Goal: Task Accomplishment & Management: Manage account settings

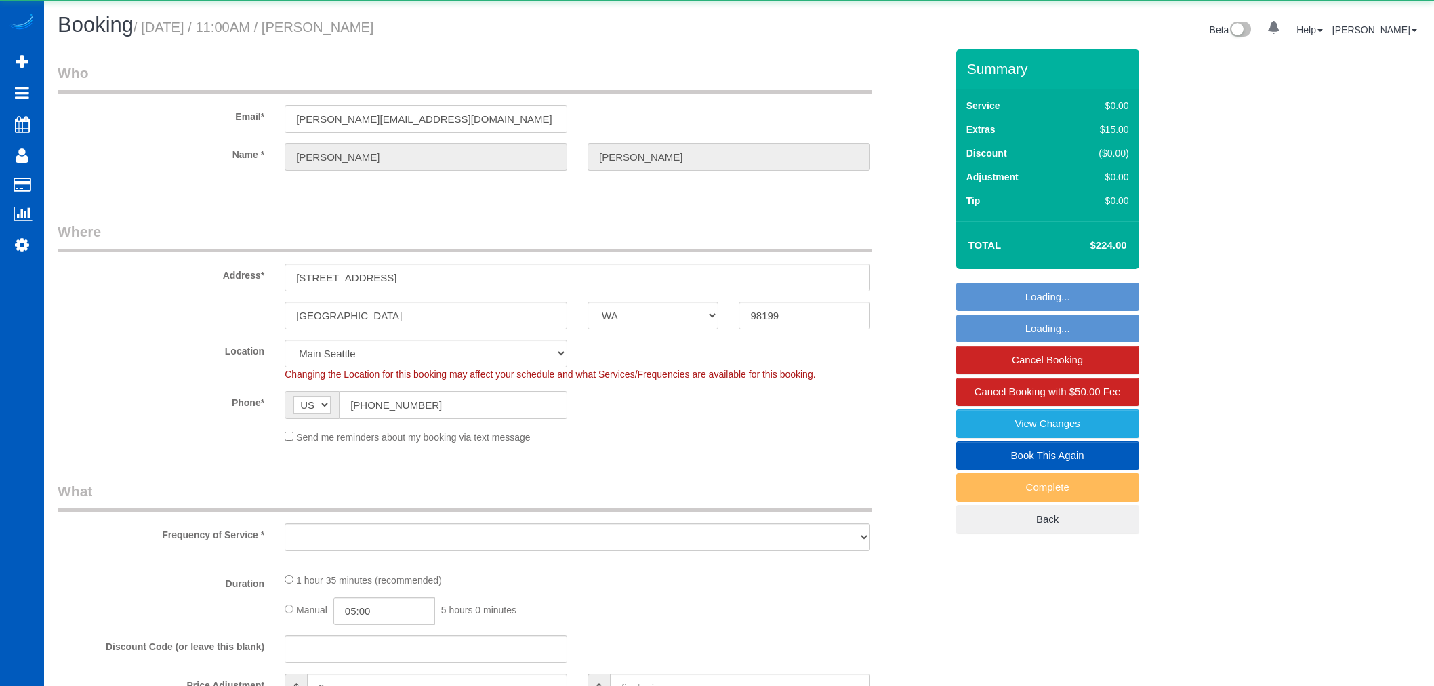
select select "WA"
select select "object:1170"
select select "199"
select select "1501"
select select "2"
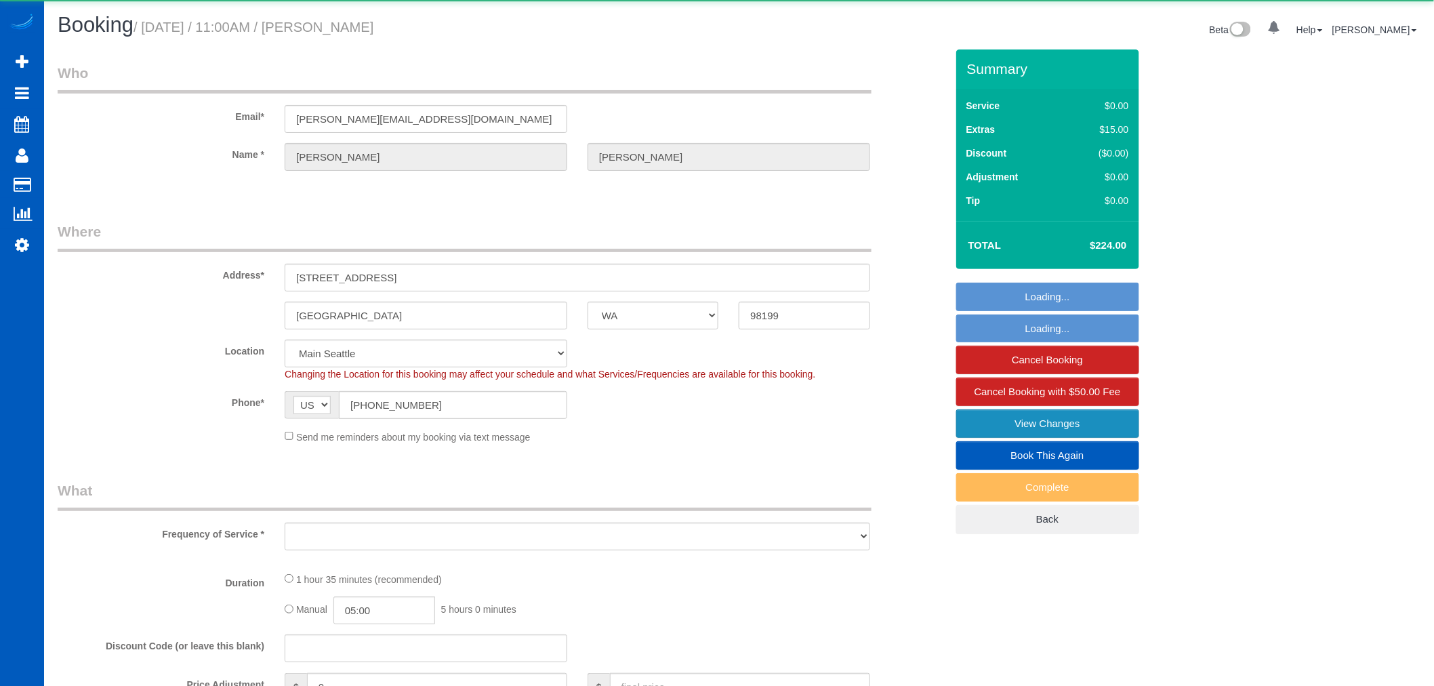
select select "spot1"
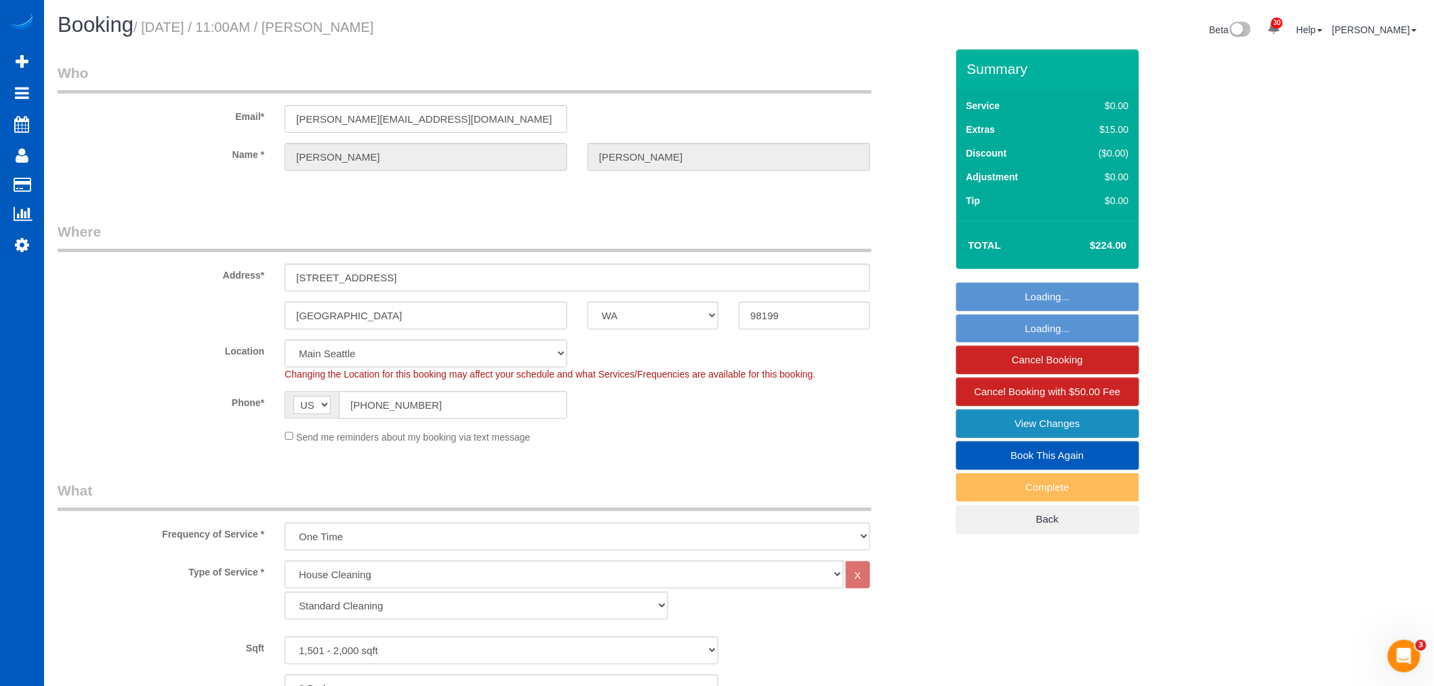
click at [1027, 427] on link "View Changes" at bounding box center [1047, 423] width 183 height 28
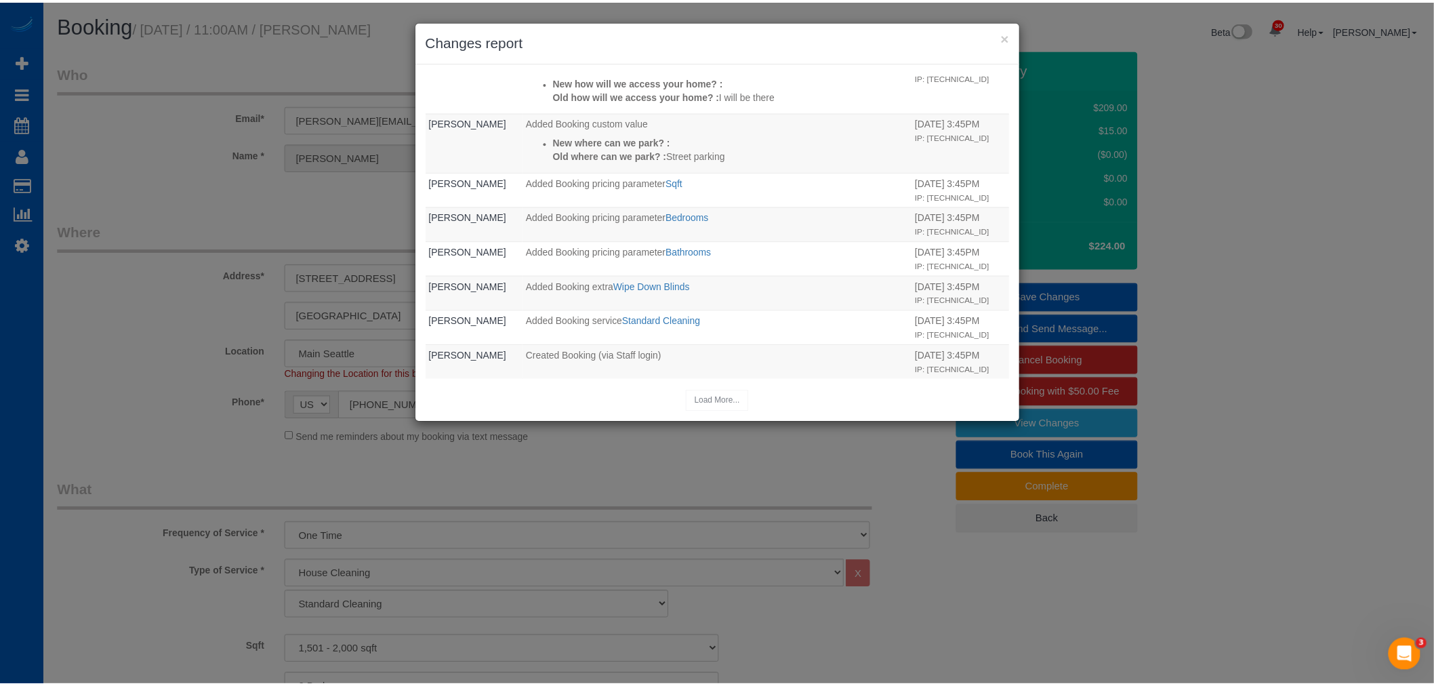
scroll to position [471, 0]
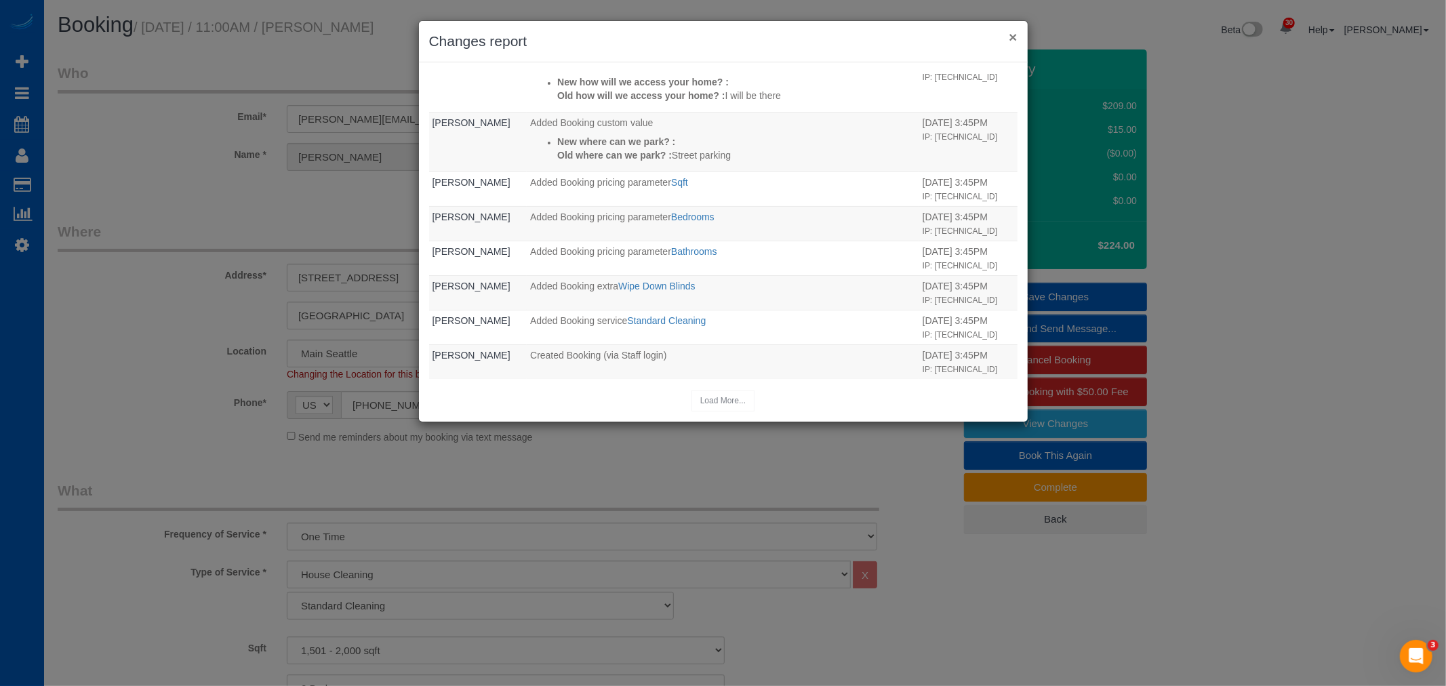
click at [1012, 33] on button "×" at bounding box center [1012, 37] width 8 height 14
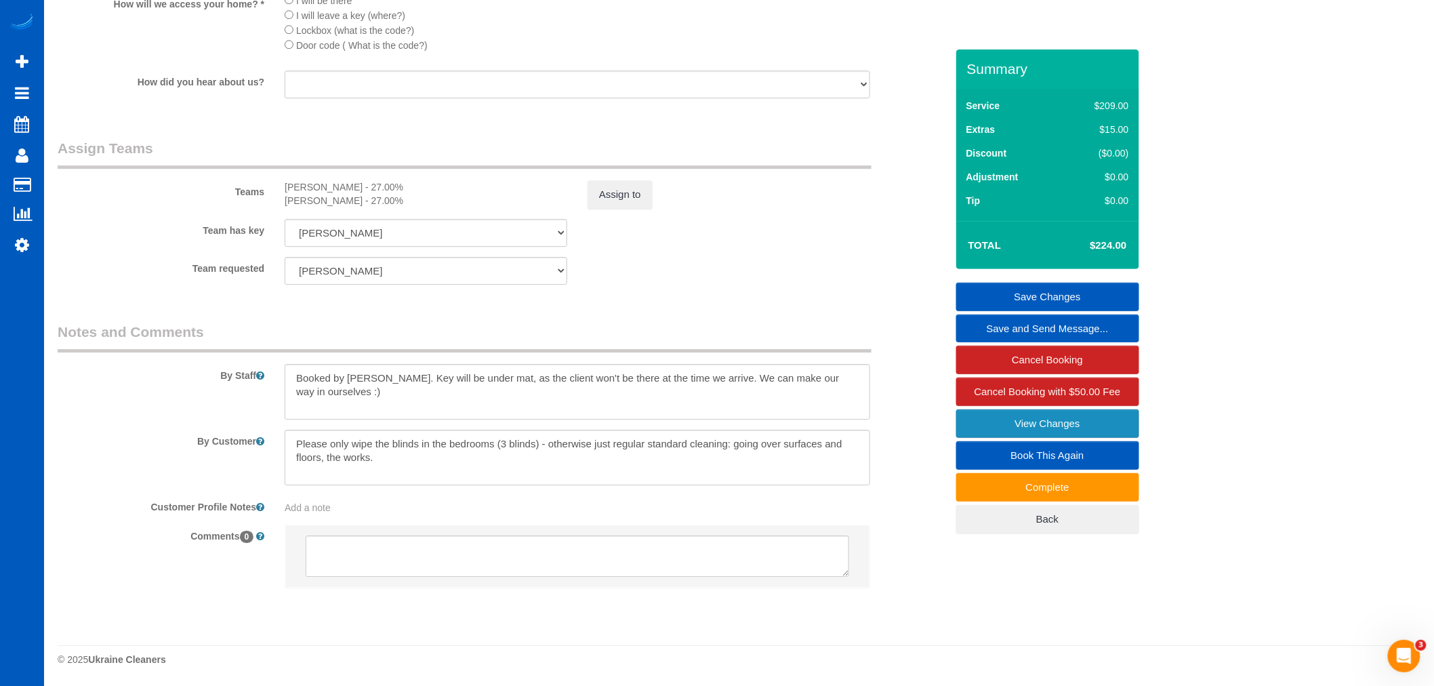
scroll to position [1663, 0]
click at [600, 180] on button "Assign to" at bounding box center [620, 194] width 65 height 28
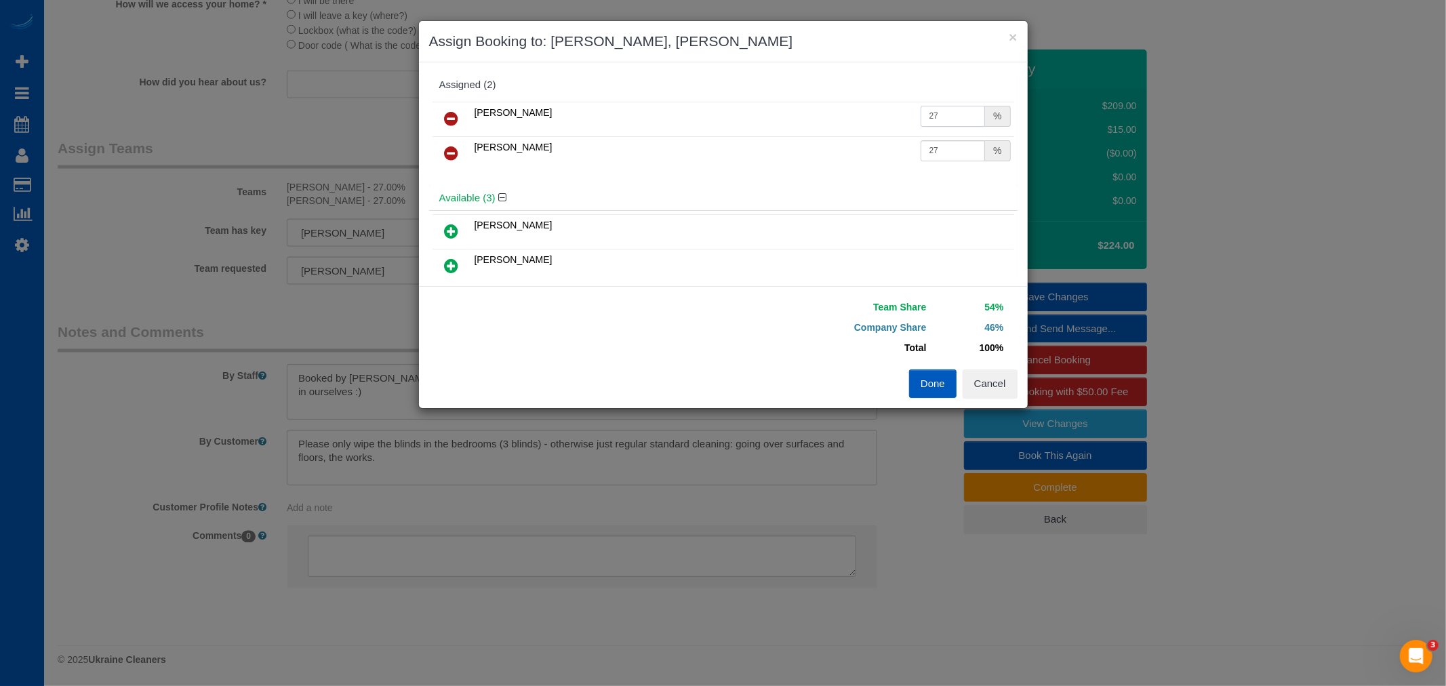
drag, startPoint x: 954, startPoint y: 118, endPoint x: 690, endPoint y: 77, distance: 266.9
click at [690, 77] on div "Assigned (2) Viktoriia Zhukovska 27 % Vira Zhukovska 27 %" at bounding box center [723, 129] width 588 height 113
type input "38.5"
drag, startPoint x: 941, startPoint y: 139, endPoint x: 807, endPoint y: 142, distance: 134.2
click at [807, 142] on tr "Vira Zhukovska 27 %" at bounding box center [722, 153] width 581 height 35
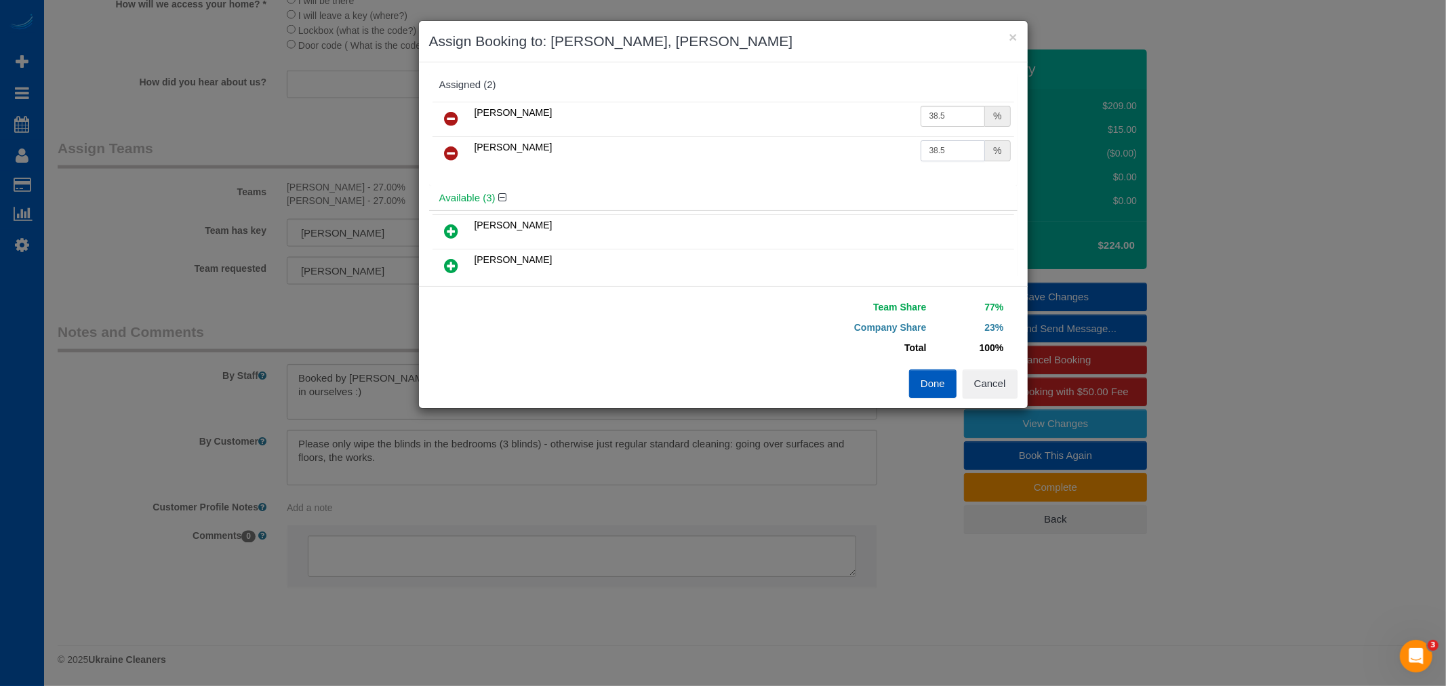
type input "38.5"
click at [943, 393] on button "Done" at bounding box center [932, 383] width 47 height 28
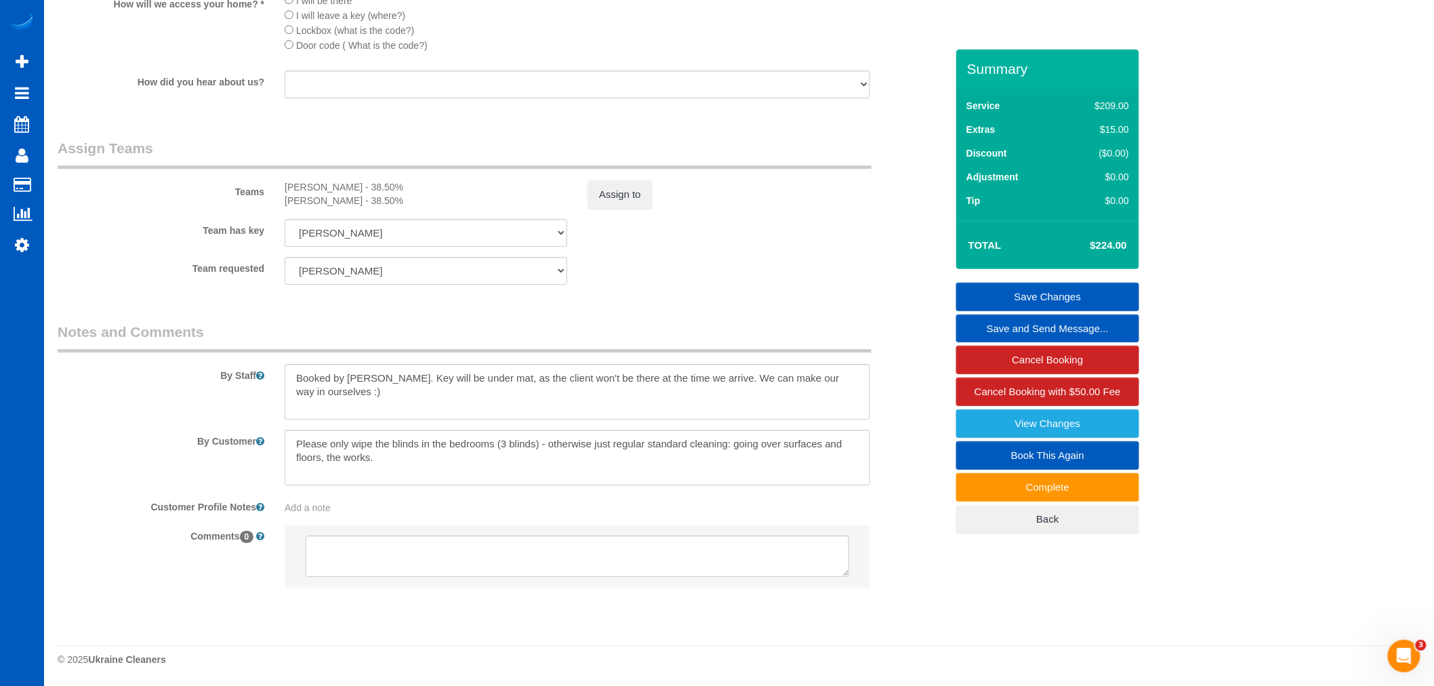
click at [1101, 289] on link "Save Changes" at bounding box center [1047, 297] width 183 height 28
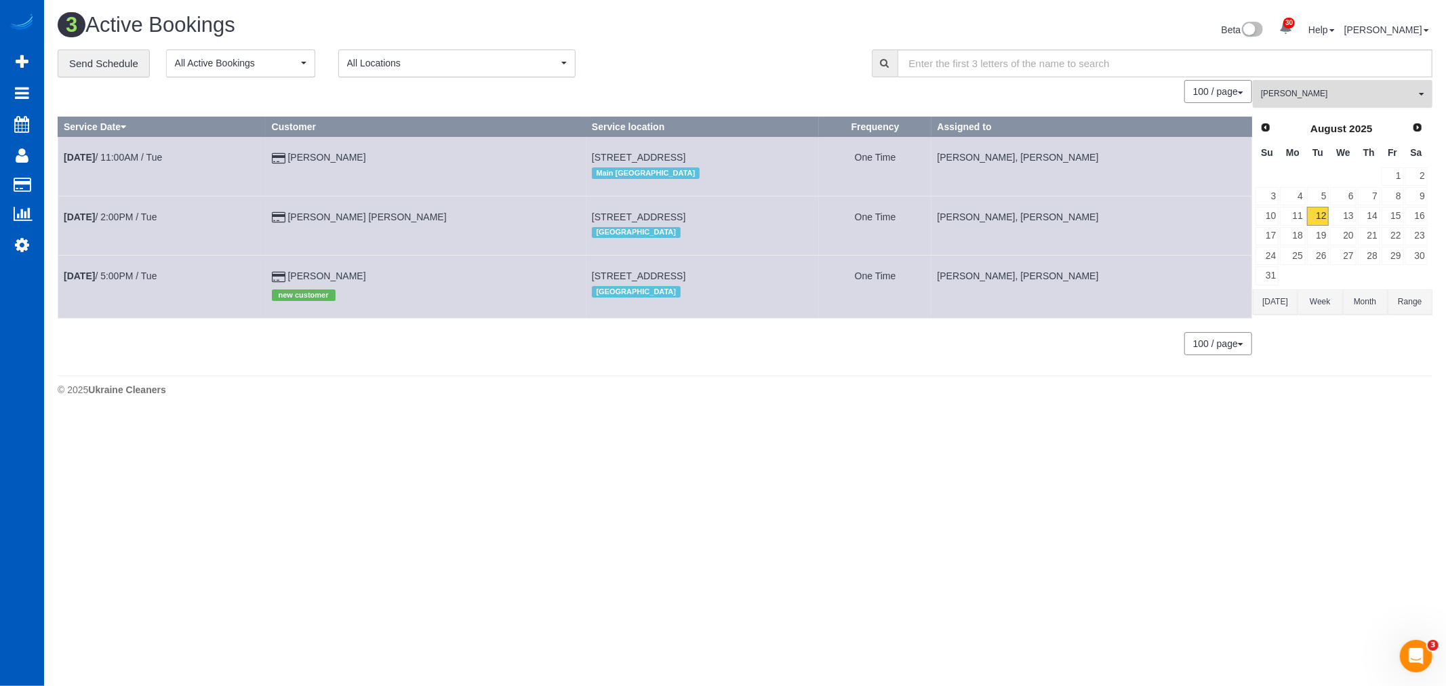
click at [1312, 96] on span "[PERSON_NAME]" at bounding box center [1338, 94] width 155 height 12
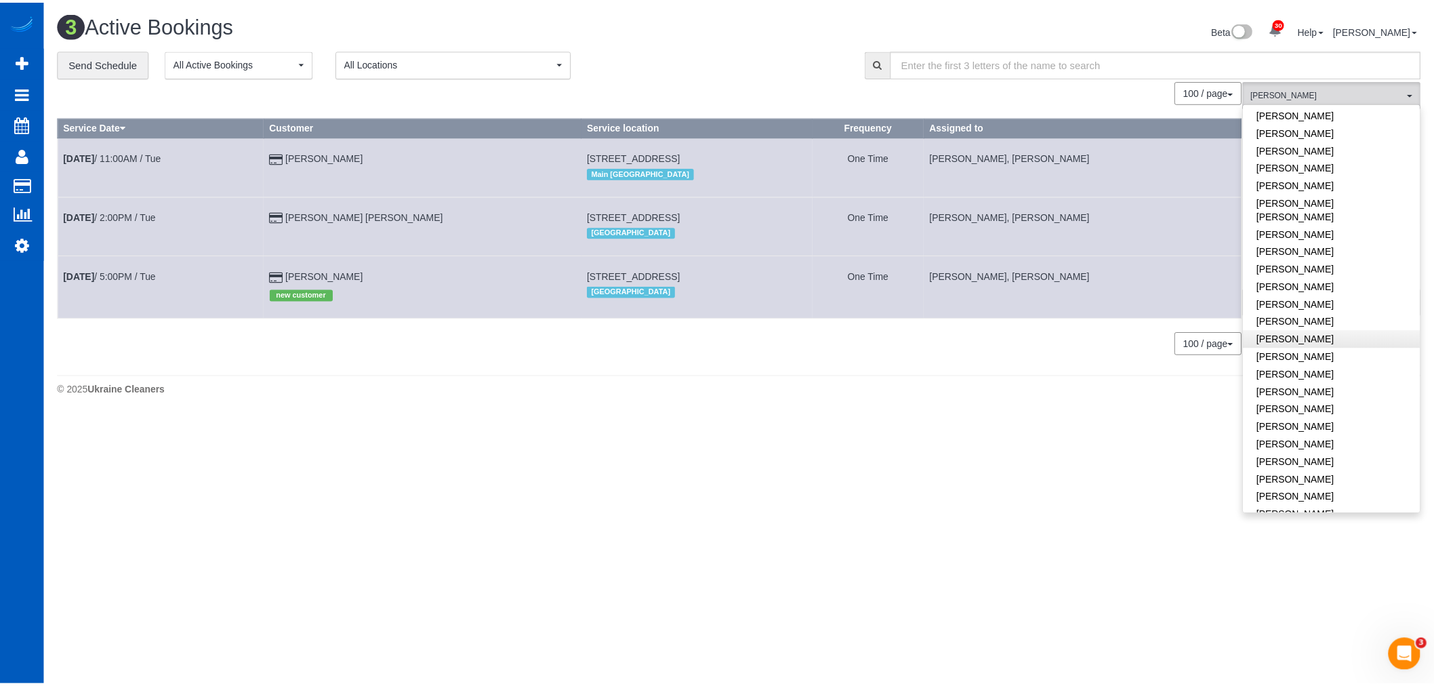
scroll to position [348, 0]
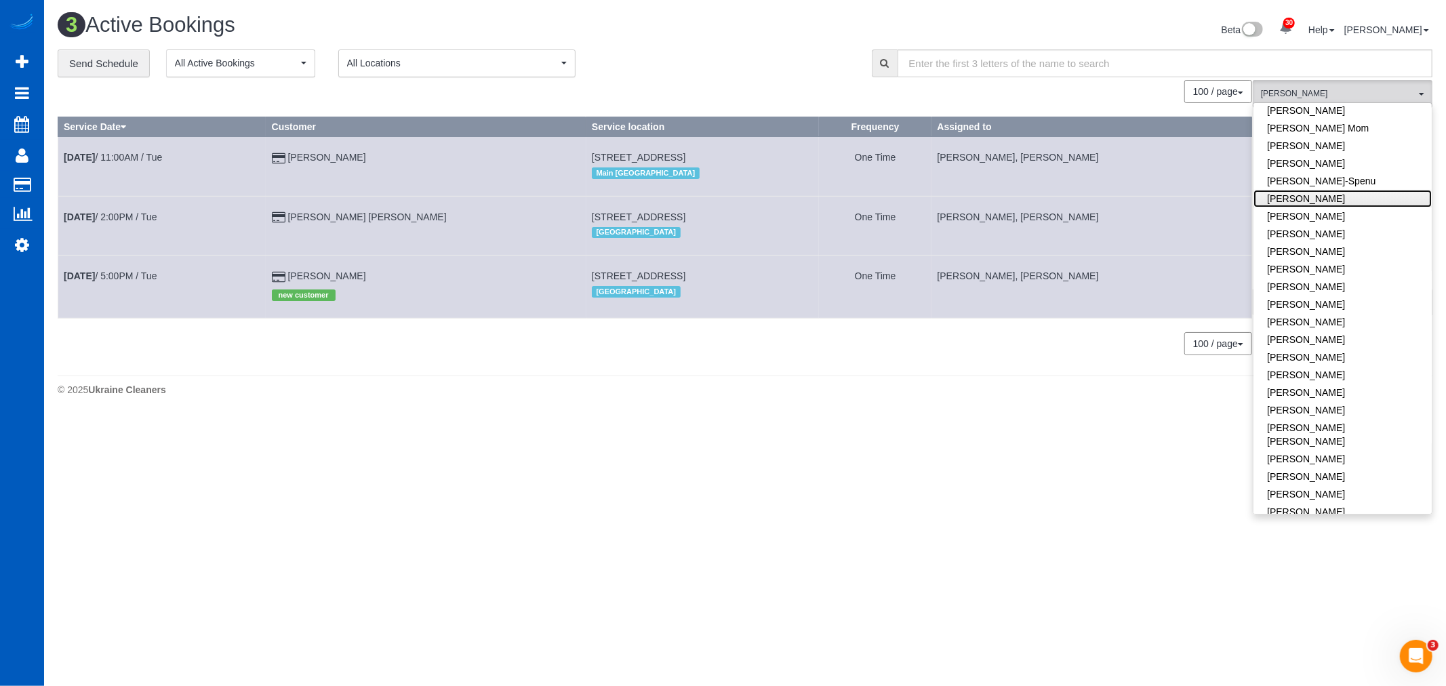
click at [1323, 191] on link "[PERSON_NAME]" at bounding box center [1342, 199] width 178 height 18
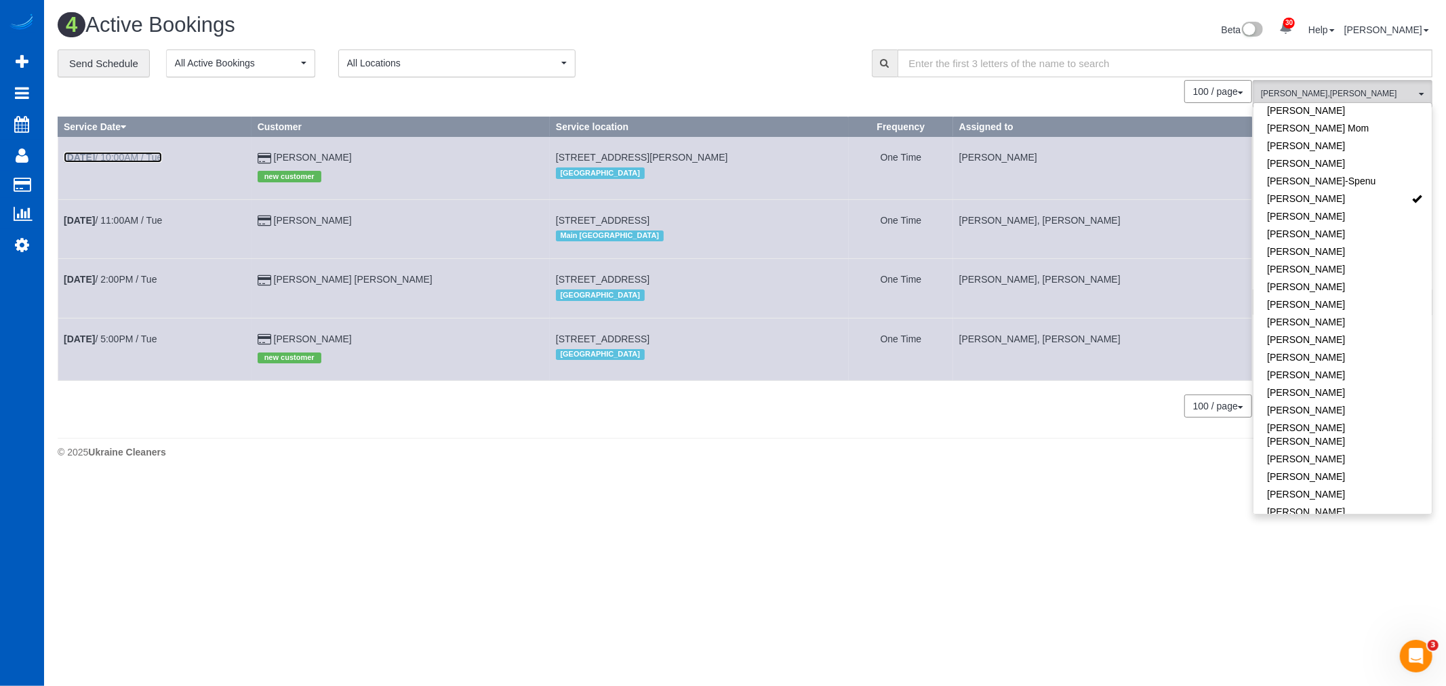
click at [130, 160] on link "Aug 12th / 10:00AM / Tue" at bounding box center [113, 157] width 98 height 11
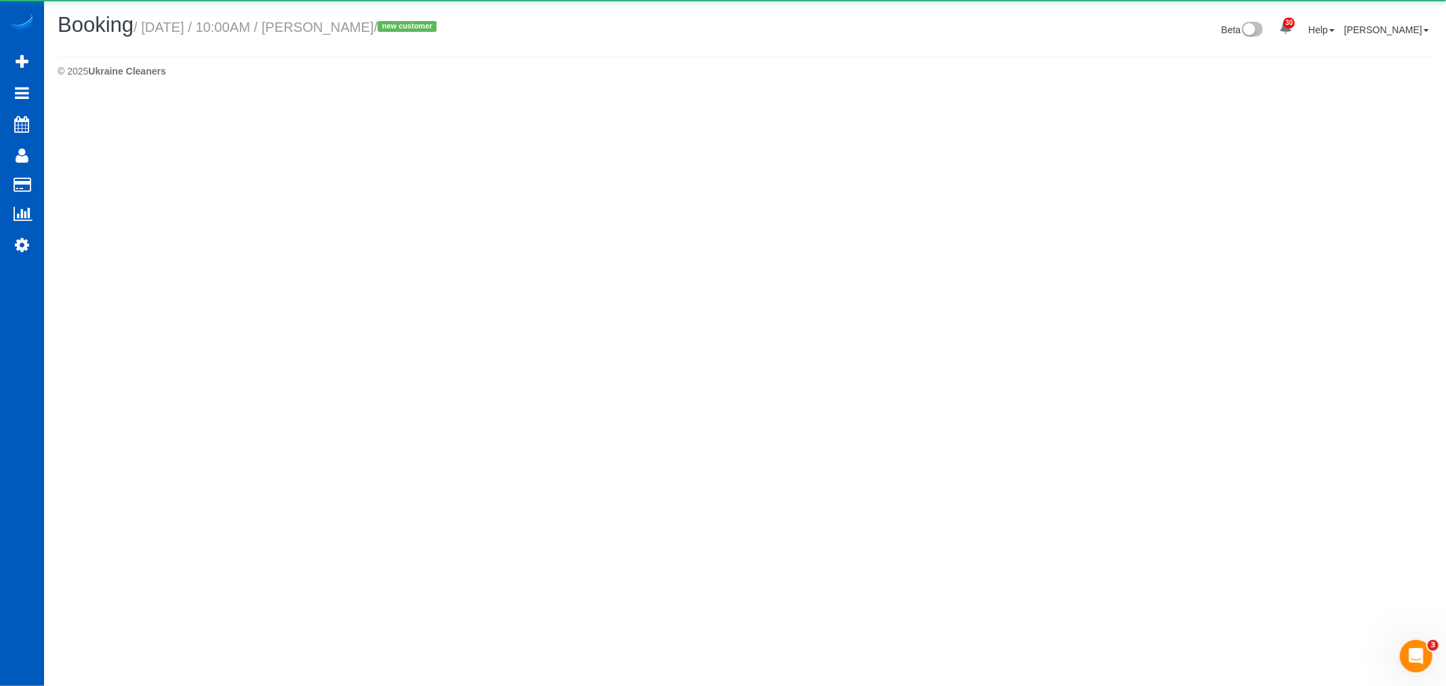
select select "CO"
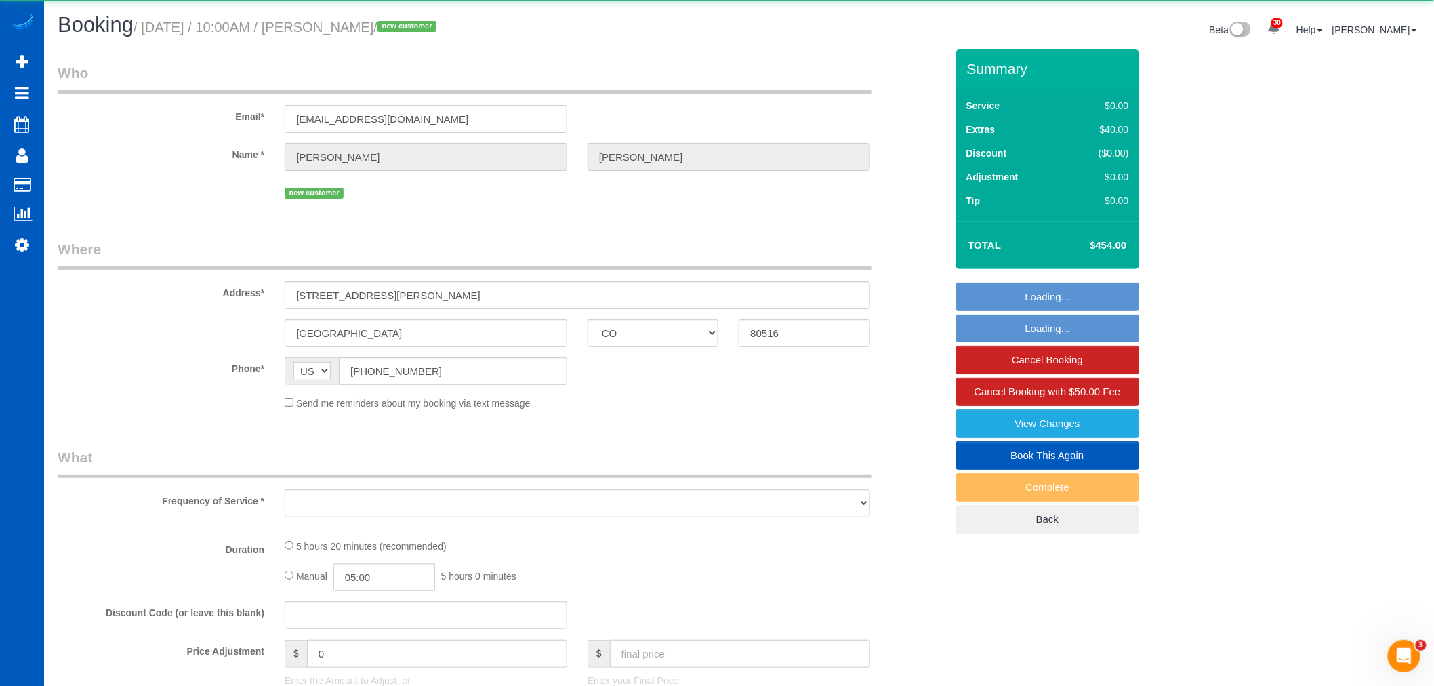
select select "object:2792"
select select "string:fspay-6fde6f13-4440-402f-b81c-48d450a98a0f"
select select "199"
select select "1001"
select select "3"
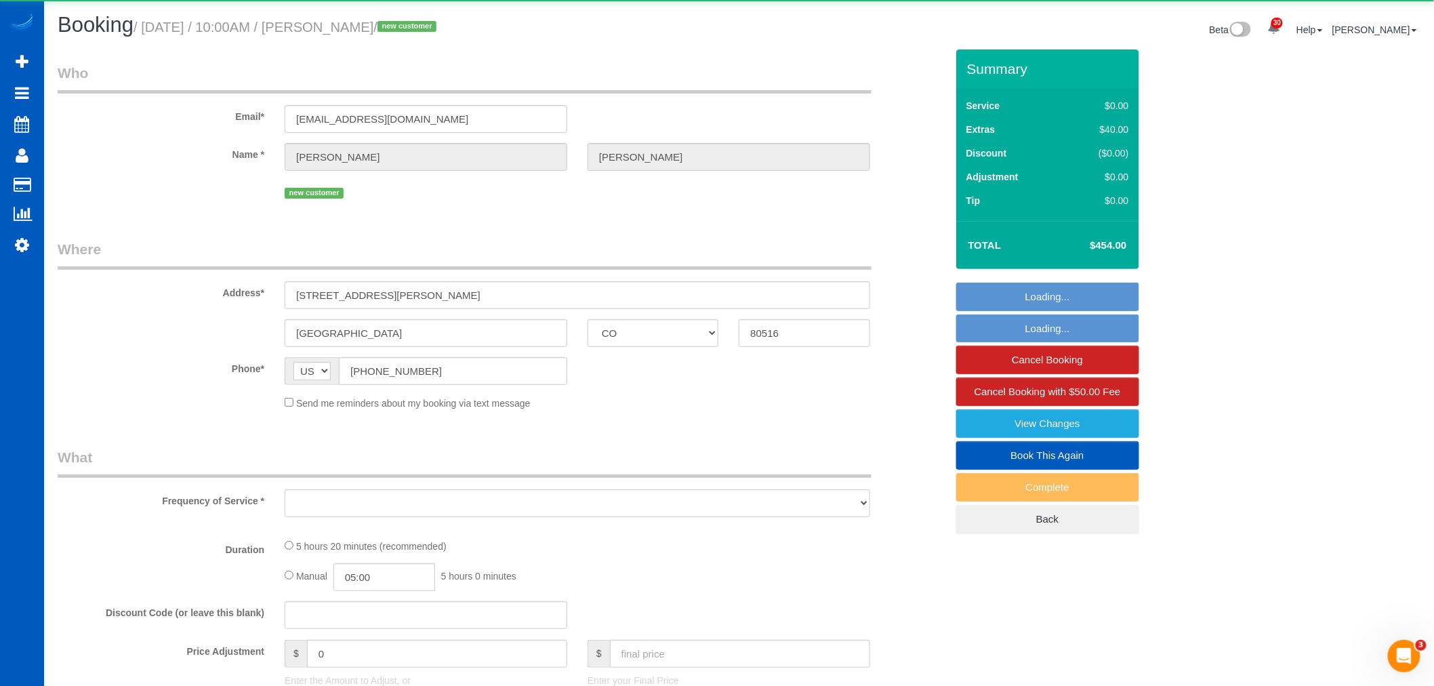
select select "3"
select select "spot7"
select select "number:8"
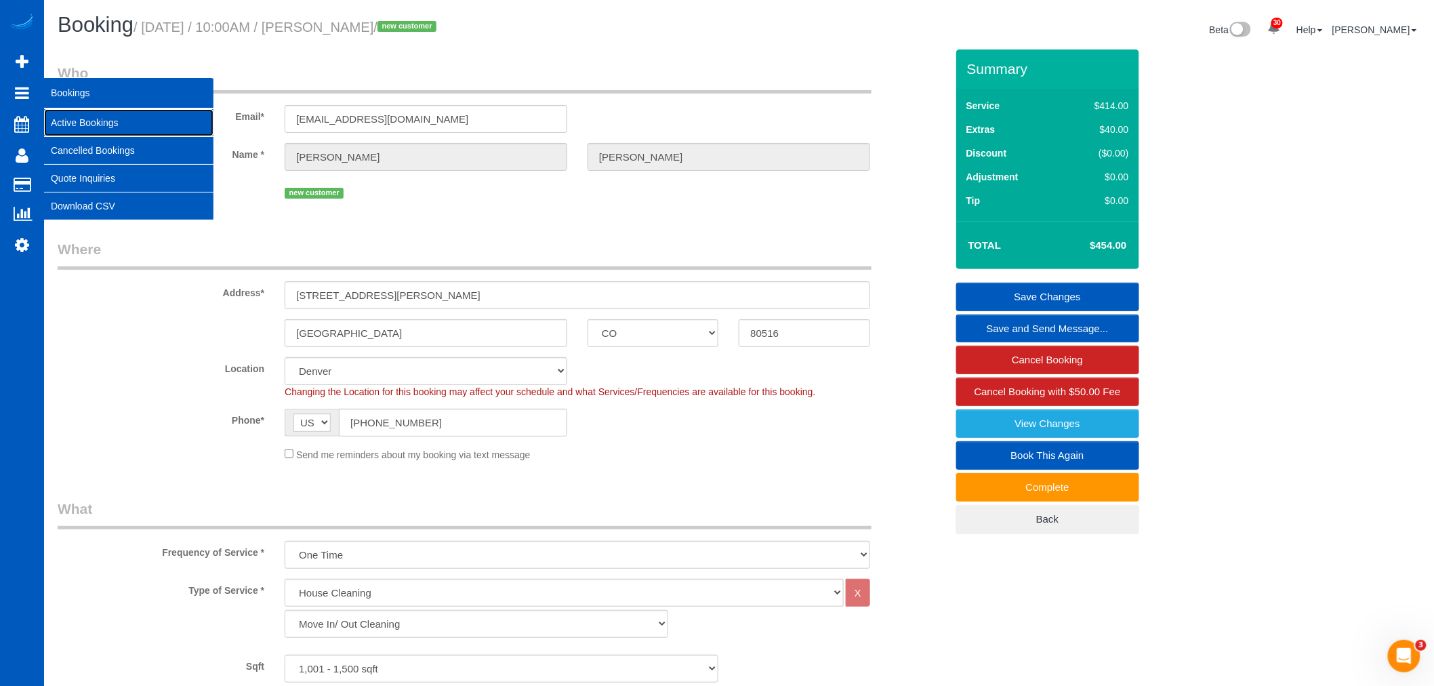
click at [70, 117] on link "Active Bookings" at bounding box center [128, 122] width 169 height 27
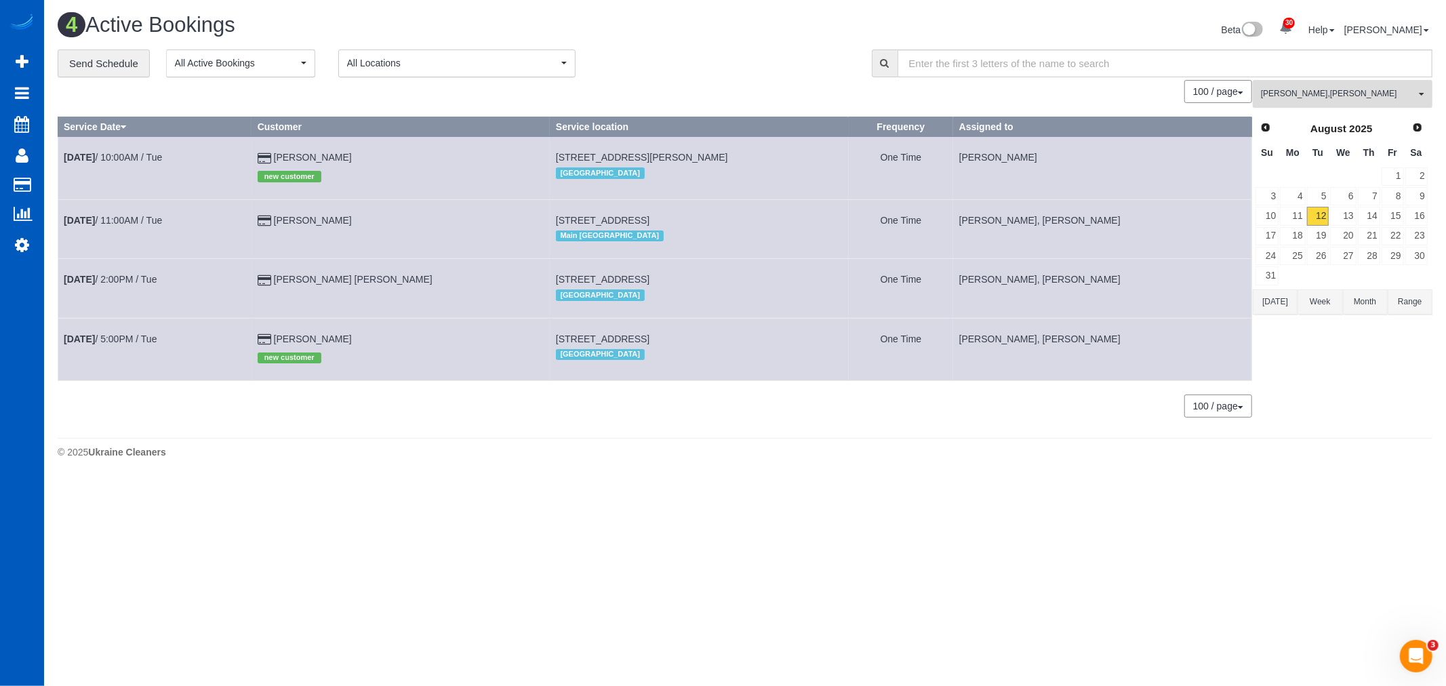
click at [1332, 102] on button "Ivanna Atamaniuk , Viktoriia Zhukovska All Teams" at bounding box center [1342, 94] width 180 height 28
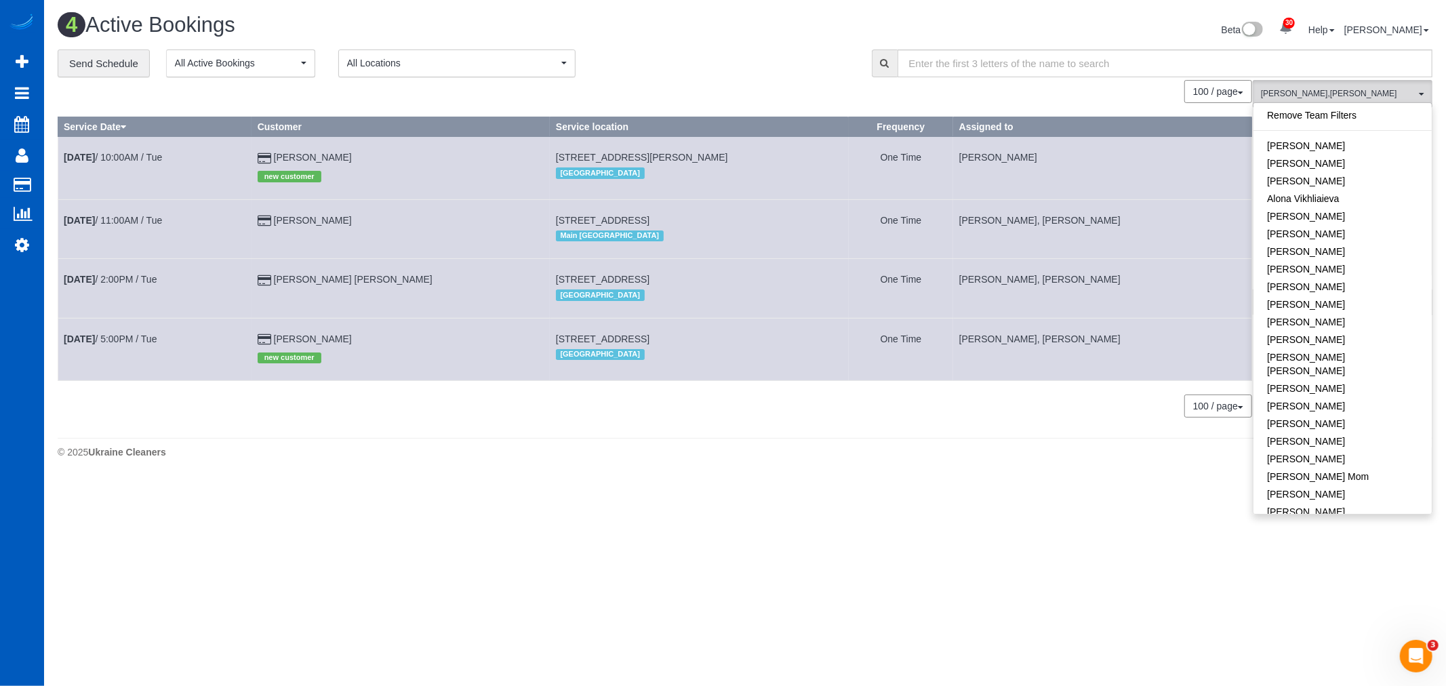
click at [1343, 106] on div "Remove Team Filters [PERSON_NAME] [PERSON_NAME] [PERSON_NAME] Alona Vikhliaieva…" at bounding box center [1342, 307] width 180 height 411
click at [1330, 111] on link "Remove Team Filters" at bounding box center [1342, 115] width 178 height 18
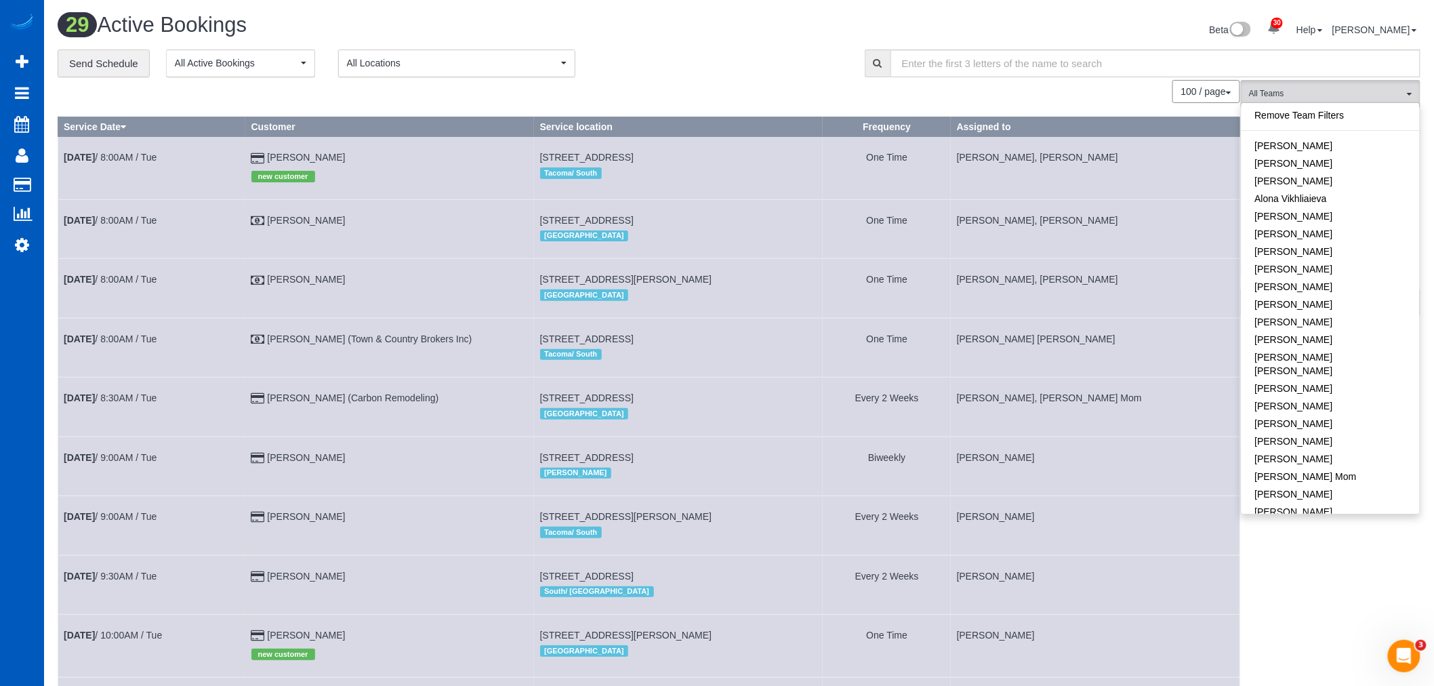
drag, startPoint x: 788, startPoint y: 93, endPoint x: 780, endPoint y: 91, distance: 8.4
click at [785, 93] on div "100 / page 10 / page 20 / page 30 / page 40 / page 50 / page 100 / page" at bounding box center [649, 91] width 1183 height 23
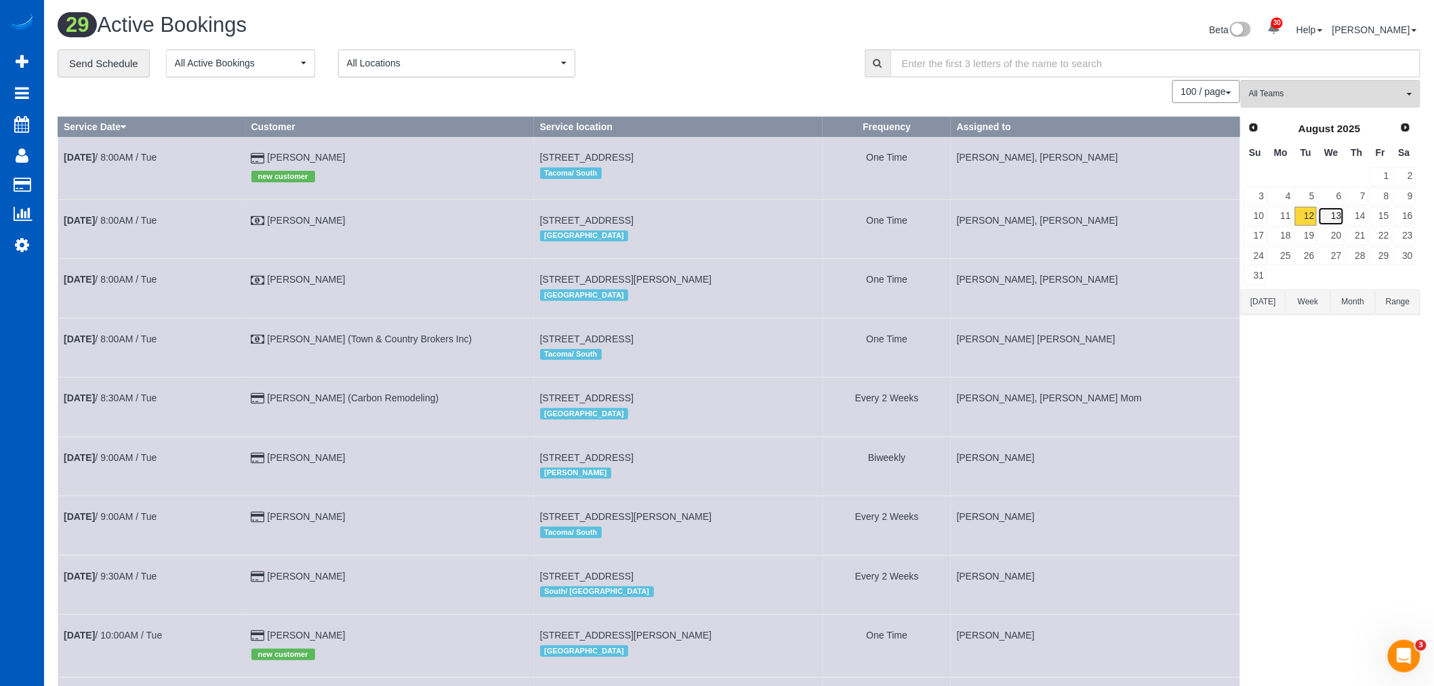
click at [1323, 218] on link "13" at bounding box center [1331, 216] width 26 height 18
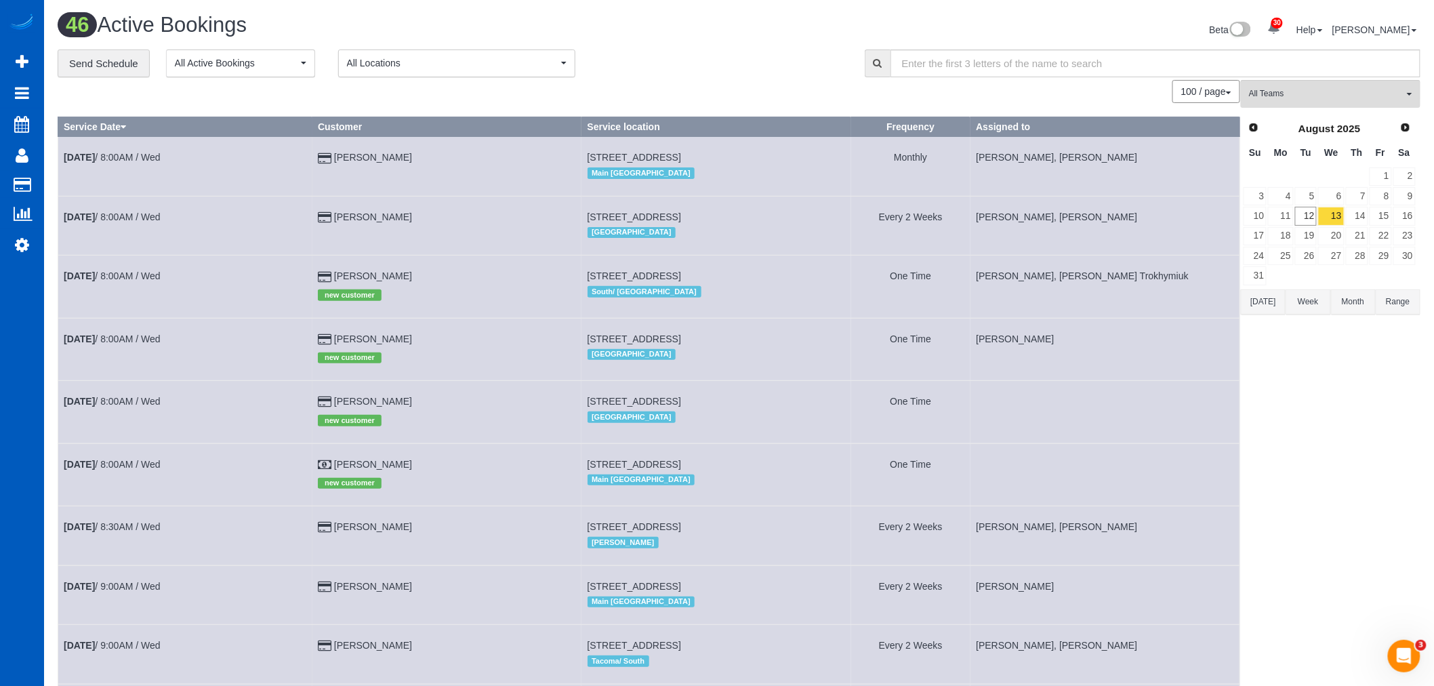
drag, startPoint x: 1323, startPoint y: 218, endPoint x: 1399, endPoint y: 424, distance: 220.2
click at [1363, 221] on link "14" at bounding box center [1357, 216] width 22 height 18
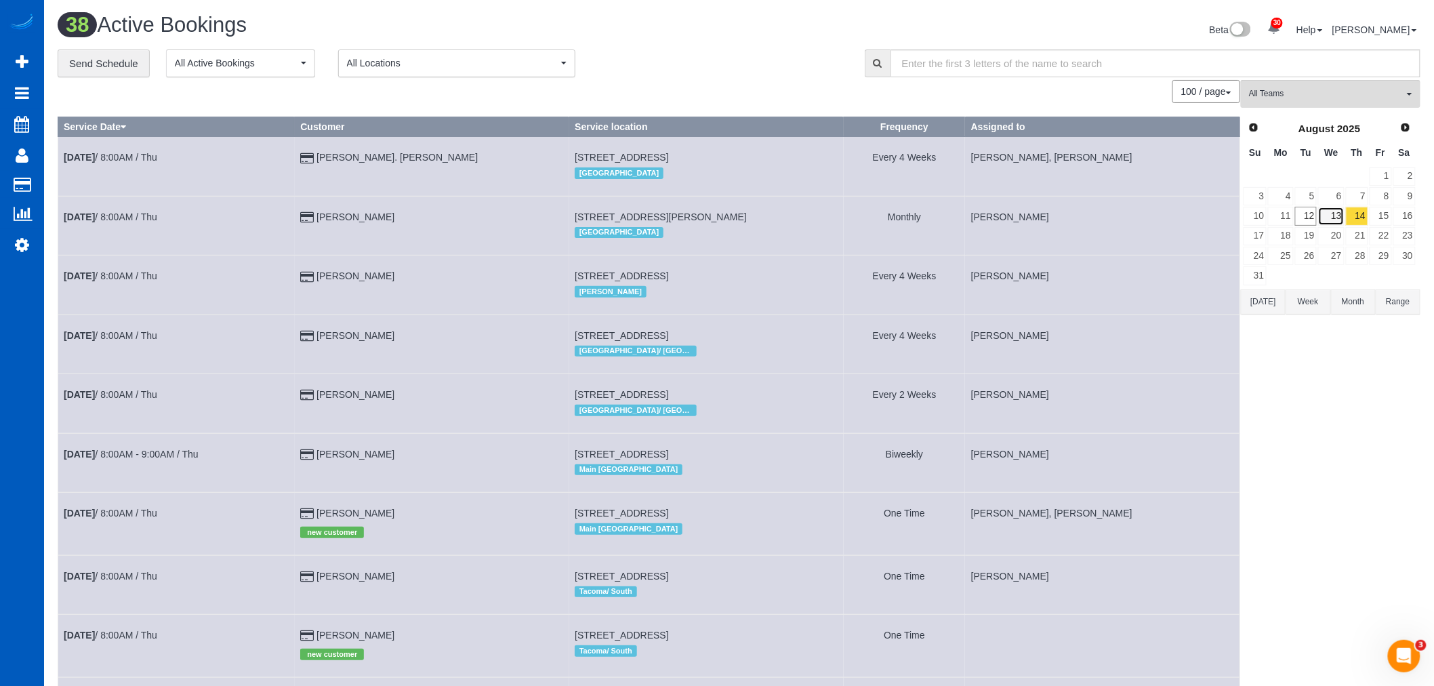
click at [1328, 211] on link "13" at bounding box center [1331, 216] width 26 height 18
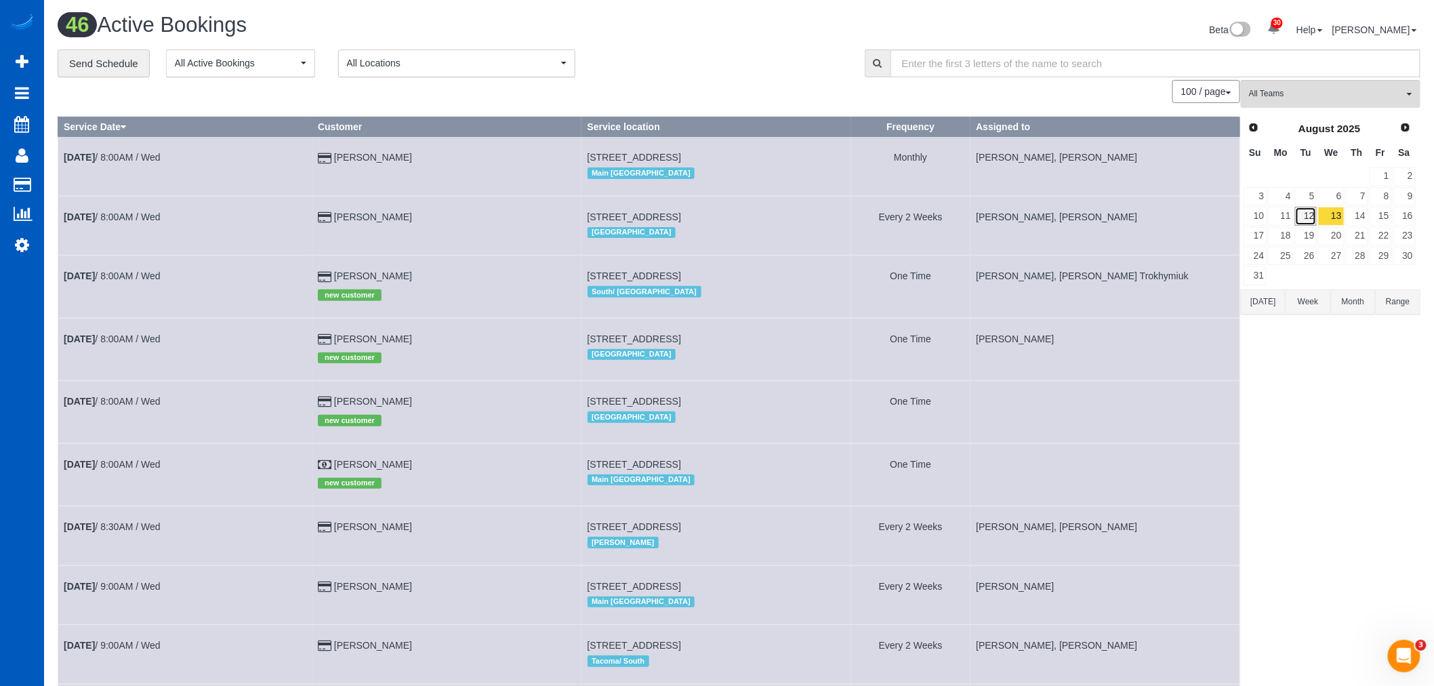
click at [1299, 216] on link "12" at bounding box center [1306, 216] width 22 height 18
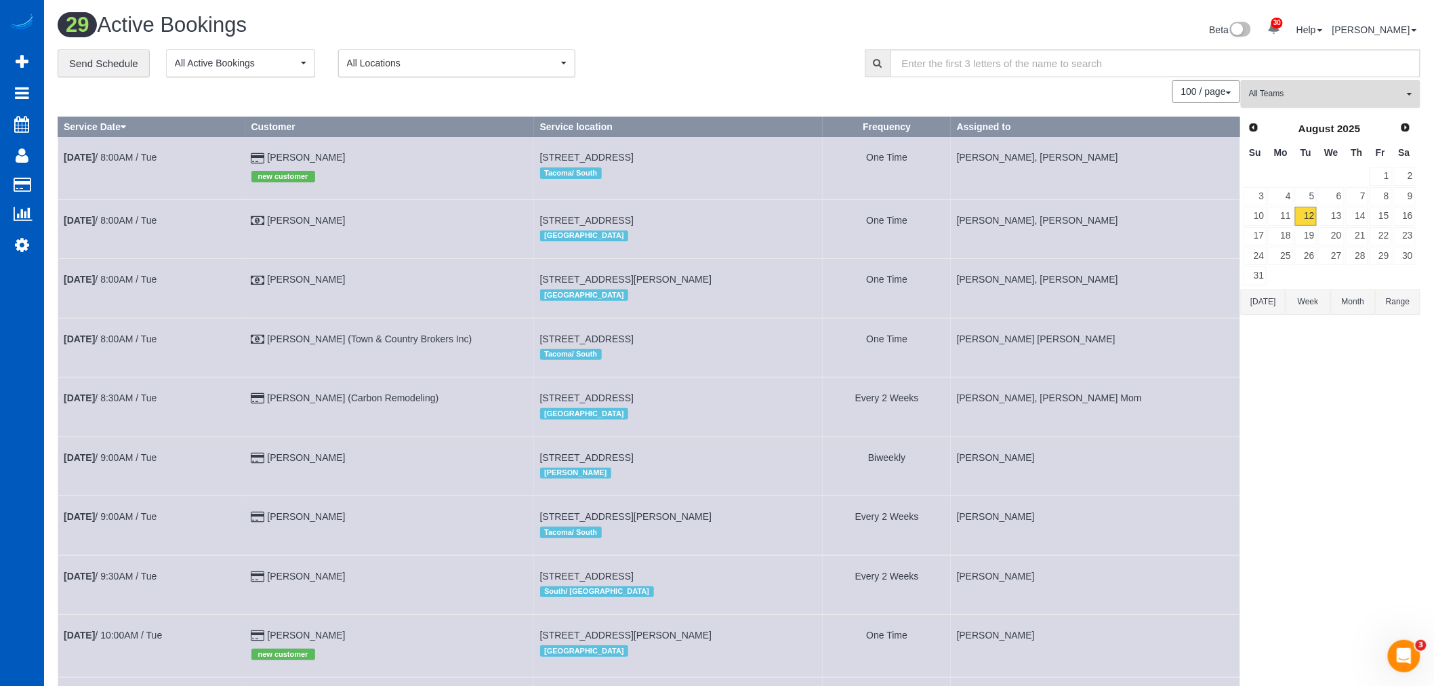
click at [1306, 96] on span "All Teams" at bounding box center [1326, 94] width 155 height 12
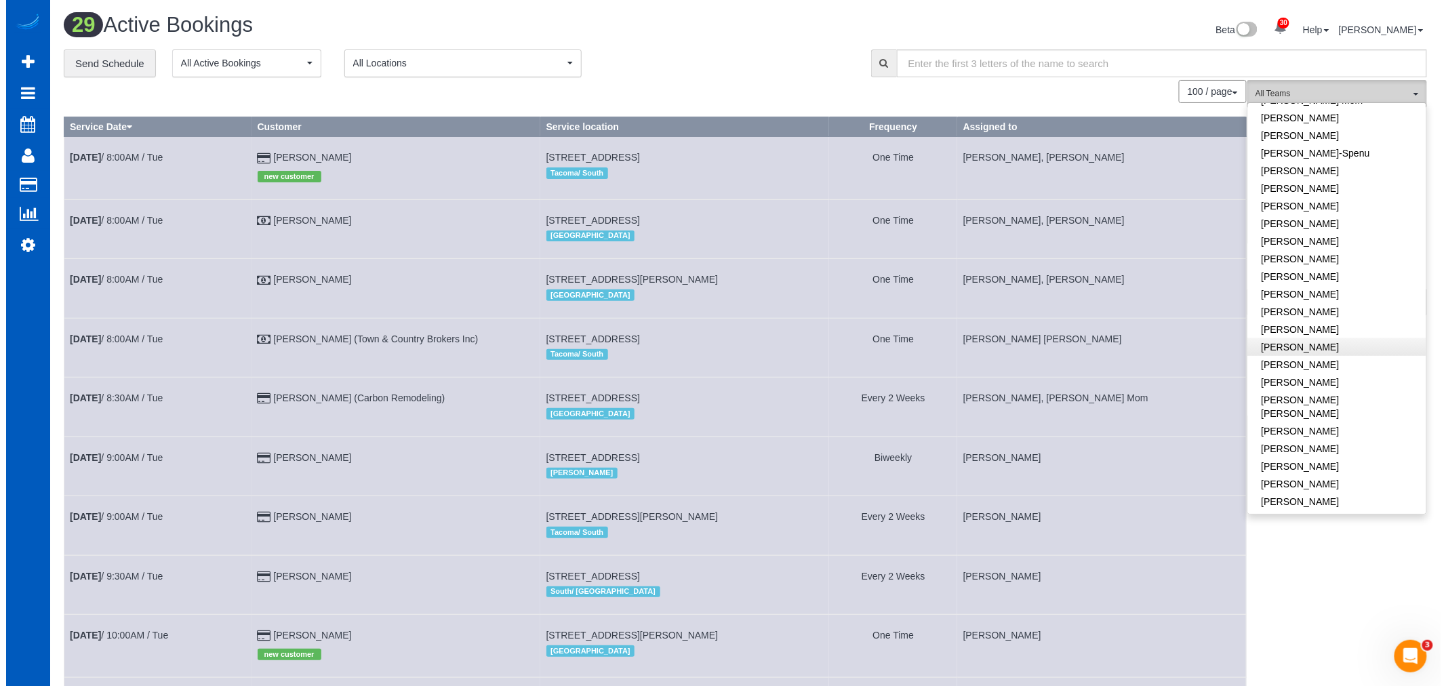
scroll to position [451, 0]
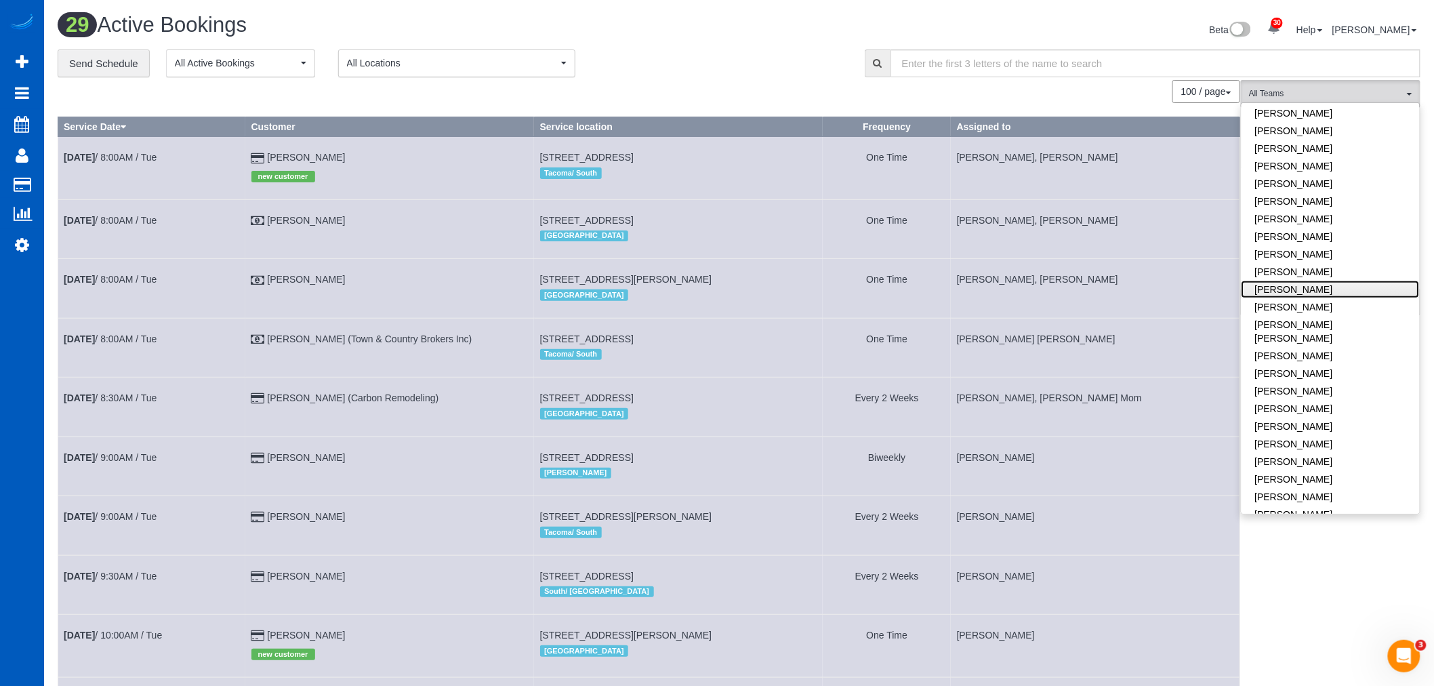
click at [1322, 281] on link "[PERSON_NAME]" at bounding box center [1331, 290] width 178 height 18
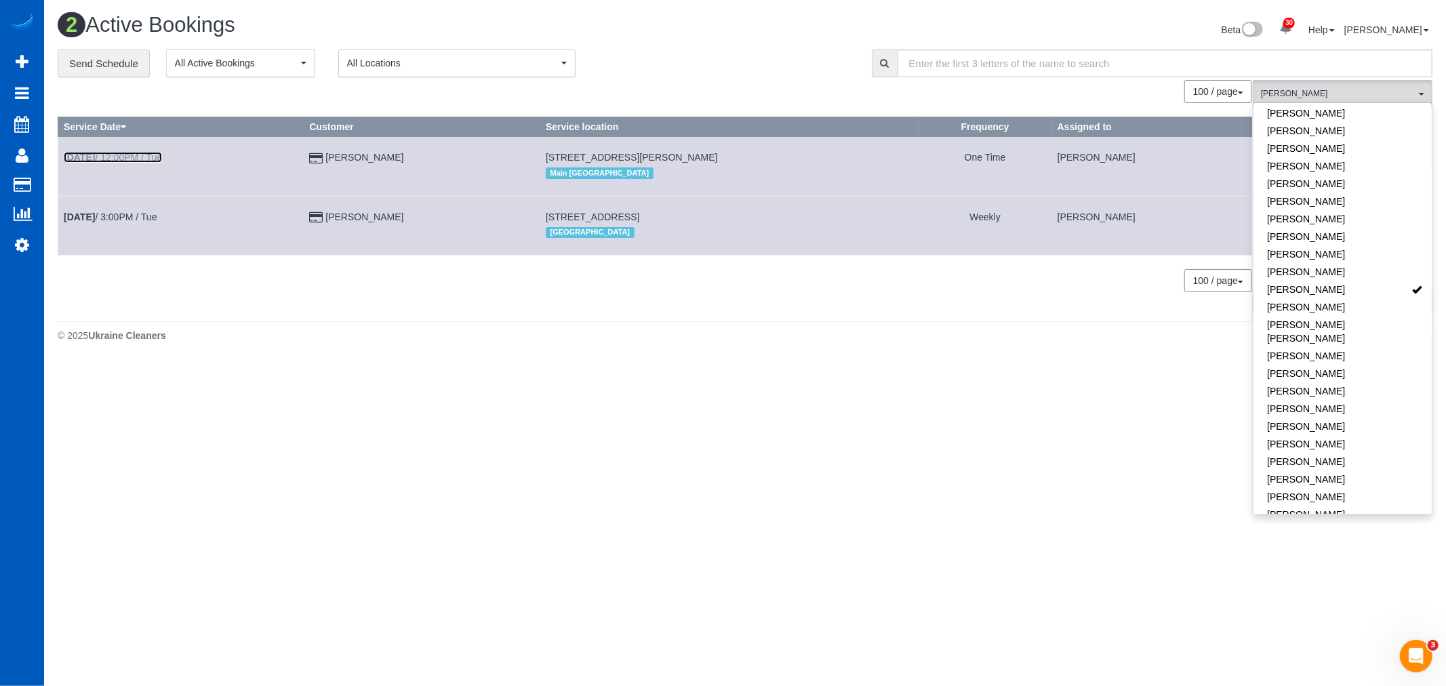
click at [85, 157] on b "[DATE]" at bounding box center [79, 157] width 31 height 11
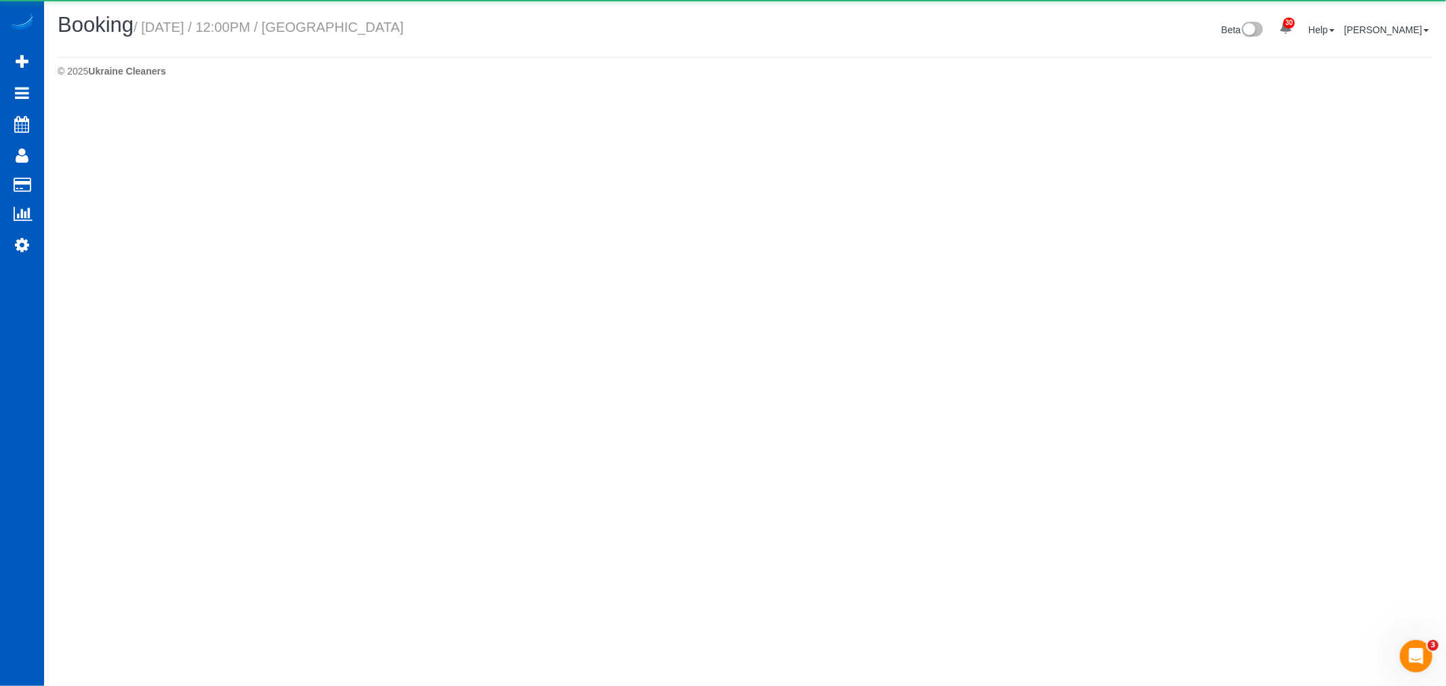
select select "WA"
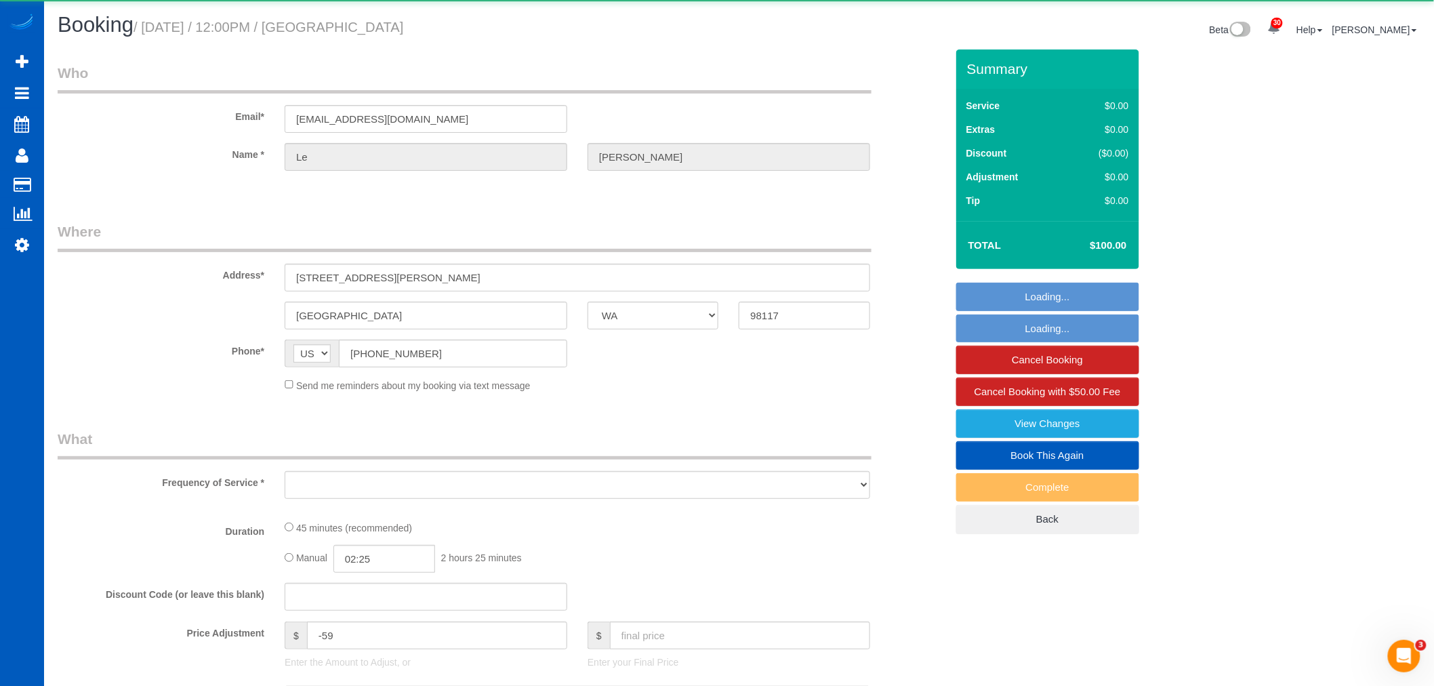
select select "object:6541"
select select "string:fspay-f08487bf-3dc0-469e-b5c6-e108a06f3390"
select select "199"
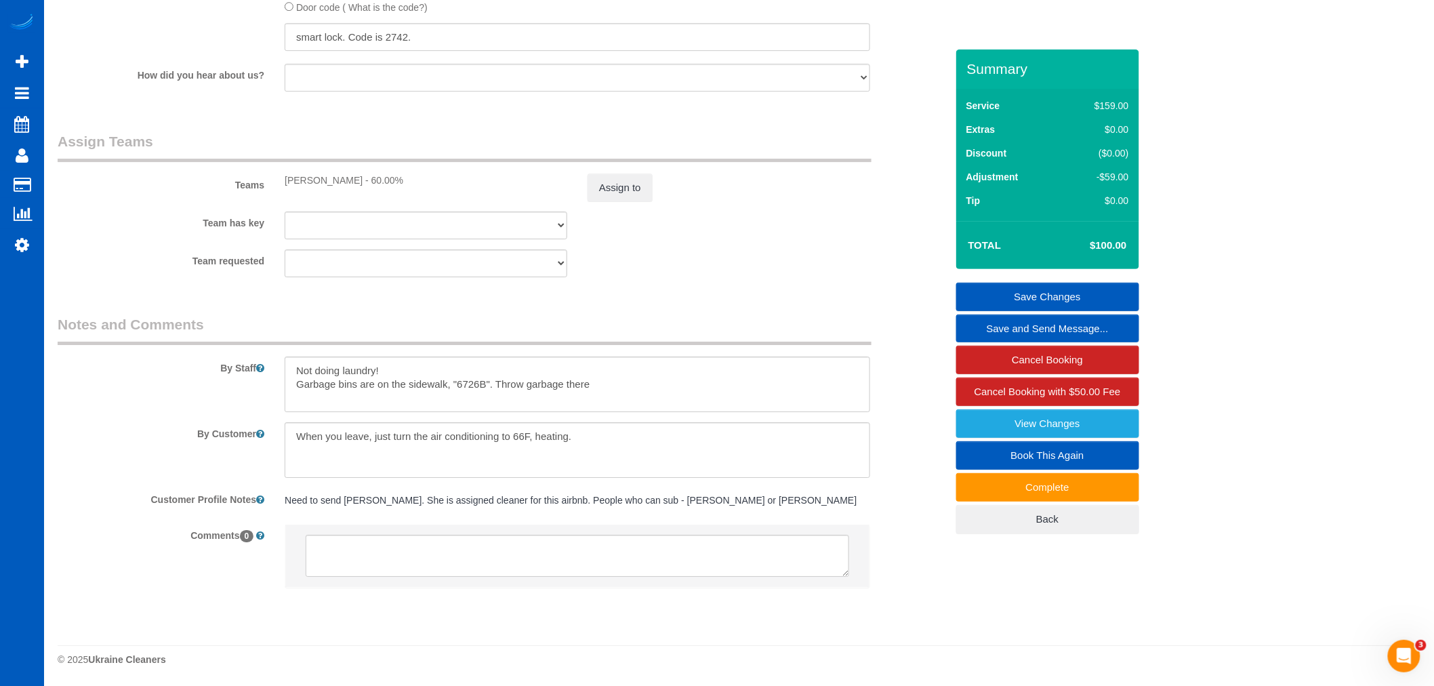
scroll to position [1774, 0]
drag, startPoint x: 373, startPoint y: 285, endPoint x: 312, endPoint y: 313, distance: 66.4
click at [312, 316] on legend "Notes and Comments" at bounding box center [465, 329] width 814 height 30
click at [634, 389] on textarea at bounding box center [578, 384] width 586 height 56
paste textarea "Storage code: 98117"
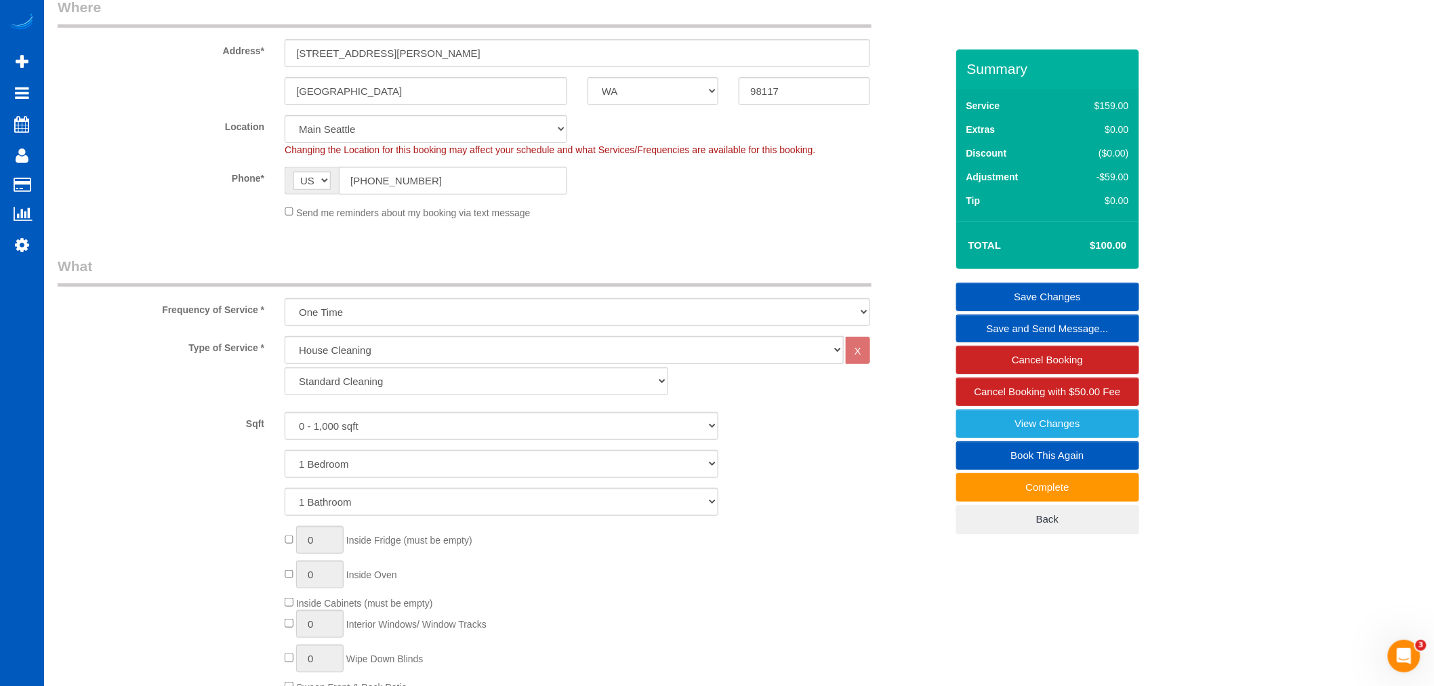
scroll to position [118, 0]
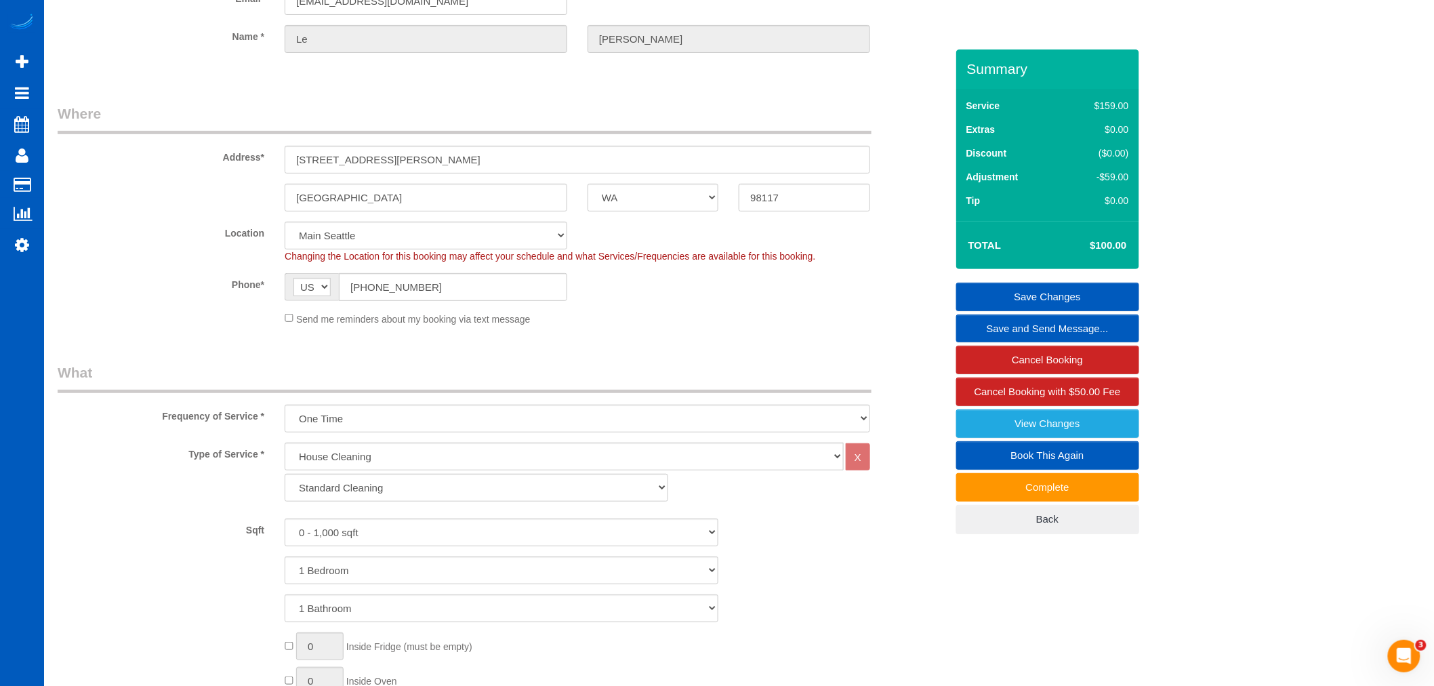
type textarea "Not doing laundry! Garbage bins are on the sidewalk, "6726B". Throw garbage the…"
click at [1107, 300] on link "Save Changes" at bounding box center [1047, 297] width 183 height 28
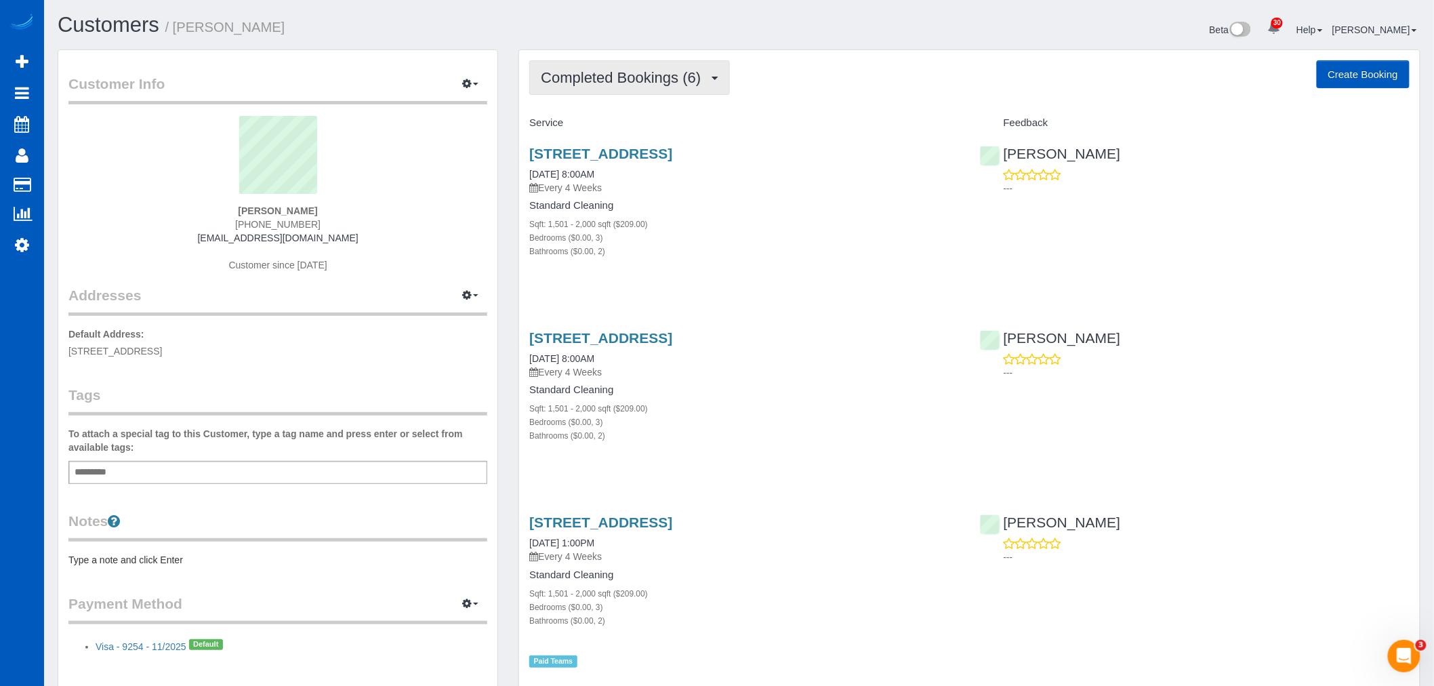
click at [681, 78] on span "Completed Bookings (6)" at bounding box center [624, 77] width 167 height 17
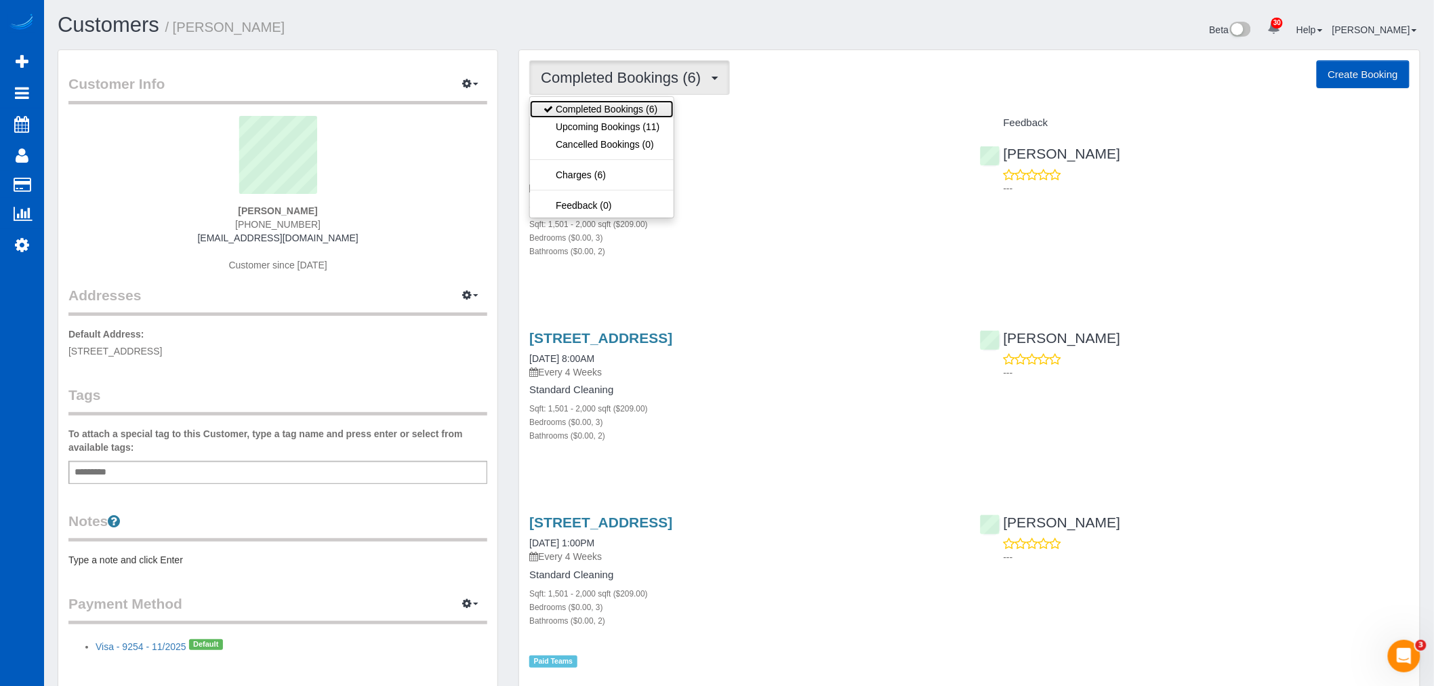
click at [604, 115] on link "Completed Bookings (6)" at bounding box center [601, 109] width 143 height 18
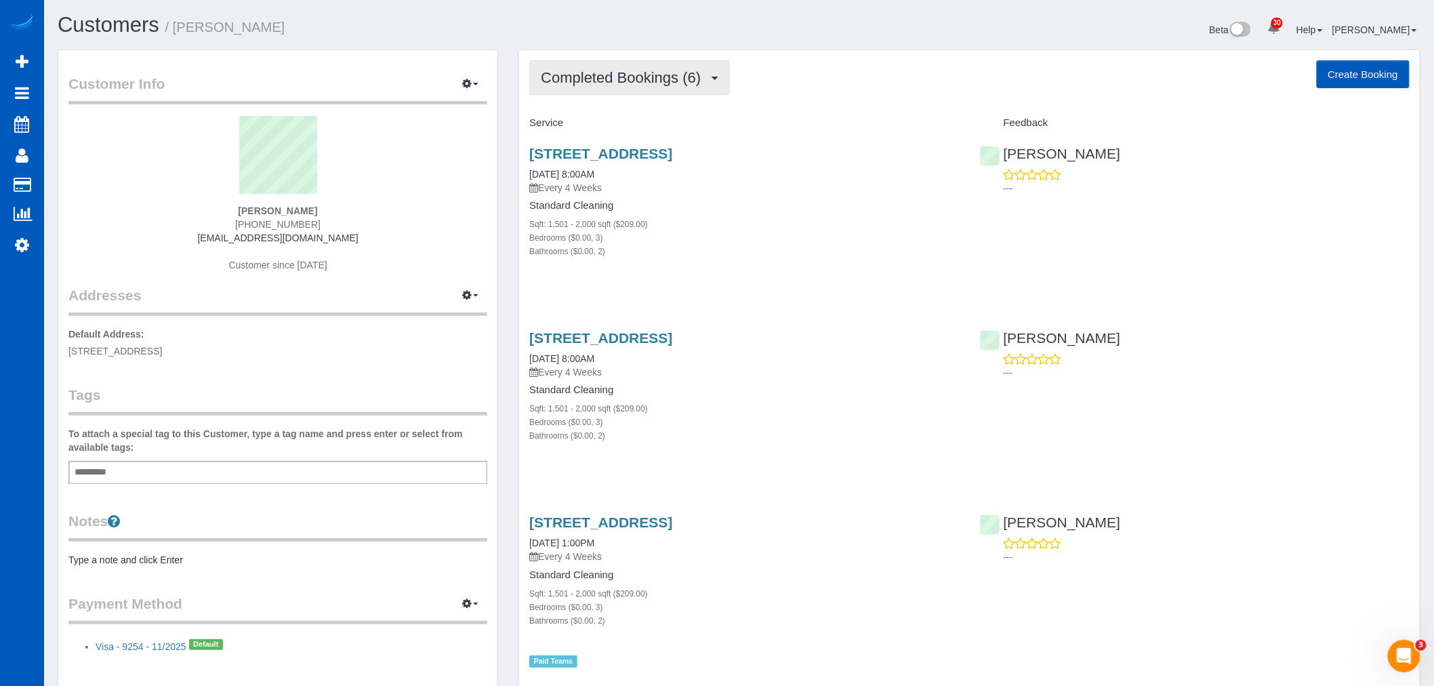
click at [619, 94] on button "Completed Bookings (6)" at bounding box center [629, 77] width 201 height 35
click at [604, 130] on link "Upcoming Bookings (11)" at bounding box center [601, 127] width 143 height 18
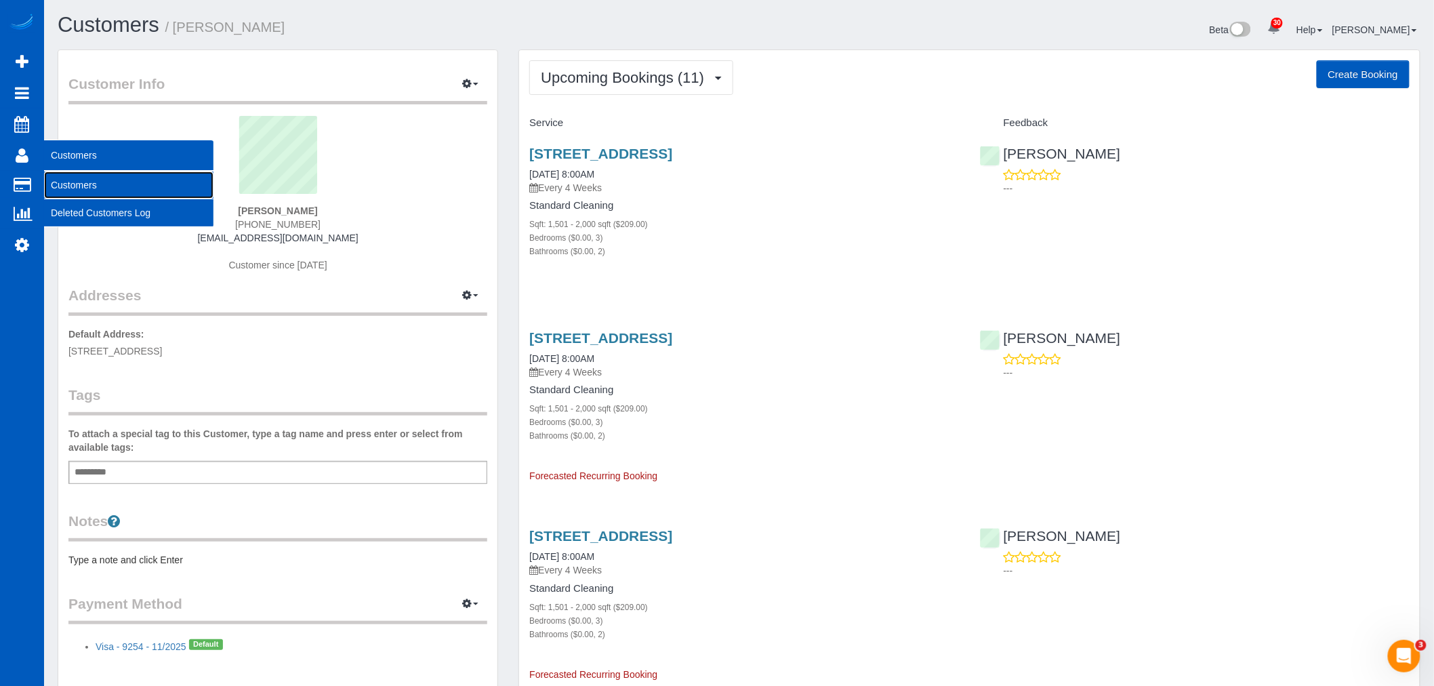
click at [91, 192] on link "Customers" at bounding box center [128, 184] width 169 height 27
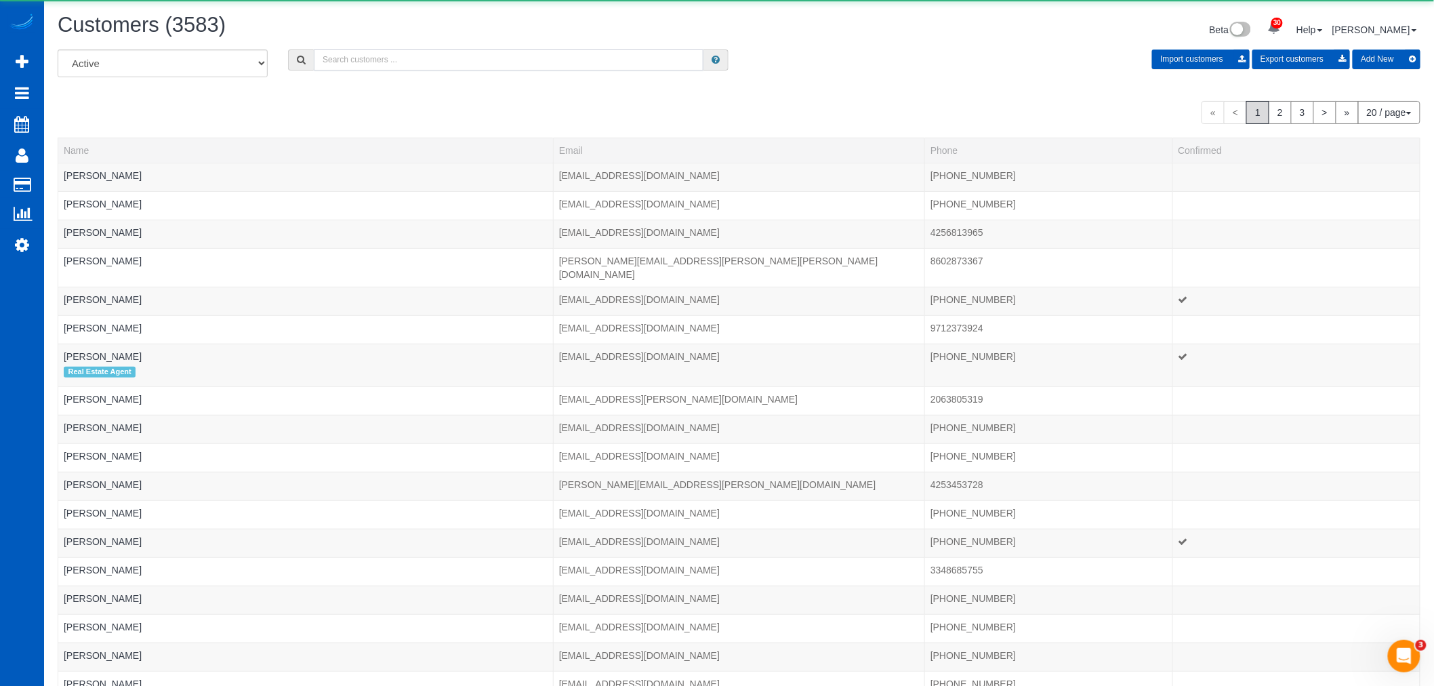
click at [499, 64] on input "text" at bounding box center [509, 59] width 390 height 21
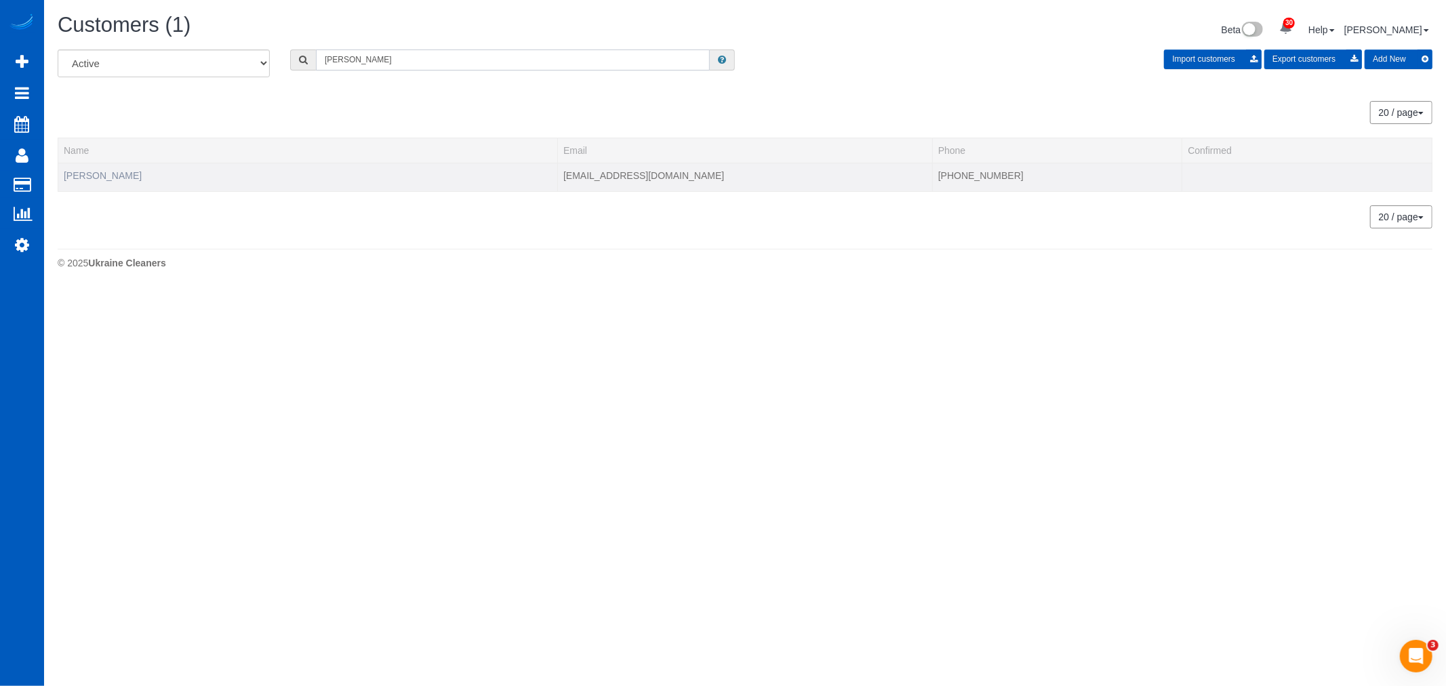
type input "[PERSON_NAME]"
click at [103, 178] on link "[PERSON_NAME]" at bounding box center [103, 175] width 78 height 11
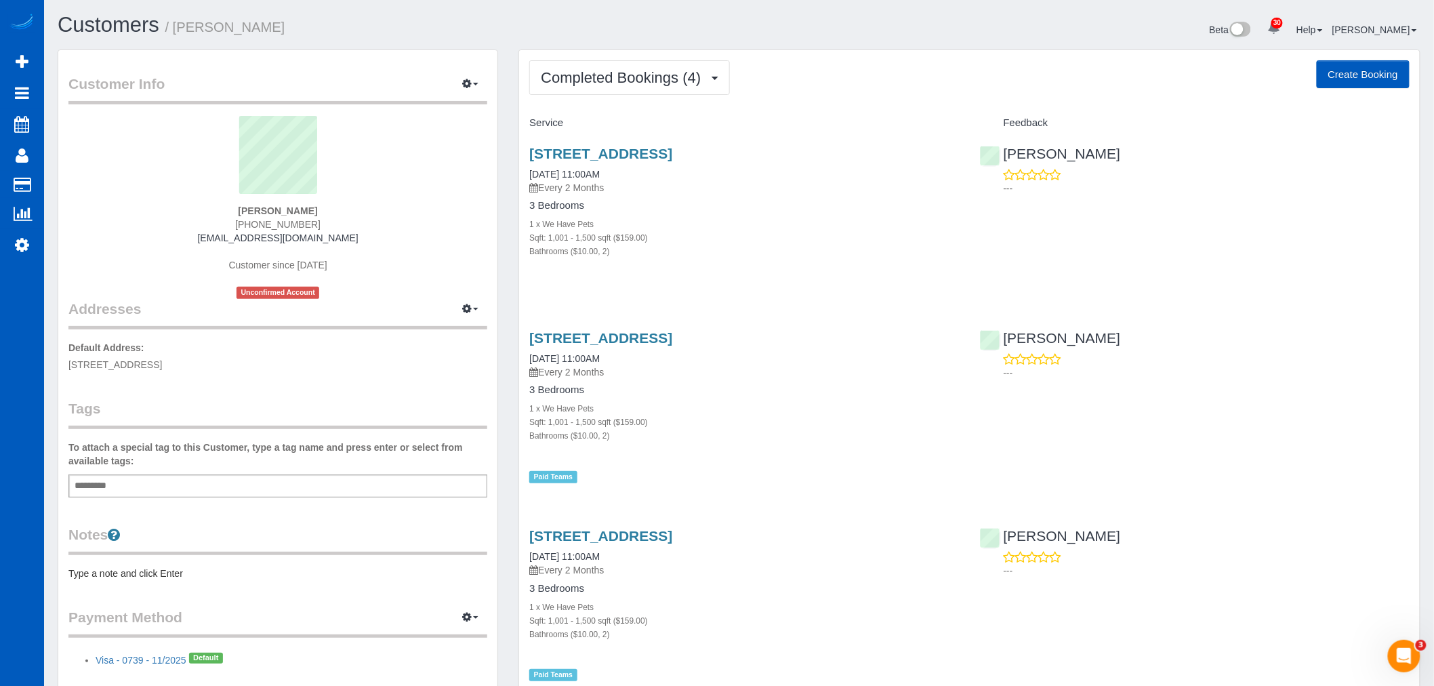
click at [553, 58] on div "Completed Bookings (4) Completed Bookings (4) Upcoming Bookings (12) Cancelled …" at bounding box center [969, 493] width 901 height 886
click at [600, 77] on span "Completed Bookings (4)" at bounding box center [624, 77] width 167 height 17
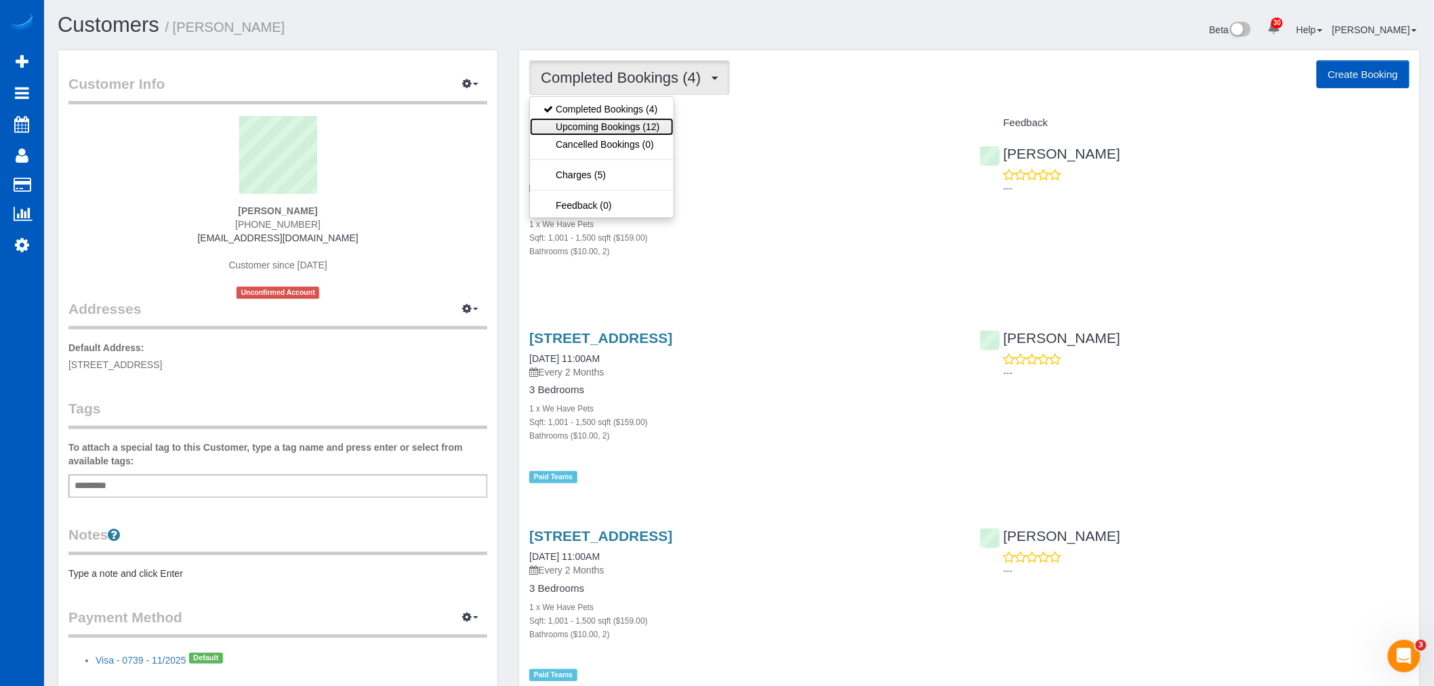
click at [615, 134] on link "Upcoming Bookings (12)" at bounding box center [601, 127] width 143 height 18
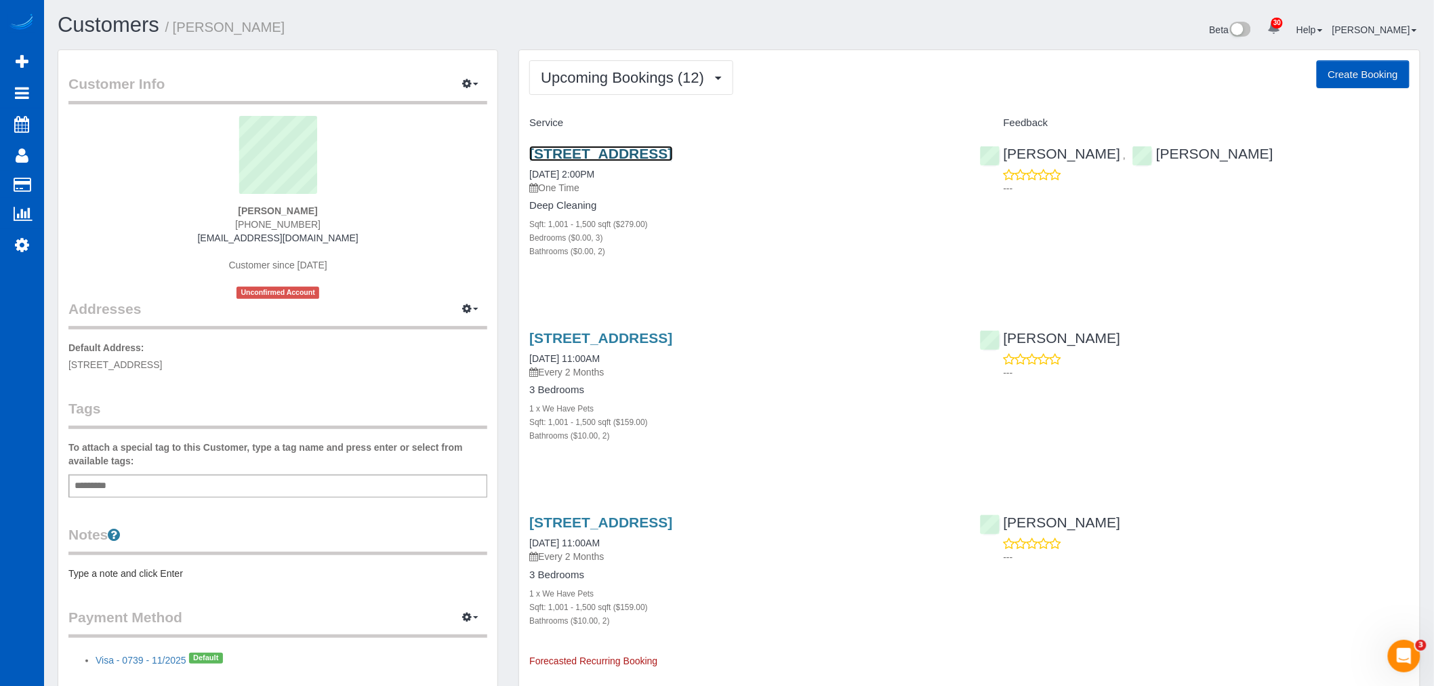
click at [629, 150] on link "[STREET_ADDRESS]" at bounding box center [600, 154] width 143 height 16
click at [683, 89] on button "Upcoming Bookings (12)" at bounding box center [631, 77] width 204 height 35
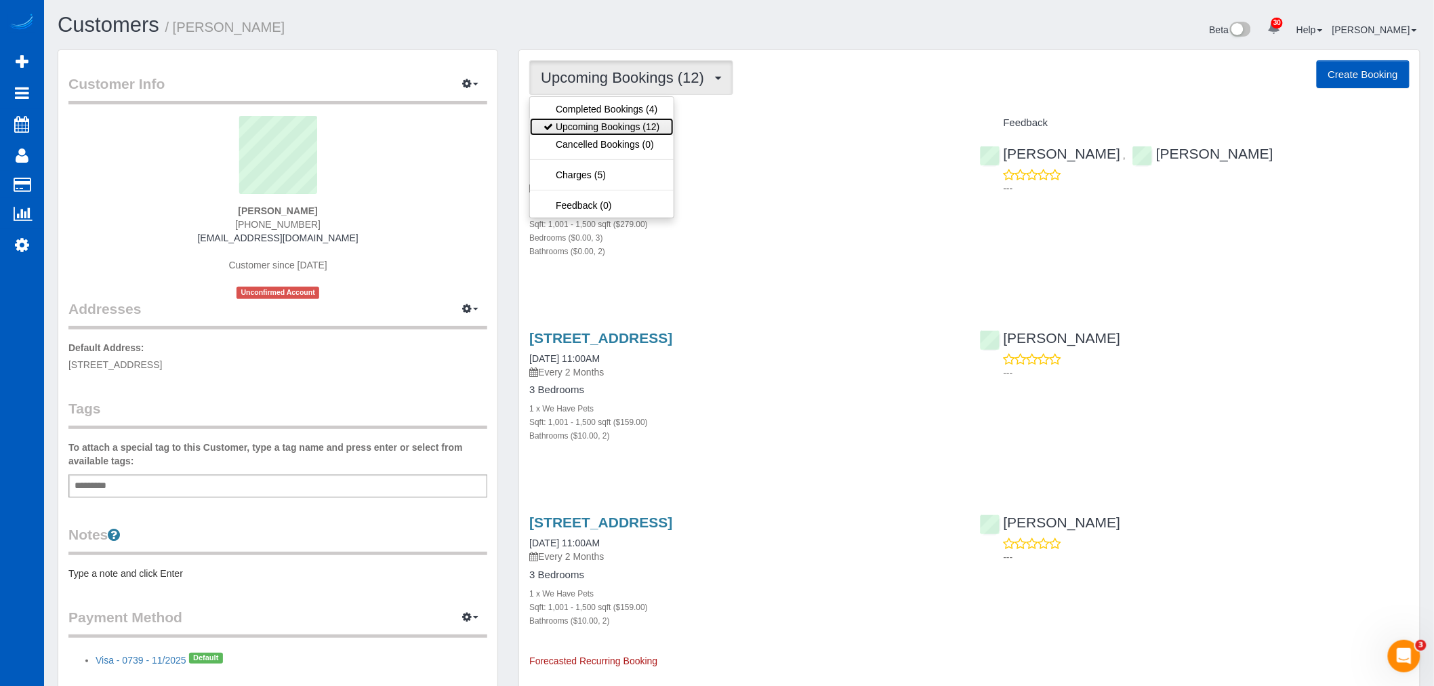
click at [652, 124] on link "Upcoming Bookings (12)" at bounding box center [601, 127] width 143 height 18
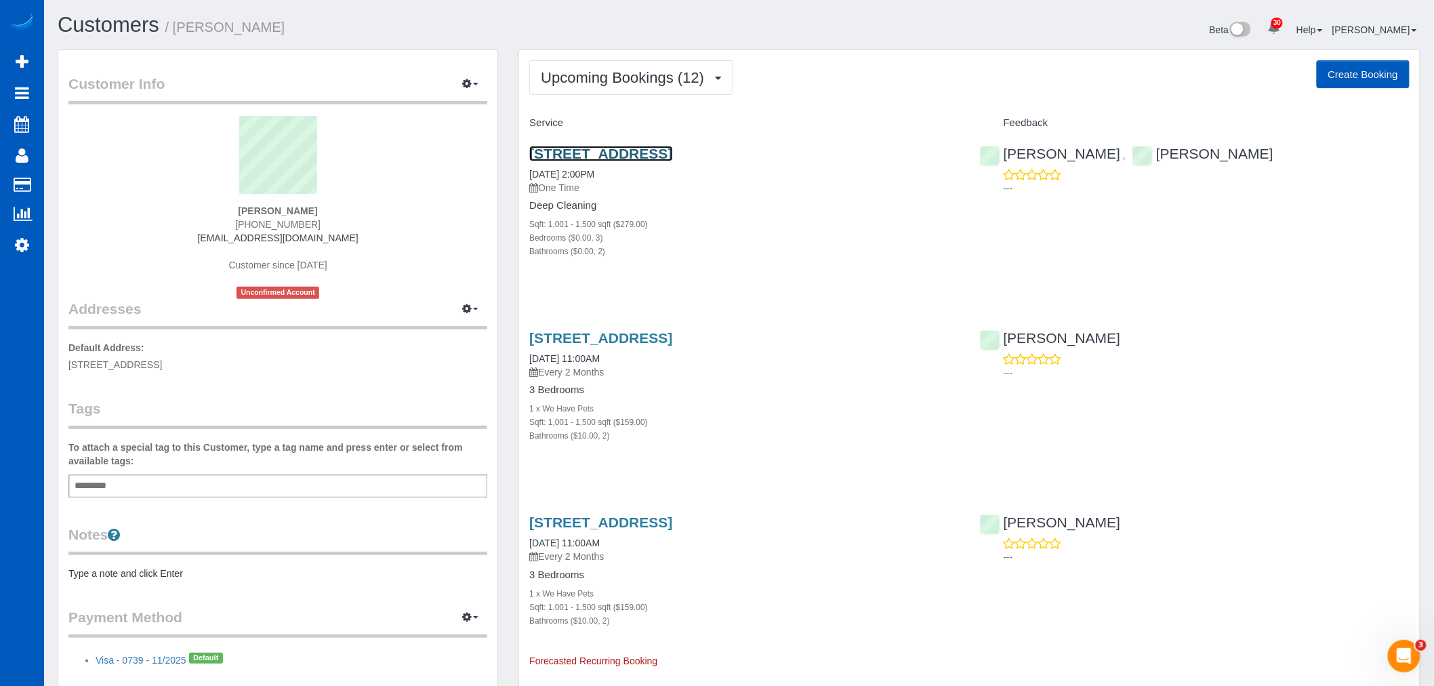
click at [638, 152] on link "5310 85th Pl Ne, Marysville, WA 98270" at bounding box center [600, 154] width 143 height 16
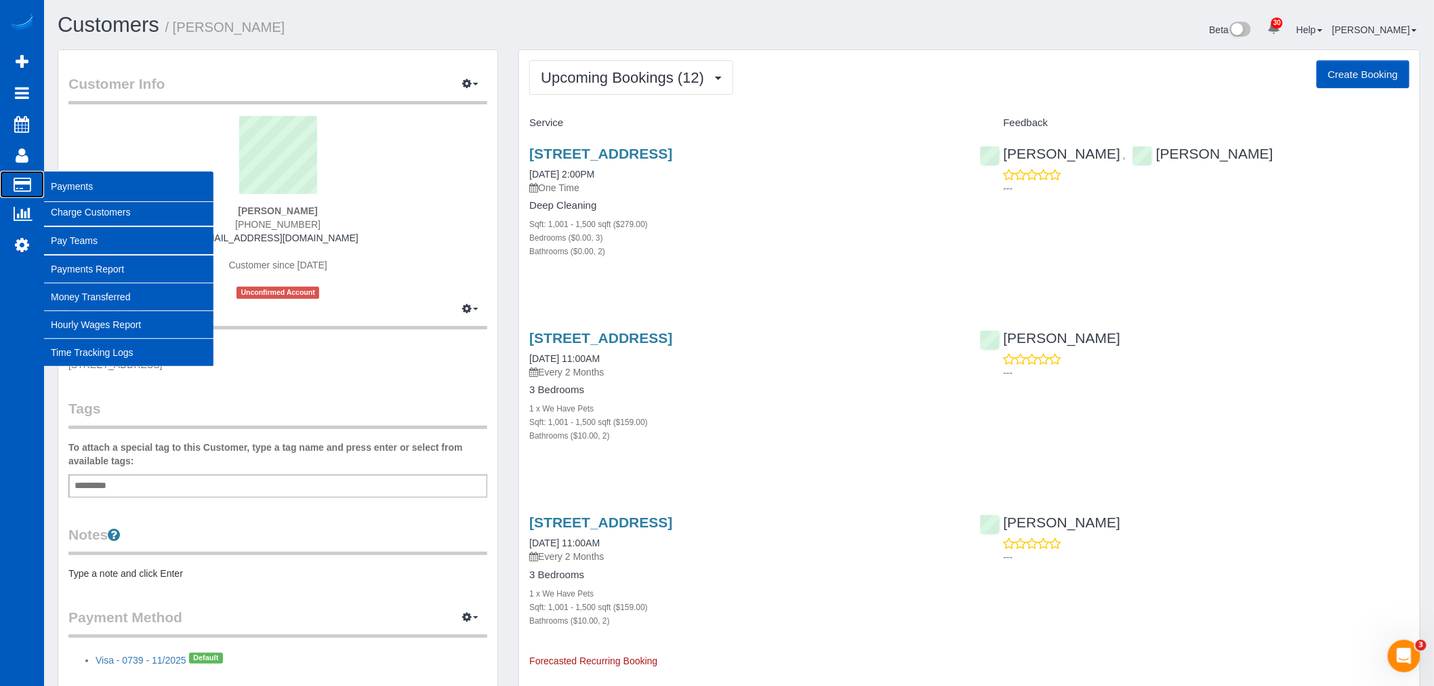
click at [56, 181] on span "Payments" at bounding box center [128, 186] width 169 height 31
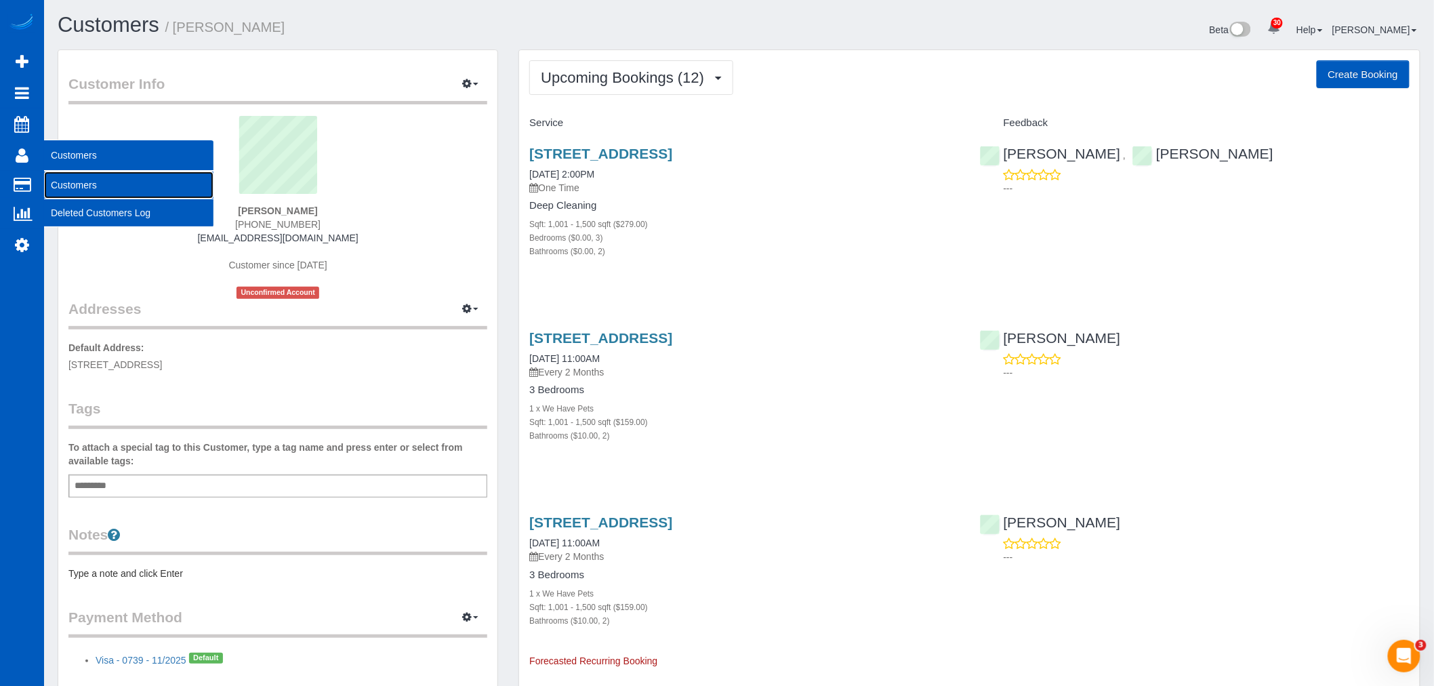
click at [75, 177] on link "Customers" at bounding box center [128, 184] width 169 height 27
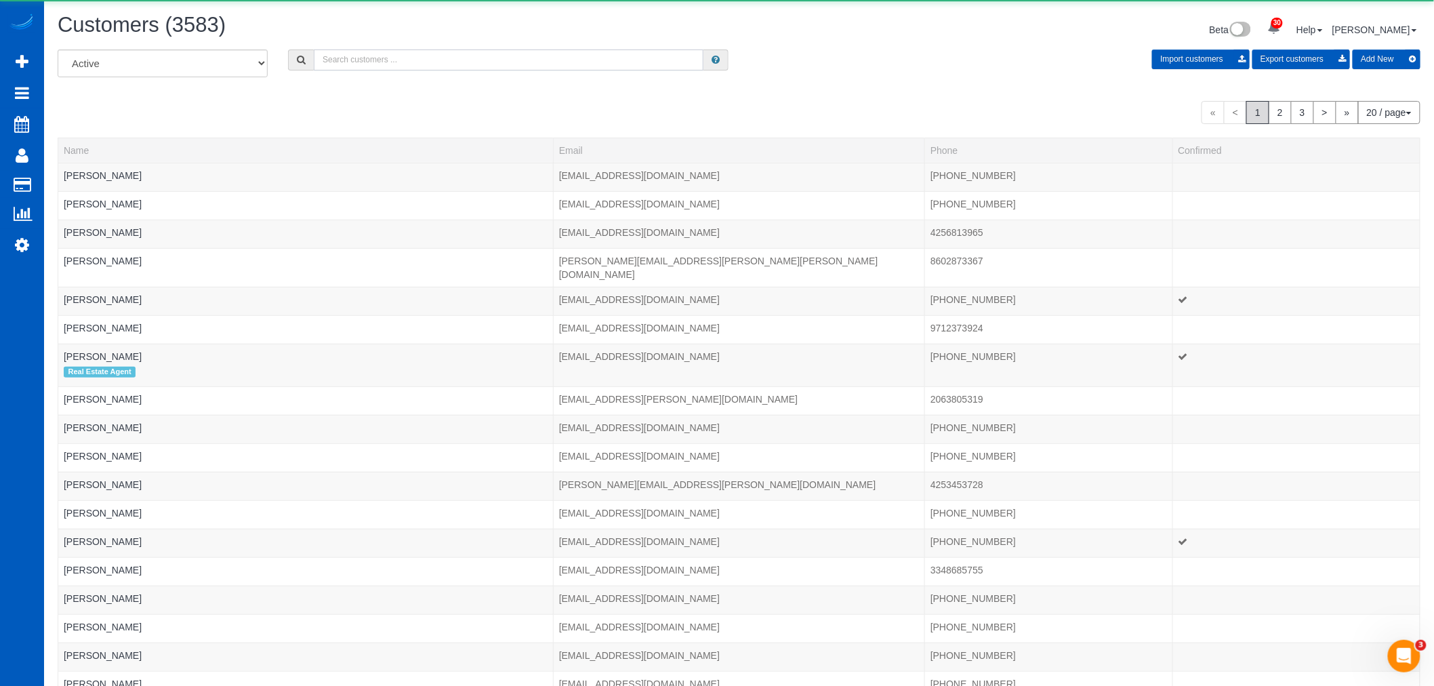
click at [404, 69] on input "text" at bounding box center [509, 59] width 390 height 21
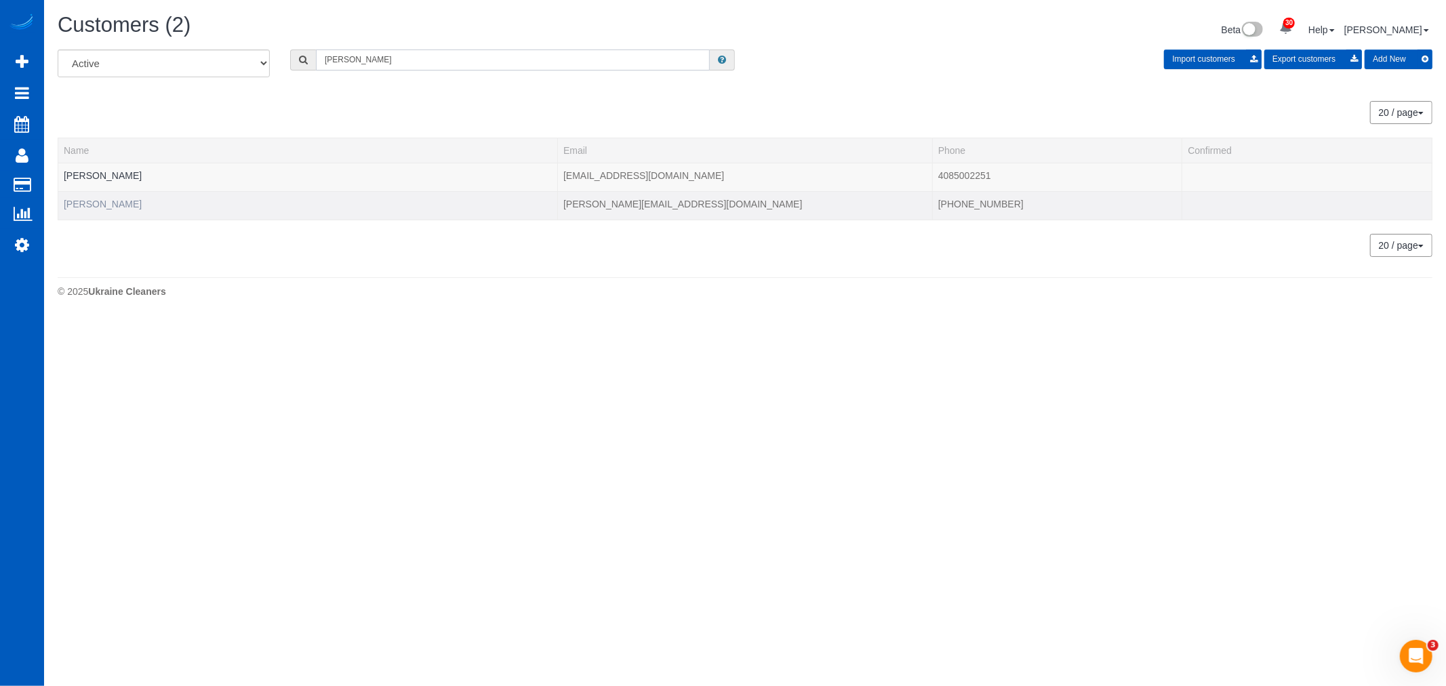
type input "bowman"
click at [133, 204] on link "Jonathan Bowman" at bounding box center [103, 204] width 78 height 11
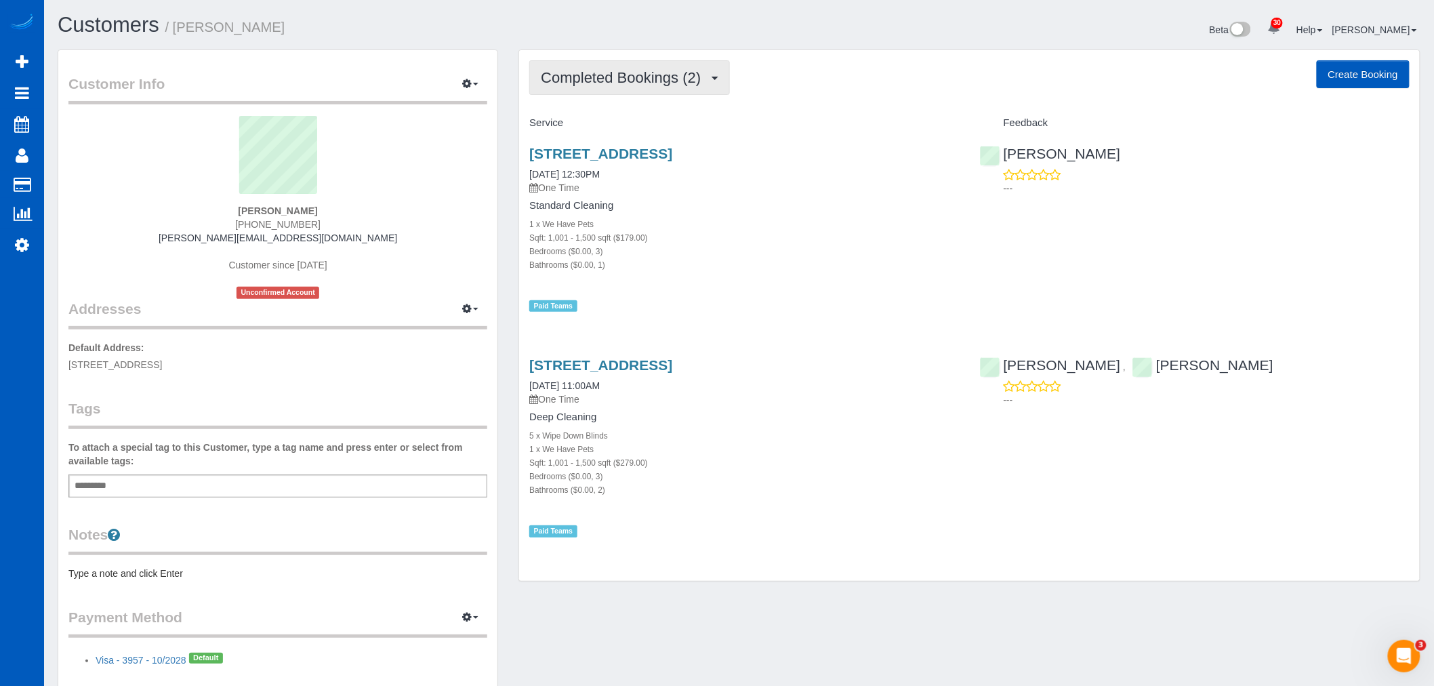
click at [639, 89] on button "Completed Bookings (2)" at bounding box center [629, 77] width 201 height 35
click at [627, 126] on link "Upcoming Bookings (1)" at bounding box center [600, 127] width 141 height 18
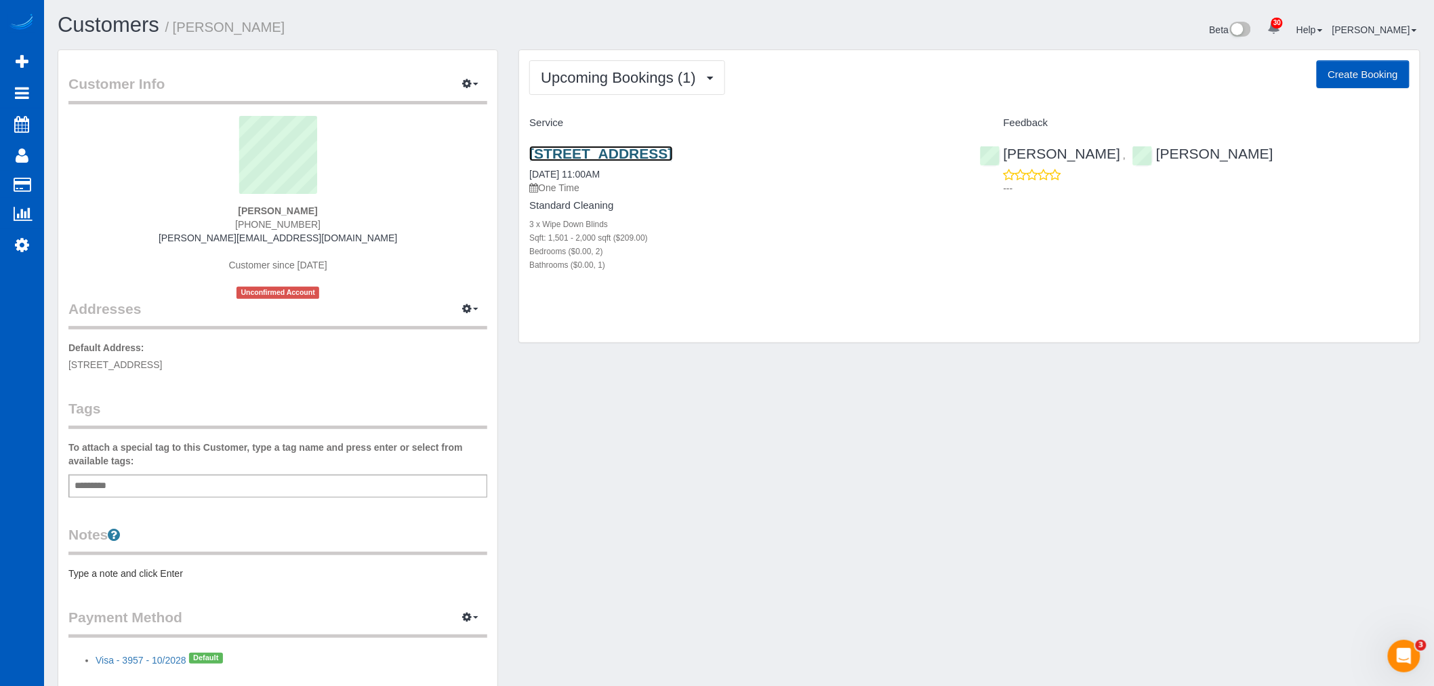
click at [611, 152] on link "4021 39th Ave W, Seattle, WA 98199" at bounding box center [600, 154] width 143 height 16
click at [615, 85] on span "Upcoming Bookings (1)" at bounding box center [622, 77] width 162 height 17
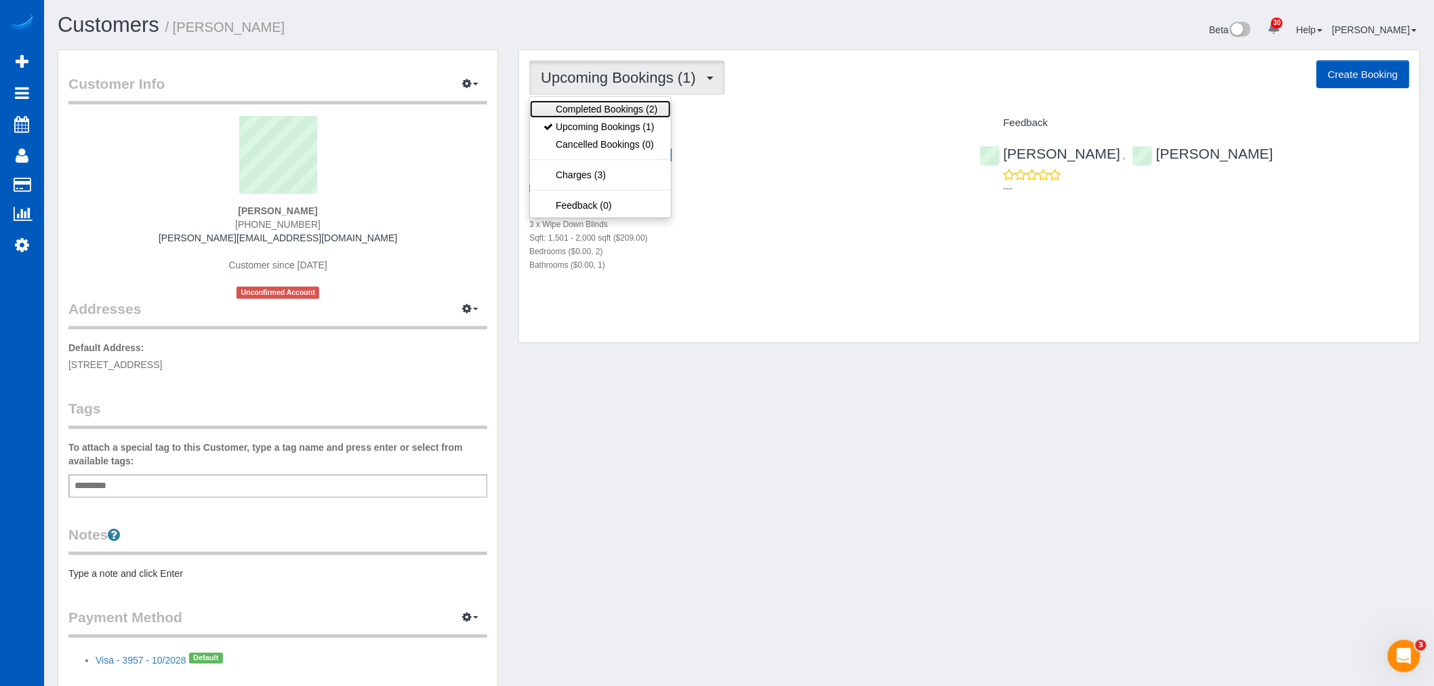
click at [611, 110] on link "Completed Bookings (2)" at bounding box center [600, 109] width 141 height 18
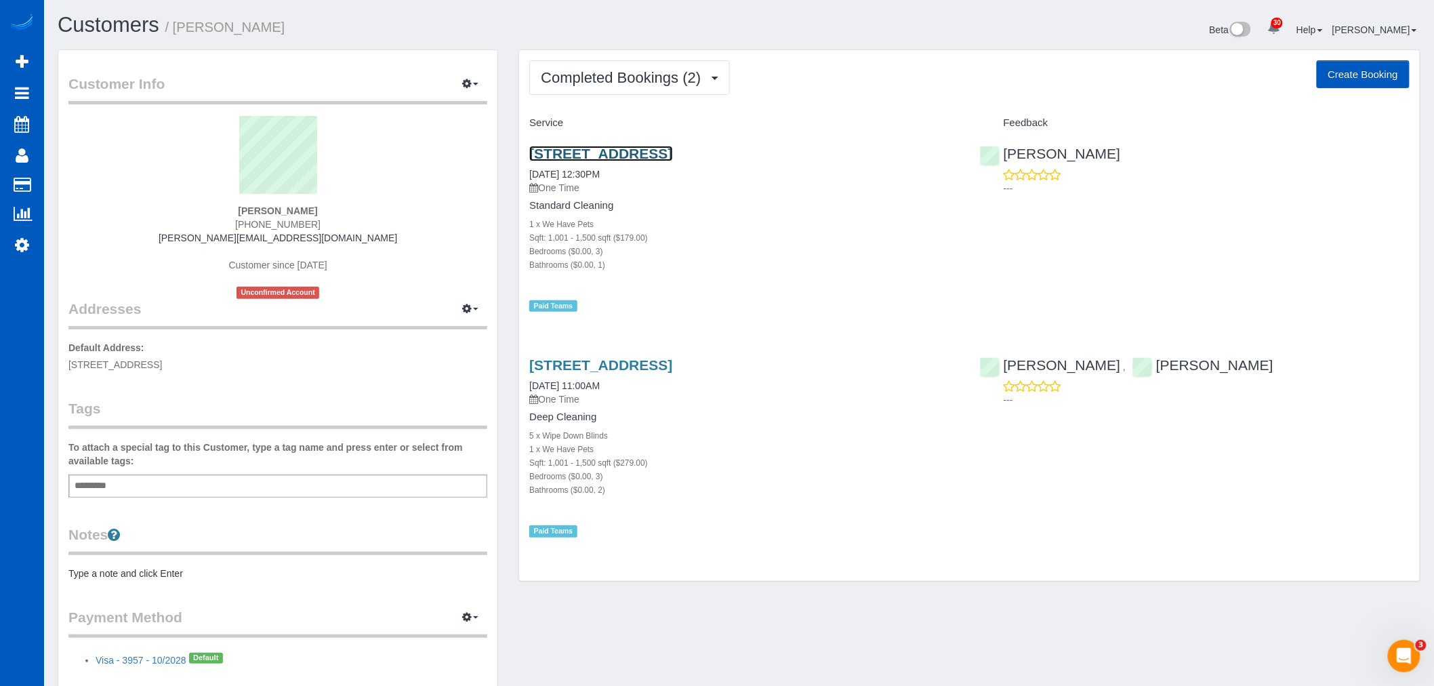
click at [597, 151] on link "4021 29th Ave W, Seattle, WA 98199" at bounding box center [600, 154] width 143 height 16
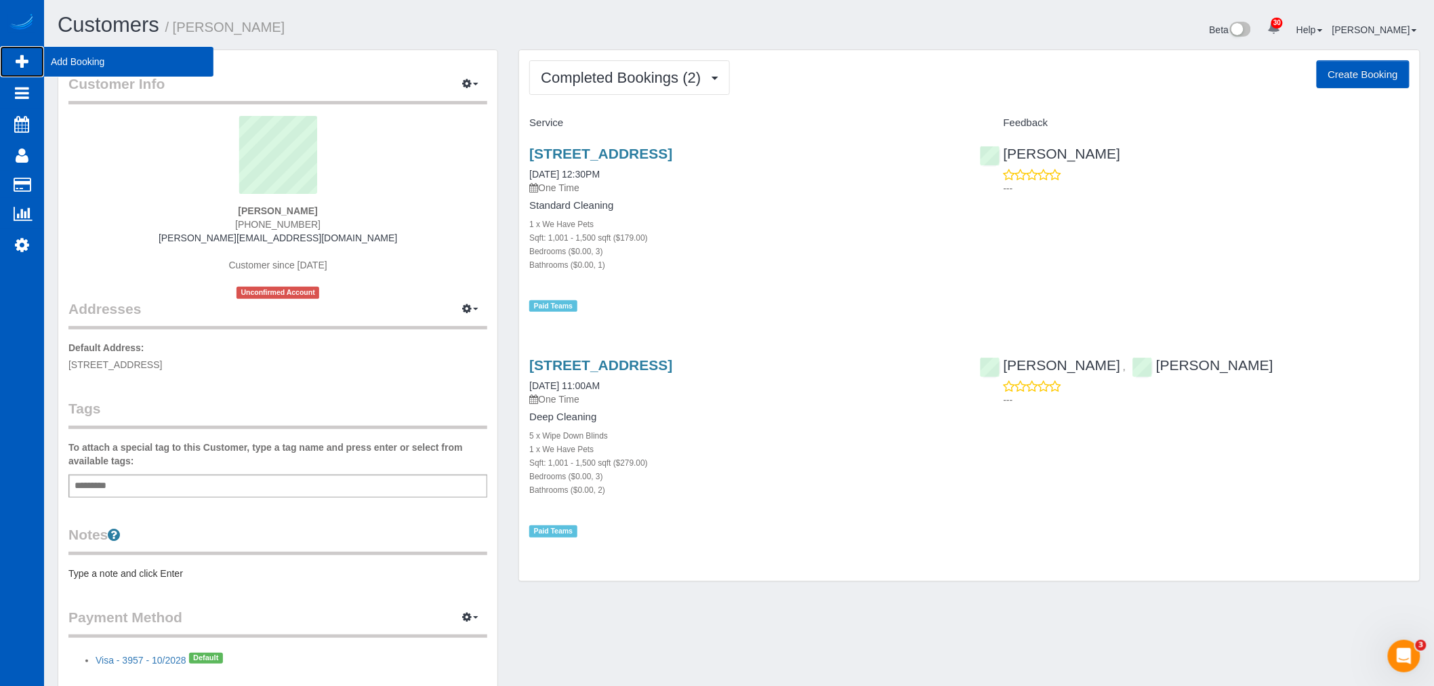
click at [94, 64] on span "Add Booking" at bounding box center [128, 61] width 169 height 31
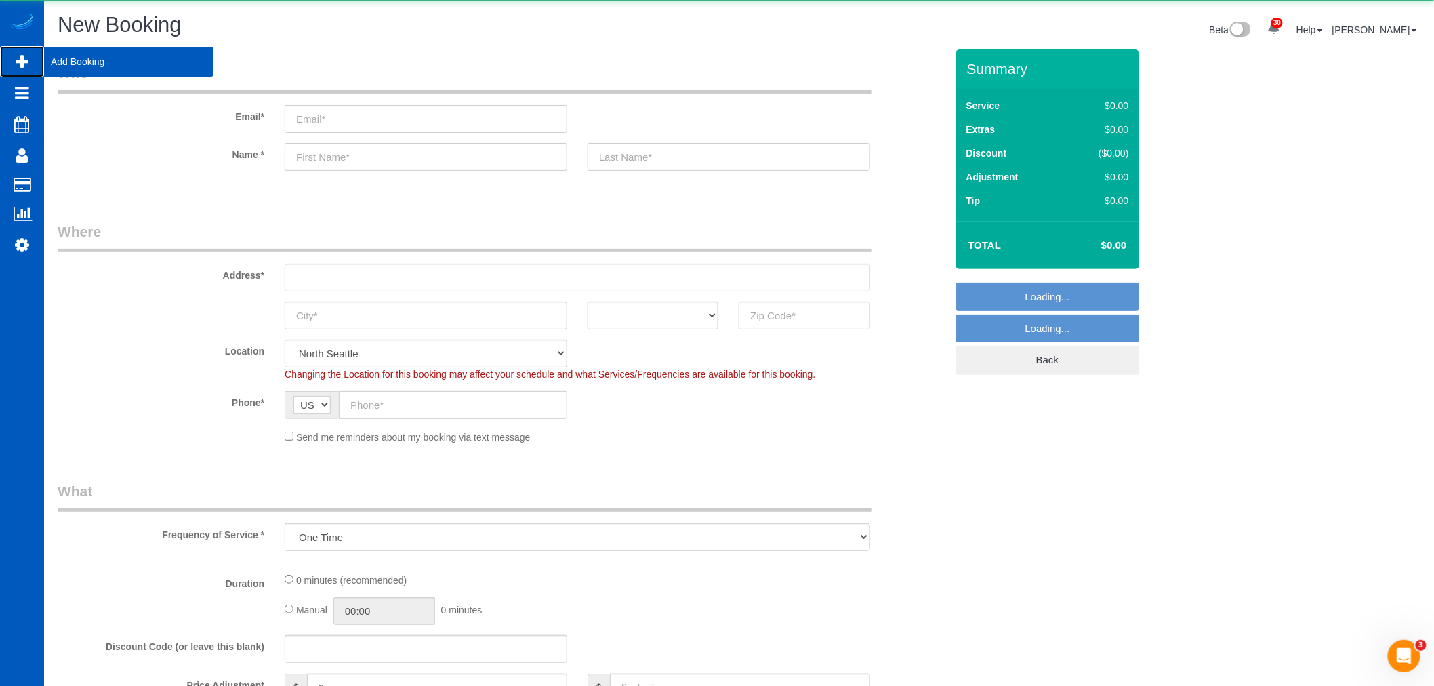
select select "object:87866"
select select "199"
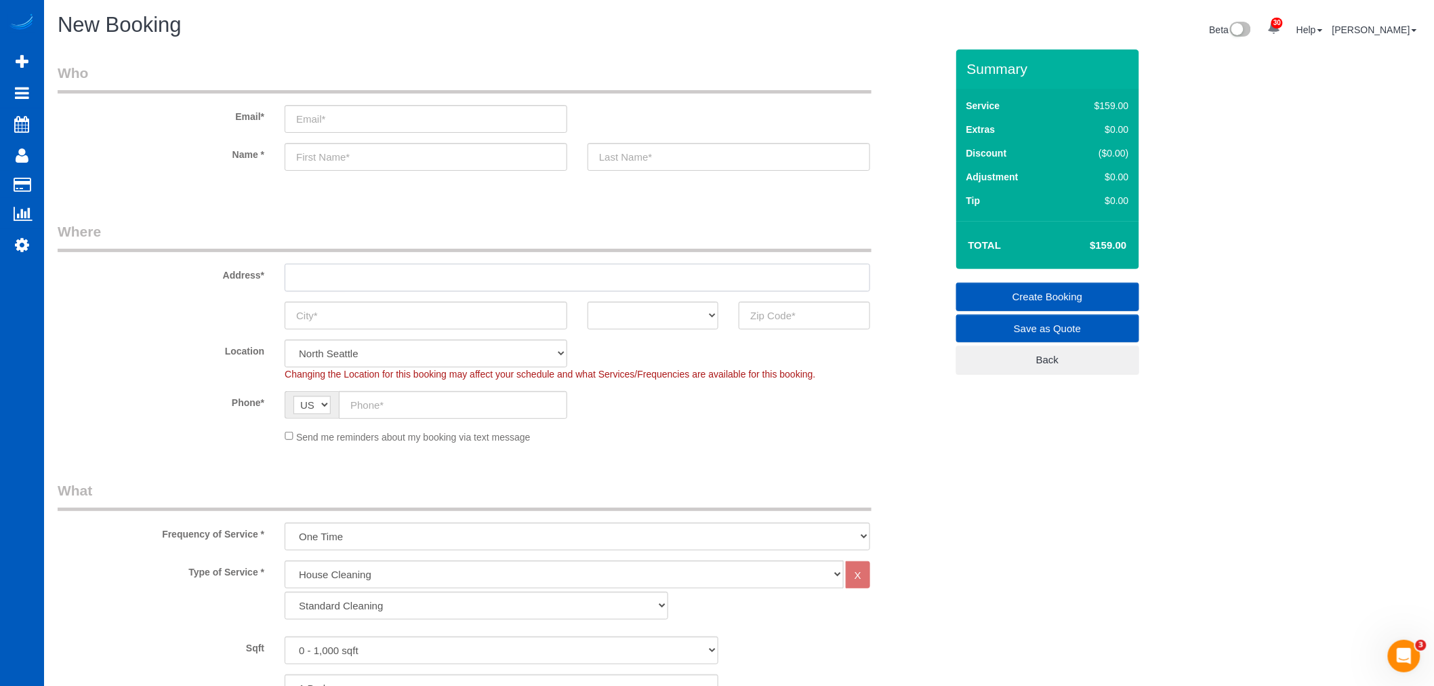
click at [354, 287] on input "text" at bounding box center [578, 278] width 586 height 28
paste input "3411 170th St SW, Lynnwood, WA 98037"
drag, startPoint x: 491, startPoint y: 281, endPoint x: 455, endPoint y: 281, distance: 36.6
click at [455, 281] on input "3411 170th St SW, Lynnwood, WA 98037" at bounding box center [578, 278] width 586 height 28
type input "3411 170th St SW, Lynnwood, WA"
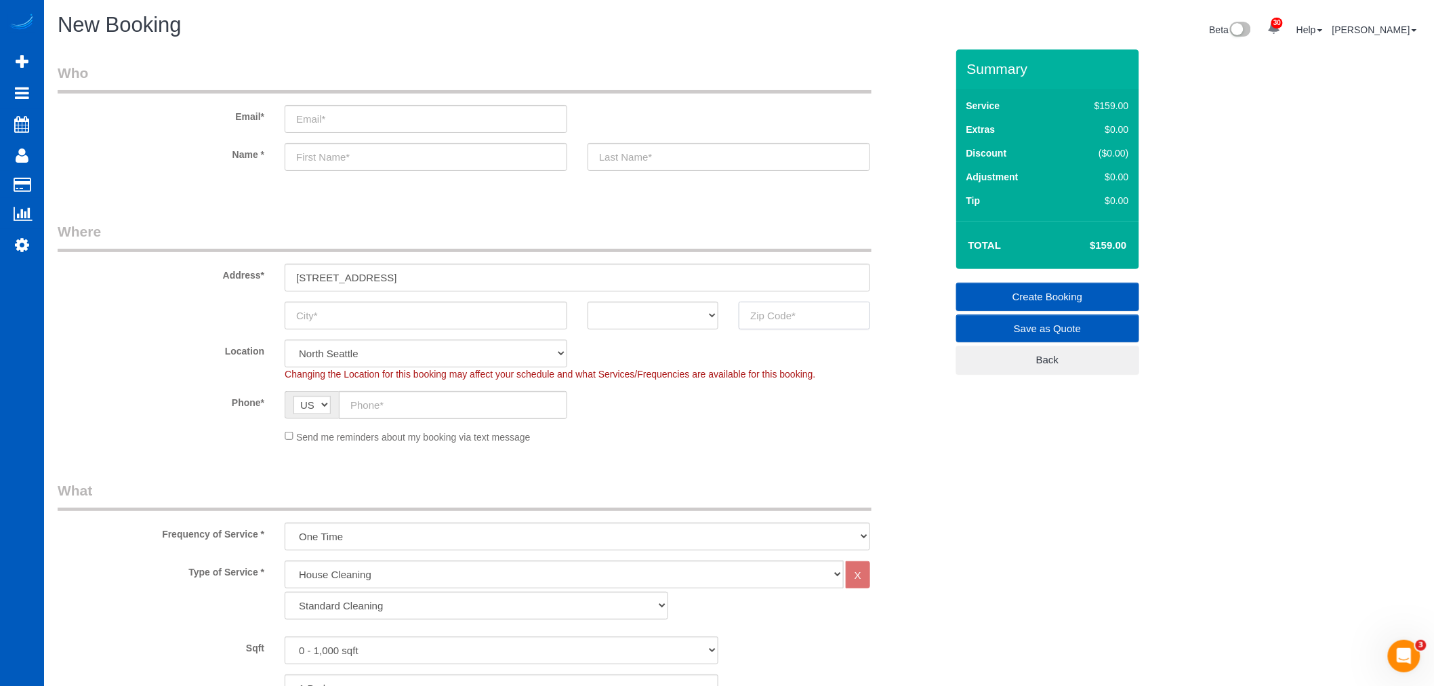
click at [834, 321] on input "text" at bounding box center [804, 316] width 131 height 28
paste input "98037"
type input "98037"
drag, startPoint x: 429, startPoint y: 279, endPoint x: 384, endPoint y: 275, distance: 45.5
click at [384, 275] on input "3411 170th St SW, Lynnwood, WA" at bounding box center [578, 278] width 586 height 28
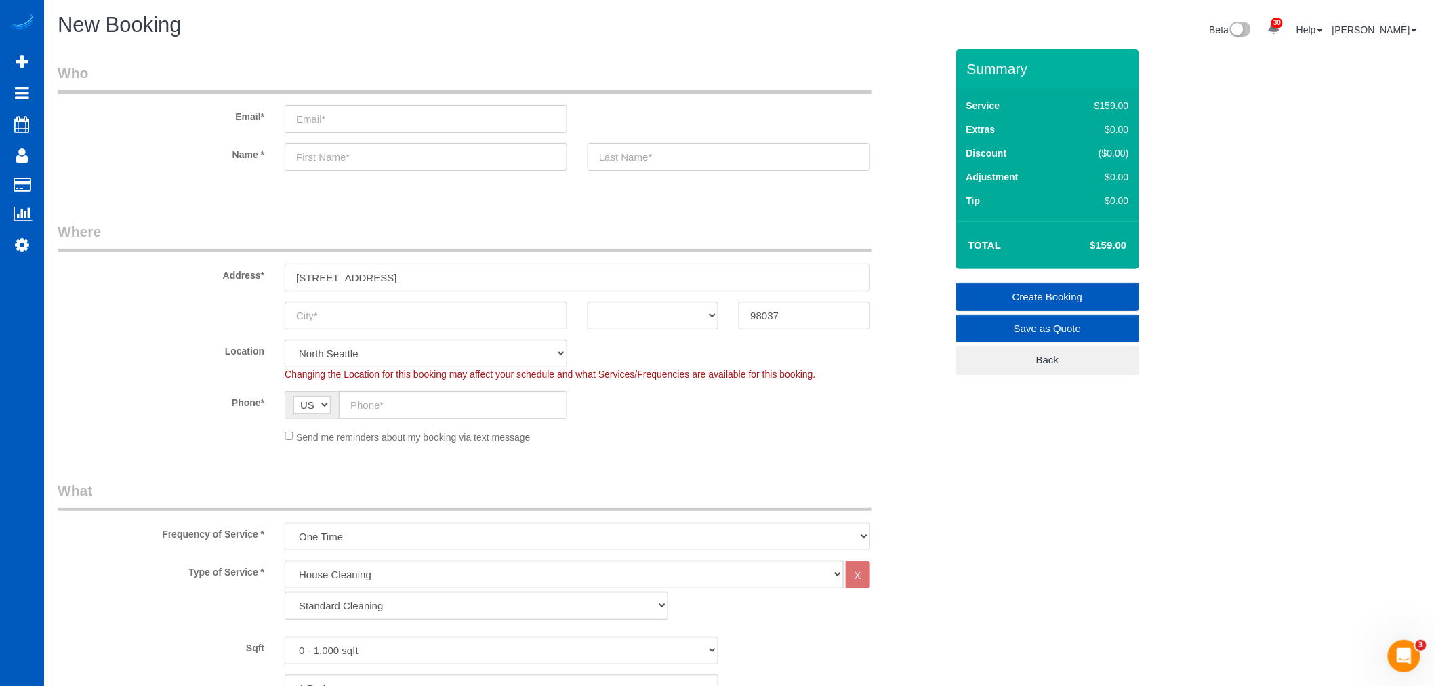
type input "3411 170th St SW, , WA"
click at [356, 308] on input "text" at bounding box center [426, 316] width 283 height 28
paste input "Lynnwood"
type input "Lynnwood"
drag, startPoint x: 678, startPoint y: 316, endPoint x: 678, endPoint y: 324, distance: 8.1
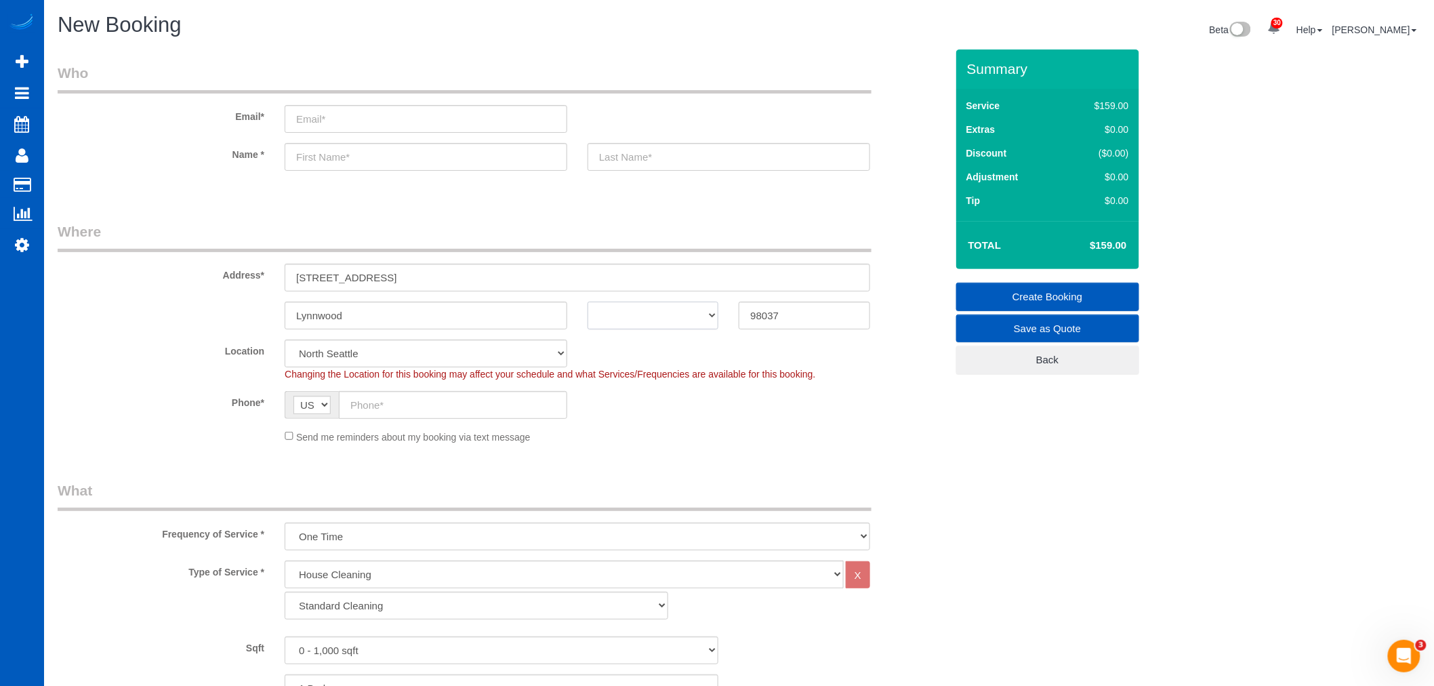
click at [678, 316] on select "AK AL AR AZ CA CO CT DC DE FL GA HI IA ID IL IN KS KY LA MA MD ME MI MN MO MS M…" at bounding box center [653, 316] width 131 height 28
select select "WA"
click at [588, 302] on select "AK AL AR AZ CA CO CT DC DE FL GA HI IA ID IL IN KS KY LA MA MD ME MI MN MO MS M…" at bounding box center [653, 316] width 131 height 28
drag, startPoint x: 380, startPoint y: 269, endPoint x: 425, endPoint y: 285, distance: 48.2
click at [425, 285] on input "3411 170th St SW, , WA" at bounding box center [578, 278] width 586 height 28
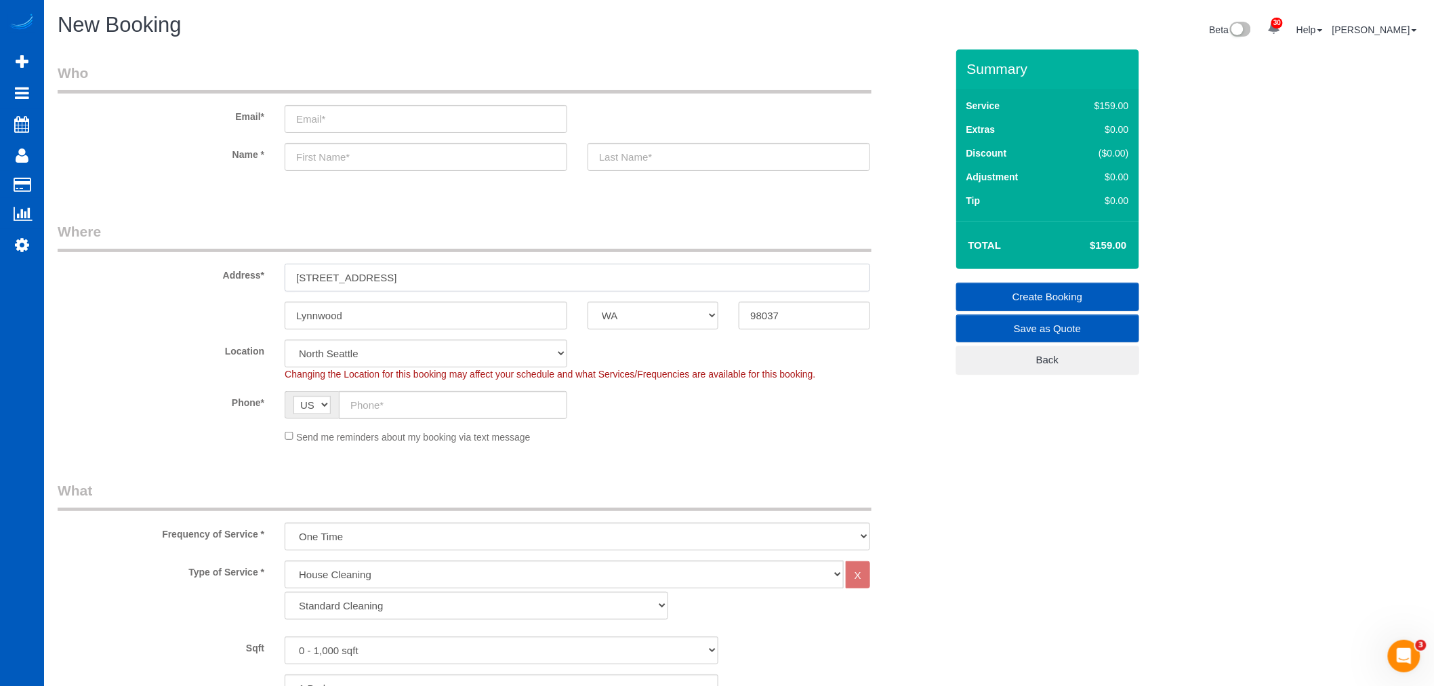
drag, startPoint x: 364, startPoint y: 281, endPoint x: 436, endPoint y: 287, distance: 72.8
click at [436, 287] on input "3411 170th St St" at bounding box center [578, 278] width 586 height 28
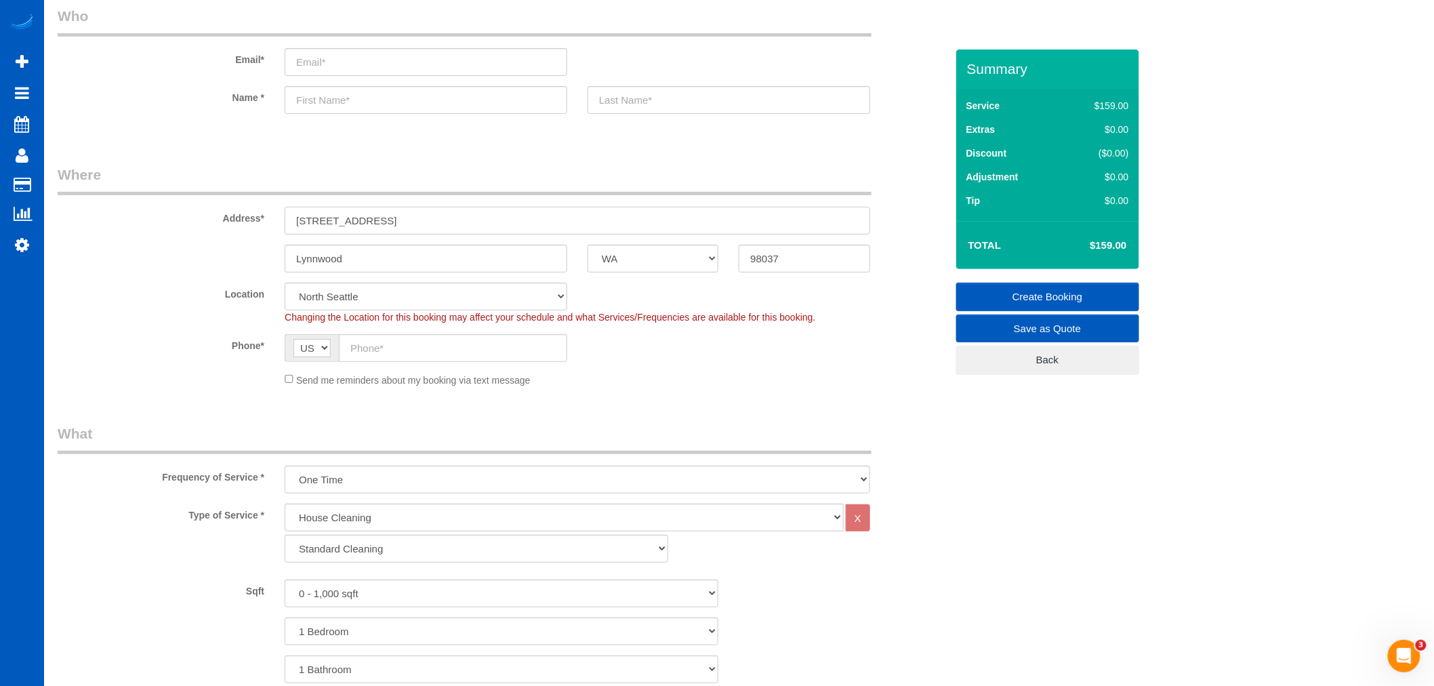
scroll to position [301, 0]
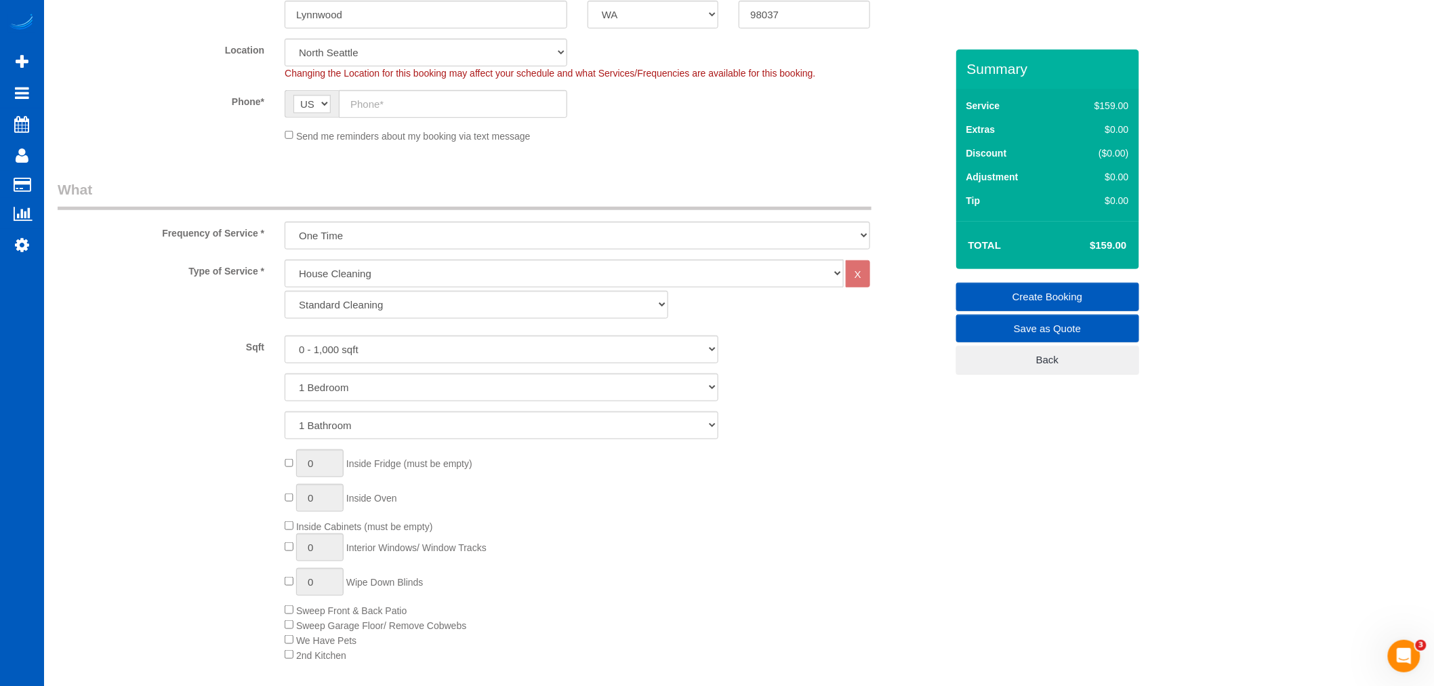
type input "3411 170th St"
click at [428, 321] on div "House Cleaning X Standard Cleaning Deep Cleaning Move In/ Out Cleaning" at bounding box center [577, 293] width 606 height 66
click at [429, 308] on select "Standard Cleaning Deep Cleaning Move In/ Out Cleaning" at bounding box center [477, 305] width 384 height 28
select select "368"
click at [285, 291] on select "Standard Cleaning Deep Cleaning Move In/ Out Cleaning" at bounding box center [477, 305] width 384 height 28
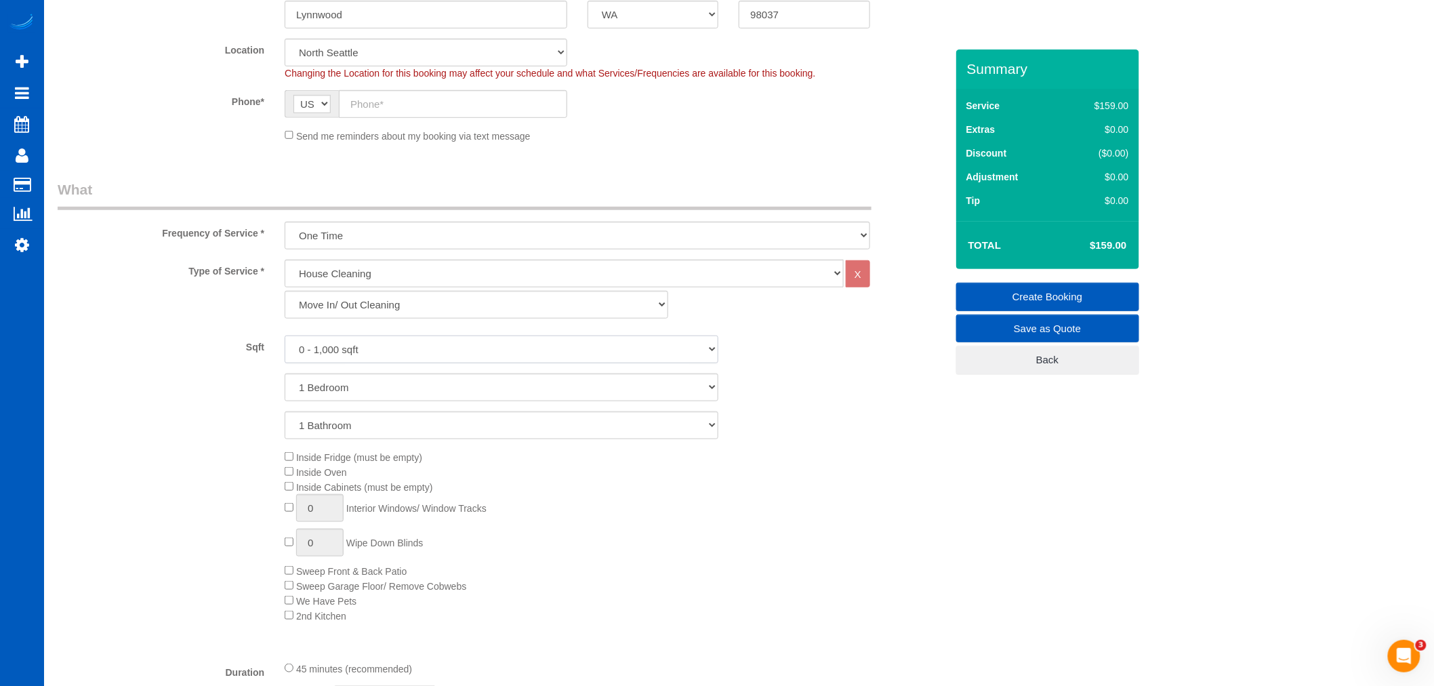
drag, startPoint x: 365, startPoint y: 350, endPoint x: 373, endPoint y: 356, distance: 10.2
click at [365, 350] on select "0 - 1,000 sqft 1,001 - 1,500 sqft 1,501 - 2,000 sqft 2,001 - 2,500 sqft 2,501 -…" at bounding box center [502, 349] width 434 height 28
select select "2501"
click at [285, 336] on select "0 - 1,000 sqft 1,001 - 1,500 sqft 1,501 - 2,000 sqft 2,001 - 2,500 sqft 2,501 -…" at bounding box center [502, 349] width 434 height 28
click at [342, 382] on select "1 Bedroom 2 Bedrooms 3 Bedrooms 4 Bedrooms 5 Bedrooms 6 Bedrooms 7 Bedrooms" at bounding box center [502, 387] width 434 height 28
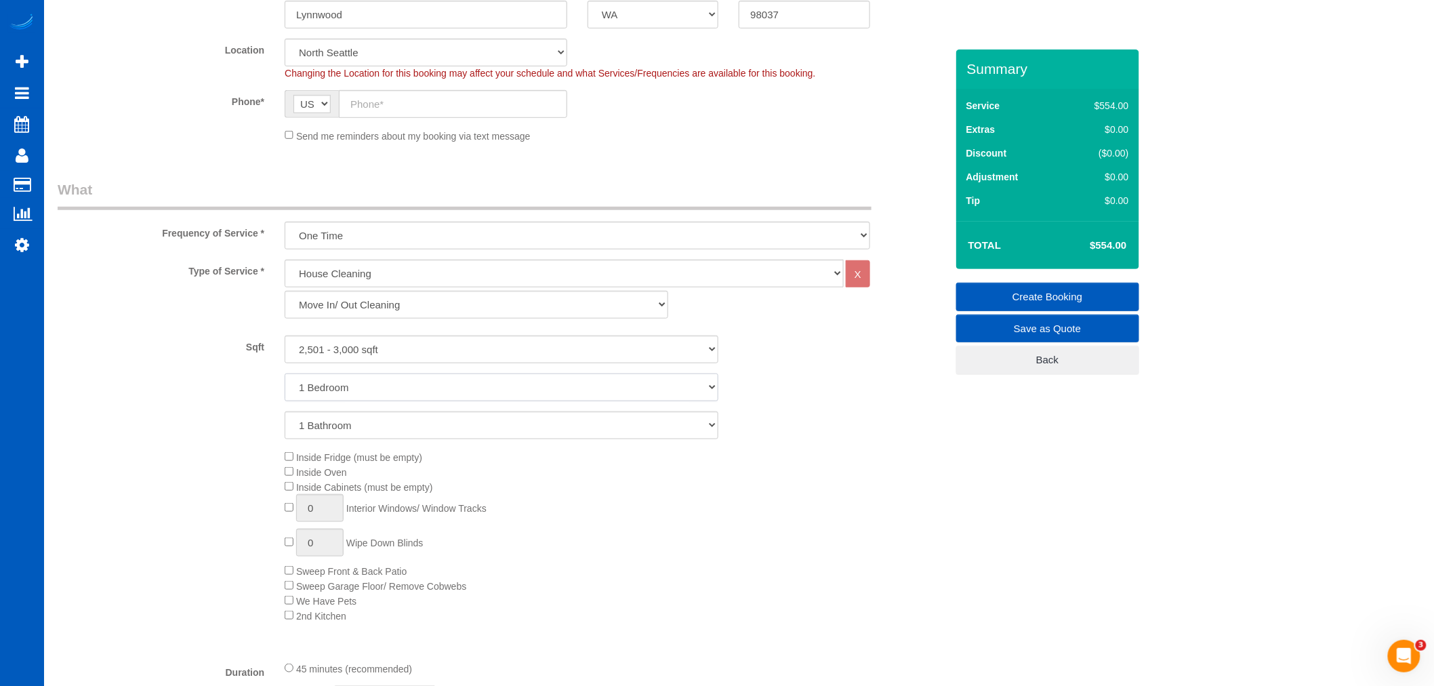
select select "3"
click at [285, 374] on select "1 Bedroom 2 Bedrooms 3 Bedrooms 4 Bedrooms 5 Bedrooms 6 Bedrooms 7 Bedrooms" at bounding box center [502, 387] width 434 height 28
drag, startPoint x: 358, startPoint y: 423, endPoint x: 361, endPoint y: 430, distance: 7.9
click at [358, 423] on select "1 Bathroom 2 Bathrooms 3 Bathrooms 4 Bathrooms 5 Bathrooms 6 Bathrooms 7 Bathro…" at bounding box center [502, 425] width 434 height 28
click at [285, 412] on select "1 Bathroom 2 Bathrooms 3 Bathrooms 4 Bathrooms 5 Bathrooms 6 Bathrooms 7 Bathro…" at bounding box center [502, 425] width 434 height 28
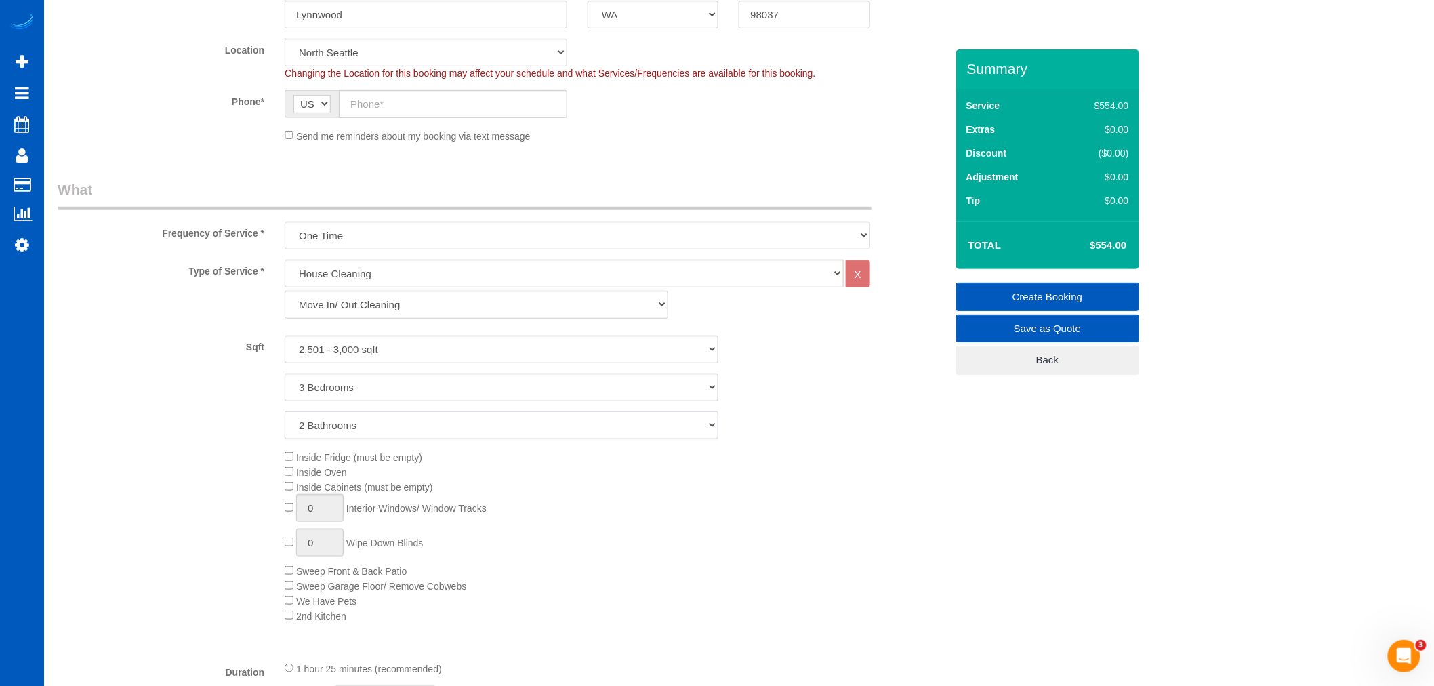
click at [357, 426] on select "1 Bathroom 2 Bathrooms 3 Bathrooms 4 Bathrooms 5 Bathrooms 6 Bathrooms 7 Bathro…" at bounding box center [502, 425] width 434 height 28
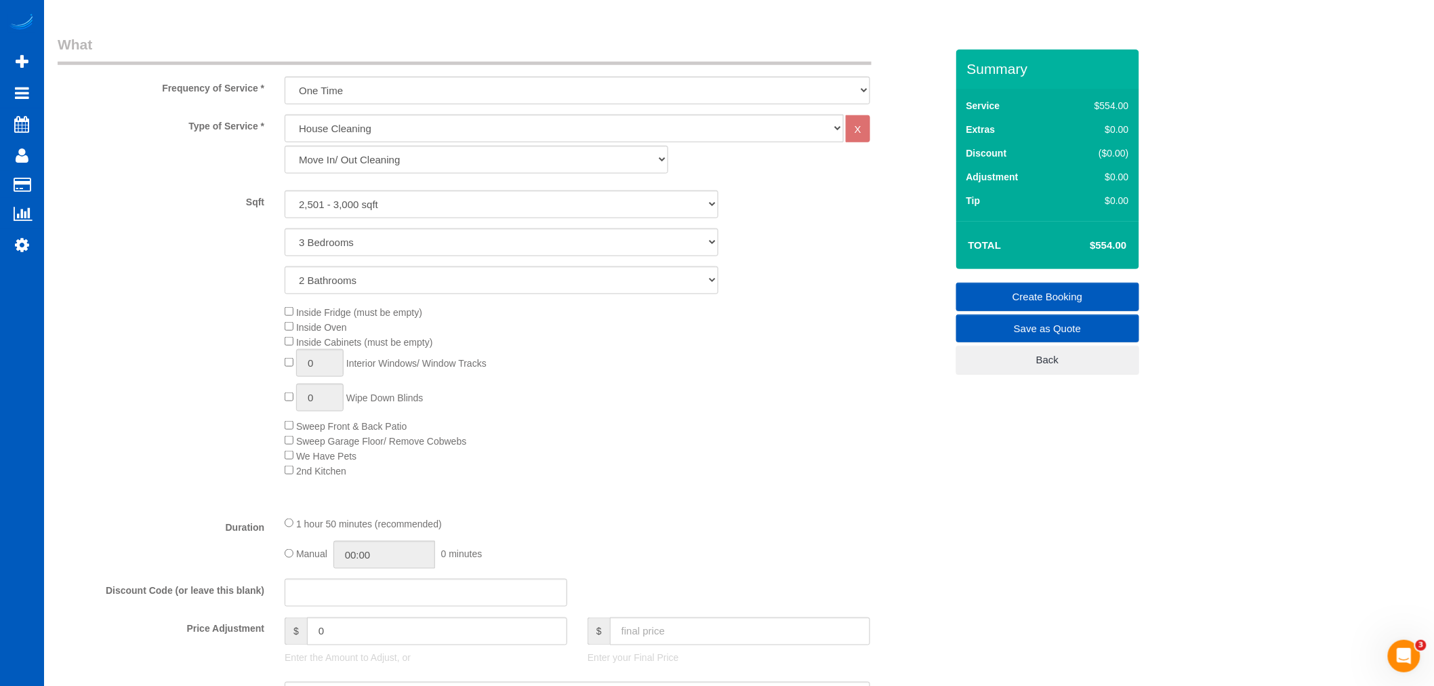
scroll to position [451, 0]
click at [363, 279] on select "1 Bathroom 2 Bathrooms 3 Bathrooms 4 Bathrooms 5 Bathrooms 6 Bathrooms 7 Bathro…" at bounding box center [502, 275] width 434 height 28
select select "3"
click at [285, 262] on select "1 Bathroom 2 Bathrooms 3 Bathrooms 4 Bathrooms 5 Bathrooms 6 Bathrooms 7 Bathro…" at bounding box center [502, 275] width 434 height 28
click at [293, 327] on span "Inside Oven" at bounding box center [316, 322] width 62 height 11
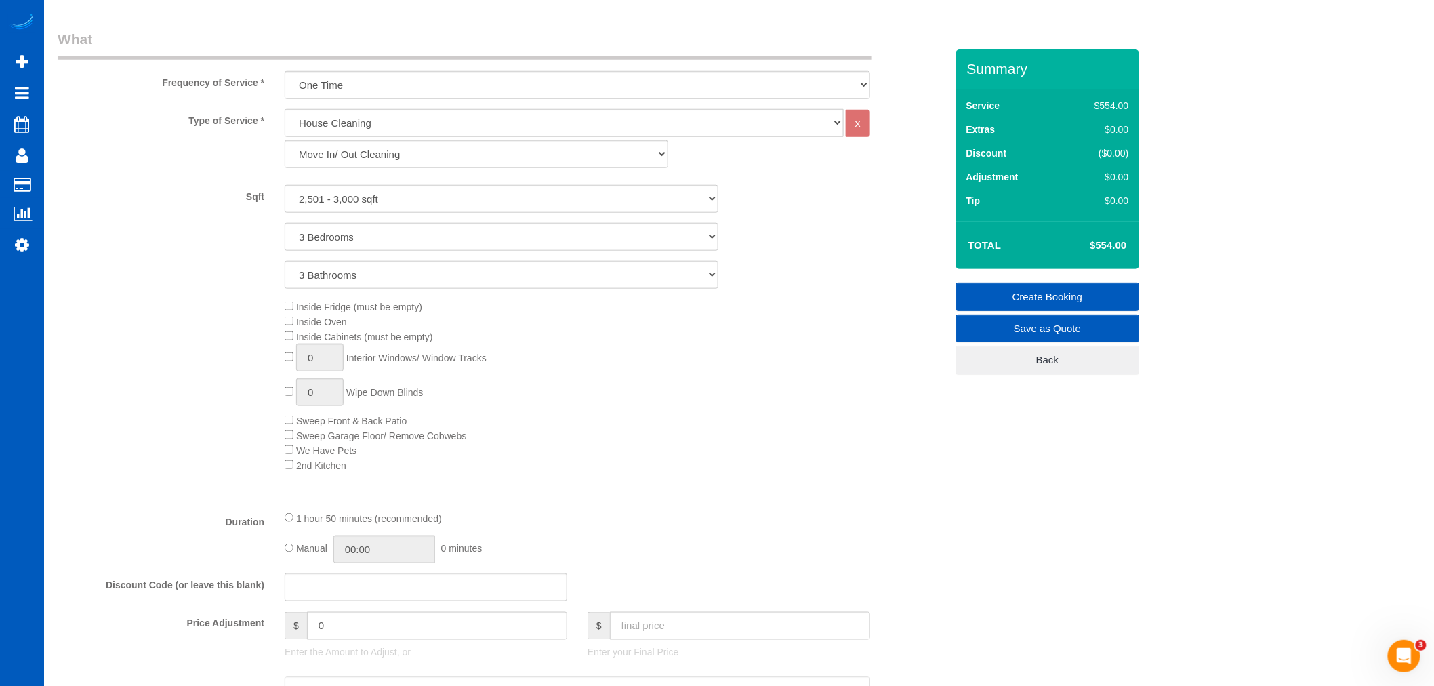
click at [293, 331] on div "Inside Fridge (must be empty) Inside Oven Inside Cabinets (must be empty) 0 Int…" at bounding box center [614, 386] width 681 height 174
drag, startPoint x: 329, startPoint y: 362, endPoint x: 280, endPoint y: 362, distance: 48.8
click at [280, 362] on div "Inside Fridge (must be empty) Inside Oven Inside Cabinets (must be empty) 1 Int…" at bounding box center [614, 386] width 681 height 174
type input "10"
click at [628, 455] on div "Inside Fridge (must be empty) Inside Oven Inside Cabinets (must be empty) 10 In…" at bounding box center [614, 386] width 681 height 174
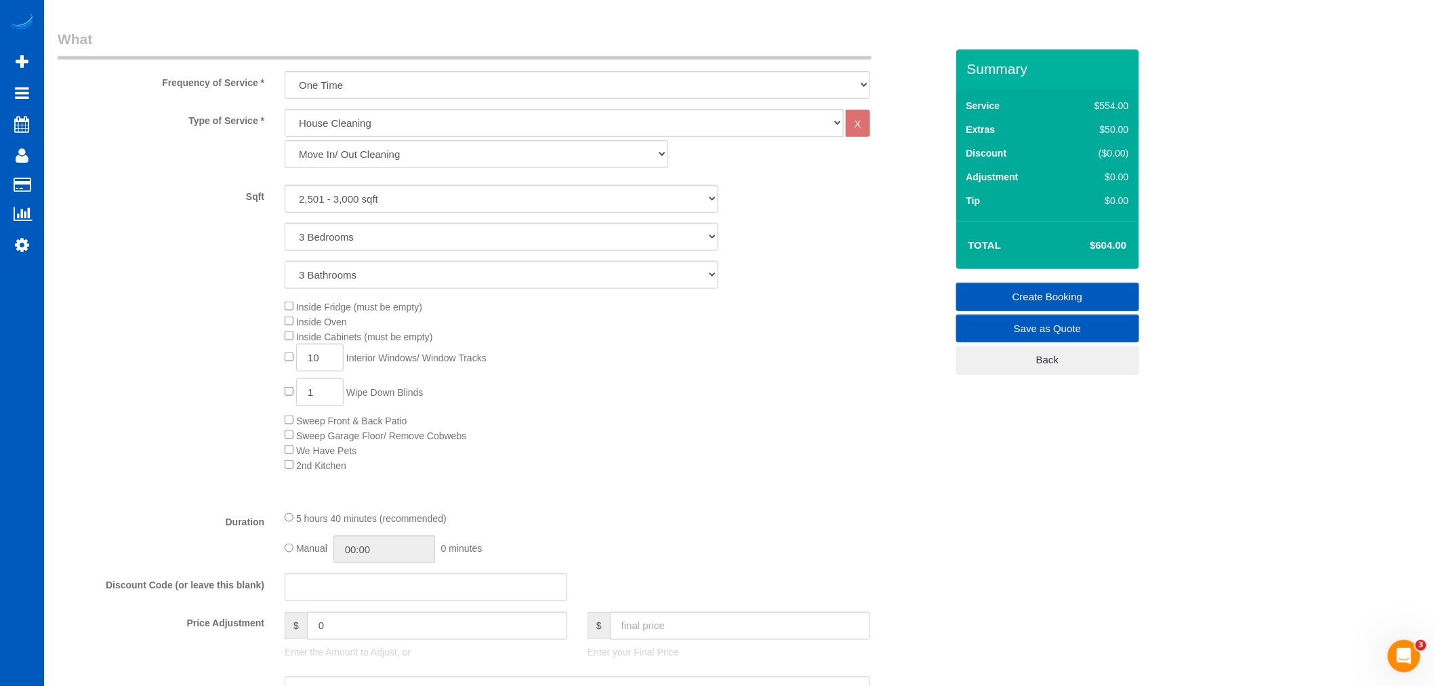
drag, startPoint x: 331, startPoint y: 396, endPoint x: 277, endPoint y: 396, distance: 54.2
click at [277, 396] on div "Inside Fridge (must be empty) Inside Oven Inside Cabinets (must be empty) 10 In…" at bounding box center [614, 386] width 681 height 174
type input "10"
click at [571, 436] on div "Inside Fridge (must be empty) Inside Oven Inside Cabinets (must be empty) 10 In…" at bounding box center [614, 386] width 681 height 174
click at [679, 437] on div "Inside Fridge (must be empty) Inside Oven Inside Cabinets (must be empty) 10 In…" at bounding box center [614, 386] width 681 height 174
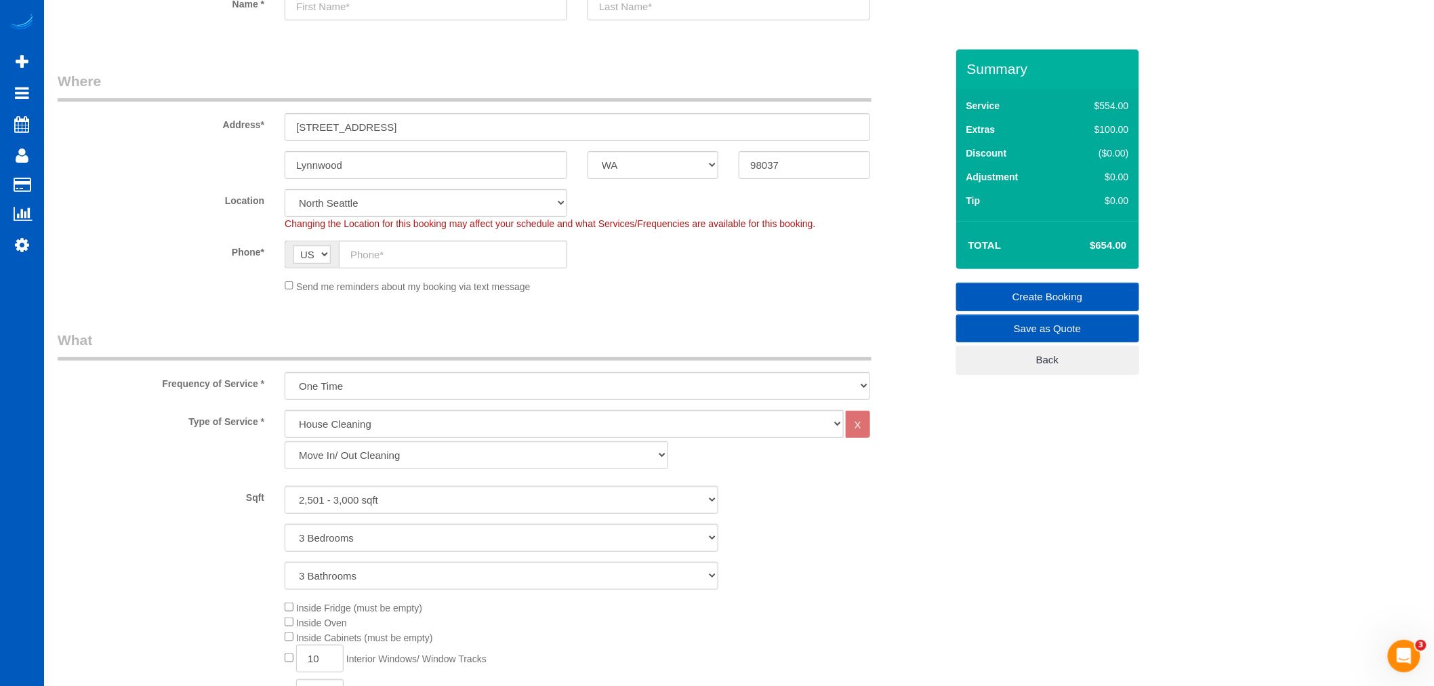
scroll to position [0, 0]
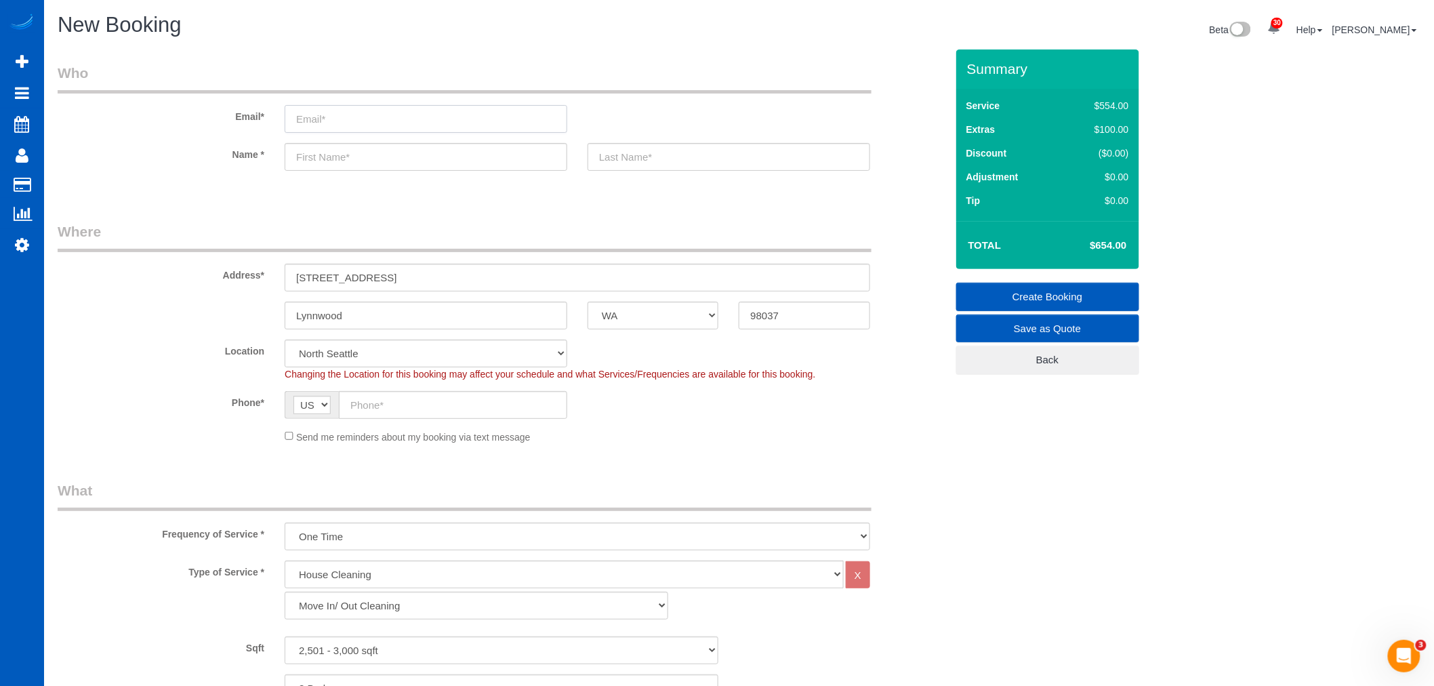
drag, startPoint x: 300, startPoint y: 122, endPoint x: 317, endPoint y: 146, distance: 29.2
click at [300, 122] on input "email" at bounding box center [426, 119] width 283 height 28
click at [312, 148] on input "text" at bounding box center [426, 157] width 283 height 28
click at [308, 159] on input "NIkki" at bounding box center [426, 157] width 283 height 28
click at [304, 159] on input "NIkki" at bounding box center [426, 157] width 283 height 28
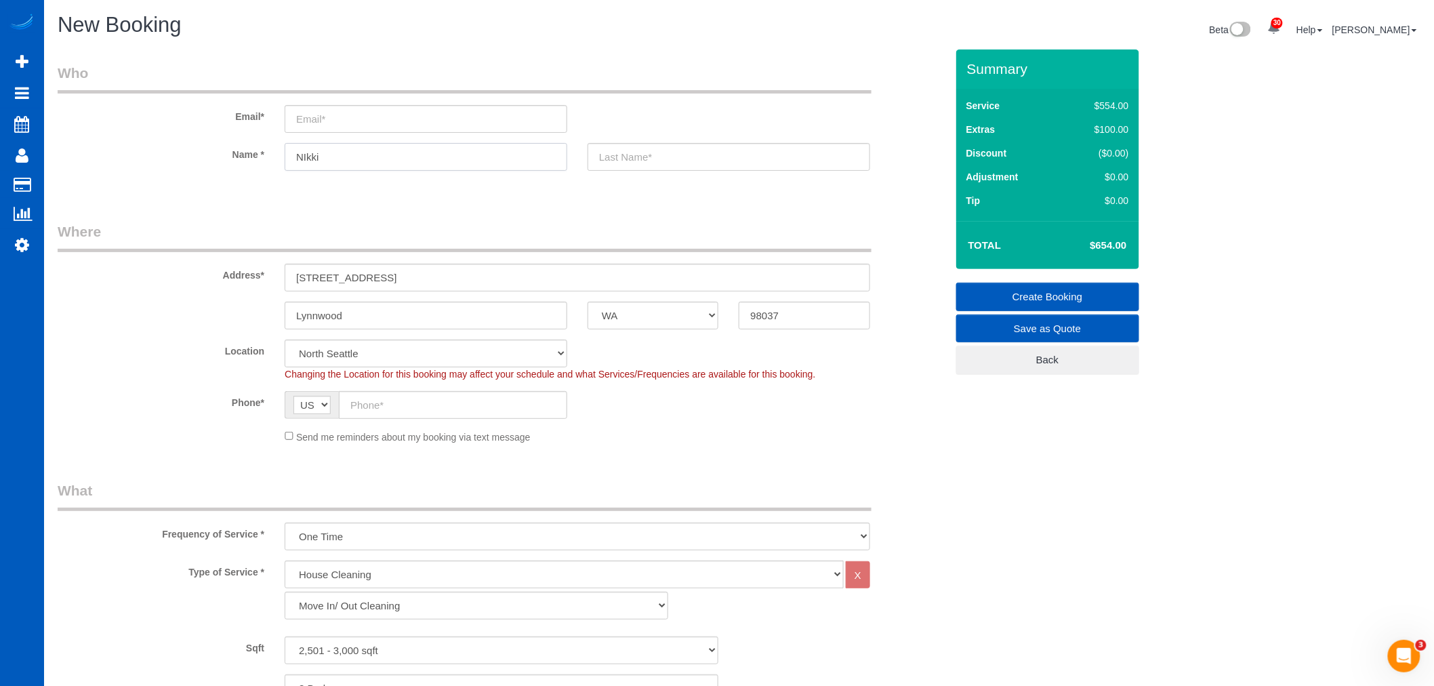
click at [306, 159] on input "NIkki" at bounding box center [426, 157] width 283 height 28
click at [308, 158] on input "NIkki" at bounding box center [426, 157] width 283 height 28
click at [305, 157] on input "NIkki" at bounding box center [426, 157] width 283 height 28
type input "Nikki"
click at [641, 144] on input "text" at bounding box center [729, 157] width 283 height 28
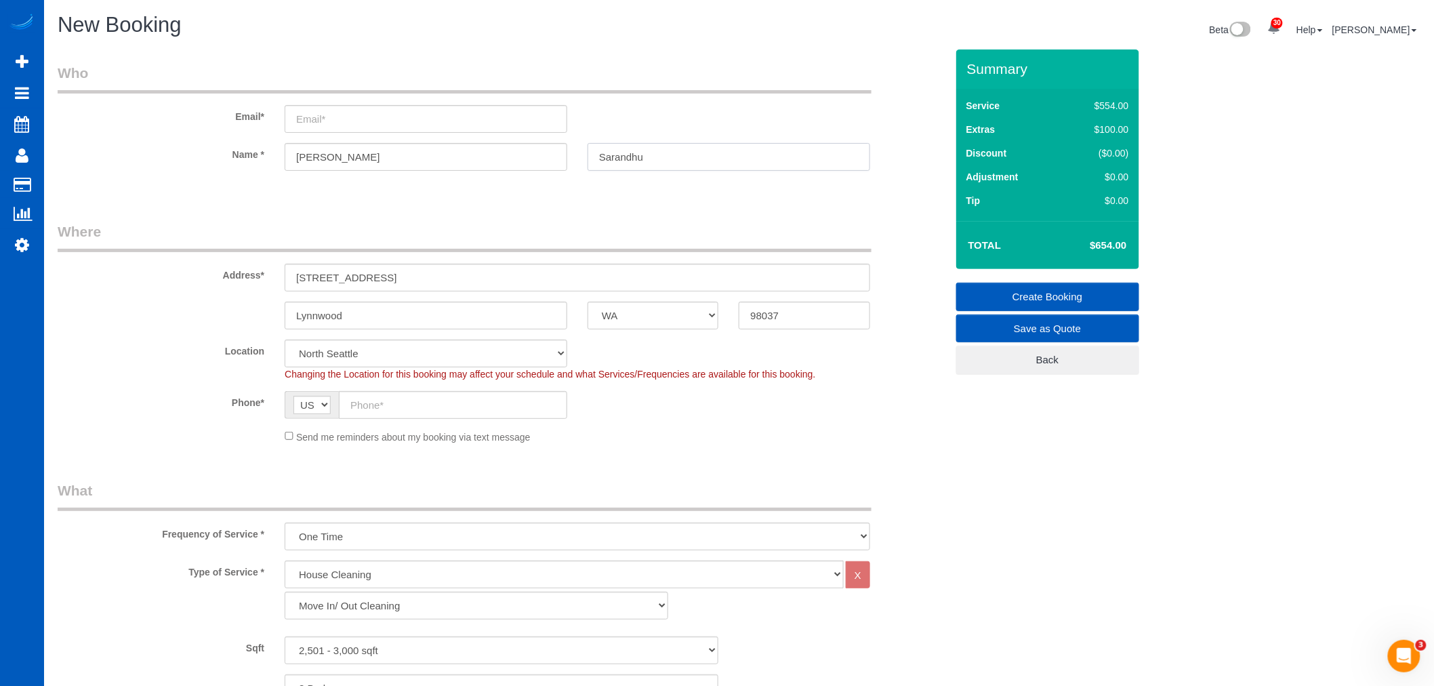
type input "Sarandhu"
click at [325, 123] on input "email" at bounding box center [426, 119] width 283 height 28
click at [325, 122] on input "email" at bounding box center [426, 119] width 283 height 28
click at [325, 123] on input "email" at bounding box center [426, 119] width 283 height 28
drag, startPoint x: 288, startPoint y: 430, endPoint x: 326, endPoint y: 425, distance: 38.3
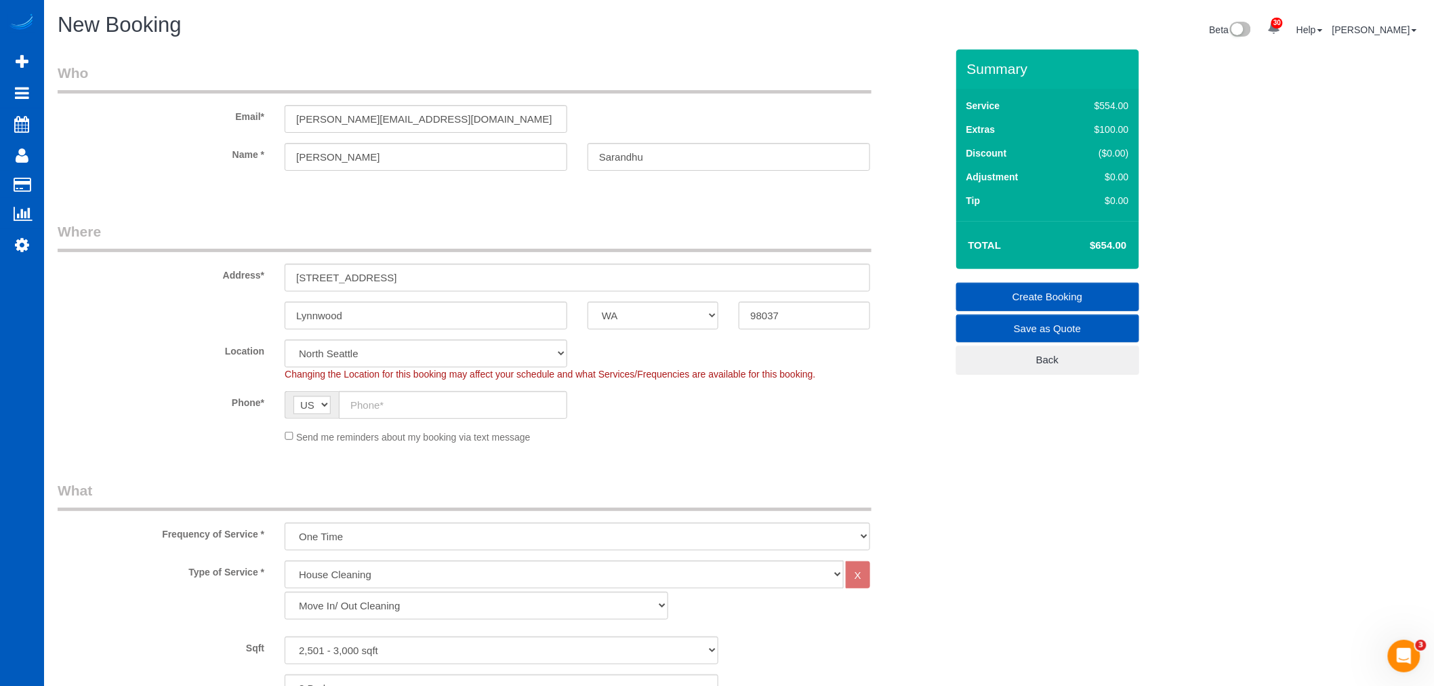
click at [288, 430] on div "Send me reminders about my booking via text message" at bounding box center [577, 436] width 606 height 15
click at [415, 407] on input "text" at bounding box center [453, 405] width 228 height 28
click at [365, 122] on input "nikkisarai@hormail.com" at bounding box center [426, 119] width 283 height 28
click at [449, 130] on input "nikkisarai@hotmail.com" at bounding box center [426, 119] width 283 height 28
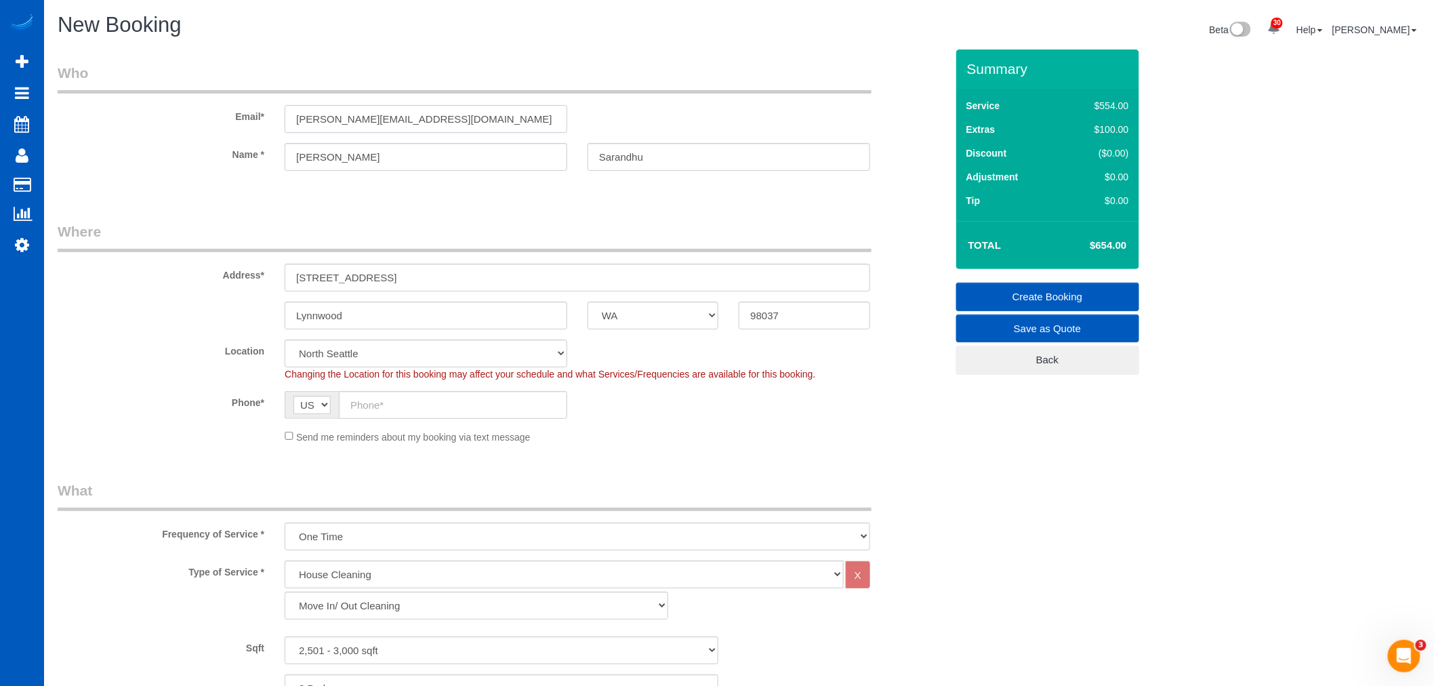
type input "nikkisarai@hotmail.com"
click at [377, 403] on input "text" at bounding box center [453, 405] width 228 height 28
drag, startPoint x: 455, startPoint y: 123, endPoint x: 234, endPoint y: 102, distance: 221.9
click at [234, 102] on div "Email* nikkisarai@hotmail.com" at bounding box center [501, 98] width 909 height 70
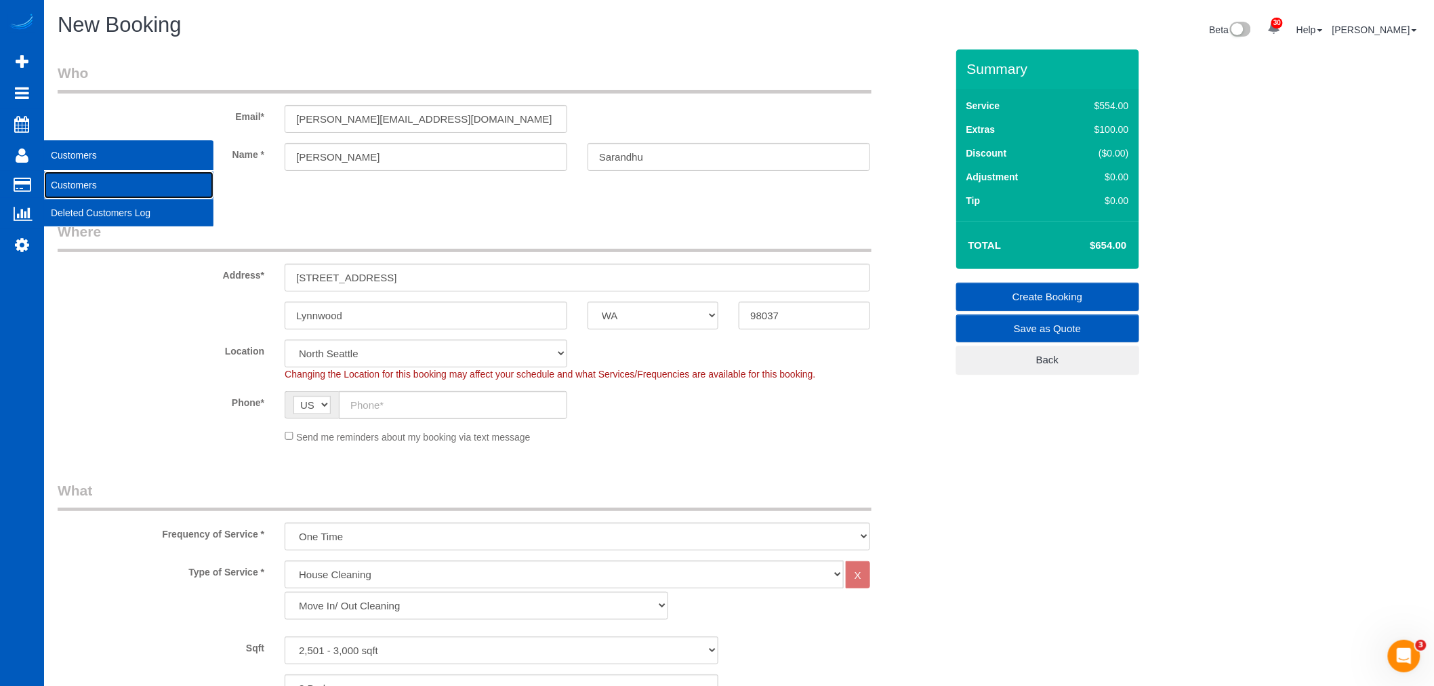
click at [131, 186] on link "Customers" at bounding box center [128, 184] width 169 height 27
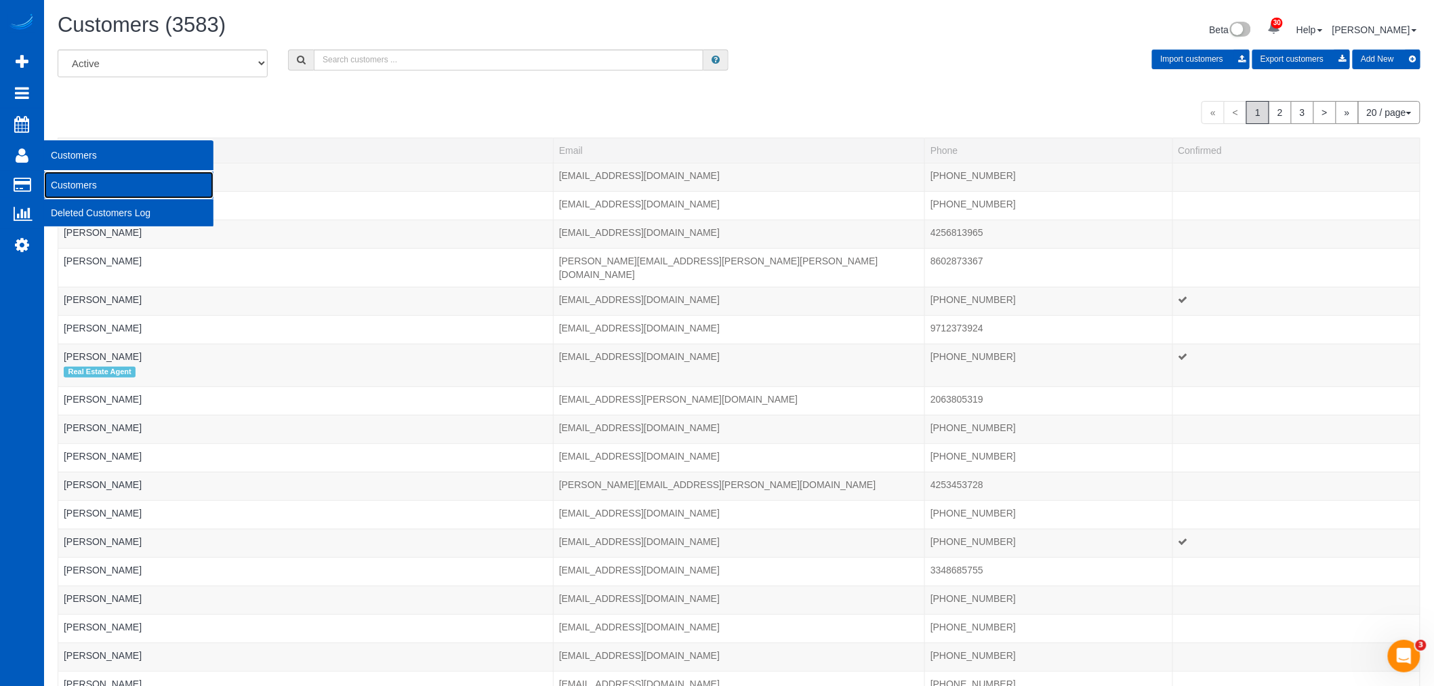
click at [161, 185] on link "Customers" at bounding box center [128, 184] width 169 height 27
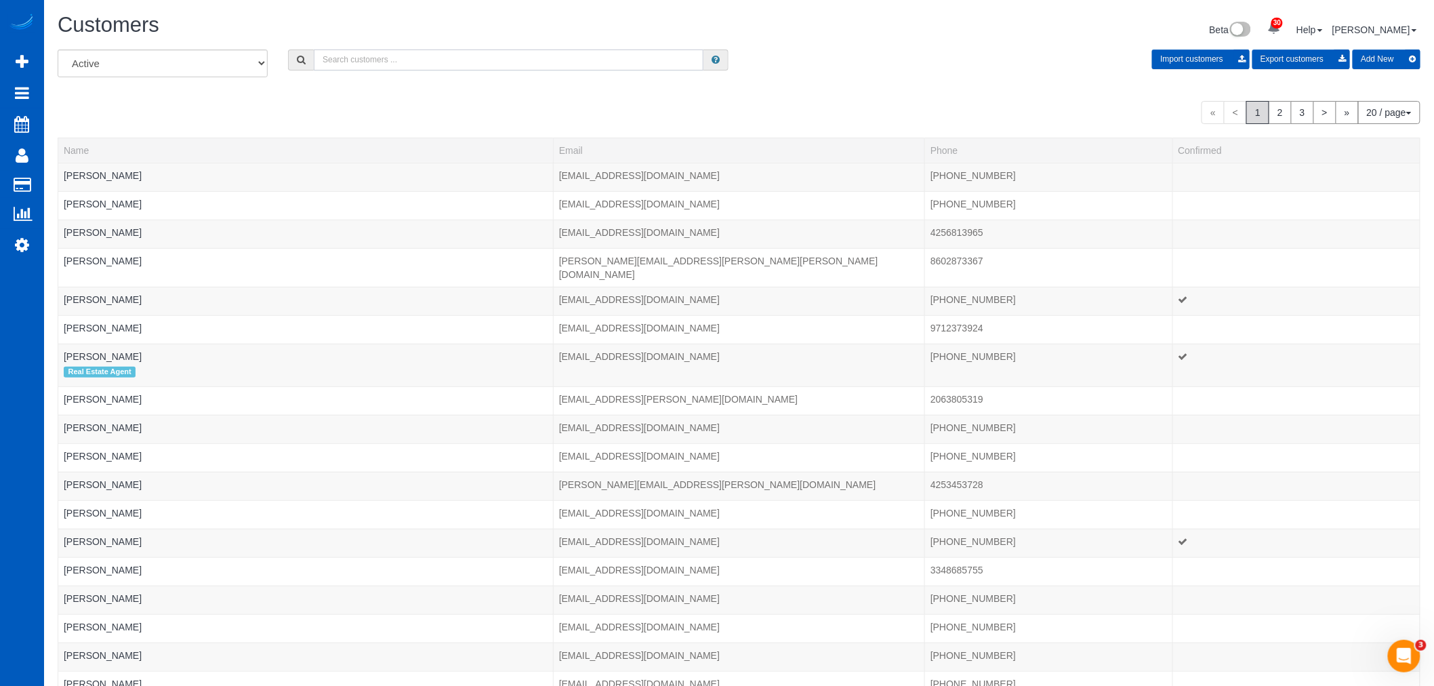
click at [394, 65] on input "text" at bounding box center [509, 59] width 390 height 21
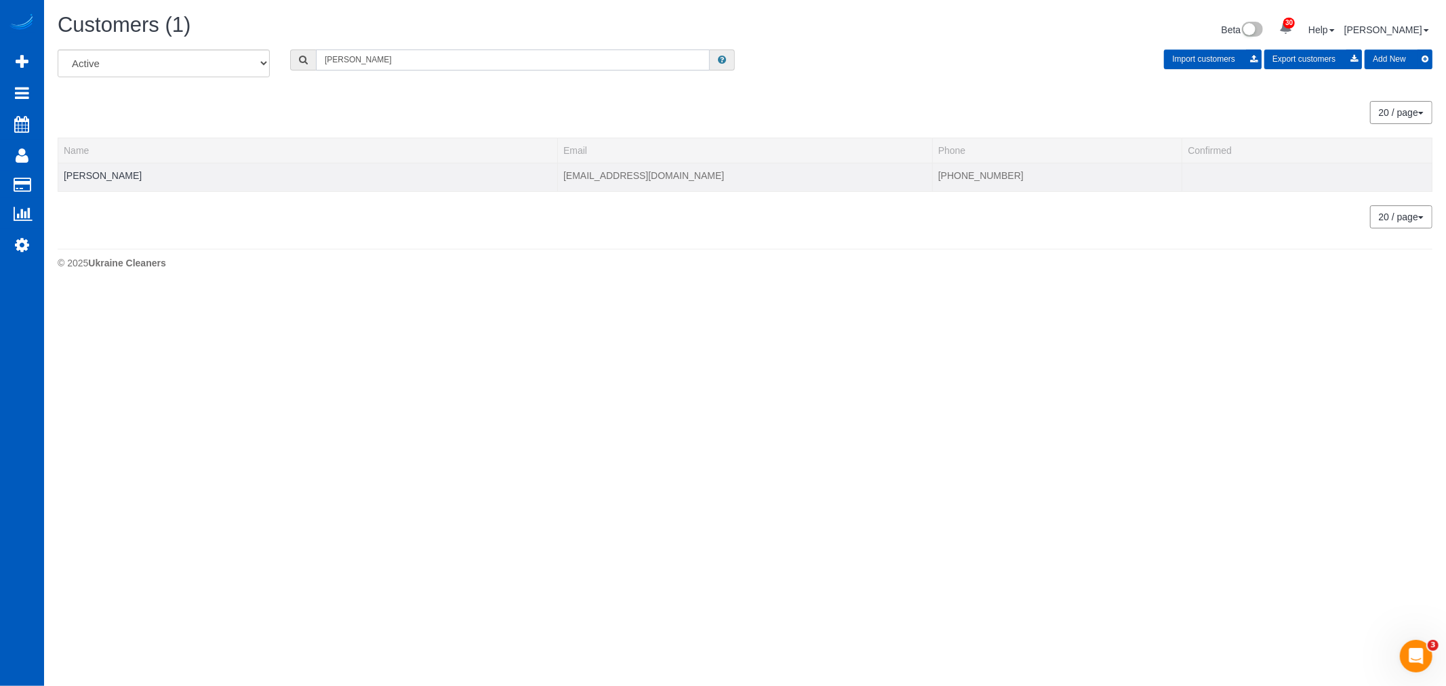
type input "swires"
click at [103, 169] on td "[PERSON_NAME]" at bounding box center [307, 177] width 499 height 28
click at [105, 170] on link "[PERSON_NAME]" at bounding box center [103, 175] width 78 height 11
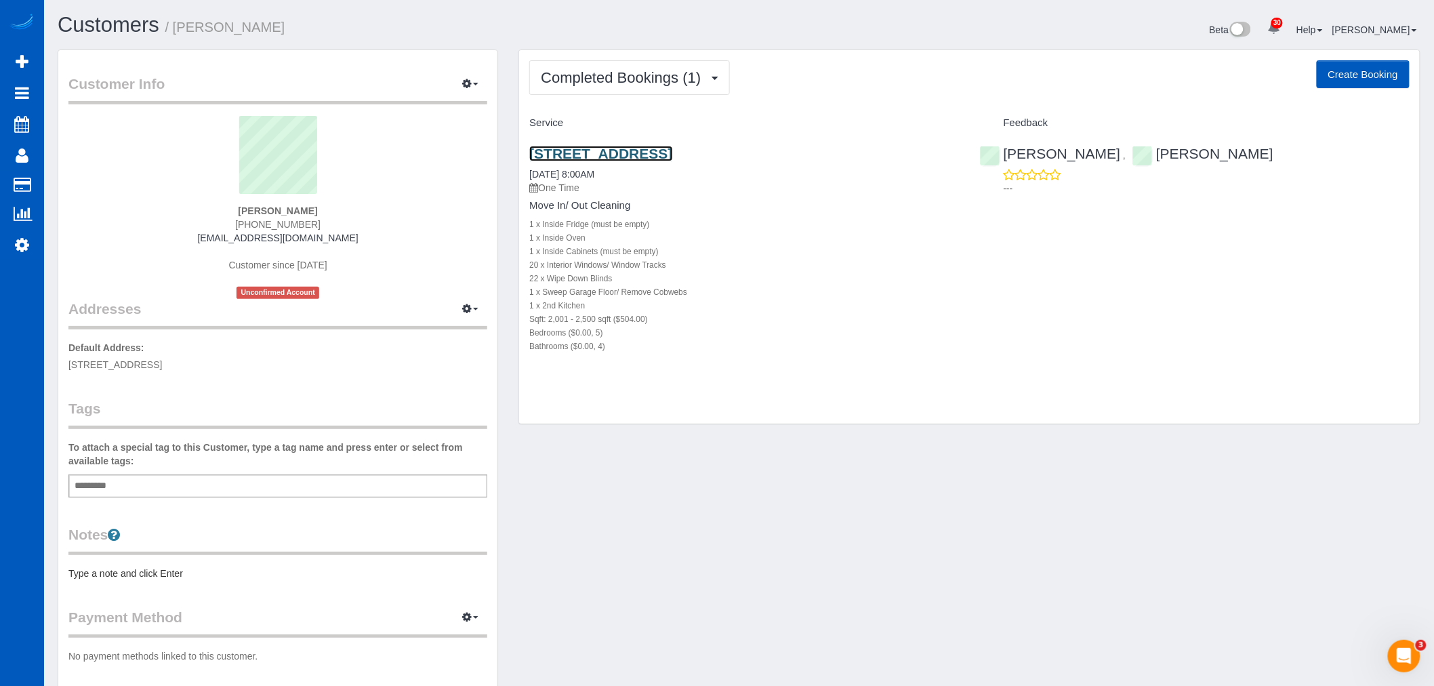
click at [672, 159] on link "20005 25th Ave Ne Unit A And B, Shoreline, WA 98155" at bounding box center [600, 154] width 143 height 16
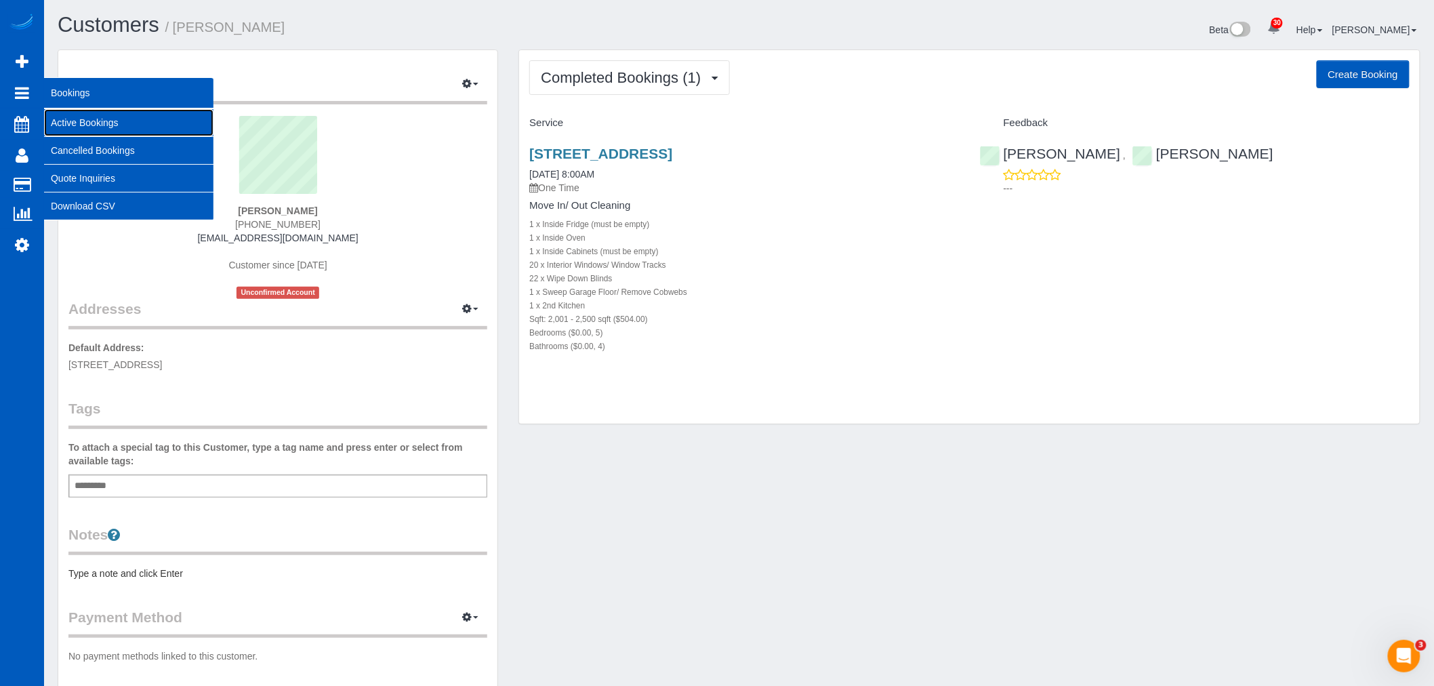
click at [126, 119] on link "Active Bookings" at bounding box center [128, 122] width 169 height 27
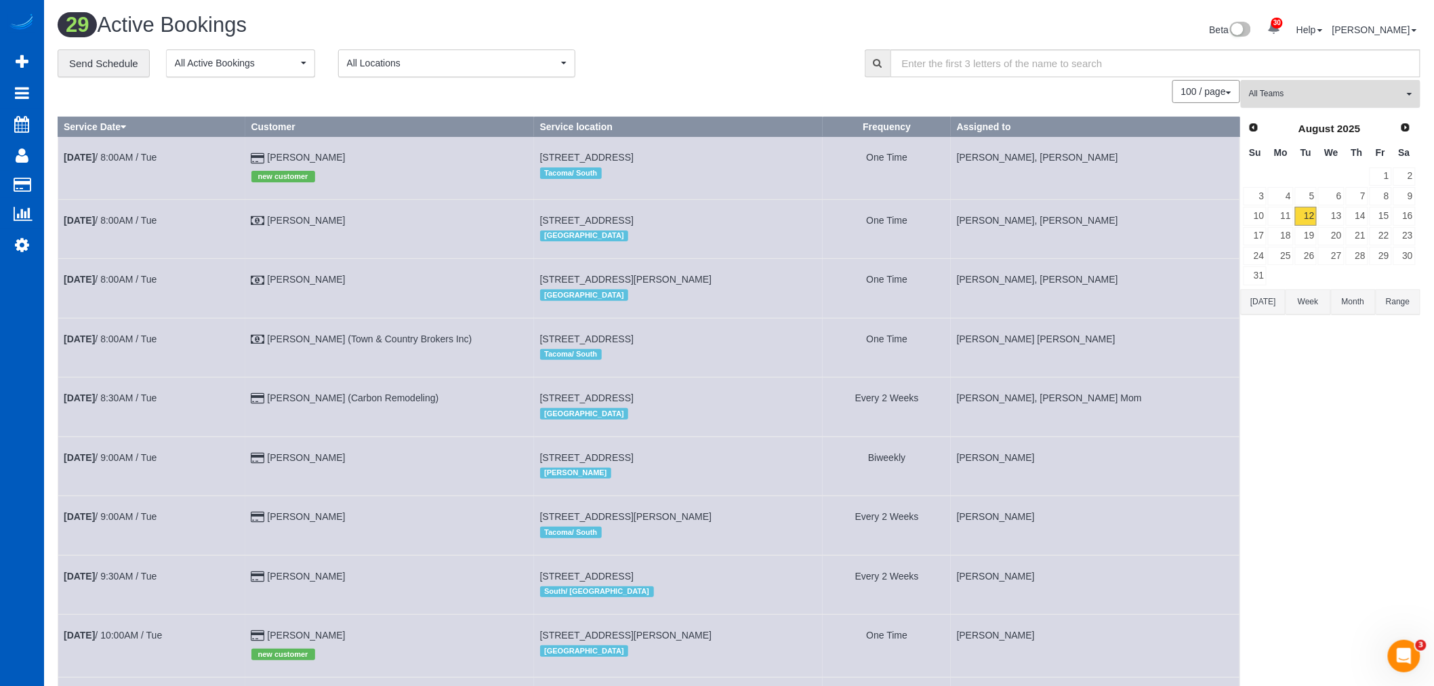
click at [1310, 98] on span "All Teams" at bounding box center [1326, 94] width 155 height 12
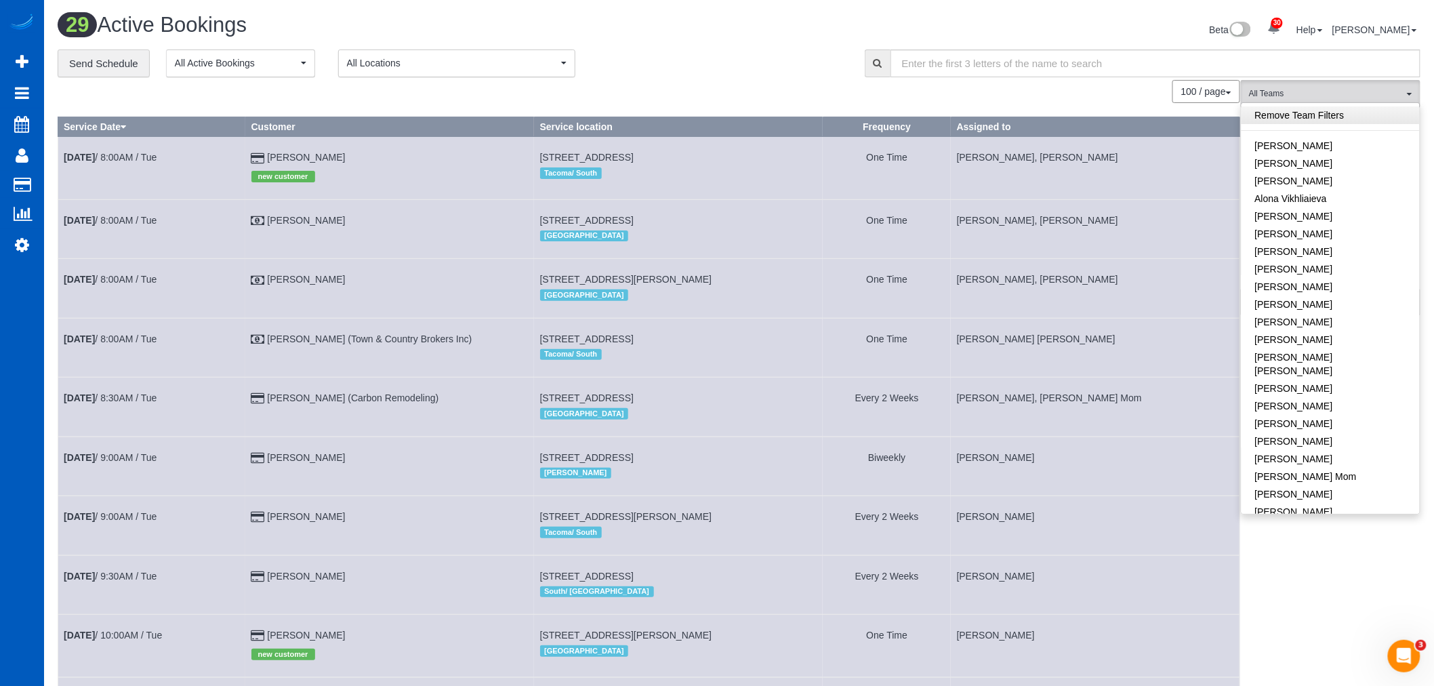
click at [1342, 112] on link "Remove Team Filters" at bounding box center [1331, 115] width 178 height 18
click at [1333, 113] on link "Remove Team Filters" at bounding box center [1331, 115] width 178 height 18
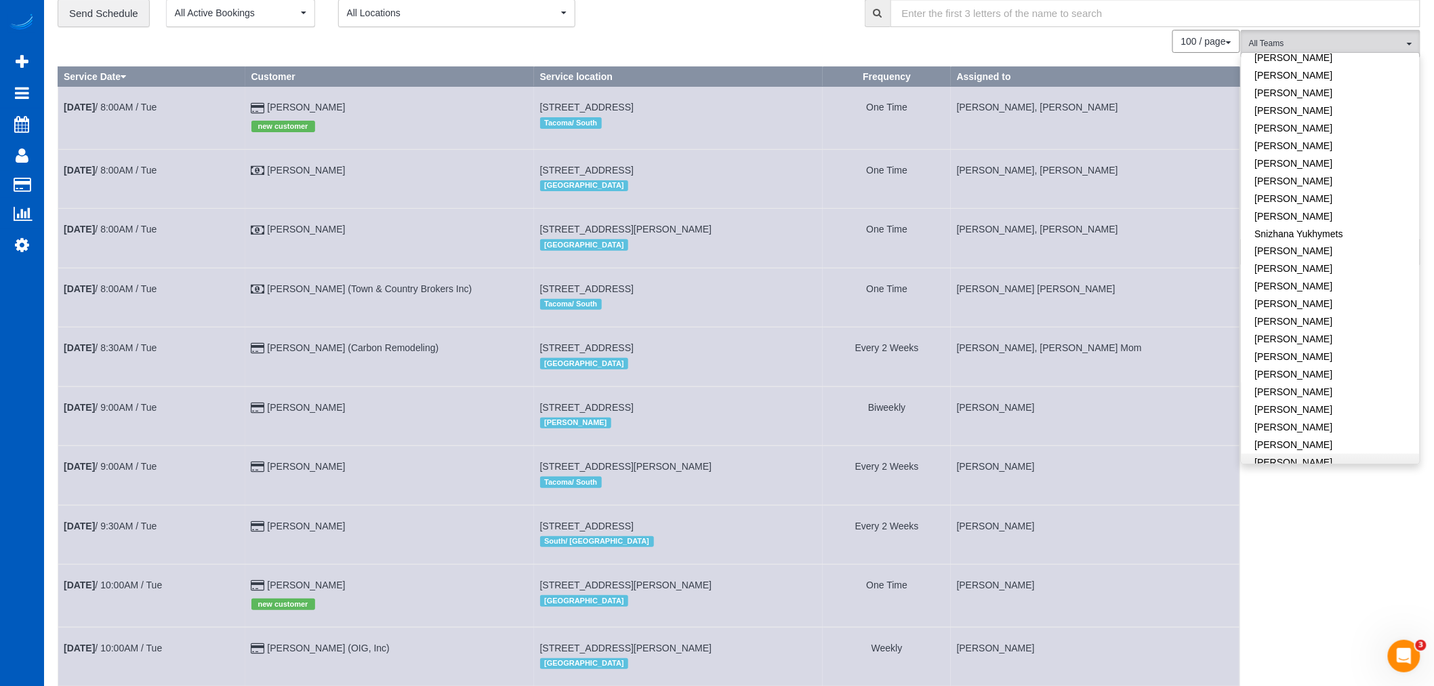
scroll to position [75, 0]
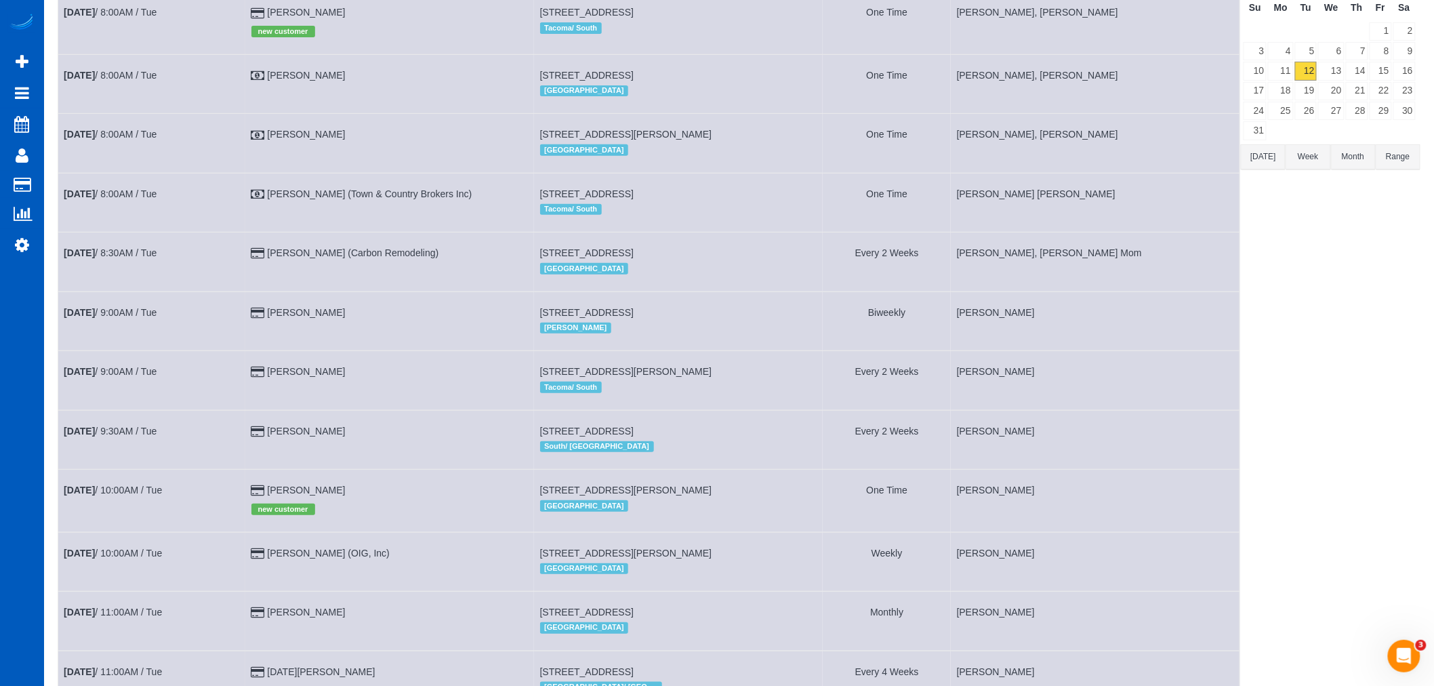
scroll to position [0, 0]
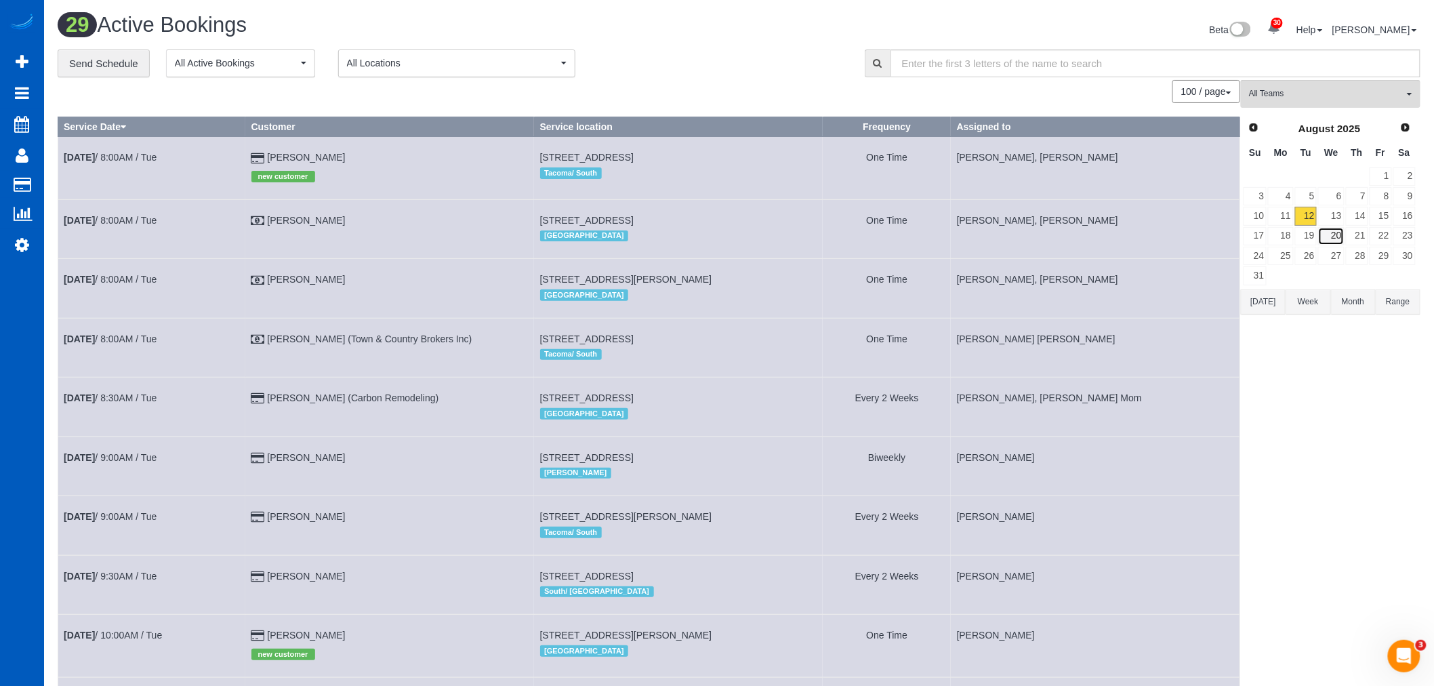
click at [1334, 229] on link "20" at bounding box center [1331, 236] width 26 height 18
click at [1334, 219] on link "13" at bounding box center [1331, 216] width 26 height 18
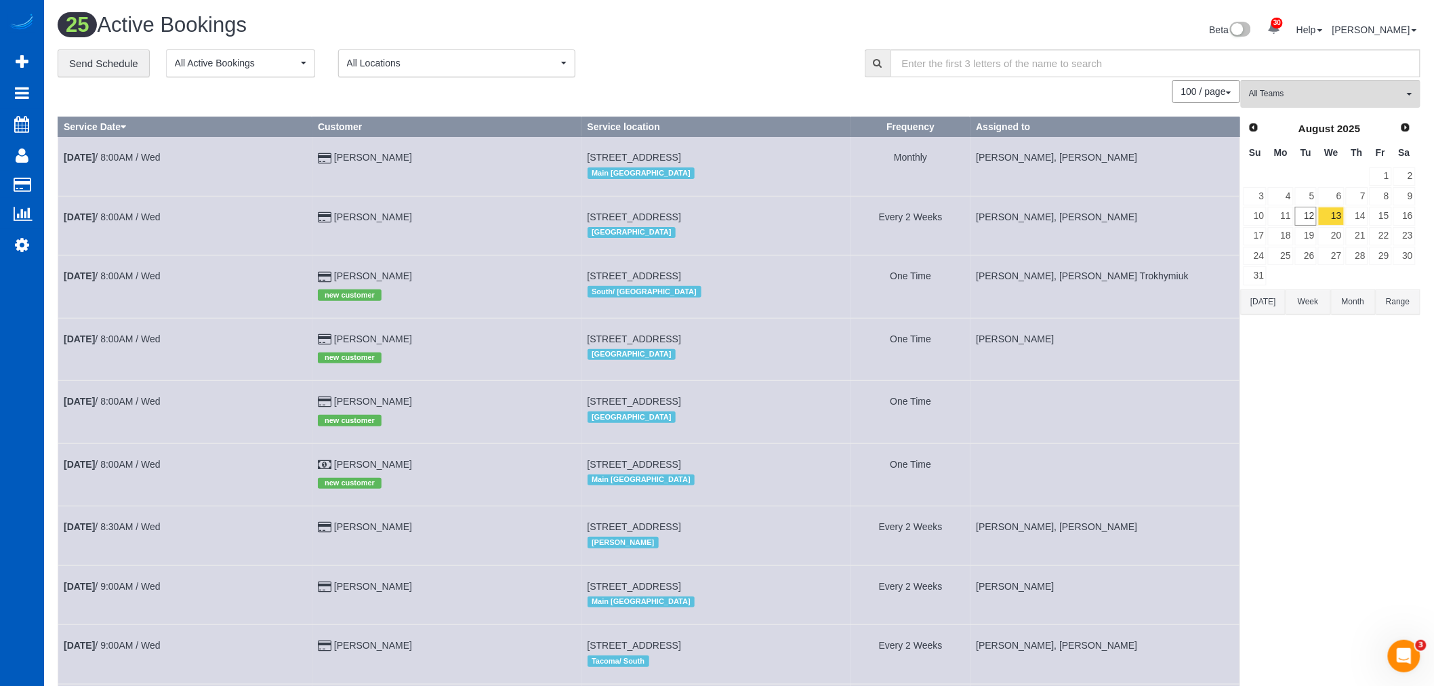
scroll to position [75, 0]
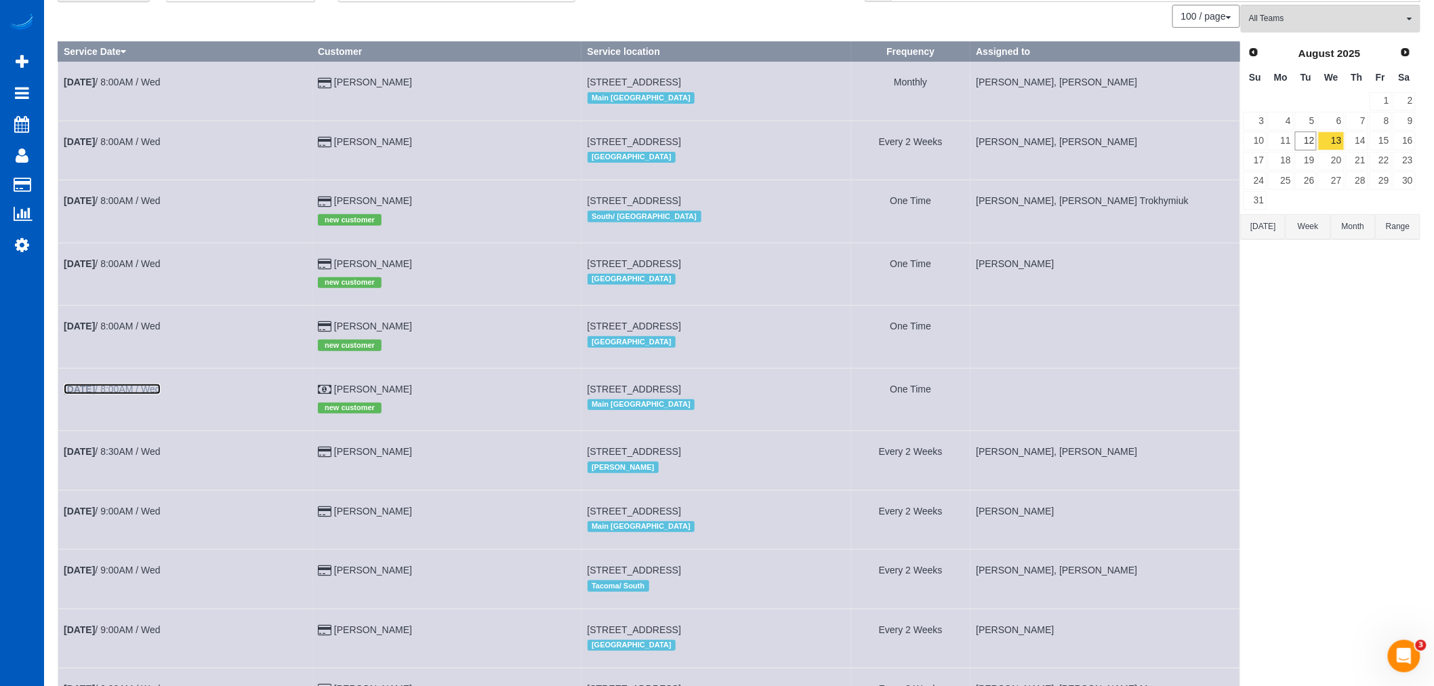
click at [95, 394] on b "[DATE]" at bounding box center [79, 389] width 31 height 11
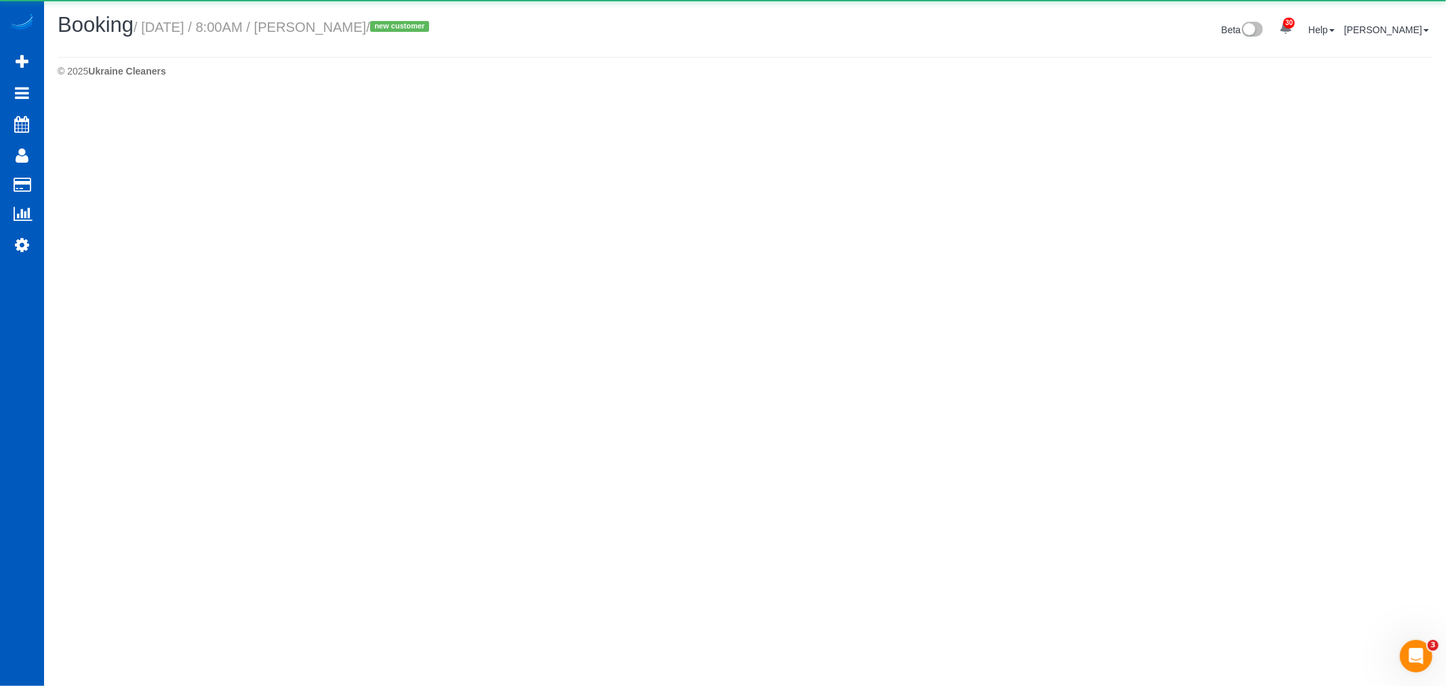
select select "WA"
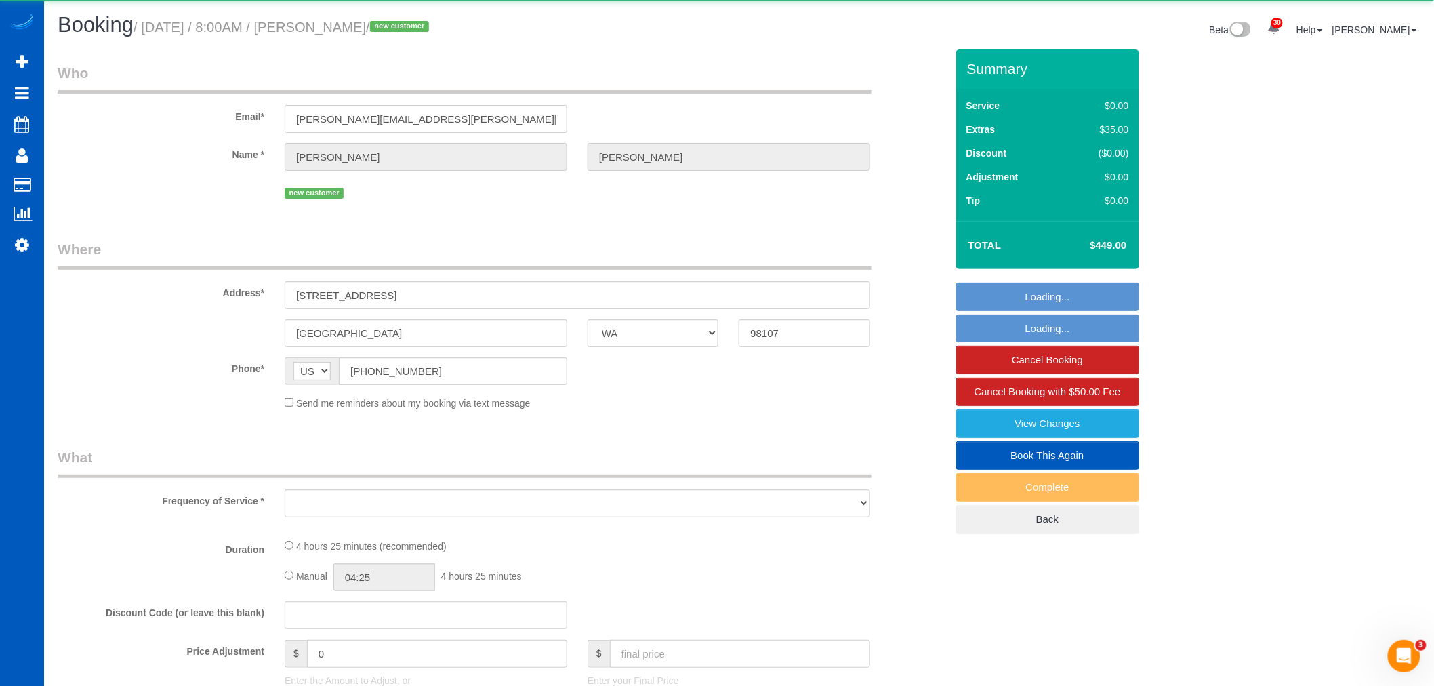
select select "object:91671"
select select "199"
select select "1001"
select select "2"
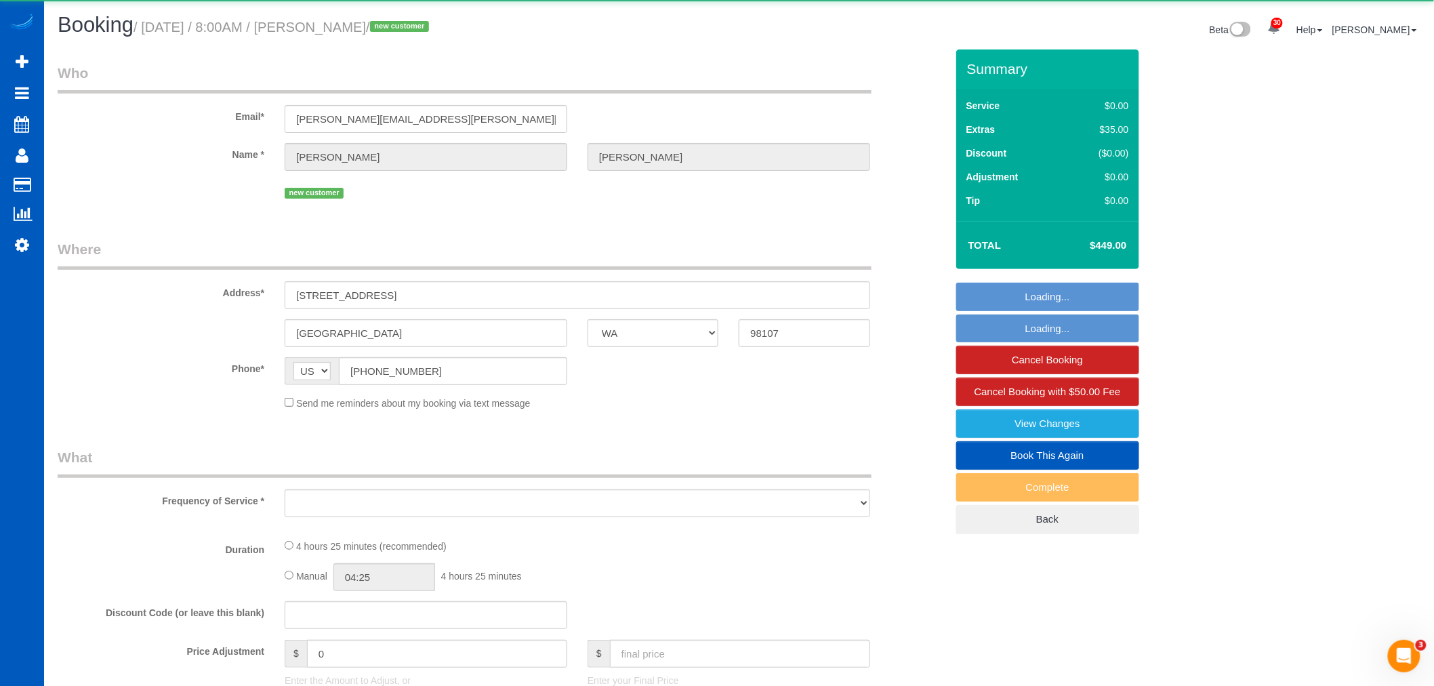
select select "spot291"
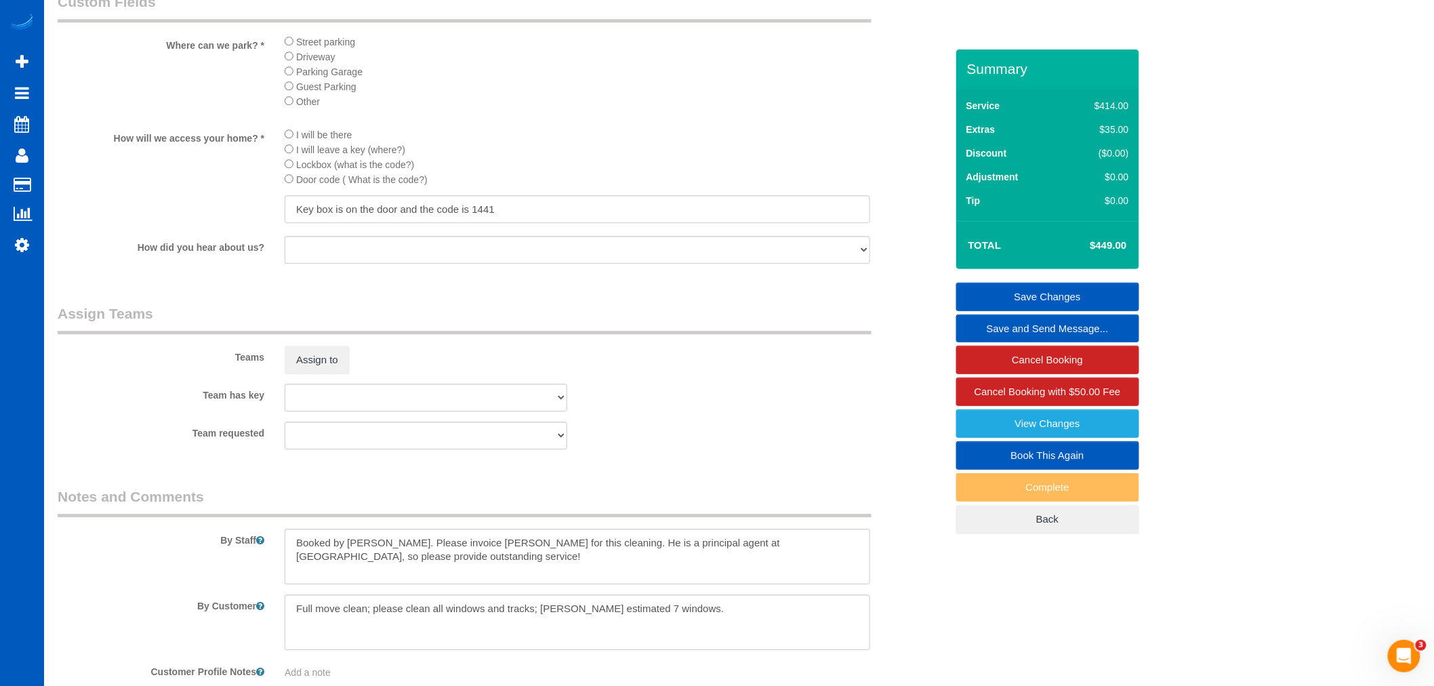
scroll to position [1581, 0]
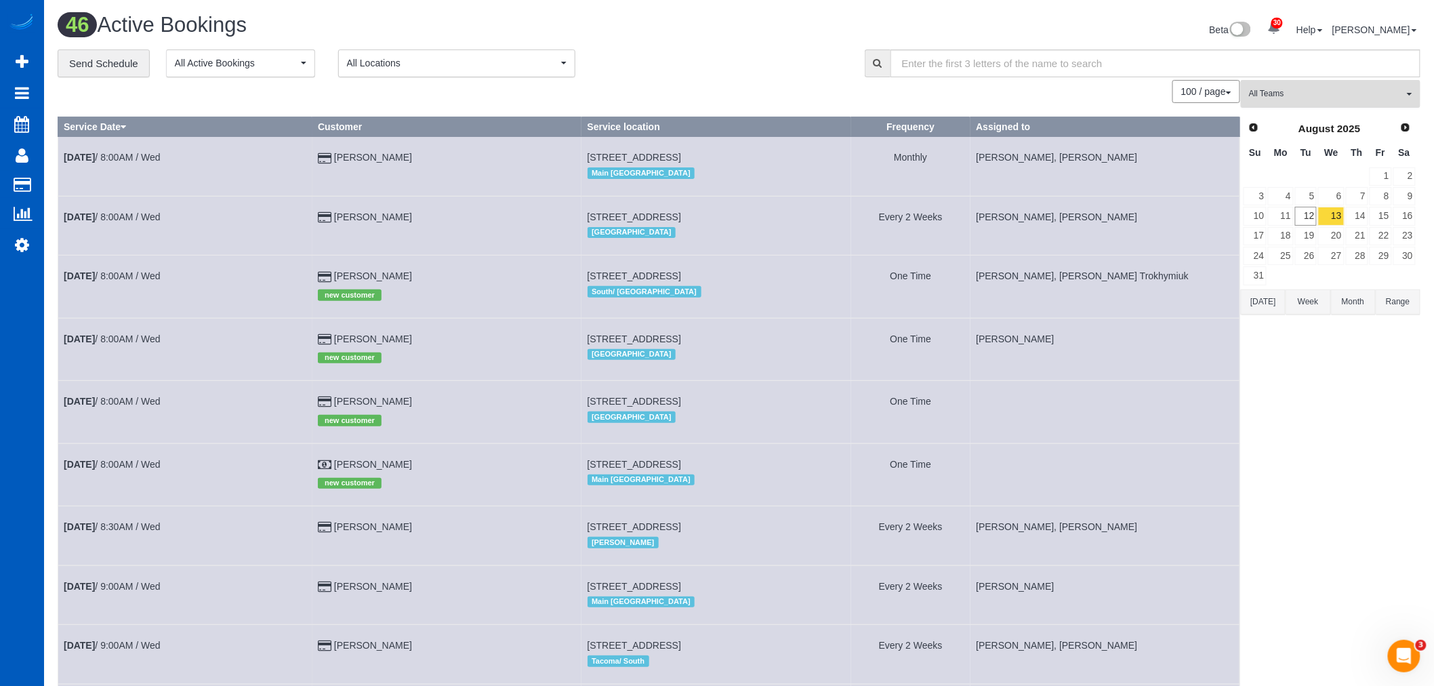
click at [1282, 89] on span "All Teams" at bounding box center [1326, 94] width 155 height 12
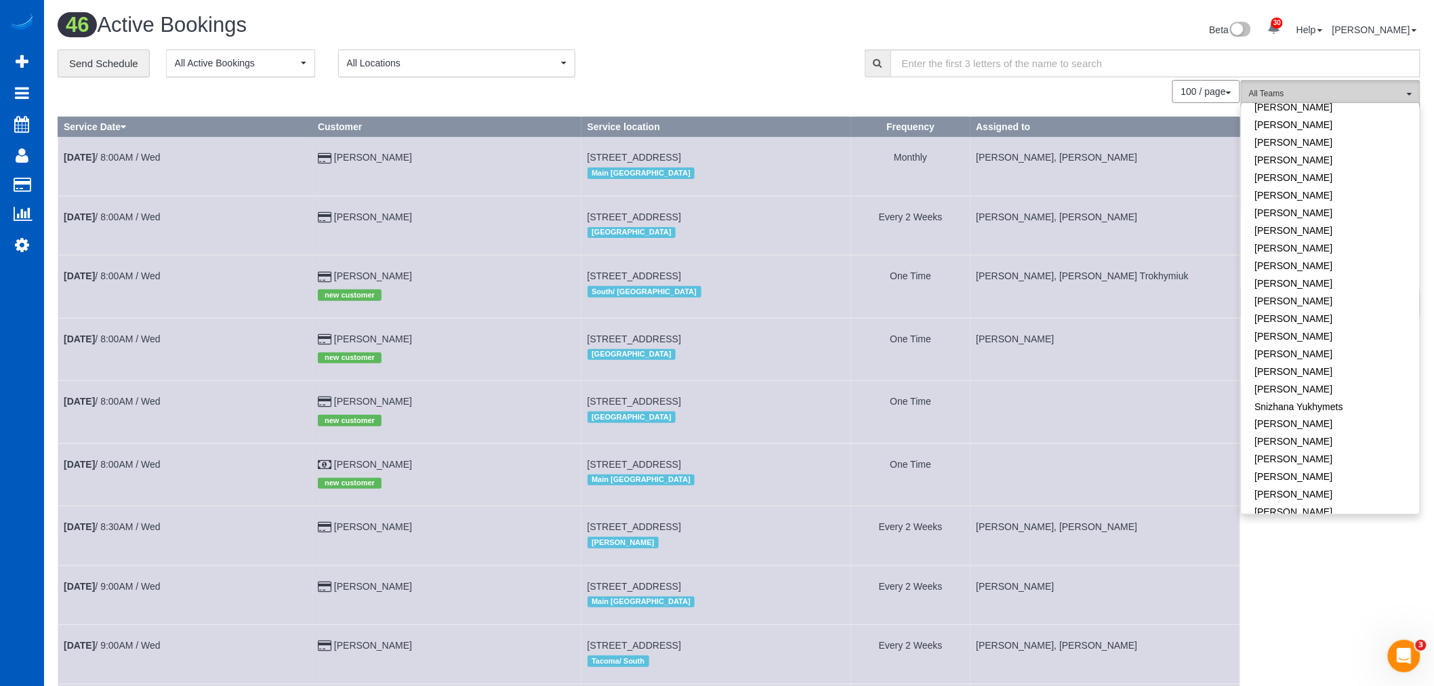
scroll to position [876, 0]
click at [1288, 469] on link "[PERSON_NAME]" at bounding box center [1331, 478] width 178 height 18
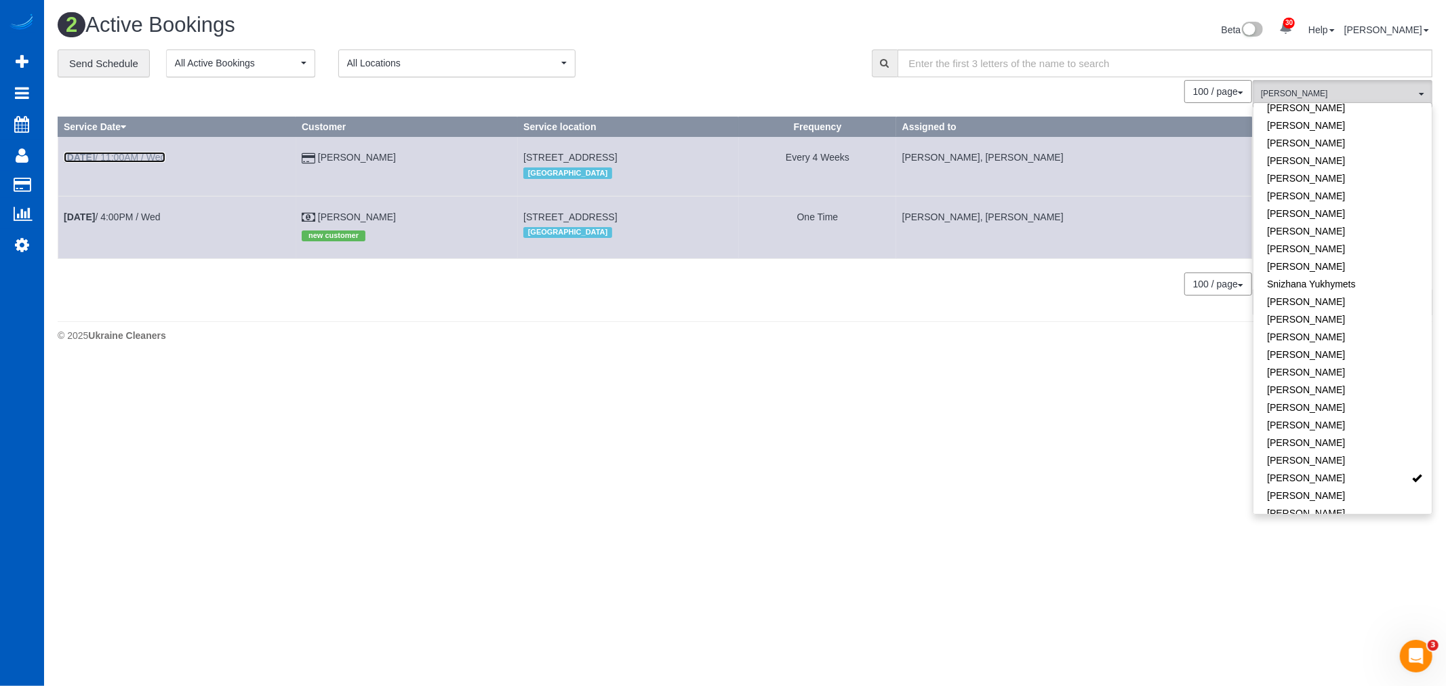
click at [125, 160] on link "[DATE] 11:00AM / Wed" at bounding box center [115, 157] width 102 height 11
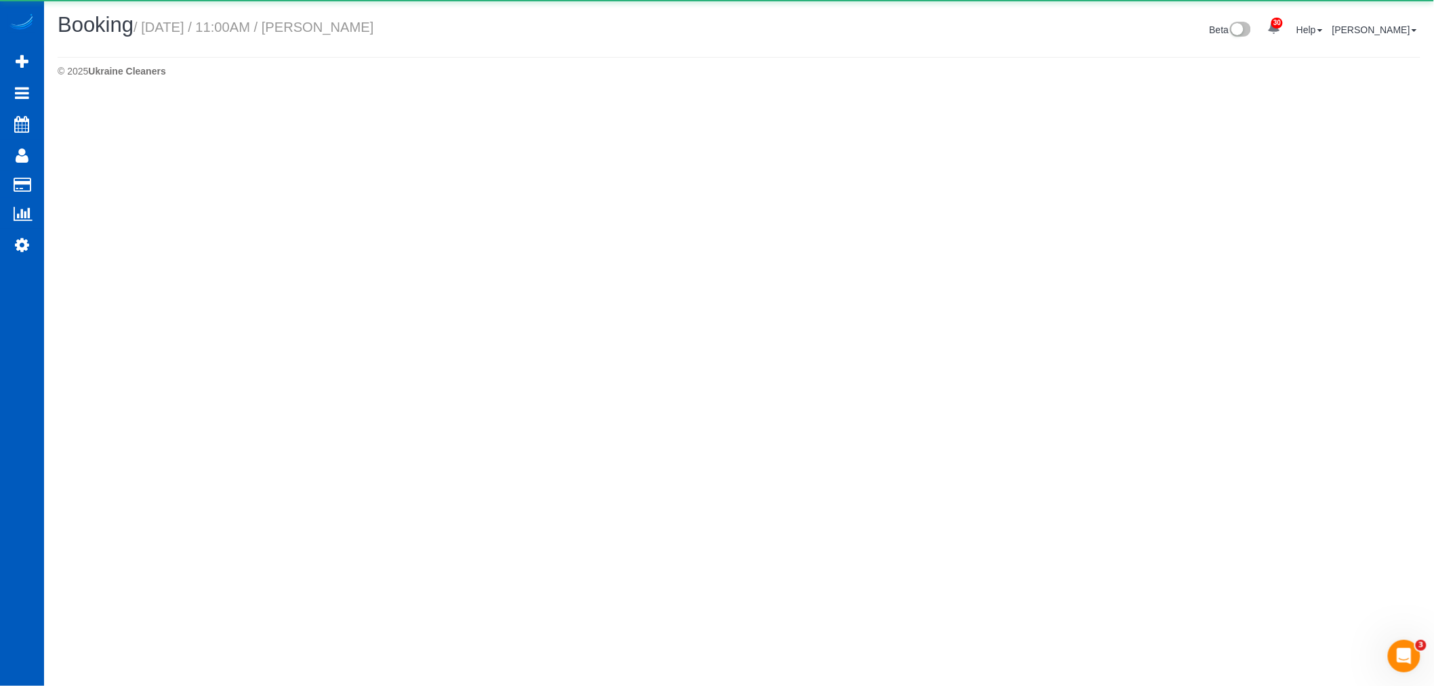
select select "WA"
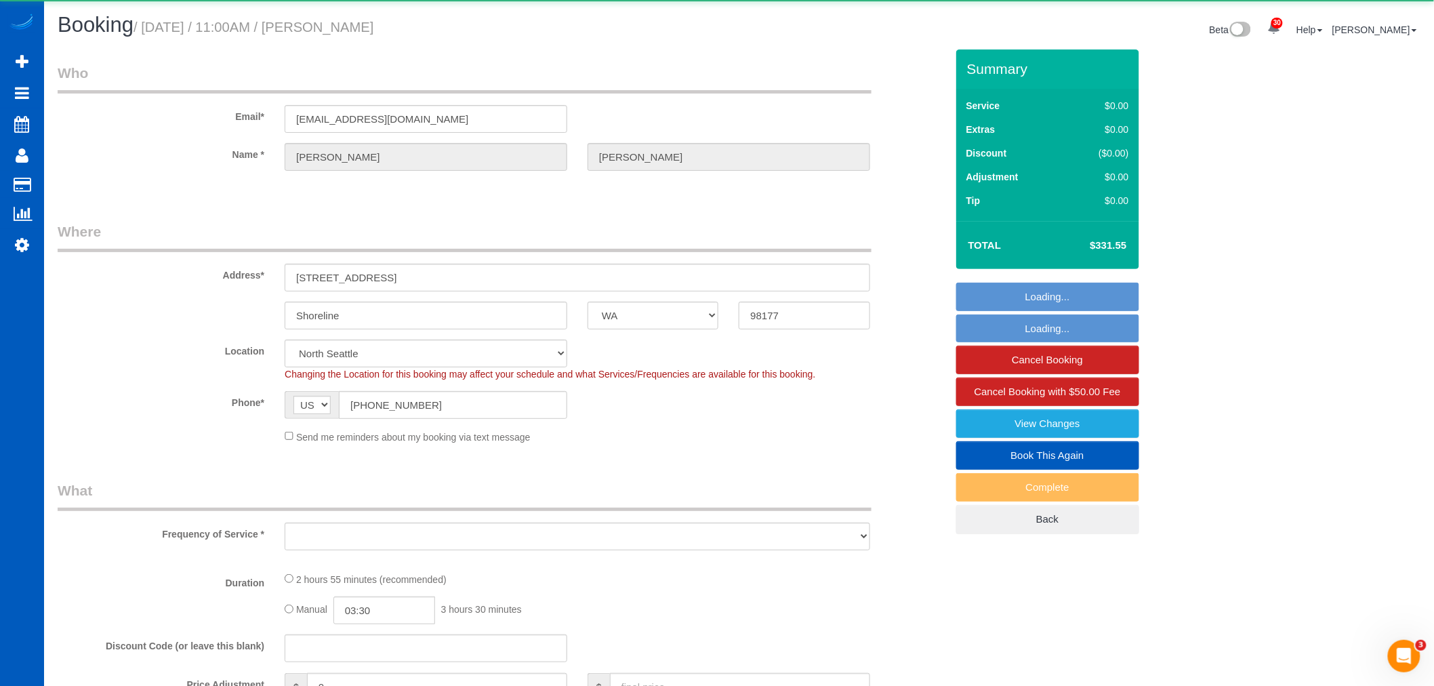
select select "object:93399"
select select "199"
select select "3001"
select select "5"
select select "3"
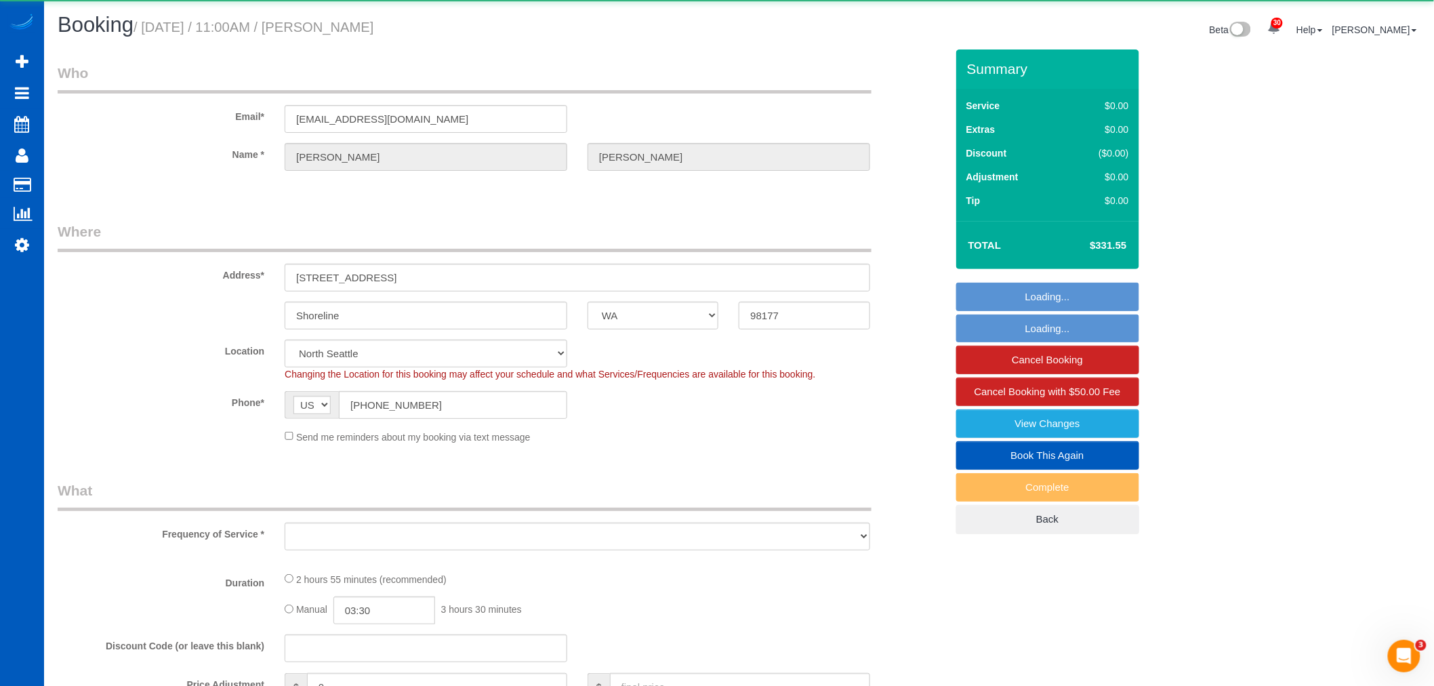
select select "spot298"
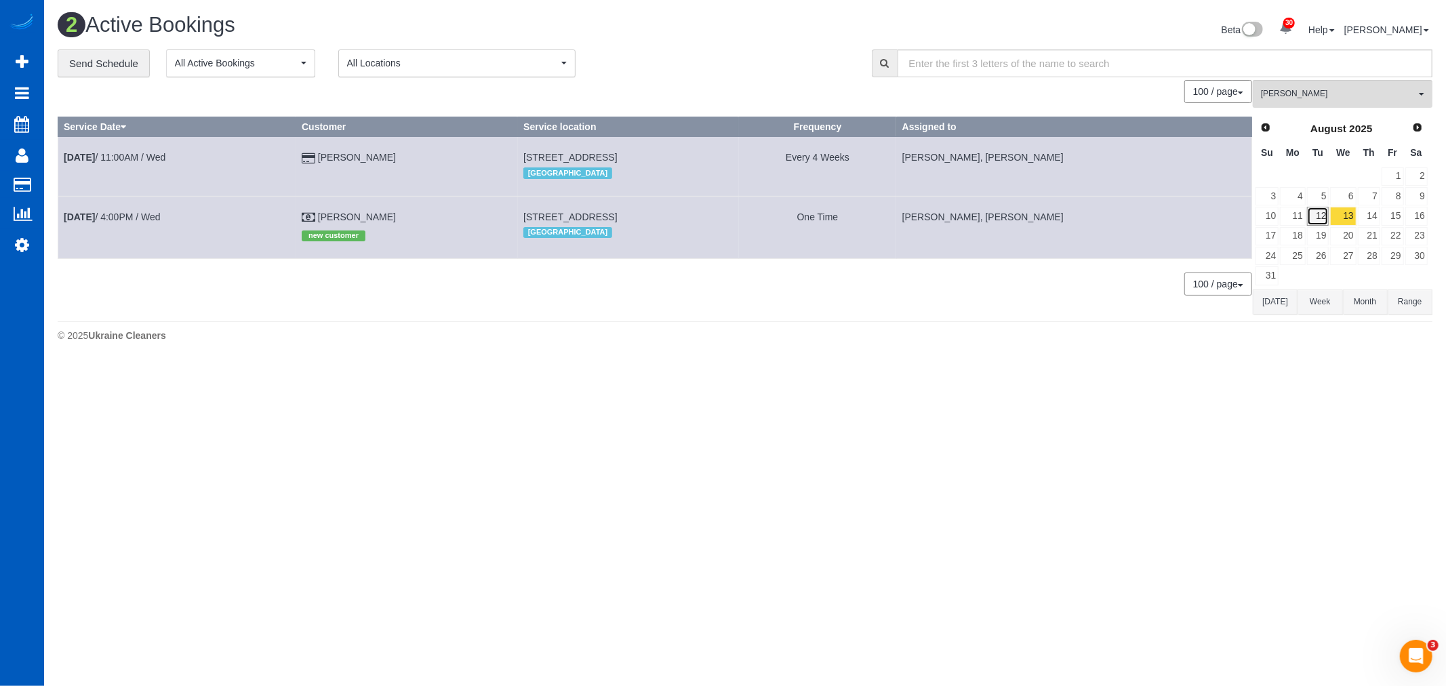
click at [1318, 218] on link "12" at bounding box center [1318, 216] width 22 height 18
click at [1338, 218] on link "13" at bounding box center [1343, 216] width 26 height 18
click at [1354, 197] on link "6" at bounding box center [1343, 196] width 26 height 18
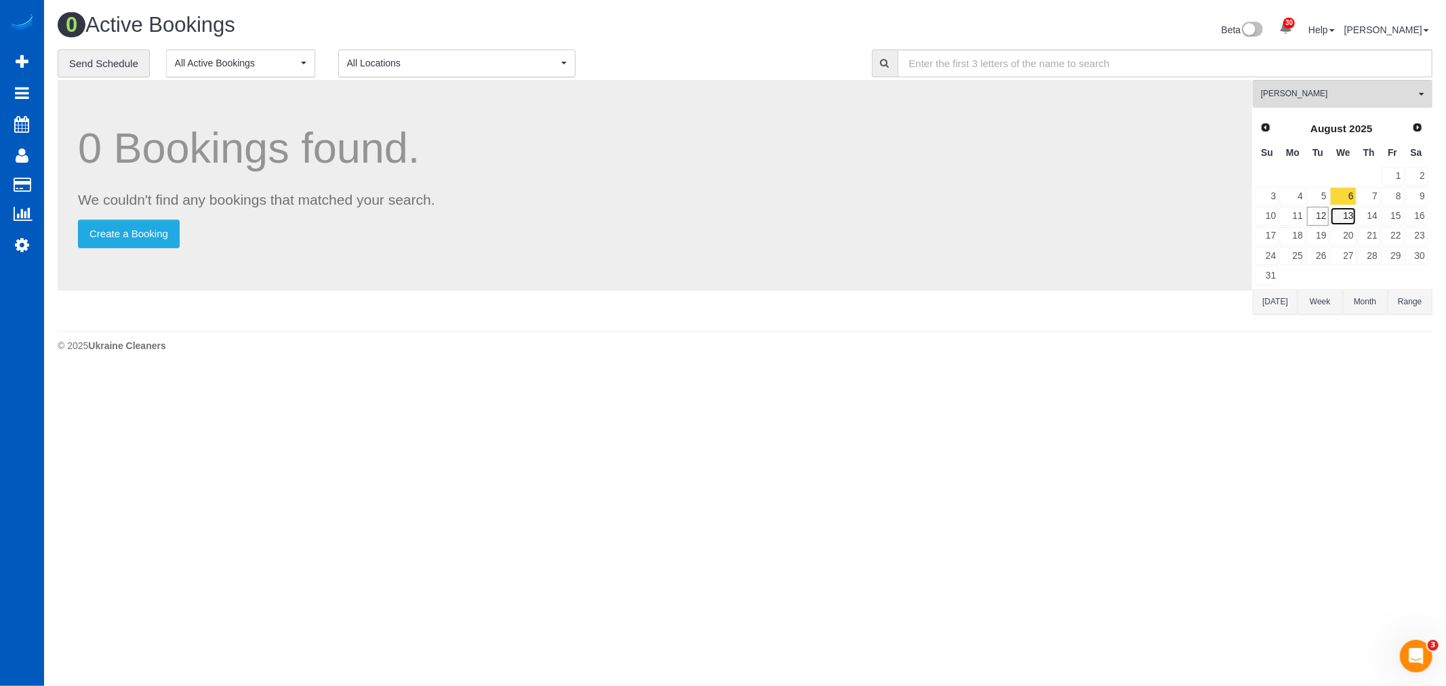
click at [1349, 210] on link "13" at bounding box center [1343, 216] width 26 height 18
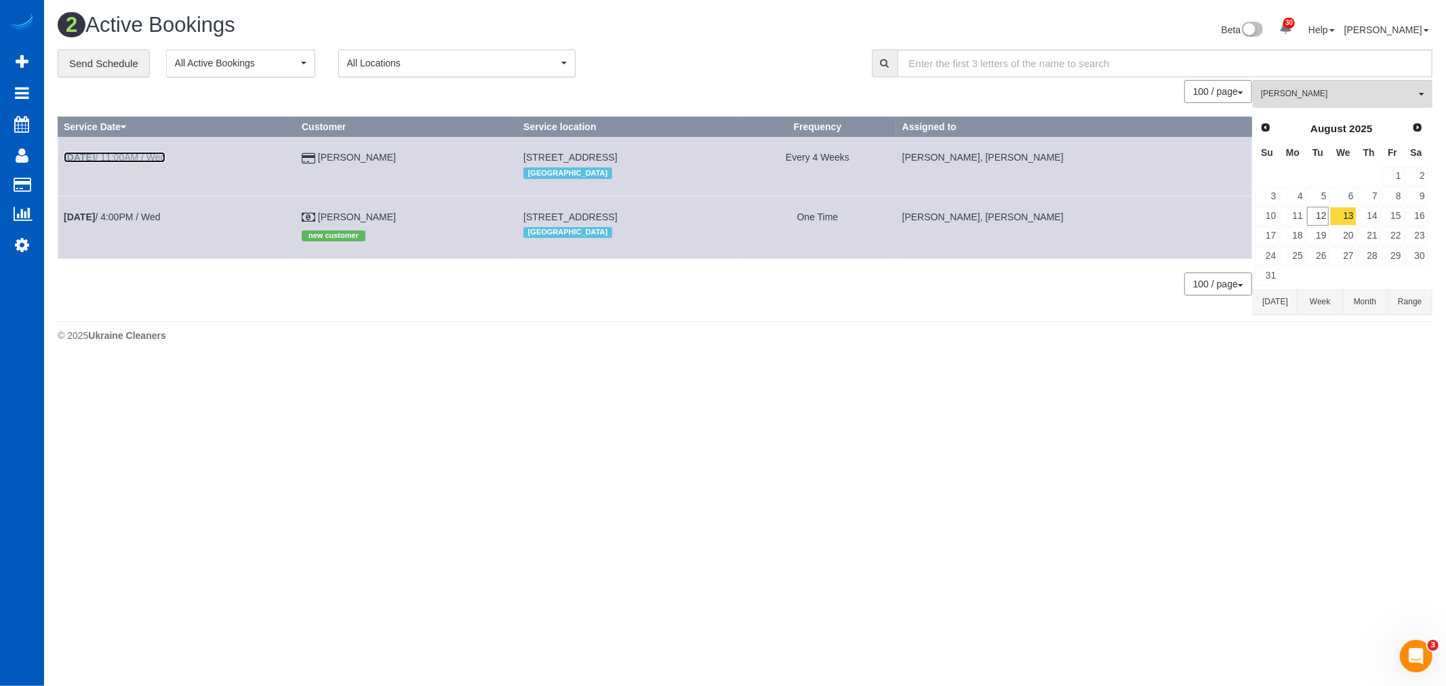
click at [142, 156] on link "[DATE] 11:00AM / Wed" at bounding box center [115, 157] width 102 height 11
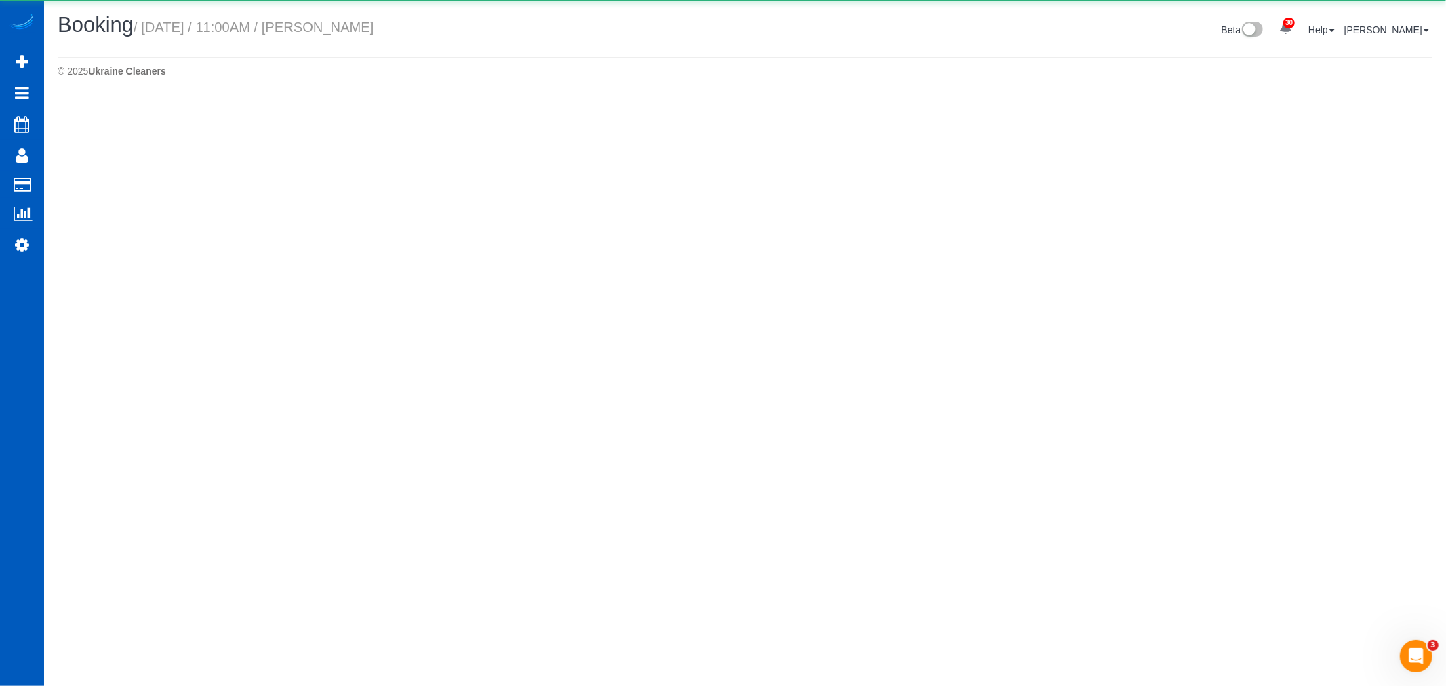
select select "WA"
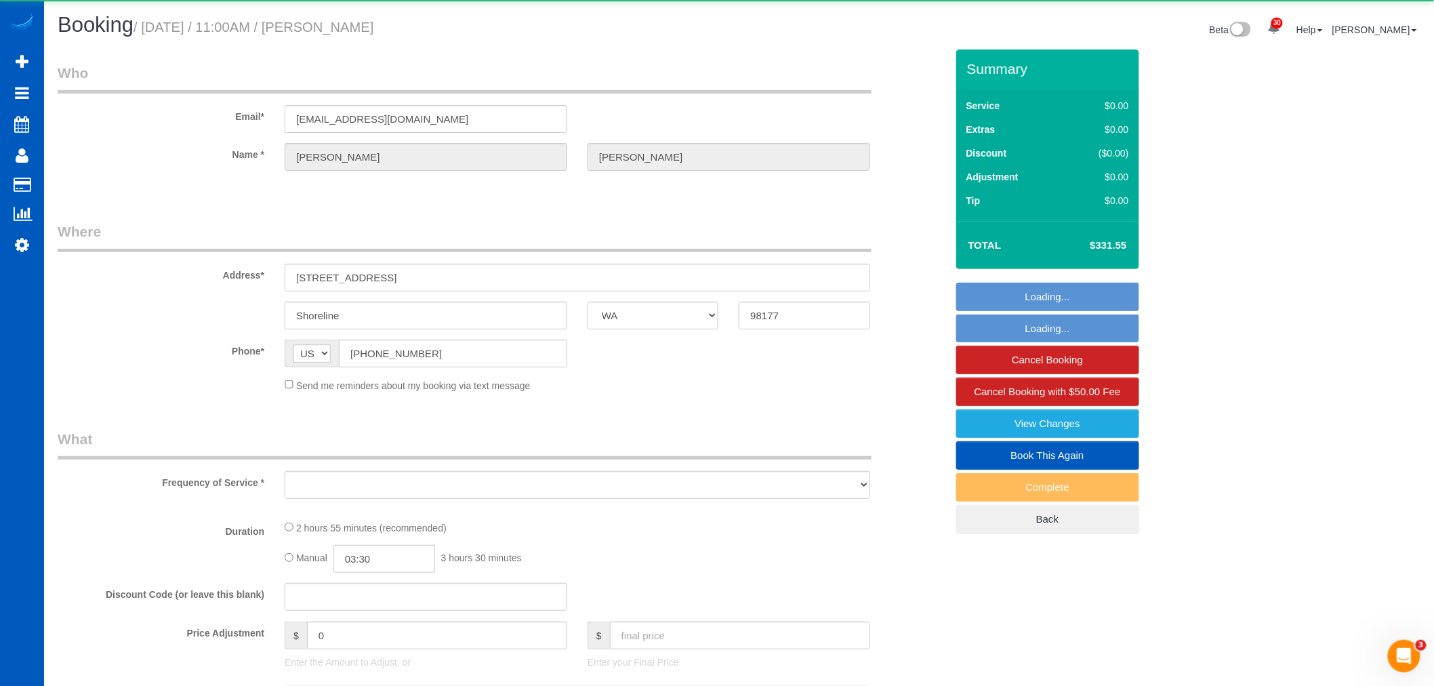
select select "object:94364"
select select "string:fspay-b4f9f18e-6f8c-4e11-b2a3-46311091080a"
select select "199"
select select "spot306"
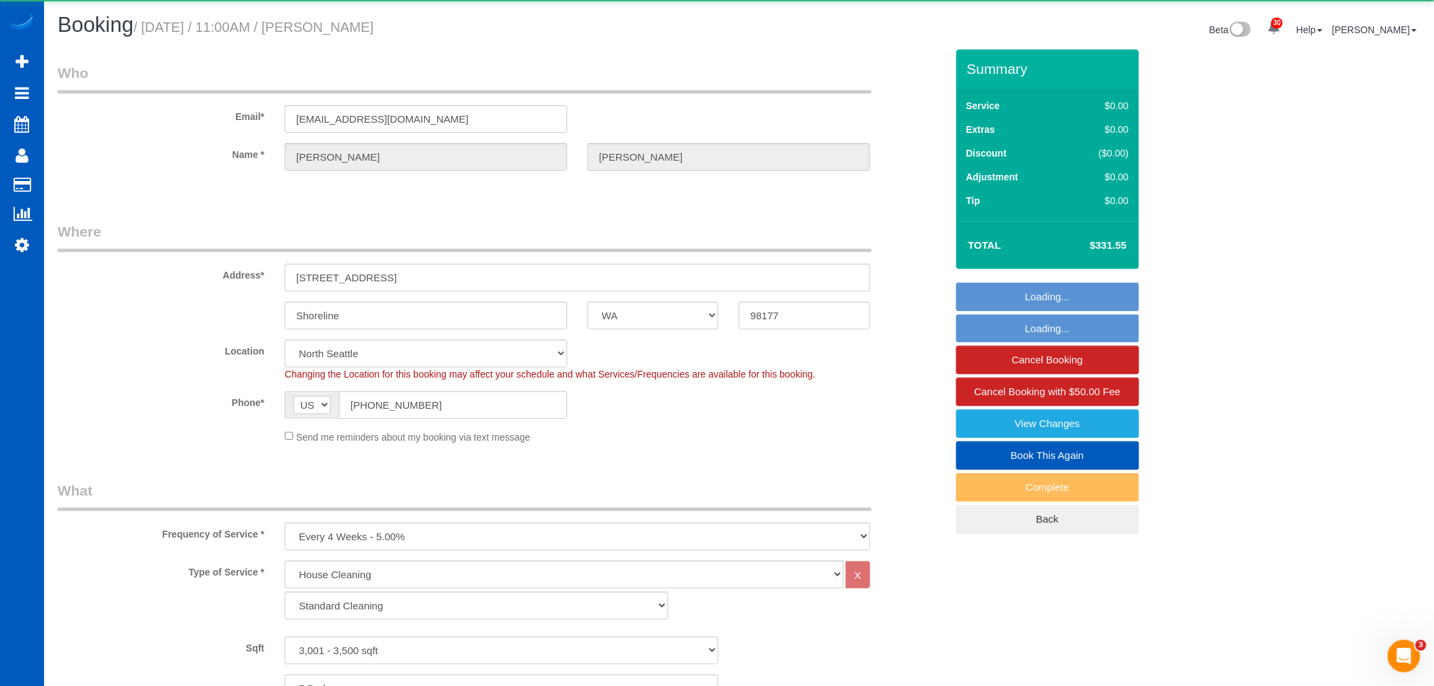
select select "3001"
select select "5"
select select "3"
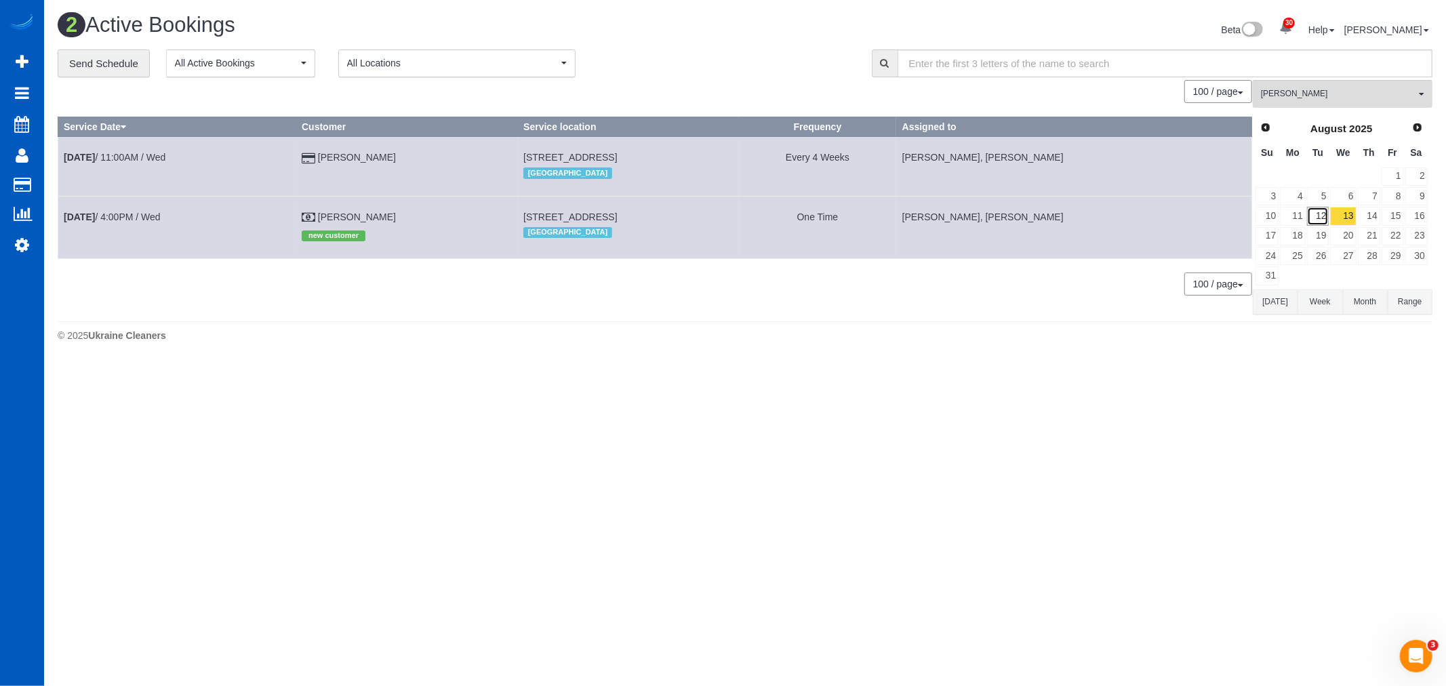
click at [1322, 214] on link "12" at bounding box center [1318, 216] width 22 height 18
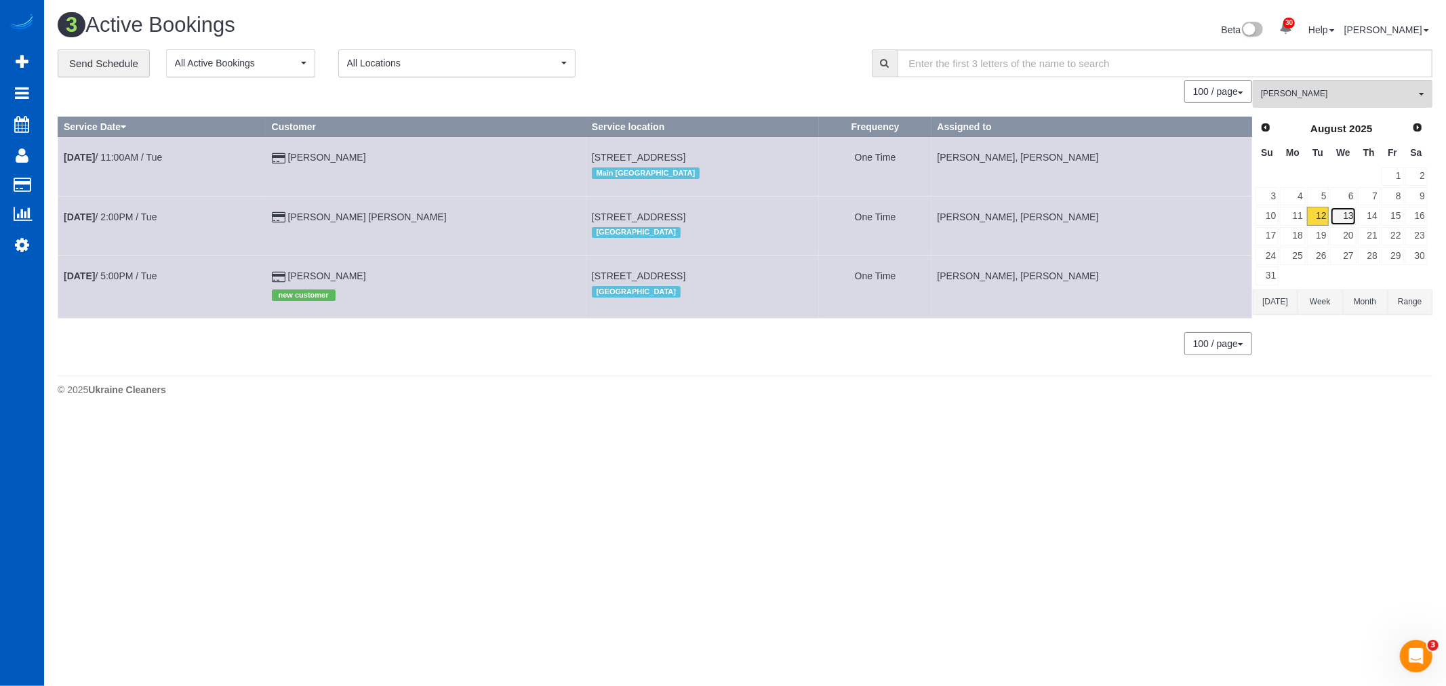
click at [1339, 214] on link "13" at bounding box center [1343, 216] width 26 height 18
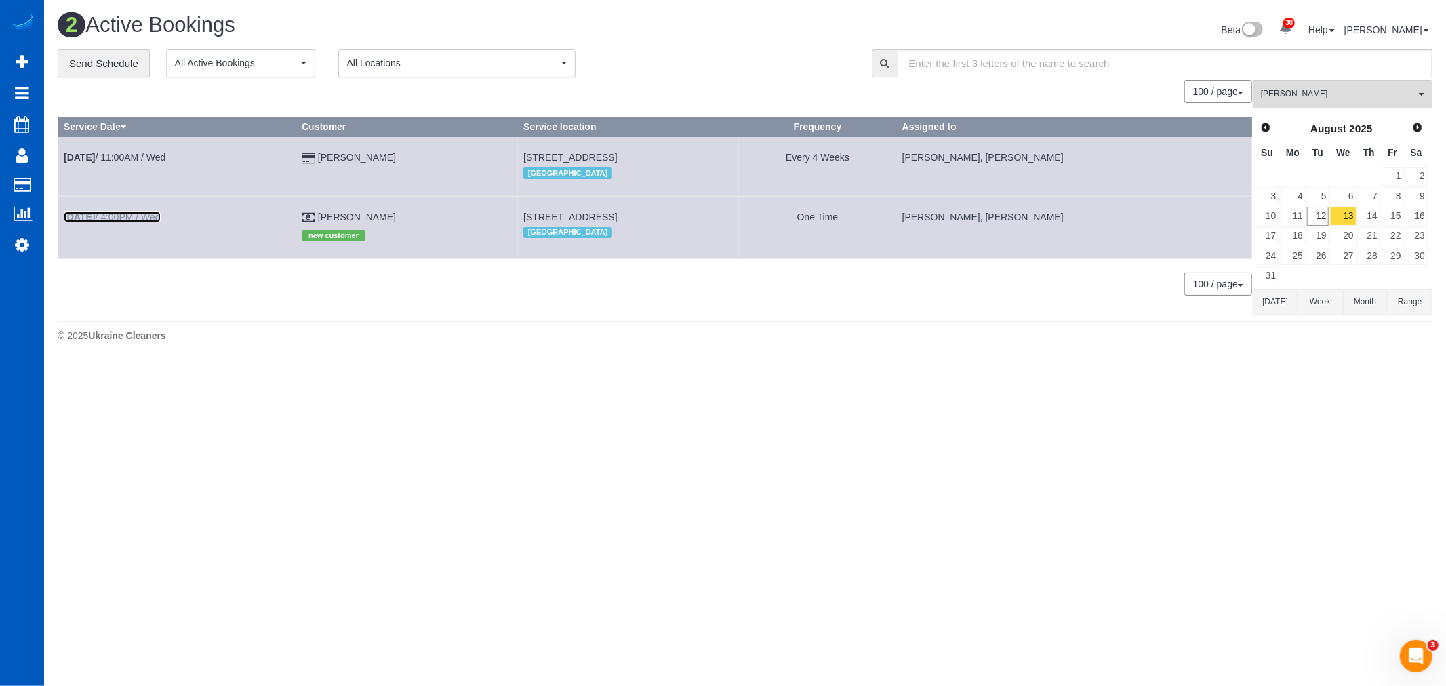
click at [138, 217] on link "Aug 13th / 4:00PM / Wed" at bounding box center [112, 216] width 97 height 11
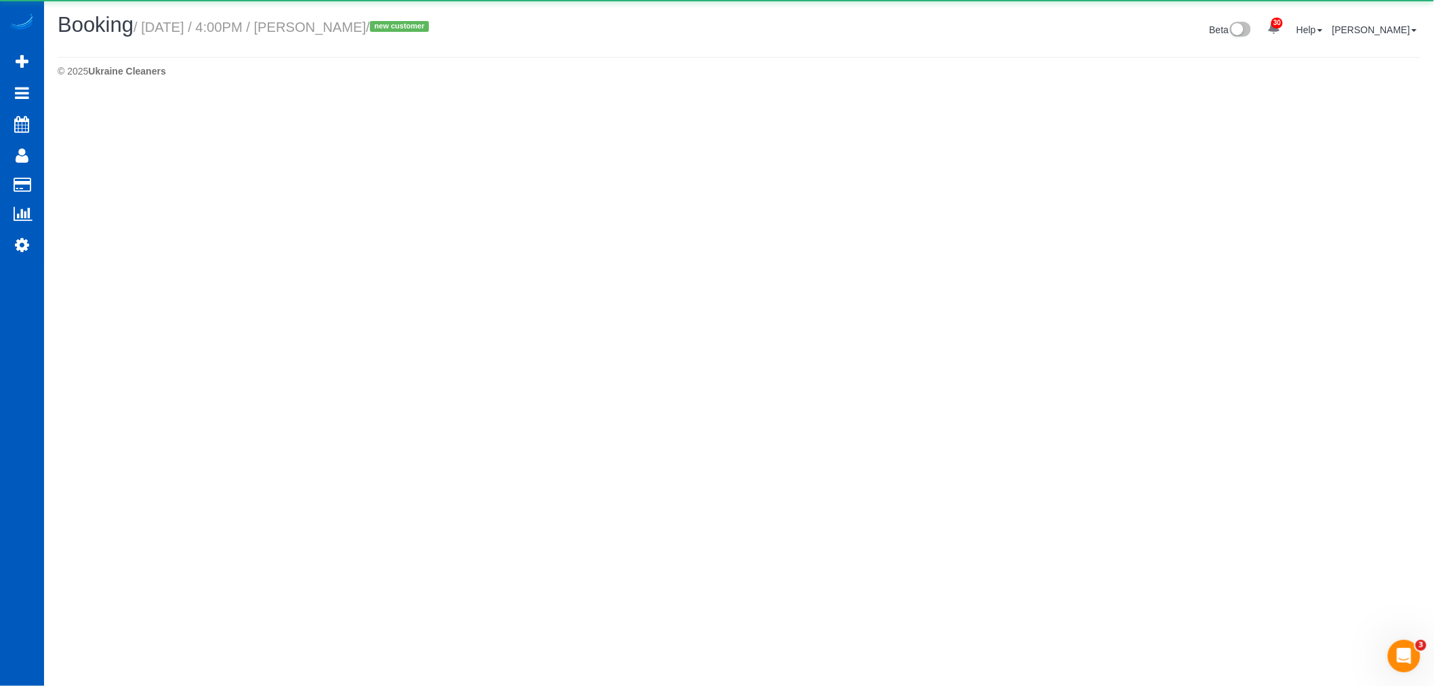
select select "WA"
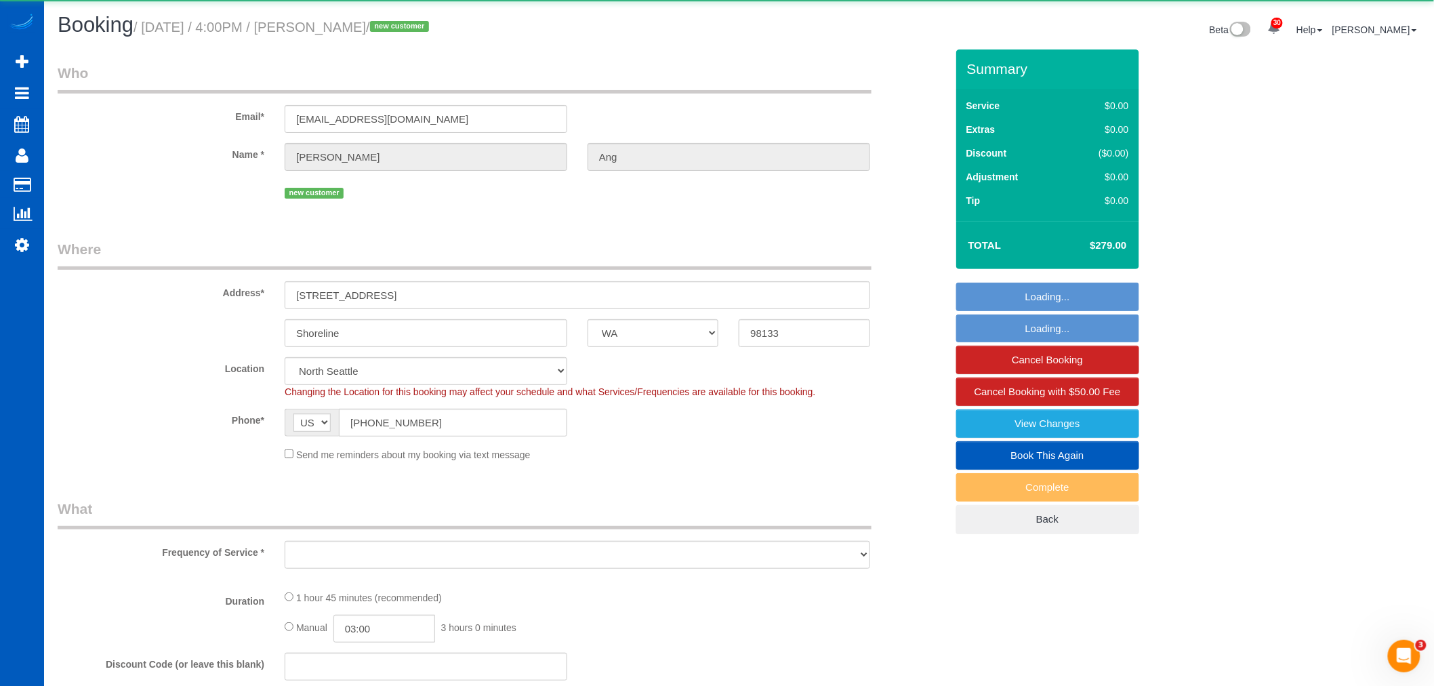
scroll to position [68, 0]
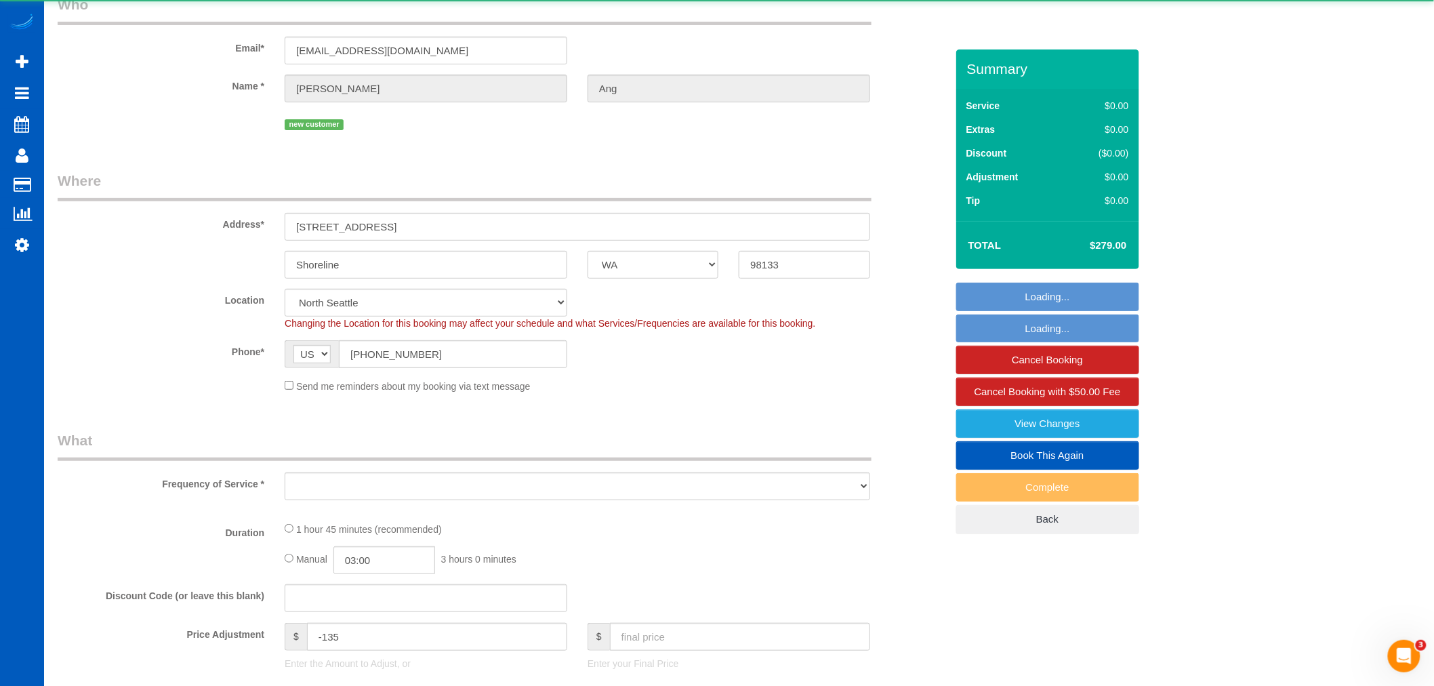
select select "object:95793"
select select "199"
select select "1001"
select select "4"
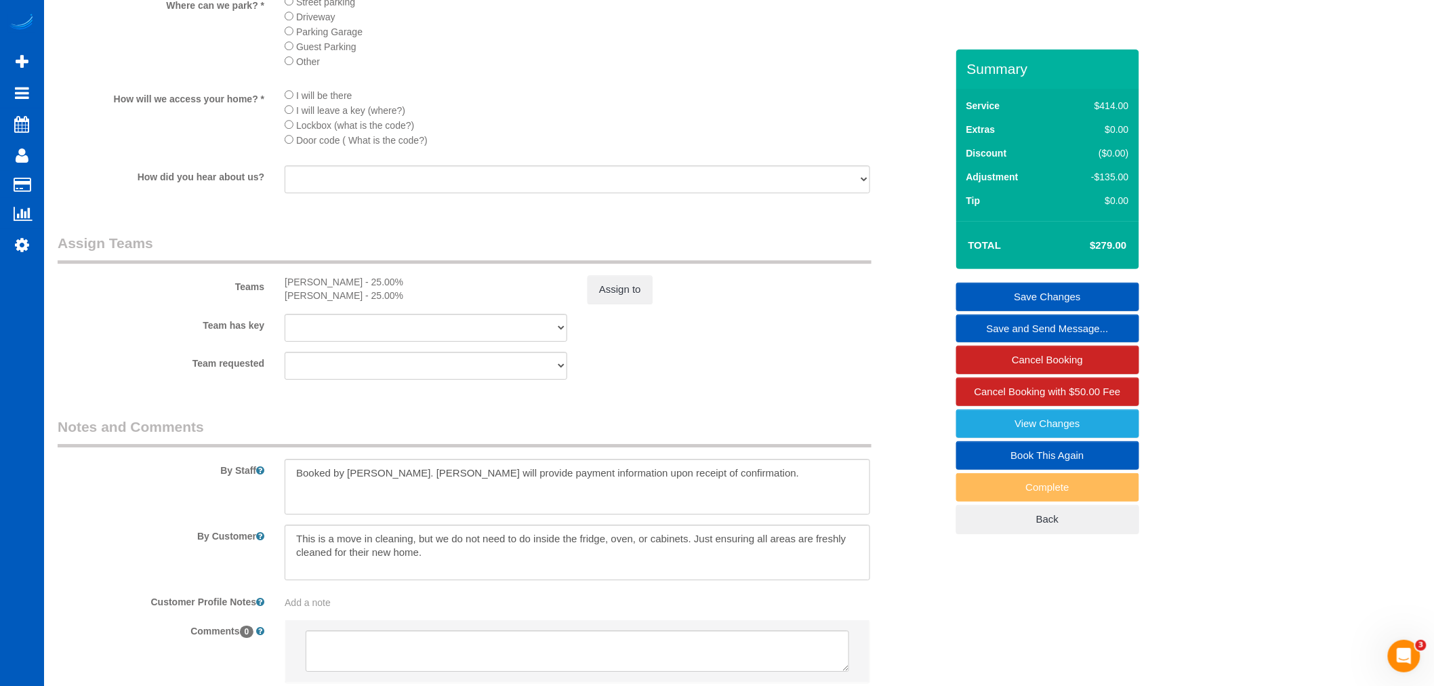
scroll to position [1719, 0]
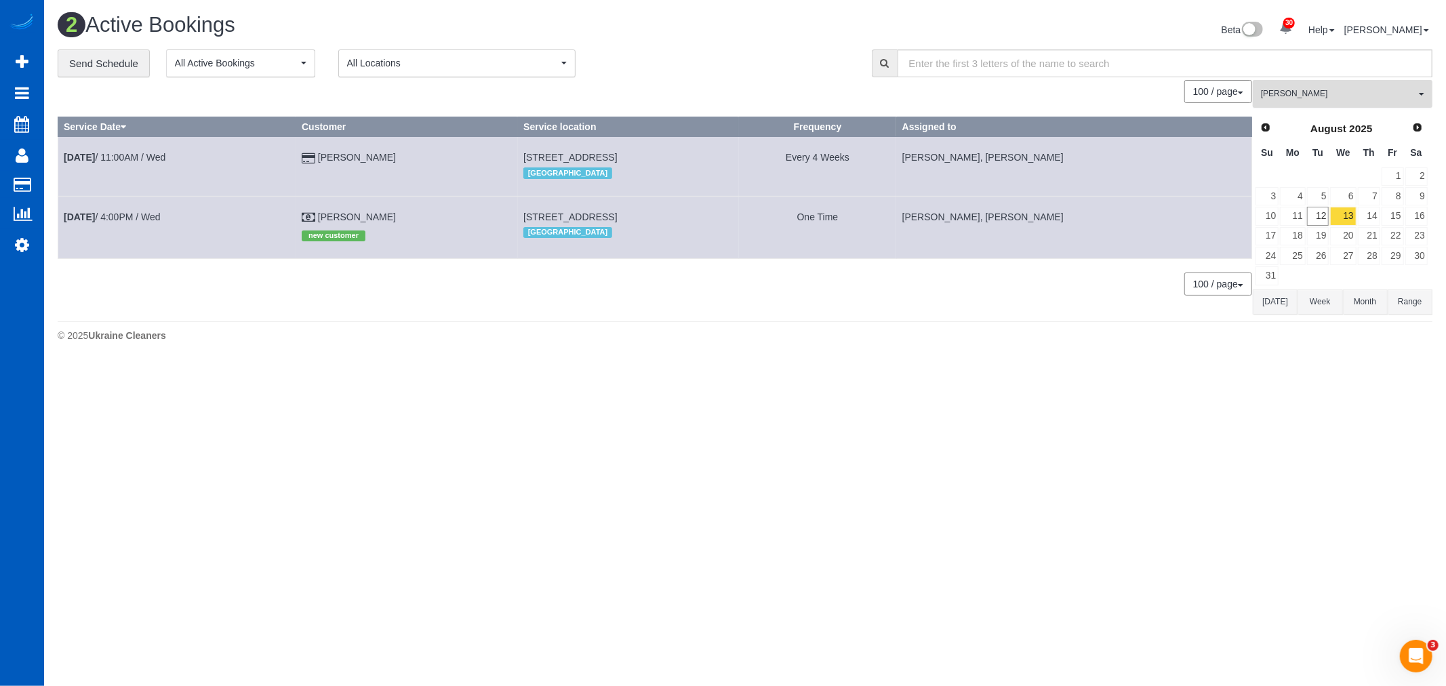
click at [1320, 97] on span "Viktoriia Zhukovska" at bounding box center [1338, 94] width 155 height 12
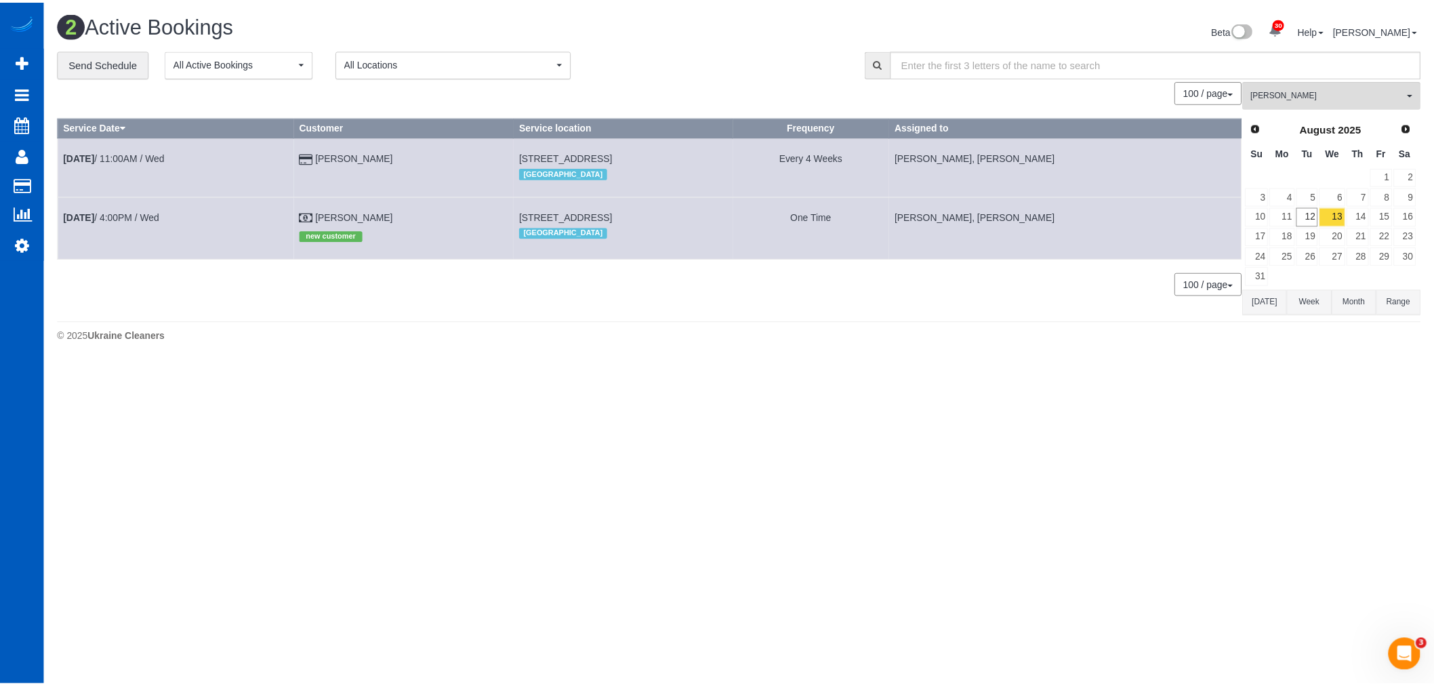
scroll to position [876, 0]
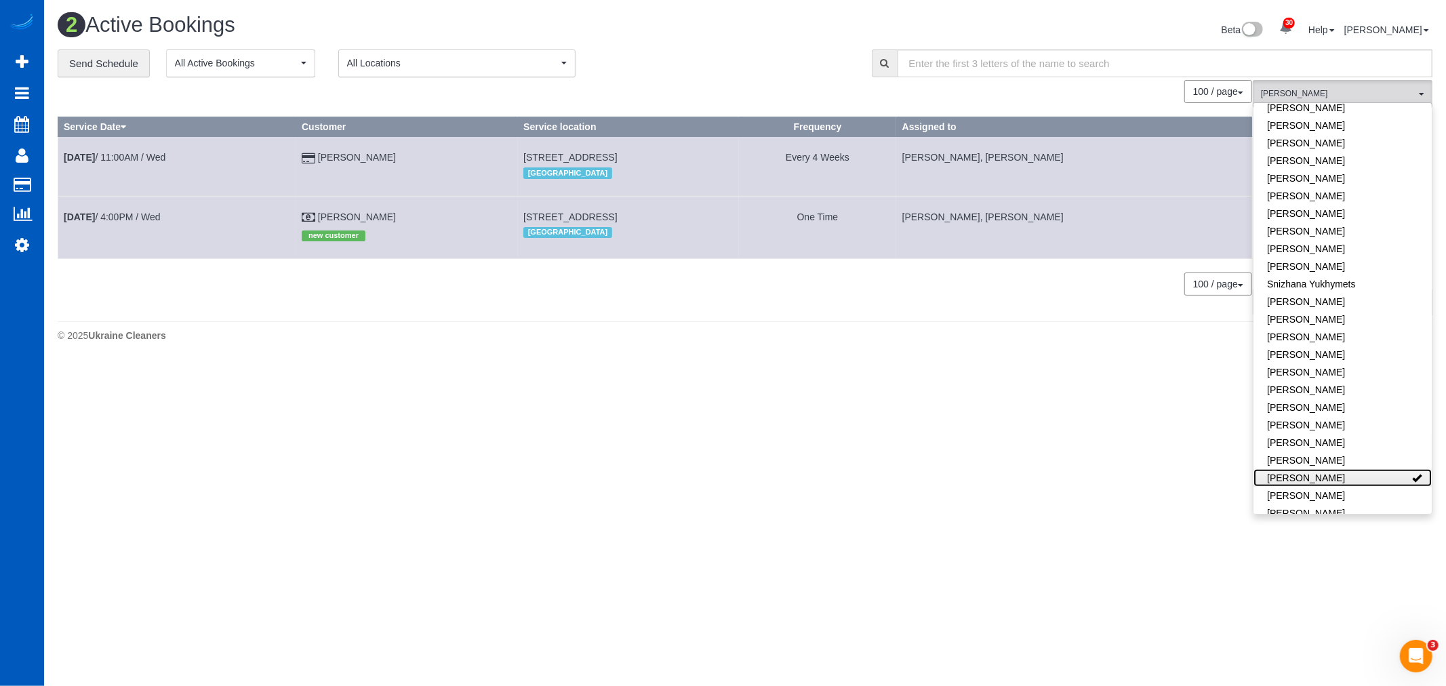
click at [1336, 469] on link "Viktoriia Zhukovska" at bounding box center [1342, 478] width 178 height 18
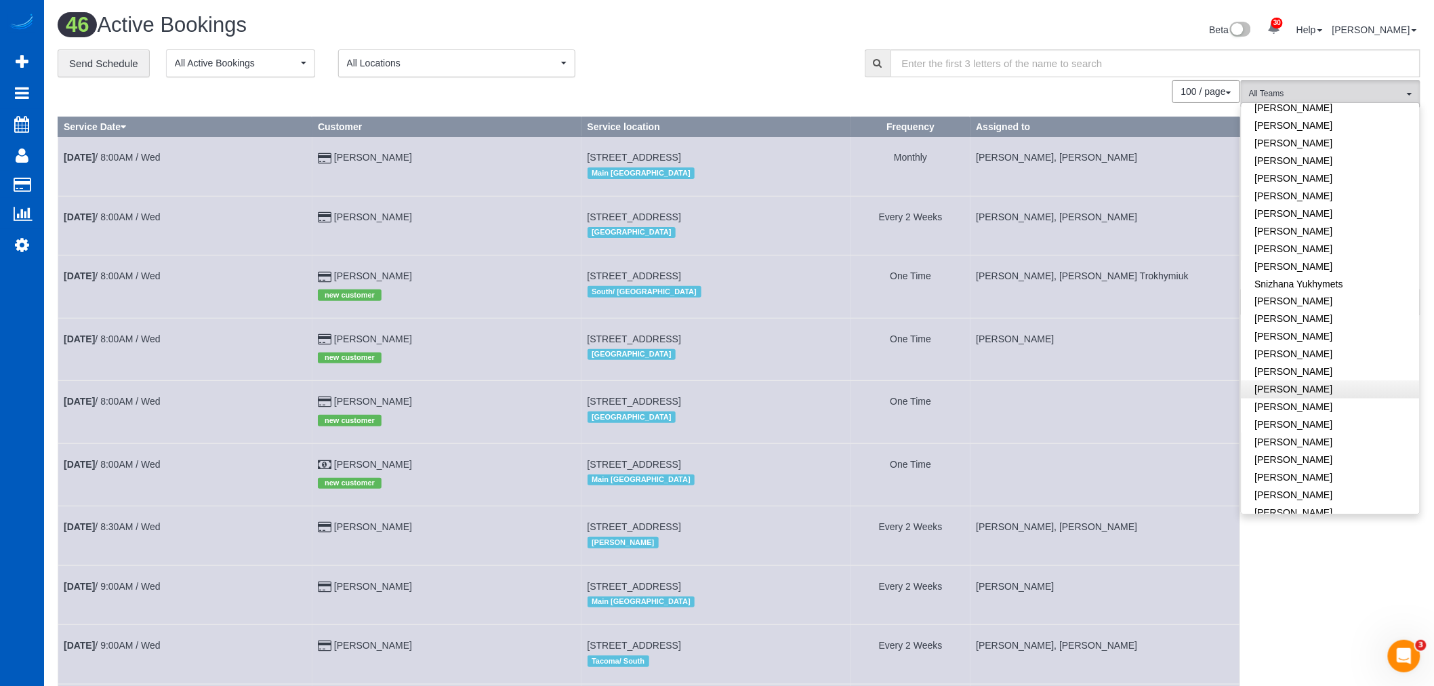
scroll to position [75, 0]
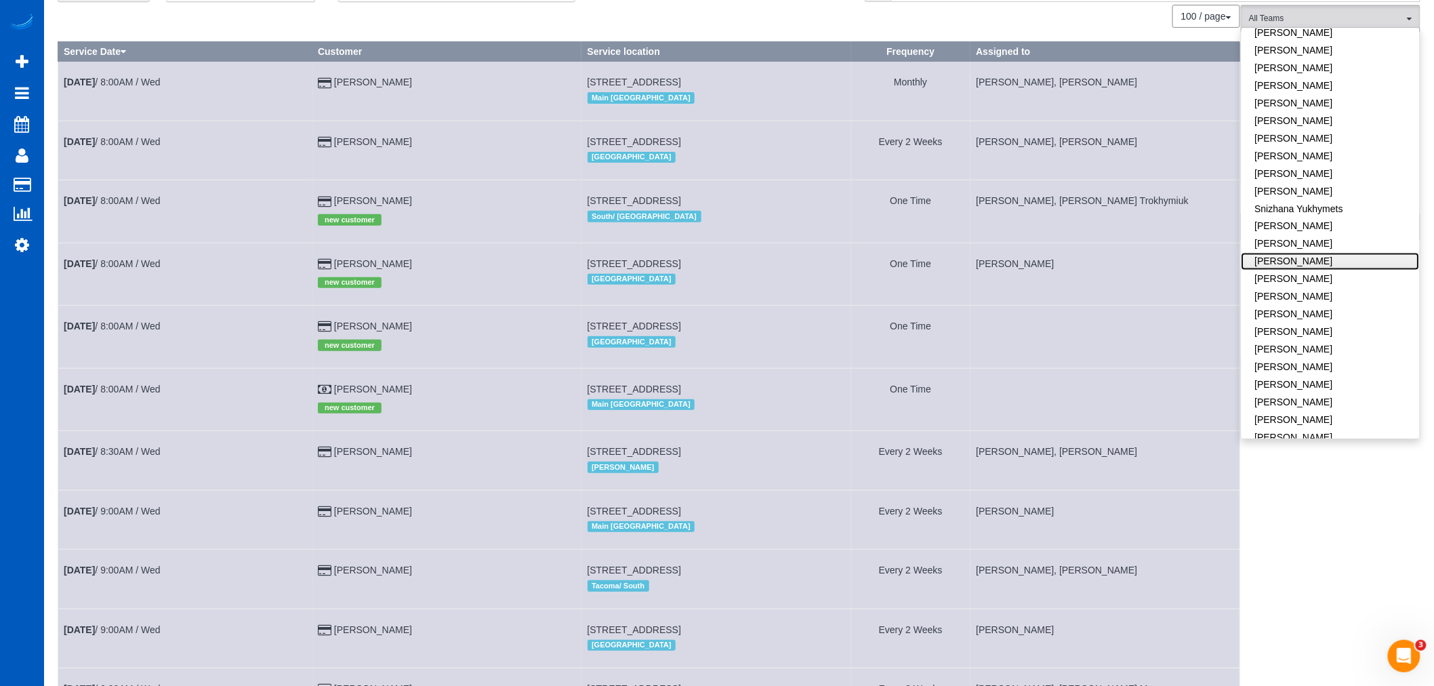
click at [1313, 253] on link "Tatiana Sitnik" at bounding box center [1331, 262] width 178 height 18
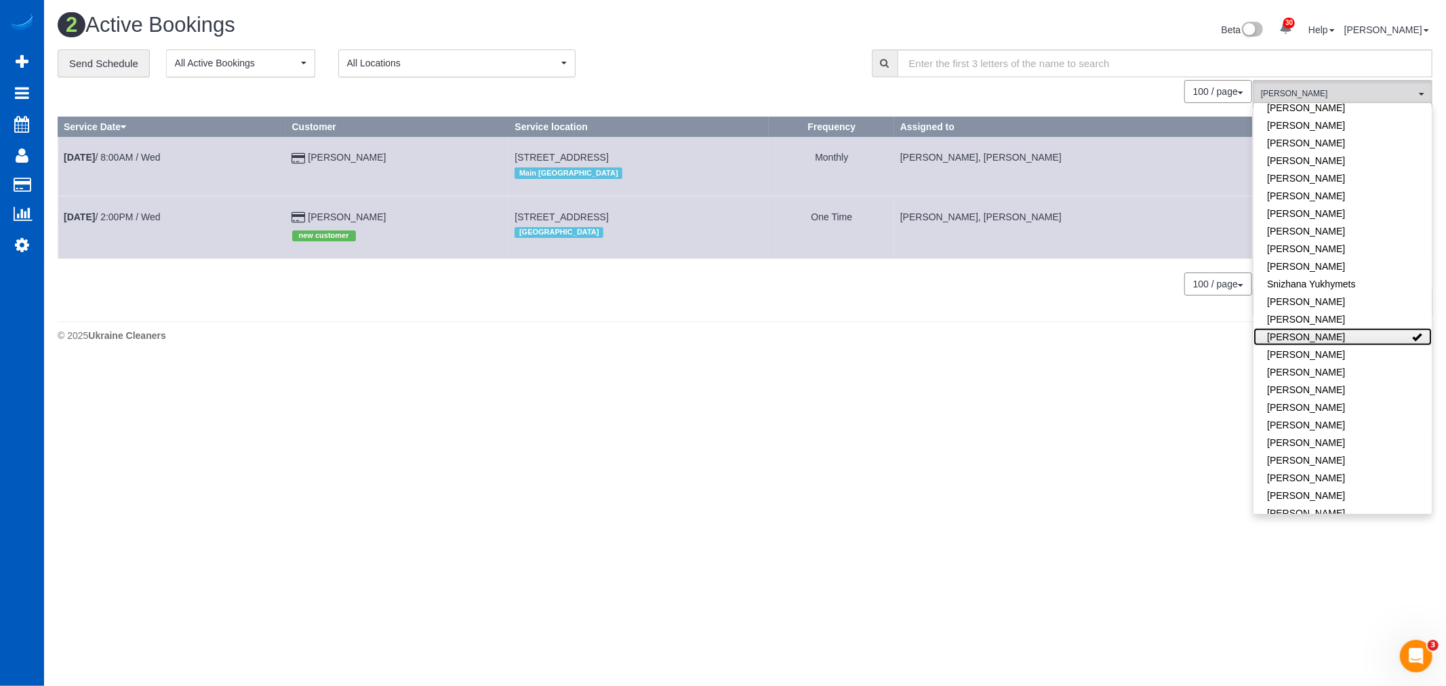
click at [1365, 328] on link "Tatiana Sitnik" at bounding box center [1342, 337] width 178 height 18
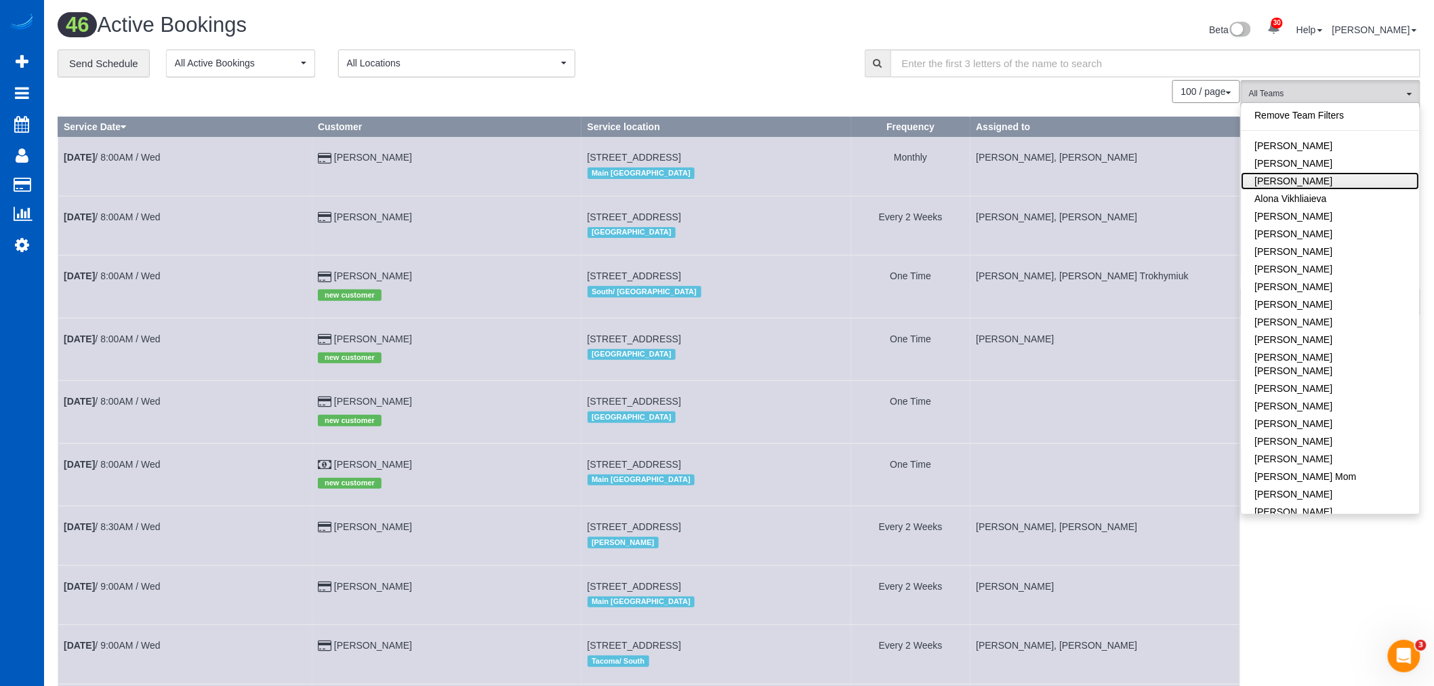
click at [1336, 186] on link "[PERSON_NAME]" at bounding box center [1331, 181] width 178 height 18
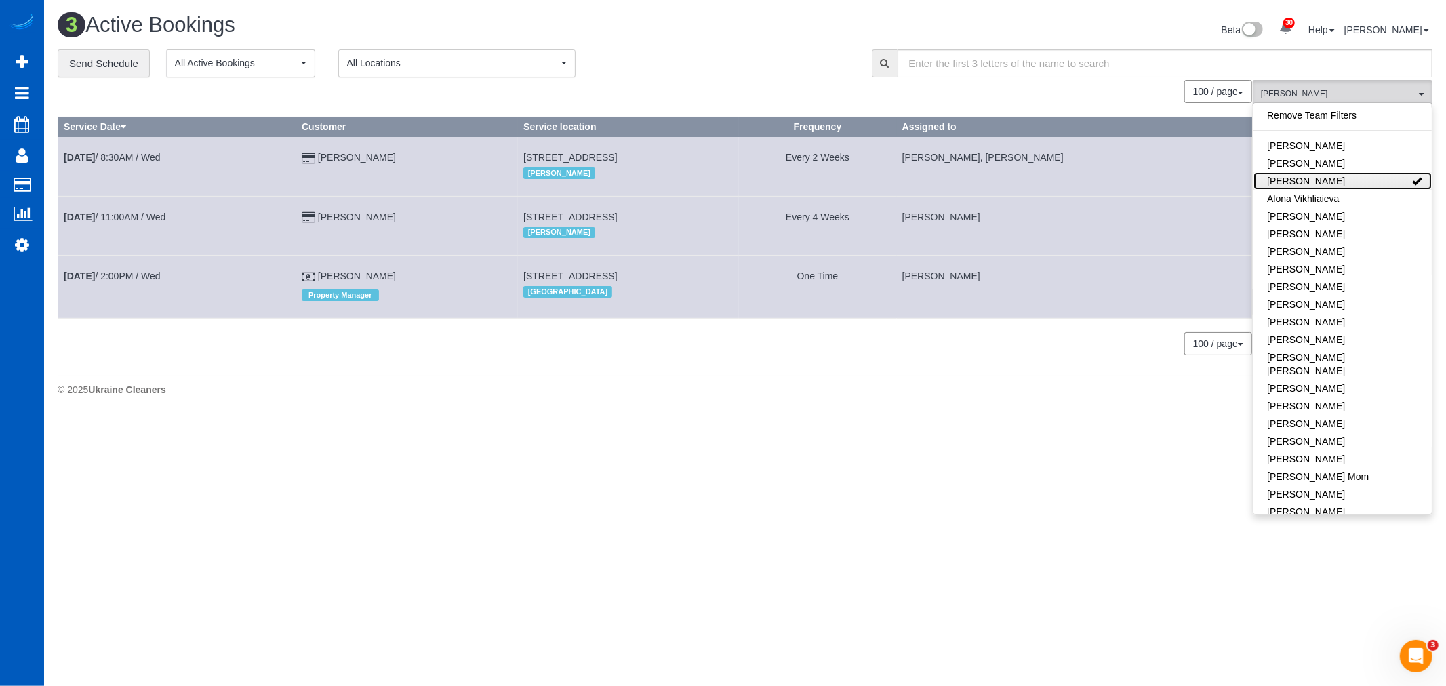
click at [1336, 186] on link "[PERSON_NAME]" at bounding box center [1342, 181] width 178 height 18
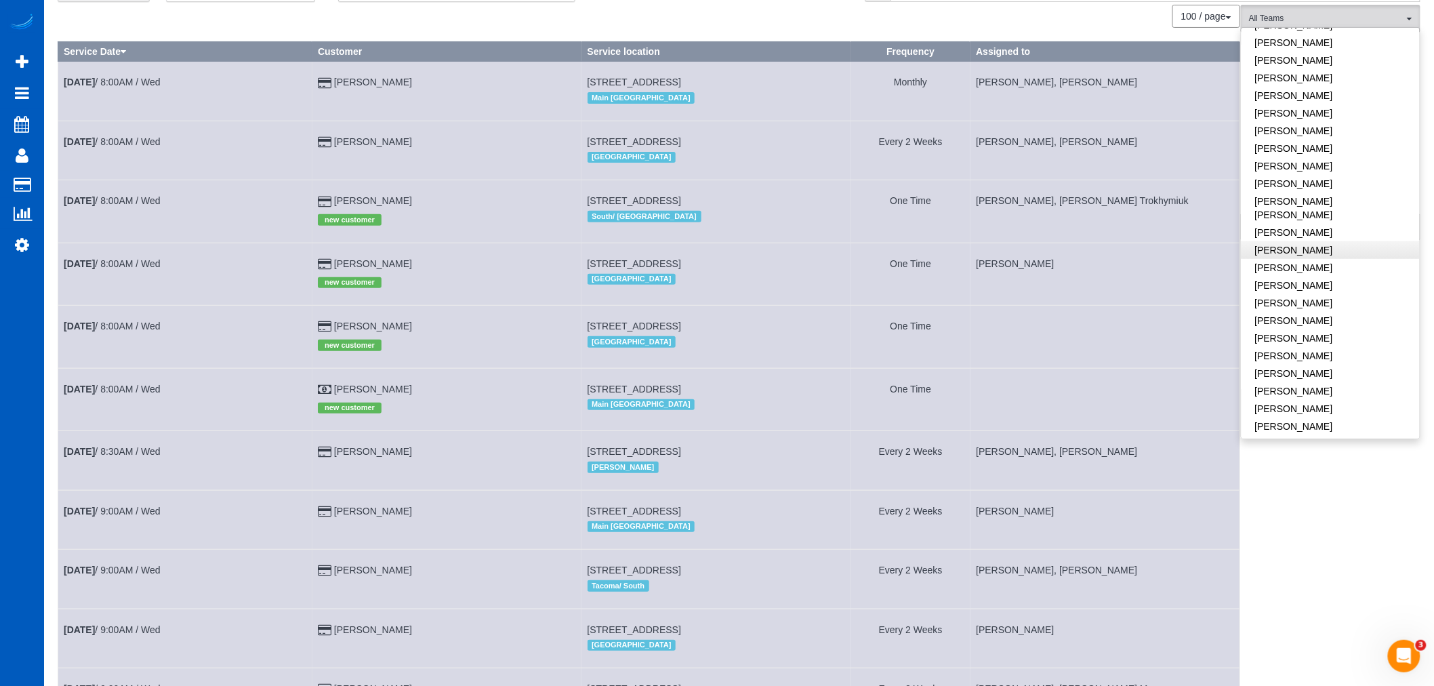
scroll to position [424, 0]
click at [1330, 127] on link "[PERSON_NAME]" at bounding box center [1331, 136] width 178 height 18
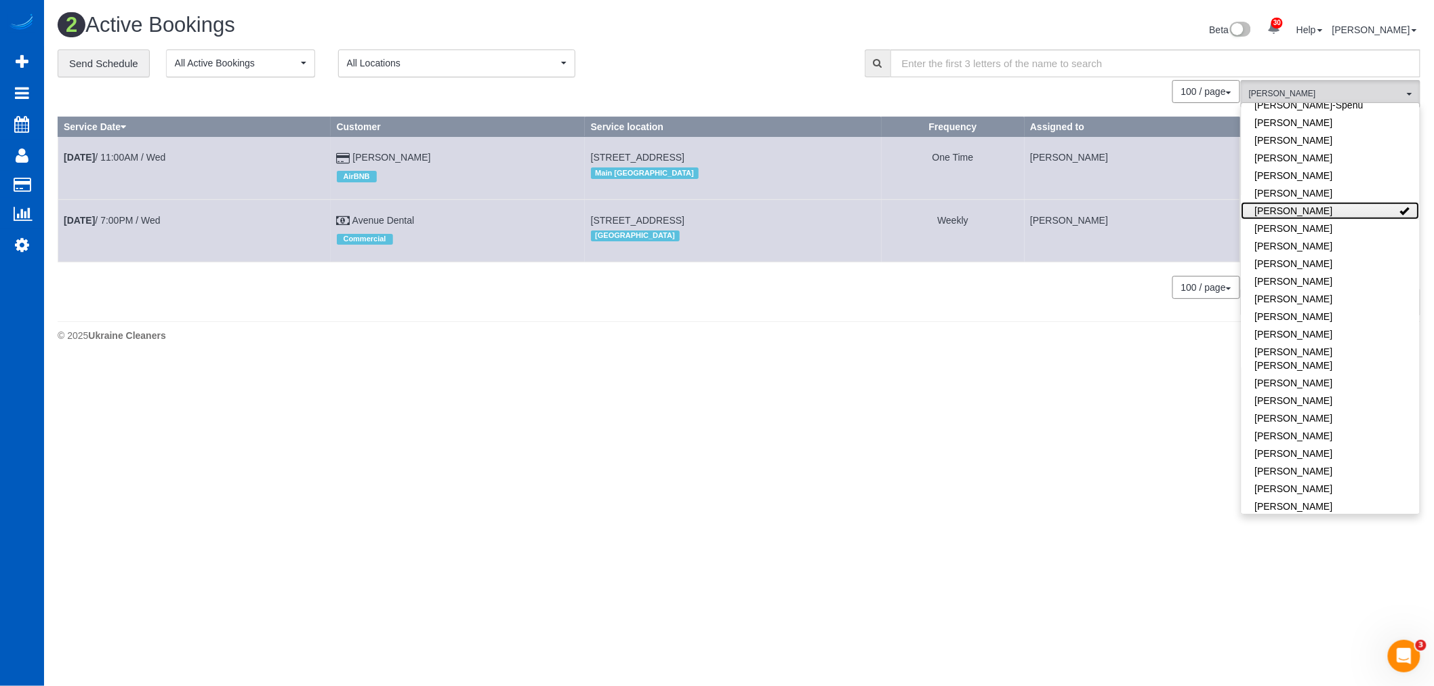
scroll to position [0, 0]
click at [1334, 202] on link "[PERSON_NAME]" at bounding box center [1342, 211] width 178 height 18
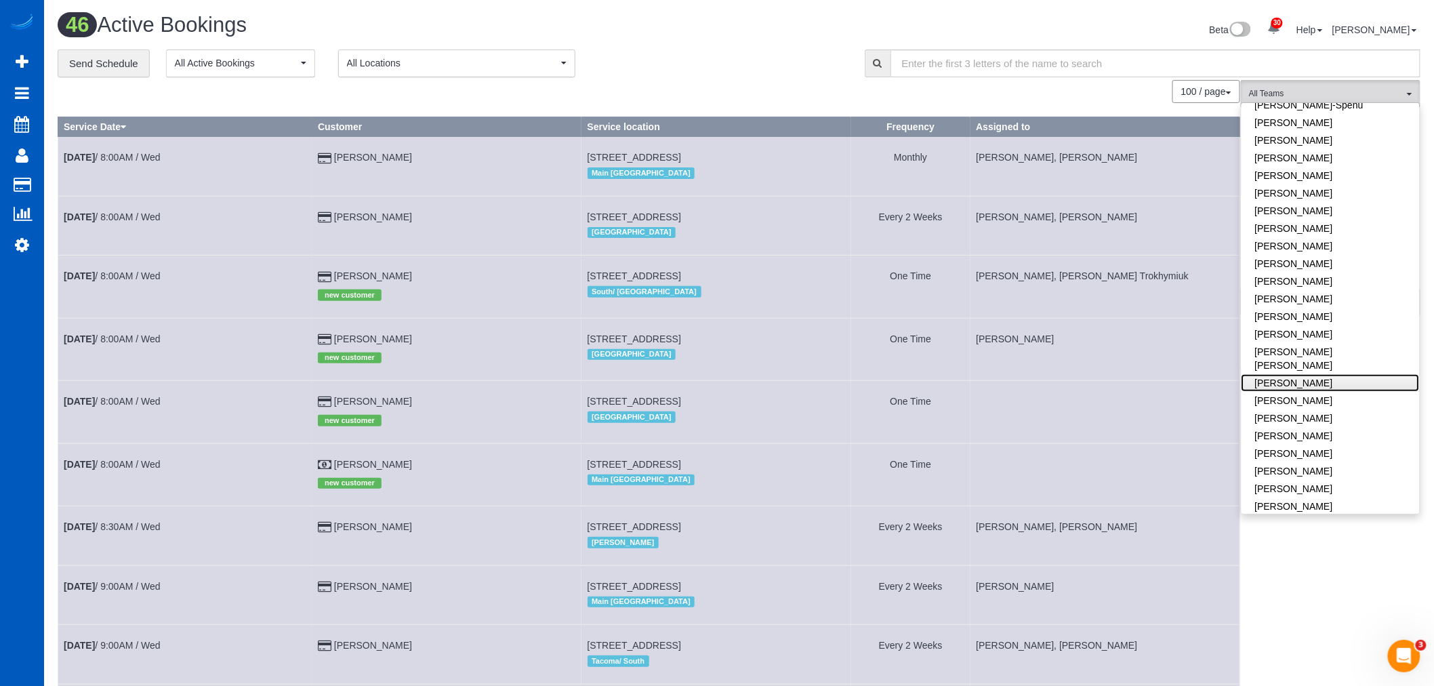
click at [1292, 374] on link "[PERSON_NAME]" at bounding box center [1331, 383] width 178 height 18
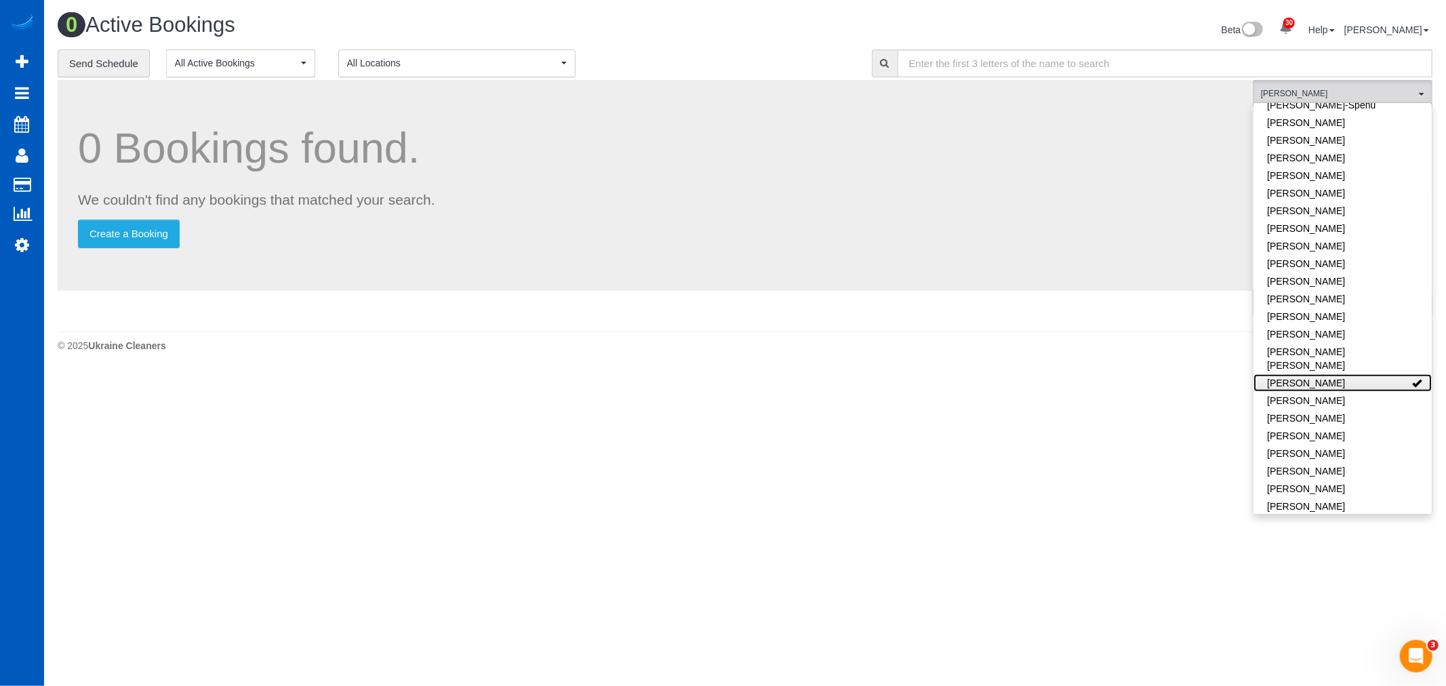
click at [1292, 374] on link "[PERSON_NAME]" at bounding box center [1342, 383] width 178 height 18
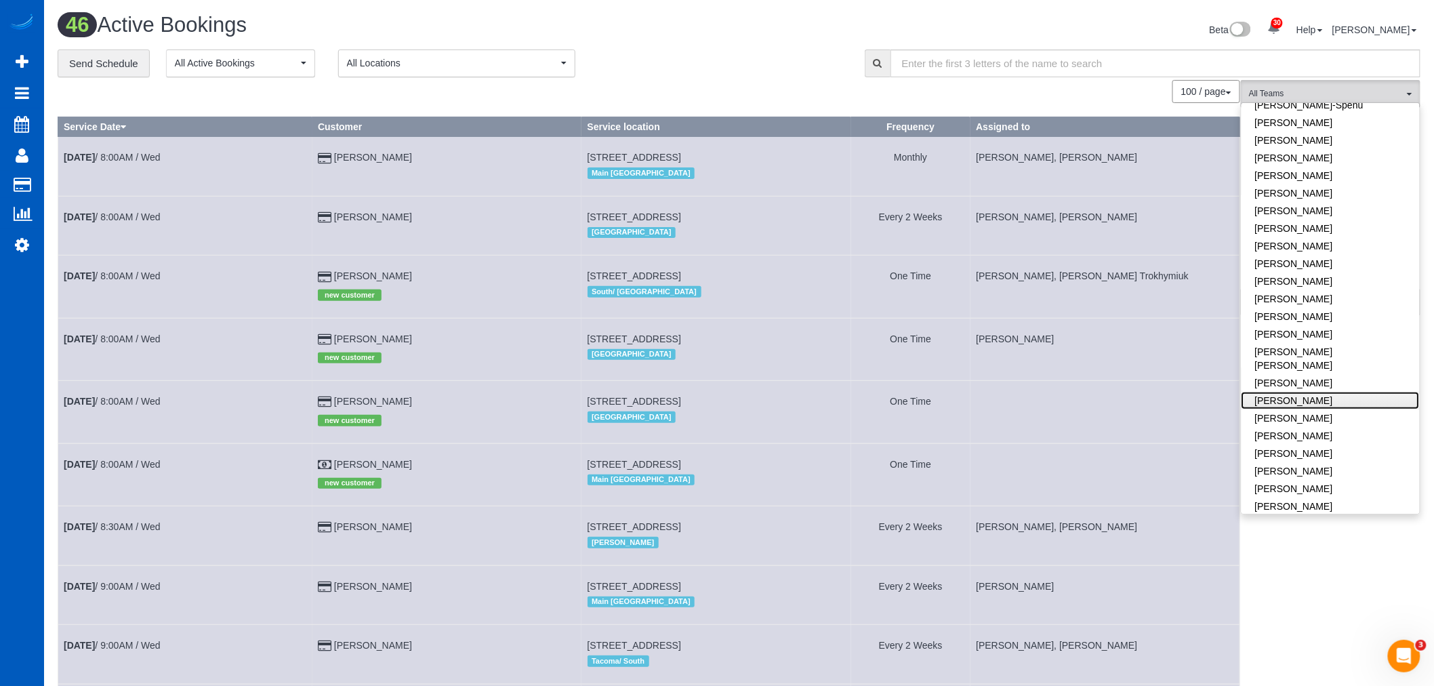
click at [1296, 392] on link "[PERSON_NAME]" at bounding box center [1331, 401] width 178 height 18
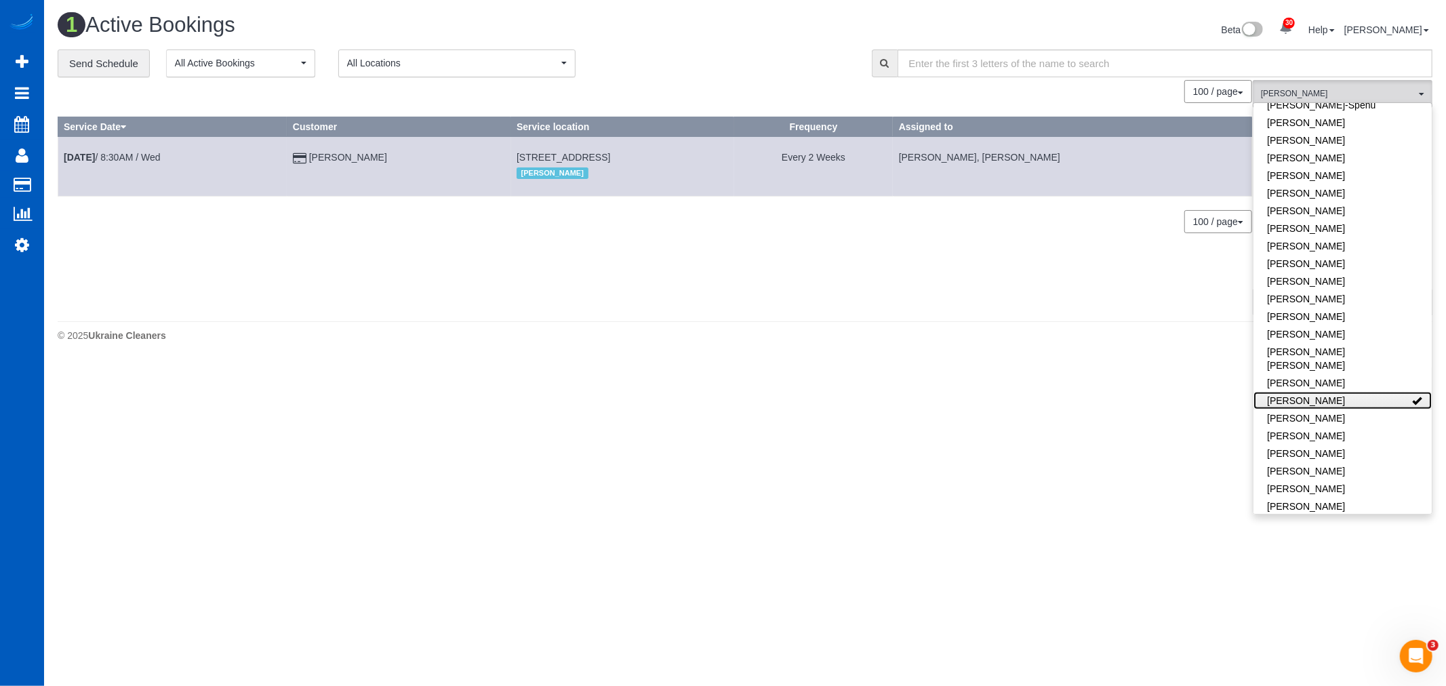
click at [1296, 392] on link "[PERSON_NAME]" at bounding box center [1342, 401] width 178 height 18
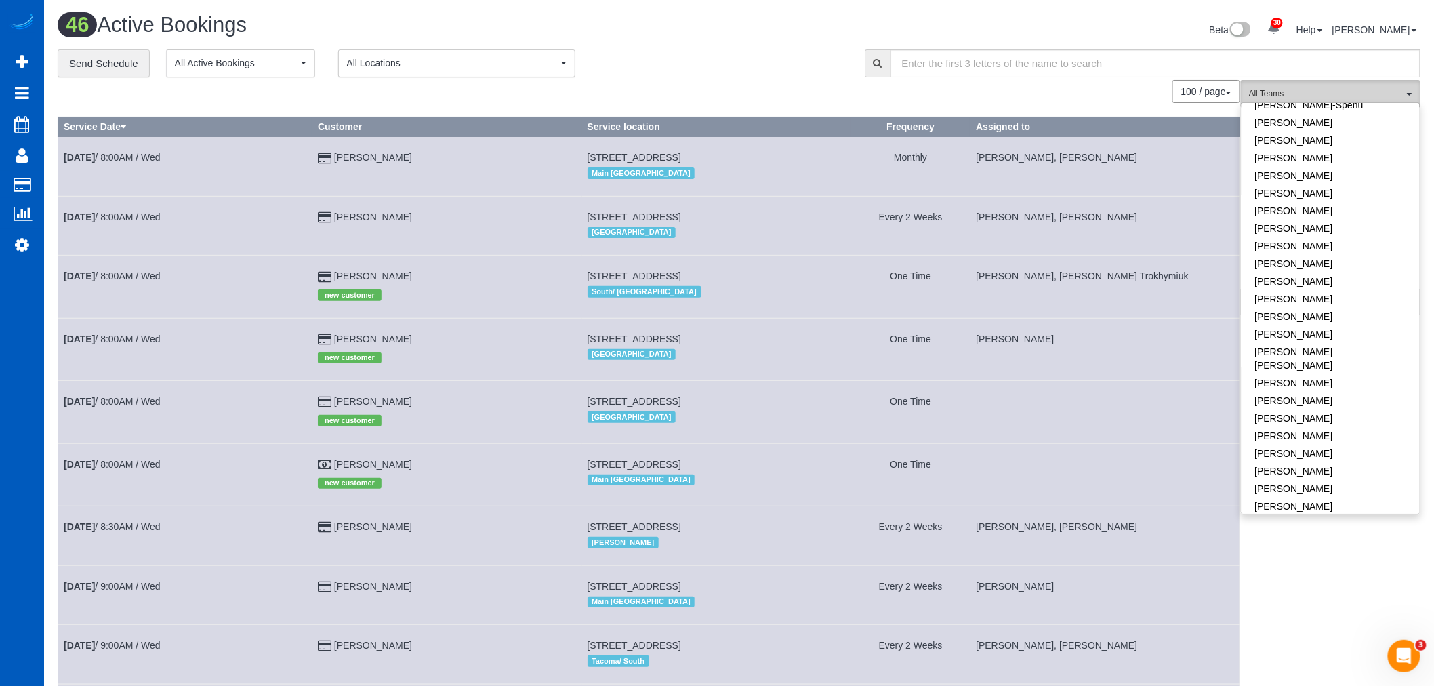
click at [1379, 100] on span "All Teams" at bounding box center [1326, 94] width 155 height 12
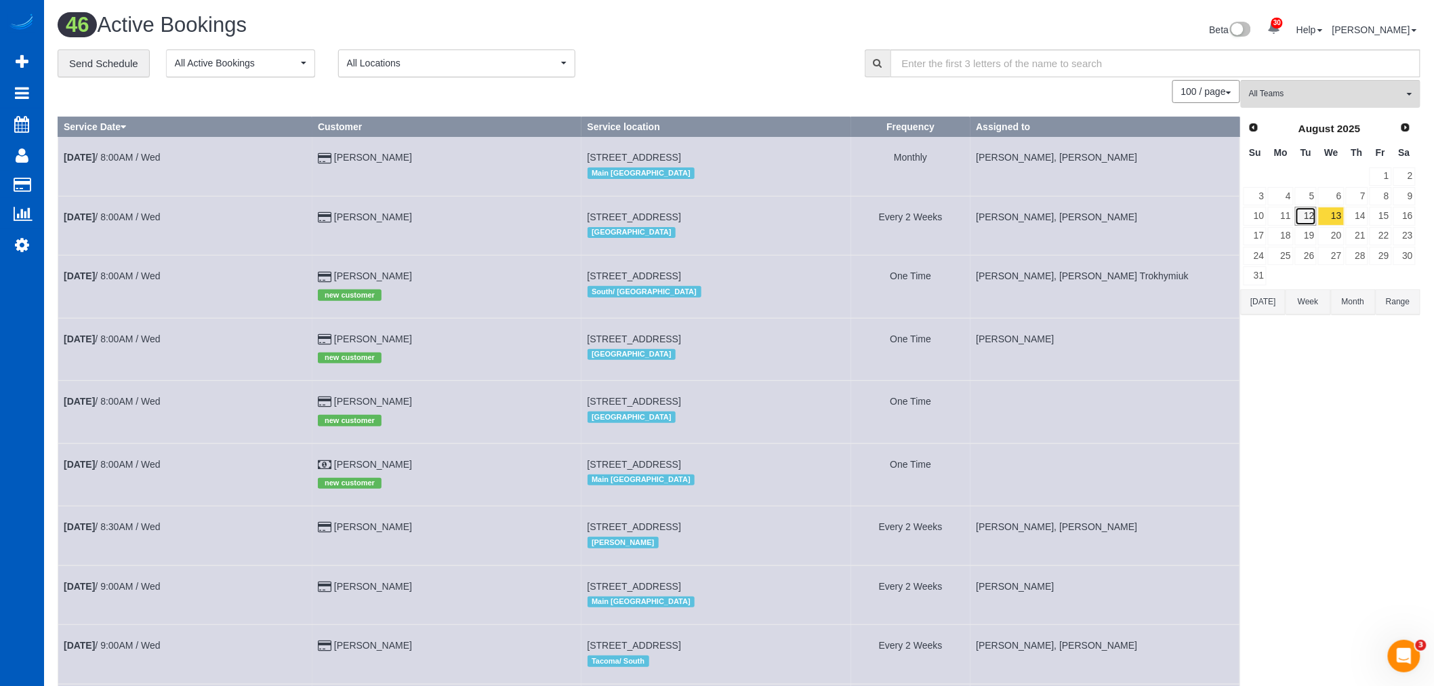
click at [1301, 211] on link "12" at bounding box center [1306, 216] width 22 height 18
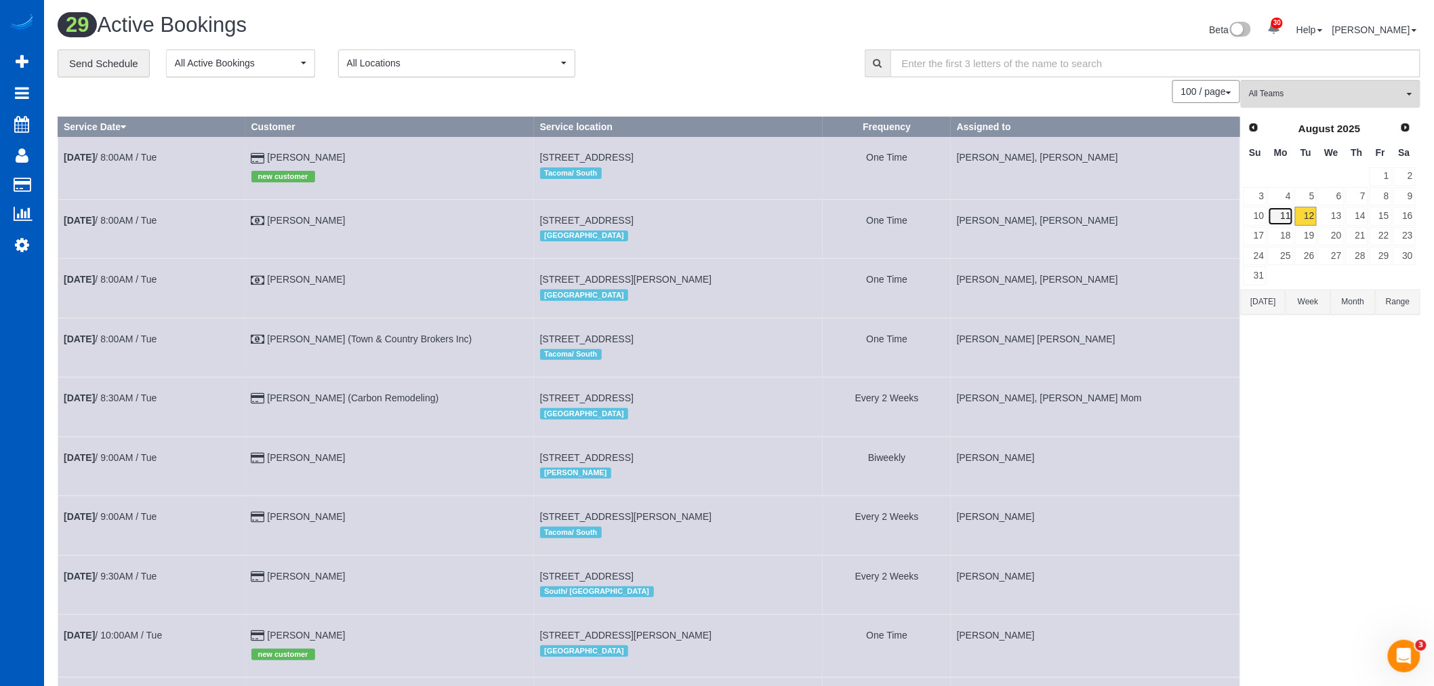
click at [1278, 218] on link "11" at bounding box center [1280, 216] width 25 height 18
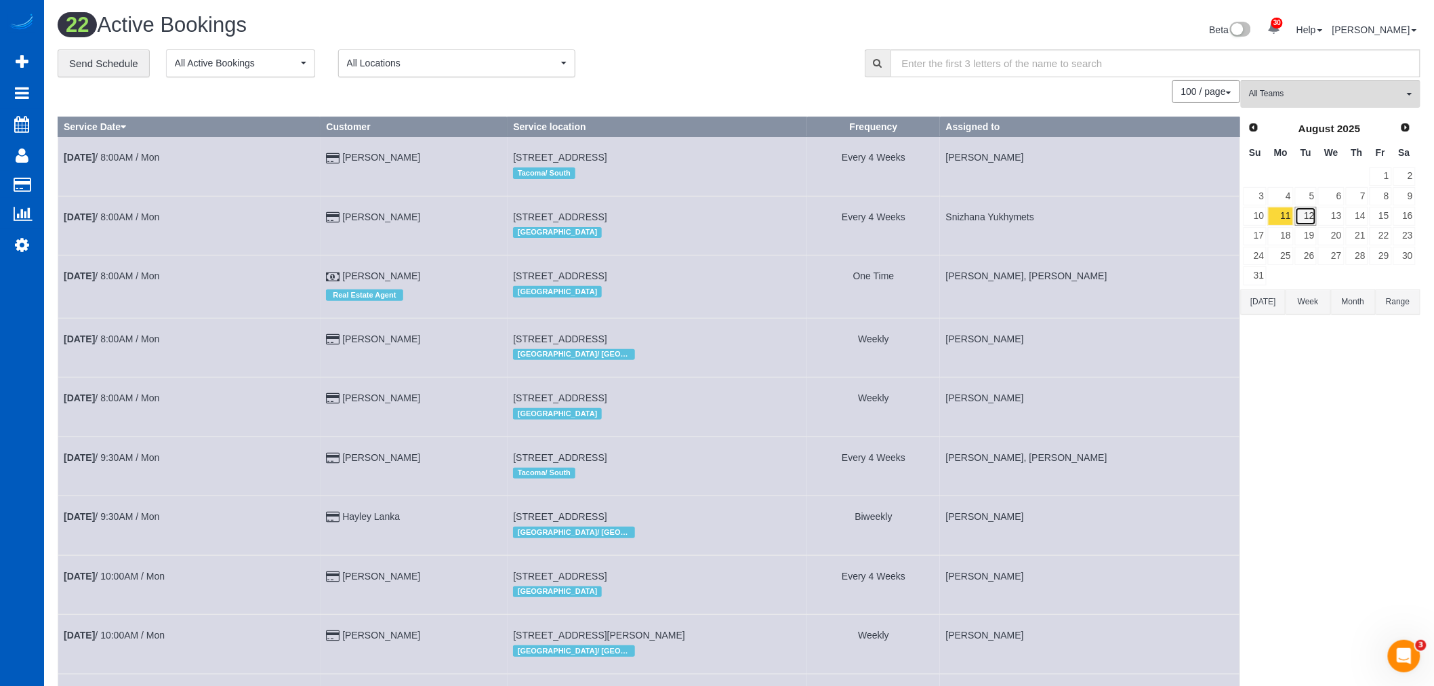
click at [1311, 220] on link "12" at bounding box center [1306, 216] width 22 height 18
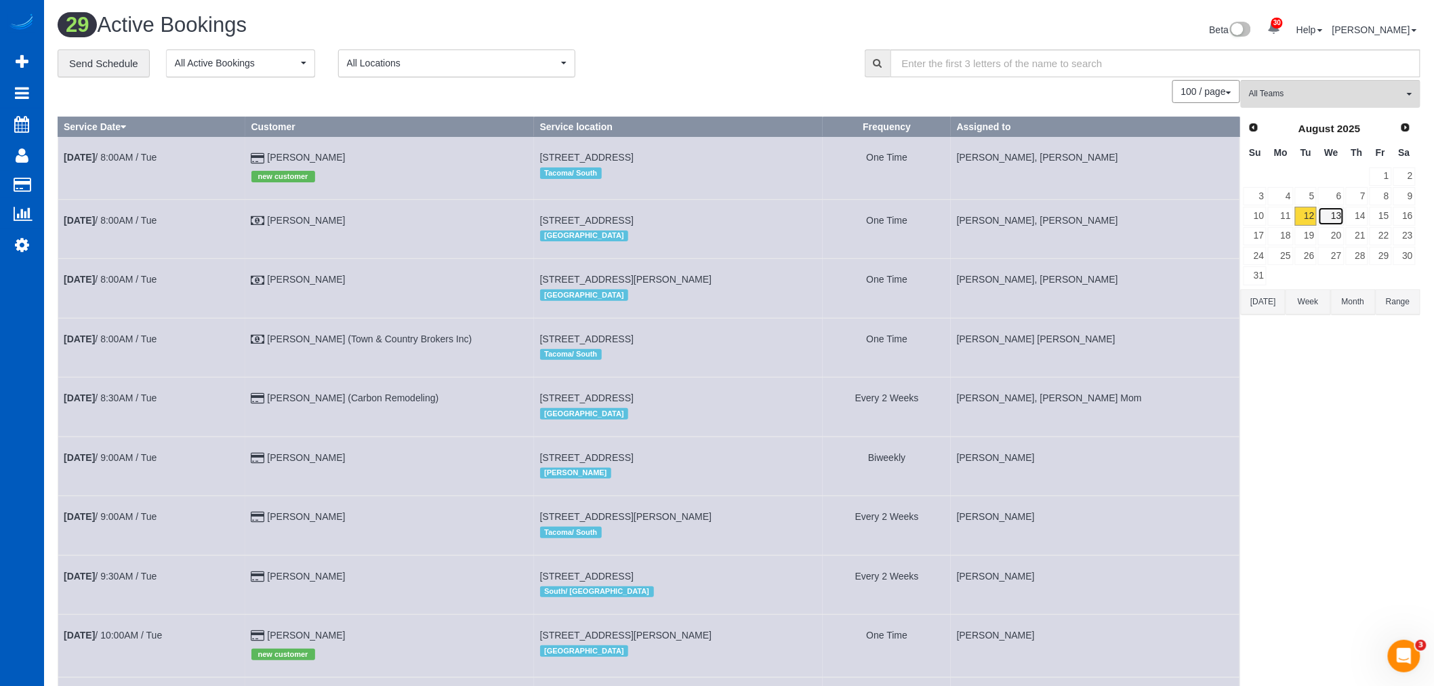
click at [1331, 224] on link "13" at bounding box center [1331, 216] width 26 height 18
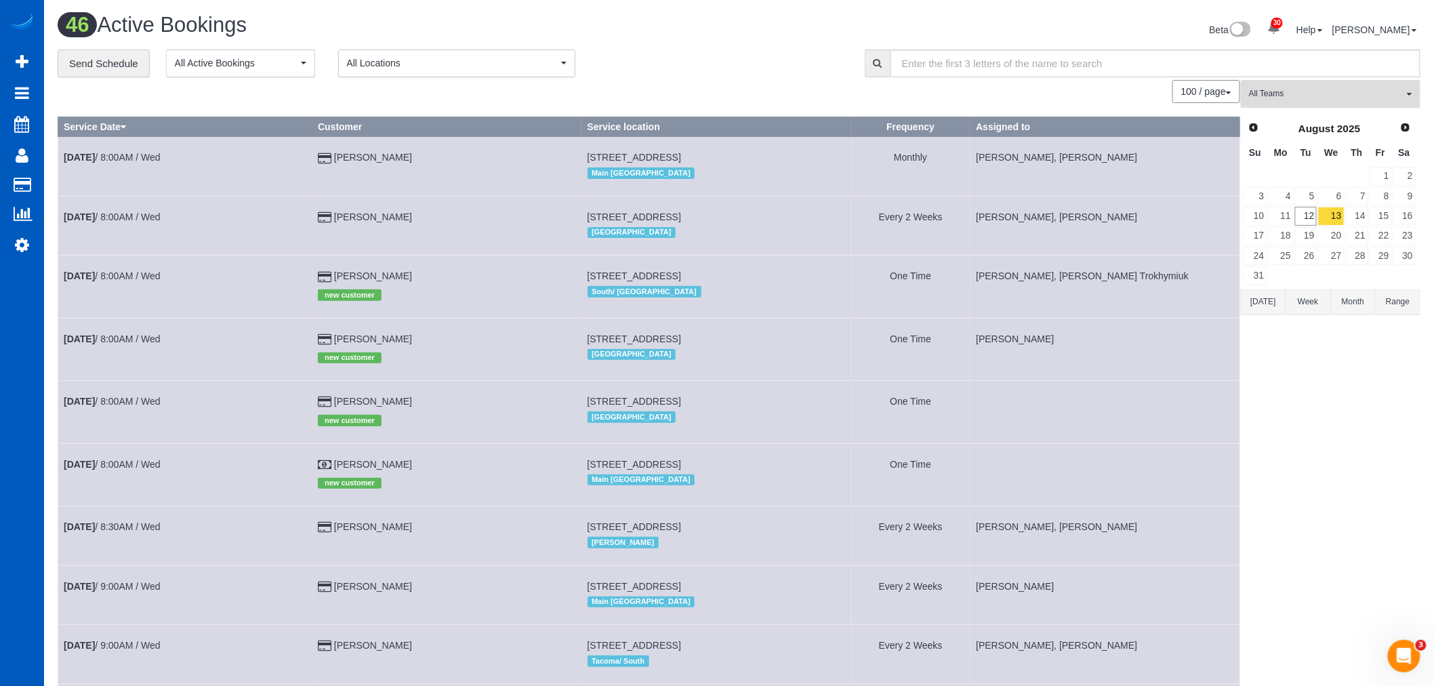
click at [1383, 98] on span "All Teams" at bounding box center [1326, 94] width 155 height 12
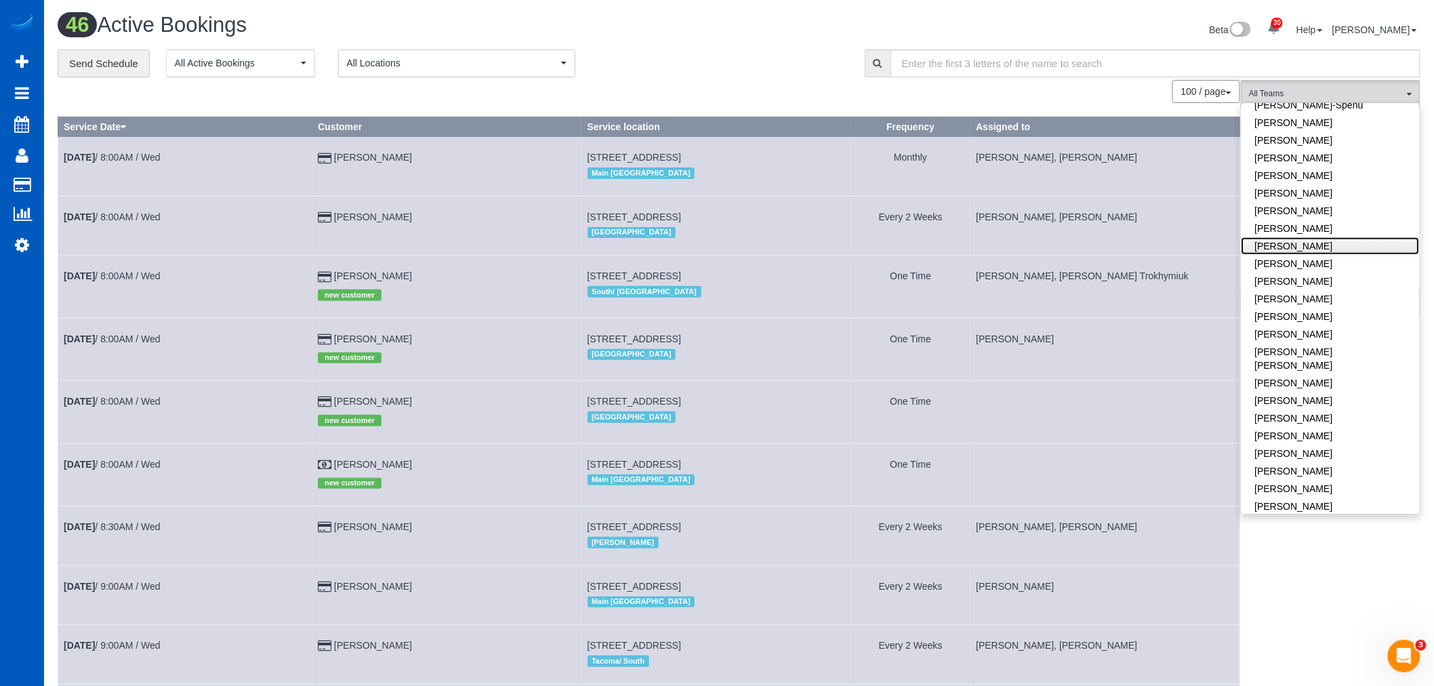
click at [1322, 237] on link "[PERSON_NAME]" at bounding box center [1331, 246] width 178 height 18
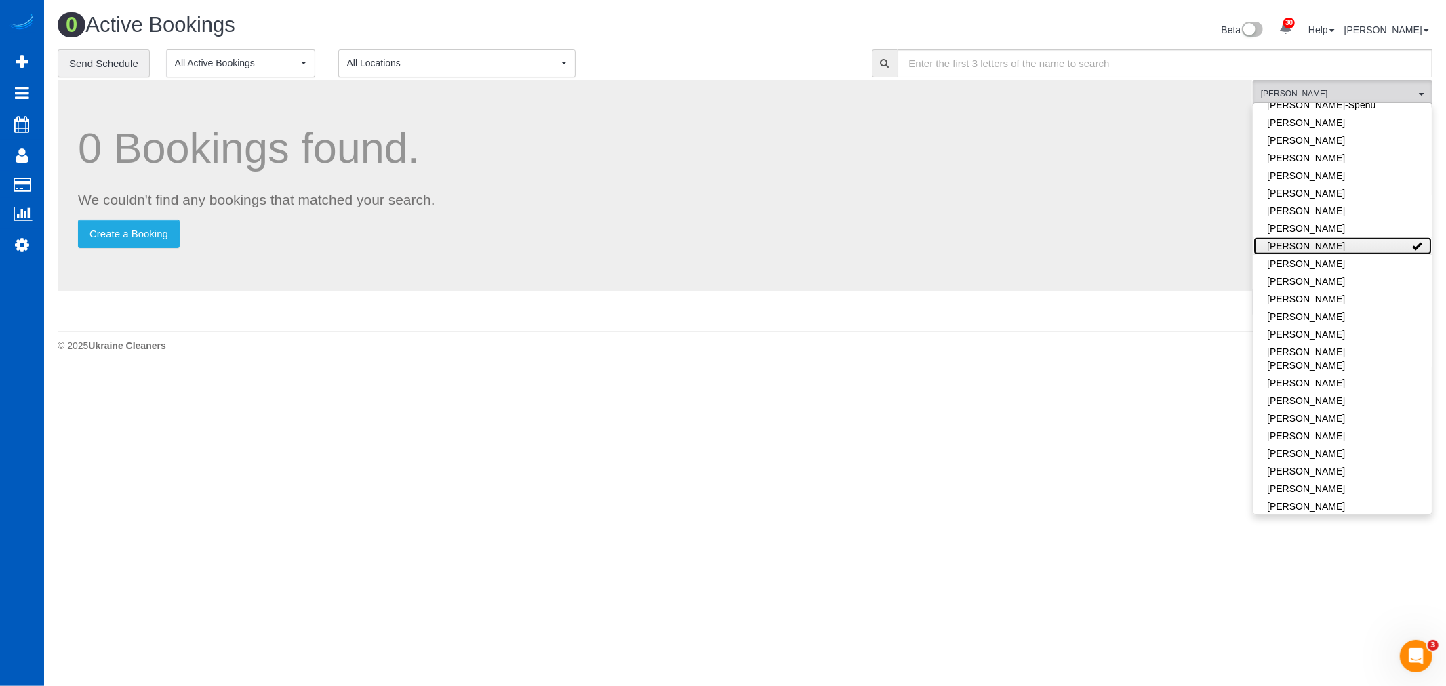
click at [1322, 237] on link "[PERSON_NAME]" at bounding box center [1342, 246] width 178 height 18
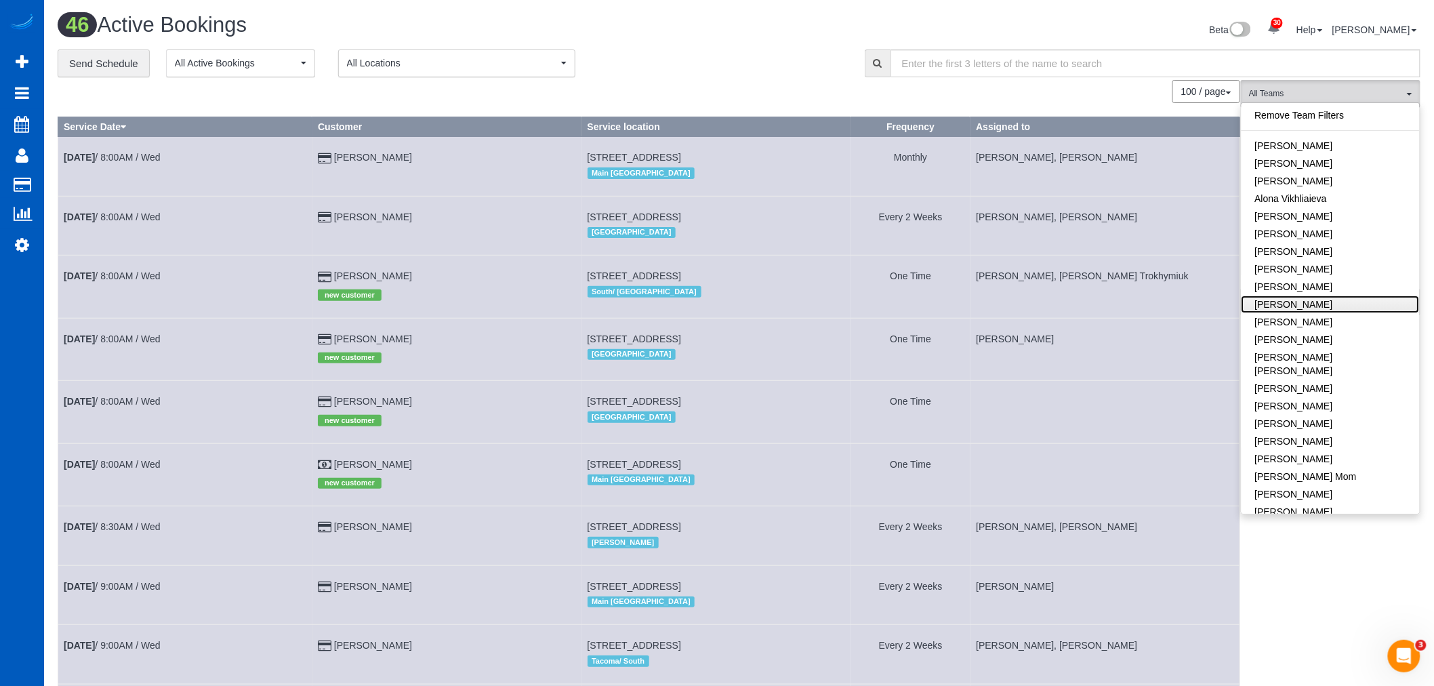
click at [1332, 306] on link "[PERSON_NAME]" at bounding box center [1331, 304] width 178 height 18
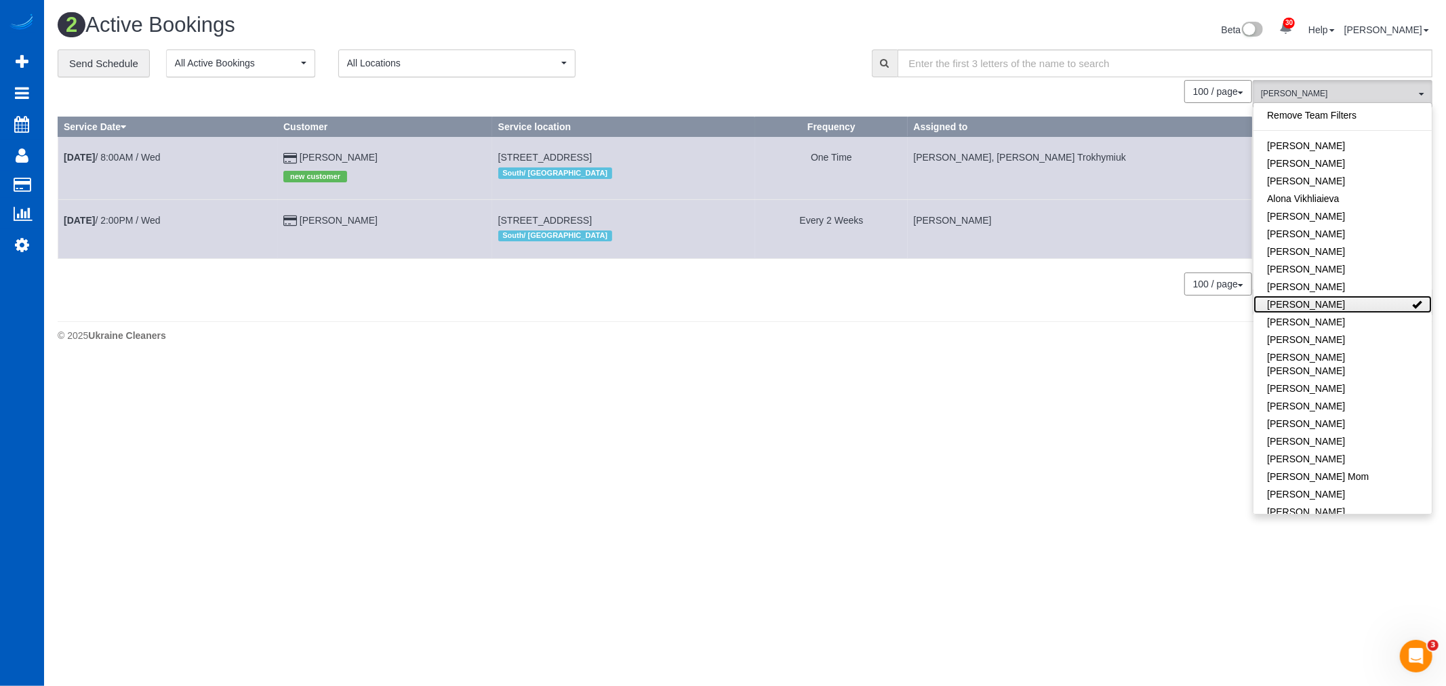
click at [1332, 306] on link "[PERSON_NAME]" at bounding box center [1342, 304] width 178 height 18
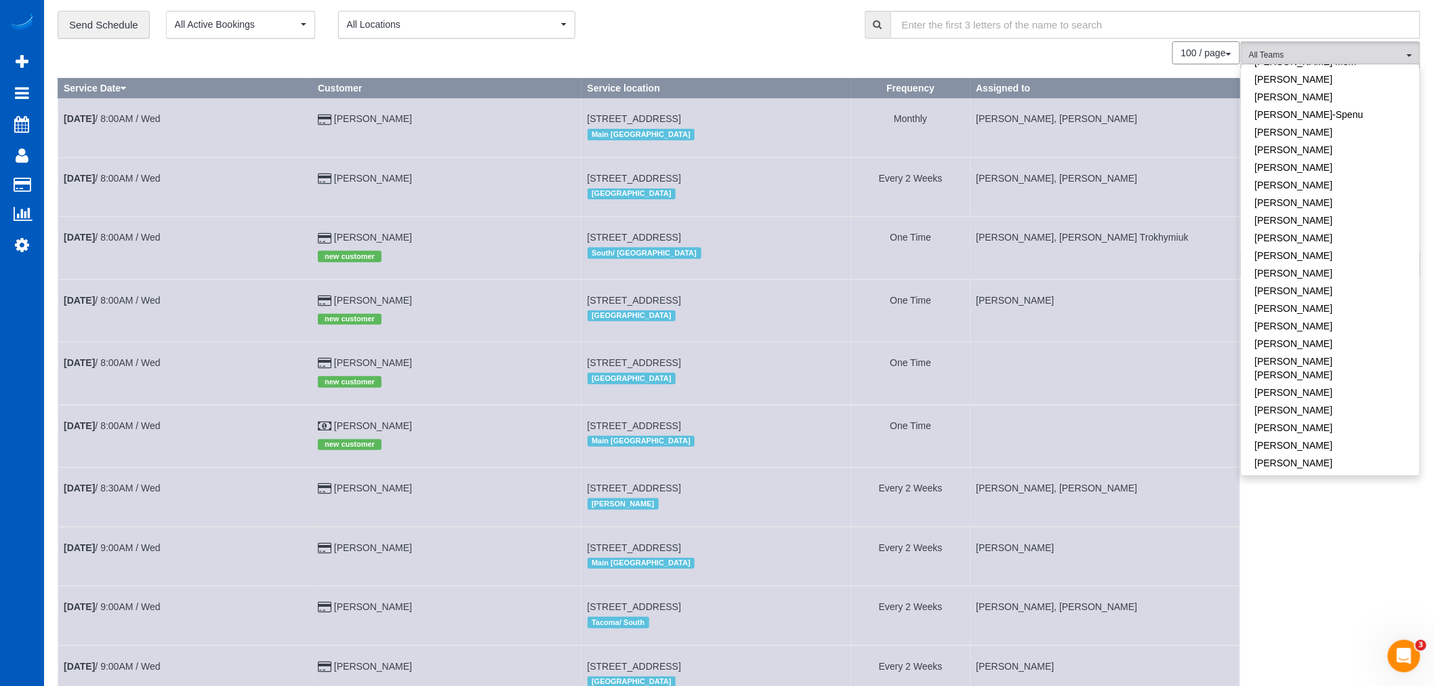
scroll to position [75, 0]
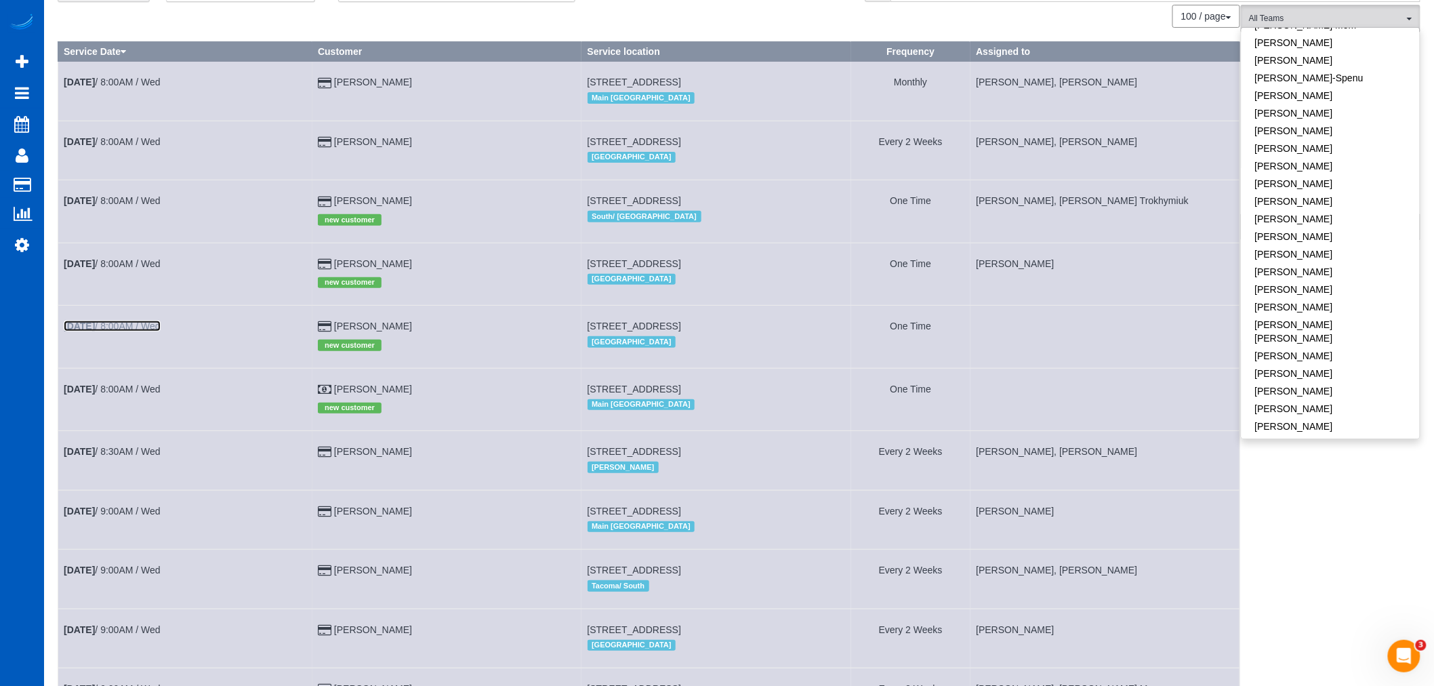
click at [140, 331] on link "[DATE] 8:00AM / Wed" at bounding box center [112, 326] width 97 height 11
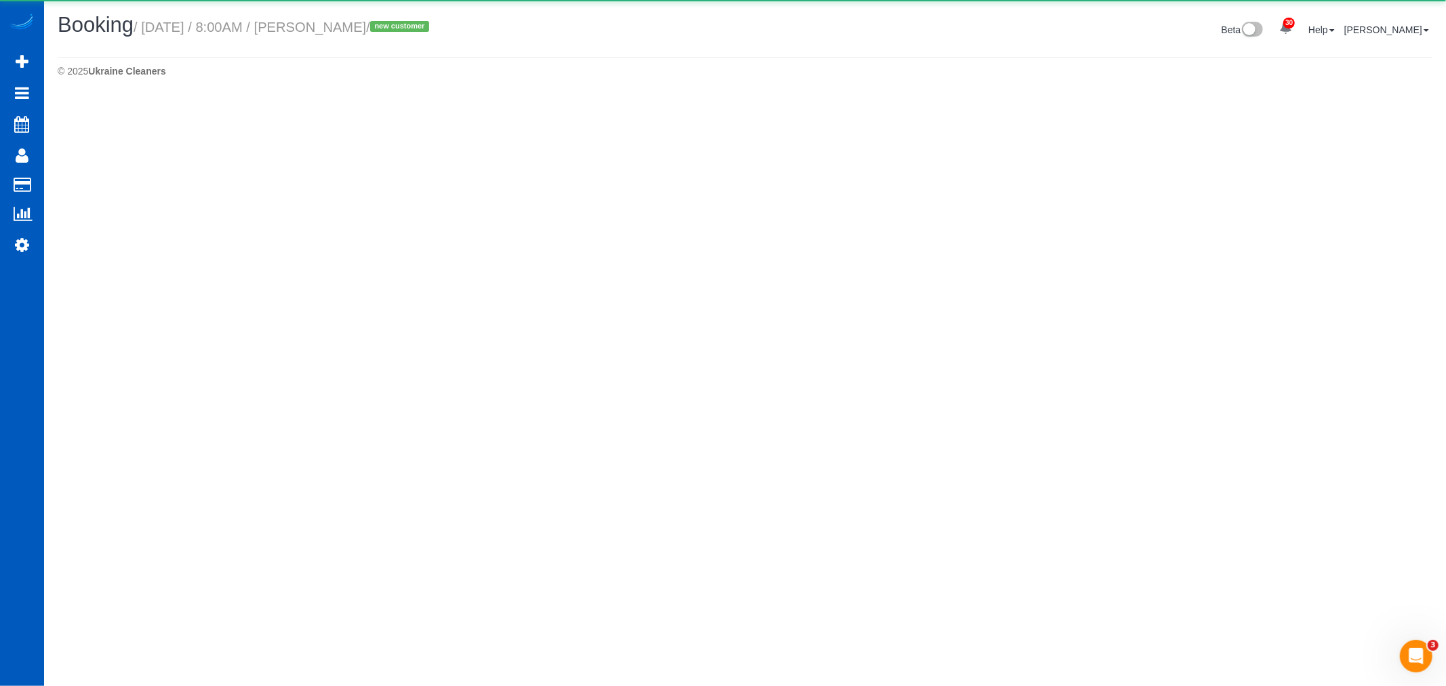
select select "WA"
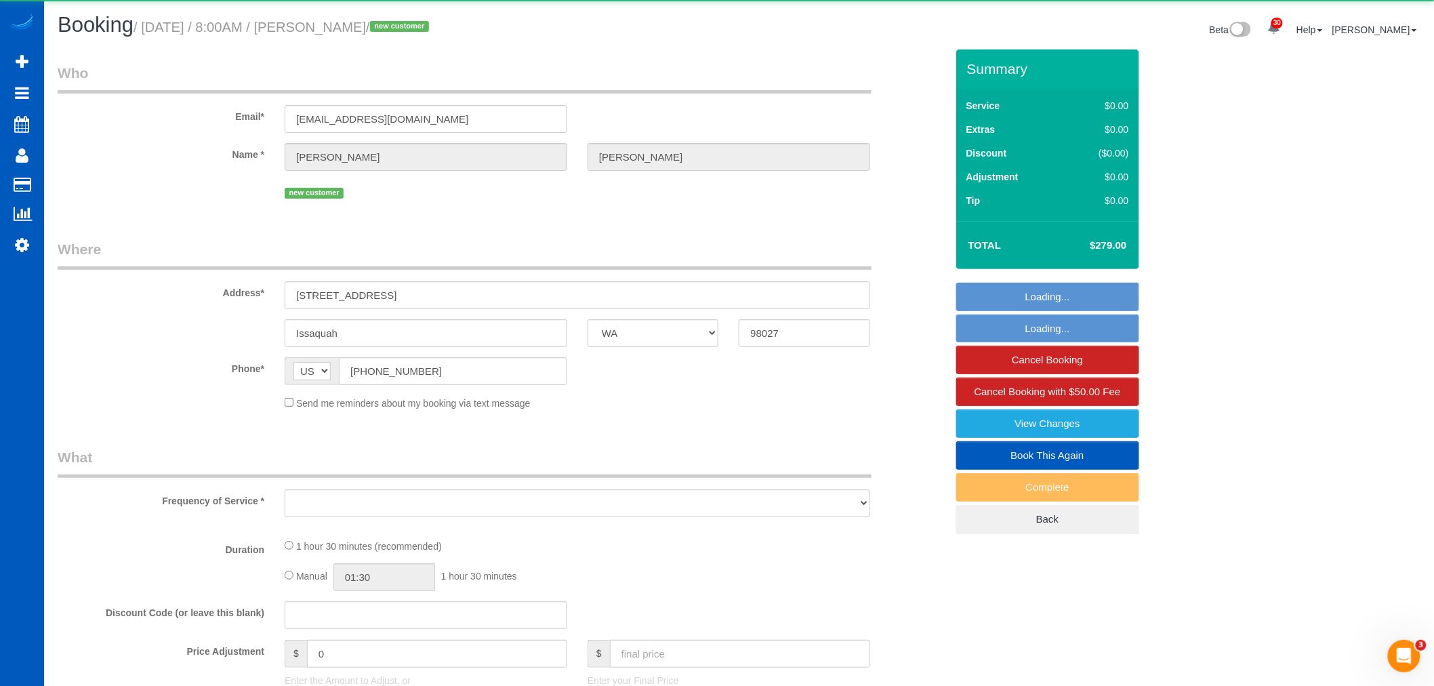
select select "object:103506"
select select "string:fspay-2829192a-4ab6-4c4e-9849-da507fef2871"
select select "number:8"
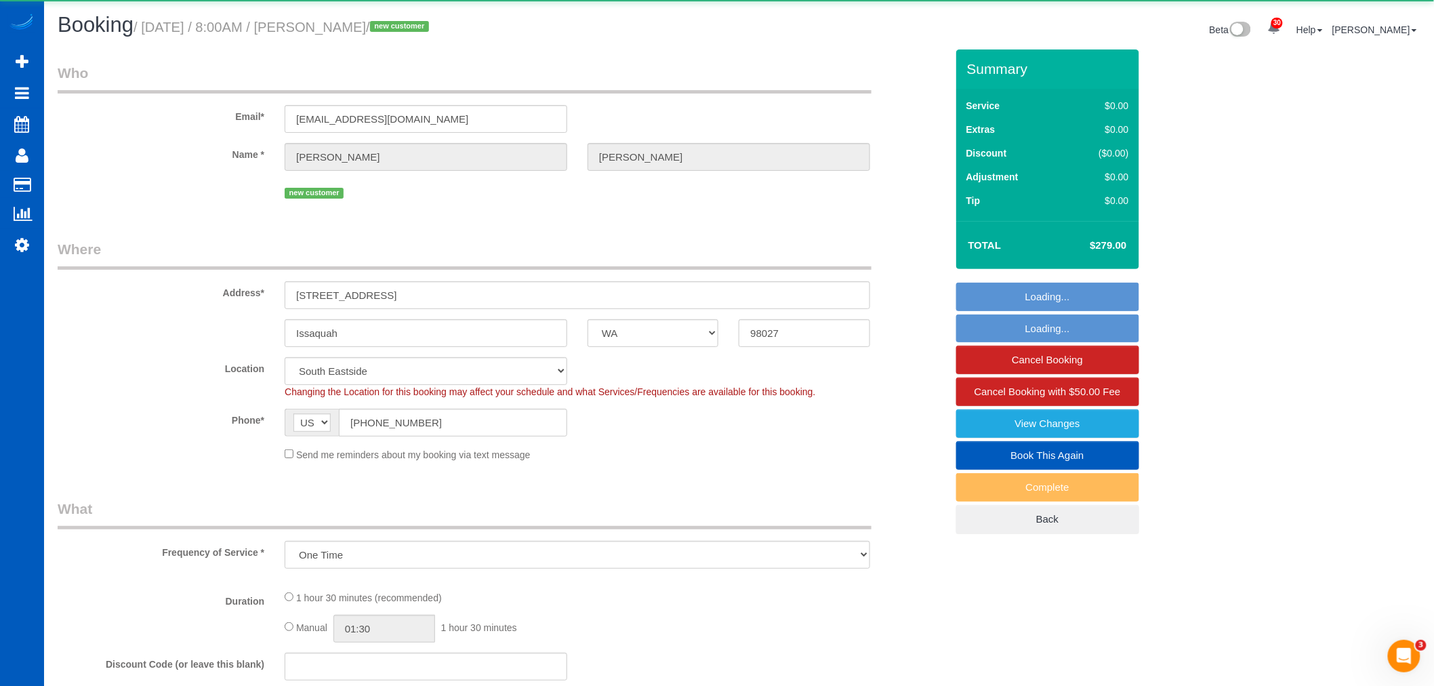
select select "object:103681"
select select "199"
select select "1001"
select select "2"
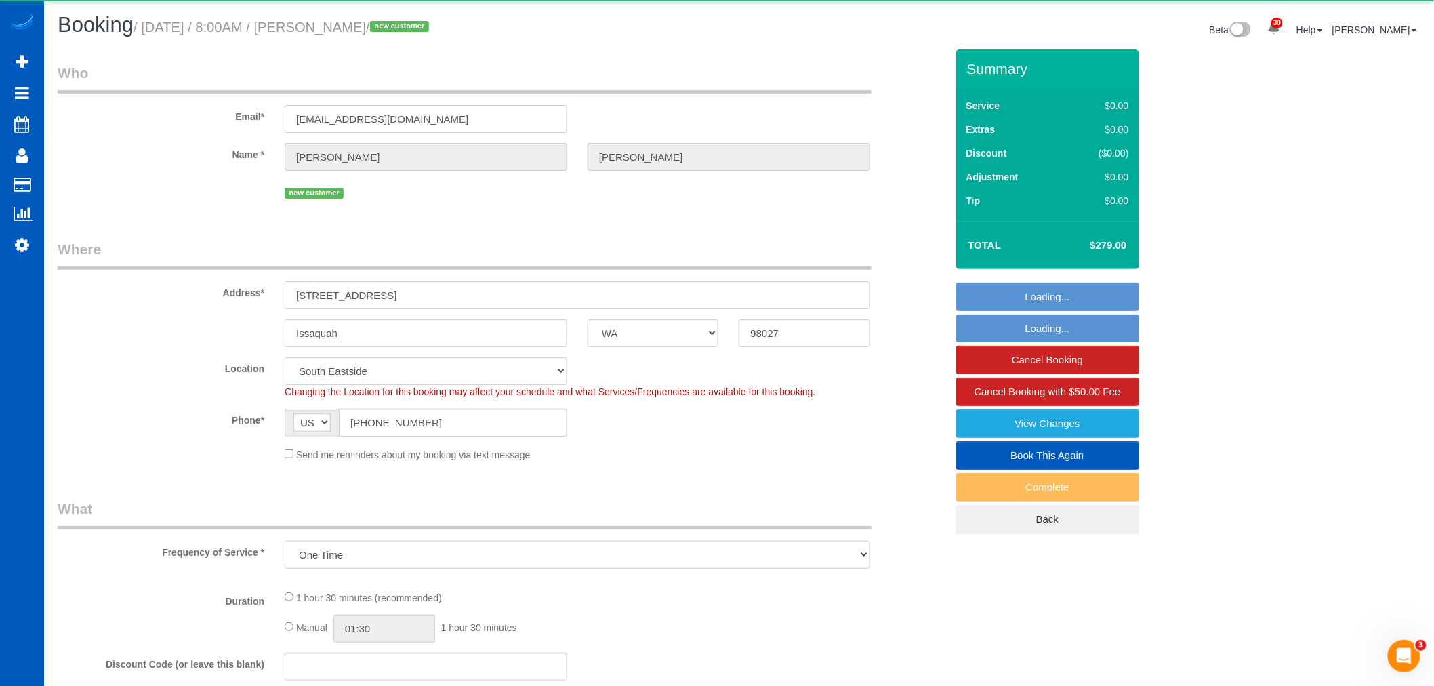
select select "spot321"
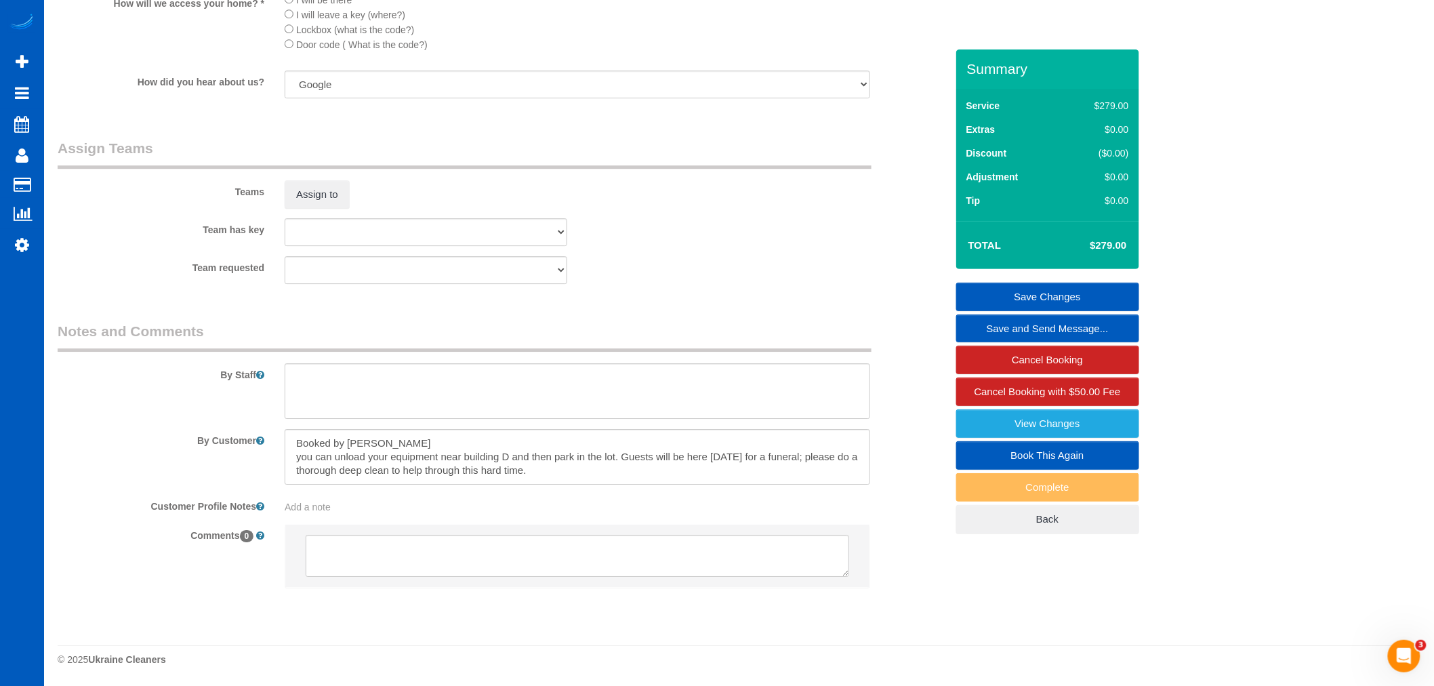
scroll to position [1682, 0]
click at [324, 195] on button "Assign to" at bounding box center [317, 194] width 65 height 28
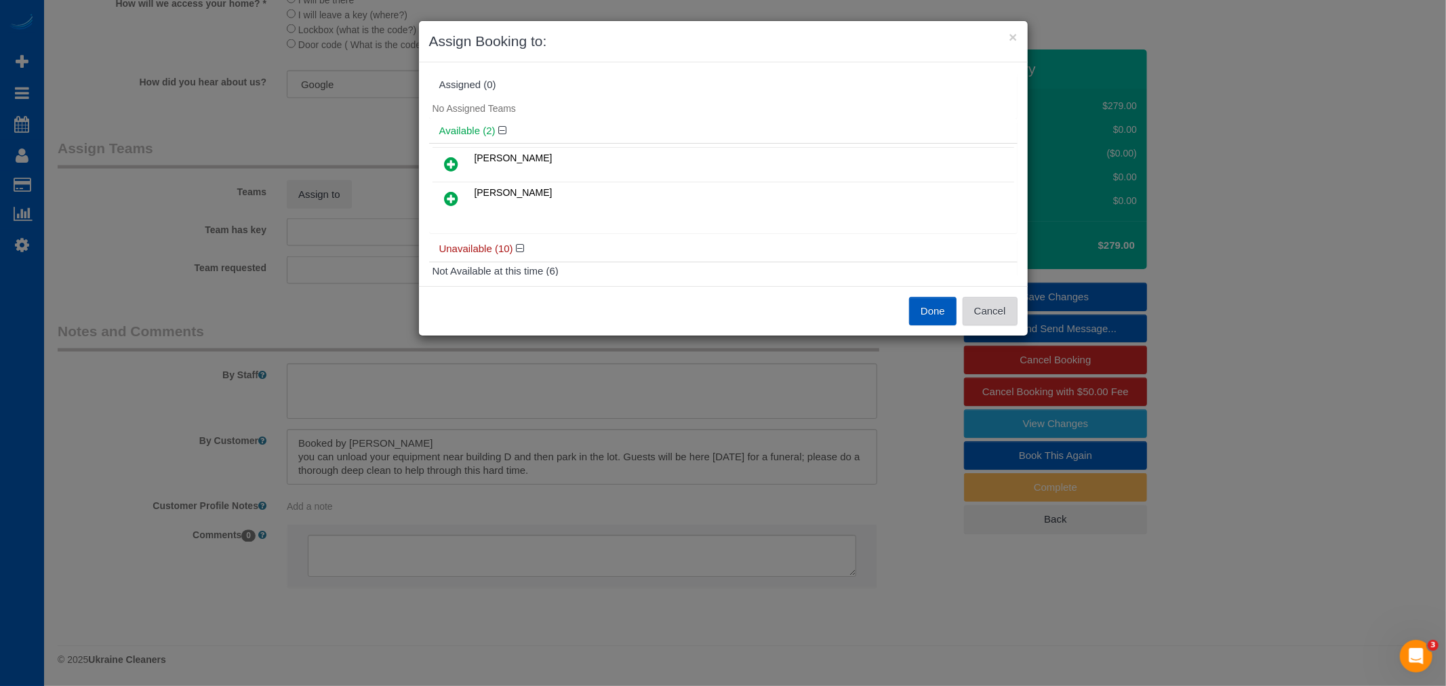
click at [995, 314] on button "Cancel" at bounding box center [989, 311] width 55 height 28
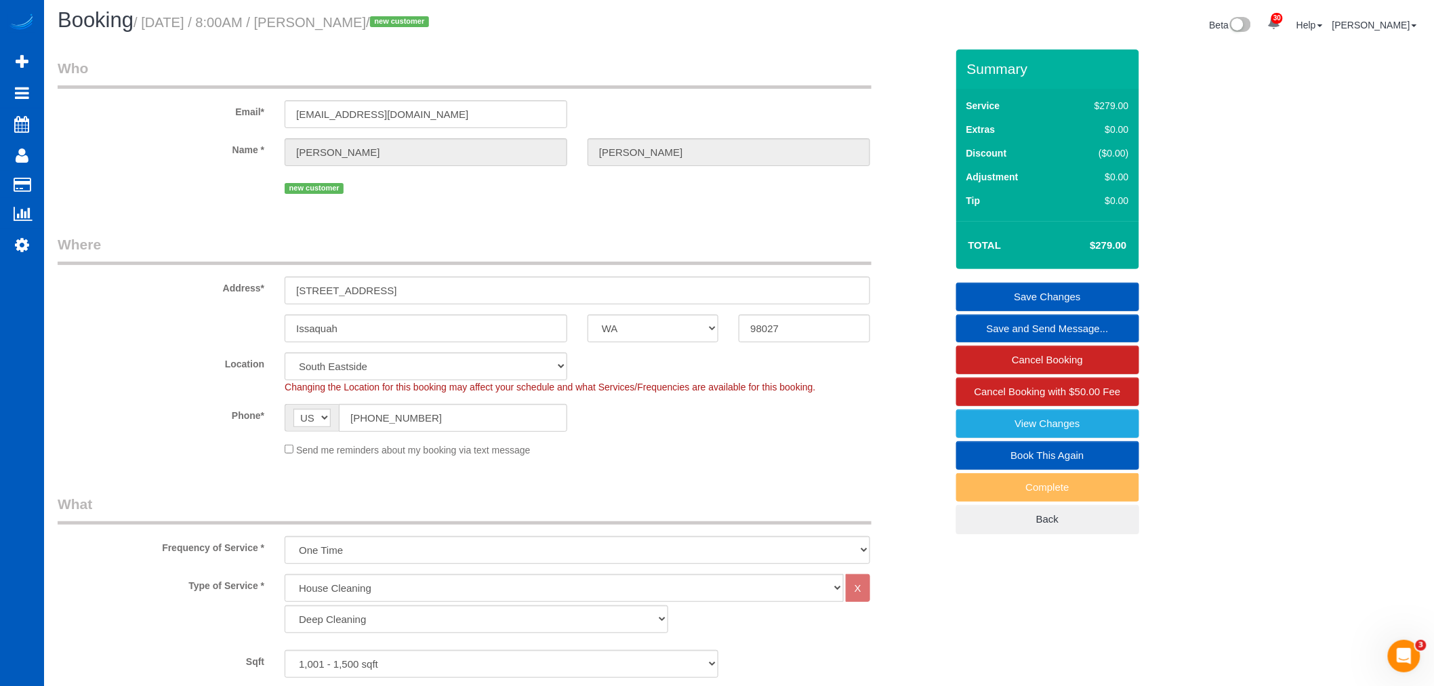
scroll to position [0, 0]
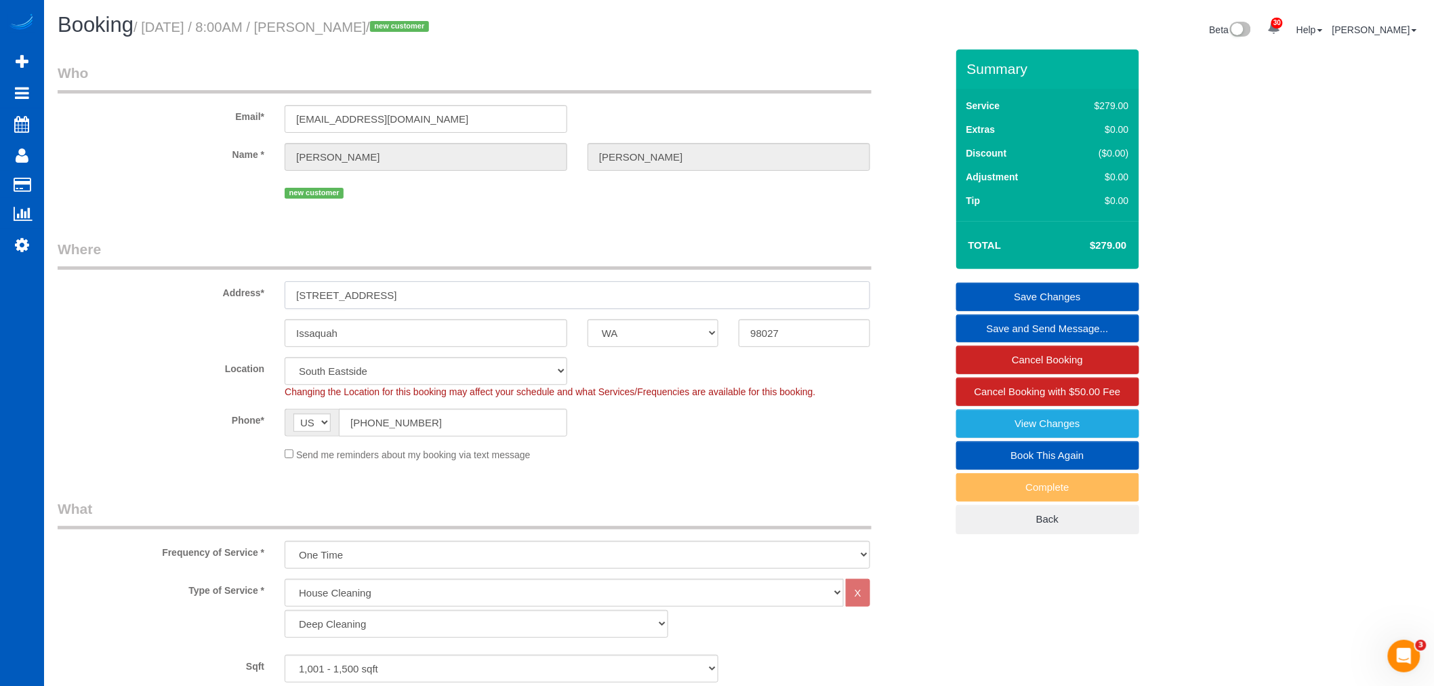
drag, startPoint x: 451, startPoint y: 300, endPoint x: 194, endPoint y: 308, distance: 257.7
click at [194, 308] on div "Address* 700 Front St S, Unit D103" at bounding box center [501, 274] width 909 height 70
click at [412, 275] on div "Address* 700 Front St S, Unit D103" at bounding box center [501, 274] width 909 height 70
drag, startPoint x: 430, startPoint y: 297, endPoint x: 275, endPoint y: 298, distance: 155.2
click at [275, 298] on div "[STREET_ADDRESS]" at bounding box center [577, 295] width 606 height 28
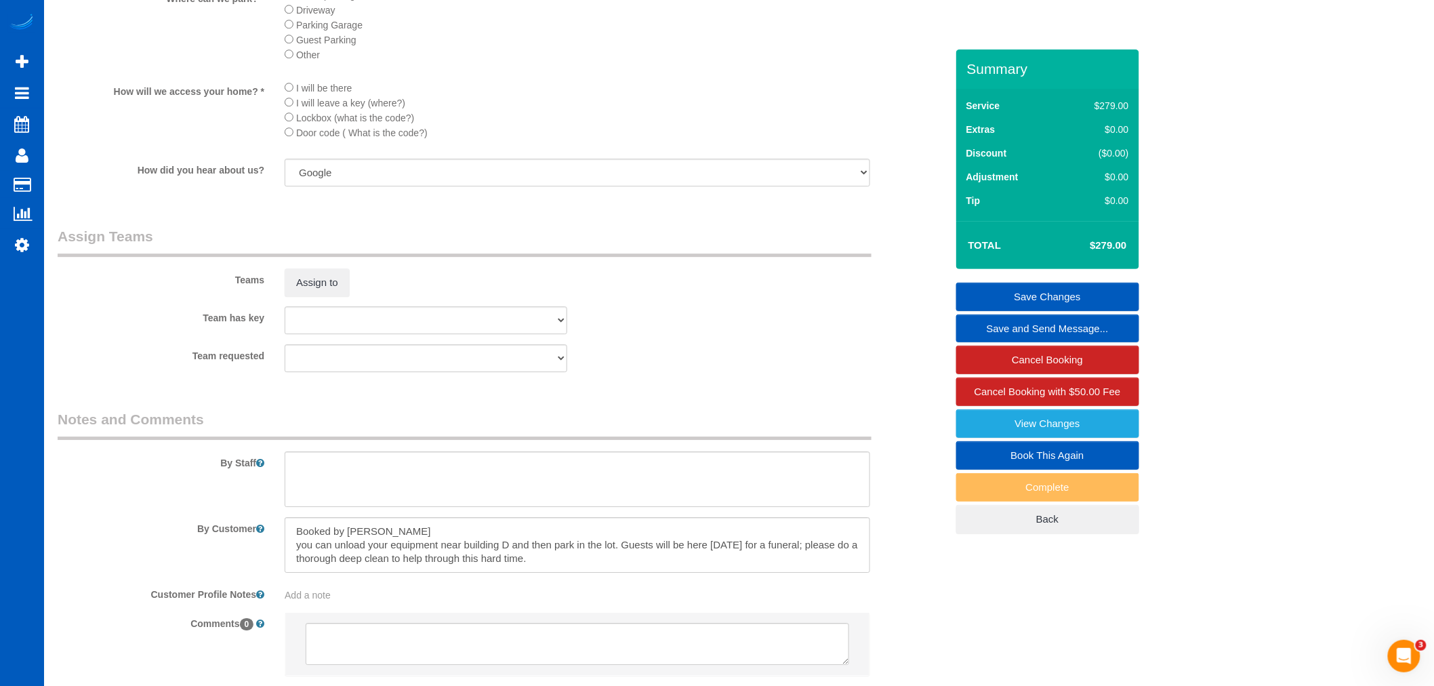
scroll to position [1682, 0]
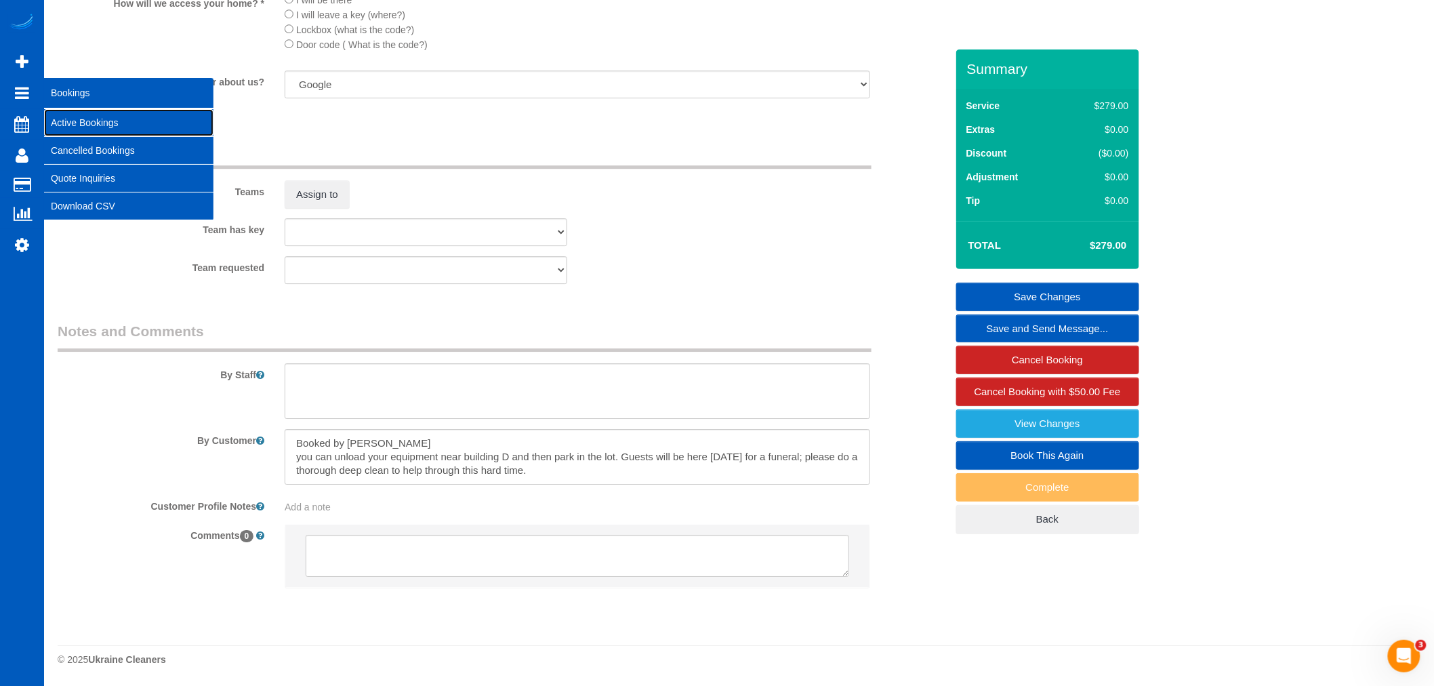
click at [86, 118] on link "Active Bookings" at bounding box center [128, 122] width 169 height 27
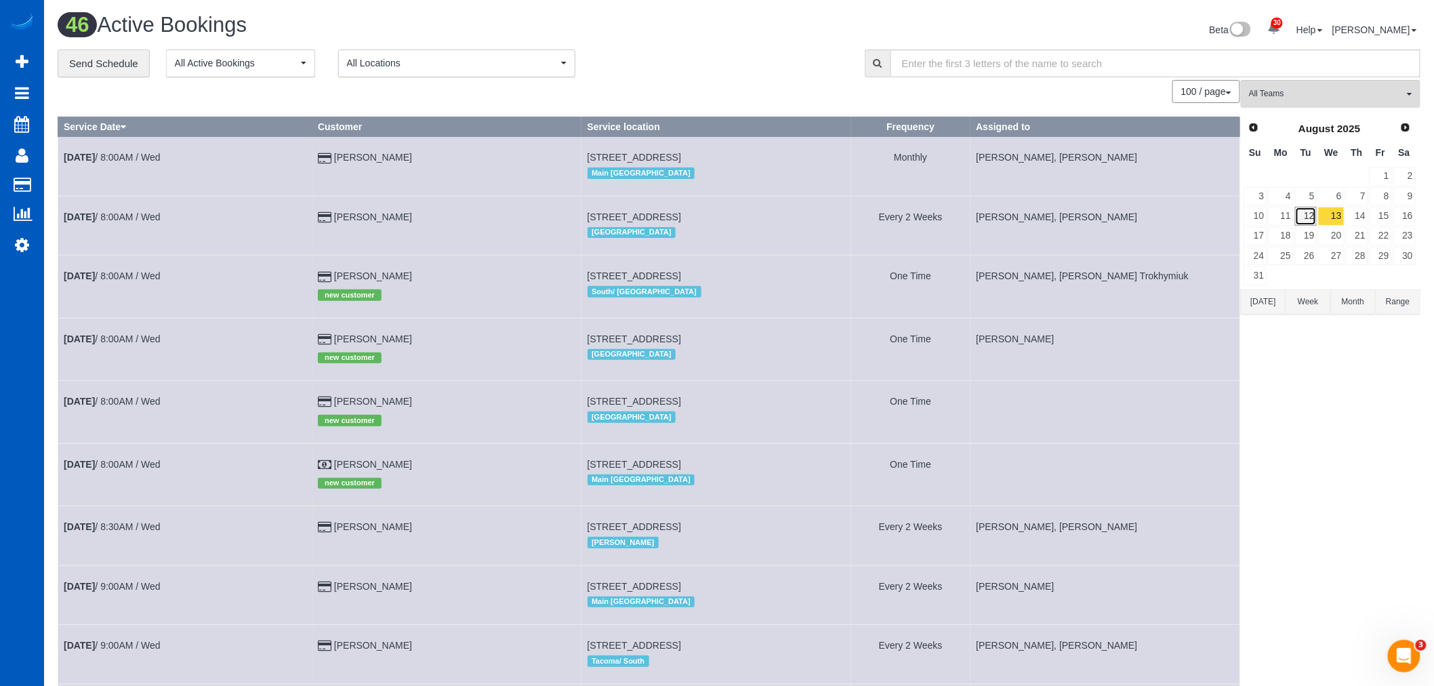
click at [1305, 220] on link "12" at bounding box center [1306, 216] width 22 height 18
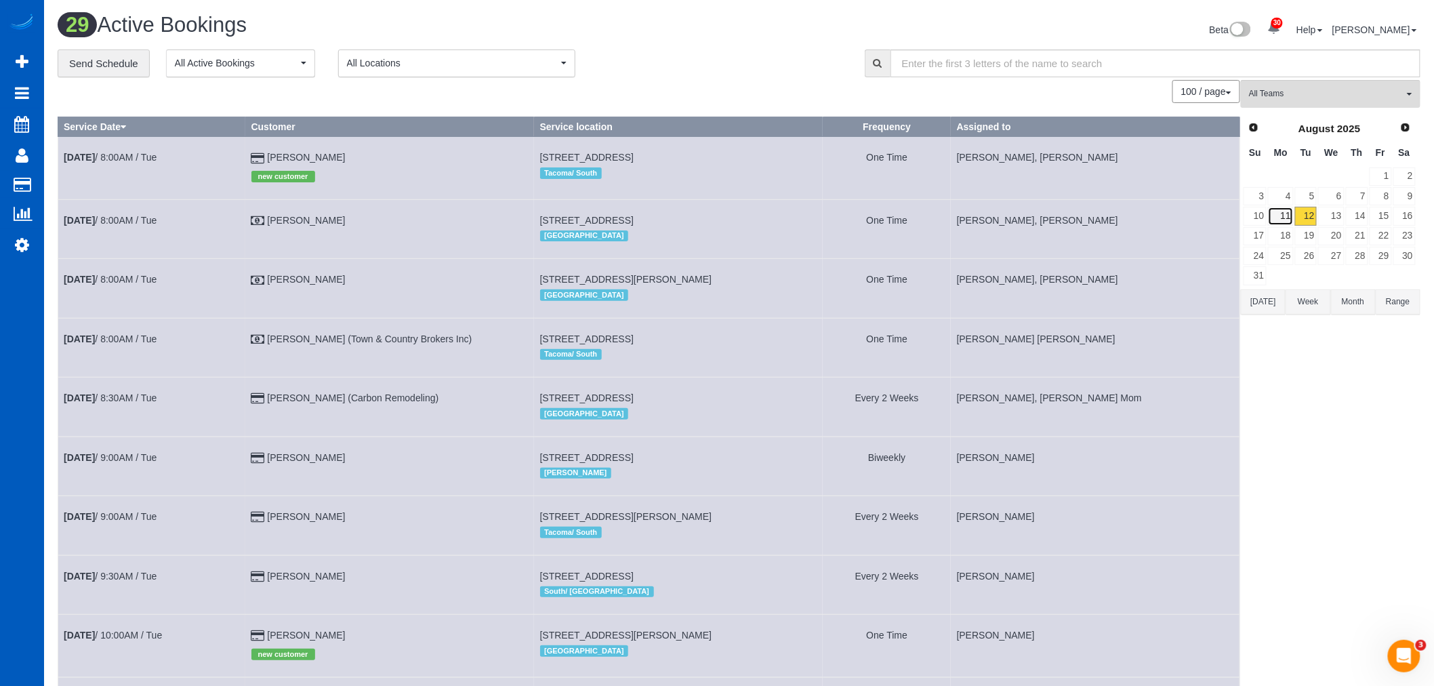
click at [1286, 216] on link "11" at bounding box center [1280, 216] width 25 height 18
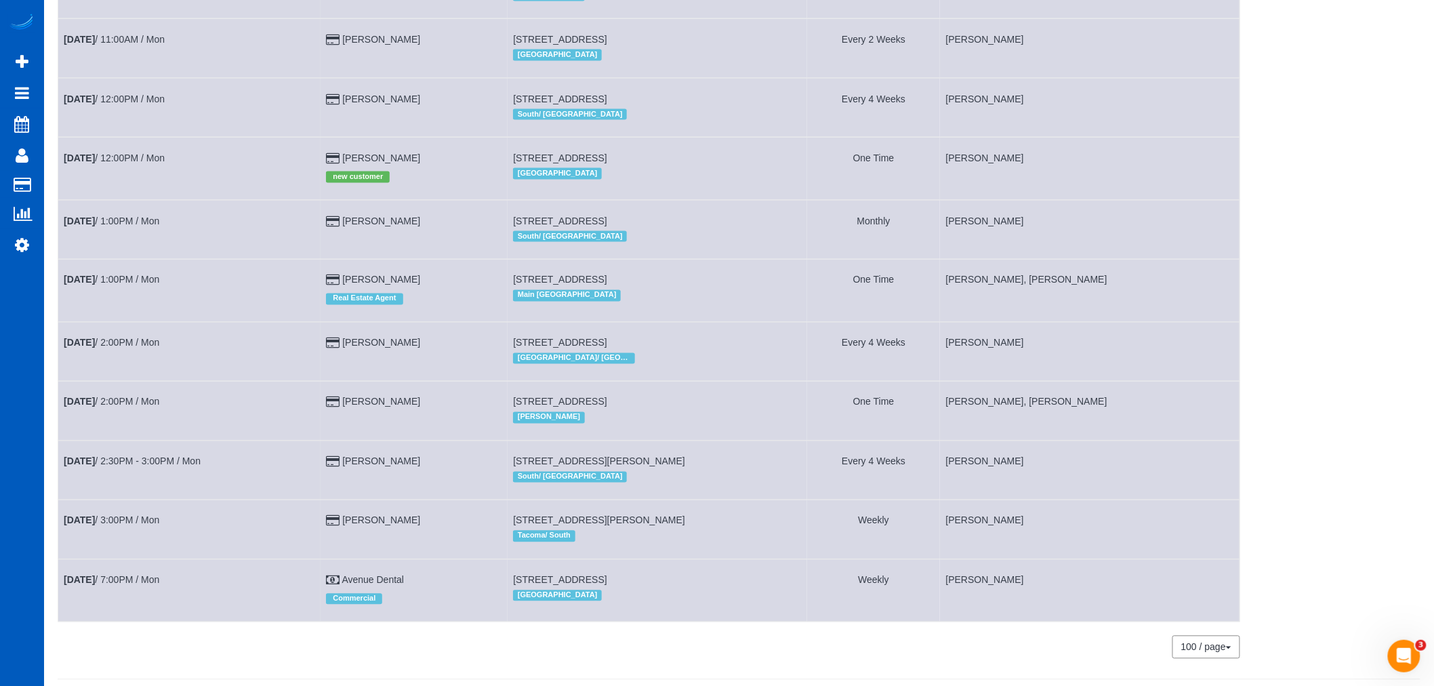
scroll to position [897, 0]
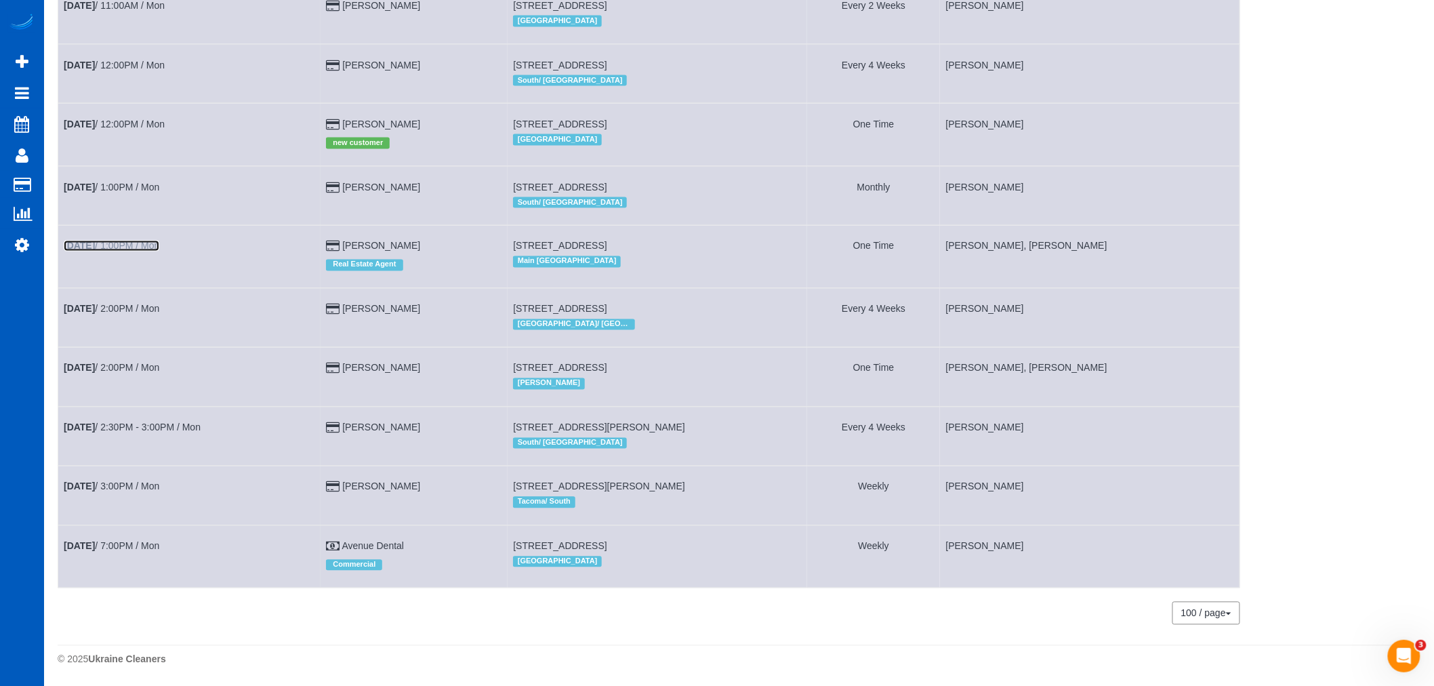
click at [119, 241] on link "Aug 11th / 1:00PM / Mon" at bounding box center [112, 246] width 96 height 11
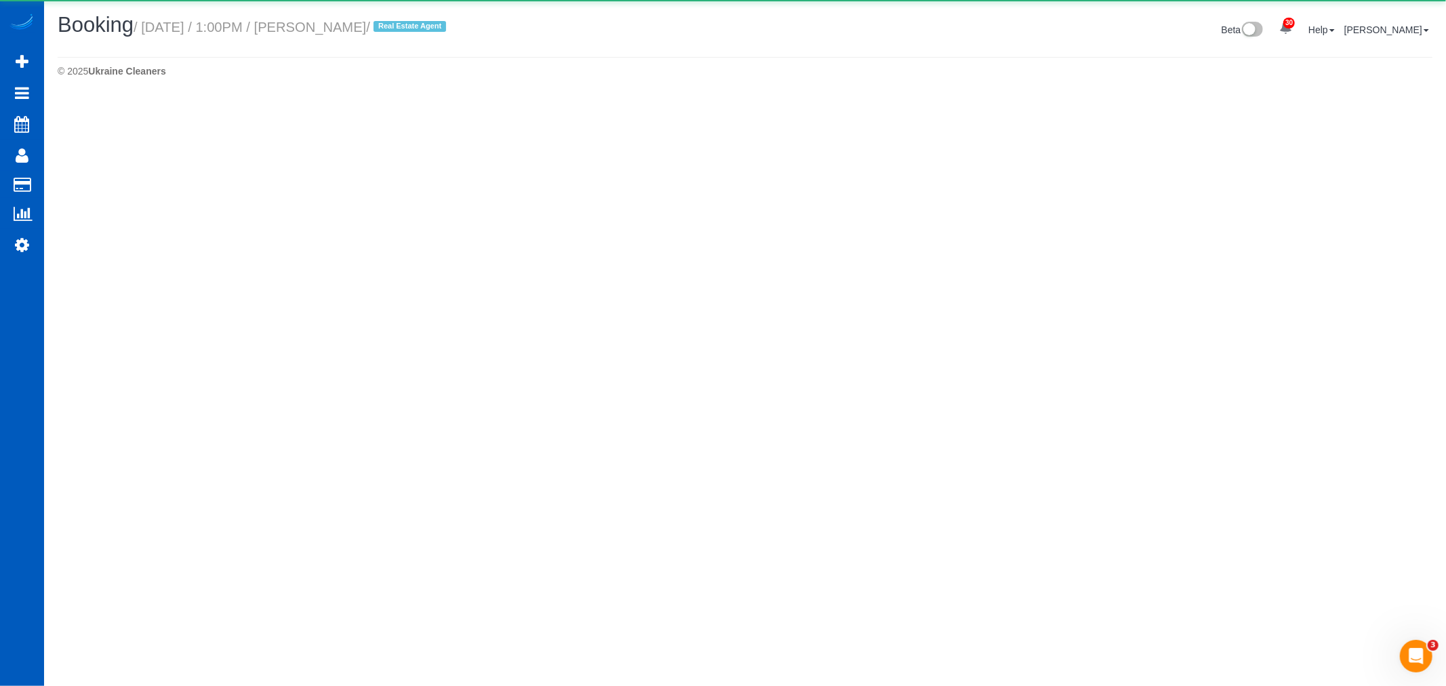
select select "WA"
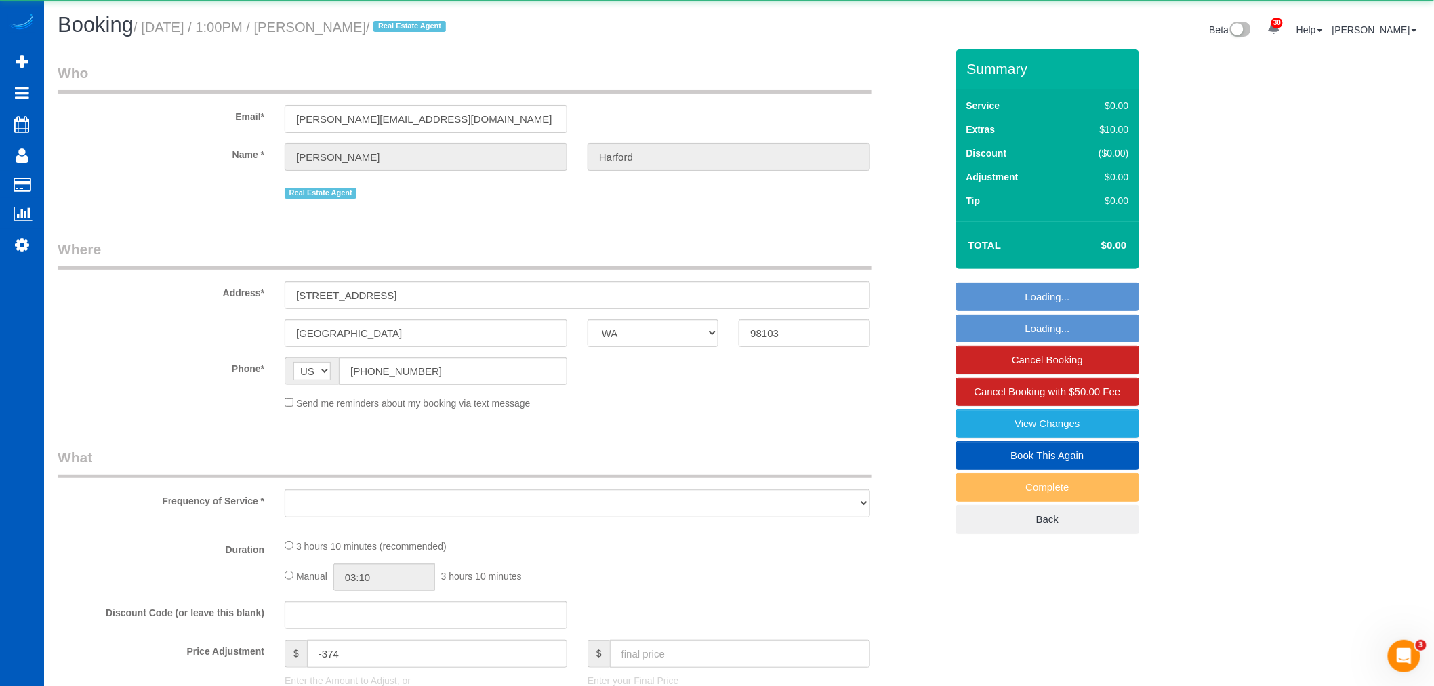
select select "object:106403"
select select "string:fspay-e0366ecf-f802-4967-a000-1bfca719be9a"
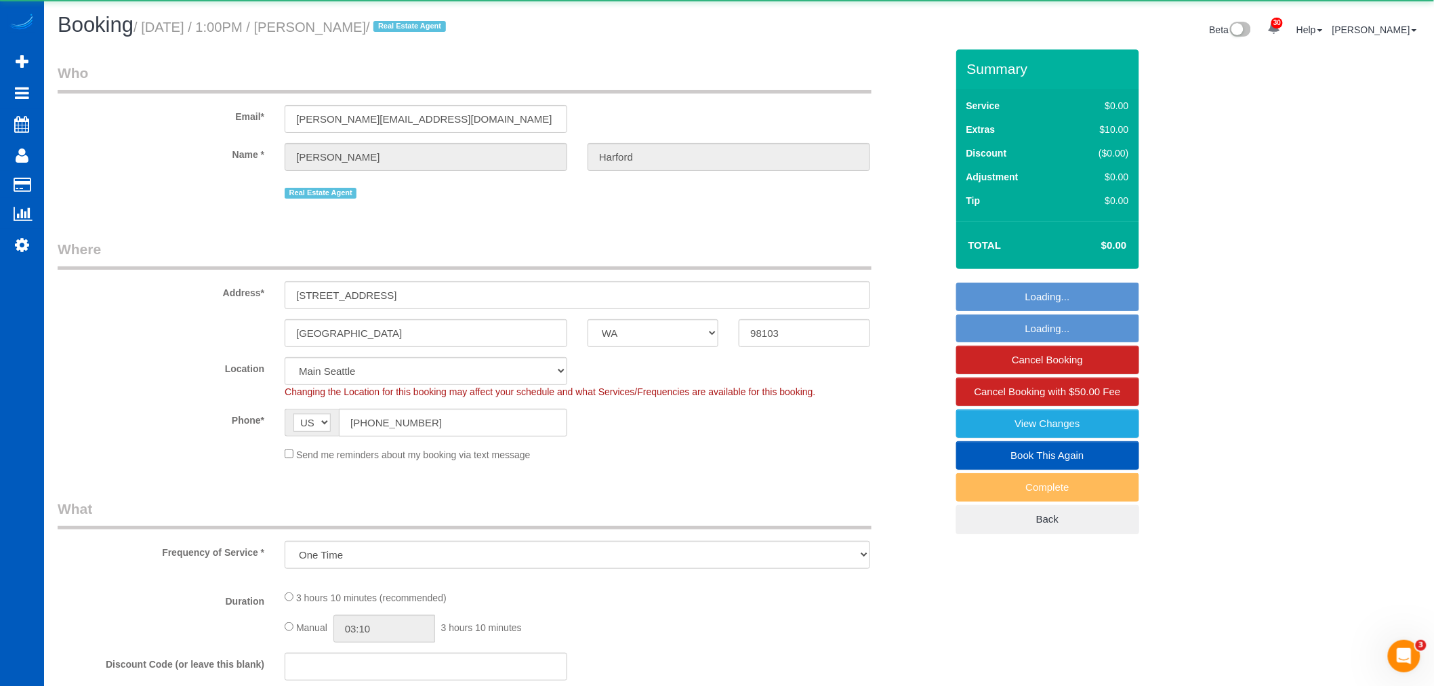
select select "object:106646"
select select "199"
select select "2"
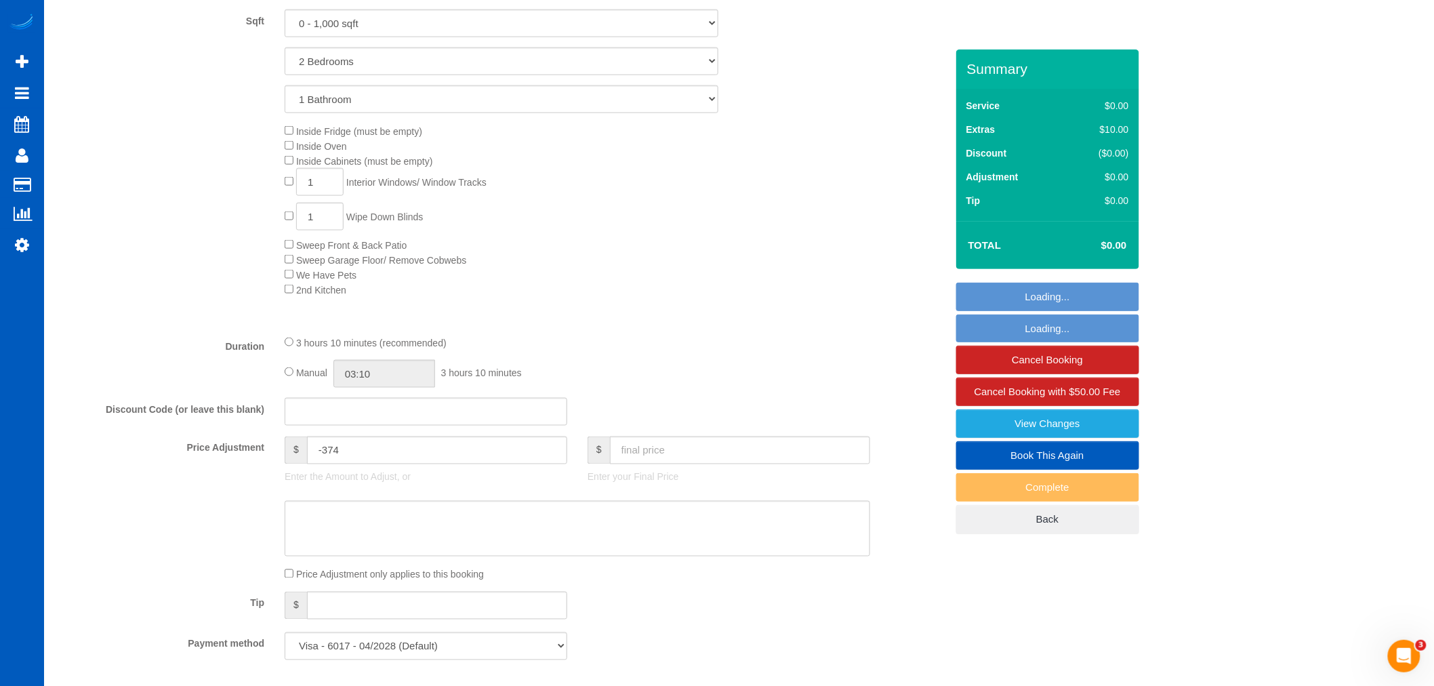
scroll to position [828, 0]
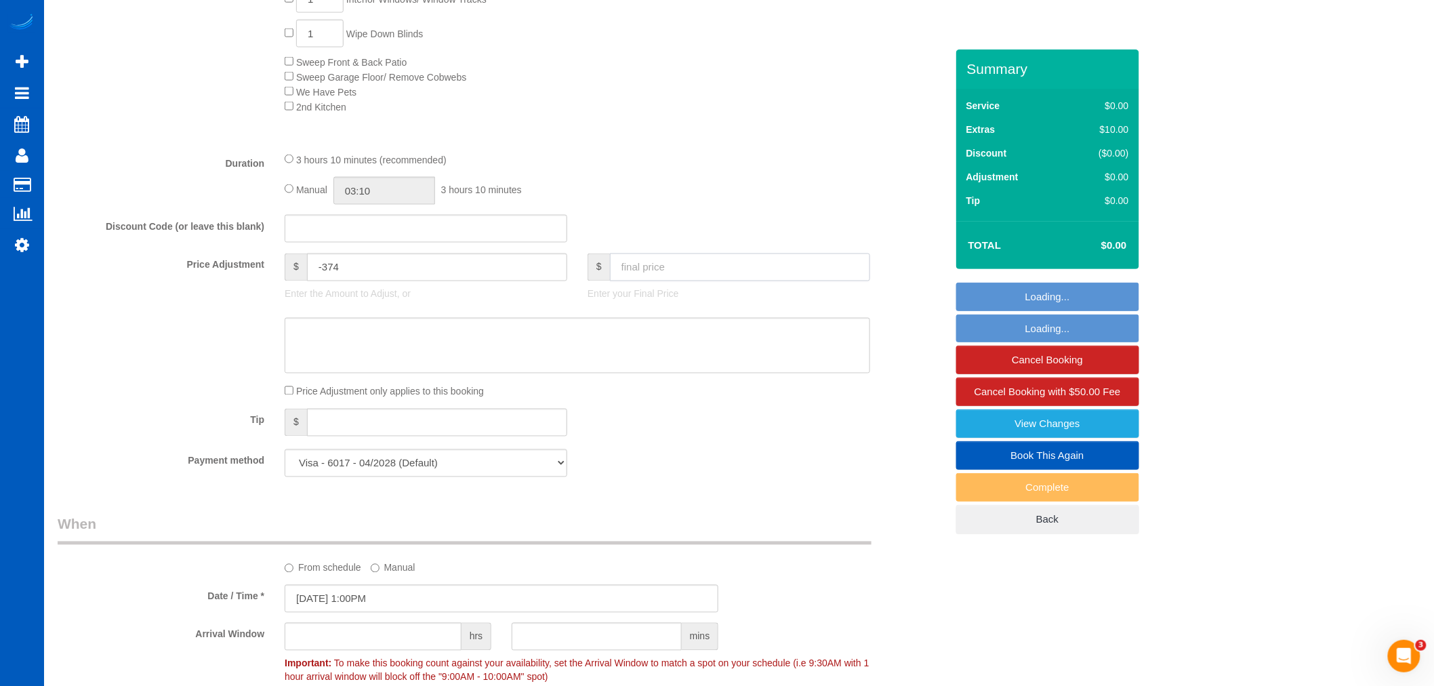
click at [669, 274] on input "text" at bounding box center [740, 267] width 260 height 28
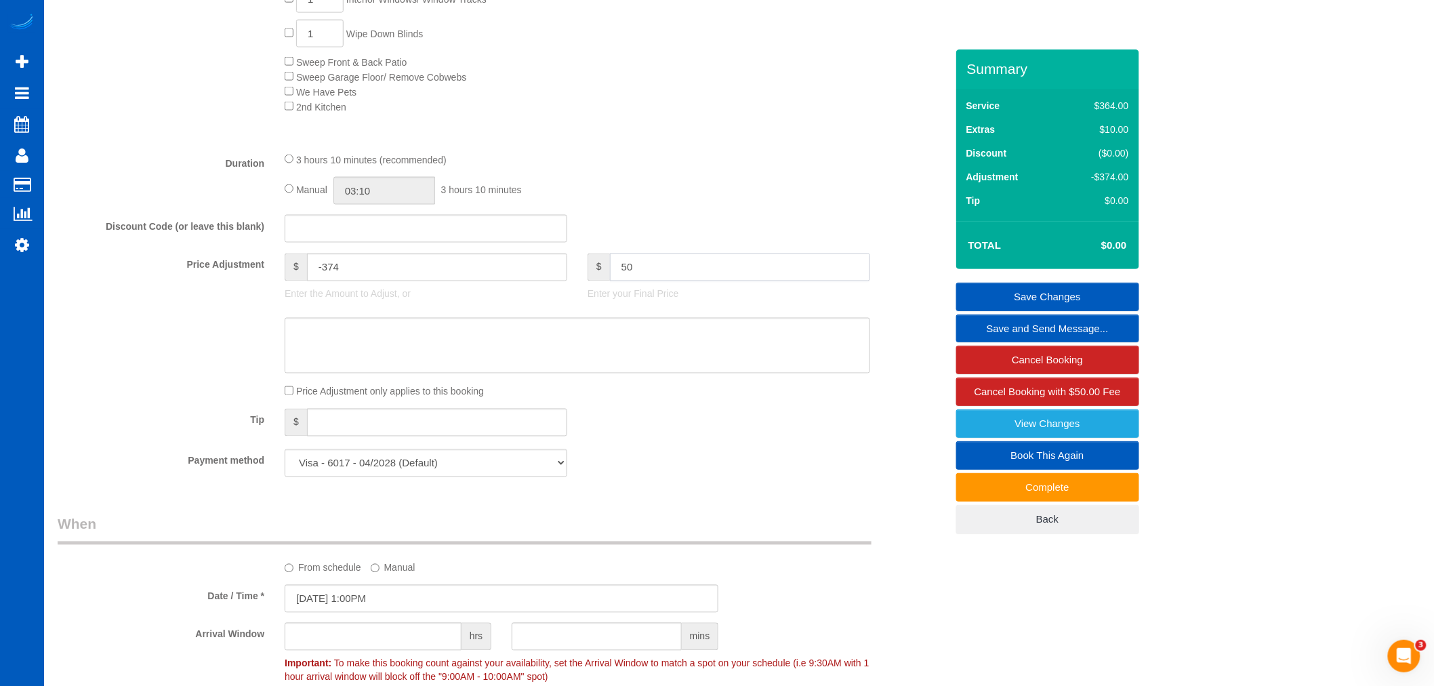
type input "500"
type input "126"
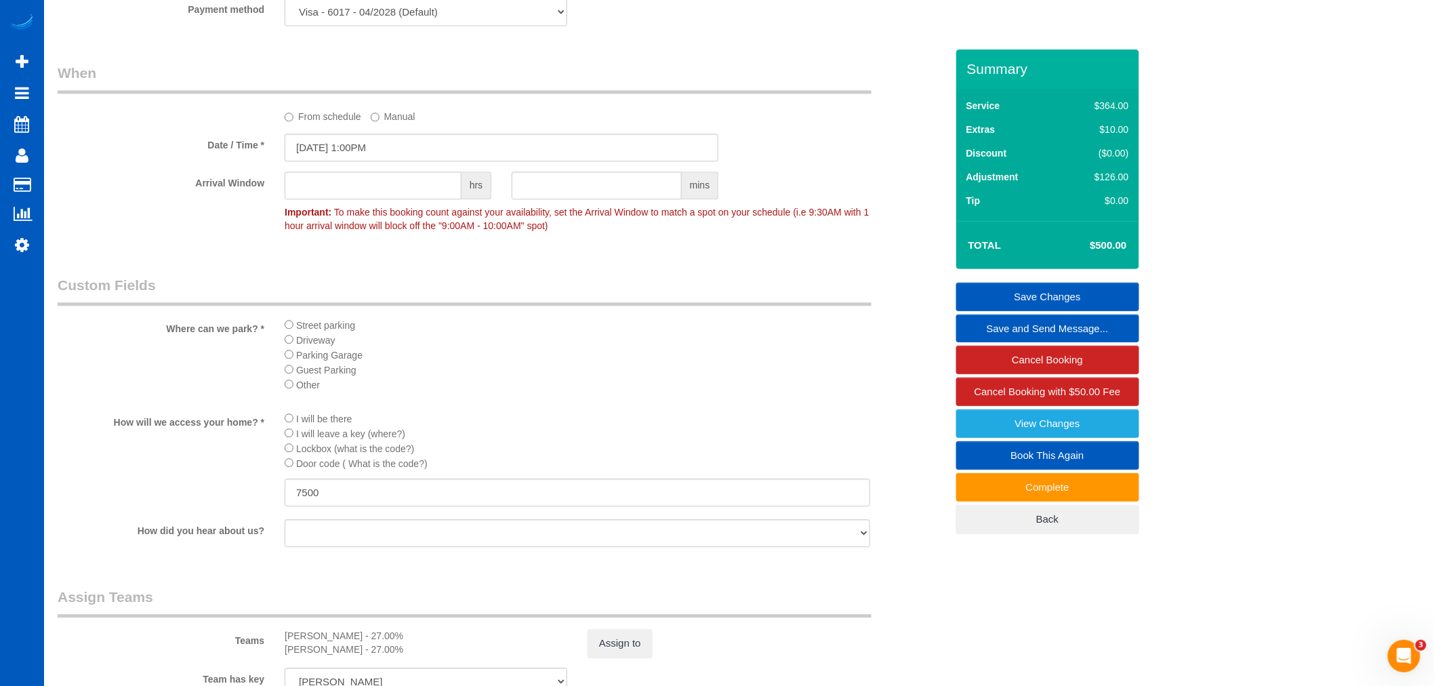
scroll to position [1732, 0]
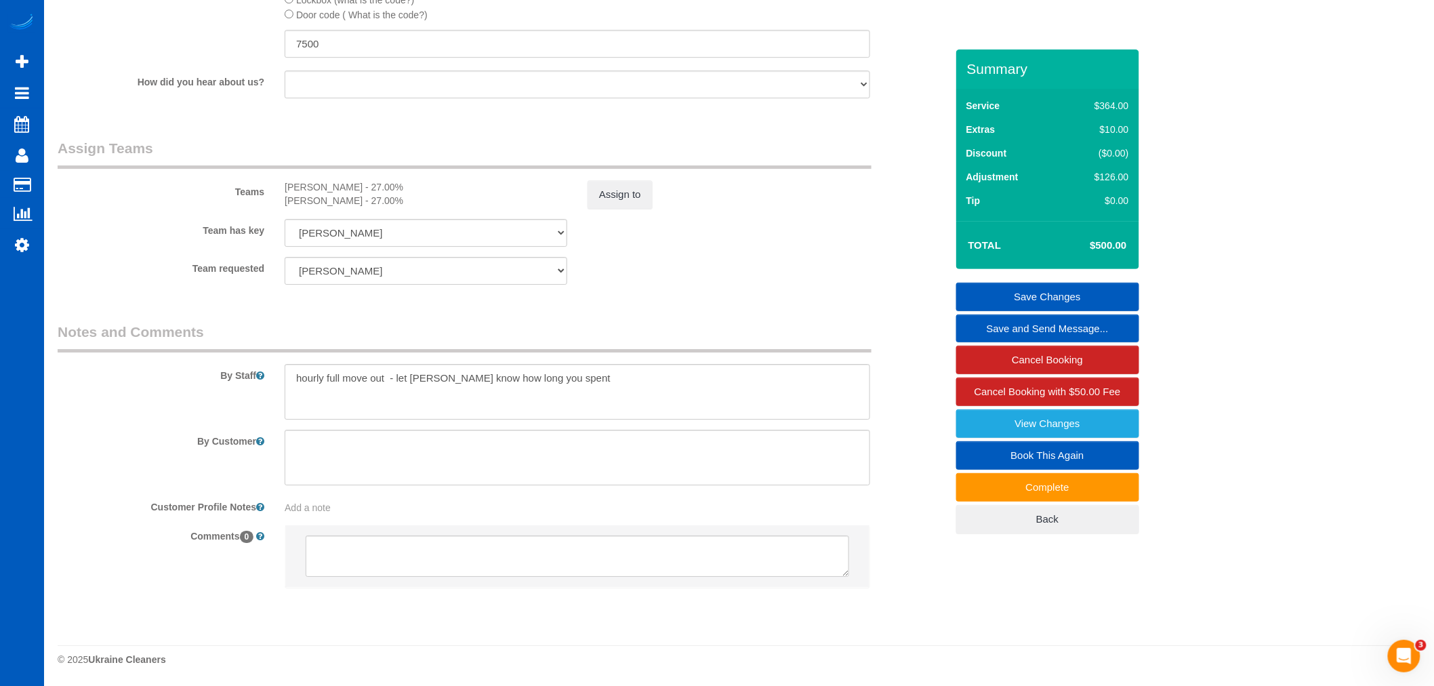
click at [1038, 283] on link "Save Changes" at bounding box center [1047, 297] width 183 height 28
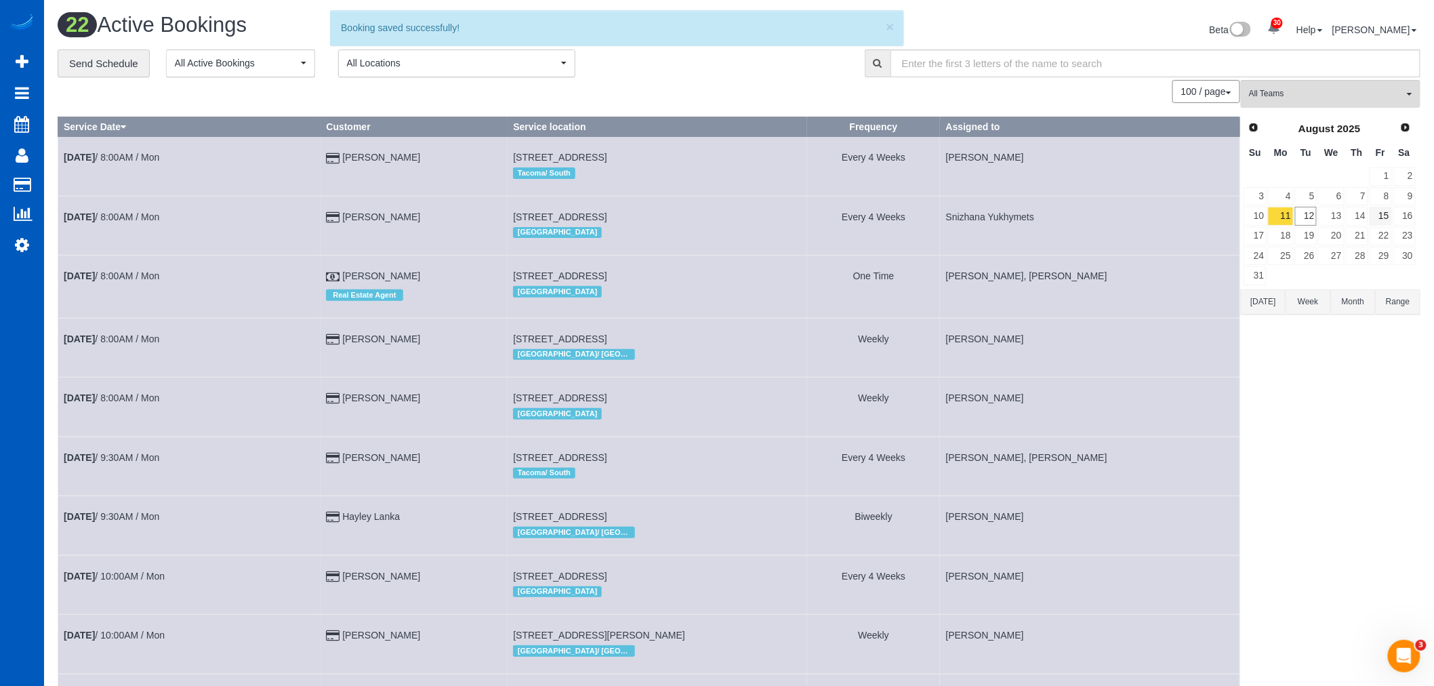
click at [1420, 218] on div "Prev Next August 2025 Su Mo Tu We Th Fr Sa 1 2 3 4 5 6 7 8 9 10 11 12 13 14 15 …" at bounding box center [1331, 202] width 180 height 175
click at [1408, 217] on link "16" at bounding box center [1404, 216] width 22 height 18
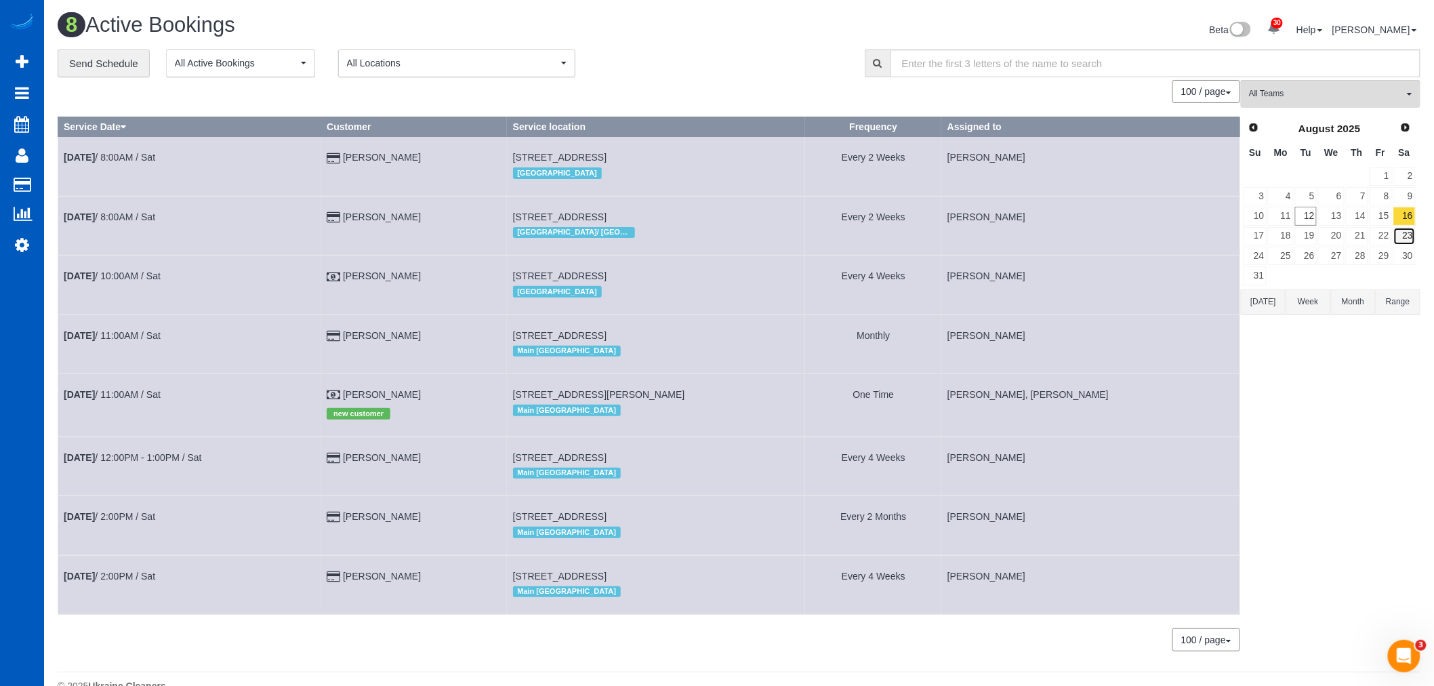
click at [1397, 234] on link "23" at bounding box center [1404, 236] width 22 height 18
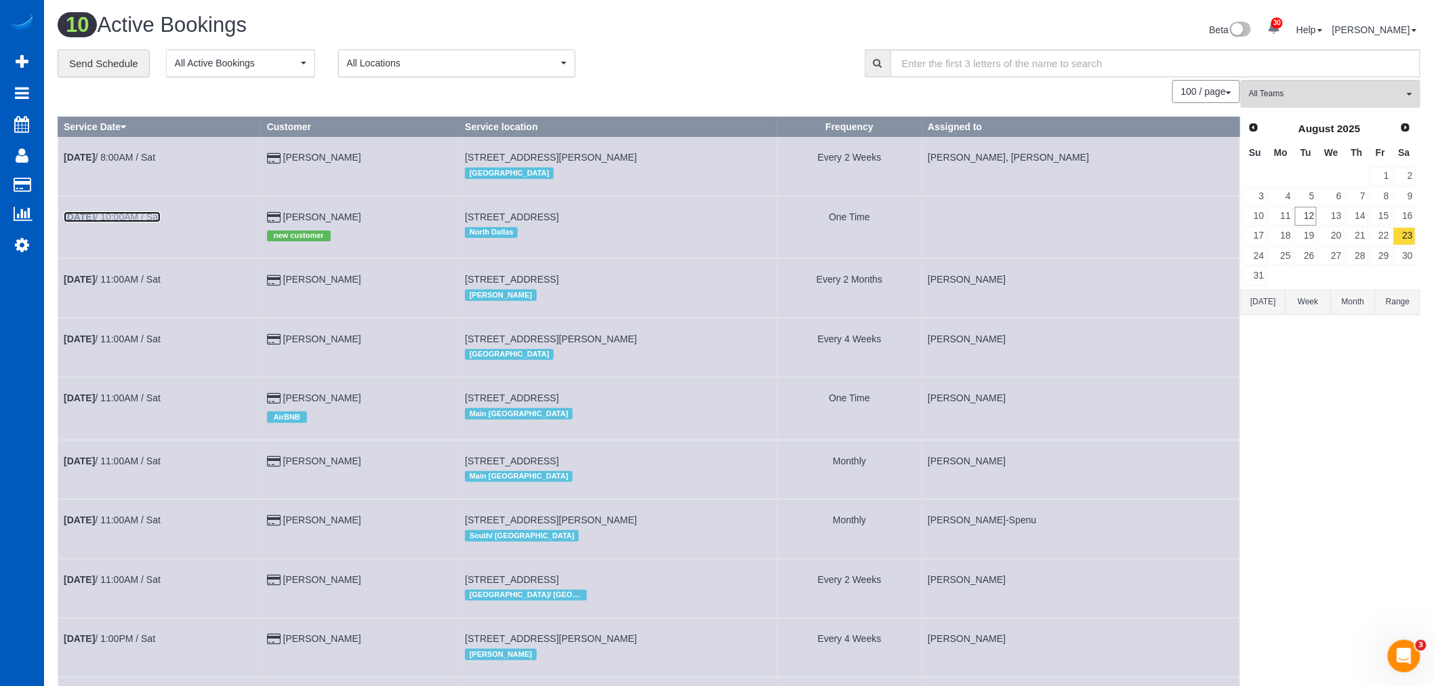
click at [134, 215] on link "Aug 23rd / 10:00AM / Sat" at bounding box center [112, 216] width 97 height 11
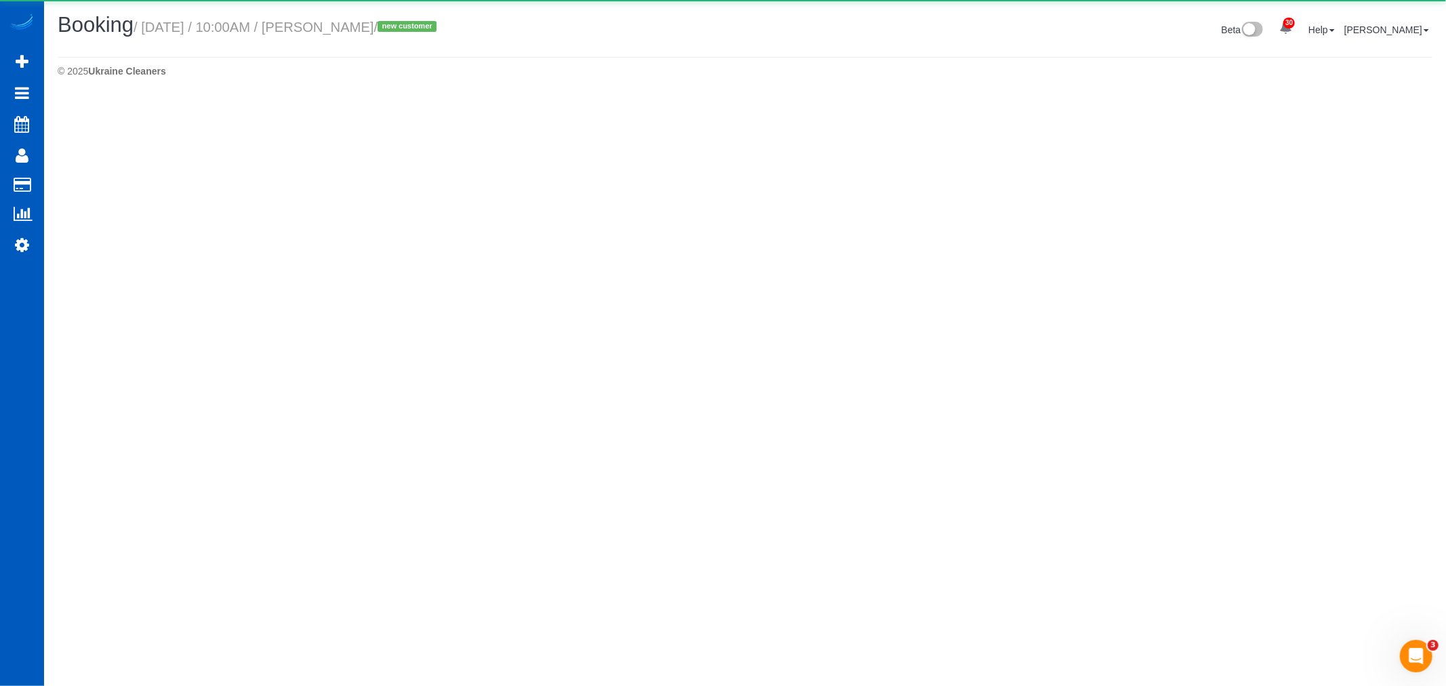
select select "[GEOGRAPHIC_DATA]"
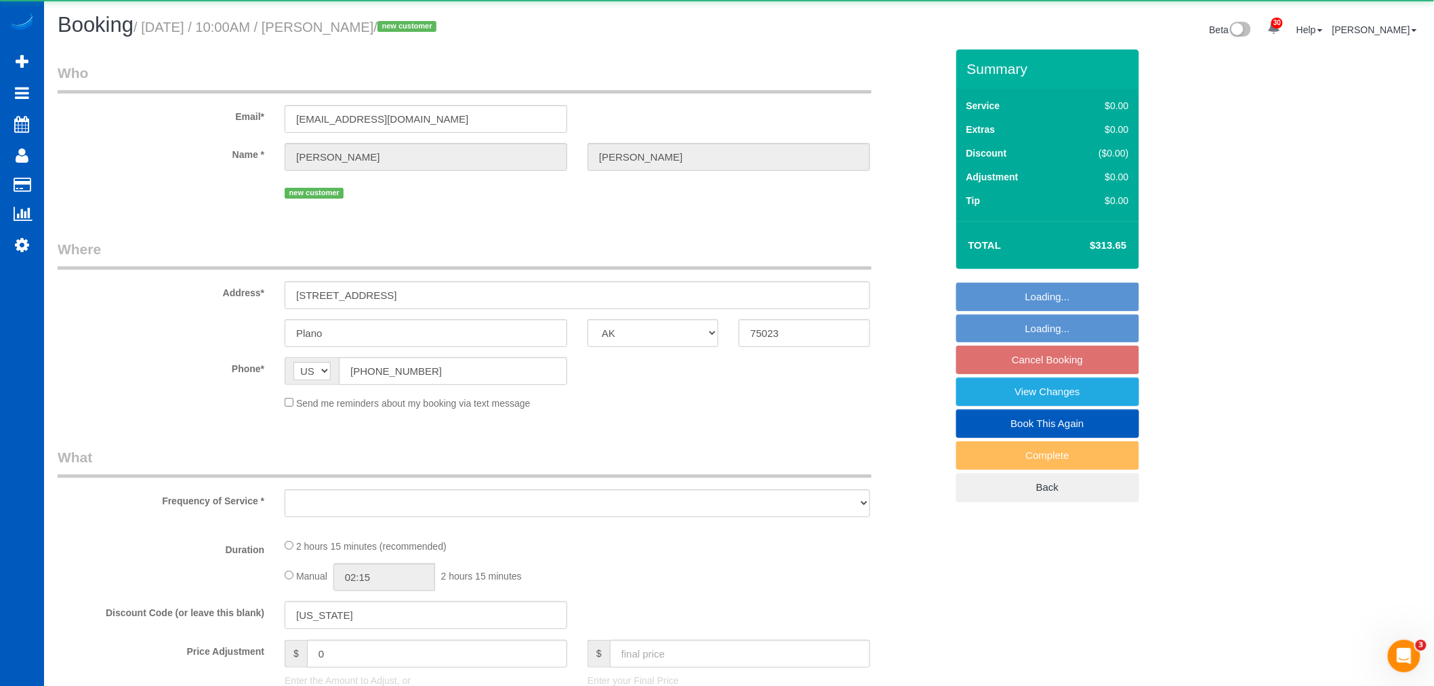
select select "object:108114"
select select "string:fspay-edea6670-9064-409b-812e-4307c5373b78"
select select "199"
select select "2001"
select select "3"
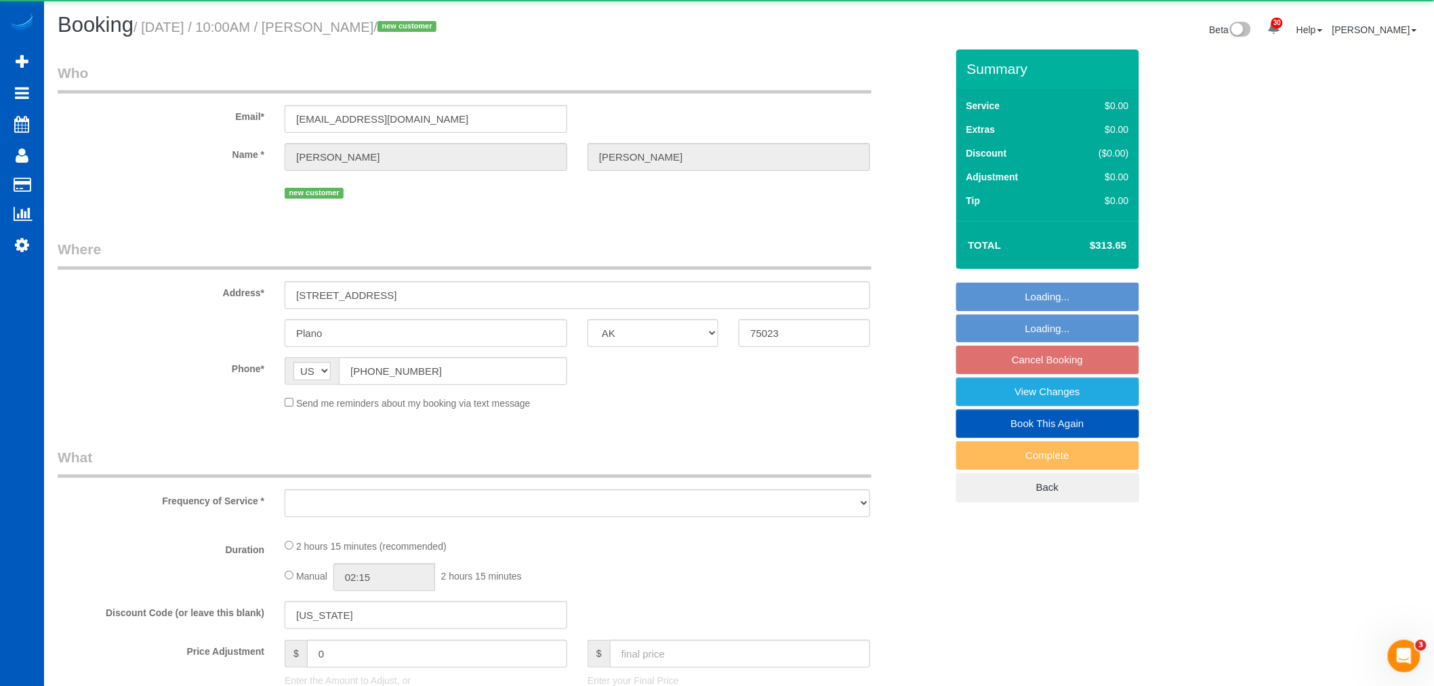
select select "3"
select select "spot335"
select select "number:8"
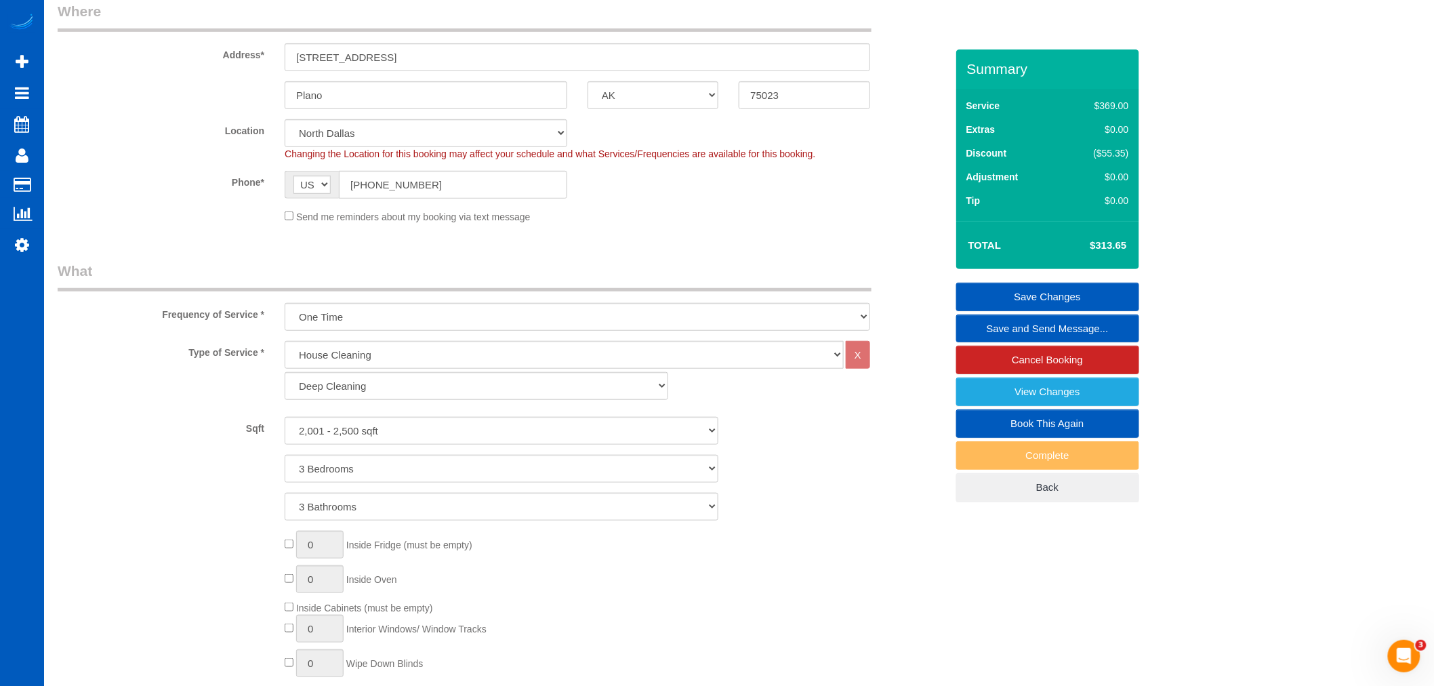
scroll to position [100, 0]
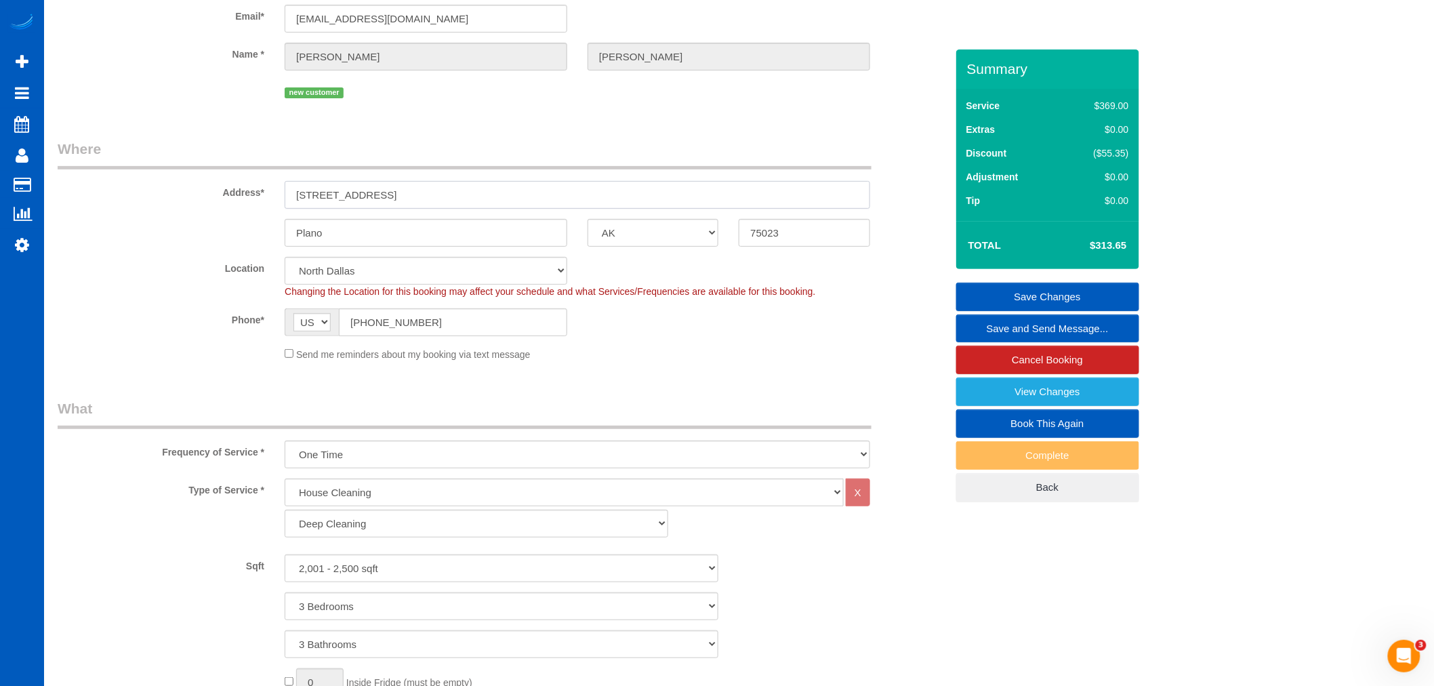
drag, startPoint x: 441, startPoint y: 198, endPoint x: 282, endPoint y: 192, distance: 159.4
click at [282, 192] on div "6801 Sugar Maple Crk" at bounding box center [577, 195] width 606 height 28
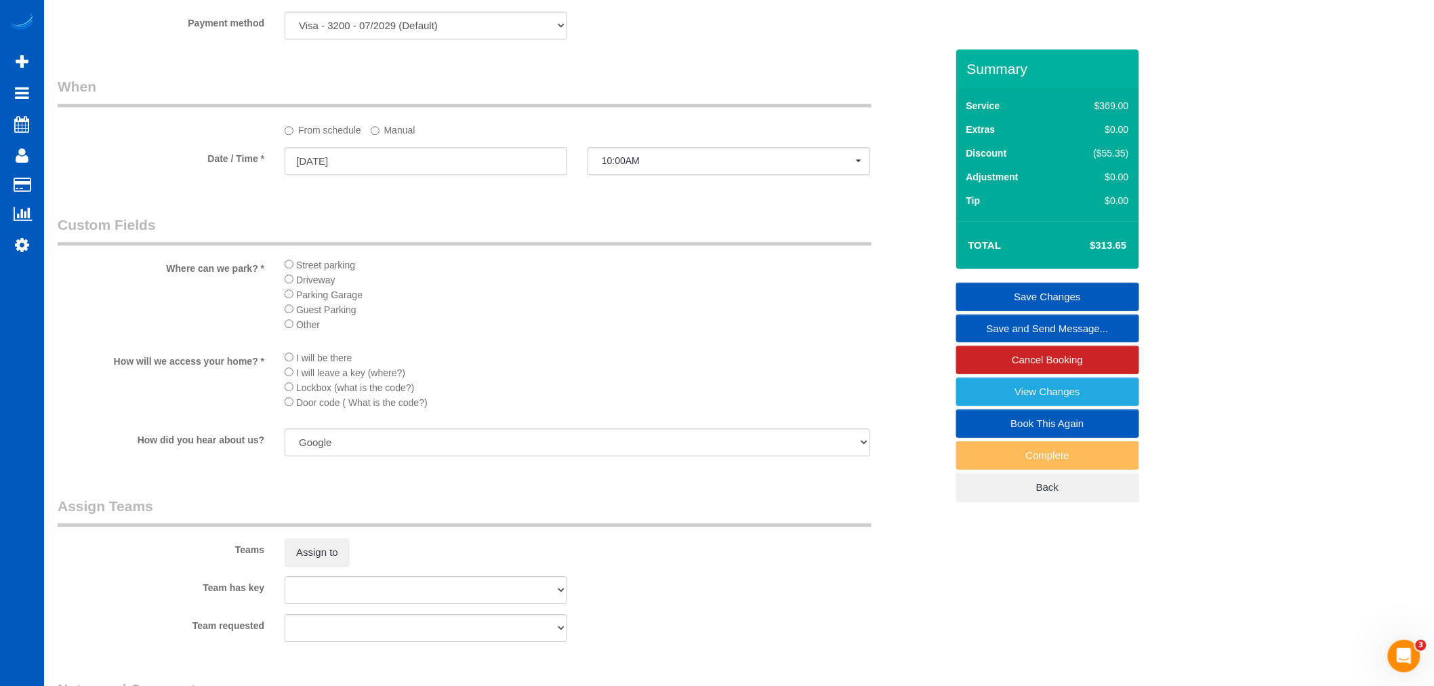
scroll to position [1532, 0]
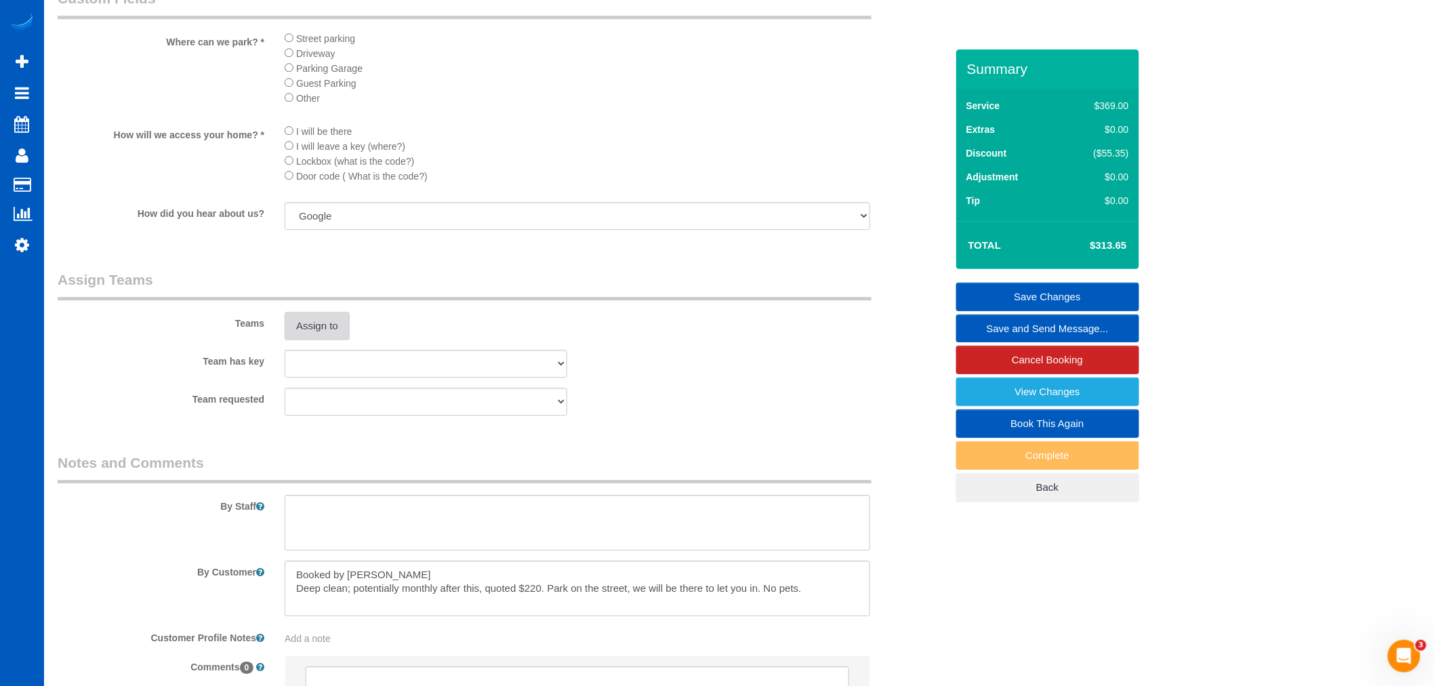
click at [338, 340] on button "Assign to" at bounding box center [317, 326] width 65 height 28
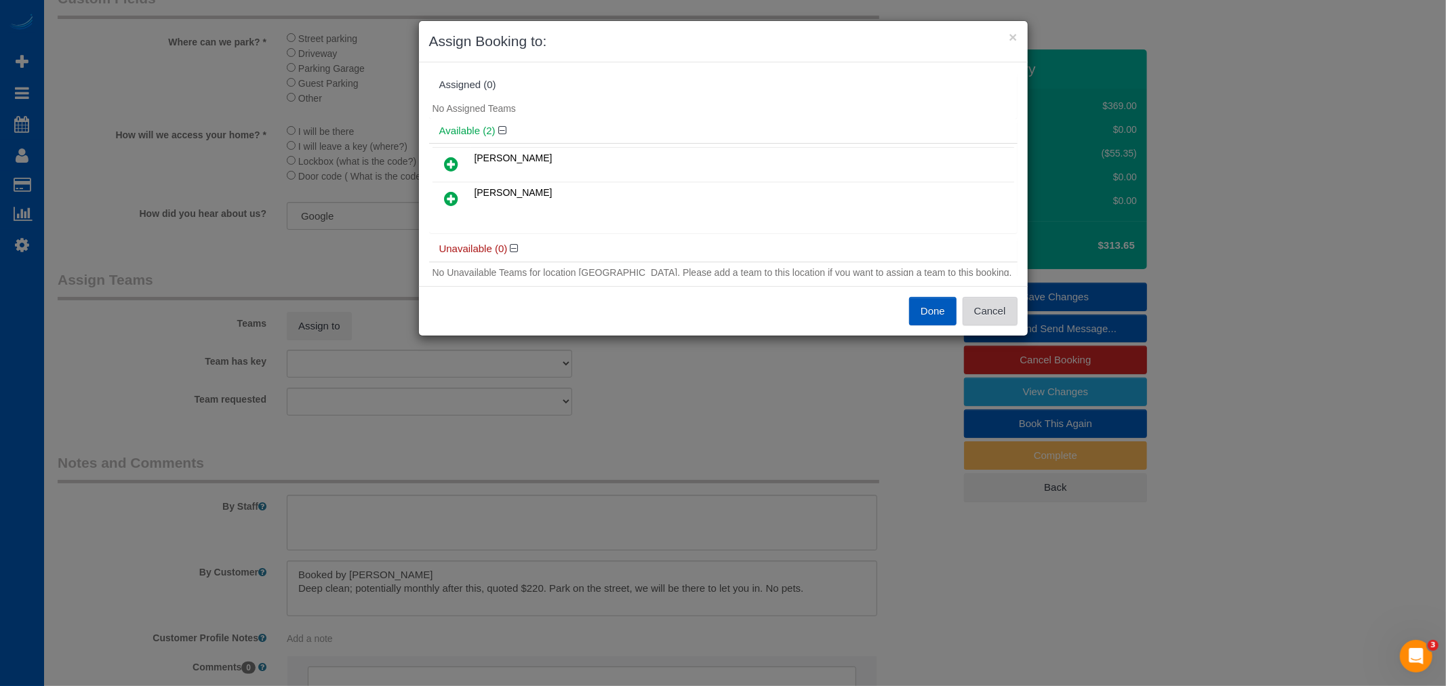
click at [1003, 323] on button "Cancel" at bounding box center [989, 311] width 55 height 28
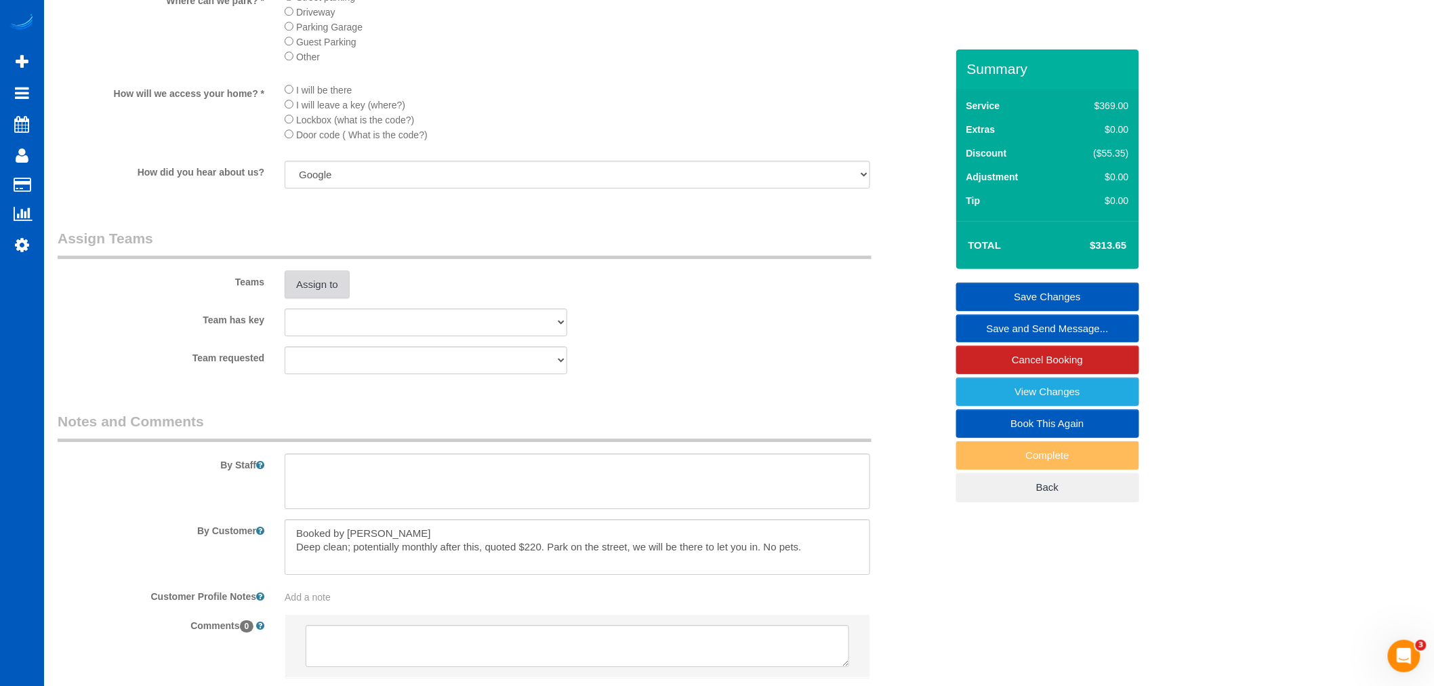
scroll to position [1682, 0]
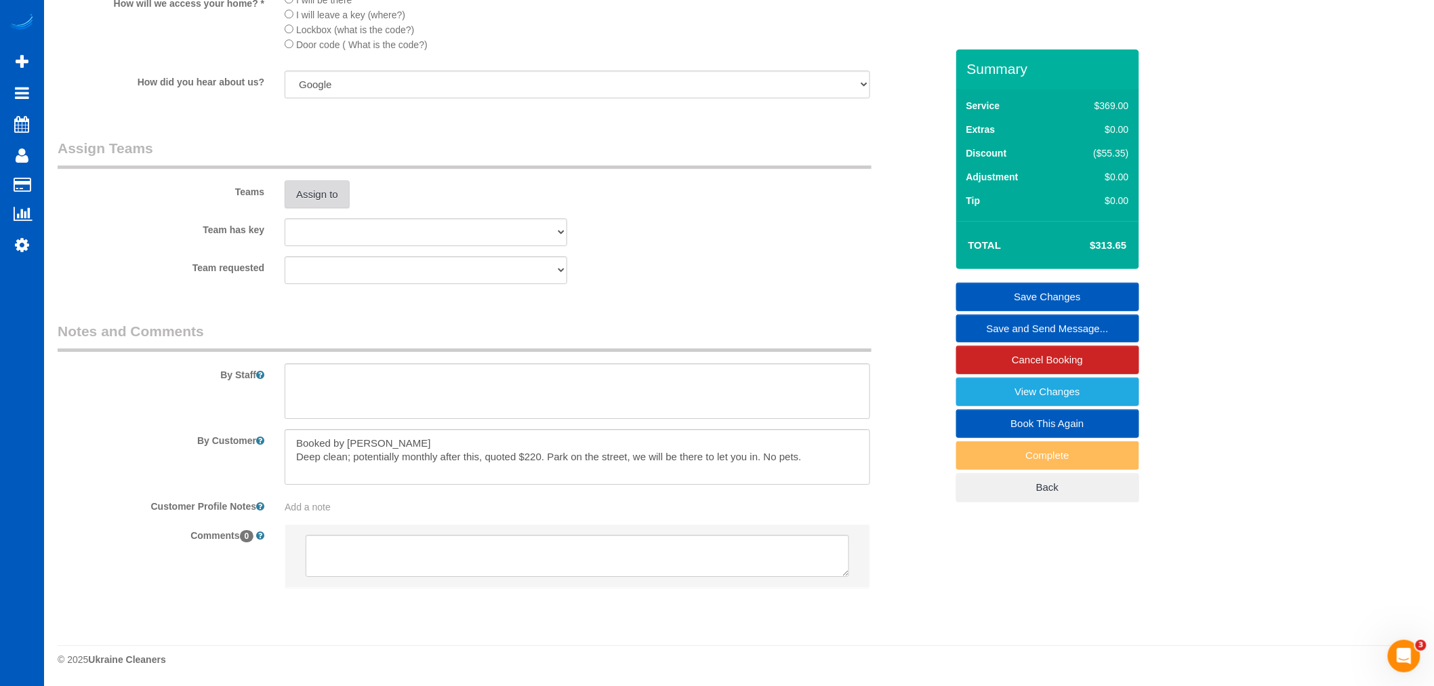
click at [344, 186] on button "Assign to" at bounding box center [317, 194] width 65 height 28
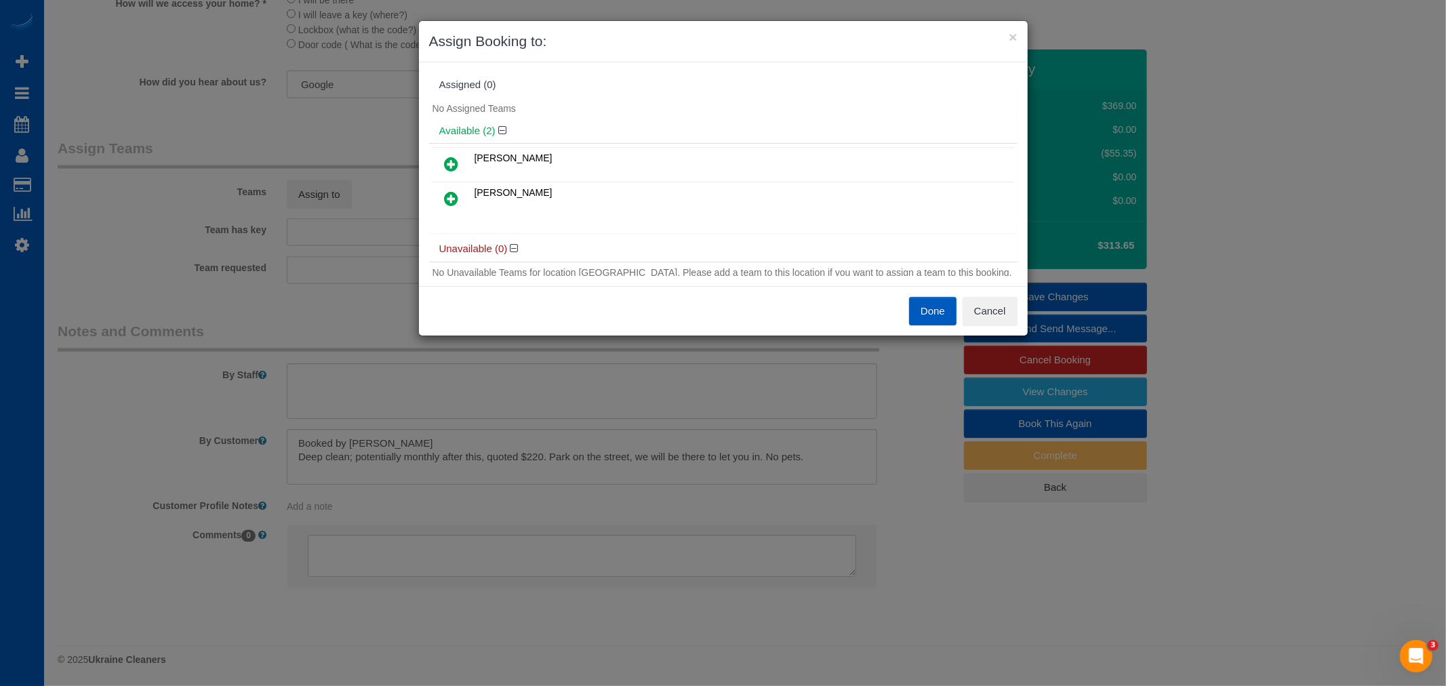
click at [452, 158] on icon at bounding box center [452, 164] width 14 height 16
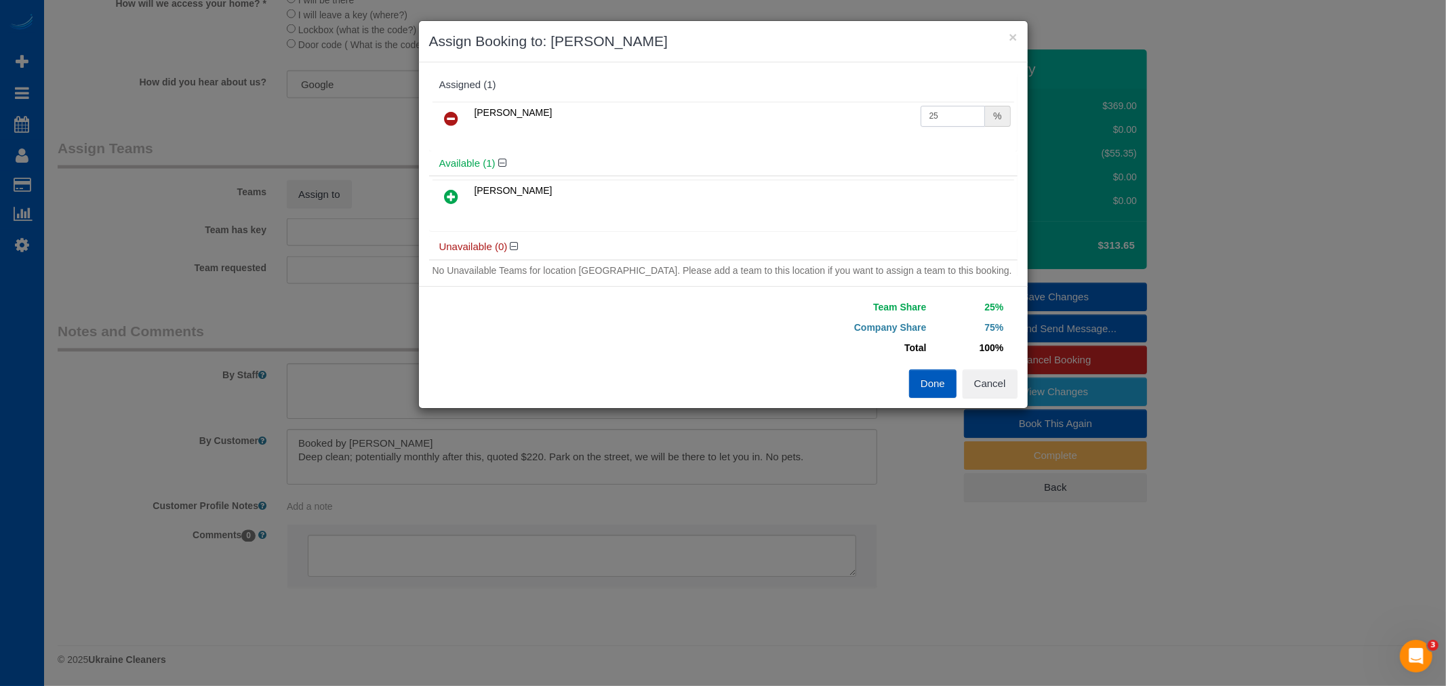
drag, startPoint x: 949, startPoint y: 110, endPoint x: 815, endPoint y: 112, distance: 134.2
click at [815, 112] on tr "Anna Vakarchuk 25 %" at bounding box center [722, 119] width 581 height 35
type input "50"
click at [933, 384] on button "Done" at bounding box center [932, 383] width 47 height 28
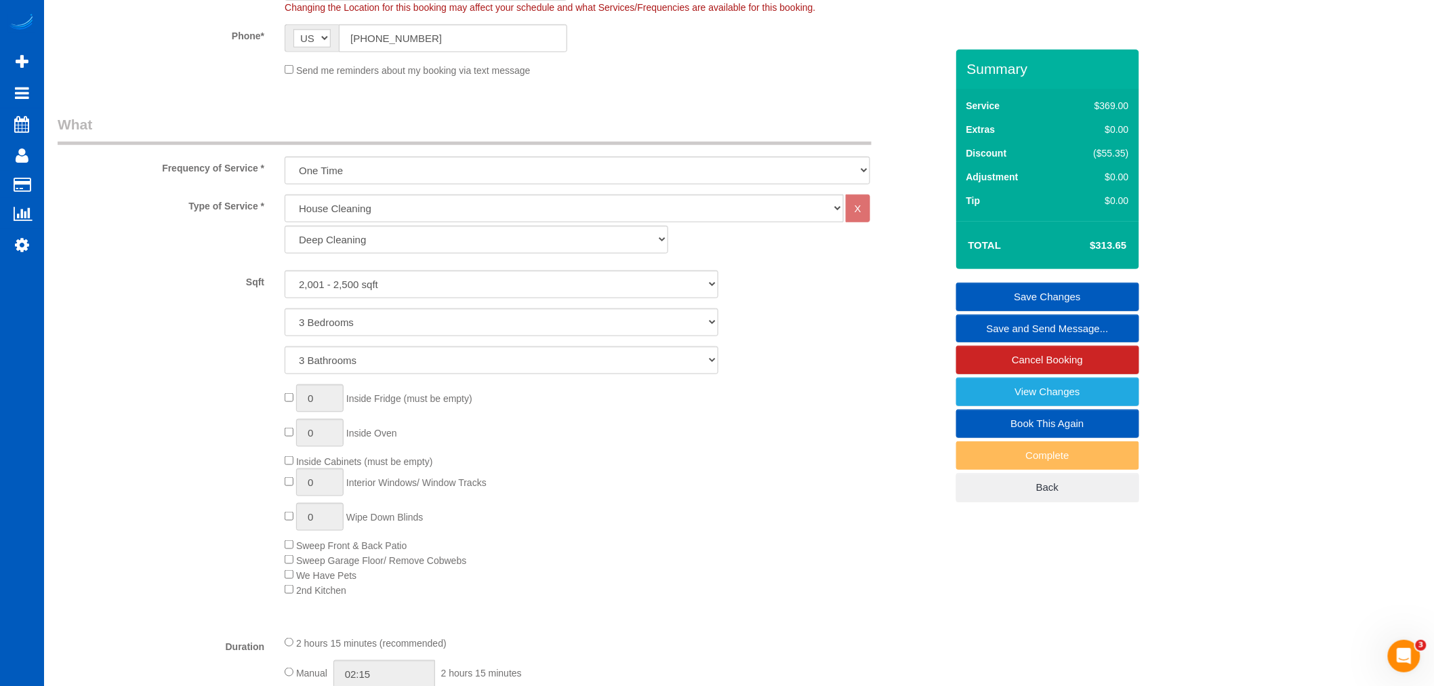
scroll to position [176, 0]
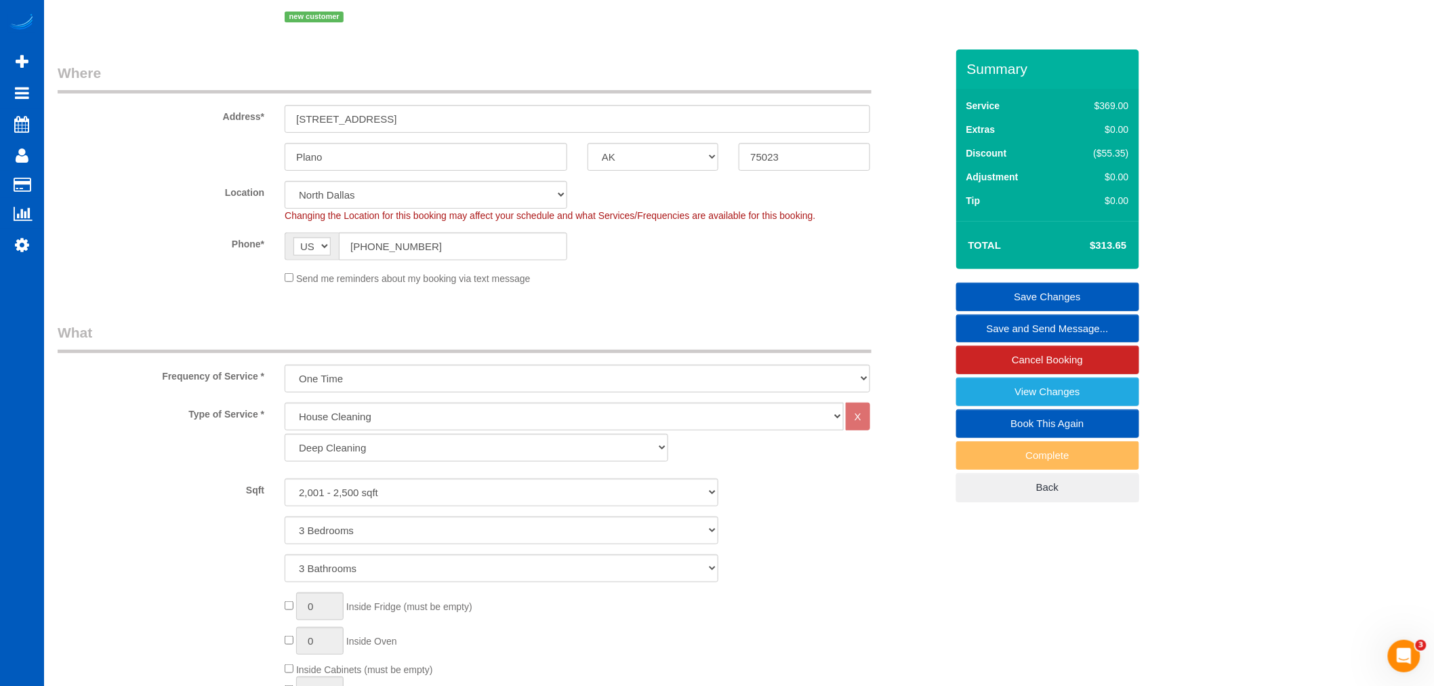
click at [1081, 283] on link "Save Changes" at bounding box center [1047, 297] width 183 height 28
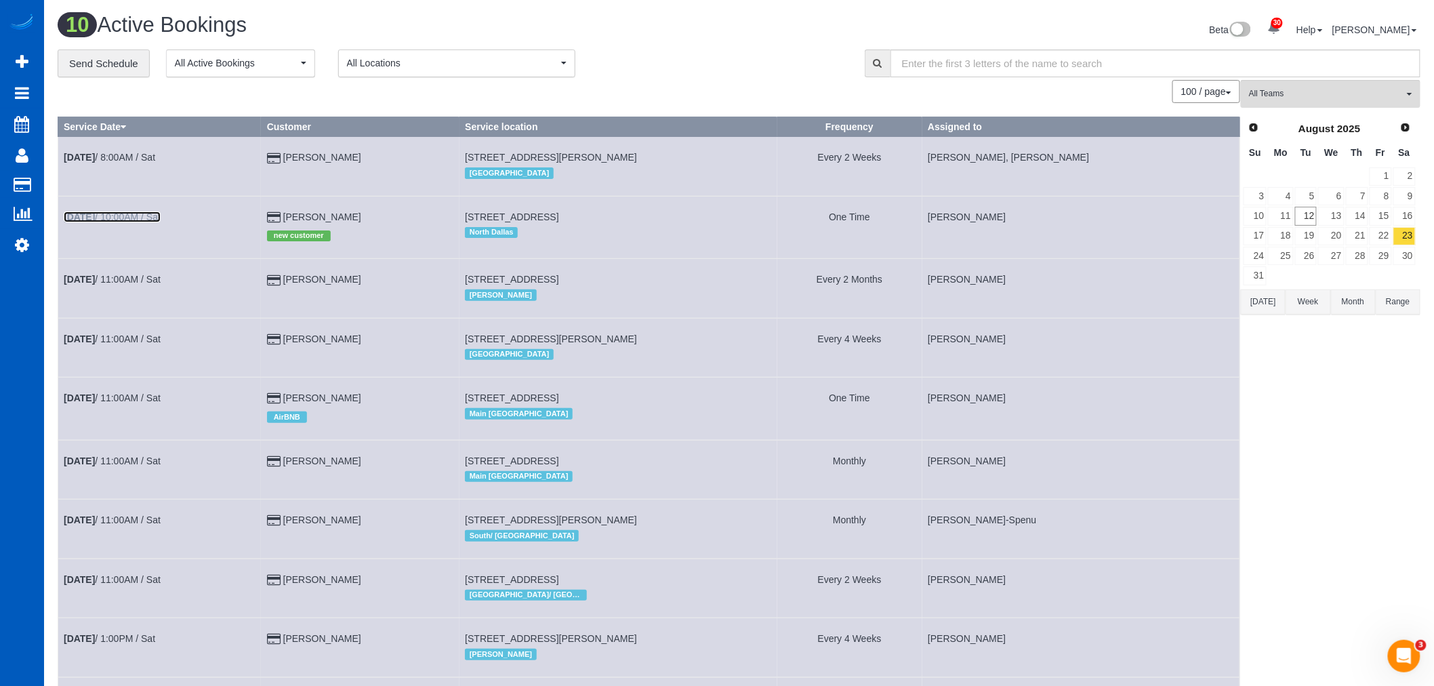
click at [113, 217] on link "Aug 23rd / 10:00AM / Sat" at bounding box center [112, 216] width 97 height 11
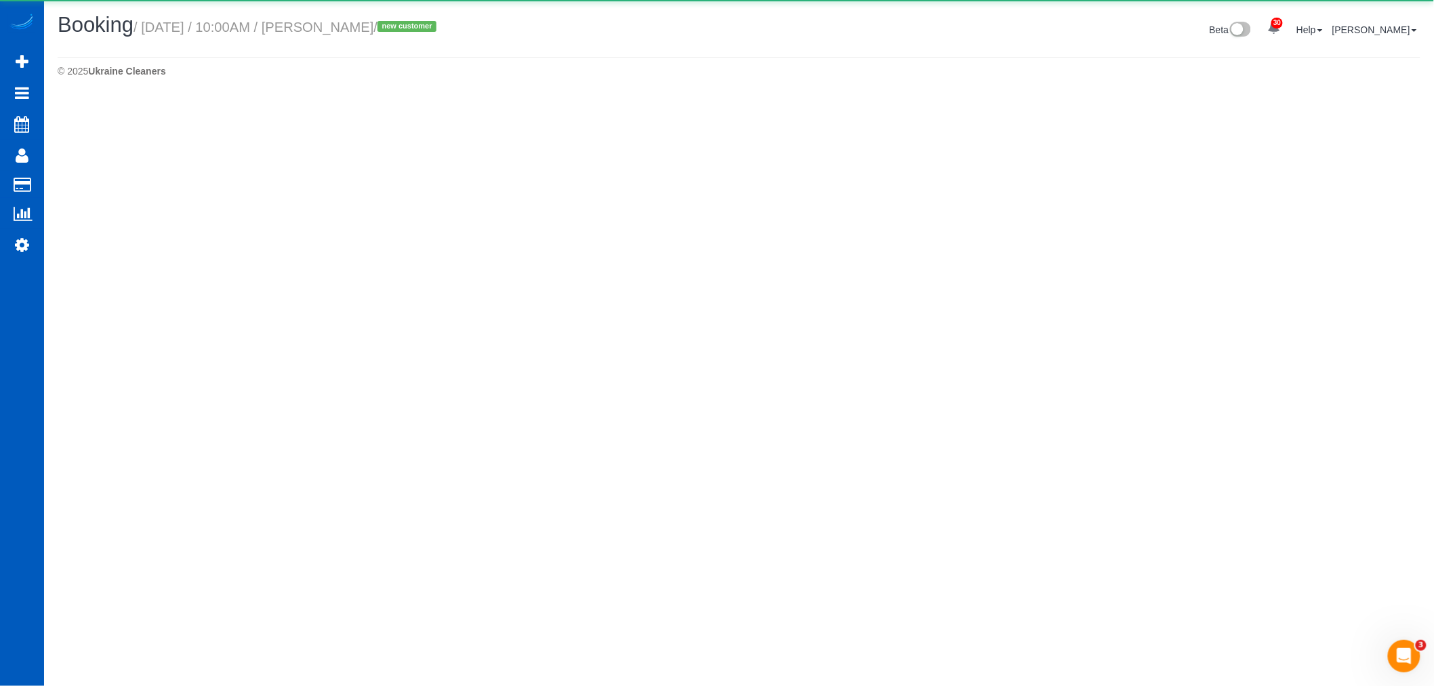
select select "[GEOGRAPHIC_DATA]"
select select "number:8"
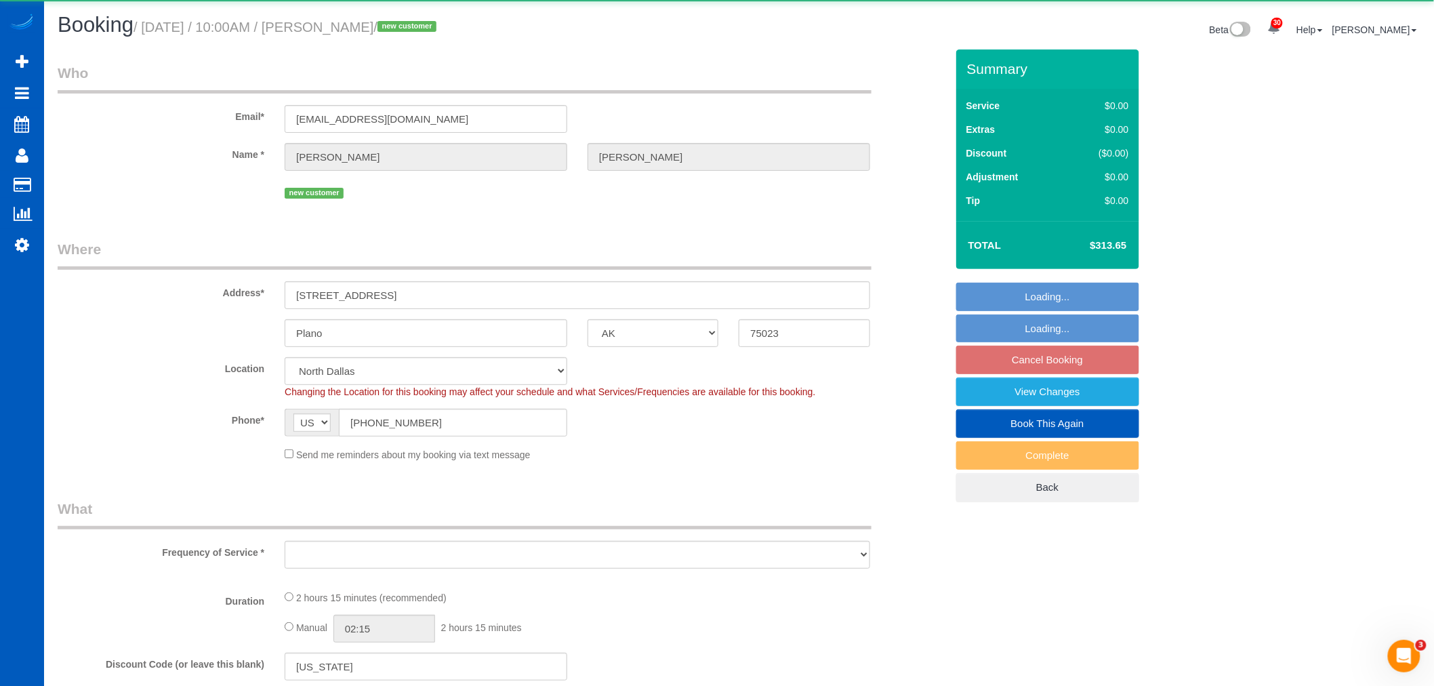
select select "object:109281"
select select "199"
select select "2001"
select select "3"
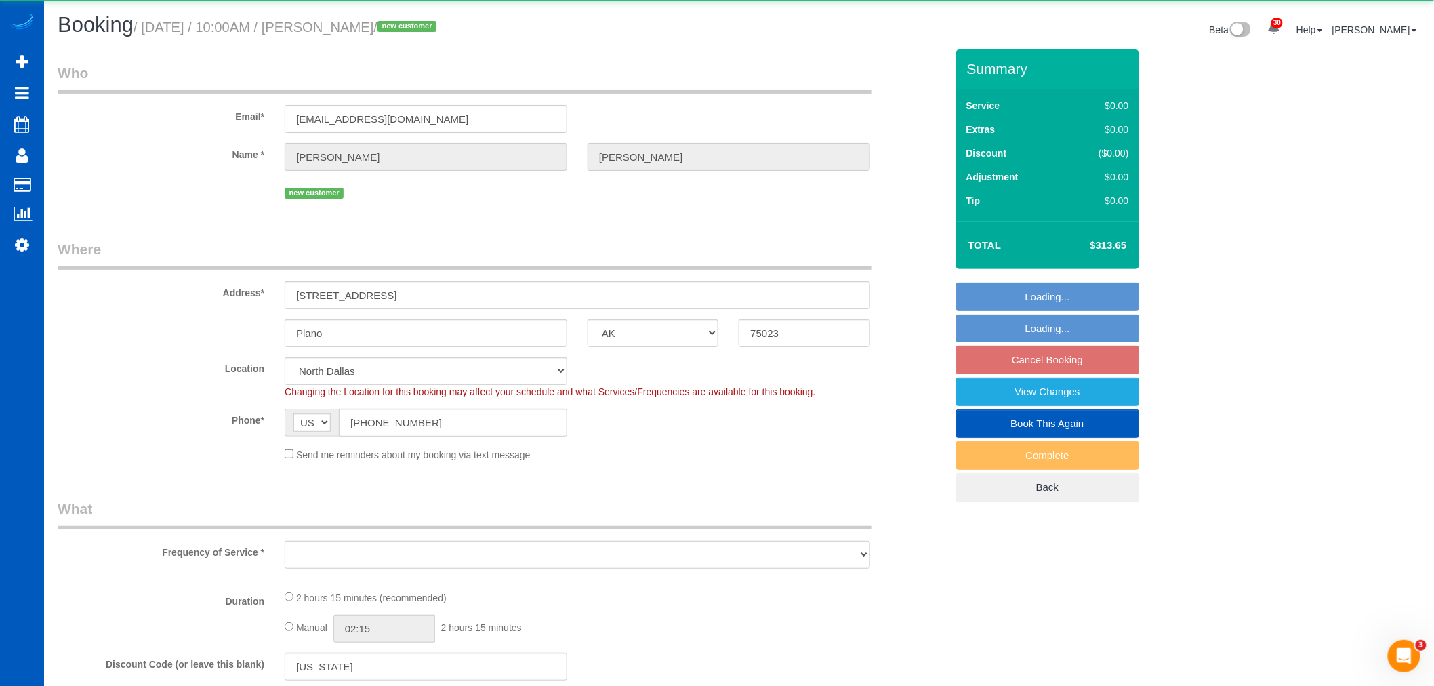
select select "spot346"
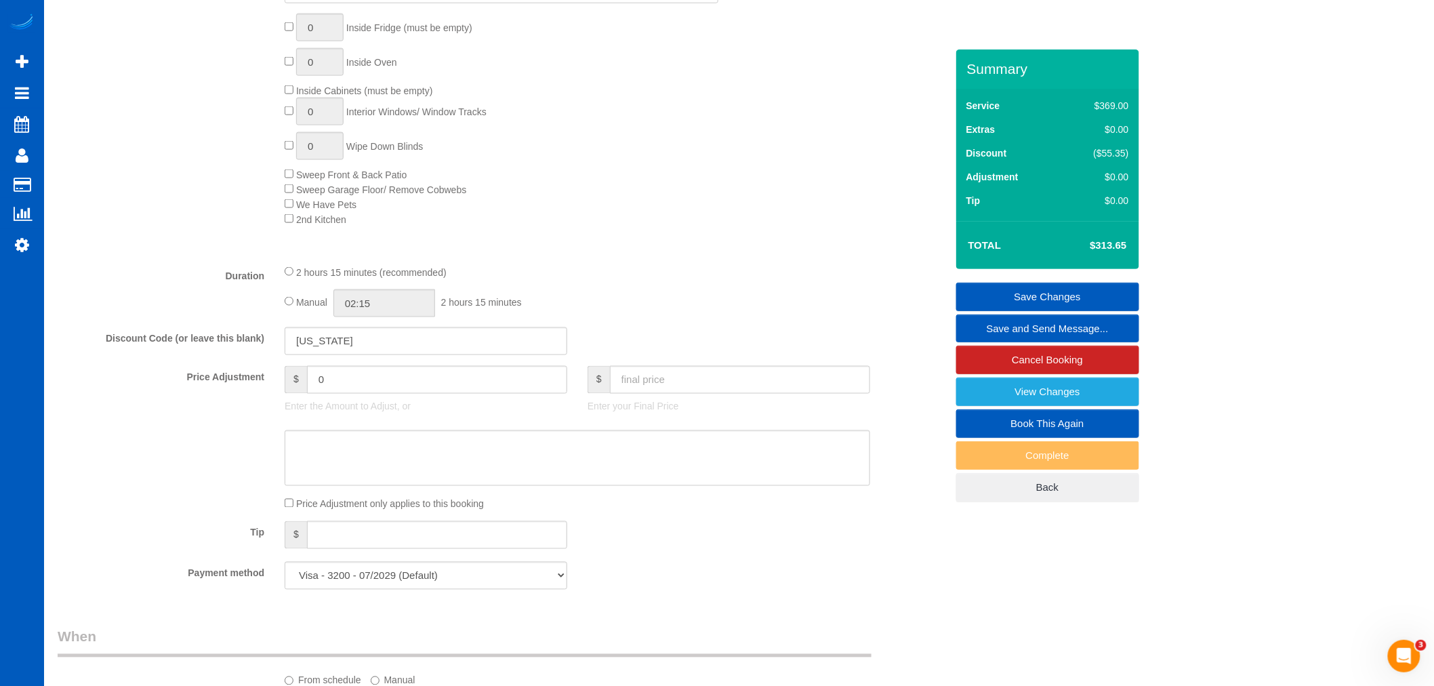
scroll to position [753, 0]
click at [401, 319] on input "02:15" at bounding box center [384, 305] width 102 height 28
type input "06:00"
click at [373, 395] on li "06:00" at bounding box center [370, 399] width 60 height 18
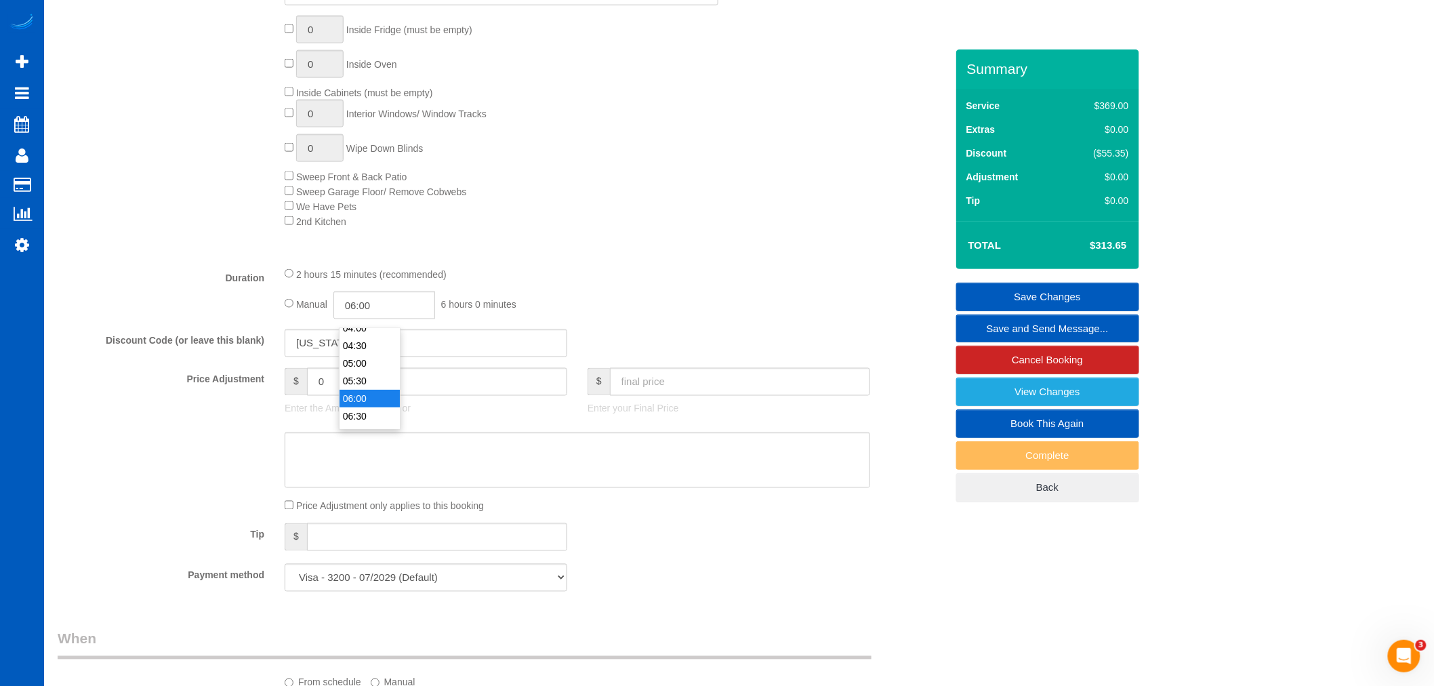
select select "spot357"
click at [1048, 294] on link "Save Changes" at bounding box center [1047, 297] width 183 height 28
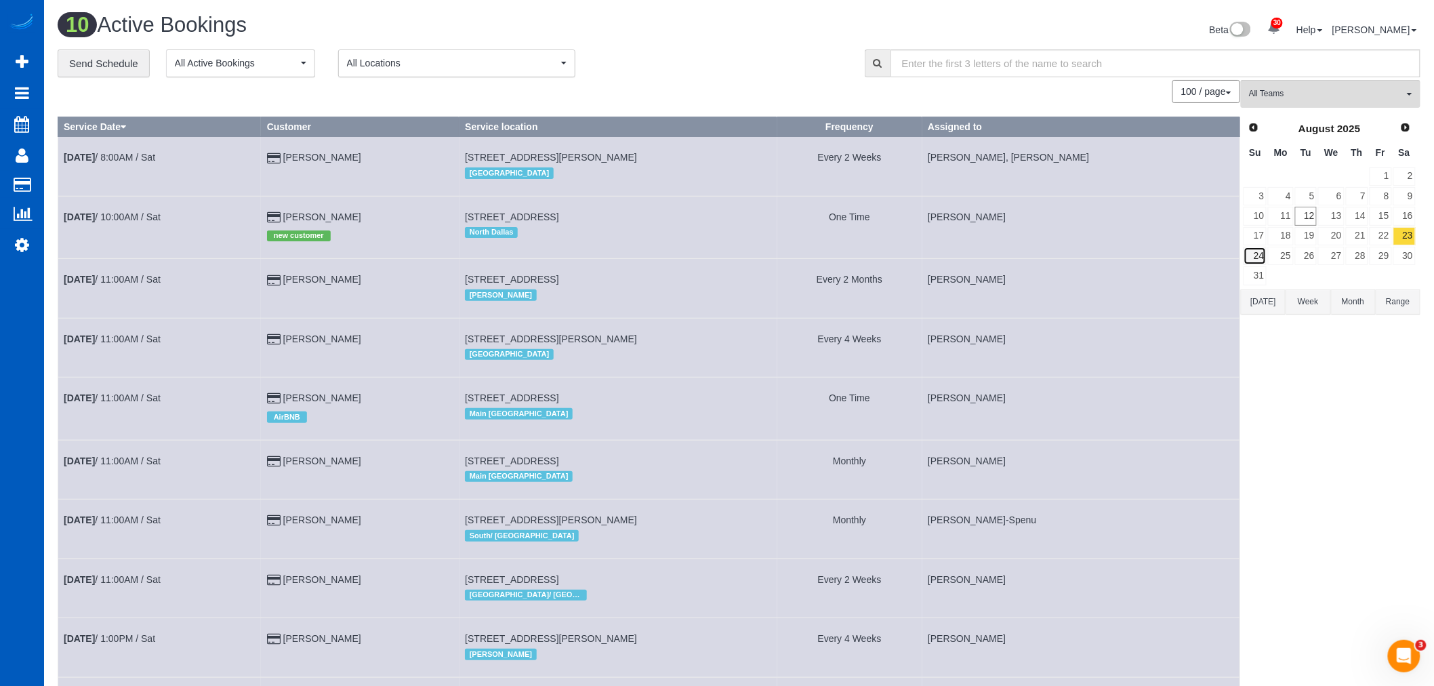
click at [1248, 261] on link "24" at bounding box center [1255, 256] width 23 height 18
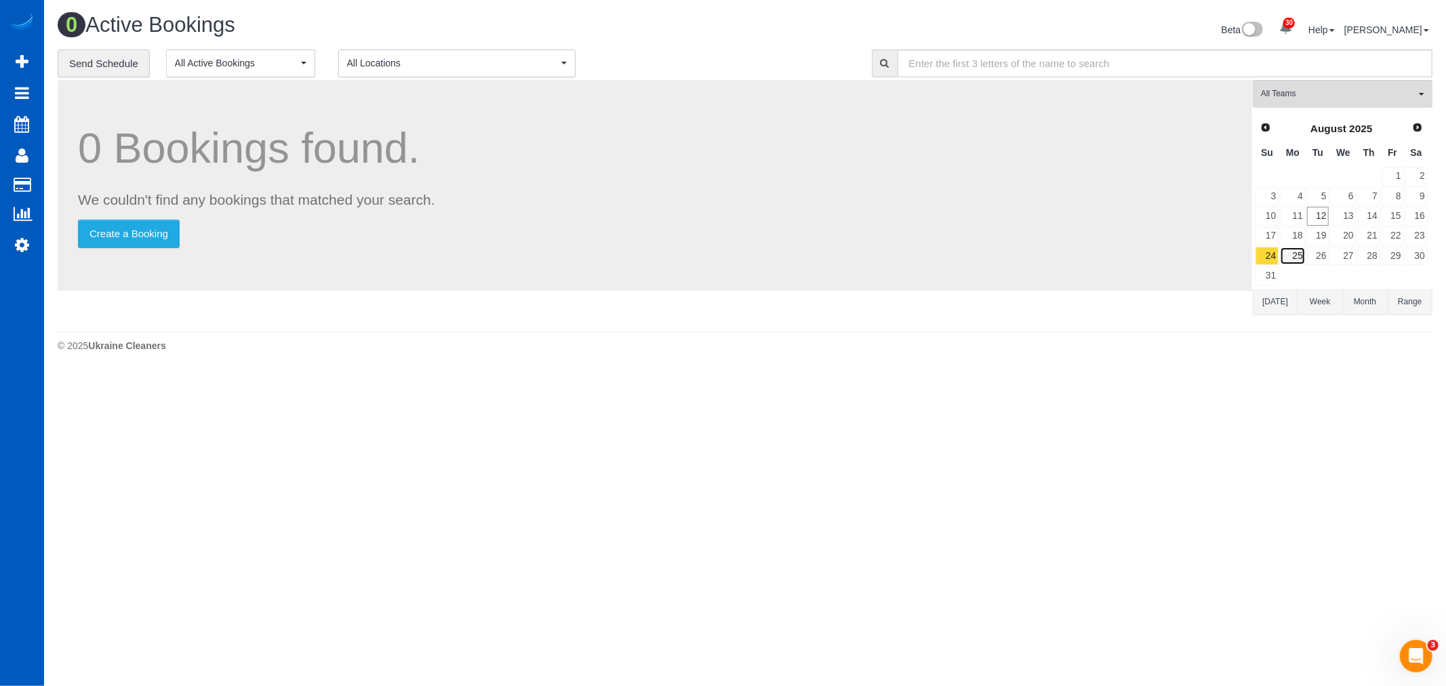
click at [1288, 260] on link "25" at bounding box center [1292, 256] width 25 height 18
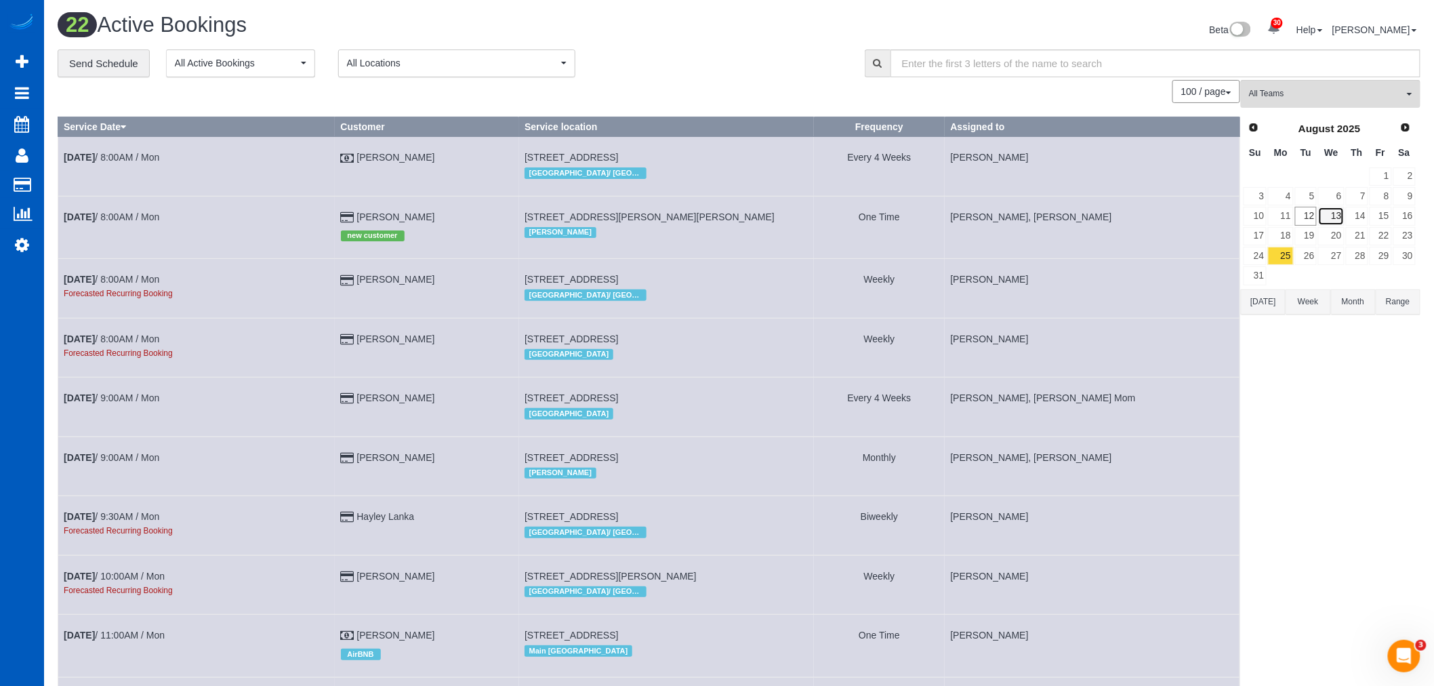
click at [1330, 211] on link "13" at bounding box center [1331, 216] width 26 height 18
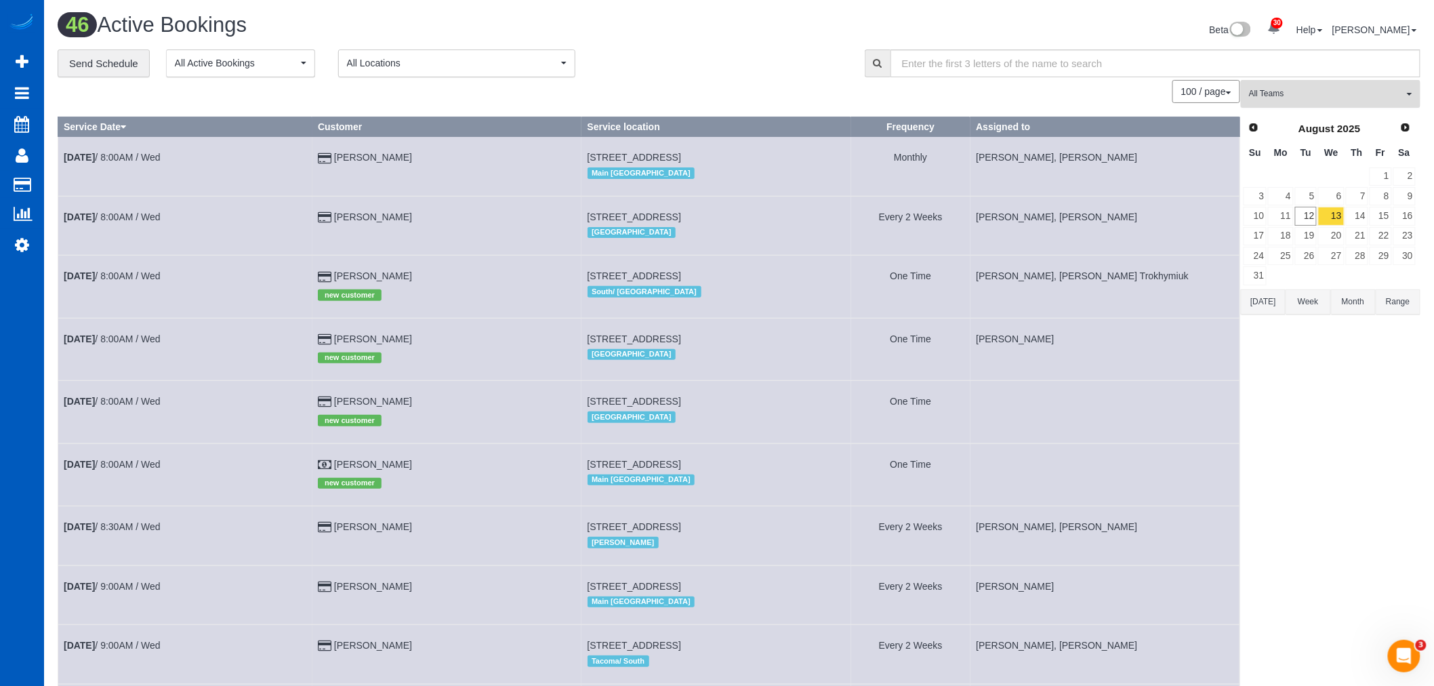
click at [1283, 98] on span "All Teams" at bounding box center [1326, 94] width 155 height 12
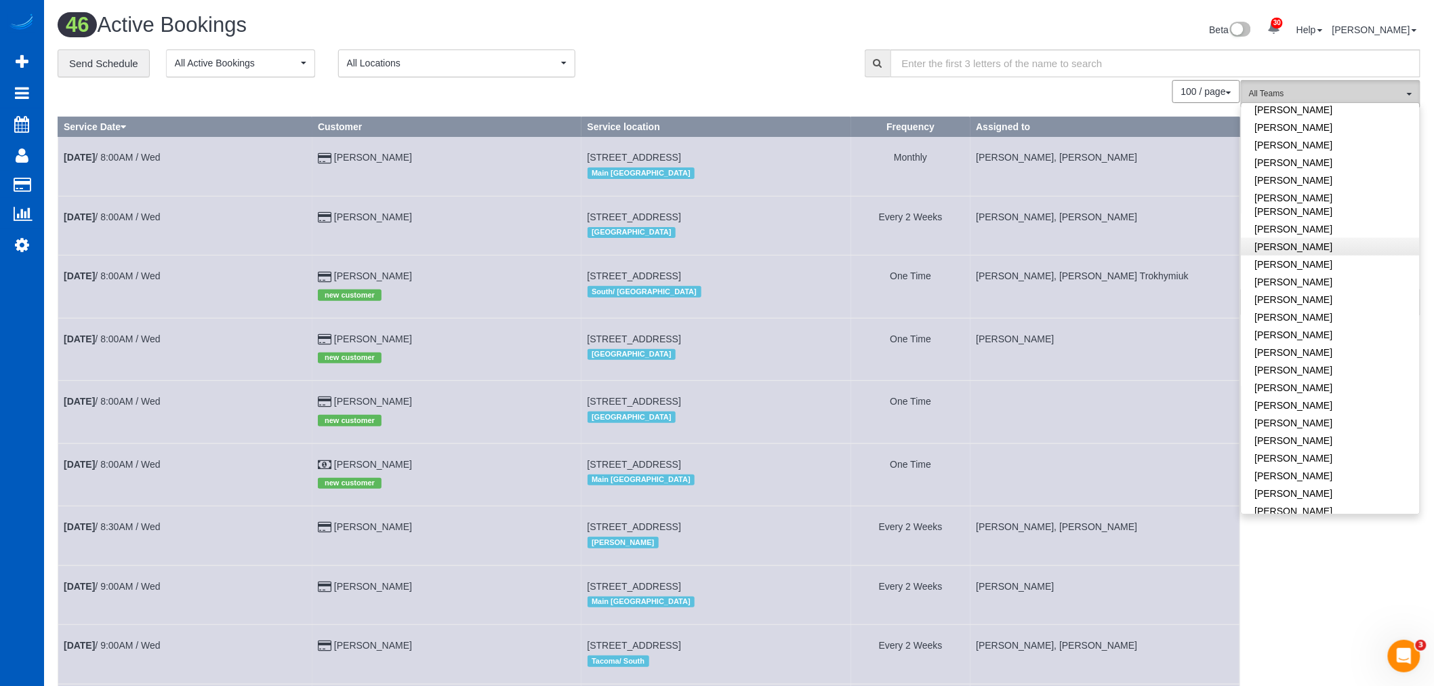
scroll to position [602, 0]
click at [1303, 302] on link "[PERSON_NAME]" at bounding box center [1331, 311] width 178 height 18
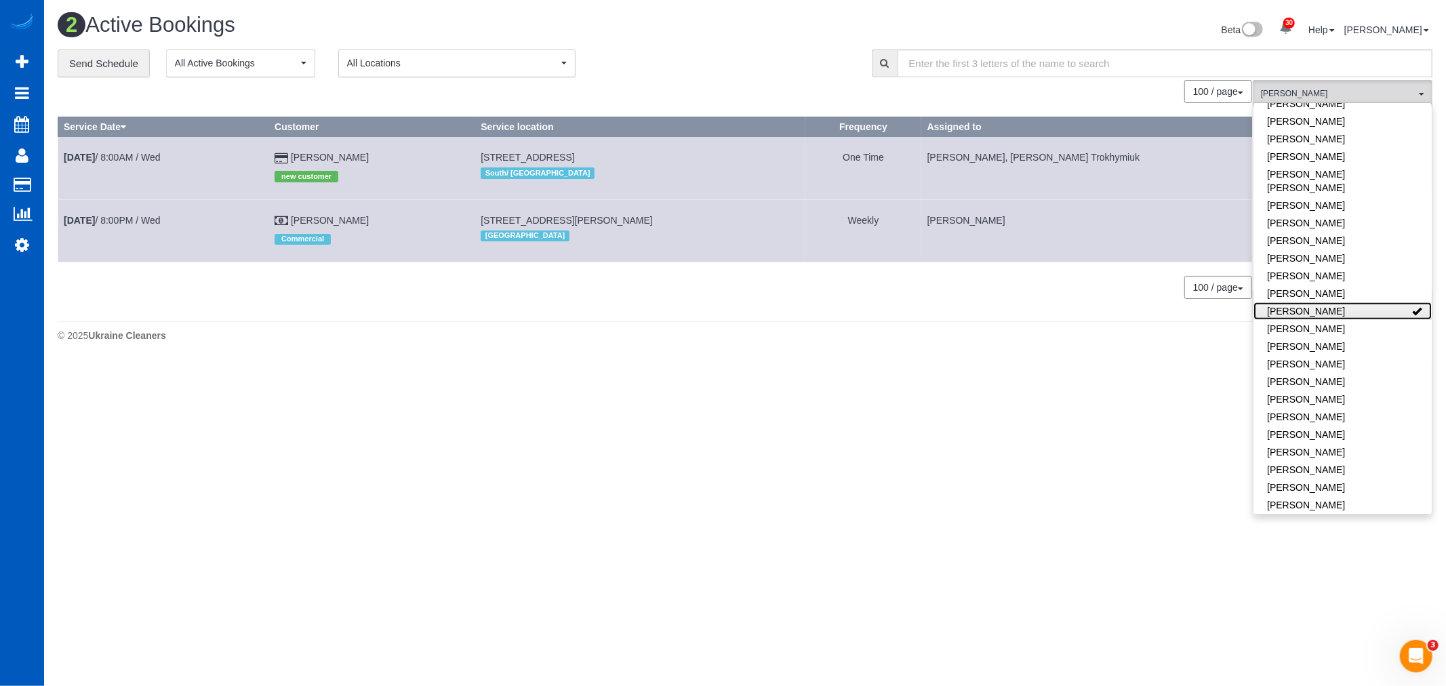
click at [1300, 302] on link "[PERSON_NAME]" at bounding box center [1342, 311] width 178 height 18
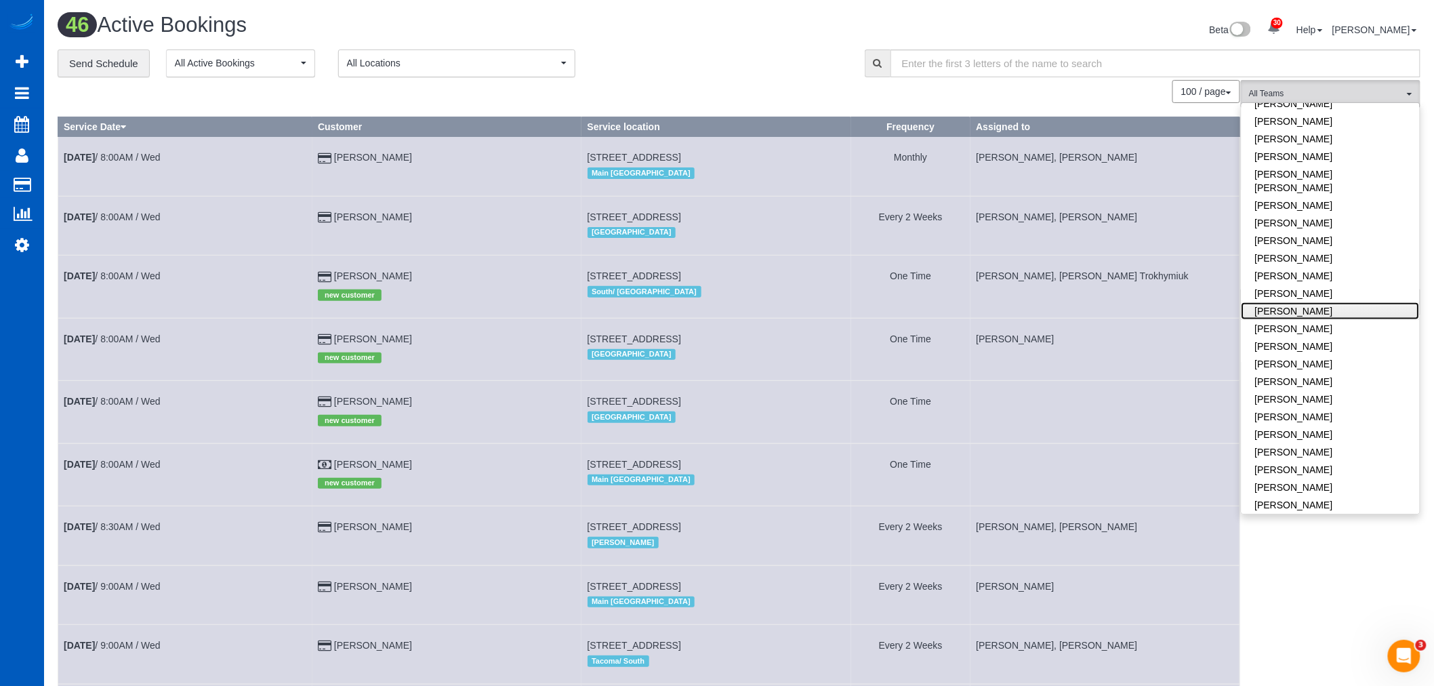
click at [1300, 302] on link "[PERSON_NAME]" at bounding box center [1331, 311] width 178 height 18
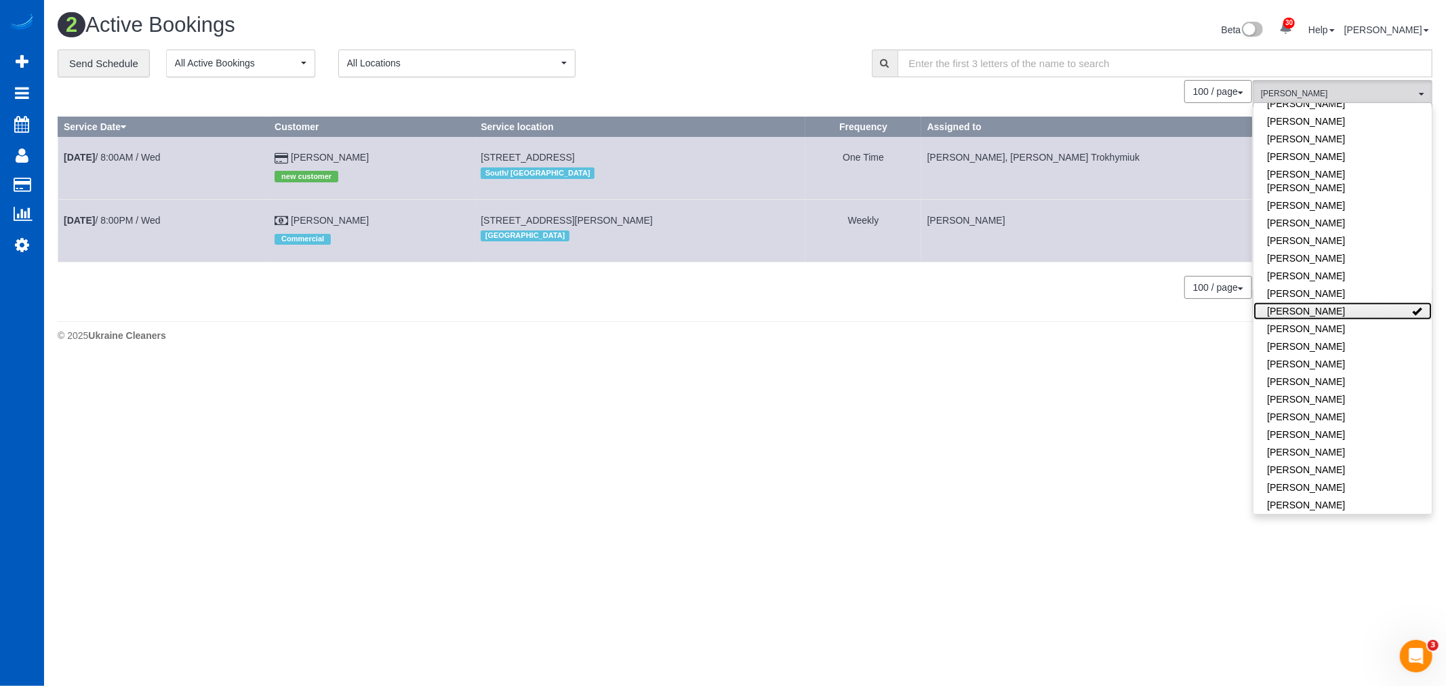
click at [1300, 302] on link "[PERSON_NAME]" at bounding box center [1342, 311] width 178 height 18
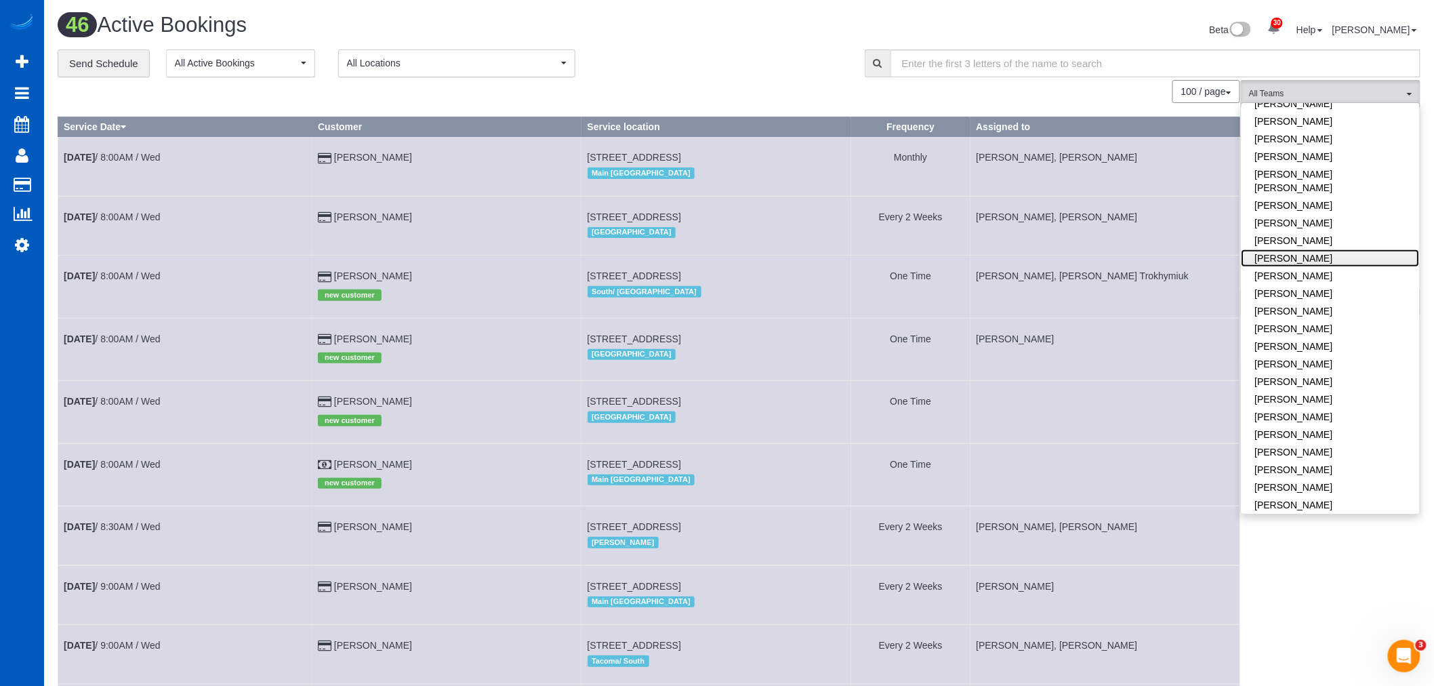
click at [1331, 249] on link "[PERSON_NAME]" at bounding box center [1331, 258] width 178 height 18
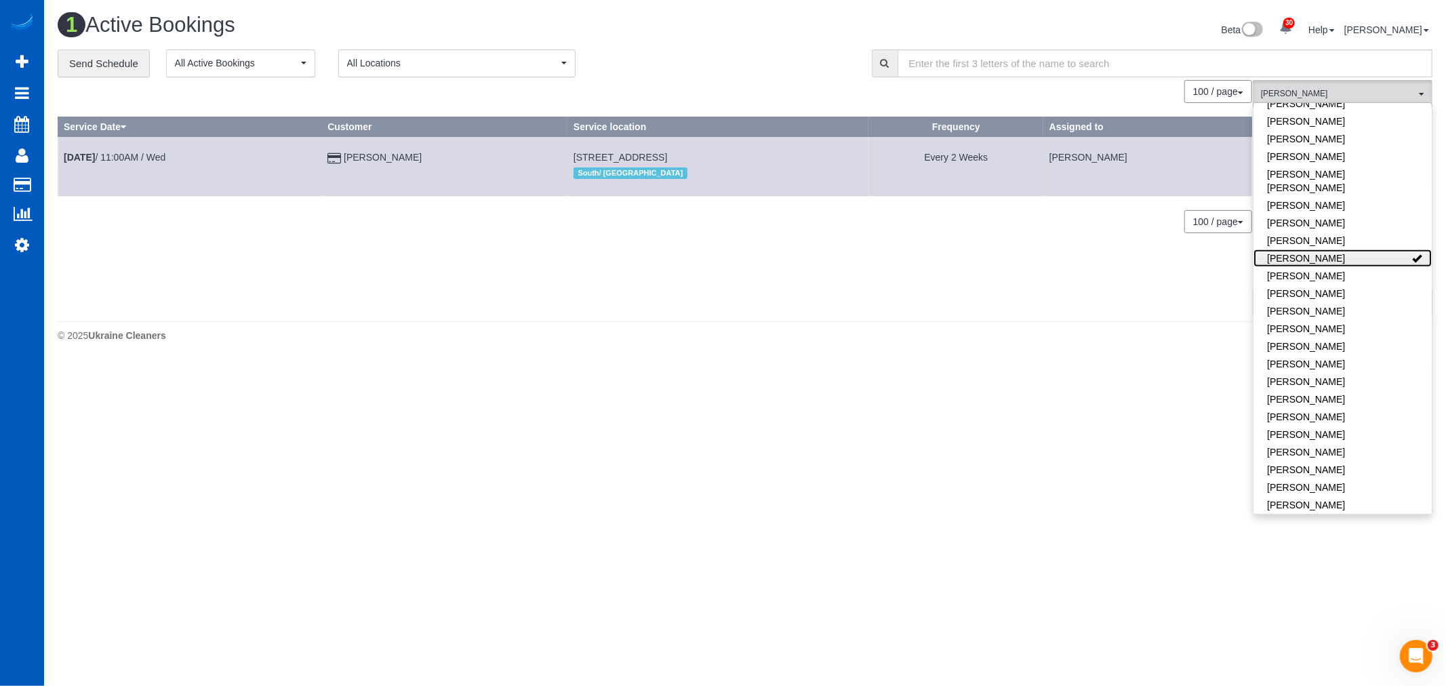
click at [1331, 249] on link "[PERSON_NAME]" at bounding box center [1342, 258] width 178 height 18
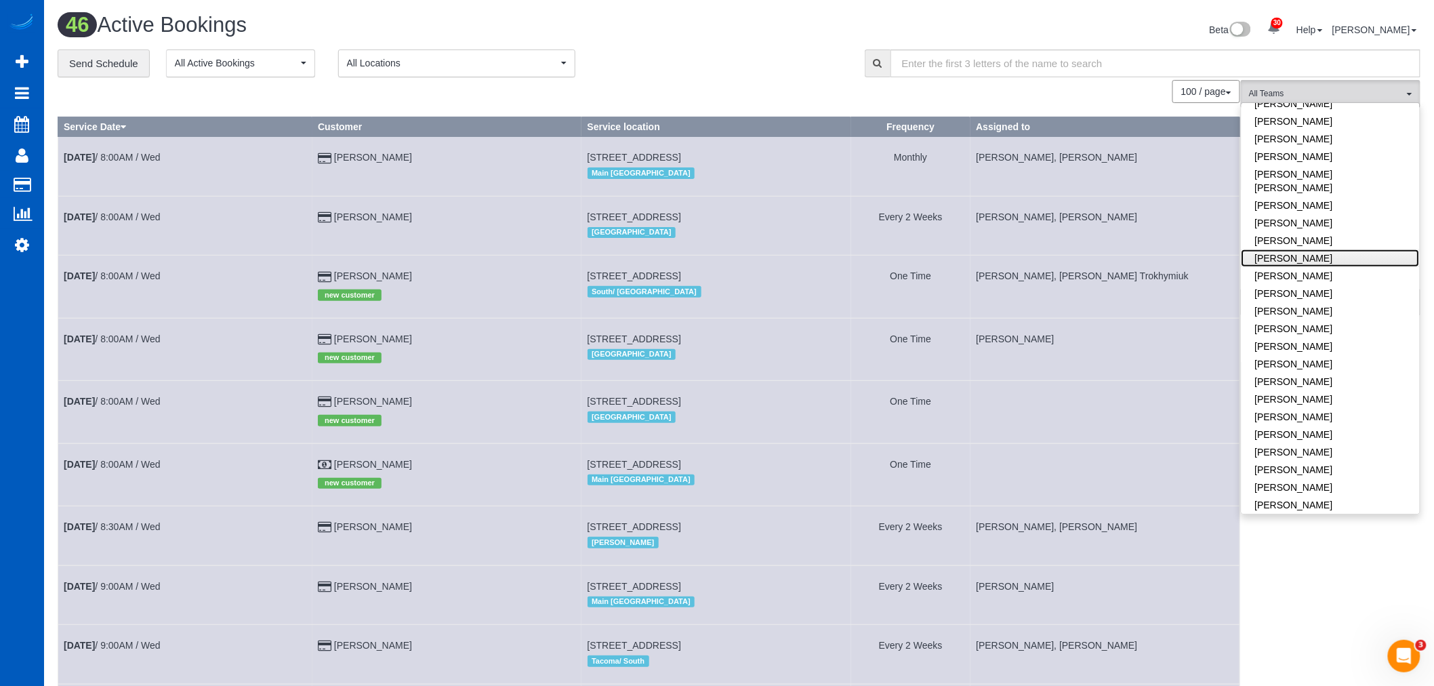
click at [1331, 249] on link "[PERSON_NAME]" at bounding box center [1331, 258] width 178 height 18
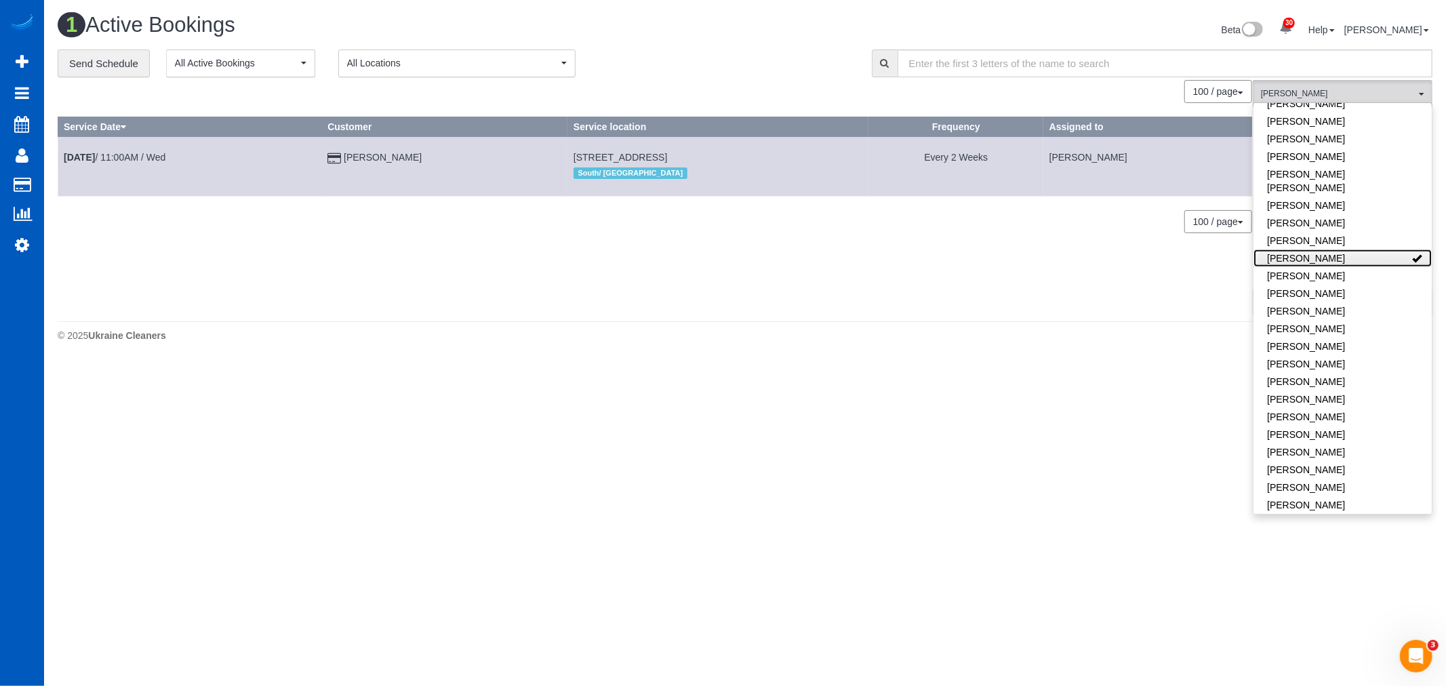
click at [1331, 249] on link "[PERSON_NAME]" at bounding box center [1342, 258] width 178 height 18
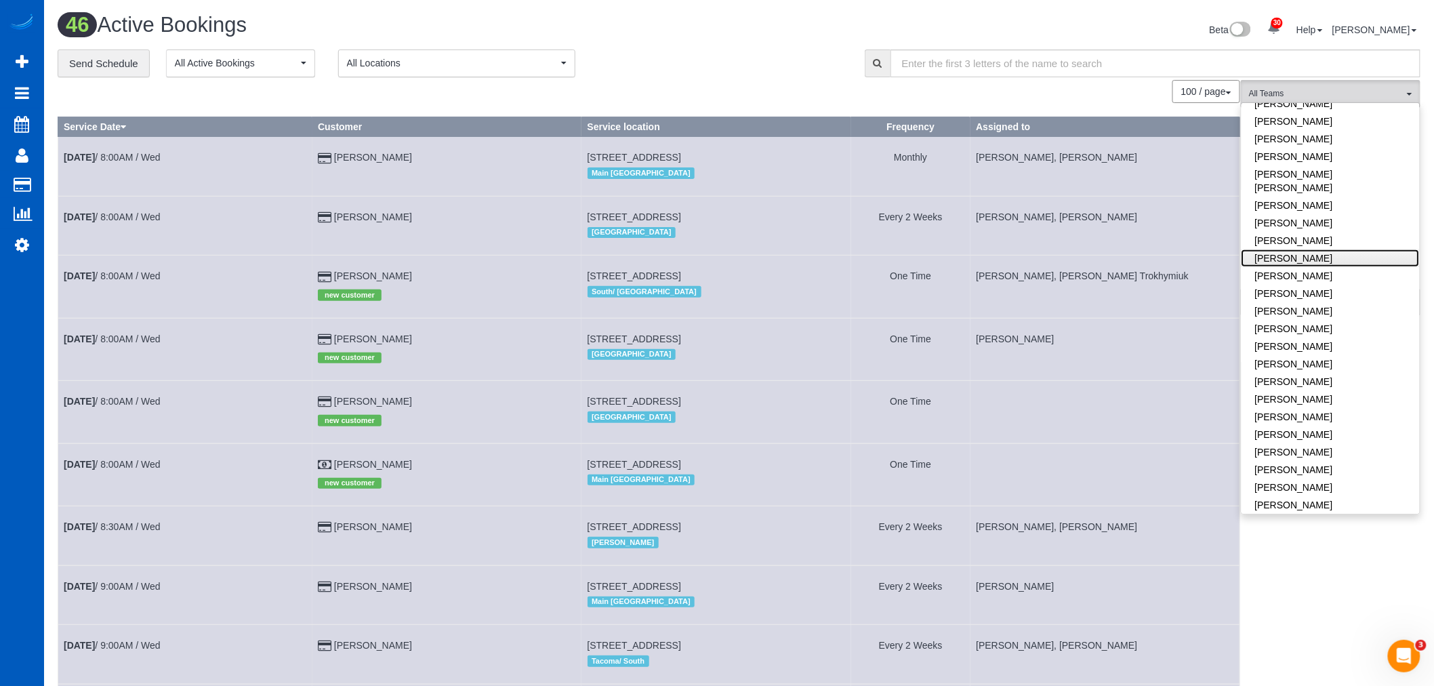
click at [1331, 249] on link "[PERSON_NAME]" at bounding box center [1331, 258] width 178 height 18
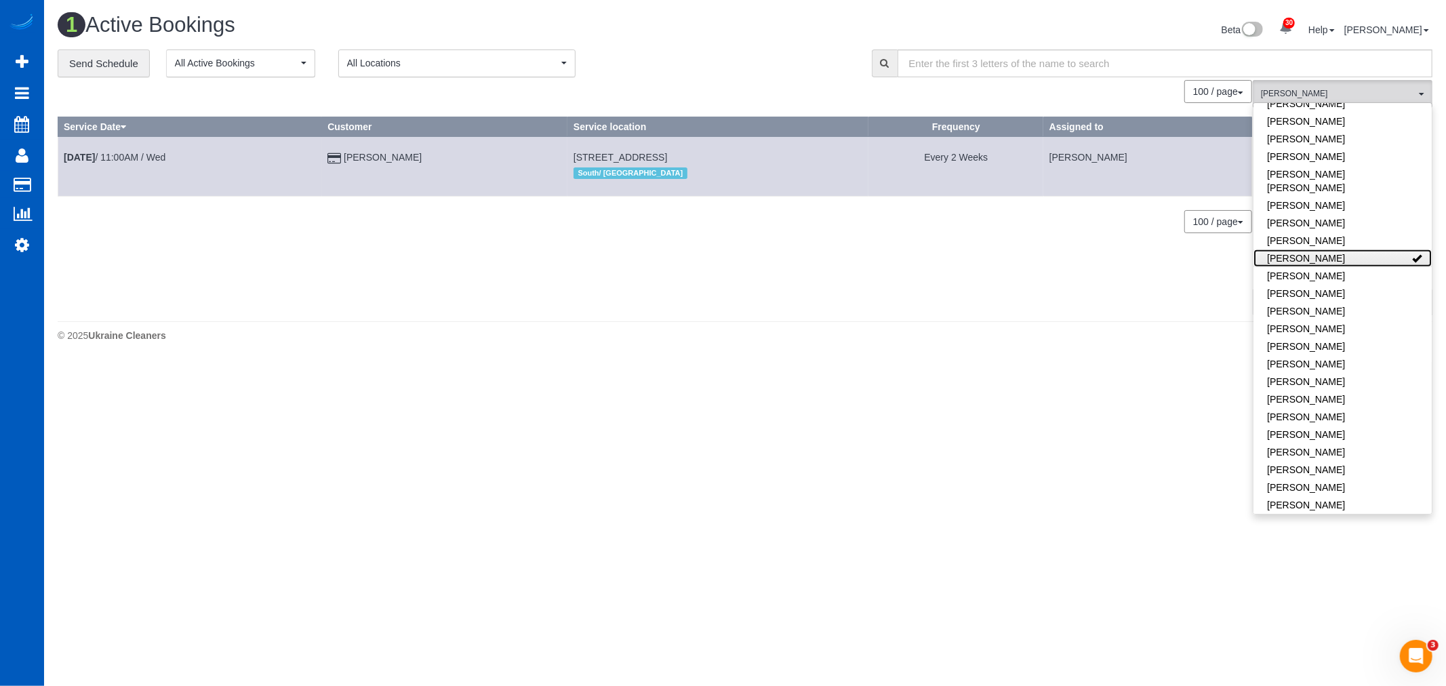
click at [1331, 249] on link "[PERSON_NAME]" at bounding box center [1342, 258] width 178 height 18
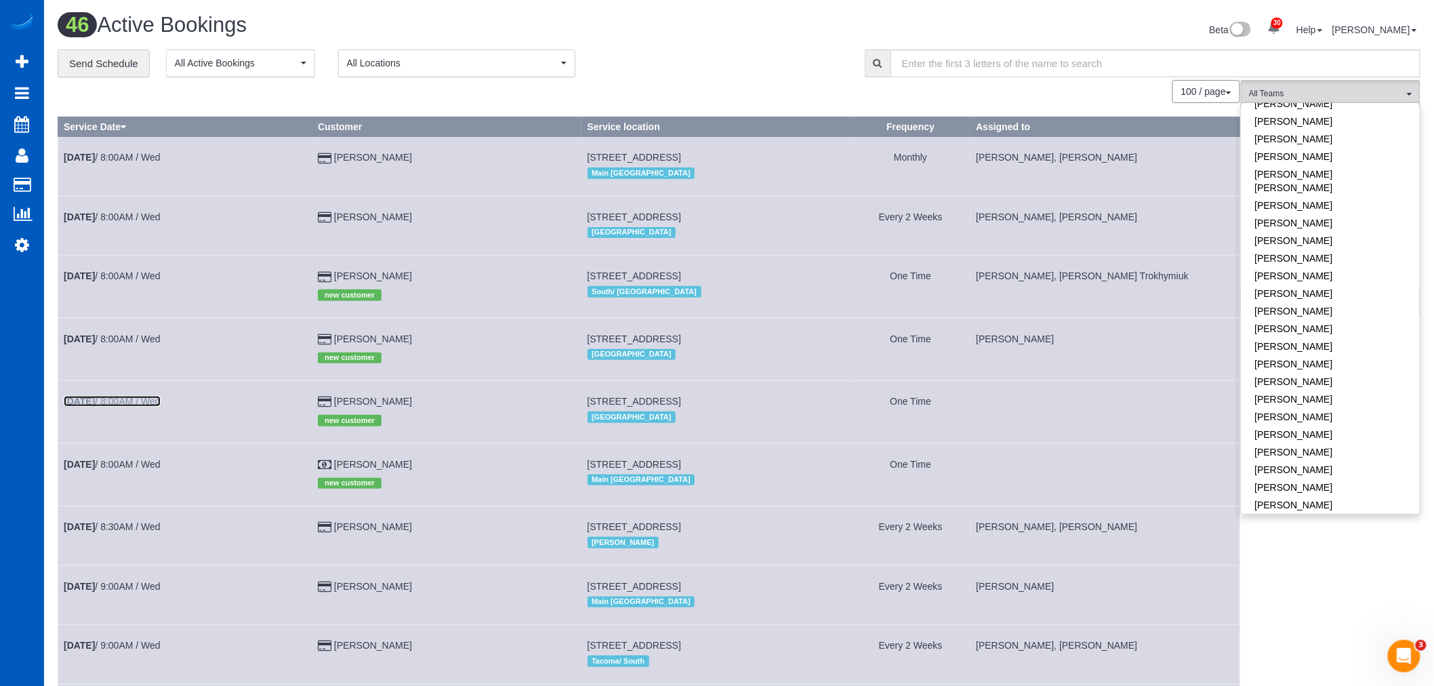
click at [149, 405] on link "[DATE] 8:00AM / Wed" at bounding box center [112, 401] width 97 height 11
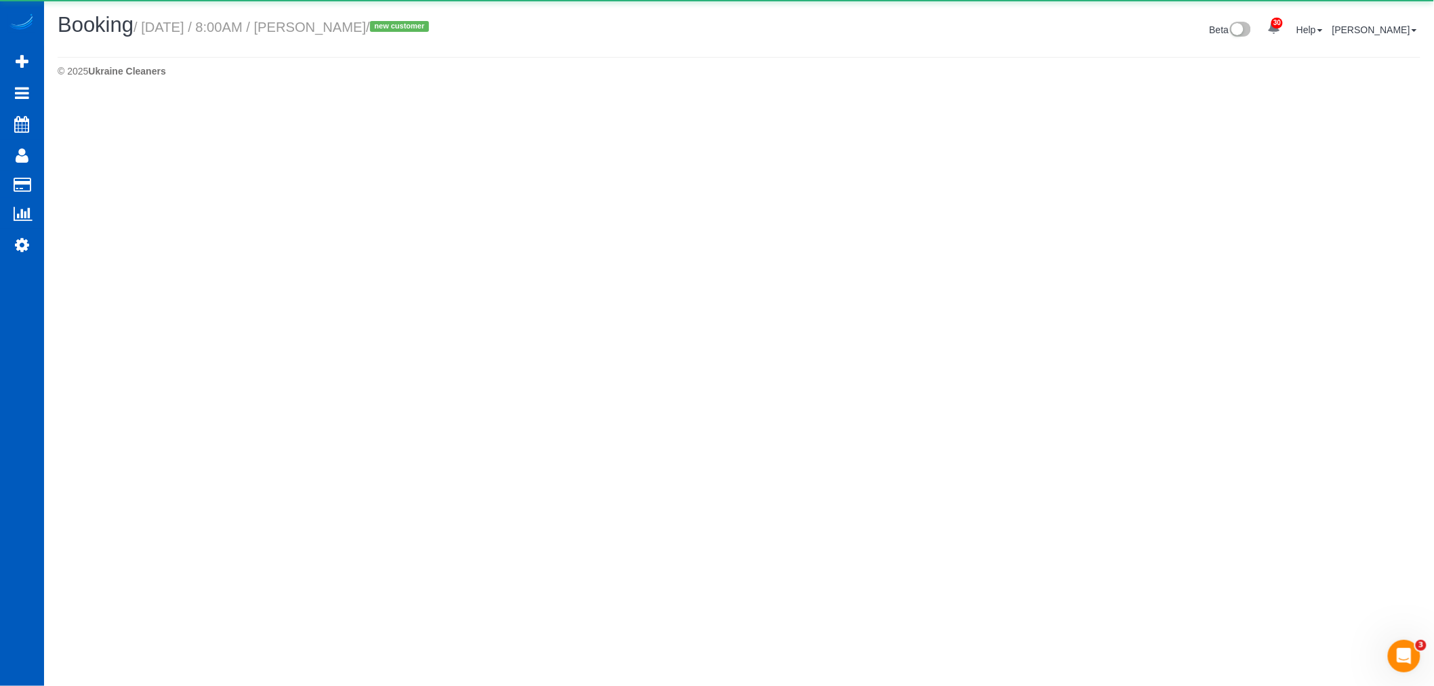
select select "WA"
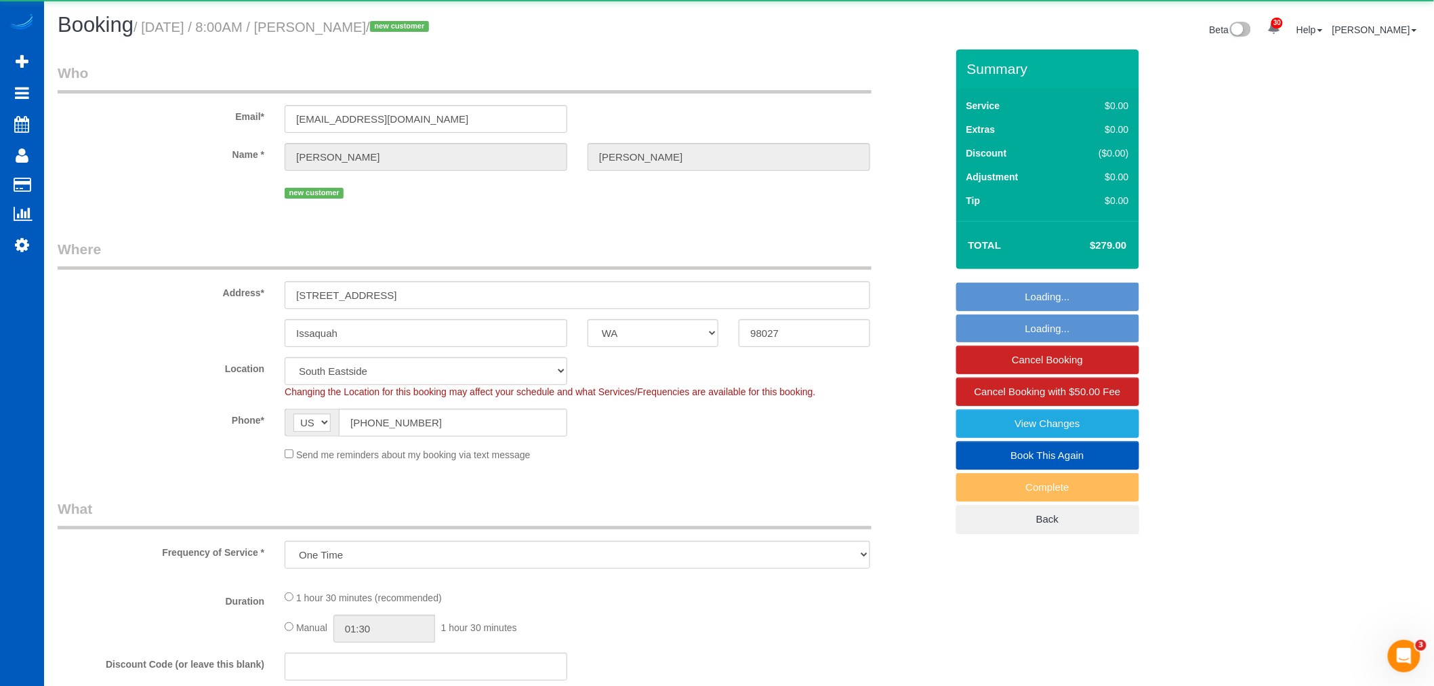
select select "object:114365"
select select "199"
select select "1001"
select select "2"
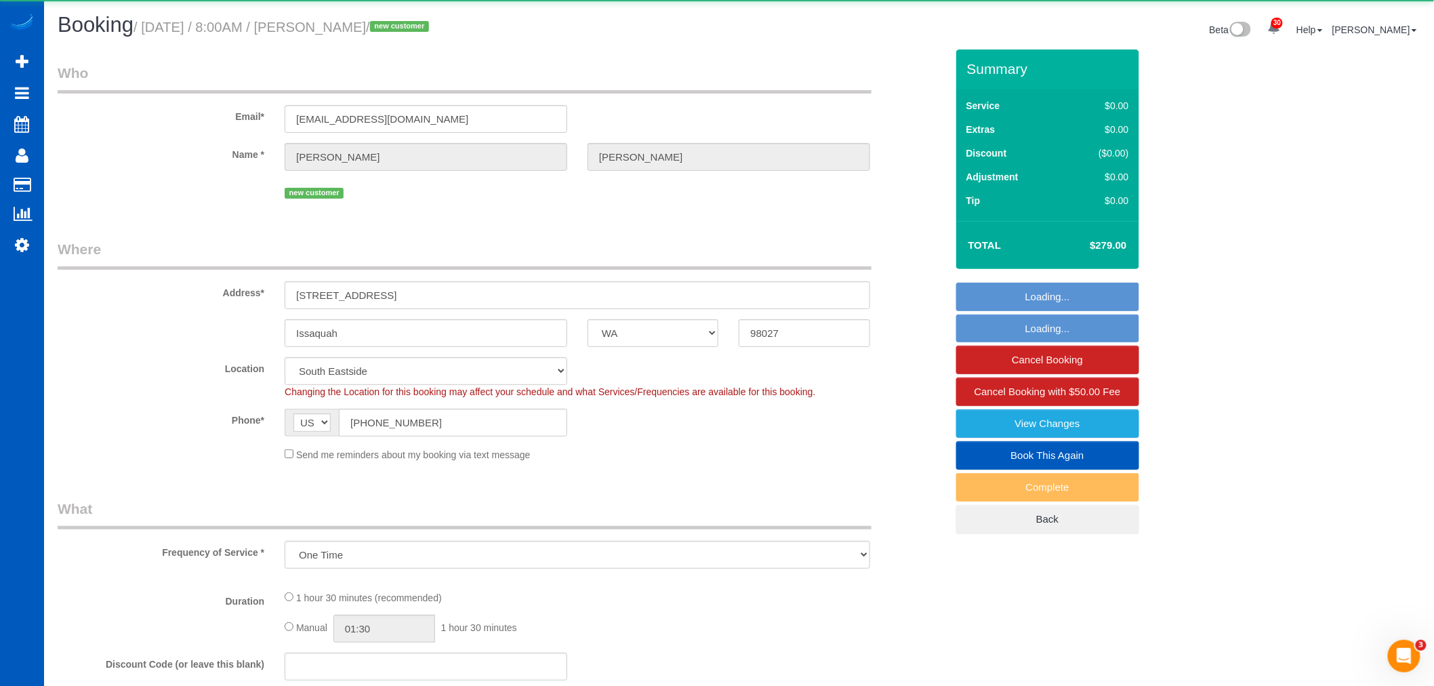
select select "spot368"
select select "number:8"
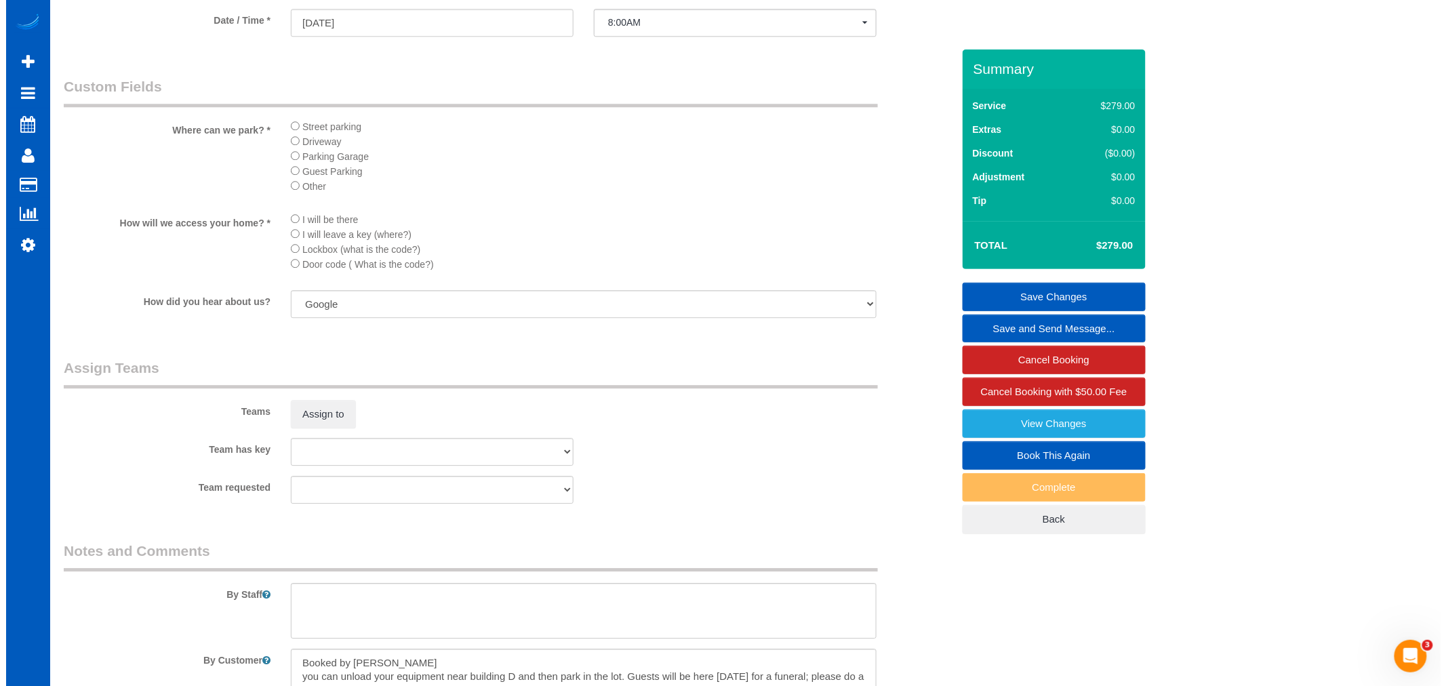
scroll to position [1581, 0]
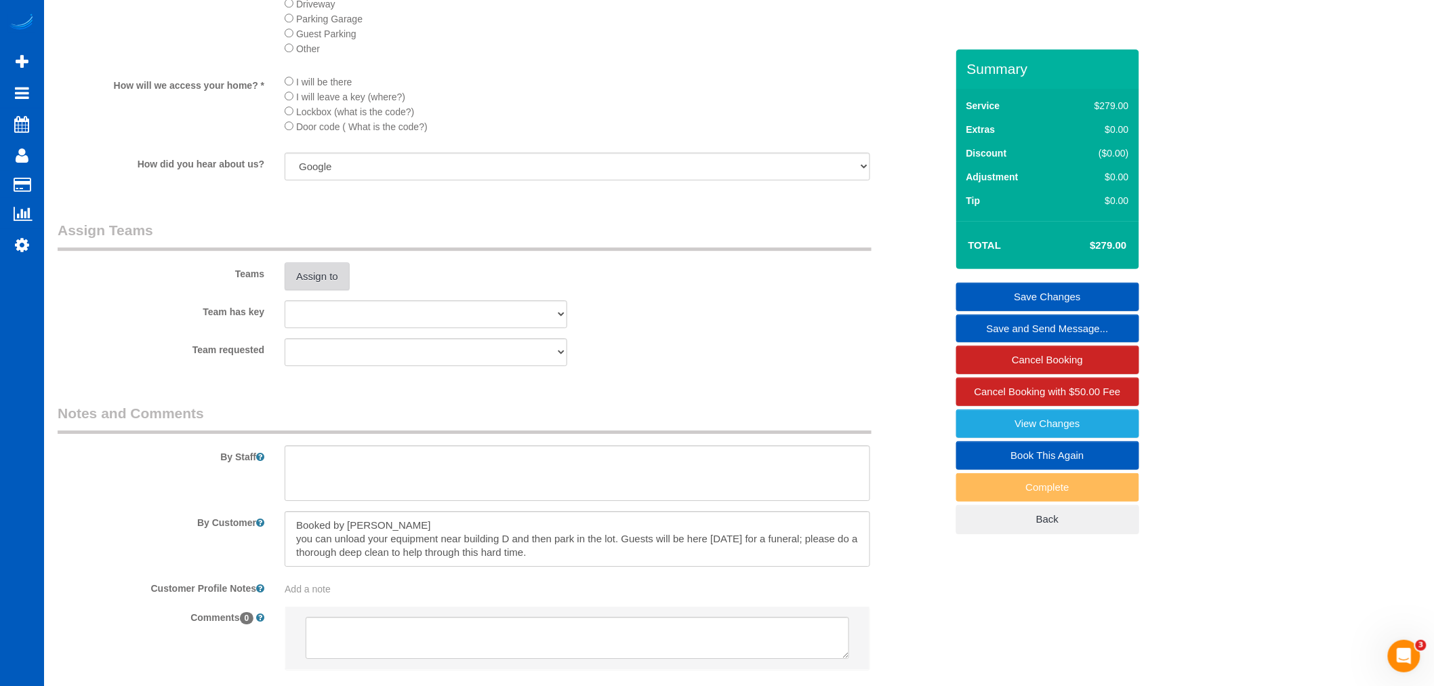
click at [304, 291] on button "Assign to" at bounding box center [317, 276] width 65 height 28
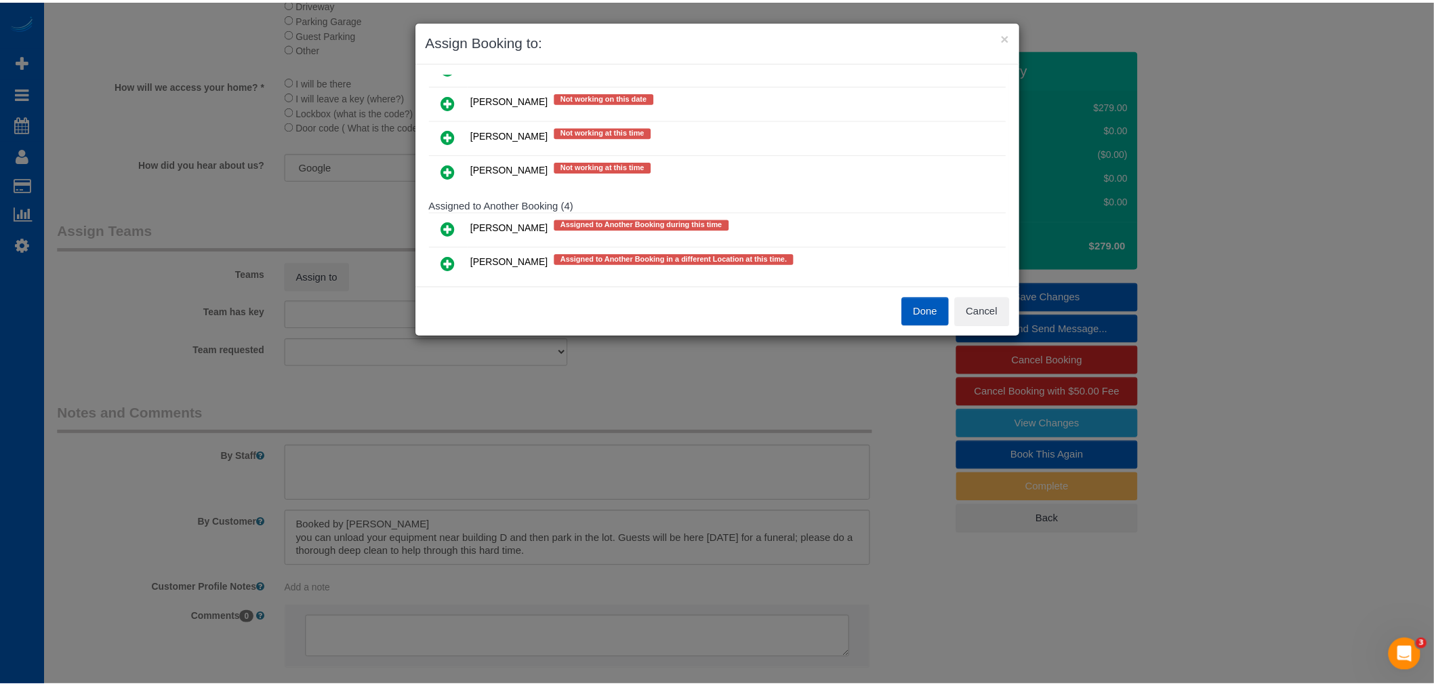
scroll to position [301, 0]
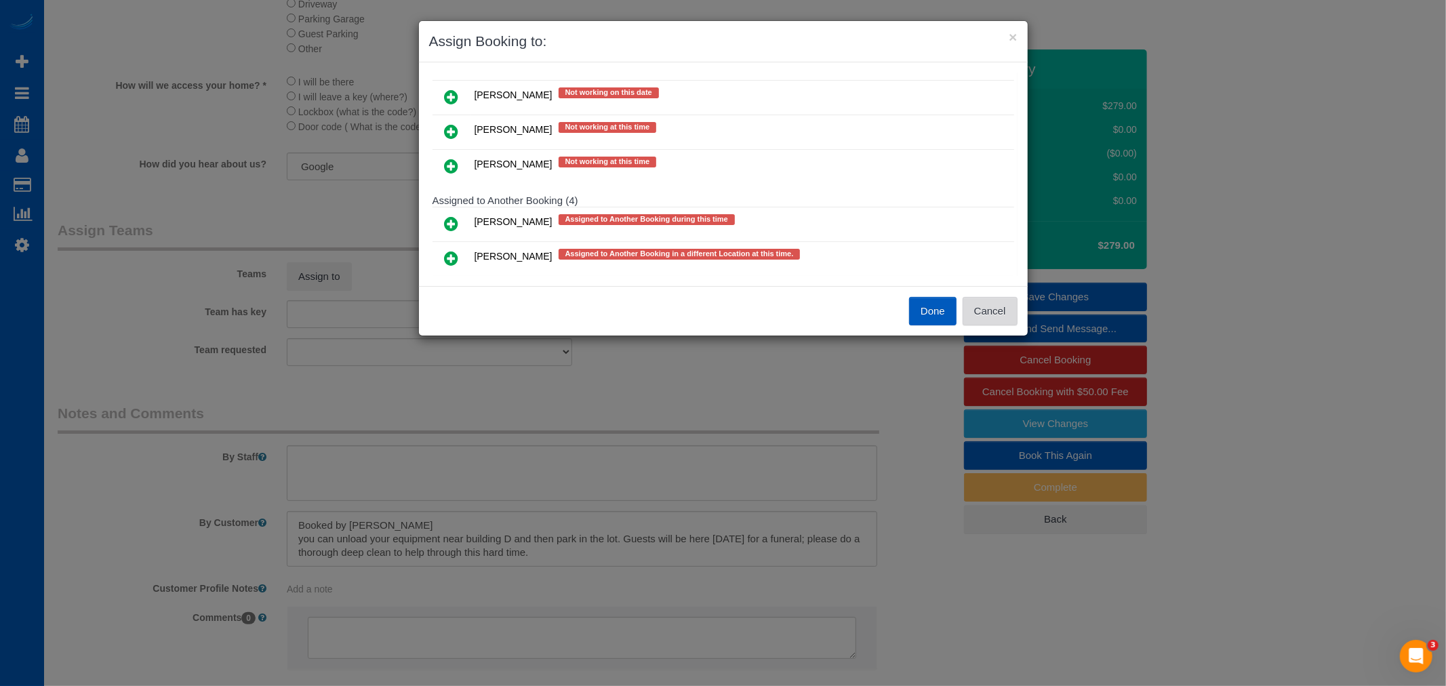
click at [963, 300] on button "Cancel" at bounding box center [989, 311] width 55 height 28
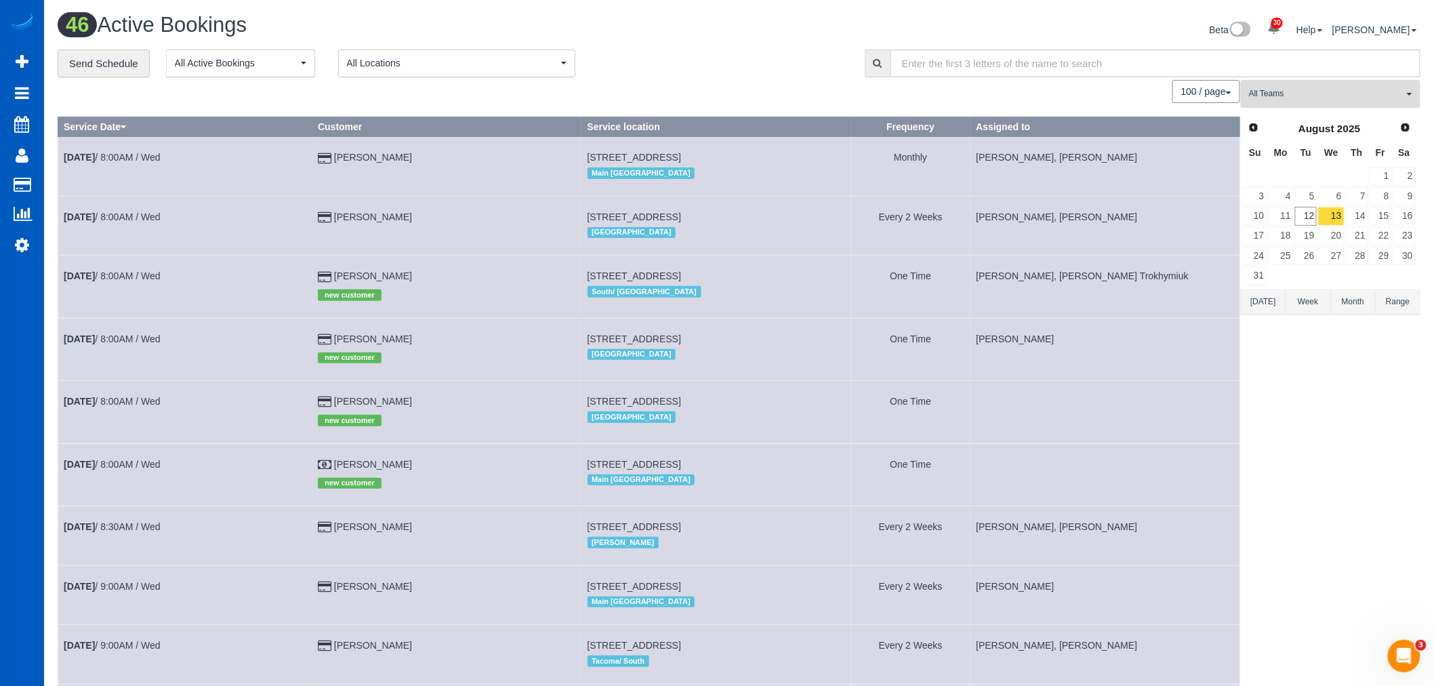
click at [1288, 90] on span "All Teams" at bounding box center [1326, 94] width 155 height 12
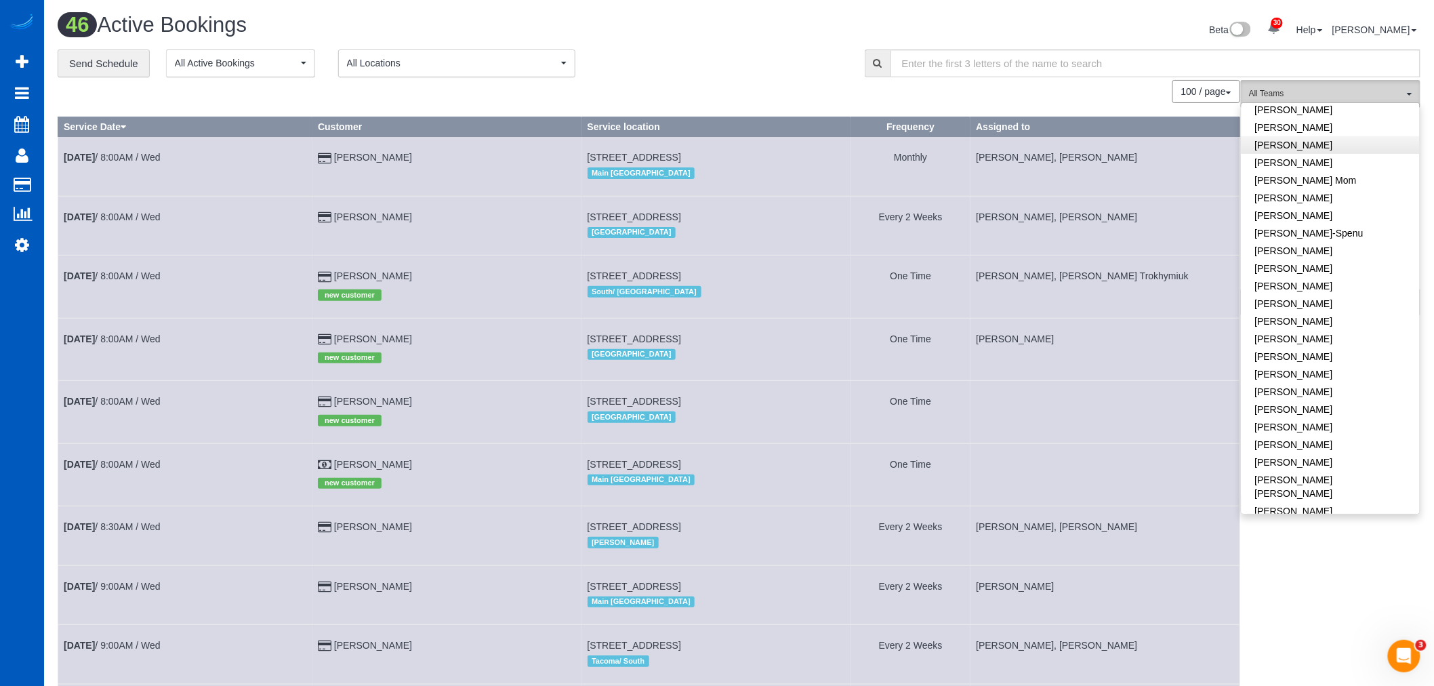
scroll to position [301, 0]
click at [1347, 325] on link "[PERSON_NAME]" at bounding box center [1331, 334] width 178 height 18
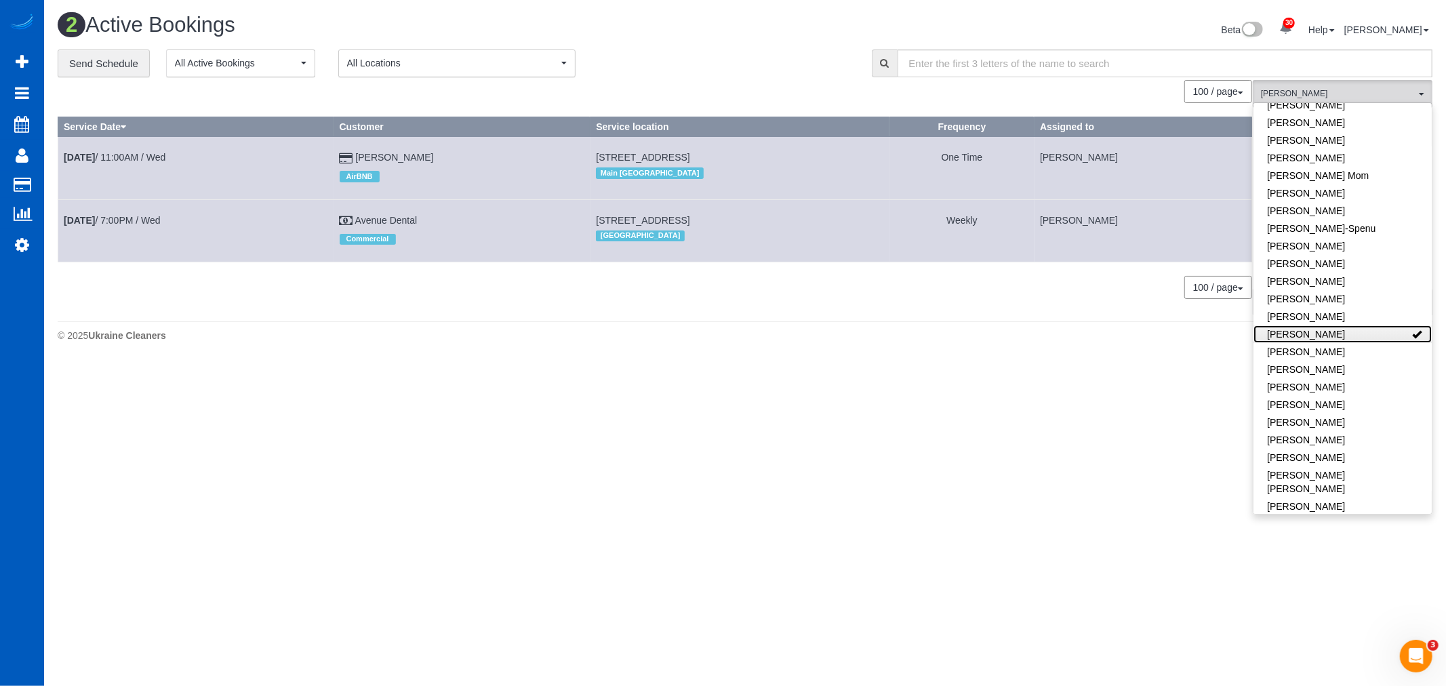
click at [1347, 325] on link "[PERSON_NAME]" at bounding box center [1342, 334] width 178 height 18
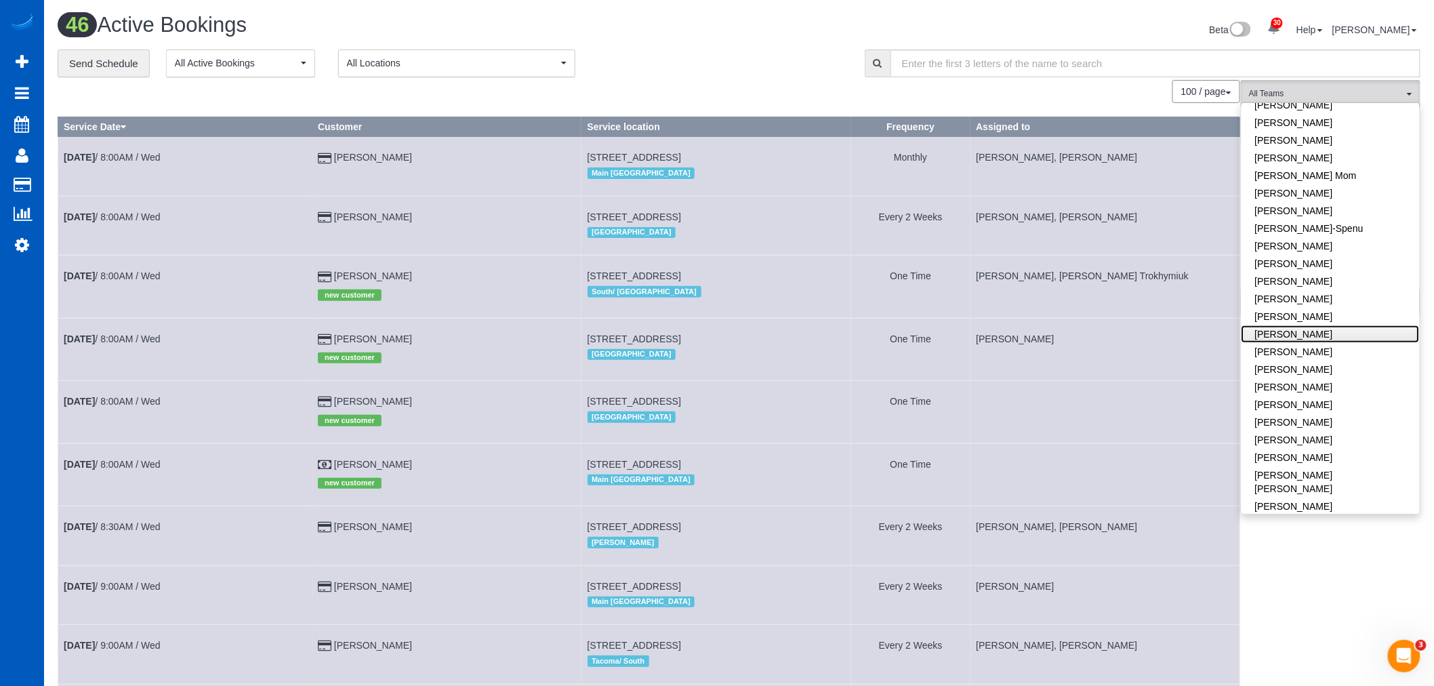
click at [1347, 325] on link "[PERSON_NAME]" at bounding box center [1331, 334] width 178 height 18
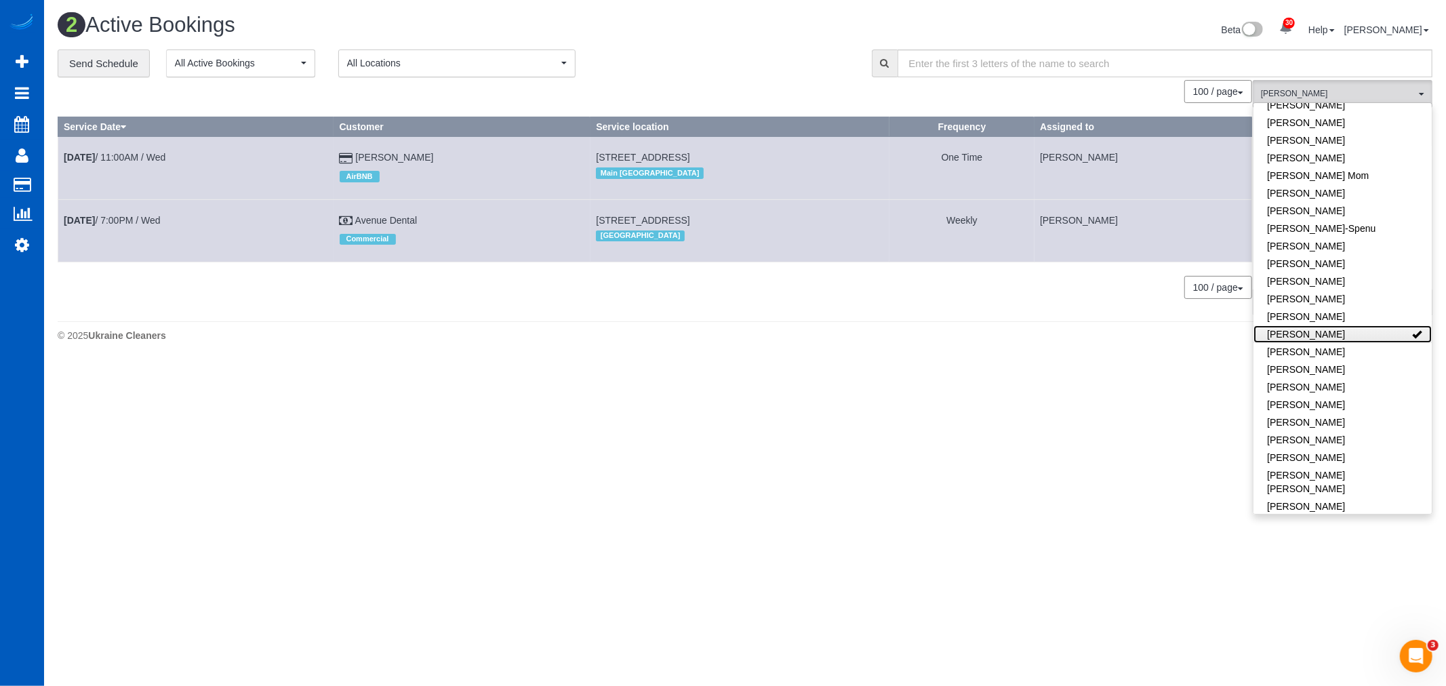
click at [1347, 325] on link "[PERSON_NAME]" at bounding box center [1342, 334] width 178 height 18
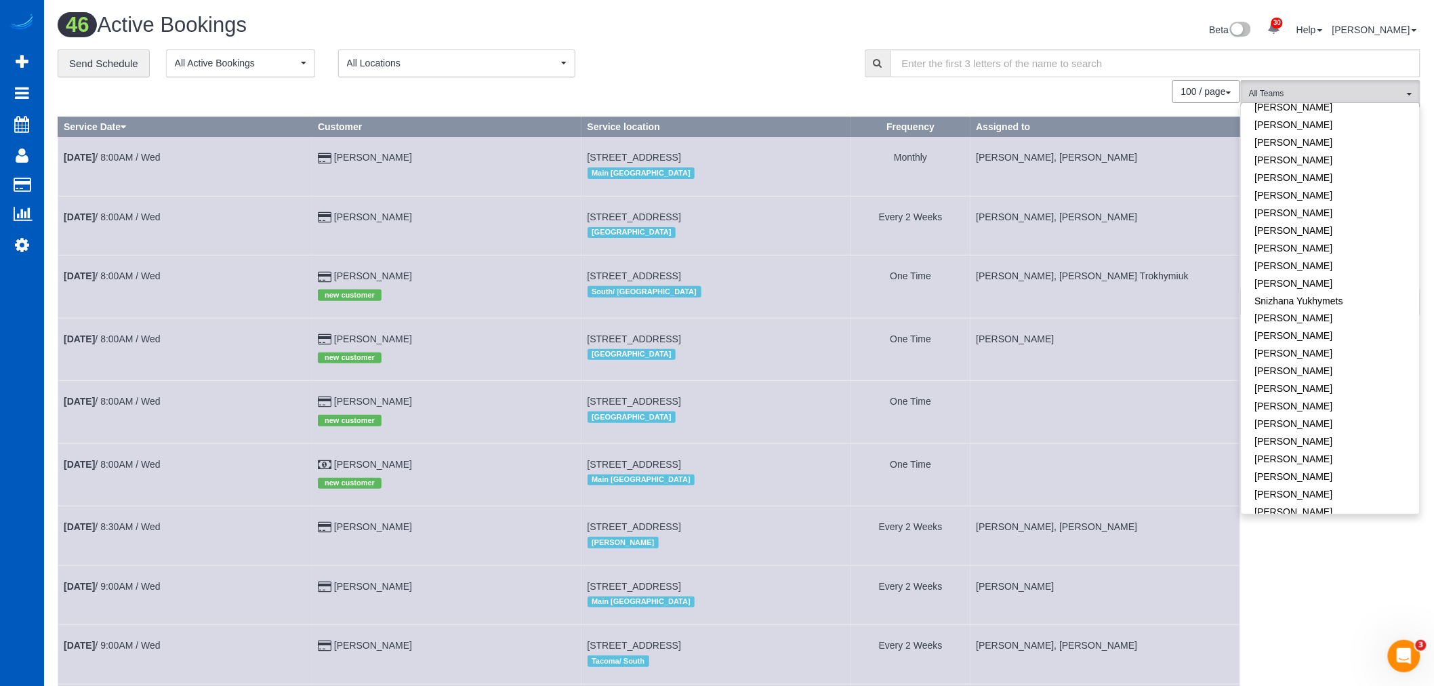
scroll to position [876, 0]
click at [1319, 328] on link "[PERSON_NAME]" at bounding box center [1331, 337] width 178 height 18
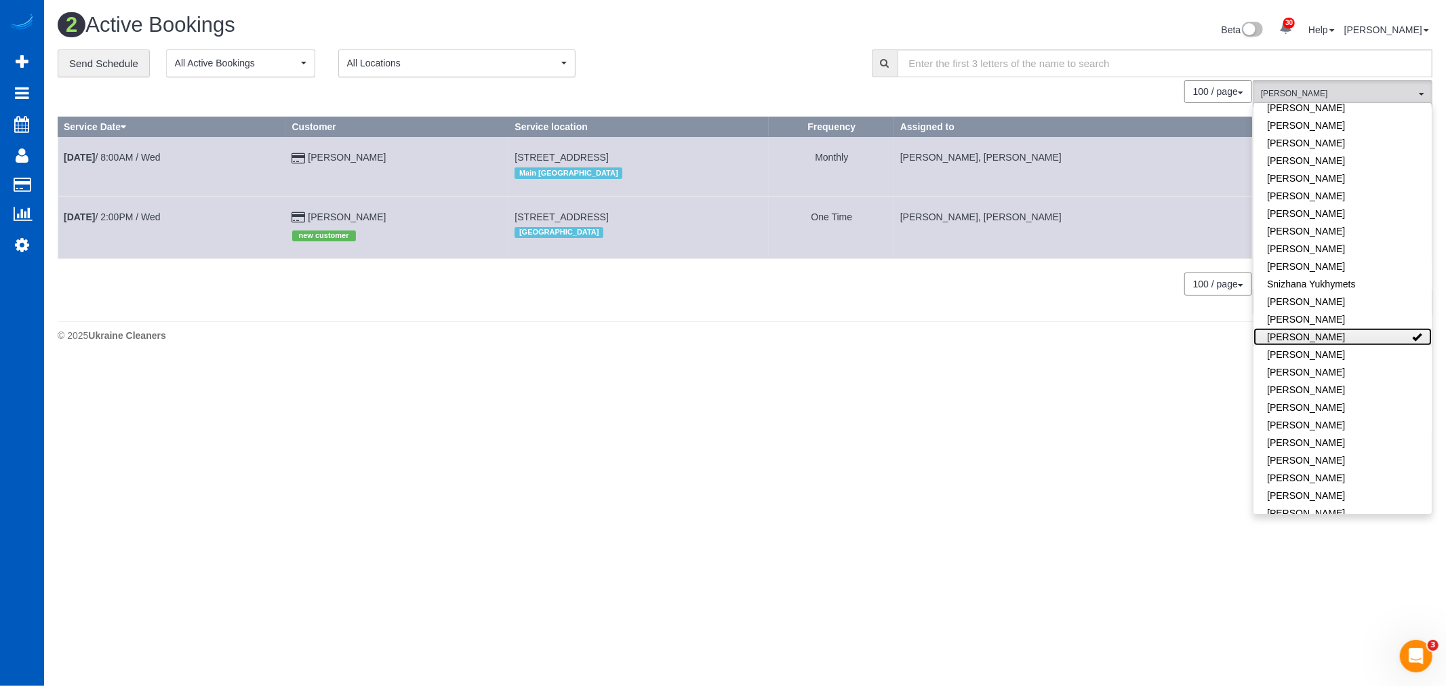
click at [1319, 328] on link "[PERSON_NAME]" at bounding box center [1342, 337] width 178 height 18
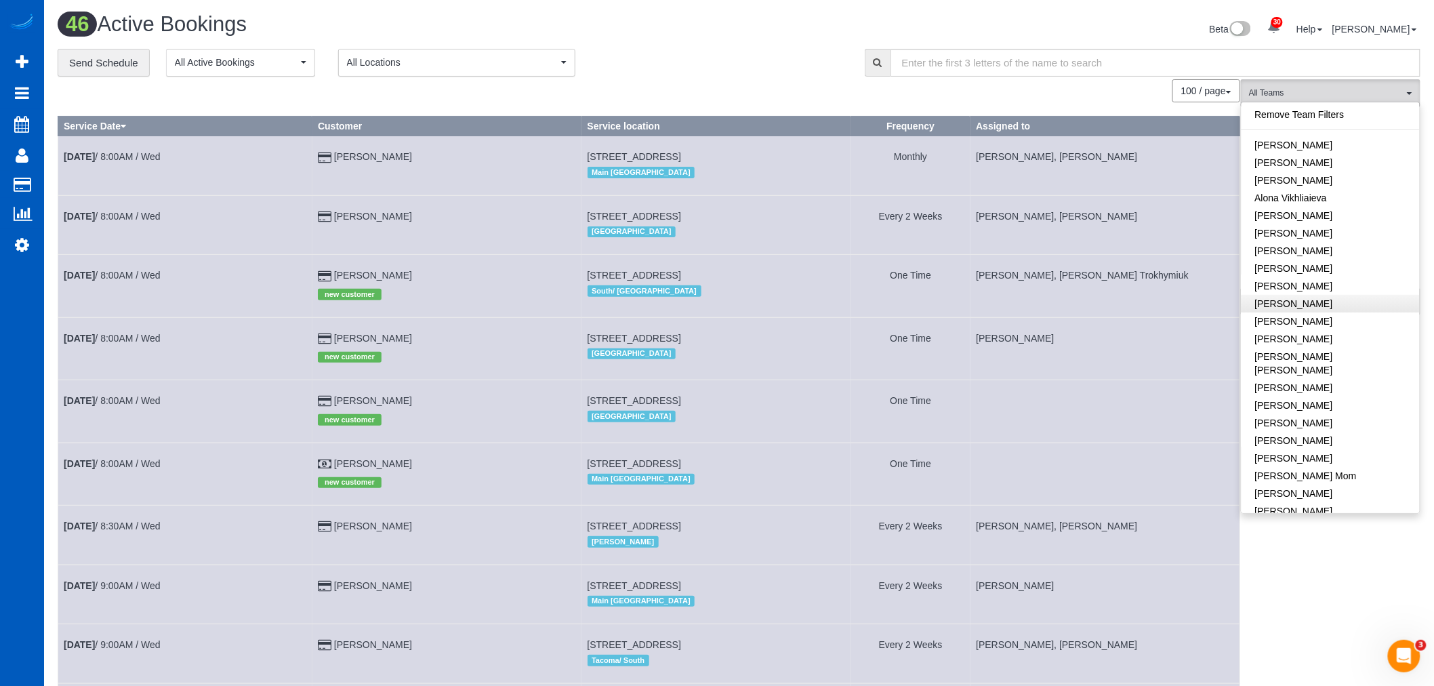
scroll to position [0, 0]
click at [1349, 214] on link "[PERSON_NAME]" at bounding box center [1331, 216] width 178 height 18
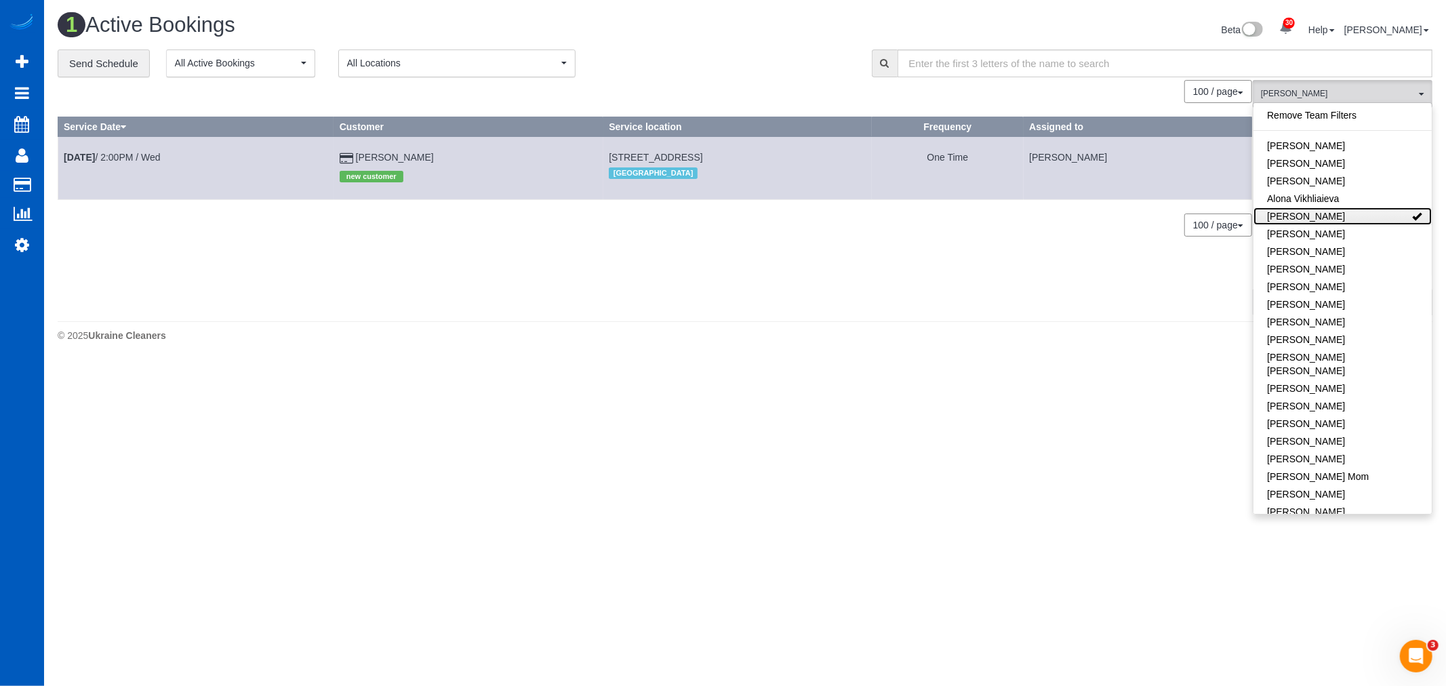
click at [1349, 214] on link "[PERSON_NAME]" at bounding box center [1342, 216] width 178 height 18
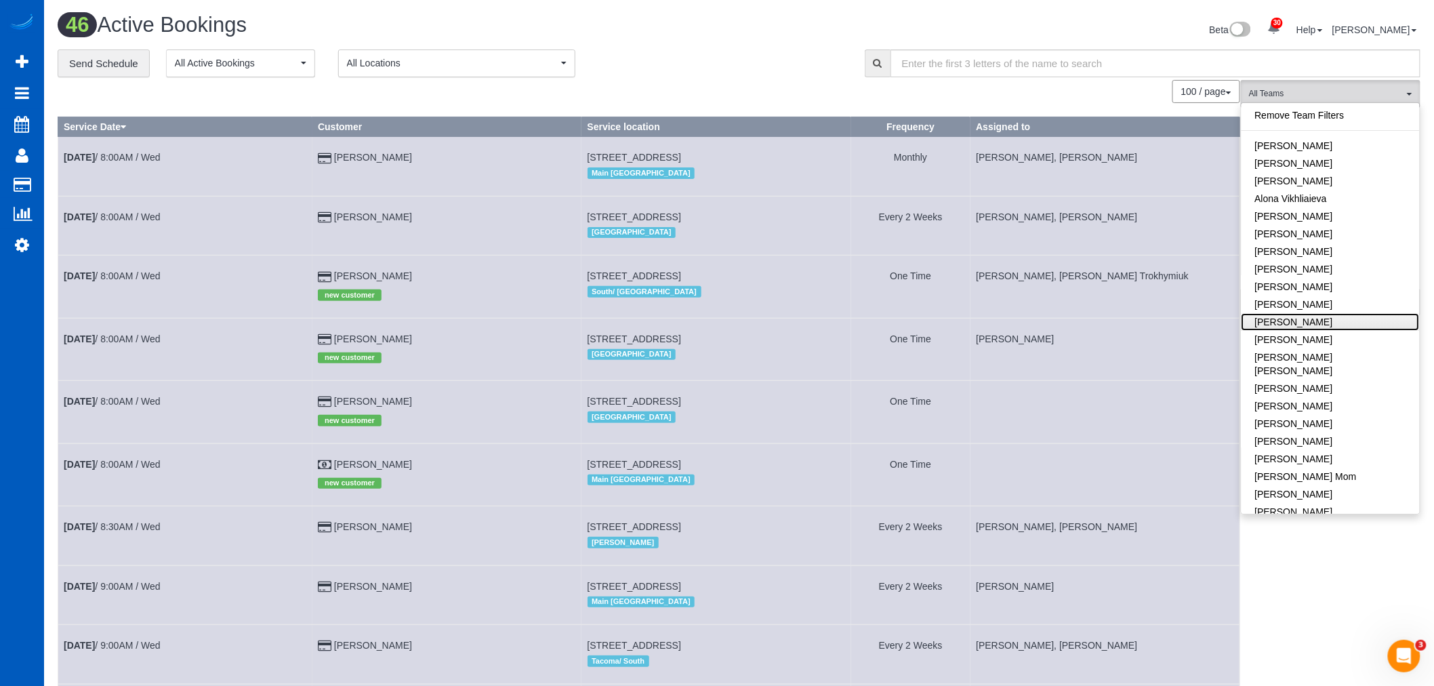
click at [1350, 317] on link "[PERSON_NAME]" at bounding box center [1331, 322] width 178 height 18
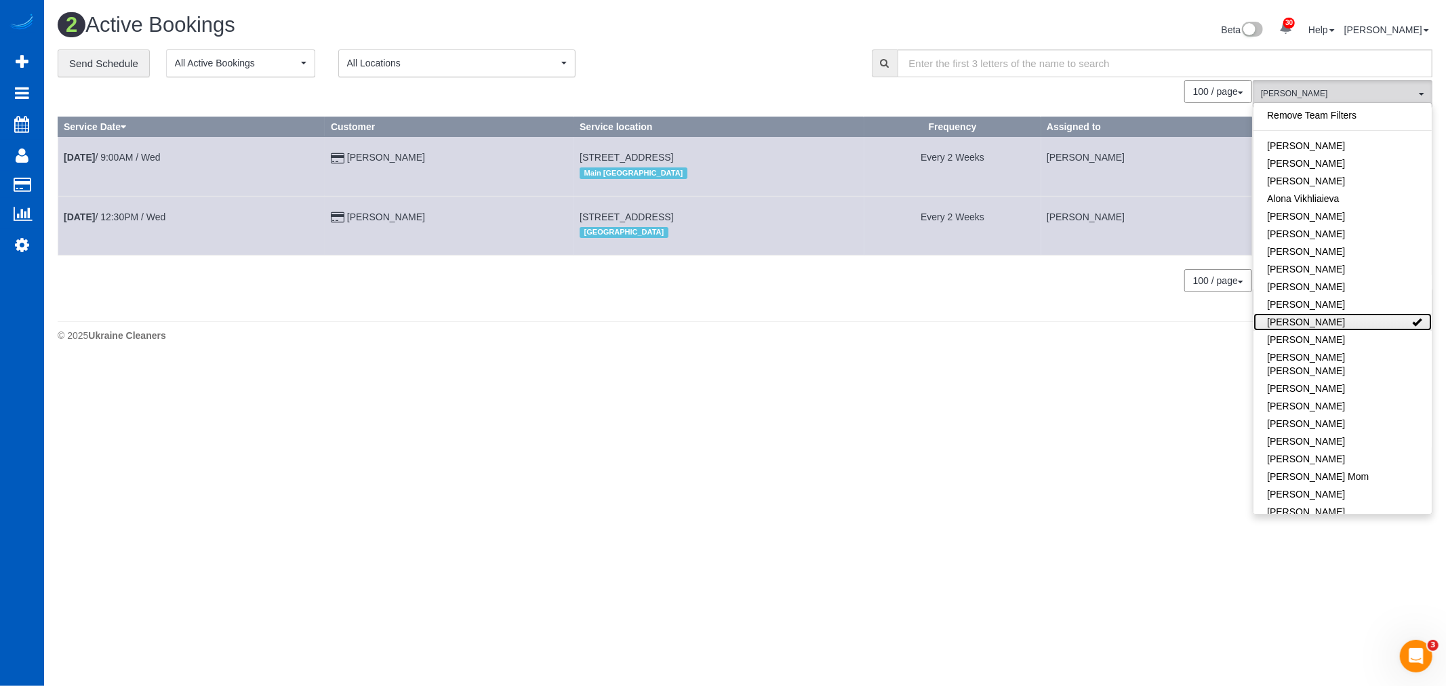
click at [1350, 317] on link "[PERSON_NAME]" at bounding box center [1342, 322] width 178 height 18
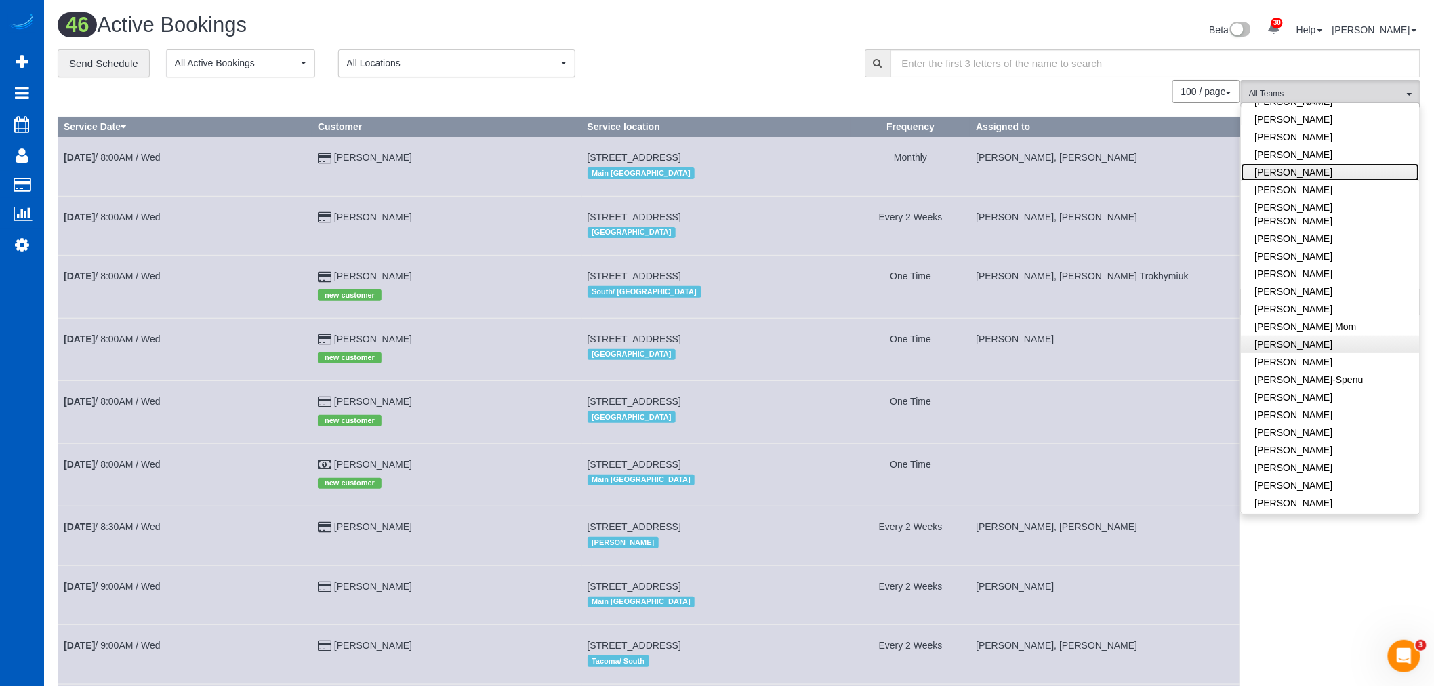
scroll to position [150, 0]
click at [1298, 338] on link "[PERSON_NAME]" at bounding box center [1331, 344] width 178 height 18
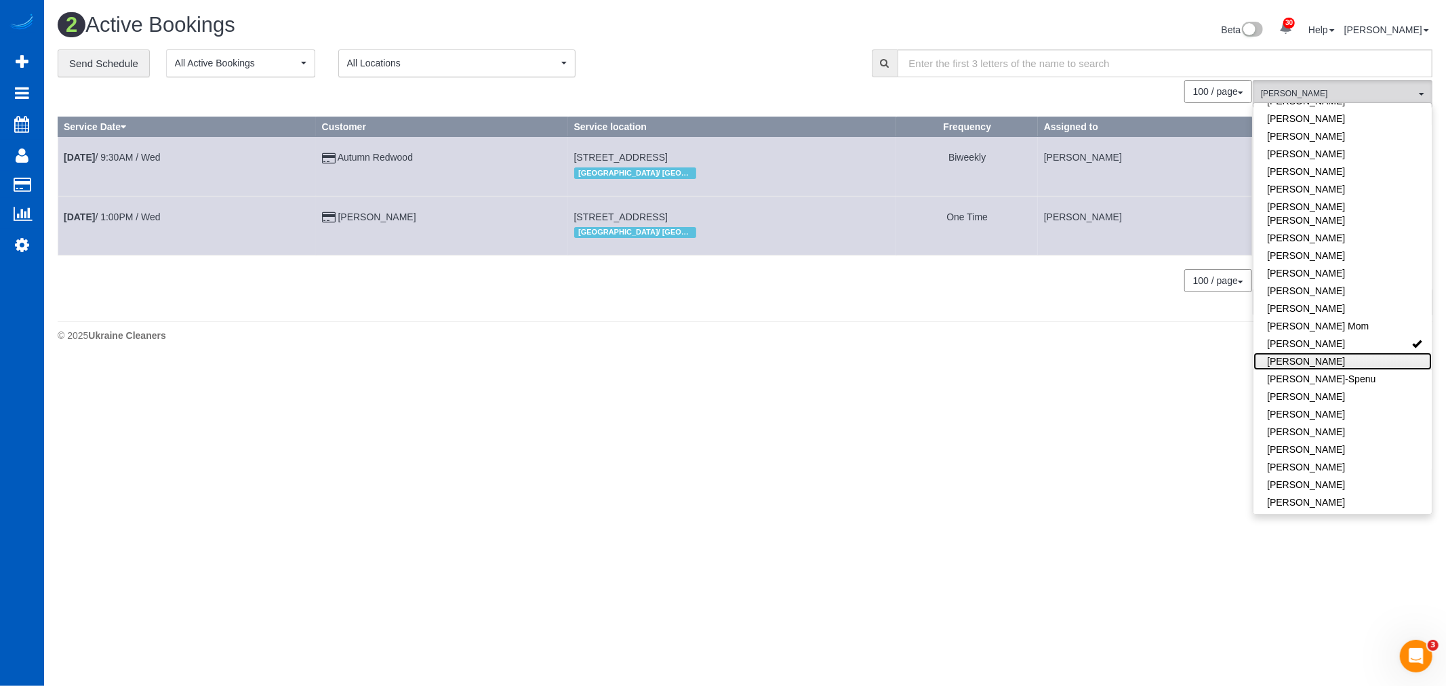
click at [1297, 352] on link "[PERSON_NAME]" at bounding box center [1342, 361] width 178 height 18
click at [1320, 335] on link "[PERSON_NAME]" at bounding box center [1342, 344] width 178 height 18
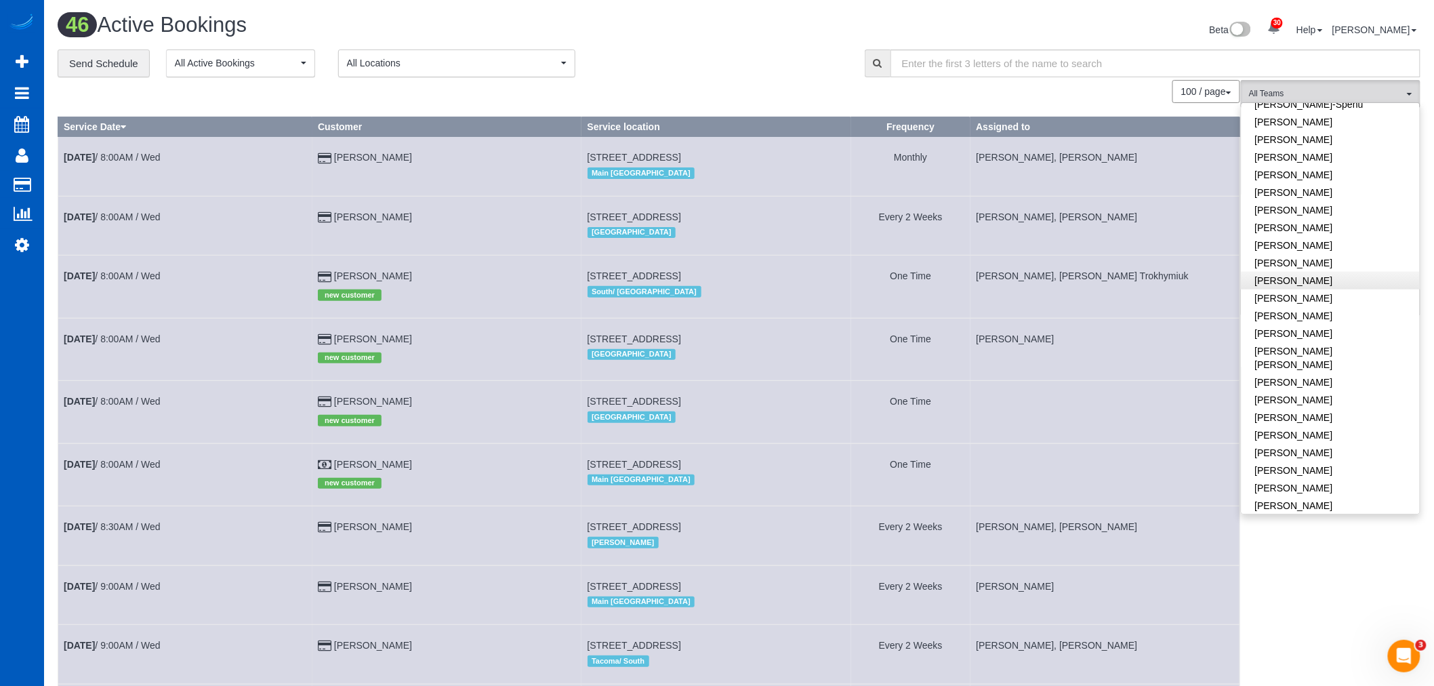
scroll to position [451, 0]
click at [1319, 365] on link "[PERSON_NAME]" at bounding box center [1331, 374] width 178 height 18
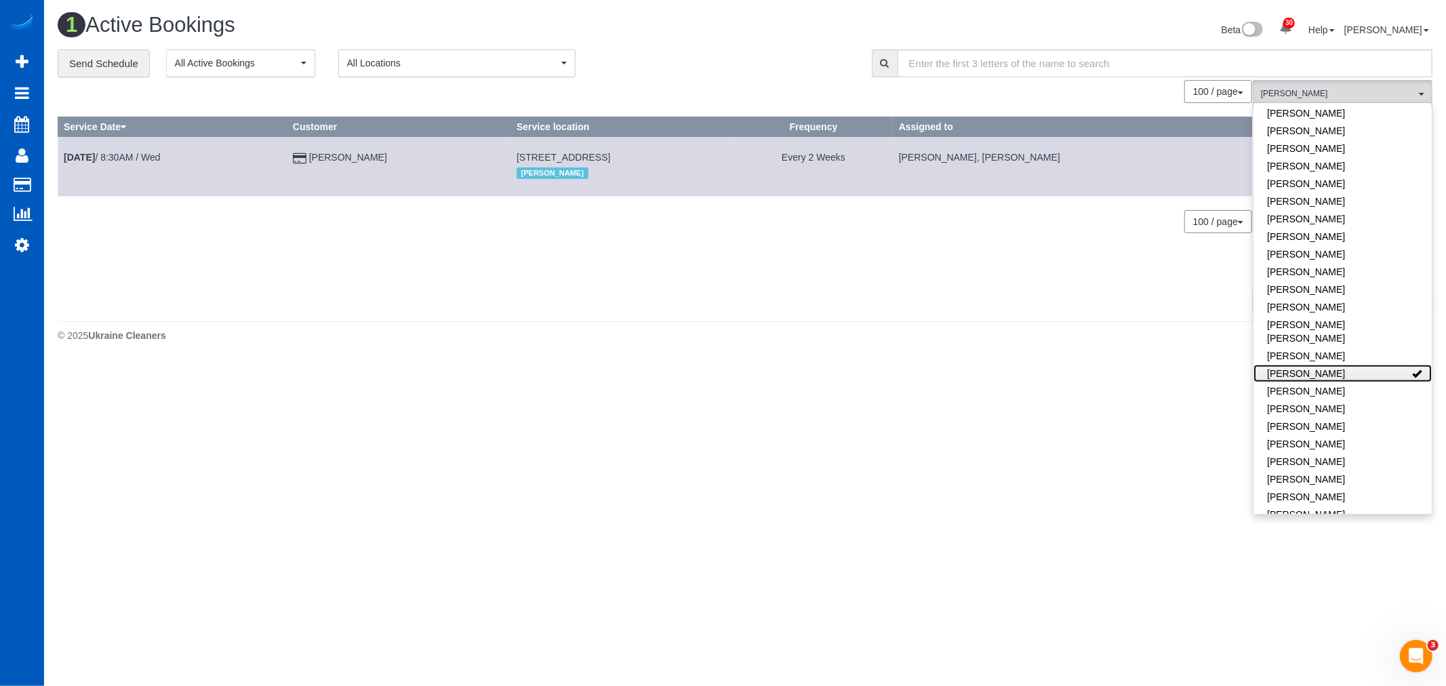
click at [1319, 365] on link "[PERSON_NAME]" at bounding box center [1342, 374] width 178 height 18
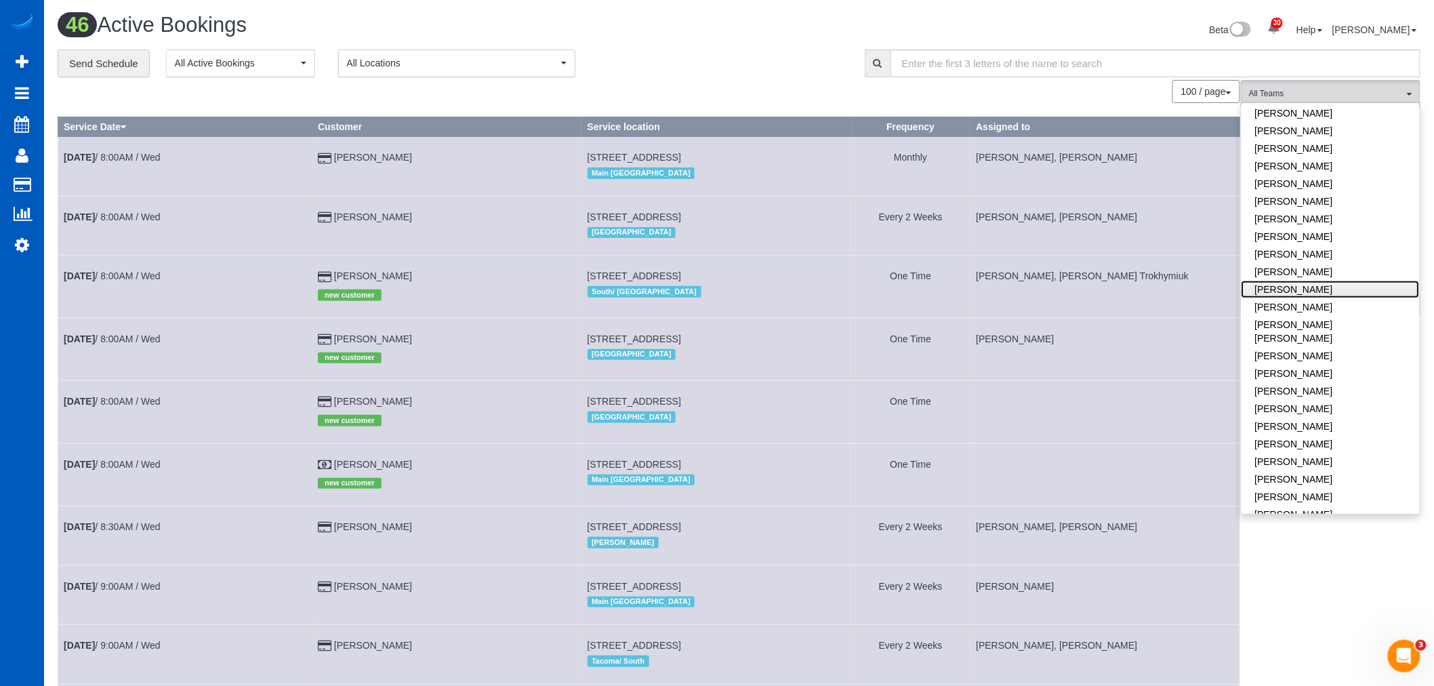
click at [1337, 281] on link "[PERSON_NAME]" at bounding box center [1331, 290] width 178 height 18
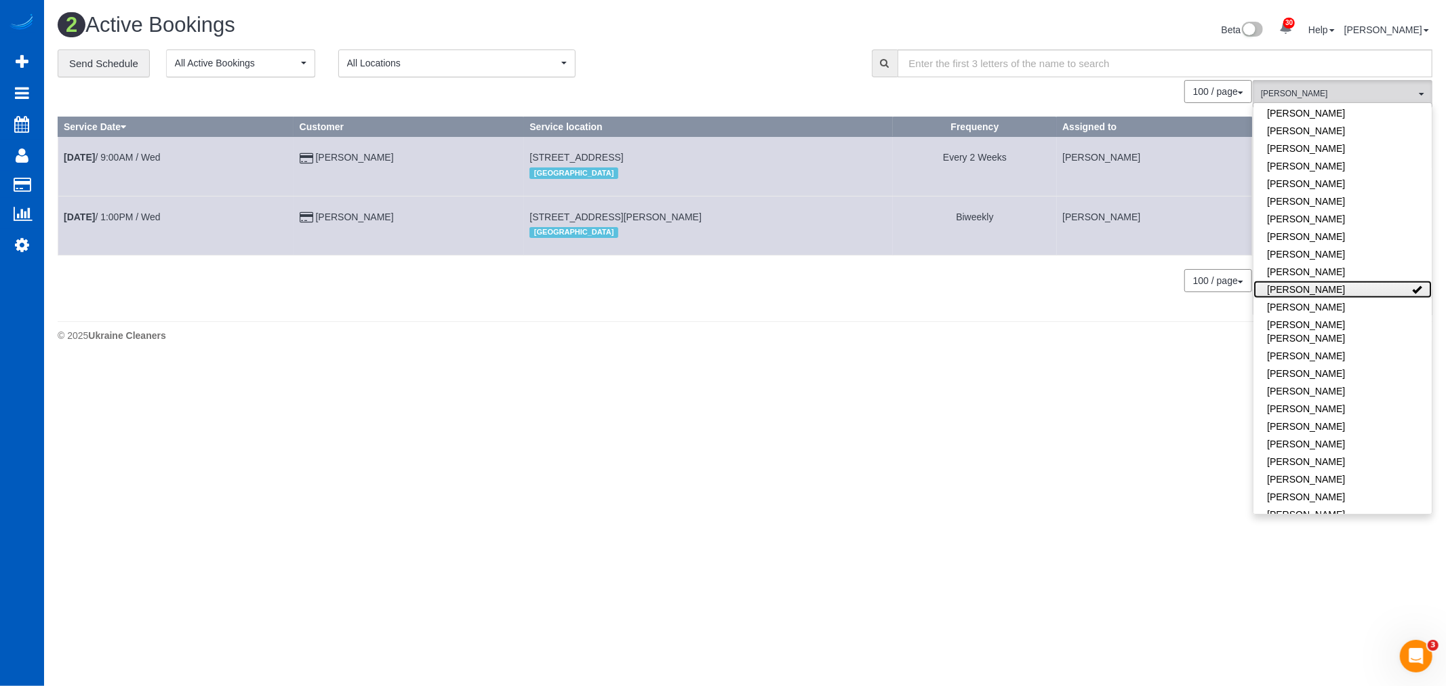
click at [1337, 281] on link "[PERSON_NAME]" at bounding box center [1342, 290] width 178 height 18
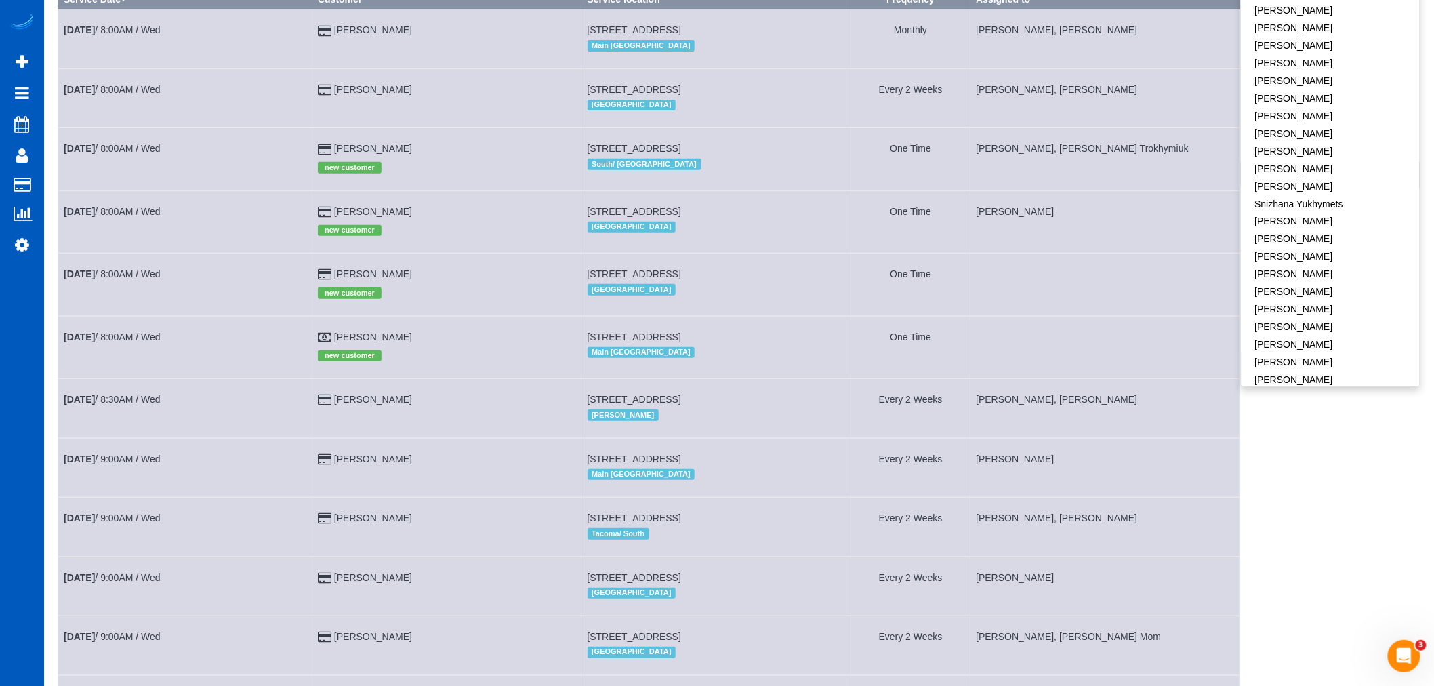
scroll to position [150, 0]
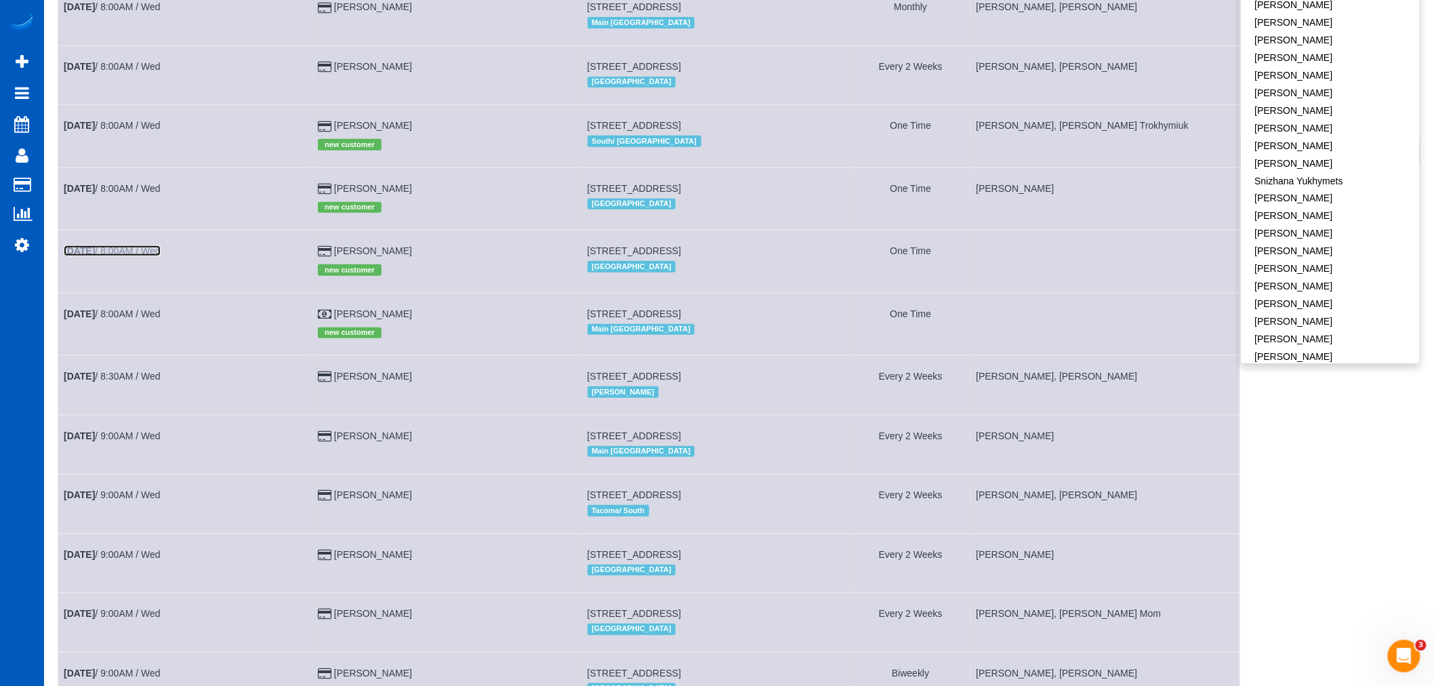
click at [130, 252] on link "[DATE] 8:00AM / Wed" at bounding box center [112, 250] width 97 height 11
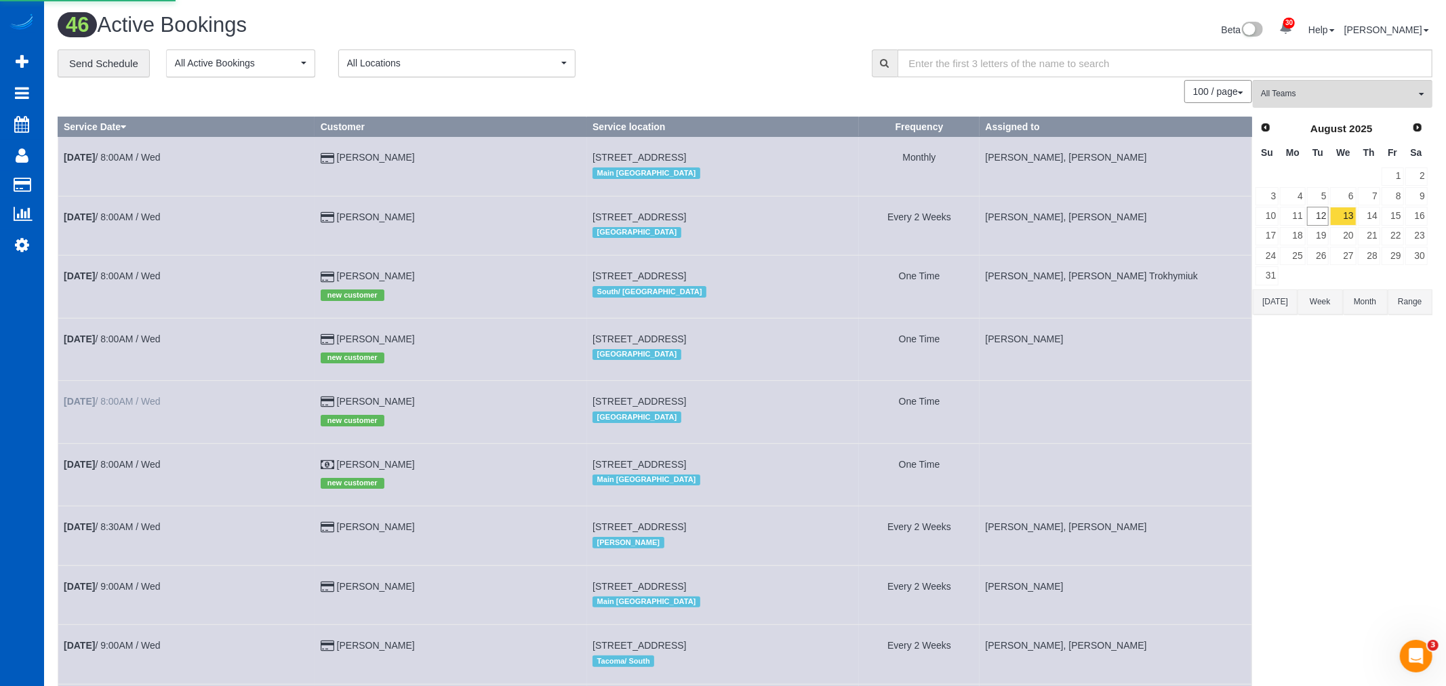
select select "WA"
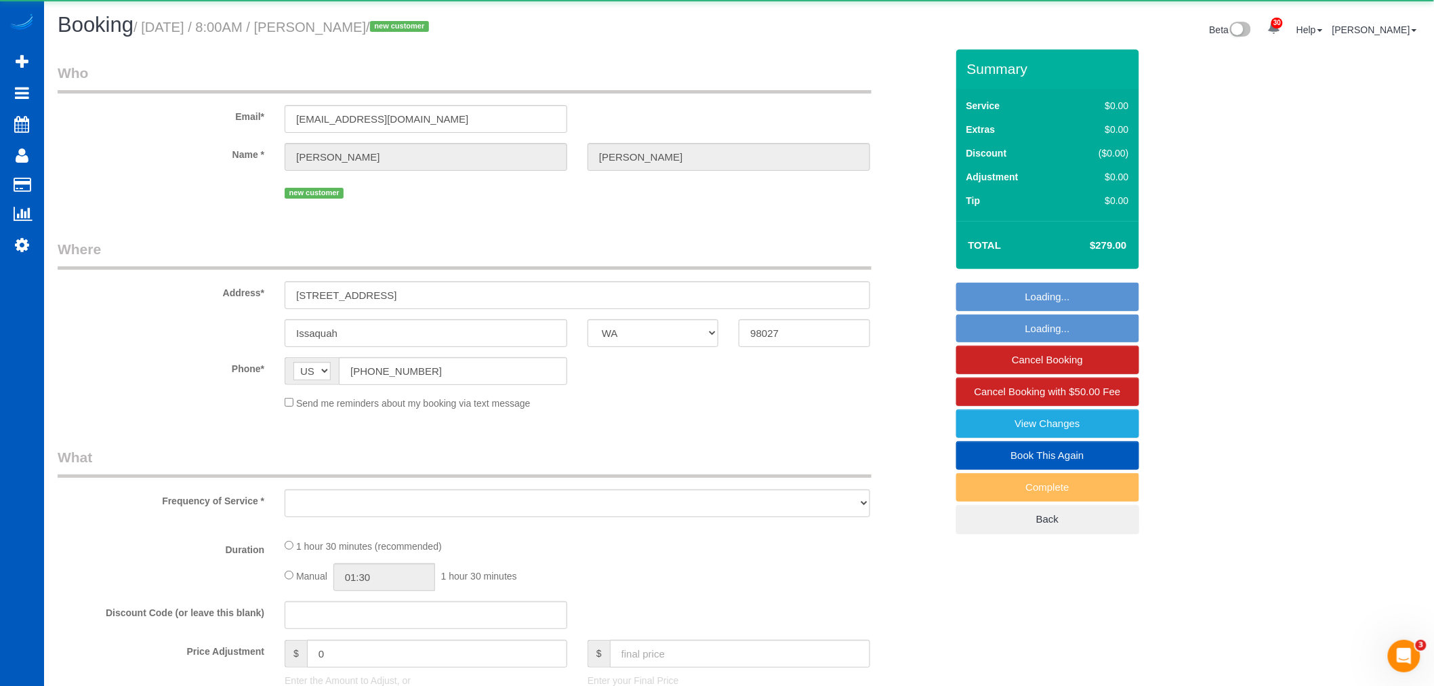
select select "object:121578"
select select "string:fspay-2829192a-4ab6-4c4e-9849-da507fef2871"
select select "199"
select select "1001"
select select "2"
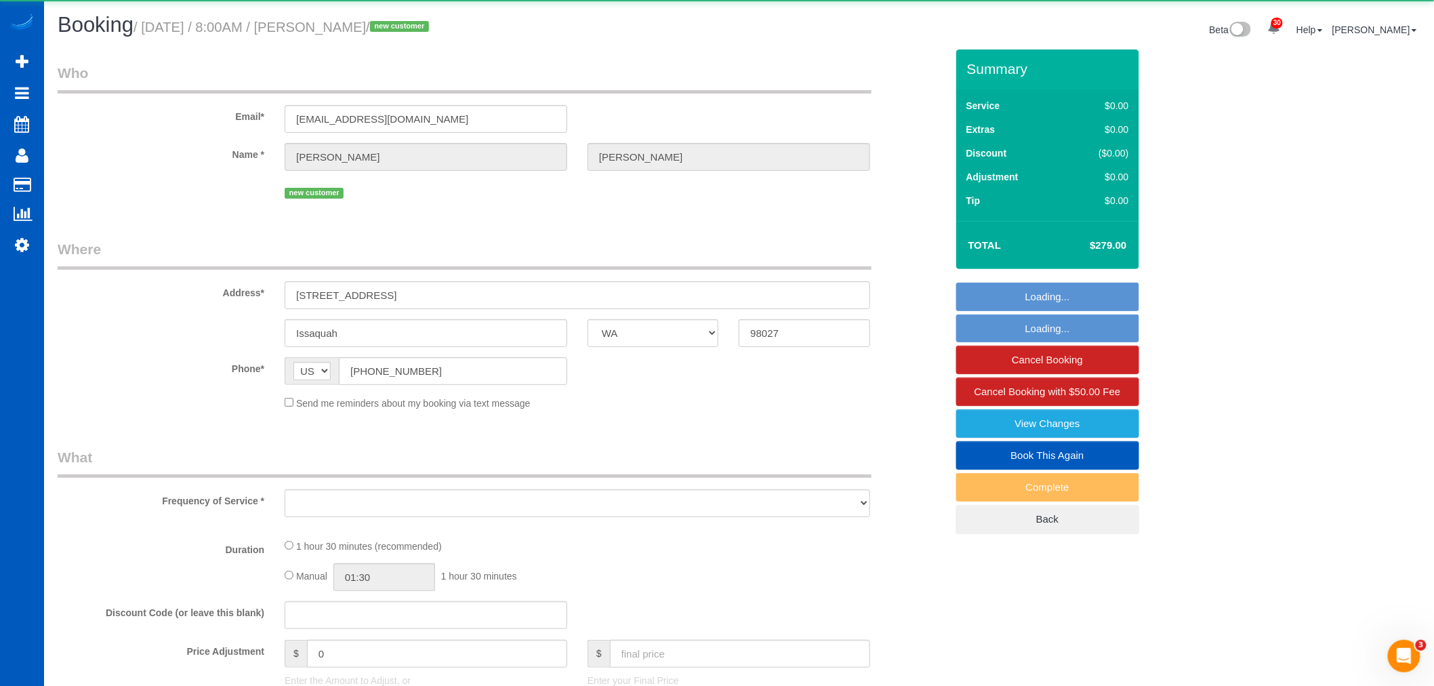
select select "2"
select select "spot377"
select select "number:8"
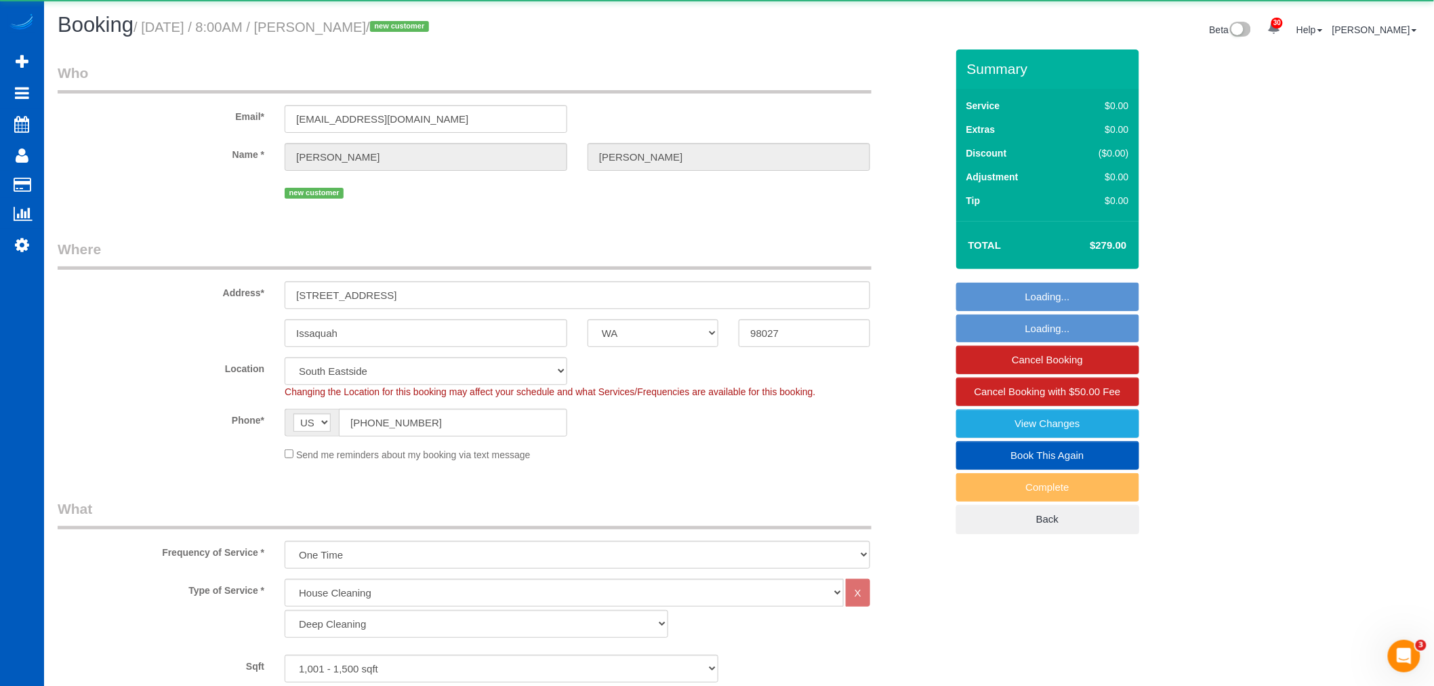
select select "object:121840"
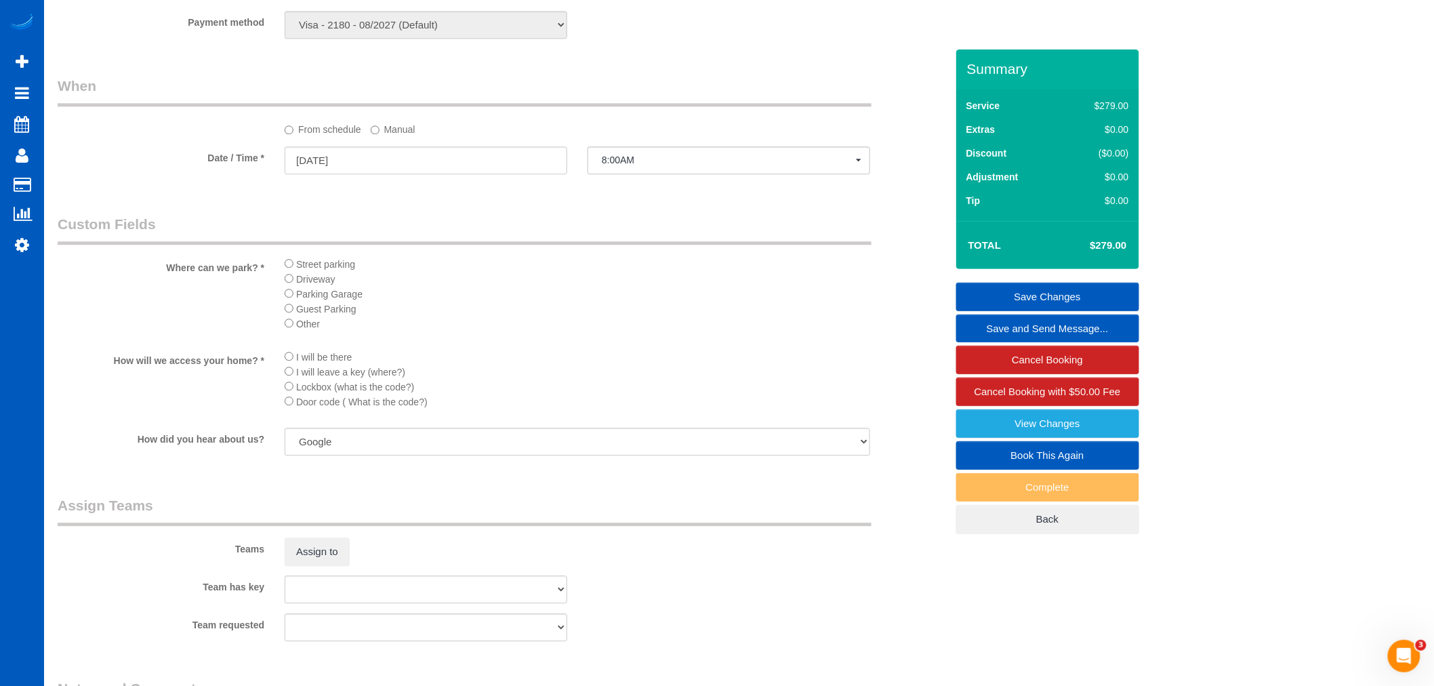
scroll to position [1431, 0]
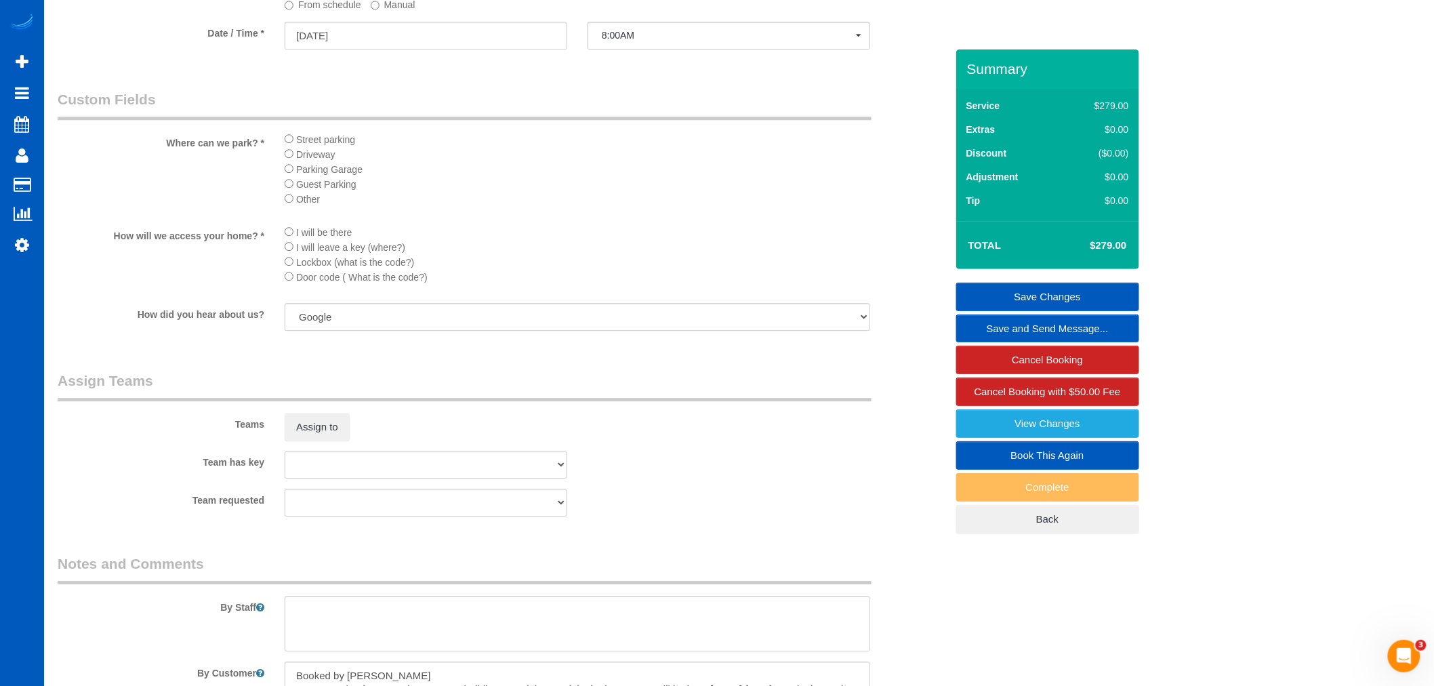
drag, startPoint x: 272, startPoint y: 457, endPoint x: 354, endPoint y: 453, distance: 81.4
click at [274, 441] on div "Teams Assign to" at bounding box center [501, 406] width 909 height 70
click at [329, 441] on button "Assign to" at bounding box center [317, 427] width 65 height 28
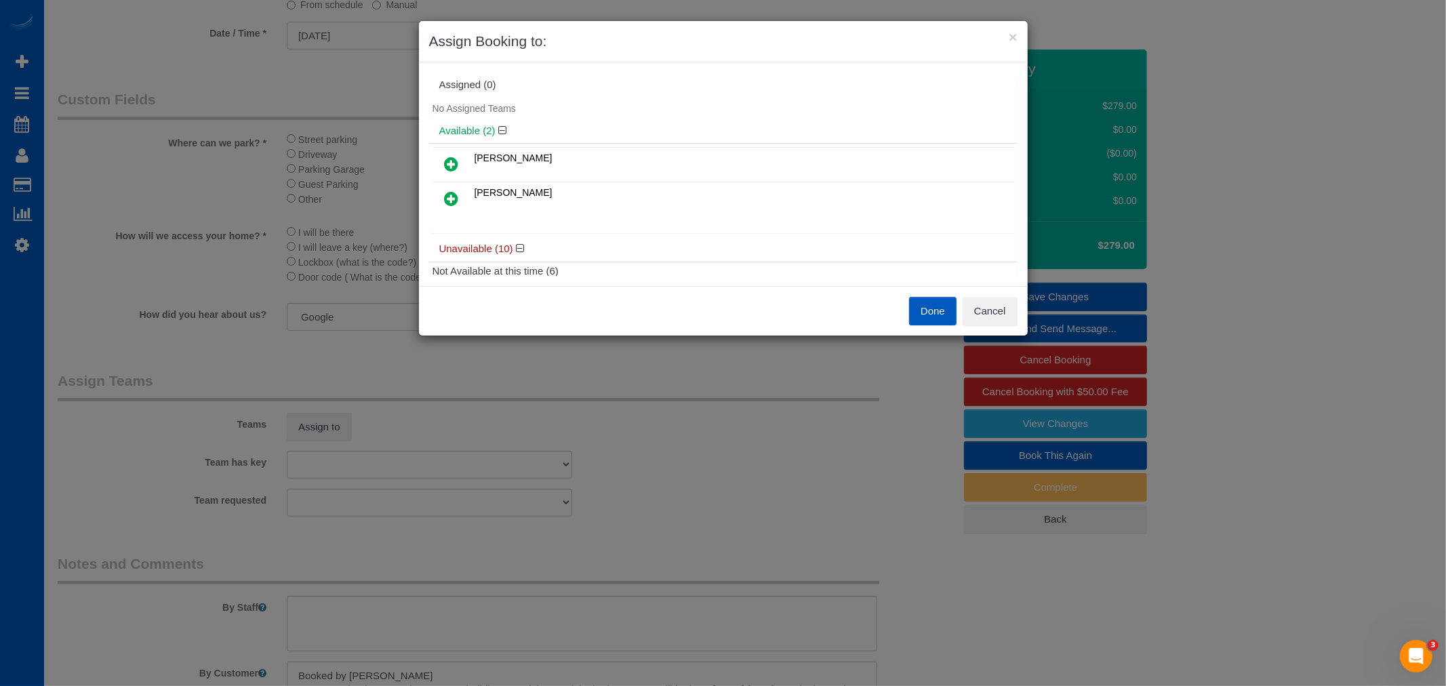
click at [455, 200] on icon at bounding box center [452, 198] width 14 height 16
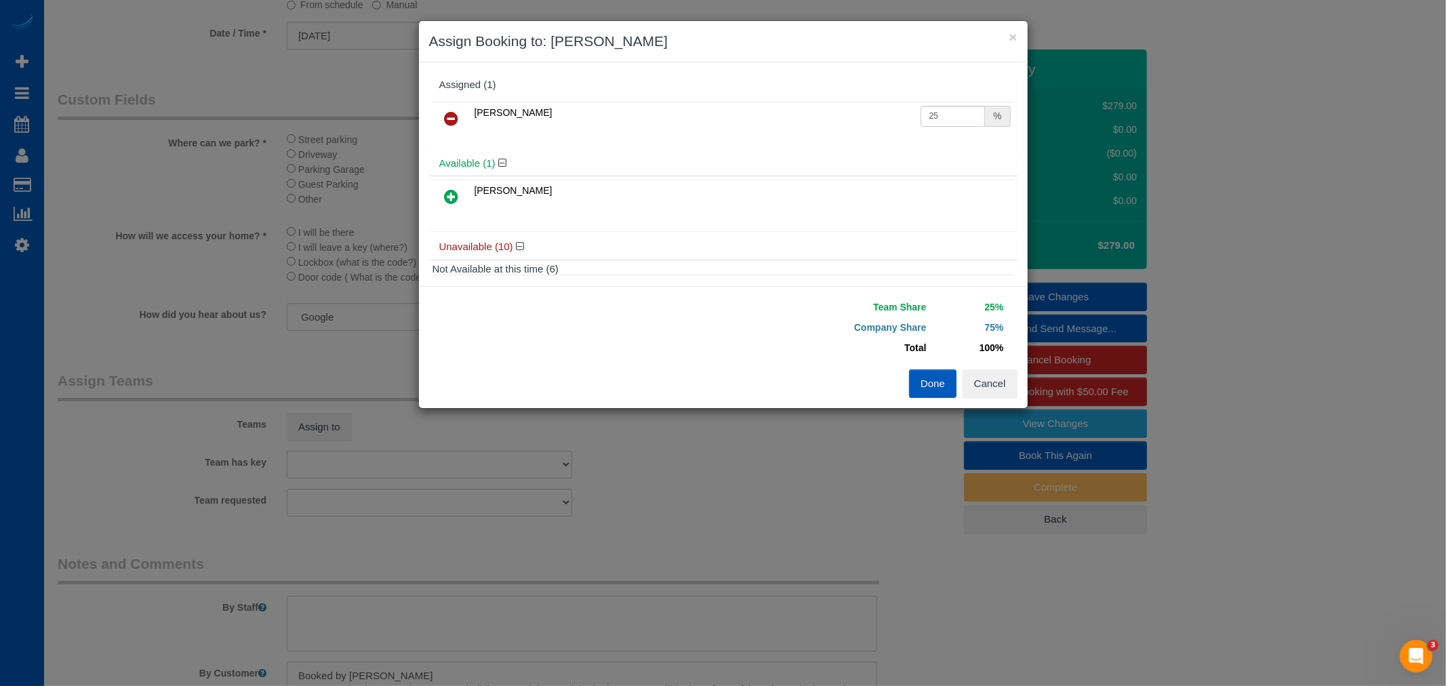
click at [454, 188] on icon at bounding box center [452, 196] width 14 height 16
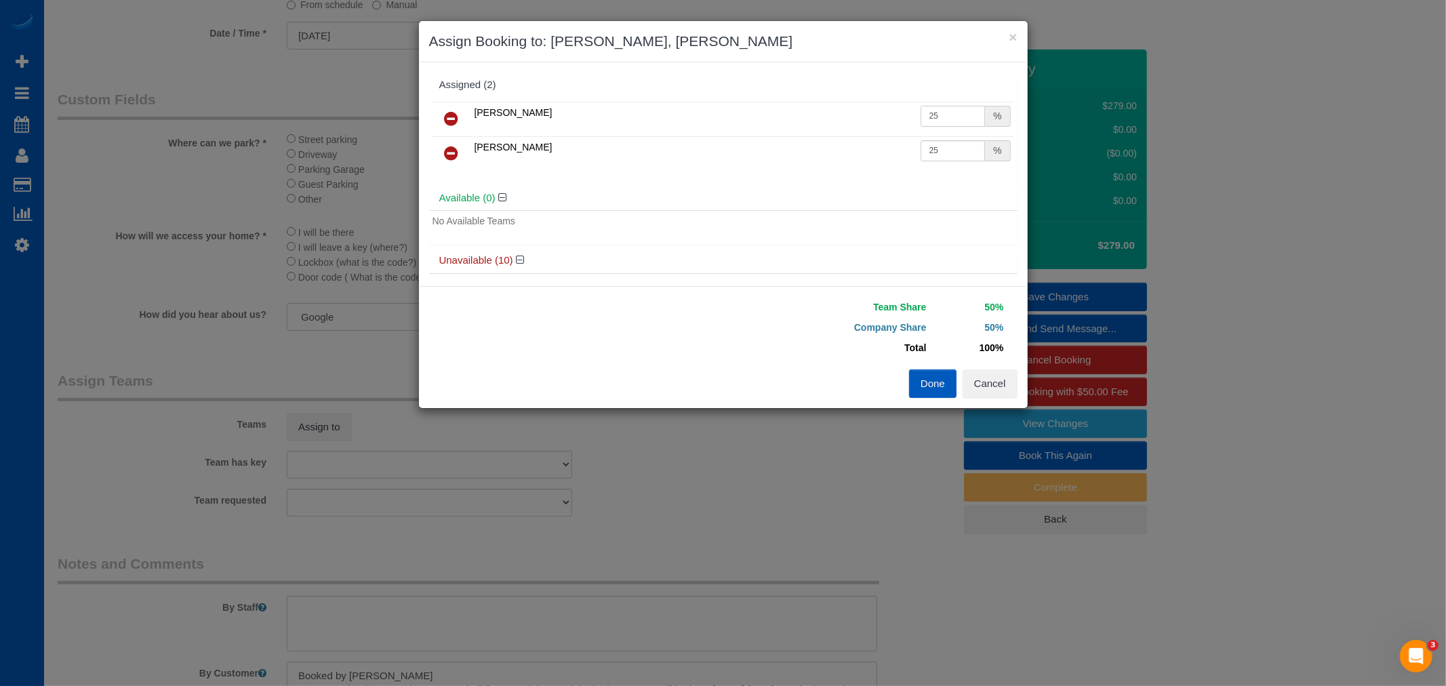
drag, startPoint x: 923, startPoint y: 119, endPoint x: 938, endPoint y: 122, distance: 15.3
click at [938, 122] on input "25" at bounding box center [952, 116] width 65 height 21
click at [814, 186] on div "Available (0)" at bounding box center [723, 198] width 588 height 25
click at [920, 398] on div "Team Share 50% Company Share 50% Total 100% Warning: The Company share is 0%. I…" at bounding box center [723, 347] width 609 height 122
click at [925, 386] on button "Done" at bounding box center [932, 383] width 47 height 28
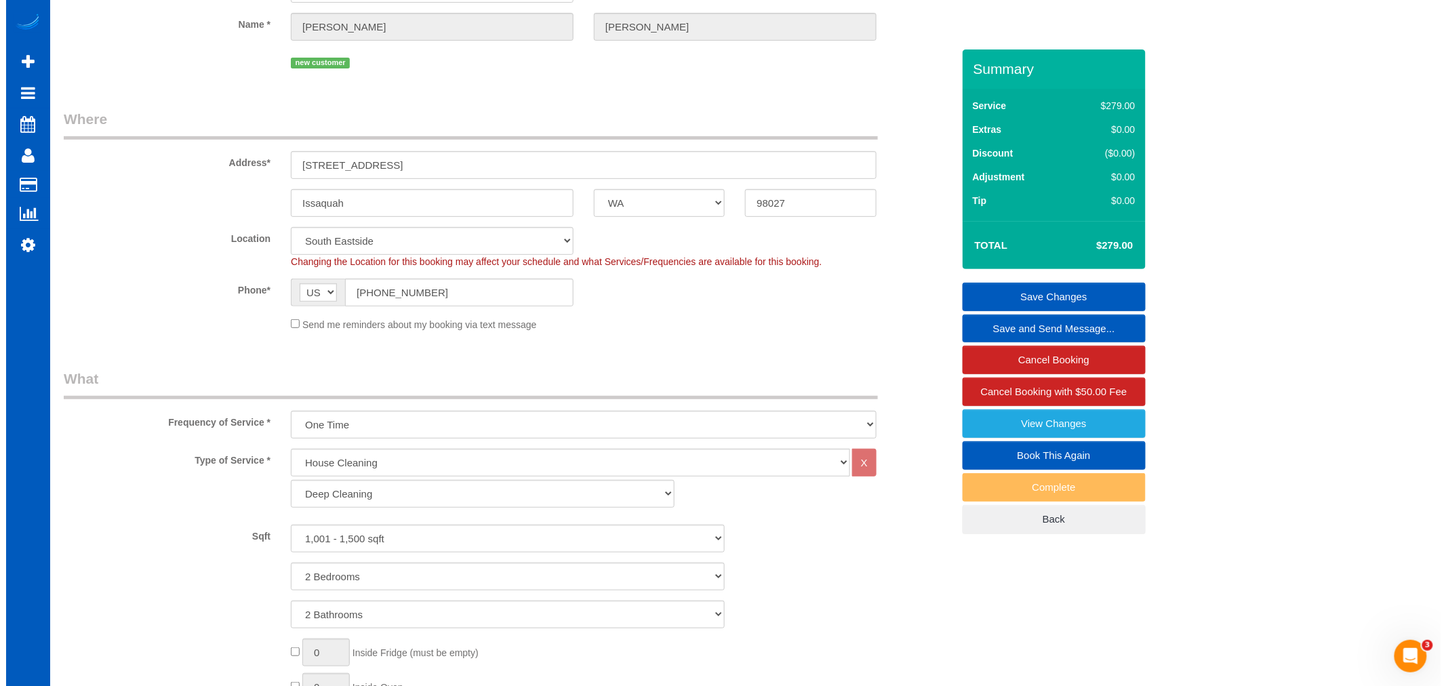
scroll to position [0, 0]
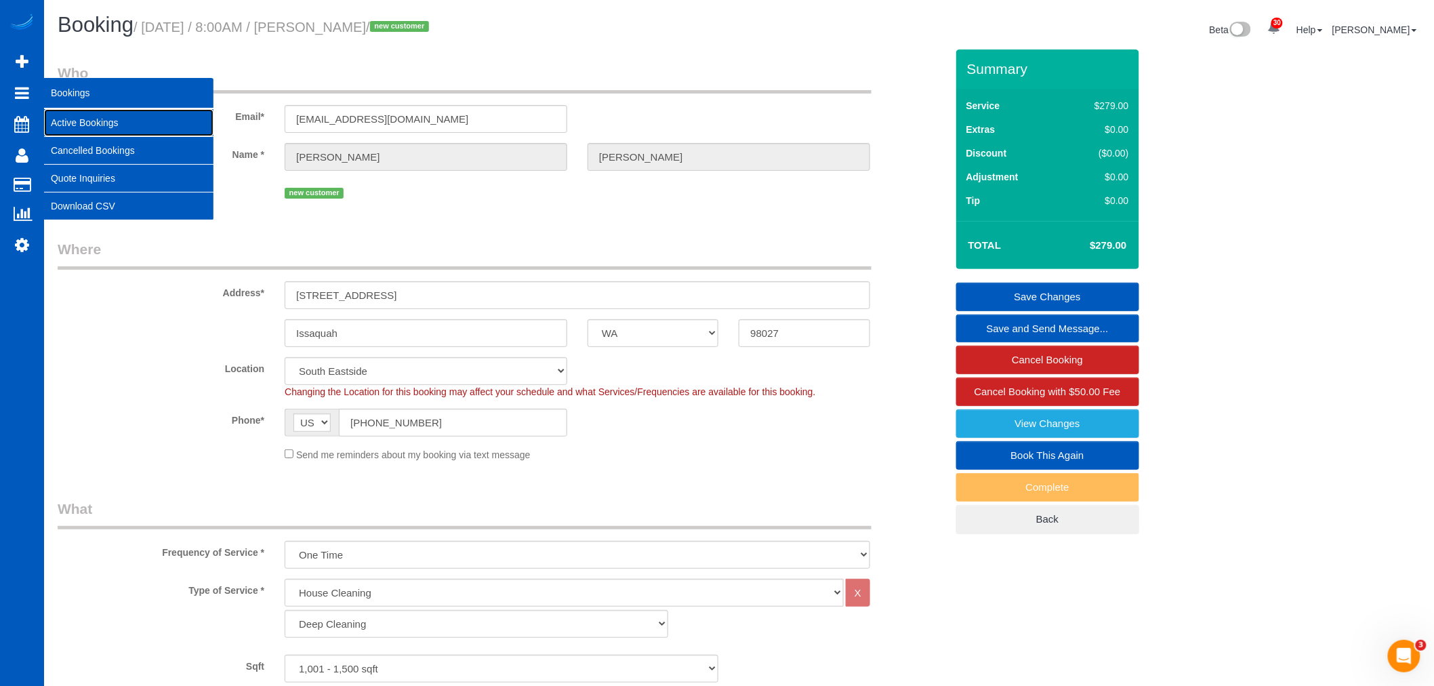
click at [96, 117] on link "Active Bookings" at bounding box center [128, 122] width 169 height 27
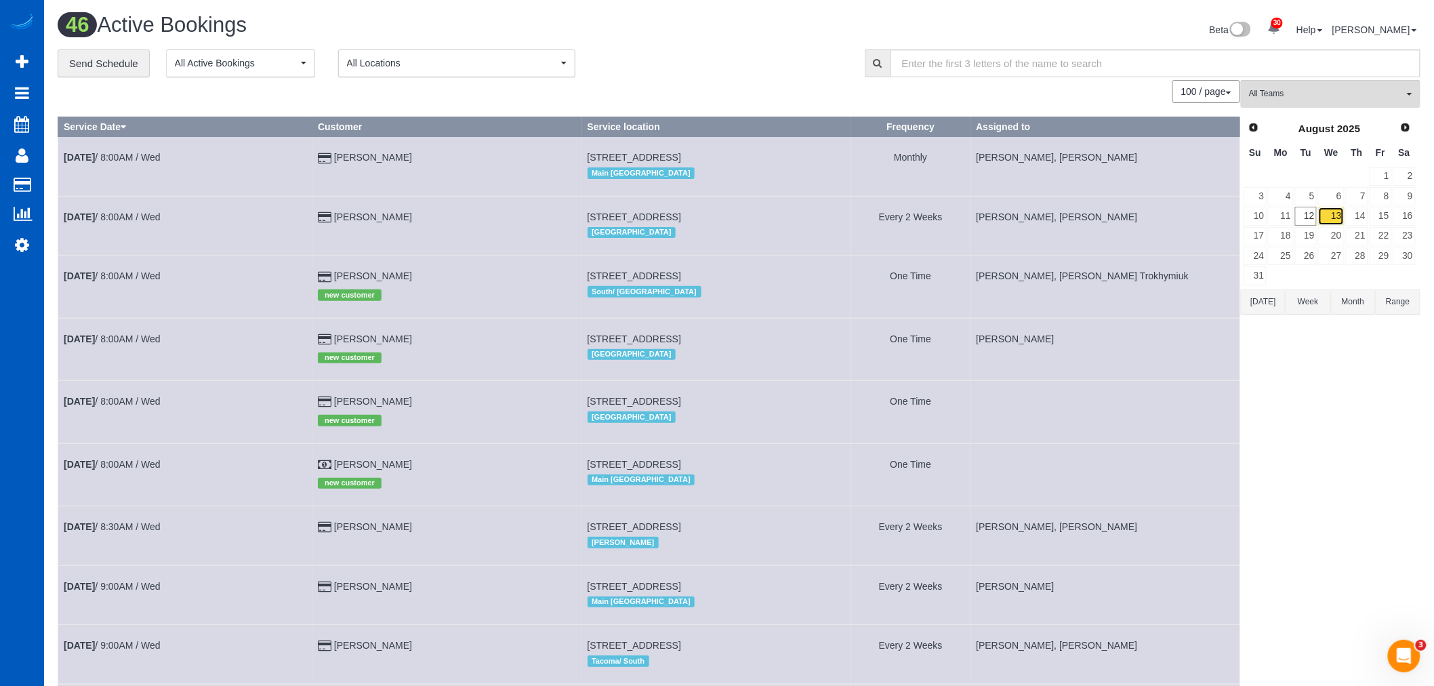
click at [1329, 219] on link "13" at bounding box center [1331, 216] width 26 height 18
click at [1318, 89] on span "All Teams" at bounding box center [1326, 94] width 155 height 12
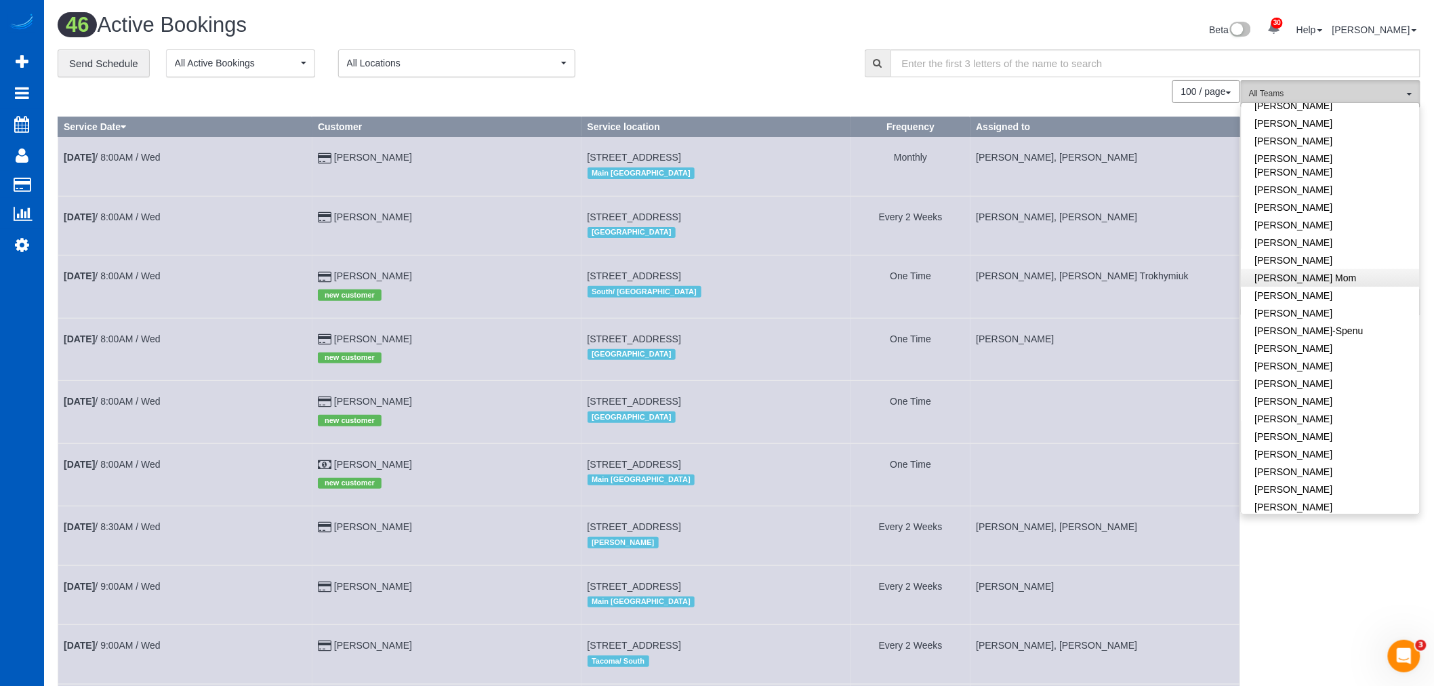
scroll to position [226, 0]
click at [1306, 277] on link "[PERSON_NAME]" at bounding box center [1331, 286] width 178 height 18
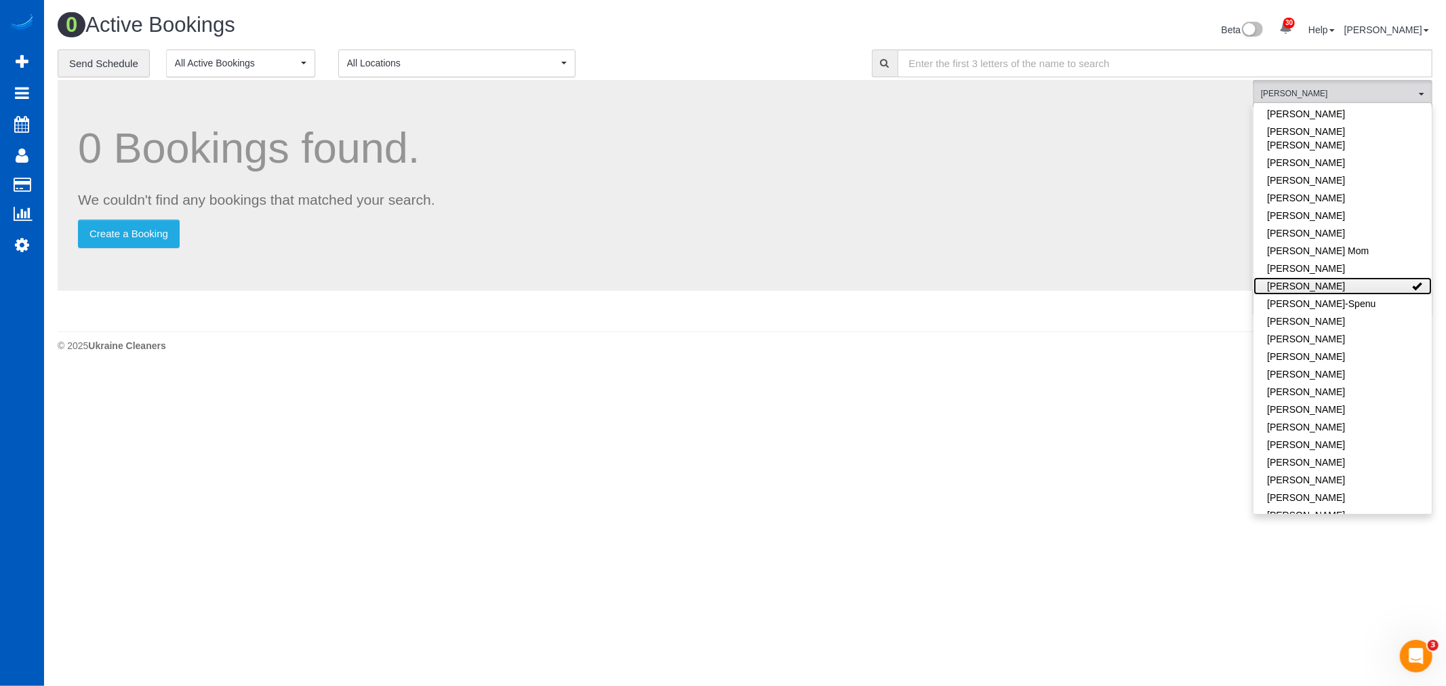
click at [1306, 277] on link "[PERSON_NAME]" at bounding box center [1342, 286] width 178 height 18
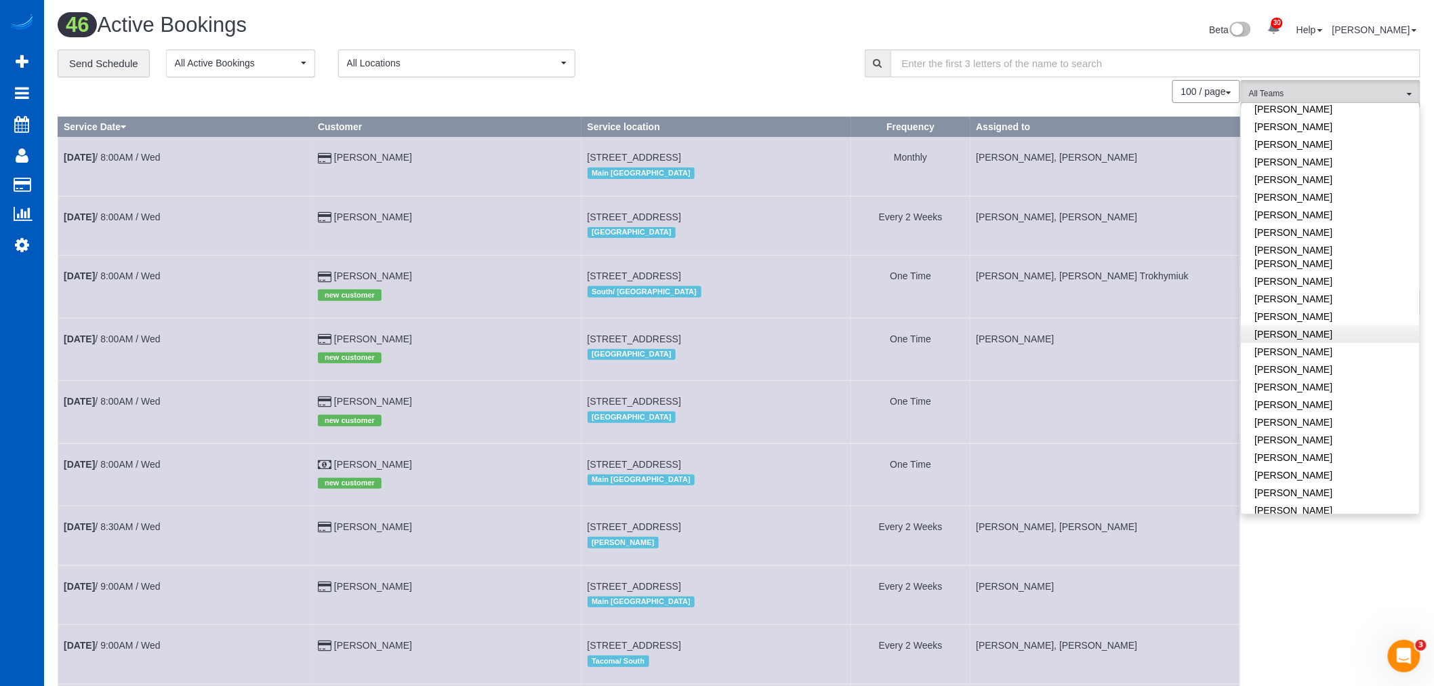
scroll to position [527, 0]
click at [1312, 377] on link "Olena Datsyk" at bounding box center [1331, 386] width 178 height 18
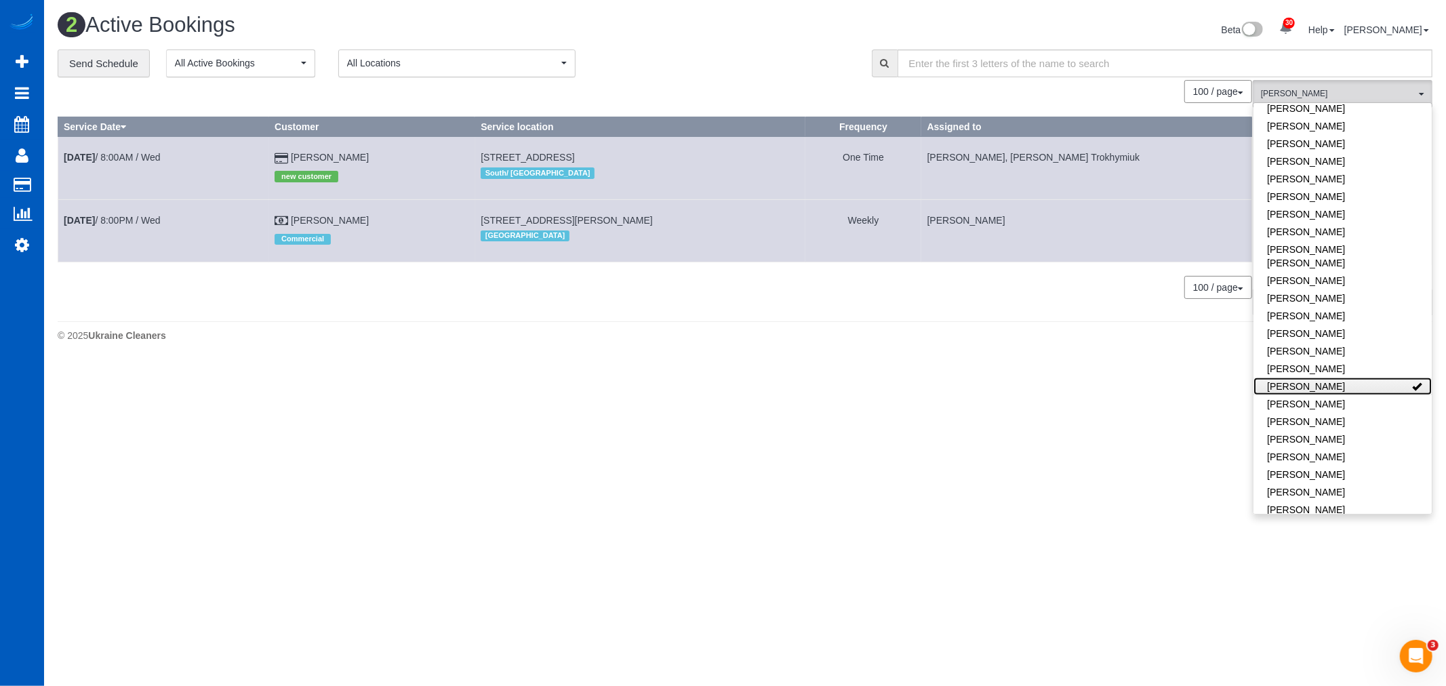
click at [1312, 377] on link "Olena Datsyk" at bounding box center [1342, 386] width 178 height 18
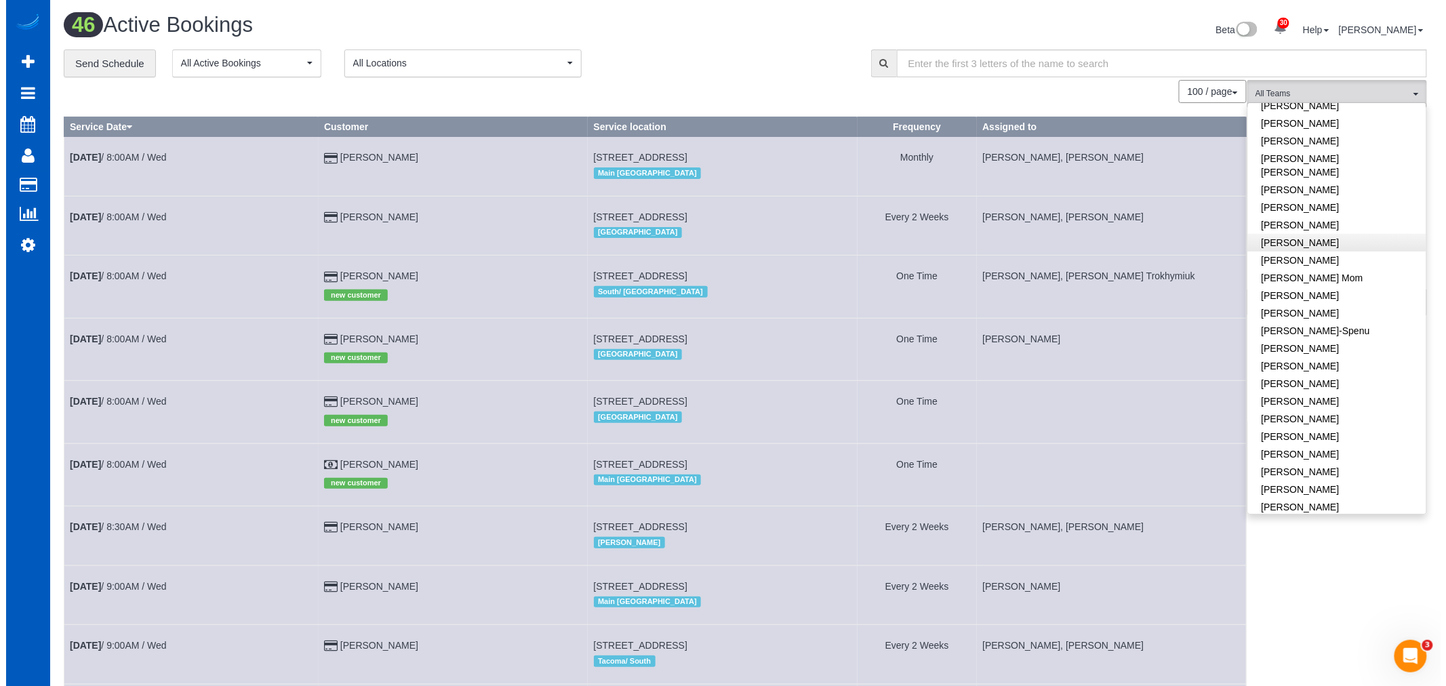
scroll to position [0, 0]
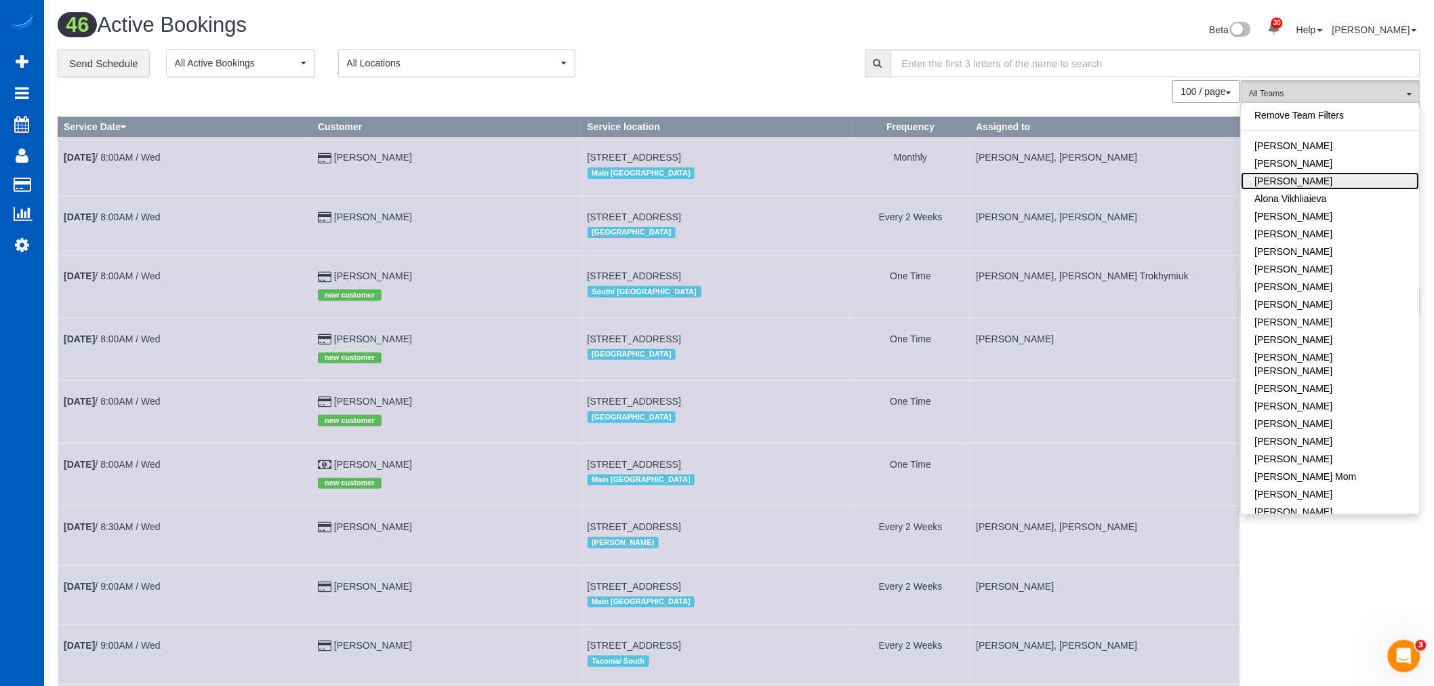
click at [1306, 187] on link "[PERSON_NAME]" at bounding box center [1331, 181] width 178 height 18
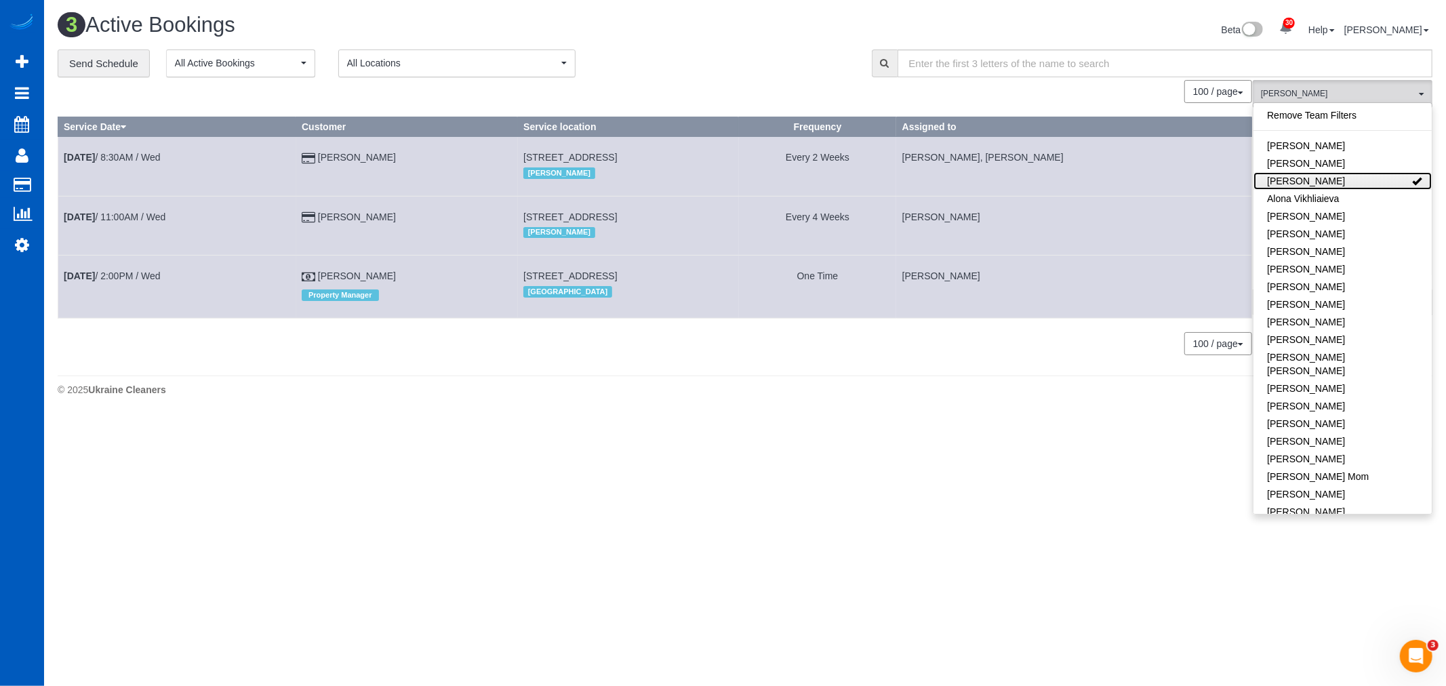
click at [1302, 181] on link "[PERSON_NAME]" at bounding box center [1342, 181] width 178 height 18
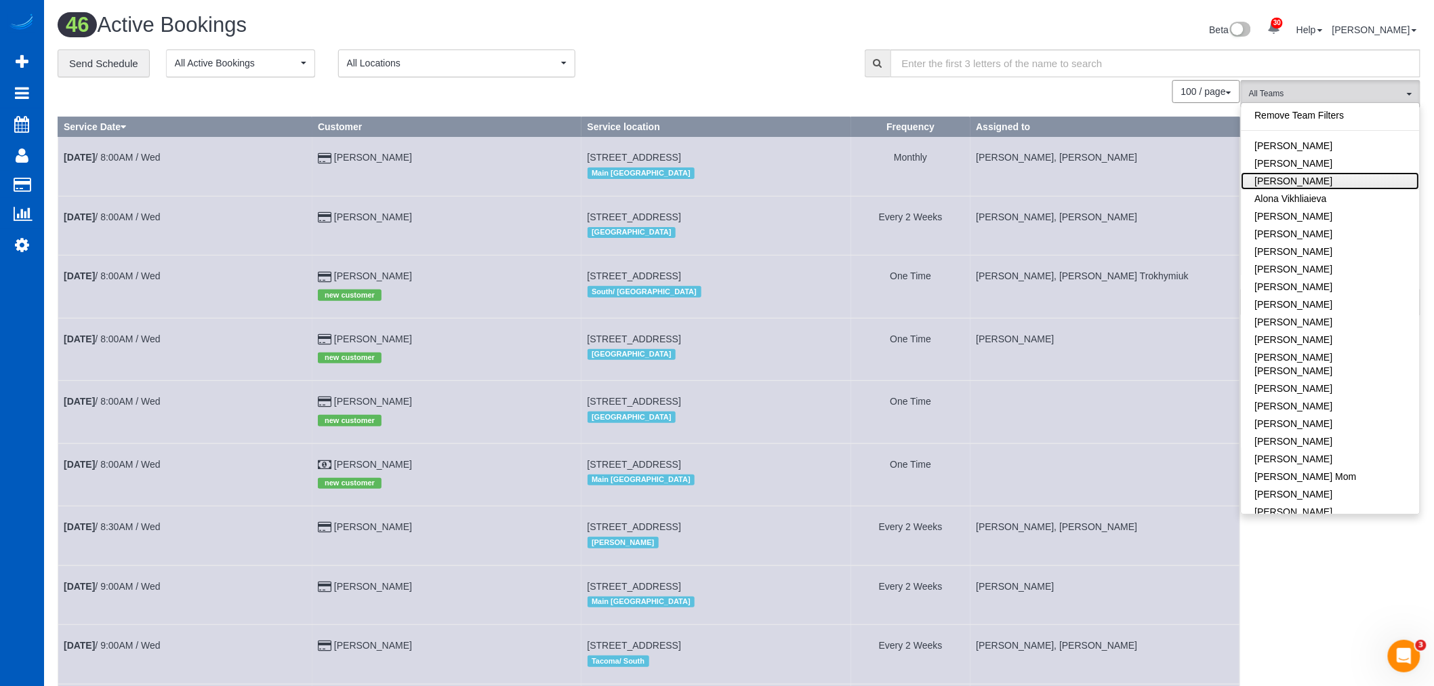
click at [1302, 181] on link "[PERSON_NAME]" at bounding box center [1331, 181] width 178 height 18
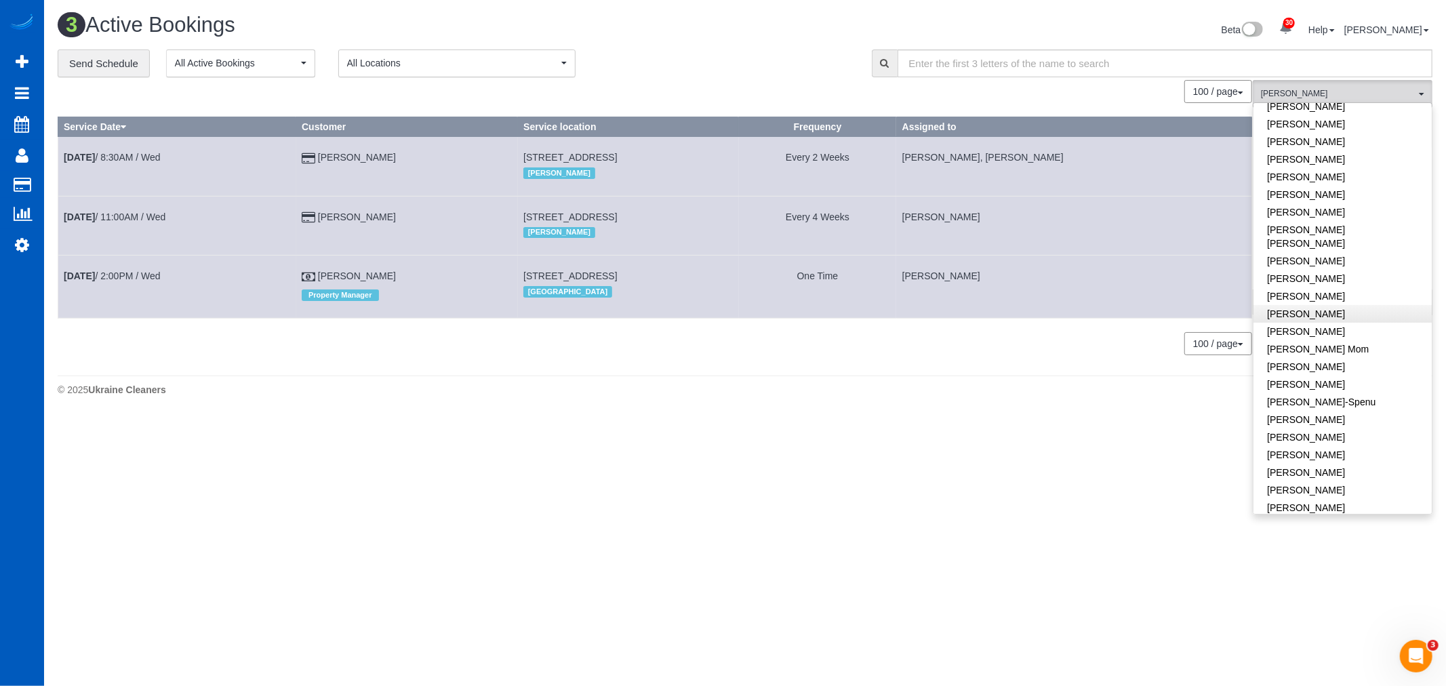
scroll to position [150, 0]
click at [998, 402] on footer "© 2025 Ukraine Cleaners" at bounding box center [745, 388] width 1374 height 27
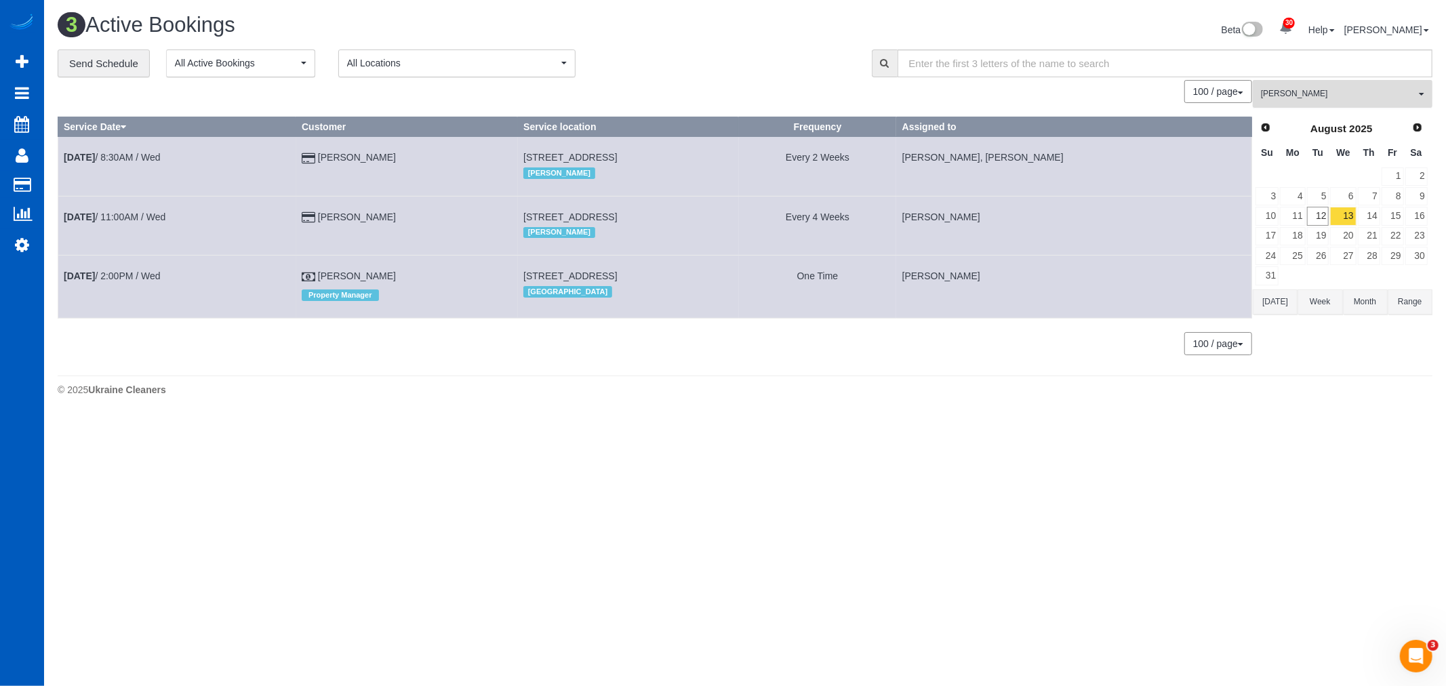
click at [1385, 88] on button "Alona Tarasiuk All Teams" at bounding box center [1342, 94] width 180 height 28
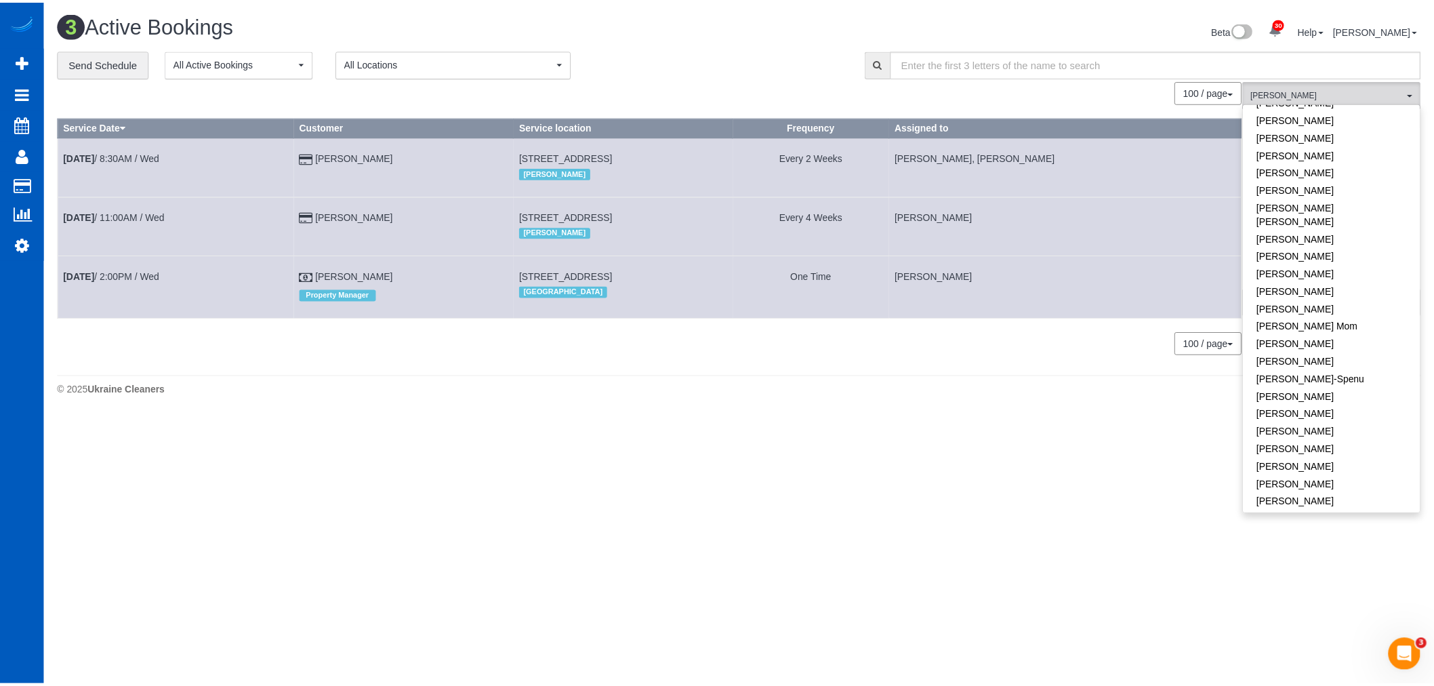
scroll to position [0, 0]
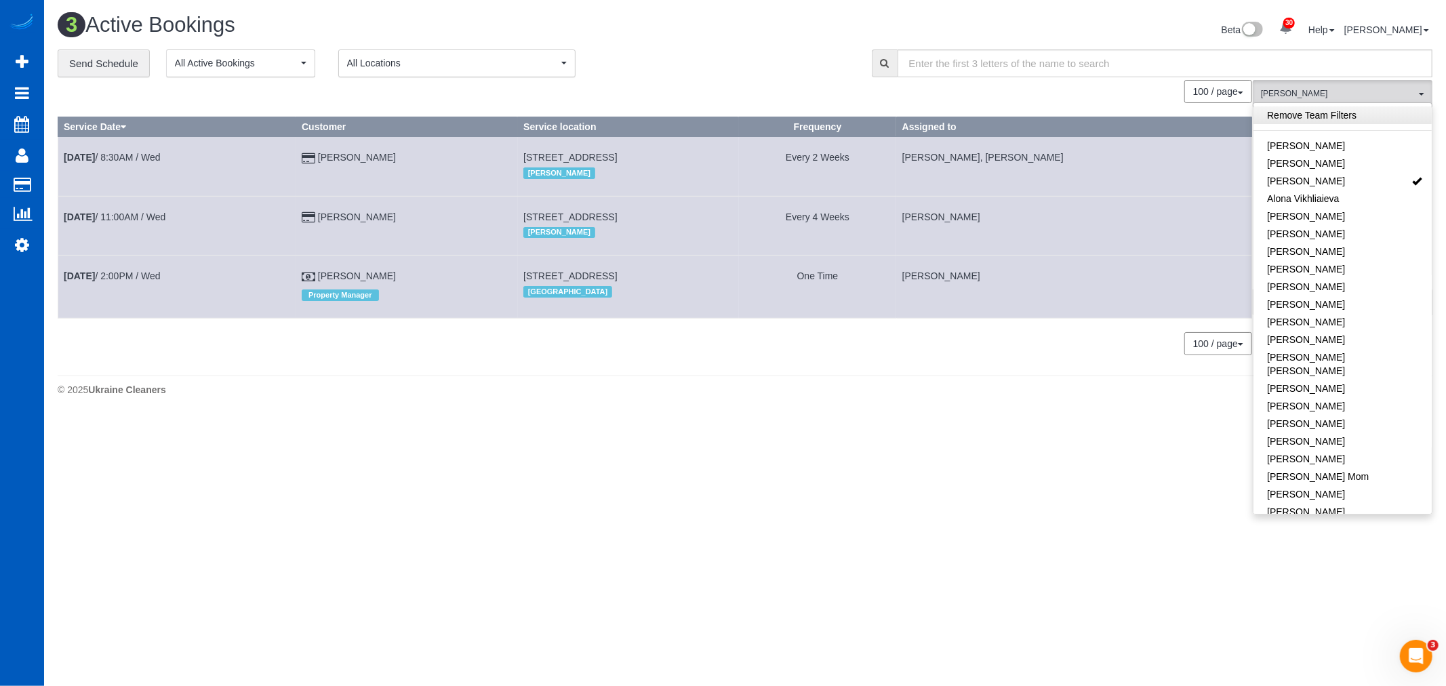
click at [1313, 113] on link "Remove Team Filters" at bounding box center [1342, 115] width 178 height 18
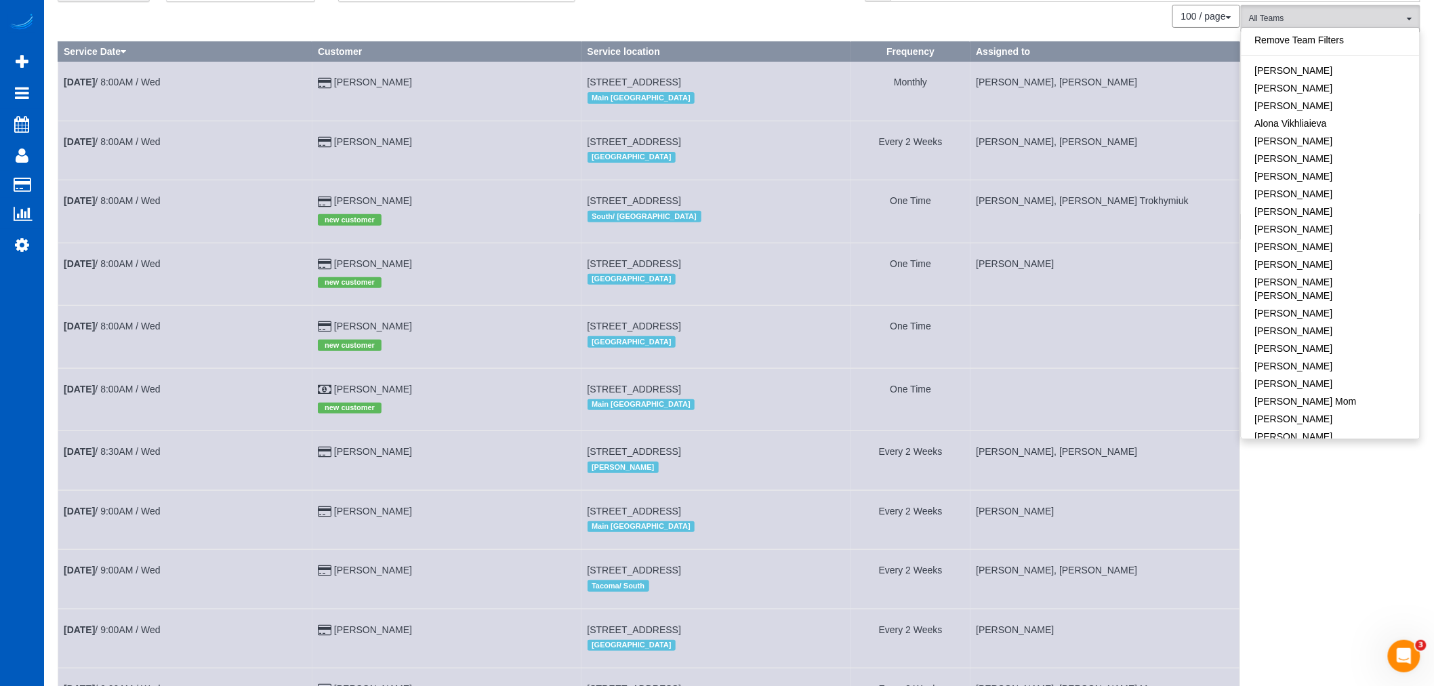
scroll to position [226, 0]
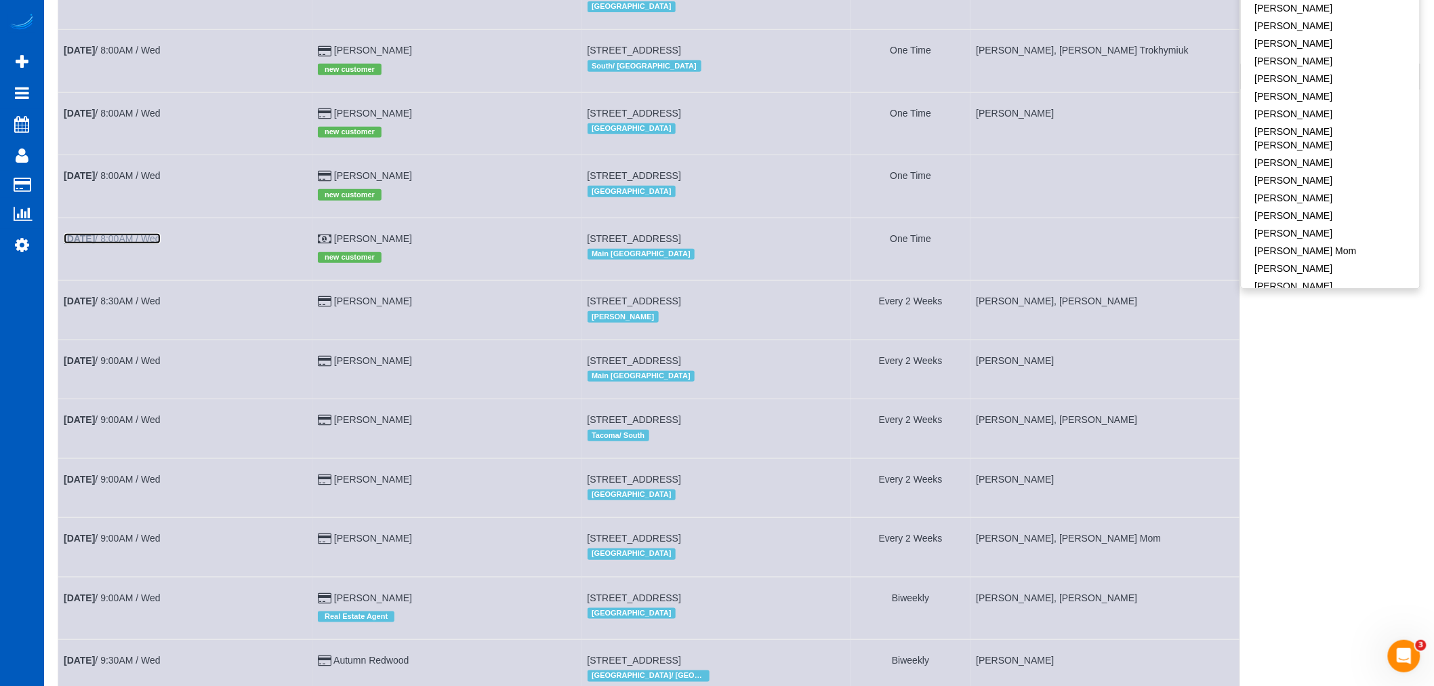
click at [95, 244] on b "Aug 13th" at bounding box center [79, 238] width 31 height 11
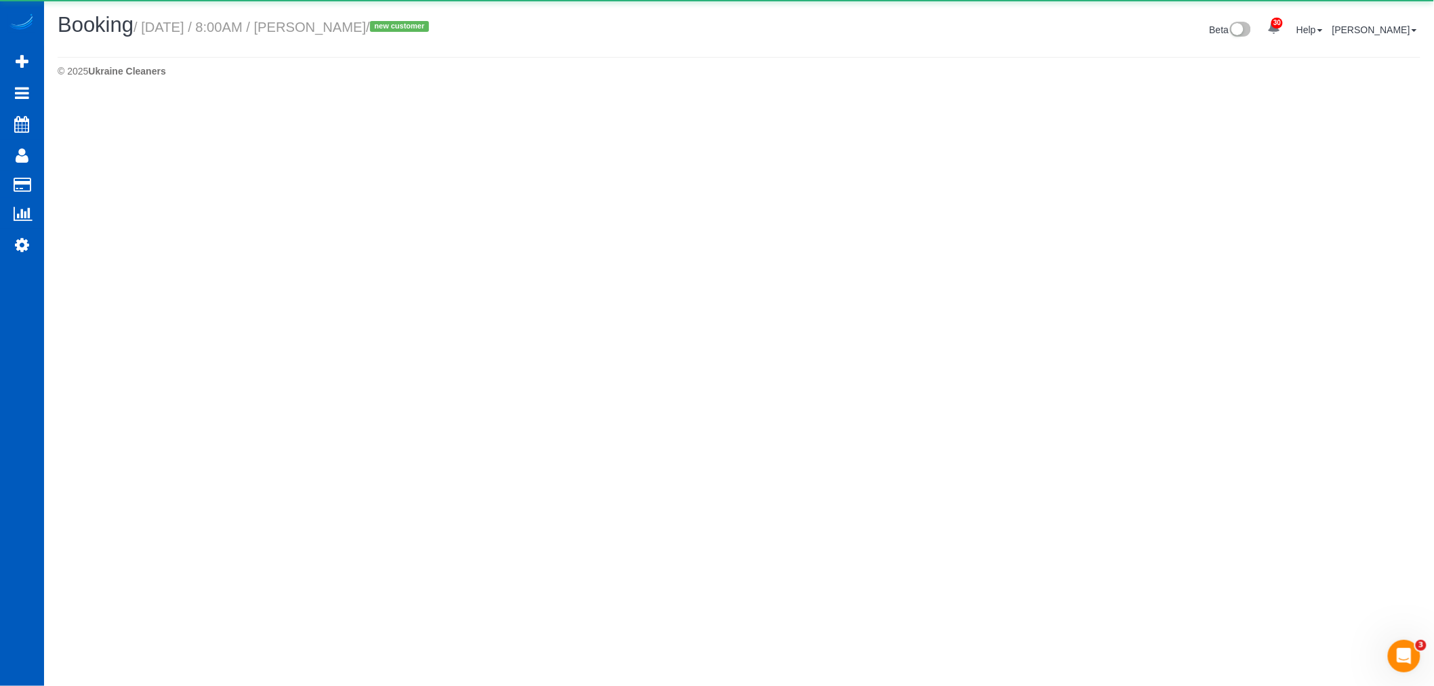
select select "WA"
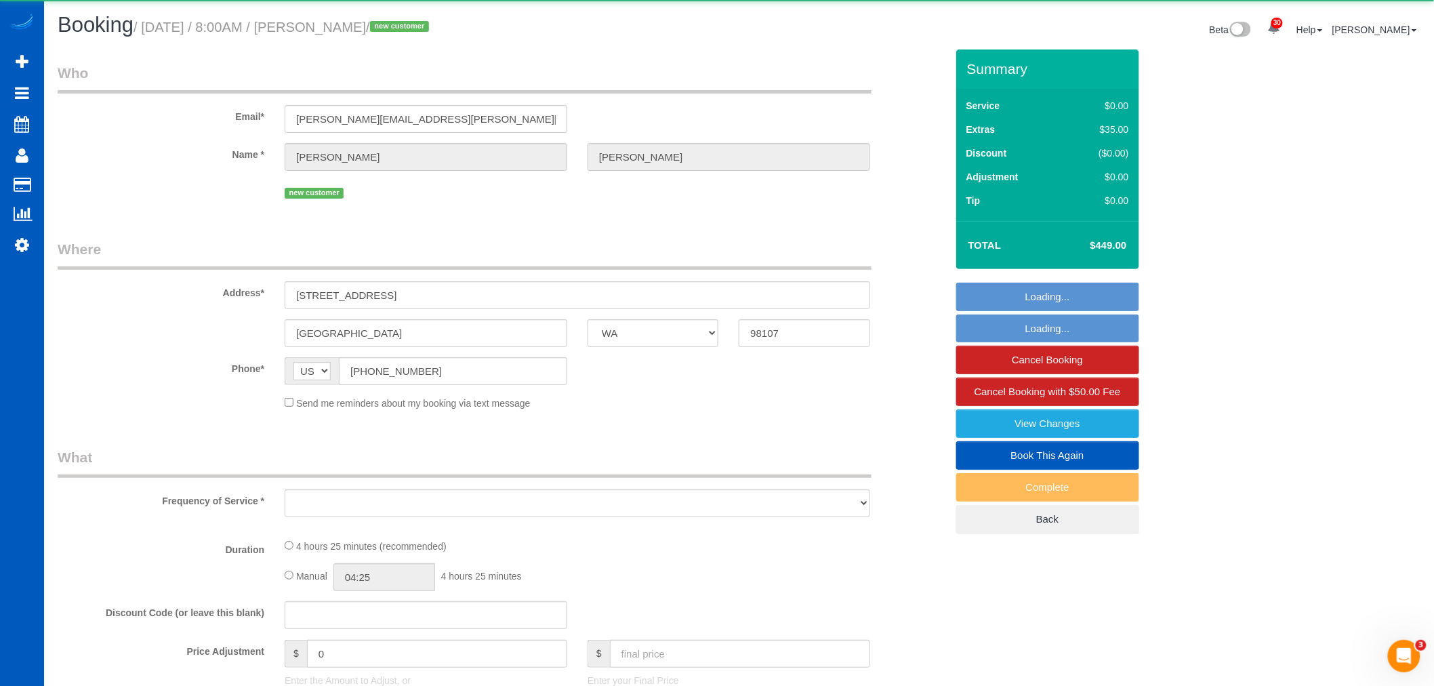
select select "object:127027"
select select "199"
select select "1001"
select select "2"
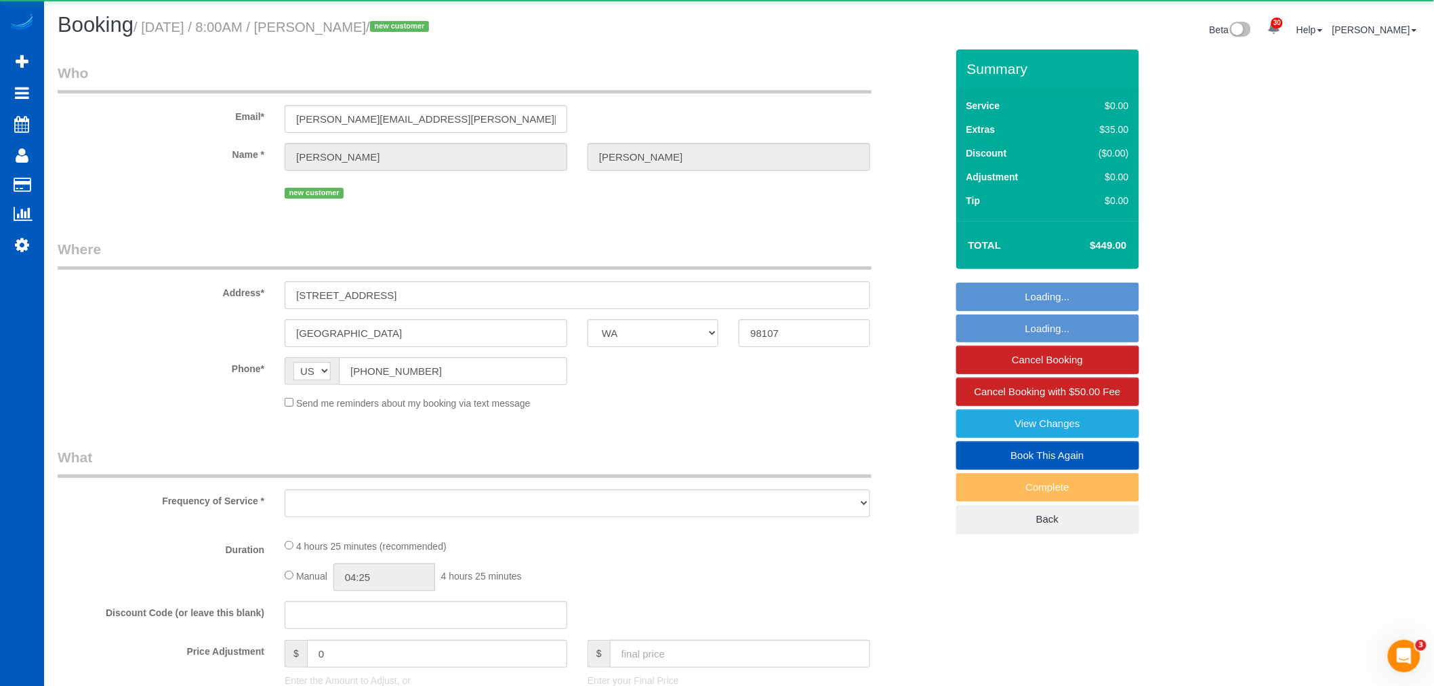
select select "spot386"
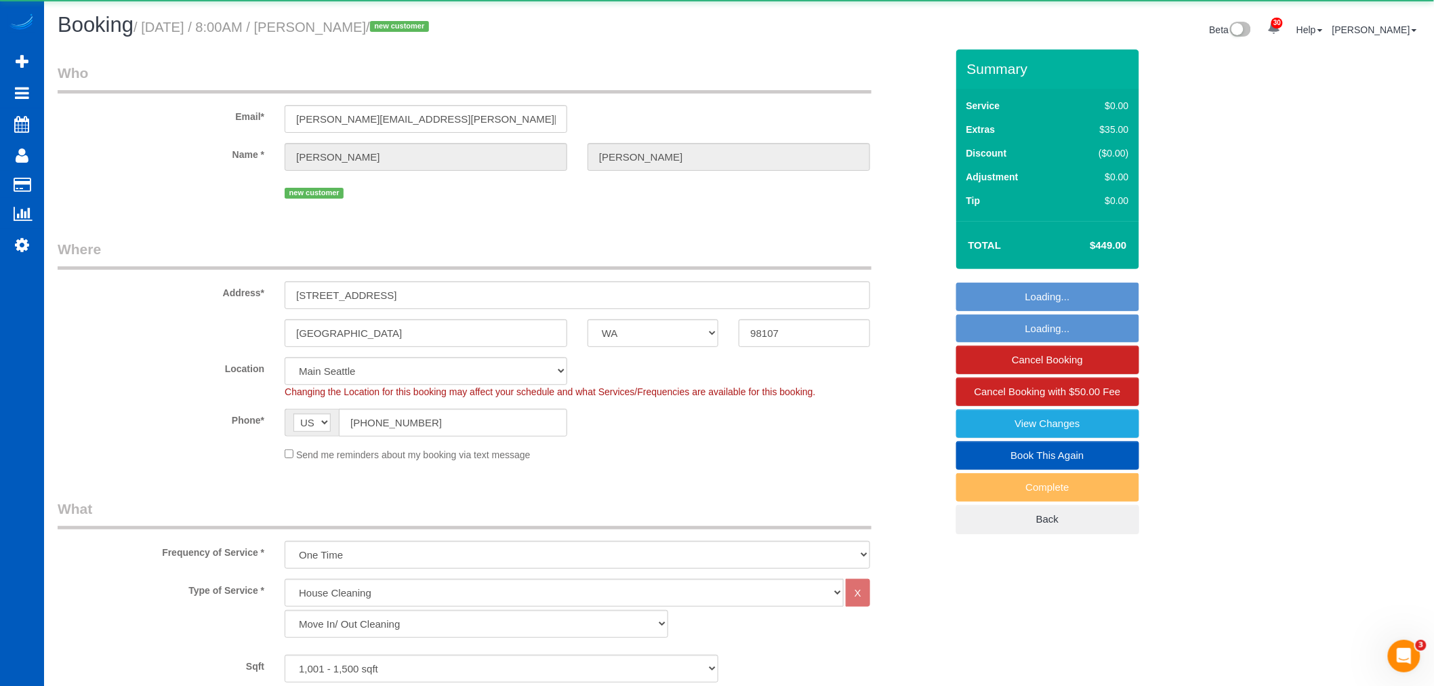
select select "object:127275"
select select "spot393"
select select "1001"
select select "2"
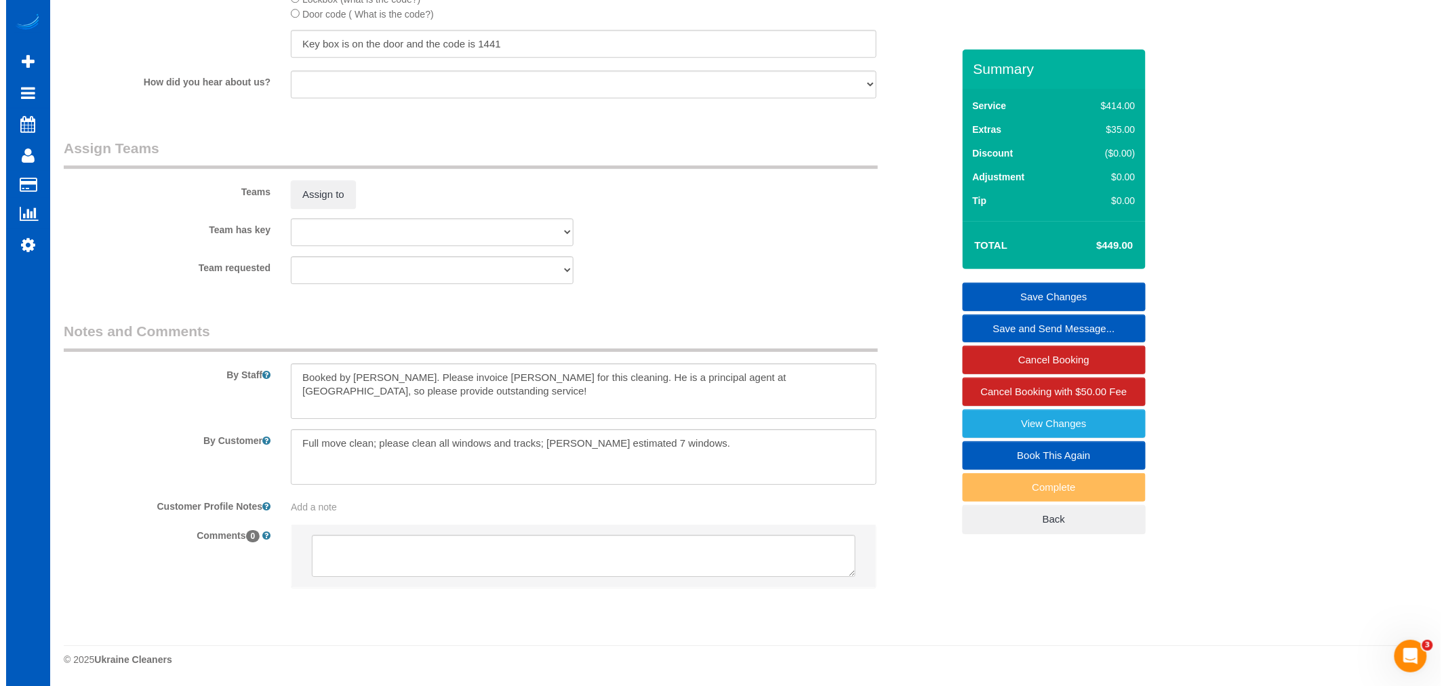
scroll to position [1675, 0]
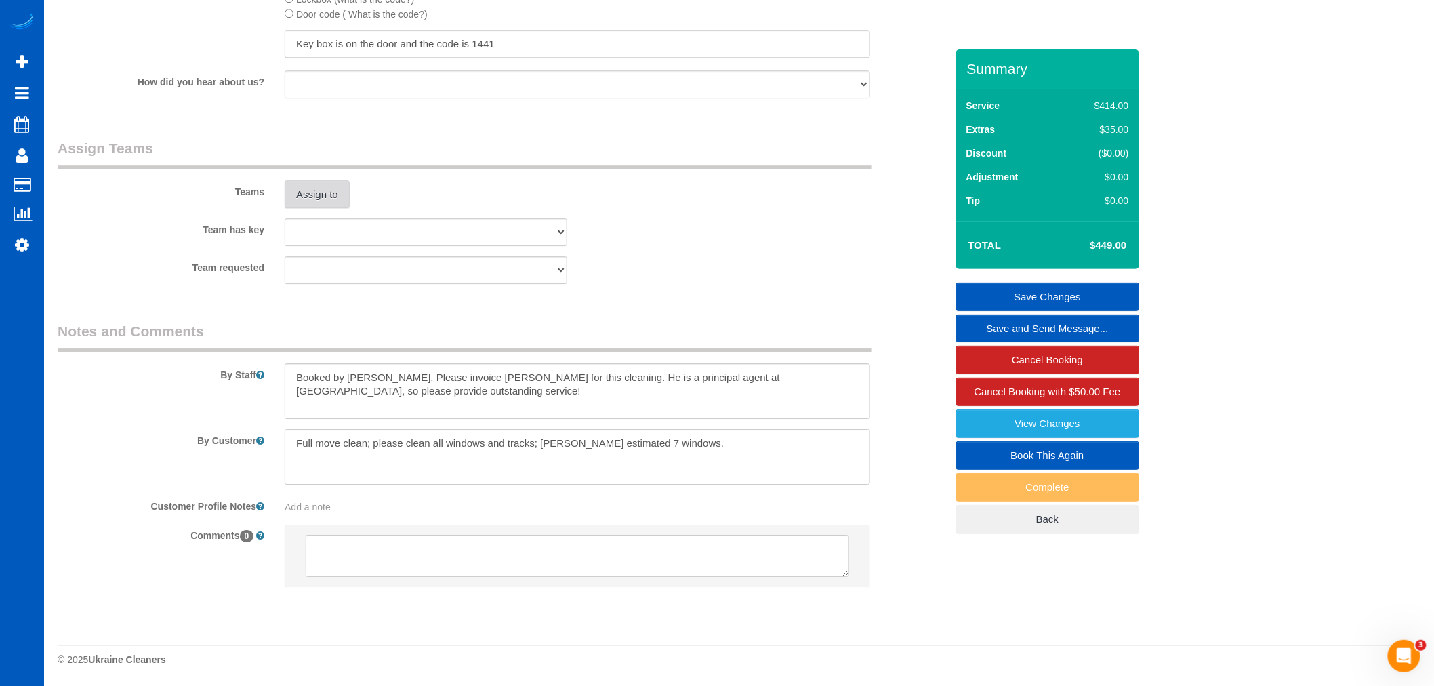
click at [324, 184] on button "Assign to" at bounding box center [317, 194] width 65 height 28
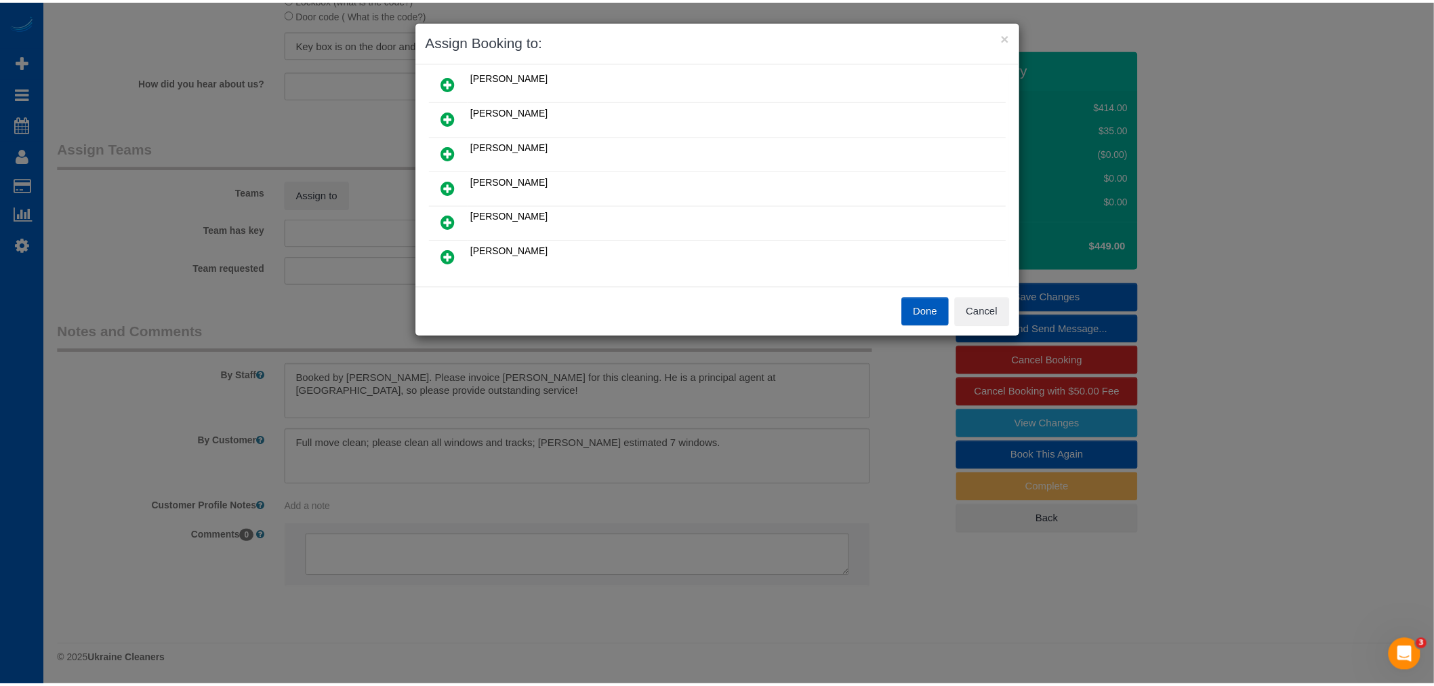
scroll to position [75, 0]
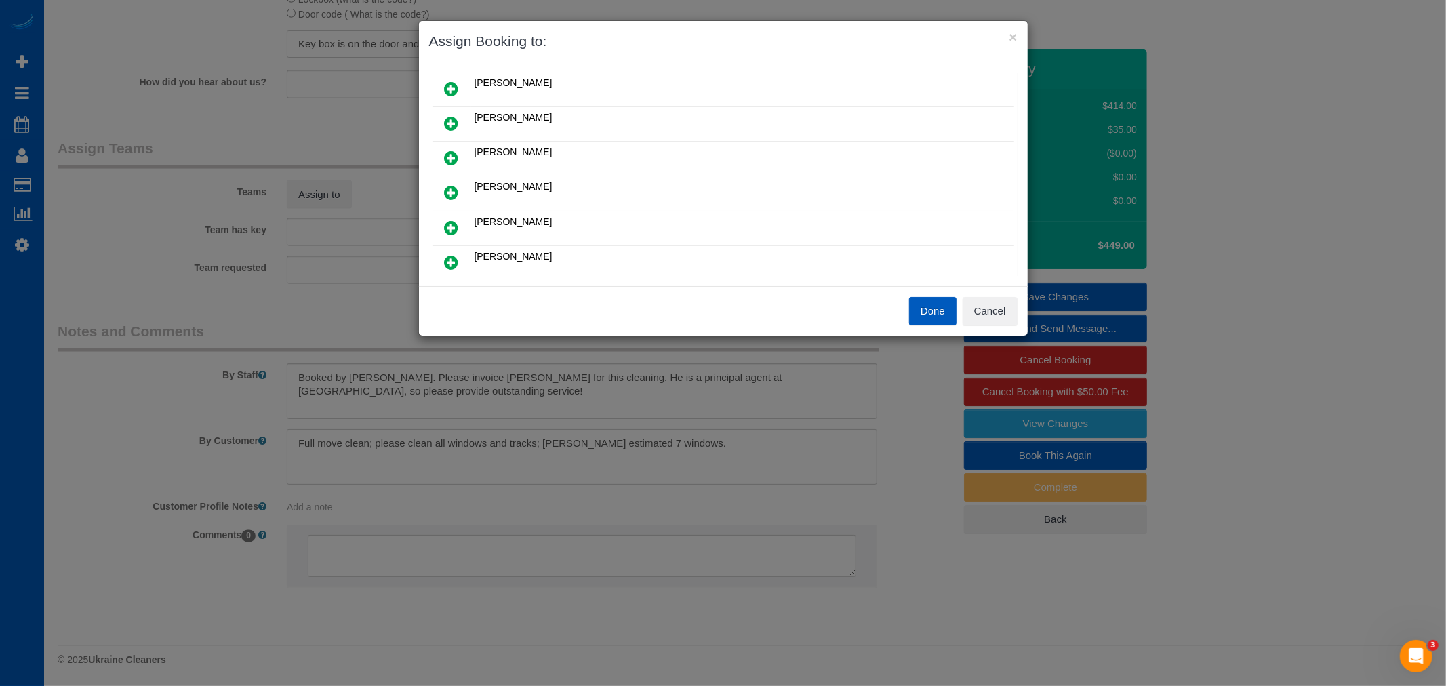
click at [952, 309] on button "Done" at bounding box center [932, 311] width 47 height 28
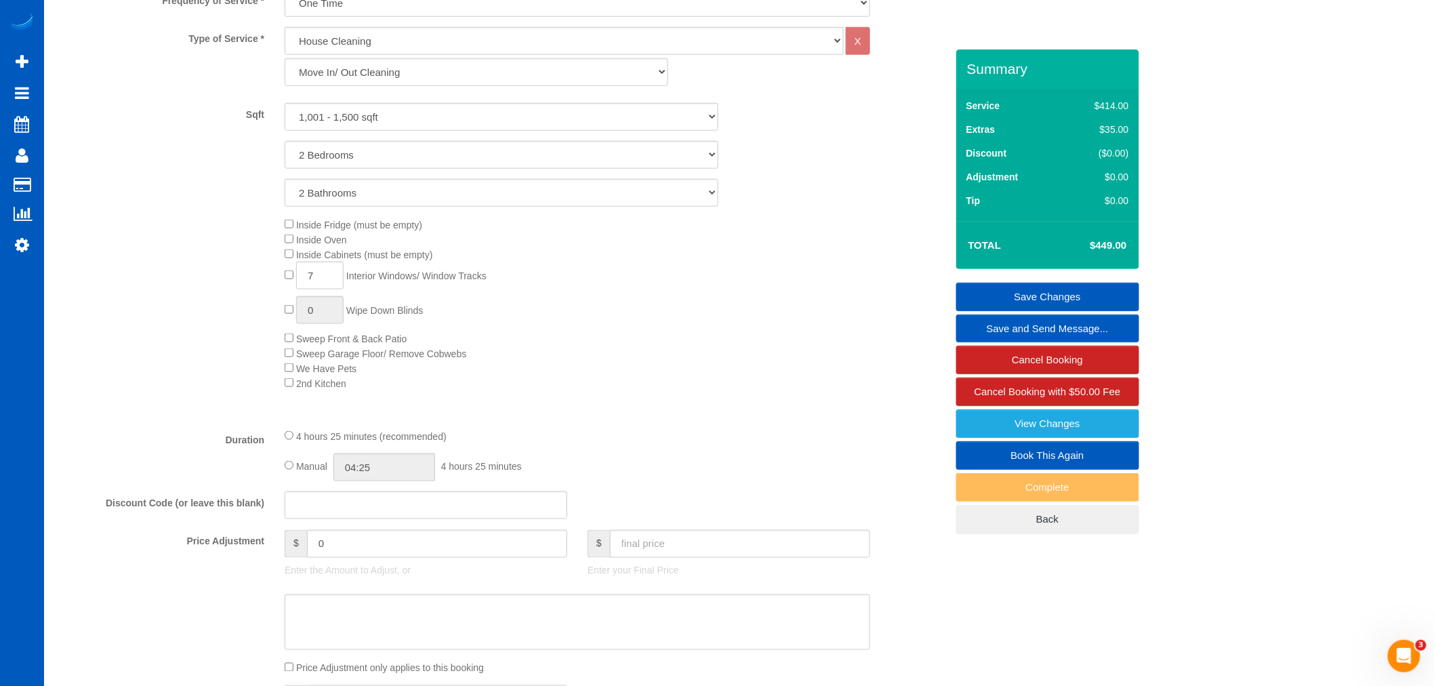
scroll to position [470, 0]
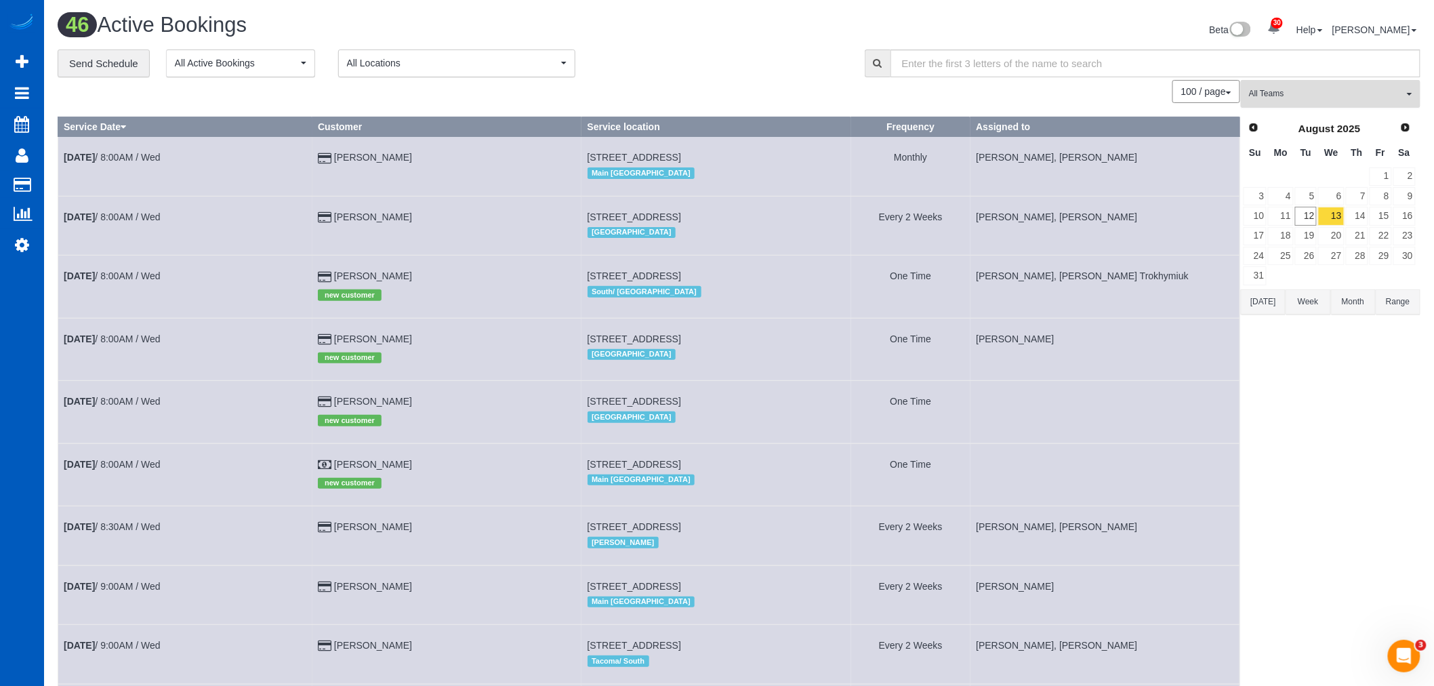
click at [1298, 100] on span "All Teams" at bounding box center [1326, 94] width 155 height 12
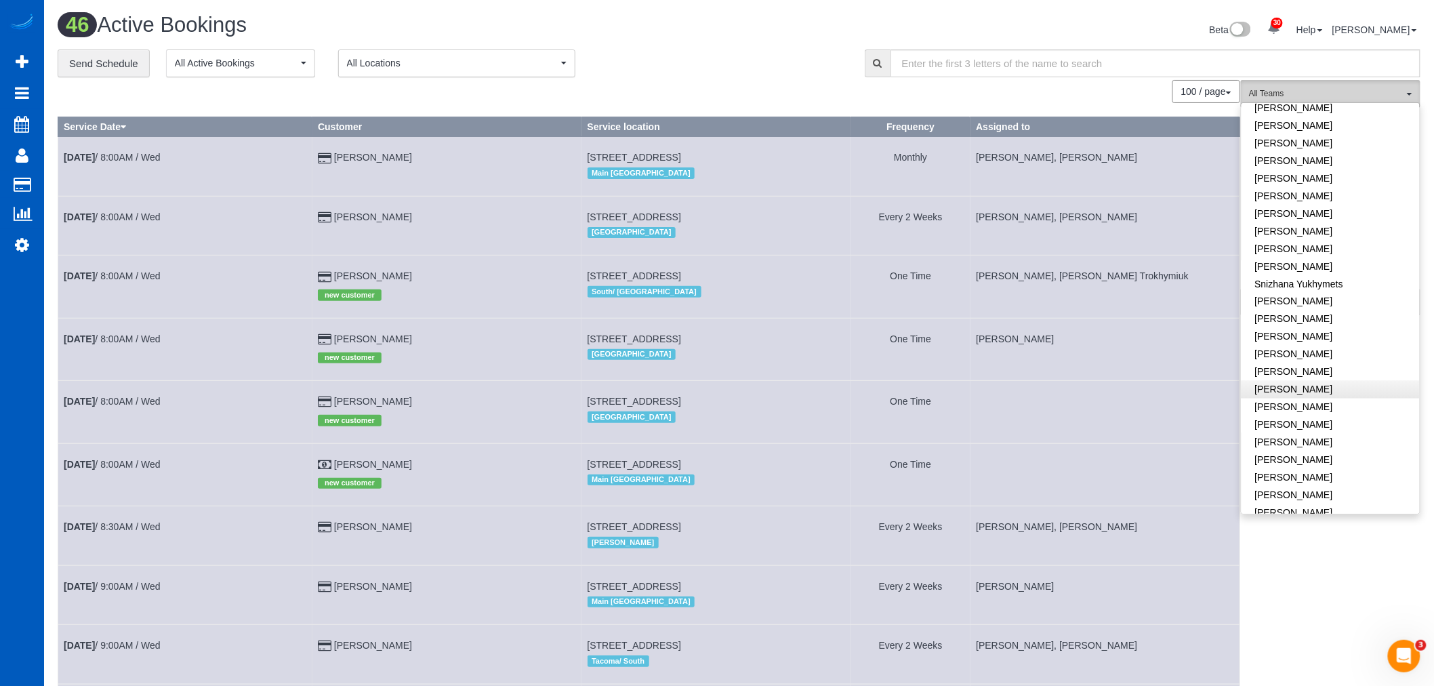
scroll to position [801, 0]
click at [1303, 314] on link "[PERSON_NAME]" at bounding box center [1331, 323] width 178 height 18
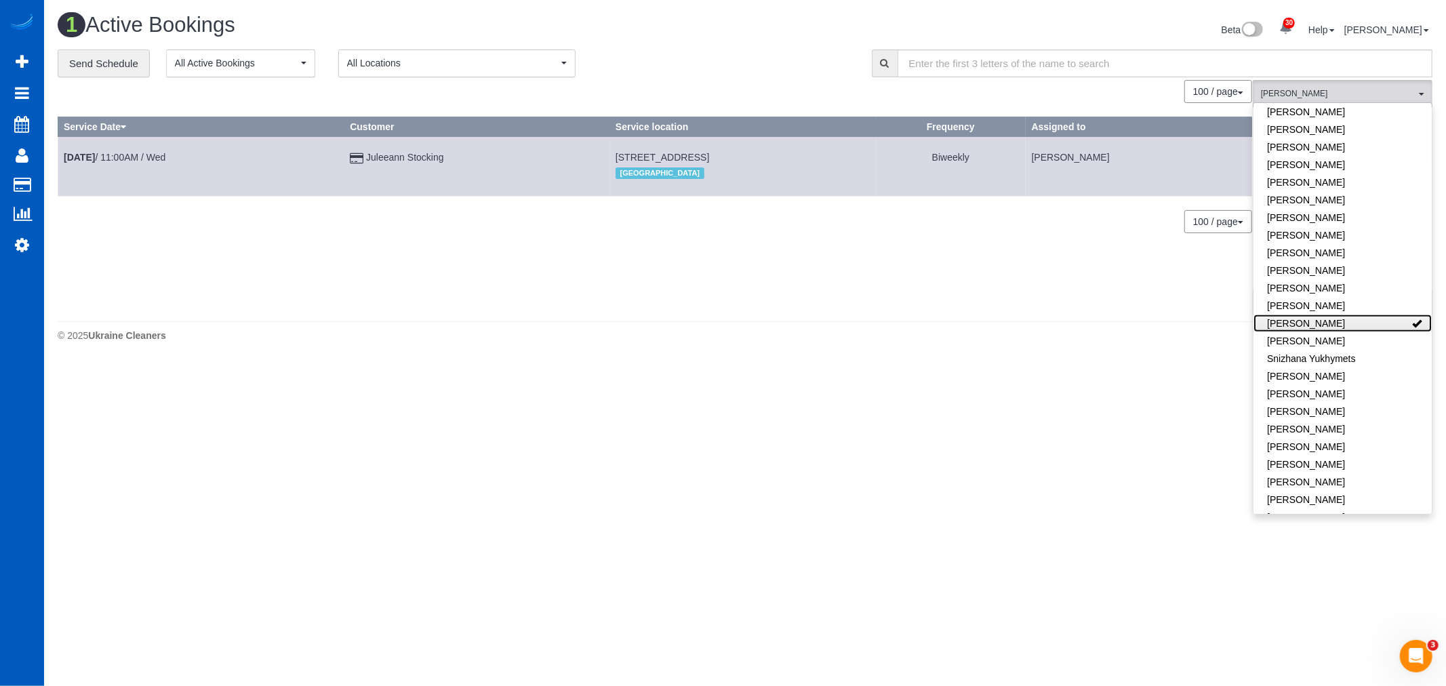
click at [1303, 314] on link "[PERSON_NAME]" at bounding box center [1342, 323] width 178 height 18
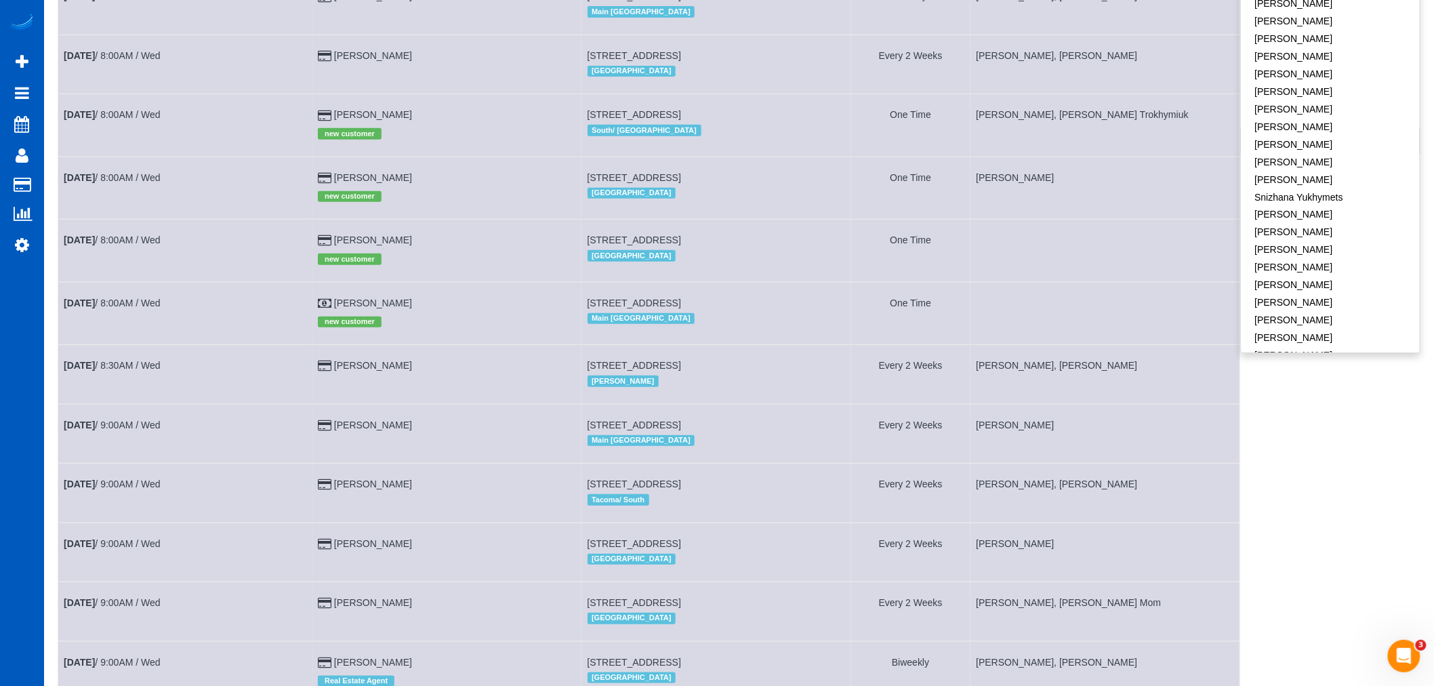
scroll to position [150, 0]
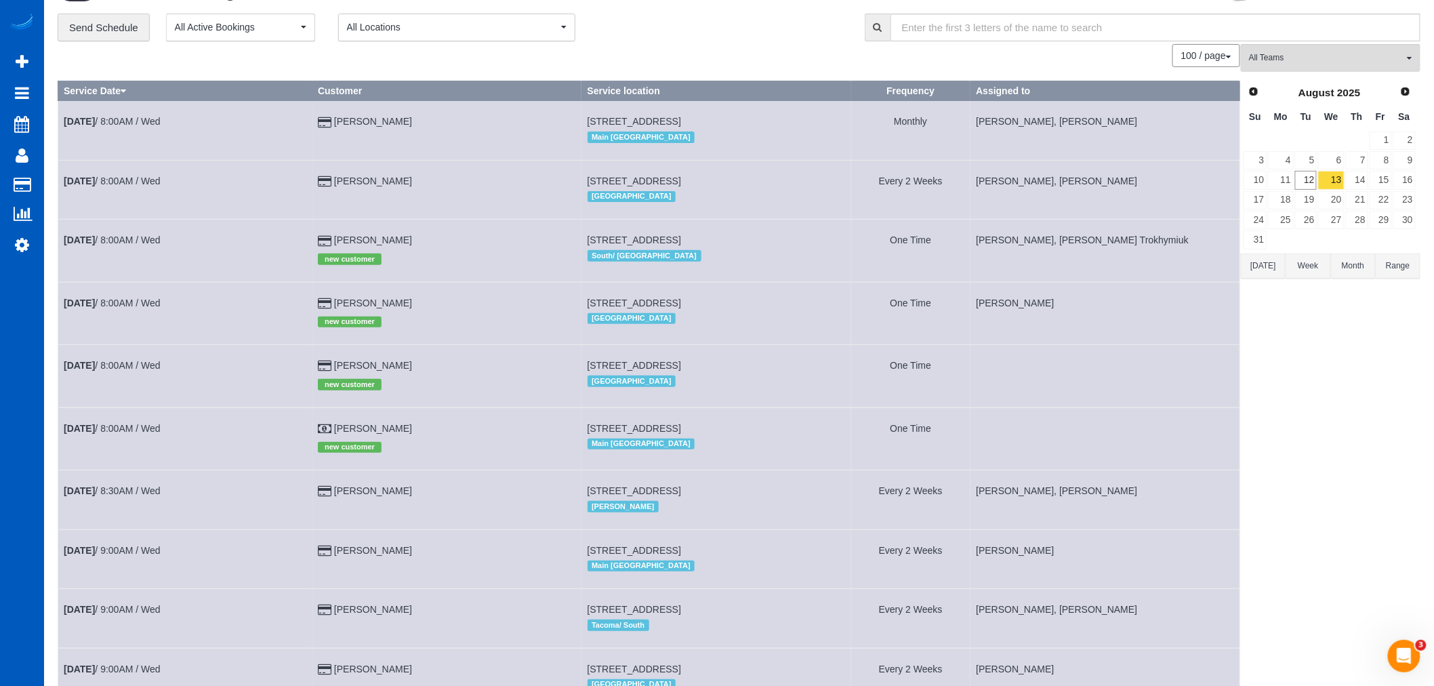
scroll to position [0, 0]
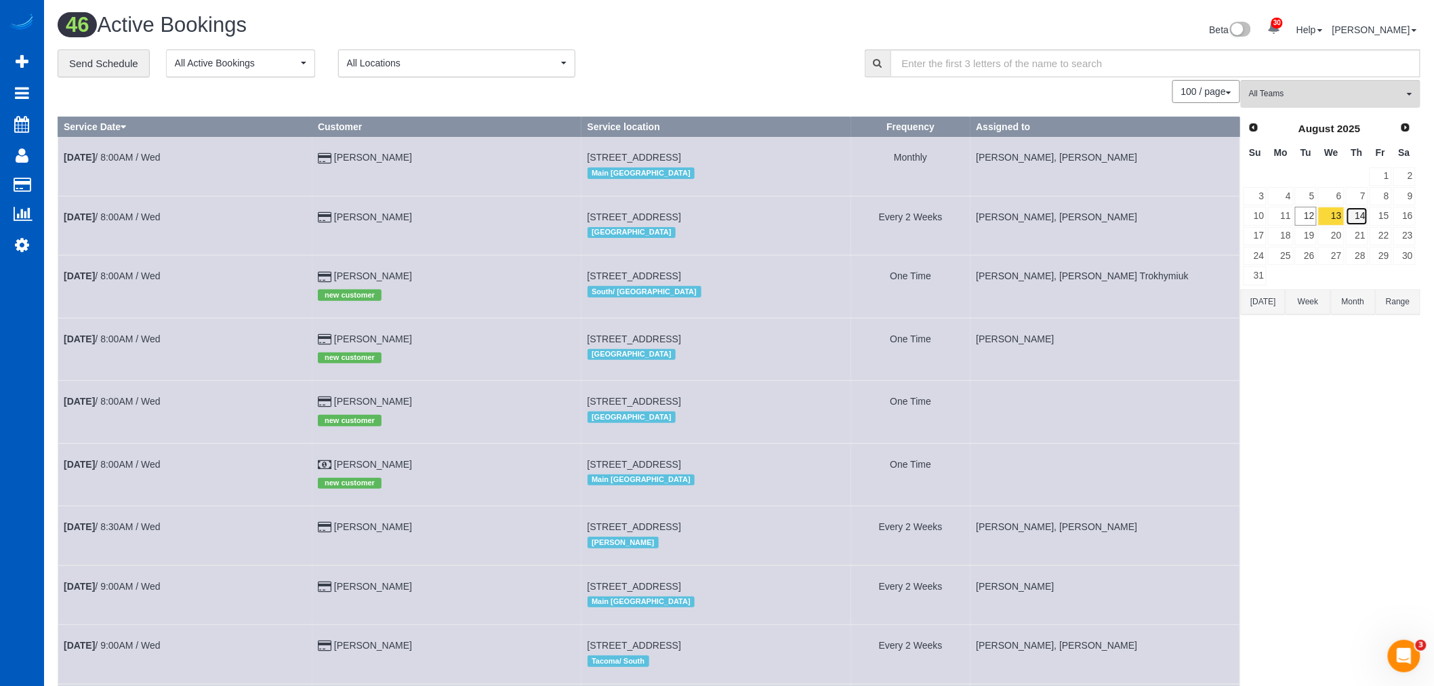
click at [1361, 225] on link "14" at bounding box center [1357, 216] width 22 height 18
click at [1290, 85] on button "All Teams" at bounding box center [1331, 94] width 180 height 28
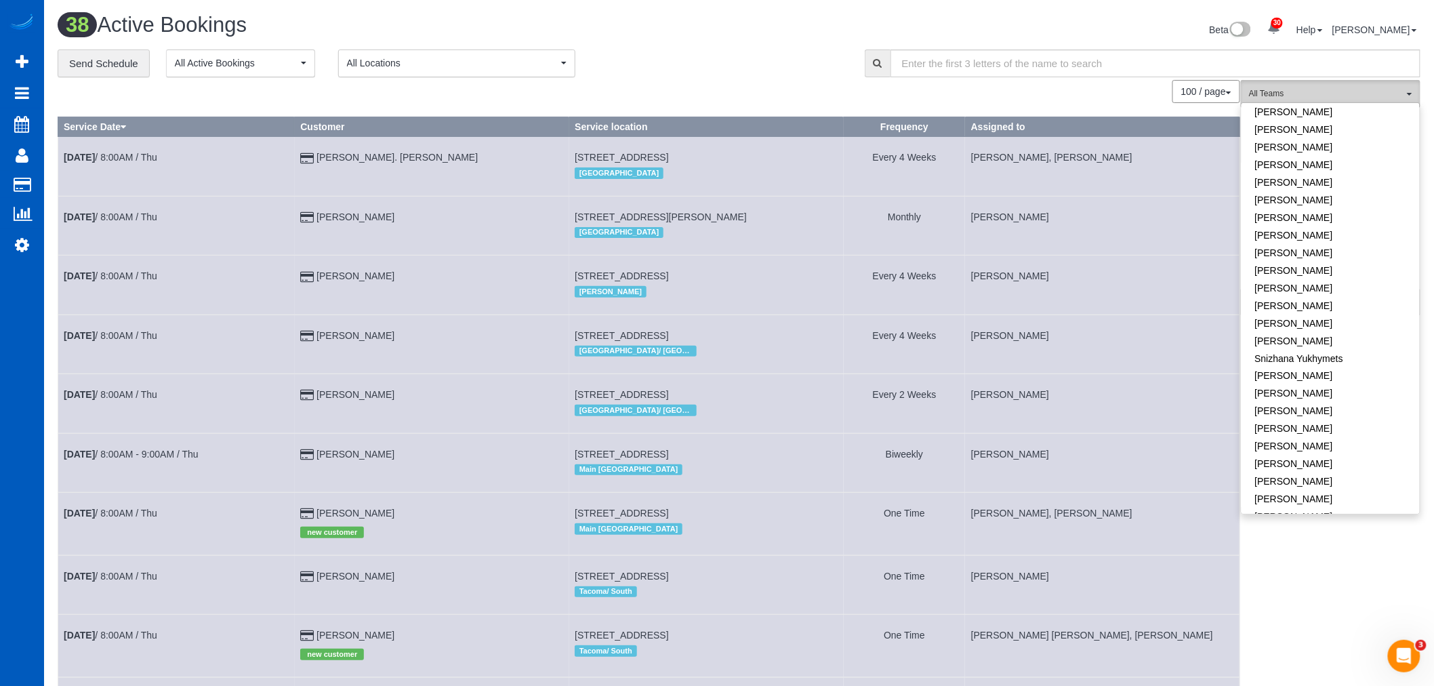
click at [1301, 96] on span "All Teams" at bounding box center [1326, 94] width 155 height 12
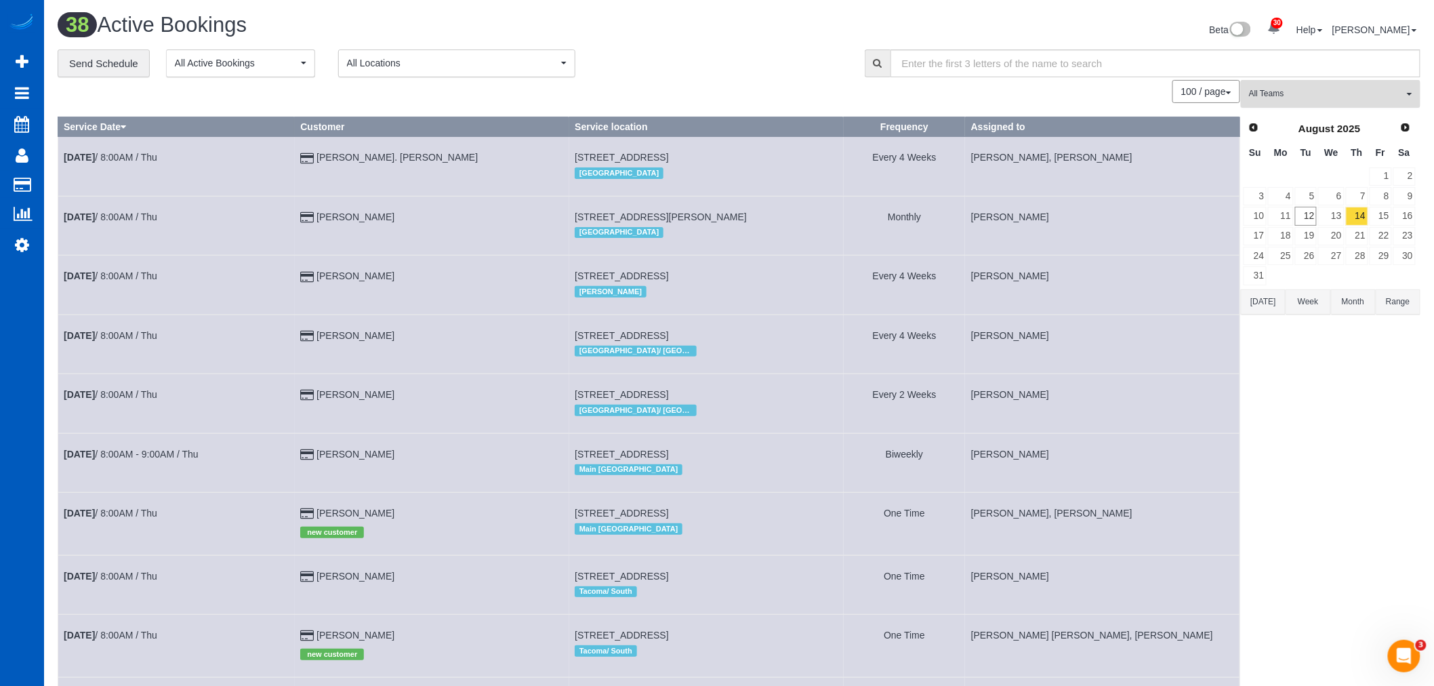
click at [1301, 96] on span "All Teams" at bounding box center [1326, 94] width 155 height 12
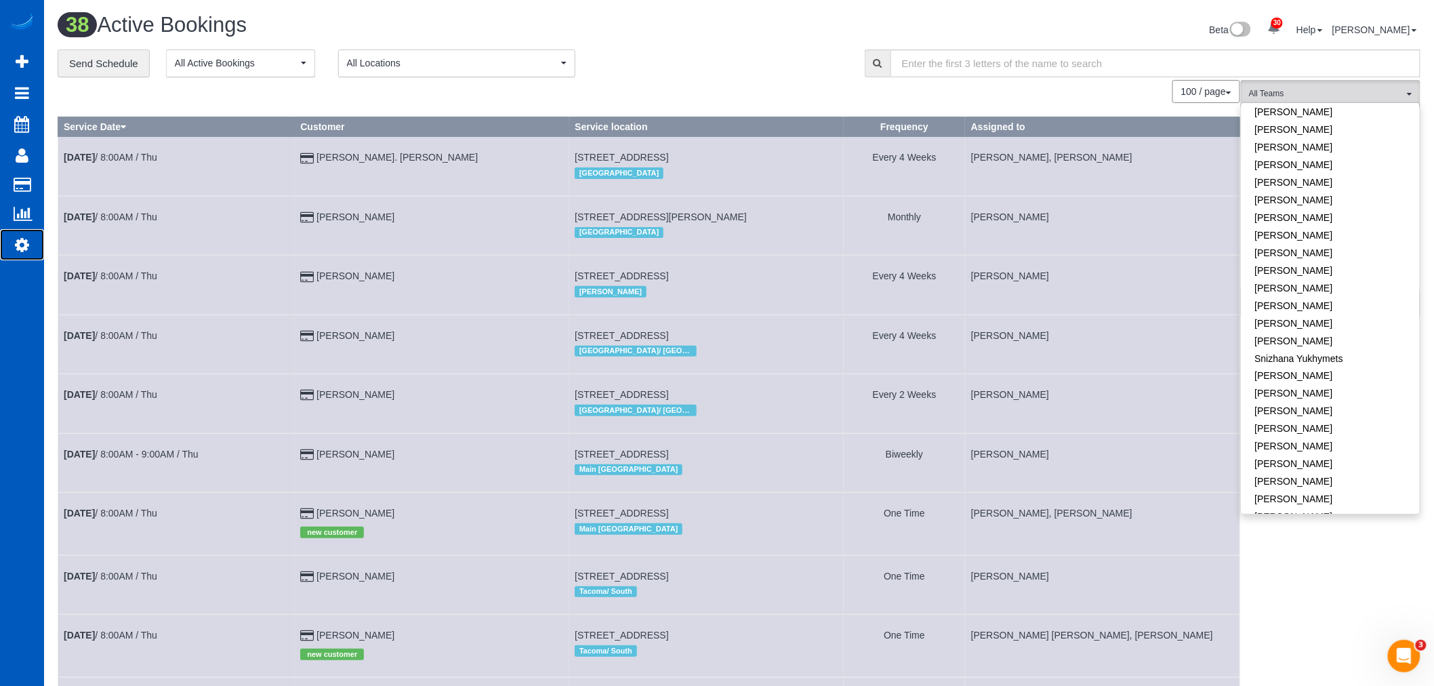
click at [12, 241] on link "Settings" at bounding box center [22, 244] width 44 height 31
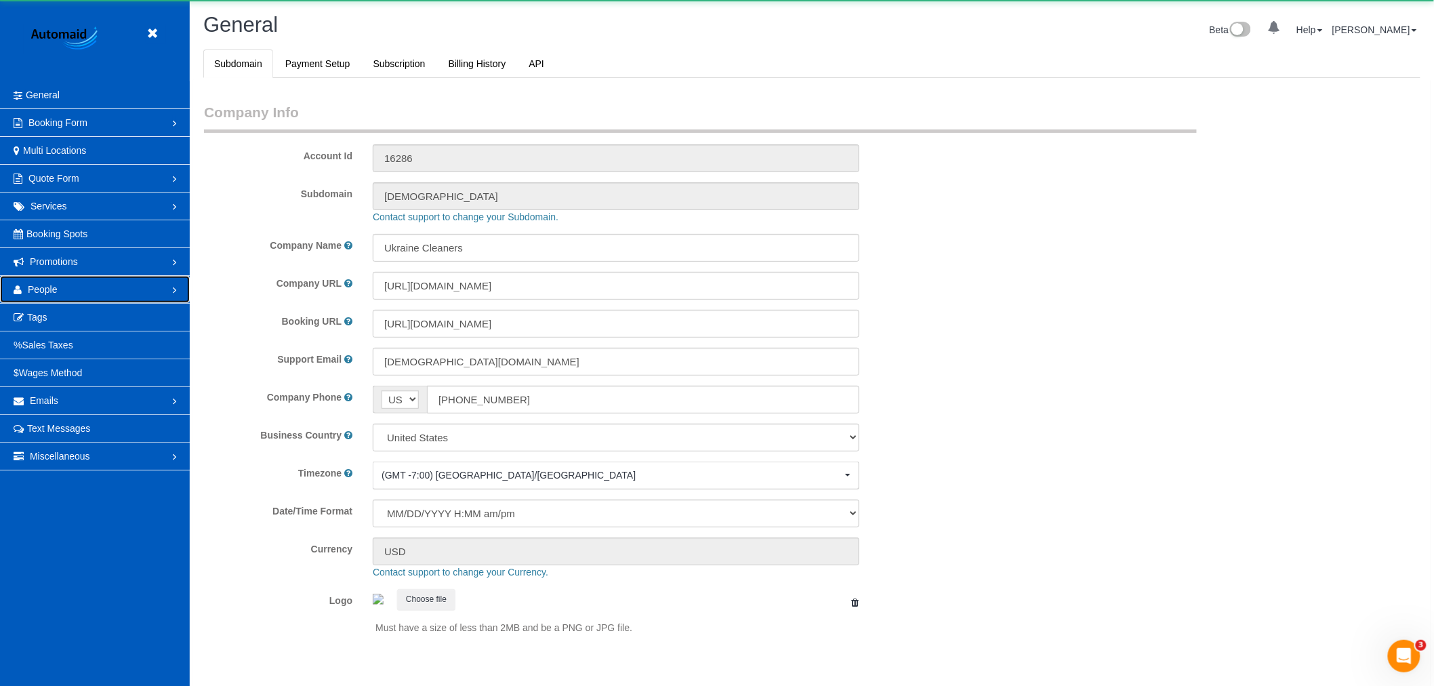
select select "1"
click at [65, 293] on link "People" at bounding box center [95, 289] width 190 height 27
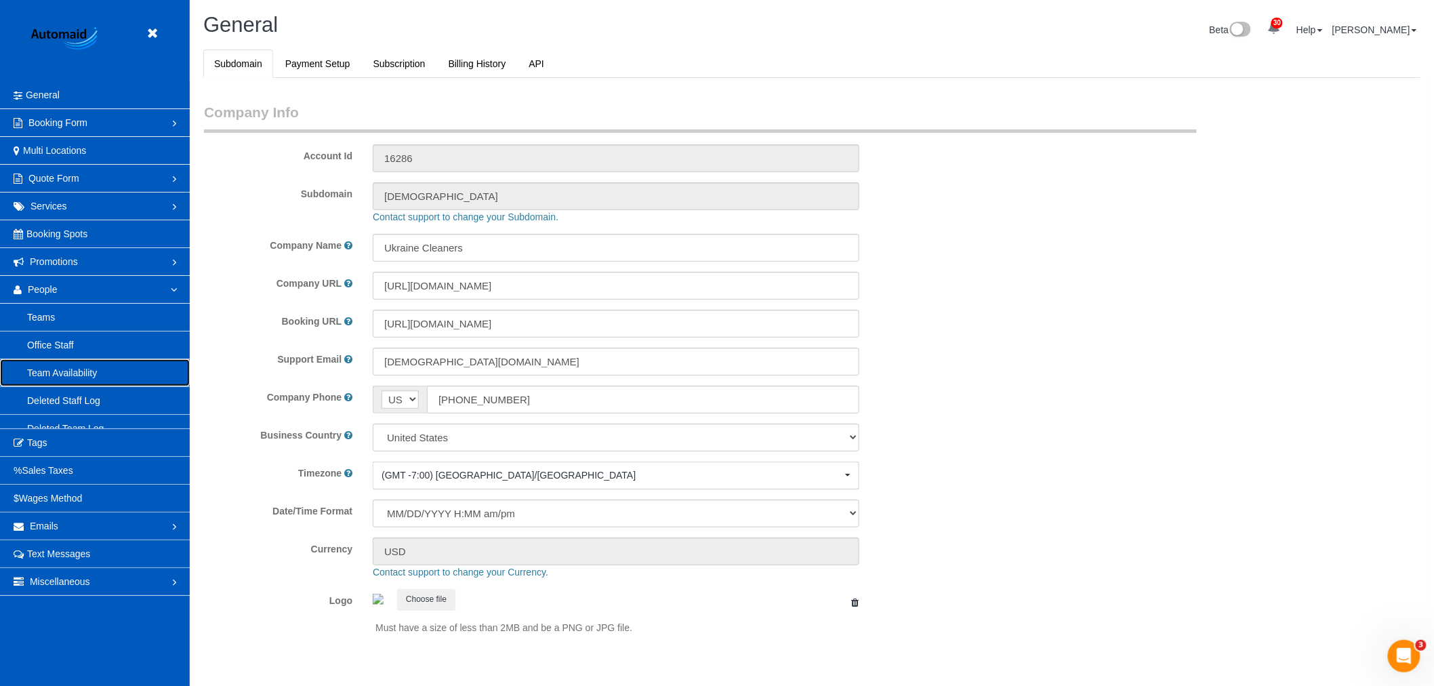
click at [70, 367] on link "Team Availability" at bounding box center [95, 372] width 190 height 27
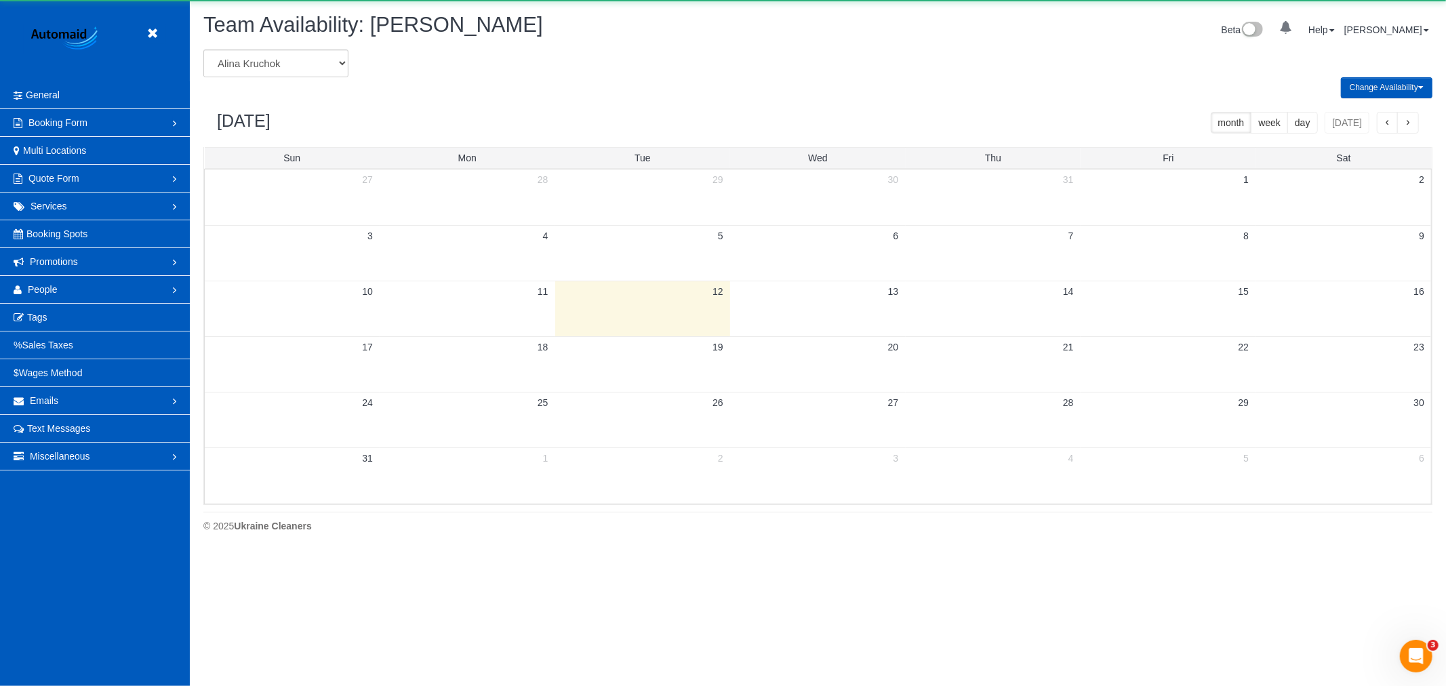
scroll to position [554, 1446]
click at [254, 71] on select "Alina Kruchok Alona Kulish Alona Tarasiuk Alona Vikhliaieva Anastasiia Demchenk…" at bounding box center [275, 63] width 145 height 28
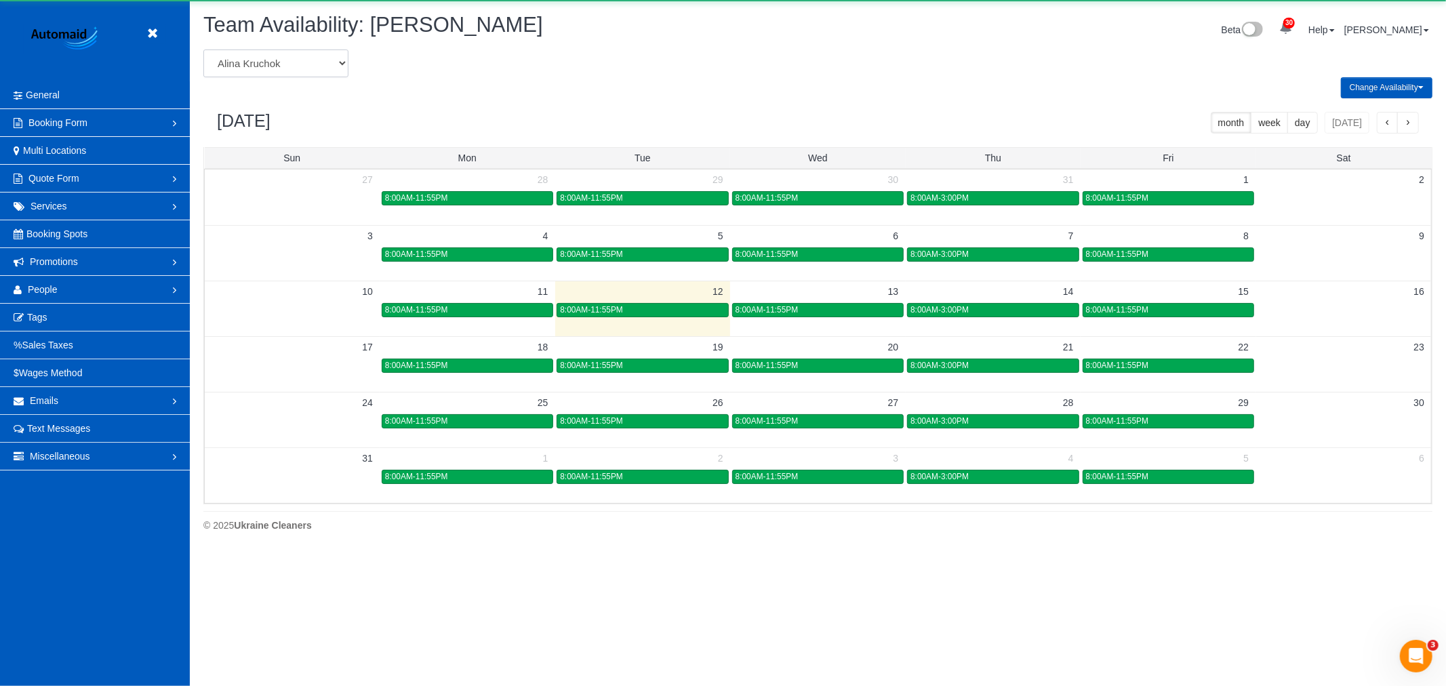
scroll to position [0, 0]
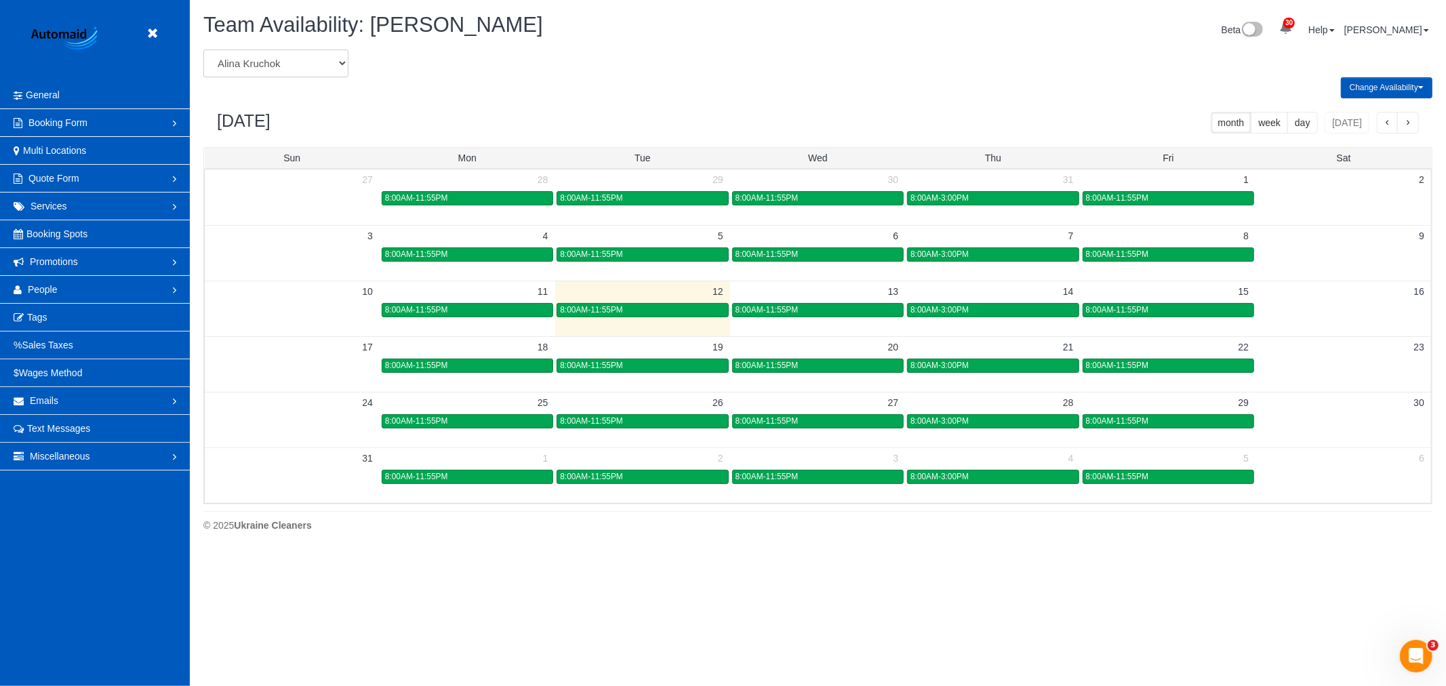
select select "number:27194"
click at [203, 50] on select "Alina Kruchok Alona Kulish Alona Tarasiuk Alona Vikhliaieva Anastasiia Demchenk…" at bounding box center [275, 63] width 145 height 28
click at [960, 313] on span "9:00AM-5:00PM" at bounding box center [939, 309] width 58 height 9
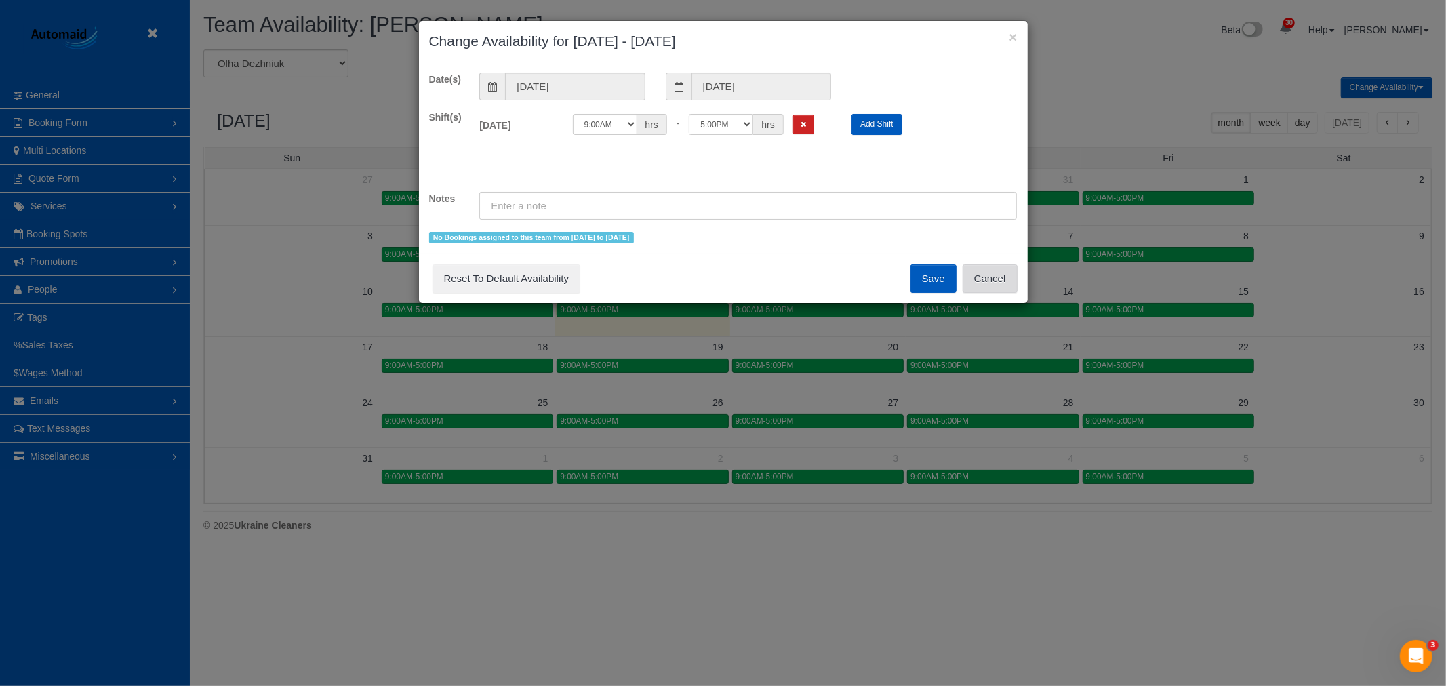
click at [991, 281] on button "Cancel" at bounding box center [989, 278] width 55 height 28
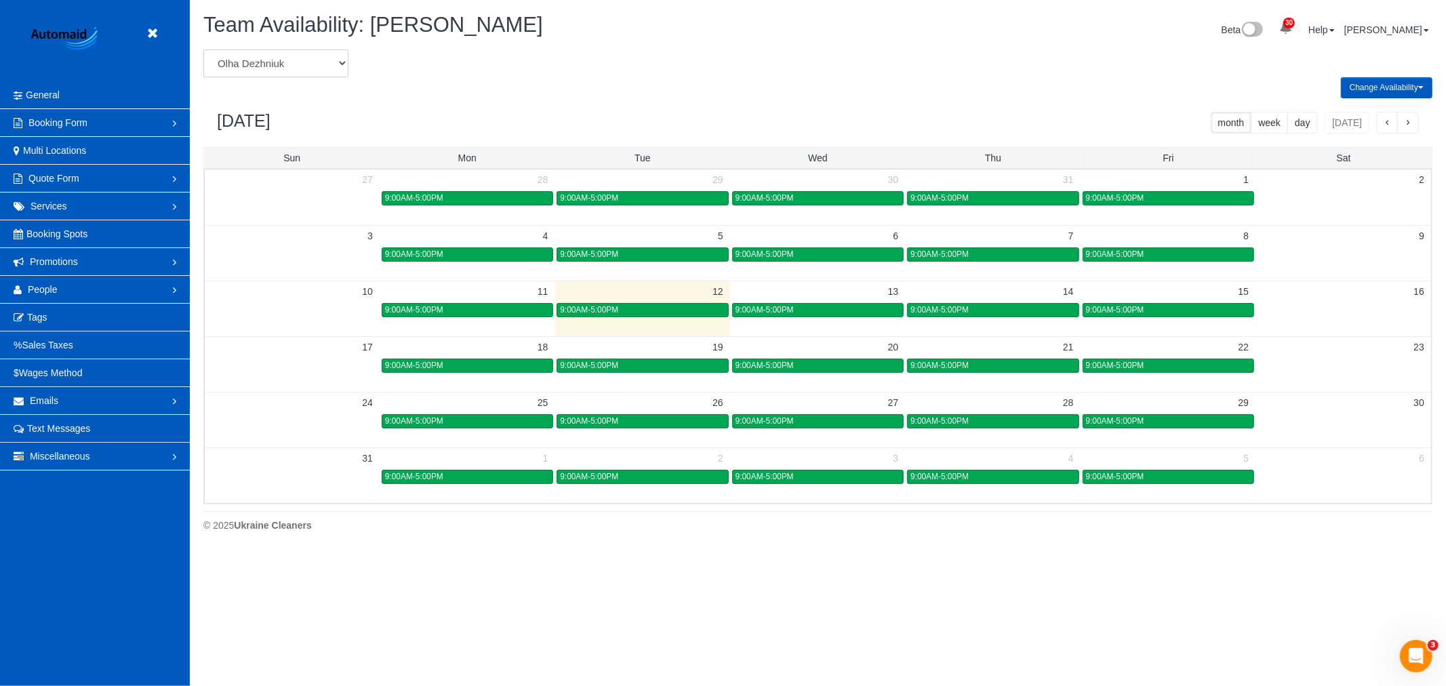
click at [287, 76] on select "Alina Kruchok Alona Kulish Alona Tarasiuk Alona Vikhliaieva Anastasiia Demchenk…" at bounding box center [275, 63] width 145 height 28
select select "number:30988"
click at [203, 50] on select "Alina Kruchok Alona Kulish Alona Tarasiuk Alona Vikhliaieva Anastasiia Demchenk…" at bounding box center [275, 63] width 145 height 28
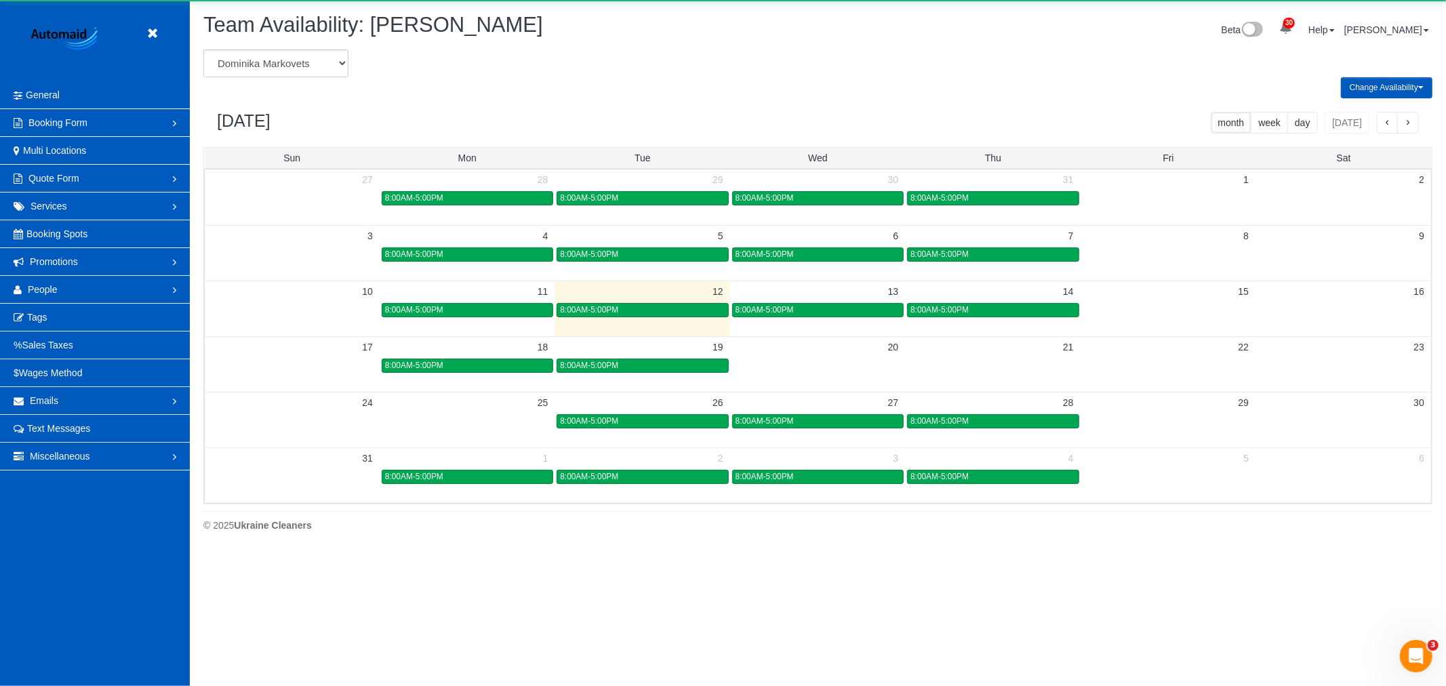
scroll to position [67220, 66327]
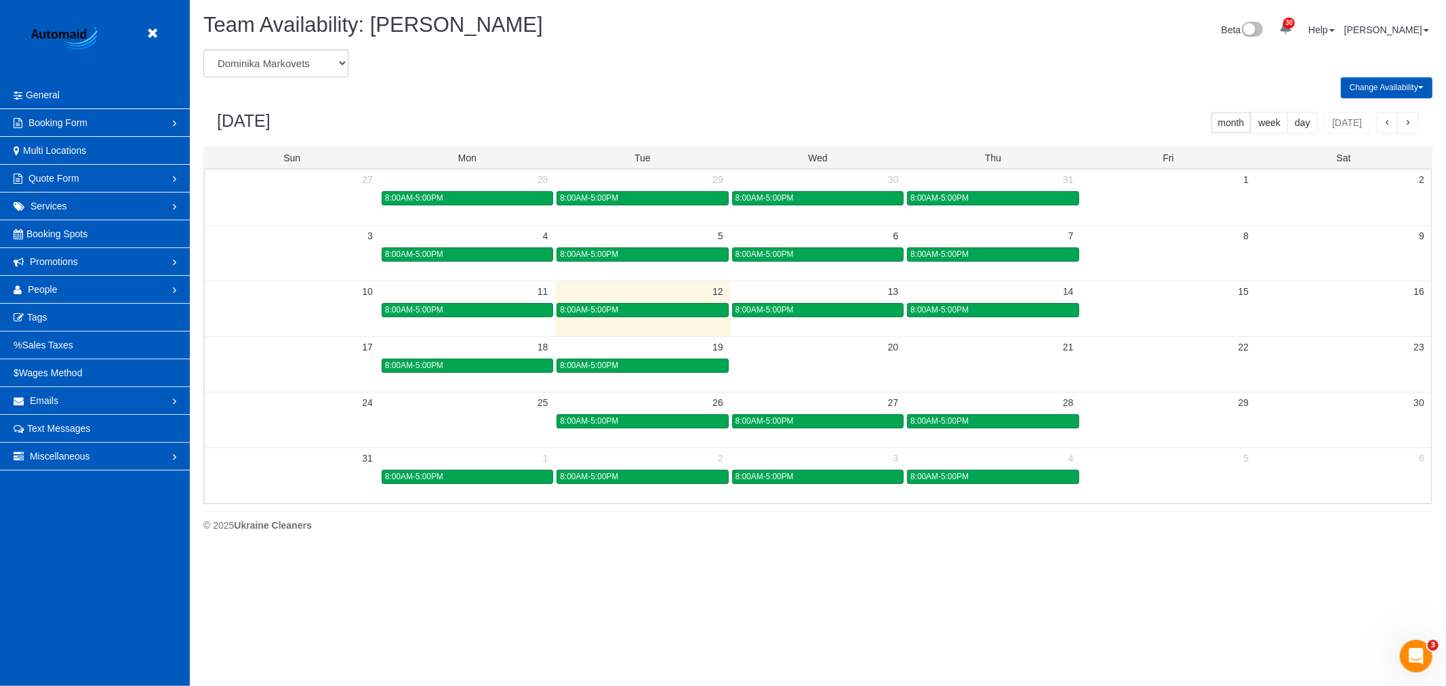
click at [967, 312] on span "8:00AM-5:00PM" at bounding box center [939, 309] width 58 height 9
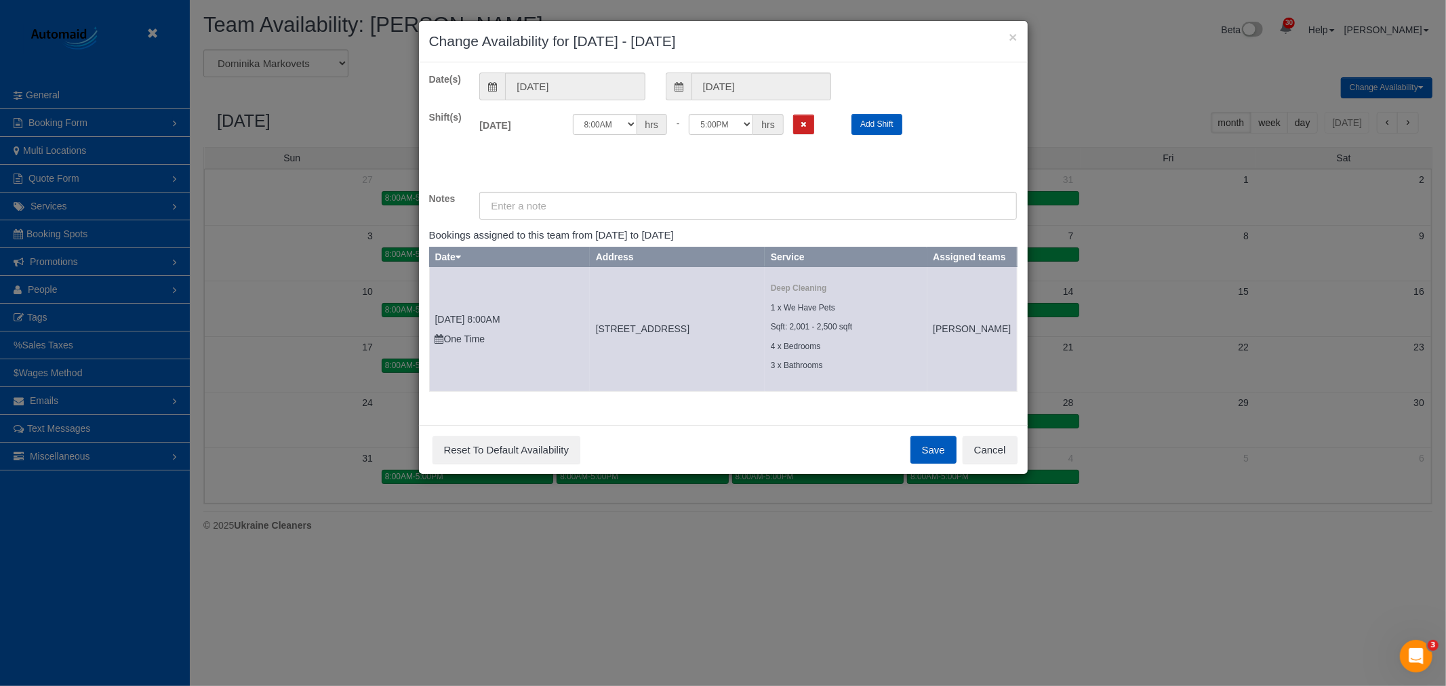
click at [1032, 475] on div "× Change Availability for 08/14/2025 - 08/14/2025 Date(s) 08/14/2025 08/14/2025…" at bounding box center [723, 343] width 1446 height 686
click at [983, 464] on button "Cancel" at bounding box center [989, 450] width 55 height 28
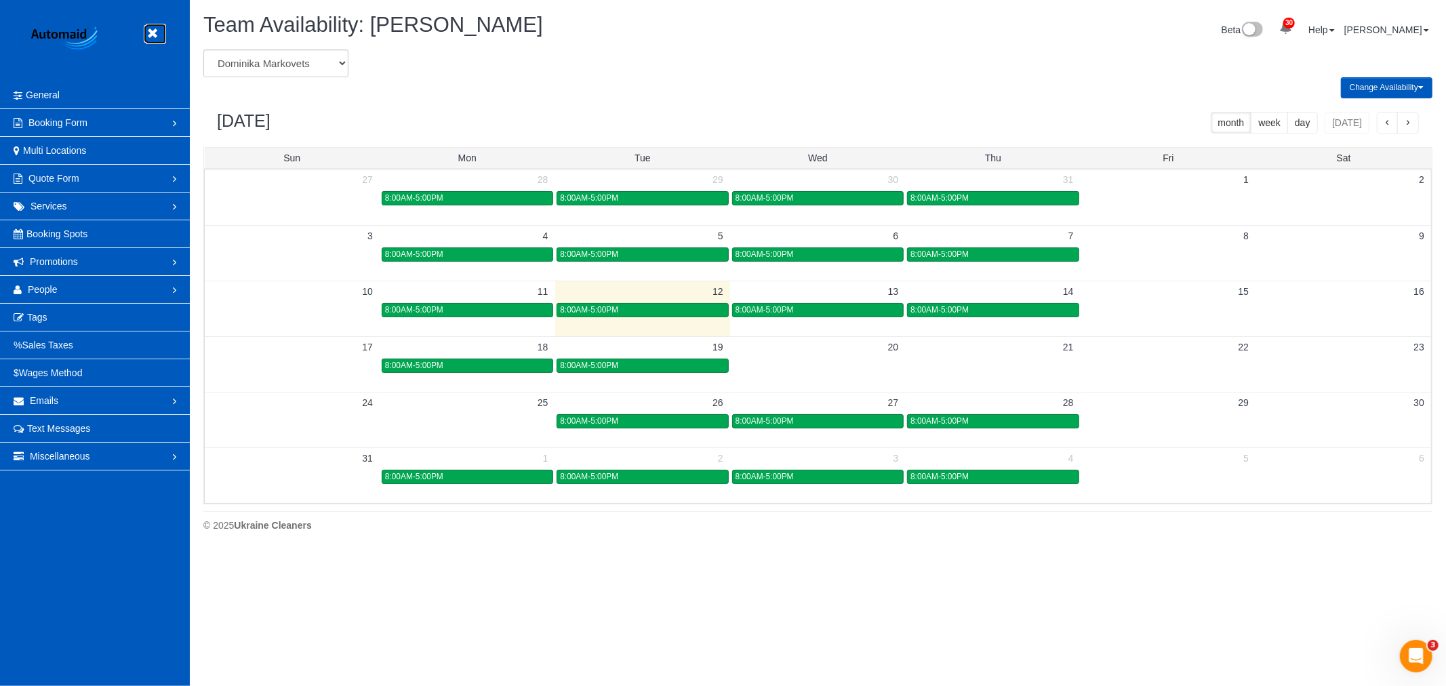
click at [163, 35] on link at bounding box center [156, 34] width 20 height 20
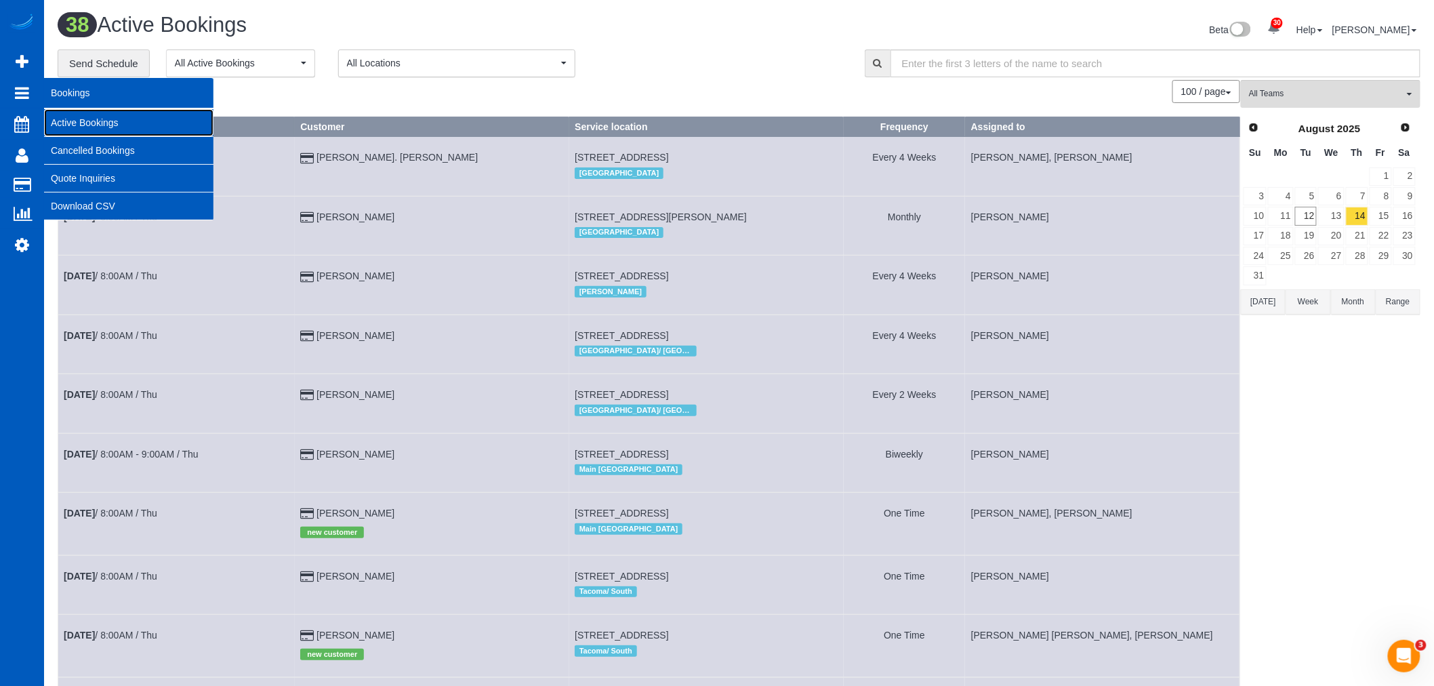
click at [94, 117] on link "Active Bookings" at bounding box center [128, 122] width 169 height 27
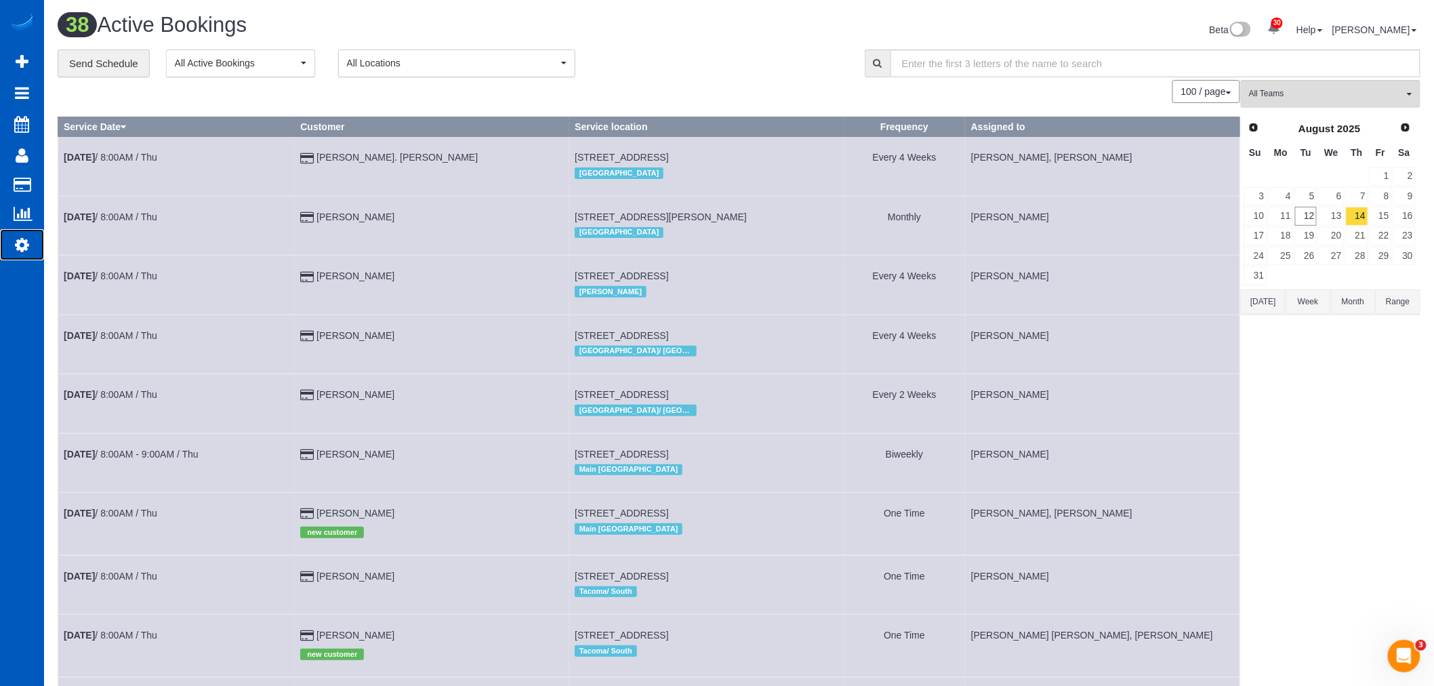
click at [14, 243] on link "Settings" at bounding box center [22, 244] width 44 height 31
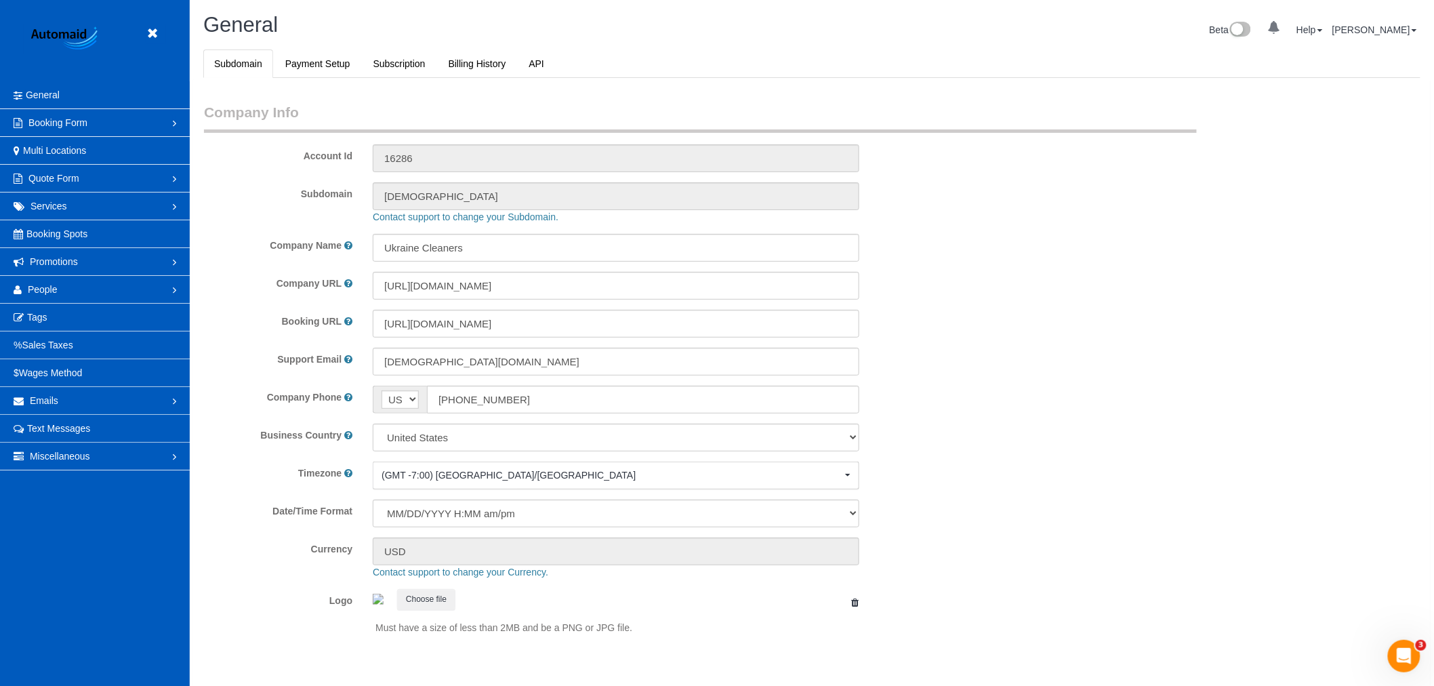
select select "1"
click at [59, 289] on link "People" at bounding box center [95, 289] width 190 height 27
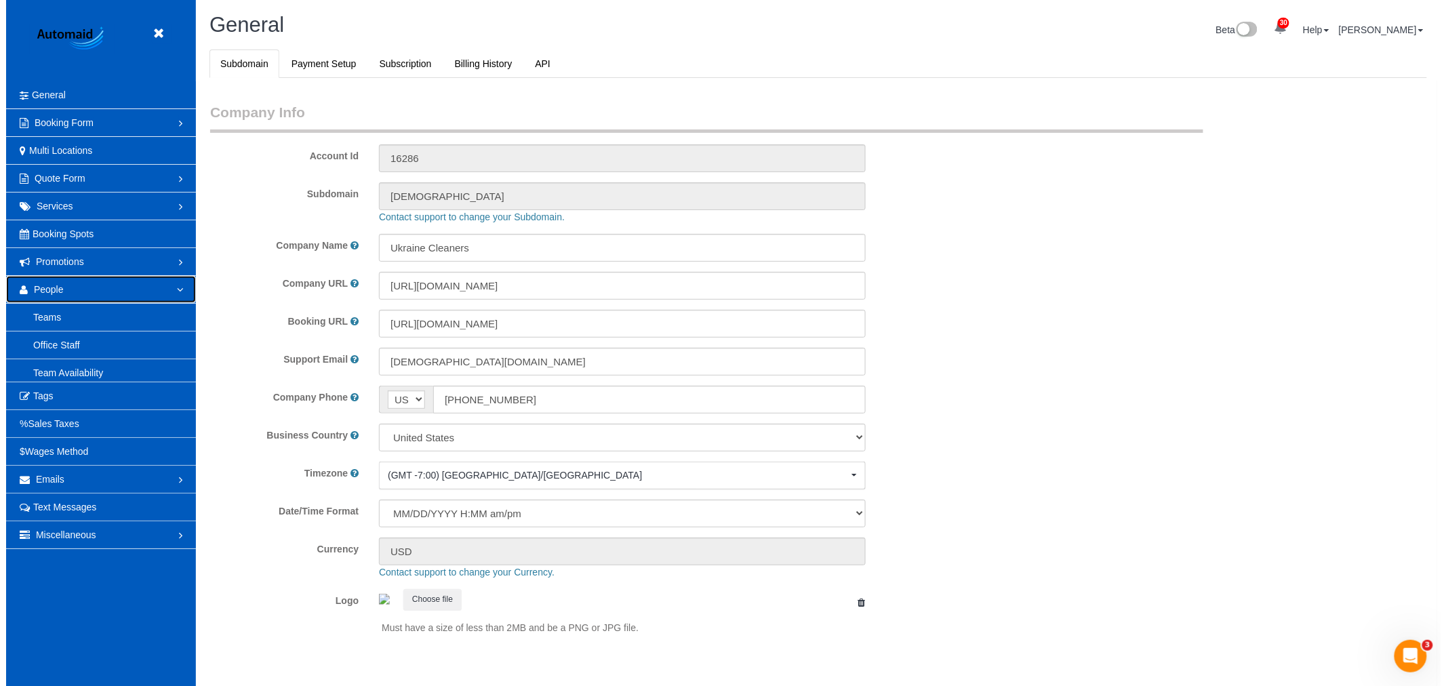
scroll to position [0, 0]
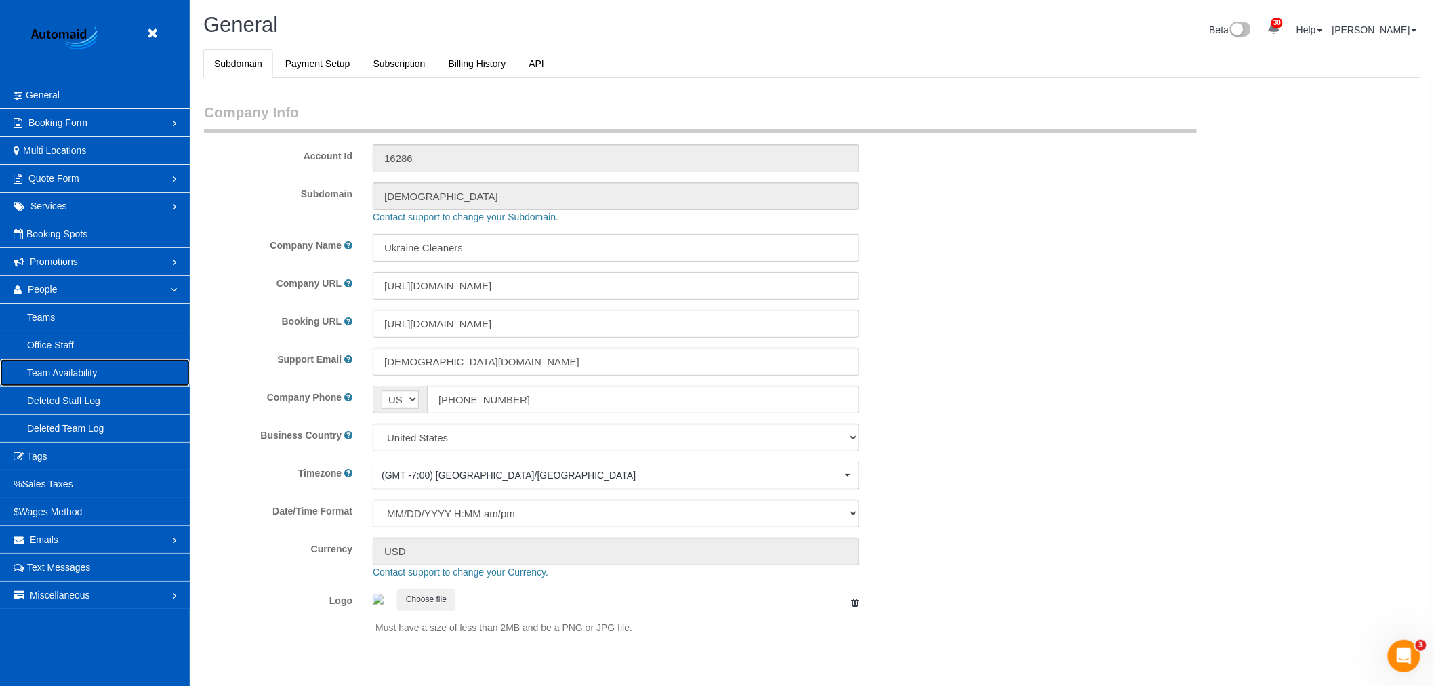
click at [57, 367] on link "Team Availability" at bounding box center [95, 372] width 190 height 27
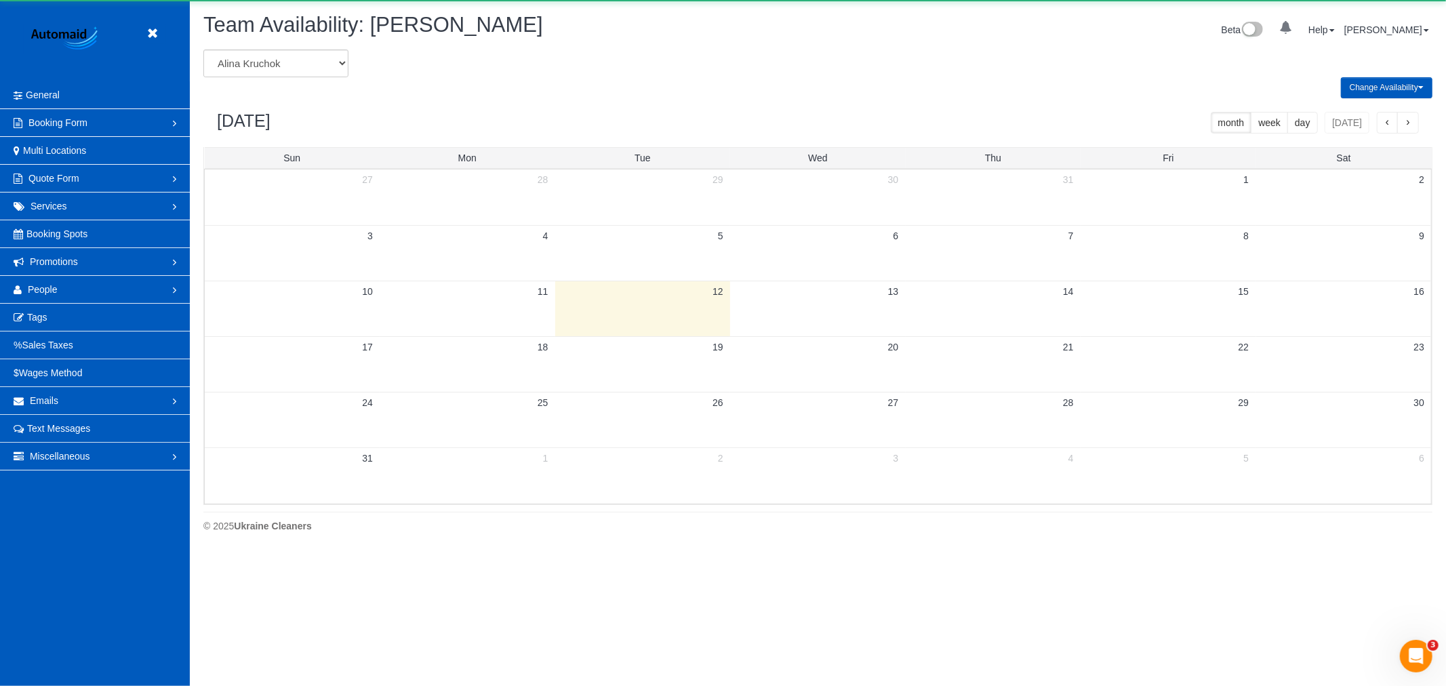
scroll to position [553, 1446]
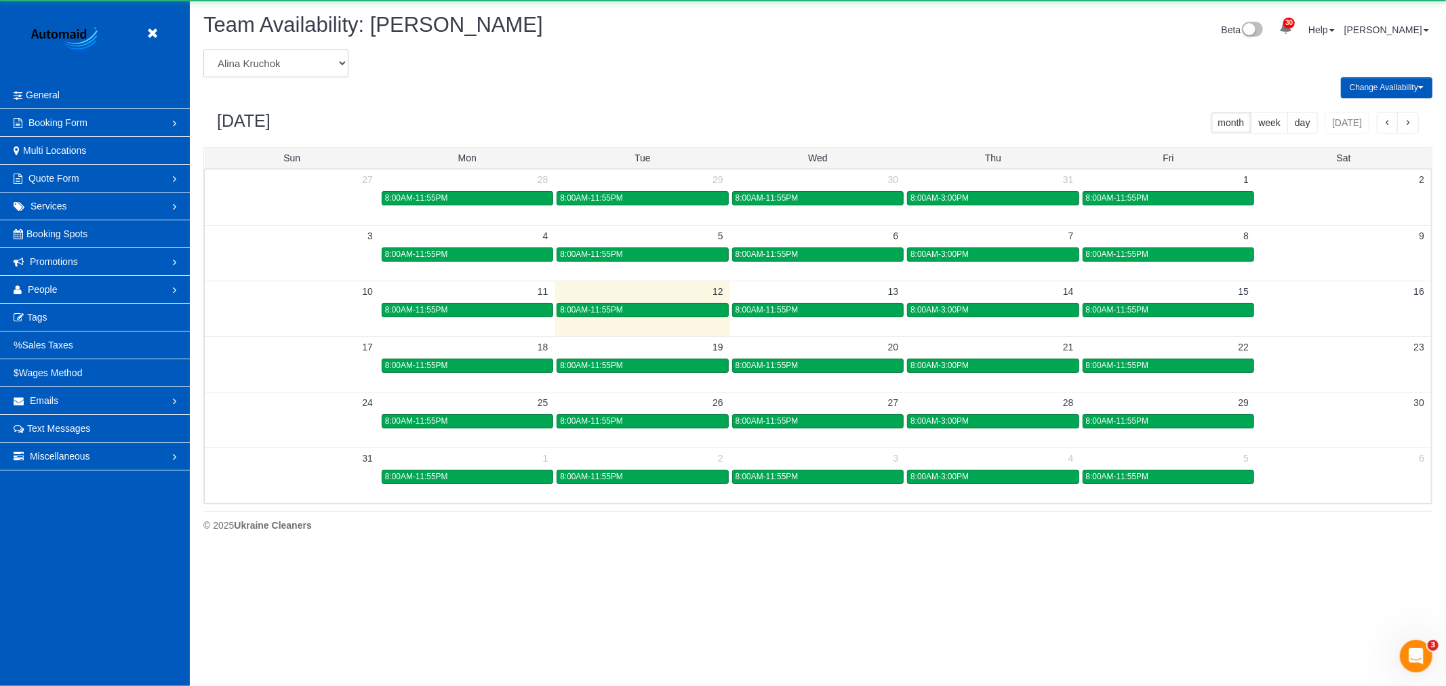
click at [307, 56] on select "Alina Kruchok Alona Kulish Alona Tarasiuk Alona Vikhliaieva Anastasiia Demchenk…" at bounding box center [275, 63] width 145 height 28
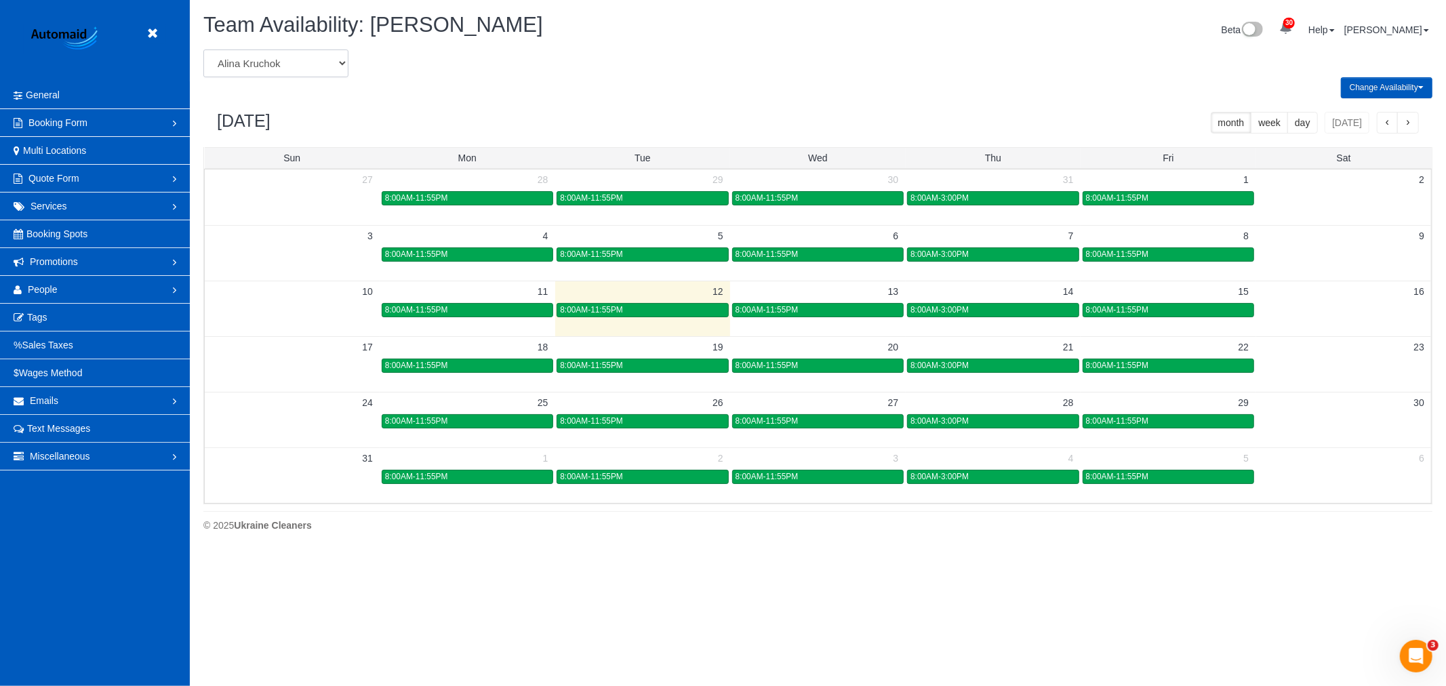
scroll to position [0, 0]
select select "number:6106"
click at [203, 50] on select "Alina Kruchok Alona Kulish Alona Tarasiuk Alona Vikhliaieva Anastasiia Demchenk…" at bounding box center [275, 63] width 145 height 28
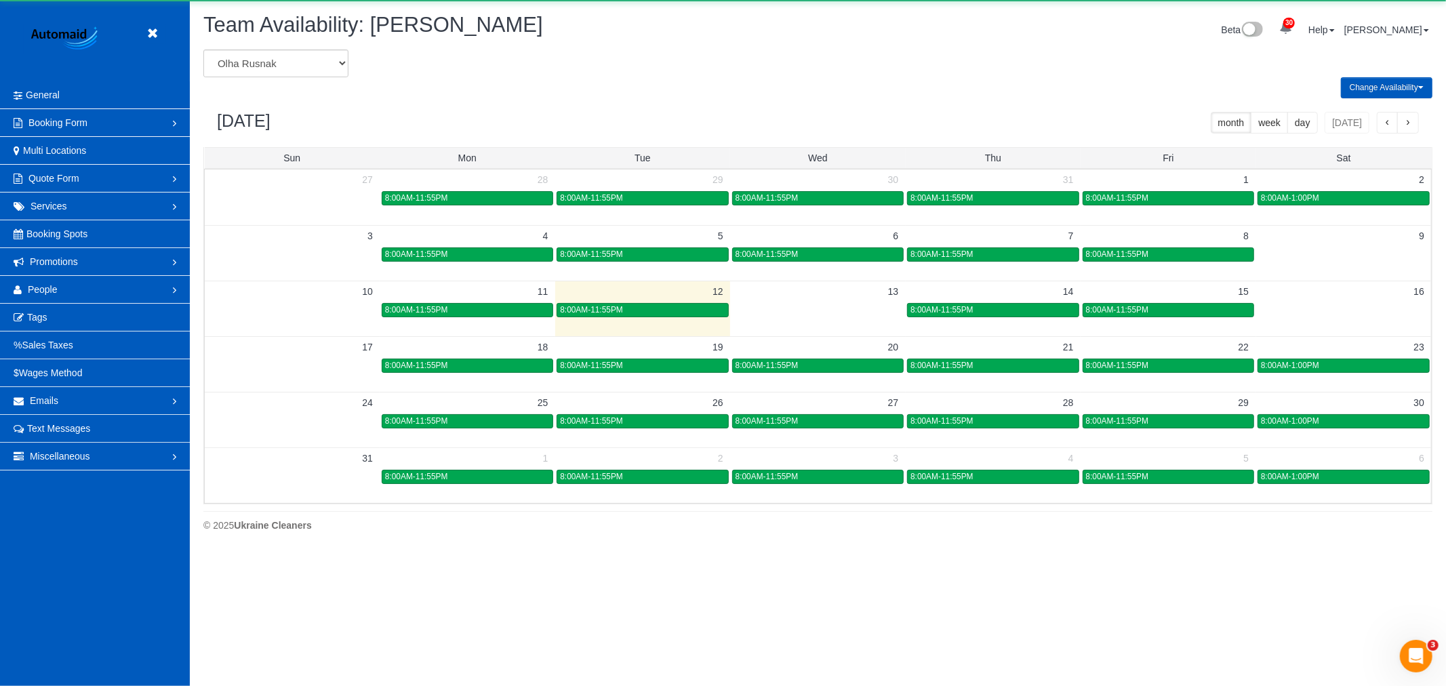
click at [1015, 319] on div "10 11 12 13 14 15 16 8:00AM-11:55PM 8:00AM-11:55PM 8:00AM-11:55PM 8:00AM-11:55PM" at bounding box center [818, 300] width 1226 height 38
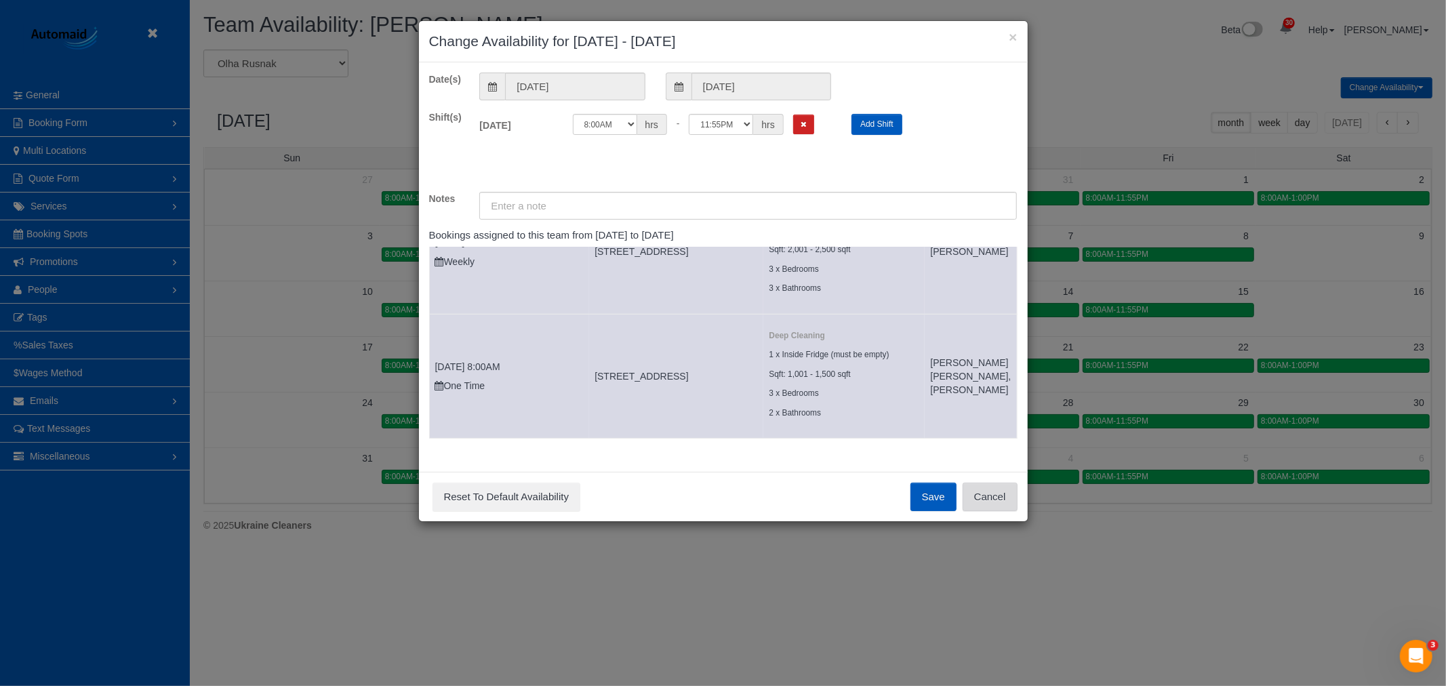
click at [968, 489] on button "Cancel" at bounding box center [989, 497] width 55 height 28
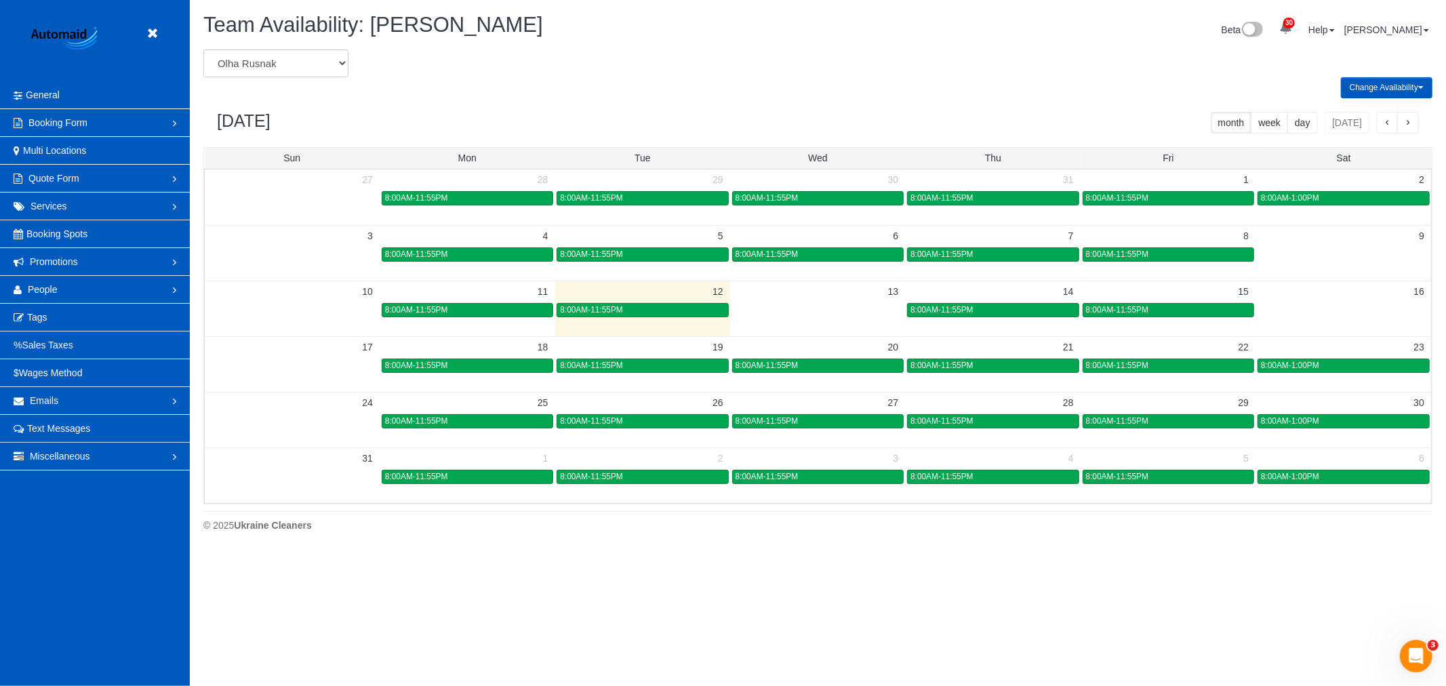
click at [313, 72] on select "Alina Kruchok Alona Kulish Alona Tarasiuk Alona Vikhliaieva Anastasiia Demchenk…" at bounding box center [275, 63] width 145 height 28
select select "number:1076"
click at [203, 50] on select "Alina Kruchok Alona Kulish Alona Tarasiuk Alona Vikhliaieva Anastasiia Demchenk…" at bounding box center [275, 63] width 145 height 28
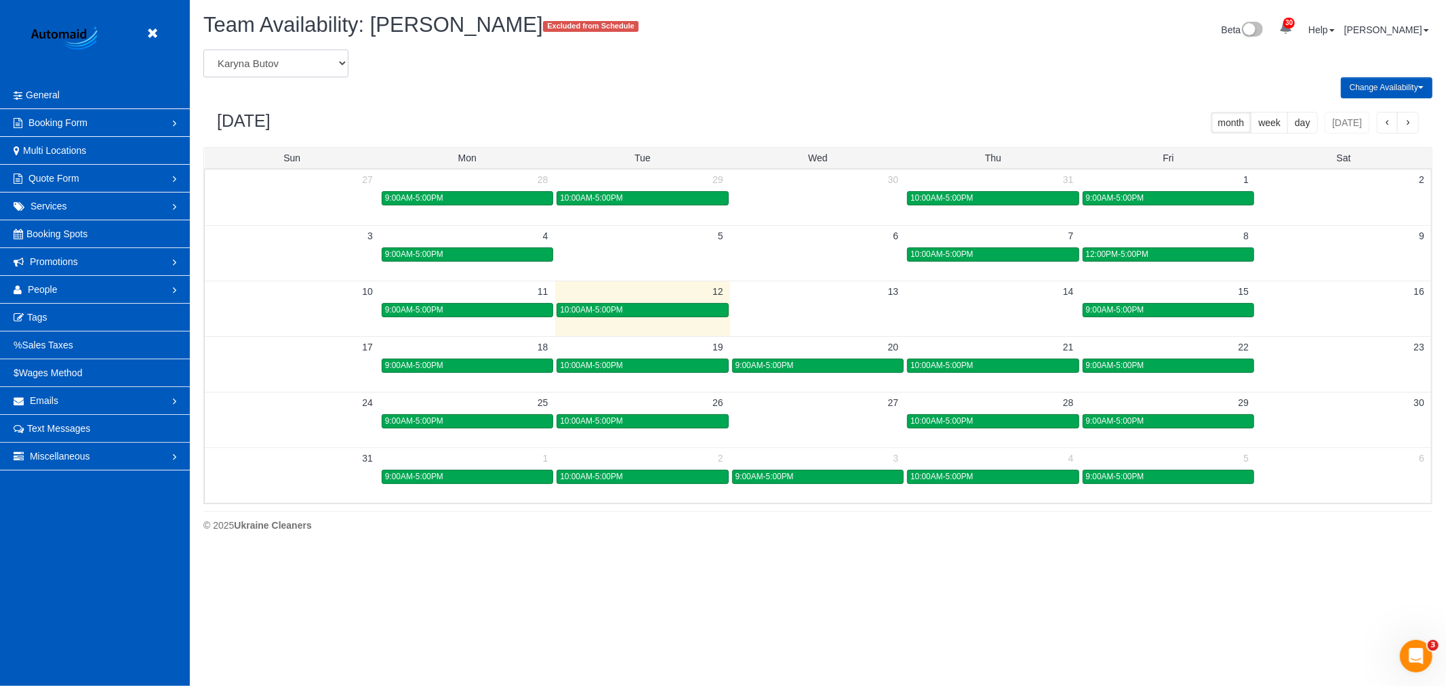
click at [290, 65] on select "Alina Kruchok Alona Kulish Alona Tarasiuk Alona Vikhliaieva Anastasiia Demchenk…" at bounding box center [275, 63] width 145 height 28
select select "number:1110"
click at [203, 50] on select "Alina Kruchok Alona Kulish Alona Tarasiuk Alona Vikhliaieva Anastasiia Demchenk…" at bounding box center [275, 63] width 145 height 28
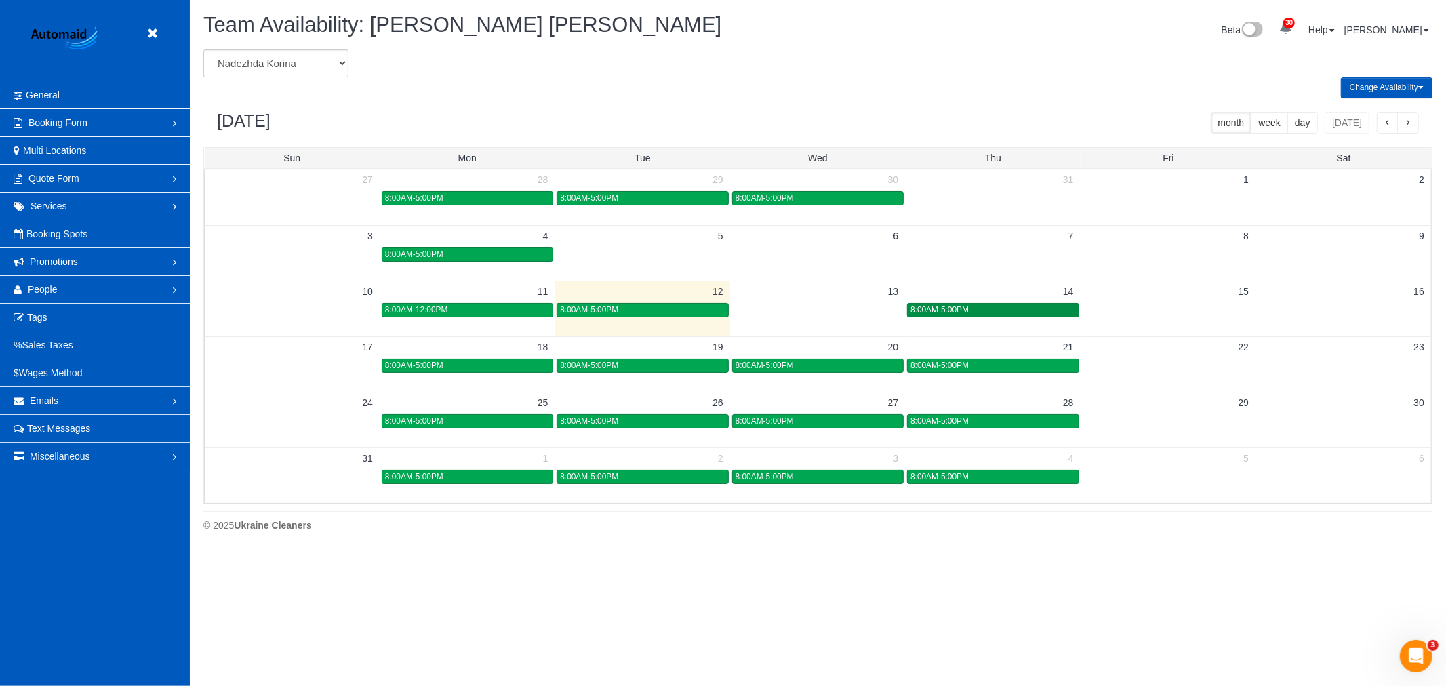
click at [977, 305] on link "8:00AM-5:00PM" at bounding box center [992, 310] width 171 height 14
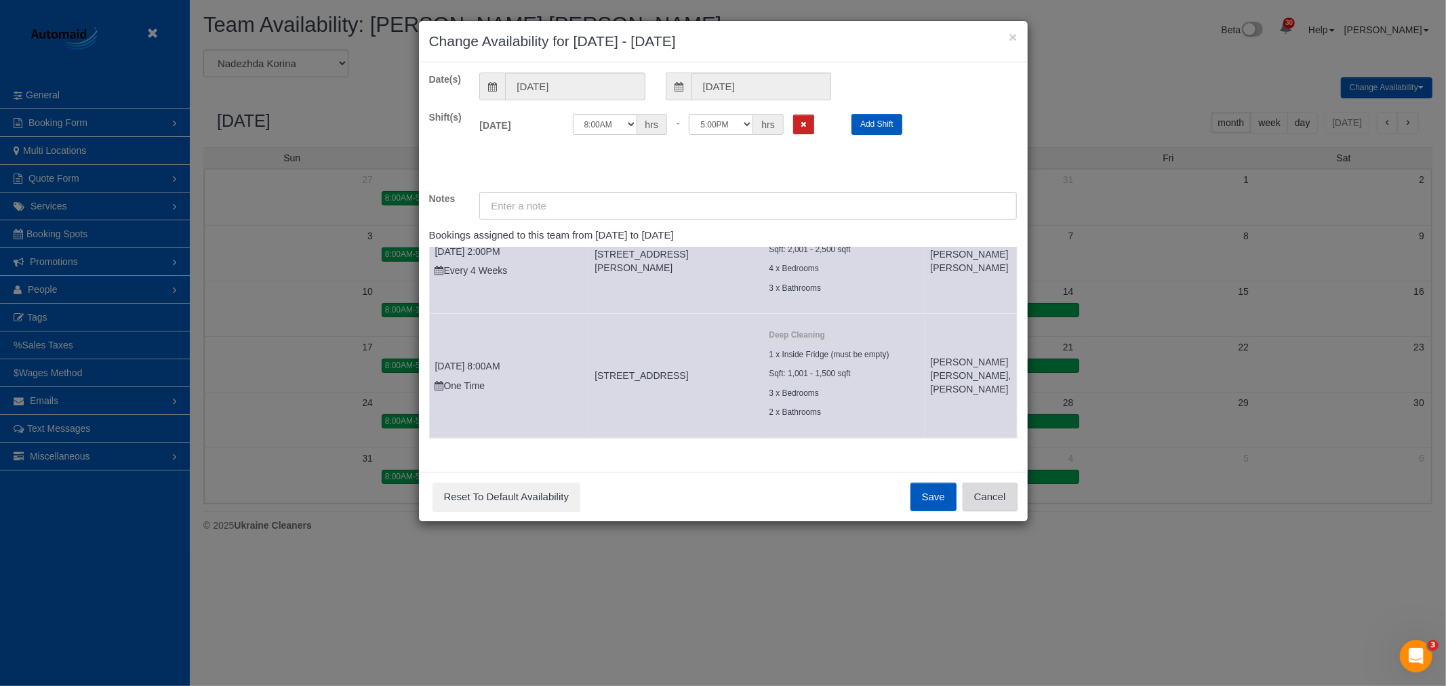
click at [997, 493] on button "Cancel" at bounding box center [989, 497] width 55 height 28
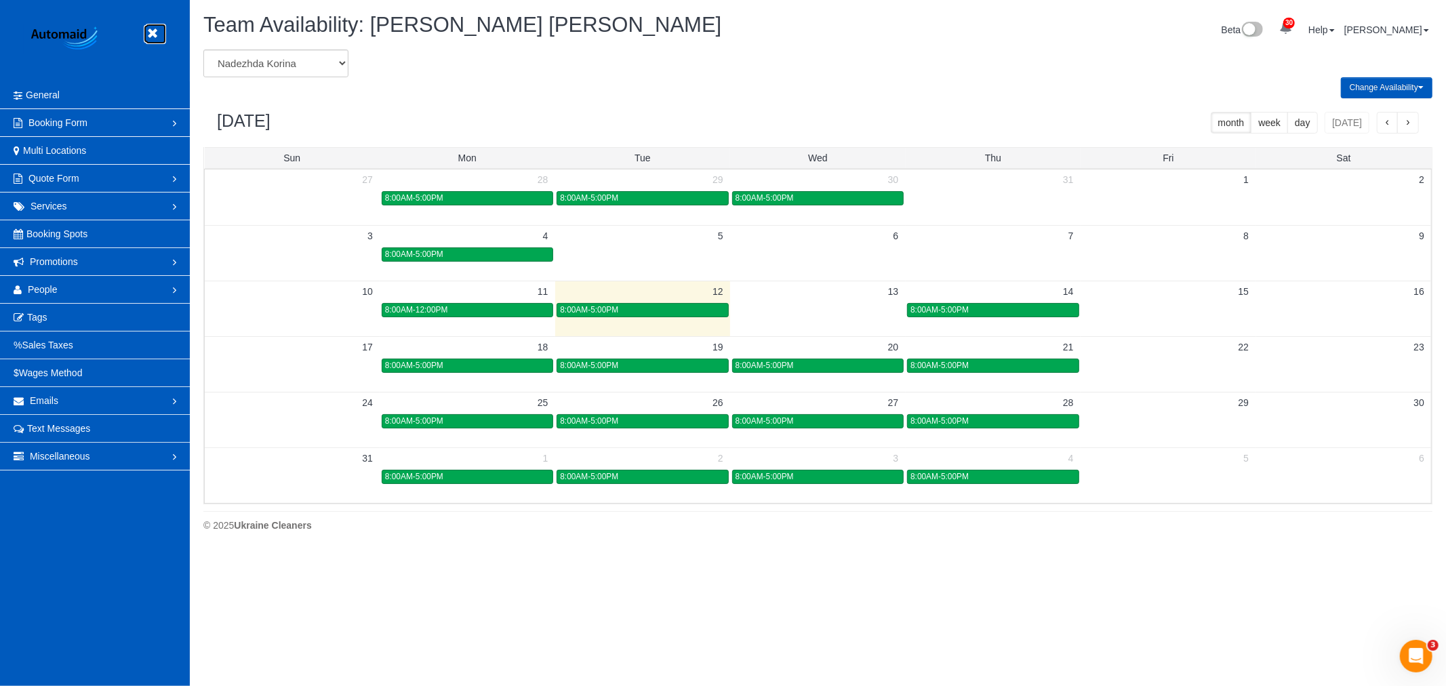
click at [164, 41] on link at bounding box center [156, 34] width 20 height 20
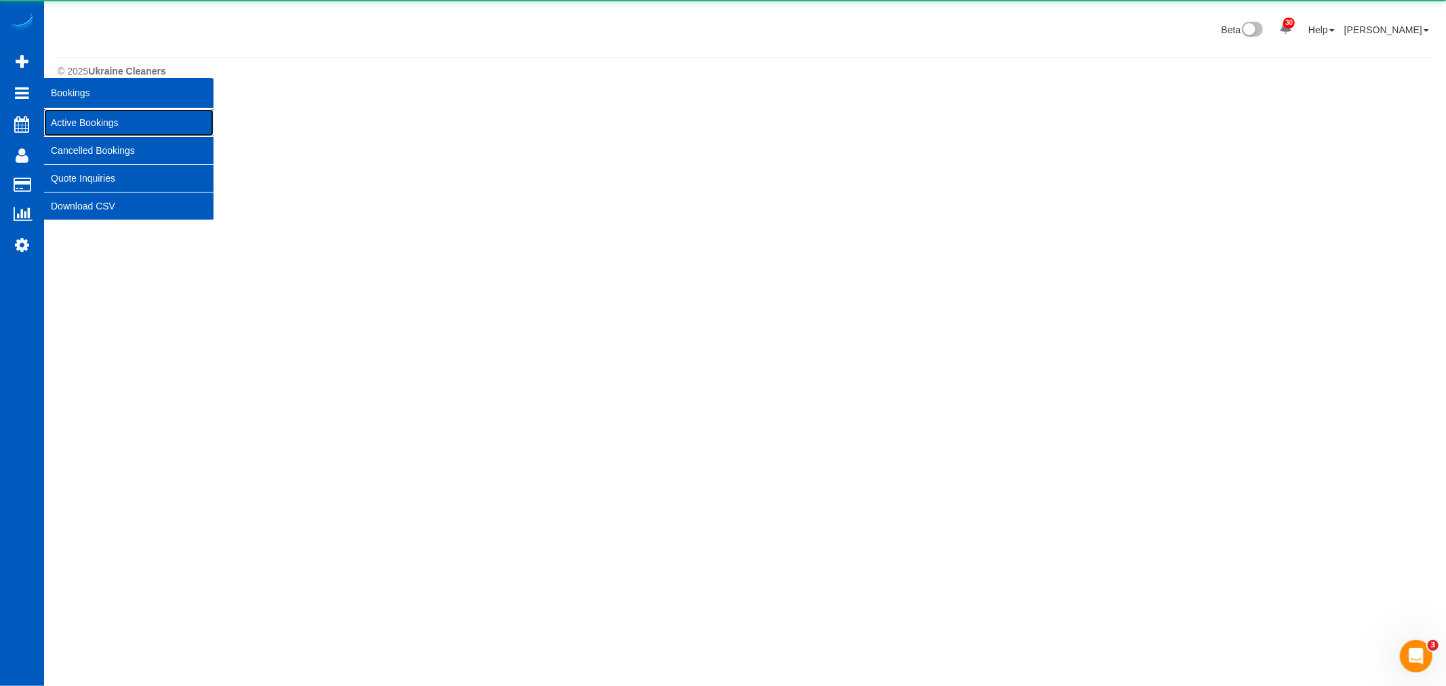
click at [106, 126] on link "Active Bookings" at bounding box center [128, 122] width 169 height 27
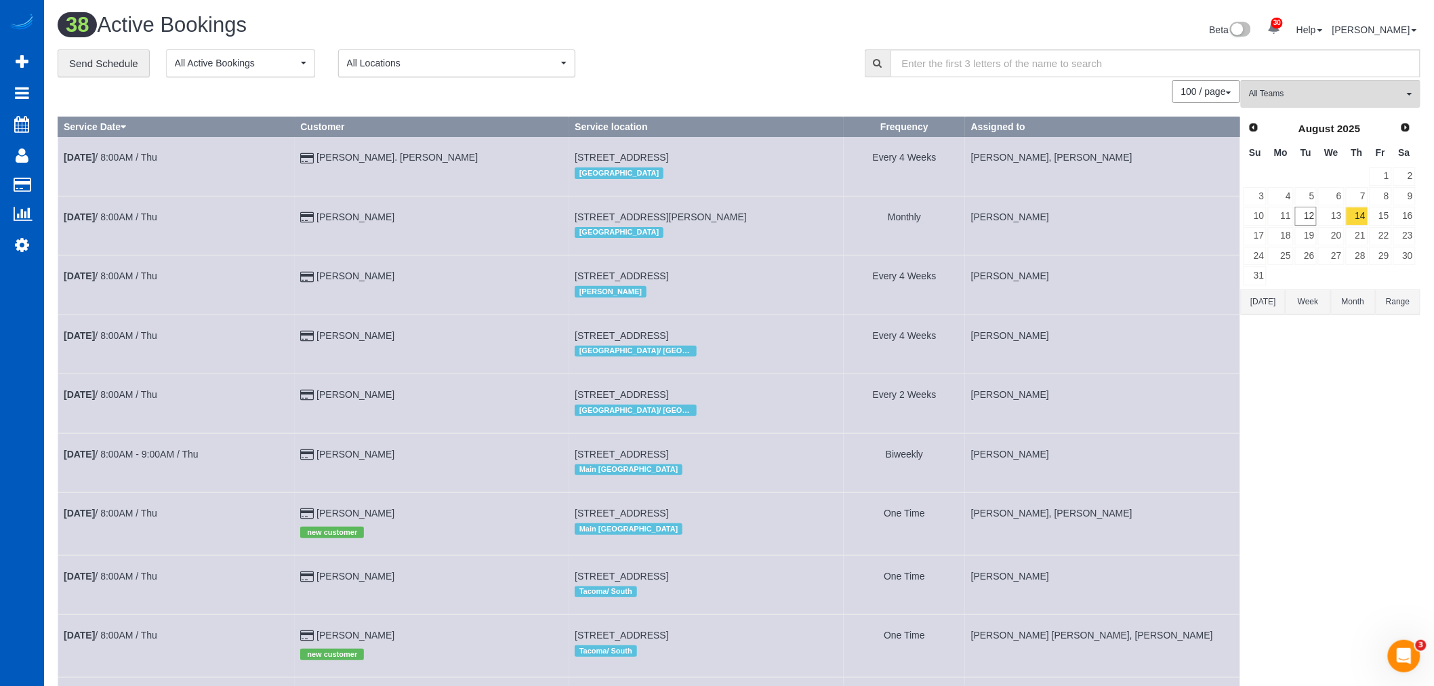
click at [1292, 92] on span "All Teams" at bounding box center [1326, 94] width 155 height 12
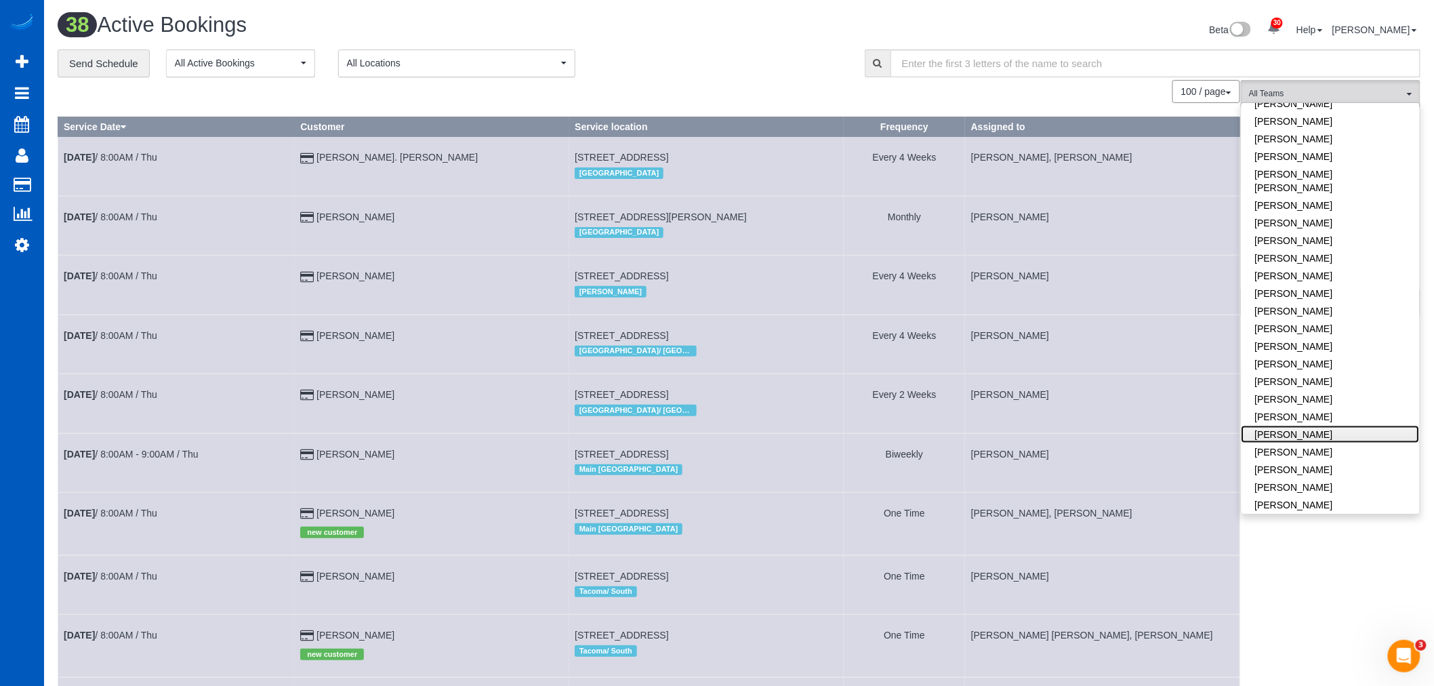
click at [1301, 426] on link "Olha Dezhniuk" at bounding box center [1331, 435] width 178 height 18
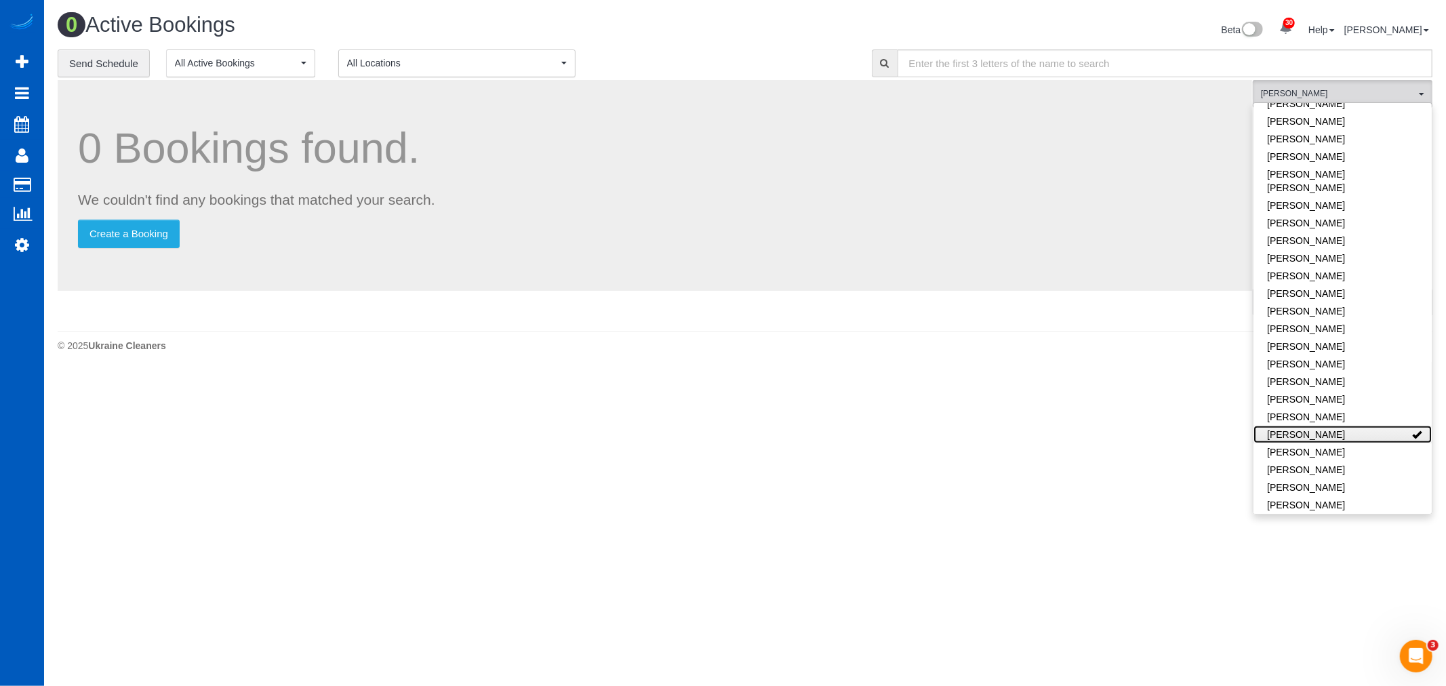
click at [1301, 426] on link "Olha Dezhniuk" at bounding box center [1342, 435] width 178 height 18
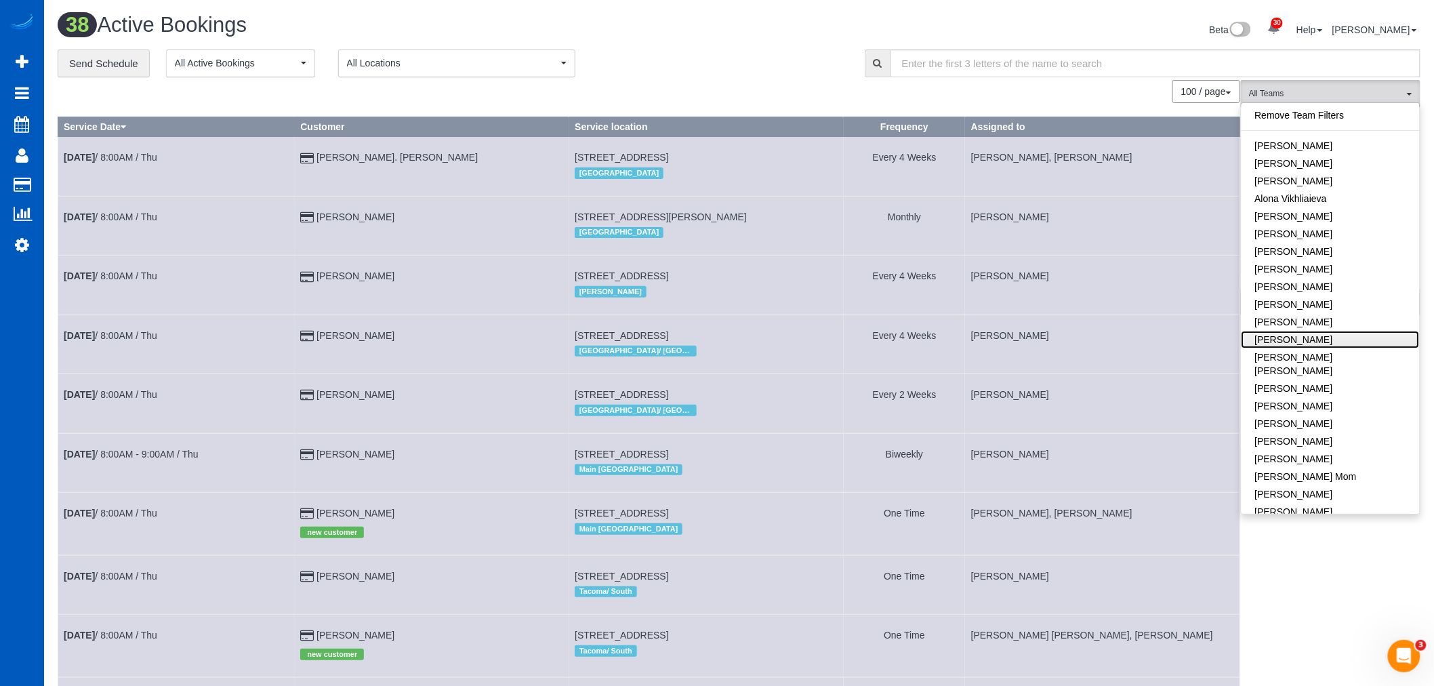
click at [1302, 336] on link "Dominika Markovets" at bounding box center [1331, 340] width 178 height 18
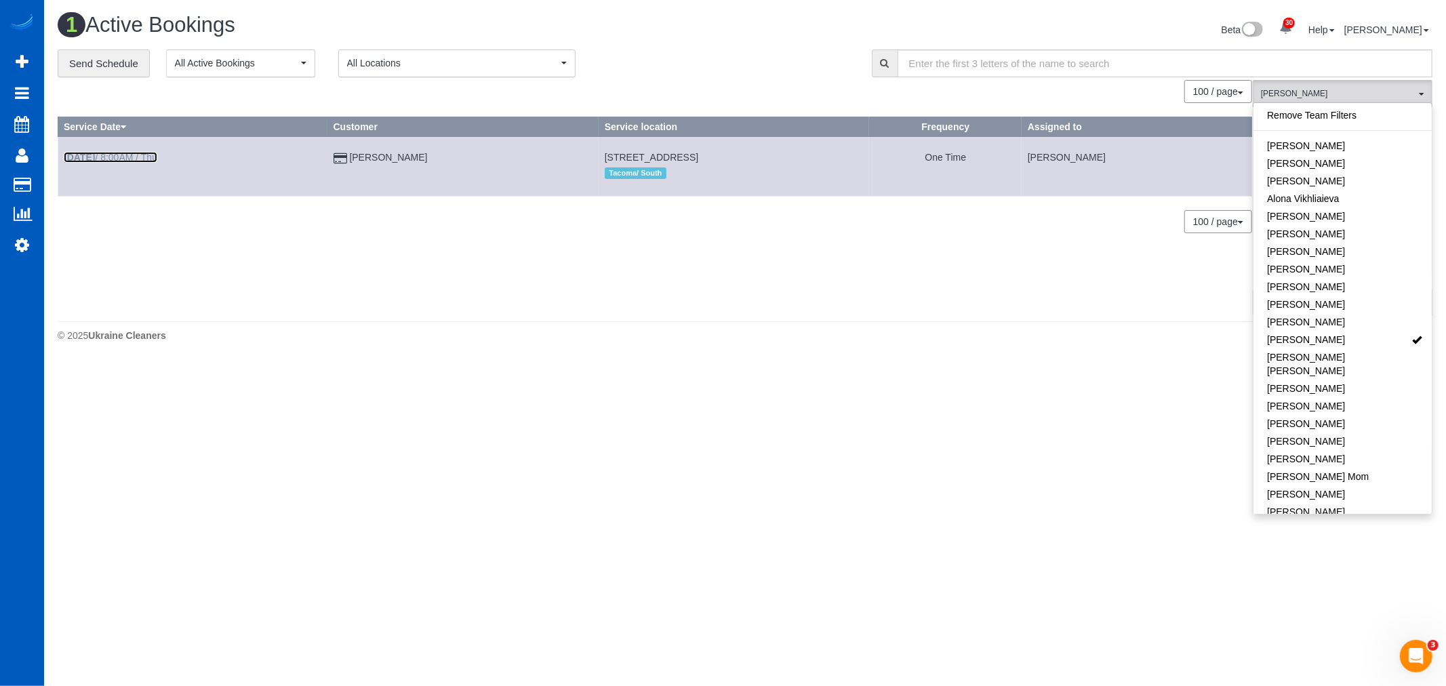
click at [139, 157] on link "Aug 14th / 8:00AM / Thu" at bounding box center [111, 157] width 94 height 11
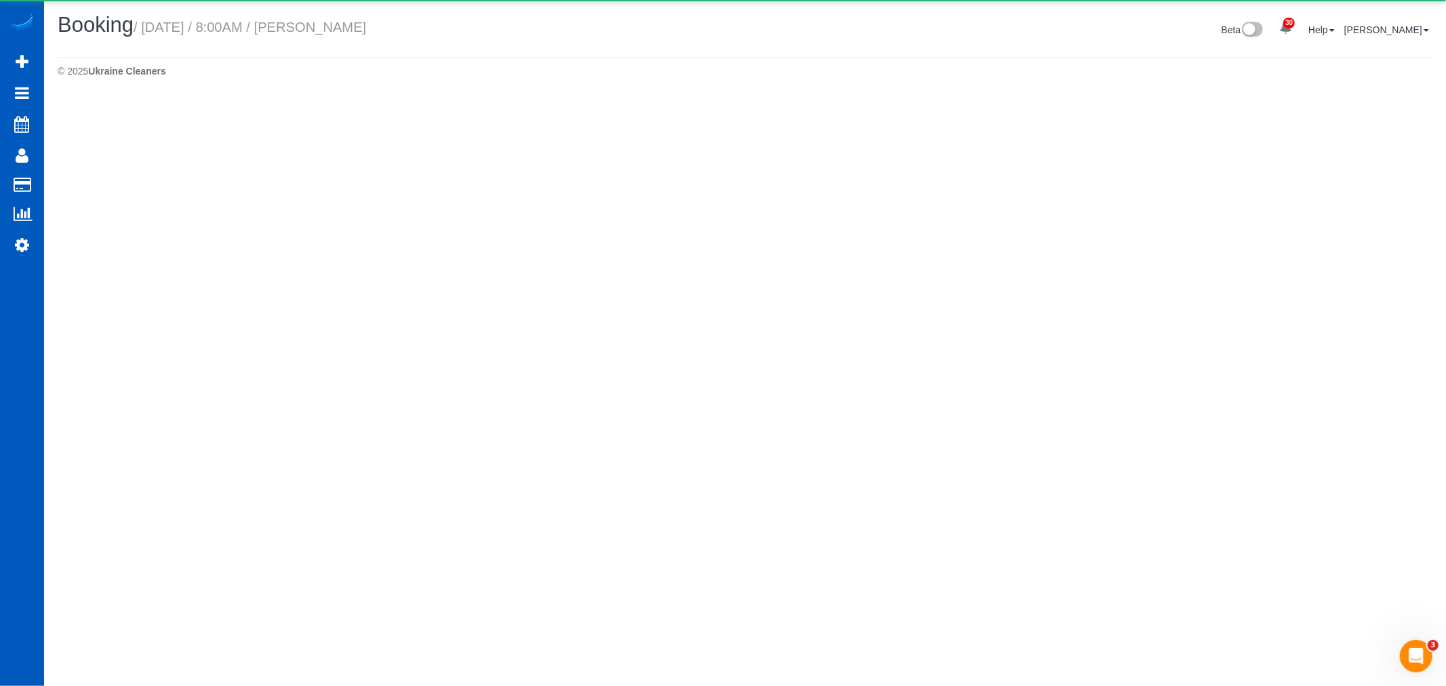
select select "WA"
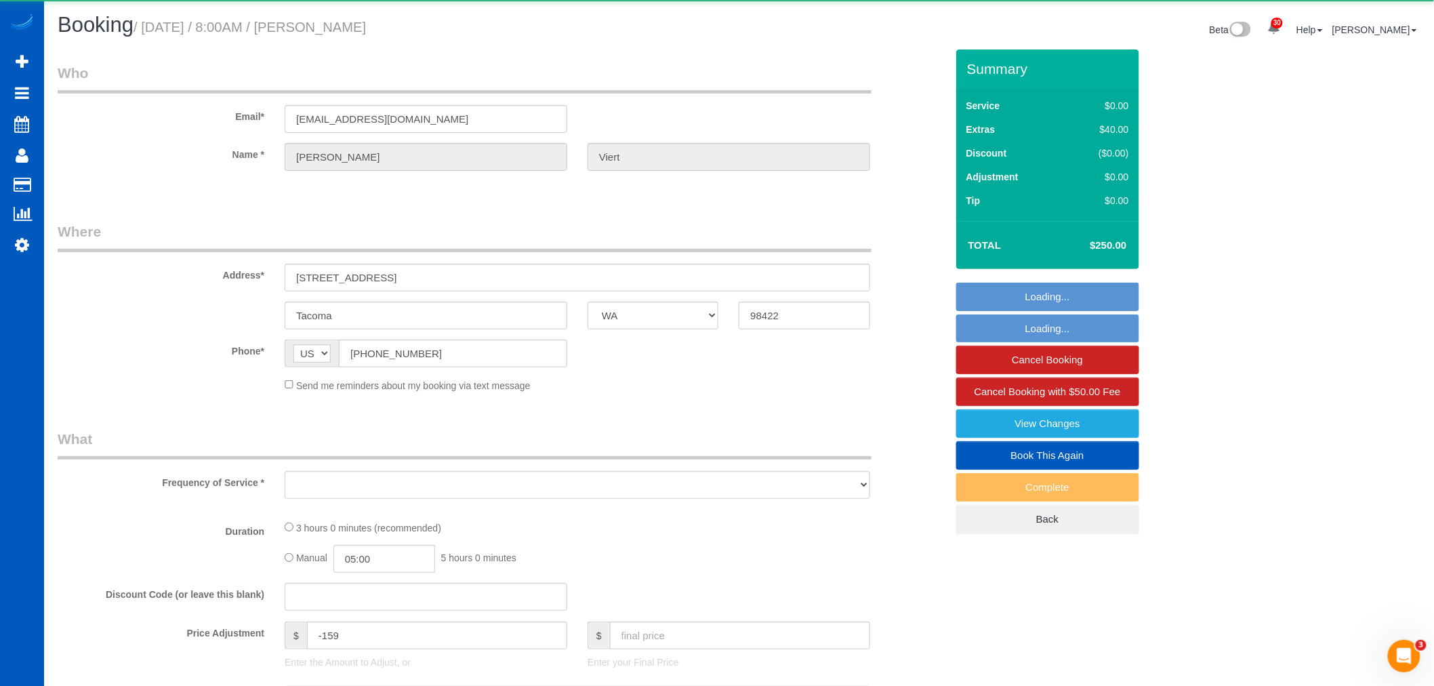
select select "object:137691"
select select "string:fspay-610179f2-dcd0-4113-aff3-a8e764a1927f"
select select "199"
select select "spot400"
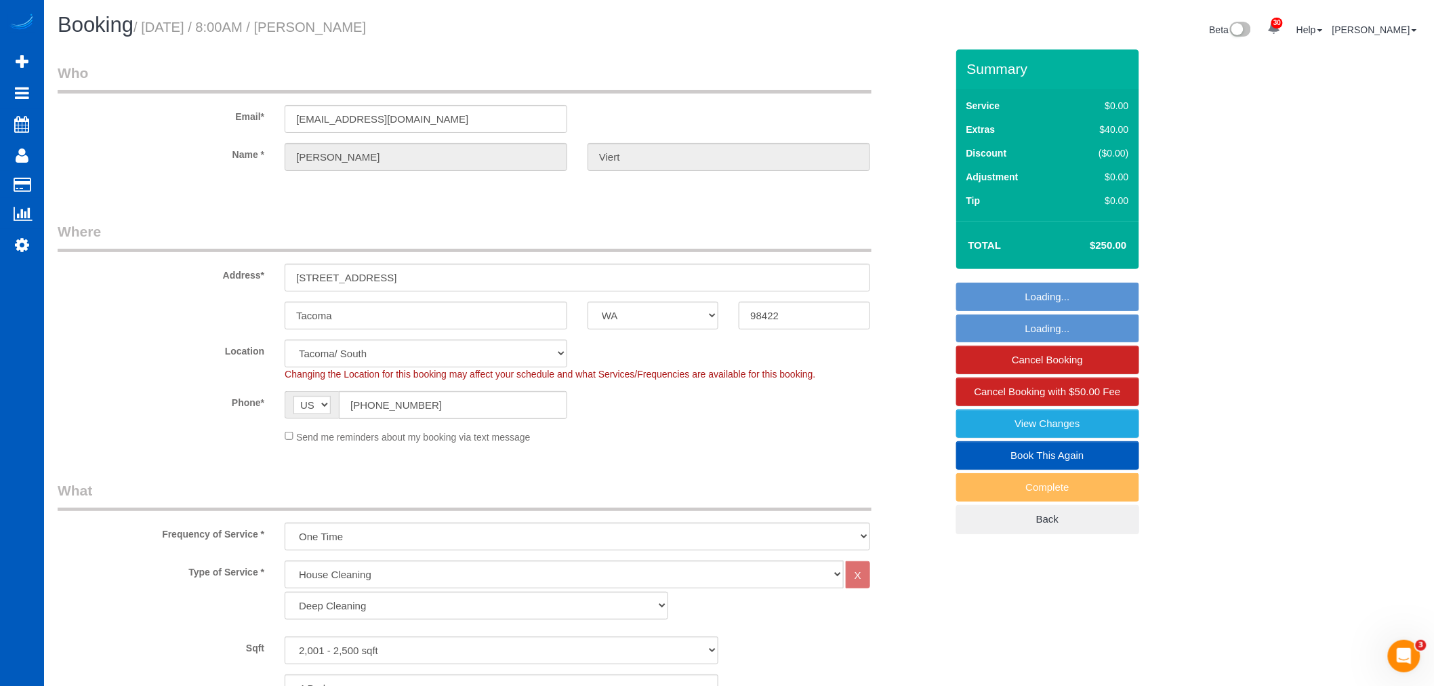
select select "object:137898"
select select "2001"
select select "4"
select select "3"
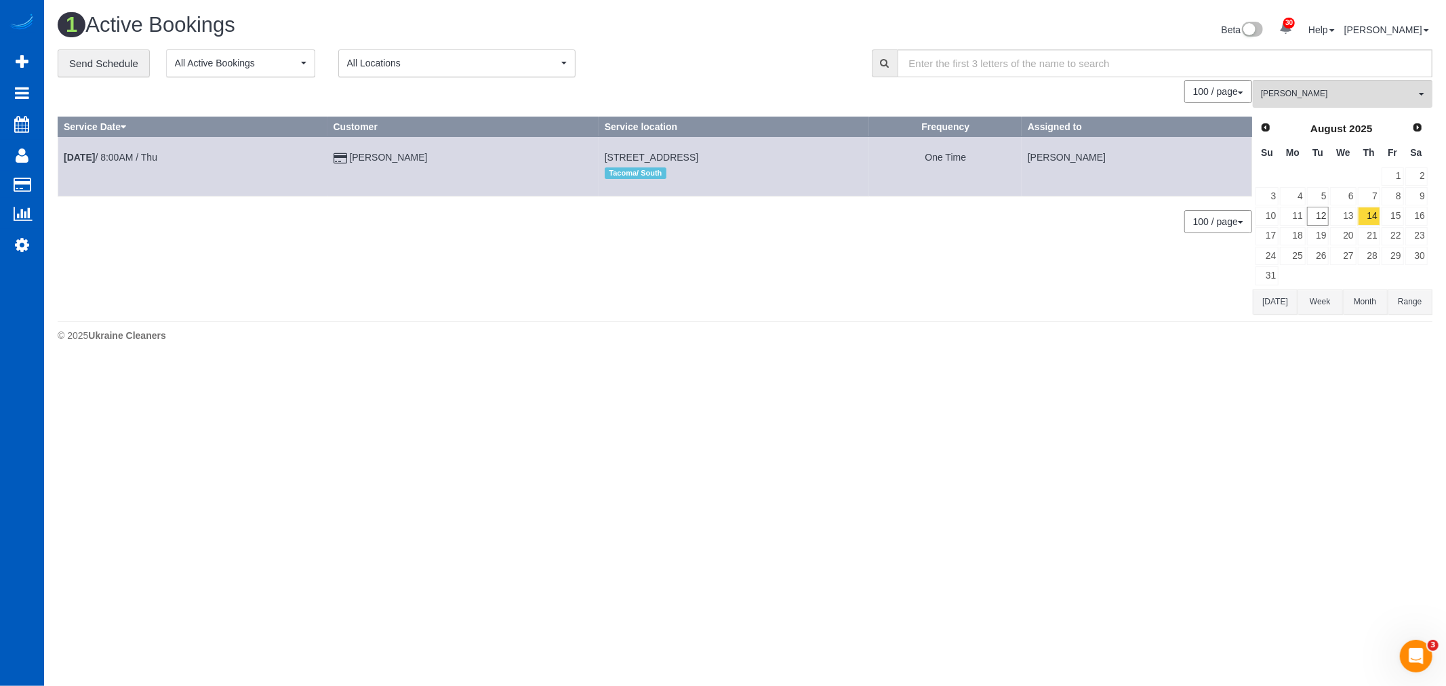
click at [136, 150] on td "Aug 14th / 8:00AM / Thu" at bounding box center [193, 166] width 270 height 59
click at [123, 152] on link "Aug 14th / 8:00AM / Thu" at bounding box center [111, 157] width 94 height 11
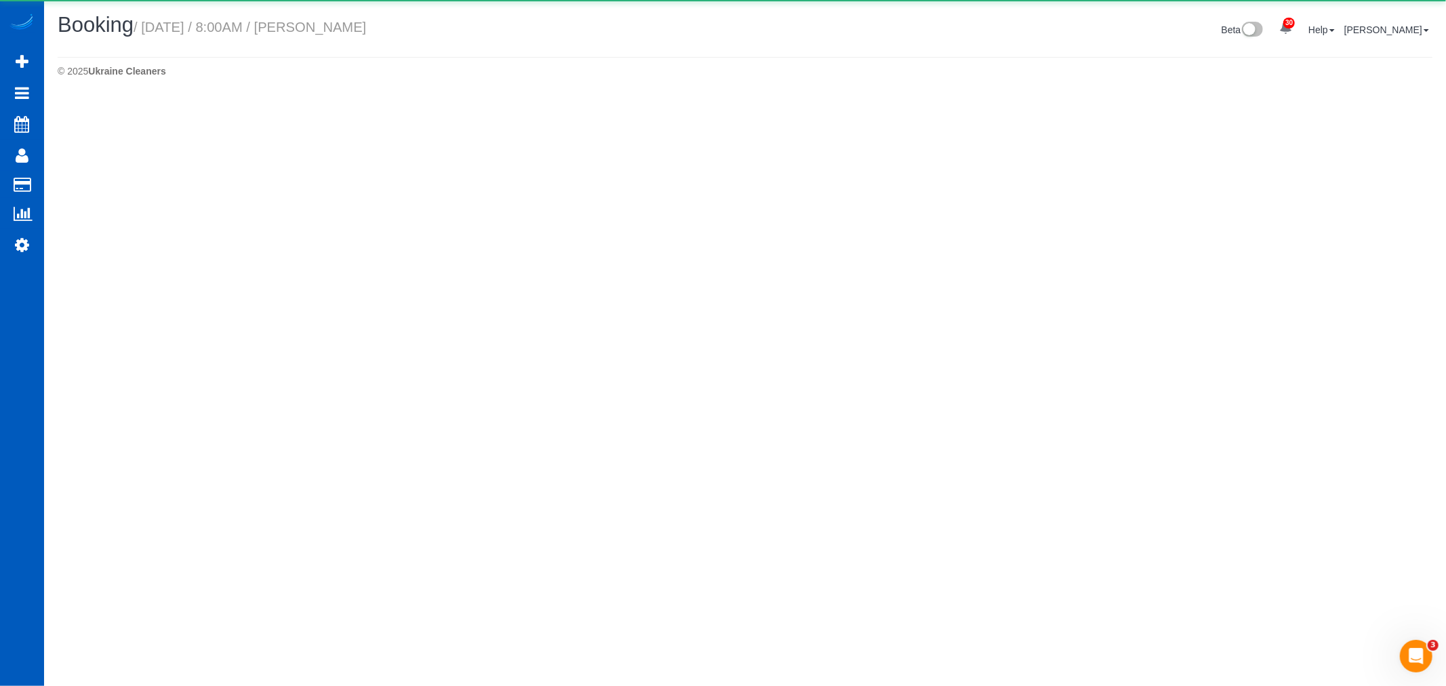
select select "WA"
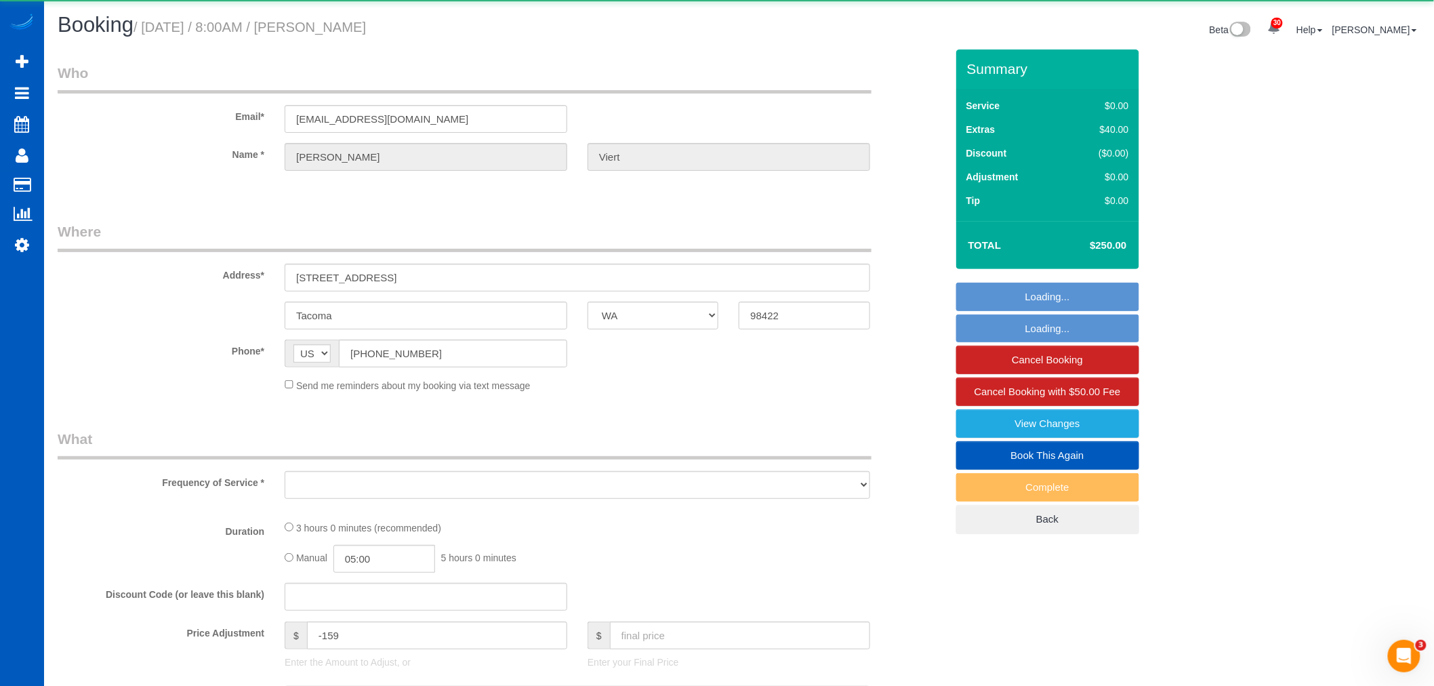
select select "object:138790"
select select "string:fspay-610179f2-dcd0-4113-aff3-a8e764a1927f"
select select "199"
select select "spot410"
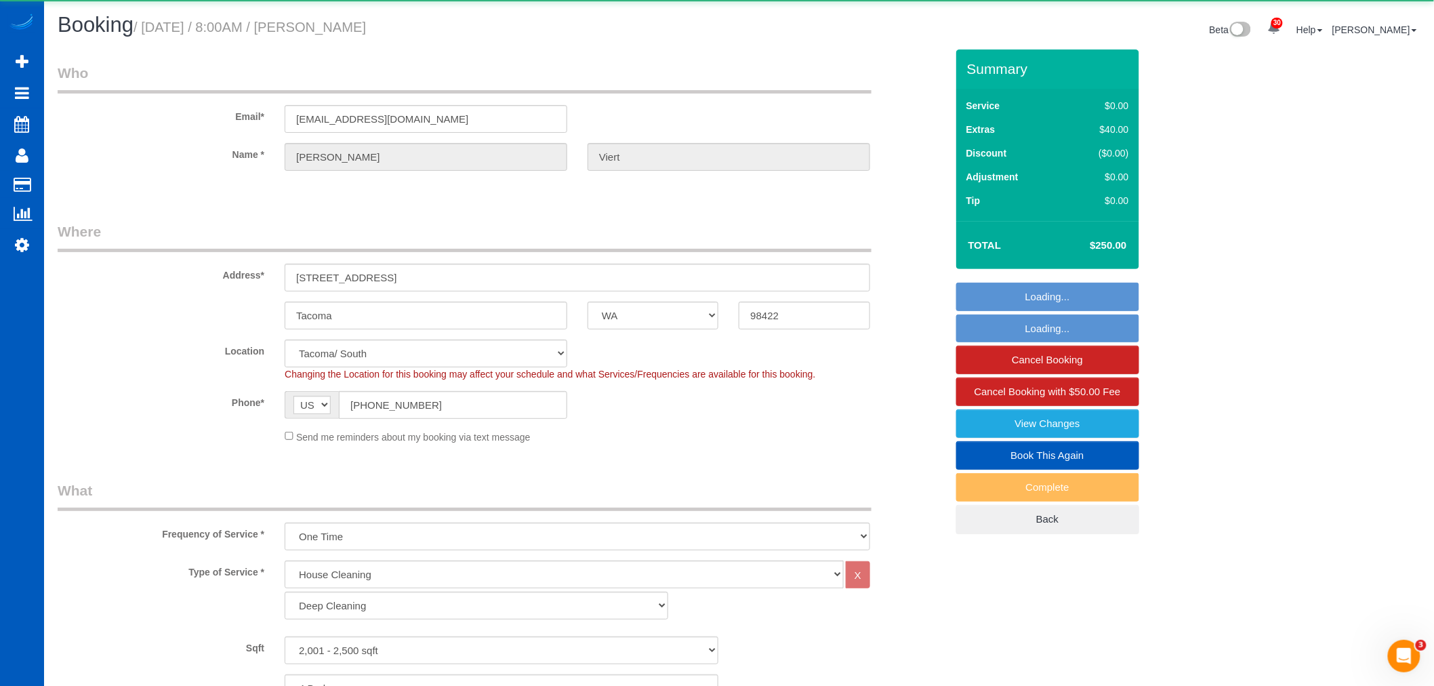
select select "object:138884"
select select "2001"
select select "4"
select select "3"
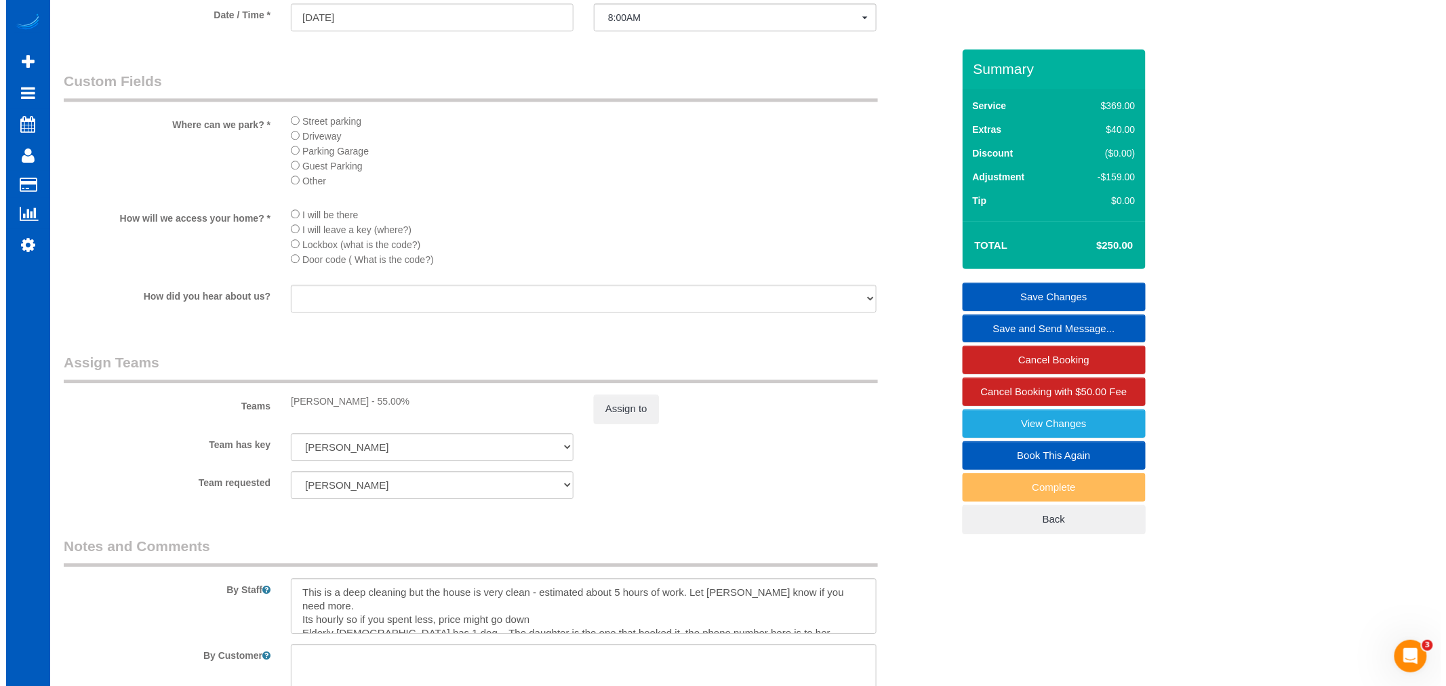
scroll to position [1656, 0]
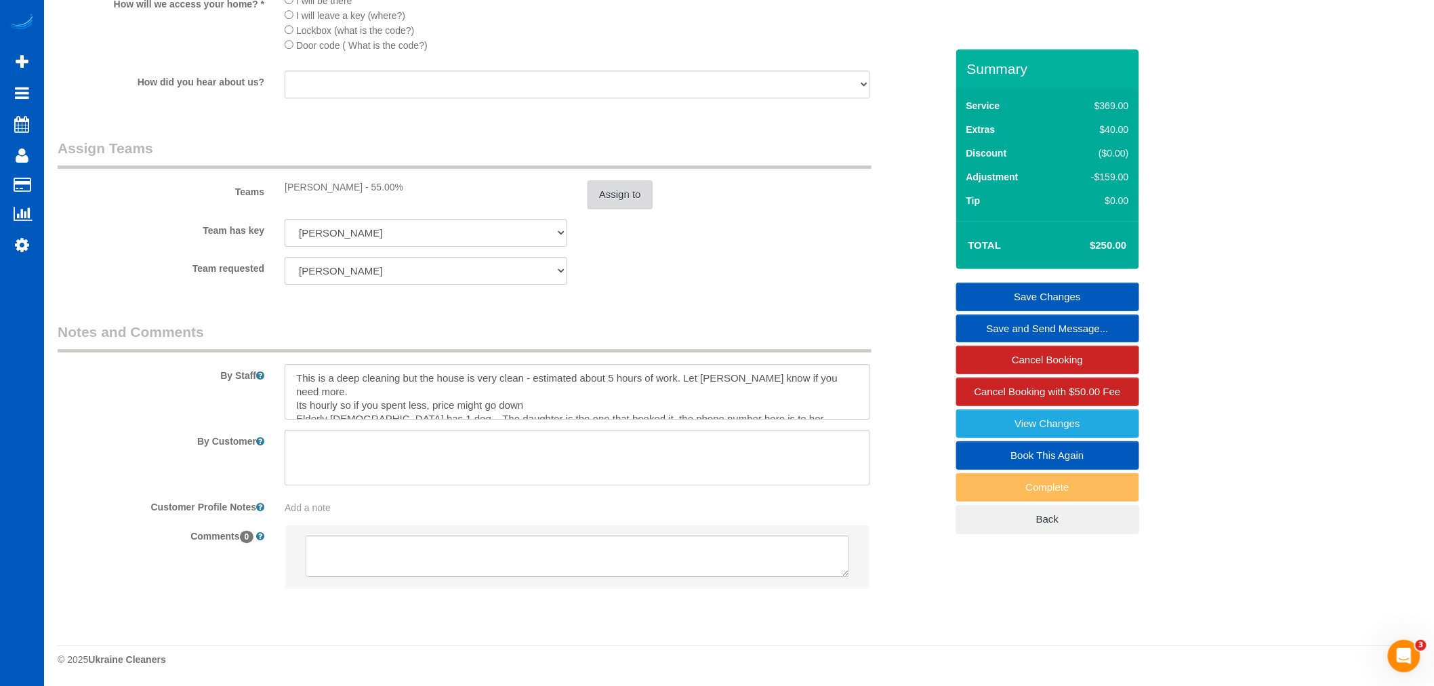
click at [615, 195] on button "Assign to" at bounding box center [620, 194] width 65 height 28
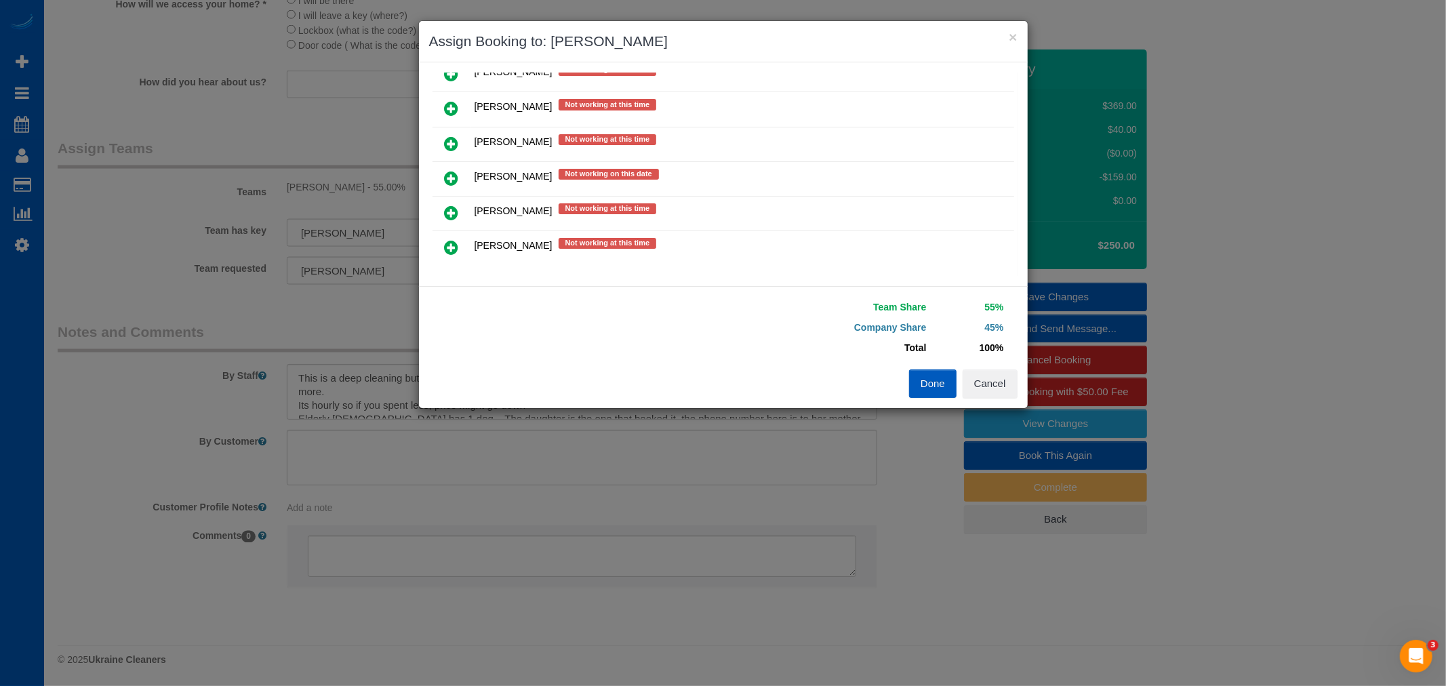
scroll to position [226, 0]
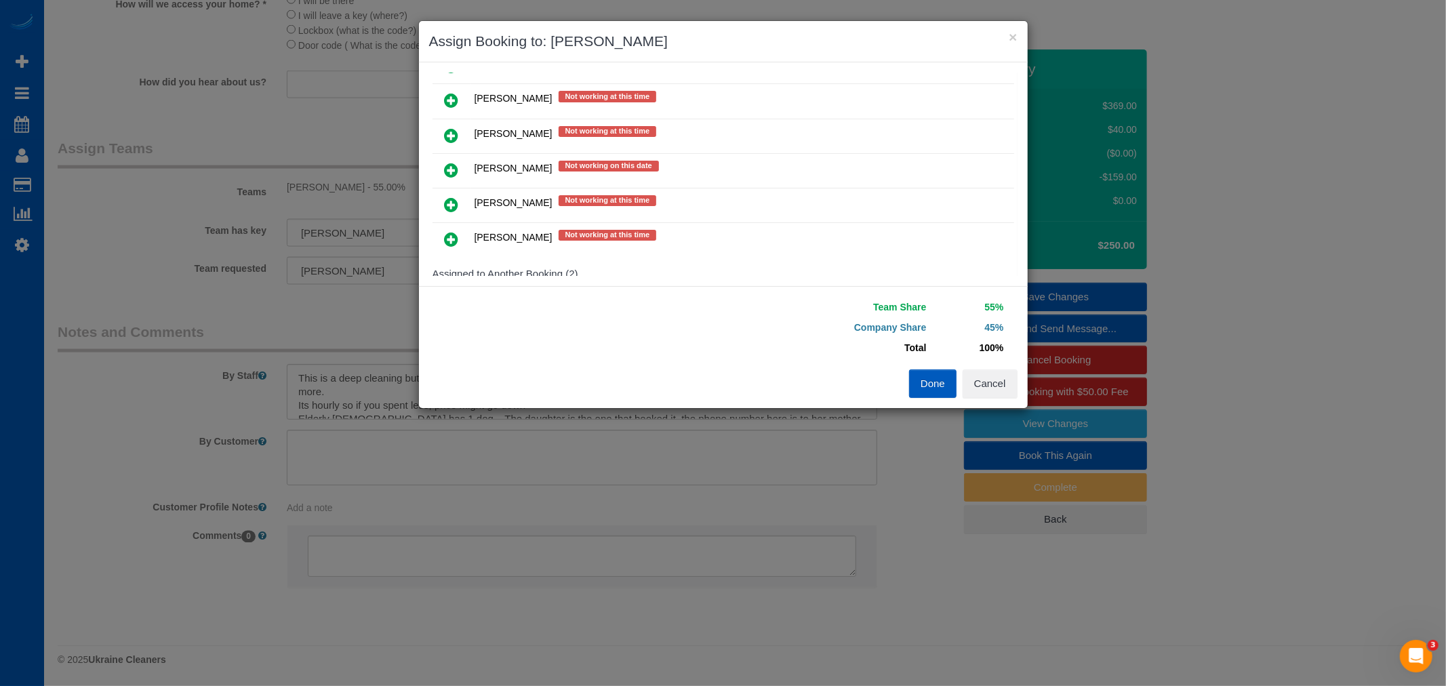
click at [450, 197] on icon at bounding box center [452, 205] width 14 height 16
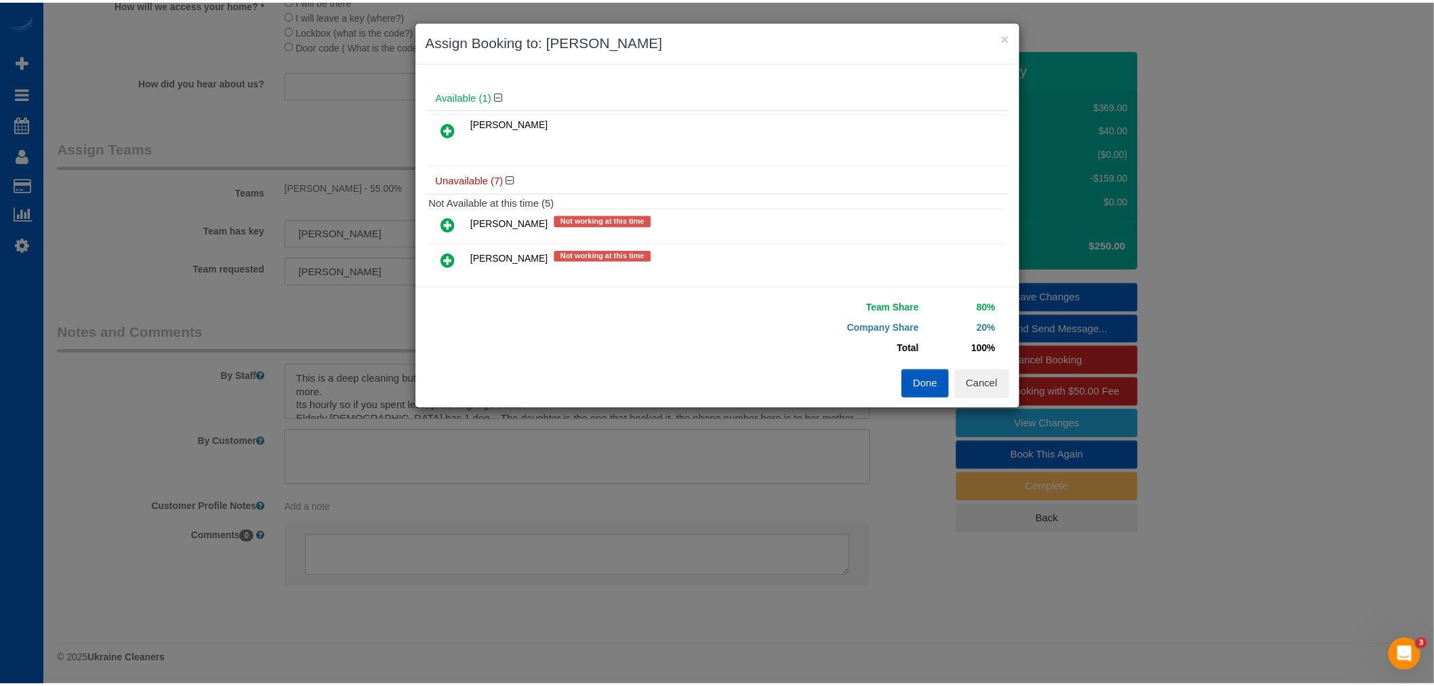
scroll to position [0, 0]
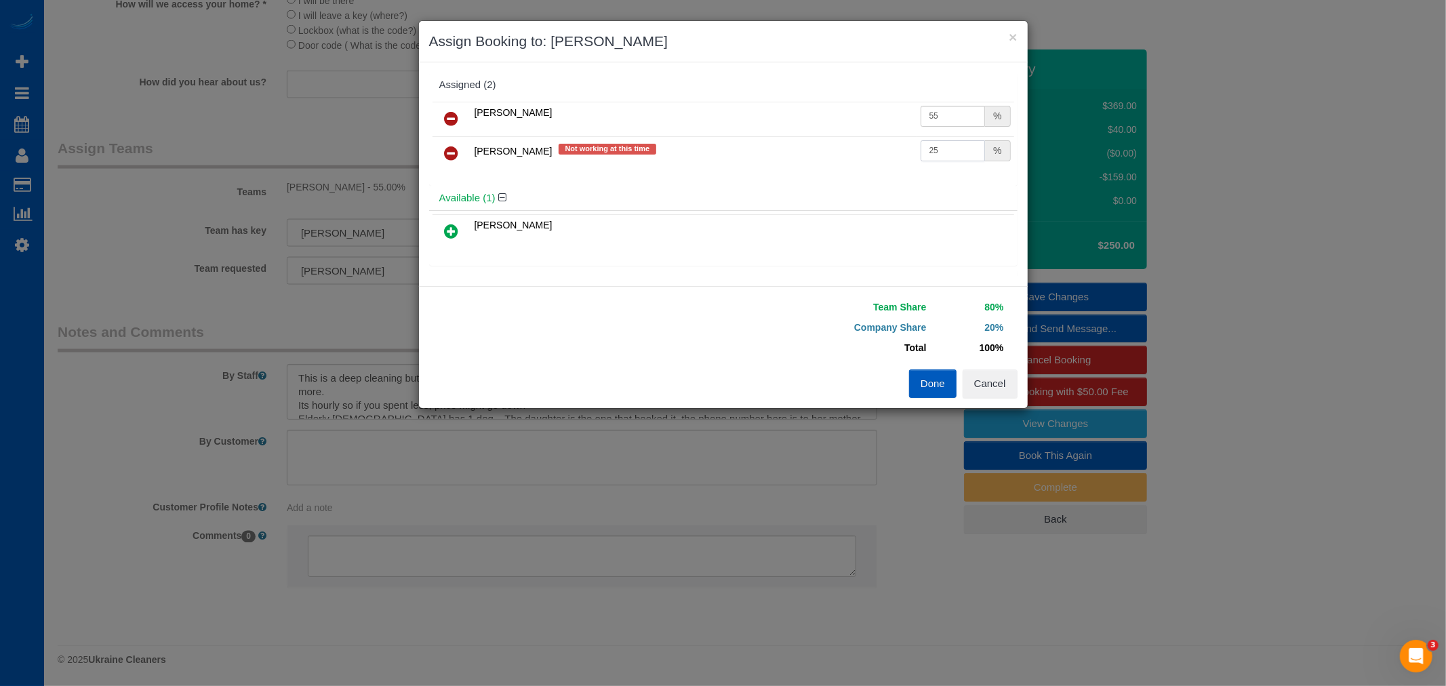
drag, startPoint x: 923, startPoint y: 150, endPoint x: 945, endPoint y: 150, distance: 21.7
click at [945, 150] on input "25" at bounding box center [952, 150] width 65 height 21
type input "27"
drag, startPoint x: 918, startPoint y: 117, endPoint x: 960, endPoint y: 119, distance: 41.4
click at [960, 119] on input "55" at bounding box center [952, 116] width 65 height 21
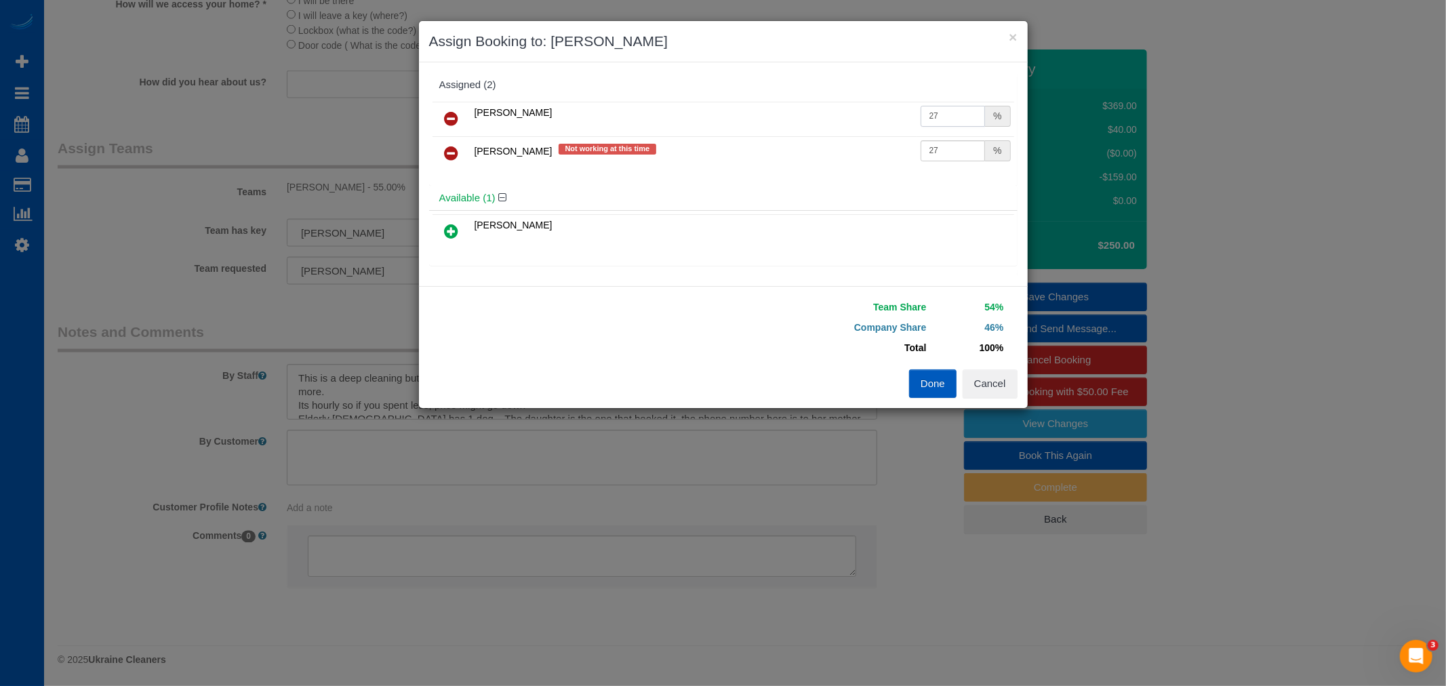
type input "27"
click at [929, 394] on button "Done" at bounding box center [932, 383] width 47 height 28
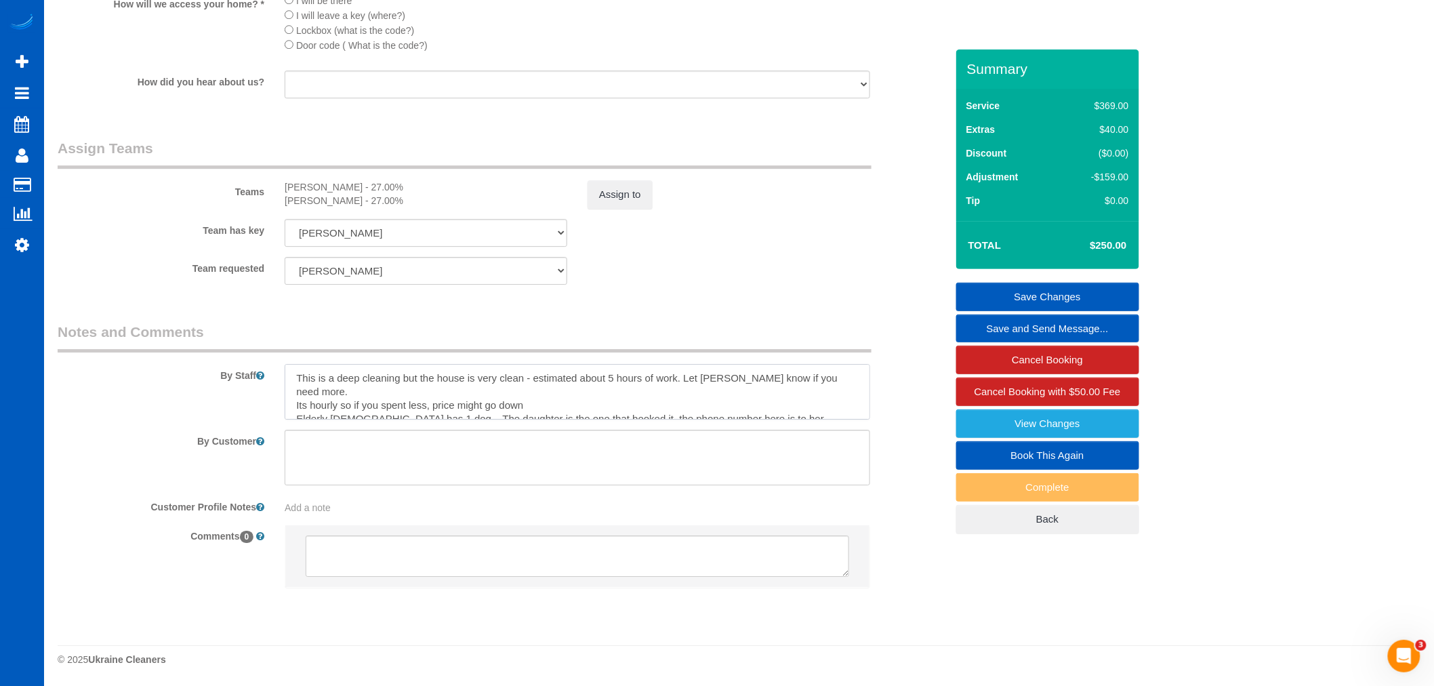
click at [611, 384] on textarea at bounding box center [578, 392] width 586 height 56
type textarea "This is a deep cleaning but the house is very clean - estimated about 2,5 hours…"
click at [817, 428] on sui-booking-comments "By Staff By Customer Customer Profile Notes Add a note Comments 0" at bounding box center [502, 462] width 889 height 280
click at [815, 415] on textarea at bounding box center [578, 392] width 586 height 56
click at [1061, 304] on link "Save Changes" at bounding box center [1047, 297] width 183 height 28
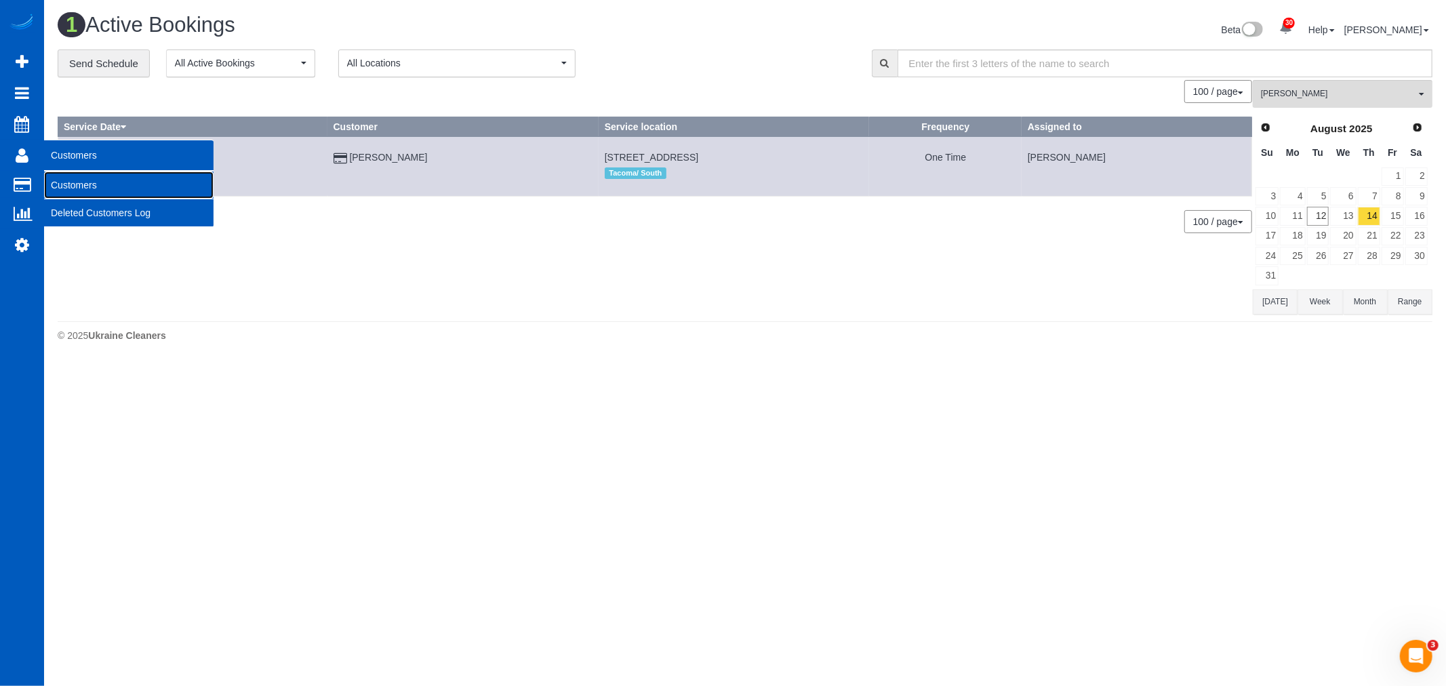
click at [68, 183] on link "Customers" at bounding box center [128, 184] width 169 height 27
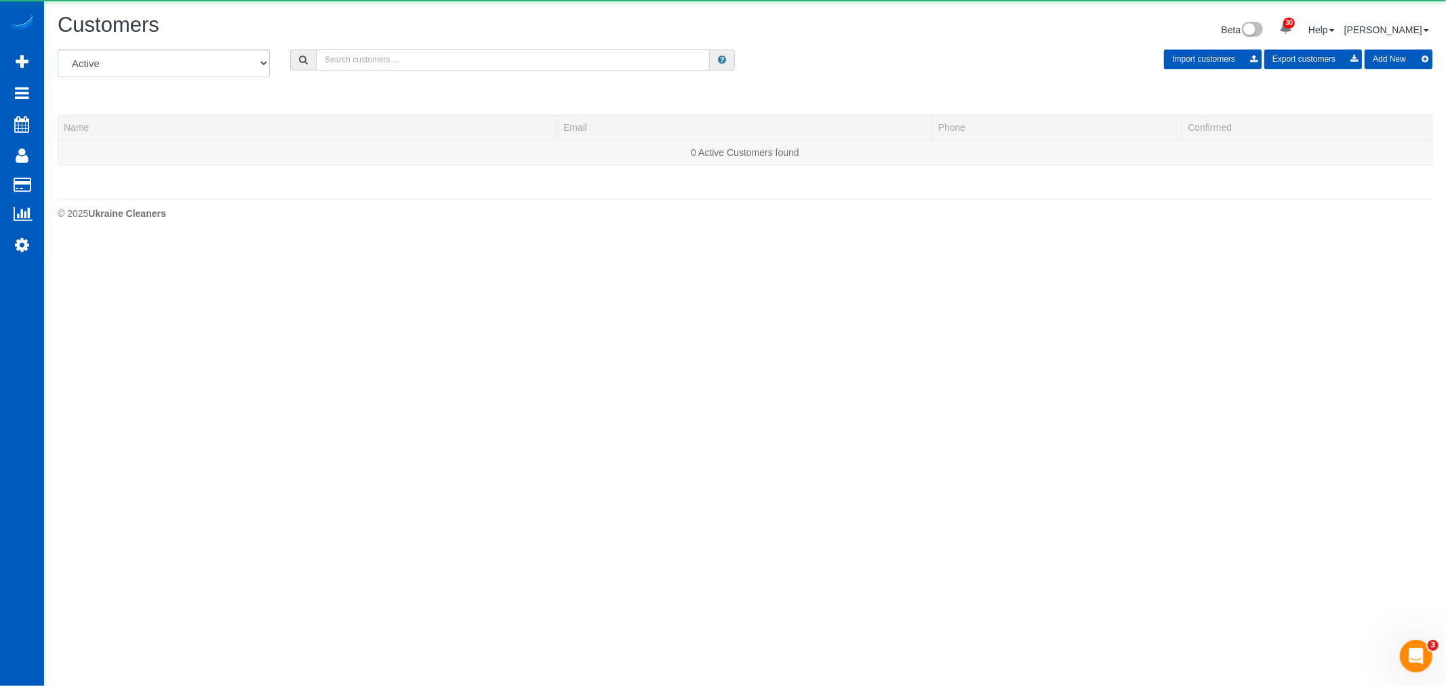
click at [407, 57] on input "text" at bounding box center [513, 59] width 394 height 21
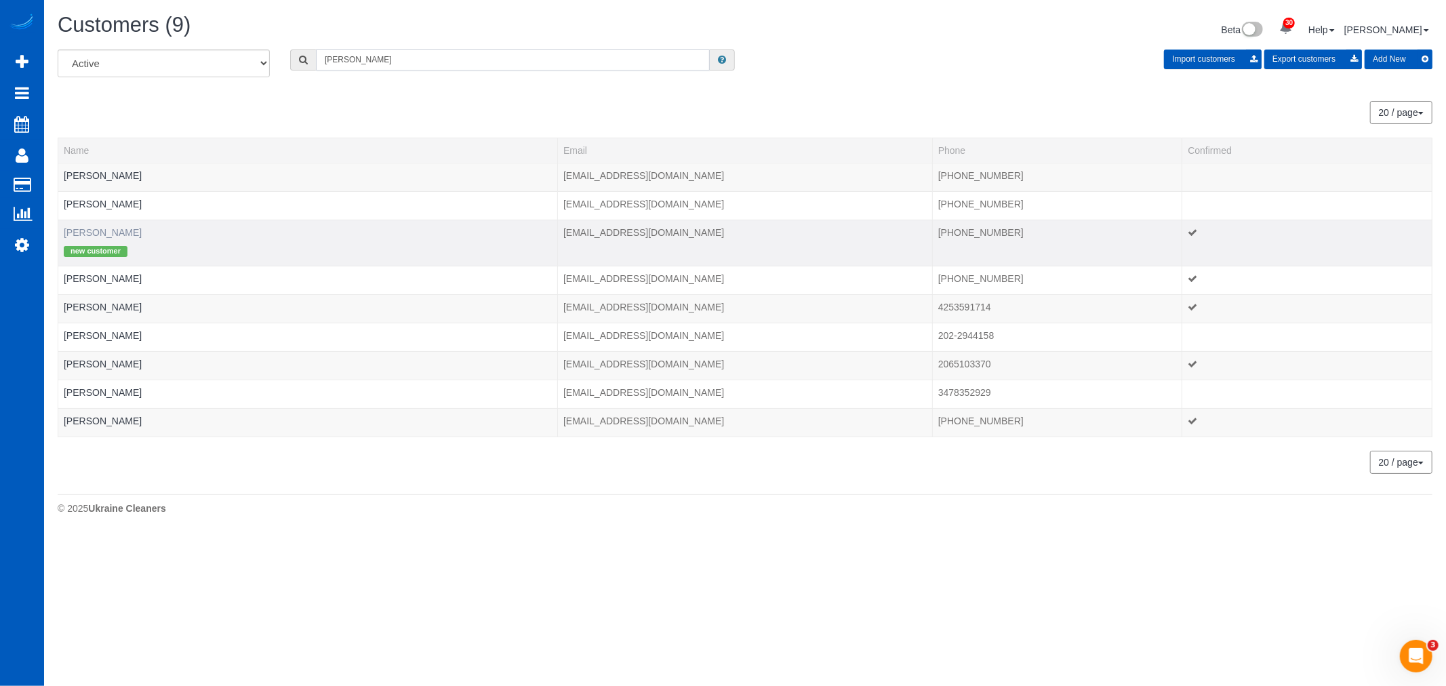
type input "shannon"
click at [84, 234] on link "Fran Shannon" at bounding box center [103, 232] width 78 height 11
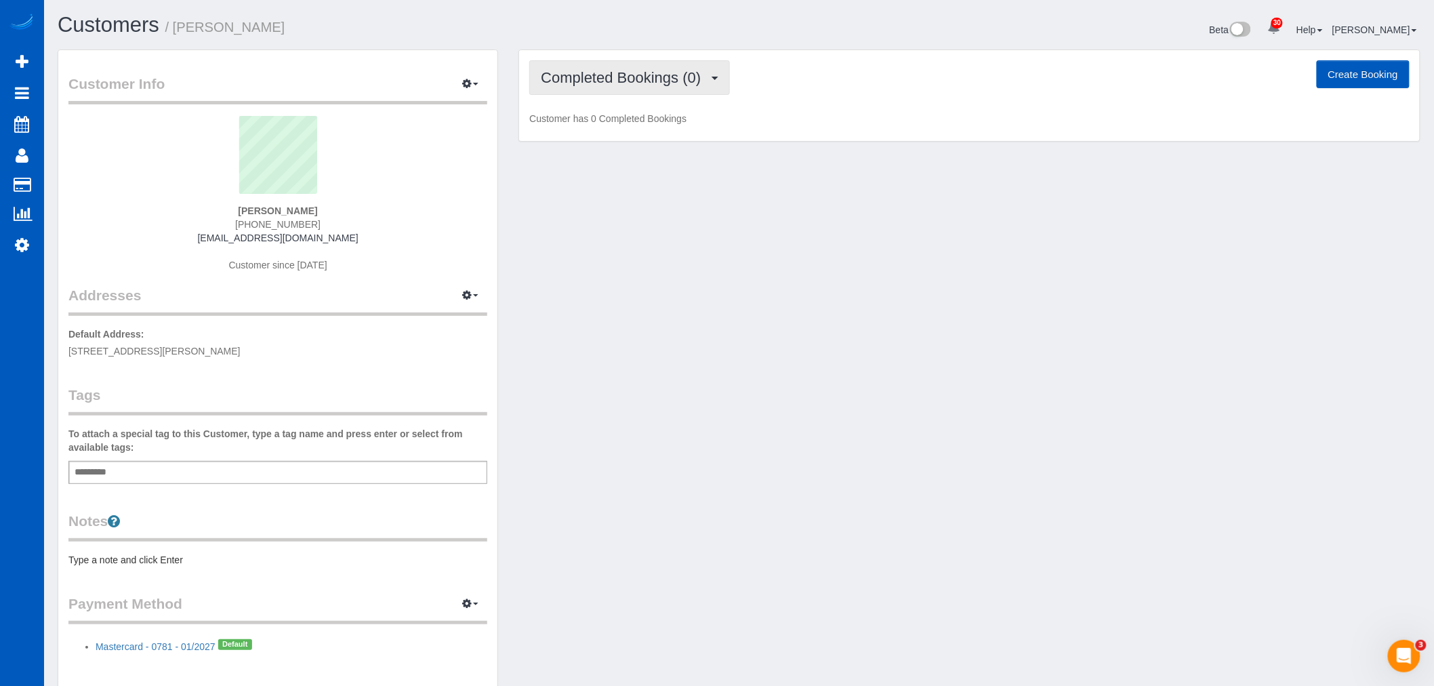
click at [584, 86] on button "Completed Bookings (0)" at bounding box center [629, 77] width 201 height 35
click at [592, 120] on link "Upcoming Bookings (1)" at bounding box center [600, 127] width 141 height 18
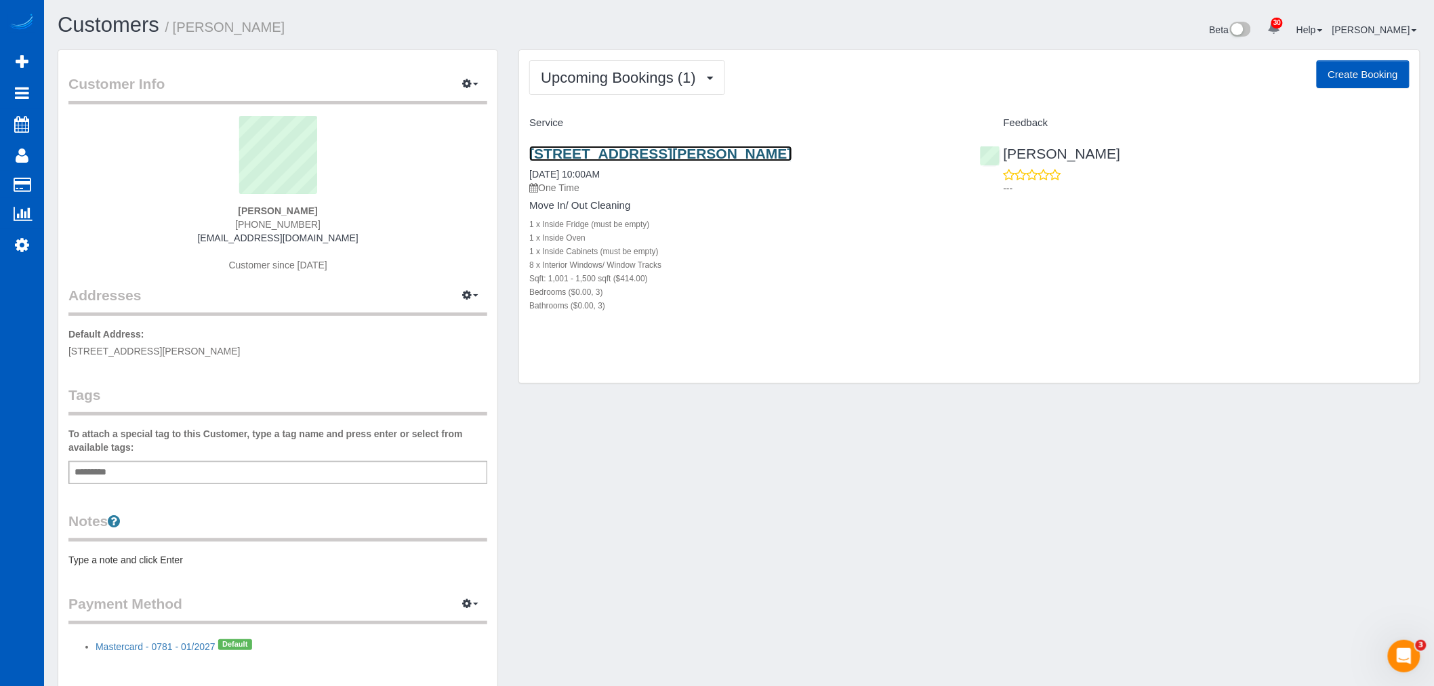
click at [609, 147] on link "1124 Telleen Ave, Erie, CO 80516" at bounding box center [660, 154] width 262 height 16
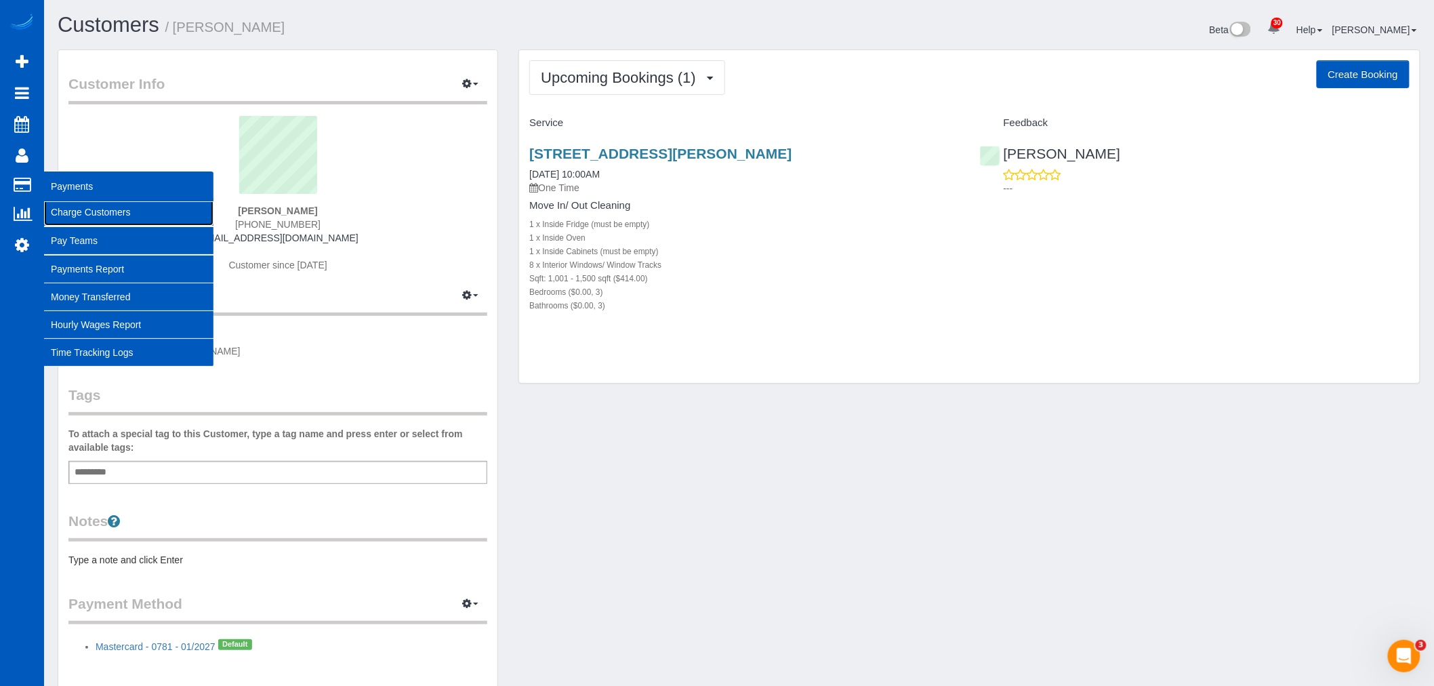
click at [85, 211] on link "Charge Customers" at bounding box center [128, 212] width 169 height 27
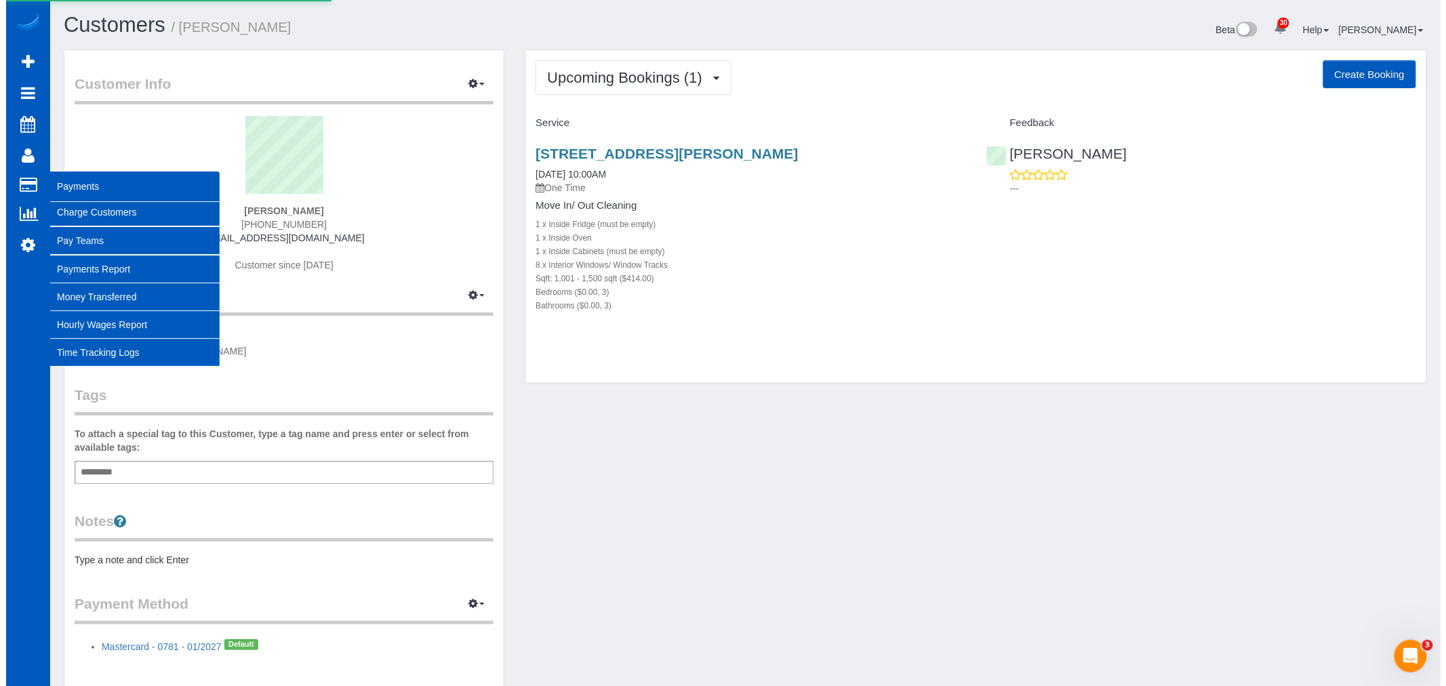
select select
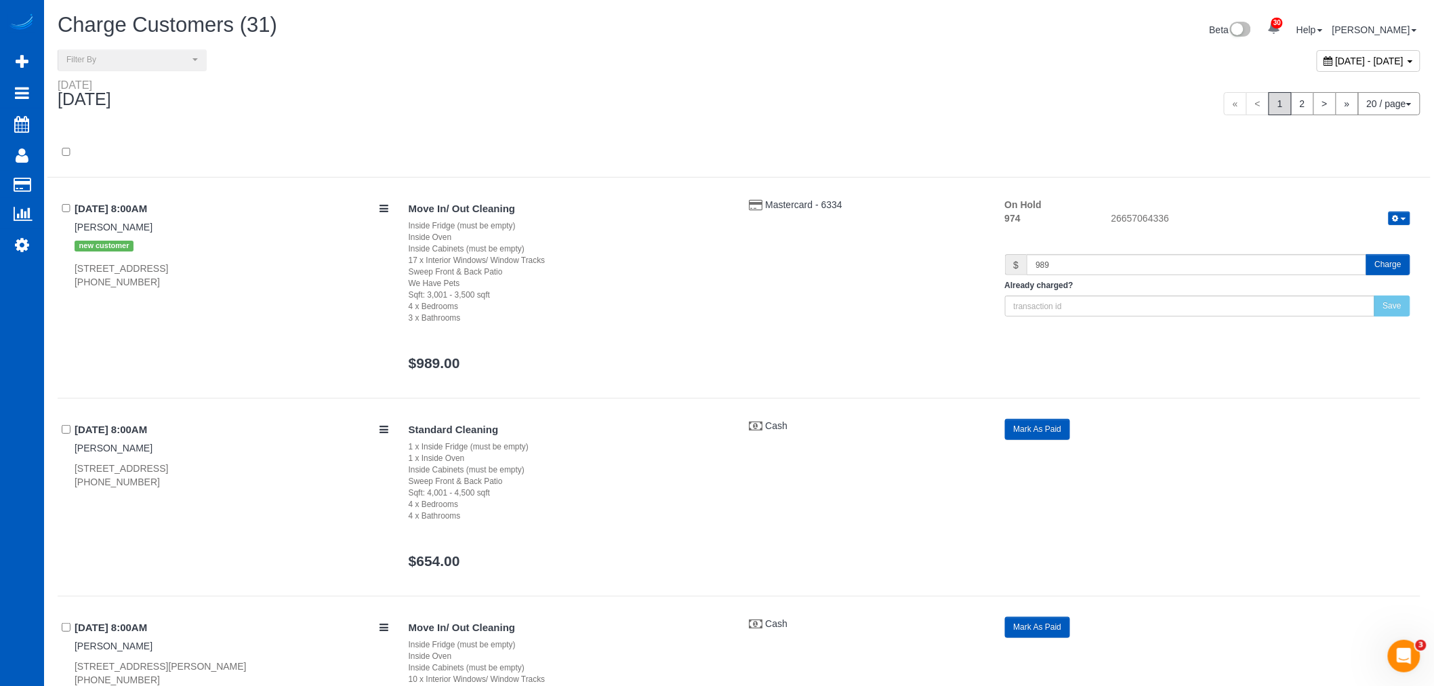
click at [1317, 68] on div "August 12, 2025 - August 12, 2025" at bounding box center [1369, 61] width 104 height 22
type input "**********"
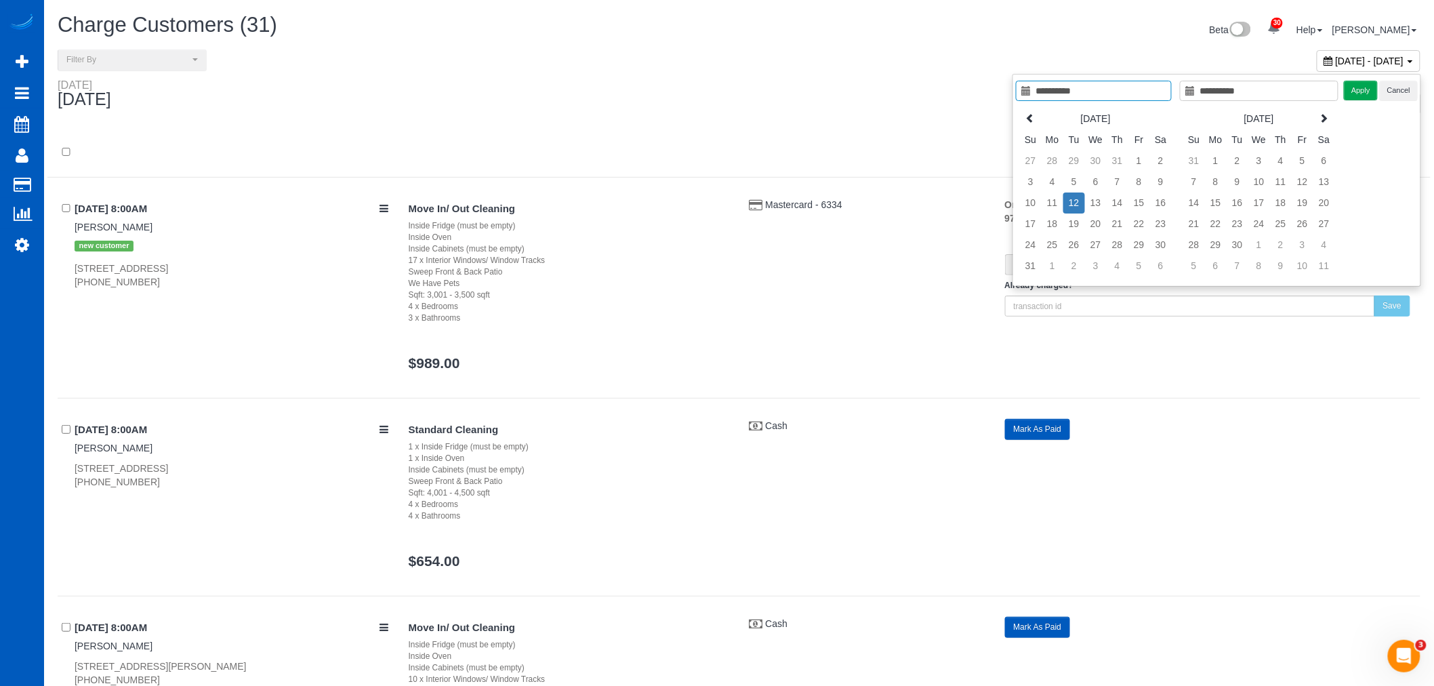
type input "**********"
click at [1405, 68] on div "August 12, 2025 - August 12, 2025" at bounding box center [1369, 61] width 104 height 22
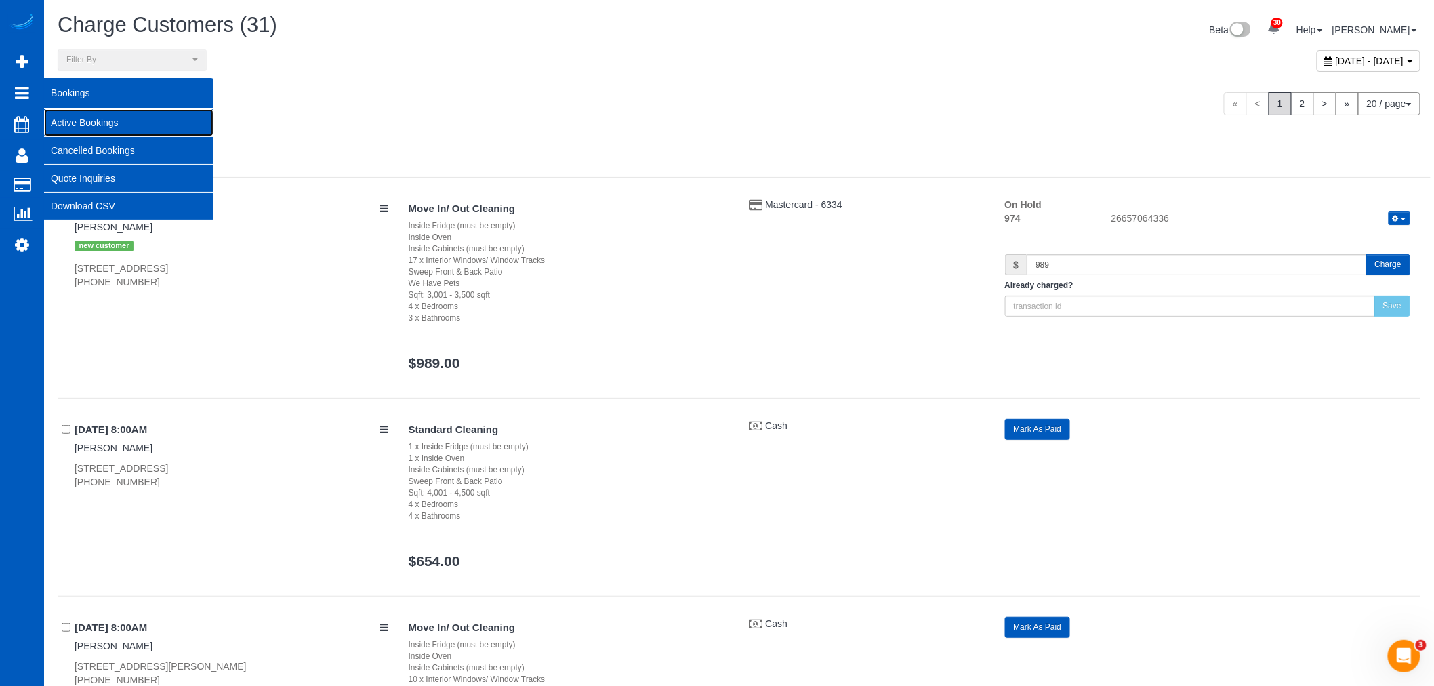
click at [83, 120] on link "Active Bookings" at bounding box center [128, 122] width 169 height 27
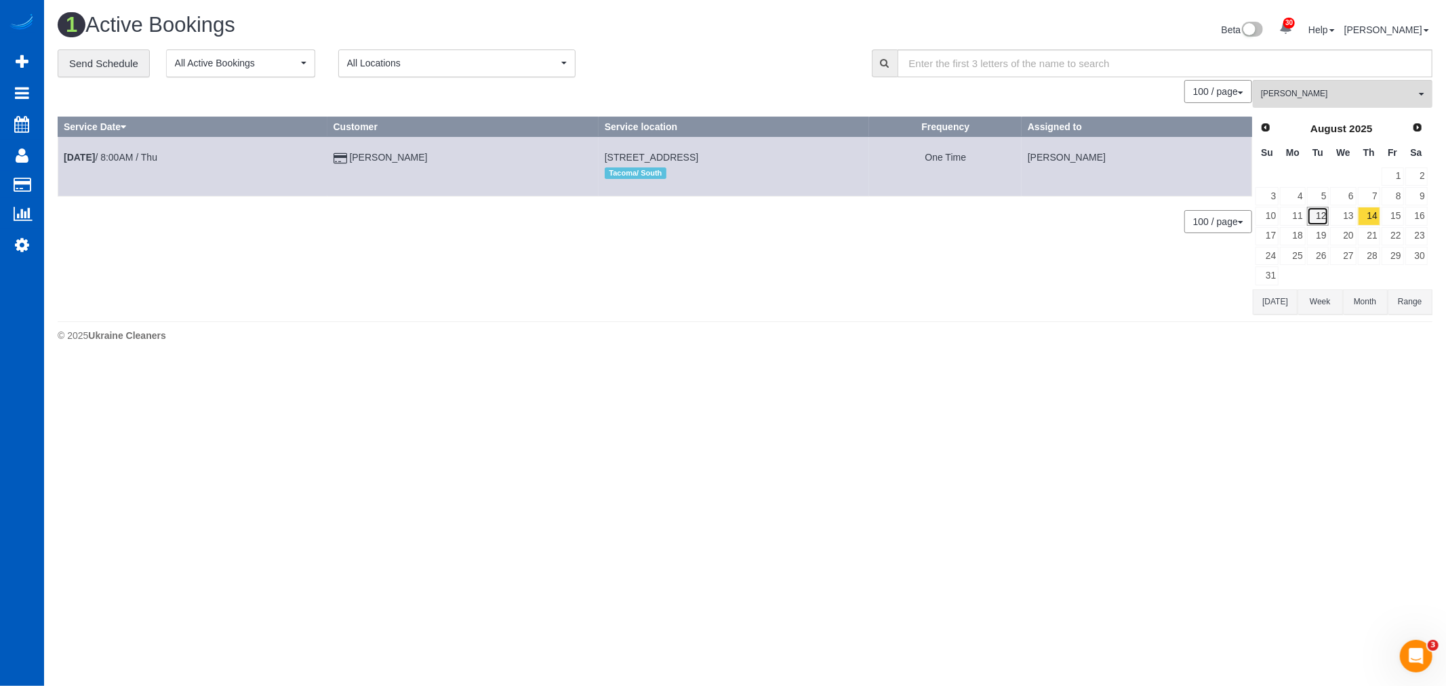
click at [1317, 218] on link "12" at bounding box center [1318, 216] width 22 height 18
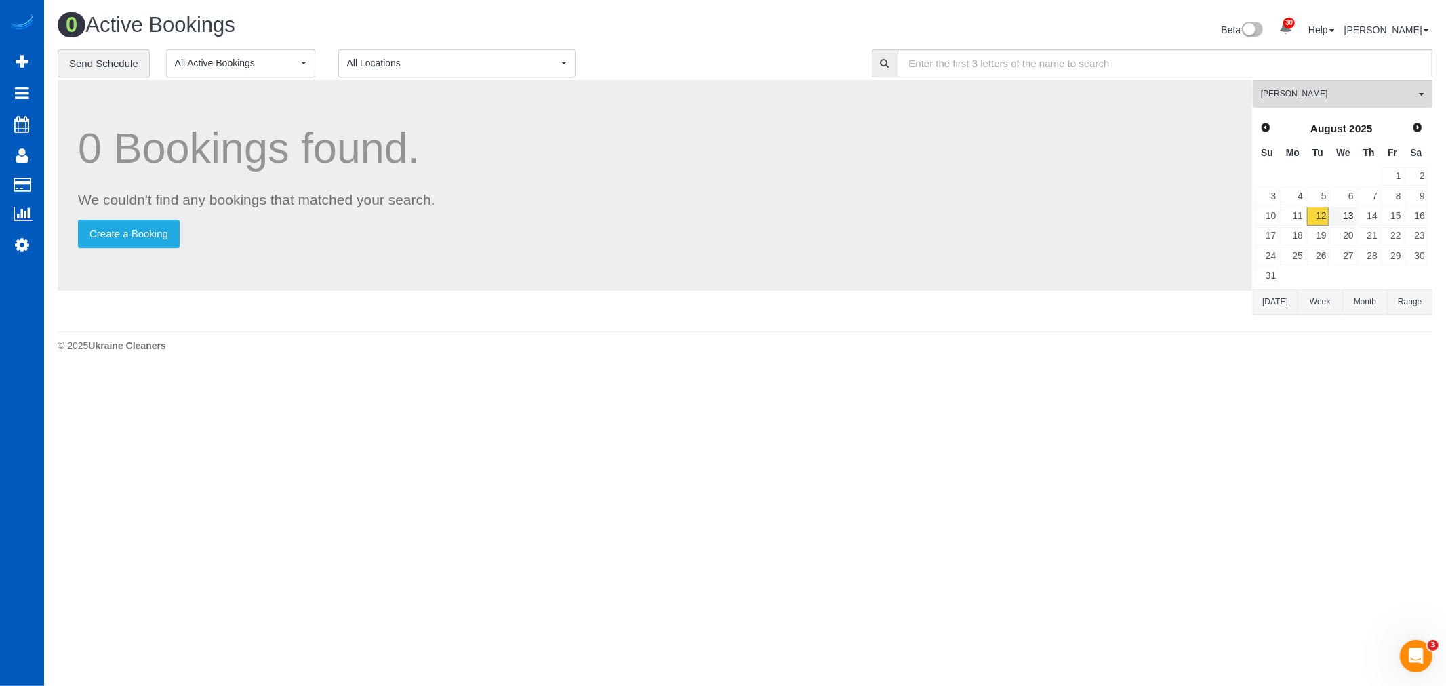
click at [1347, 227] on td "20" at bounding box center [1342, 236] width 27 height 20
click at [1355, 221] on link "13" at bounding box center [1343, 216] width 26 height 18
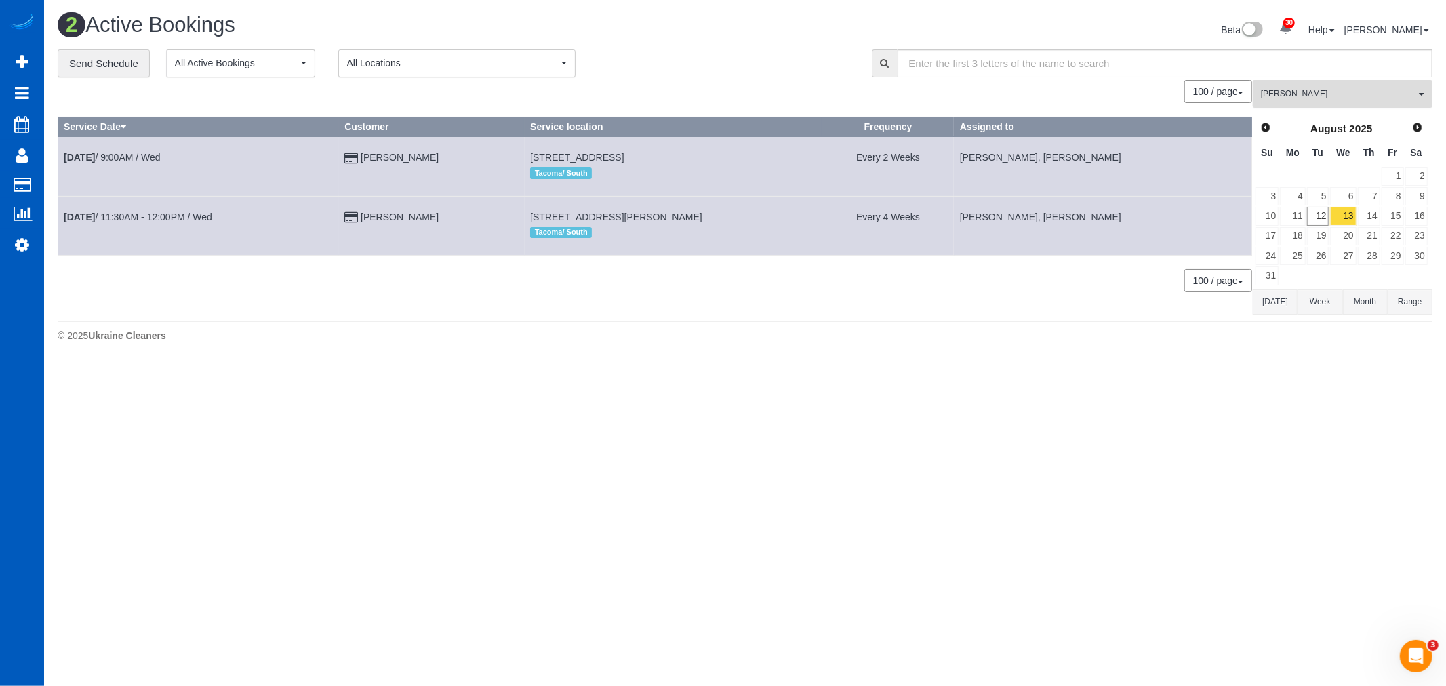
click at [1336, 102] on button "Dominika Markovets All Teams" at bounding box center [1342, 94] width 180 height 28
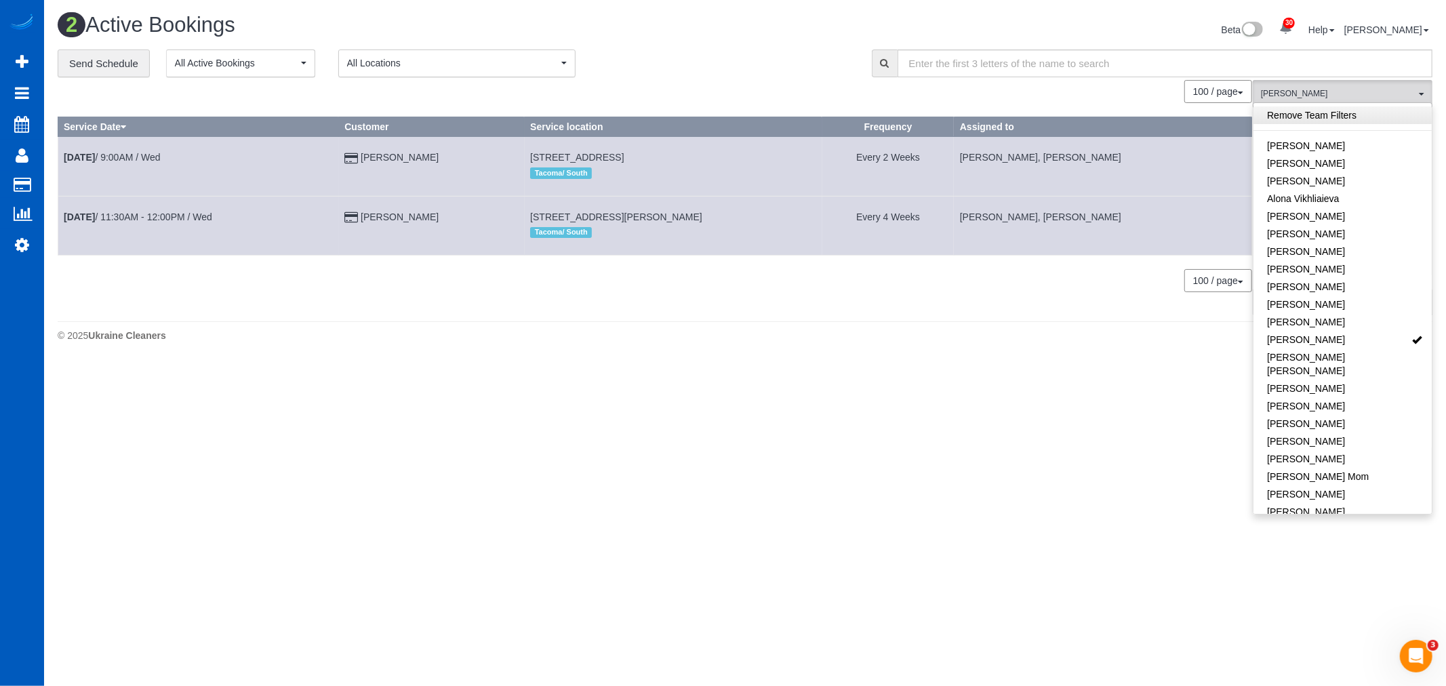
click at [1336, 114] on link "Remove Team Filters" at bounding box center [1342, 115] width 178 height 18
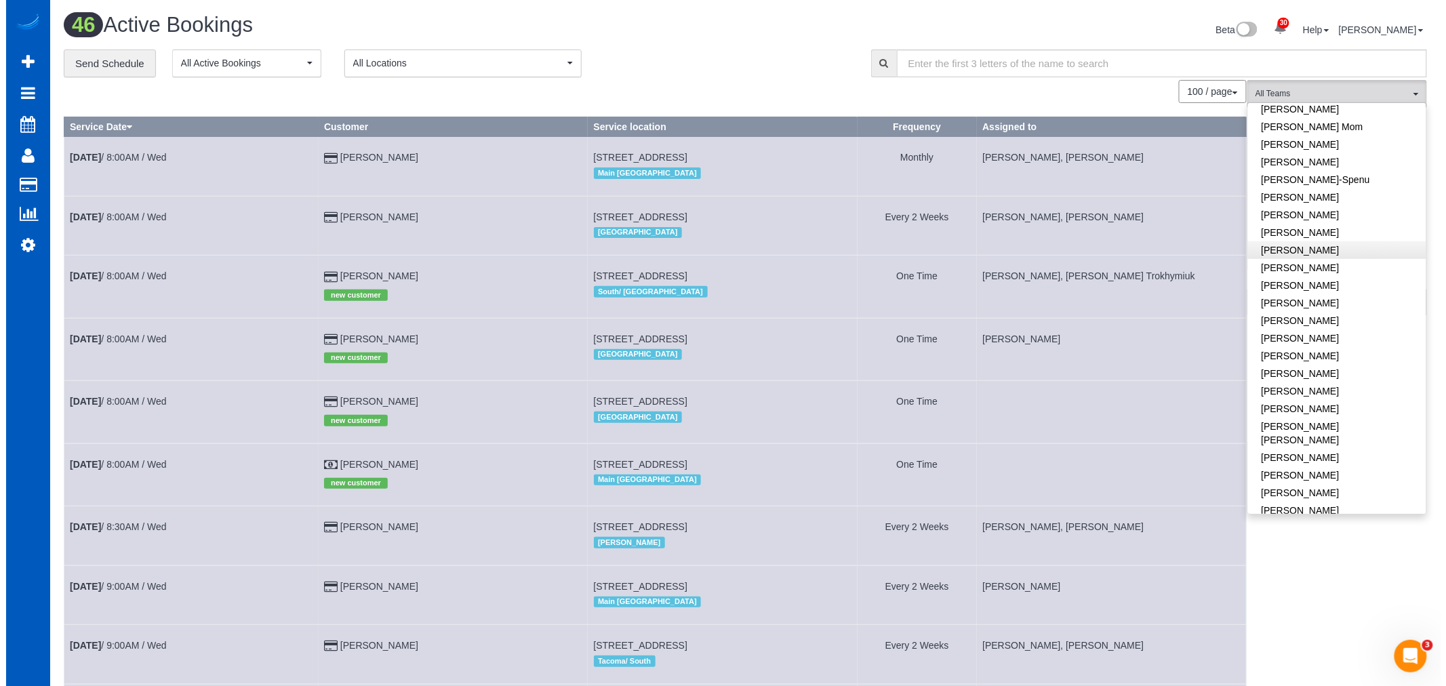
scroll to position [376, 0]
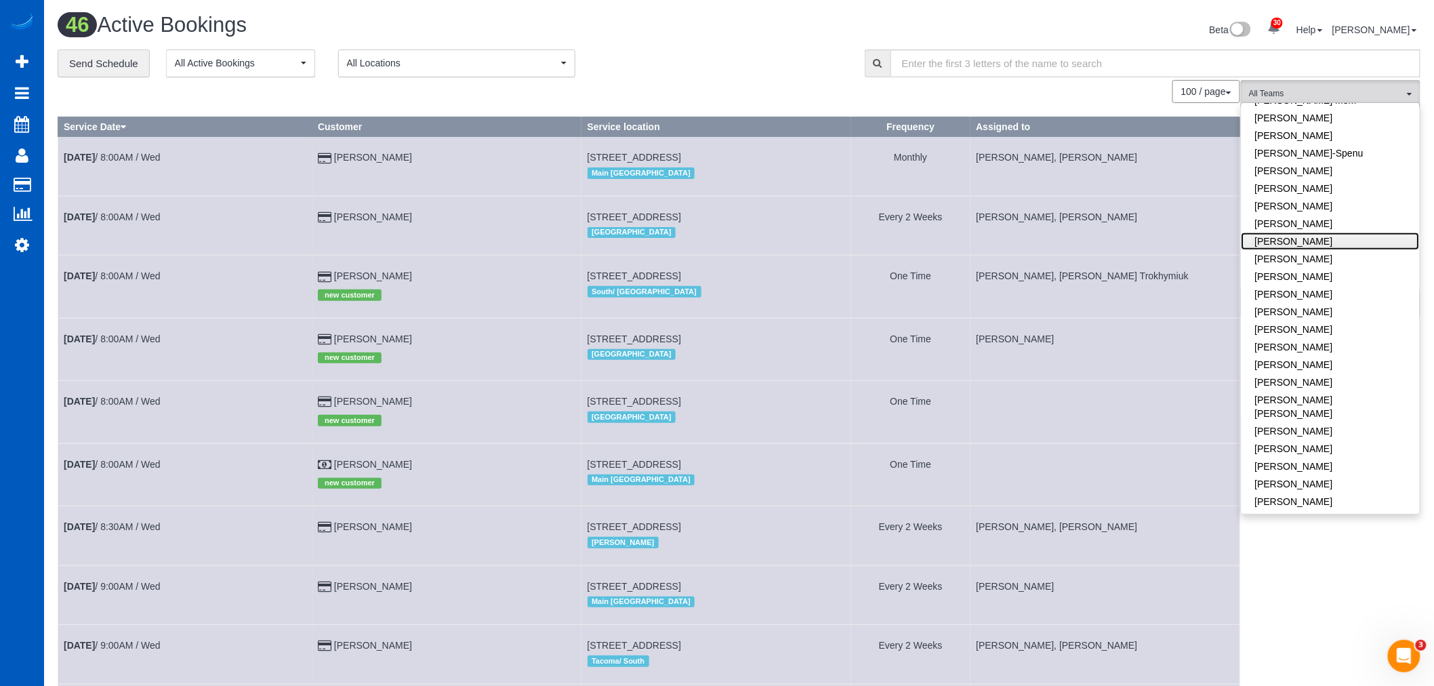
click at [1344, 232] on link "[PERSON_NAME]" at bounding box center [1331, 241] width 178 height 18
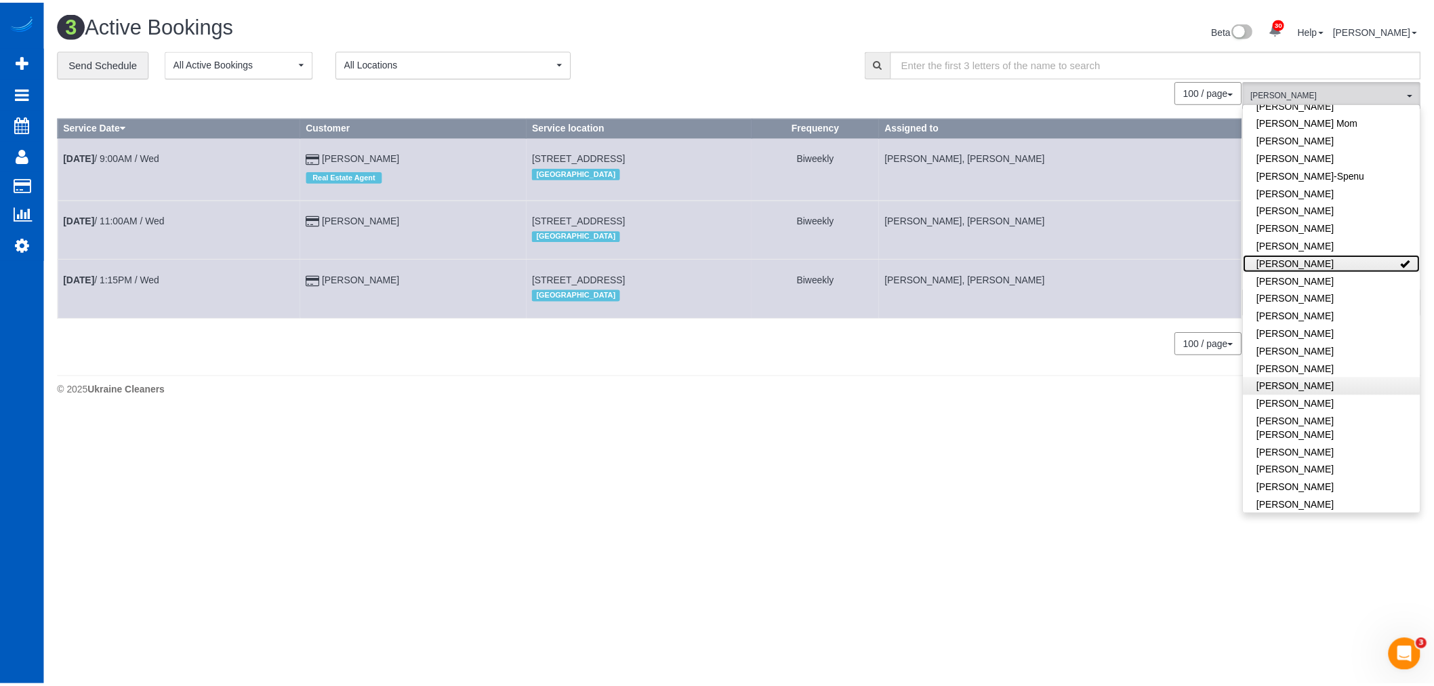
scroll to position [226, 0]
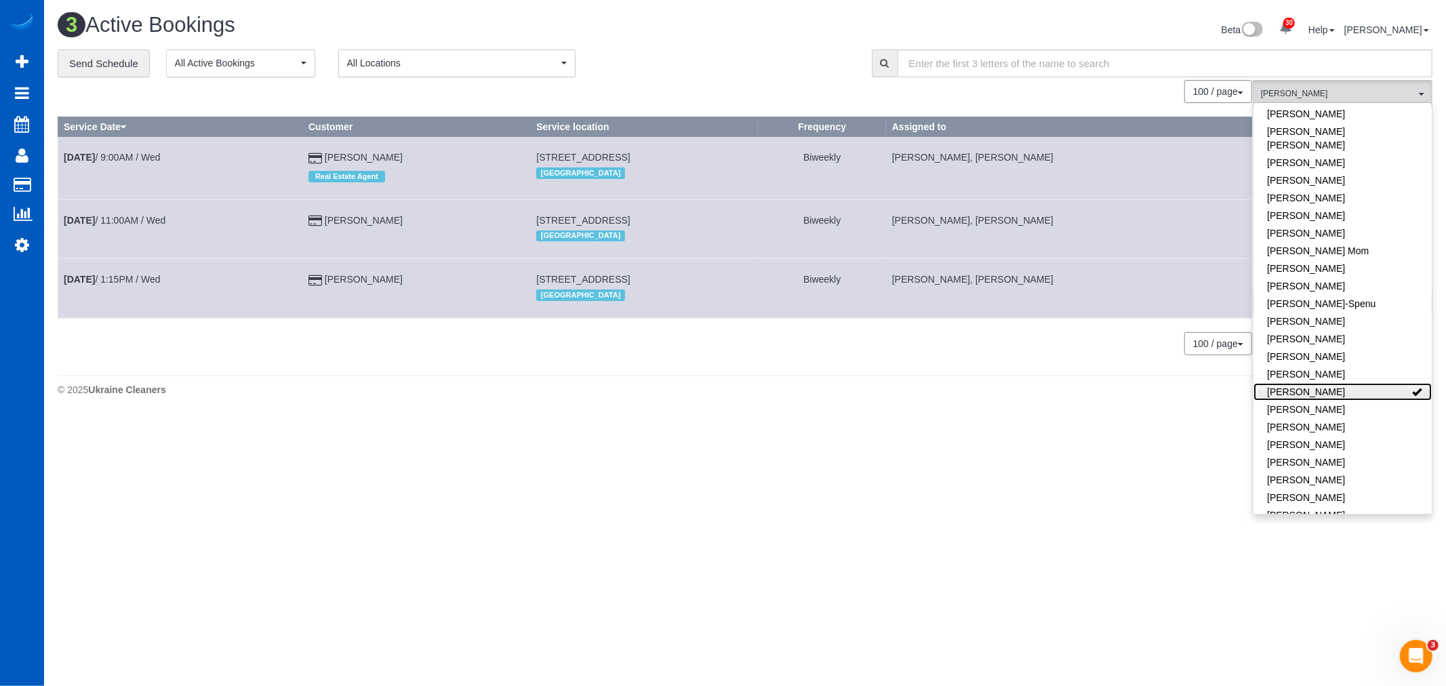
click at [1340, 383] on link "[PERSON_NAME]" at bounding box center [1342, 392] width 178 height 18
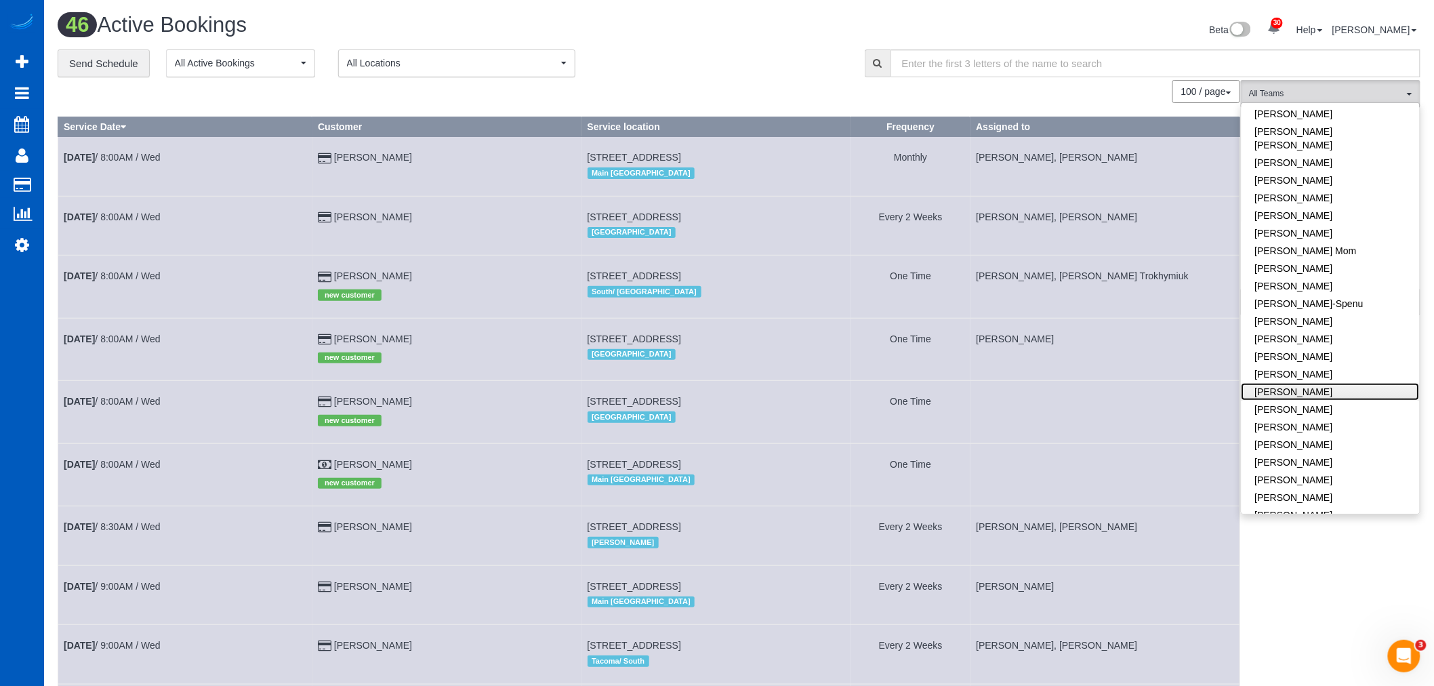
click at [1340, 383] on link "[PERSON_NAME]" at bounding box center [1331, 392] width 178 height 18
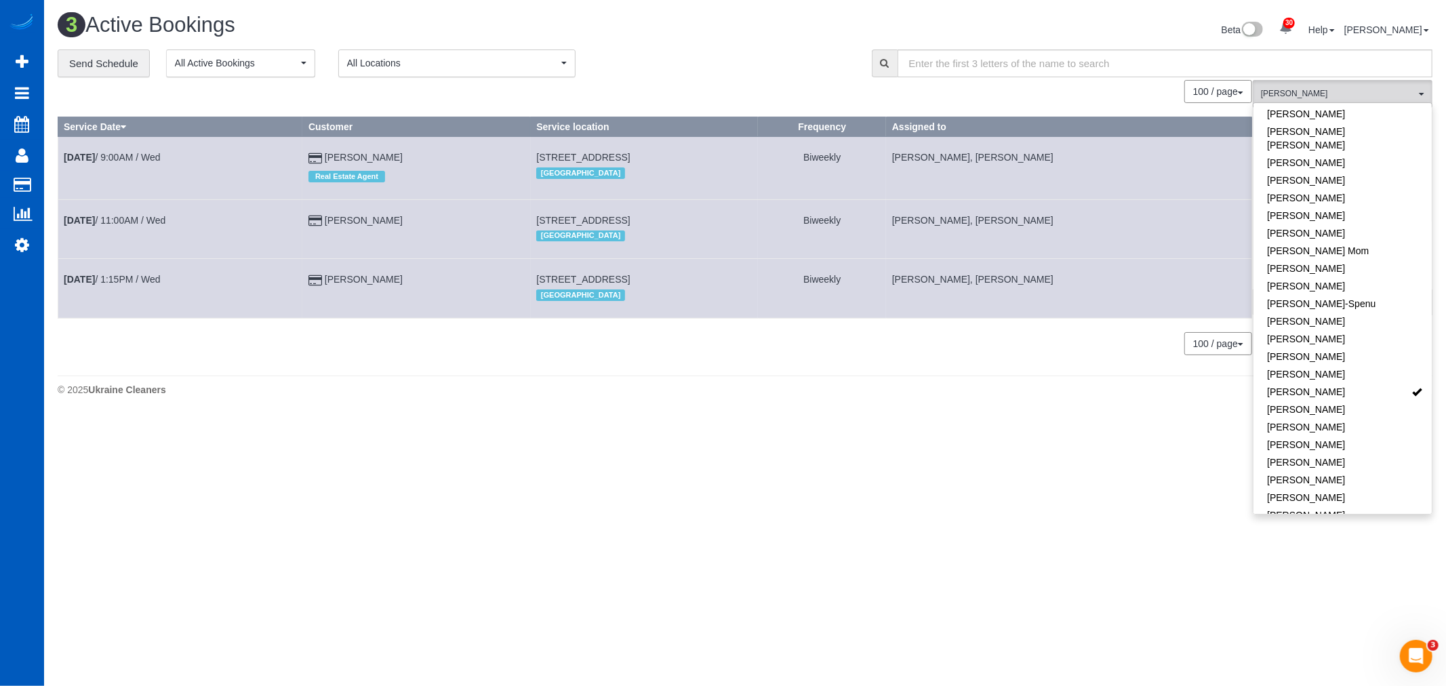
click at [1101, 454] on body "30 Beta Your Notifications You have 0 alerts × You have 4 to charge for 08/09/2…" at bounding box center [723, 343] width 1446 height 686
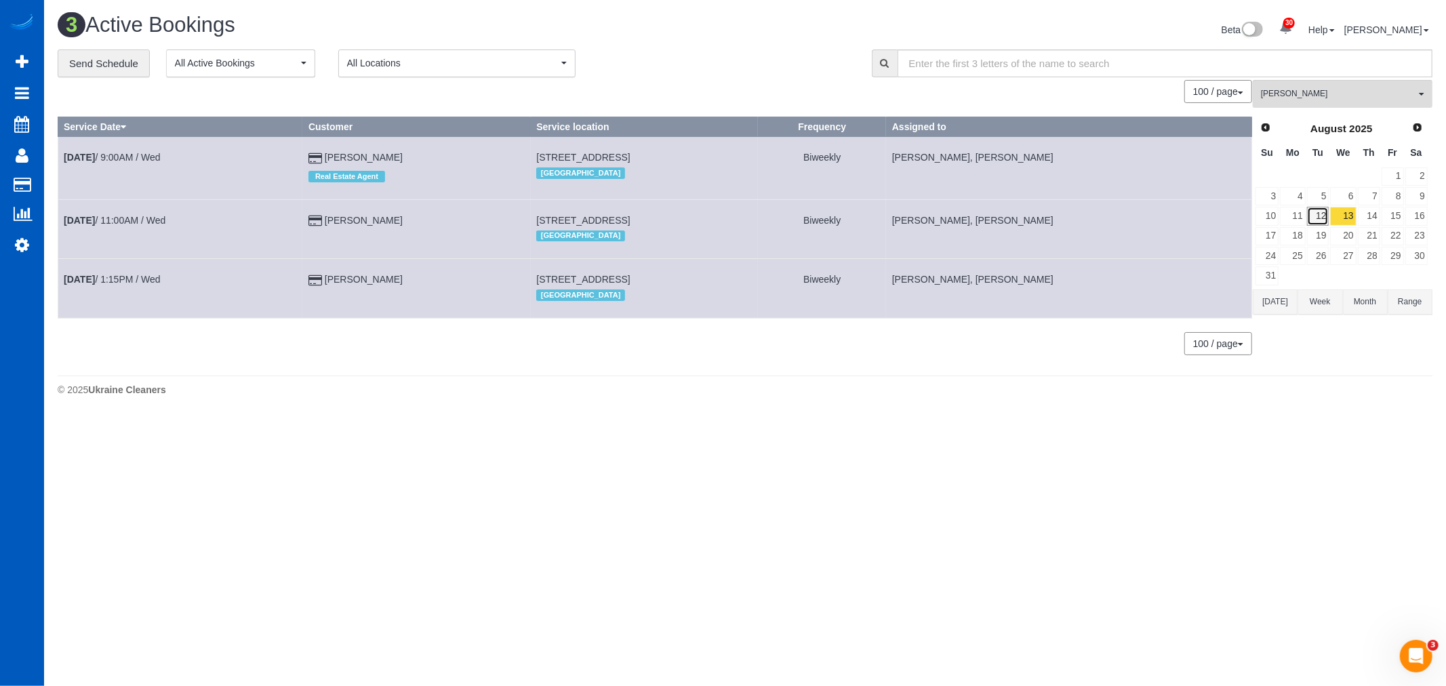
click at [1315, 225] on link "12" at bounding box center [1318, 216] width 22 height 18
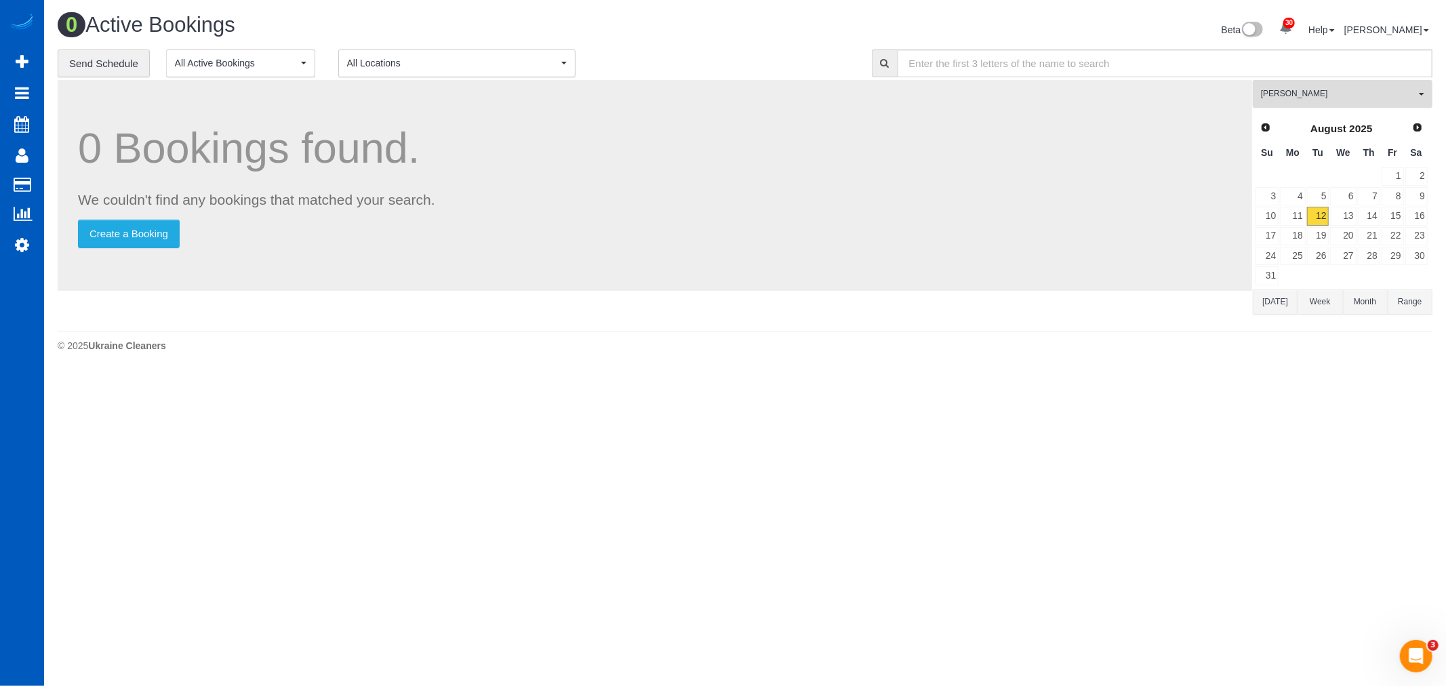
click at [1345, 108] on button "Kateryna Maherovska All Teams" at bounding box center [1342, 94] width 180 height 28
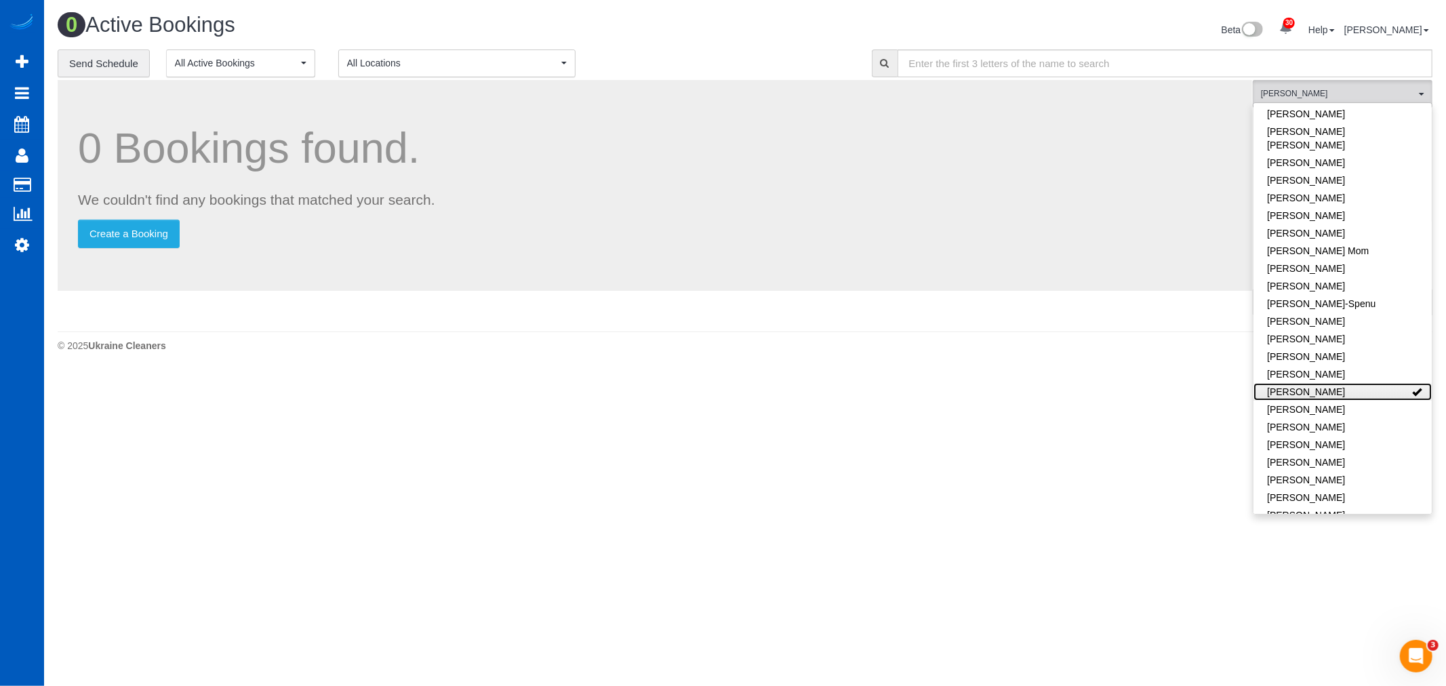
click at [1353, 383] on link "[PERSON_NAME]" at bounding box center [1342, 392] width 178 height 18
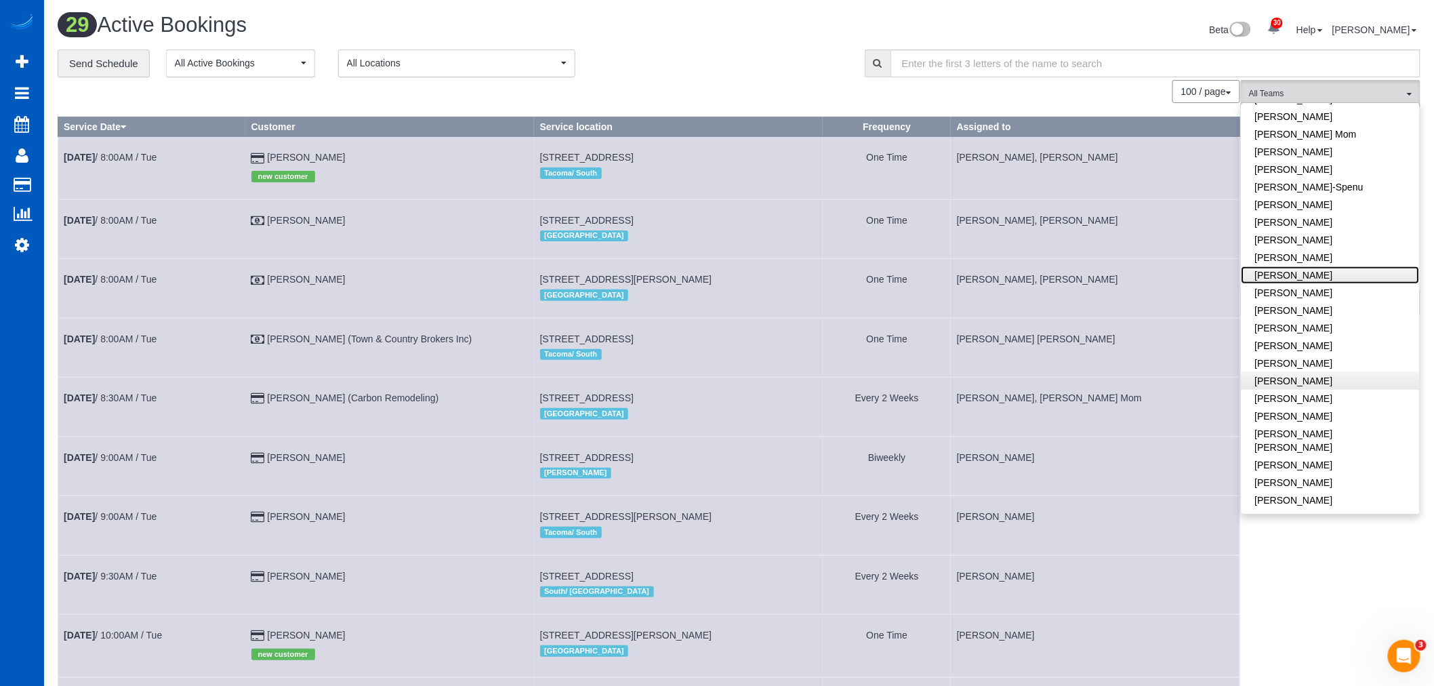
scroll to position [376, 0]
click at [1322, 356] on link "[PERSON_NAME]" at bounding box center [1331, 365] width 178 height 18
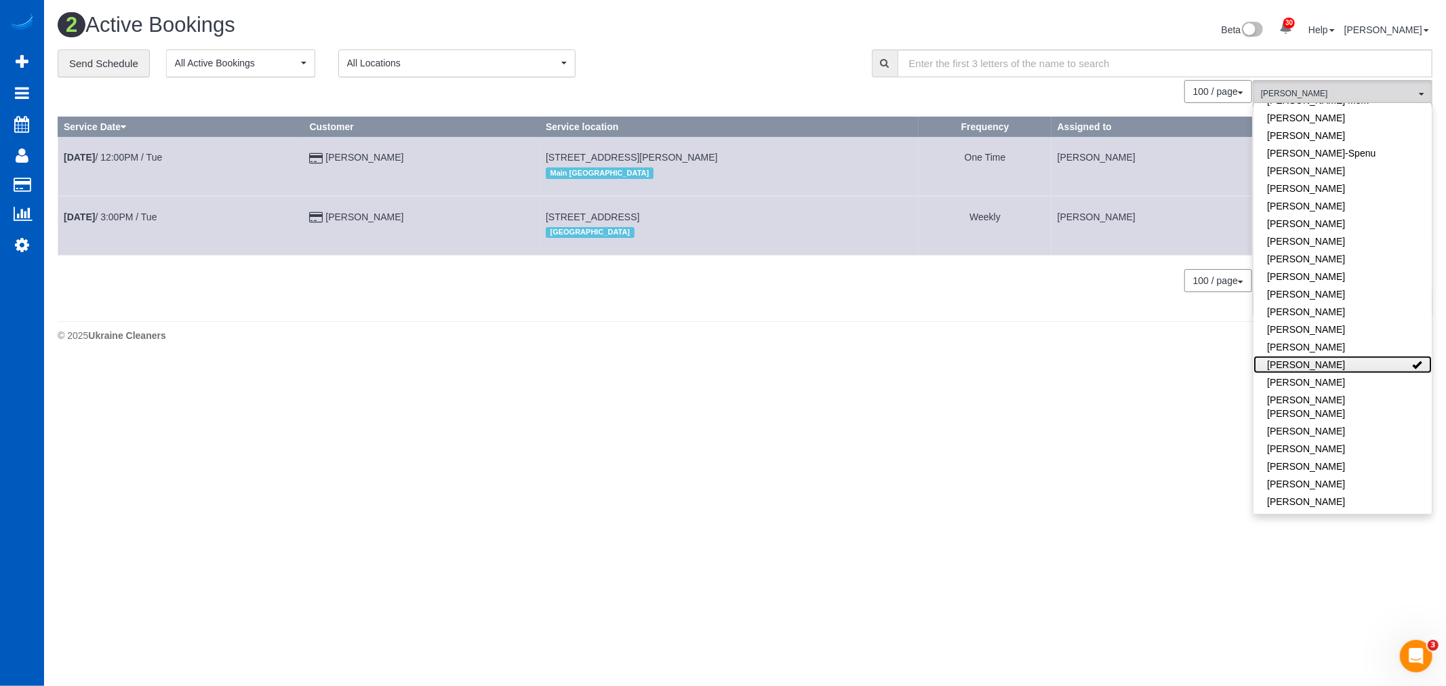
click at [1322, 356] on link "[PERSON_NAME]" at bounding box center [1342, 365] width 178 height 18
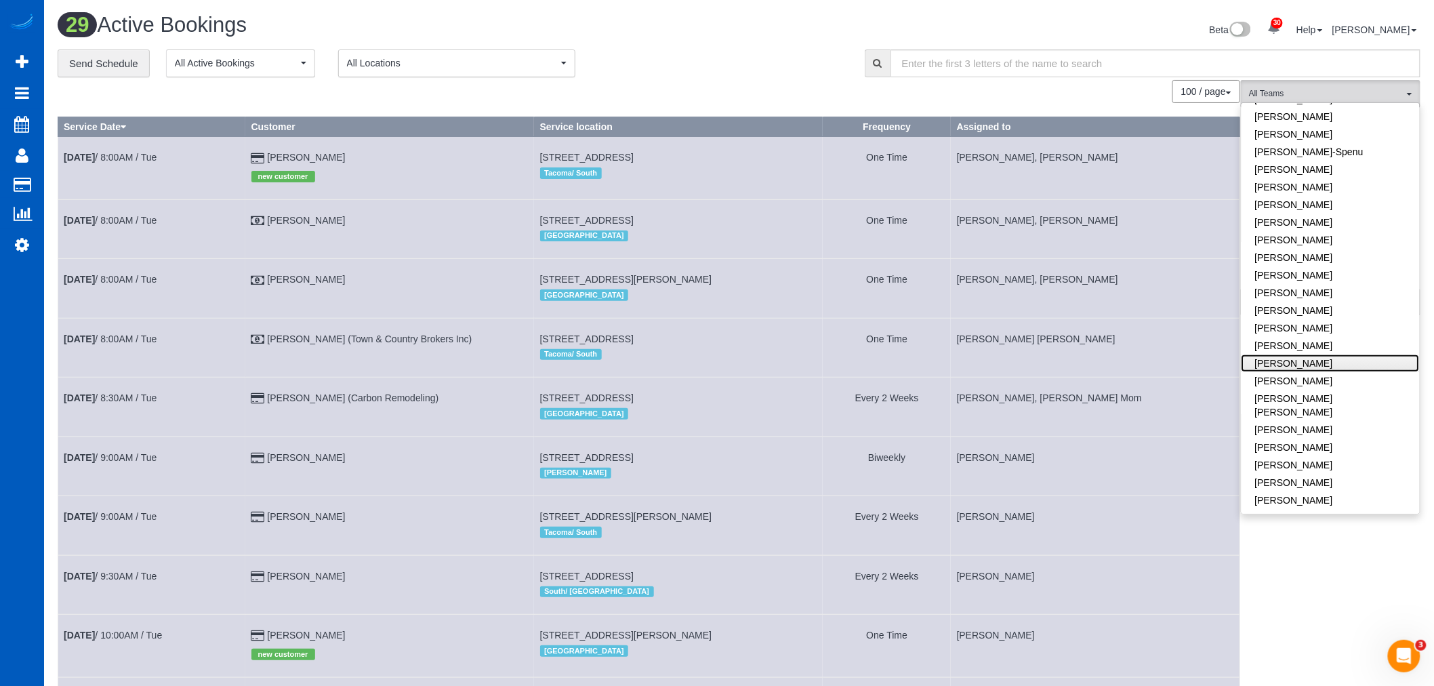
scroll to position [349, 0]
click at [1298, 467] on link "[PERSON_NAME]" at bounding box center [1331, 476] width 178 height 18
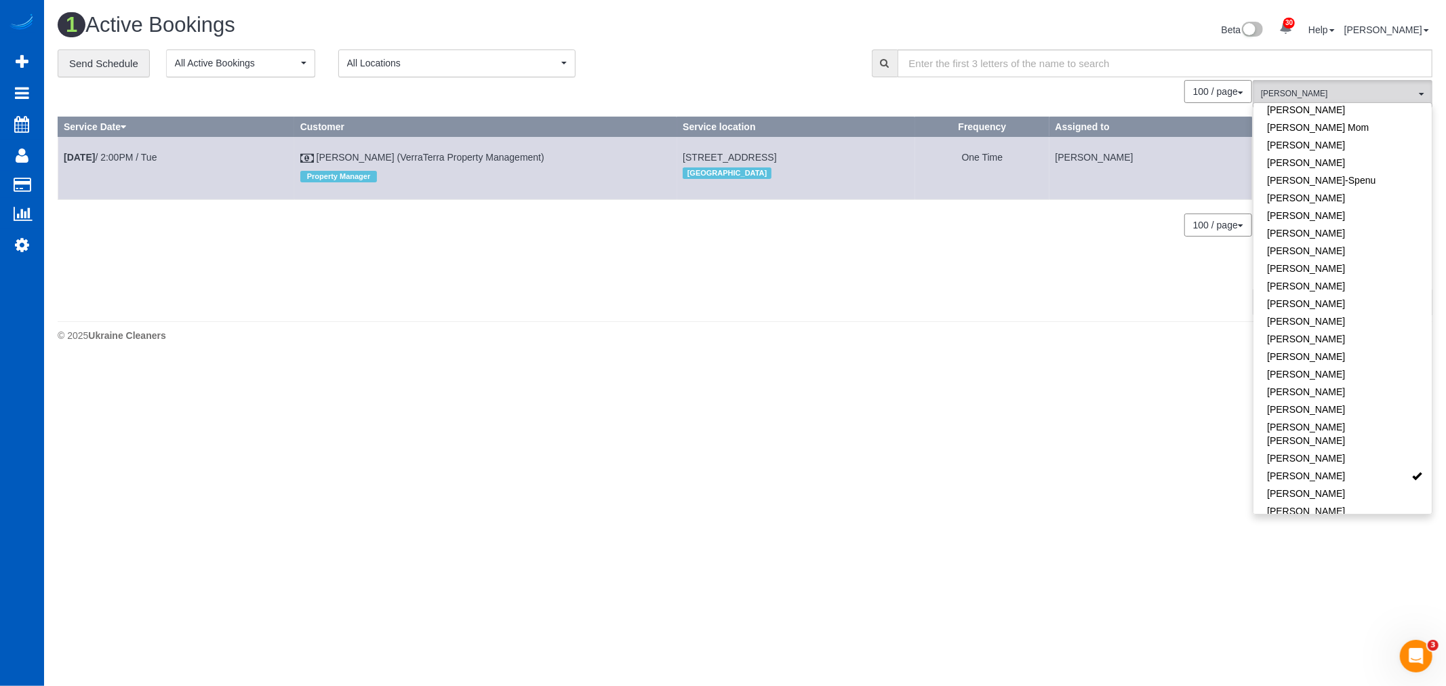
click at [354, 310] on div "0 Bookings found. We couldn't find any bookings that matched your search. Creat…" at bounding box center [655, 197] width 1195 height 234
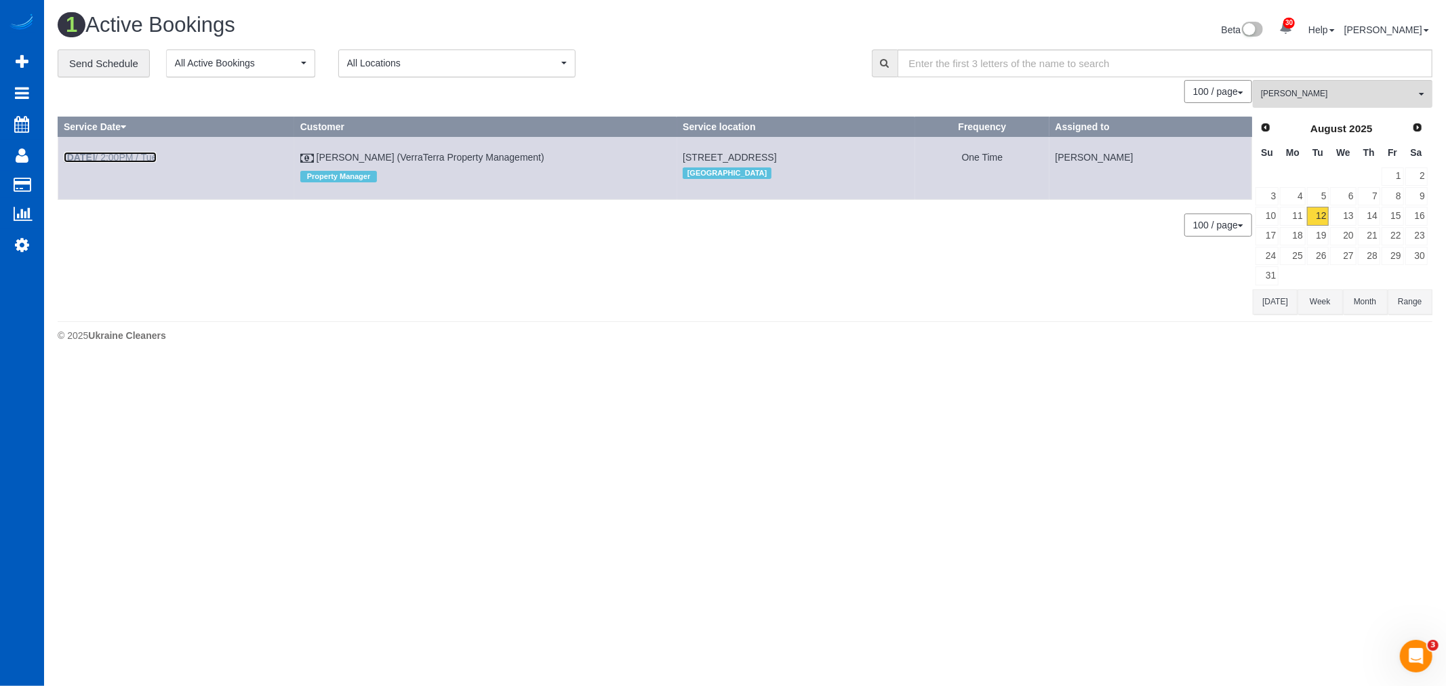
click at [119, 156] on link "Aug 12th / 2:00PM / Tue" at bounding box center [110, 157] width 93 height 11
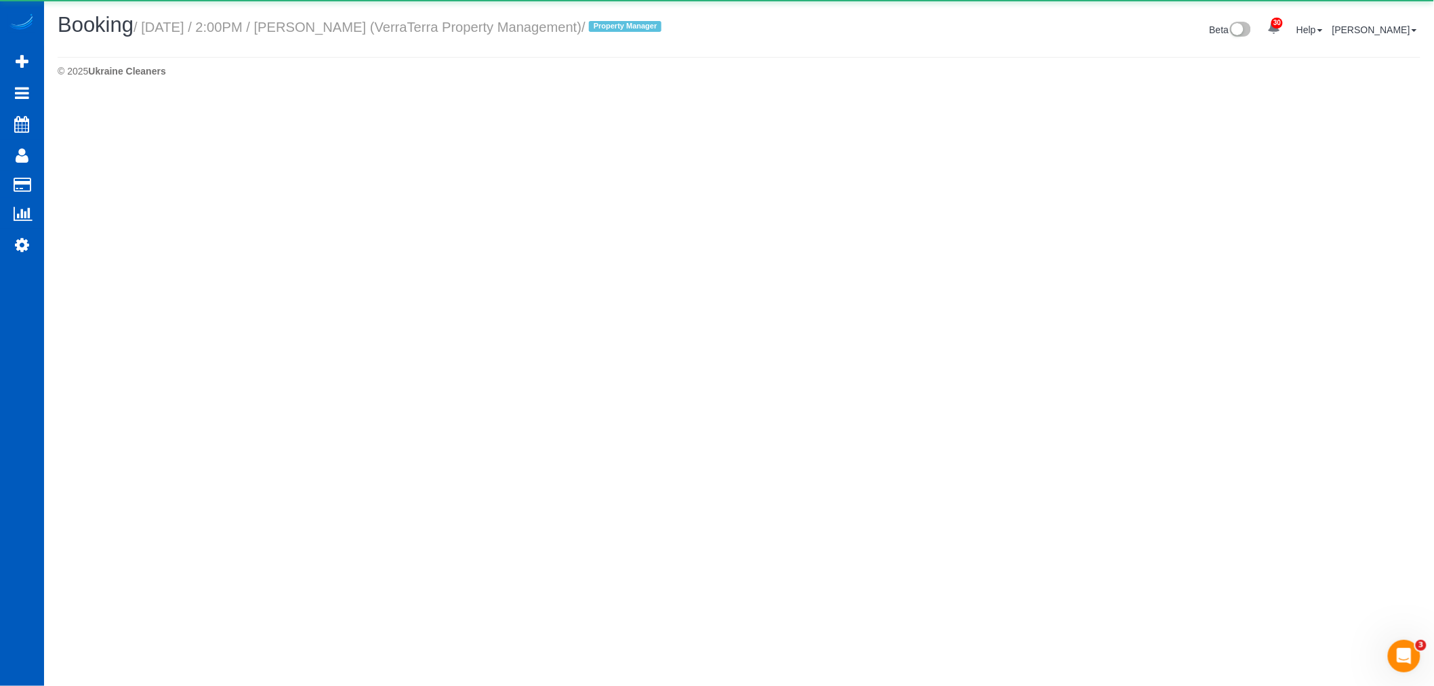
select select "WA"
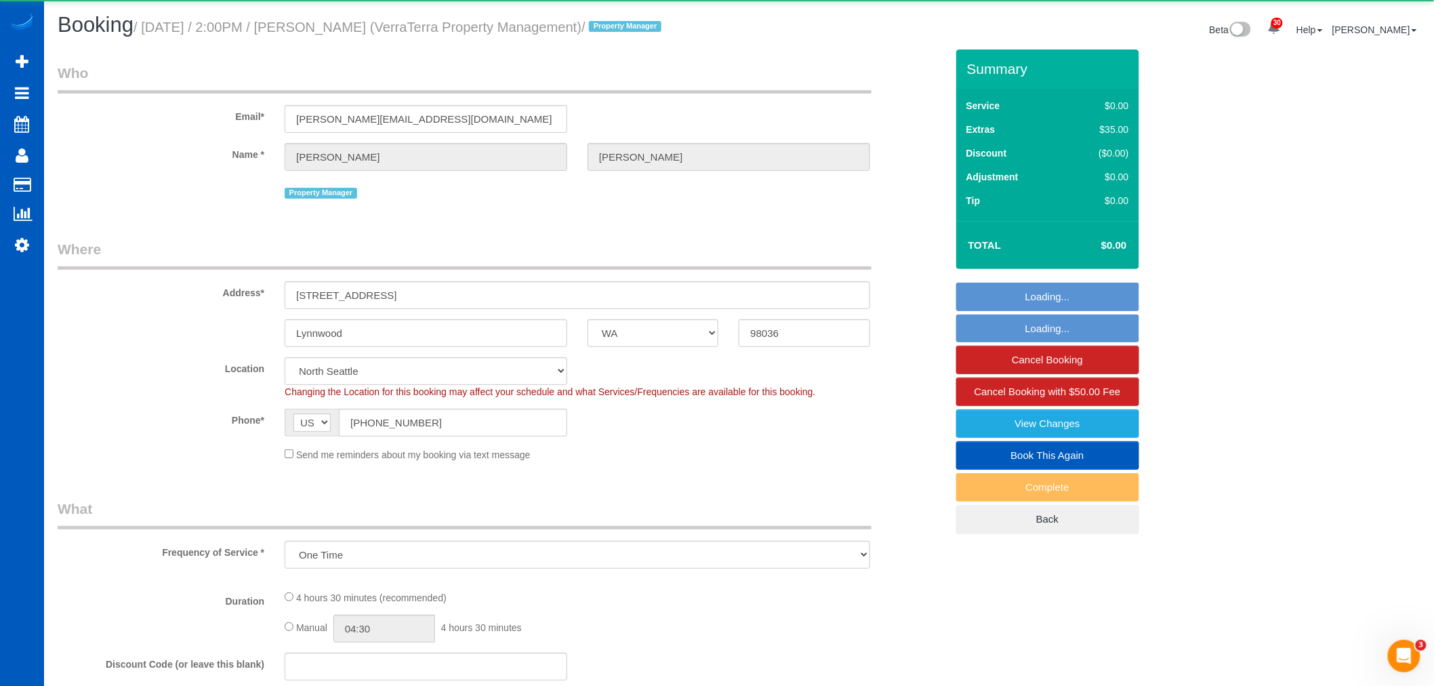
select select "object:144138"
select select "199"
select select "1501"
select select "3"
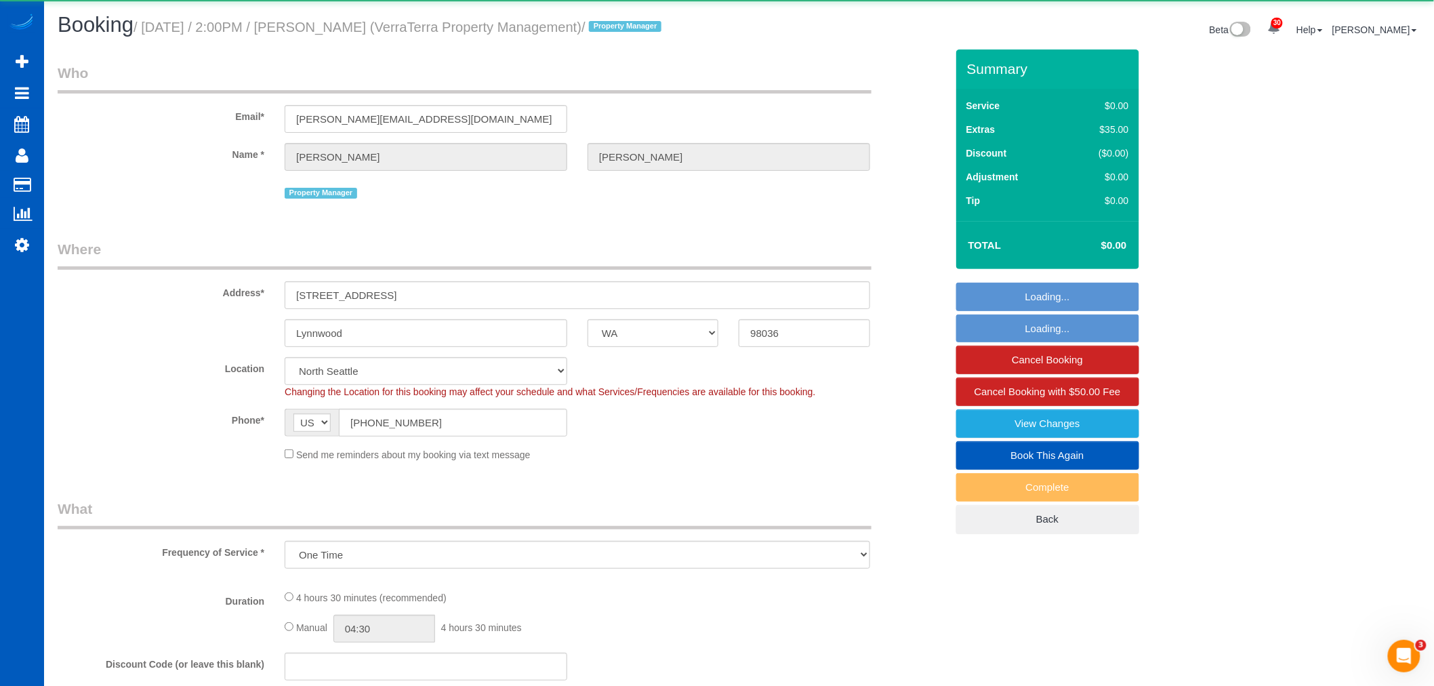
select select "spot420"
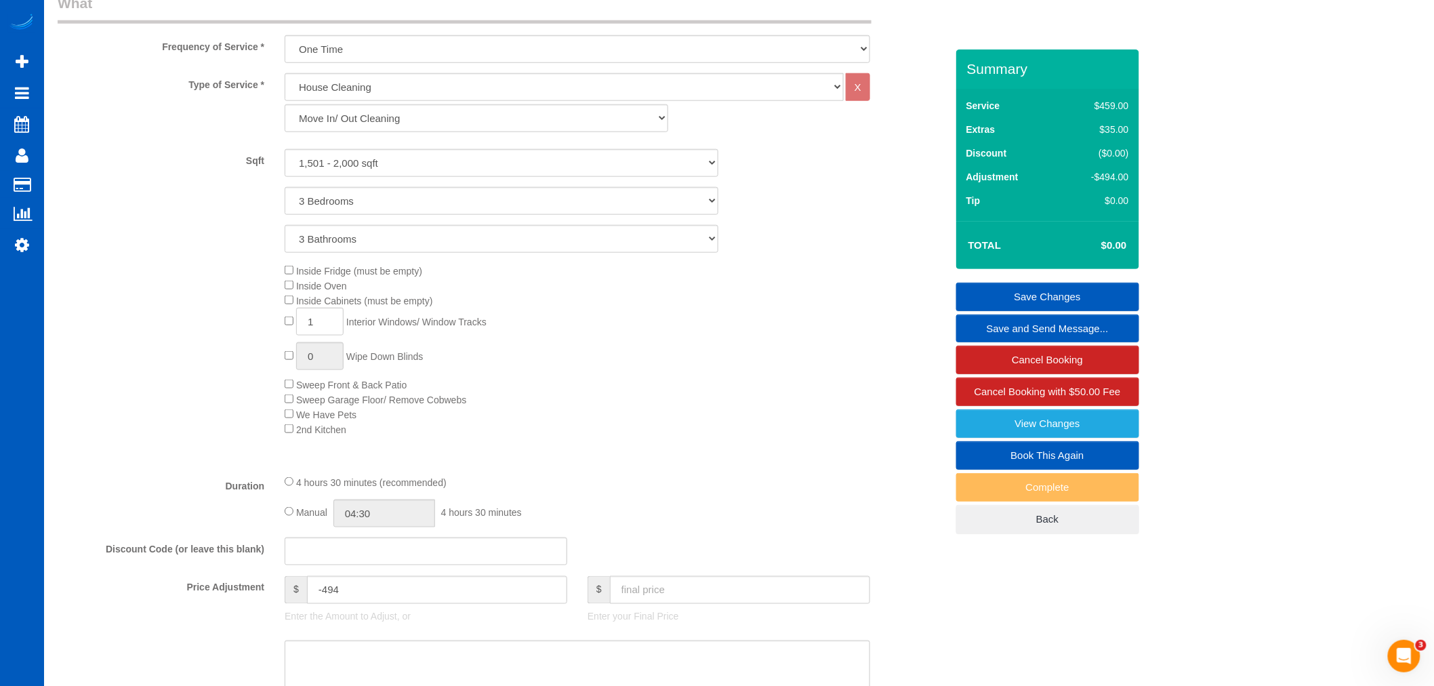
scroll to position [340, 0]
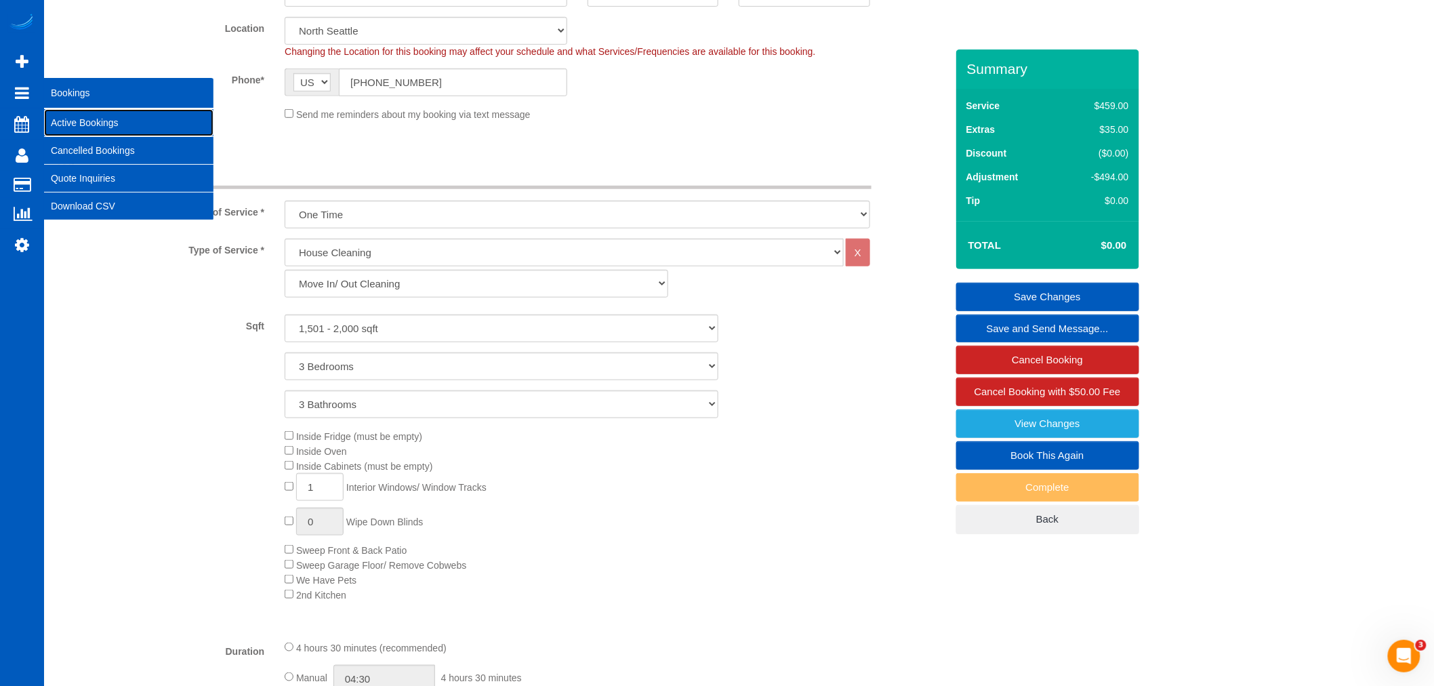
click at [84, 115] on link "Active Bookings" at bounding box center [128, 122] width 169 height 27
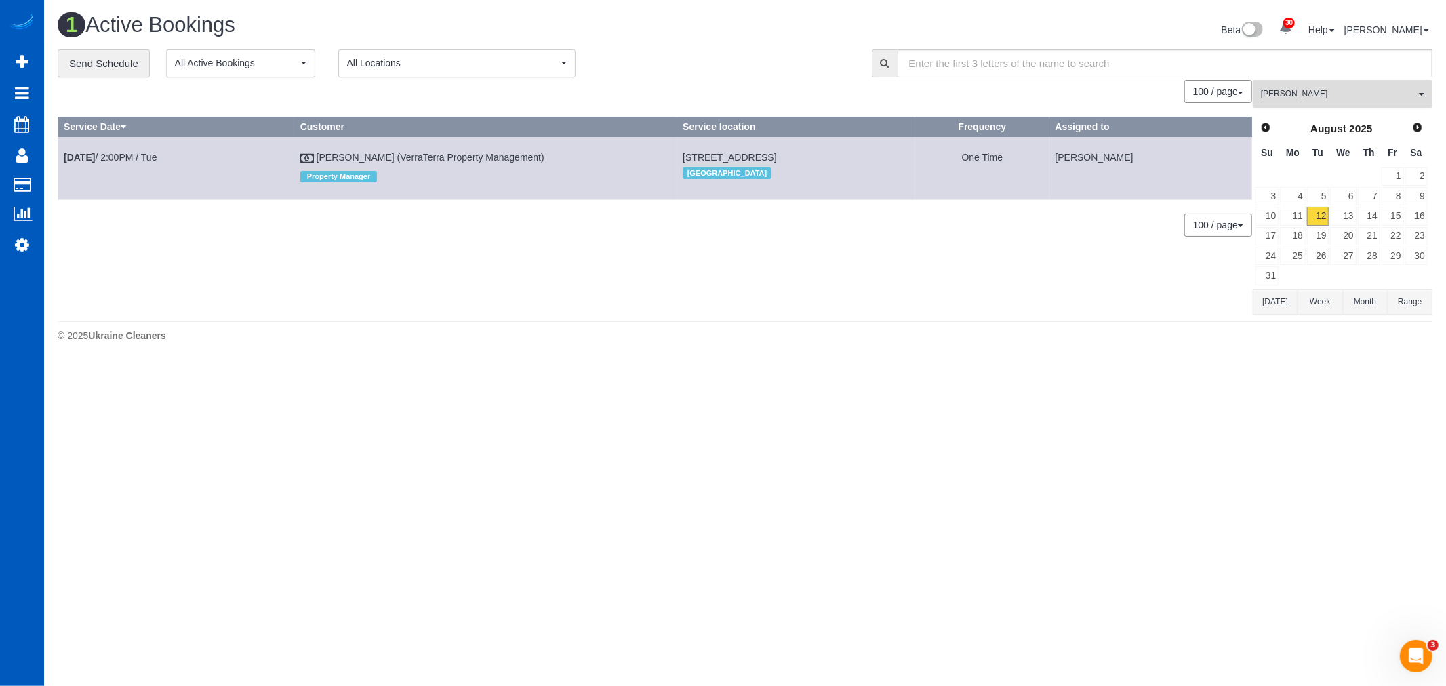
click at [1320, 100] on span "[PERSON_NAME]" at bounding box center [1338, 94] width 155 height 12
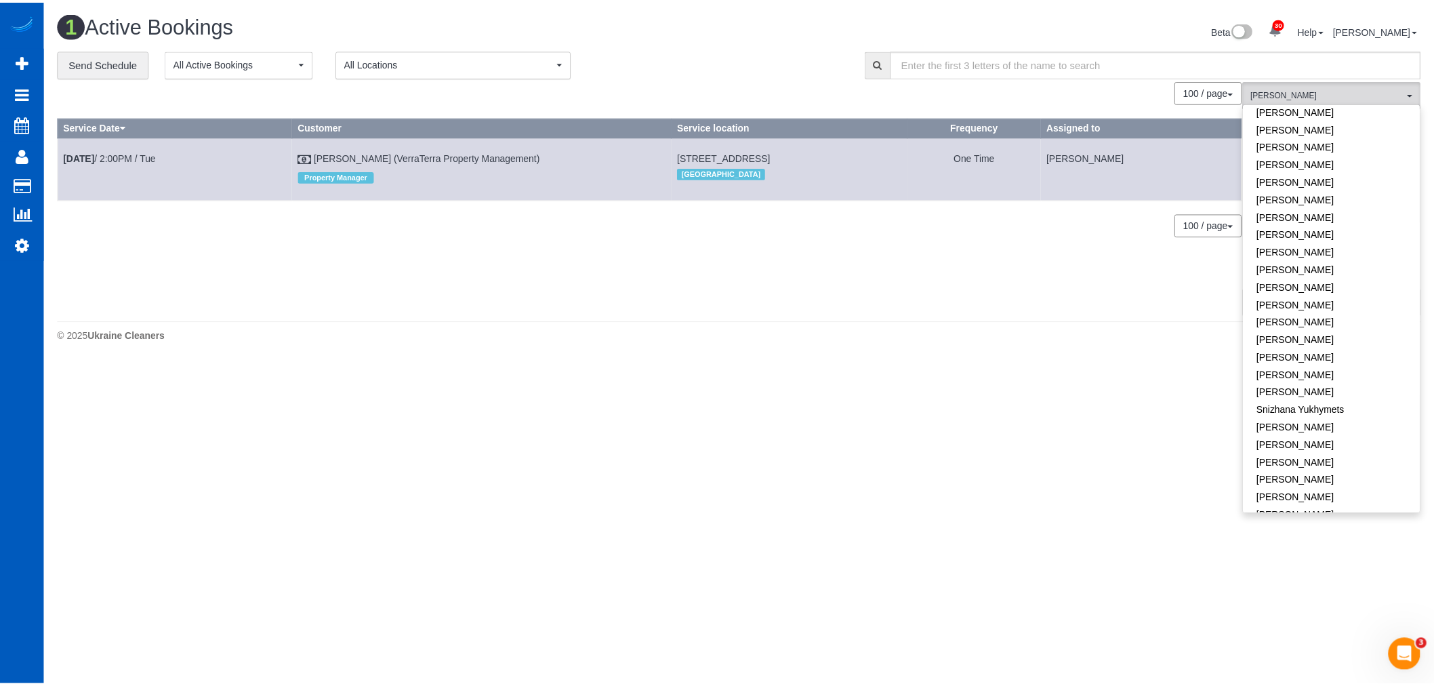
scroll to position [876, 0]
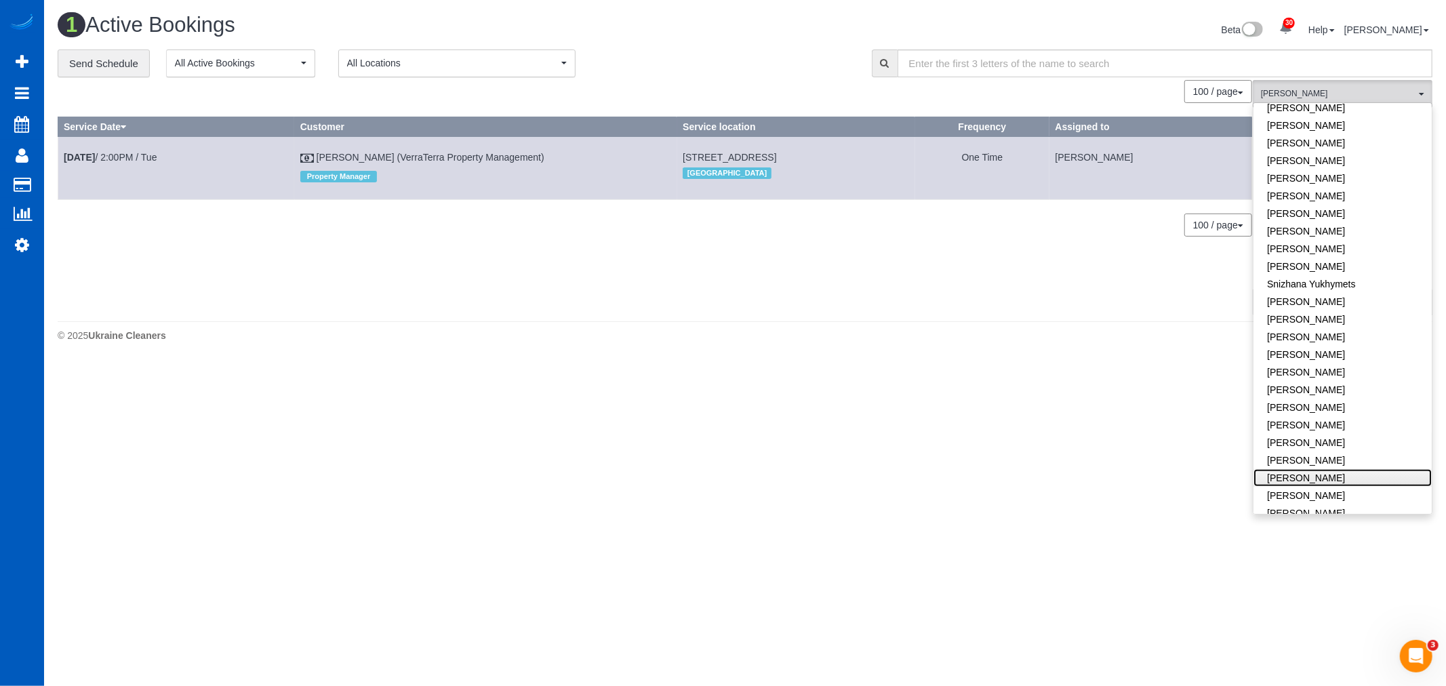
click at [1332, 469] on link "[PERSON_NAME]" at bounding box center [1342, 478] width 178 height 18
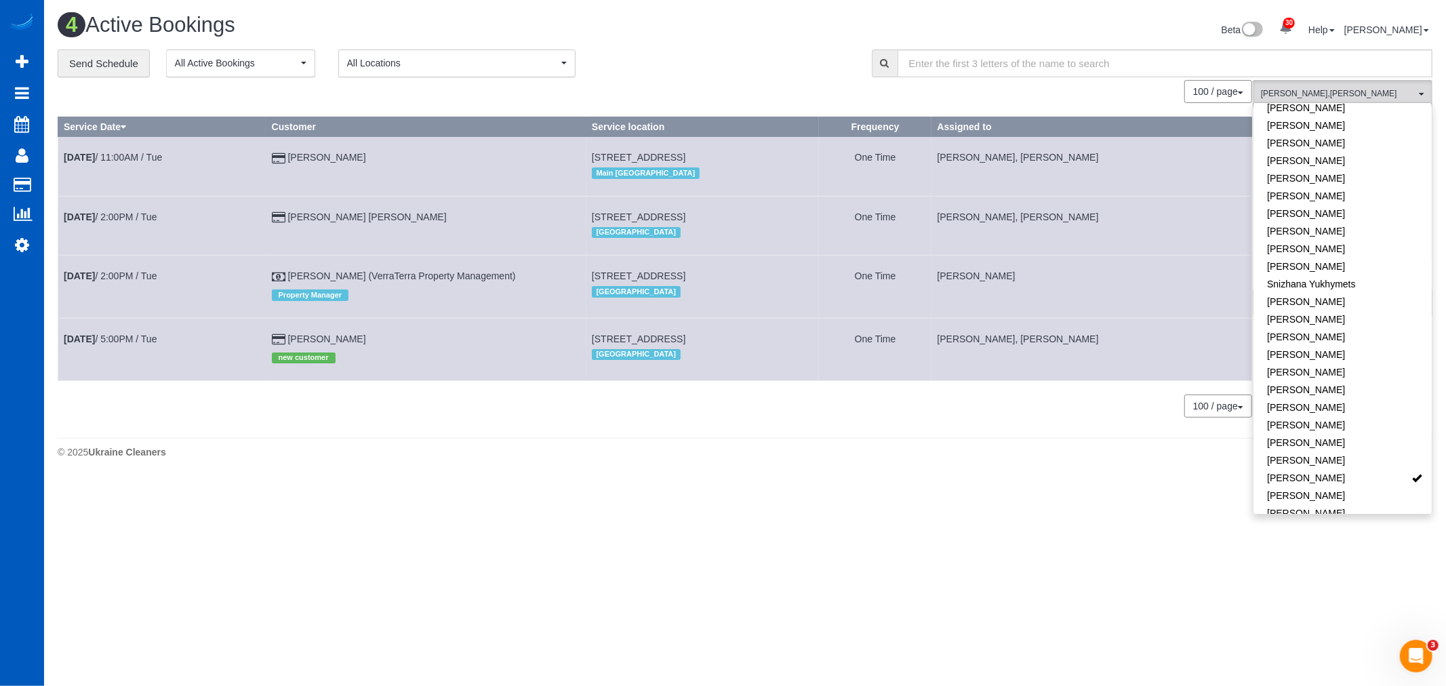
click at [1036, 512] on body "30 Beta Your Notifications You have 0 alerts × You have 4 to charge for 08/09/2…" at bounding box center [723, 343] width 1446 height 686
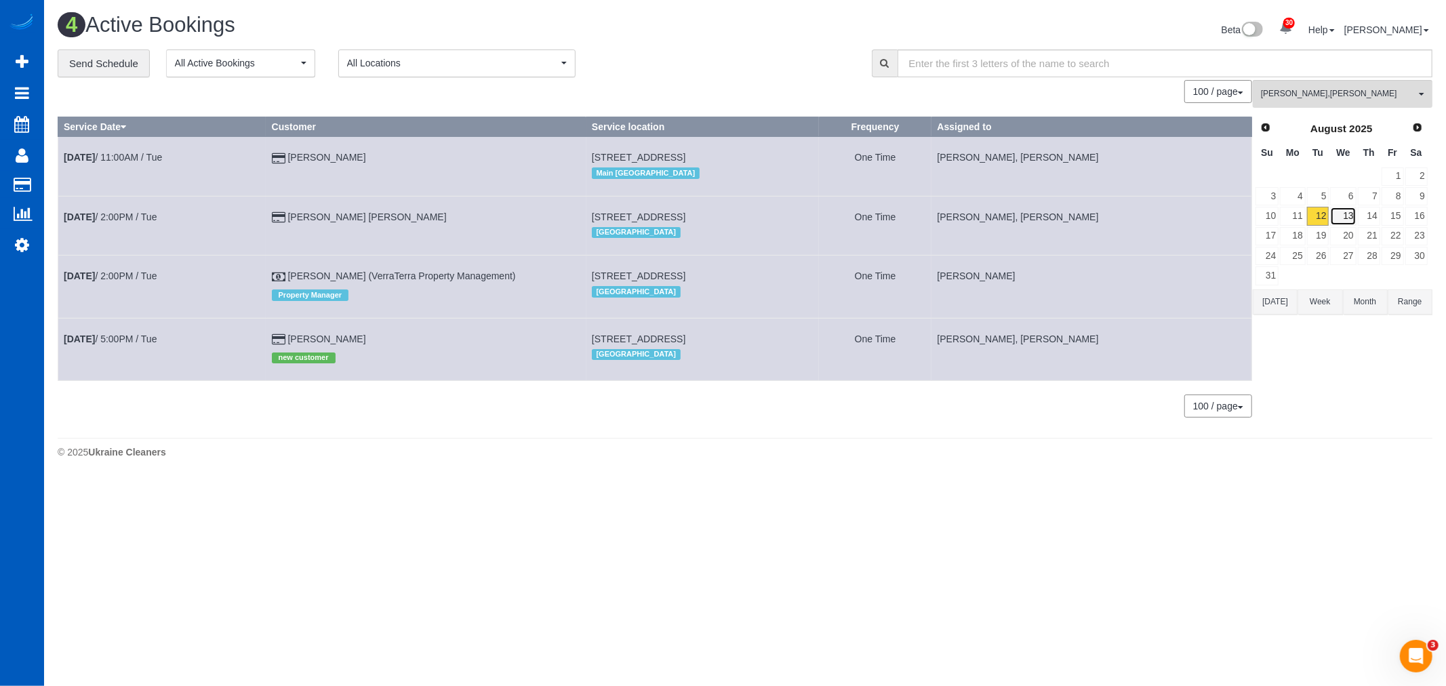
click at [1342, 217] on link "13" at bounding box center [1343, 216] width 26 height 18
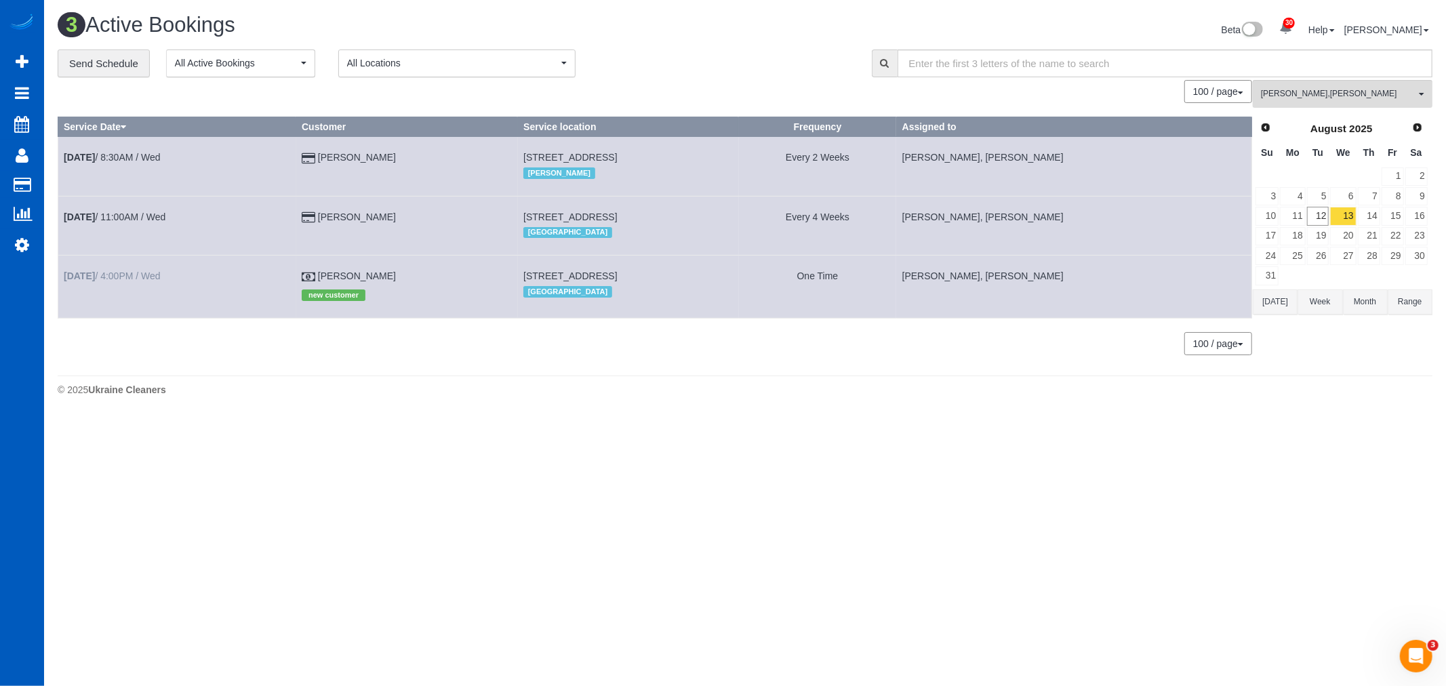
click at [136, 285] on td "Aug 13th / 4:00PM / Wed" at bounding box center [177, 287] width 238 height 62
click at [129, 279] on link "Aug 13th / 4:00PM / Wed" at bounding box center [112, 275] width 97 height 11
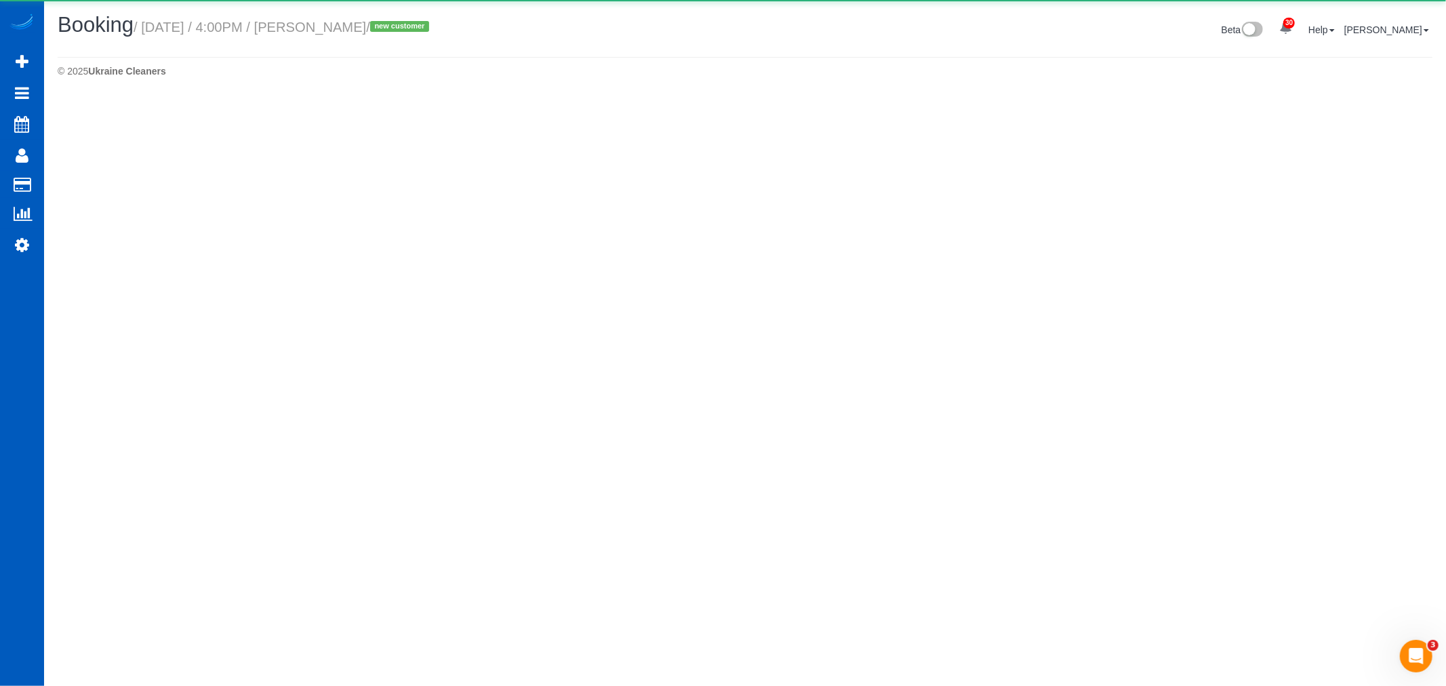
select select "WA"
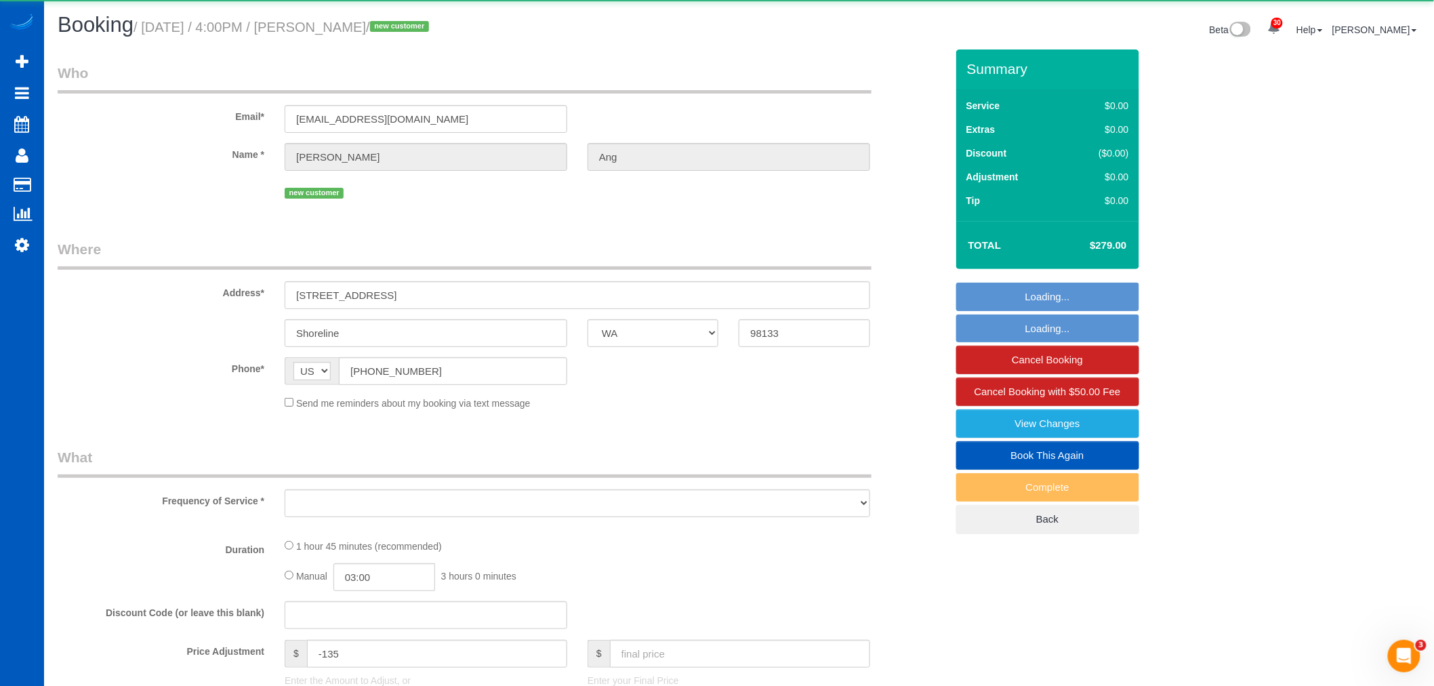
select select "object:145602"
select select "199"
select select "1001"
select select "4"
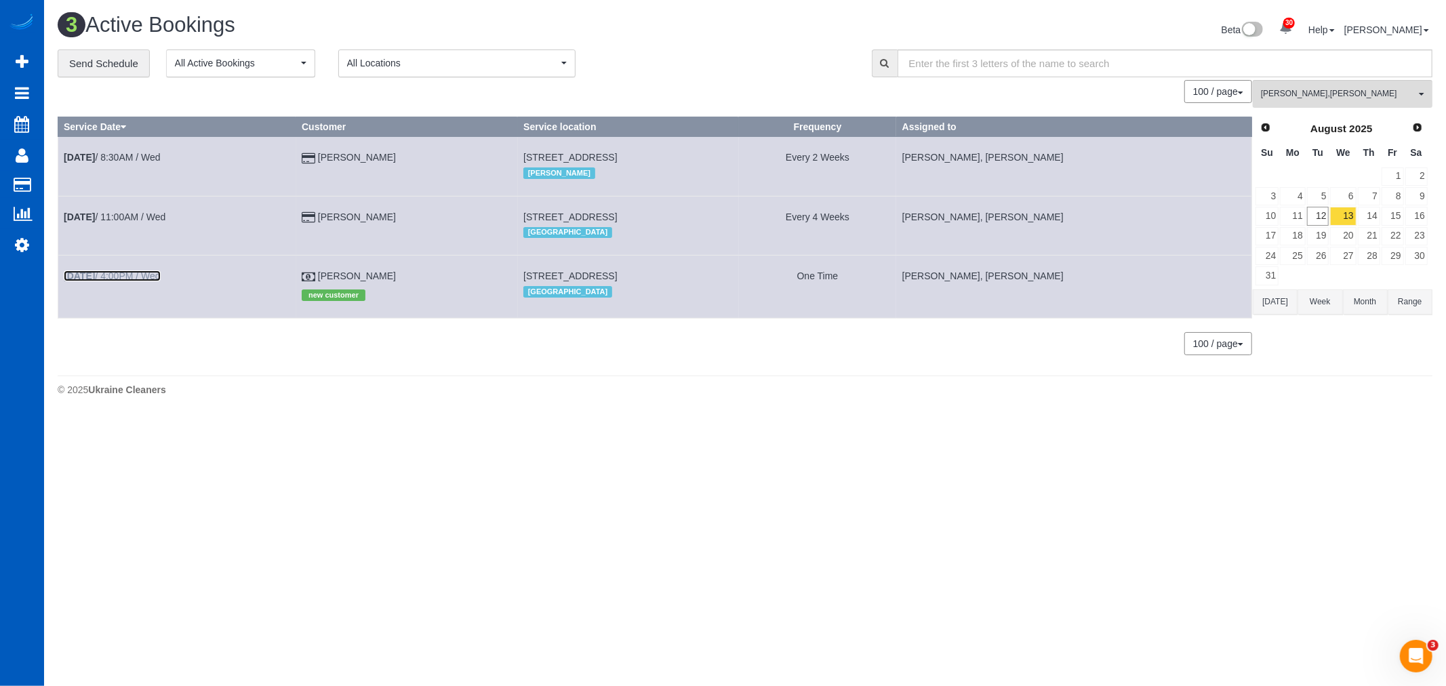
click at [123, 280] on link "Aug 13th / 4:00PM / Wed" at bounding box center [112, 275] width 97 height 11
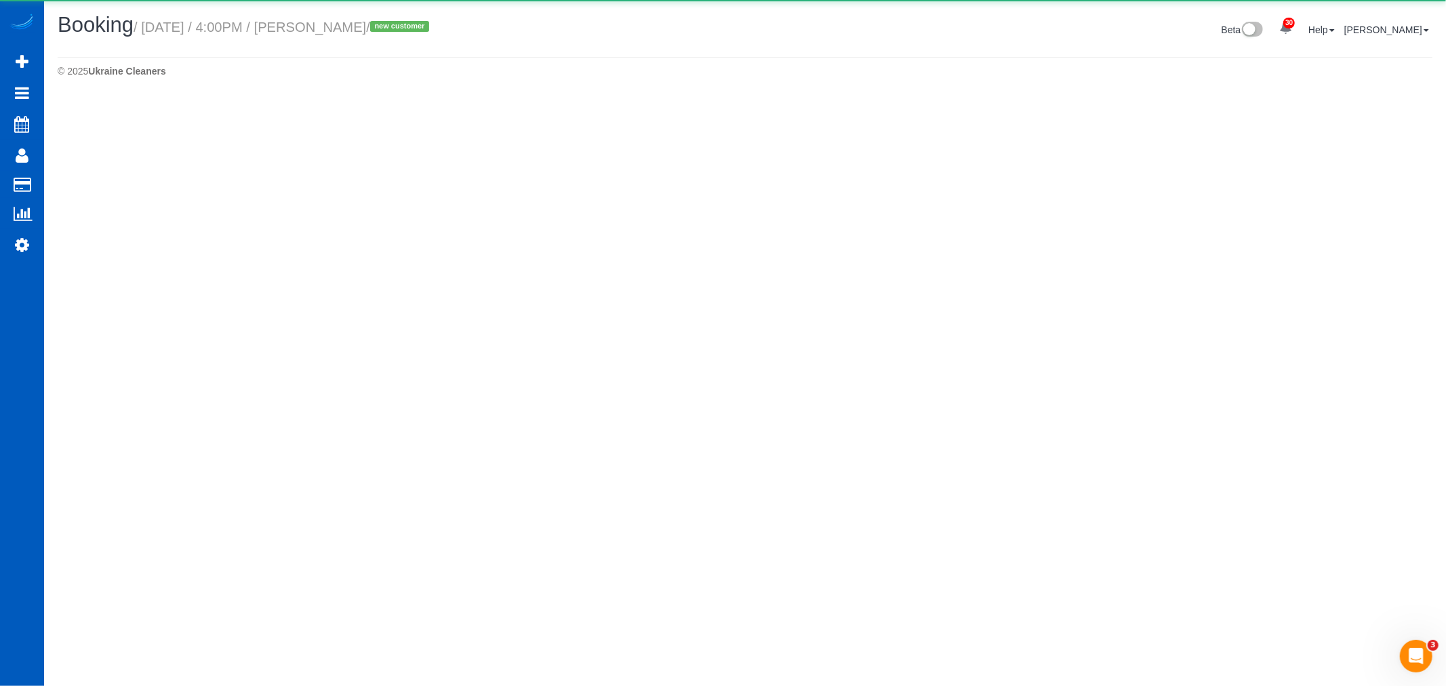
select select "WA"
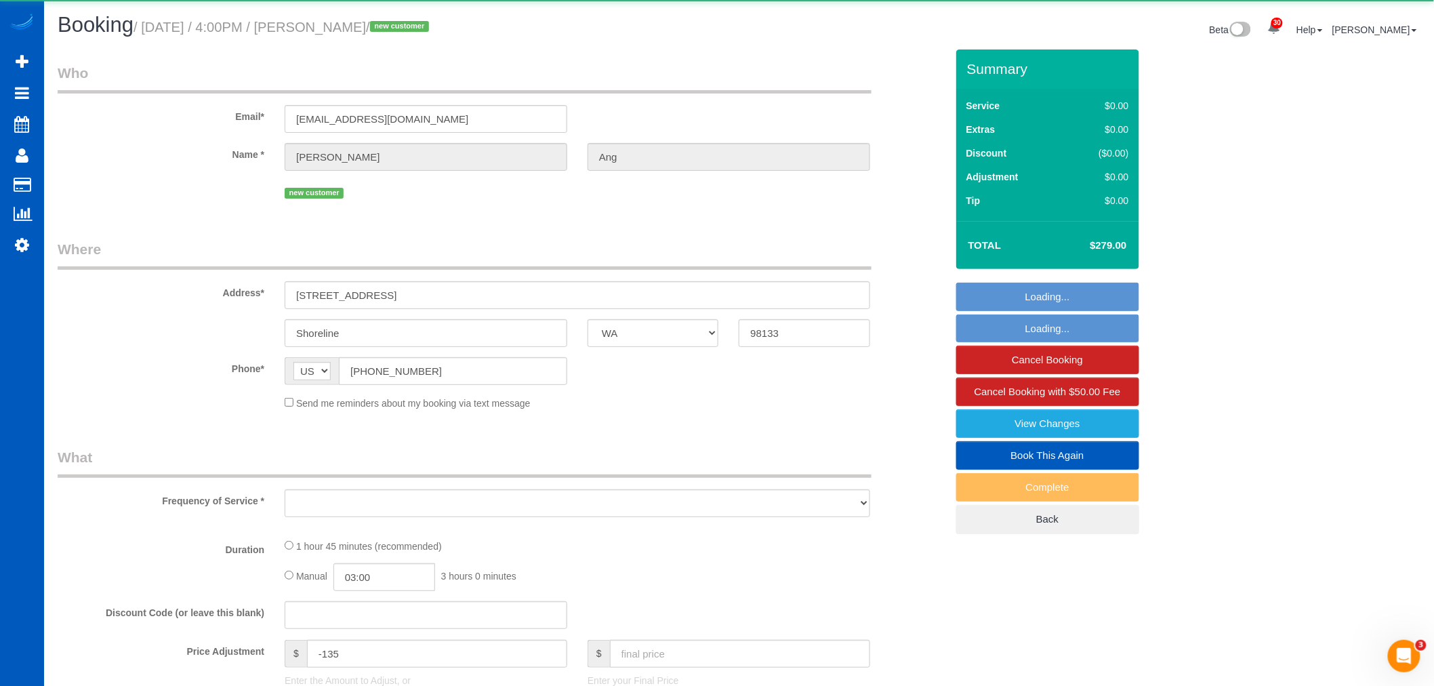
select select "object:146716"
select select "199"
select select "1001"
select select "4"
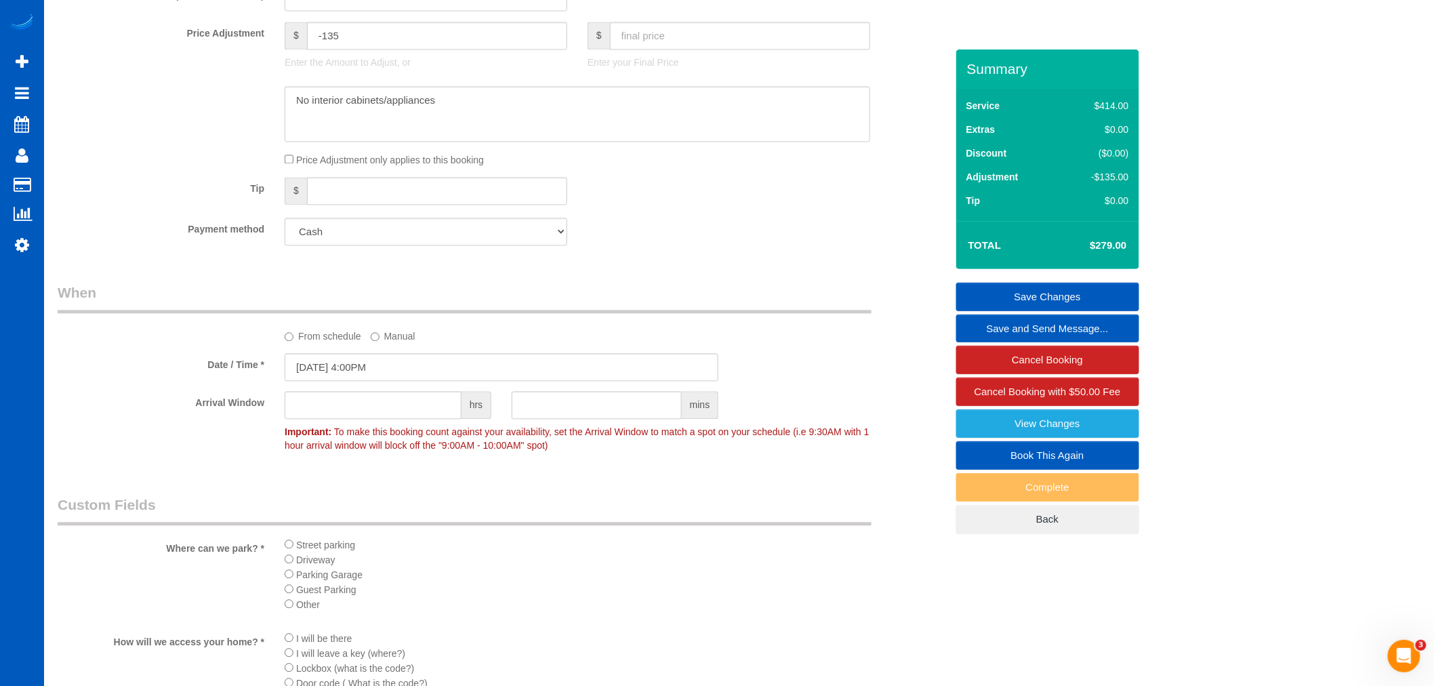
scroll to position [1054, 0]
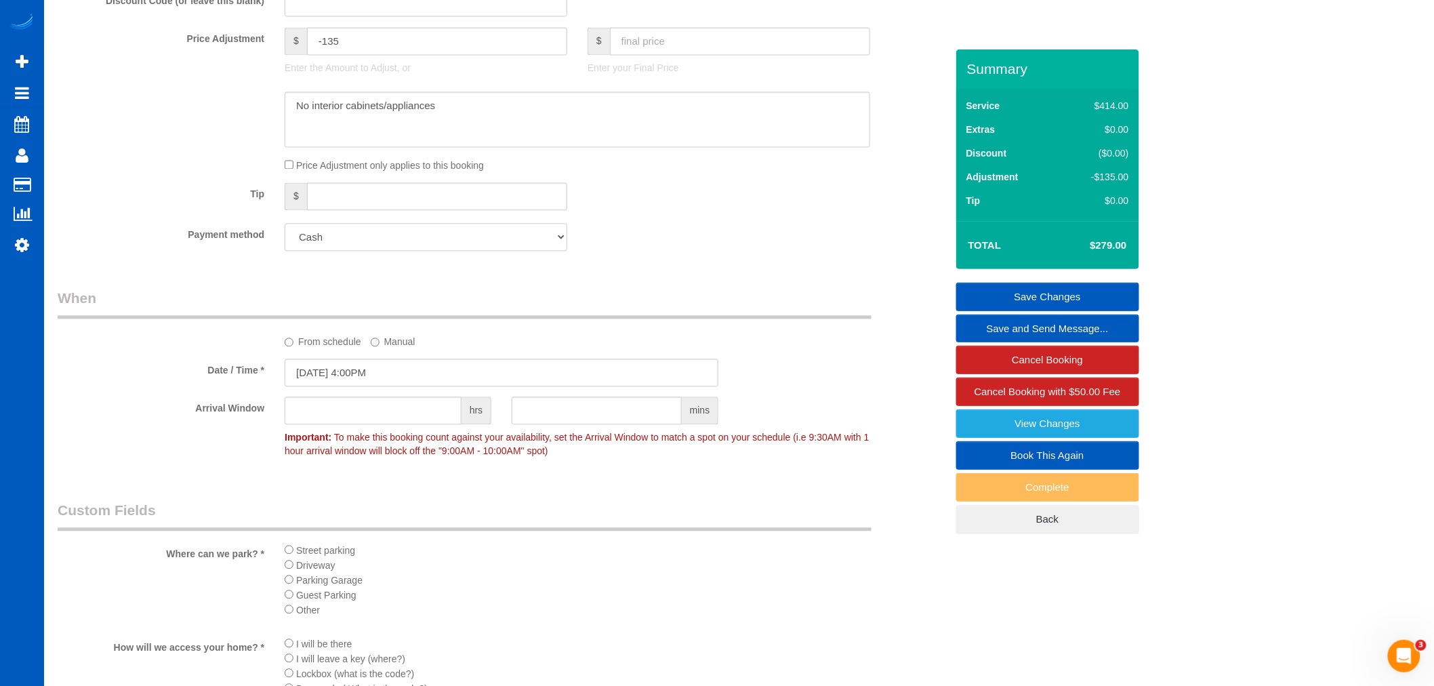
click at [401, 251] on select "Add Credit Card Cash Check Paypal" at bounding box center [426, 238] width 283 height 28
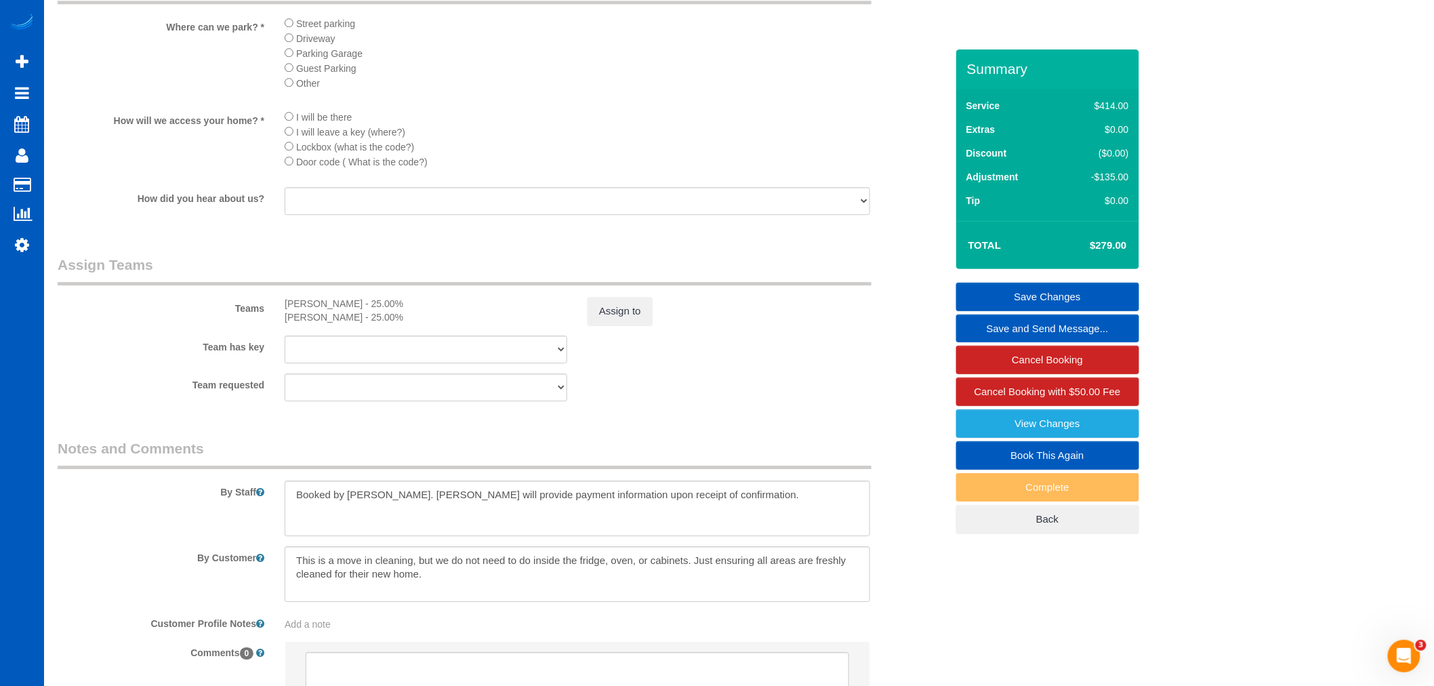
scroll to position [1719, 0]
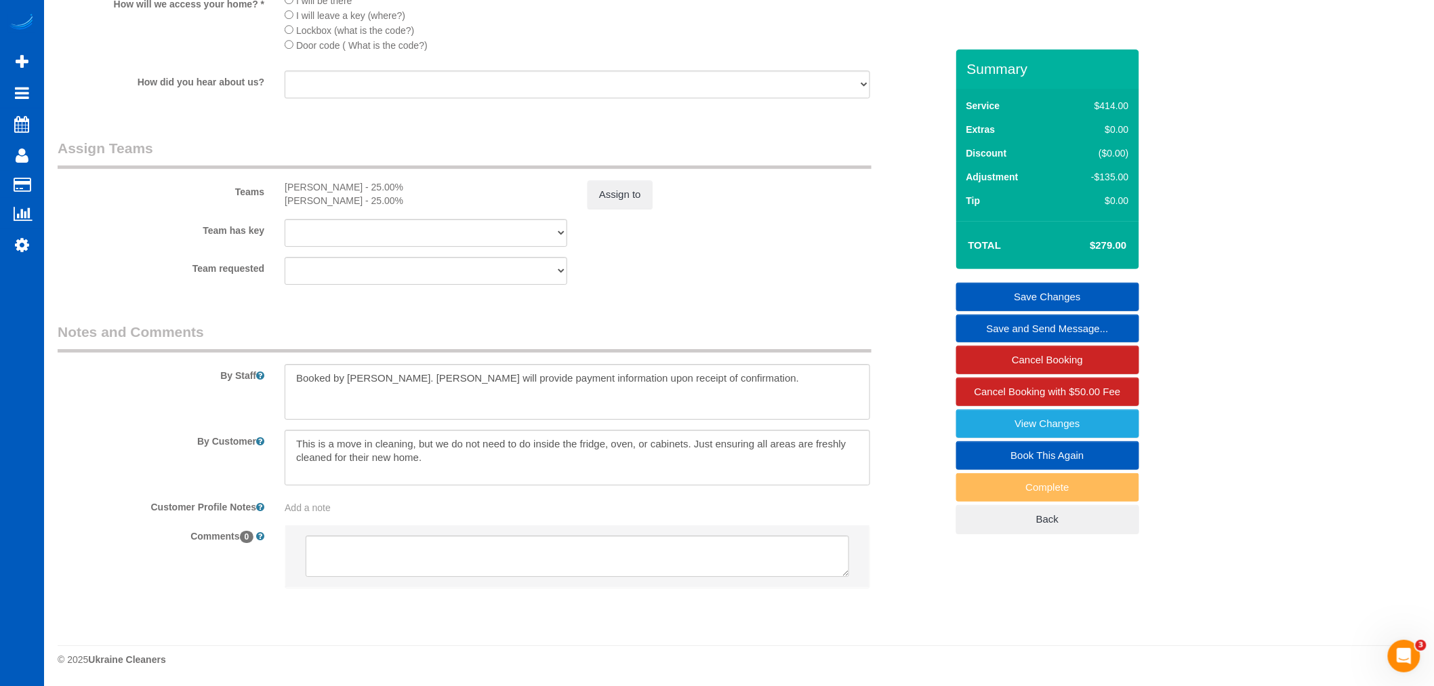
click at [592, 215] on sui-booking-teams "Teams Viktoriia Zhukovska - 25.00% Vira Zhukovska - 25.00% Assign to Team has k…" at bounding box center [502, 211] width 889 height 146
click at [607, 213] on sui-booking-teams "Teams Viktoriia Zhukovska - 25.00% Vira Zhukovska - 25.00% Assign to Team has k…" at bounding box center [502, 211] width 889 height 146
click at [618, 204] on button "Assign to" at bounding box center [620, 194] width 65 height 28
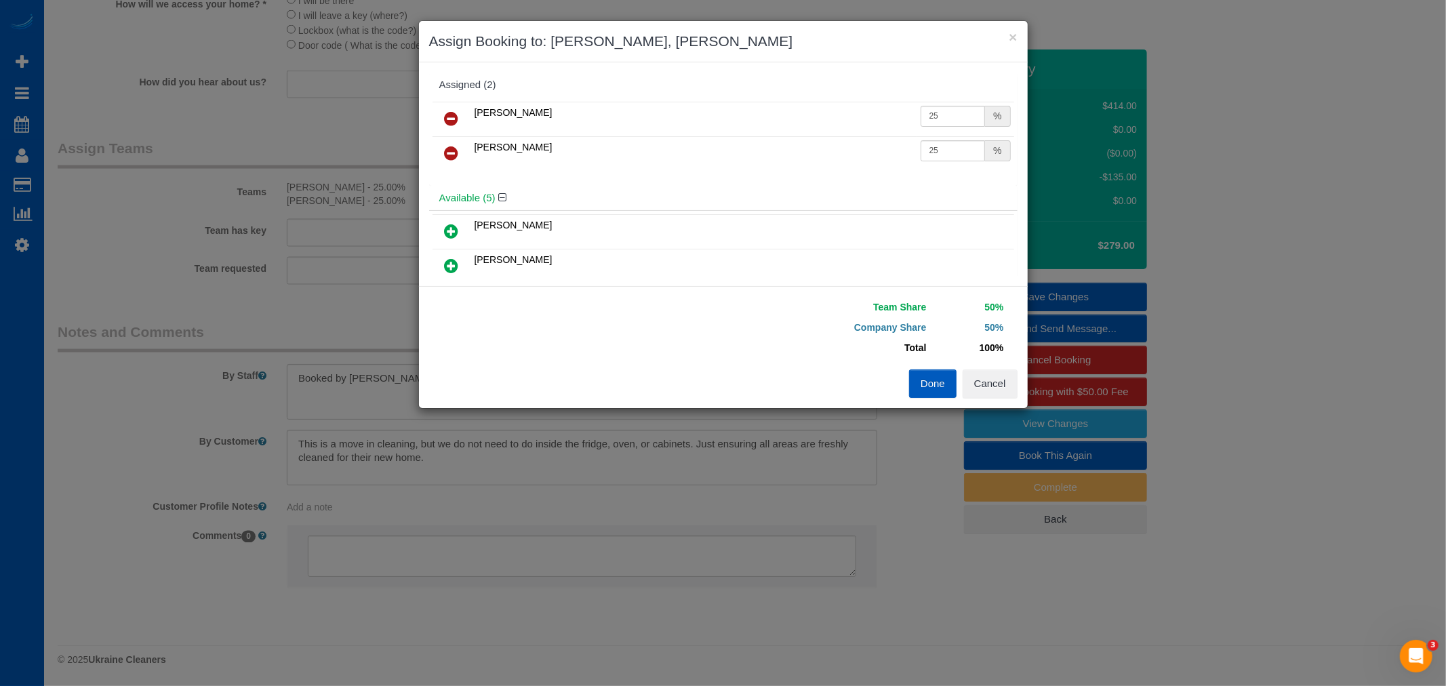
click at [465, 153] on link at bounding box center [452, 153] width 32 height 27
click at [445, 119] on icon at bounding box center [452, 118] width 14 height 16
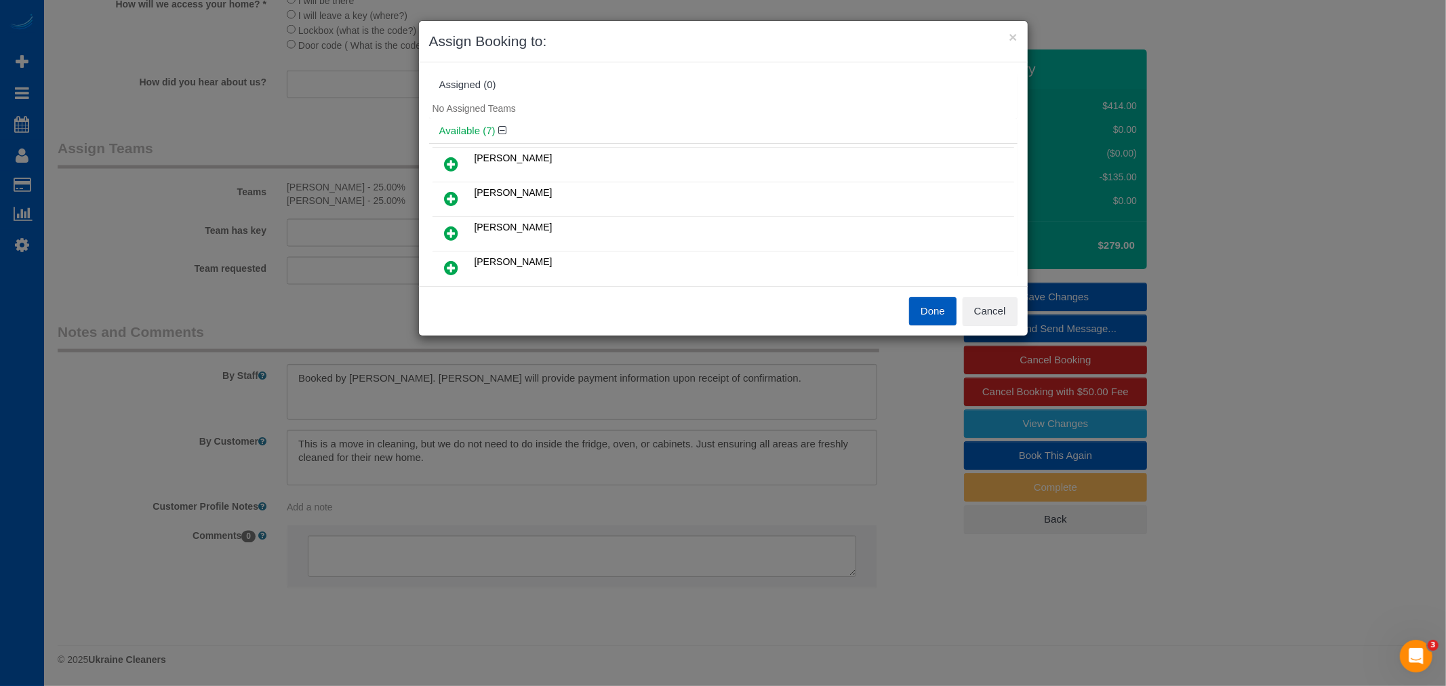
click at [453, 163] on icon at bounding box center [452, 164] width 14 height 16
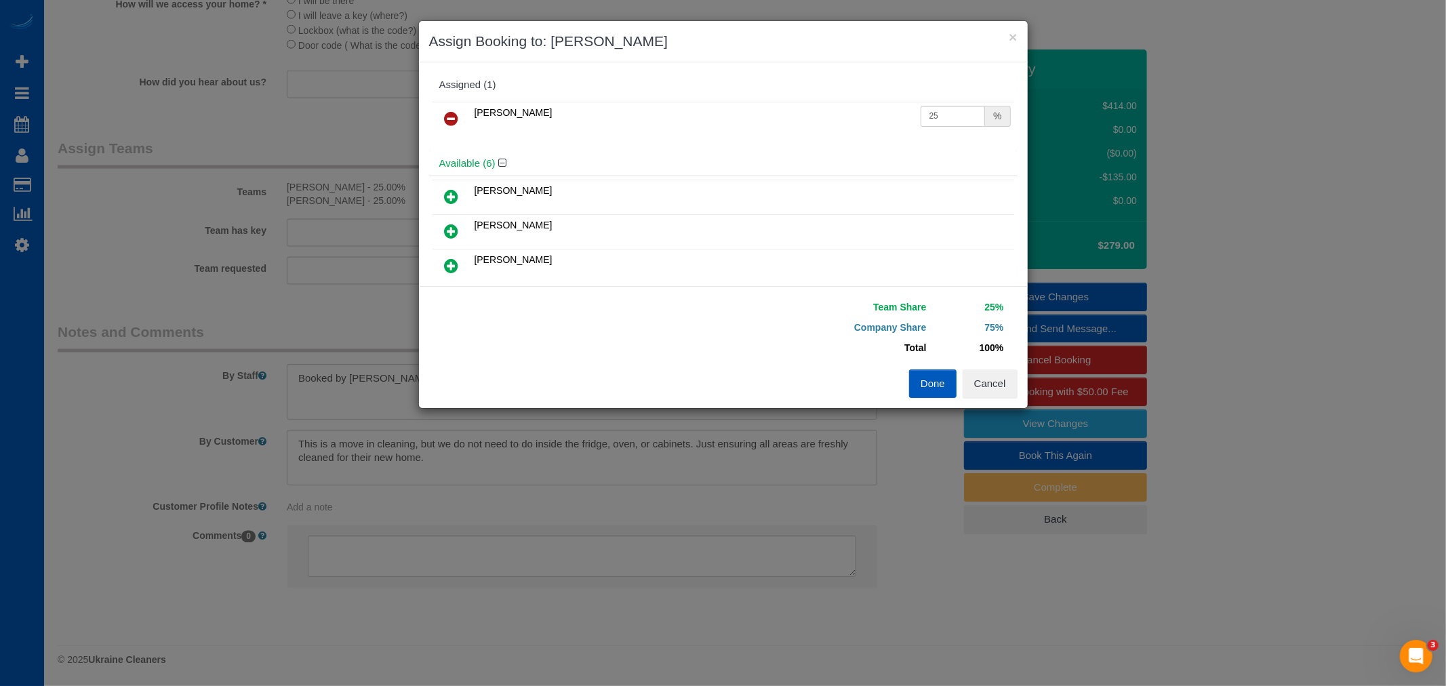
click at [450, 223] on icon at bounding box center [452, 231] width 14 height 16
drag, startPoint x: 922, startPoint y: 150, endPoint x: 933, endPoint y: 151, distance: 10.2
click at [933, 151] on input "25" at bounding box center [952, 150] width 65 height 21
click at [751, 342] on td "Total" at bounding box center [831, 348] width 197 height 20
click at [939, 388] on button "Done" at bounding box center [932, 383] width 47 height 28
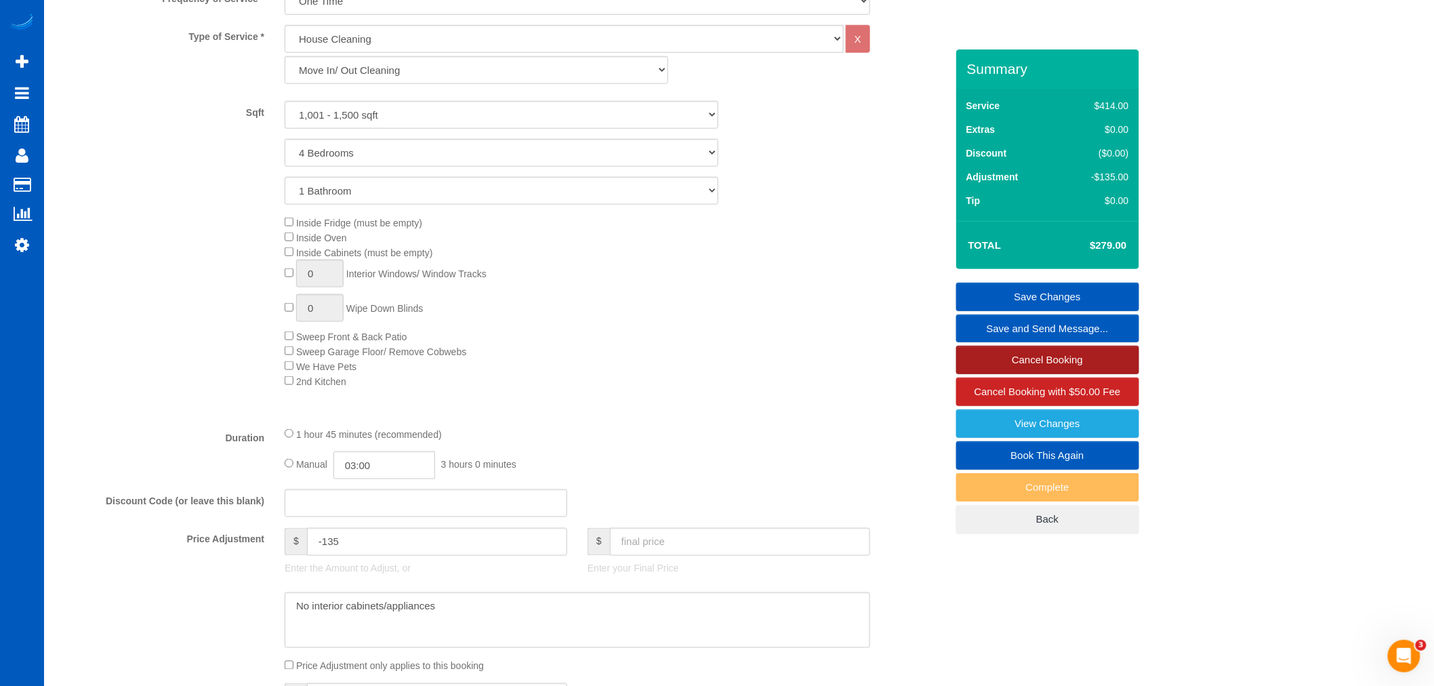
scroll to position [590, 0]
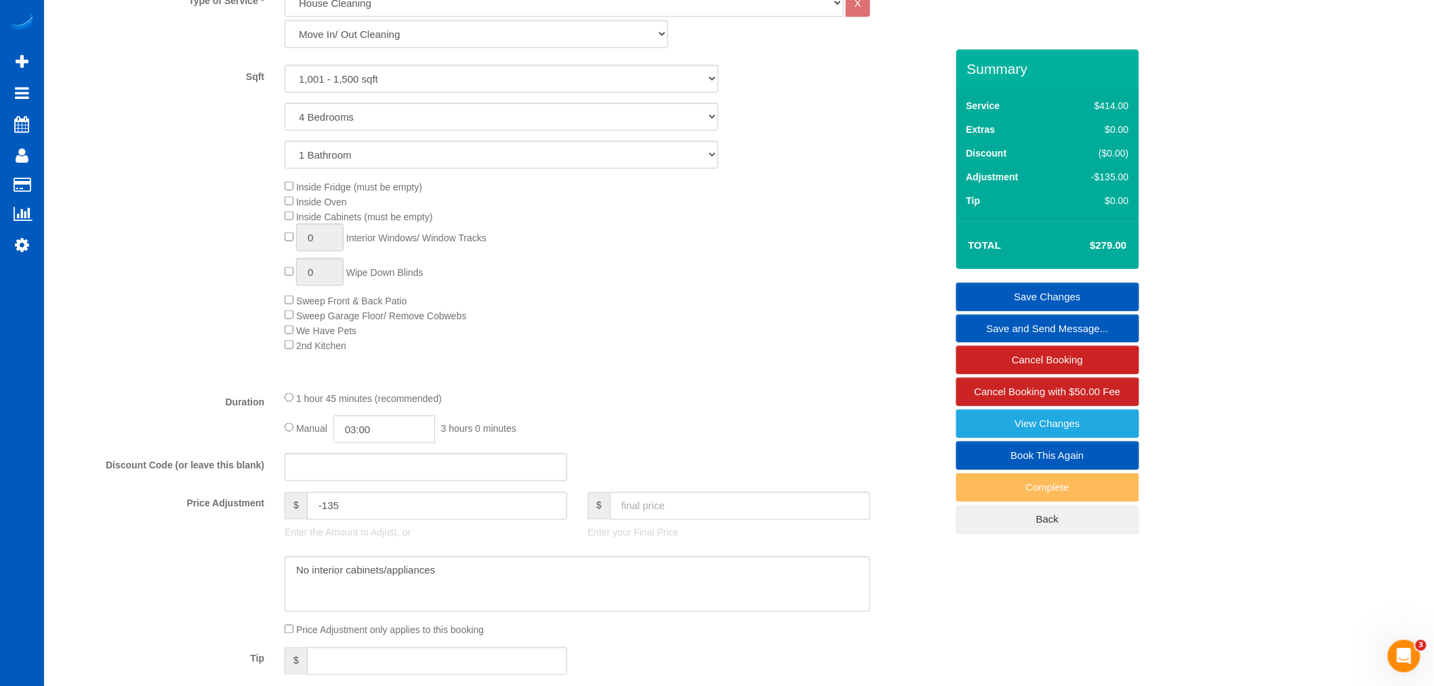
click at [1079, 290] on link "Save Changes" at bounding box center [1047, 297] width 183 height 28
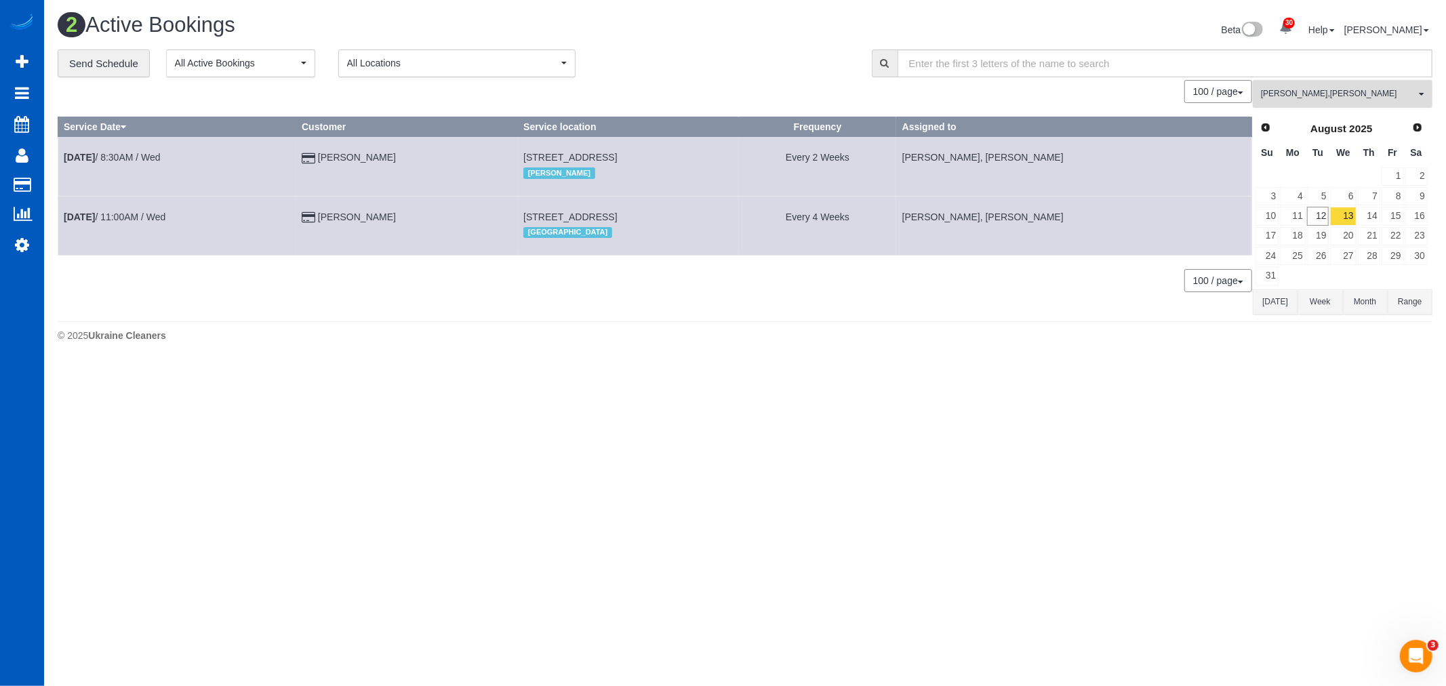
click at [1320, 96] on span "Nataliia Moskalenko , Viktoriia Zhukovska" at bounding box center [1338, 94] width 155 height 12
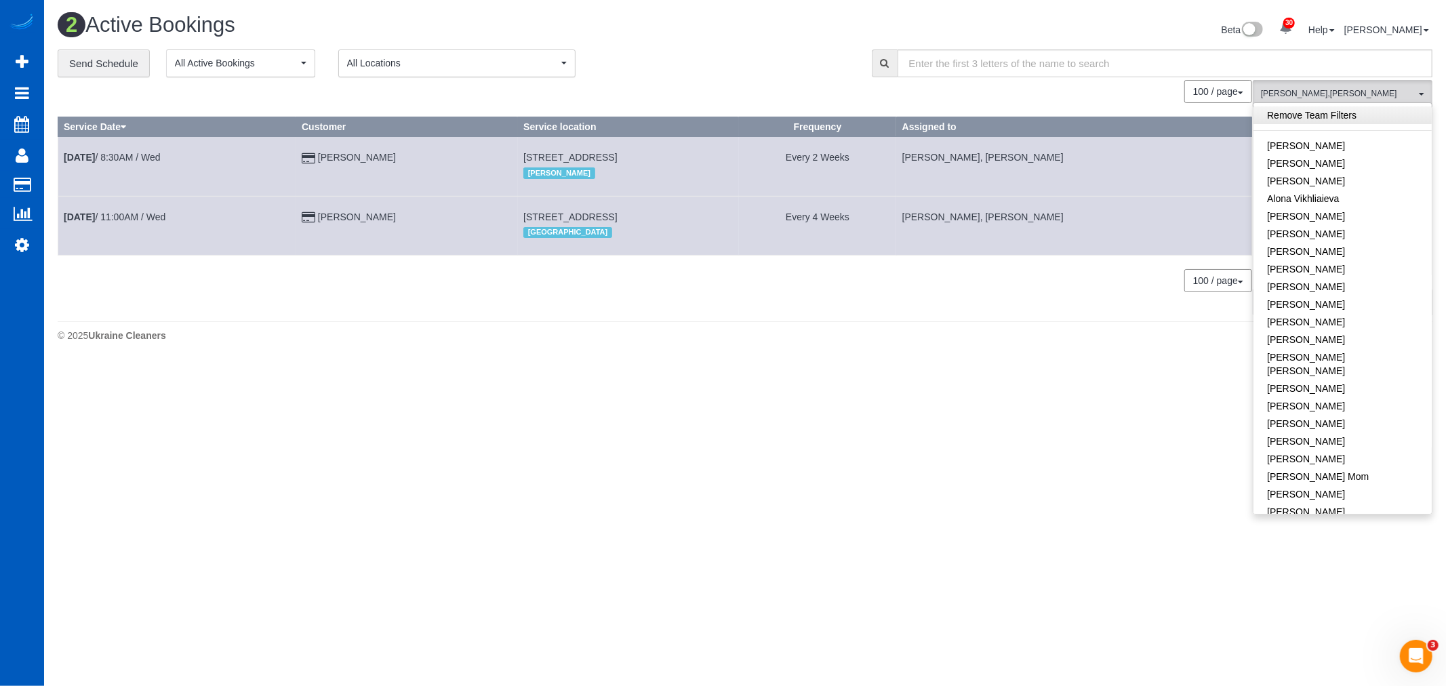
click at [1320, 123] on link "Remove Team Filters" at bounding box center [1342, 115] width 178 height 18
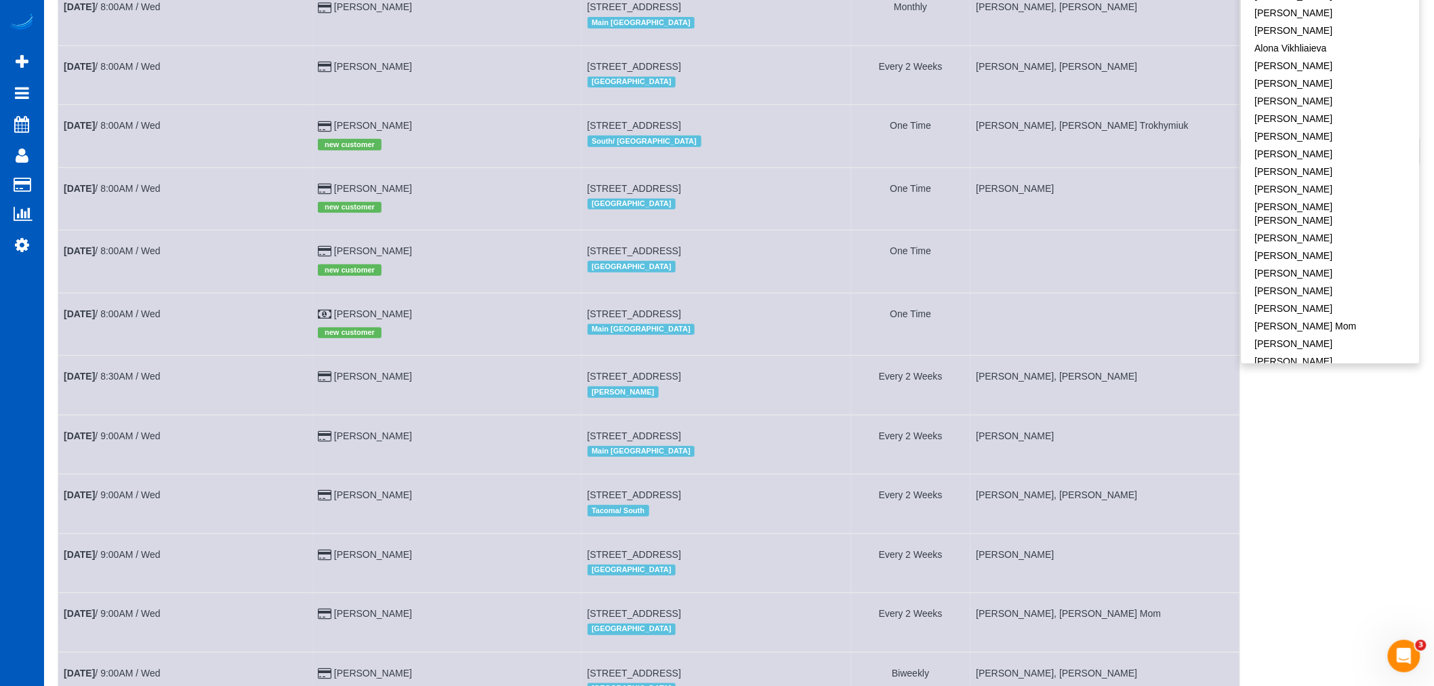
scroll to position [75, 0]
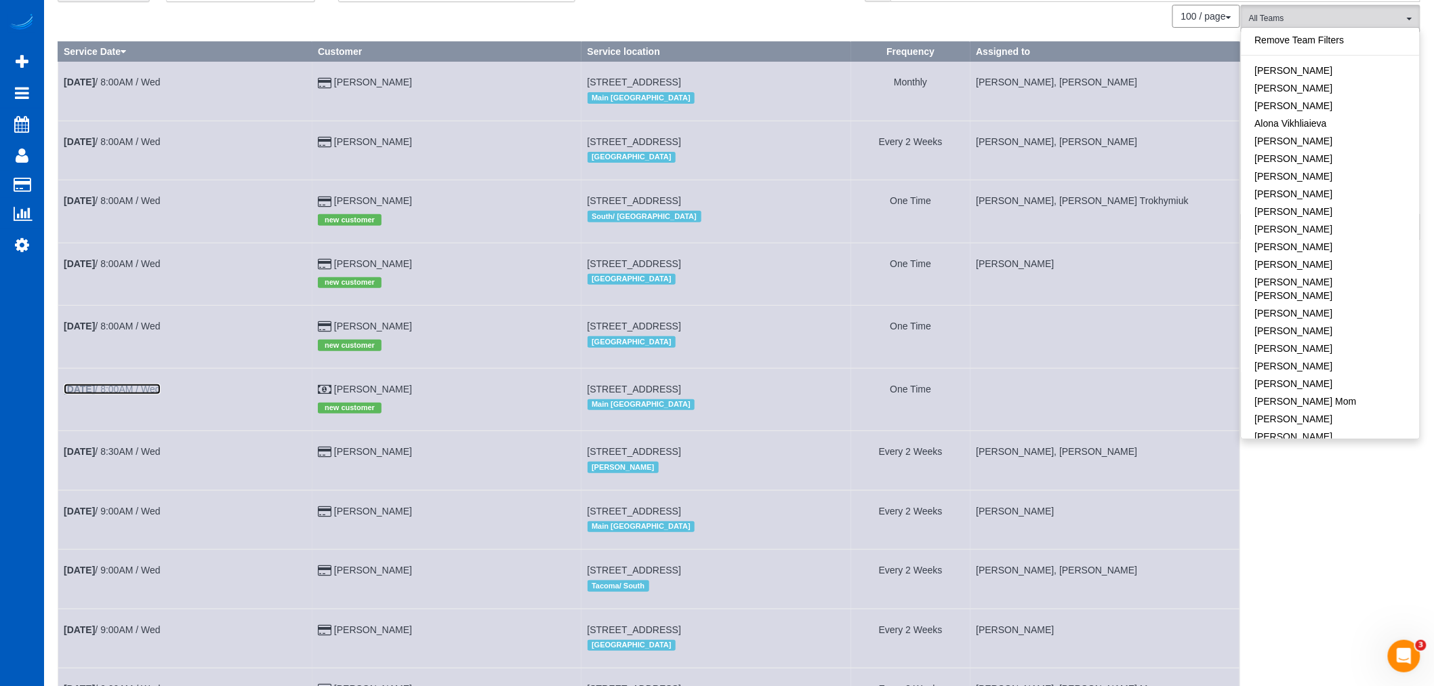
click at [87, 390] on b "Aug 13th" at bounding box center [79, 389] width 31 height 11
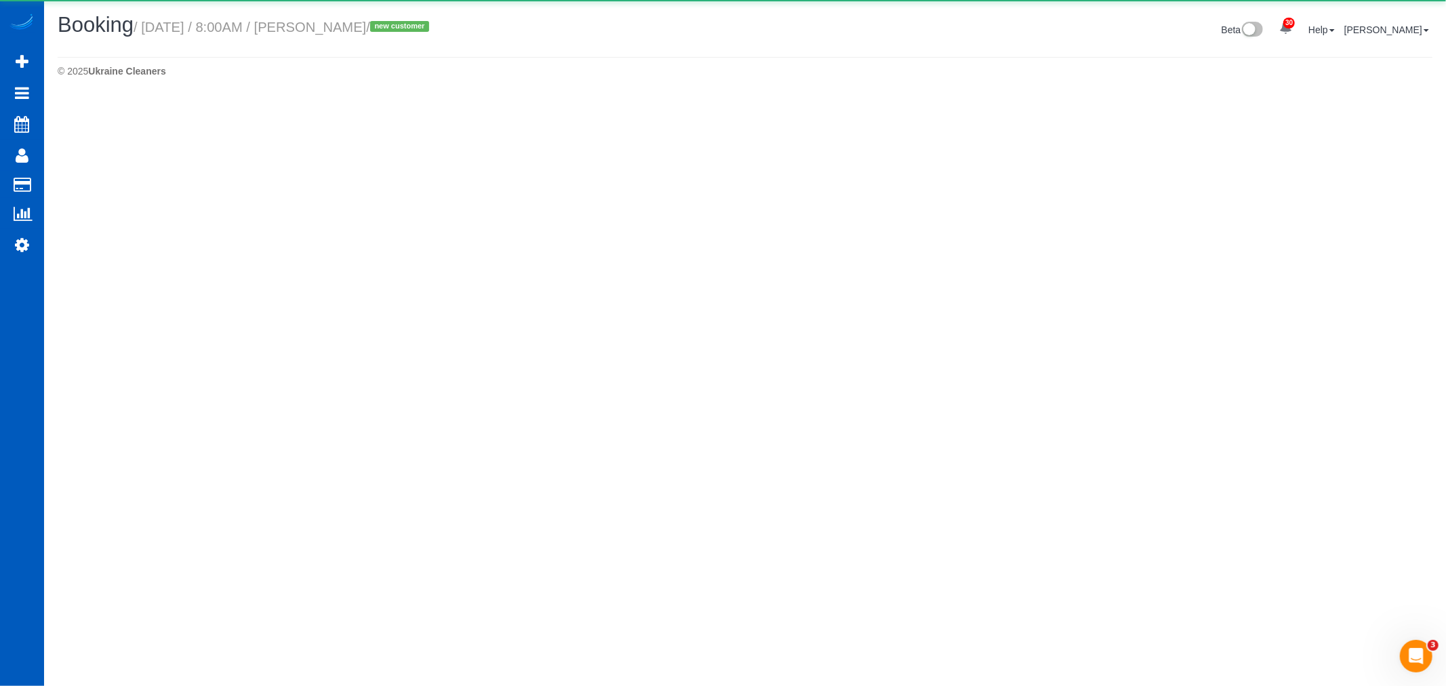
select select "WA"
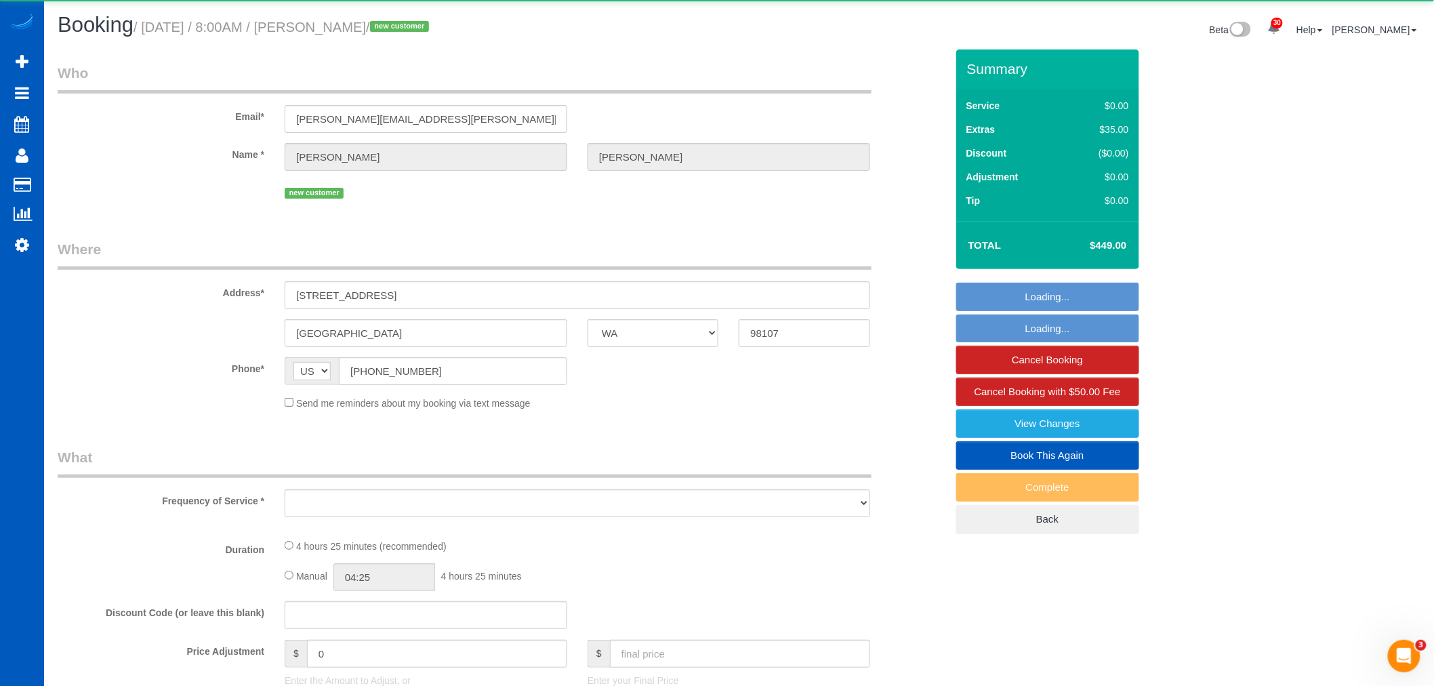
select select "object:148732"
select select "199"
select select "spot441"
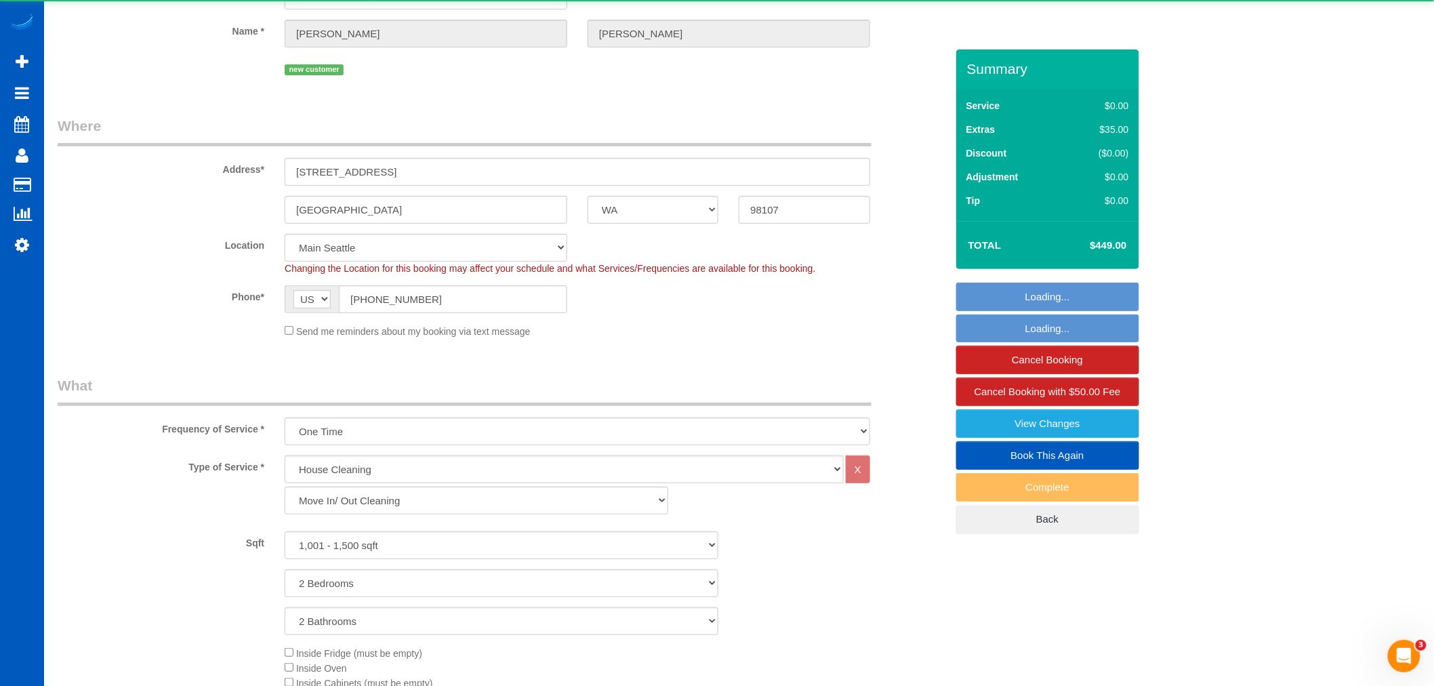
select select "object:149029"
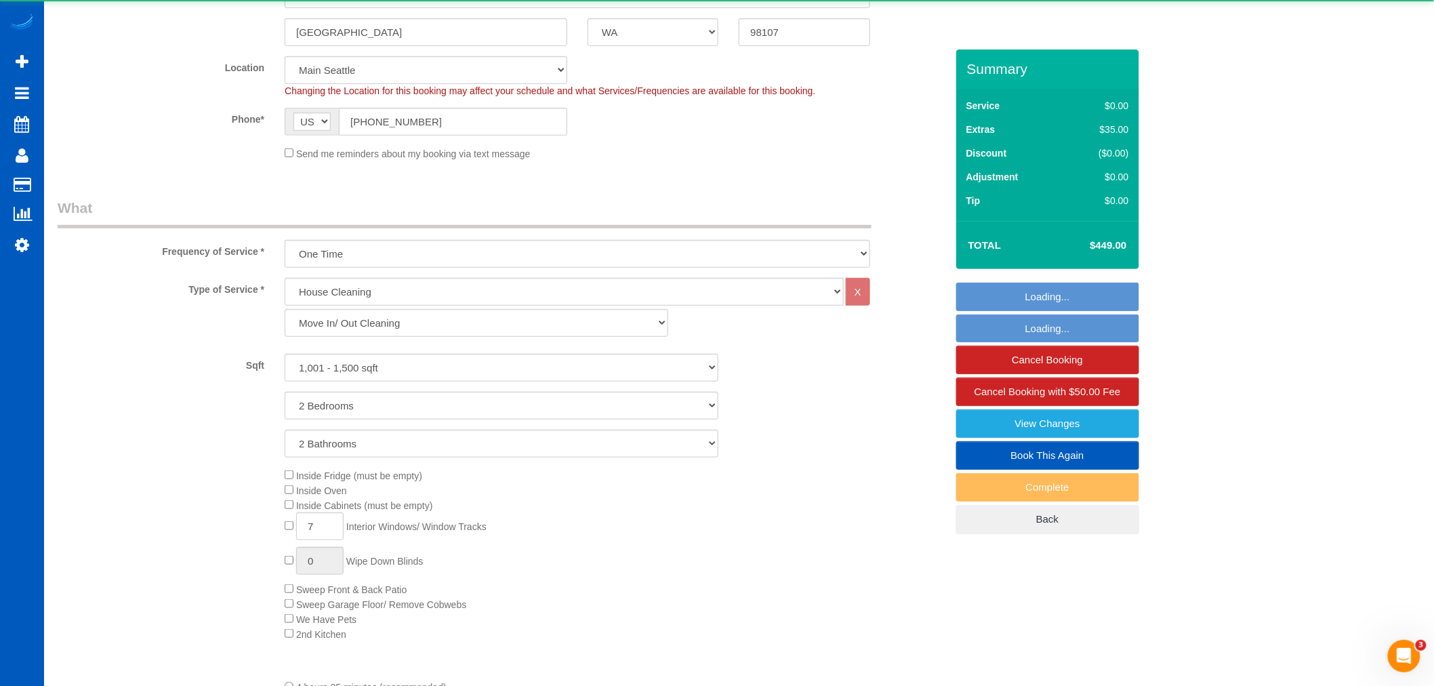
select select "1001"
select select "2"
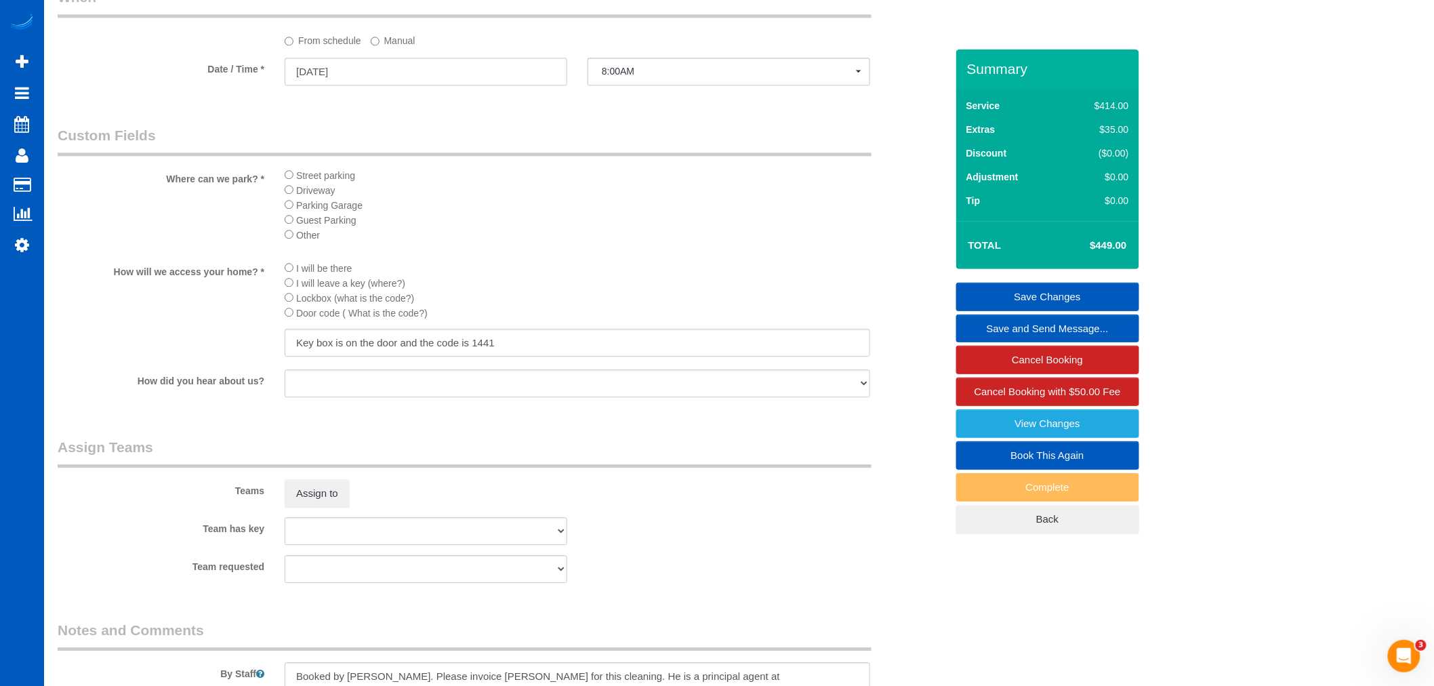
scroll to position [1204, 0]
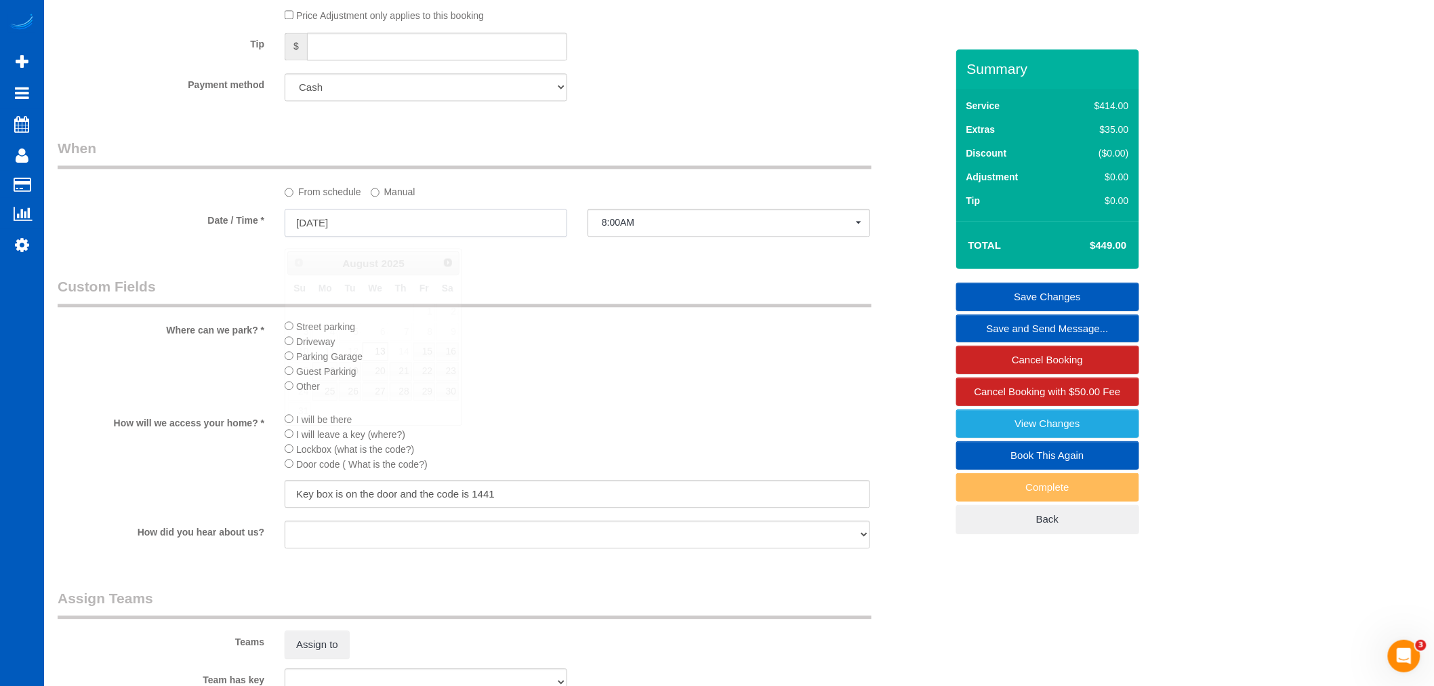
click at [350, 233] on input "[DATE]" at bounding box center [426, 223] width 283 height 28
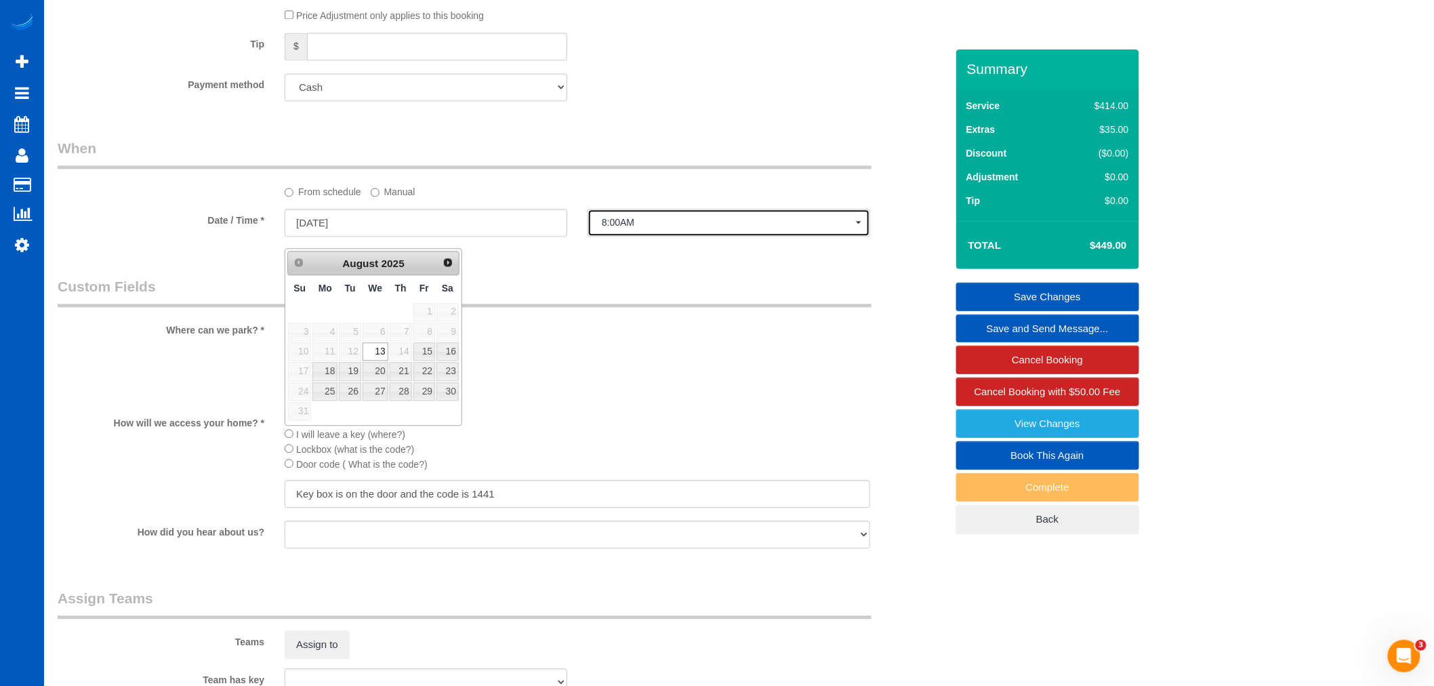
click at [628, 237] on button "8:00AM" at bounding box center [729, 223] width 283 height 28
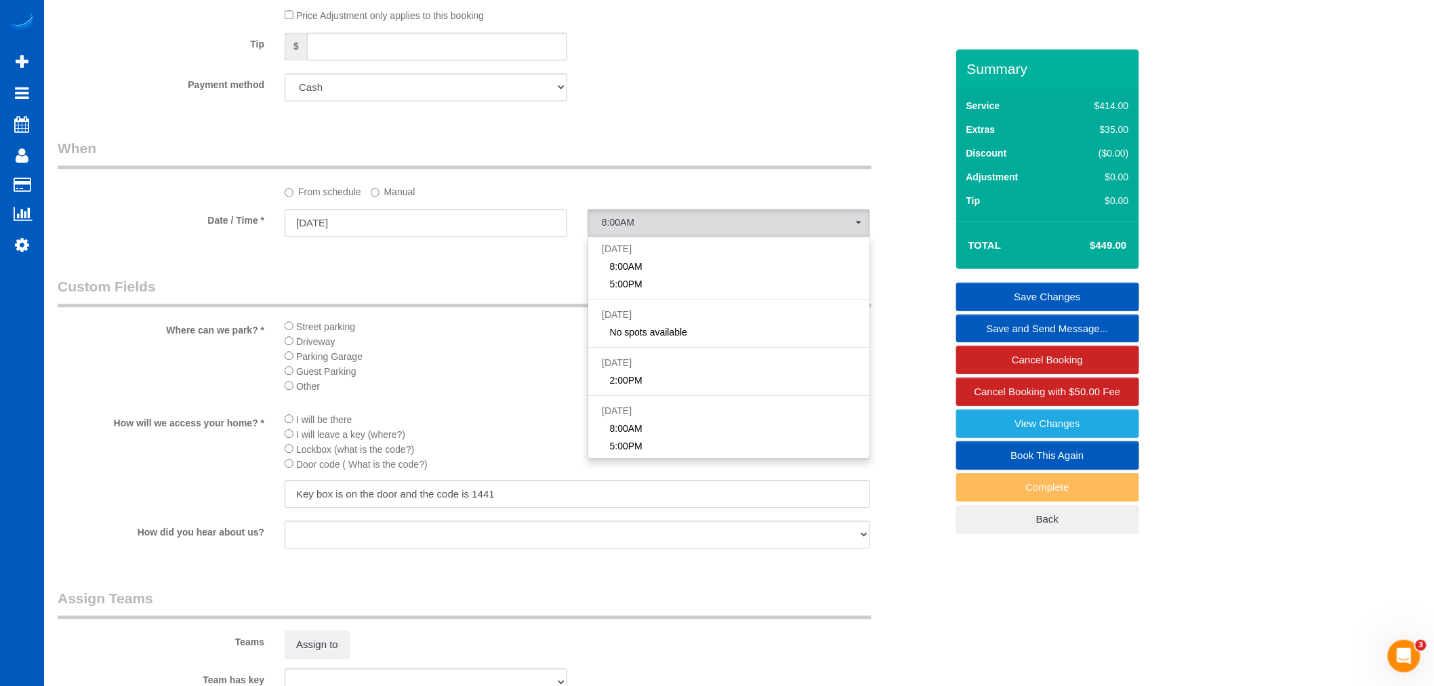
click at [382, 199] on label "Manual" at bounding box center [393, 189] width 45 height 18
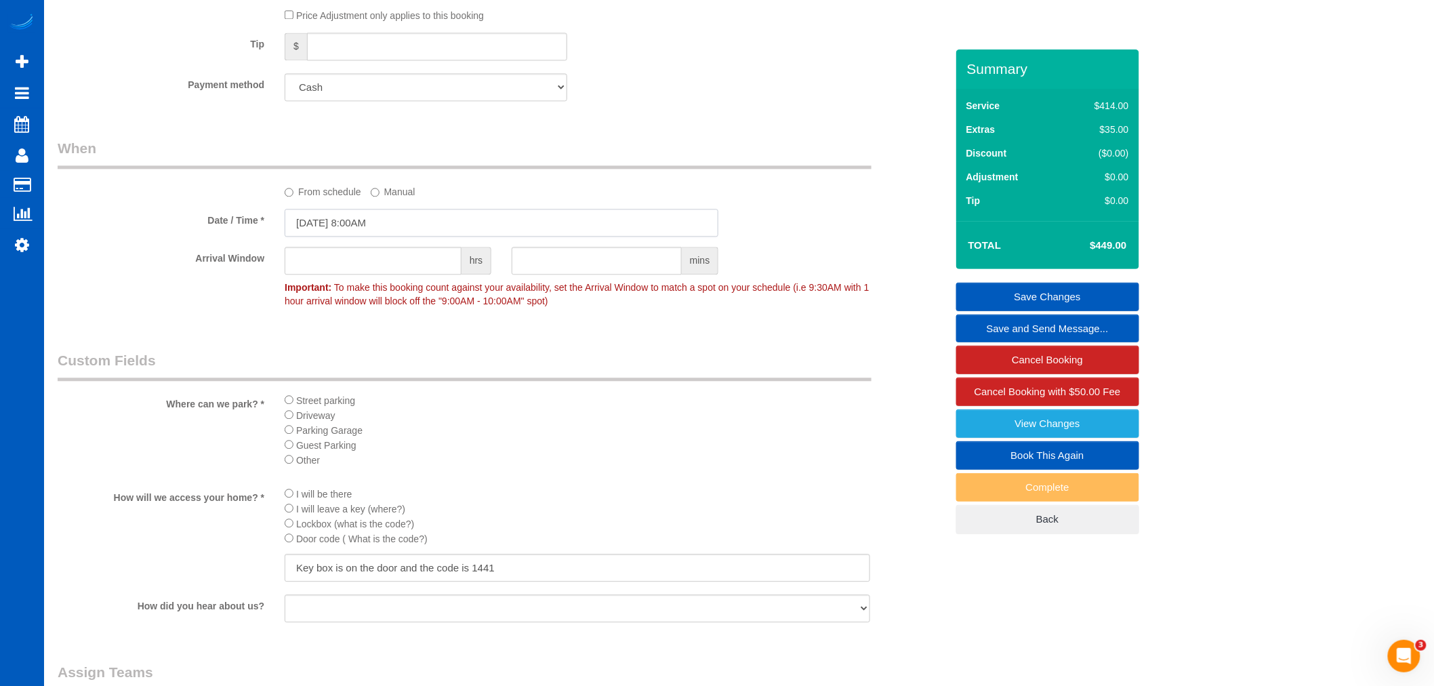
click at [370, 228] on input "08/13/2025 8:00AM" at bounding box center [502, 223] width 434 height 28
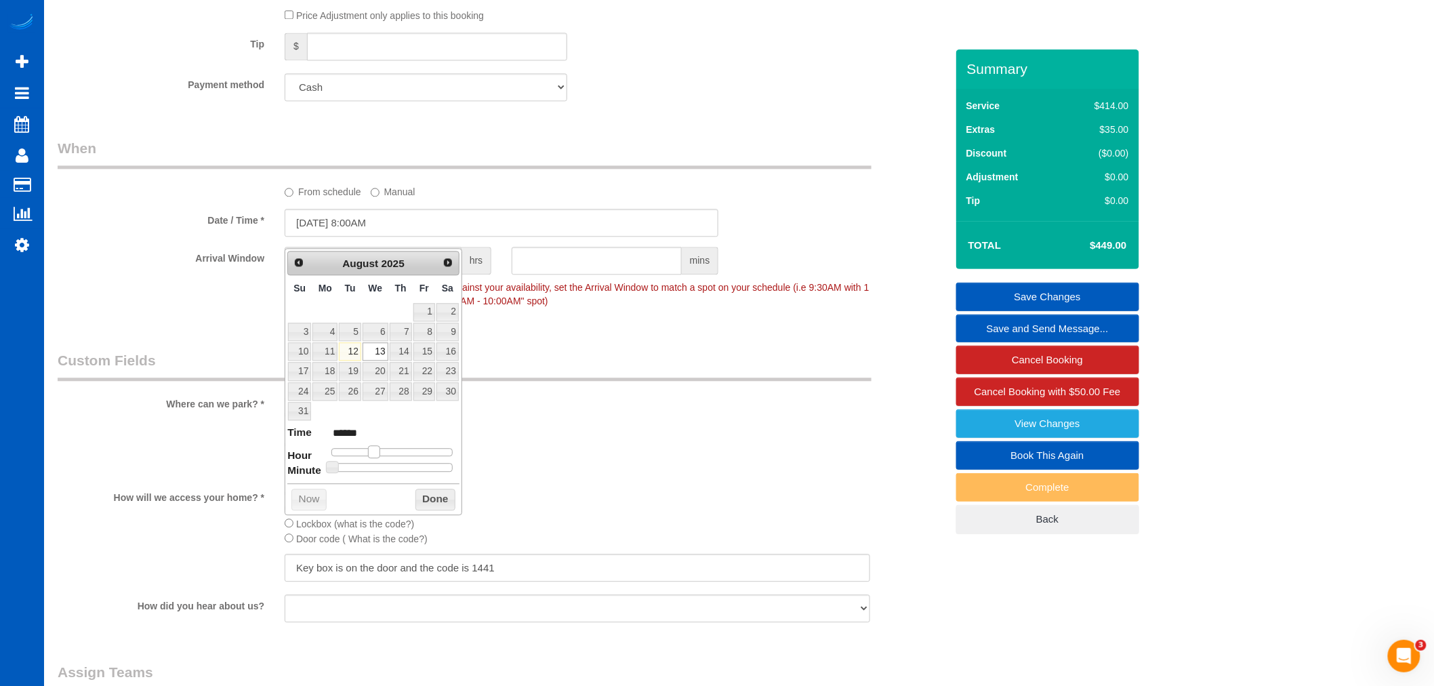
type input "08/13/2025 9:00AM"
type input "******"
type input "08/13/2025 10:00AM"
type input "*******"
type input "08/13/2025 11:00AM"
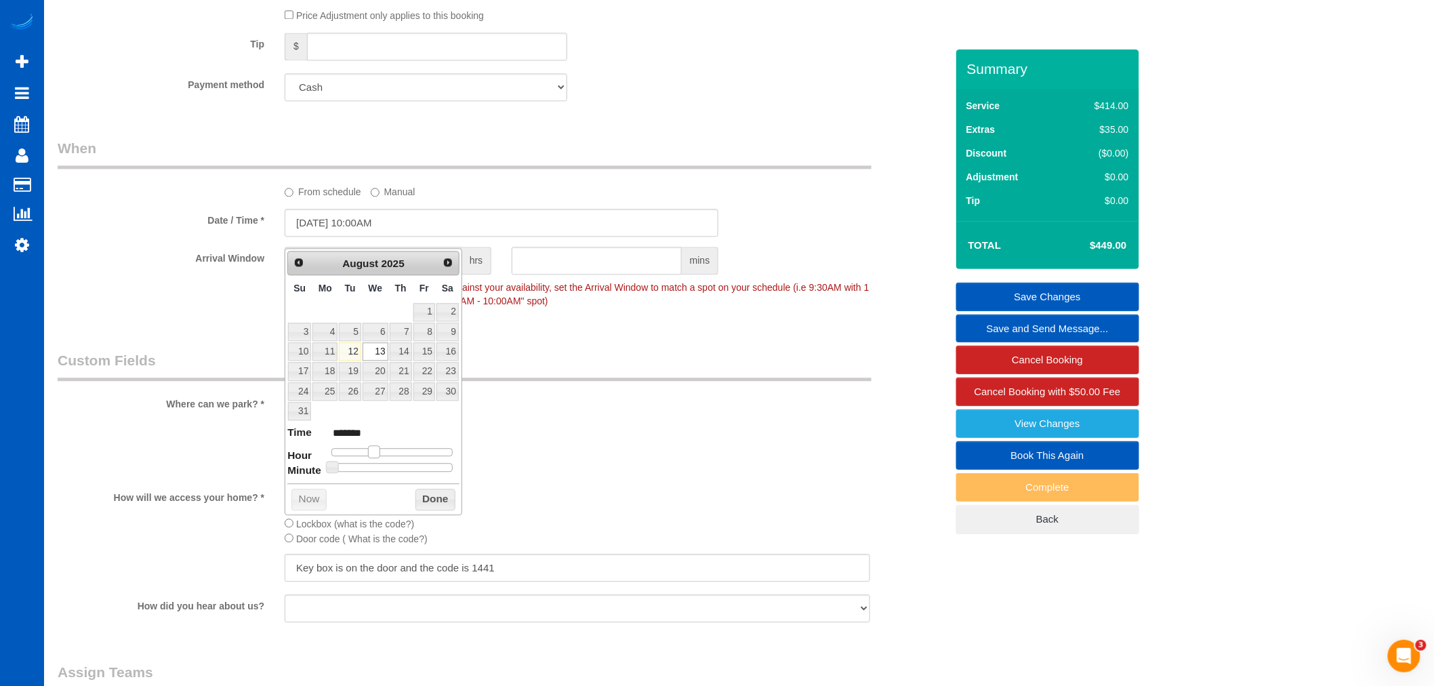
type input "*******"
type input "08/13/2025 12:00PM"
type input "*******"
type input "08/13/2025 1:00PM"
type input "******"
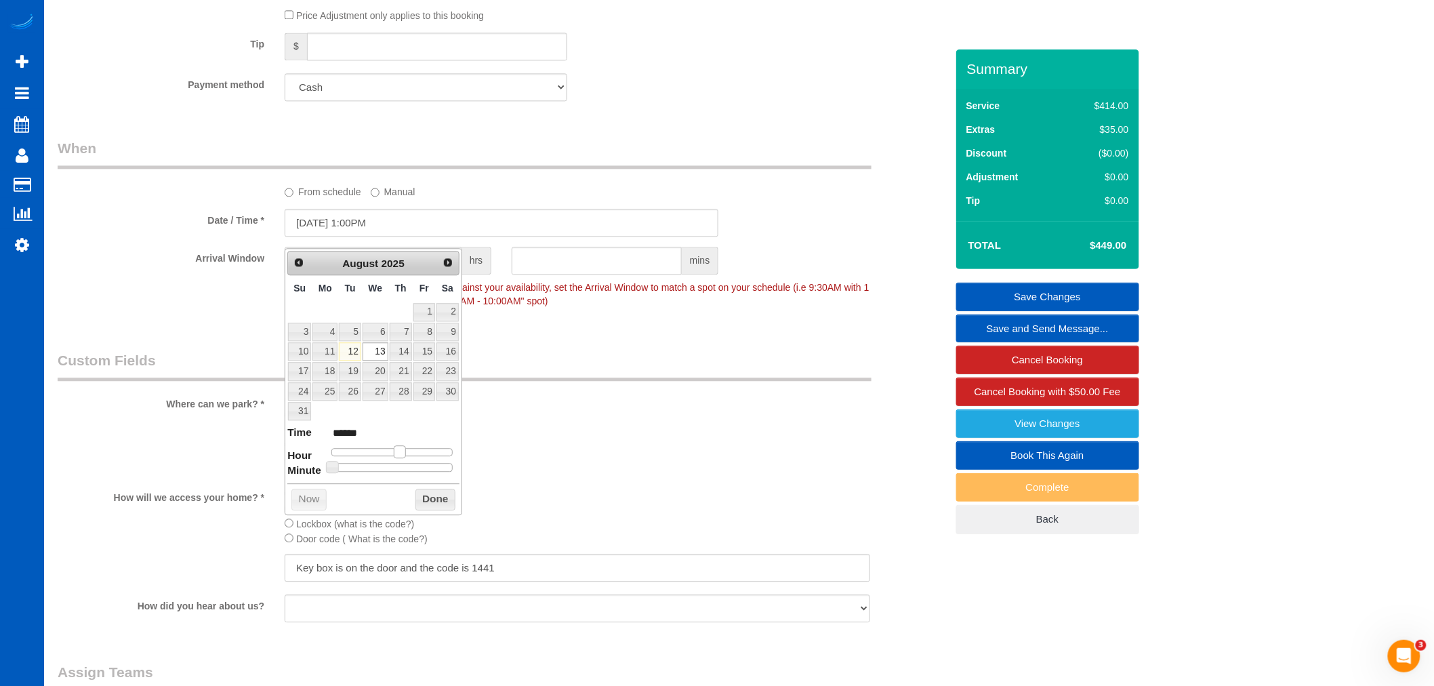
type input "08/13/2025 2:00PM"
type input "******"
type input "08/13/2025 3:00PM"
type input "******"
type input "08/13/2025 2:00PM"
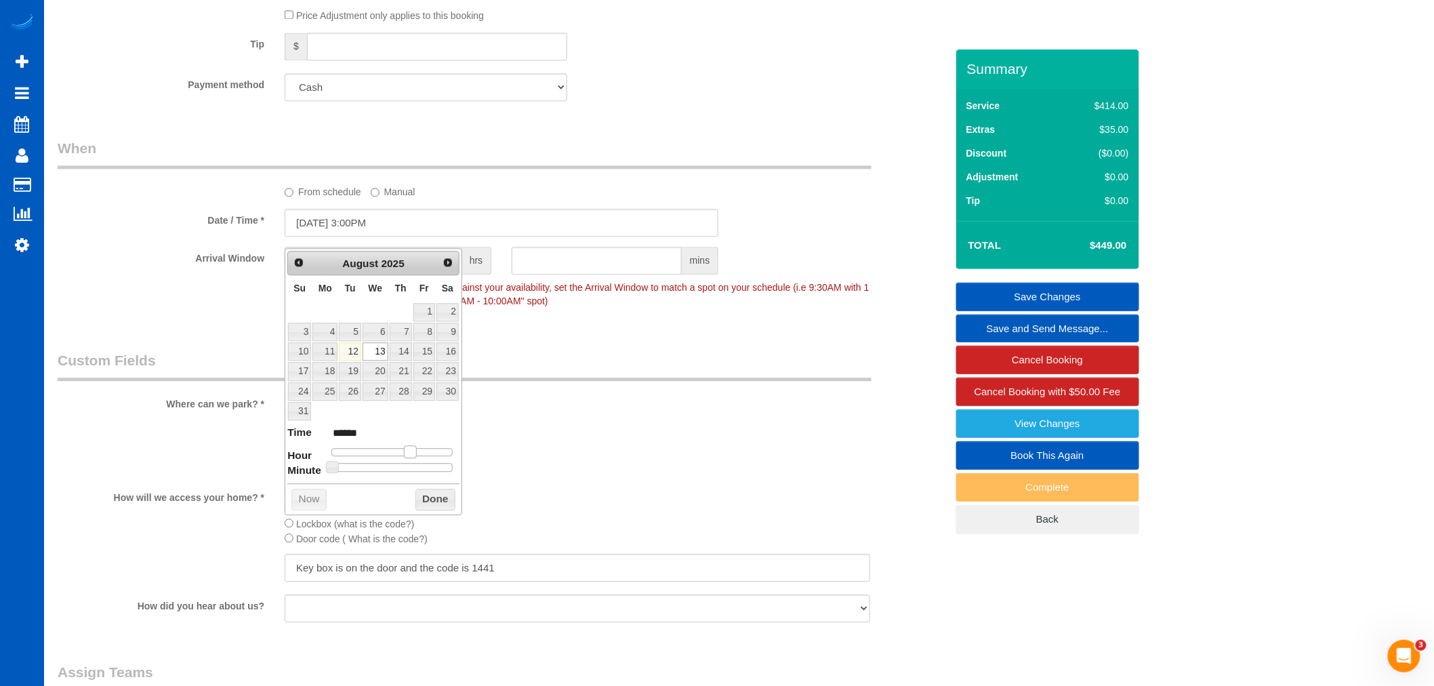
type input "******"
drag, startPoint x: 377, startPoint y: 457, endPoint x: 409, endPoint y: 462, distance: 32.2
click at [409, 462] on dl "Time ****** Hour Minute Second Millisecond Microsecond Time Zone ***** ***** **…" at bounding box center [373, 448] width 172 height 47
click at [446, 507] on button "Done" at bounding box center [435, 500] width 40 height 22
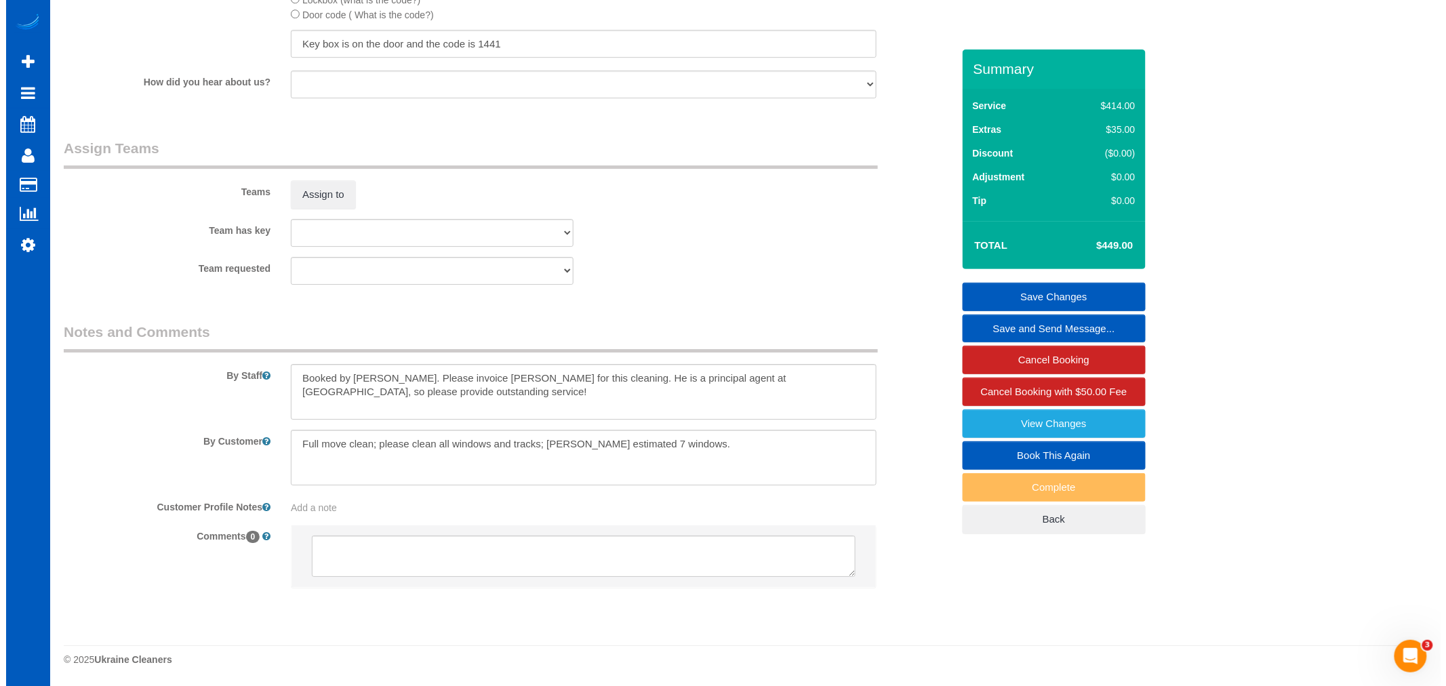
scroll to position [1750, 0]
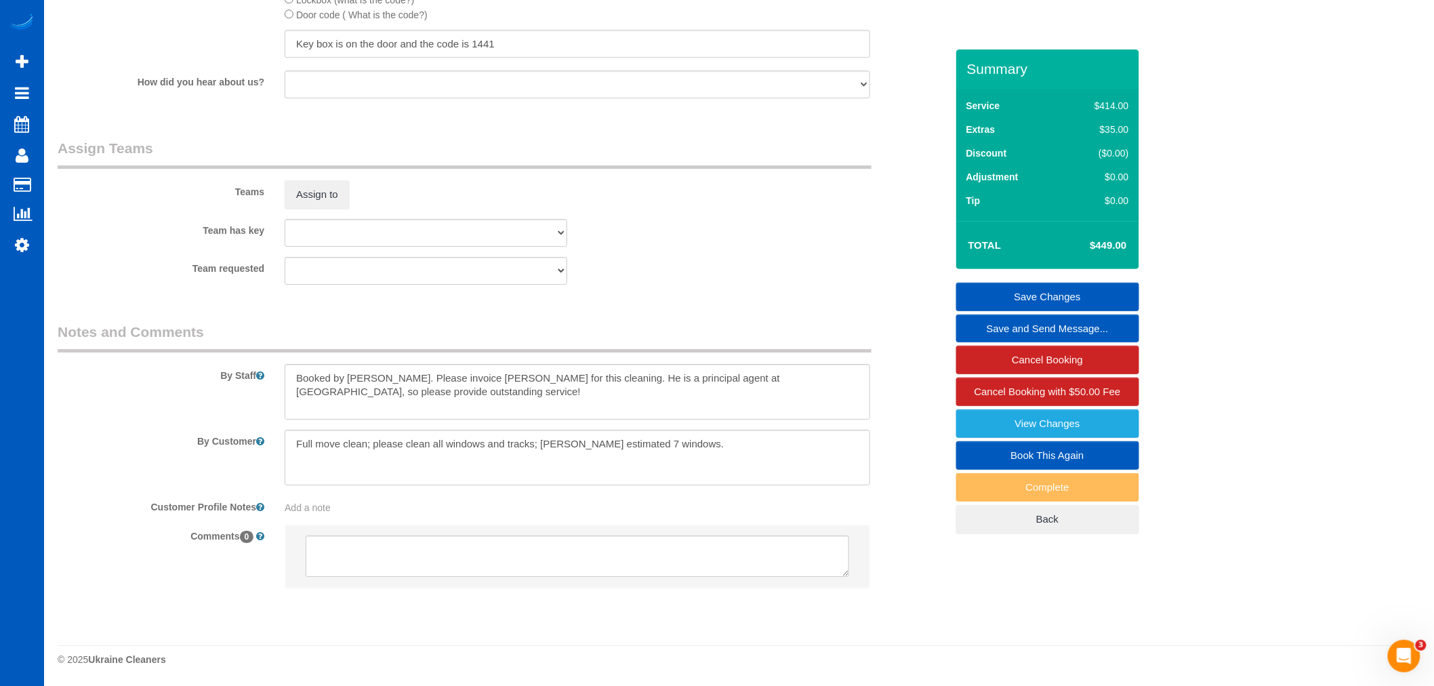
click at [335, 215] on sui-booking-teams "Teams Assign to Team has key Alona Tarasiuk Alona Vikhliaieva Anastasiia Ionova…" at bounding box center [502, 211] width 889 height 146
click at [328, 202] on button "Assign to" at bounding box center [317, 194] width 65 height 28
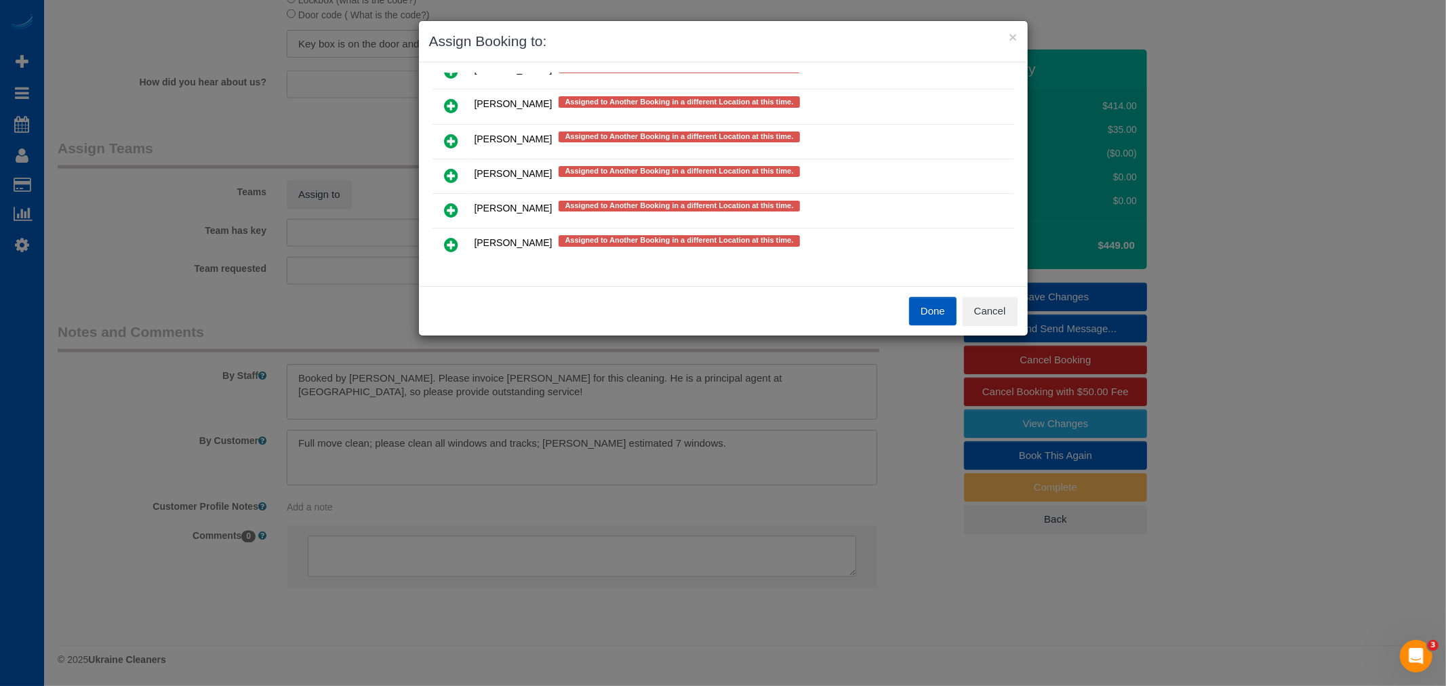
scroll to position [629, 0]
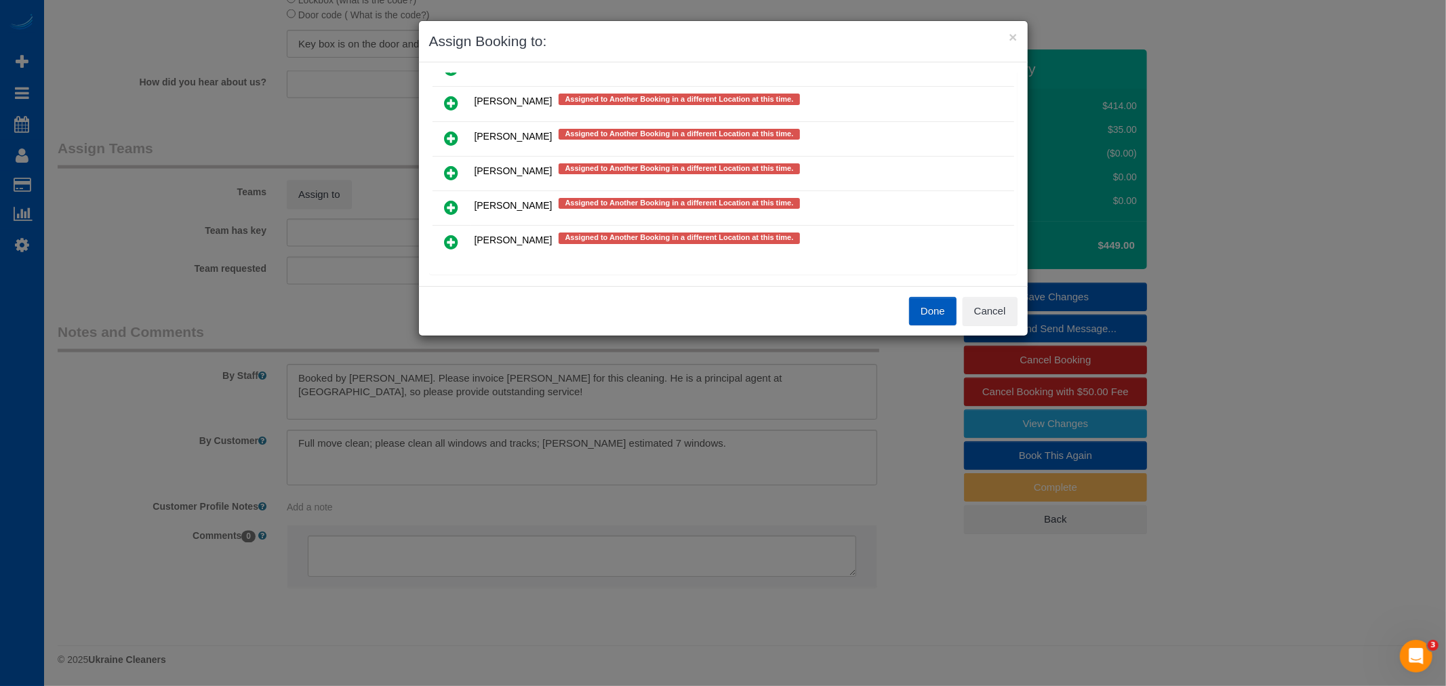
click at [447, 234] on icon at bounding box center [452, 242] width 14 height 16
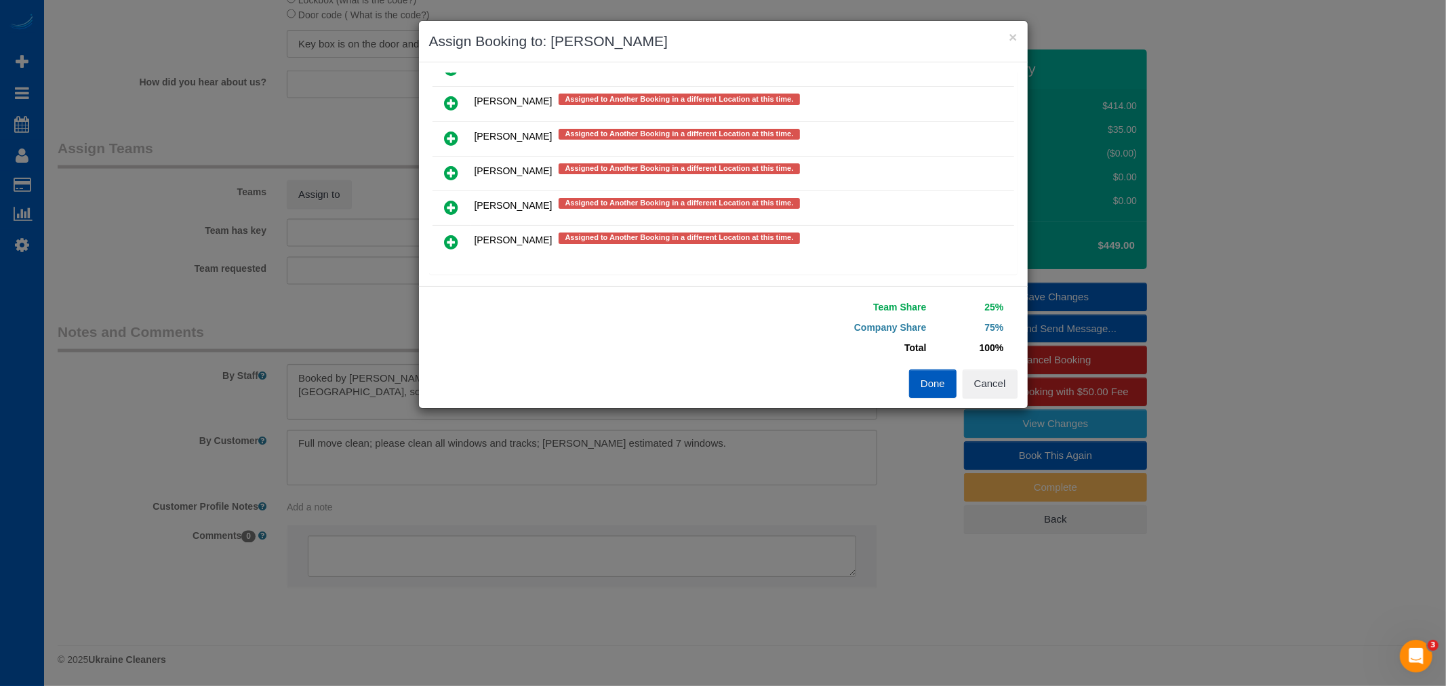
click at [449, 229] on link at bounding box center [452, 242] width 32 height 27
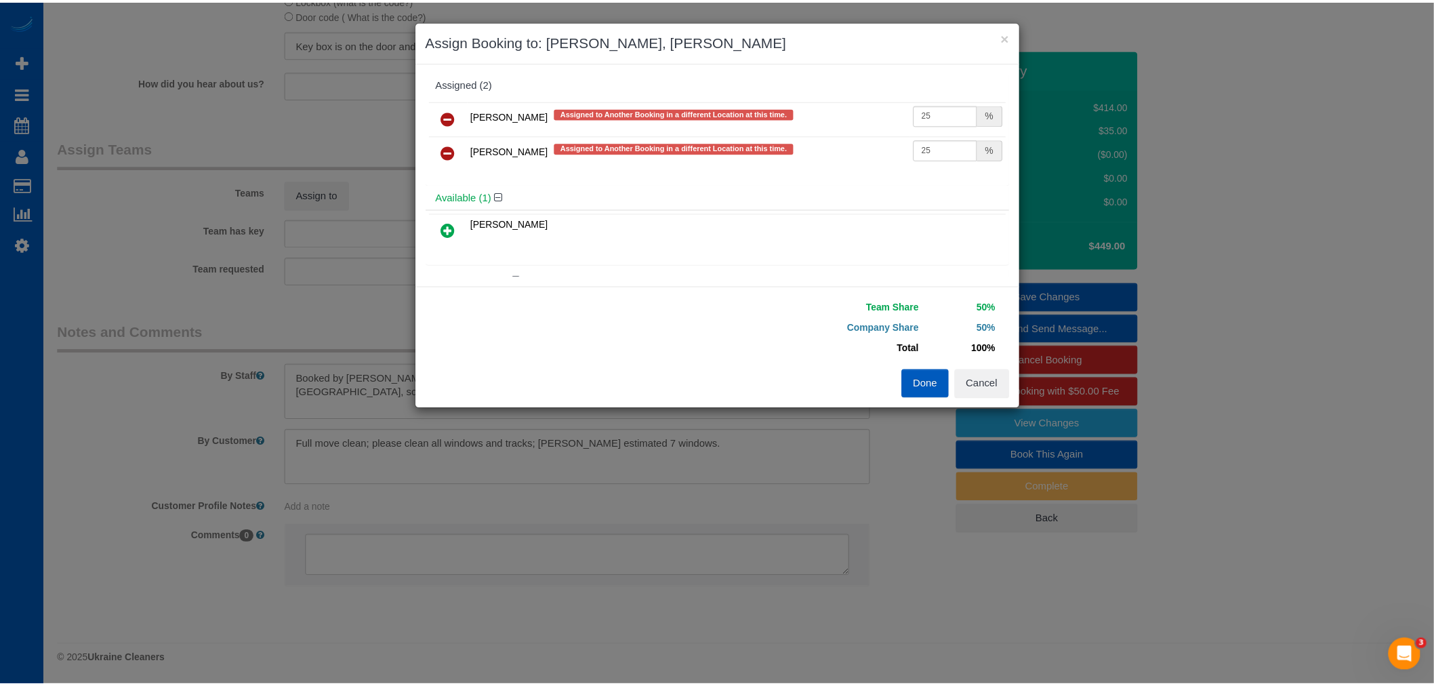
scroll to position [0, 0]
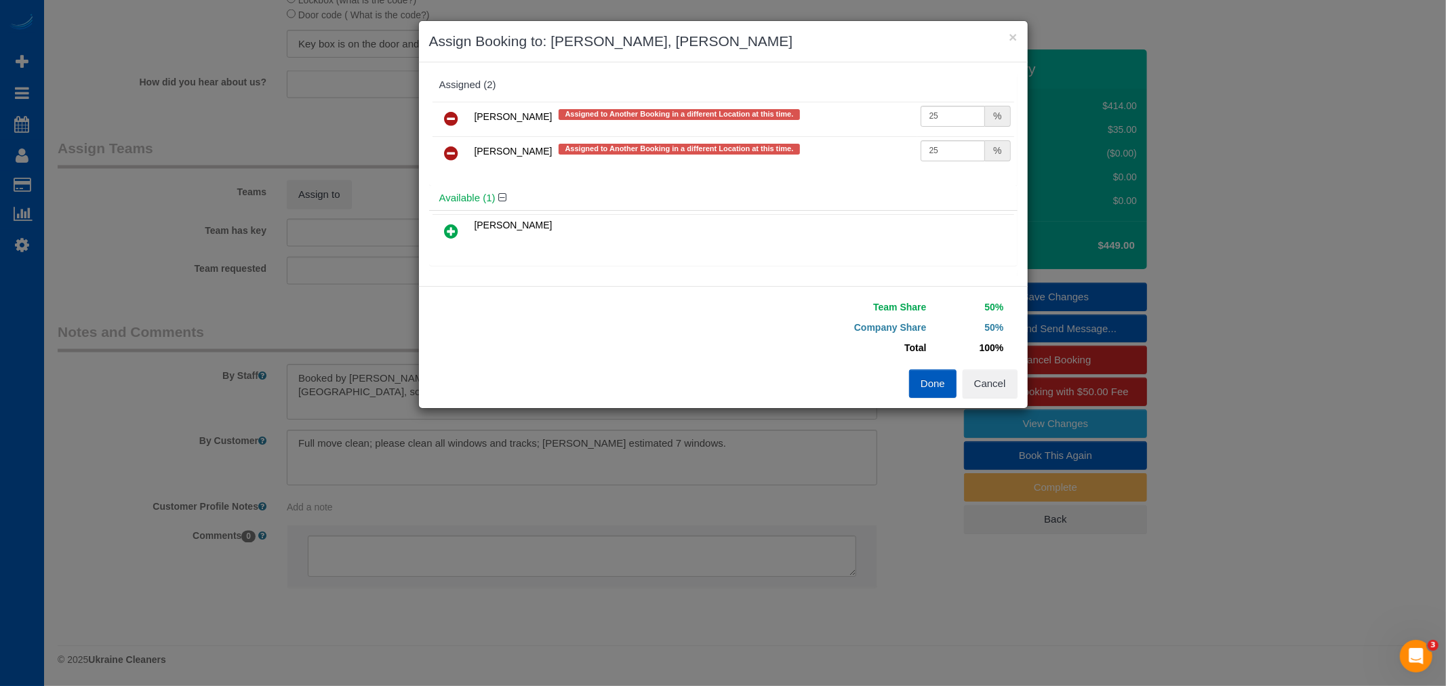
click at [928, 376] on button "Done" at bounding box center [932, 383] width 47 height 28
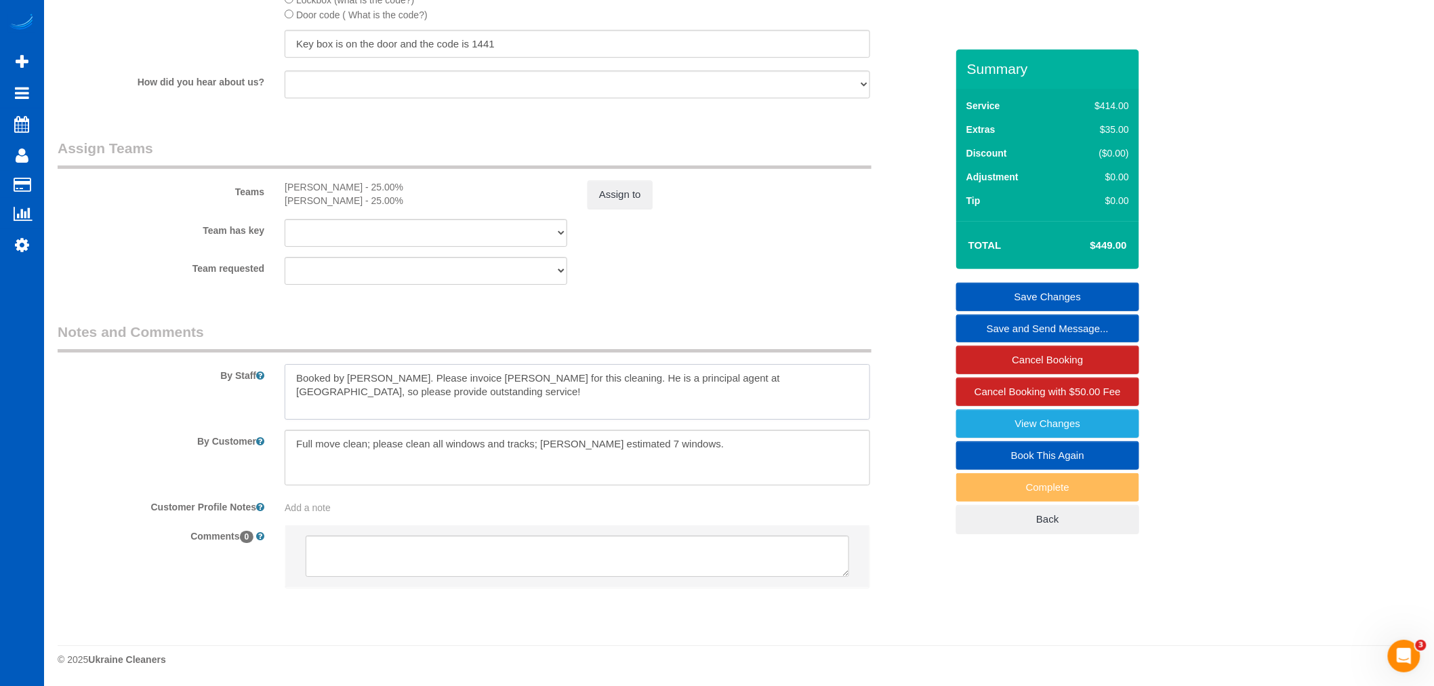
click at [478, 390] on textarea at bounding box center [578, 392] width 586 height 56
type textarea "Booked by Jade. Please invoice Charles for this cleaning. He is a principal age…"
click at [1029, 298] on link "Save Changes" at bounding box center [1047, 297] width 183 height 28
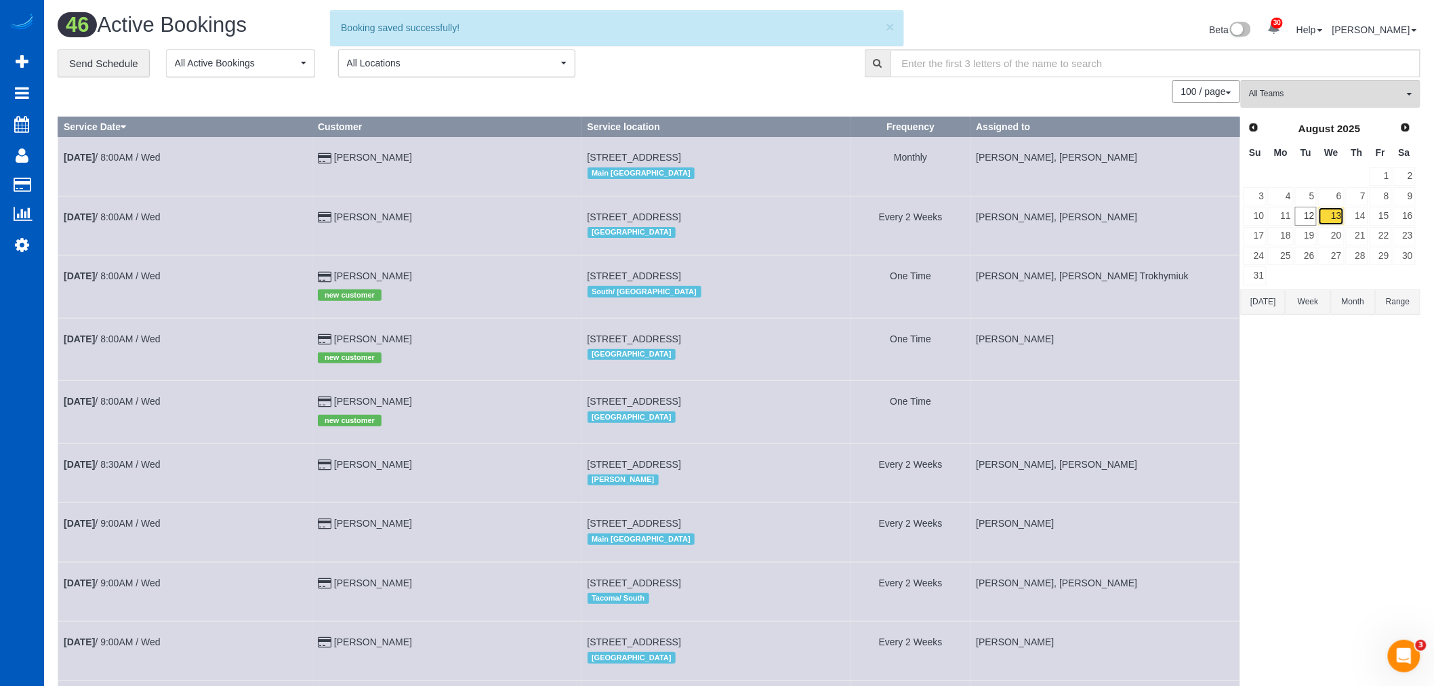
click at [1326, 210] on link "13" at bounding box center [1331, 216] width 26 height 18
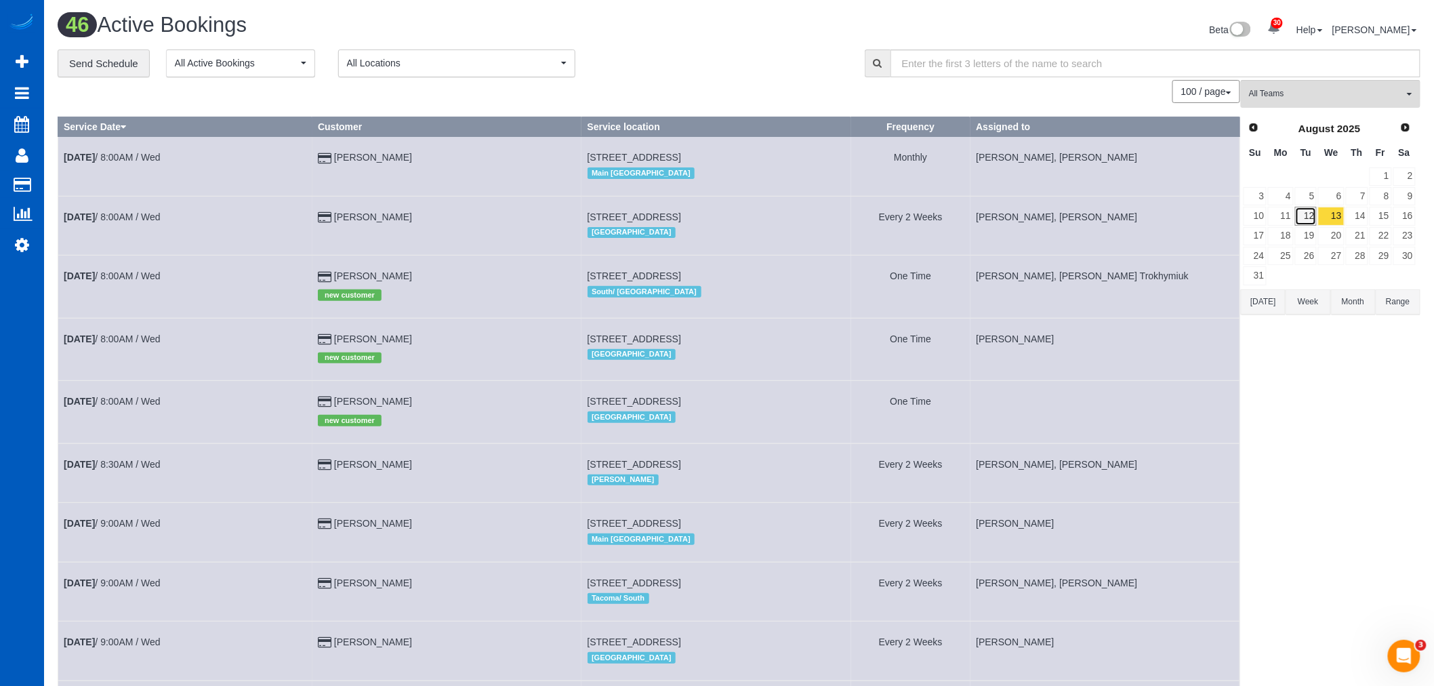
click at [1301, 210] on link "12" at bounding box center [1306, 216] width 22 height 18
click at [1336, 210] on link "13" at bounding box center [1331, 216] width 26 height 18
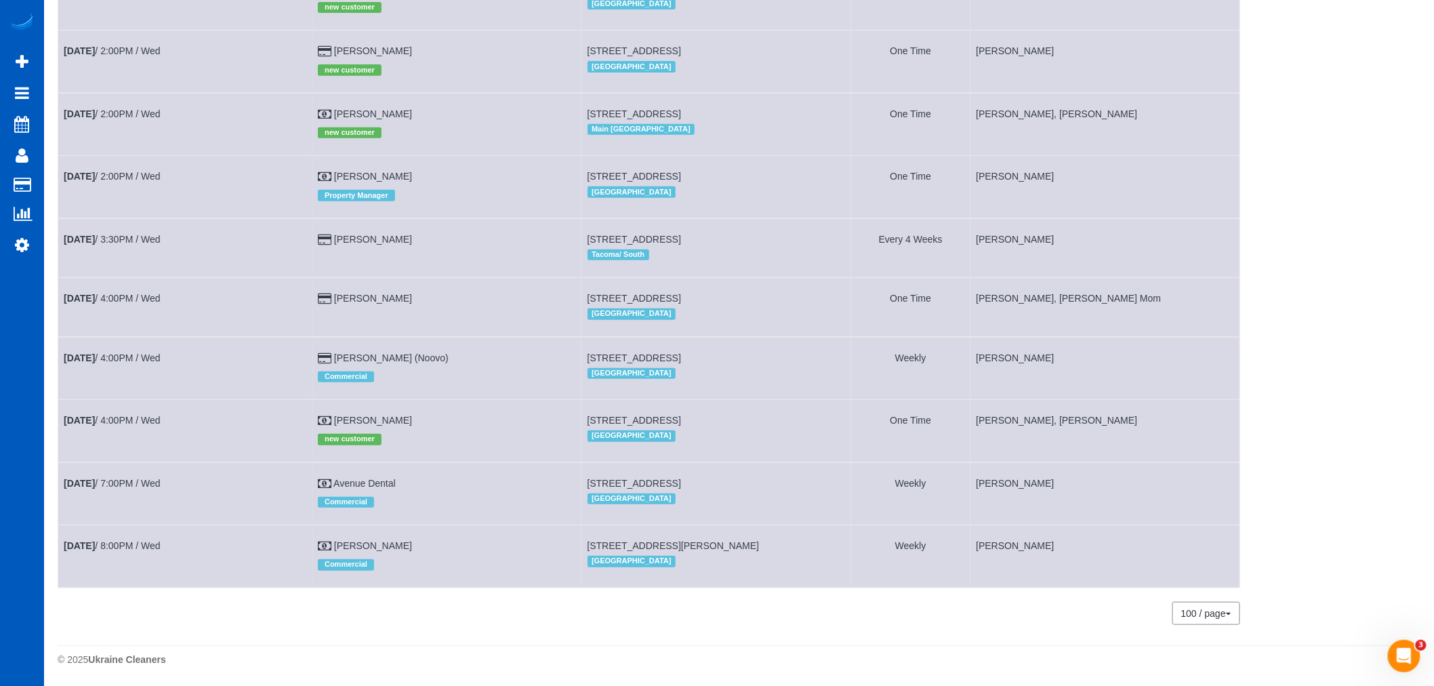
scroll to position [2403, 0]
click at [131, 415] on link "Aug 13th / 4:00PM / Wed" at bounding box center [112, 420] width 97 height 11
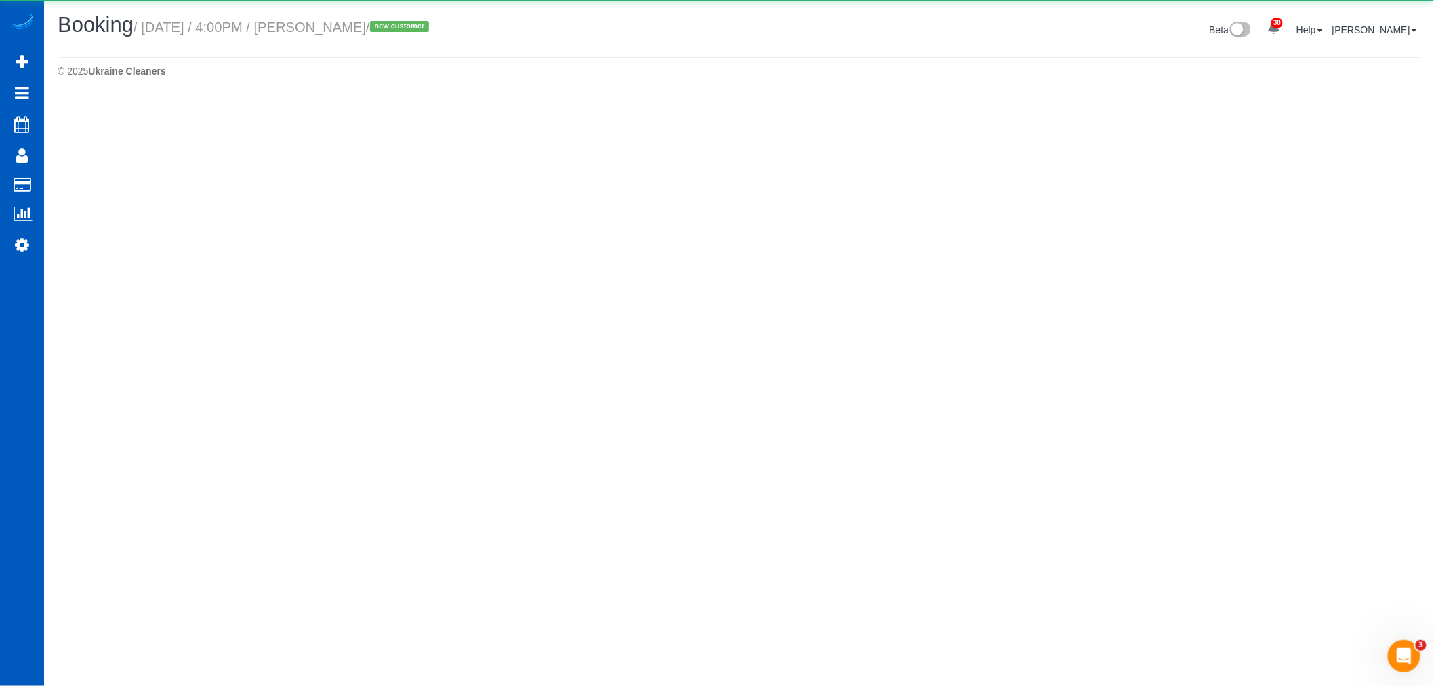
select select "WA"
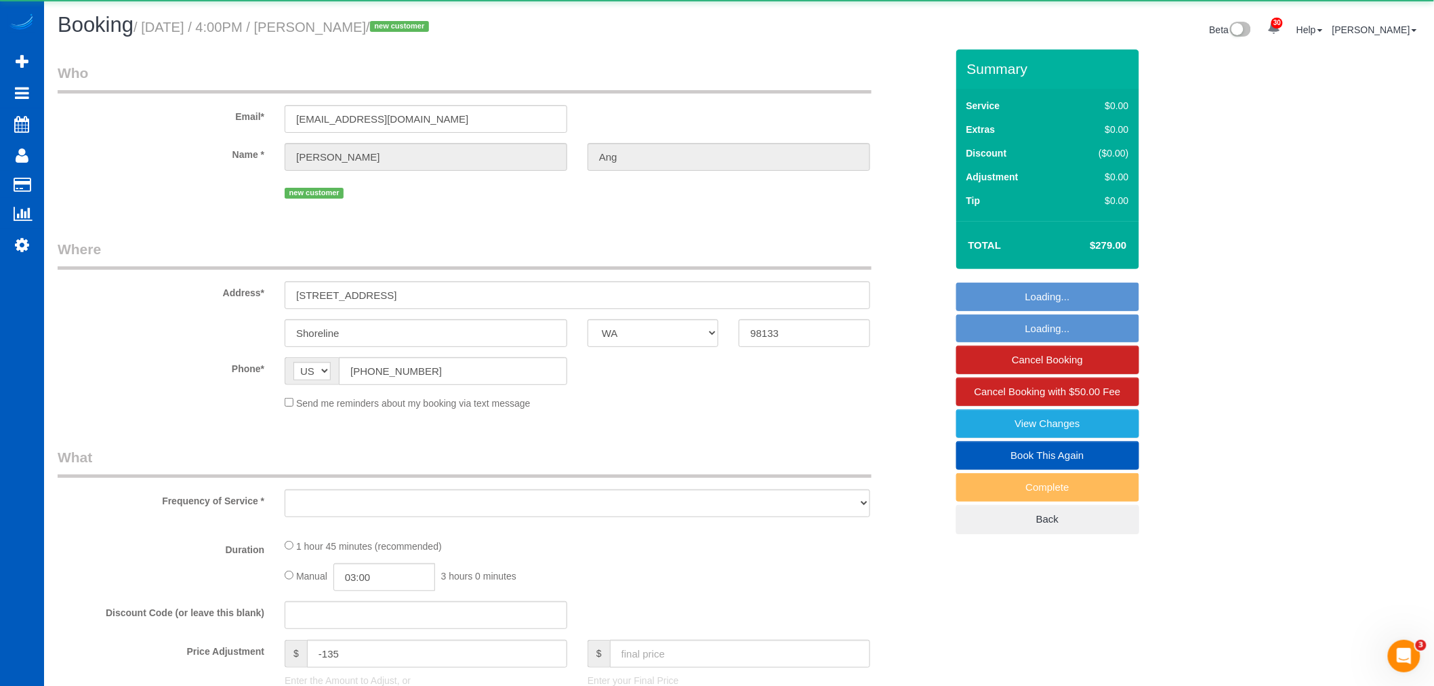
select select "object:152708"
select select "199"
select select "1001"
select select "4"
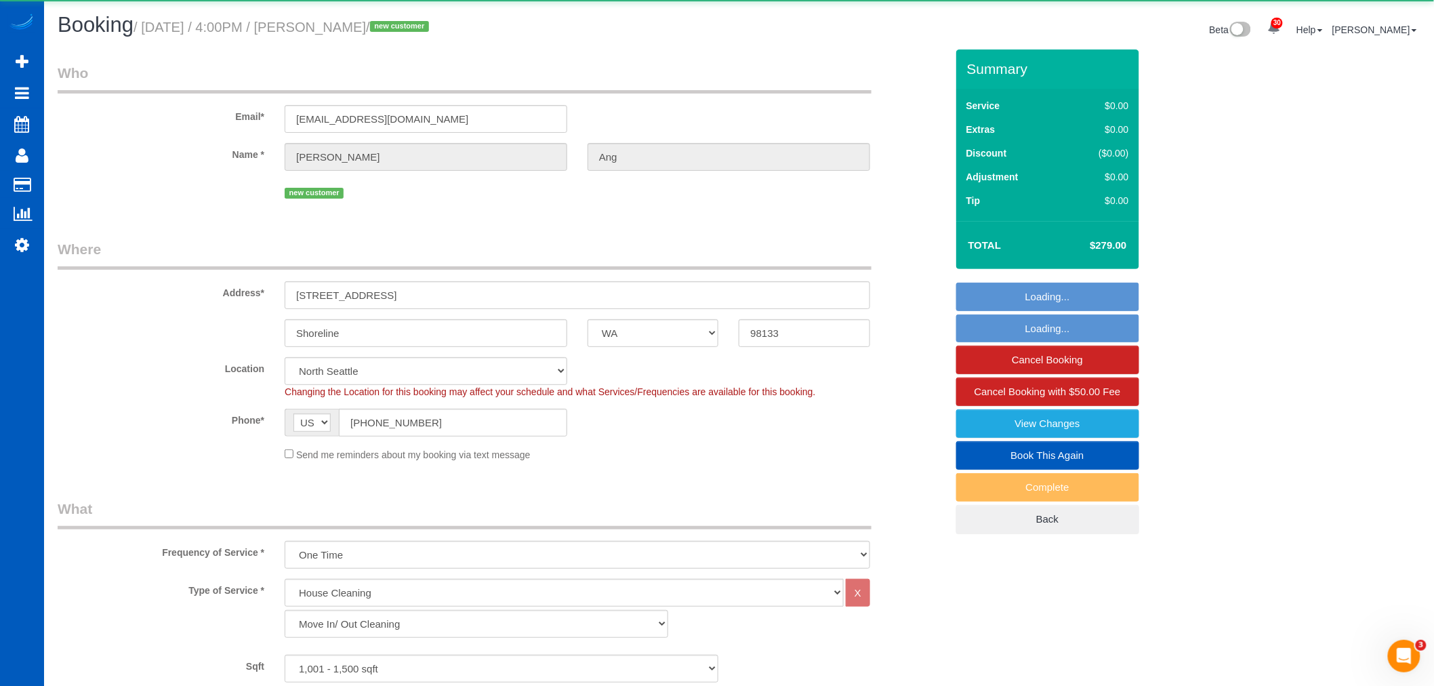
select select "object:153025"
select select "1001"
select select "4"
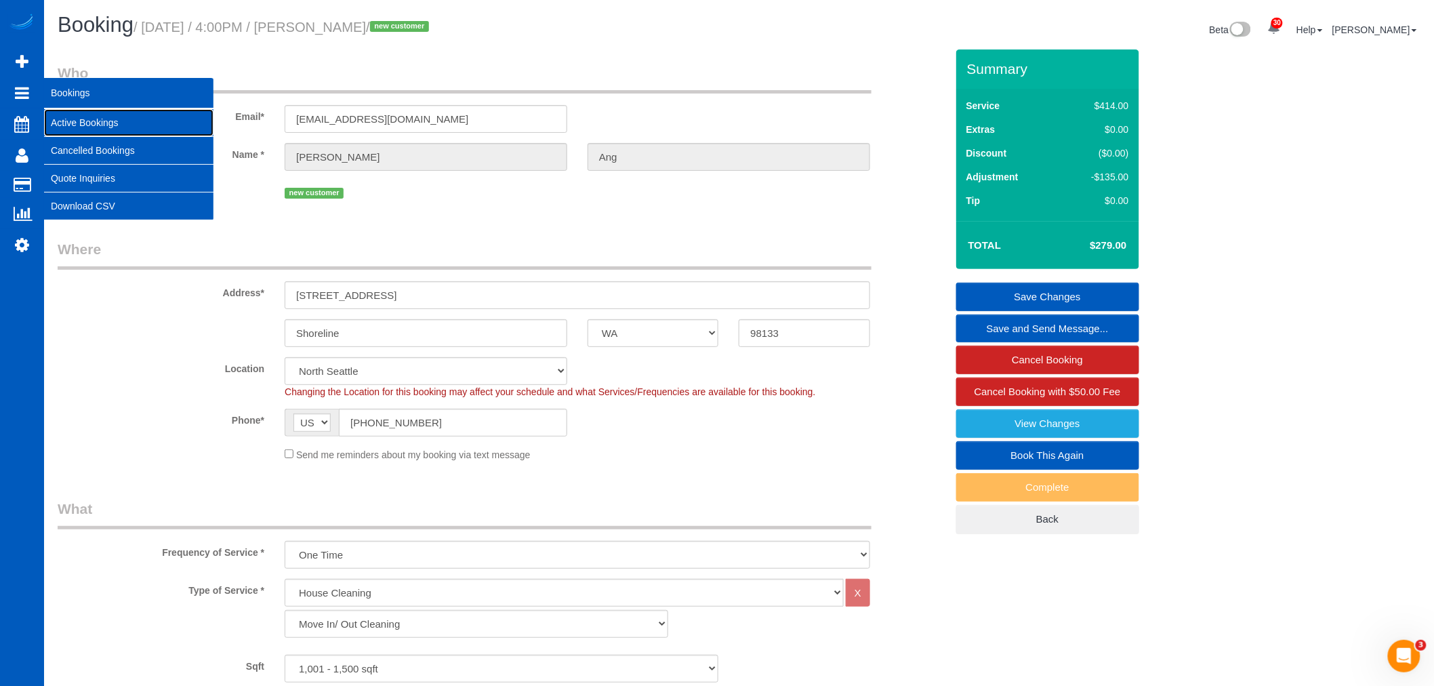
click at [167, 134] on link "Active Bookings" at bounding box center [128, 122] width 169 height 27
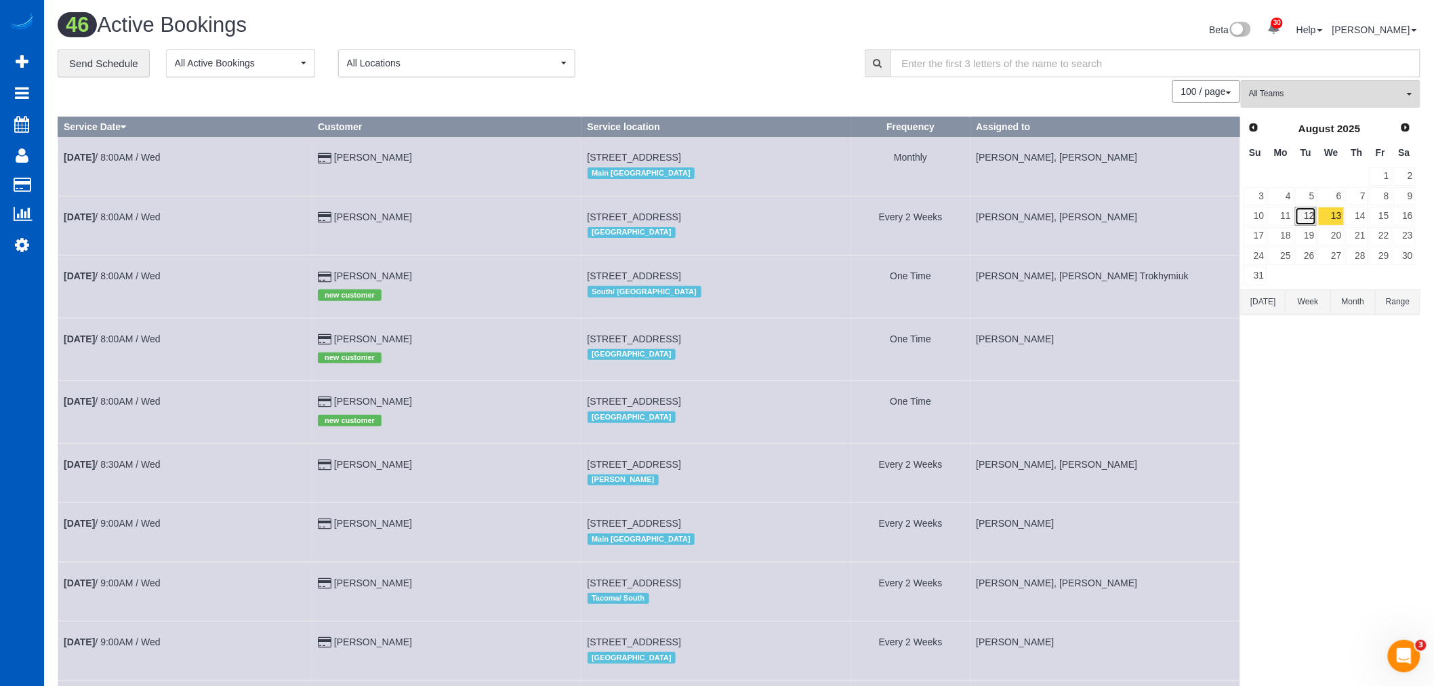
click at [1300, 207] on link "12" at bounding box center [1306, 216] width 22 height 18
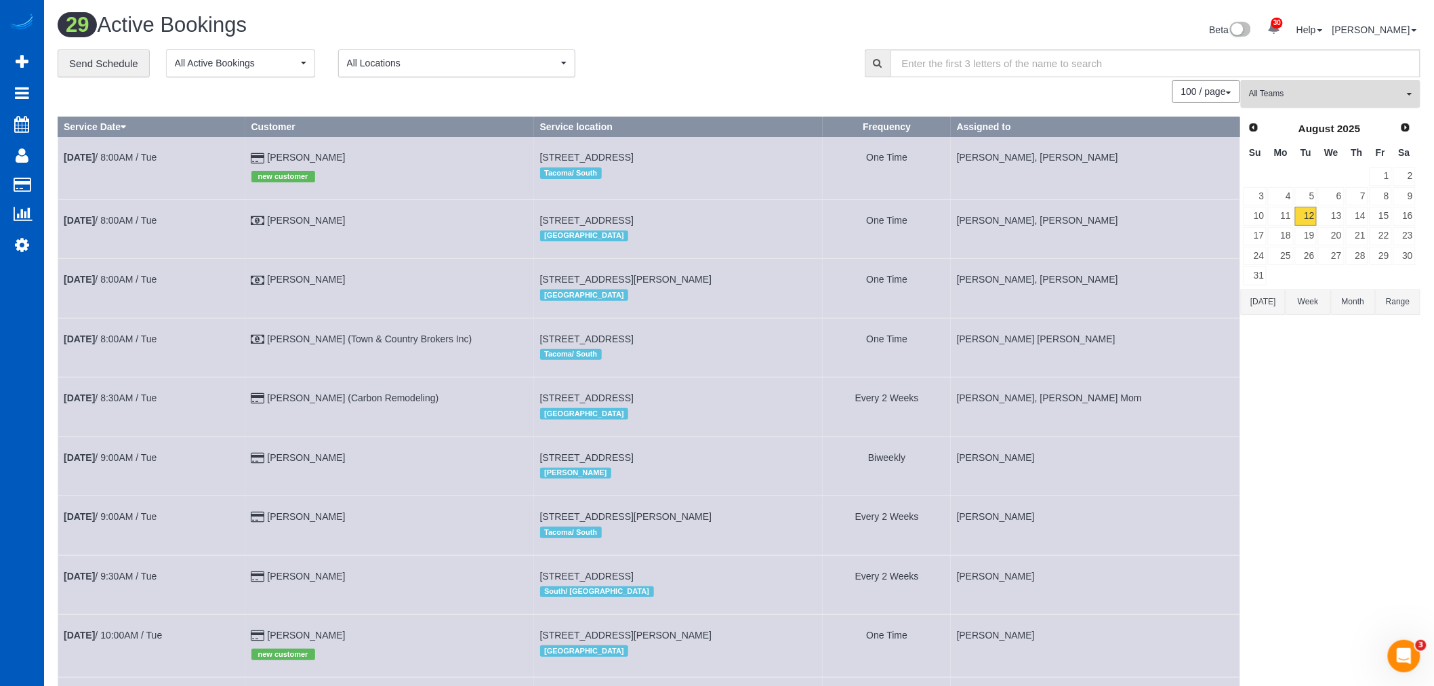
click at [1312, 104] on button "All Teams" at bounding box center [1331, 94] width 180 height 28
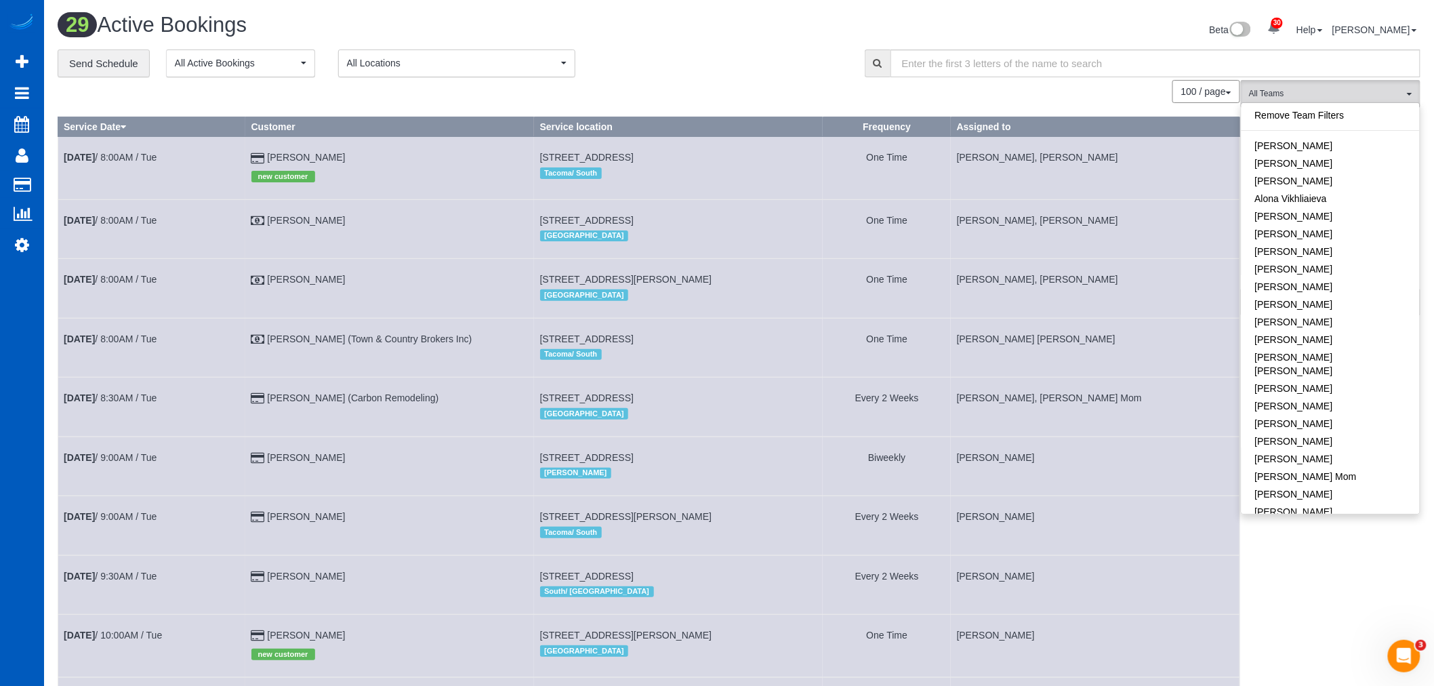
click at [1327, 113] on link "Remove Team Filters" at bounding box center [1331, 115] width 178 height 18
click at [1325, 85] on button "All Teams" at bounding box center [1331, 94] width 180 height 28
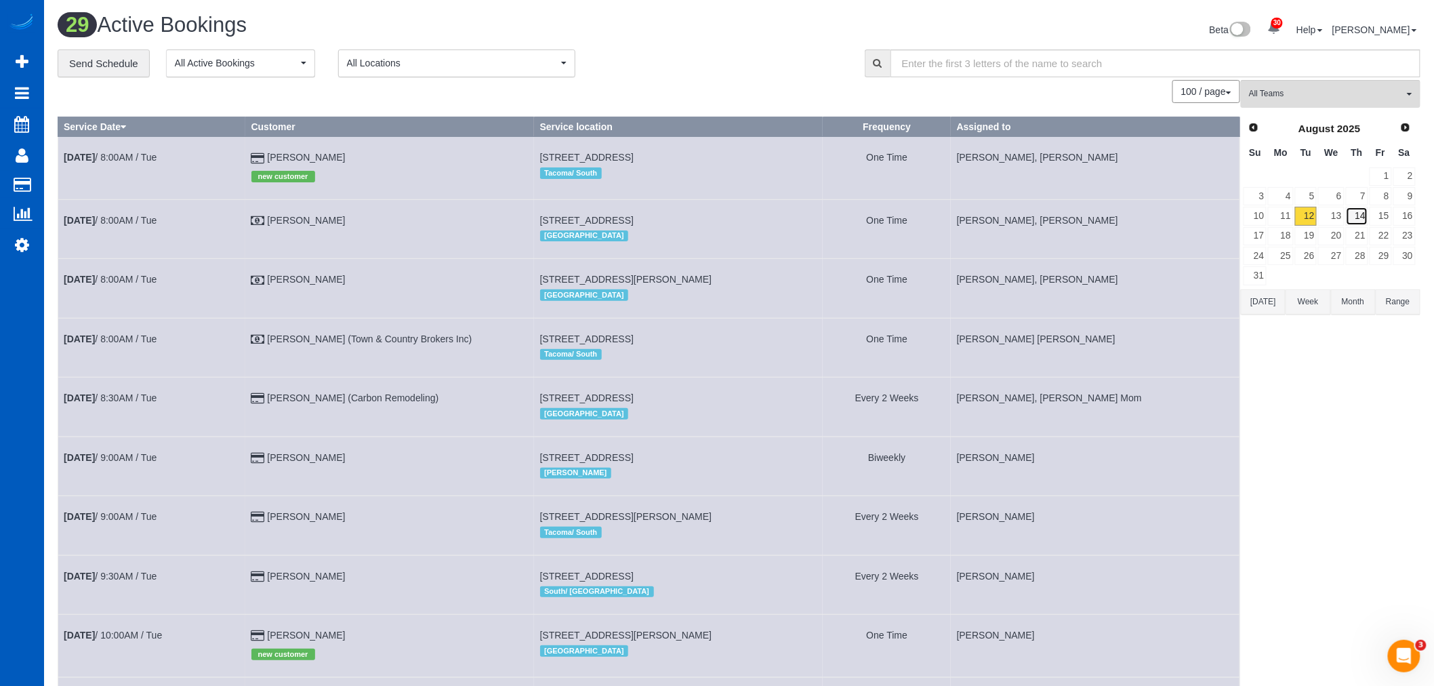
click at [1363, 213] on link "14" at bounding box center [1357, 216] width 22 height 18
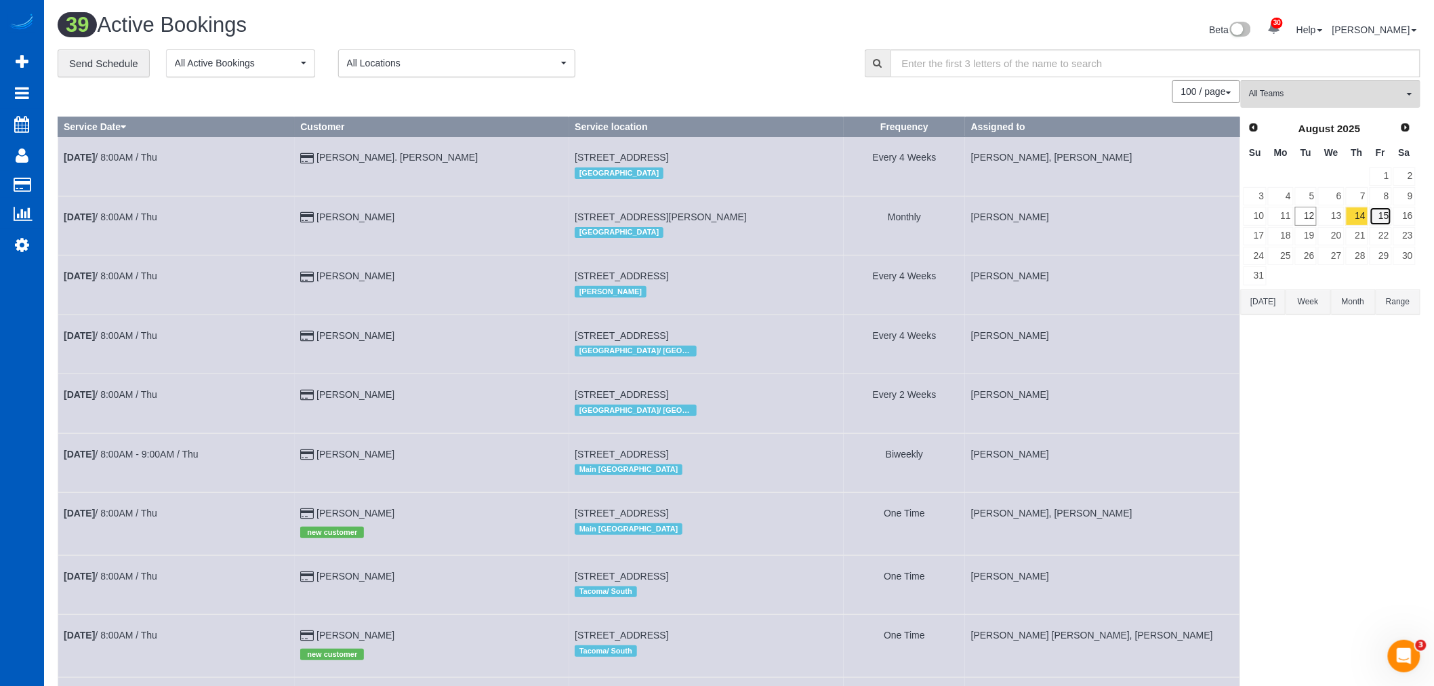
click at [1385, 213] on link "15" at bounding box center [1381, 216] width 22 height 18
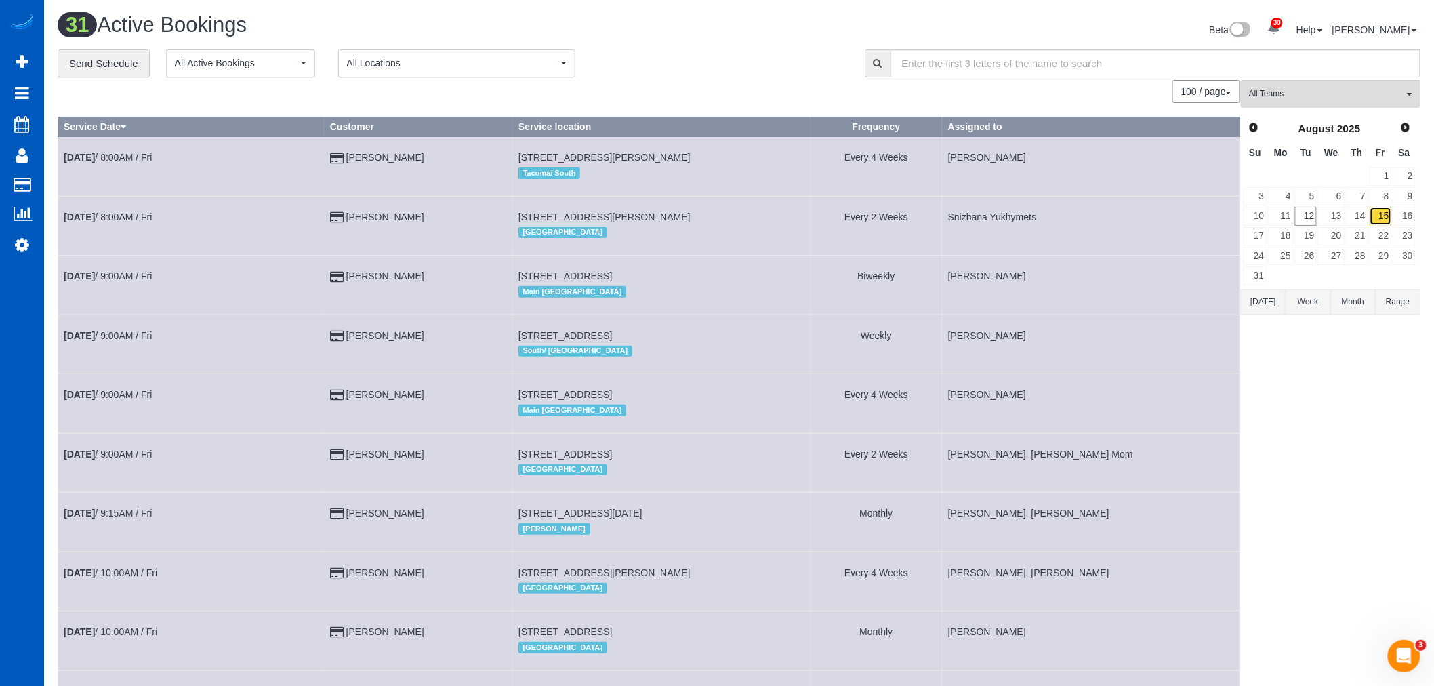
click at [1373, 213] on link "15" at bounding box center [1381, 216] width 22 height 18
click at [1366, 213] on link "14" at bounding box center [1357, 216] width 22 height 18
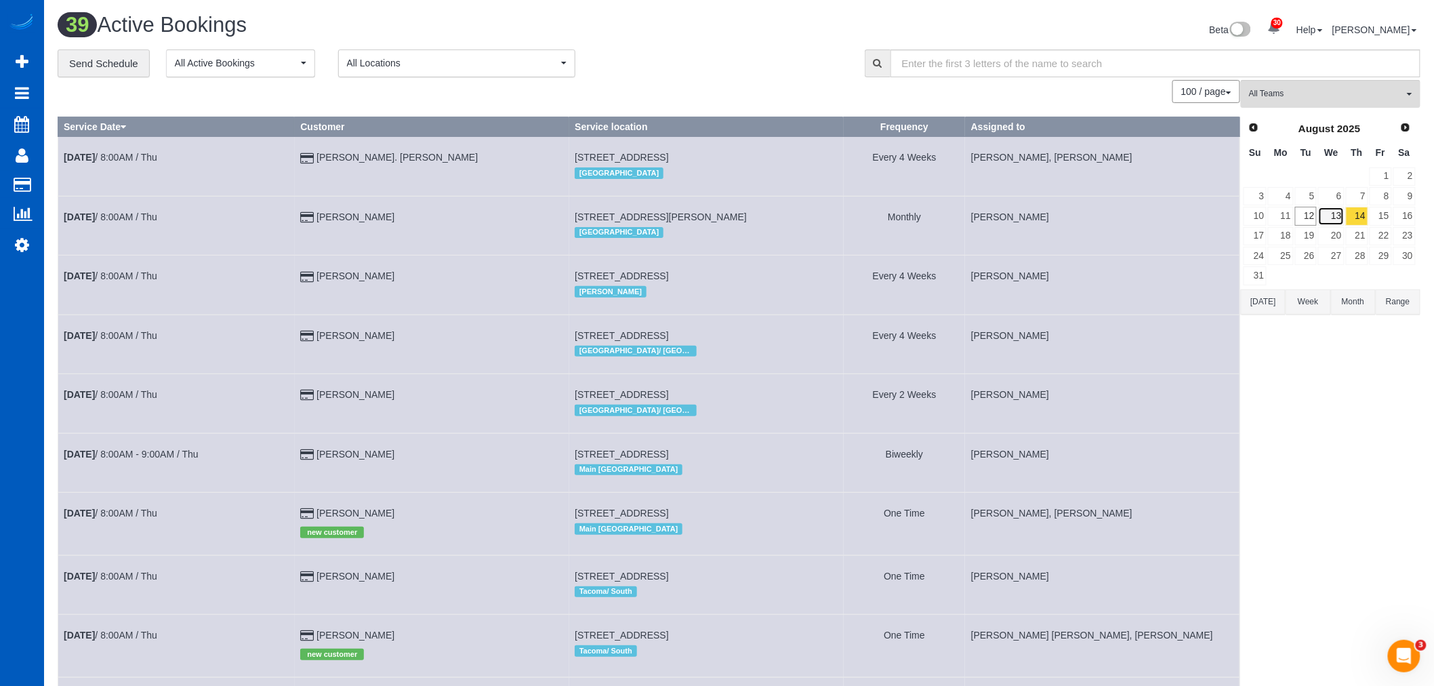
click at [1336, 210] on link "13" at bounding box center [1331, 216] width 26 height 18
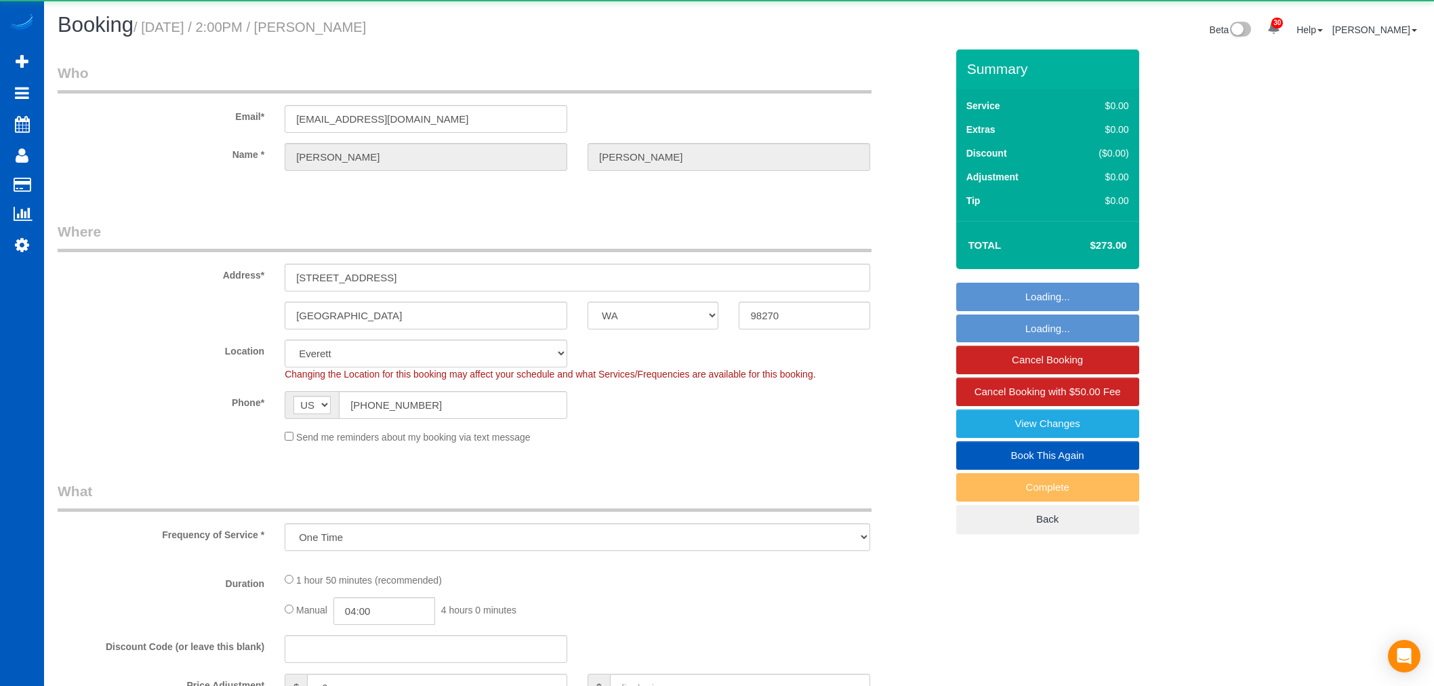
select select "WA"
select select "object:1241"
select select "199"
select select "1001"
select select "3"
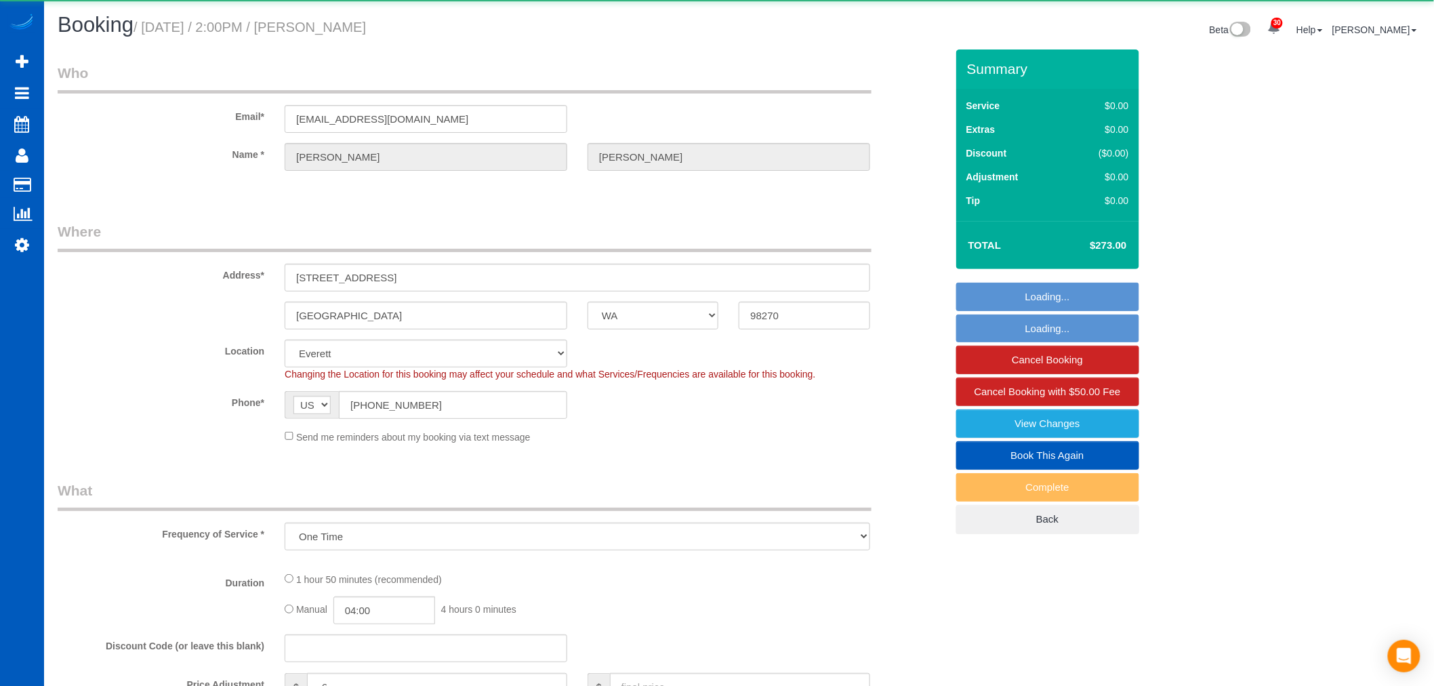
select select "2"
select select "spot1"
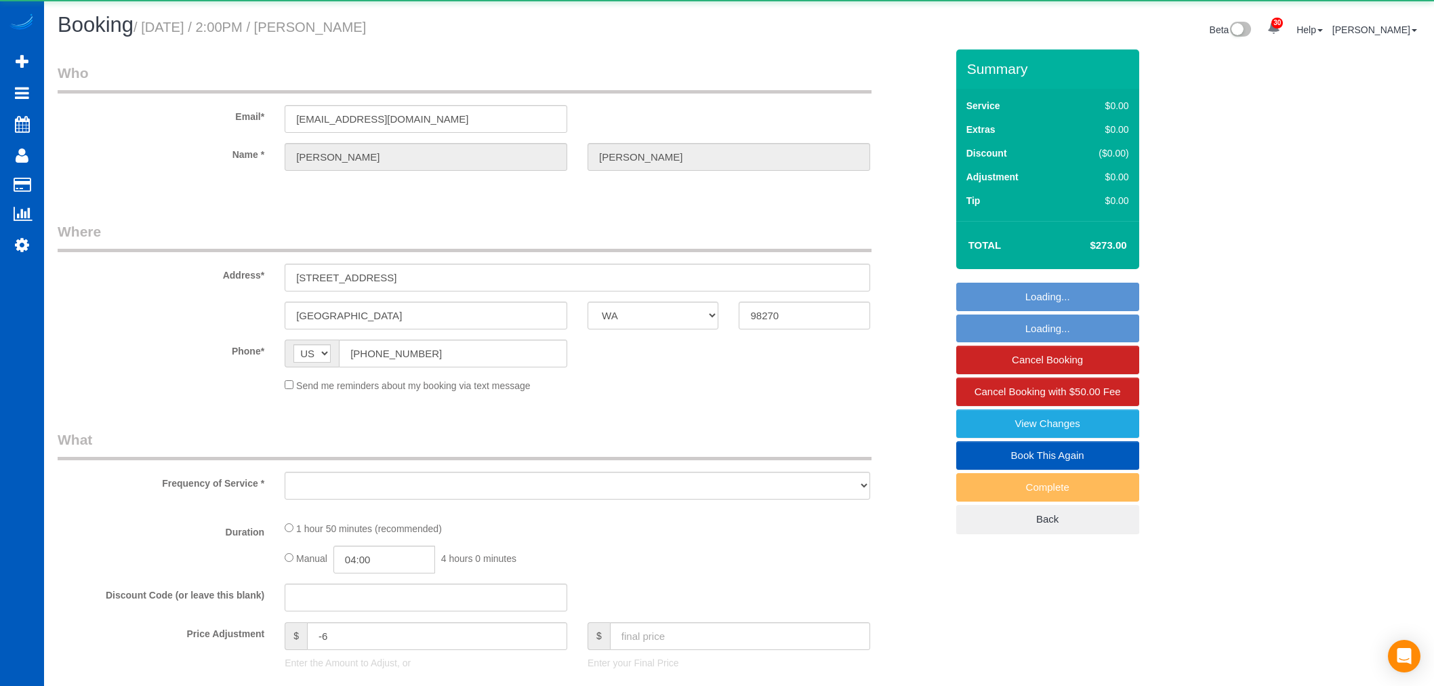
select select "WA"
select select "object:1241"
select select "string:fspay-0eaf8f79-36d6-43cf-a4e0-99c8f178e203"
select select "199"
select select "1001"
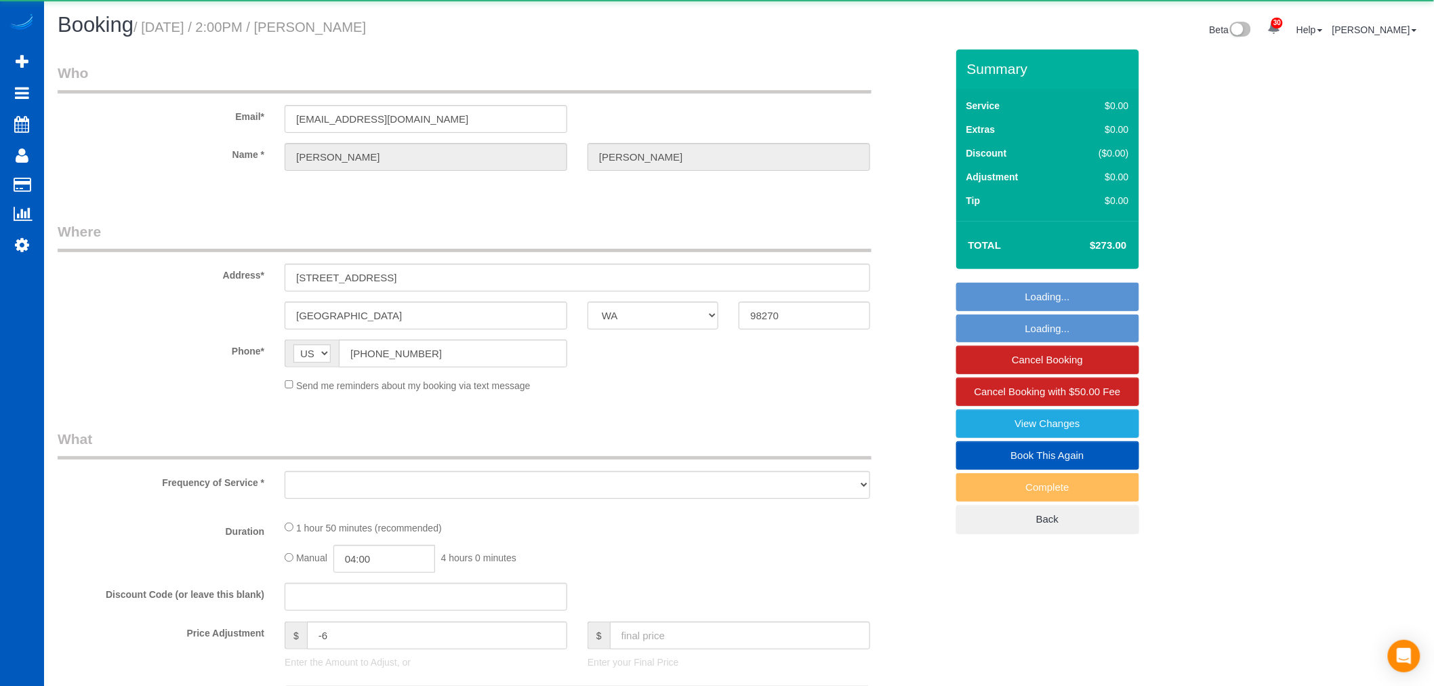
select select "3"
select select "2"
select select "spot1"
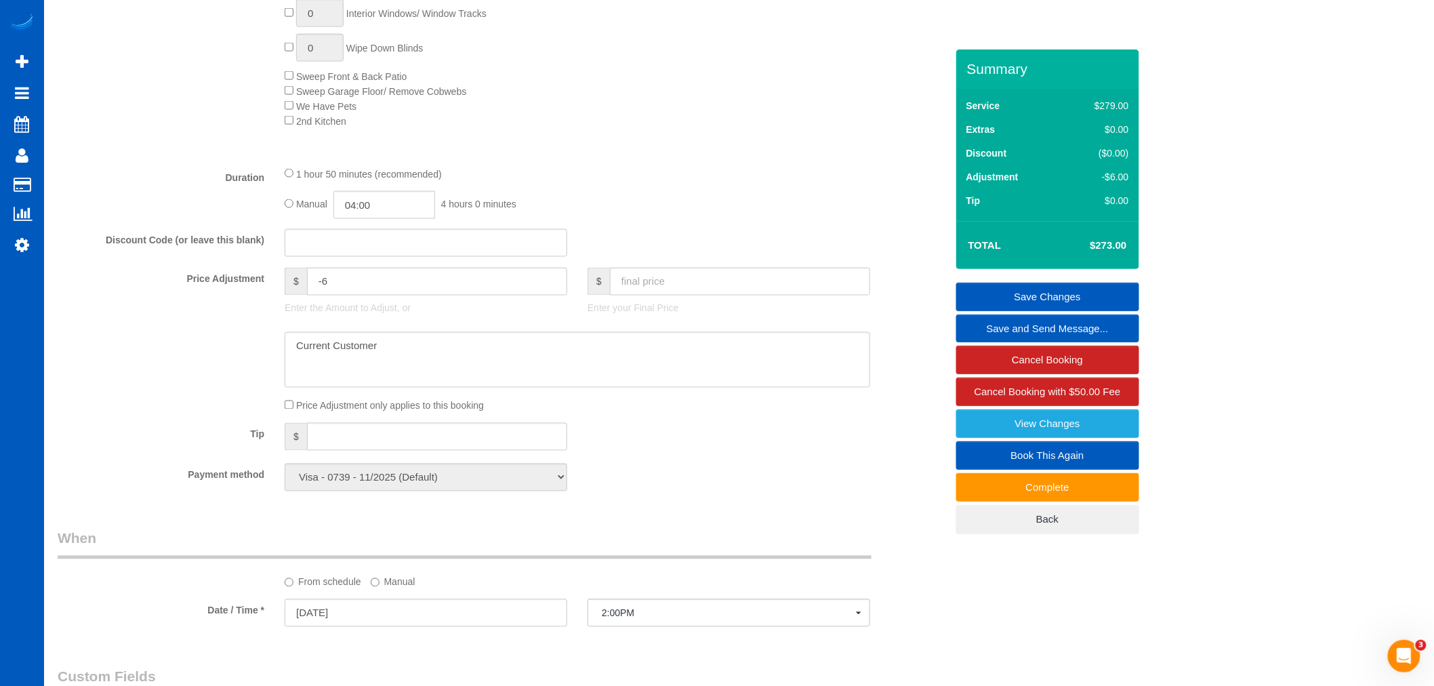
scroll to position [760, 0]
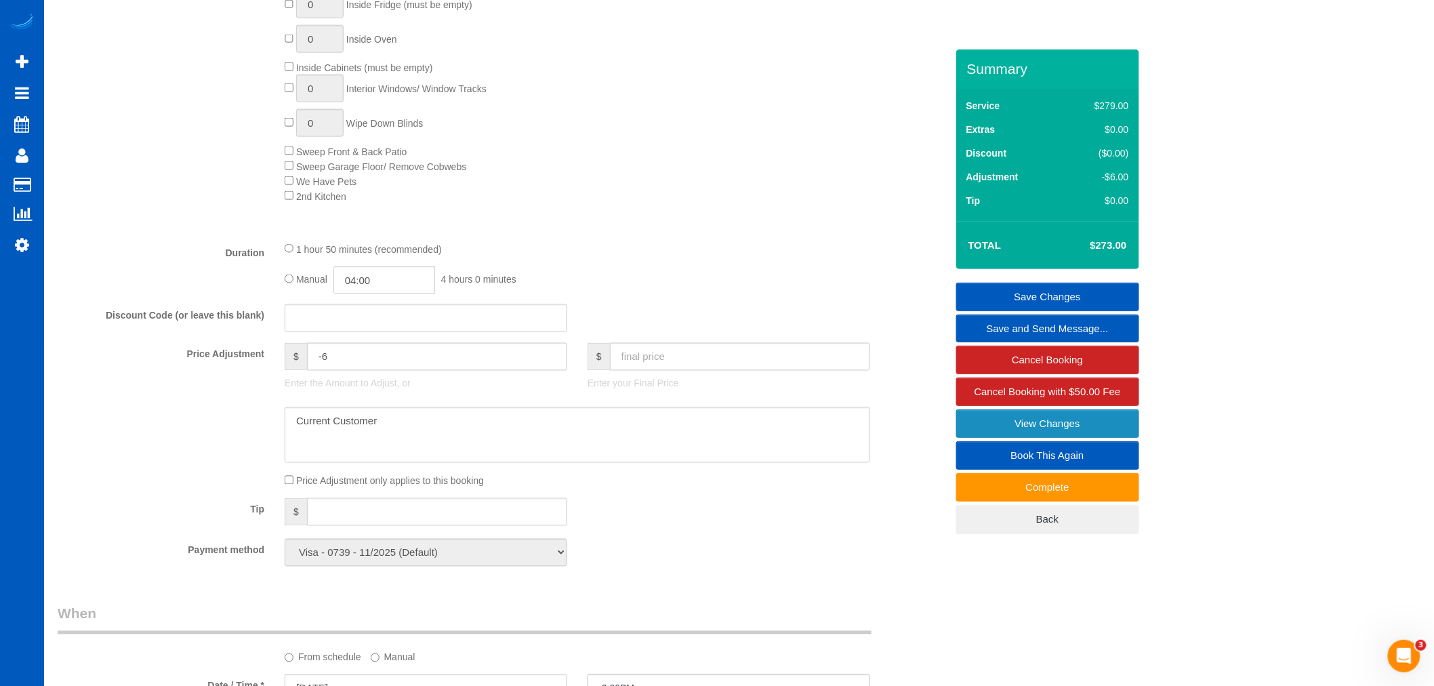
click at [1089, 434] on link "View Changes" at bounding box center [1047, 423] width 183 height 28
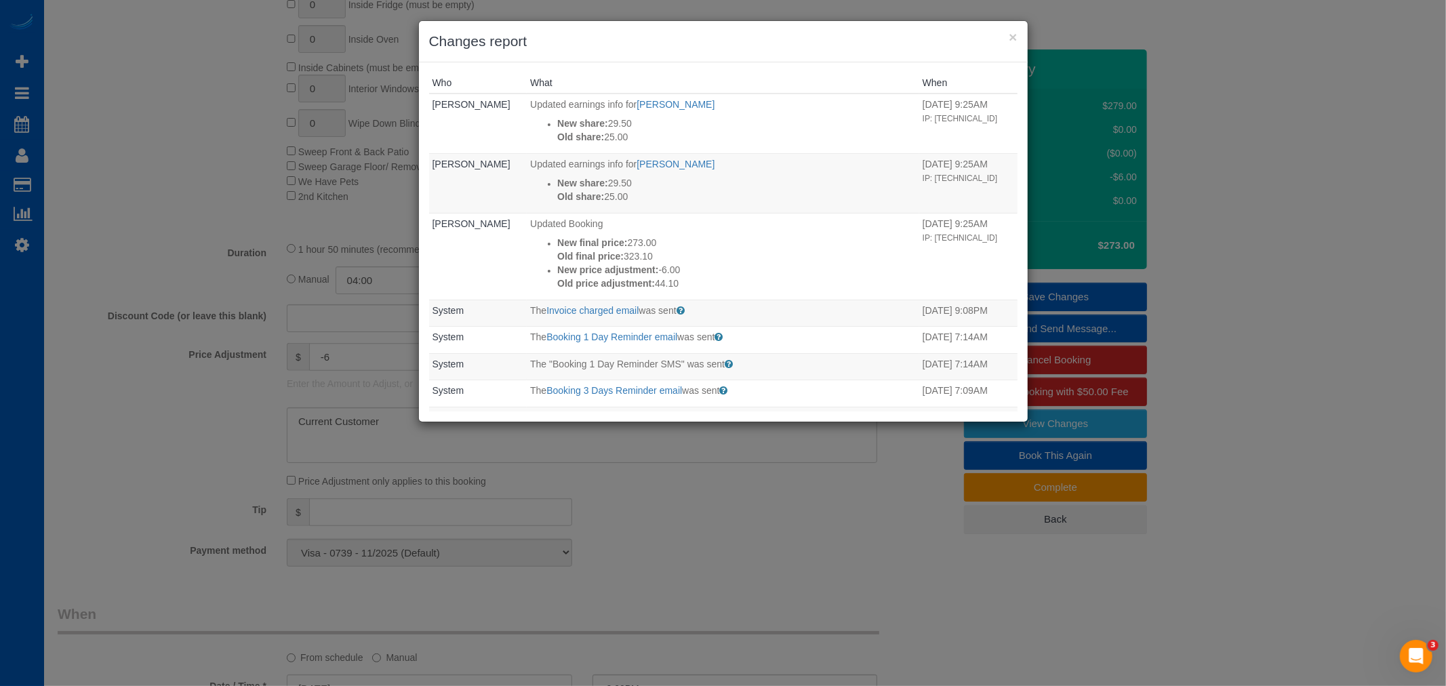
click at [1021, 39] on div "× Changes report" at bounding box center [723, 41] width 609 height 41
drag, startPoint x: 1044, startPoint y: 39, endPoint x: 1026, endPoint y: 34, distance: 18.9
click at [1042, 38] on div "× Changes report Who What When Anna Cosio Updated earnings info for Vira Zhukov…" at bounding box center [723, 343] width 1446 height 686
drag, startPoint x: 1026, startPoint y: 34, endPoint x: 1011, endPoint y: 32, distance: 15.0
click at [1017, 32] on div "× Changes report" at bounding box center [723, 41] width 609 height 41
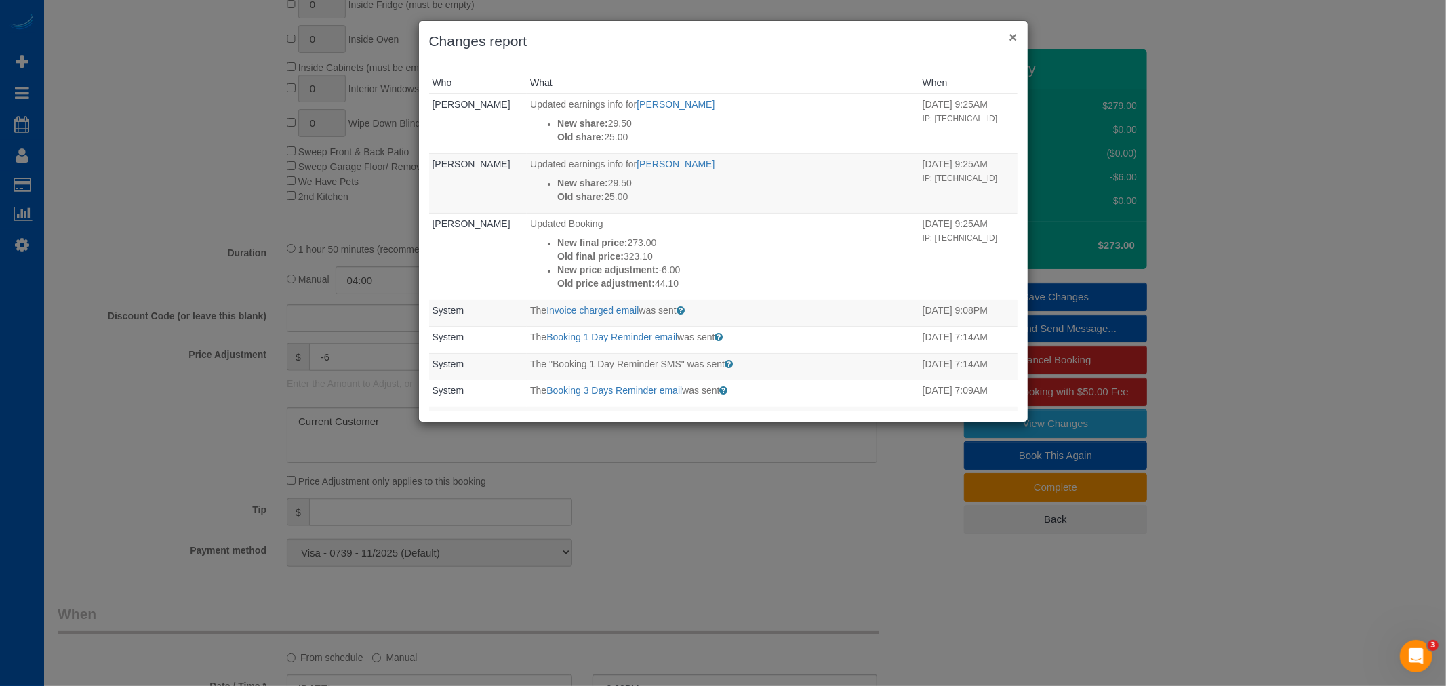
click at [1011, 32] on button "×" at bounding box center [1012, 37] width 8 height 14
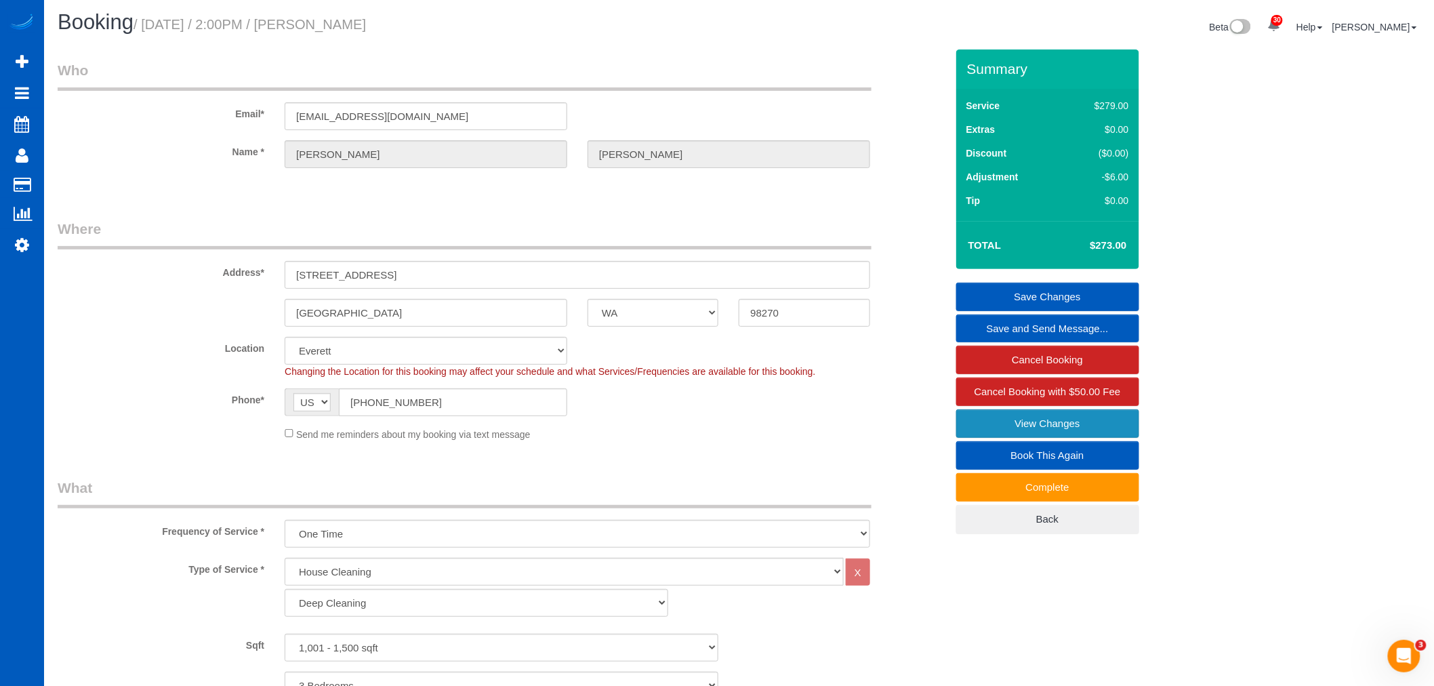
scroll to position [0, 0]
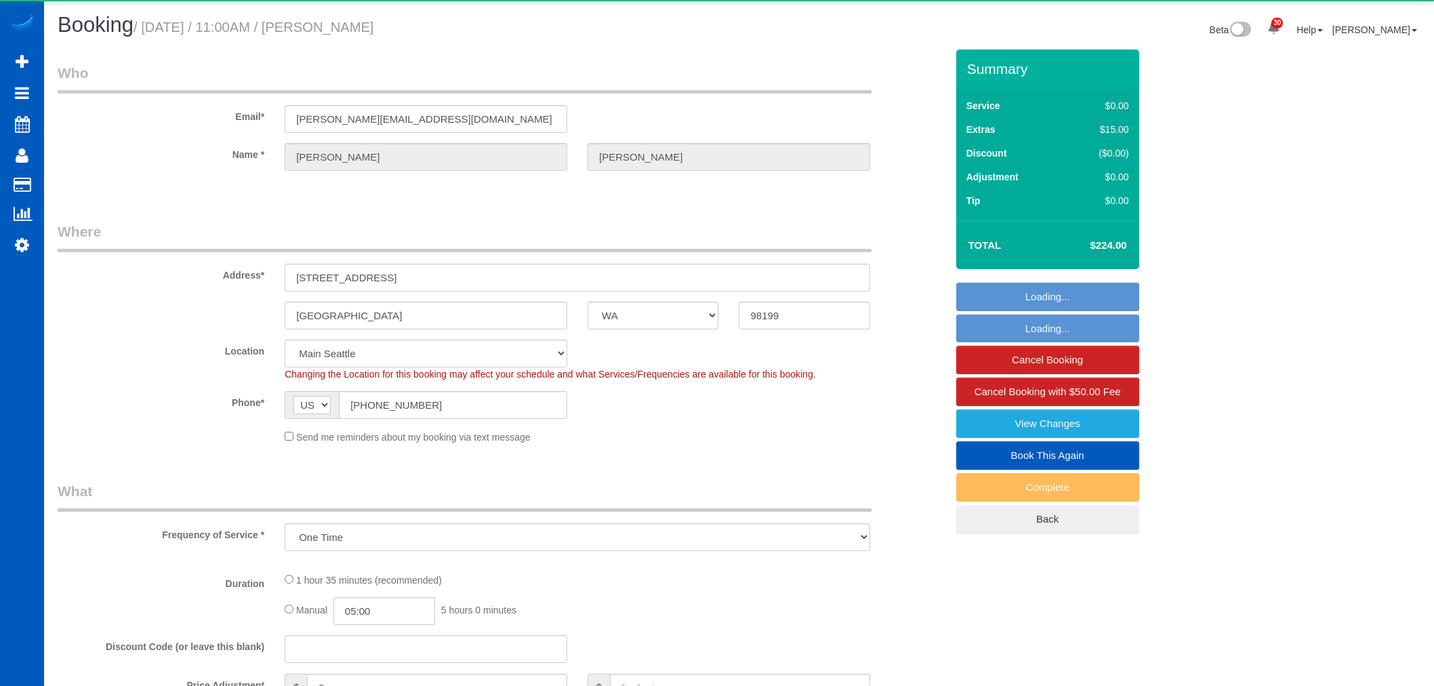
select select "WA"
select select "object:1167"
select select "199"
select select "1501"
select select "2"
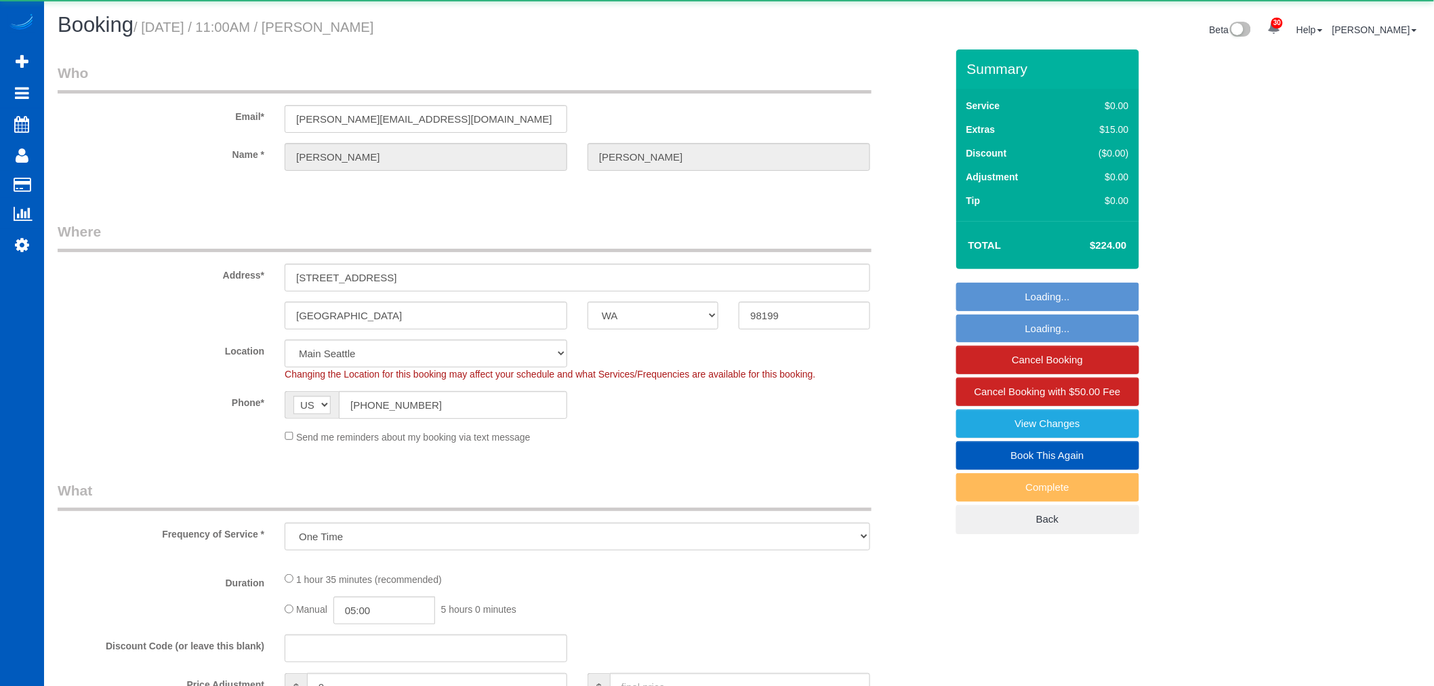
select select "spot1"
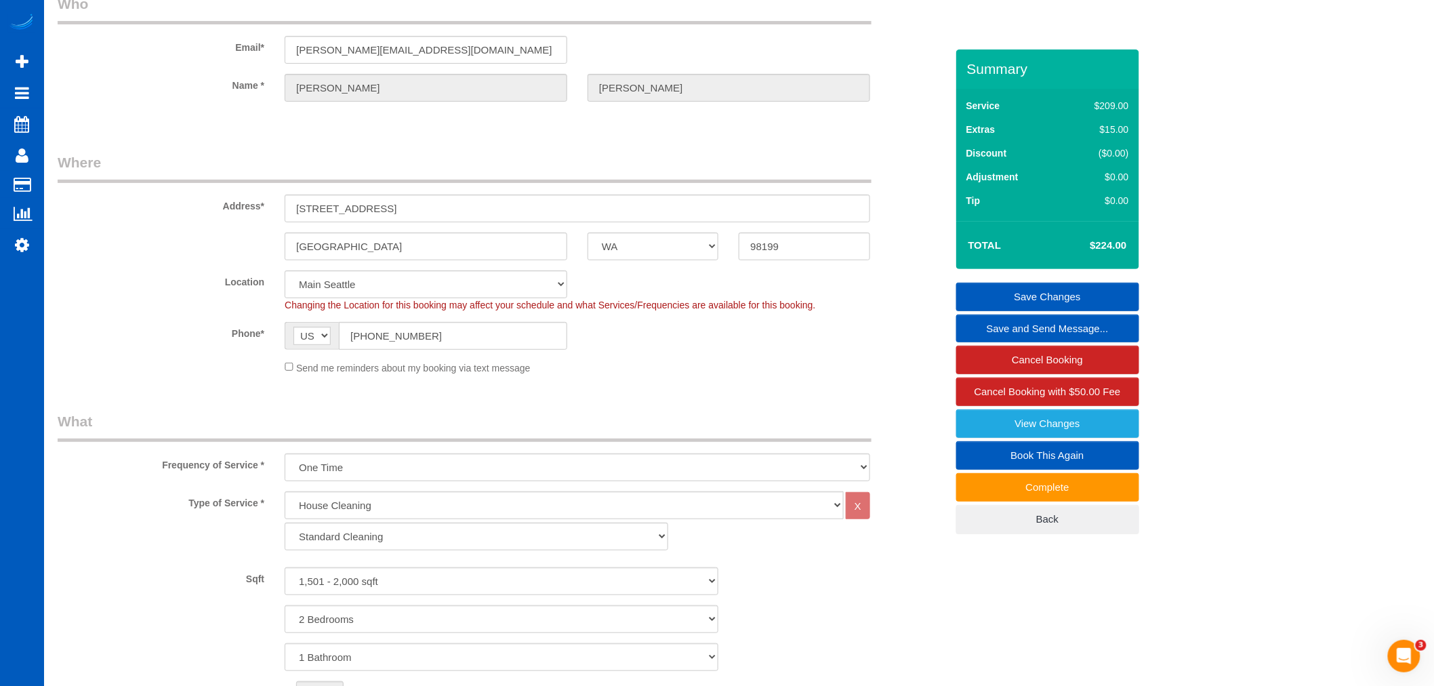
scroll to position [150, 0]
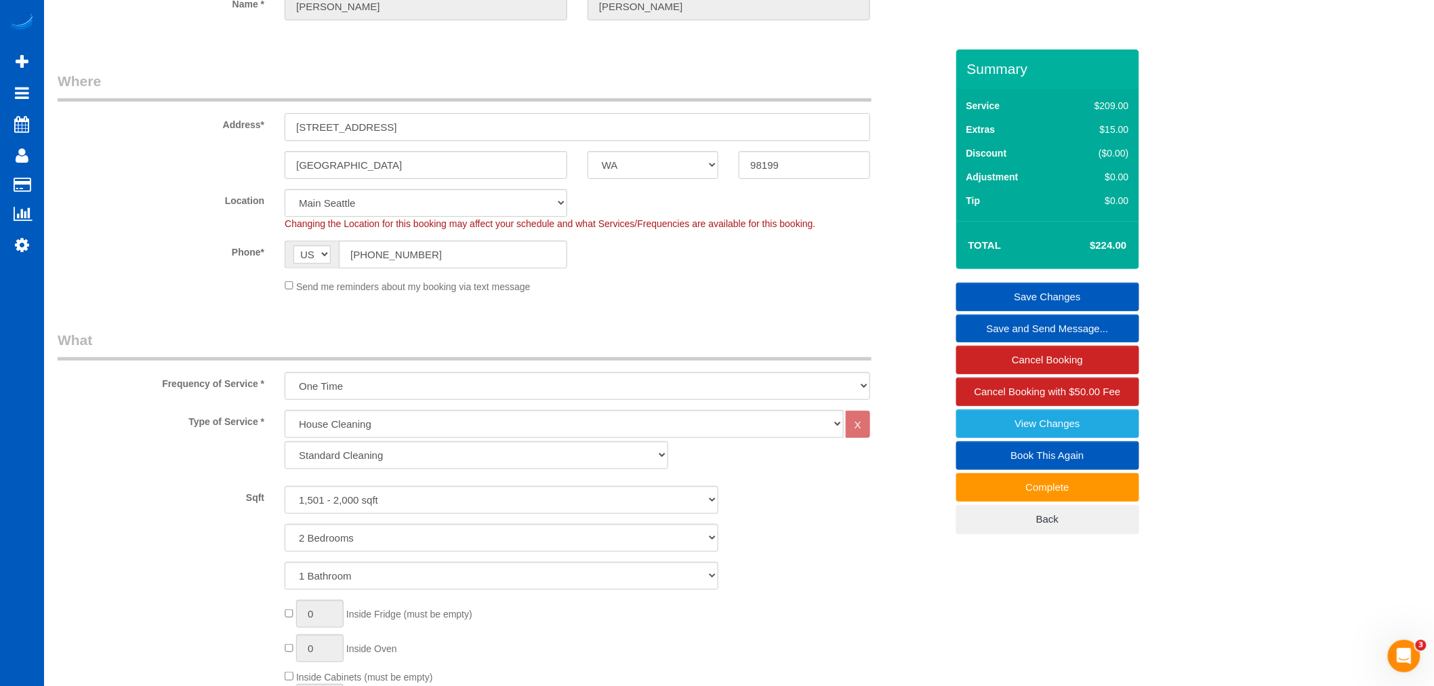
click at [321, 127] on input "[STREET_ADDRESS]" at bounding box center [578, 127] width 586 height 28
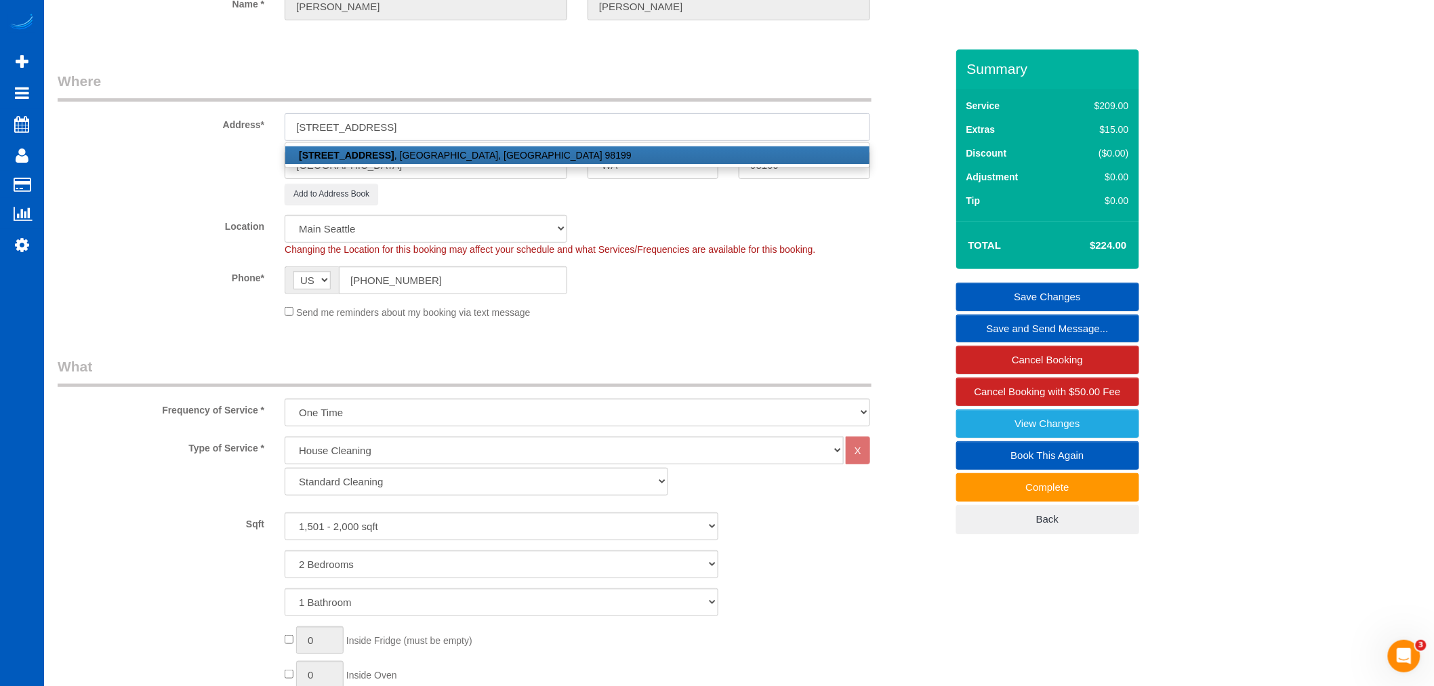
drag, startPoint x: 373, startPoint y: 114, endPoint x: 279, endPoint y: 121, distance: 94.4
click at [279, 121] on div "[STREET_ADDRESS] [STREET_ADDRESS]" at bounding box center [577, 127] width 606 height 28
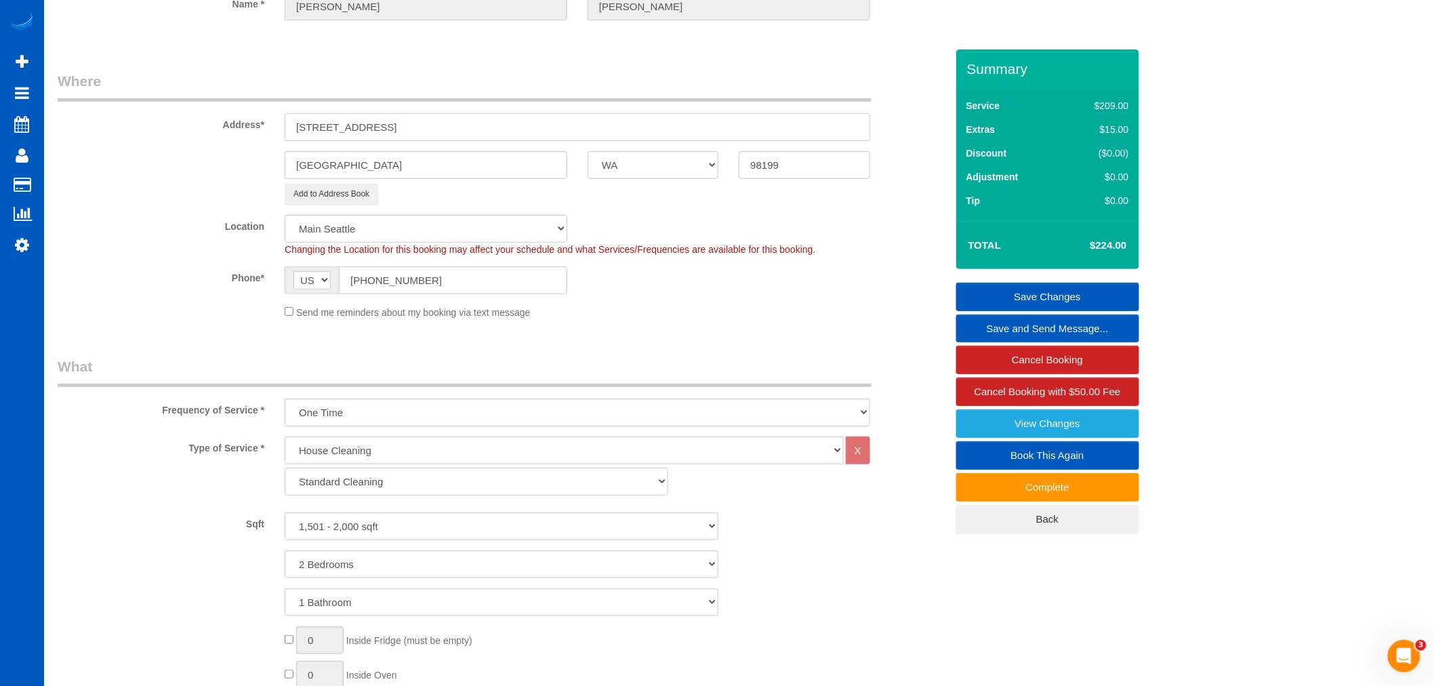
type input "[STREET_ADDRESS]"
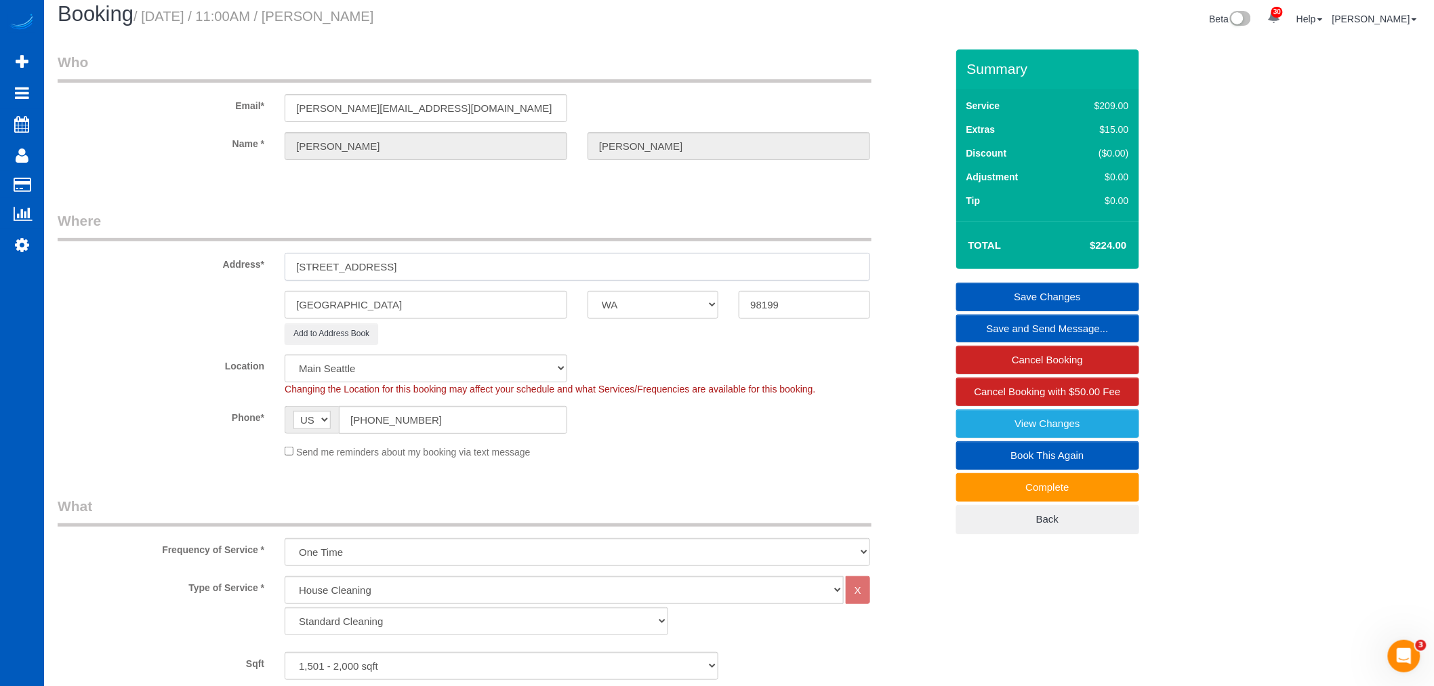
scroll to position [0, 0]
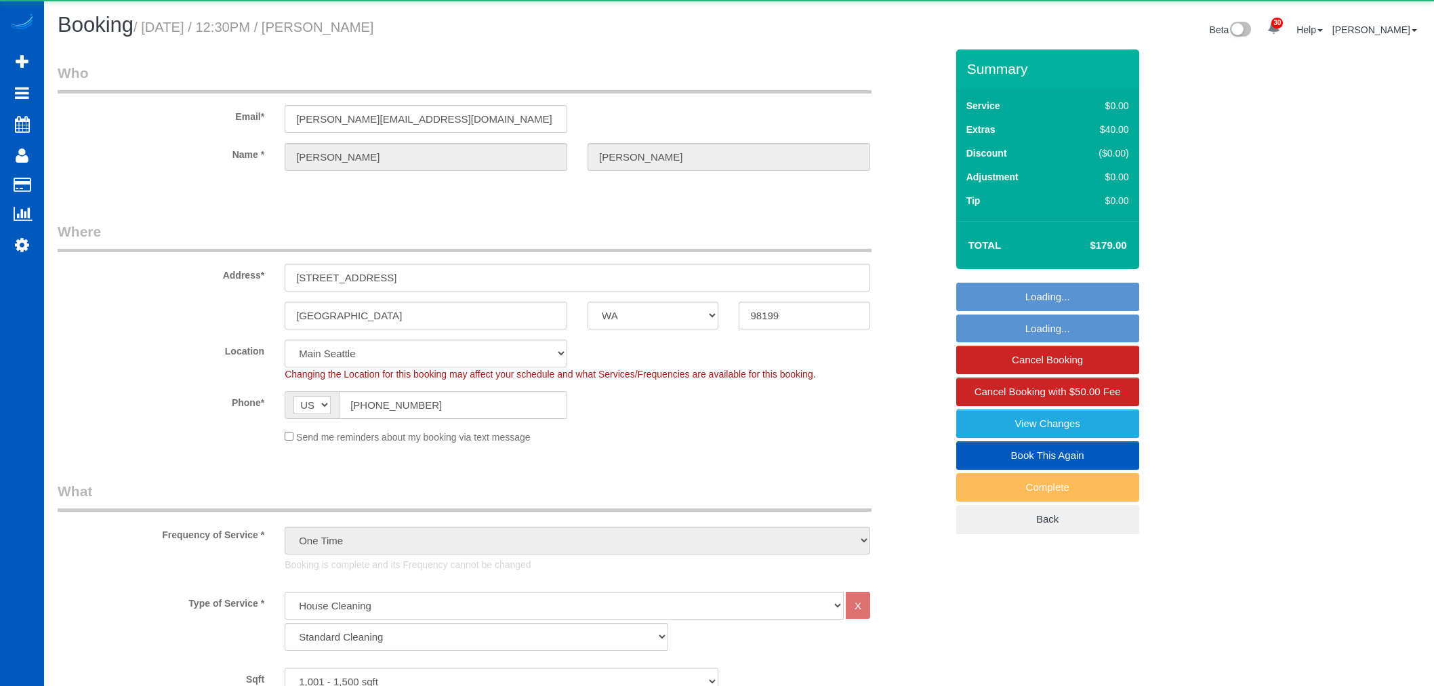
select select "WA"
select select "199"
select select "1001"
select select "3"
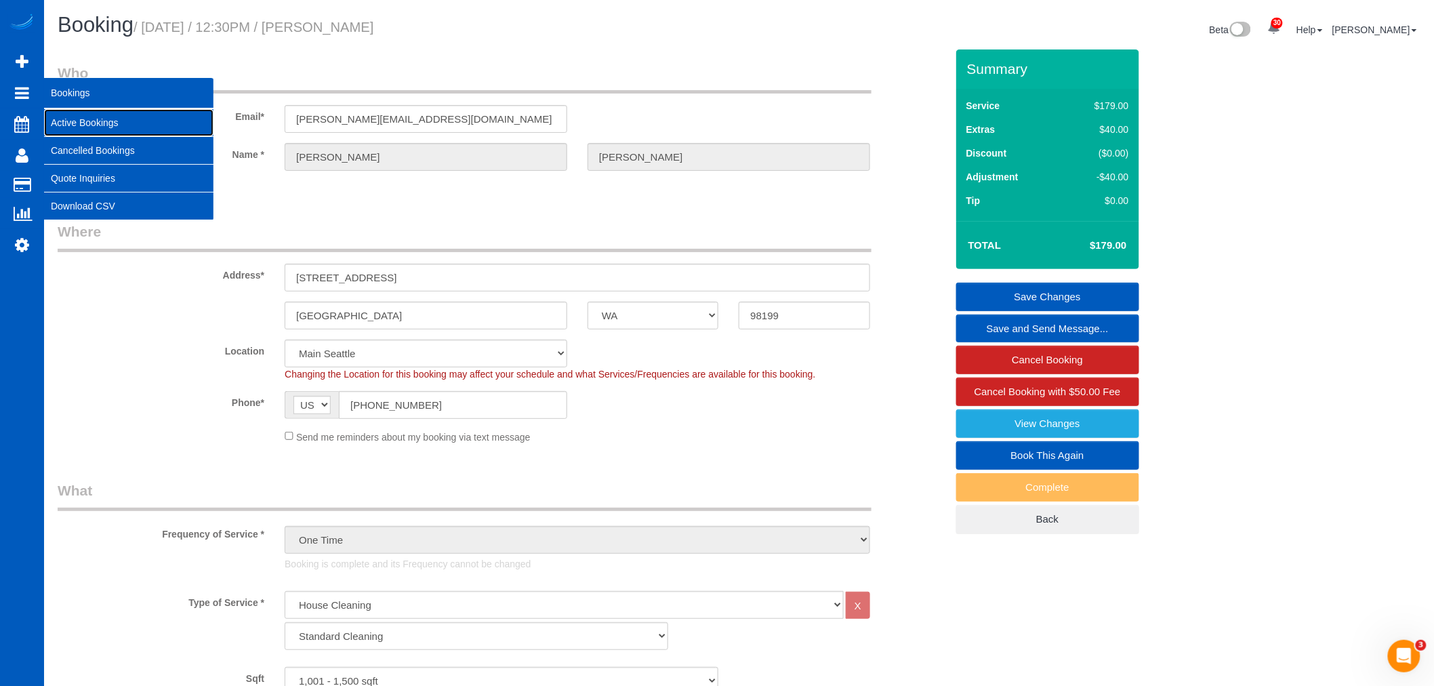
click at [113, 121] on link "Active Bookings" at bounding box center [128, 122] width 169 height 27
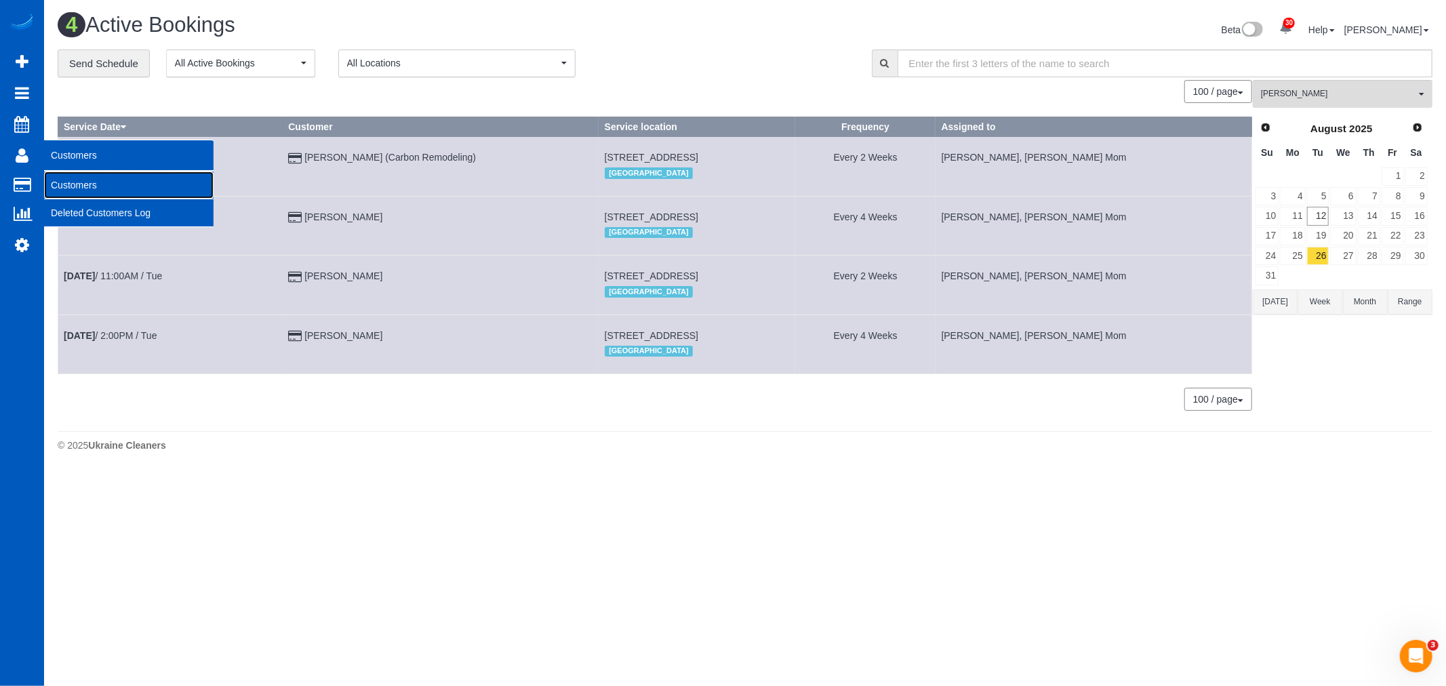
click at [103, 197] on link "Customers" at bounding box center [128, 184] width 169 height 27
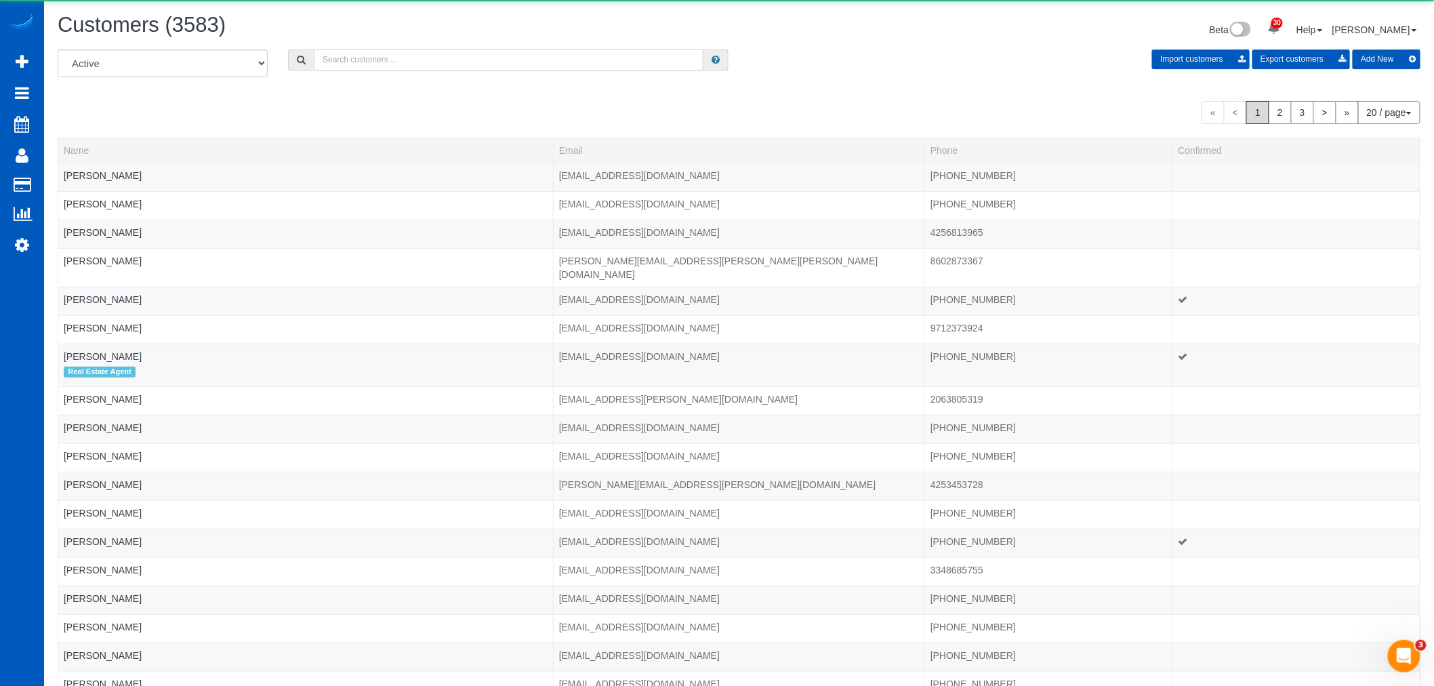
click at [470, 52] on input "text" at bounding box center [509, 59] width 390 height 21
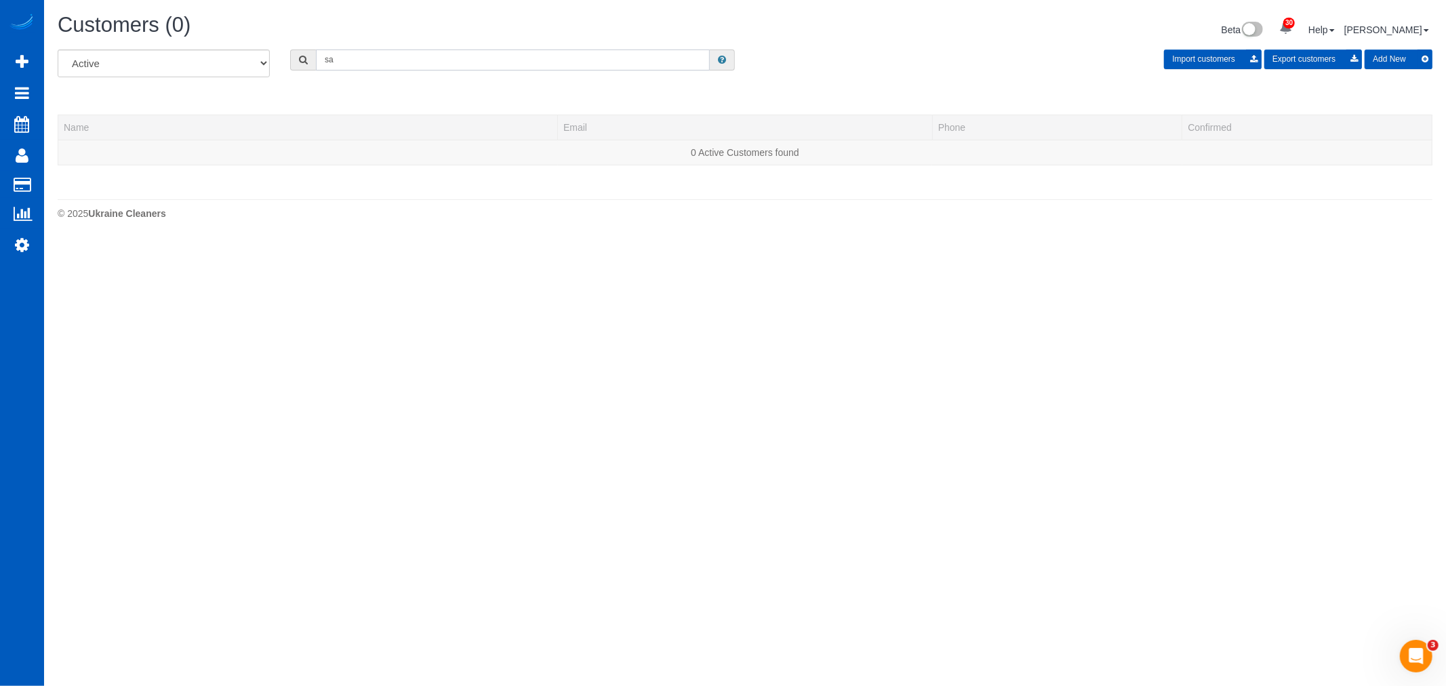
type input "s"
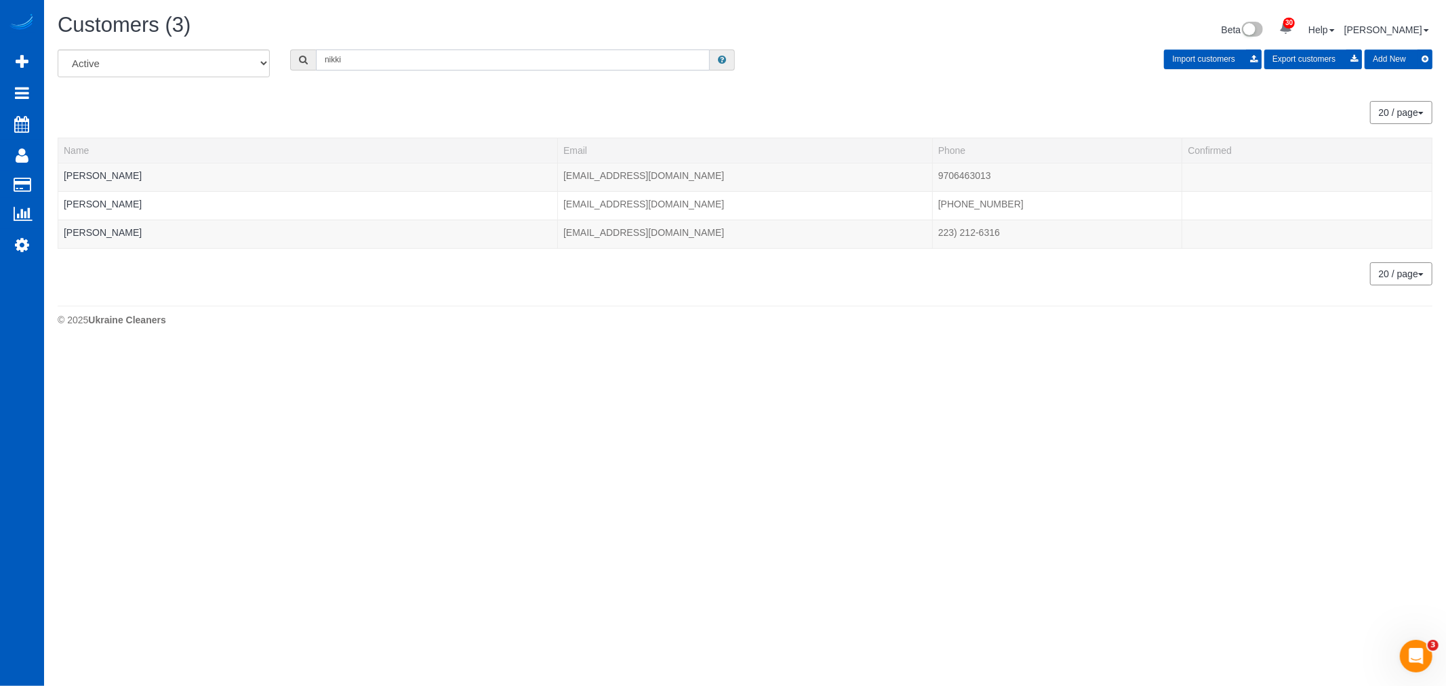
type input "nikki"
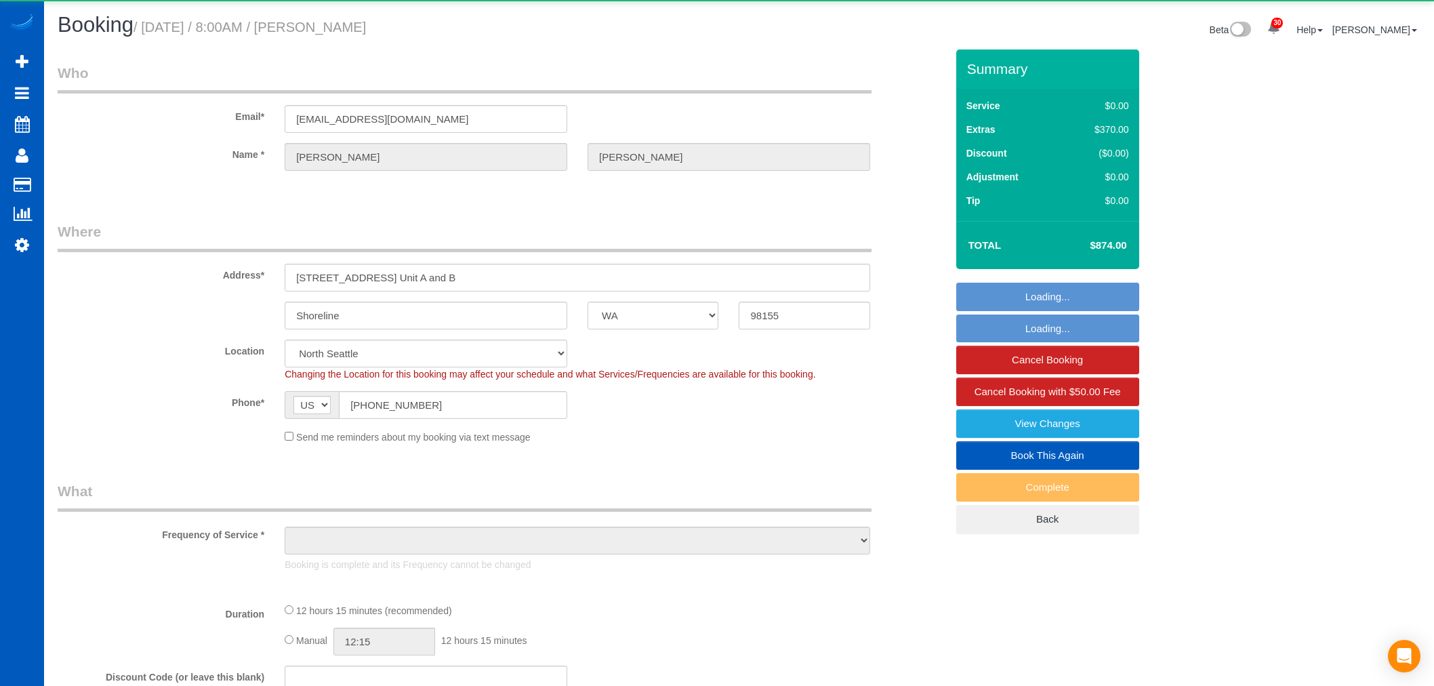
select select "WA"
select select "object:1183"
select select "199"
select select "2001"
select select "5"
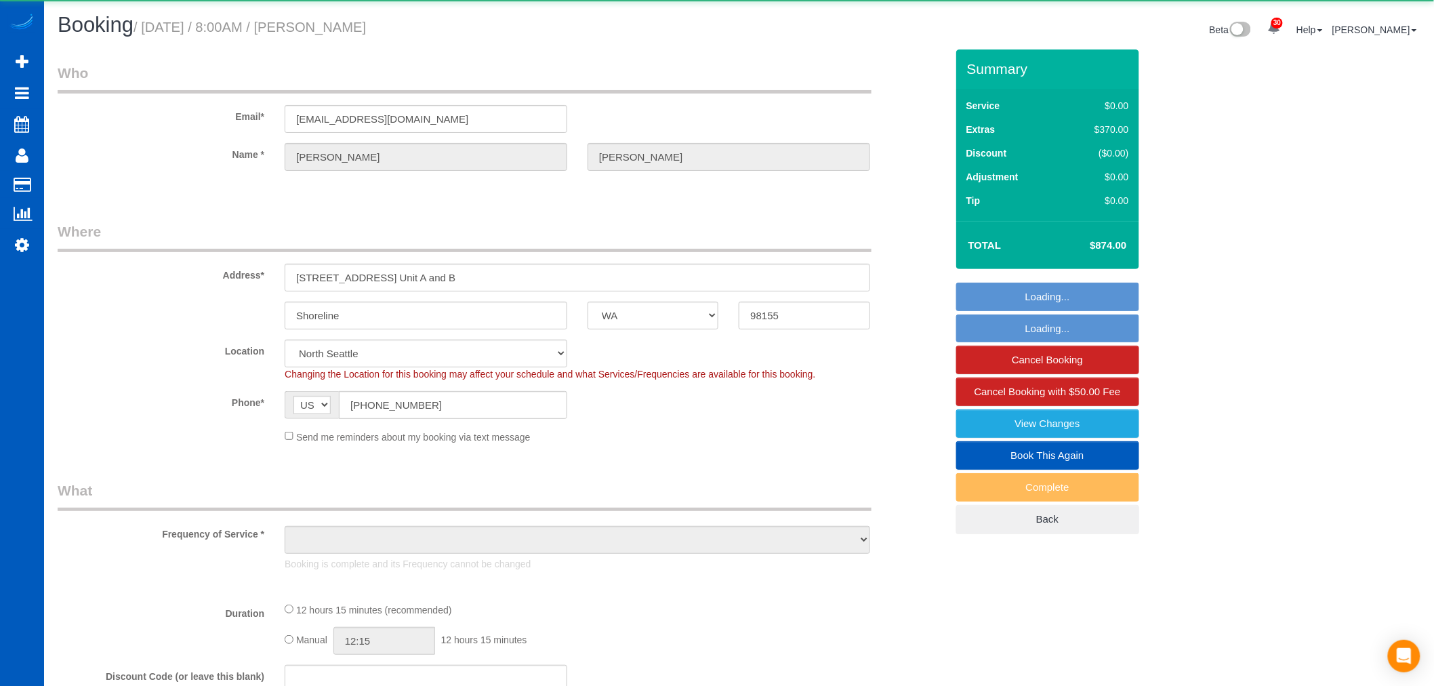
select select "4"
select select "spot1"
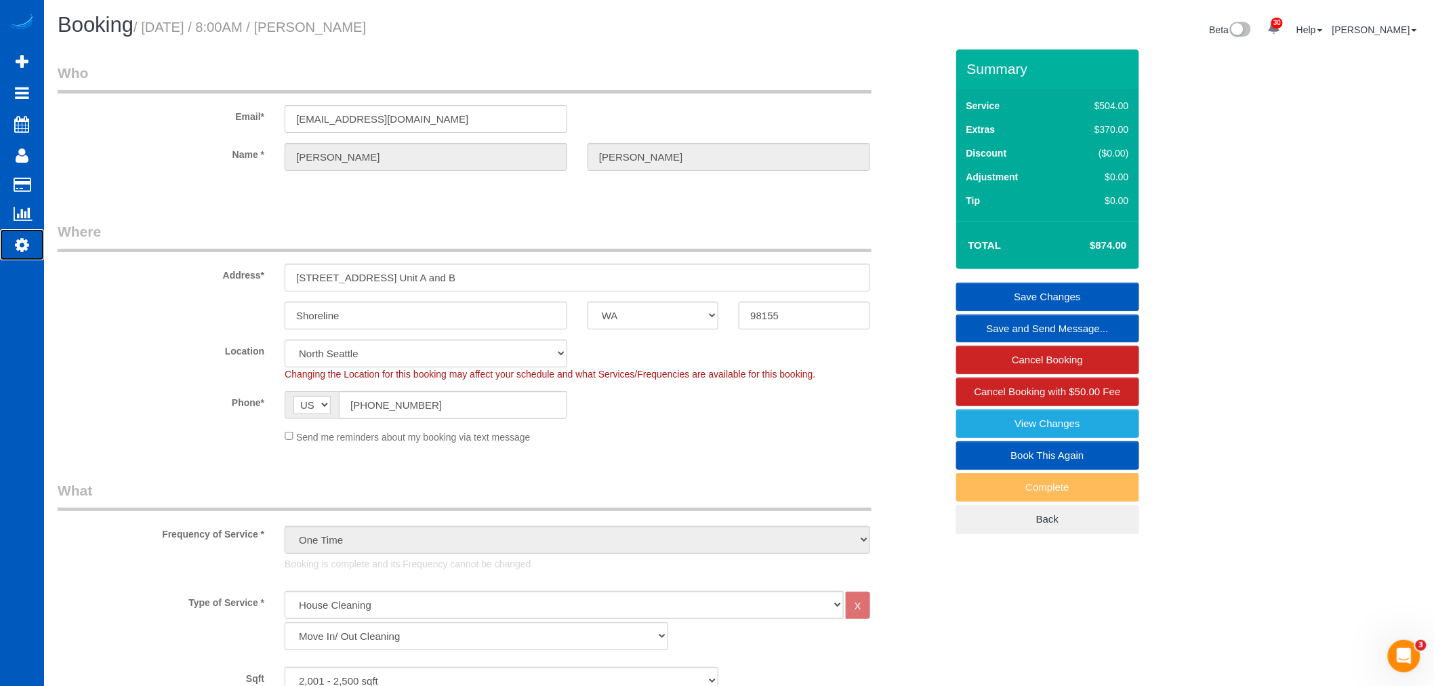
click at [28, 232] on link "Settings" at bounding box center [22, 244] width 44 height 31
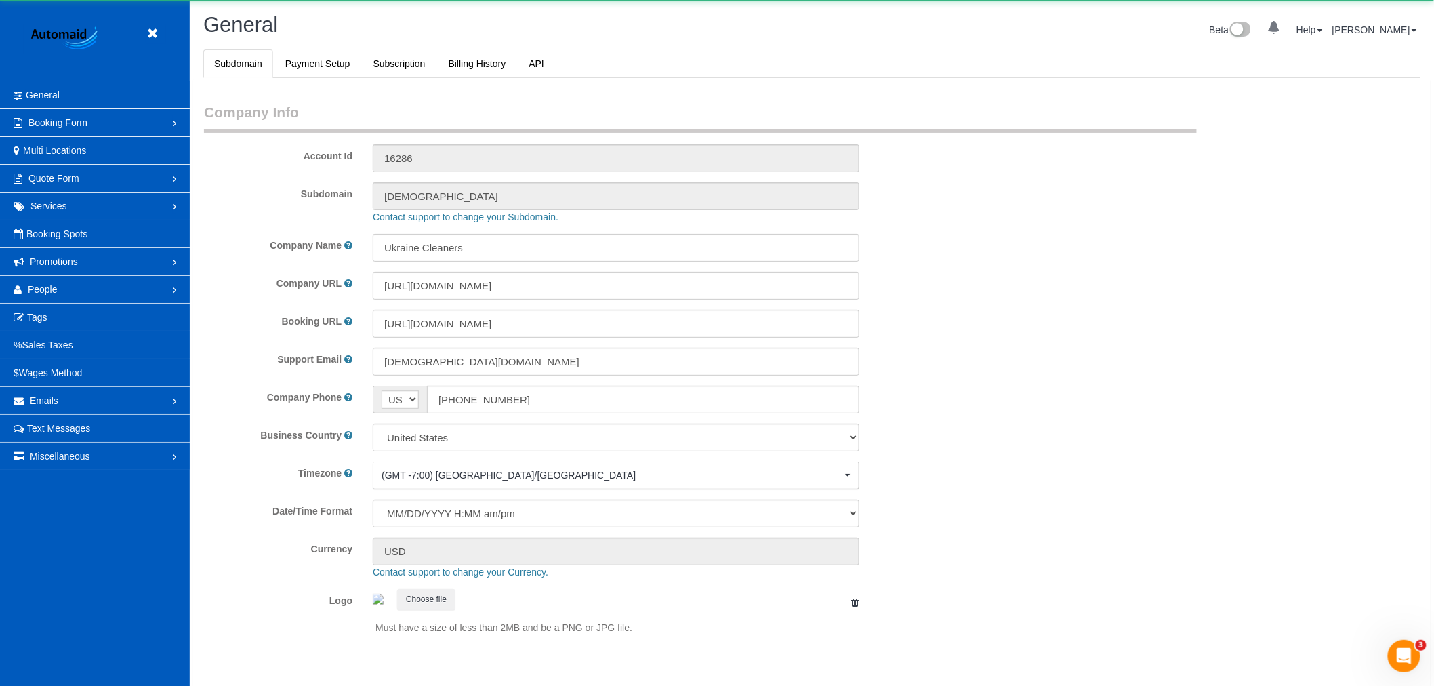
select select "1"
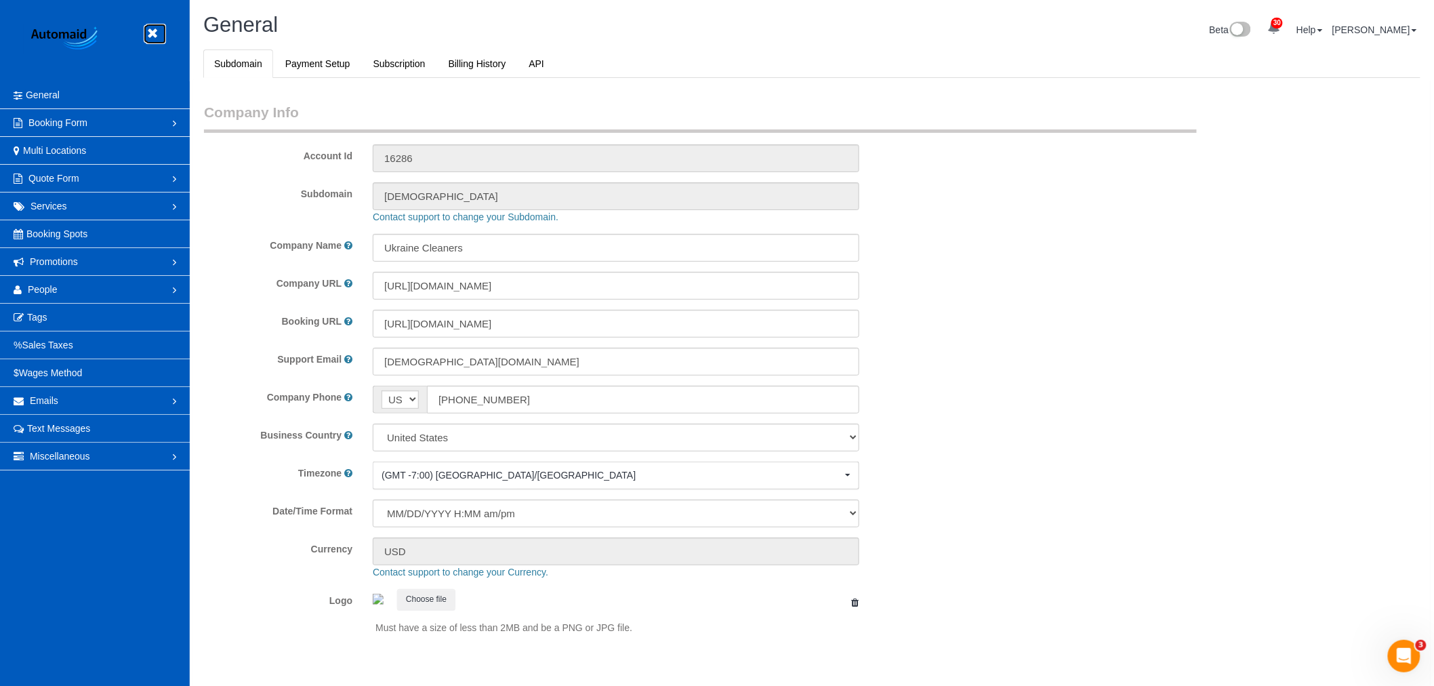
click at [156, 33] on icon at bounding box center [152, 33] width 17 height 17
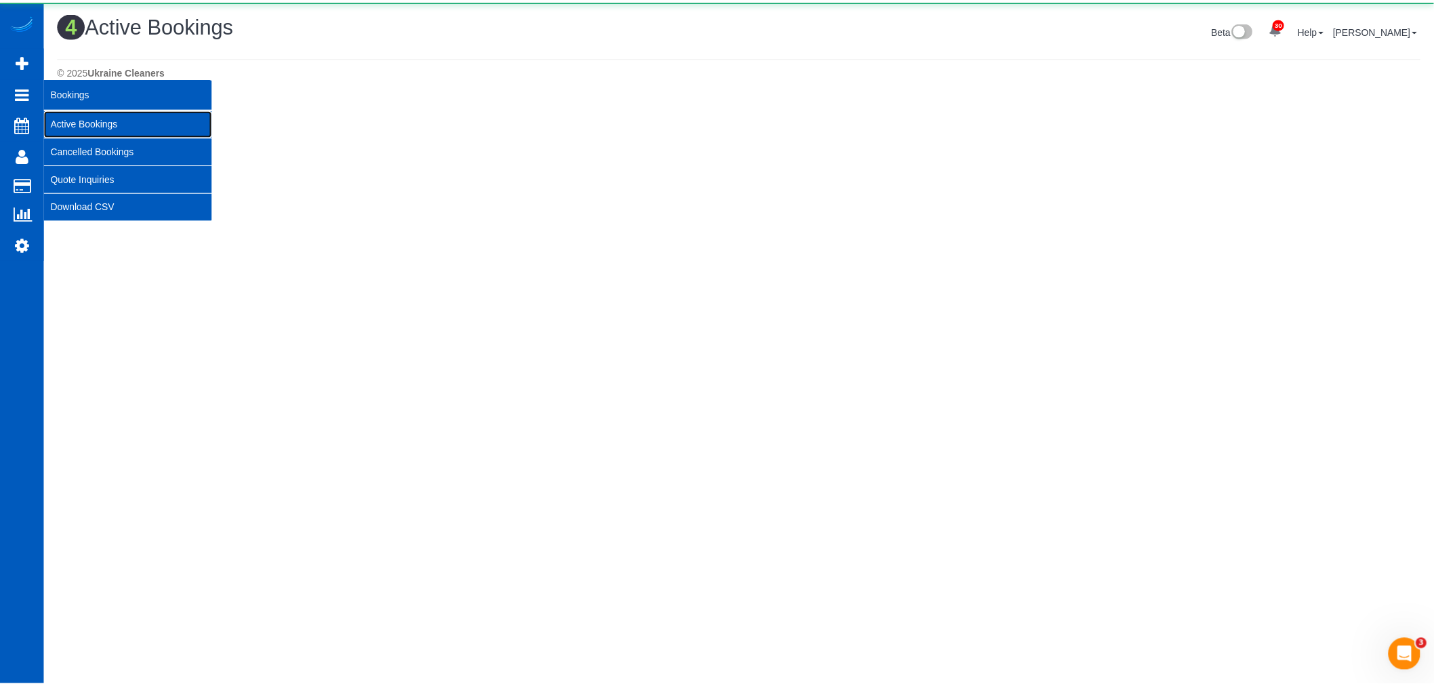
scroll to position [478, 1446]
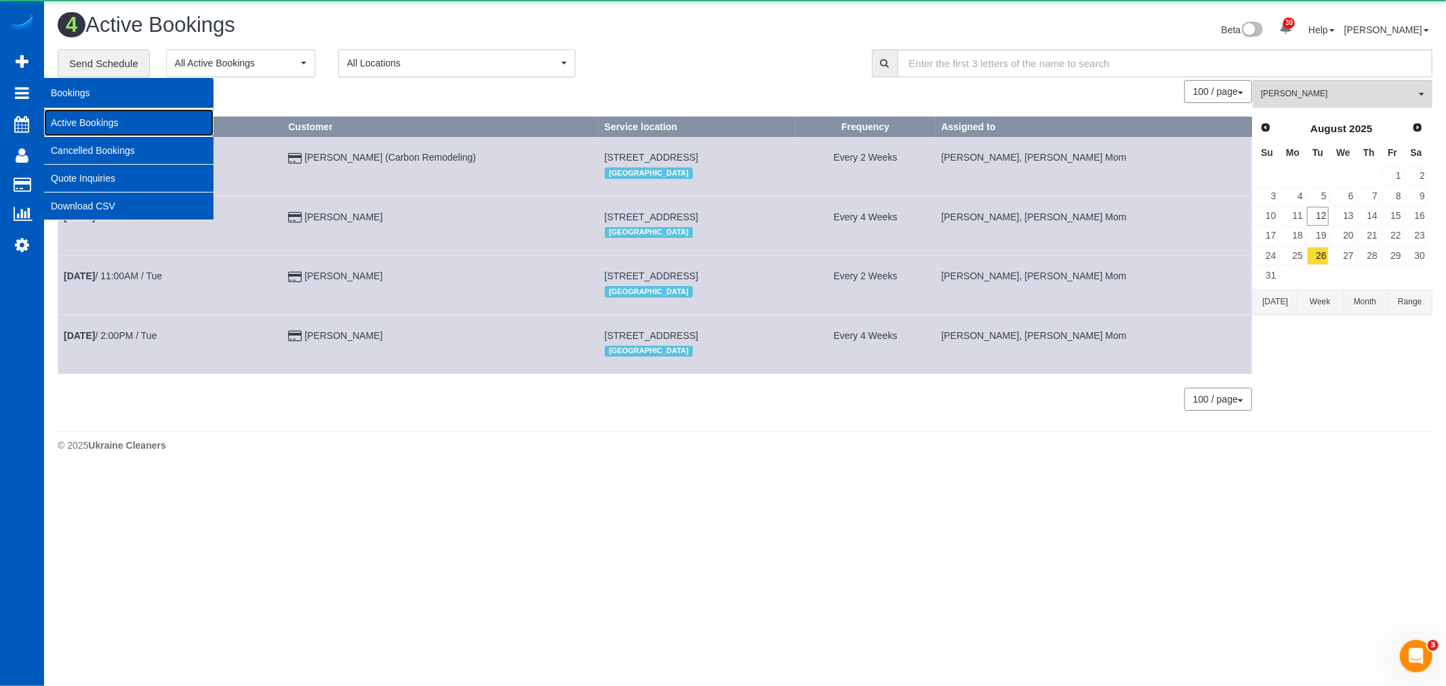
click at [83, 121] on link "Active Bookings" at bounding box center [128, 122] width 169 height 27
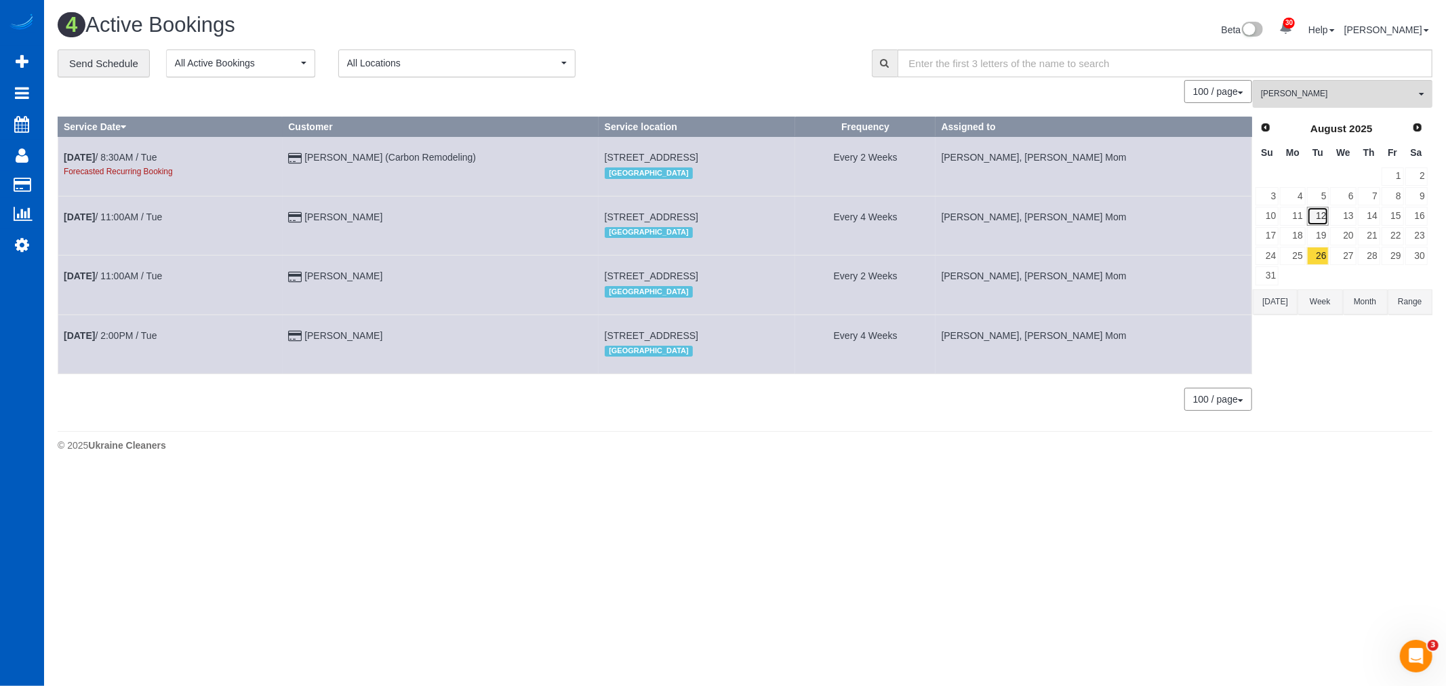
click at [1324, 213] on link "12" at bounding box center [1318, 216] width 22 height 18
click at [1292, 95] on span "[PERSON_NAME]" at bounding box center [1338, 94] width 155 height 12
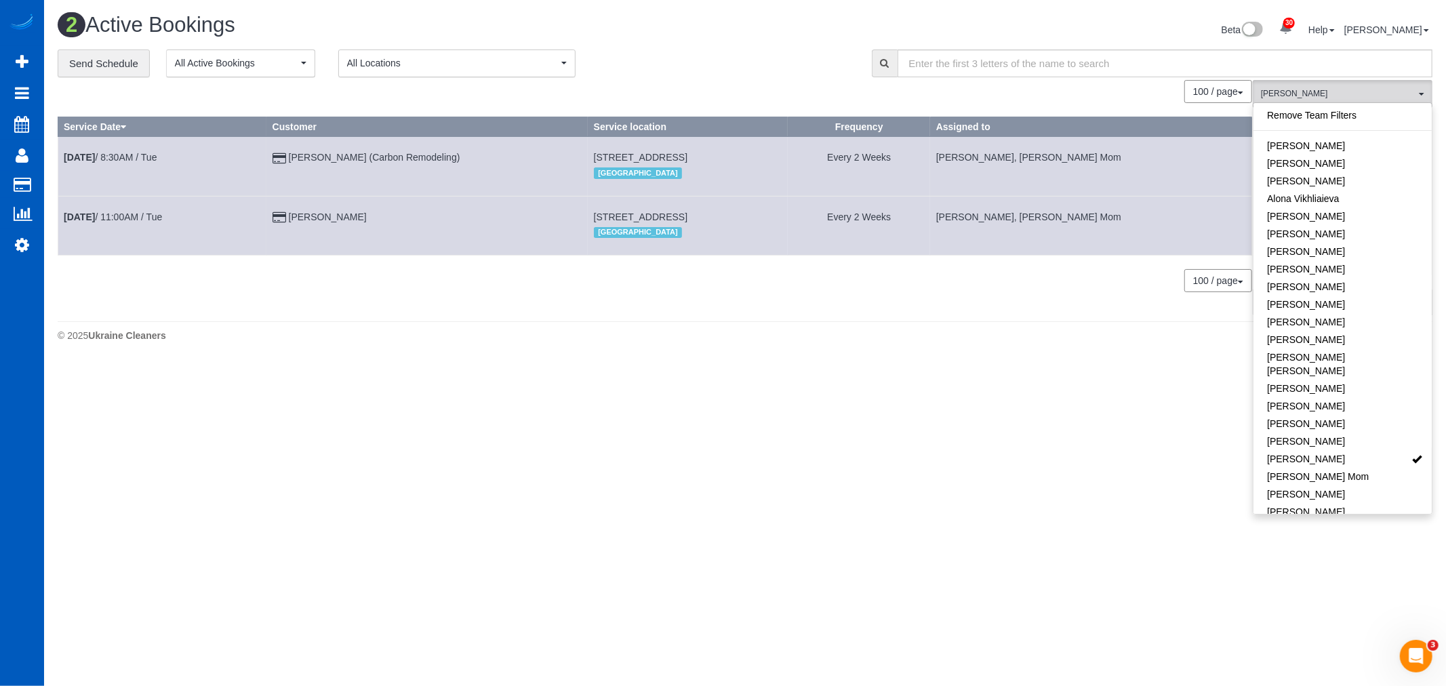
click at [1292, 106] on div "Remove Team Filters [PERSON_NAME] [PERSON_NAME] [PERSON_NAME] Alona Vikhliaieva…" at bounding box center [1342, 307] width 180 height 411
click at [1295, 116] on link "Remove Team Filters" at bounding box center [1342, 115] width 178 height 18
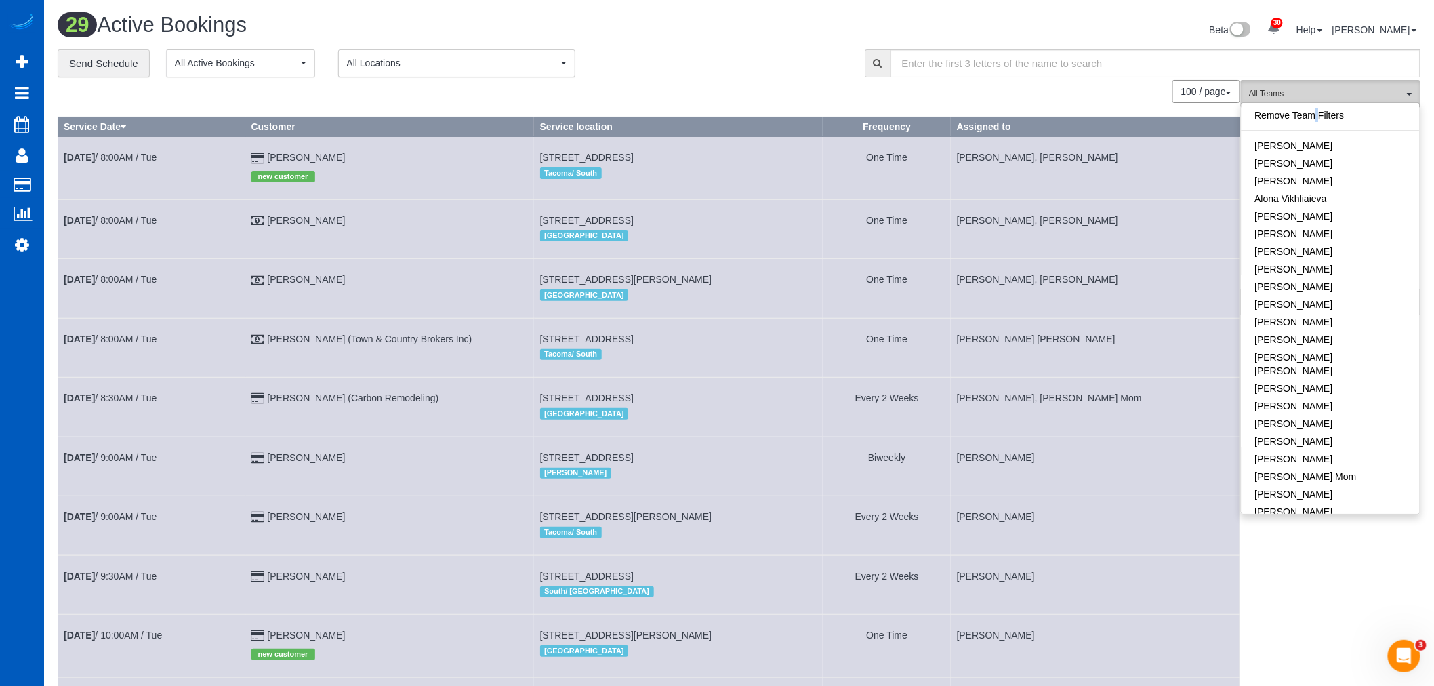
click at [1315, 102] on button "All Teams" at bounding box center [1331, 94] width 180 height 28
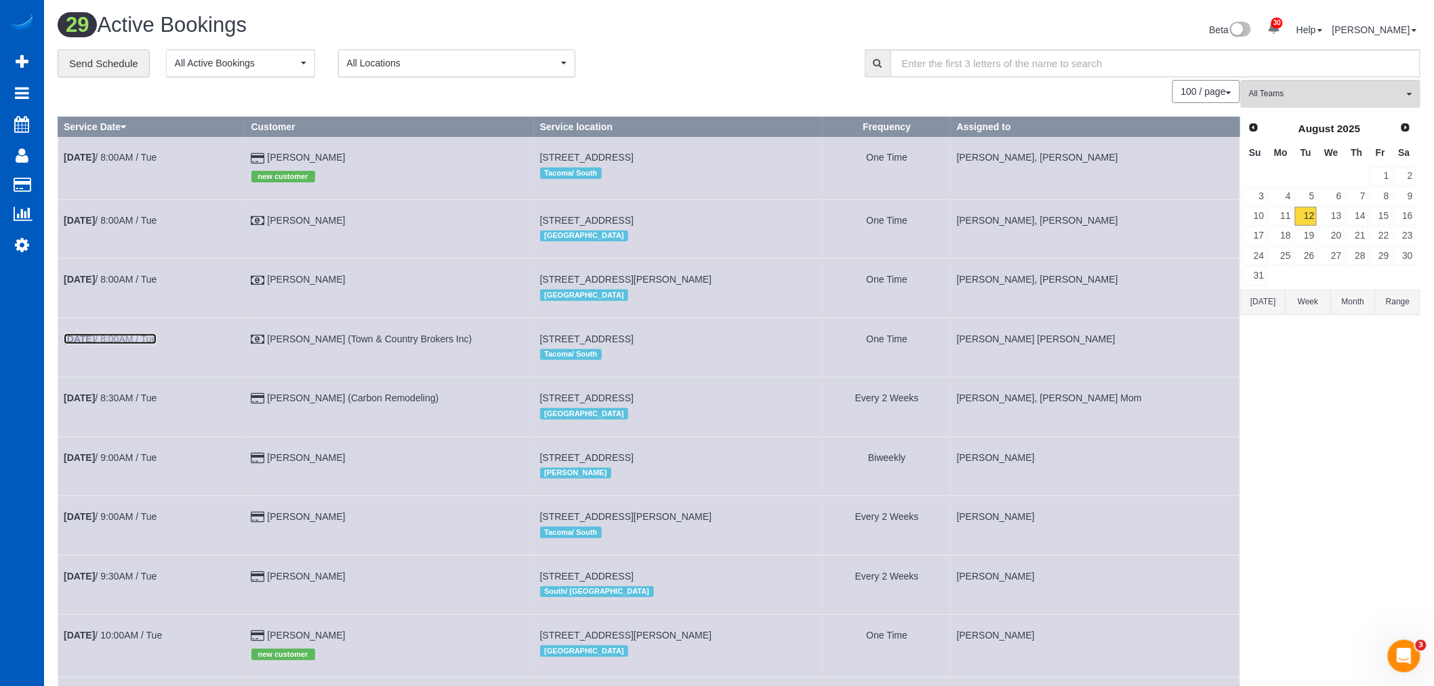
click at [91, 344] on b "Aug 12th" at bounding box center [79, 338] width 31 height 11
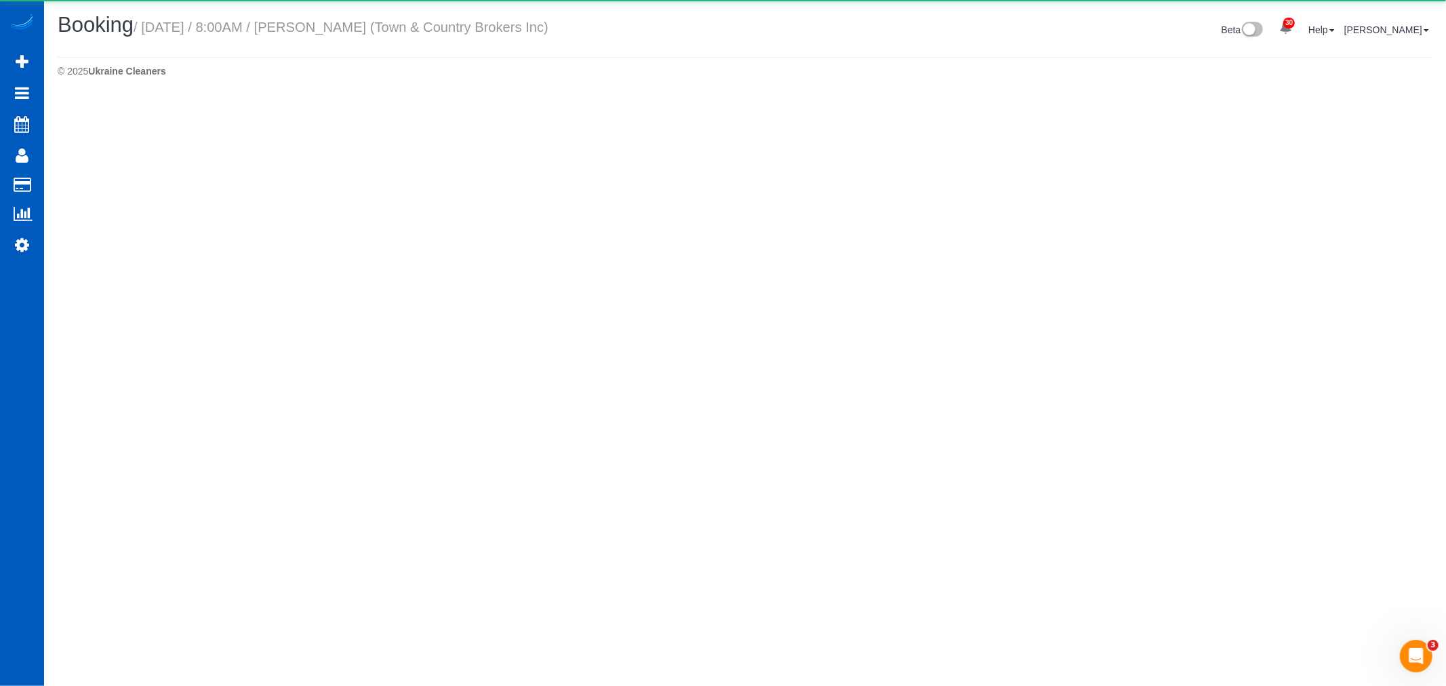
select select "WA"
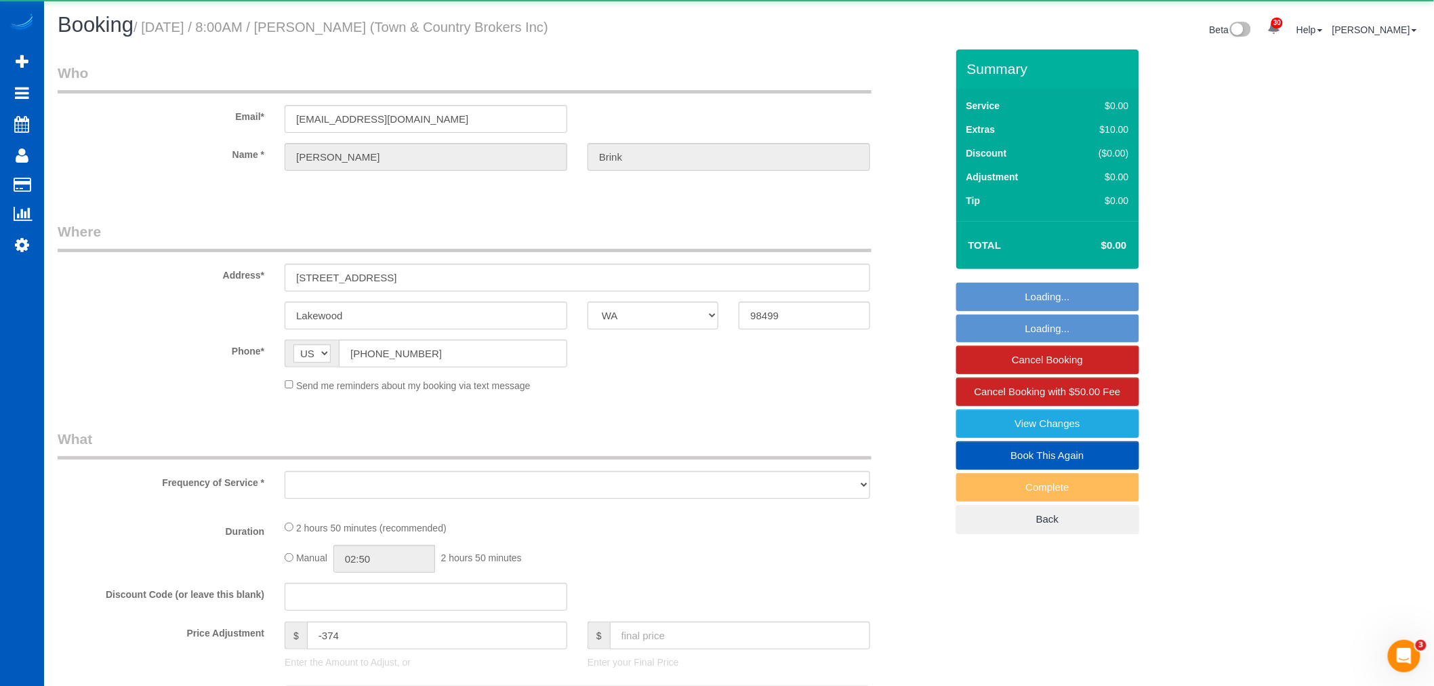
select select "object:4331"
select select "199"
select select "spot6"
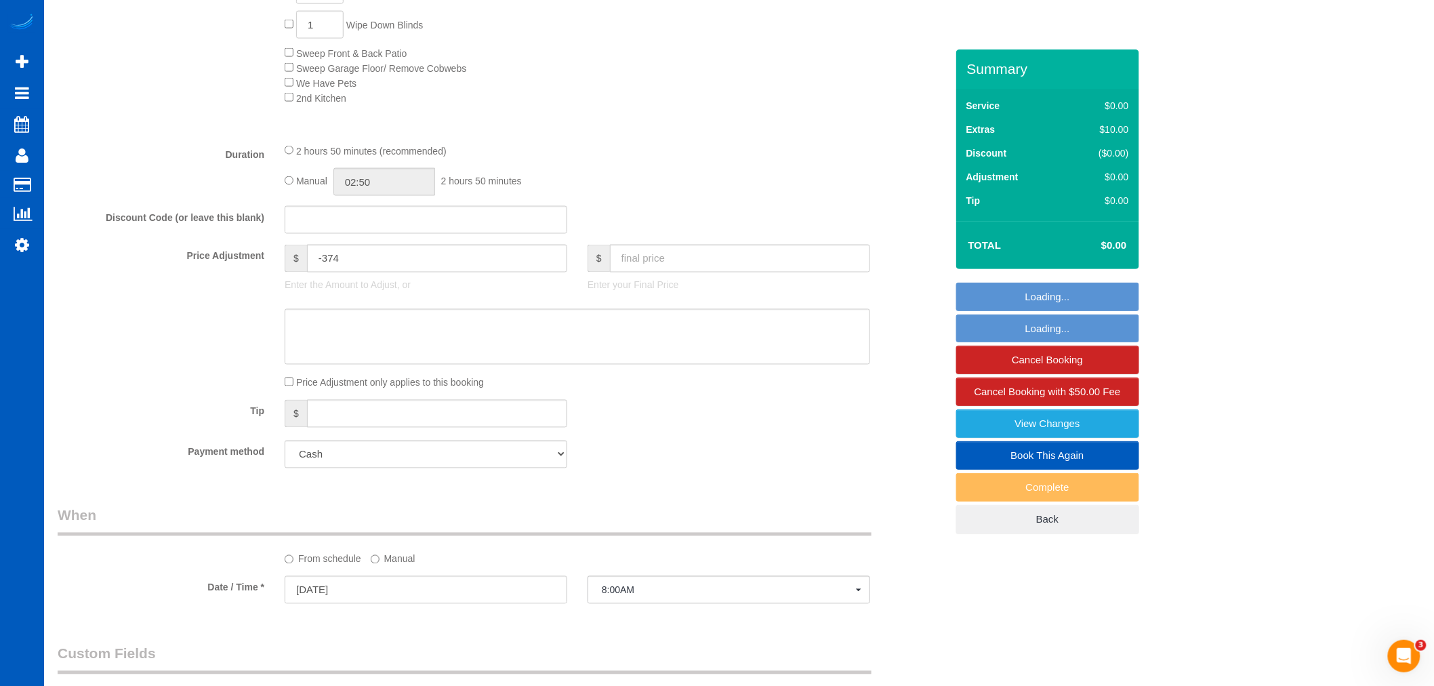
scroll to position [828, 0]
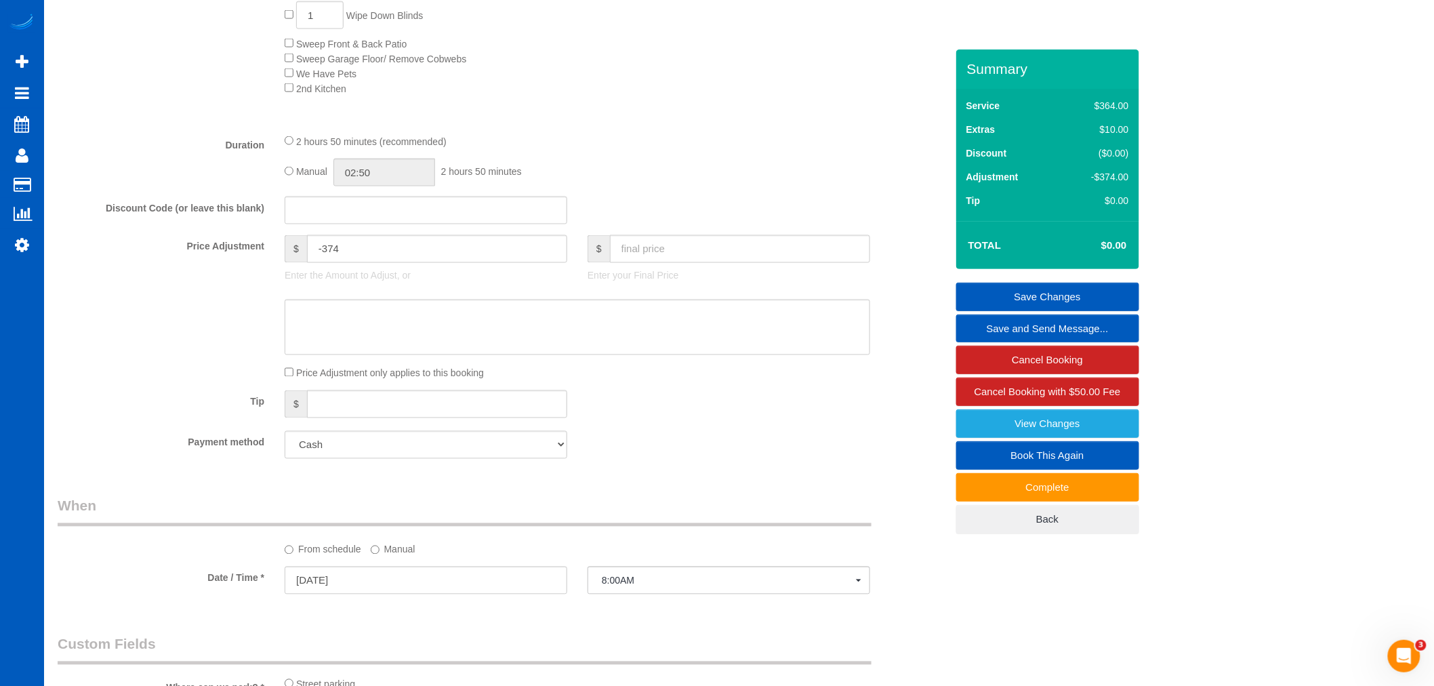
click at [678, 241] on fieldset "What Frequency of Service * One Time Weekly - 15.00% Every 2 Weeks - 10.00% Eve…" at bounding box center [502, 60] width 889 height 817
click input "text"
type input "200"
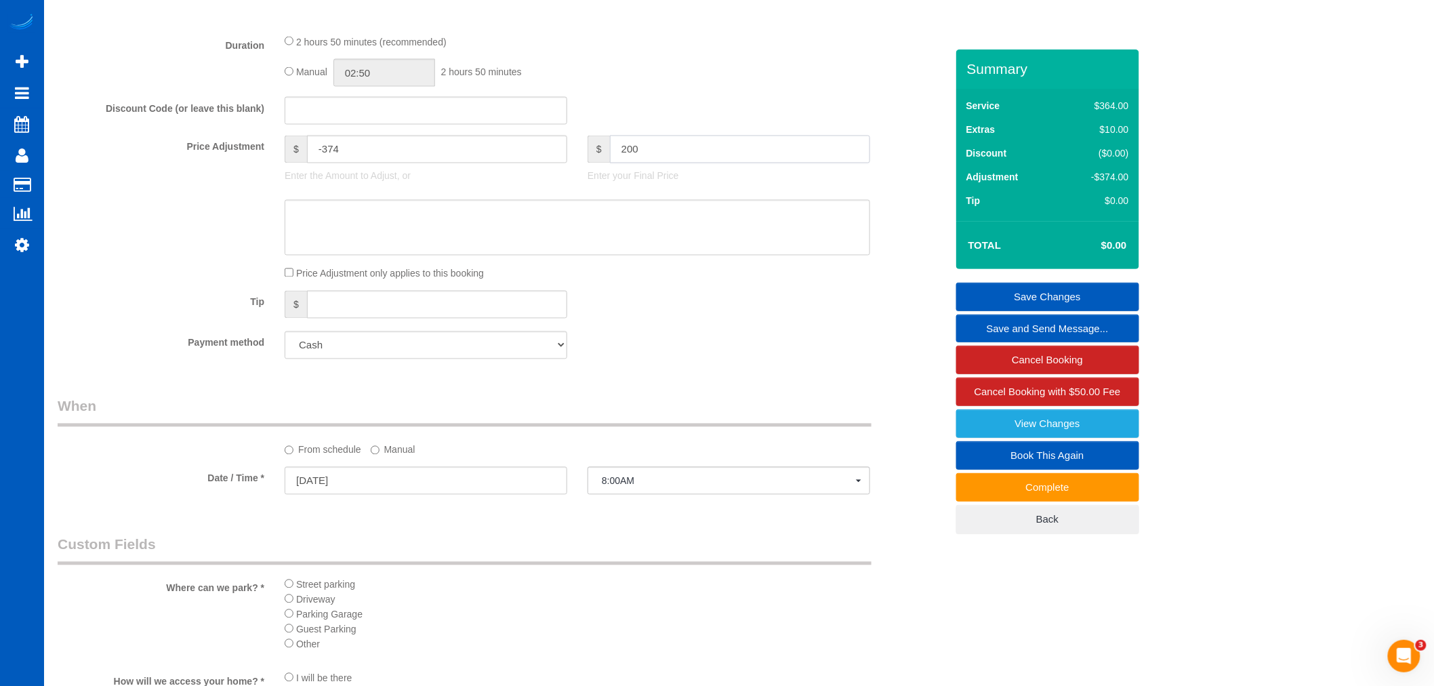
type input "-174"
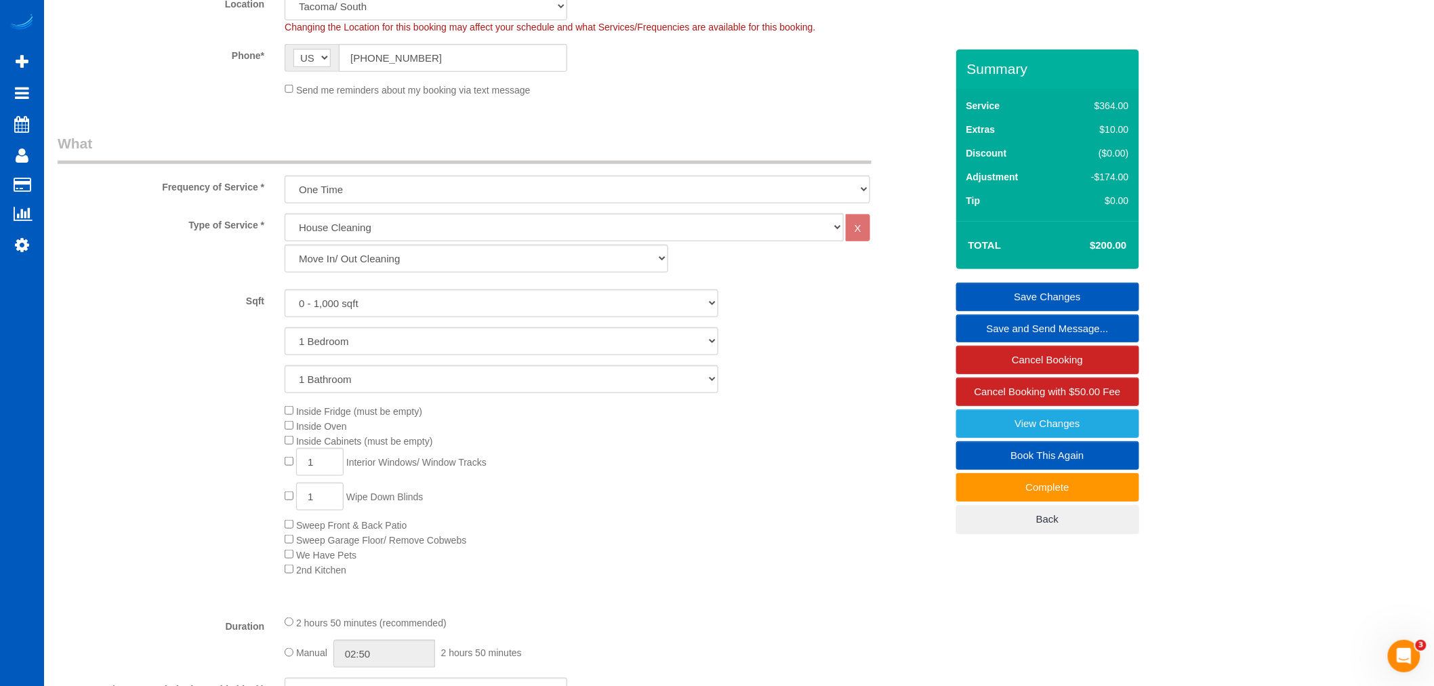
scroll to position [301, 0]
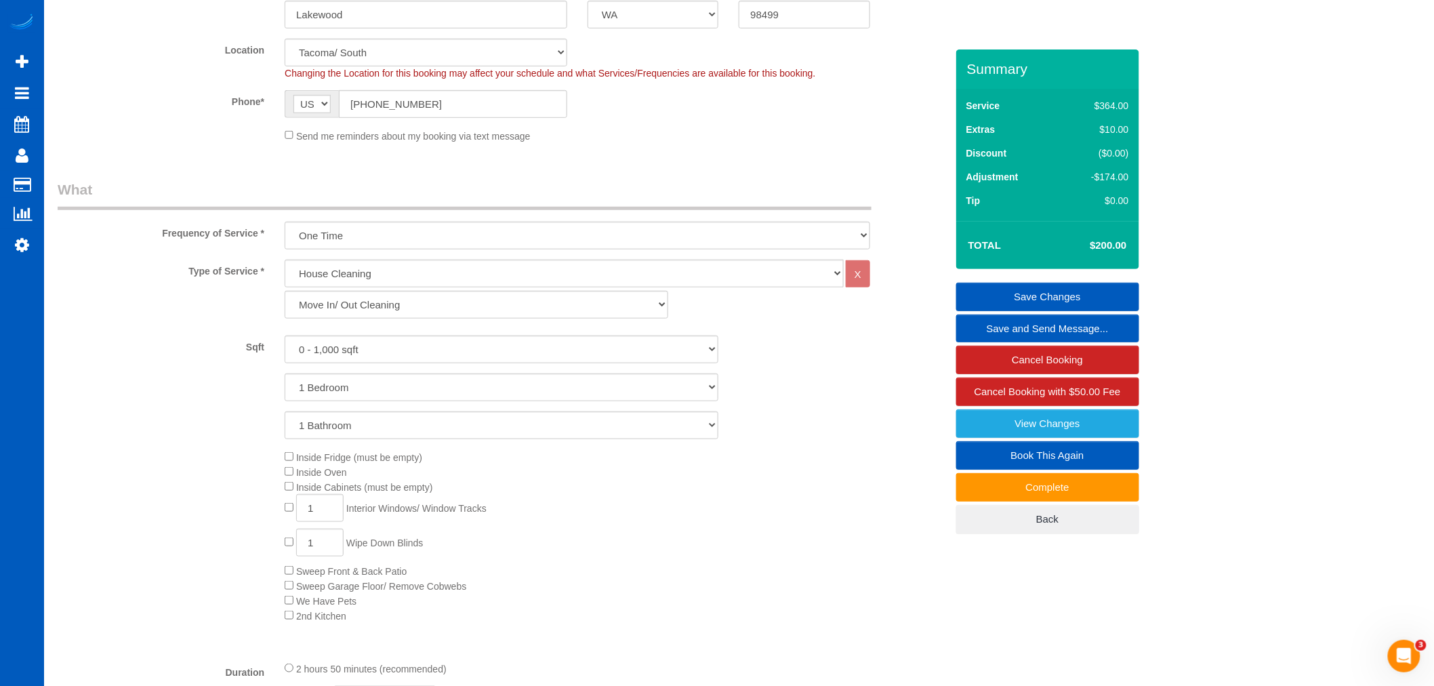
click link "Save Changes"
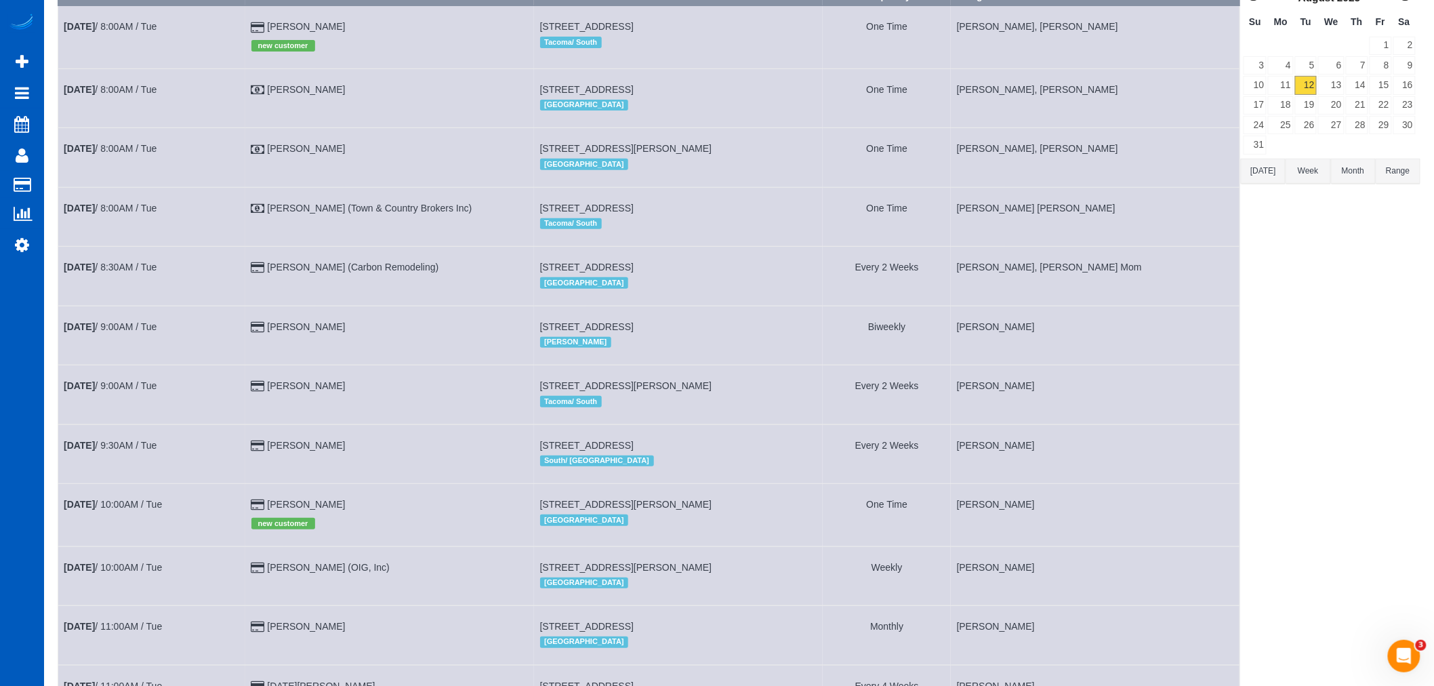
scroll to position [126, 0]
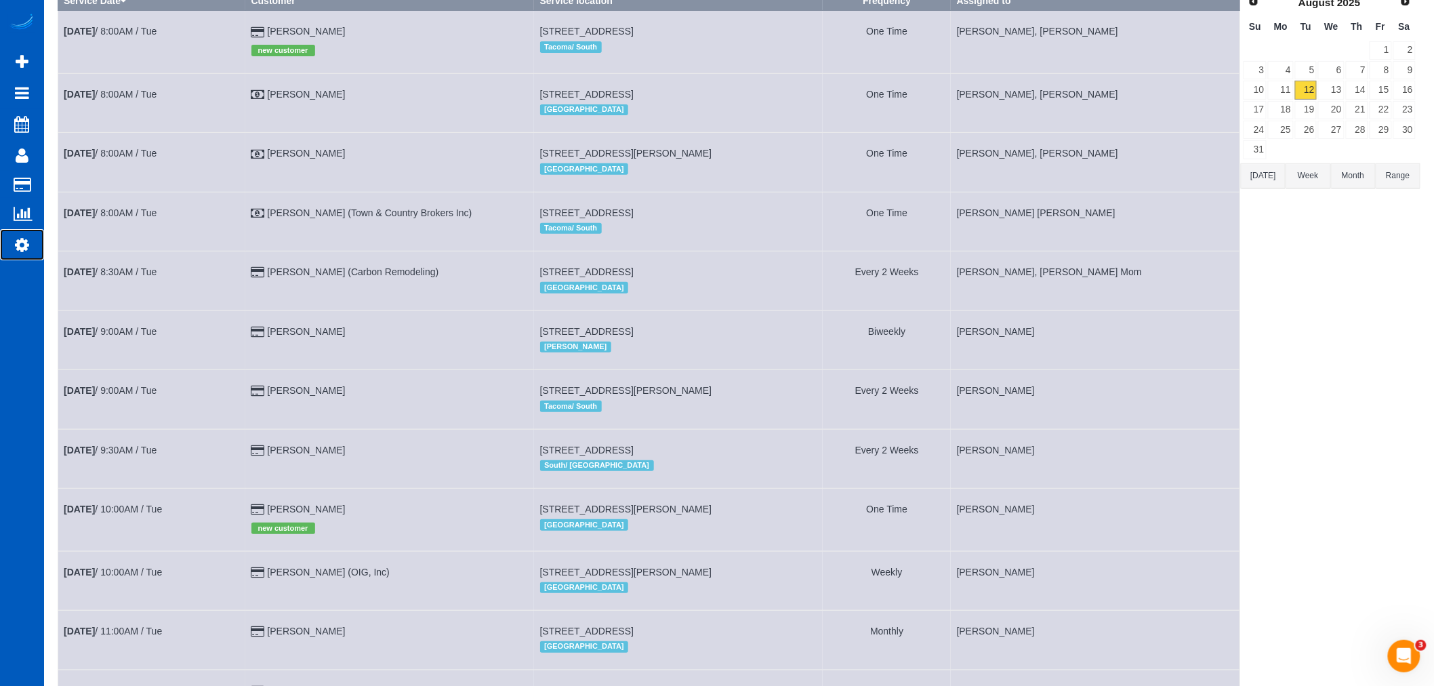
click icon
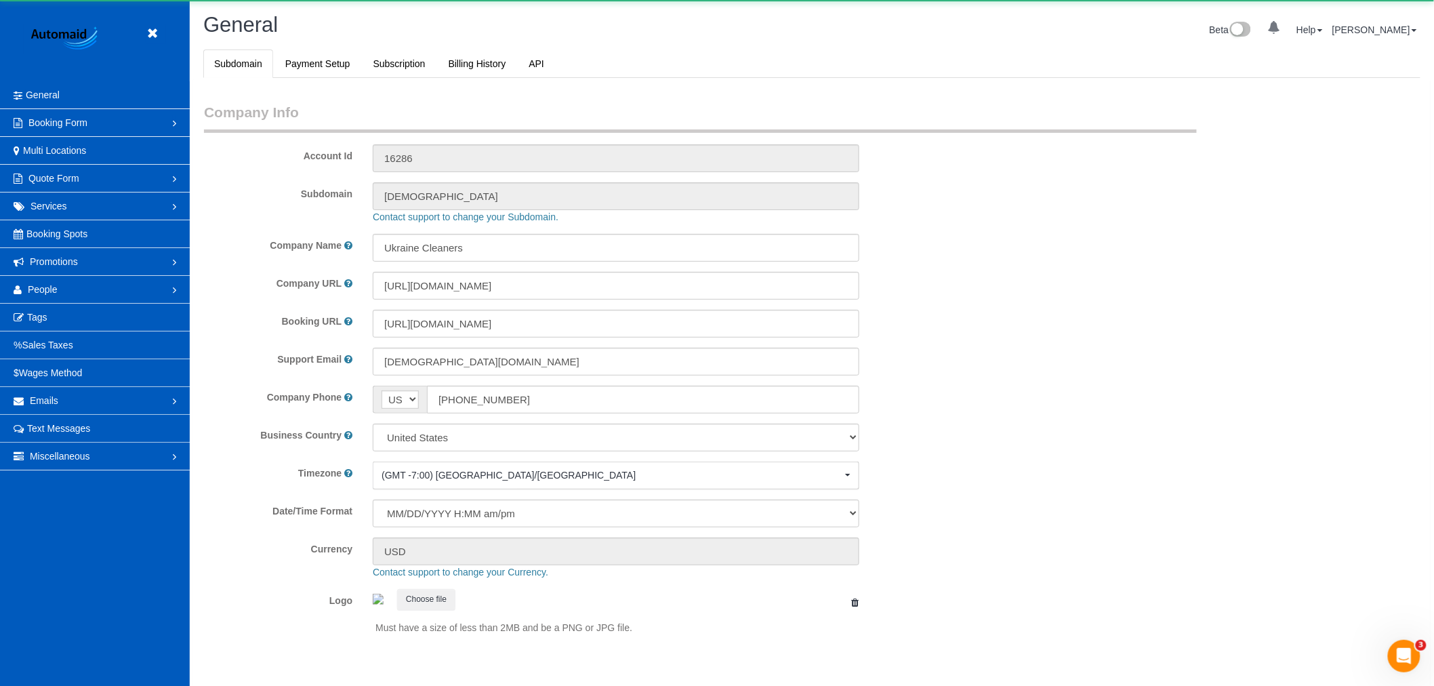
select select "1"
click span "People"
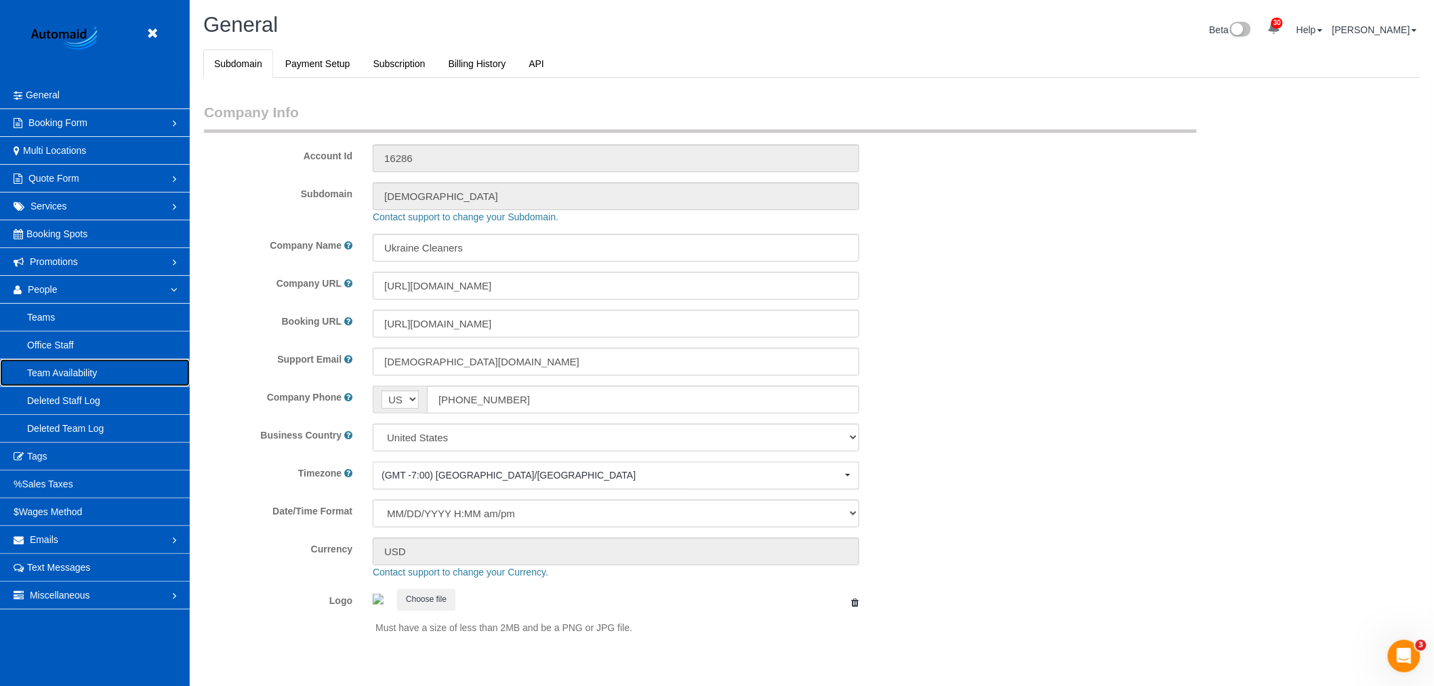
click link "Team Availability"
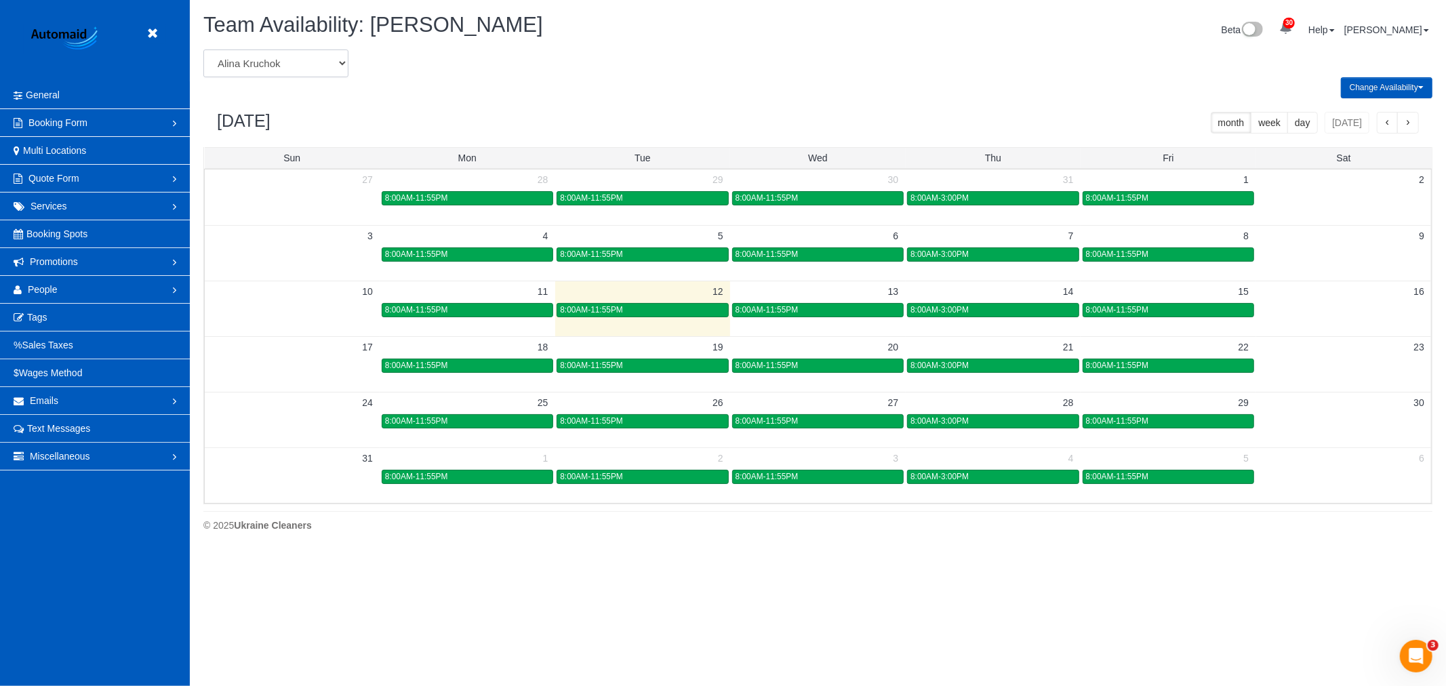
click select "Alina Kruchok Alona Kulish Alona Tarasiuk Alona Vikhliaieva Anastasiia Demchenk…"
select select "number:26863"
click select "Alina Kruchok Alona Kulish Alona Tarasiuk Alona Vikhliaieva Anastasiia Demchenk…"
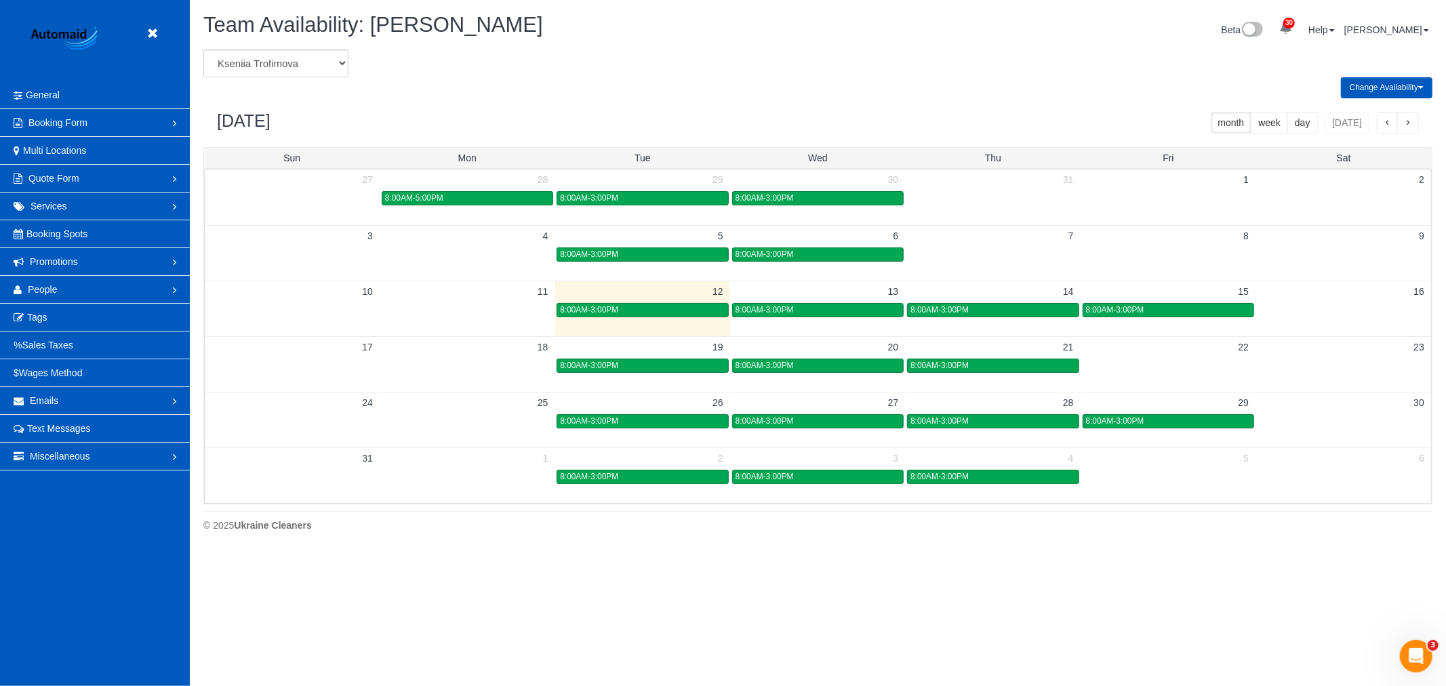
click td "8:00AM-3:00PM"
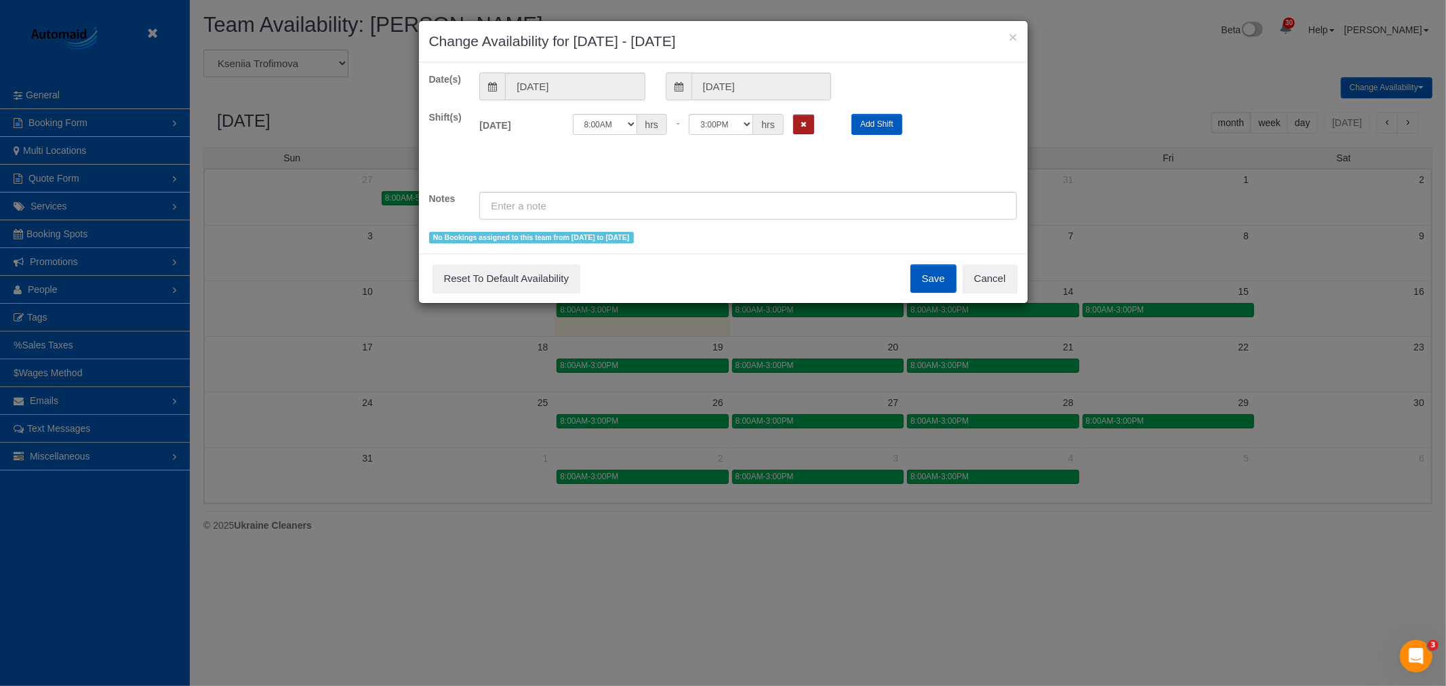
click button "Remove Shift"
click button "Save"
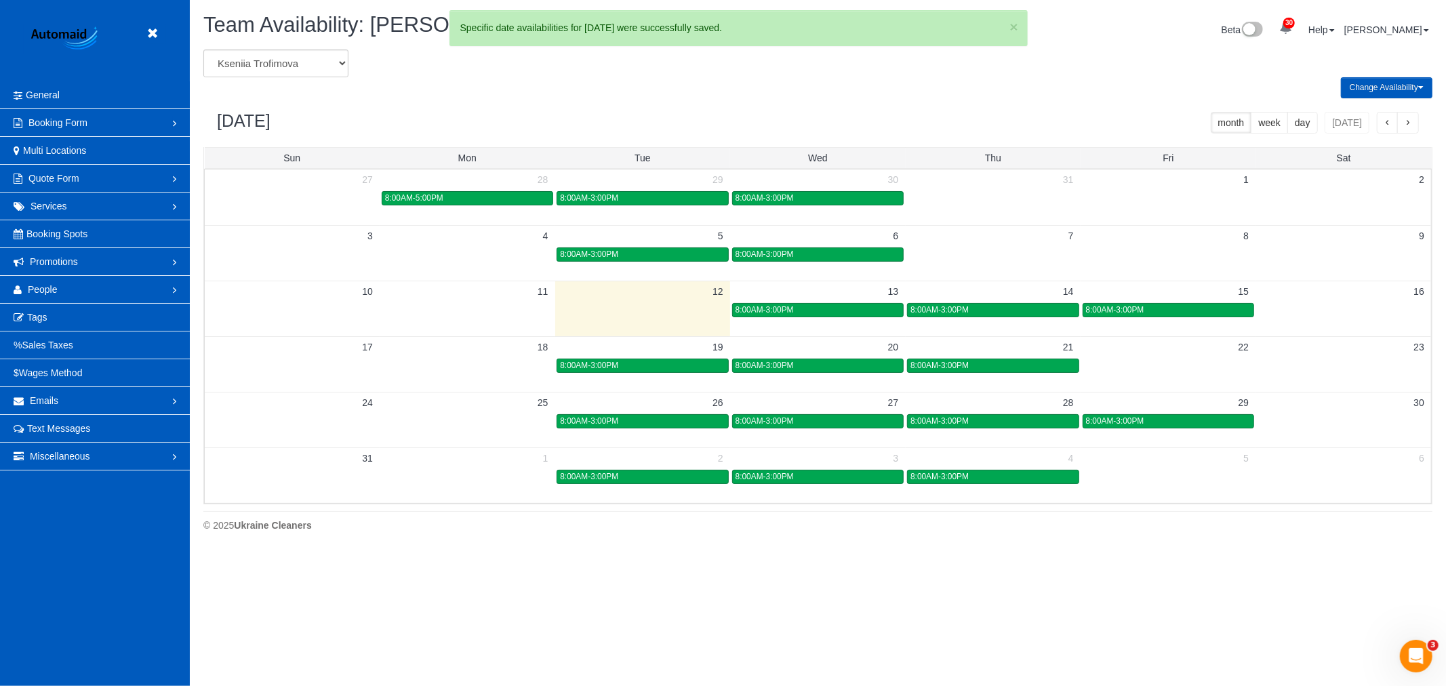
click div "8:00AM-3:00PM"
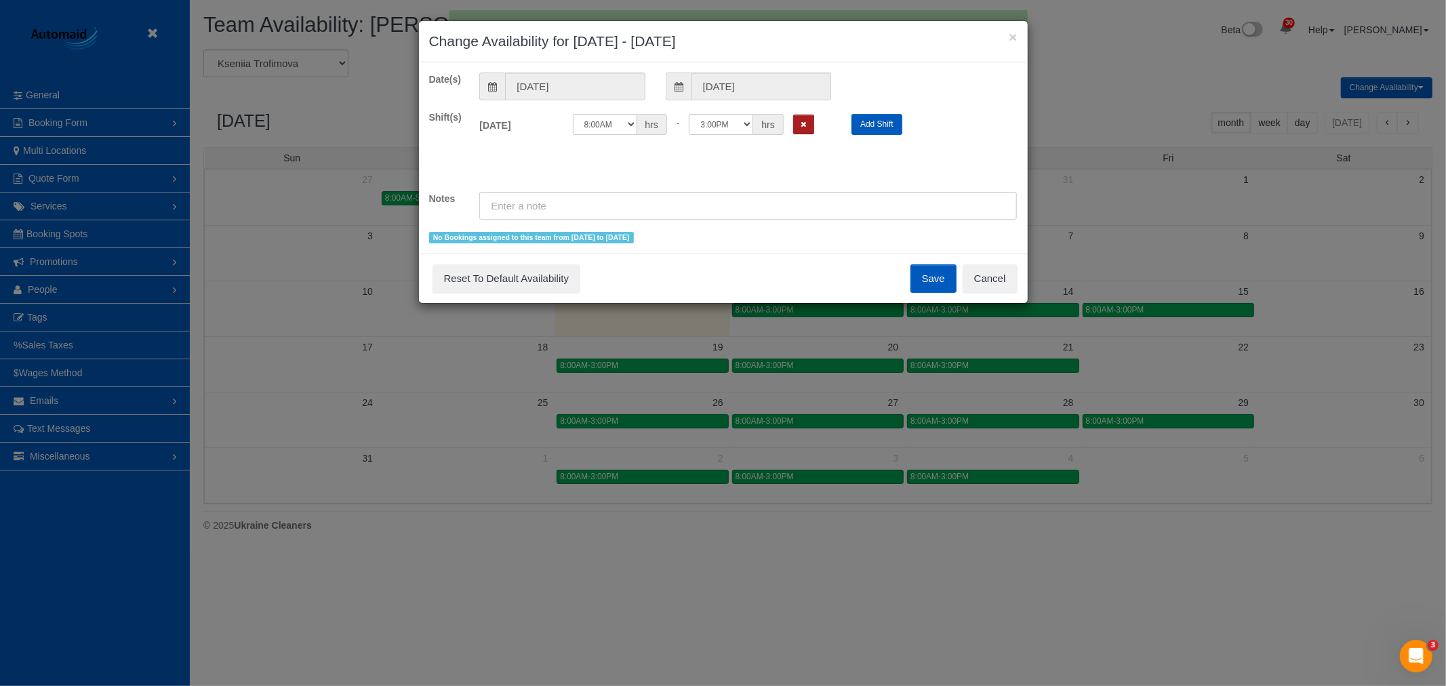
click icon "Remove Shift"
click button "Save"
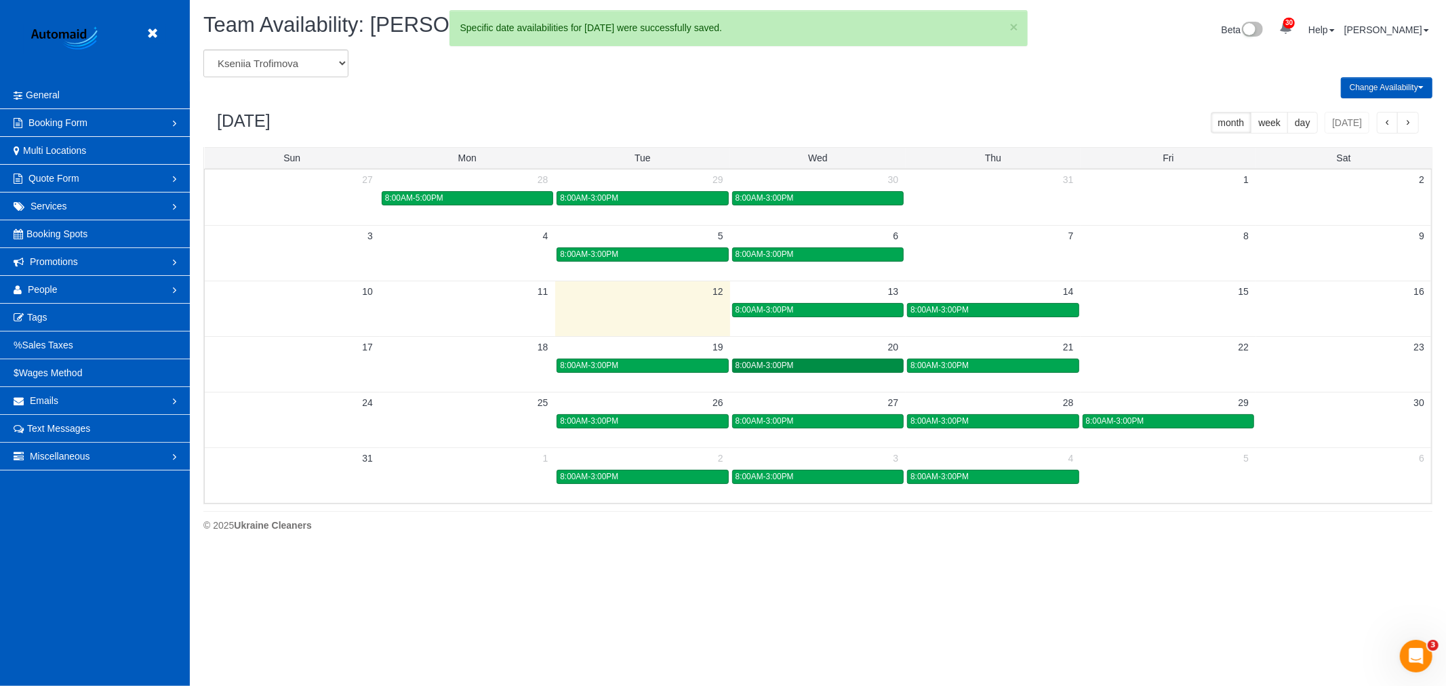
click div "8:00AM-3:00PM"
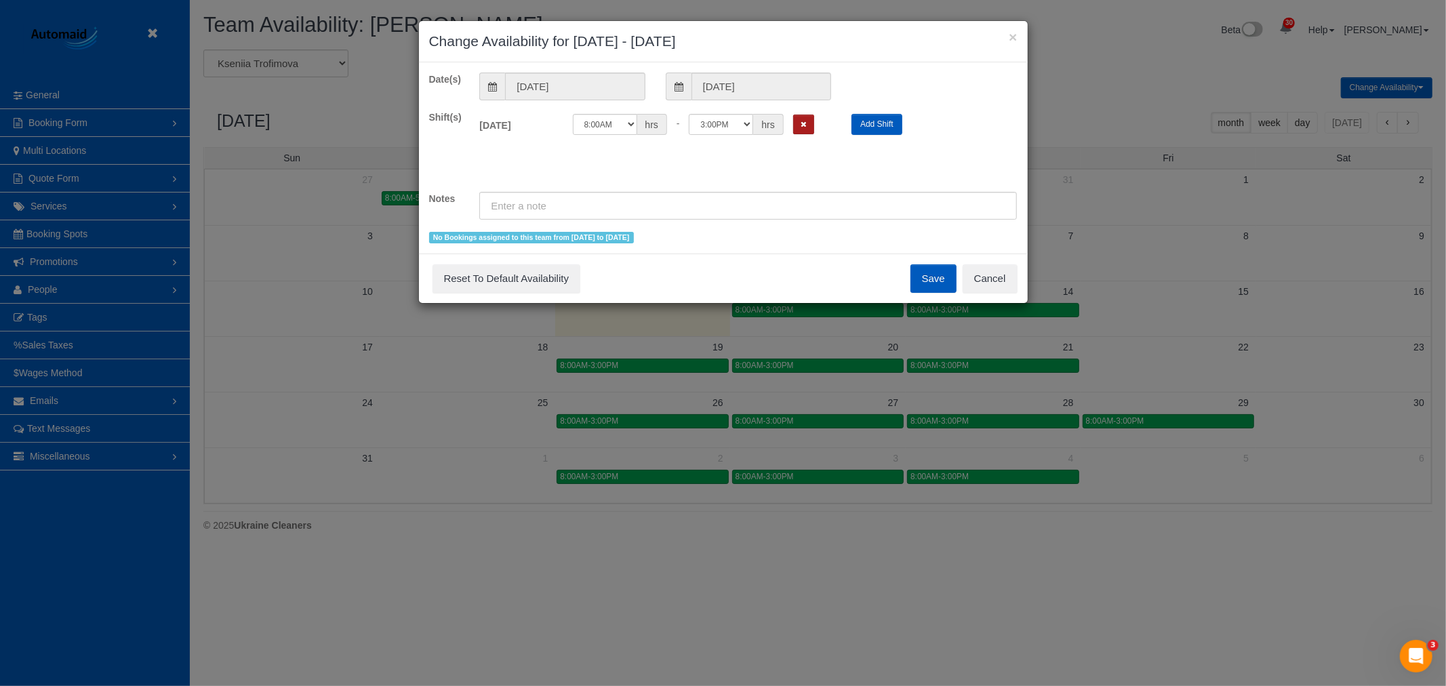
click button "Remove Shift"
click button "Save"
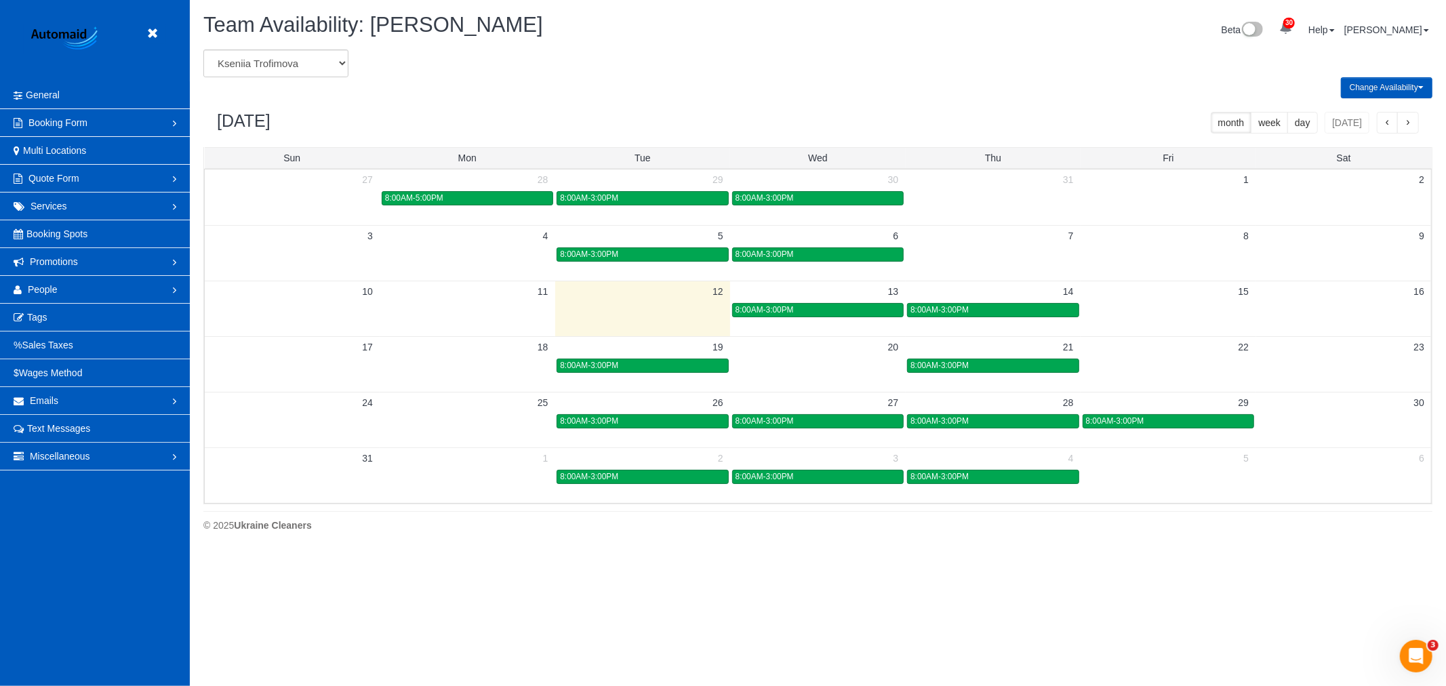
click header "Beta"
click icon
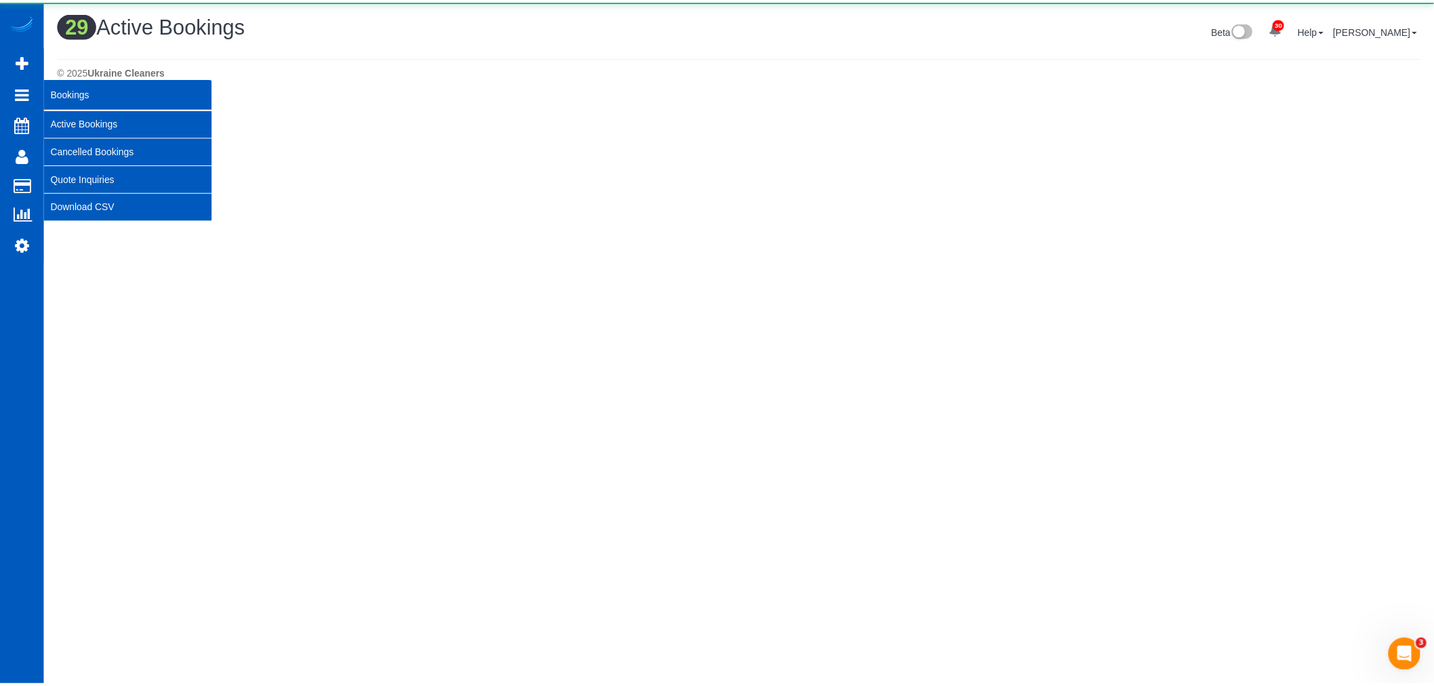
scroll to position [2016, 1434]
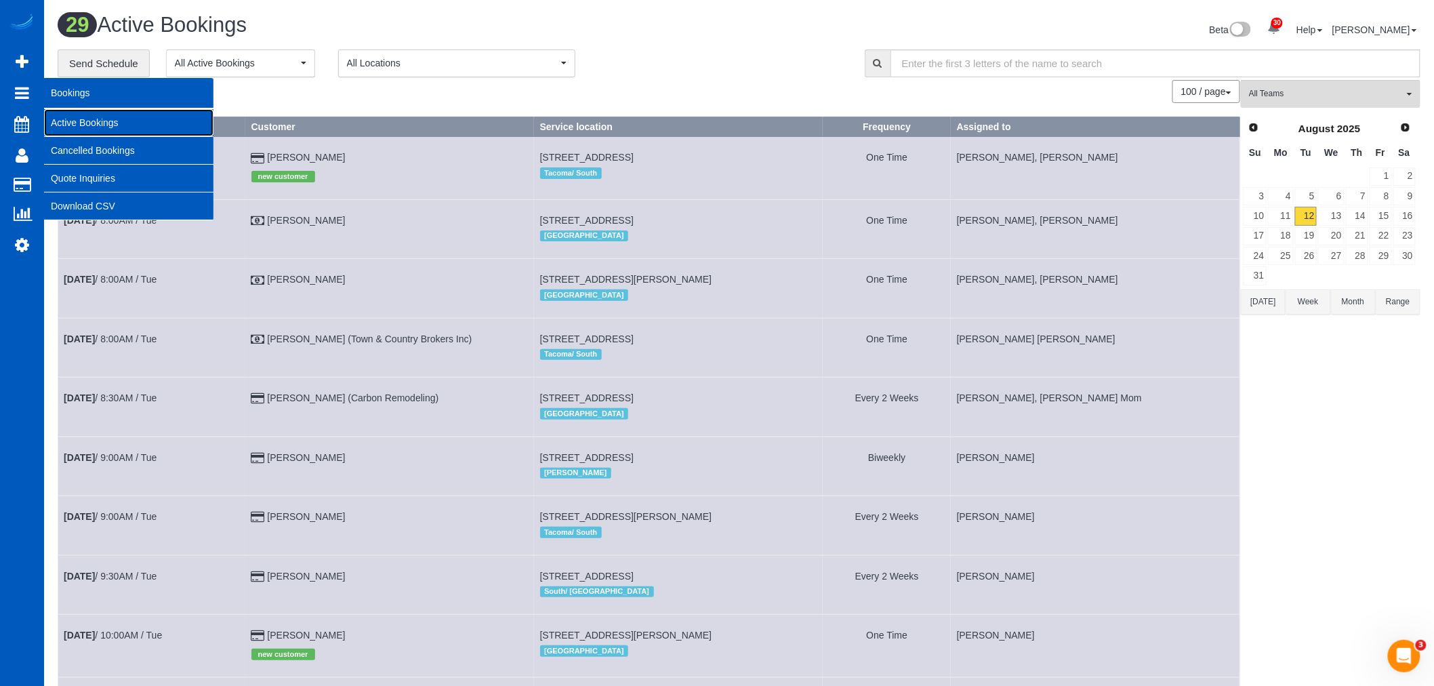
click link "Active Bookings"
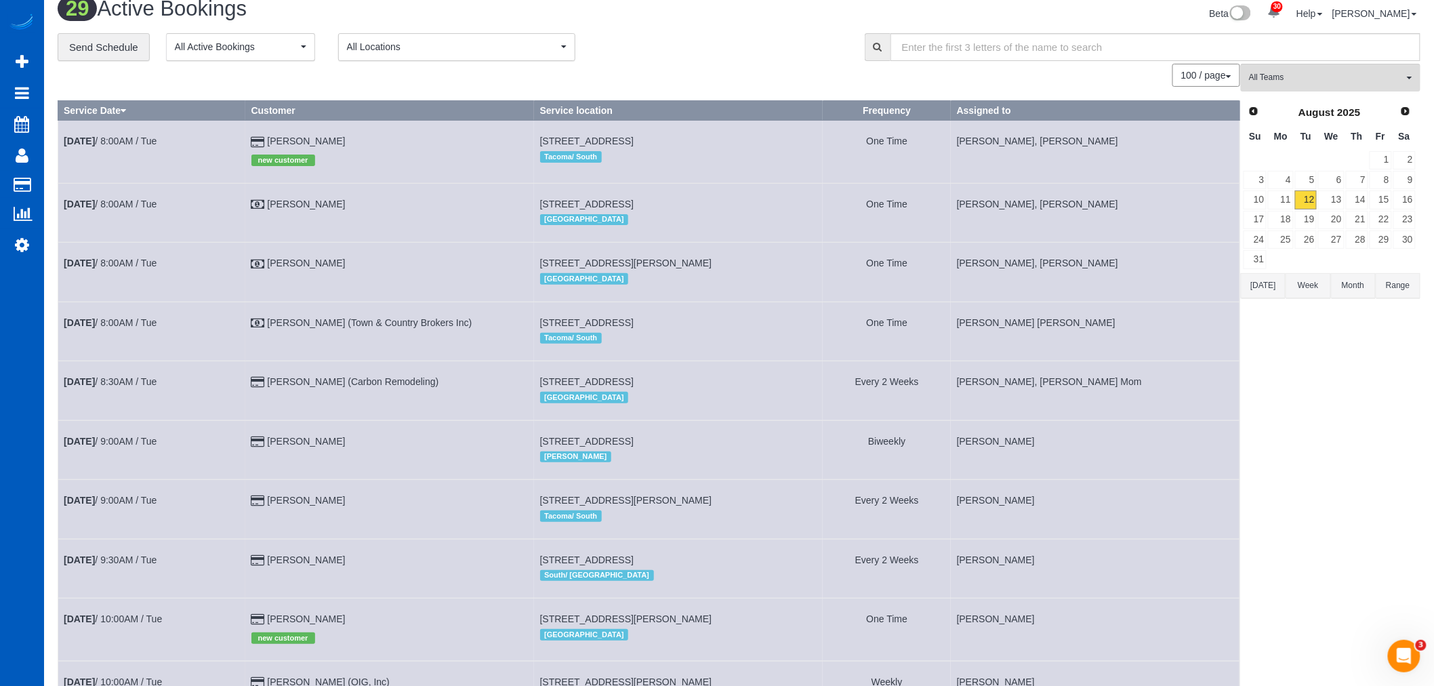
scroll to position [0, 0]
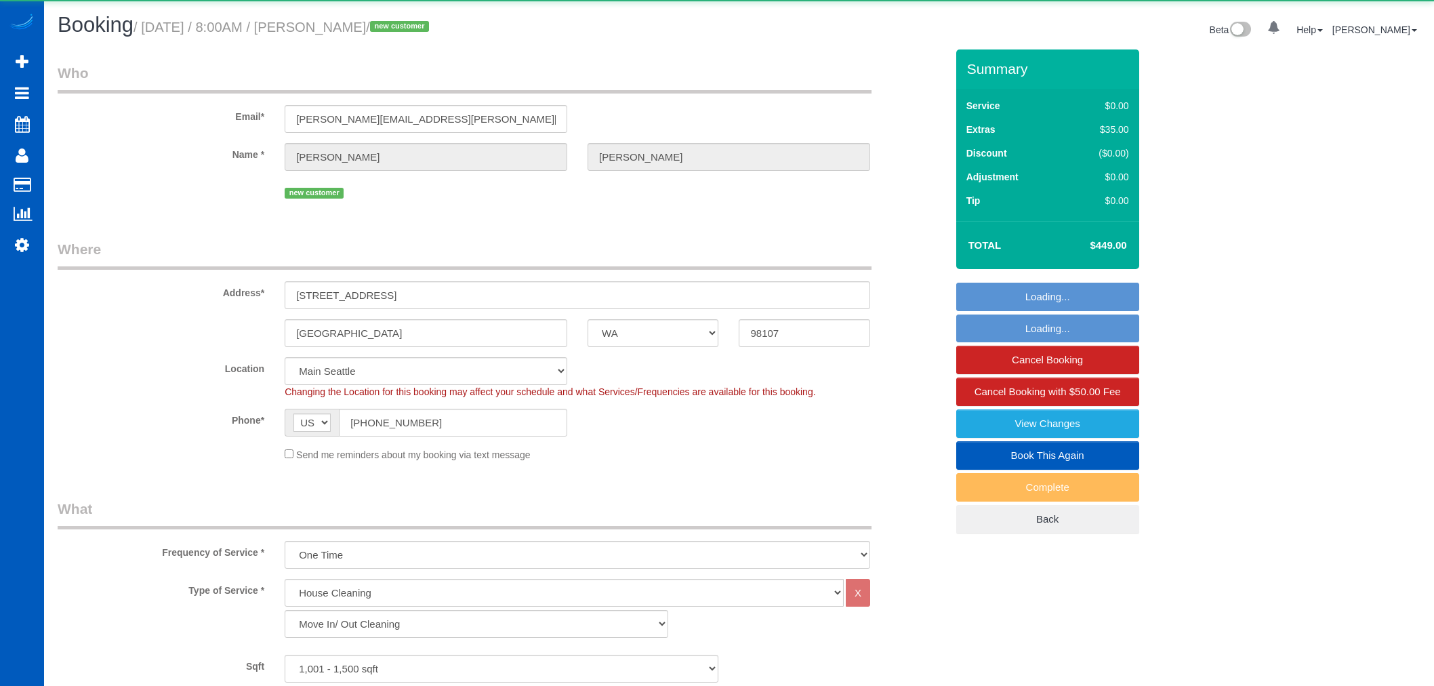
select select "WA"
select select "199"
select select "1001"
select select "2"
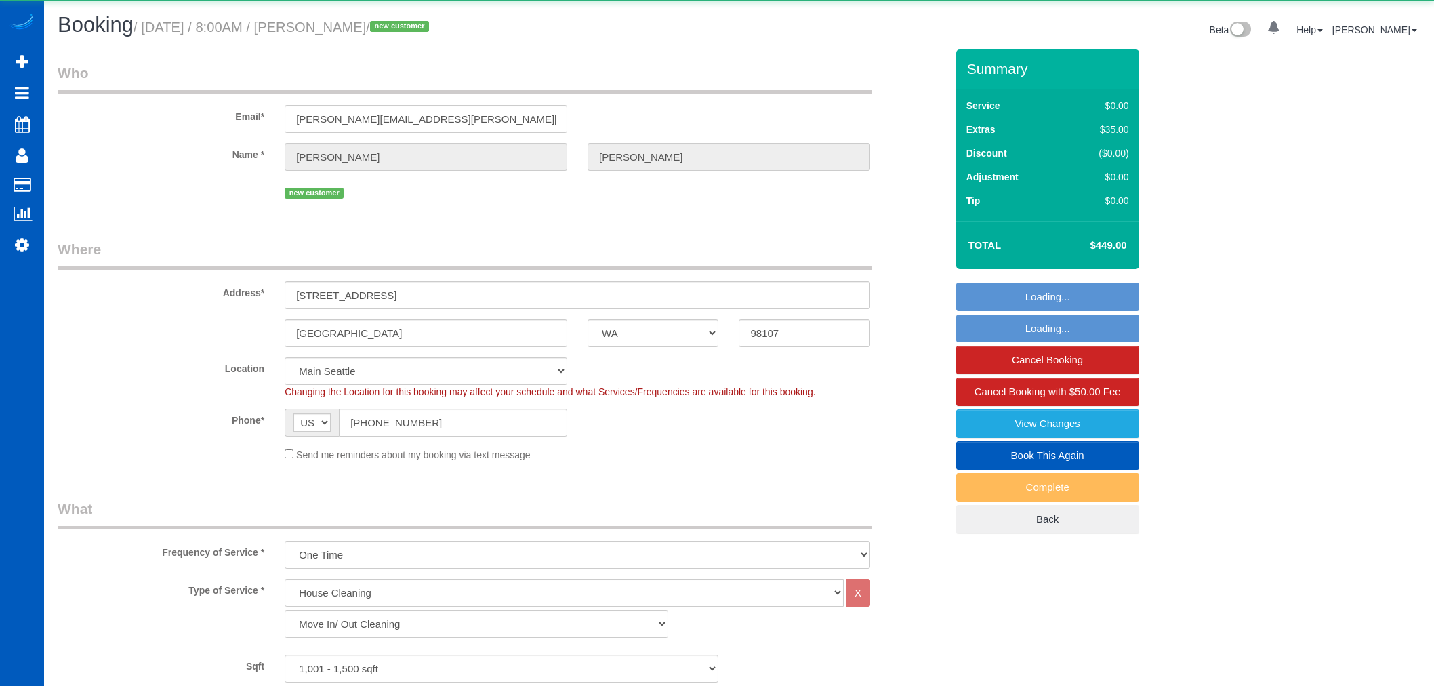
select select "spot1"
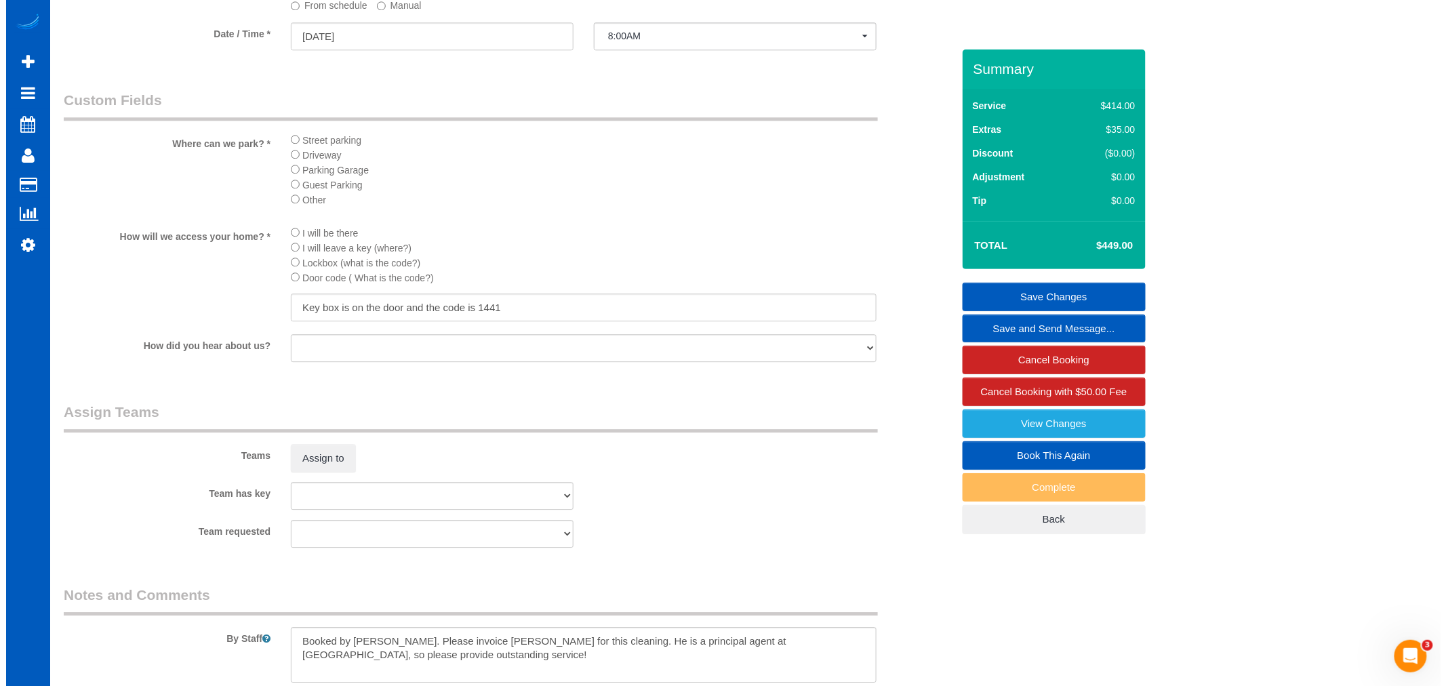
scroll to position [1656, 0]
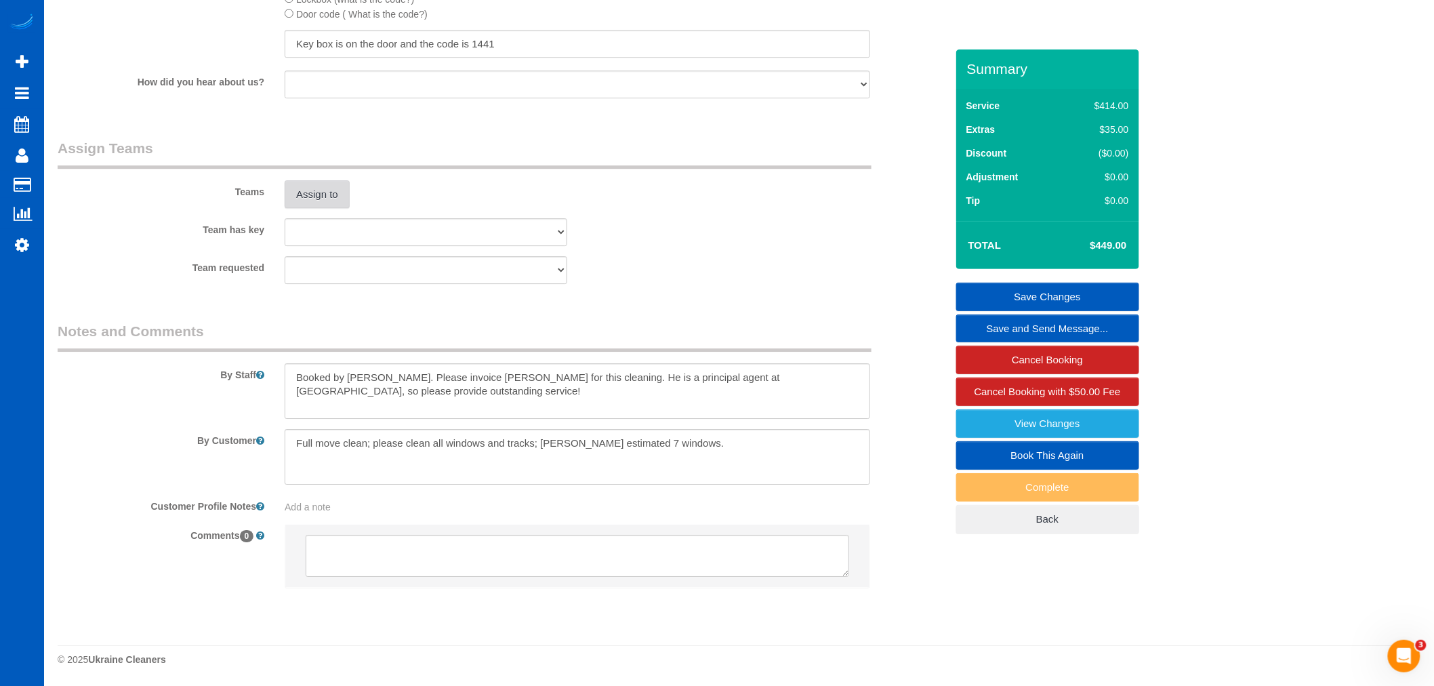
click at [334, 209] on button "Assign to" at bounding box center [317, 194] width 65 height 28
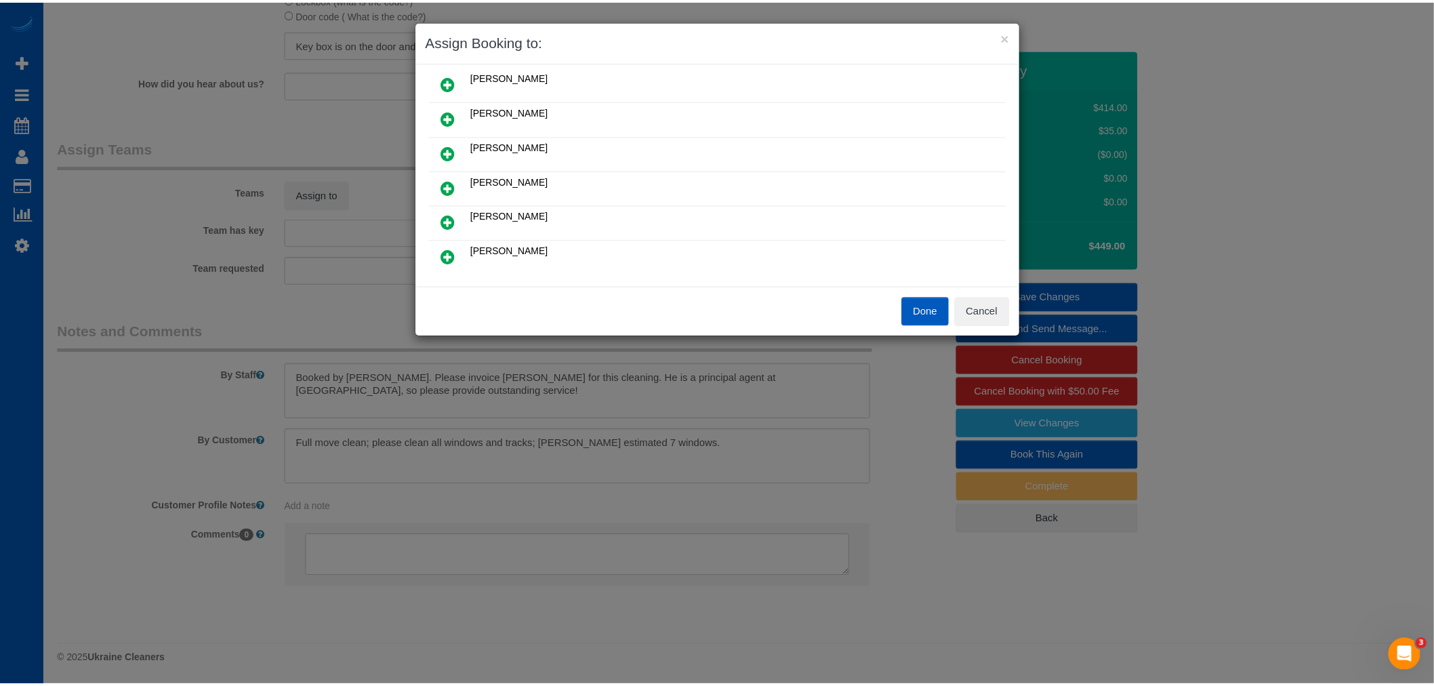
scroll to position [226, 0]
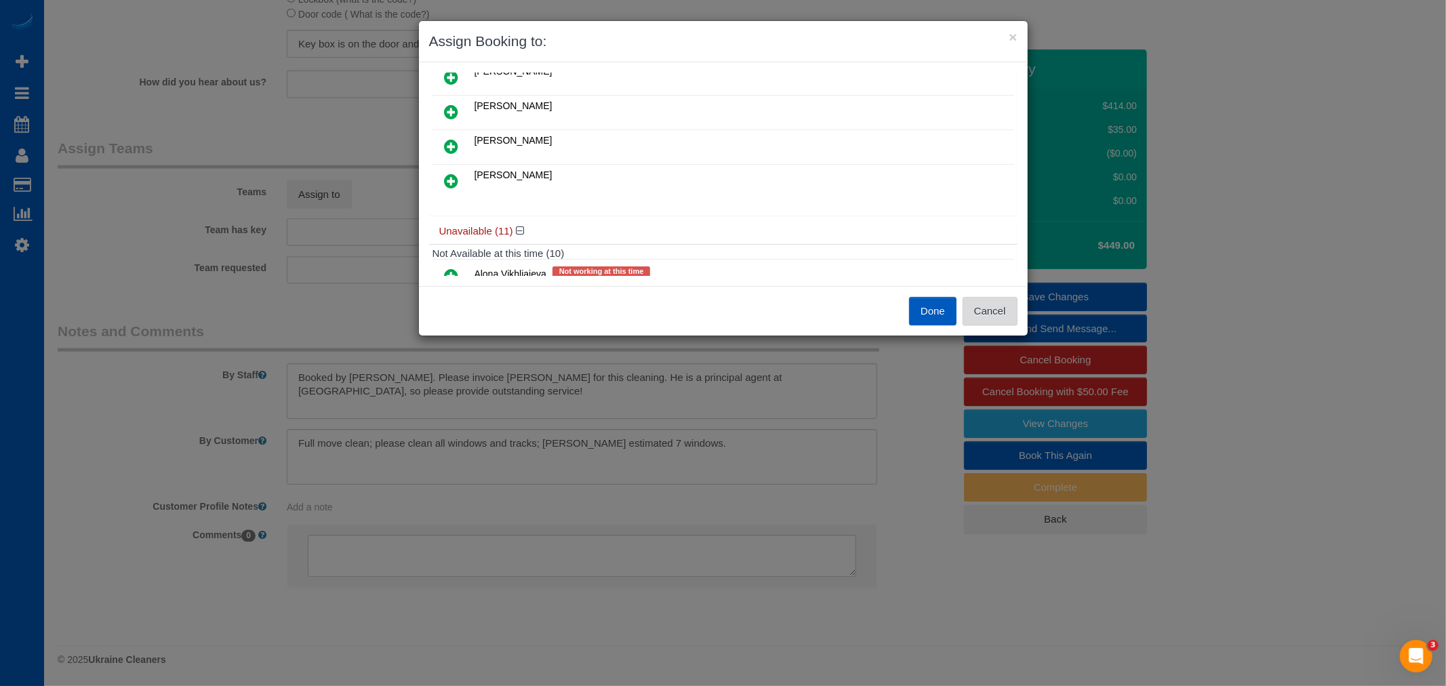
click at [973, 312] on button "Cancel" at bounding box center [989, 311] width 55 height 28
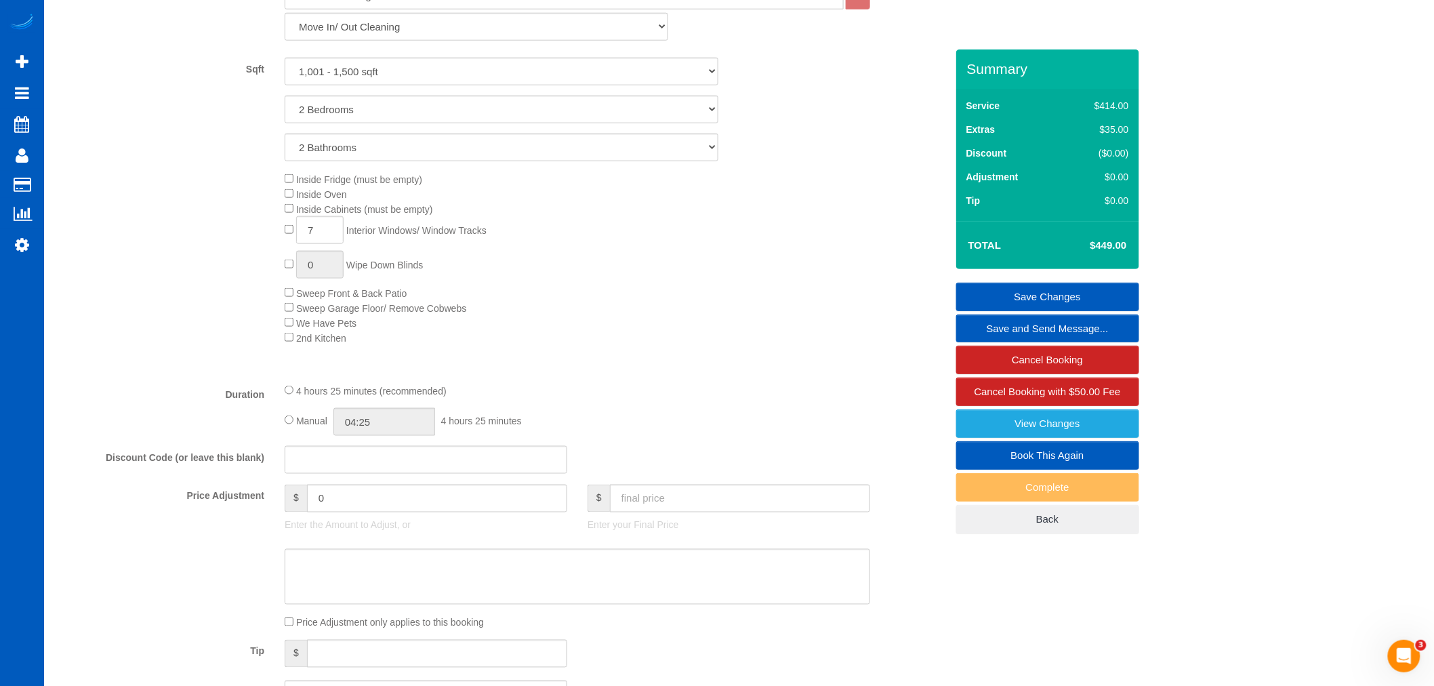
scroll to position [301, 0]
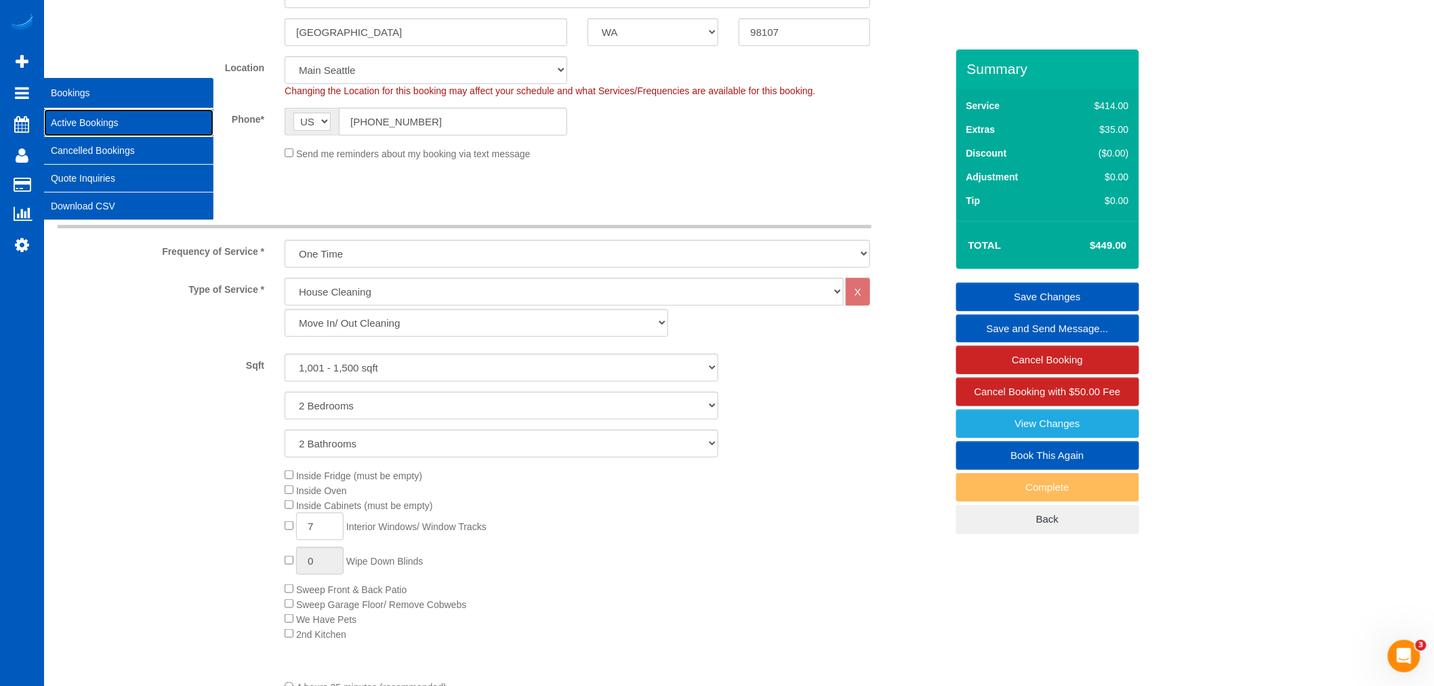
click at [110, 129] on link "Active Bookings" at bounding box center [128, 122] width 169 height 27
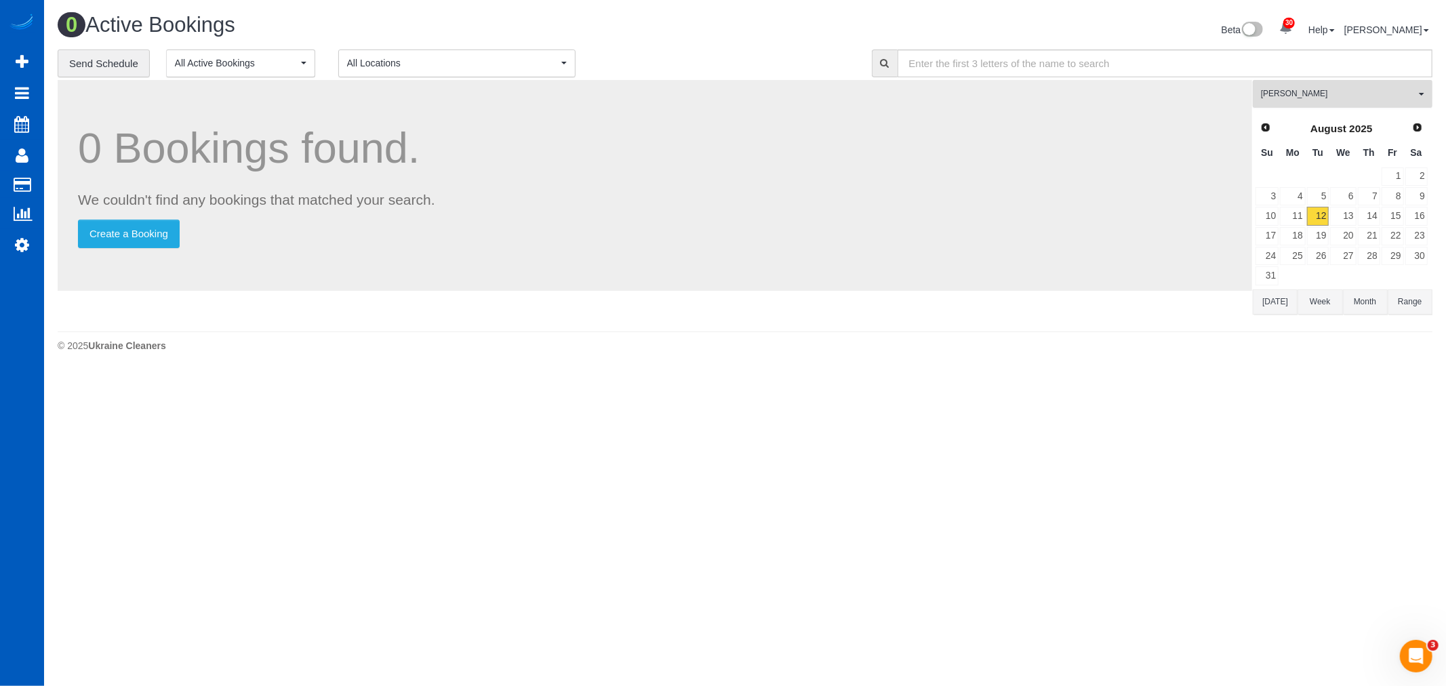
click at [1317, 100] on span "[PERSON_NAME]" at bounding box center [1338, 94] width 155 height 12
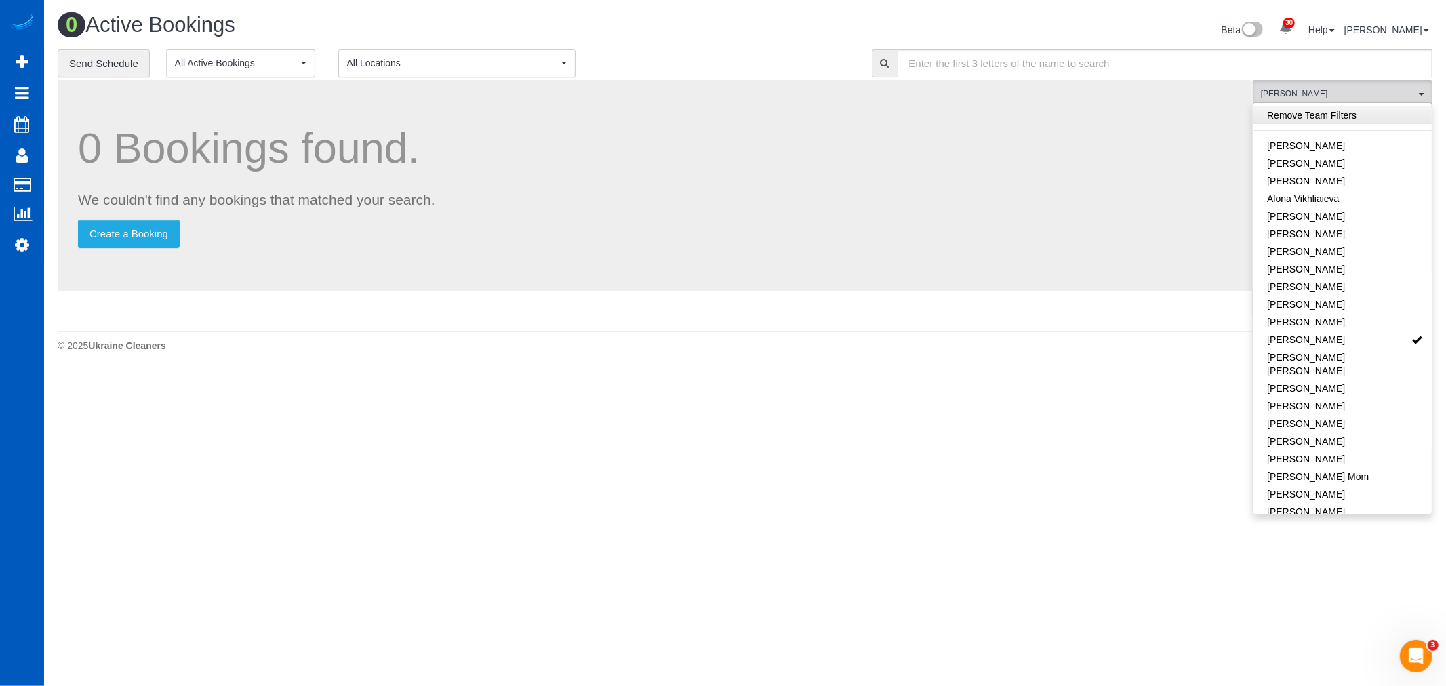
click at [1330, 119] on link "Remove Team Filters" at bounding box center [1342, 115] width 178 height 18
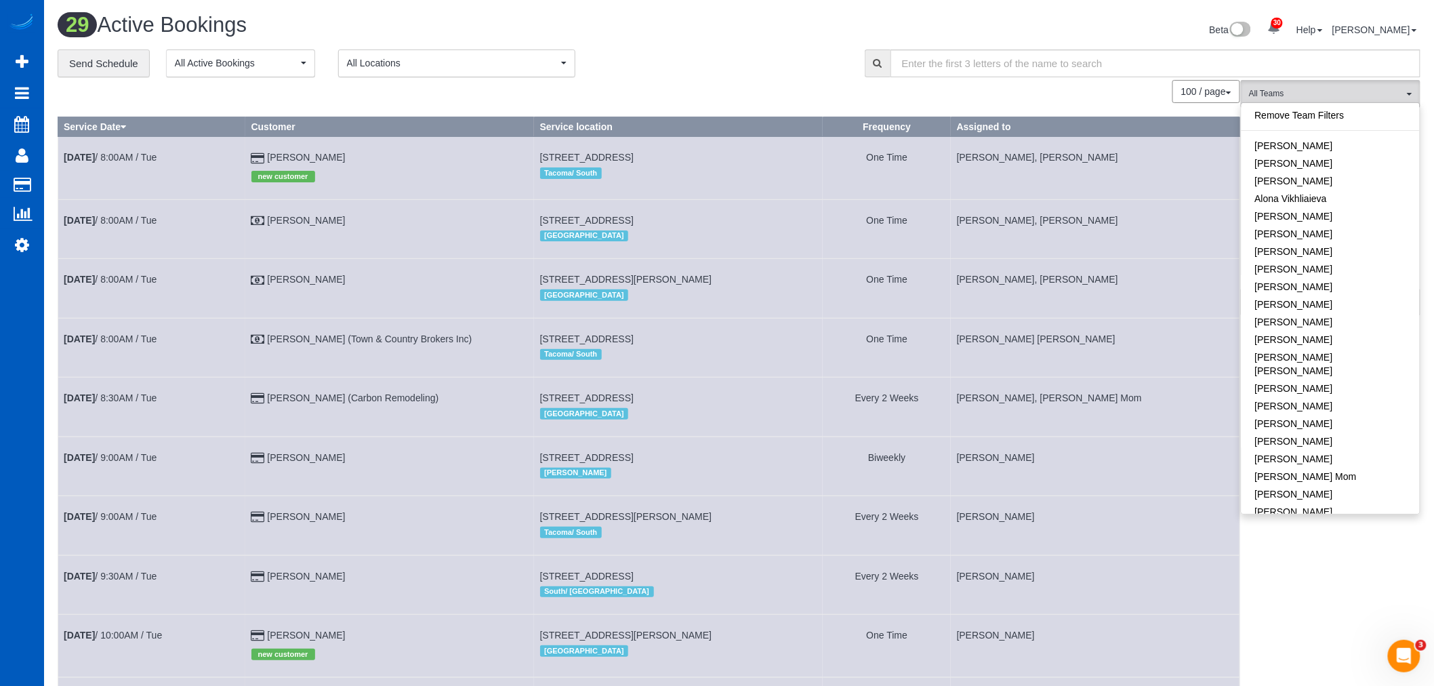
click at [1318, 104] on div "Remove Team Filters [PERSON_NAME] [PERSON_NAME] [PERSON_NAME] Alona Vikhliaieva…" at bounding box center [1331, 307] width 180 height 411
click at [1312, 96] on span "All Teams" at bounding box center [1326, 94] width 155 height 12
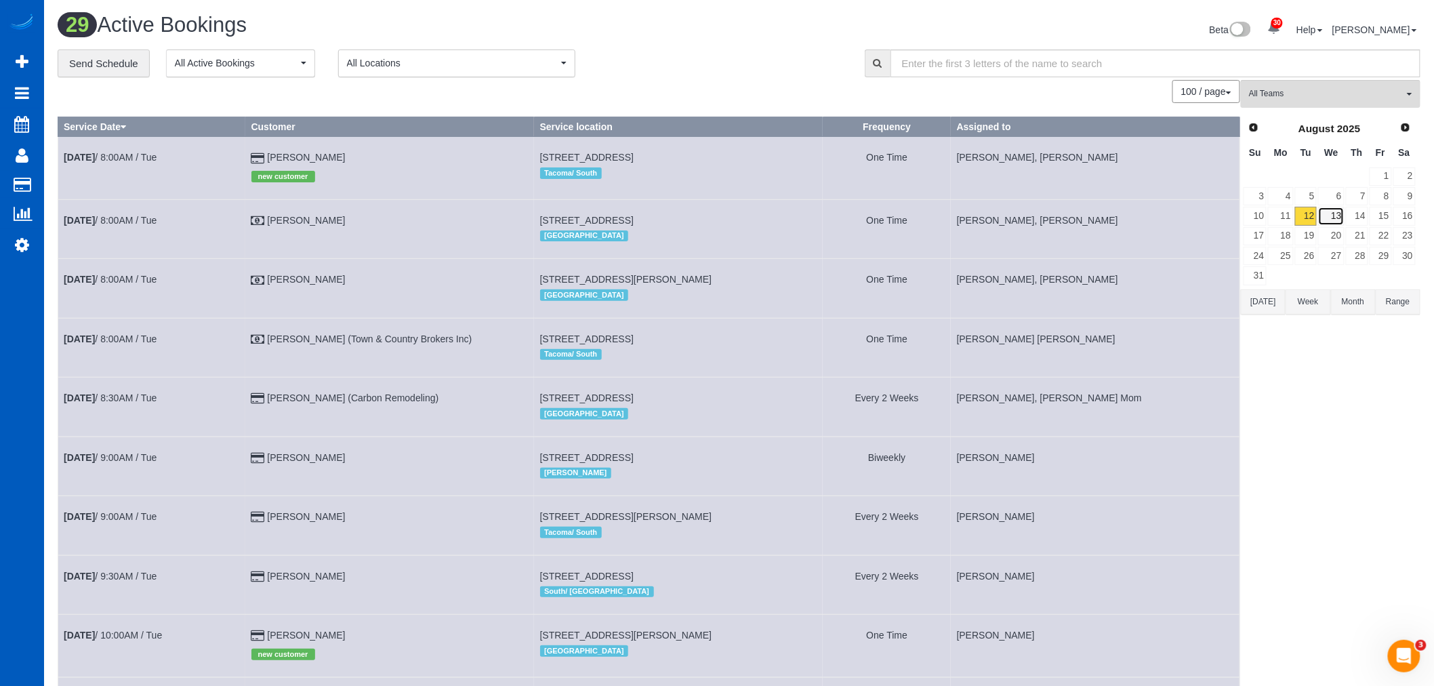
click at [1334, 210] on link "13" at bounding box center [1331, 216] width 26 height 18
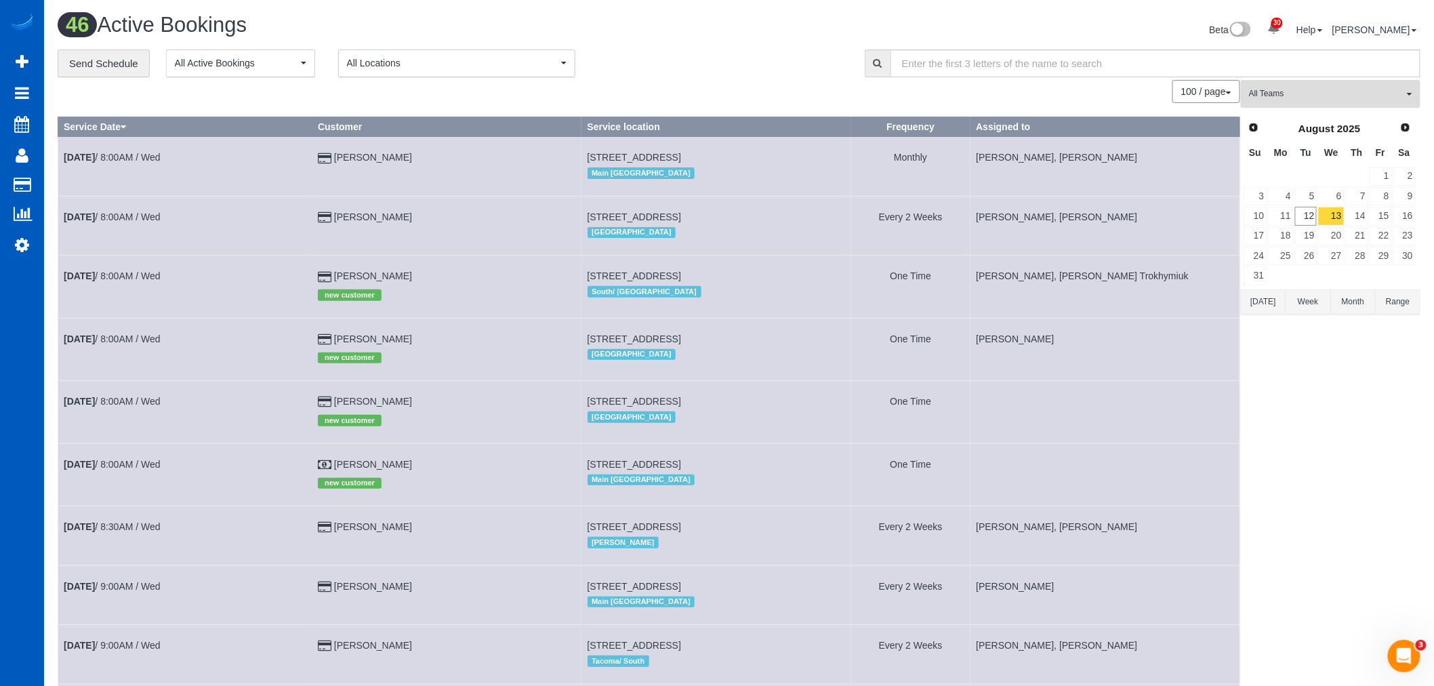
click at [1286, 98] on span "All Teams" at bounding box center [1326, 94] width 155 height 12
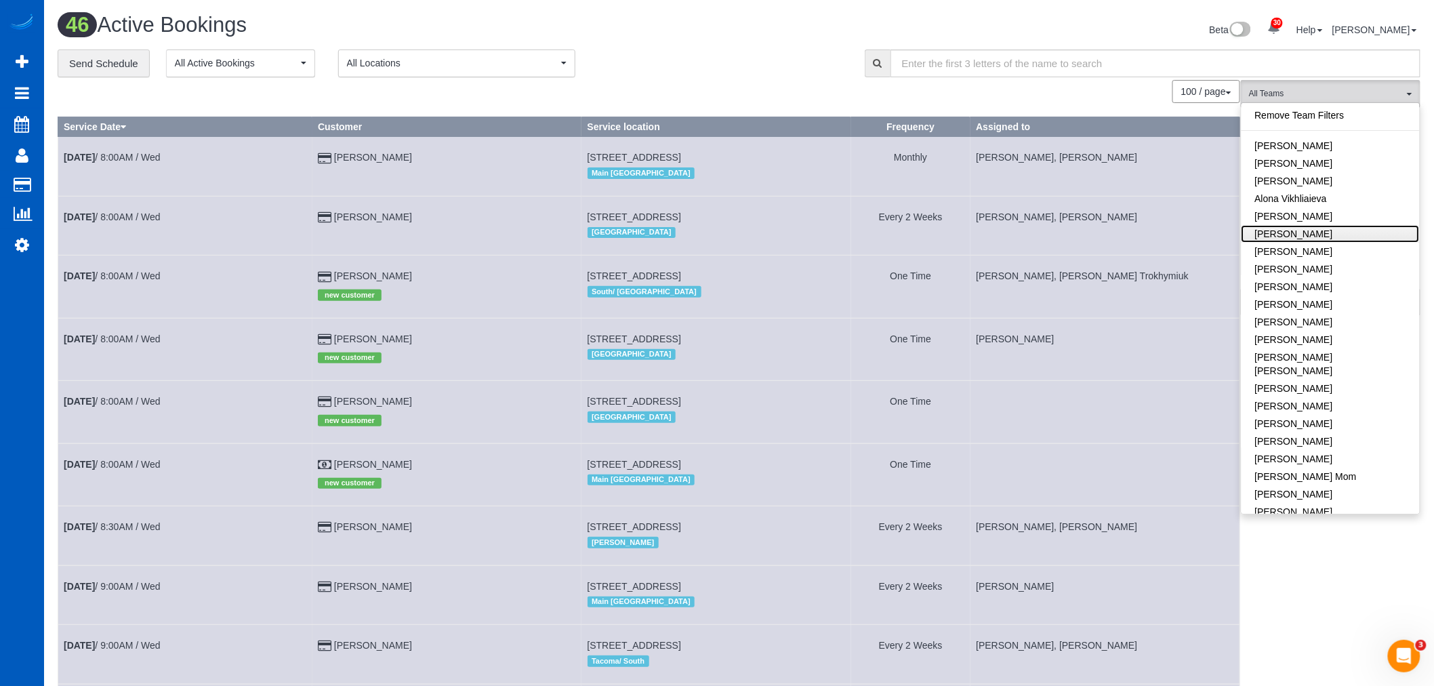
click at [1362, 232] on link "[PERSON_NAME]" at bounding box center [1331, 234] width 178 height 18
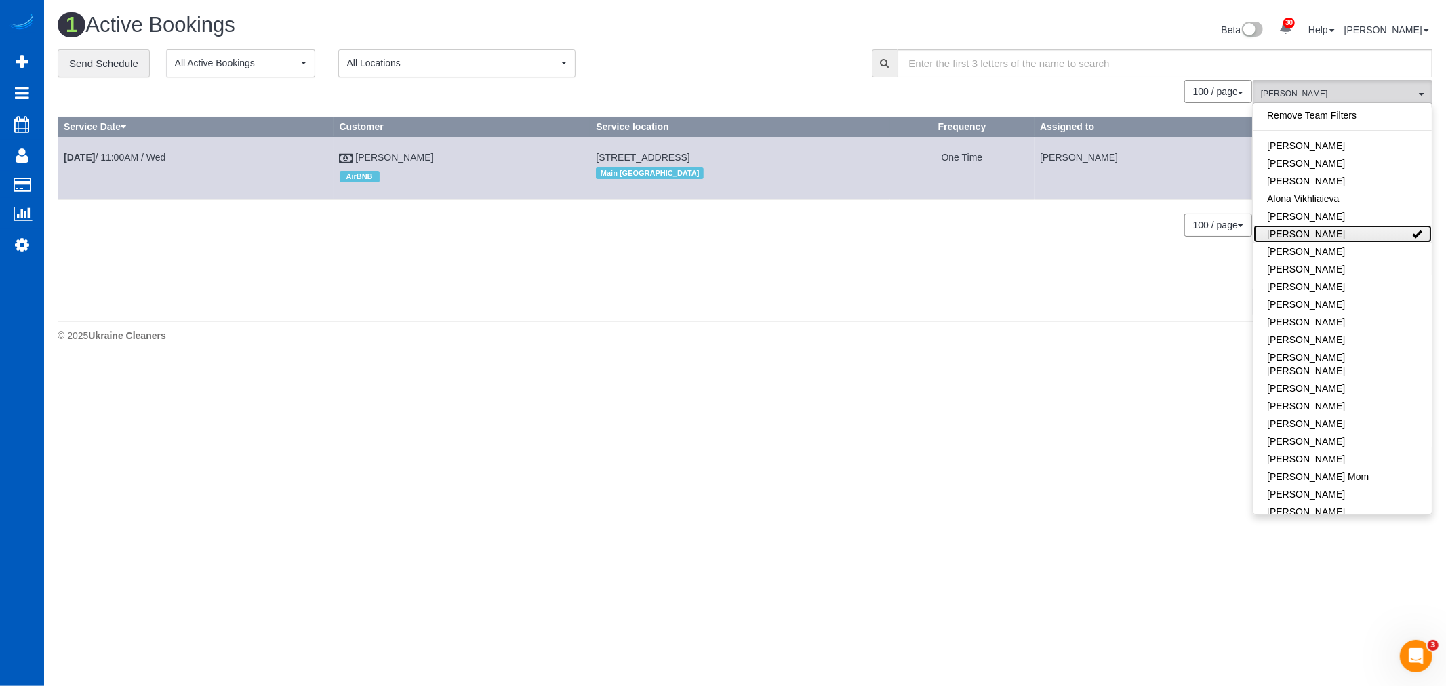
click at [1362, 232] on link "[PERSON_NAME]" at bounding box center [1342, 234] width 178 height 18
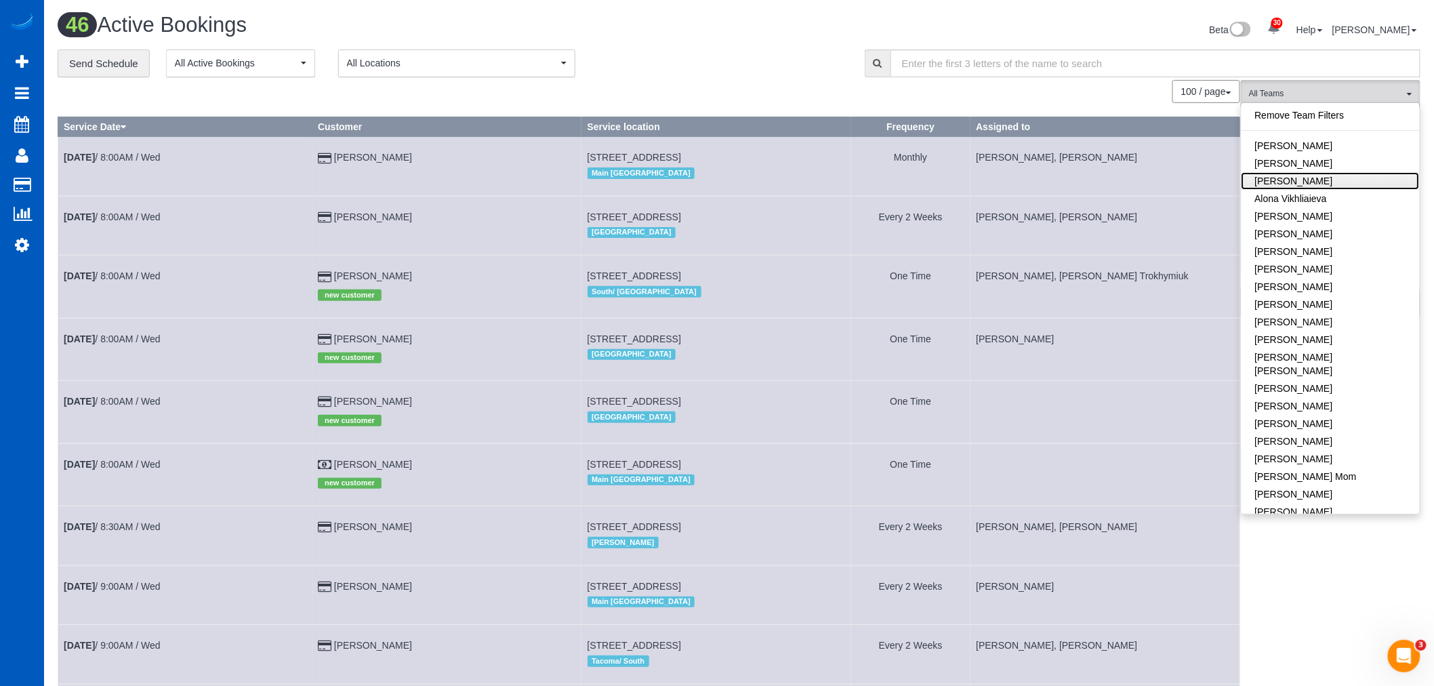
click at [1312, 173] on link "[PERSON_NAME]" at bounding box center [1331, 181] width 178 height 18
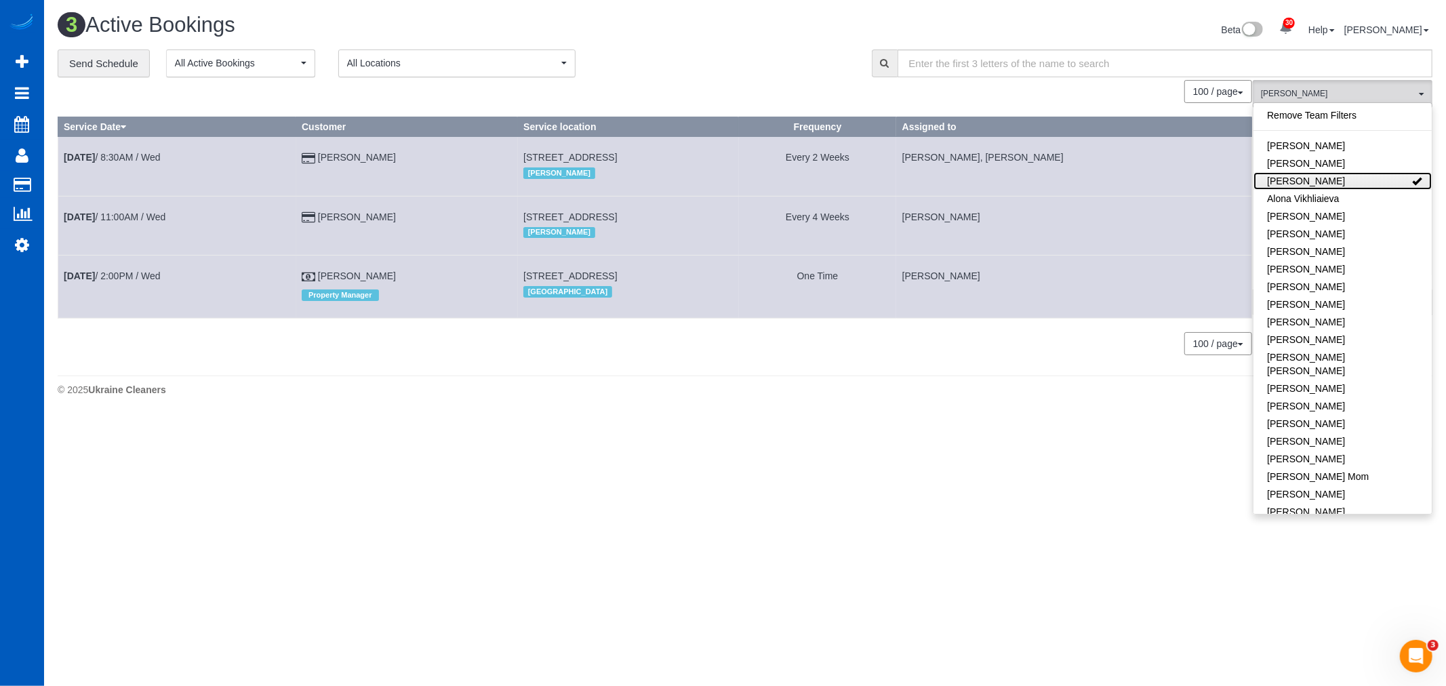
click at [1336, 182] on link "[PERSON_NAME]" at bounding box center [1342, 181] width 178 height 18
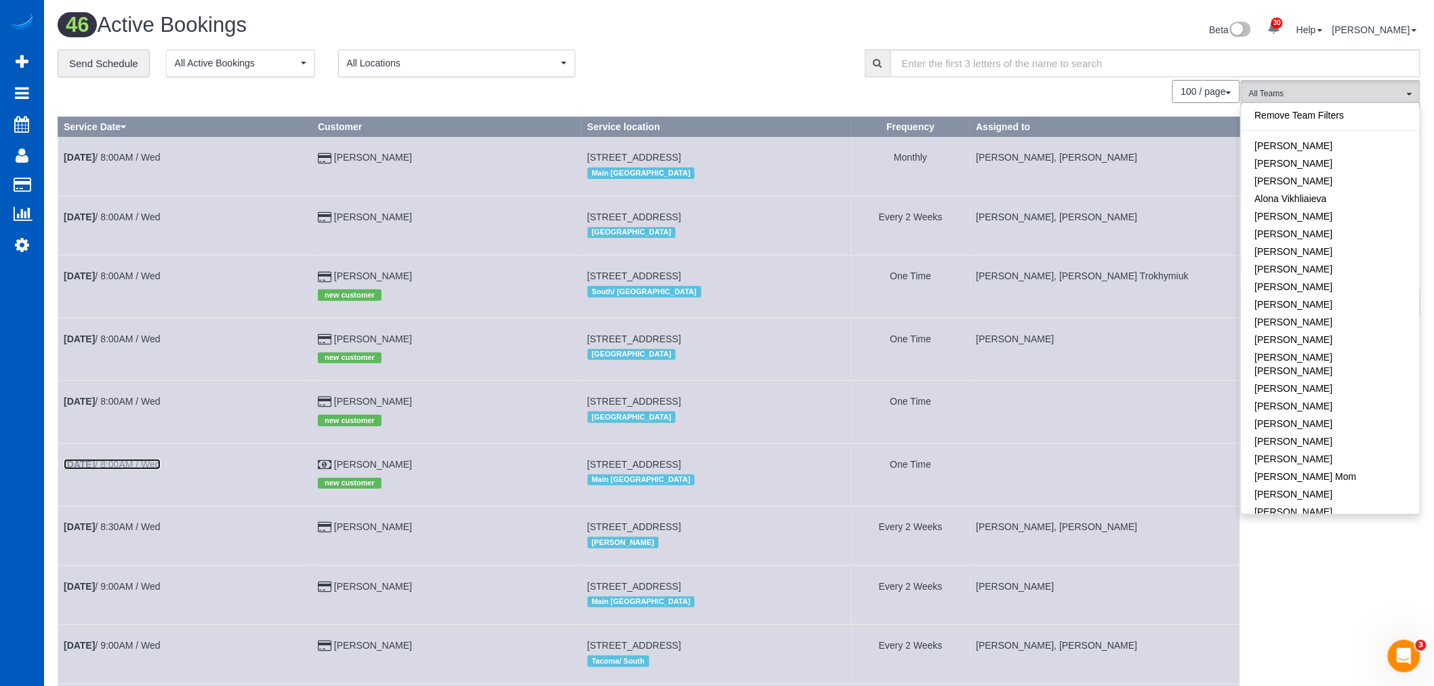
click at [111, 465] on link "[DATE] 8:00AM / Wed" at bounding box center [112, 464] width 97 height 11
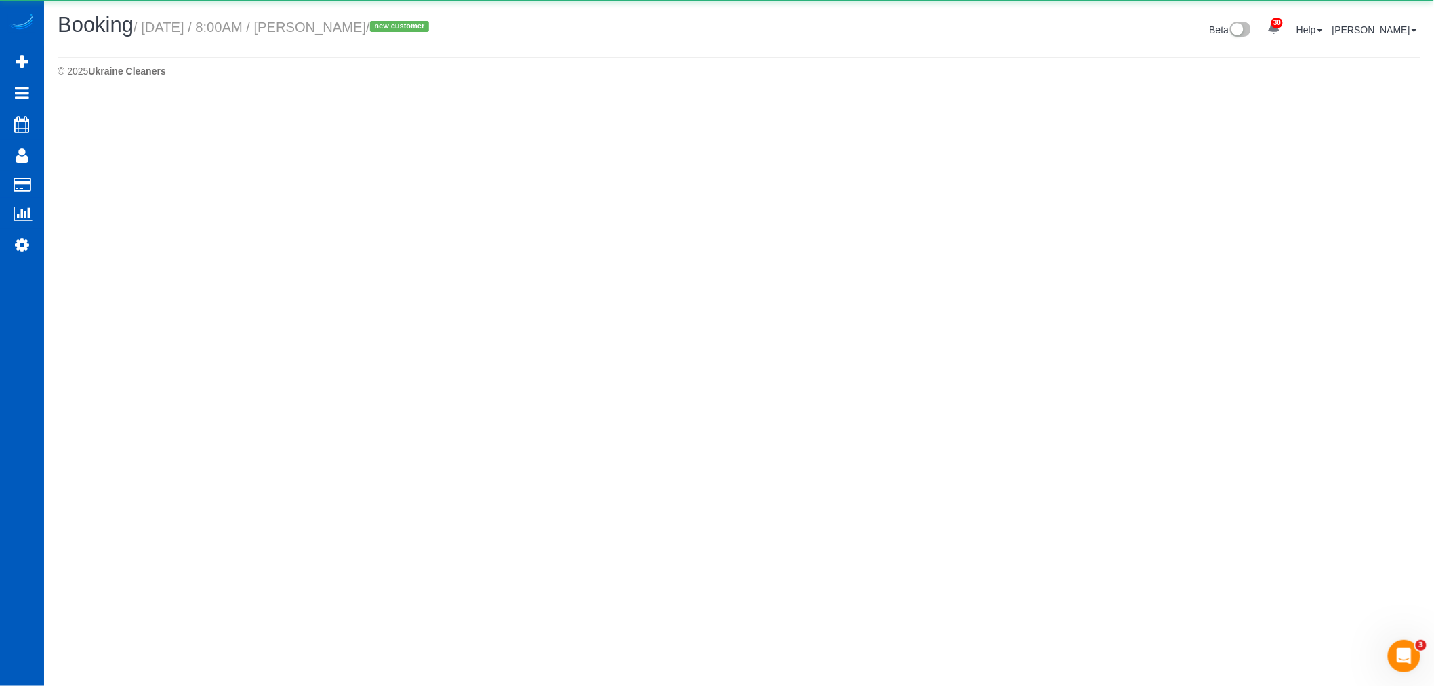
select select "WA"
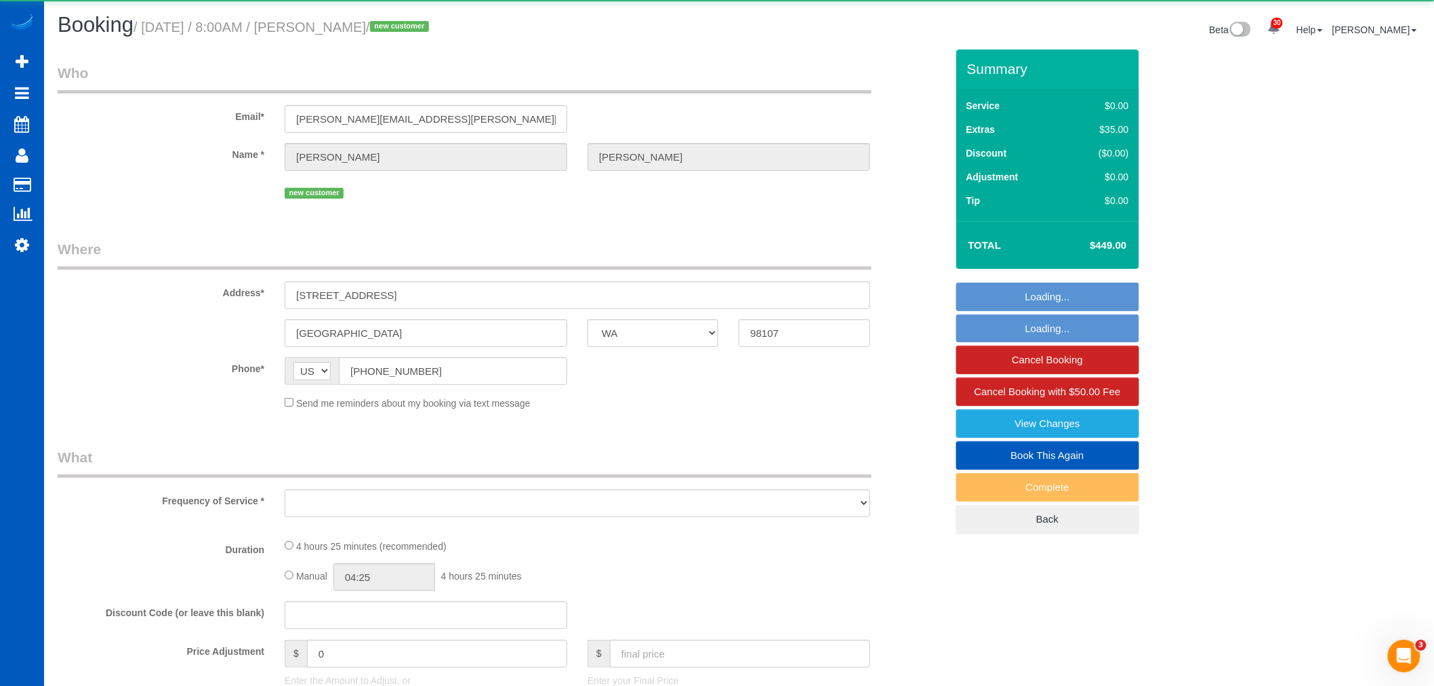
select select "object:4783"
select select "199"
select select "1001"
select select "2"
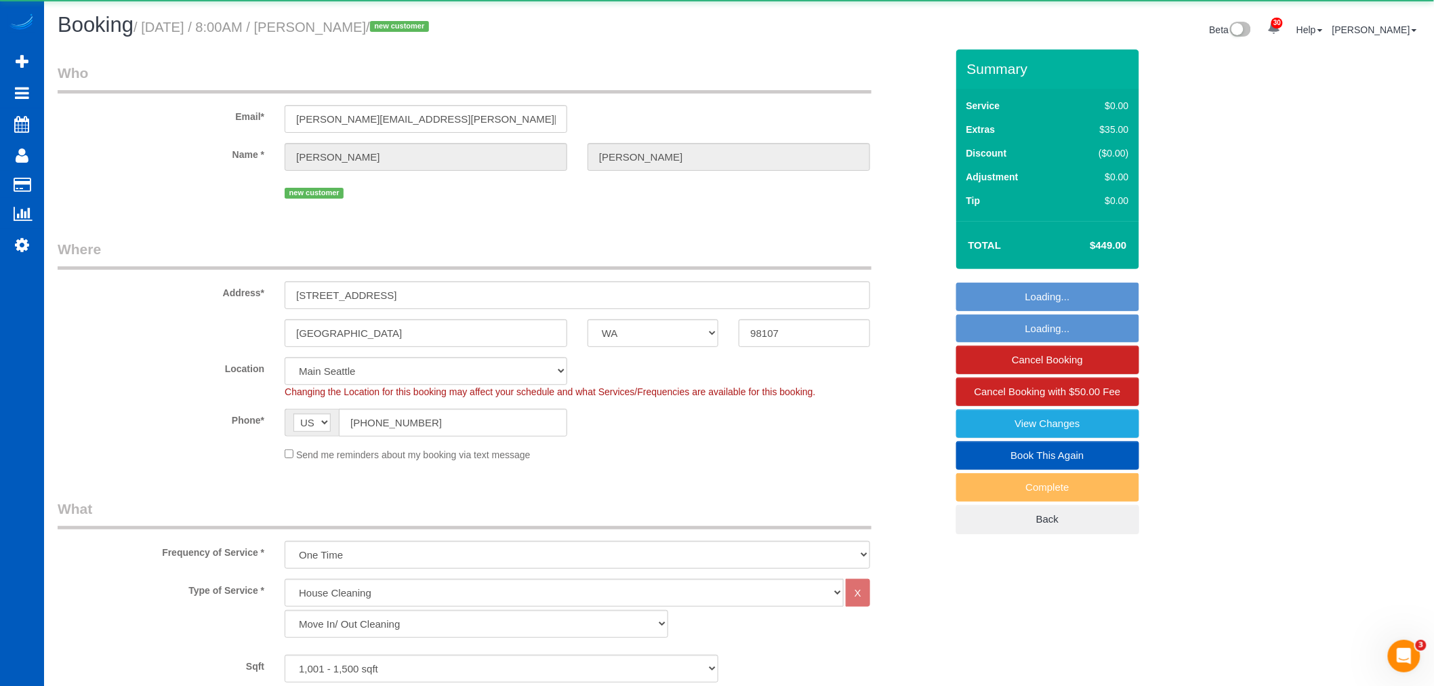
select select "object:5217"
select select "spot8"
select select "1001"
select select "2"
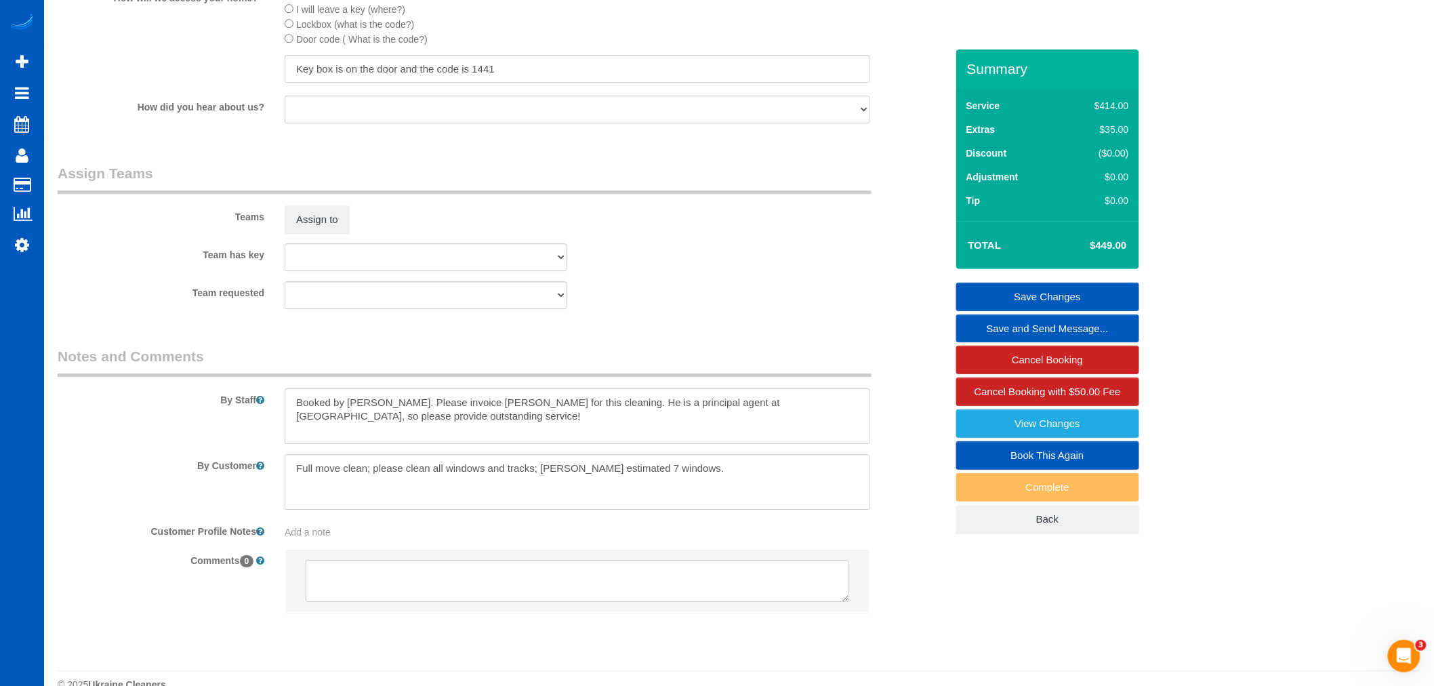
scroll to position [1656, 0]
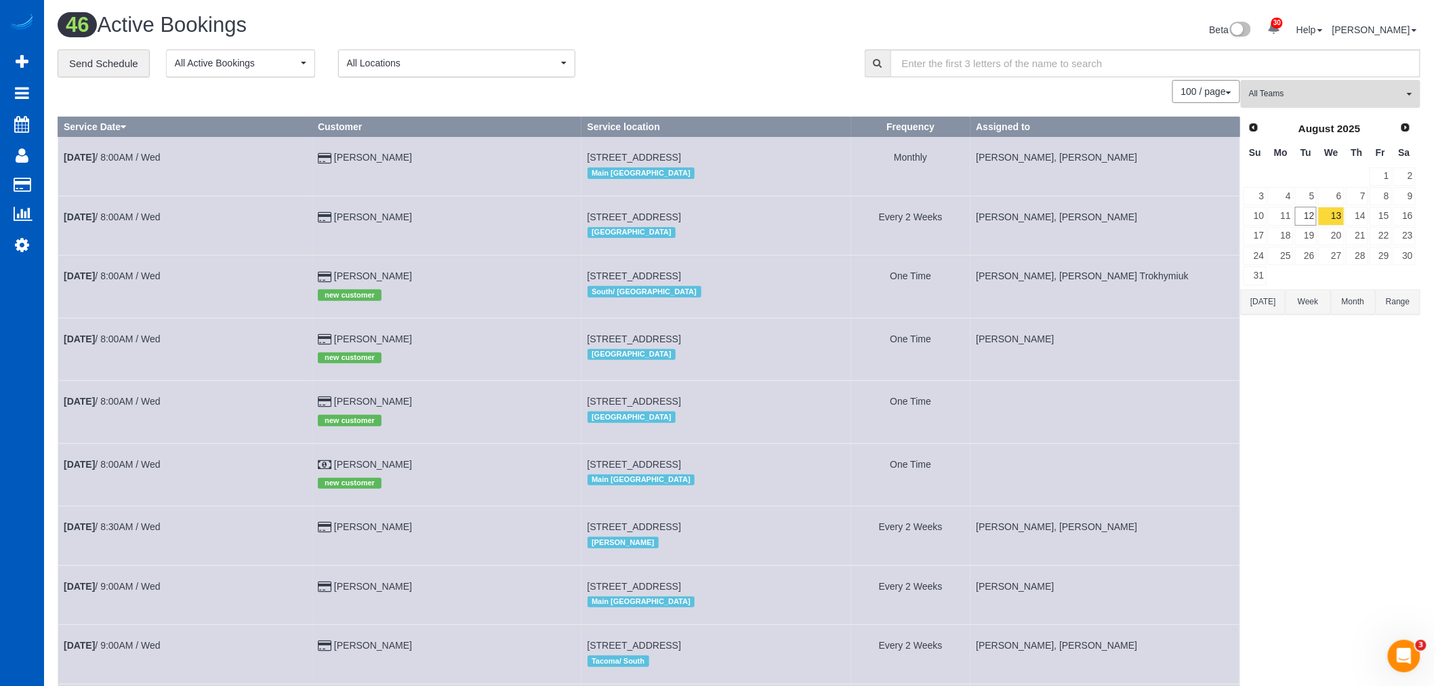
click at [1346, 106] on button "All Teams" at bounding box center [1331, 94] width 180 height 28
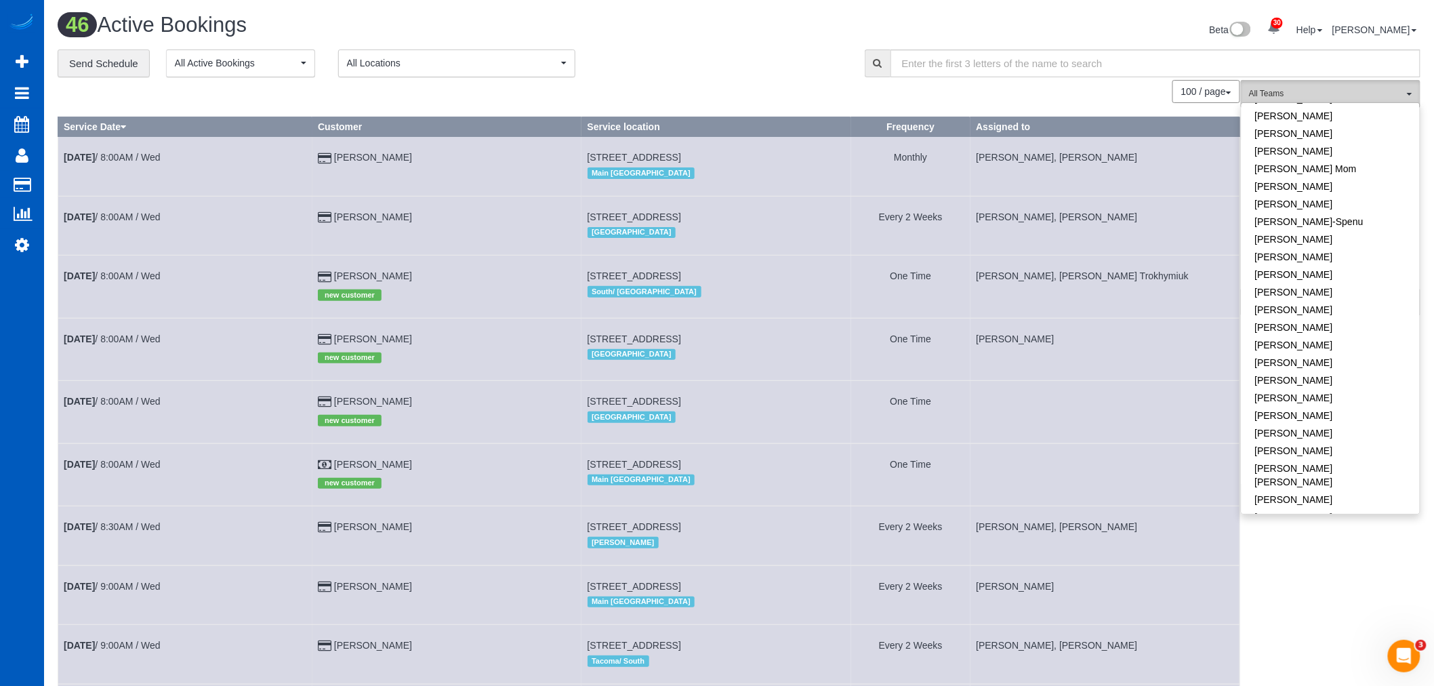
scroll to position [451, 0]
click at [1301, 245] on link "[PERSON_NAME]" at bounding box center [1331, 254] width 178 height 18
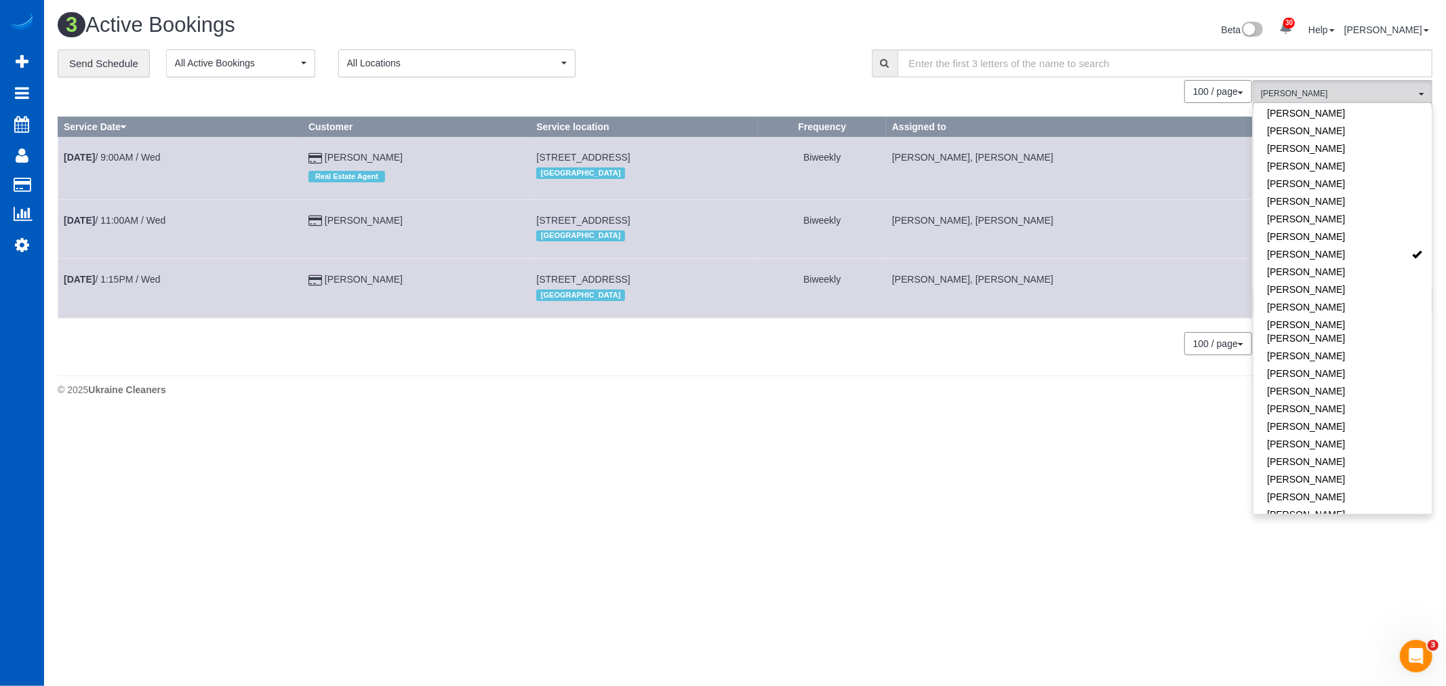
click at [997, 416] on div "3 Active Bookings Beta 30 Your Notifications You have 0 alerts × You have 4 to …" at bounding box center [745, 208] width 1402 height 416
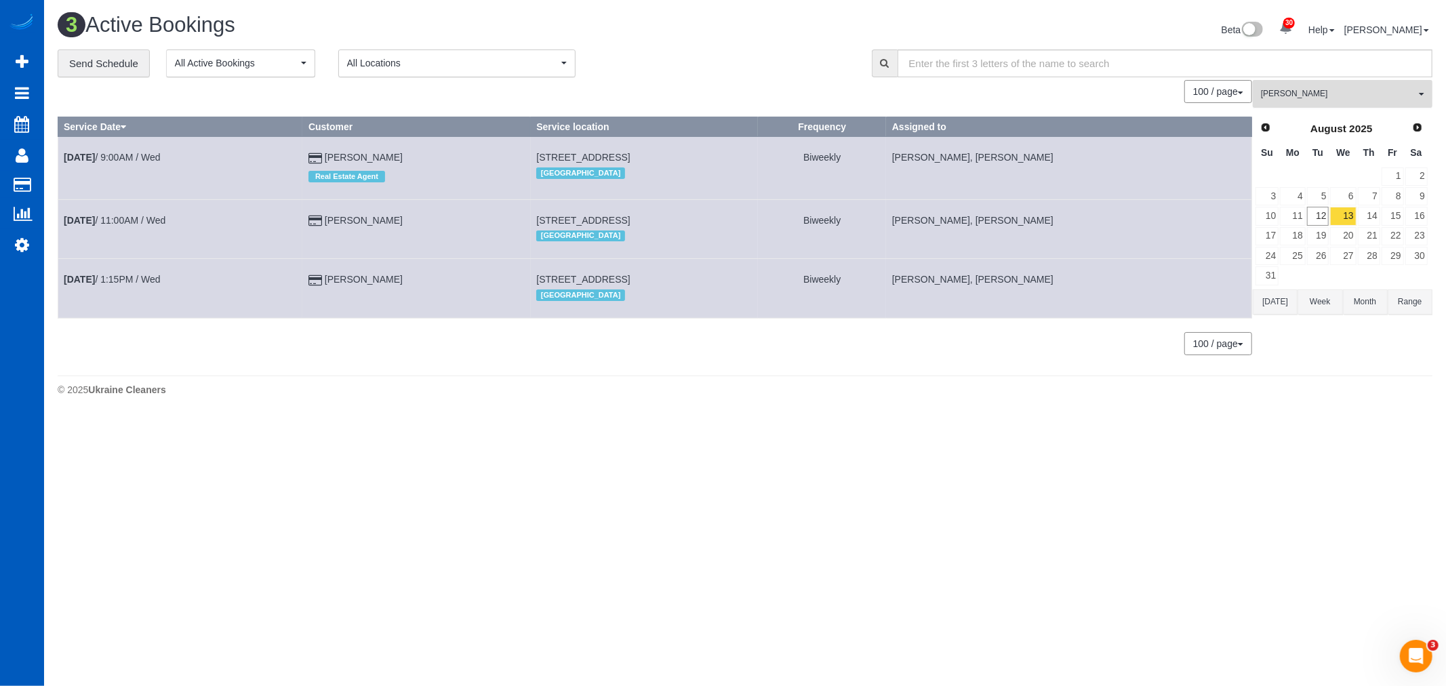
click at [1327, 88] on button "[PERSON_NAME] All Teams" at bounding box center [1342, 94] width 180 height 28
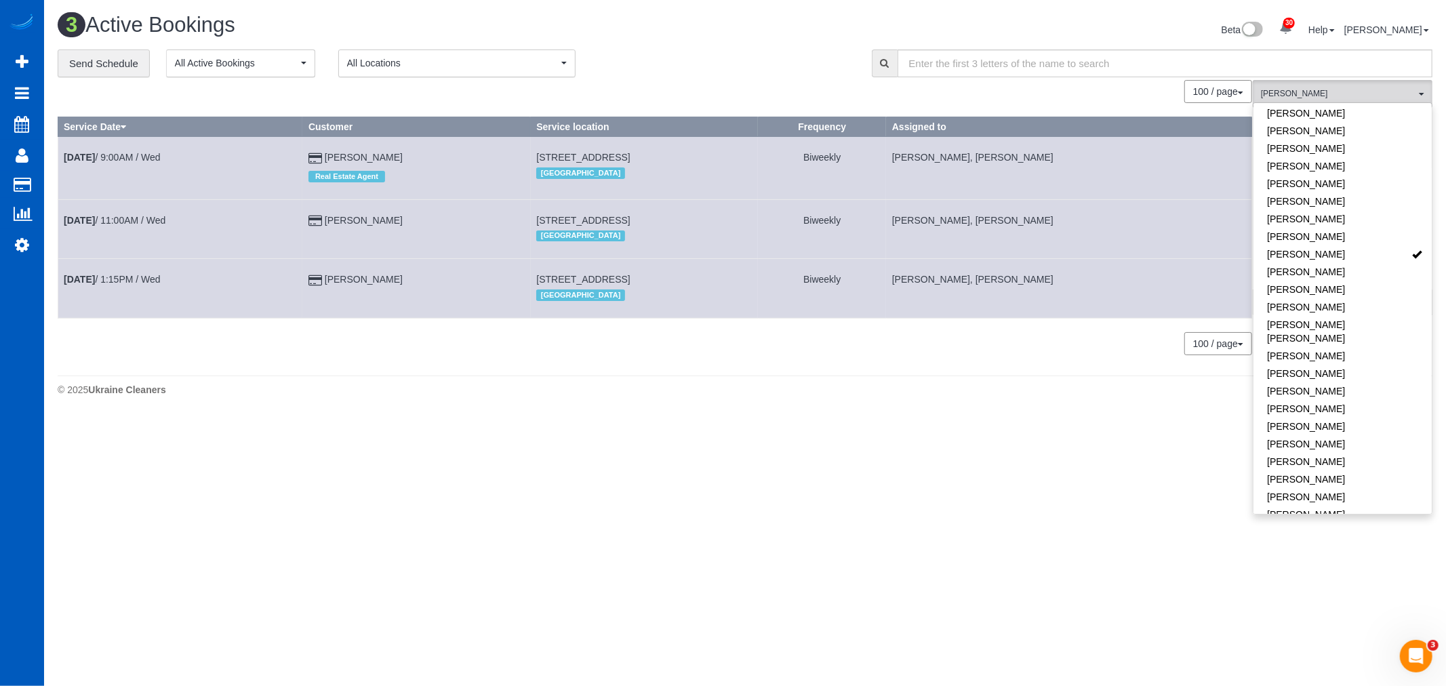
click at [93, 275] on td "[DATE] 1:15PM / Wed" at bounding box center [180, 288] width 245 height 59
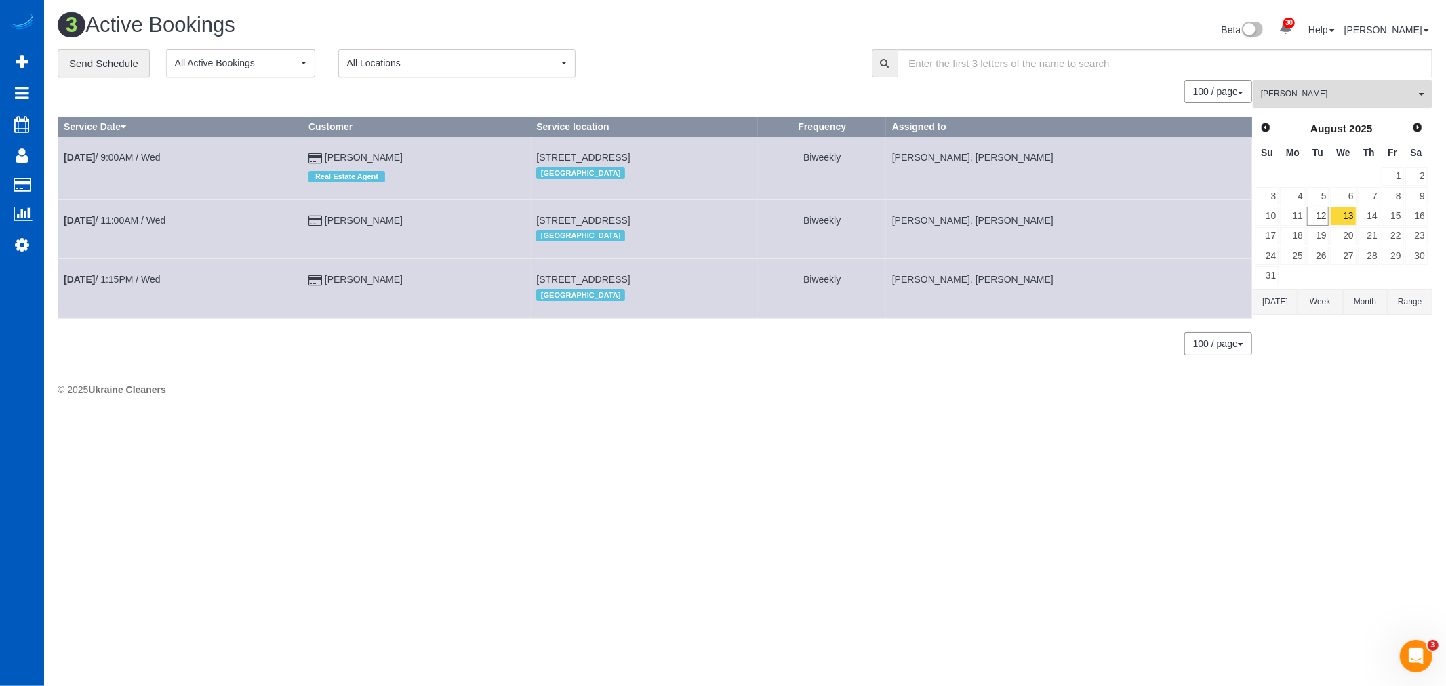
click at [1339, 97] on span "[PERSON_NAME]" at bounding box center [1338, 94] width 155 height 12
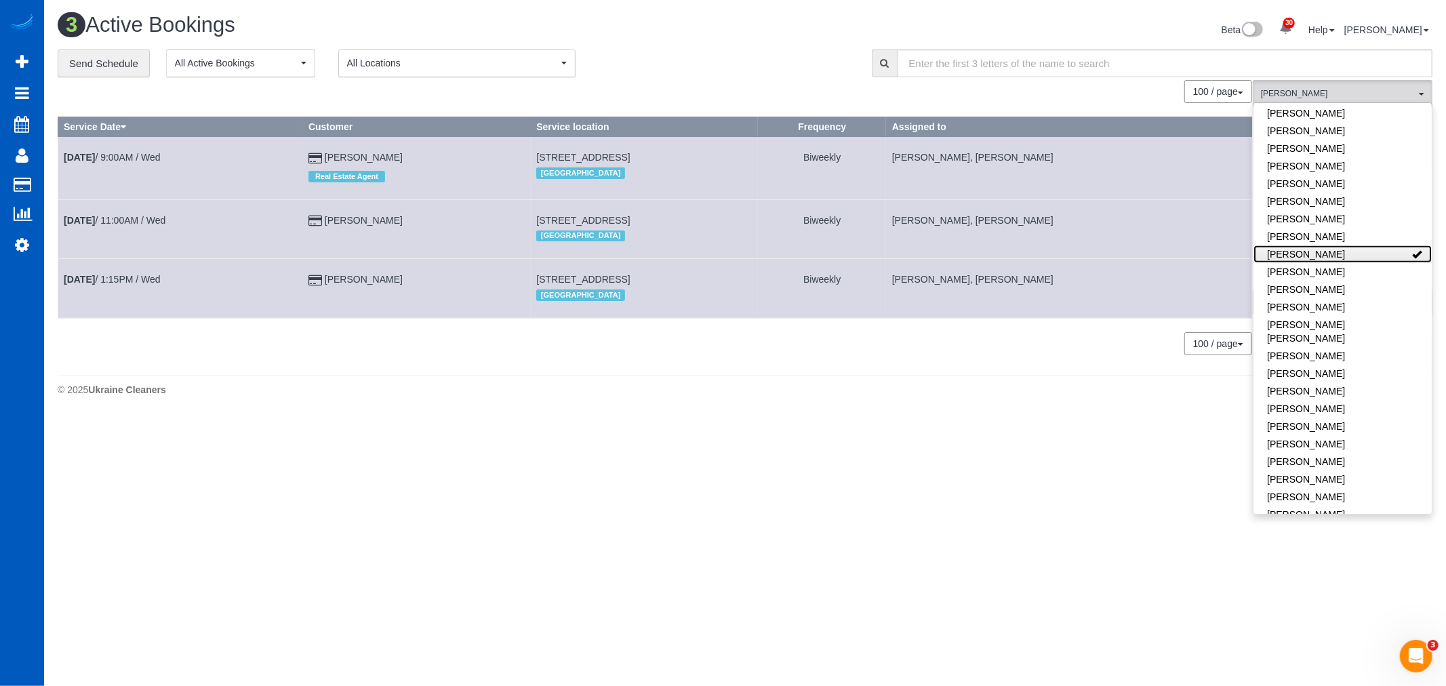
click at [1327, 245] on link "[PERSON_NAME]" at bounding box center [1342, 254] width 178 height 18
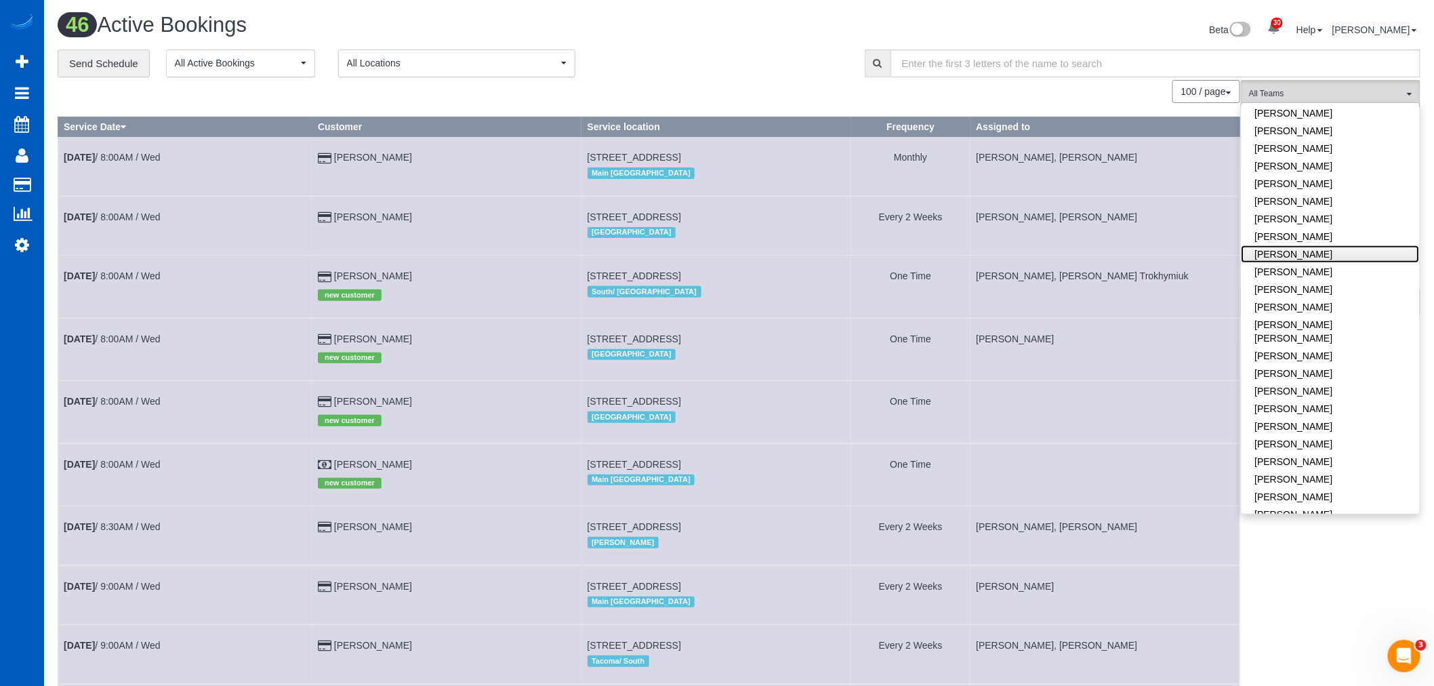
click at [1327, 245] on link "[PERSON_NAME]" at bounding box center [1331, 254] width 178 height 18
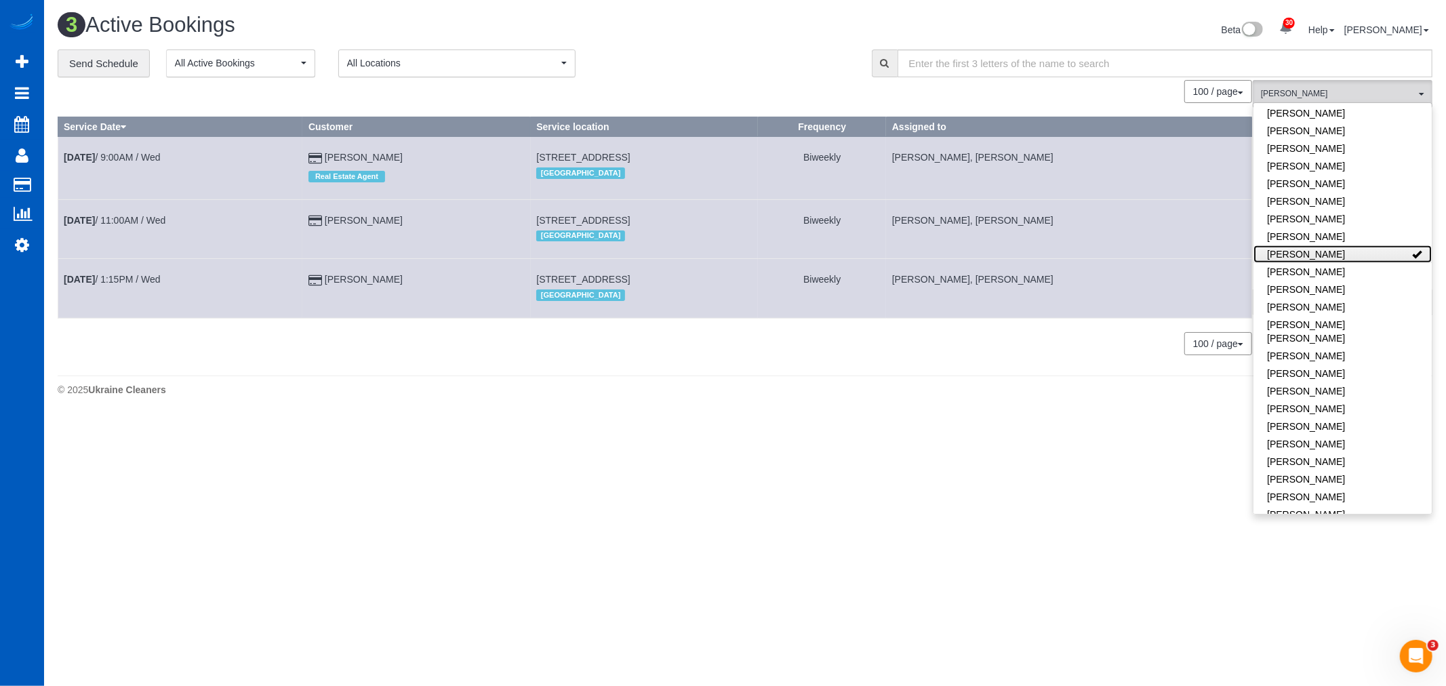
click at [1327, 245] on link "[PERSON_NAME]" at bounding box center [1342, 254] width 178 height 18
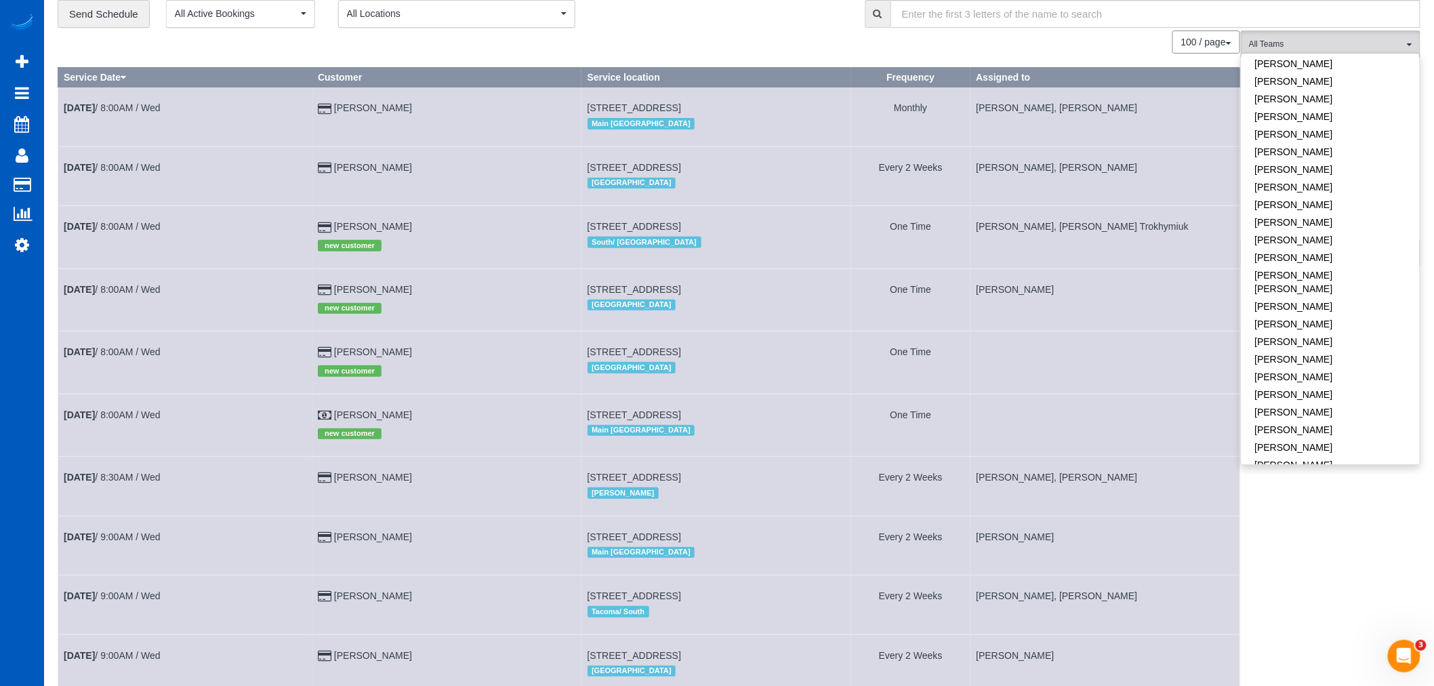
scroll to position [75, 0]
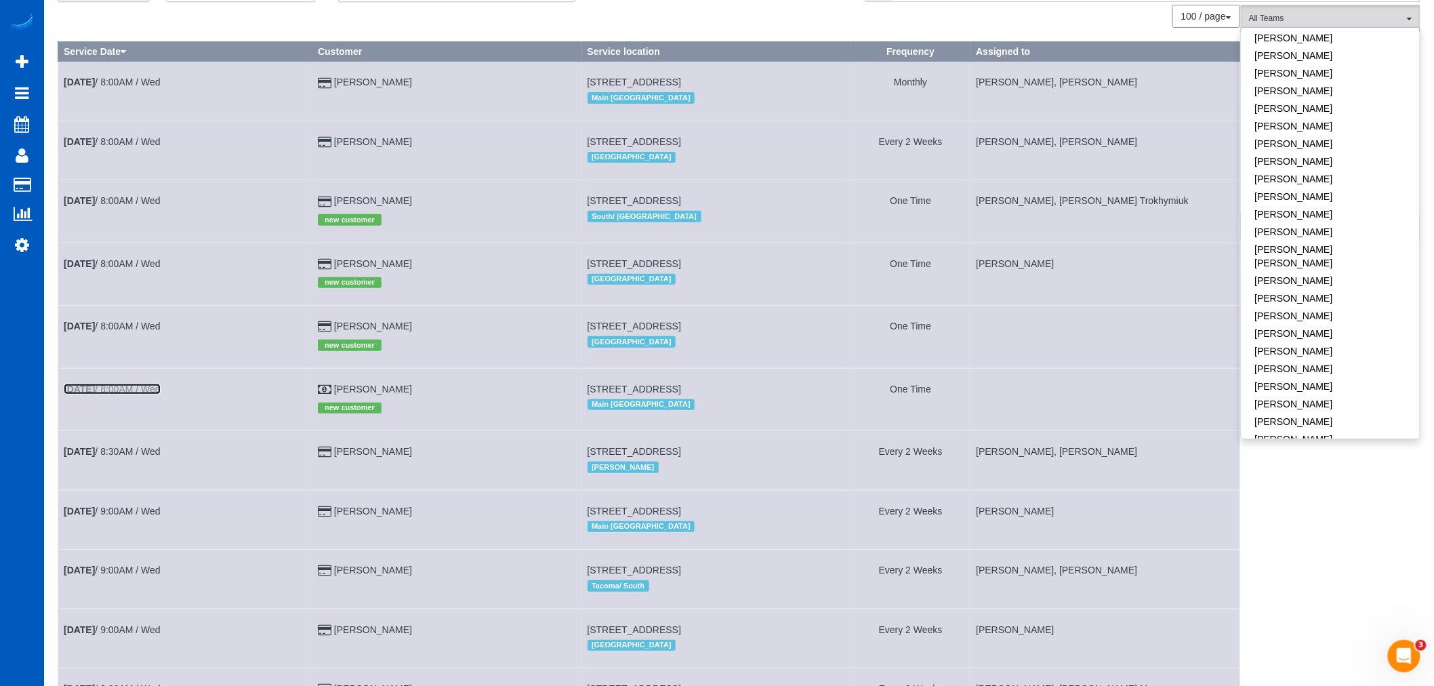
click at [86, 394] on b "[DATE]" at bounding box center [79, 389] width 31 height 11
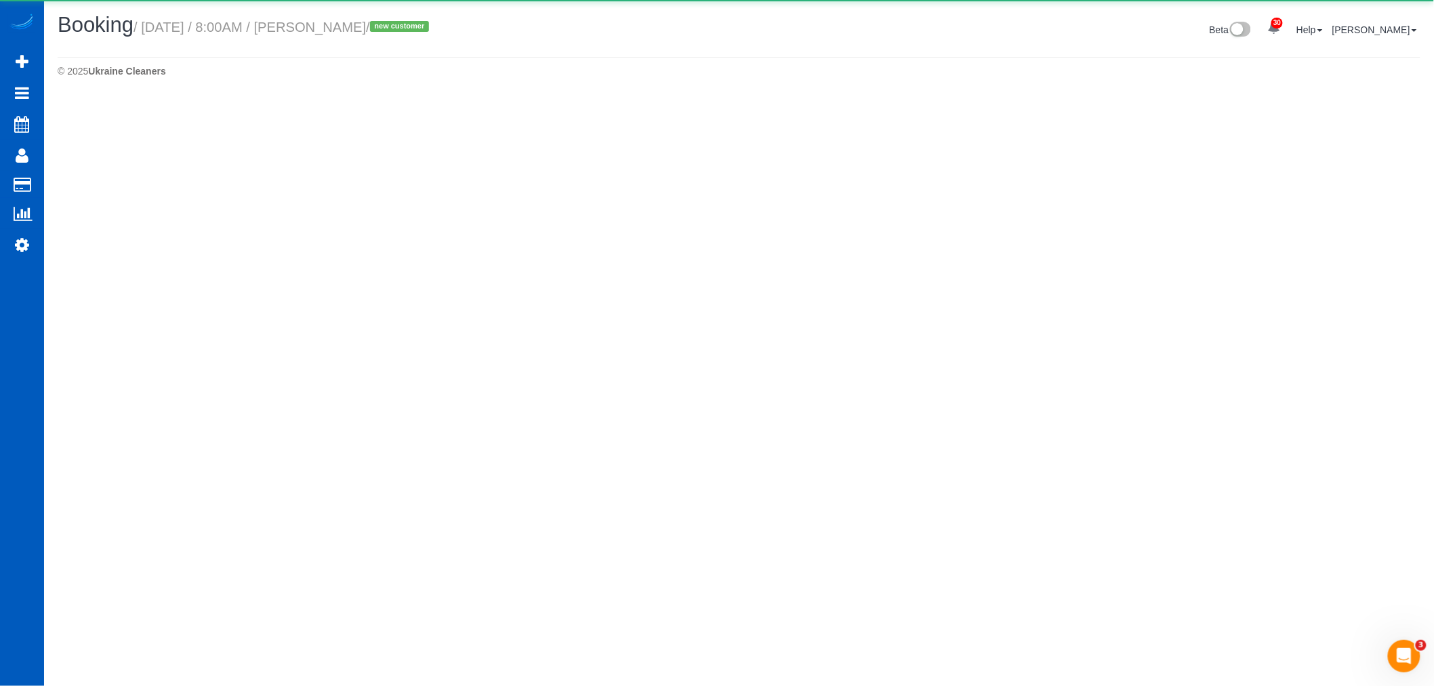
select select "WA"
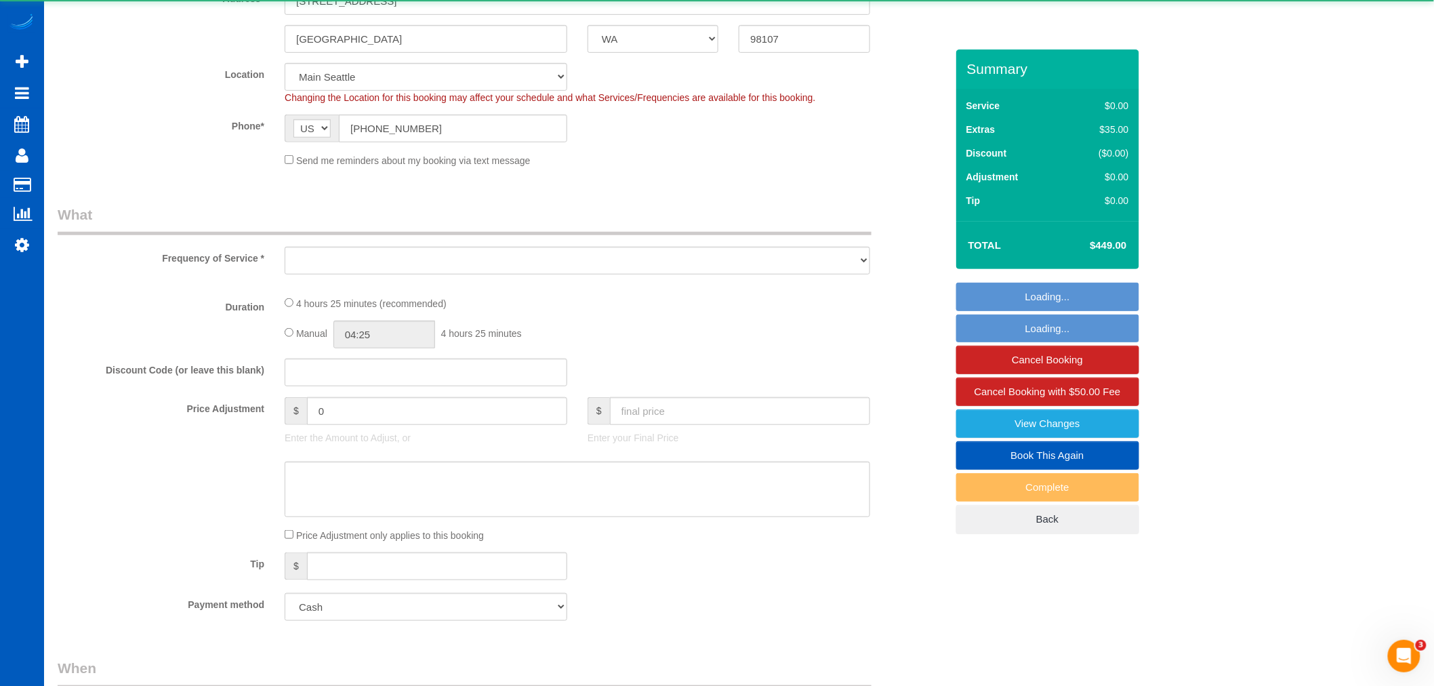
scroll to position [451, 0]
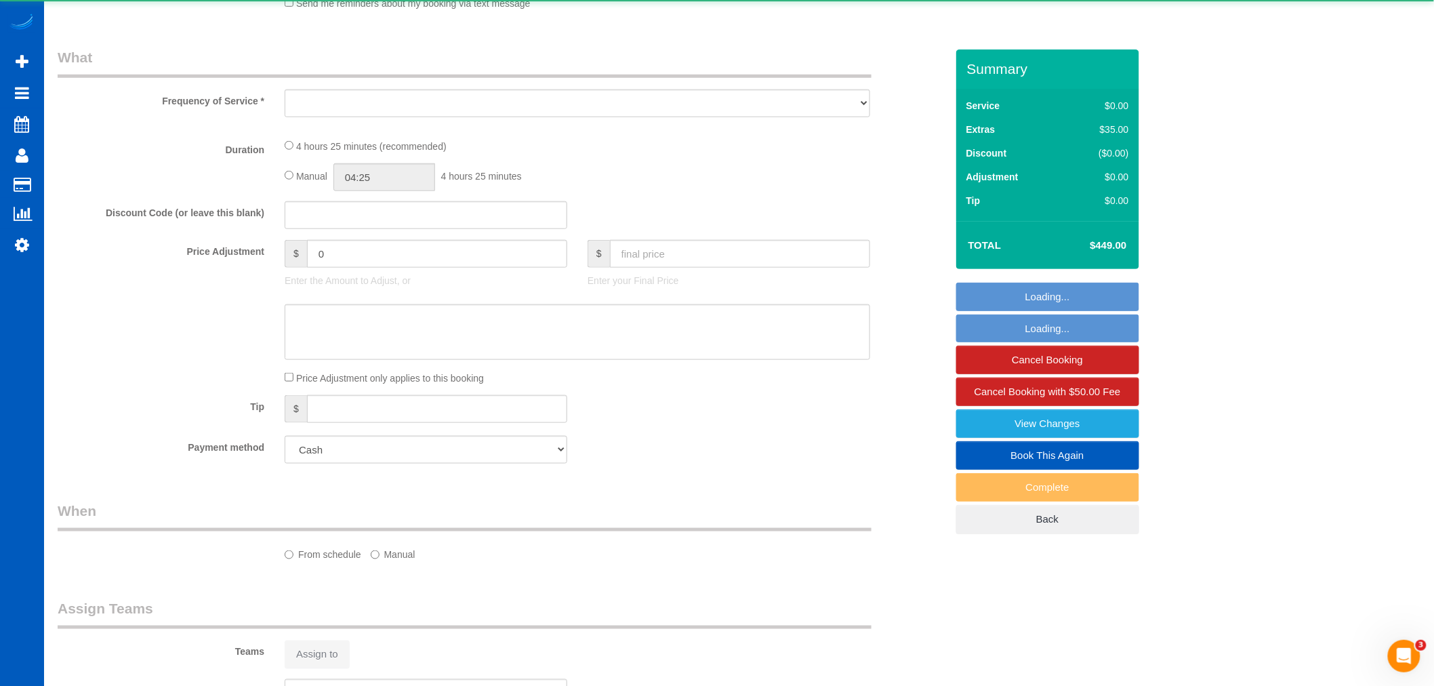
select select "199"
select select "1001"
select select "2"
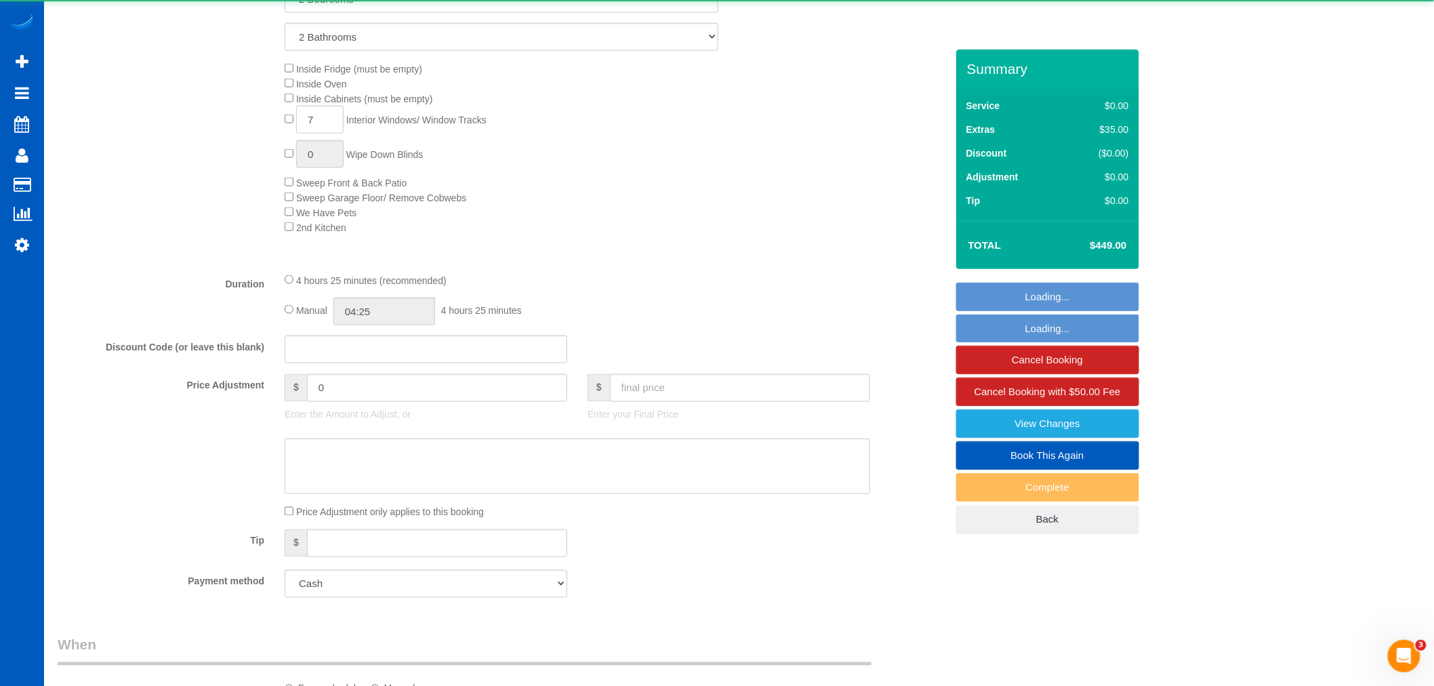
select select "object:8223"
select select "spot15"
select select "1001"
select select "2"
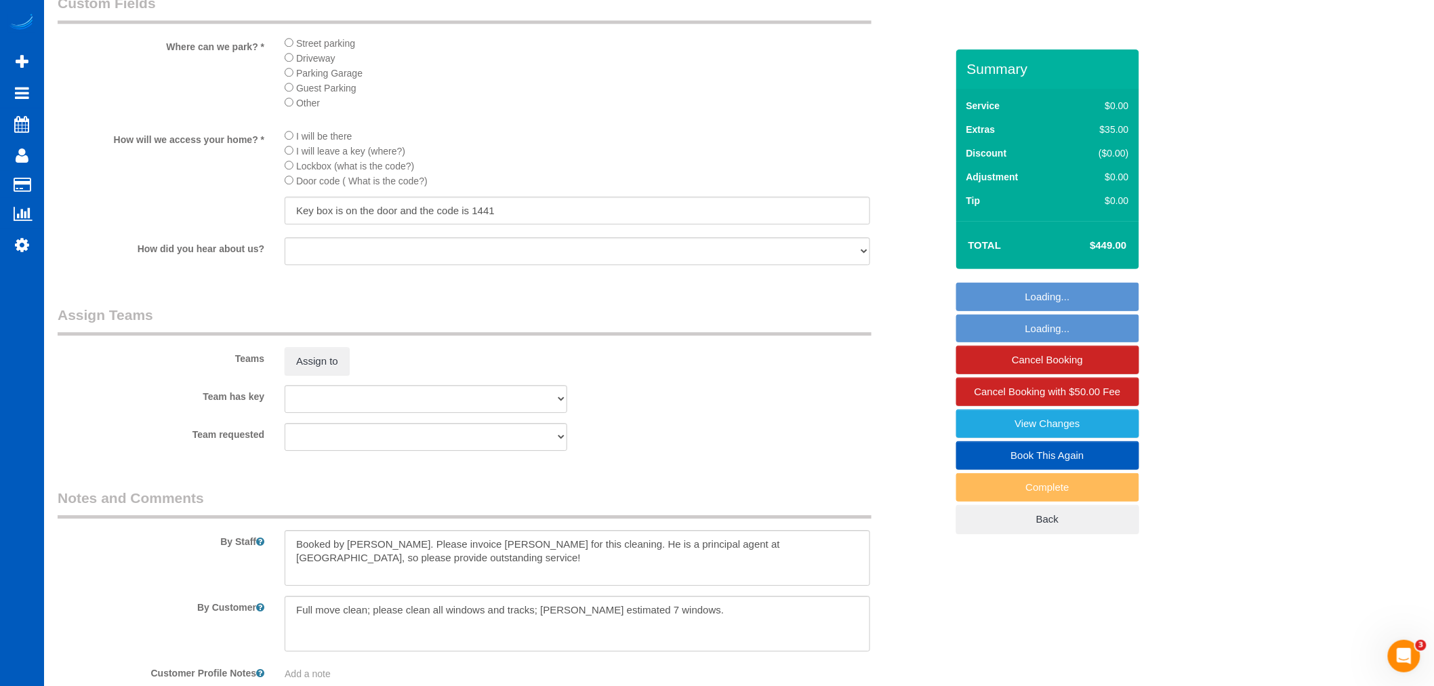
scroll to position [1675, 0]
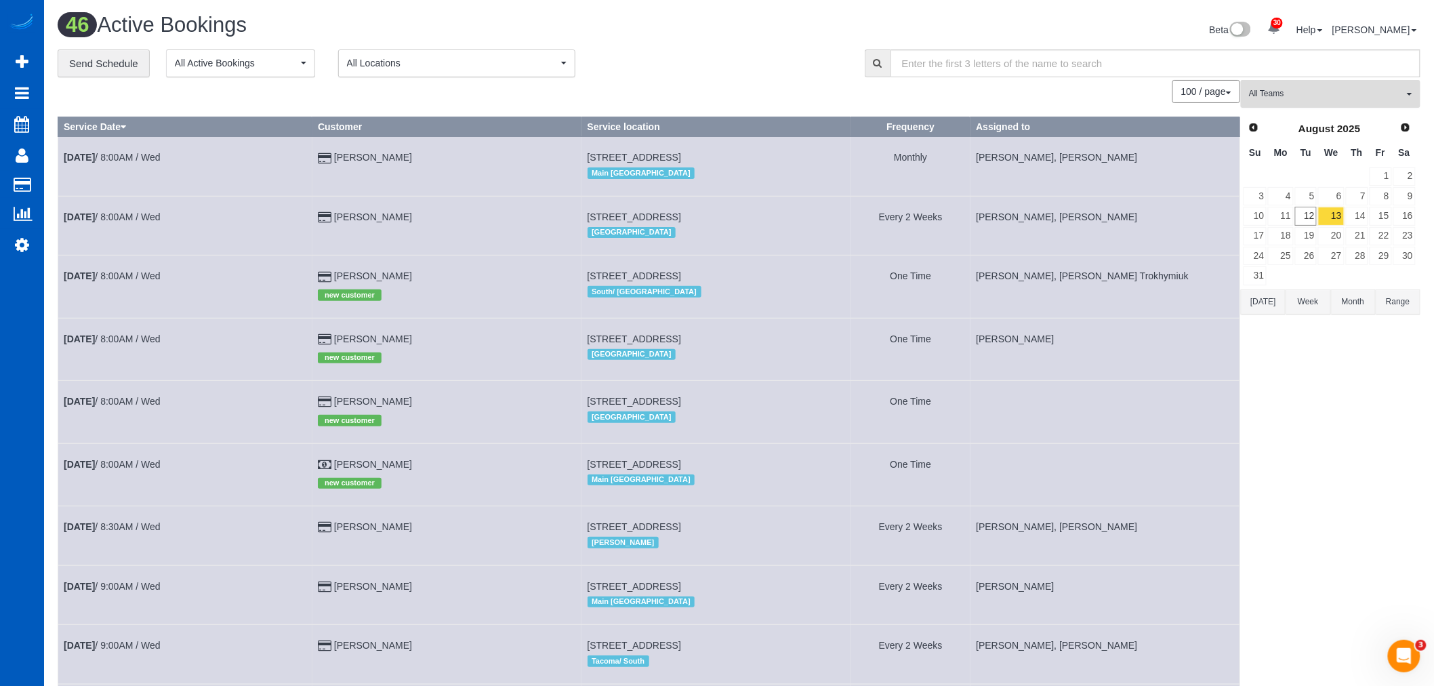
click at [1320, 96] on span "All Teams" at bounding box center [1326, 94] width 155 height 12
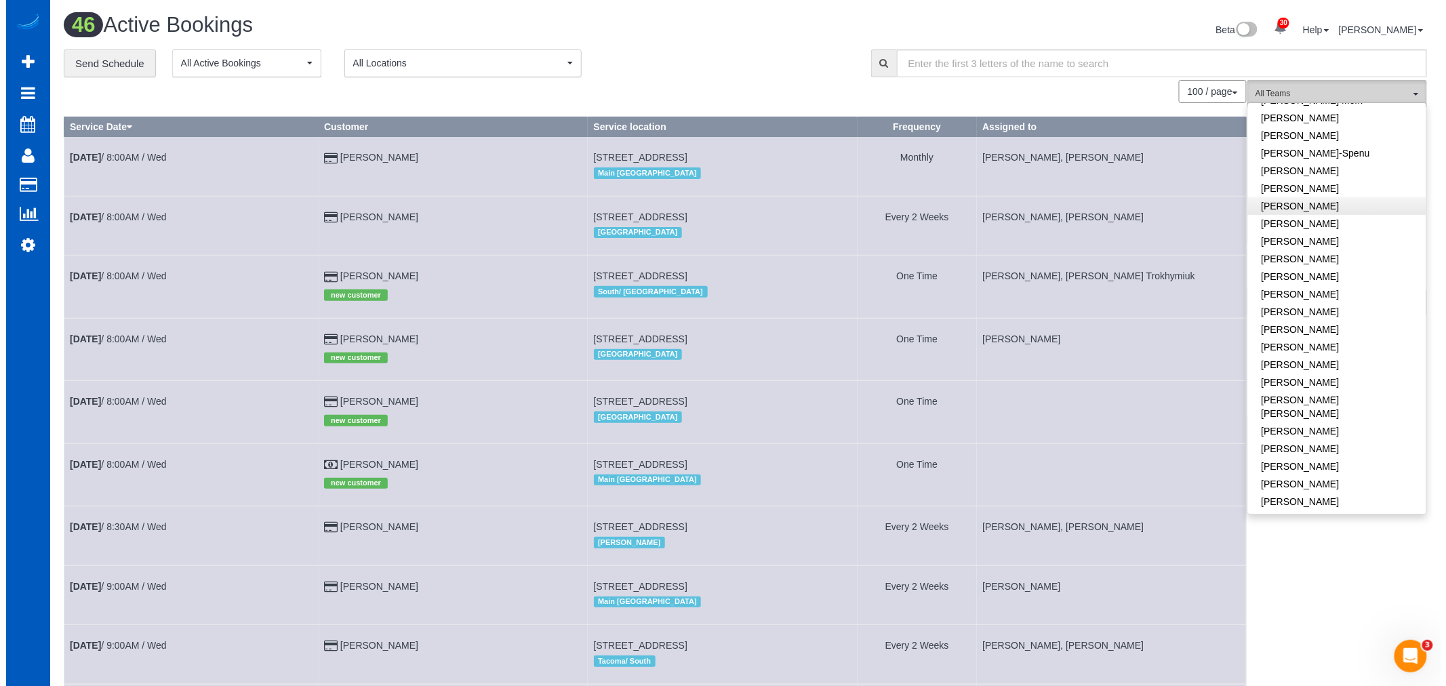
scroll to position [451, 0]
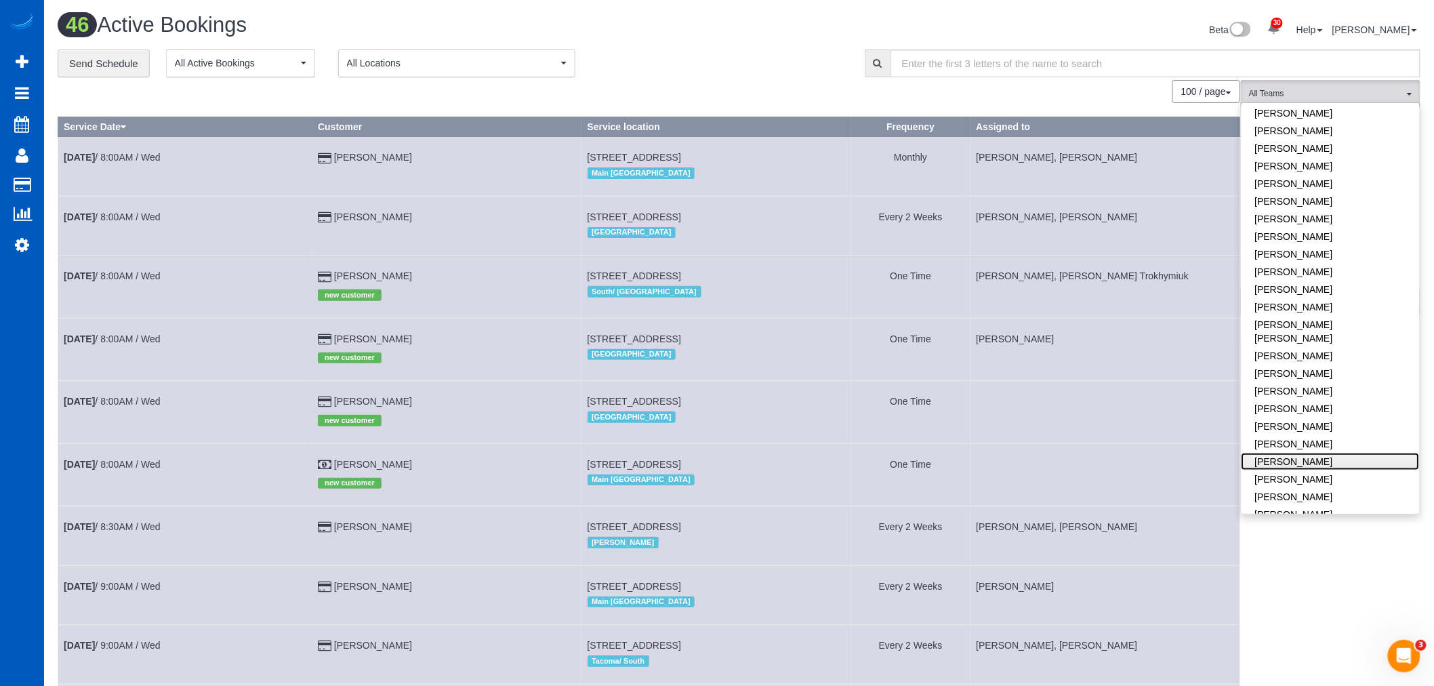
click at [1368, 453] on link "[PERSON_NAME]" at bounding box center [1331, 462] width 178 height 18
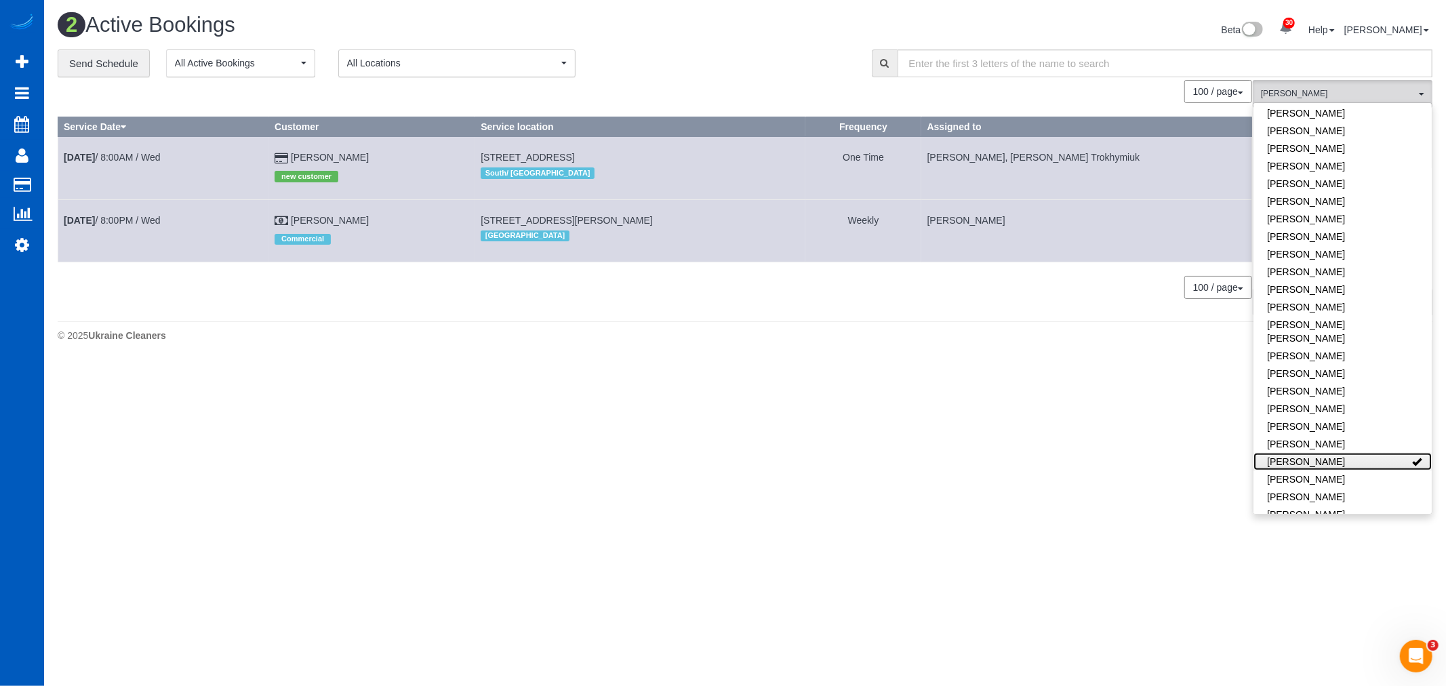
click at [1368, 453] on link "[PERSON_NAME]" at bounding box center [1342, 462] width 178 height 18
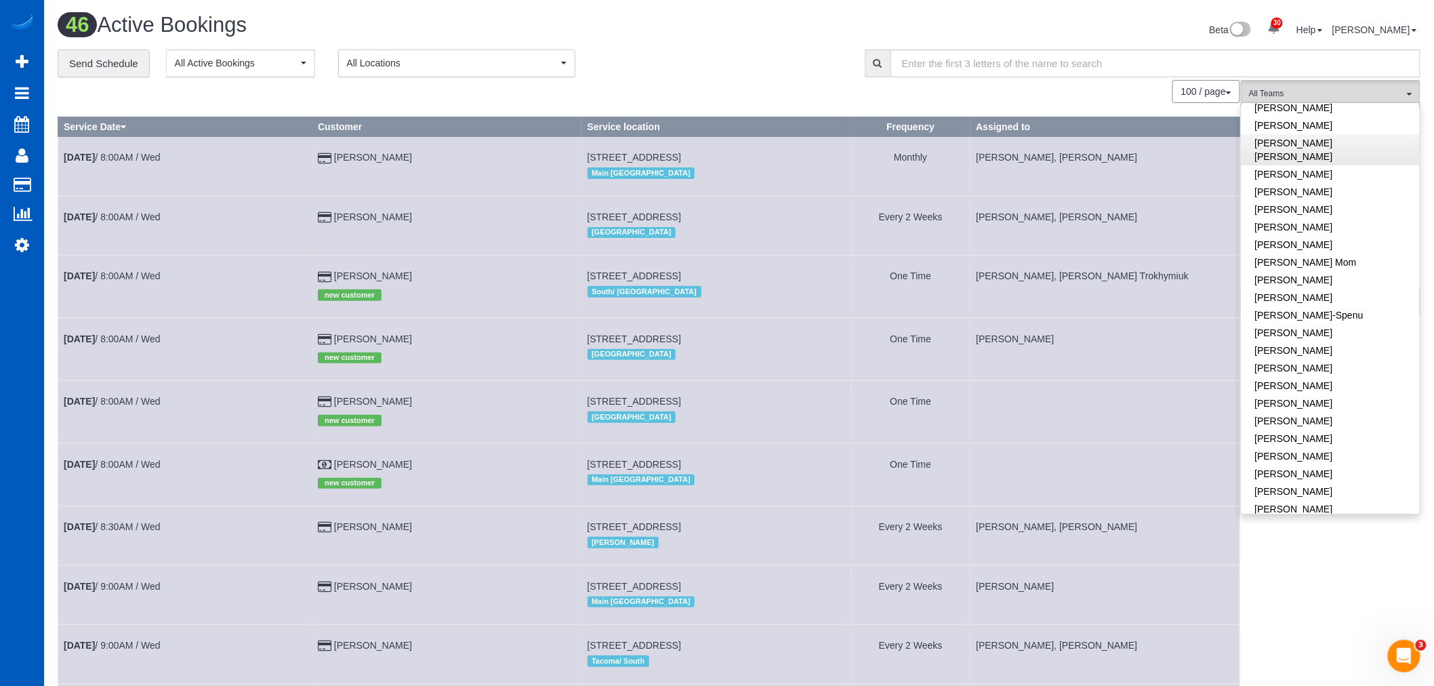
scroll to position [0, 0]
click at [1318, 144] on link "[PERSON_NAME]" at bounding box center [1331, 146] width 178 height 18
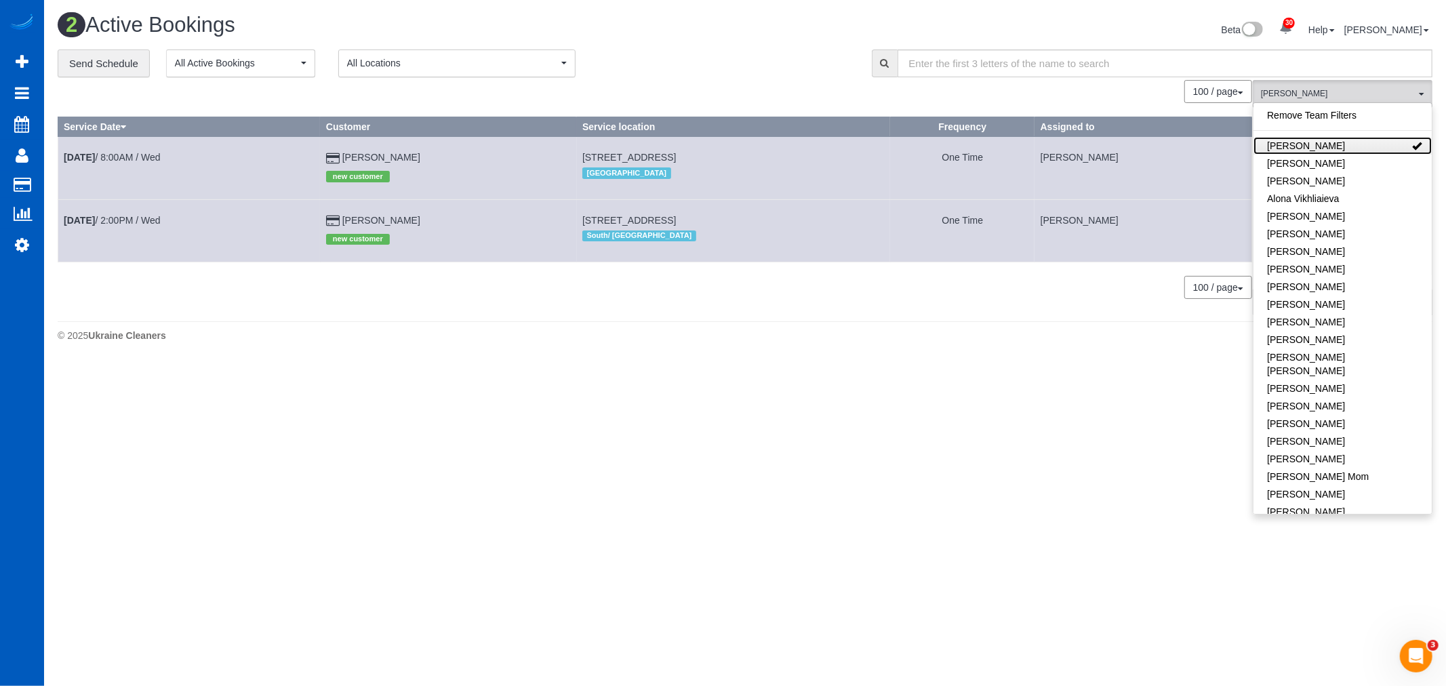
click at [1318, 144] on link "[PERSON_NAME]" at bounding box center [1342, 146] width 178 height 18
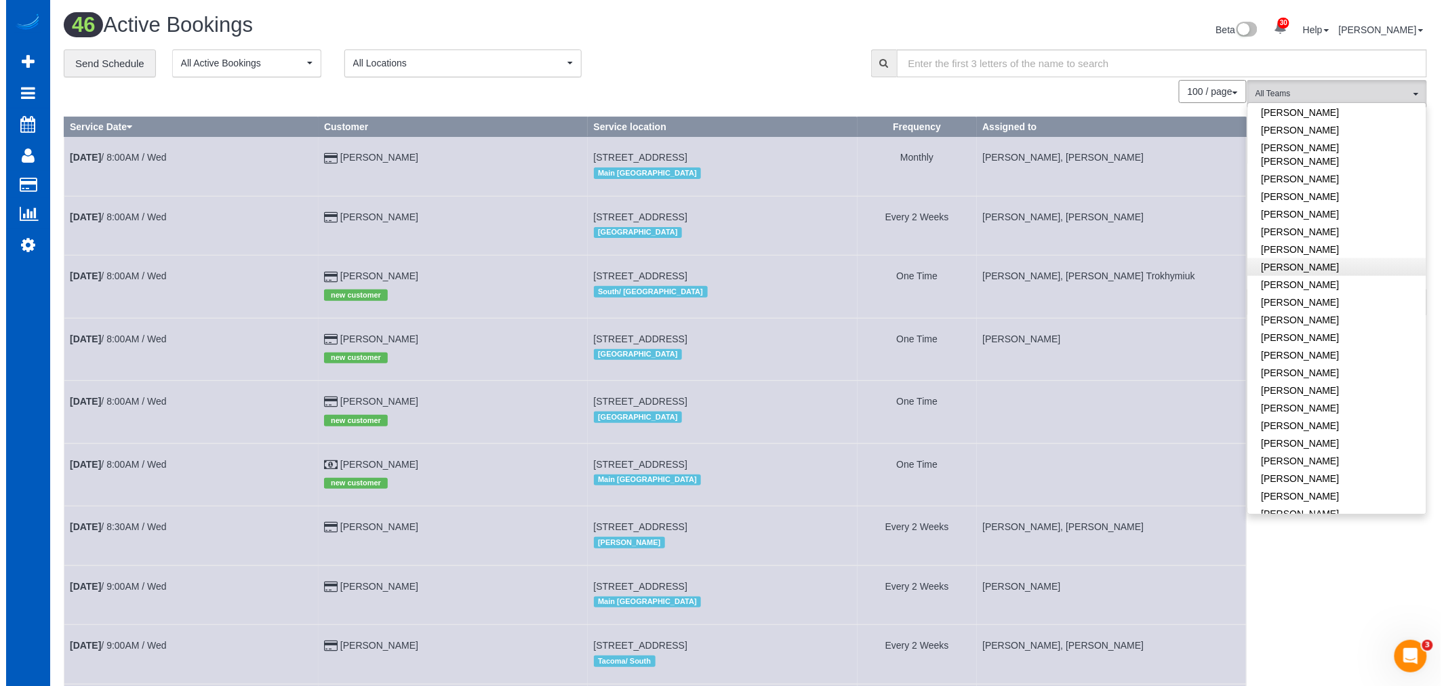
scroll to position [602, 0]
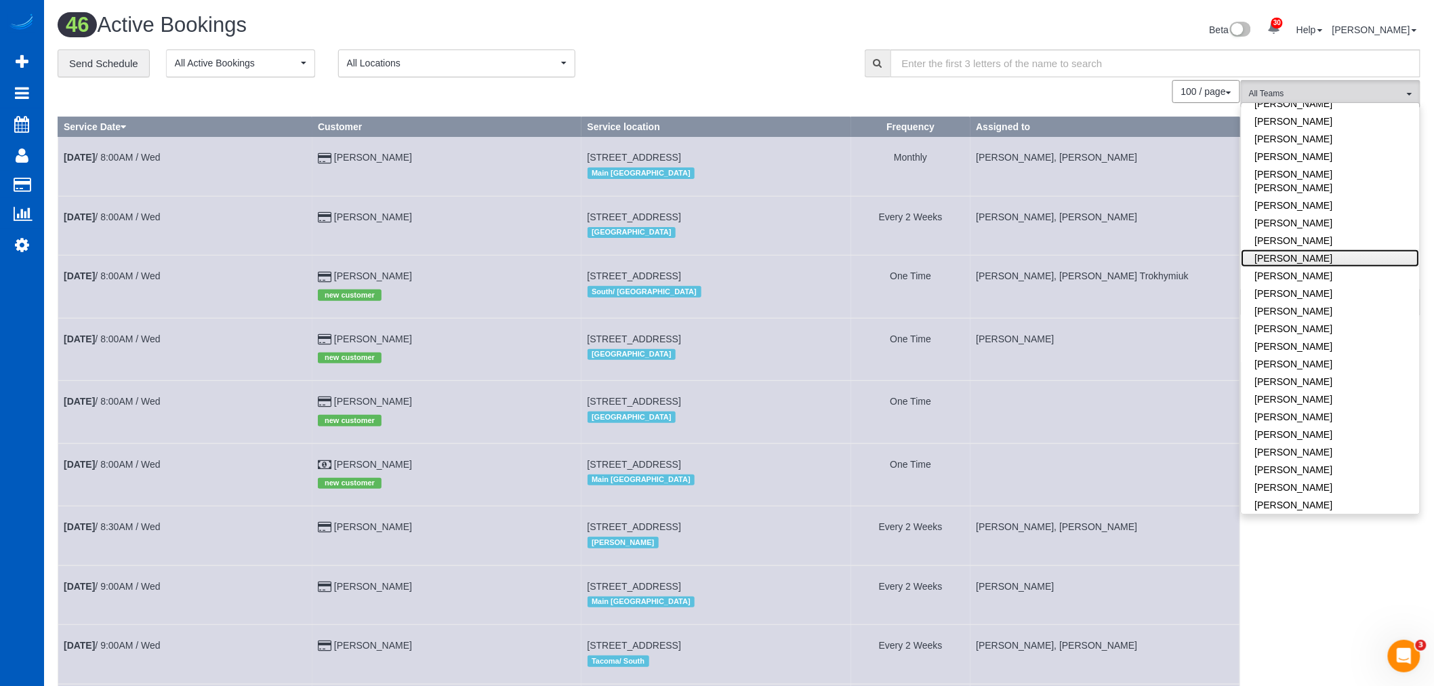
click at [1323, 249] on link "[PERSON_NAME]" at bounding box center [1331, 258] width 178 height 18
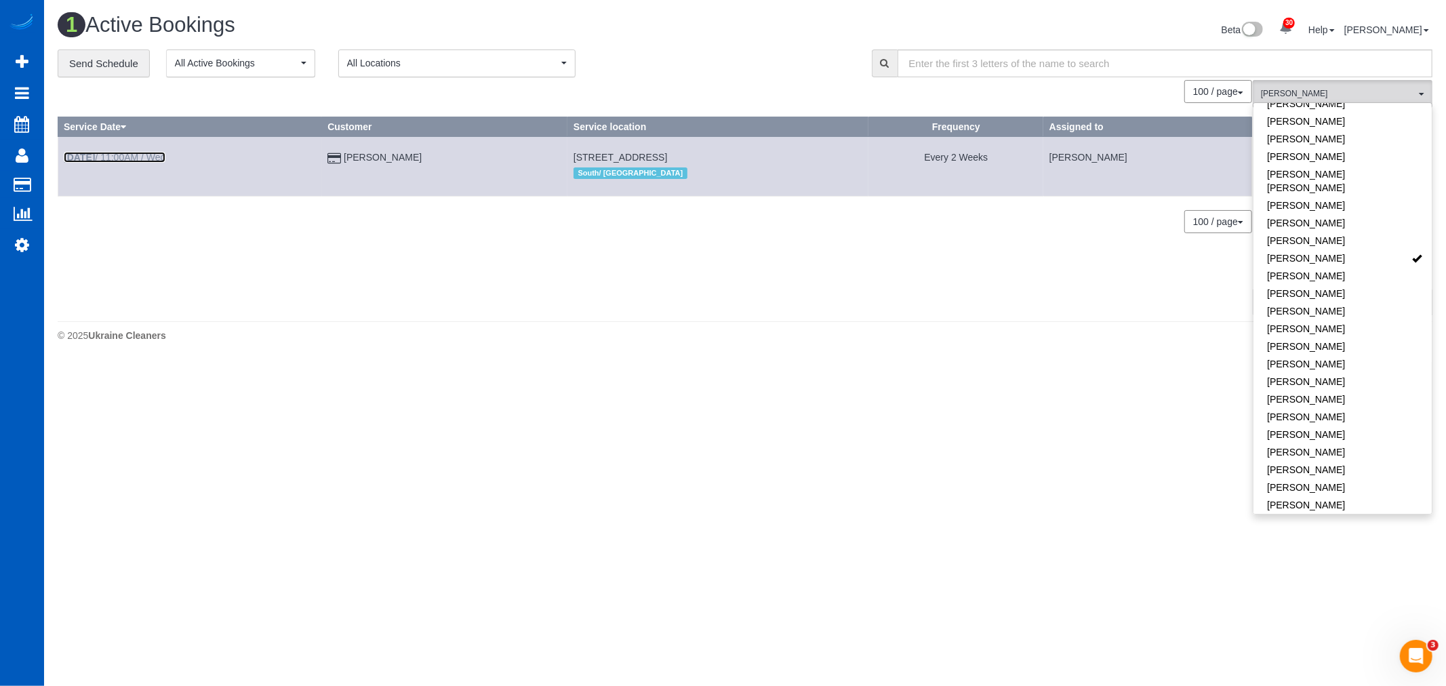
click at [129, 155] on link "[DATE] 11:00AM / Wed" at bounding box center [115, 157] width 102 height 11
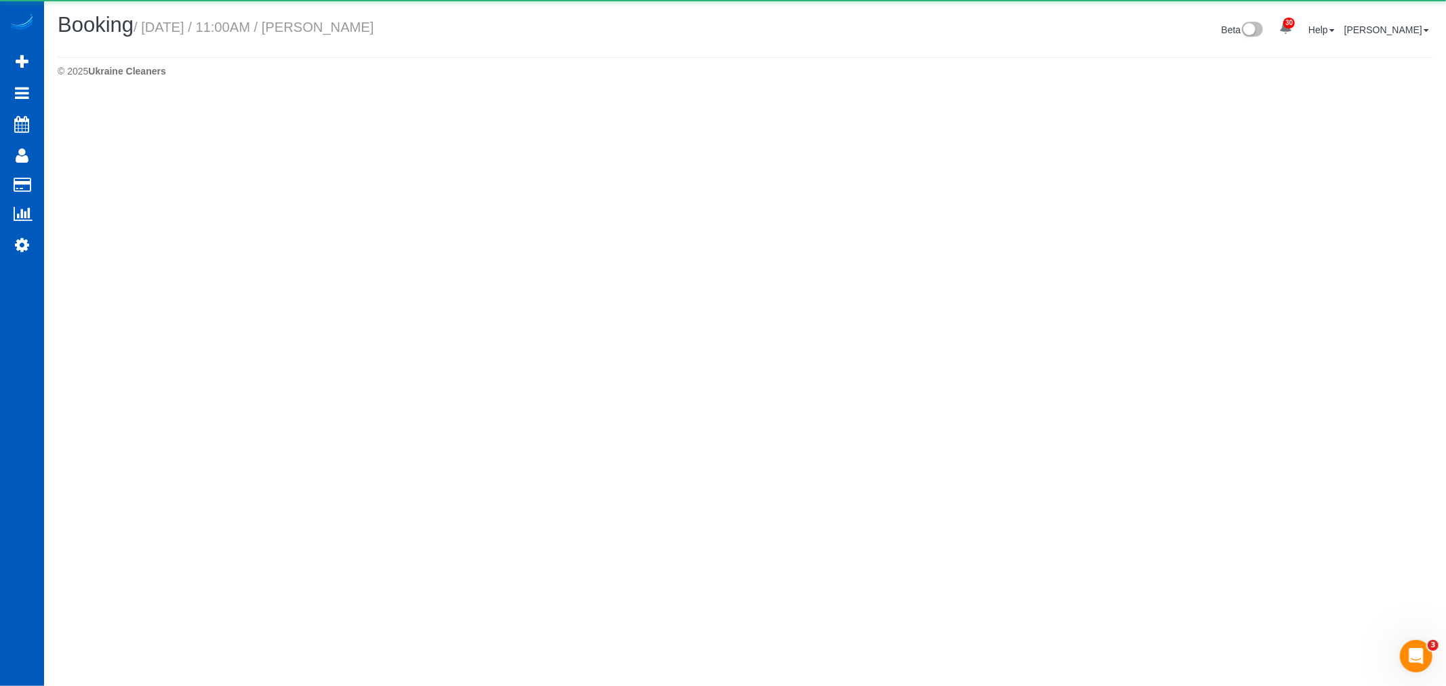
select select "WA"
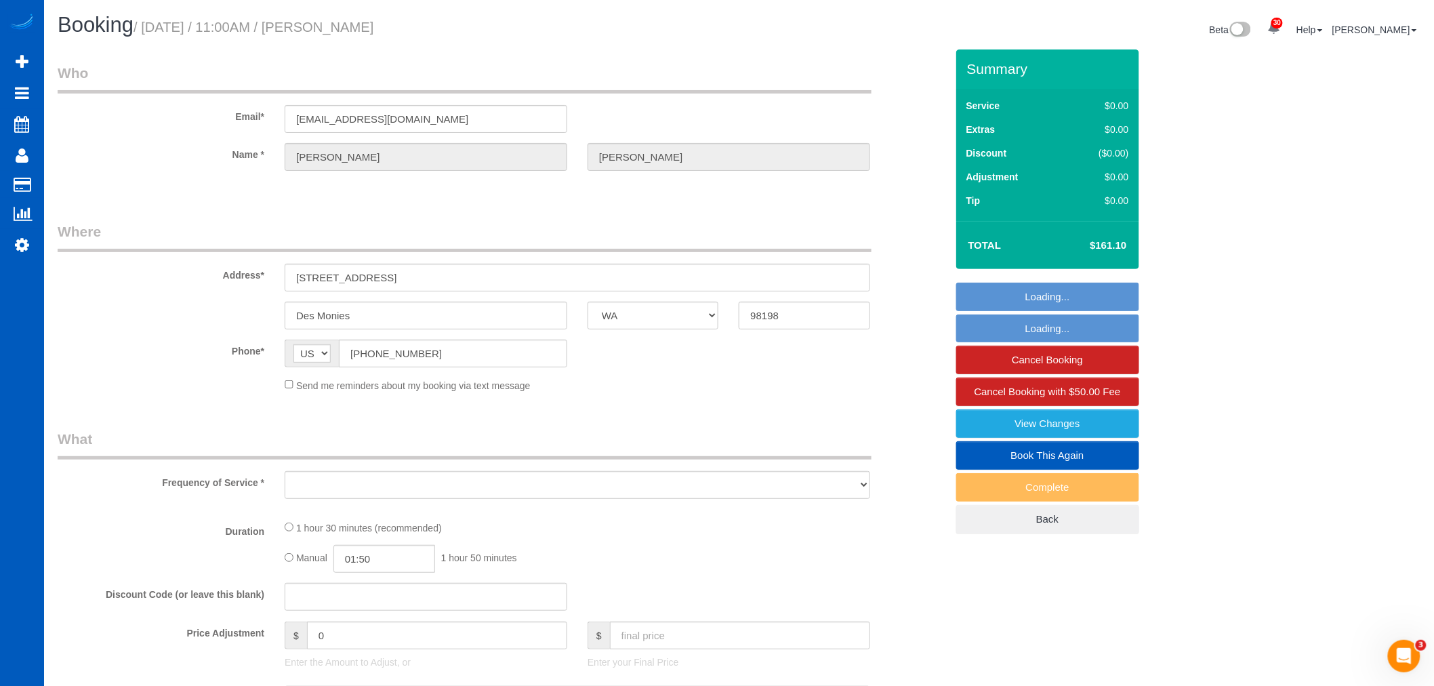
select select "object:10801"
select select "string:fspay-77787cf6-cbc3-4a1b-b677-978502320212"
select select "199"
select select "1001"
select select "2"
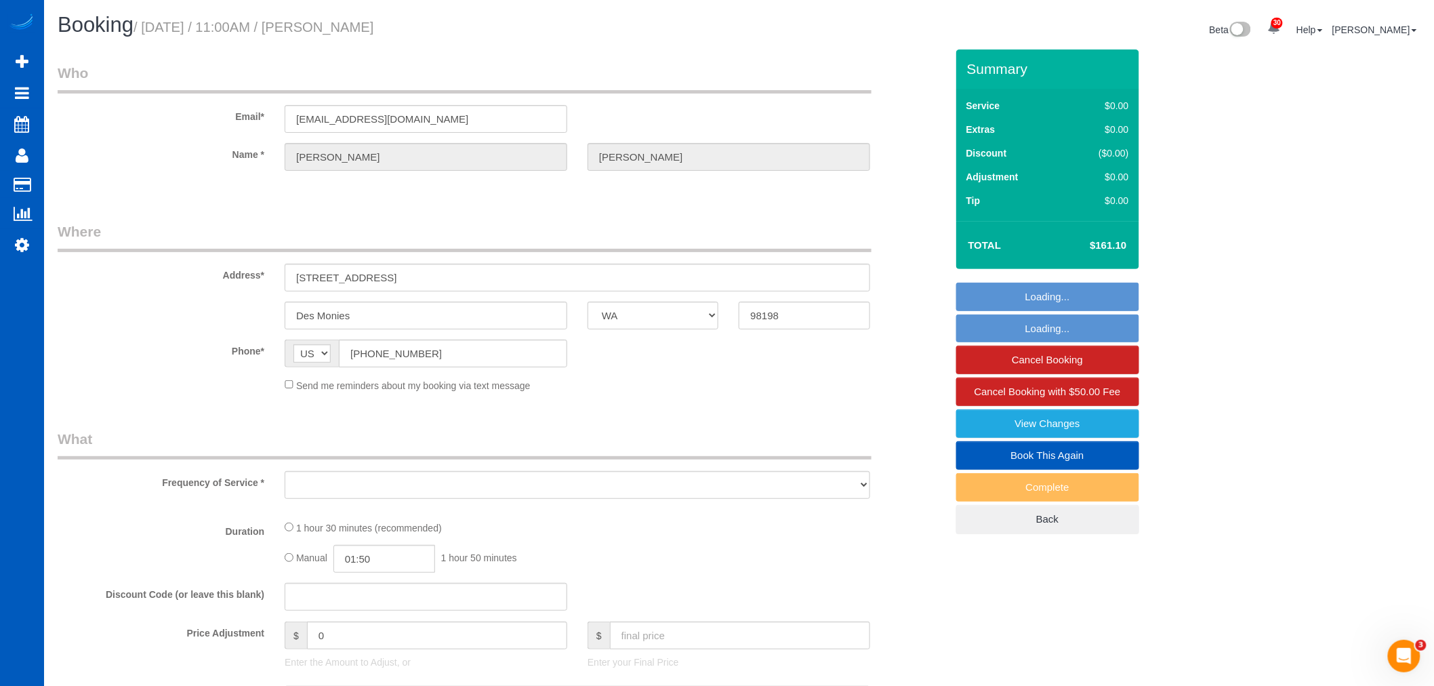
select select "2"
select select "spot22"
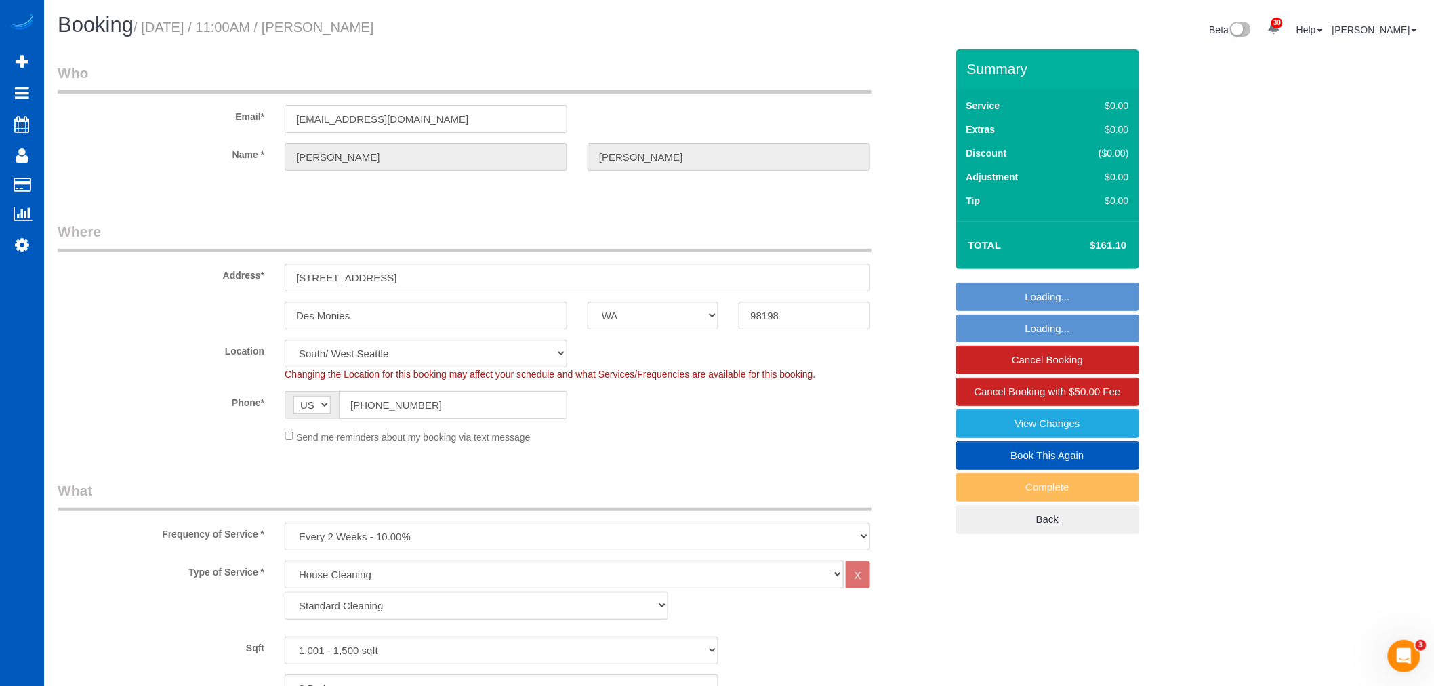
select select "object:11187"
select select "1001"
select select "2"
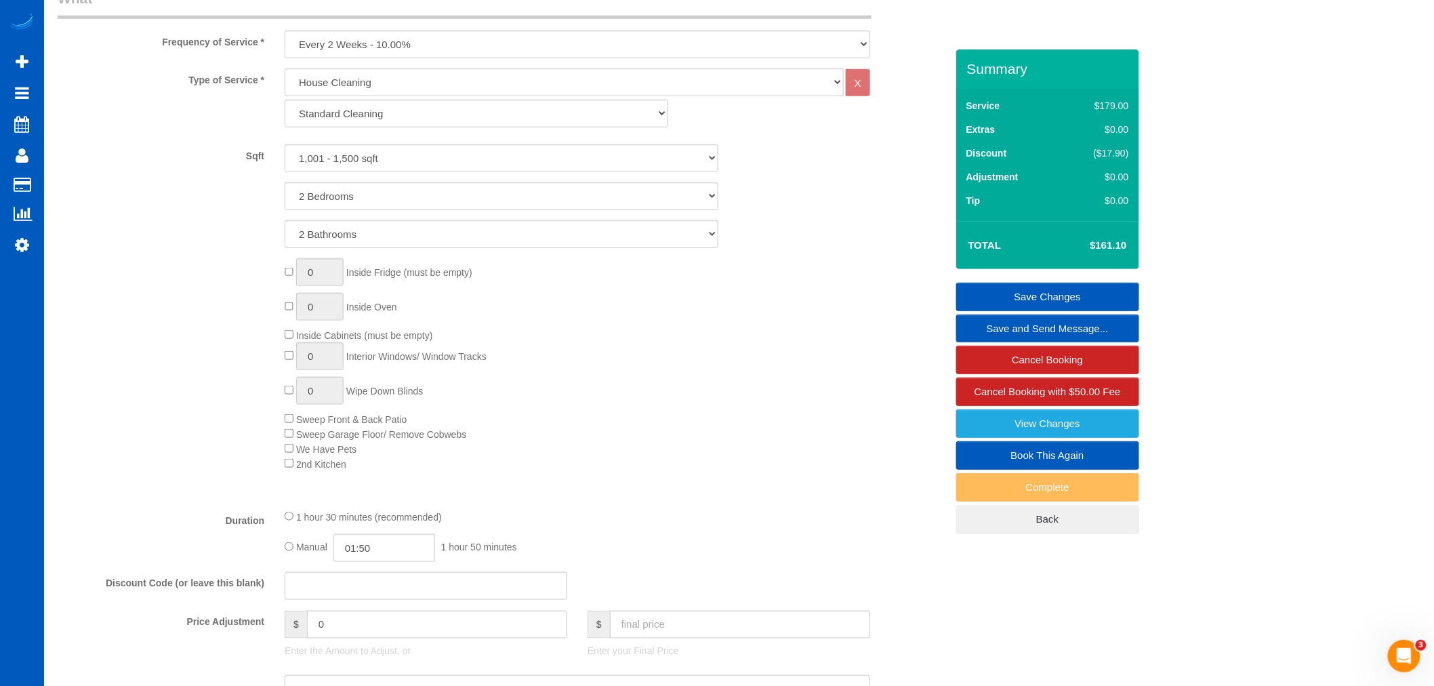
scroll to position [301, 0]
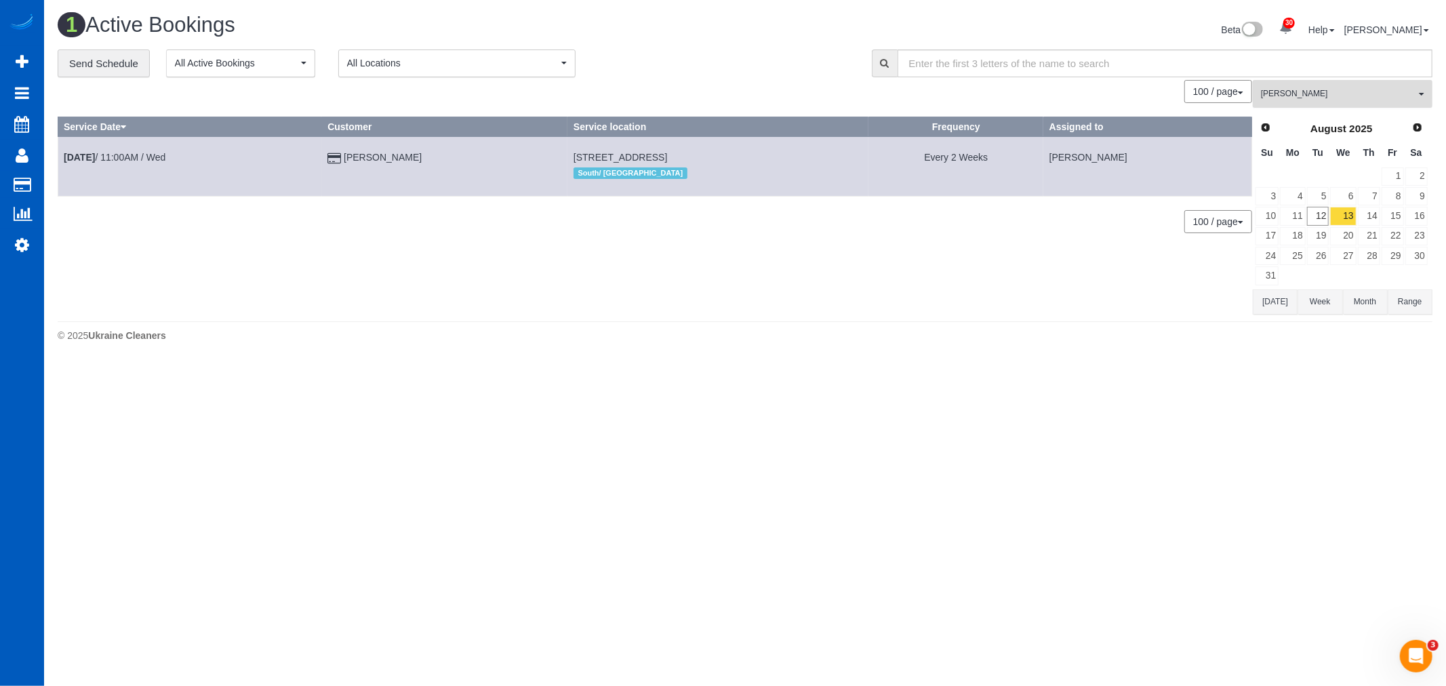
click at [1317, 107] on button "[PERSON_NAME] All Teams" at bounding box center [1342, 94] width 180 height 28
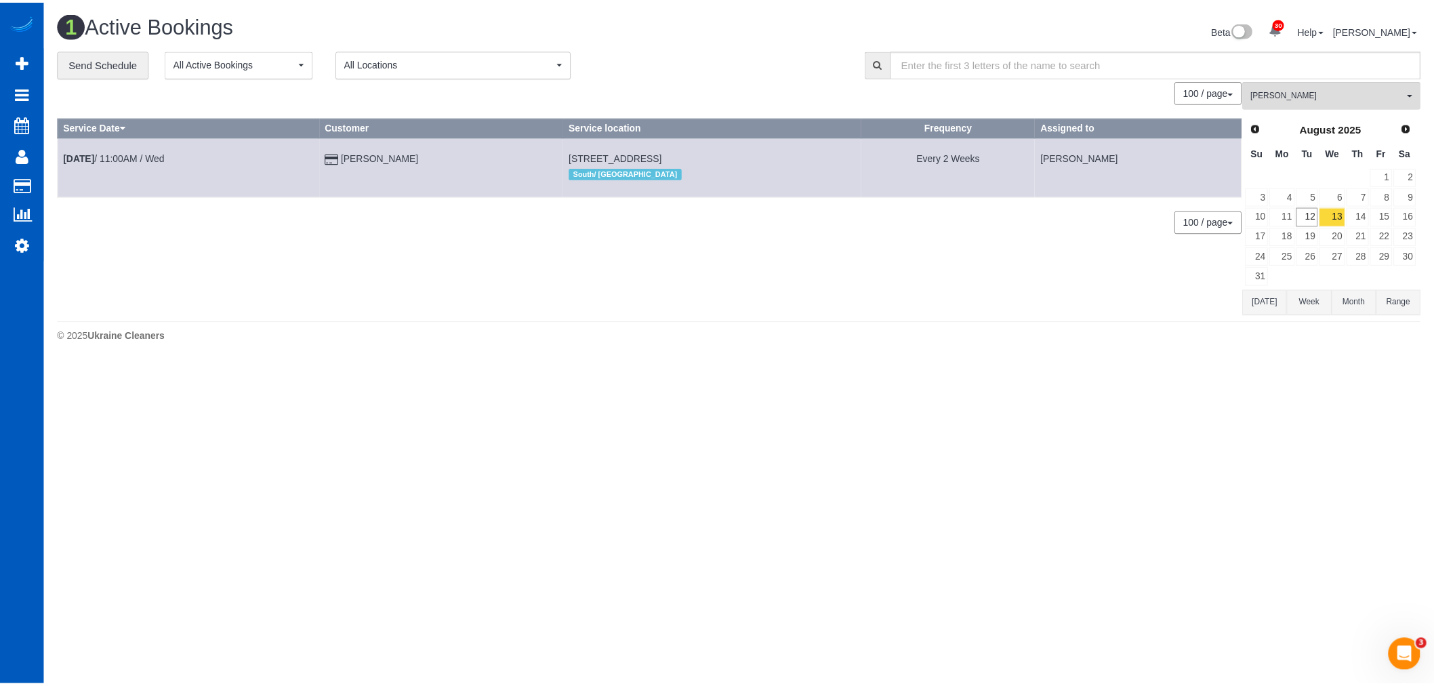
scroll to position [523, 0]
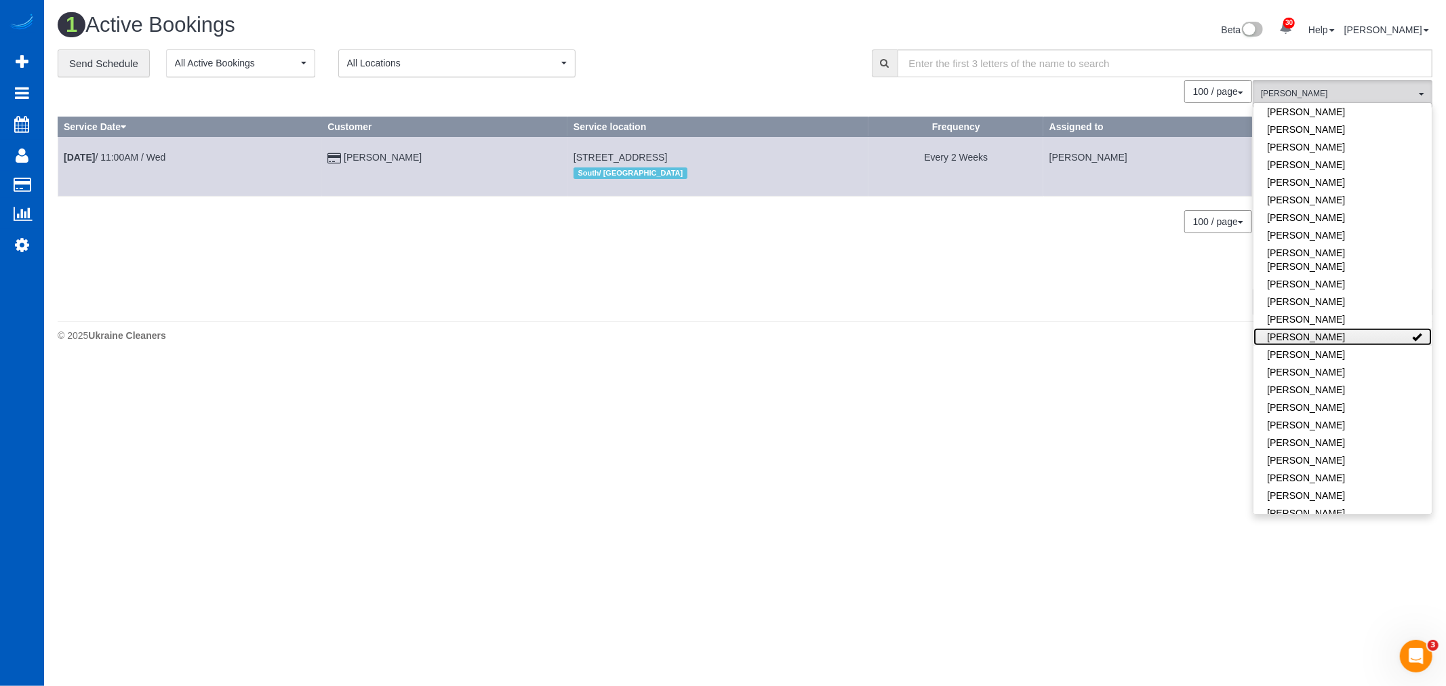
click at [1343, 328] on link "[PERSON_NAME]" at bounding box center [1342, 337] width 178 height 18
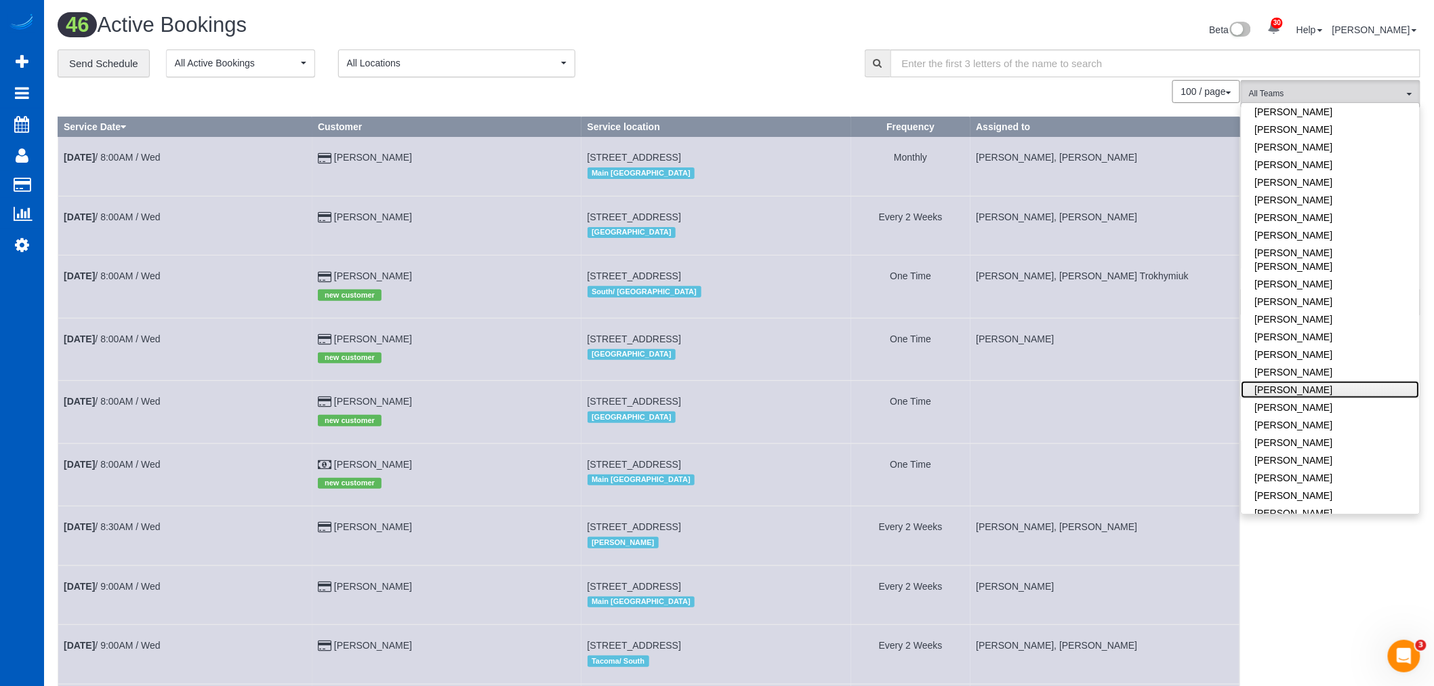
click at [1332, 381] on link "[PERSON_NAME]" at bounding box center [1331, 390] width 178 height 18
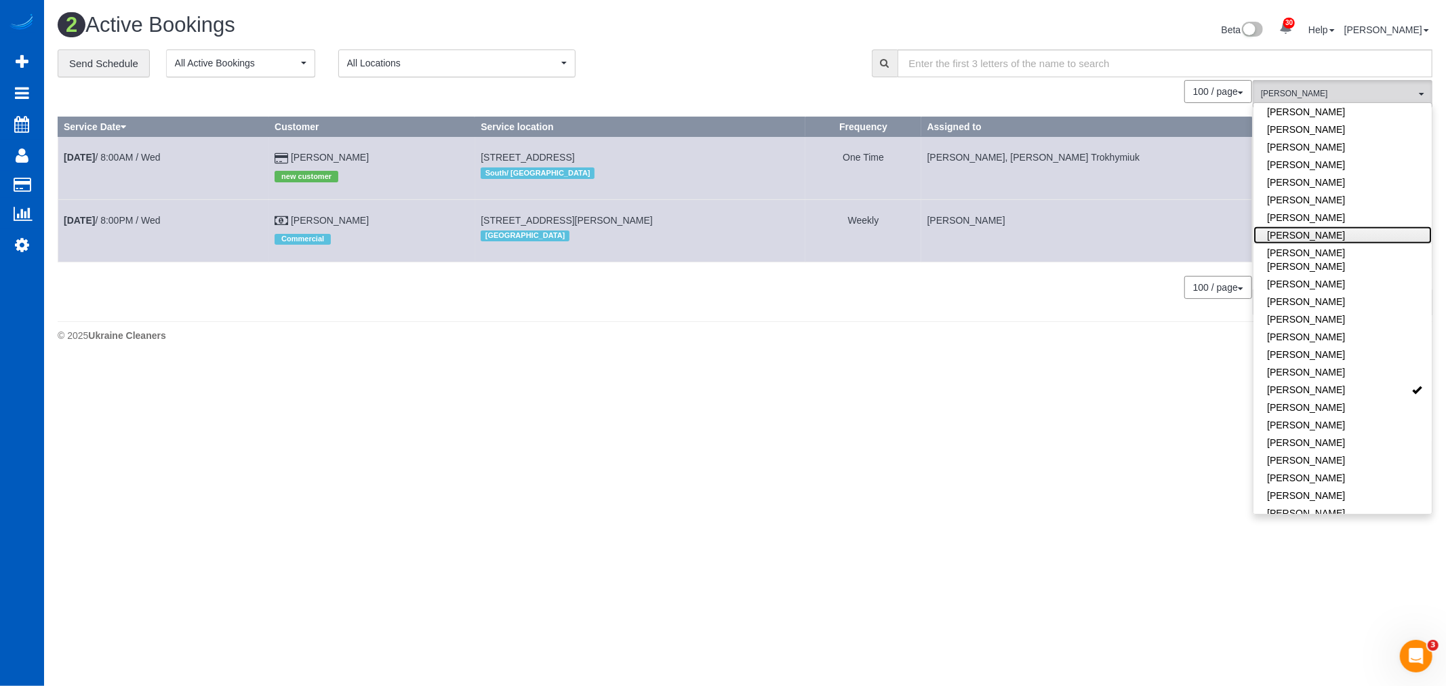
click at [1352, 226] on link "[PERSON_NAME]" at bounding box center [1342, 235] width 178 height 18
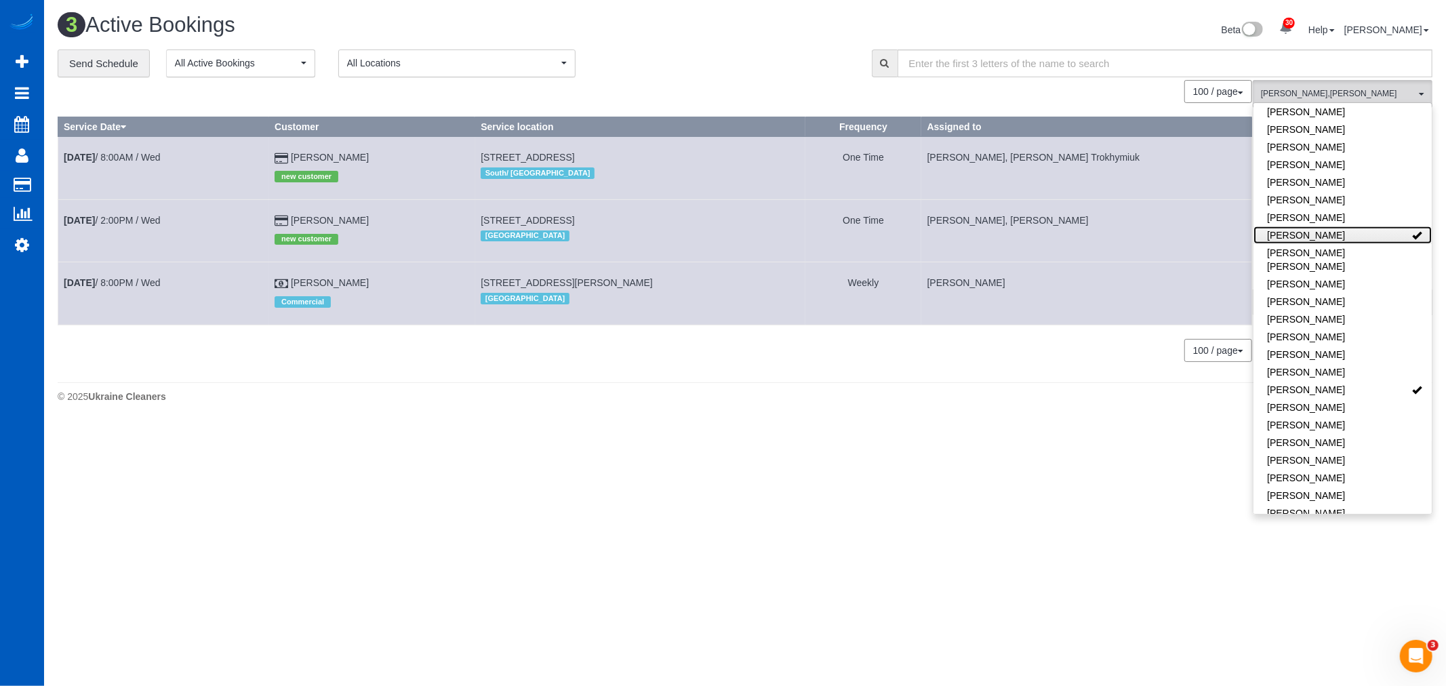
click at [1352, 226] on link "[PERSON_NAME]" at bounding box center [1342, 235] width 178 height 18
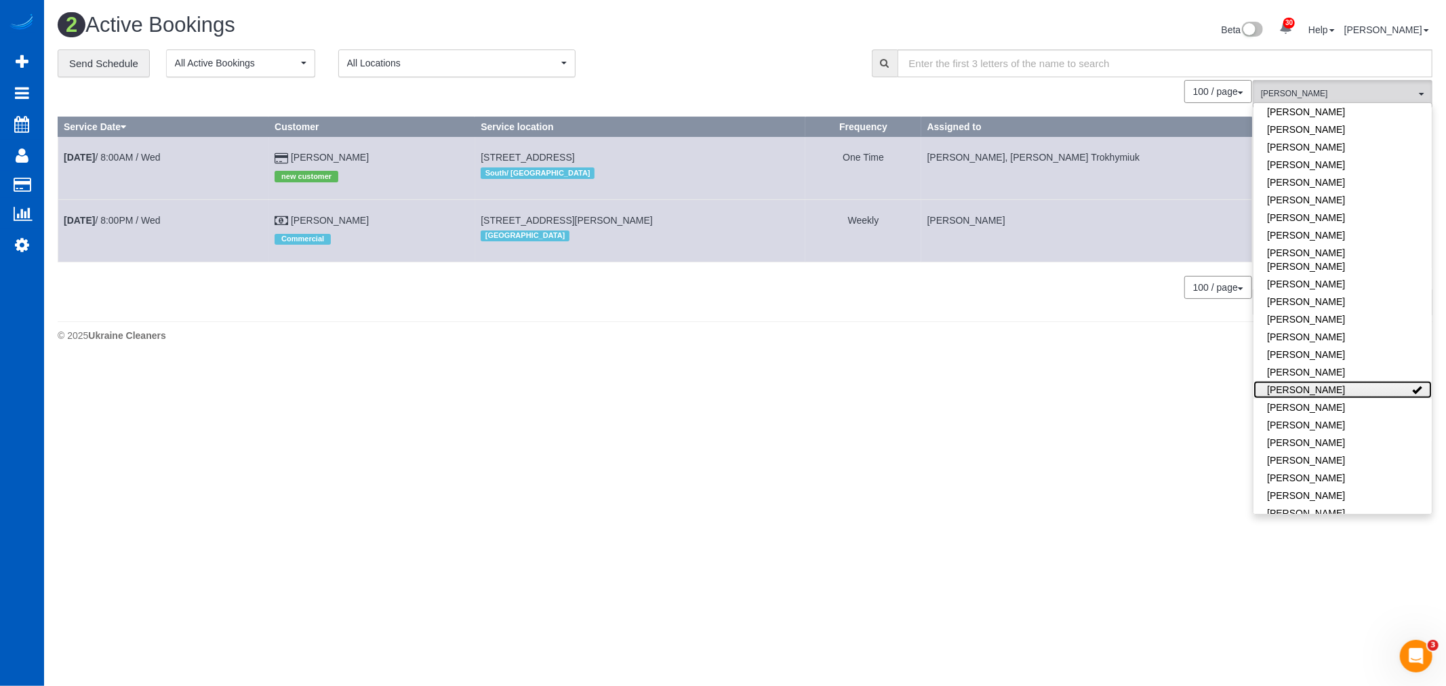
click at [1346, 381] on link "[PERSON_NAME]" at bounding box center [1342, 390] width 178 height 18
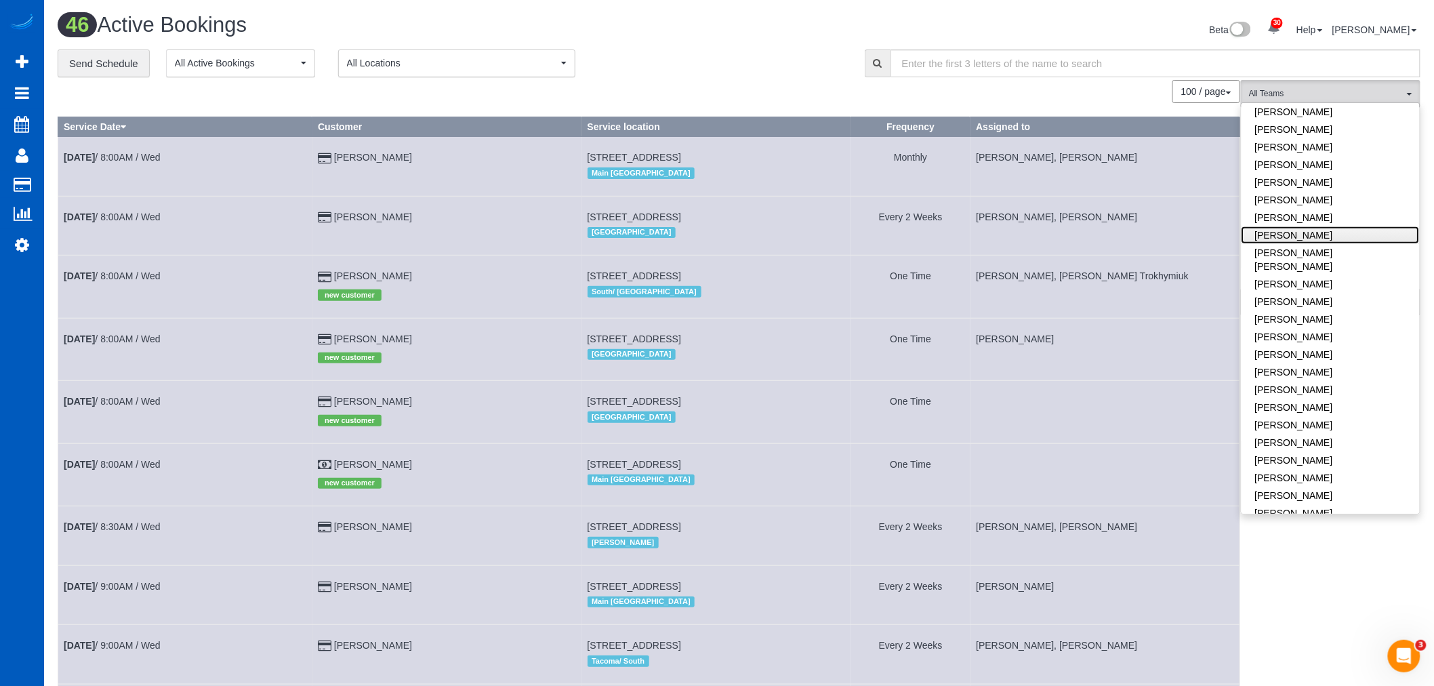
click at [1329, 226] on link "[PERSON_NAME]" at bounding box center [1331, 235] width 178 height 18
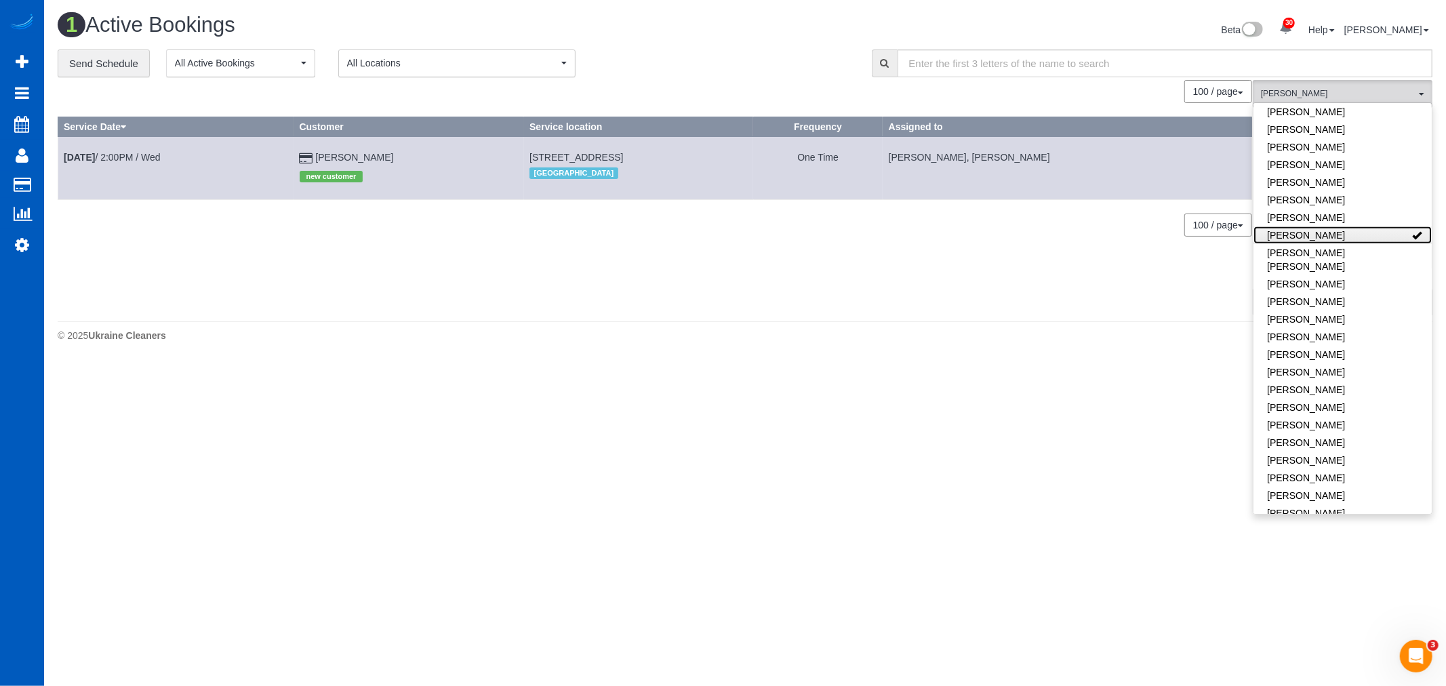
click at [1329, 226] on link "[PERSON_NAME]" at bounding box center [1342, 235] width 178 height 18
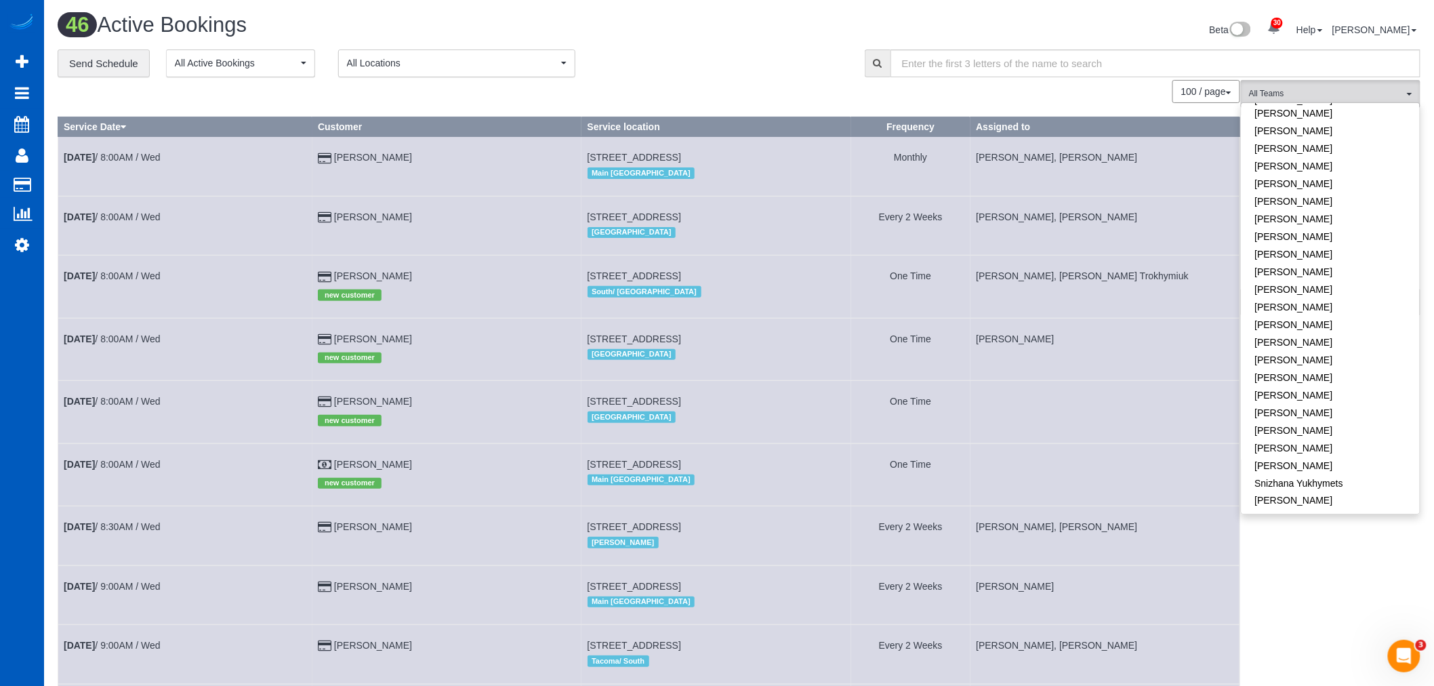
scroll to position [678, 0]
click at [1324, 455] on link "[PERSON_NAME]" at bounding box center [1331, 464] width 178 height 18
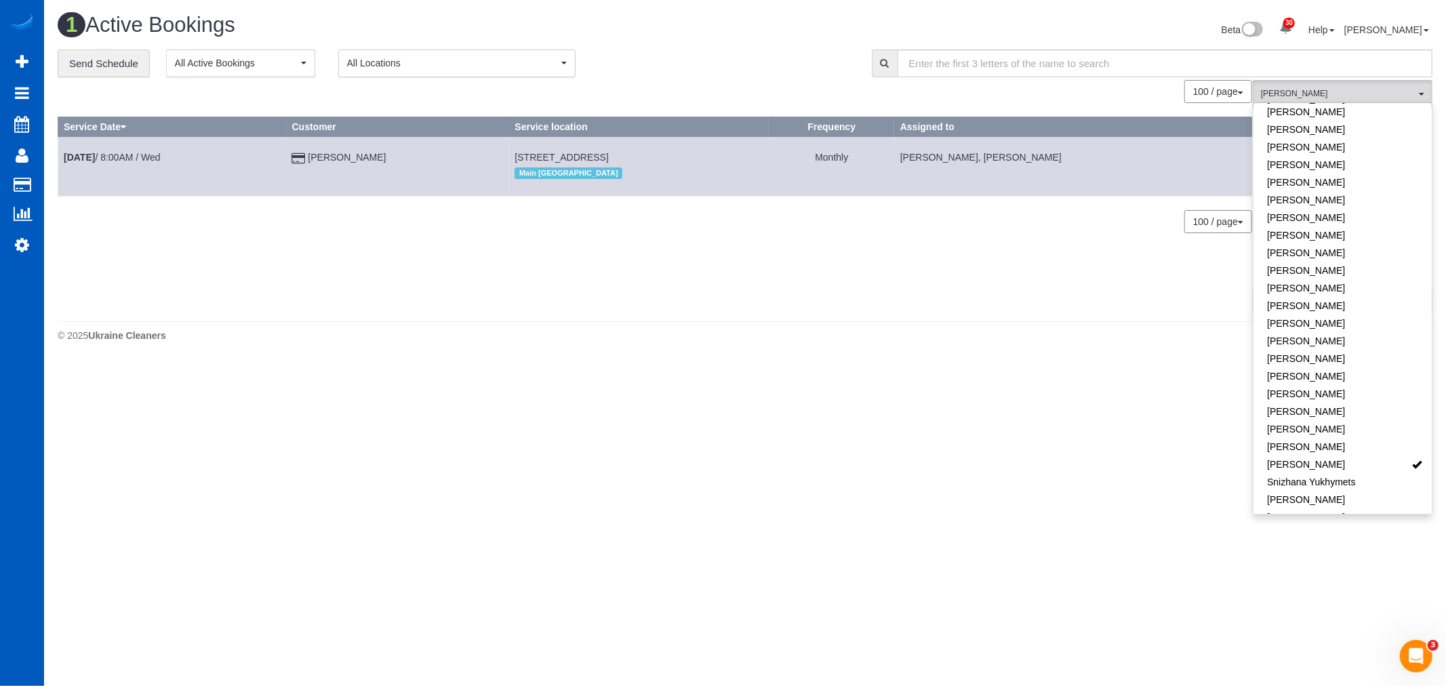
click at [123, 165] on td "[DATE] 8:00AM / Wed" at bounding box center [172, 166] width 228 height 59
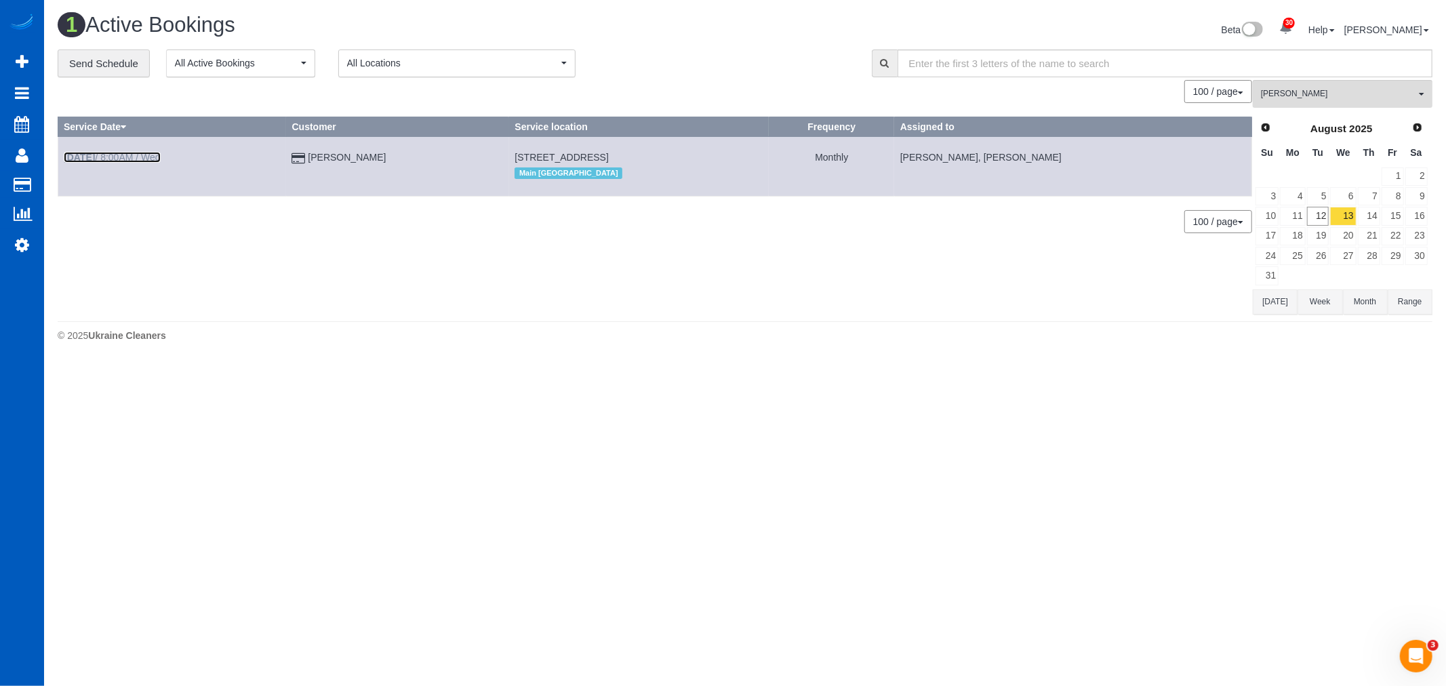
click at [123, 161] on link "[DATE] 8:00AM / Wed" at bounding box center [112, 157] width 97 height 11
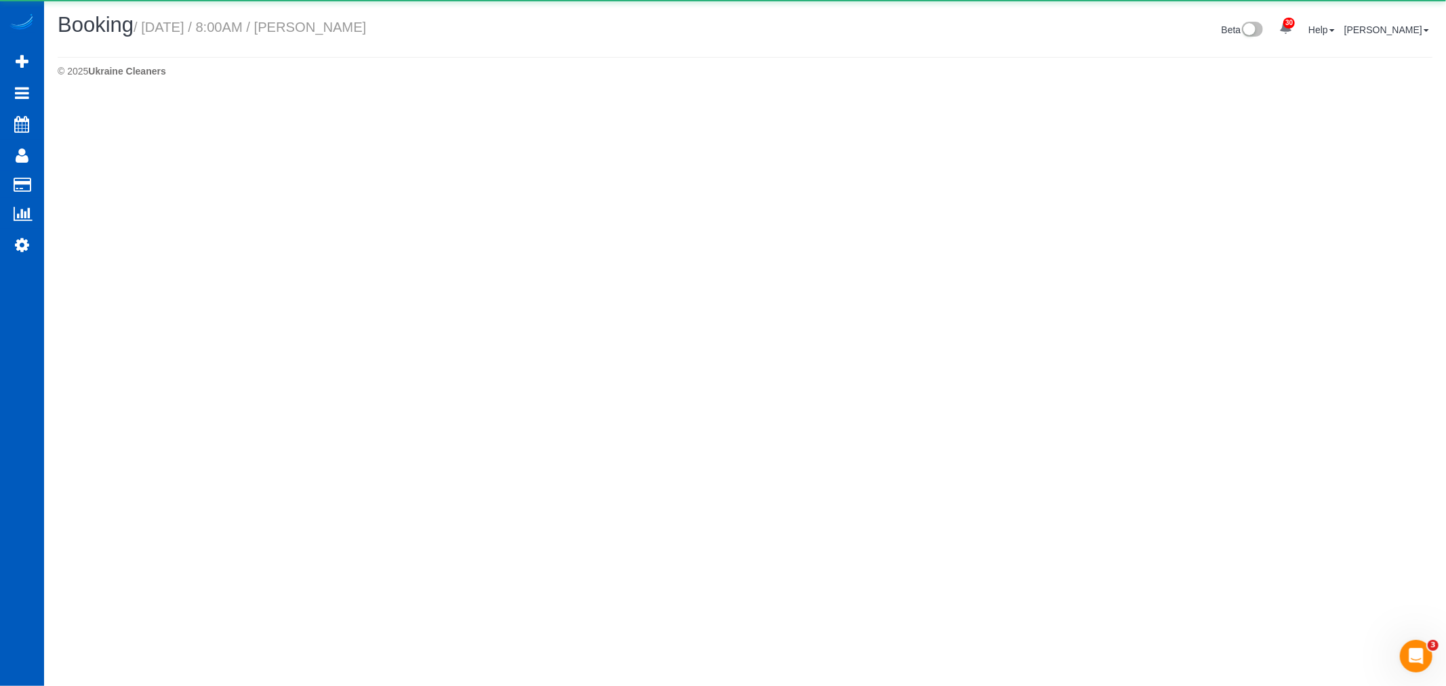
select select "WA"
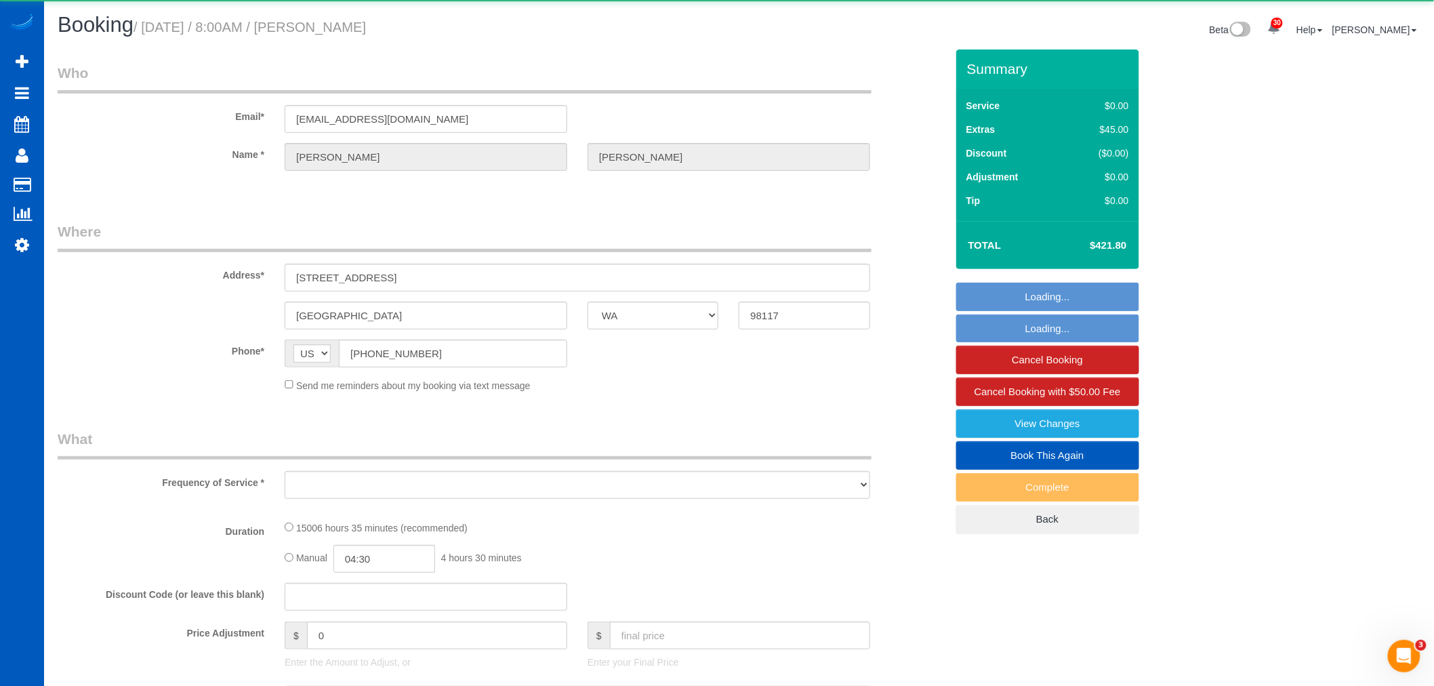
select select "object:14088"
select select "string:fspay-7c6bfffa-2cea-487b-b7c3-8dbb13950eb8"
select select "spot32"
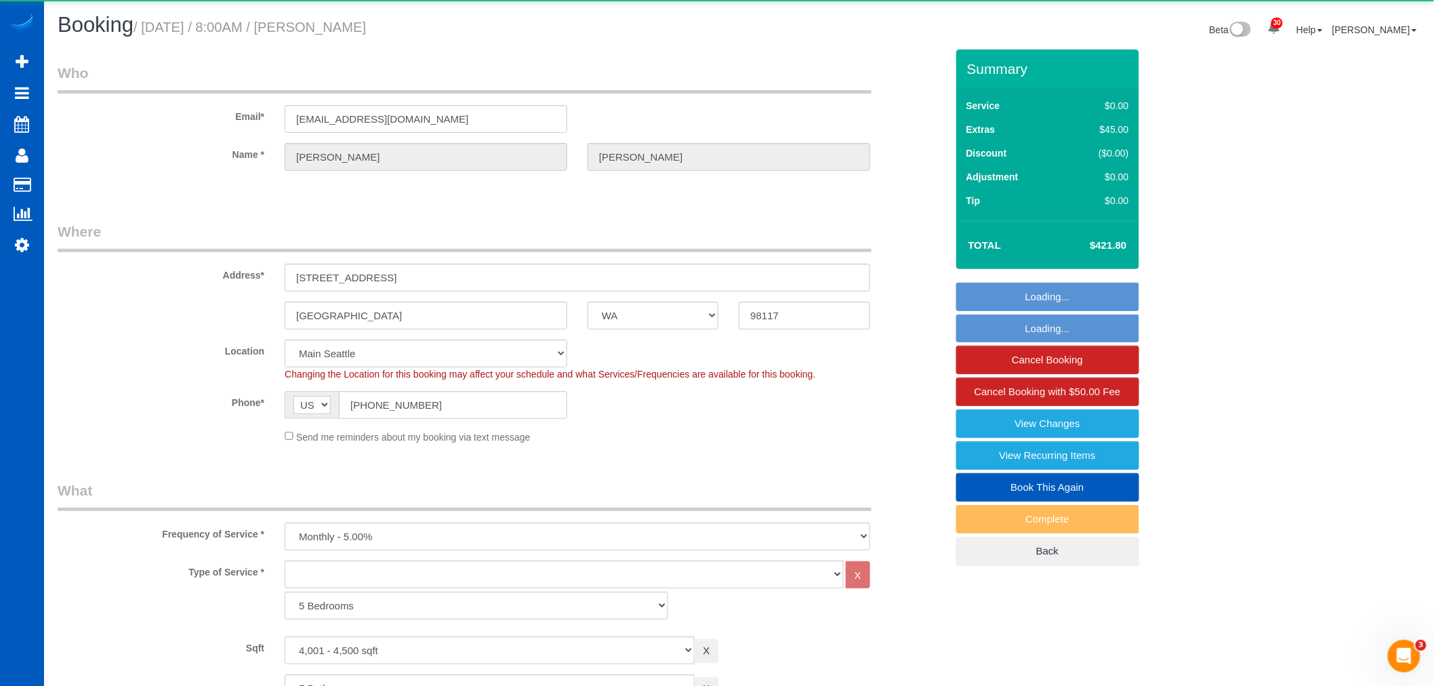
select select "4001"
select select "5"
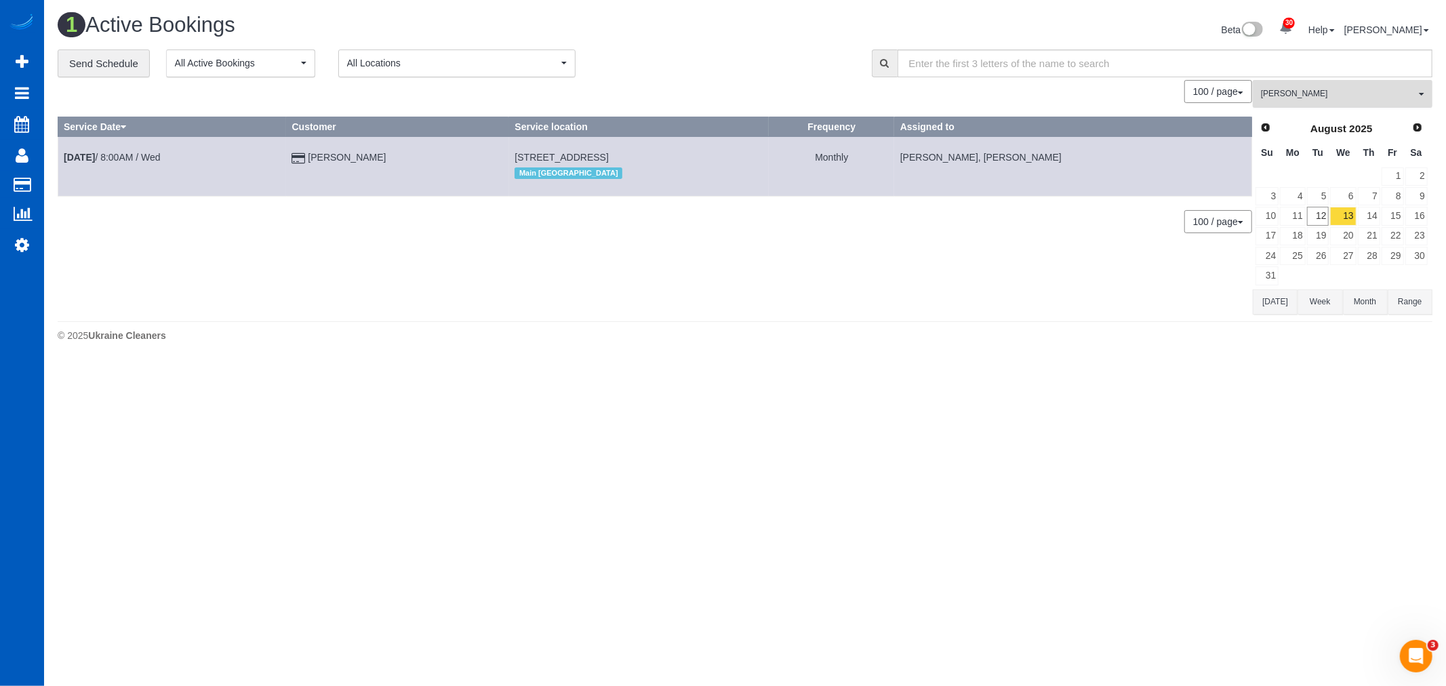
click at [1322, 90] on span "[PERSON_NAME]" at bounding box center [1338, 94] width 155 height 12
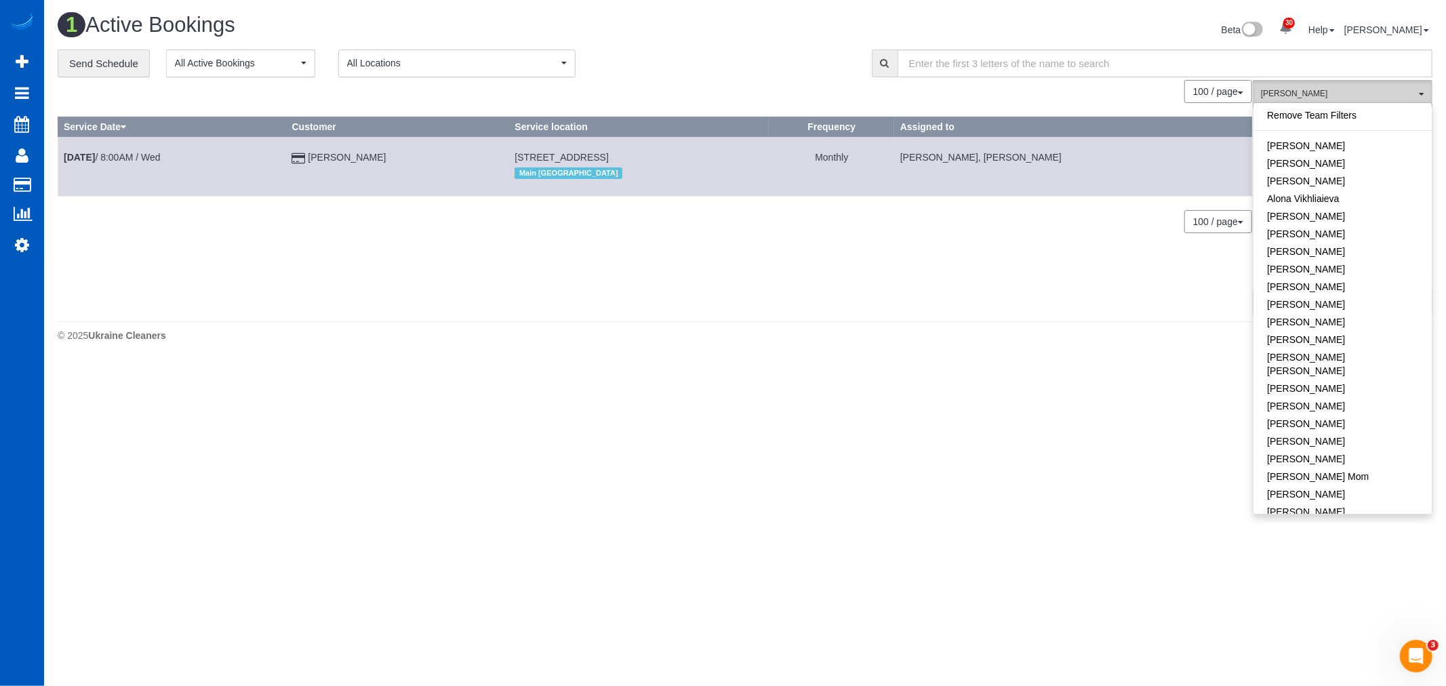
scroll to position [804, 0]
click at [1332, 311] on link "[PERSON_NAME]" at bounding box center [1342, 320] width 178 height 18
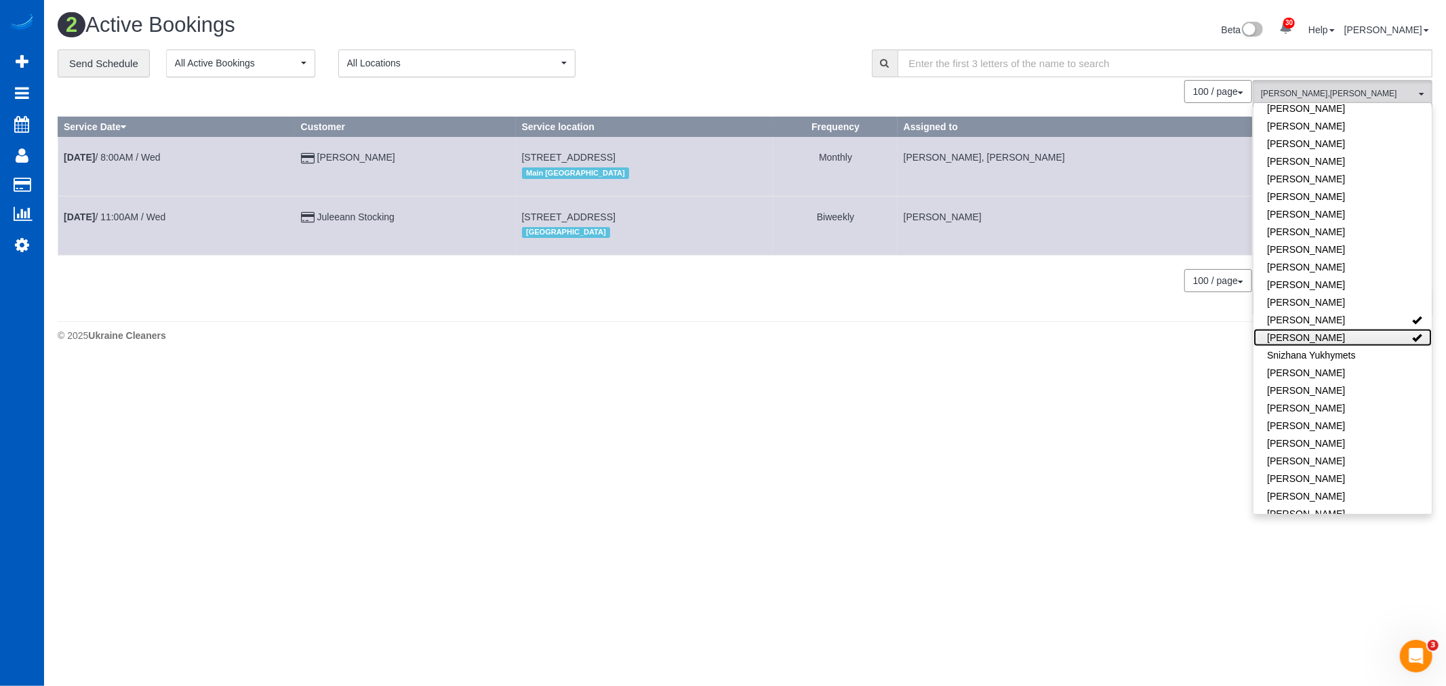
click at [1332, 329] on link "[PERSON_NAME]" at bounding box center [1342, 338] width 178 height 18
click at [1338, 329] on link "[PERSON_NAME]" at bounding box center [1342, 338] width 178 height 18
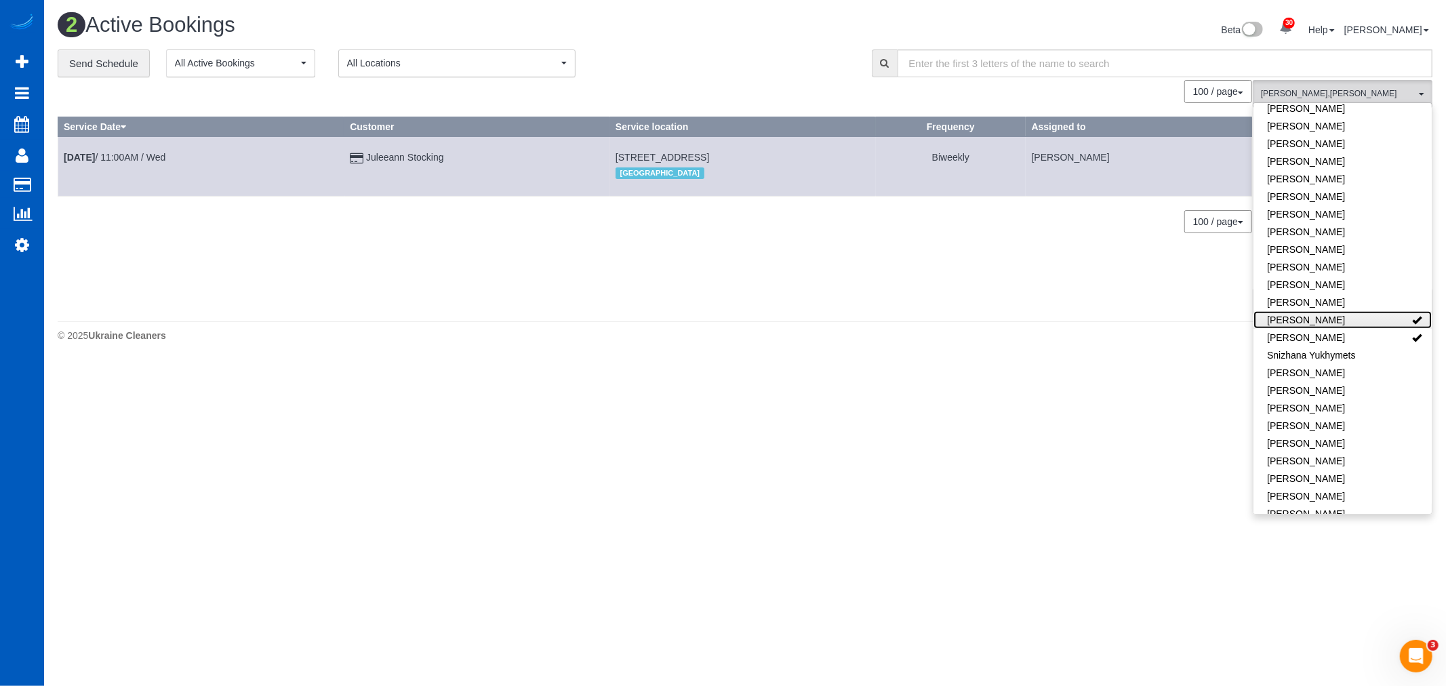
click at [1341, 311] on link "[PERSON_NAME]" at bounding box center [1342, 320] width 178 height 18
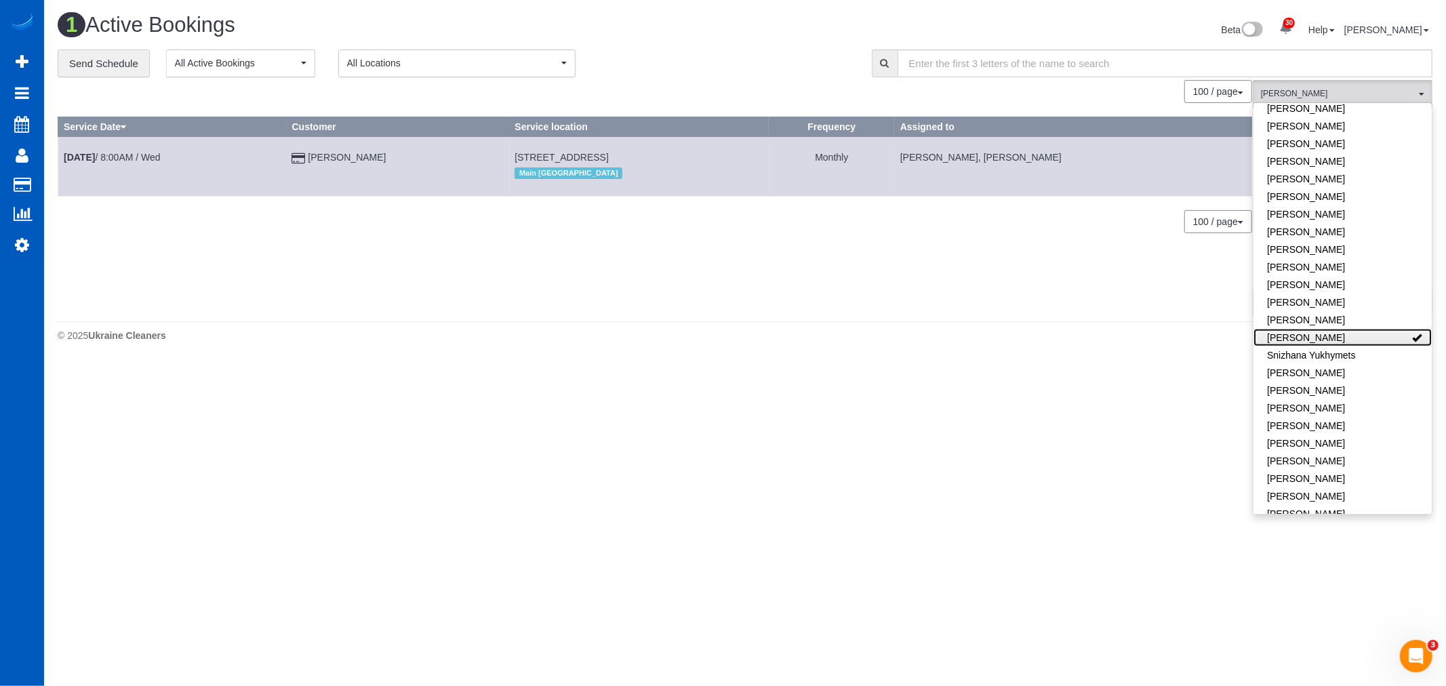
click at [1351, 329] on link "[PERSON_NAME]" at bounding box center [1342, 338] width 178 height 18
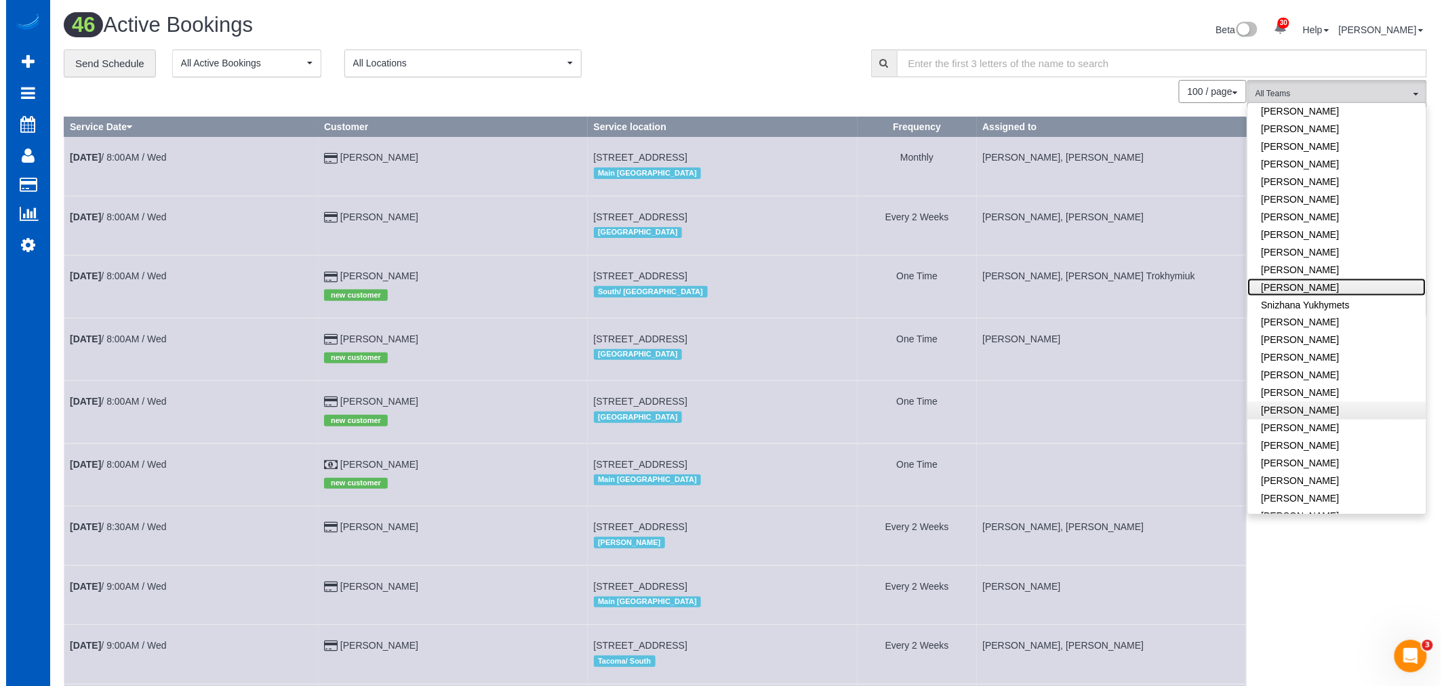
scroll to position [876, 0]
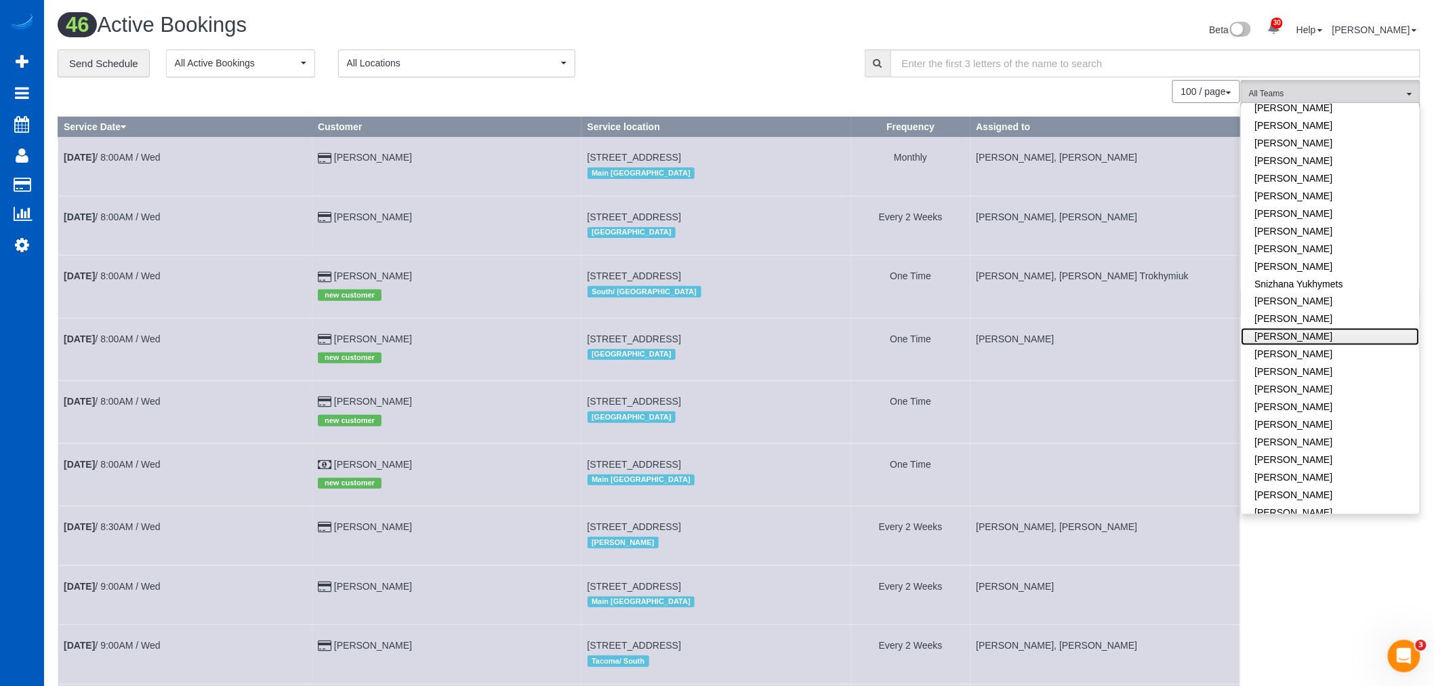
click at [1306, 328] on link "[PERSON_NAME]" at bounding box center [1331, 337] width 178 height 18
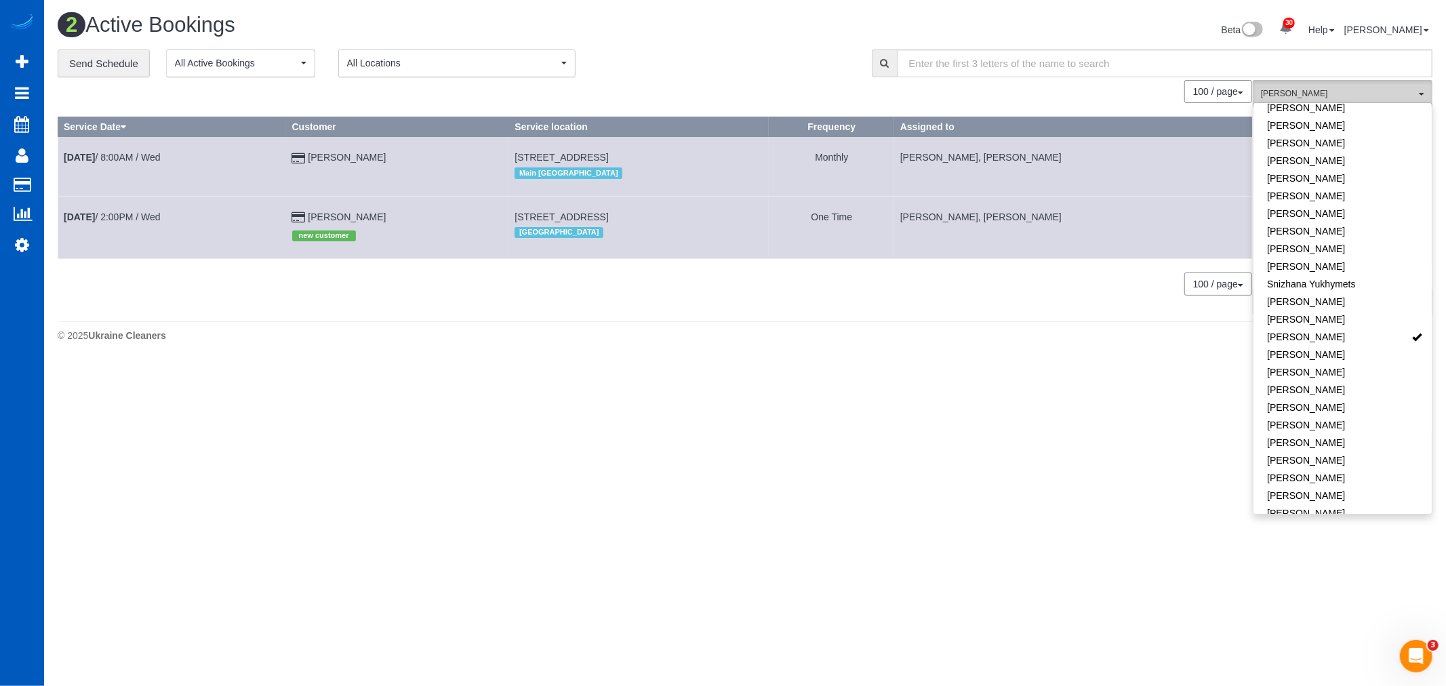
click at [1296, 91] on span "[PERSON_NAME]" at bounding box center [1338, 94] width 155 height 12
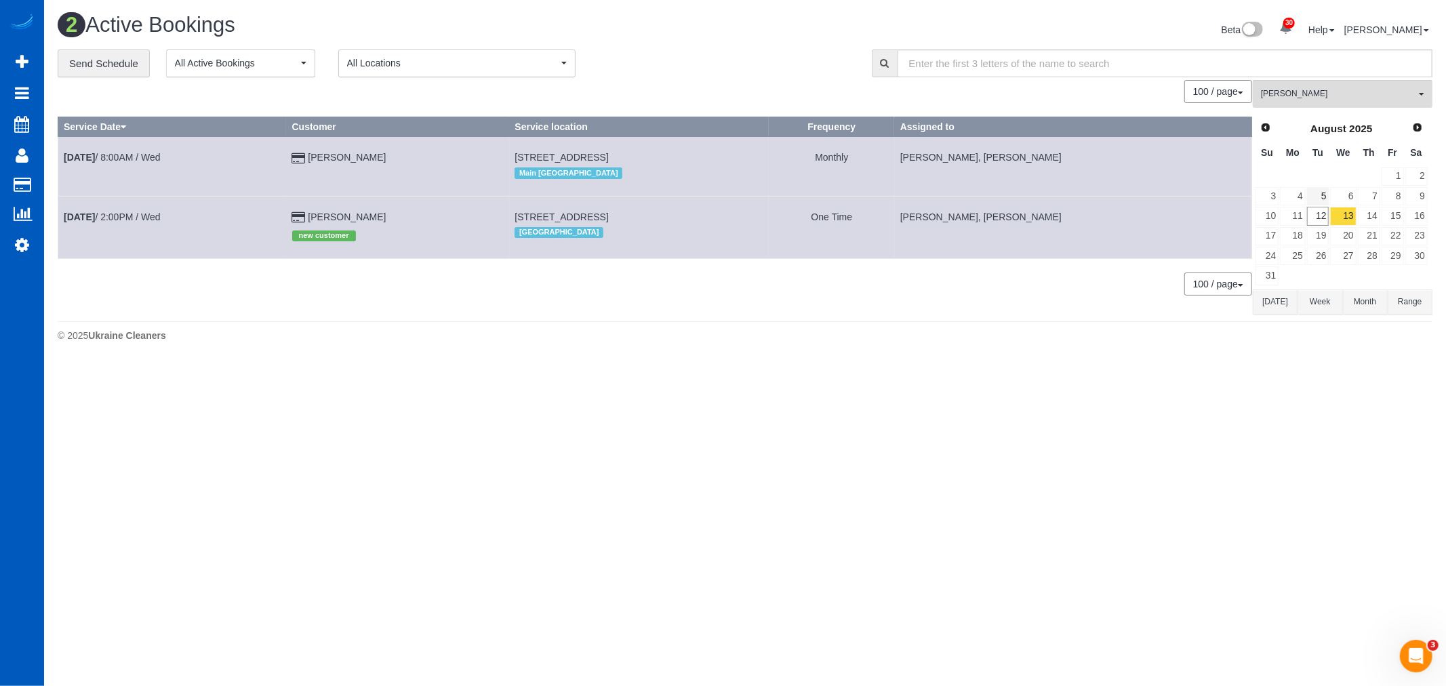
click at [1311, 207] on td "12" at bounding box center [1318, 216] width 24 height 20
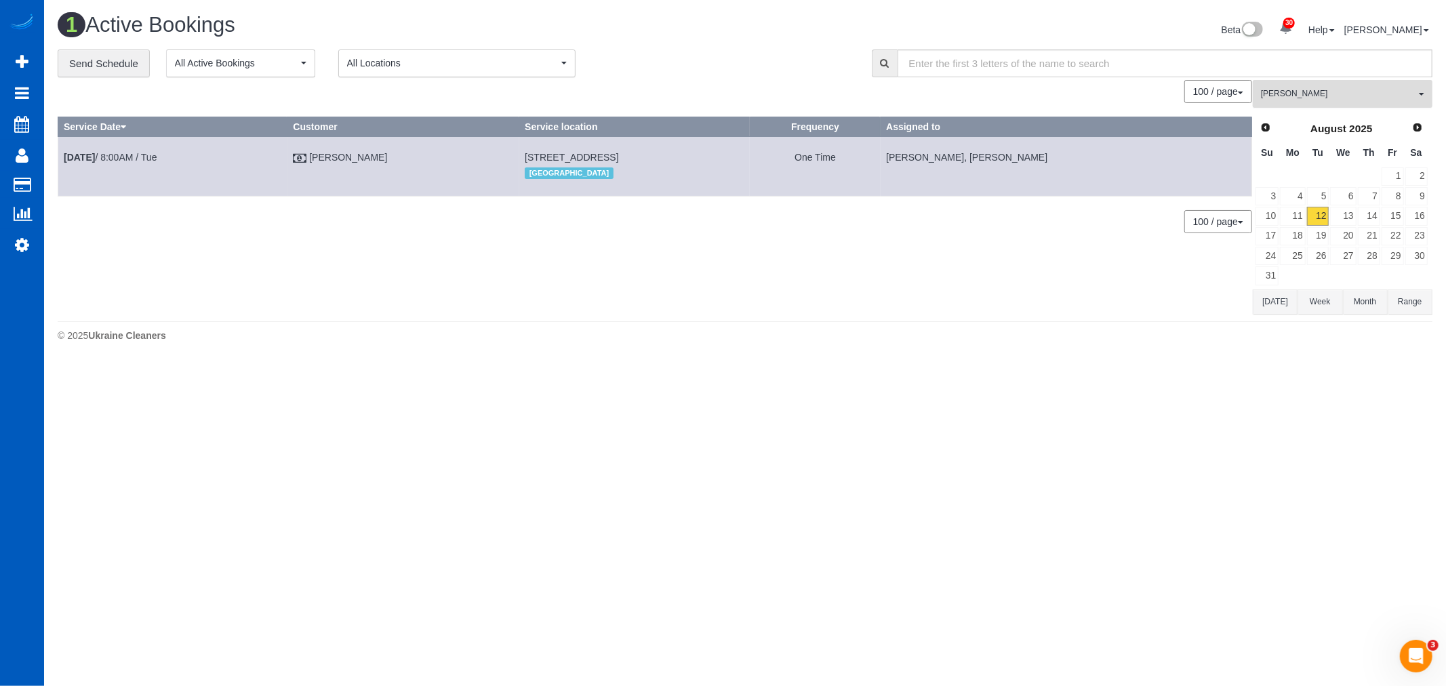
click at [1300, 99] on span "[PERSON_NAME]" at bounding box center [1338, 94] width 155 height 12
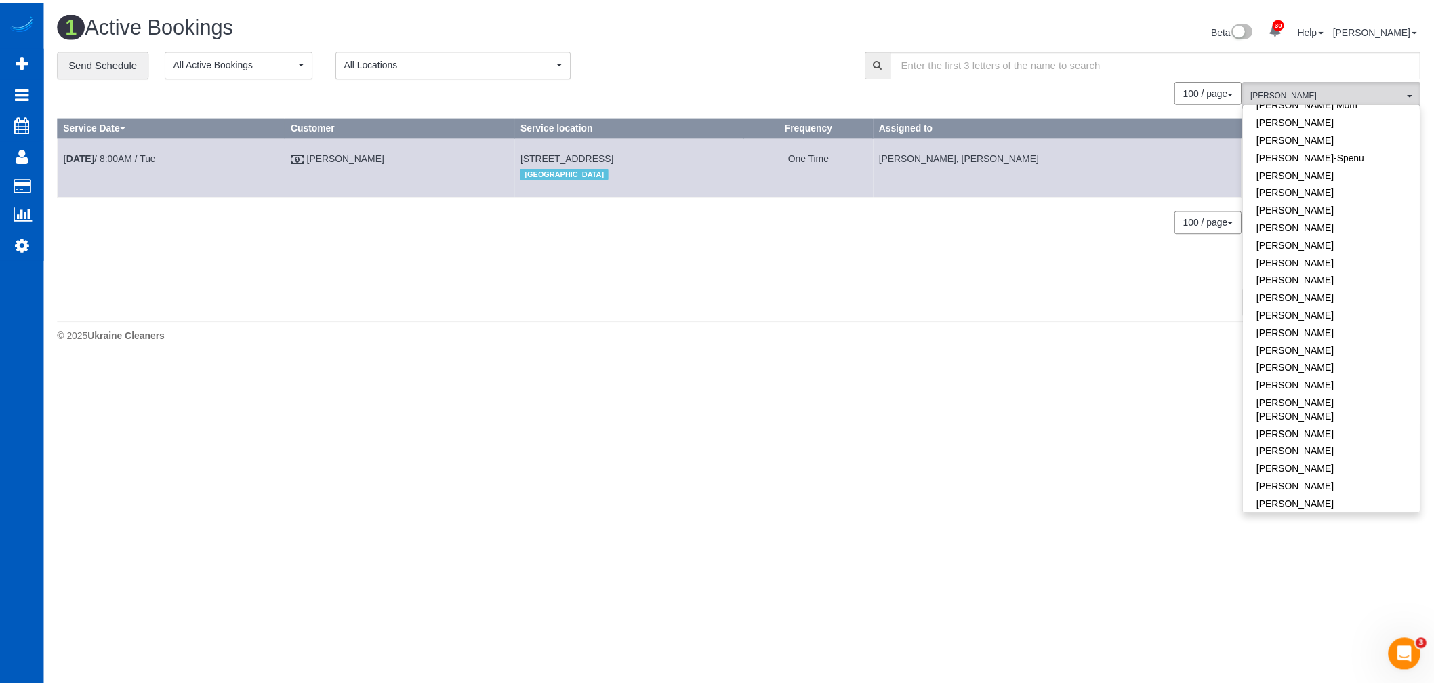
scroll to position [349, 0]
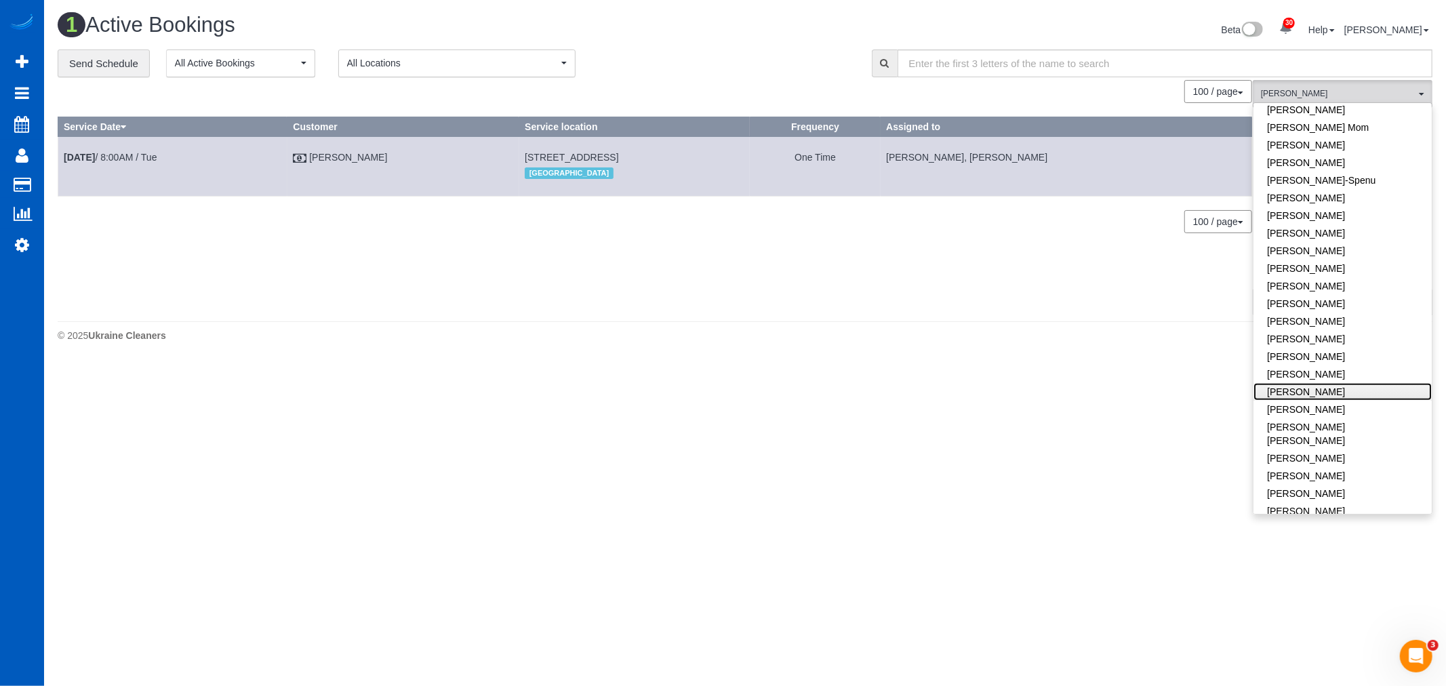
click at [1328, 383] on link "[PERSON_NAME]" at bounding box center [1342, 392] width 178 height 18
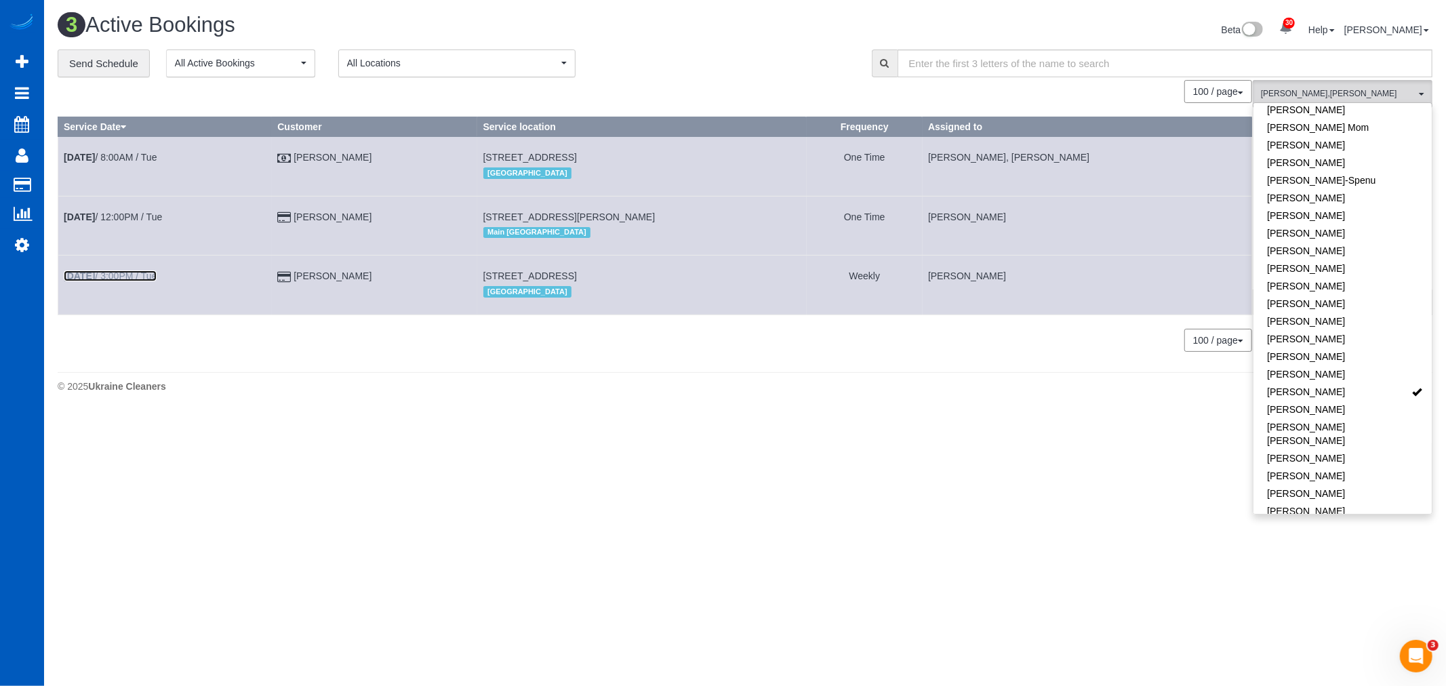
click at [89, 279] on b "[DATE]" at bounding box center [79, 275] width 31 height 11
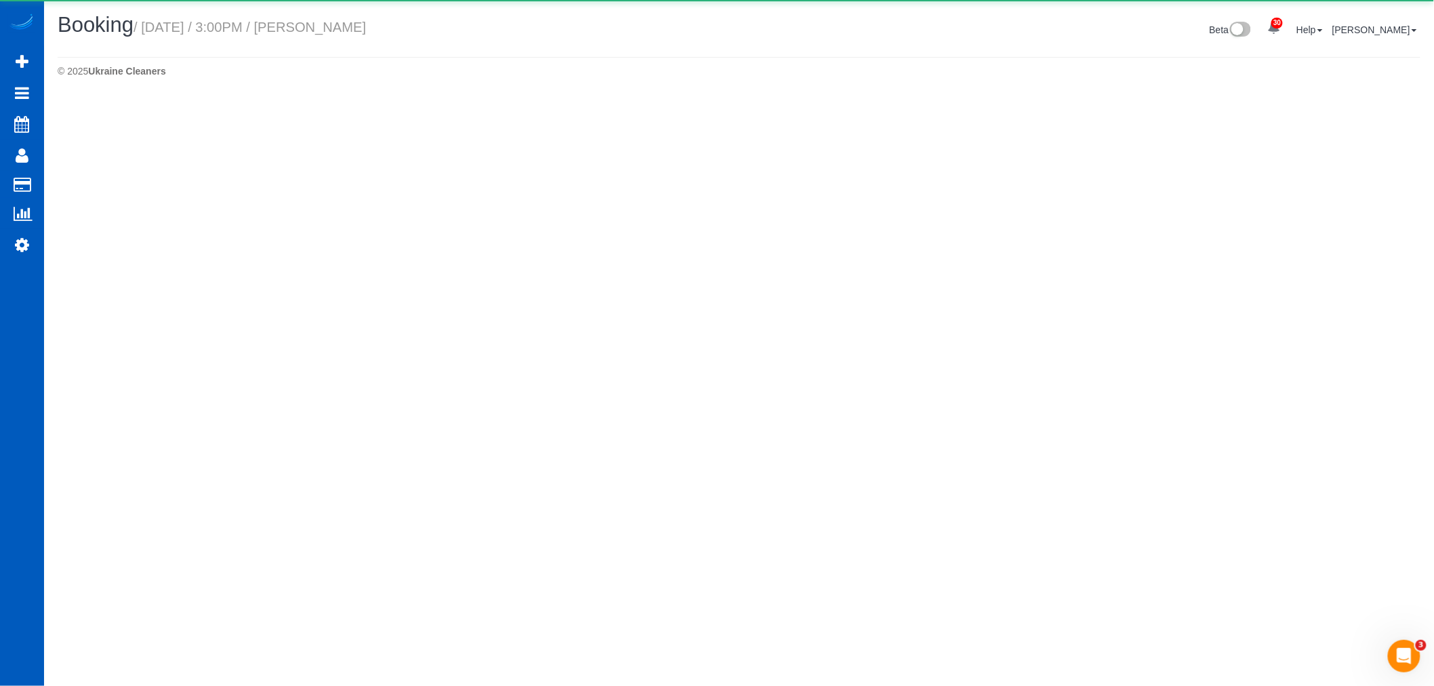
select select "WA"
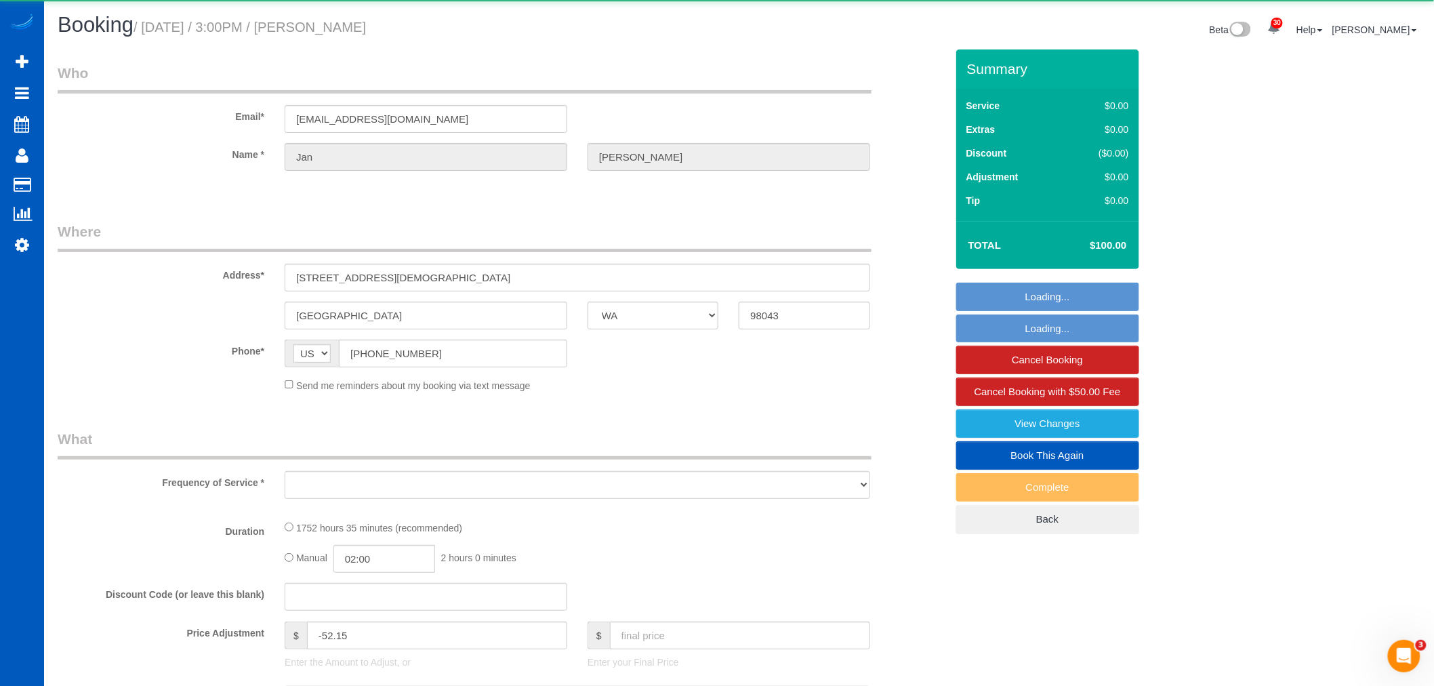
select select "object:15865"
select select "string:fspay-e5a35ae6-af5d-4011-83c8-e5966c948a05"
select select "1001"
select select "2"
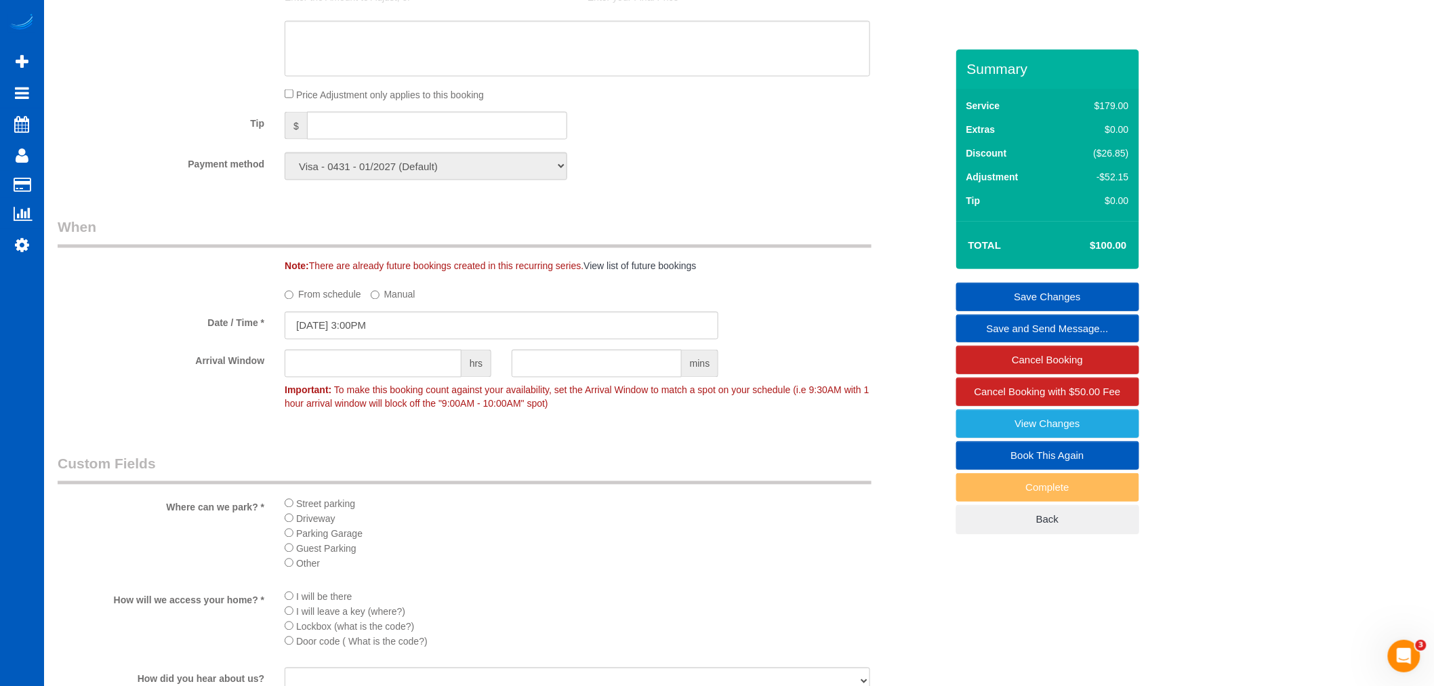
scroll to position [903, 0]
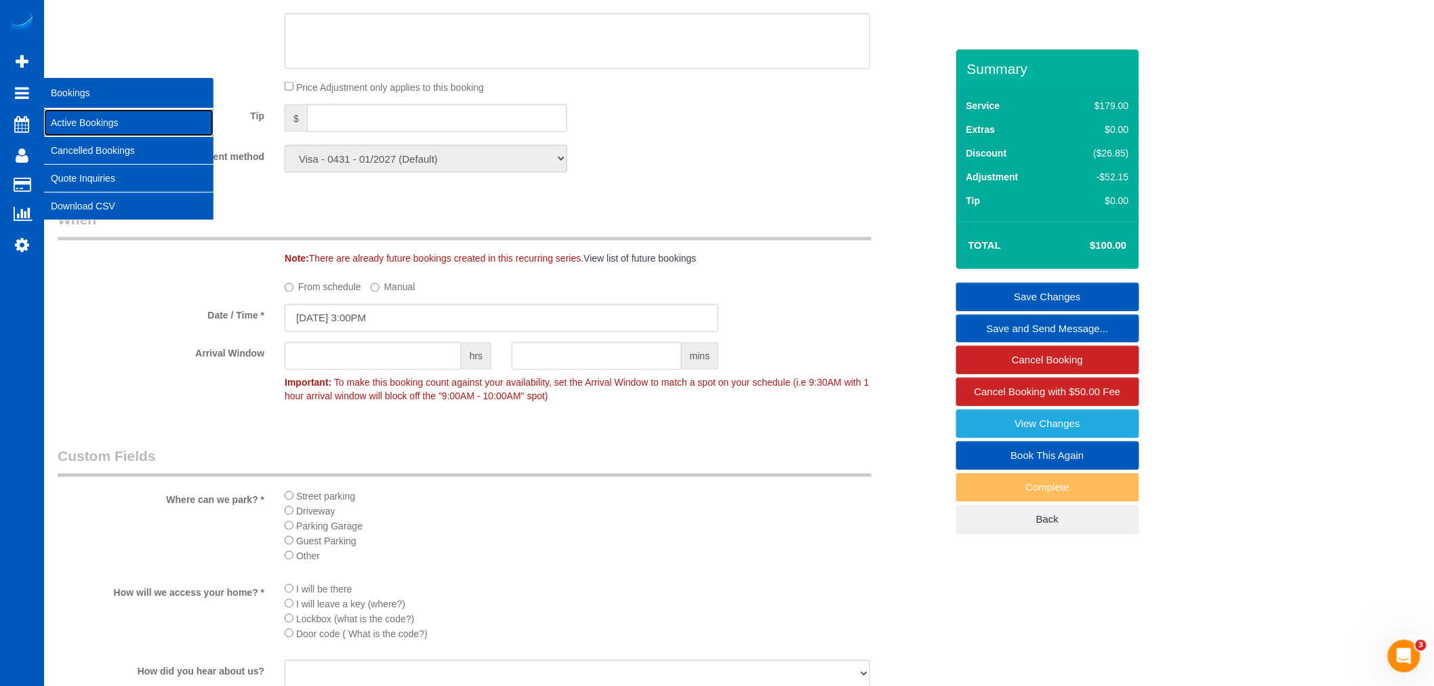
click at [106, 124] on link "Active Bookings" at bounding box center [128, 122] width 169 height 27
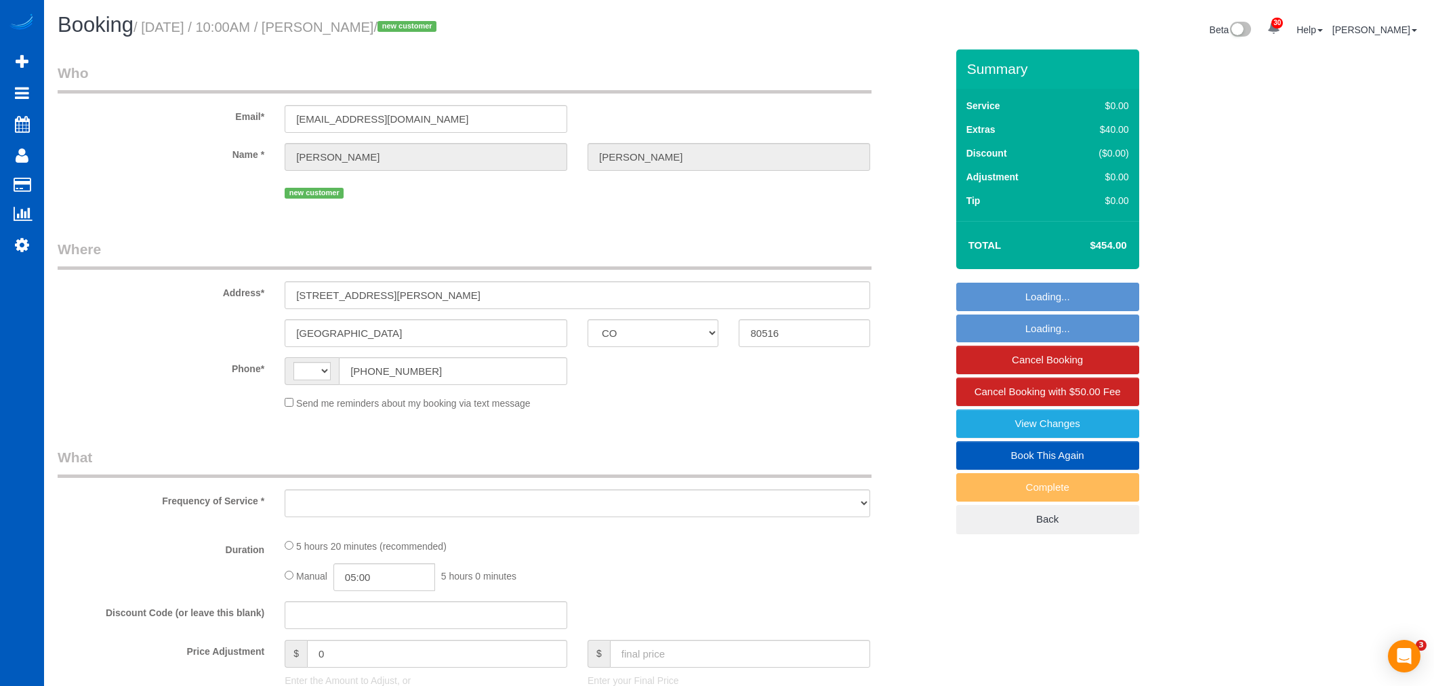
select select "CO"
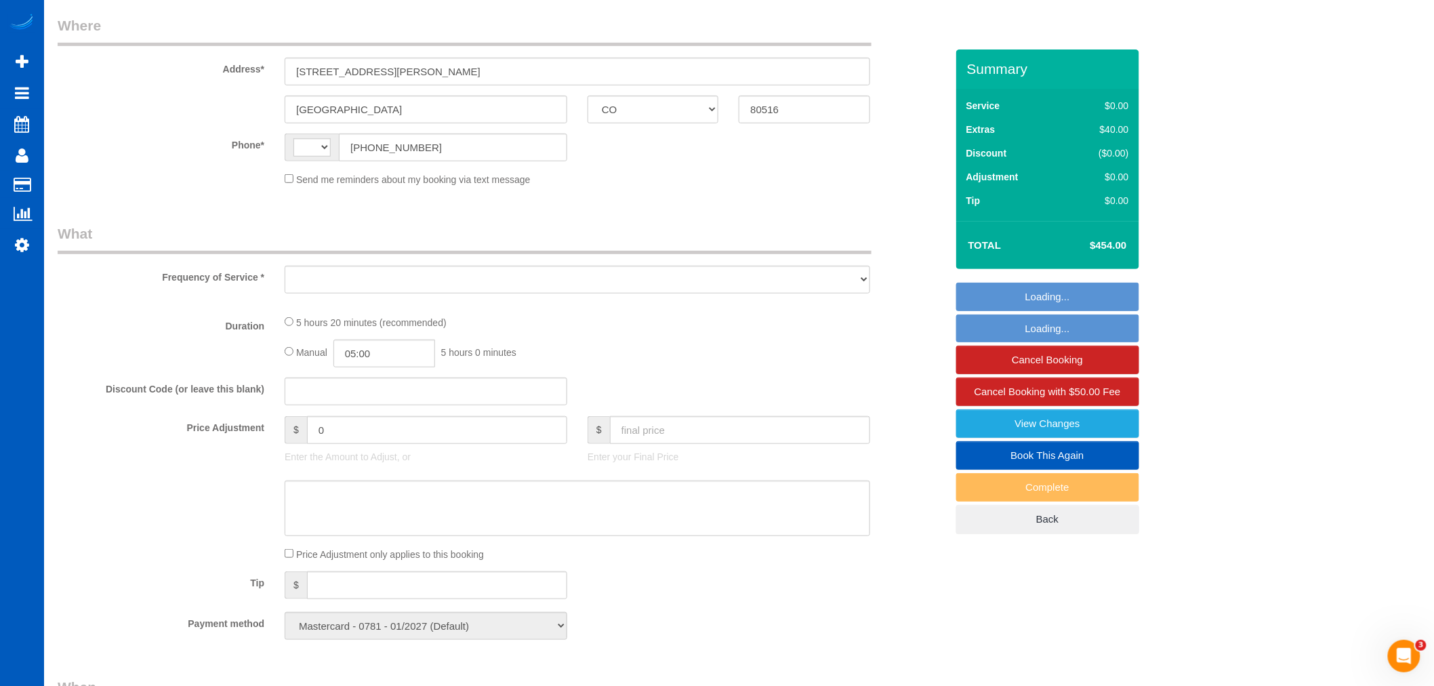
select select "string:[GEOGRAPHIC_DATA]"
select select "object:820"
select select "number:8"
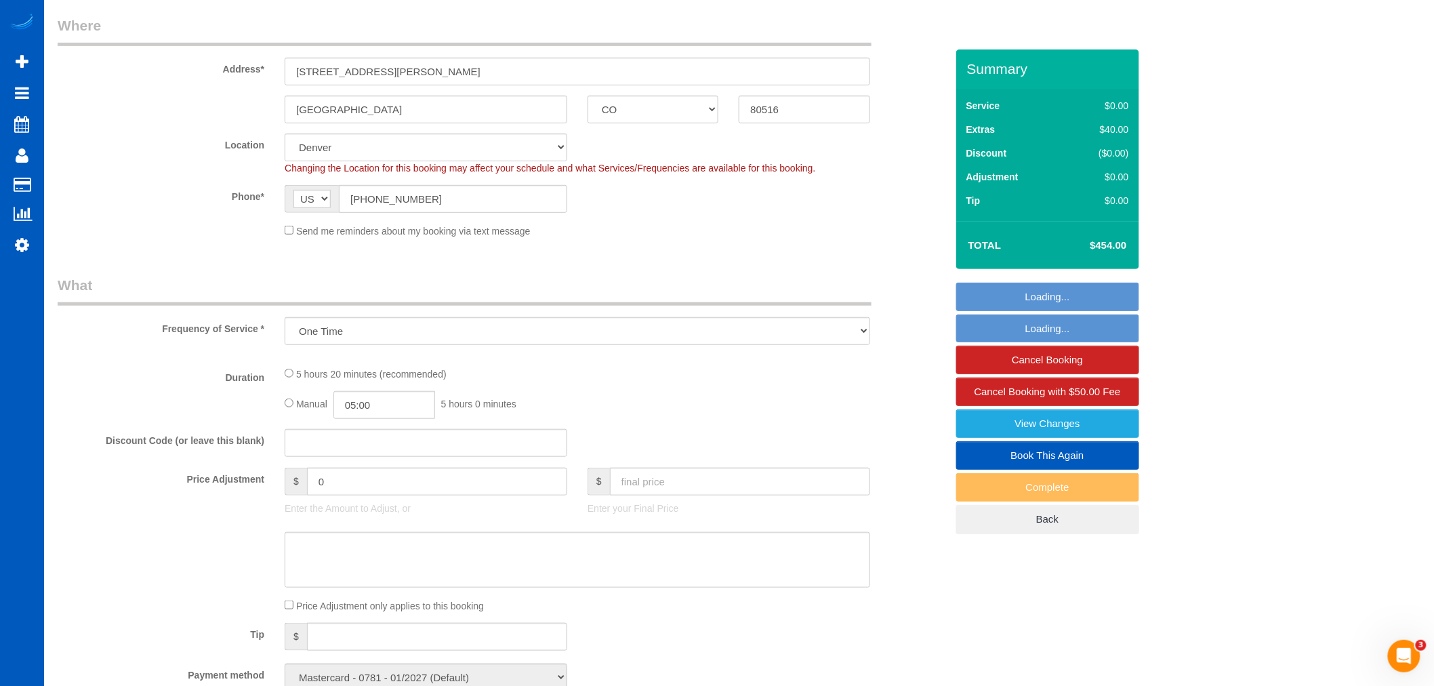
select select "object:1093"
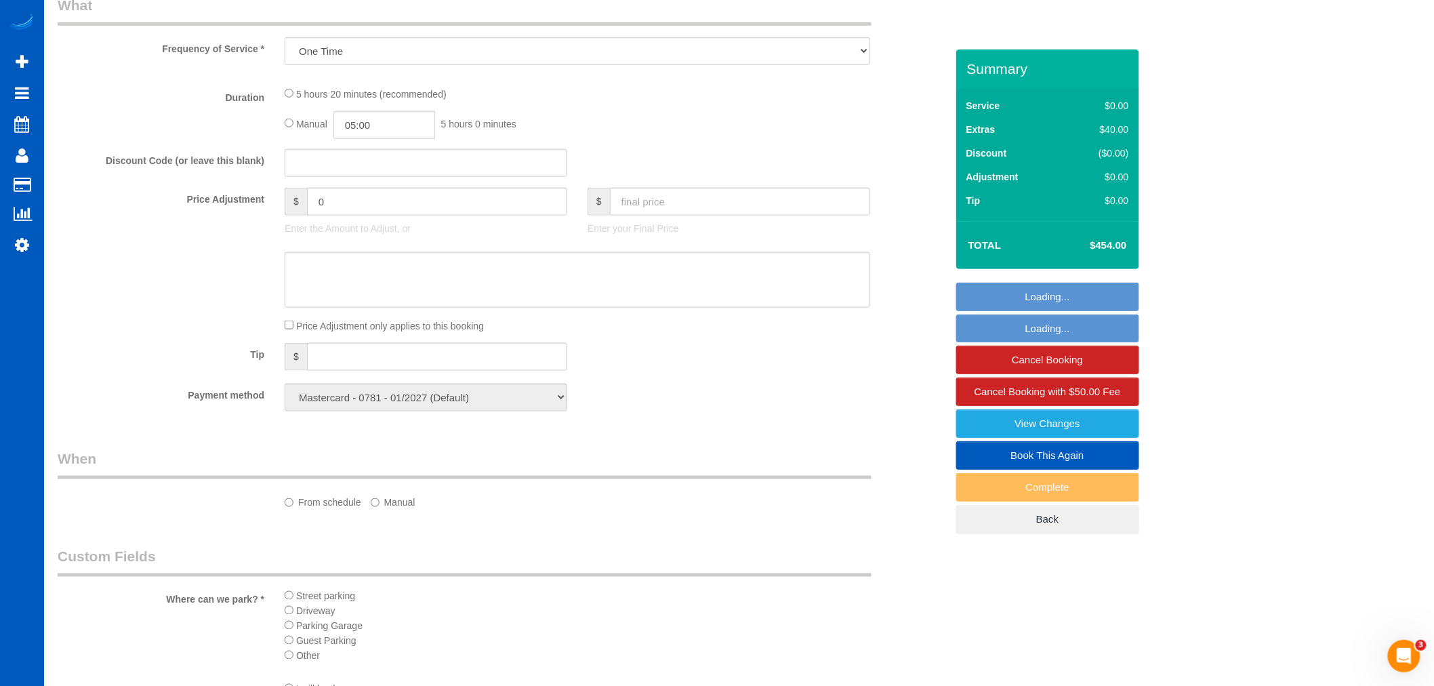
select select "199"
select select "1001"
select select "3"
select select "spot1"
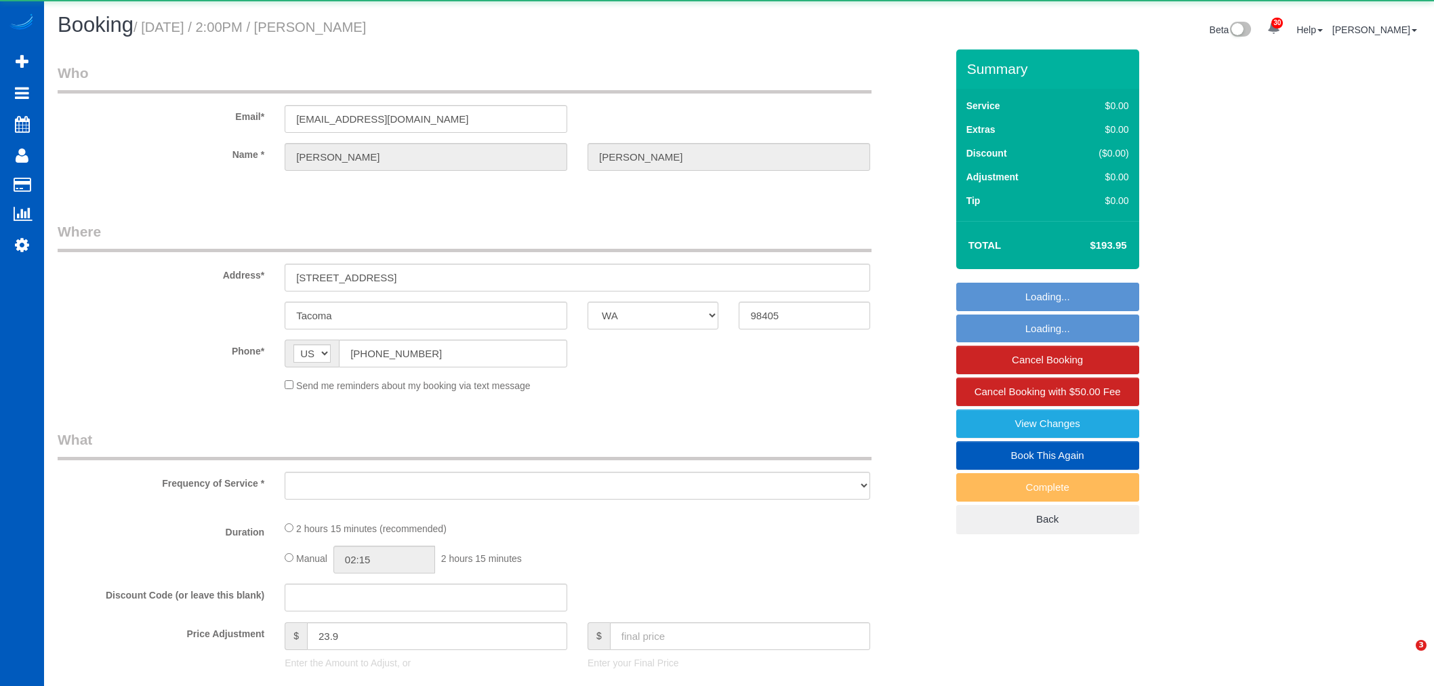
select select "WA"
select select "object:157903"
select select "199"
select select "1001"
select select "3"
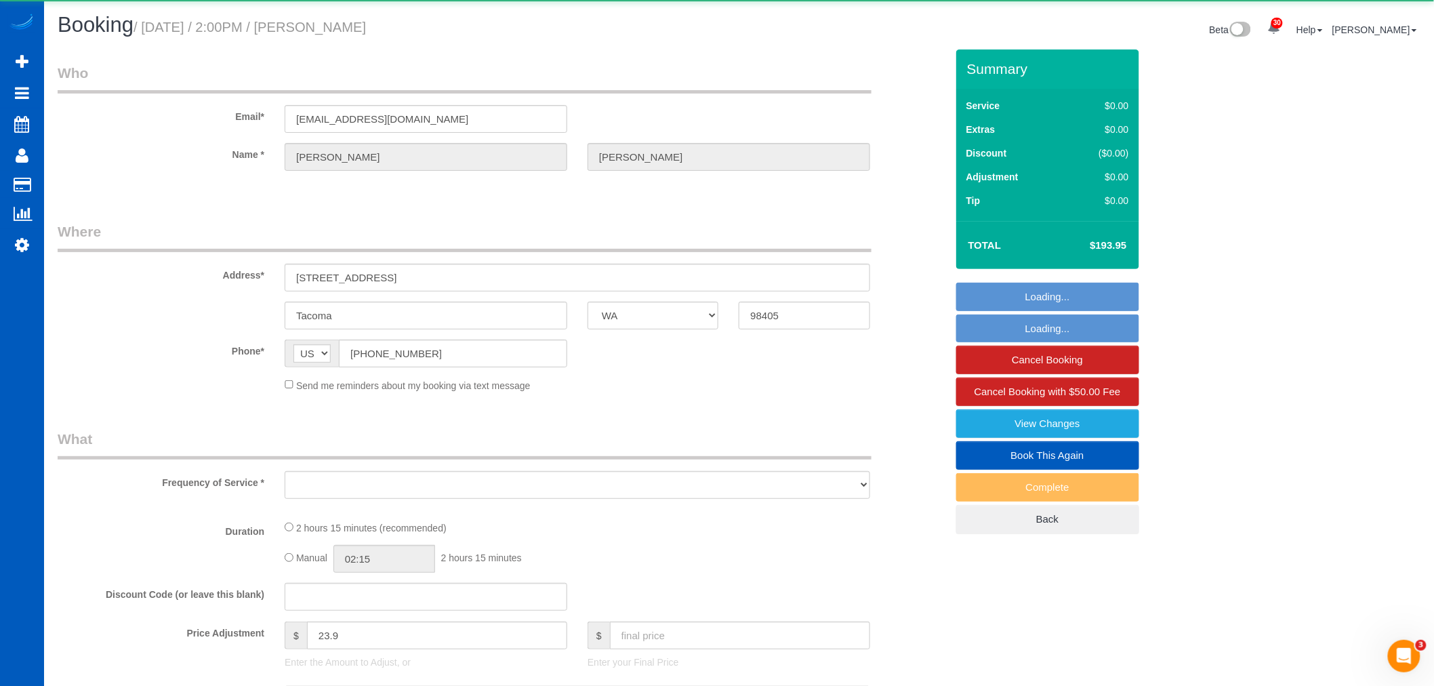
select select "3"
select select "spot455"
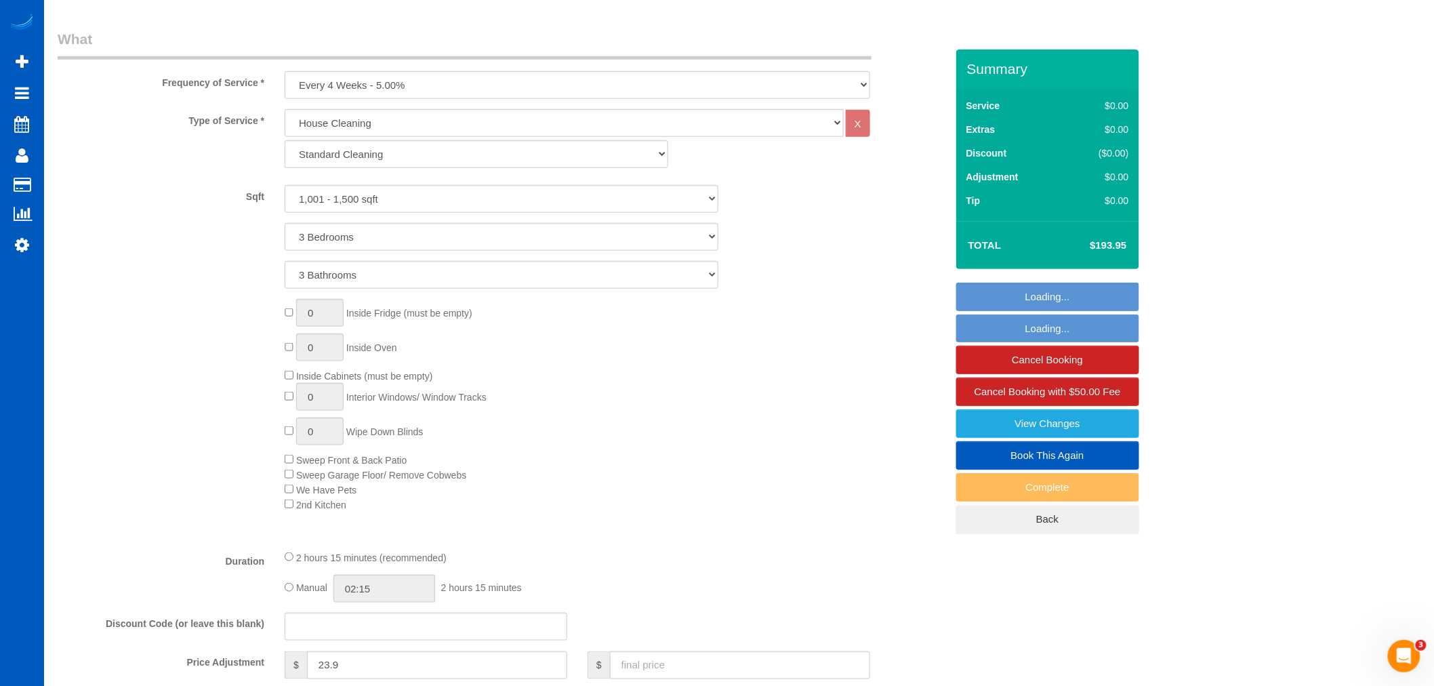
select select "1001"
select select "3"
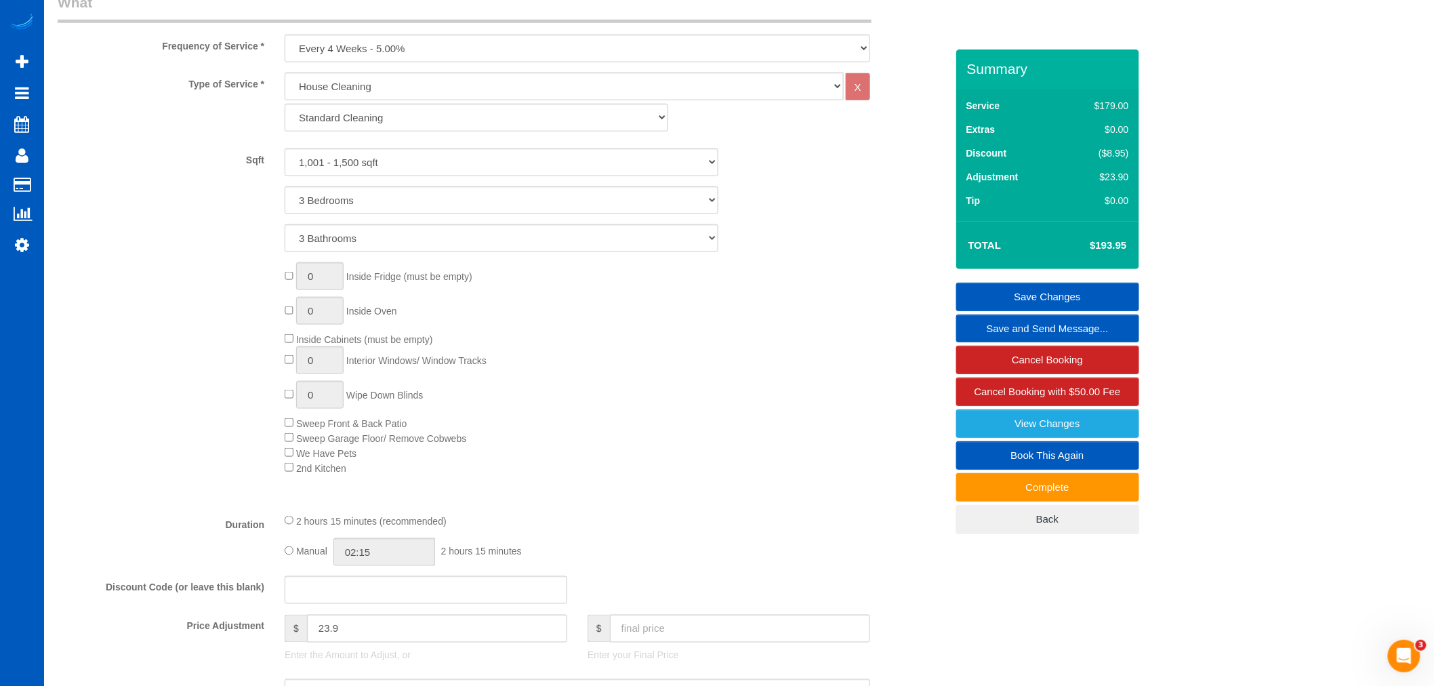
scroll to position [482, 0]
type input "1"
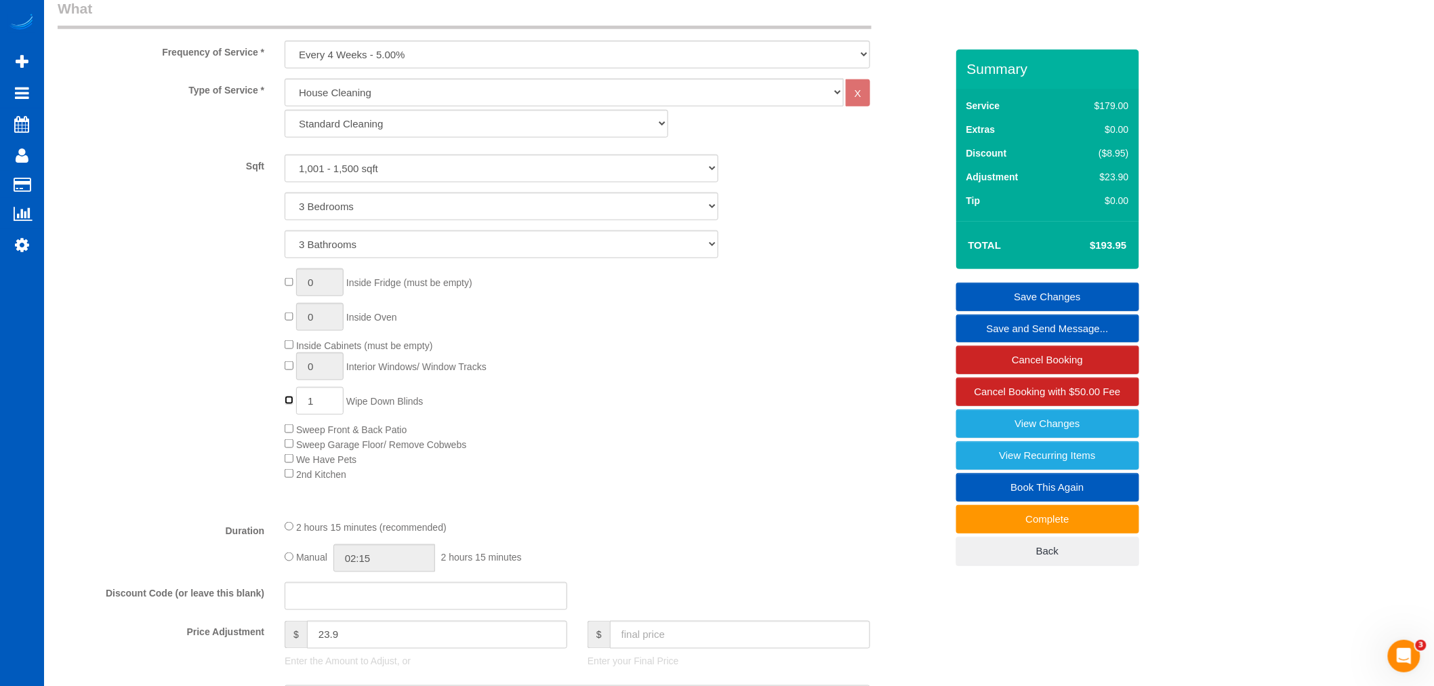
select select "spot460"
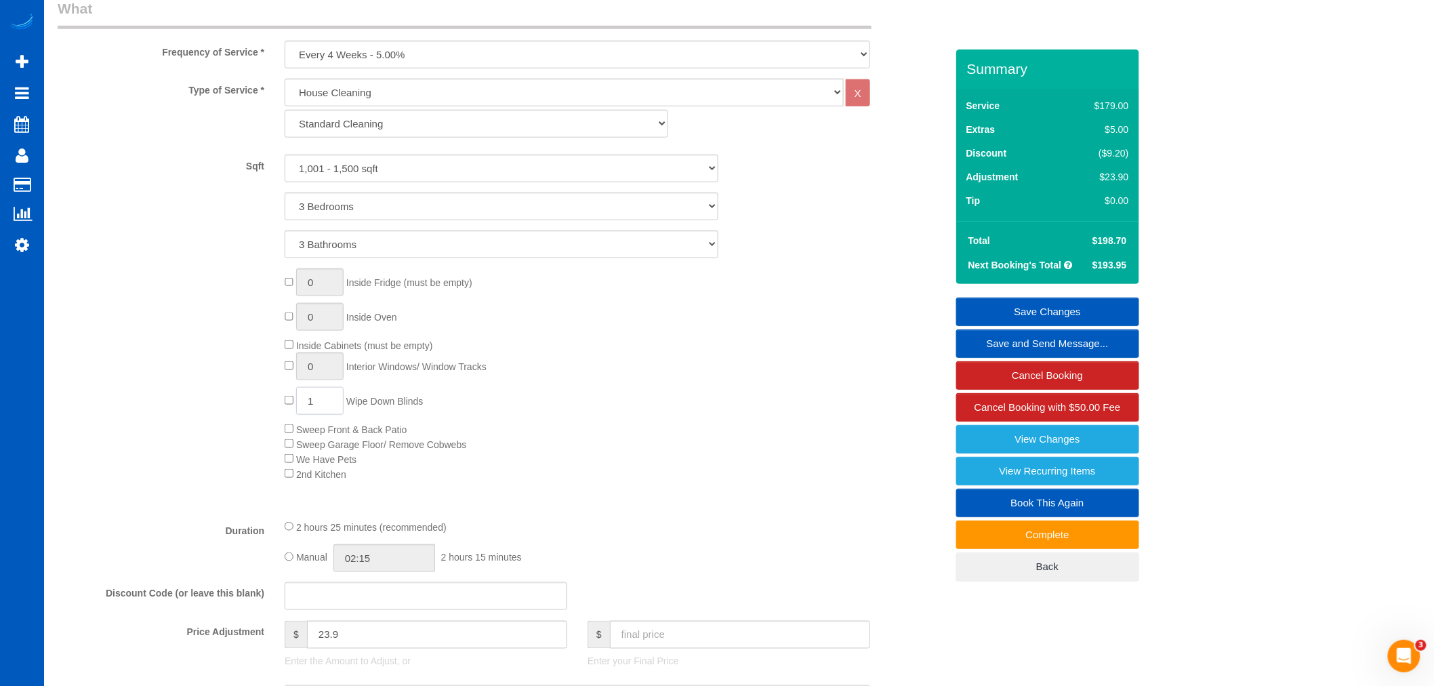
click at [285, 404] on span "1 Wipe Down Blinds" at bounding box center [354, 401] width 138 height 11
type input "8"
click at [669, 428] on div "0 Inside Fridge (must be empty) 0 Inside Oven Inside Cabinets (must be empty) 0…" at bounding box center [614, 374] width 681 height 213
select select "spot465"
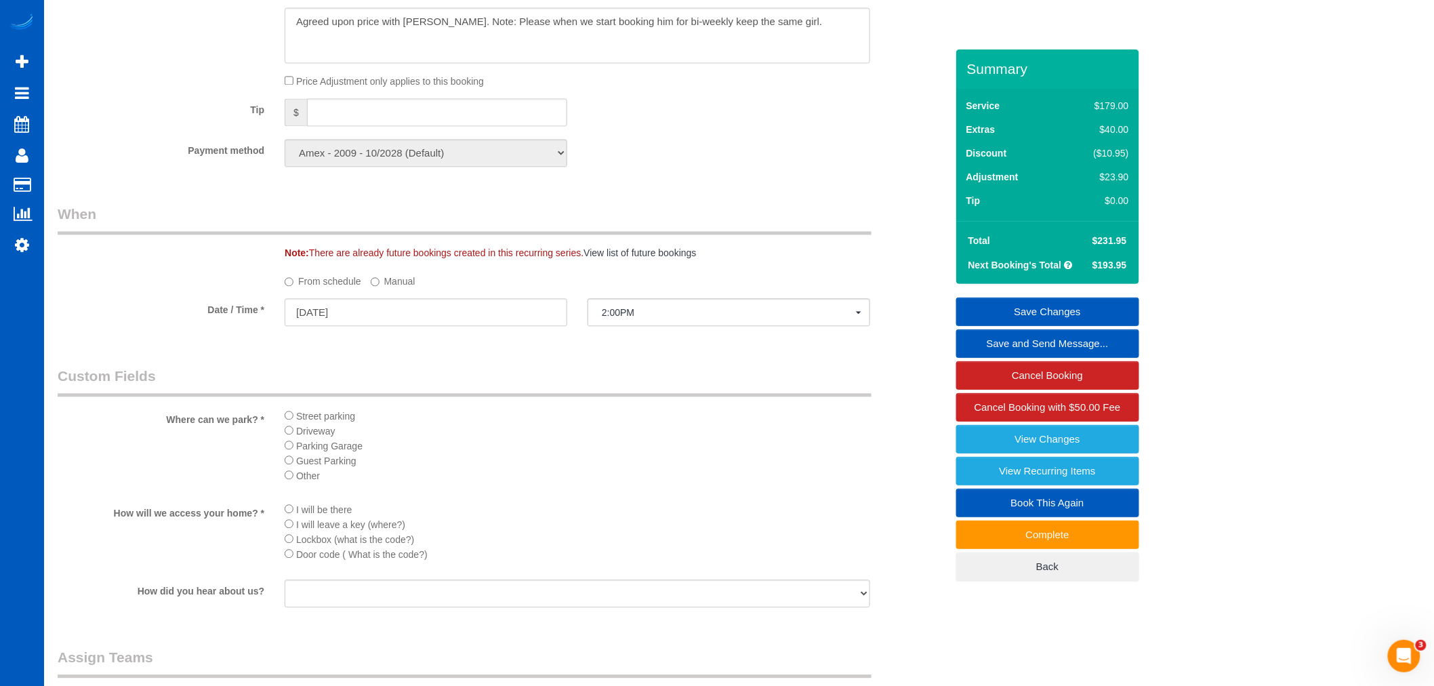
scroll to position [1686, 0]
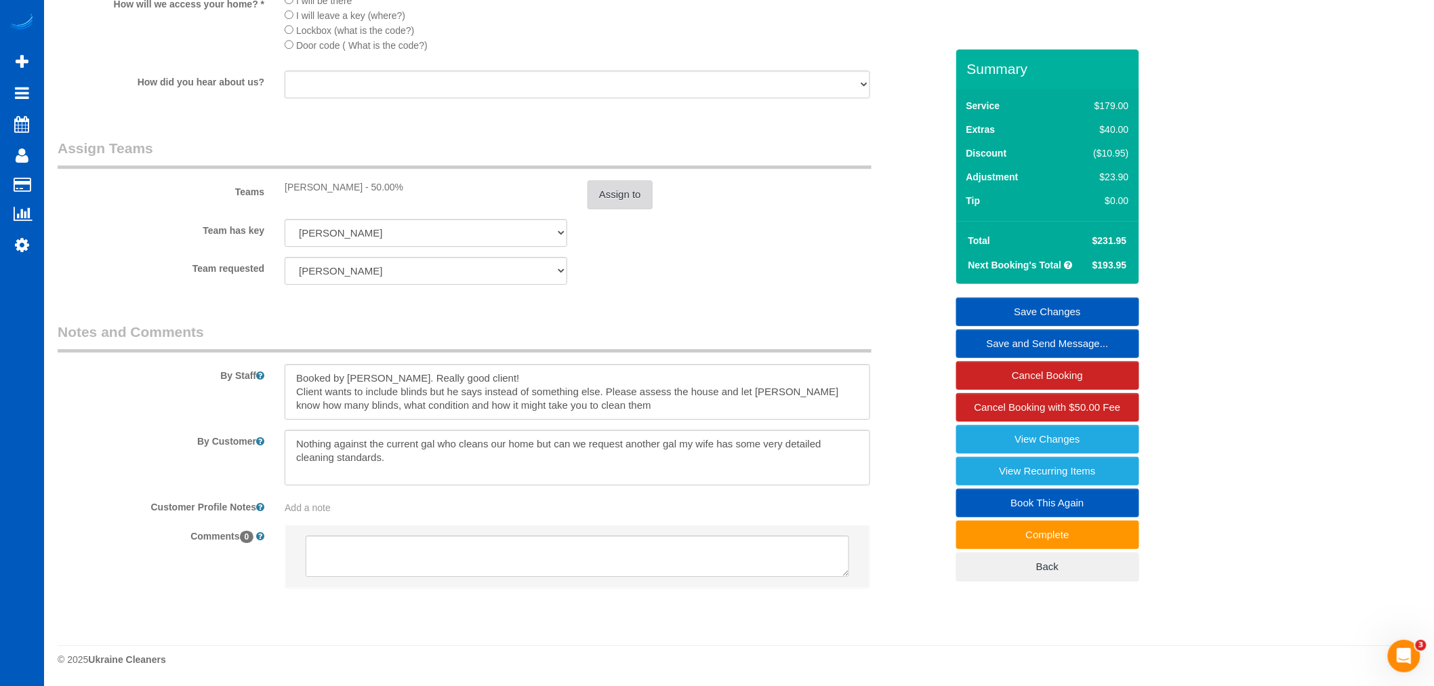
click at [615, 183] on button "Assign to" at bounding box center [620, 194] width 65 height 28
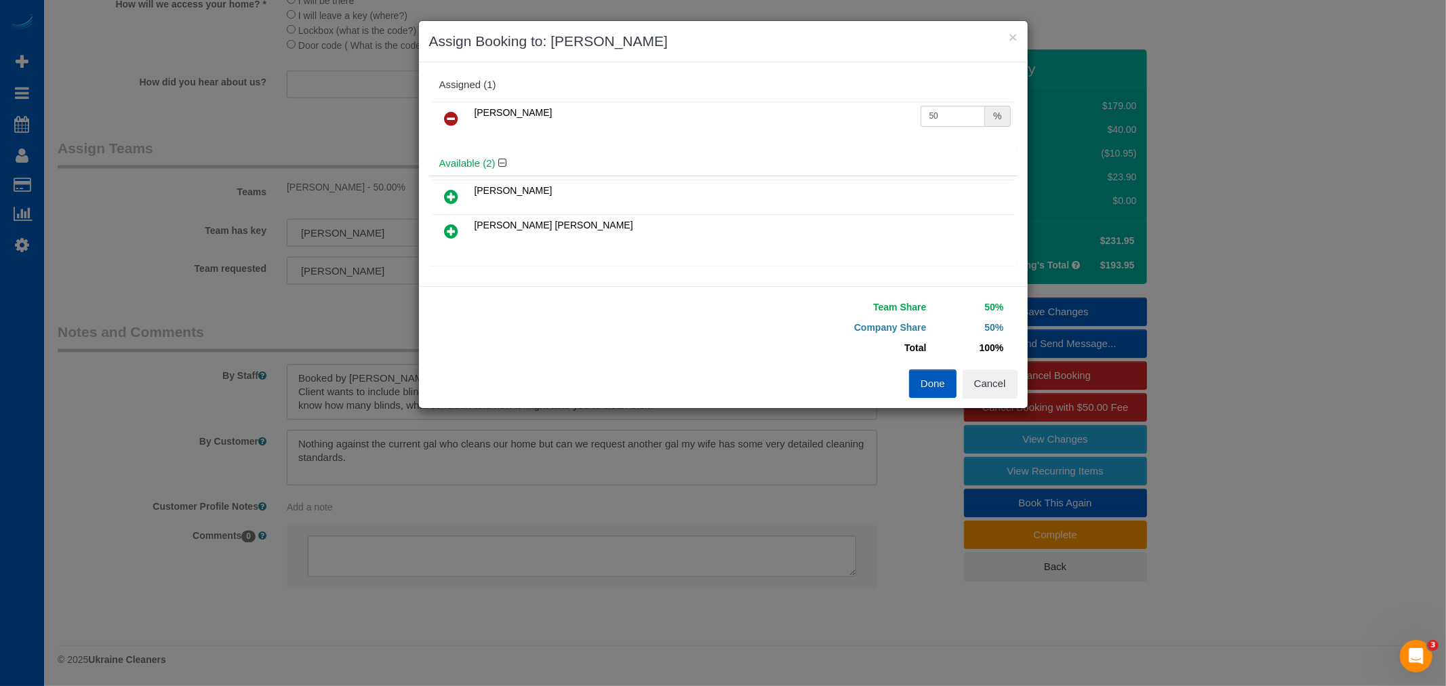
drag, startPoint x: 944, startPoint y: 117, endPoint x: 757, endPoint y: 97, distance: 188.2
click at [757, 97] on div "Assigned (1) [PERSON_NAME] 50 %" at bounding box center [723, 112] width 588 height 79
type input "60"
click at [932, 380] on button "Done" at bounding box center [932, 383] width 47 height 28
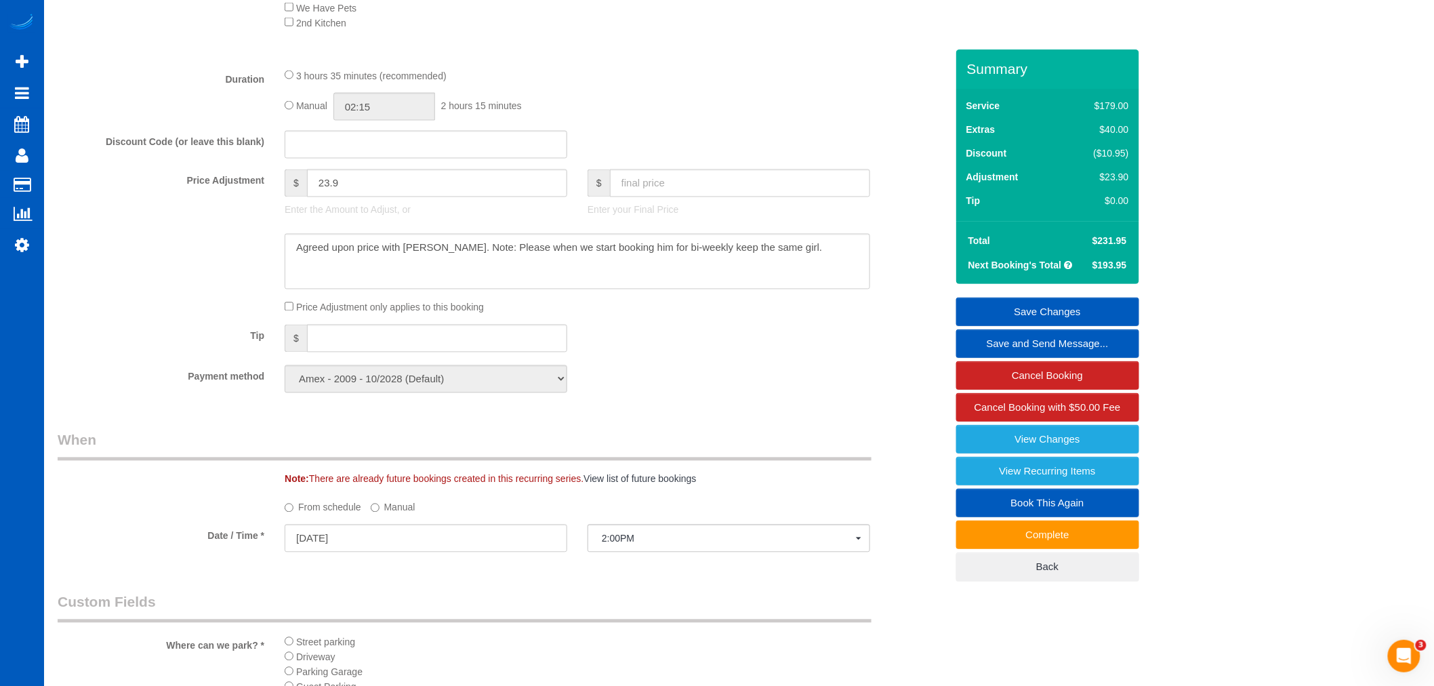
scroll to position [708, 0]
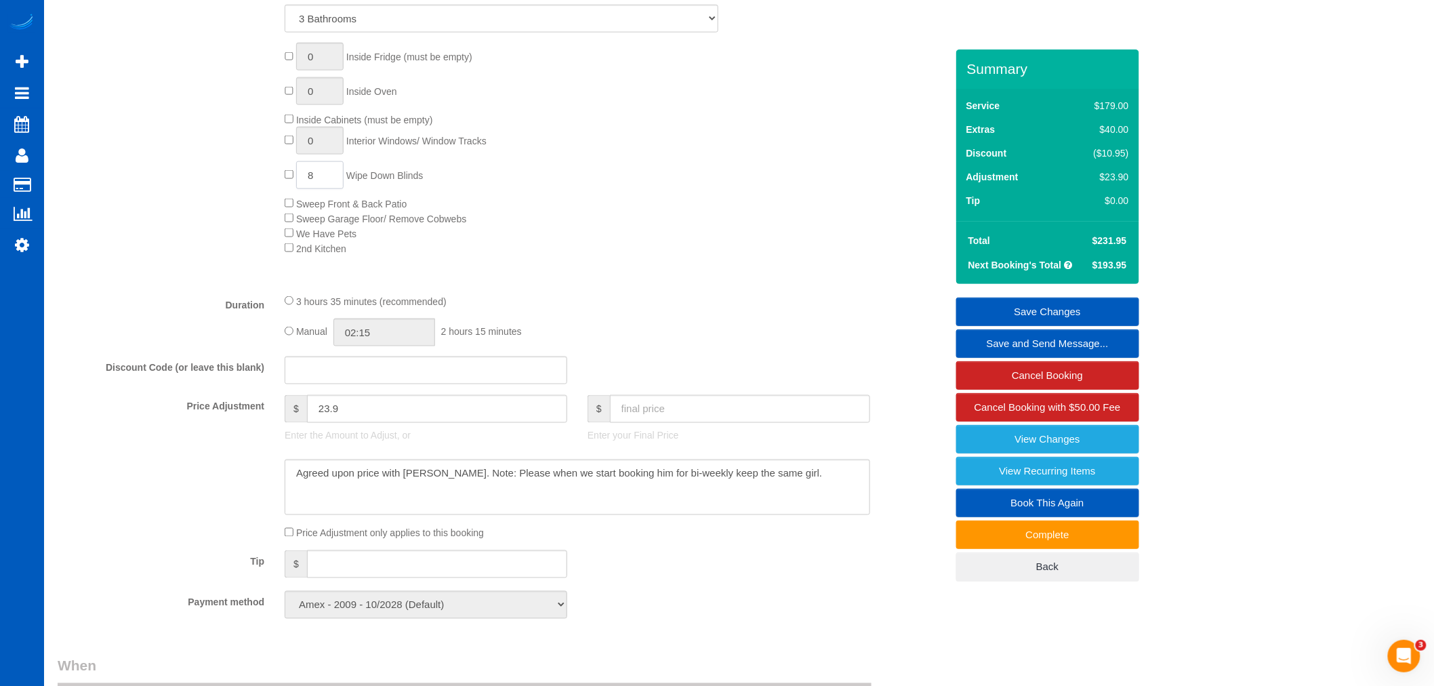
click at [296, 176] on input "8" at bounding box center [319, 175] width 47 height 28
type input "0"
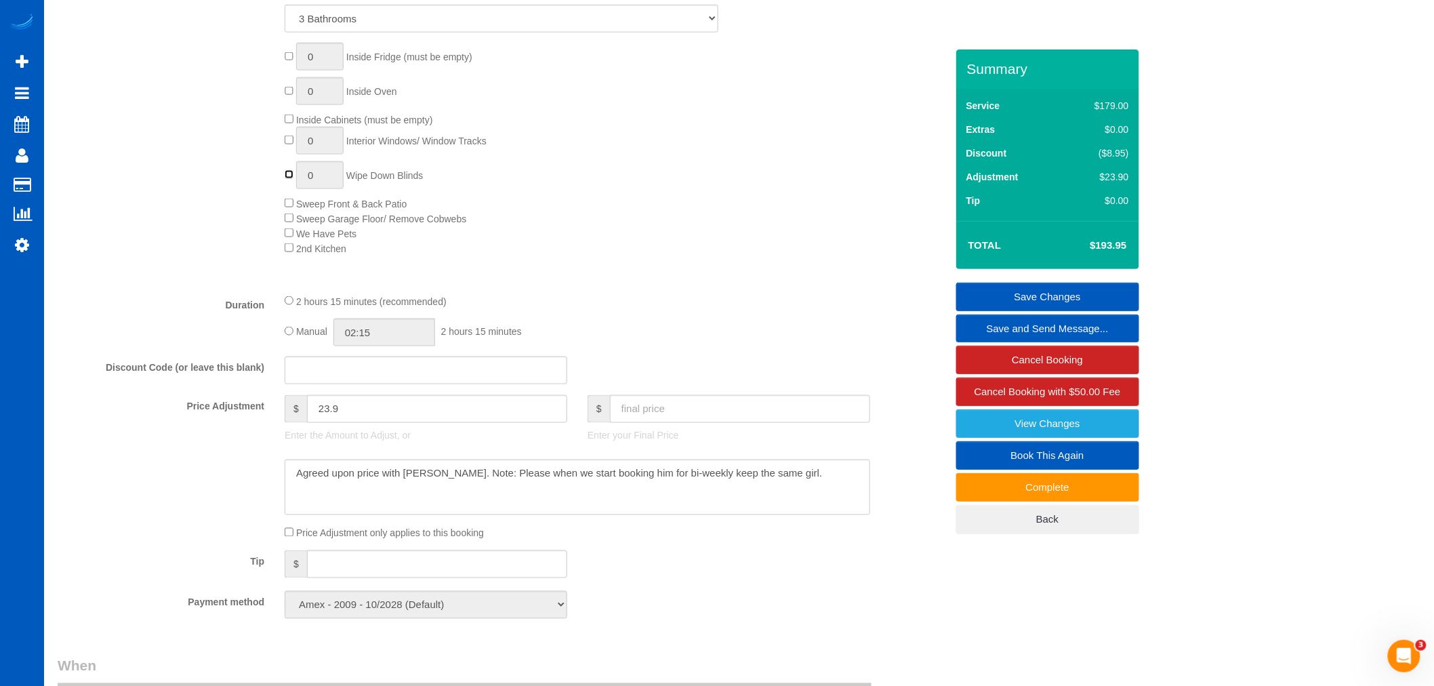
select select "spot470"
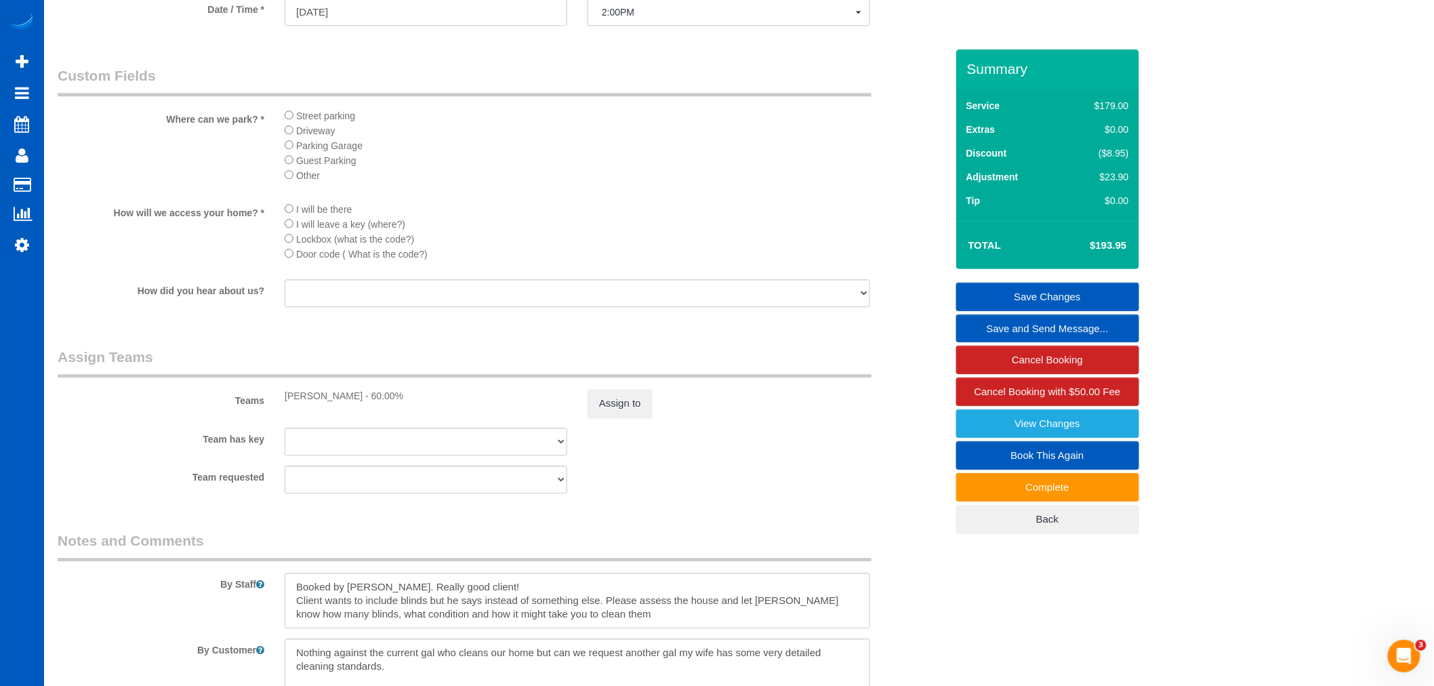
scroll to position [1461, 0]
click at [754, 455] on div "Team has key [PERSON_NAME] [PERSON_NAME] [PERSON_NAME] [PERSON_NAME] [PERSON_NA…" at bounding box center [501, 441] width 909 height 28
click at [1033, 294] on link "Save Changes" at bounding box center [1047, 297] width 183 height 28
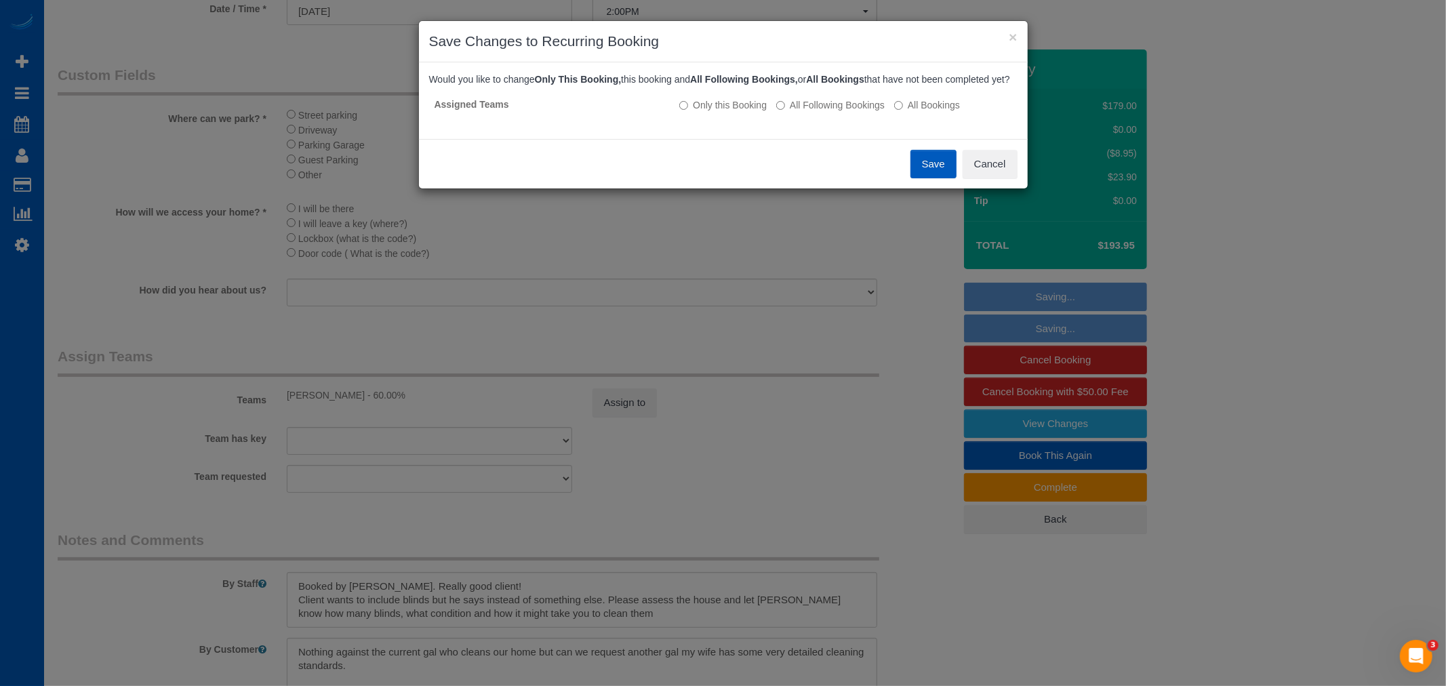
click at [939, 178] on button "Save" at bounding box center [933, 164] width 46 height 28
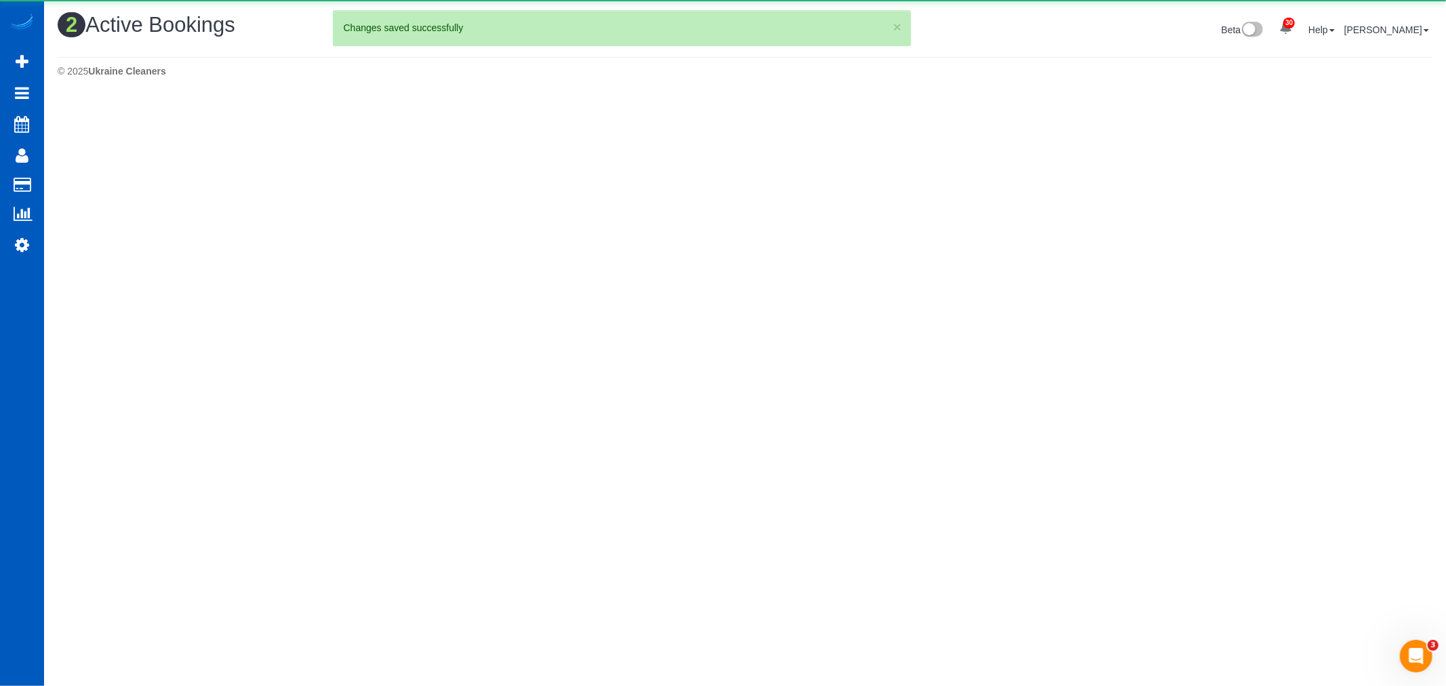
scroll to position [0, 0]
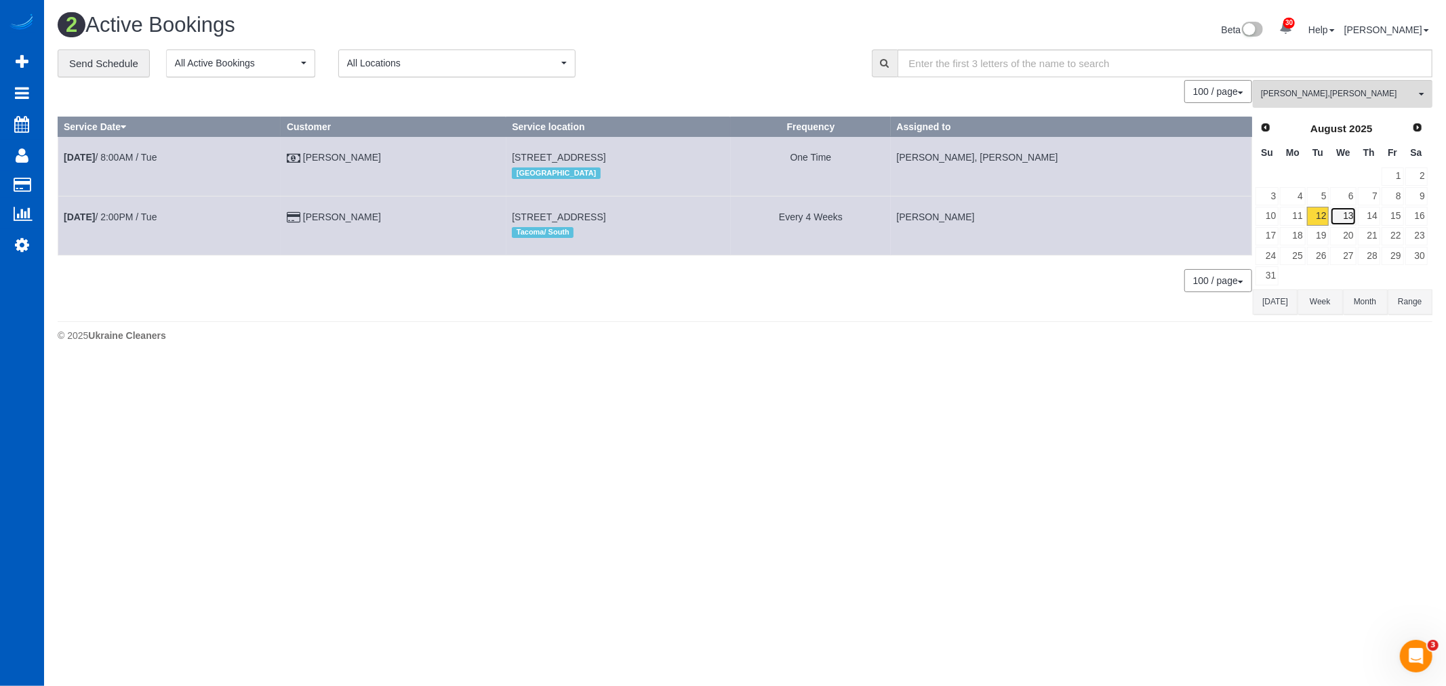
click at [1343, 214] on link "13" at bounding box center [1343, 216] width 26 height 18
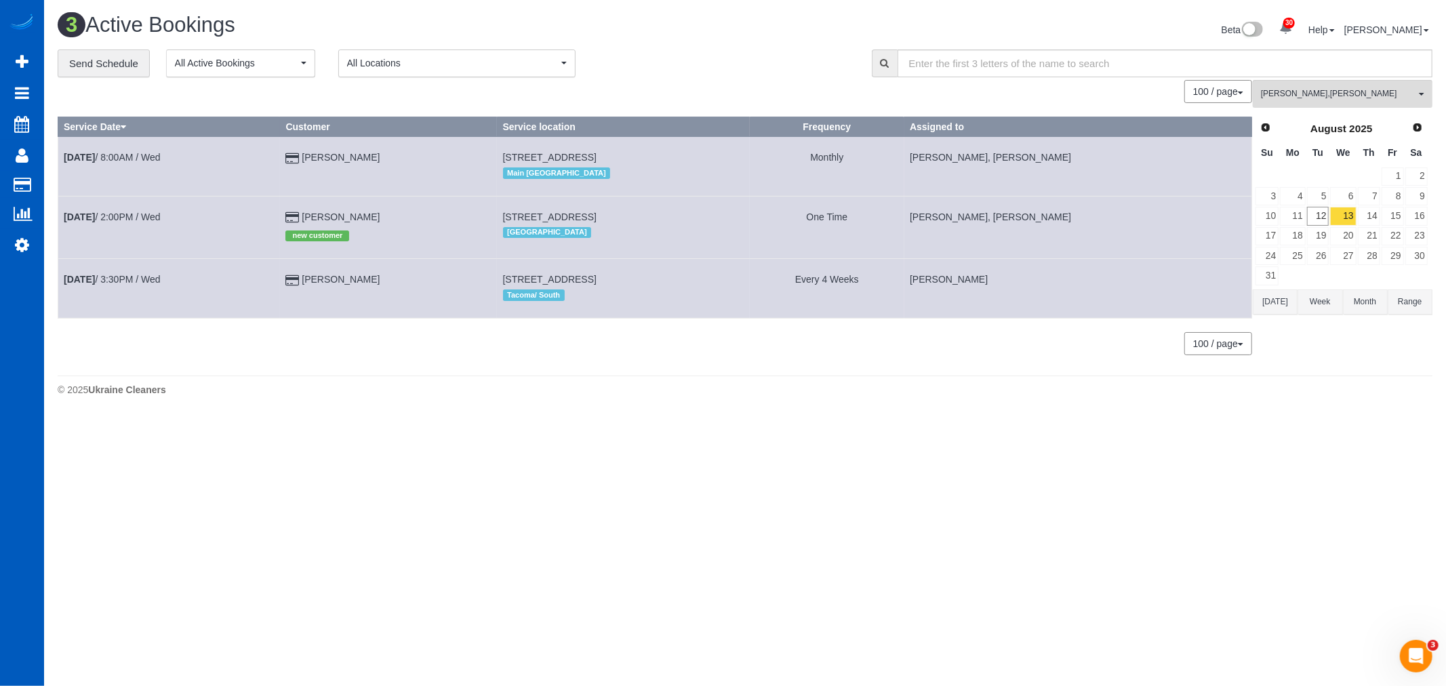
click at [1341, 80] on div "**********" at bounding box center [745, 208] width 1374 height 319
click at [1341, 95] on span "[PERSON_NAME] , [PERSON_NAME]" at bounding box center [1338, 94] width 155 height 12
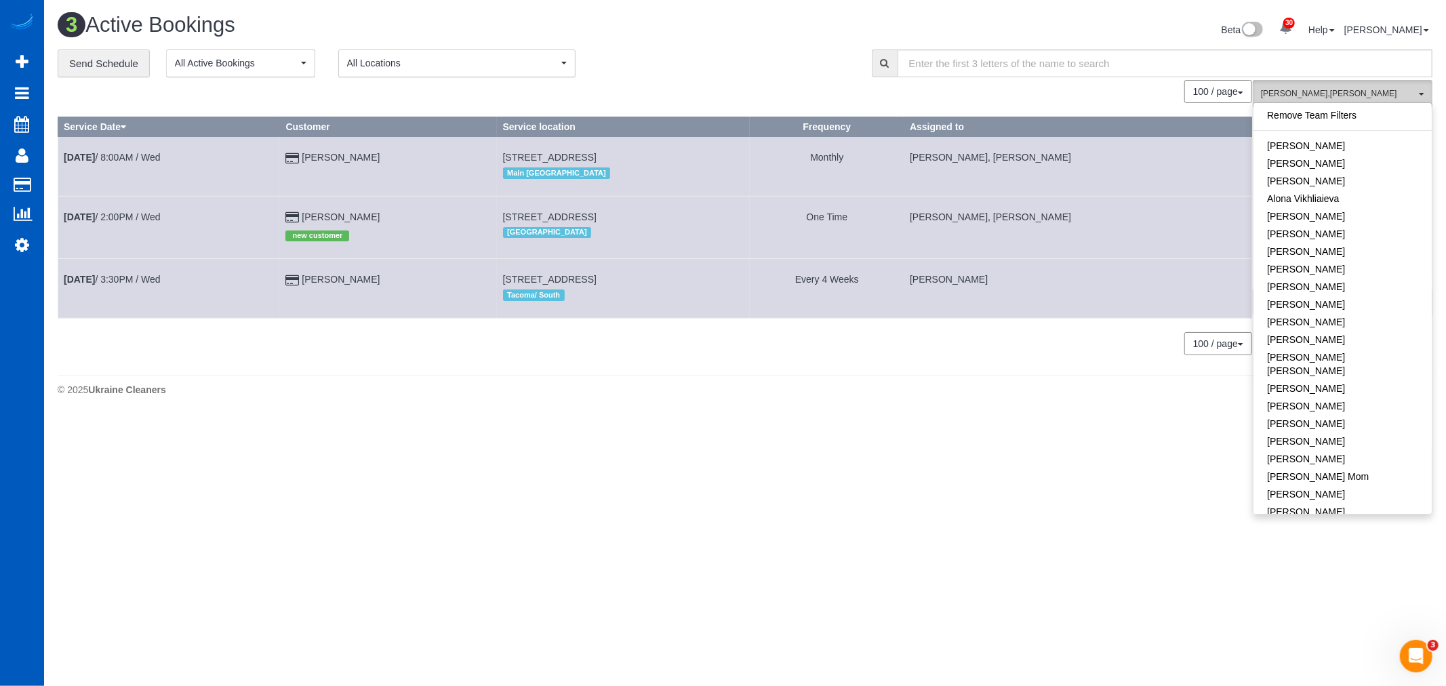
scroll to position [260, 0]
click at [1340, 314] on link "[PERSON_NAME]" at bounding box center [1342, 323] width 178 height 18
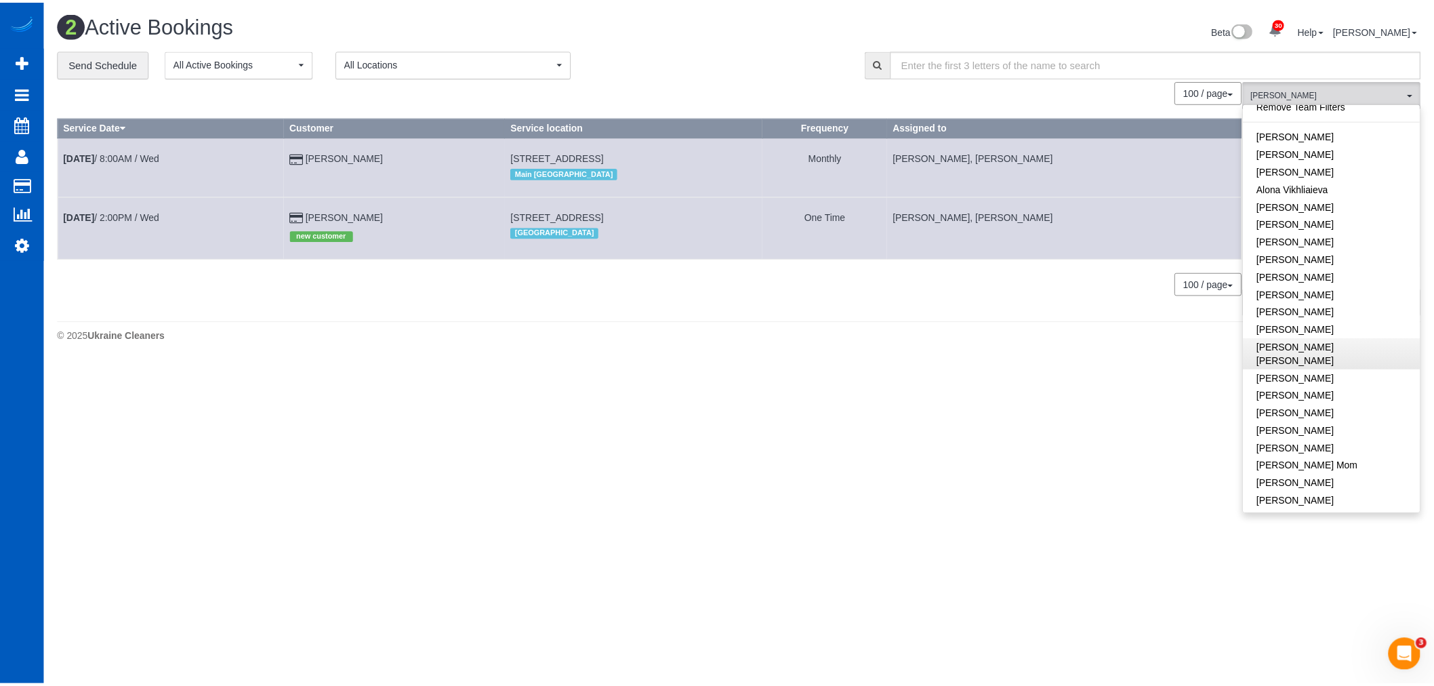
scroll to position [0, 0]
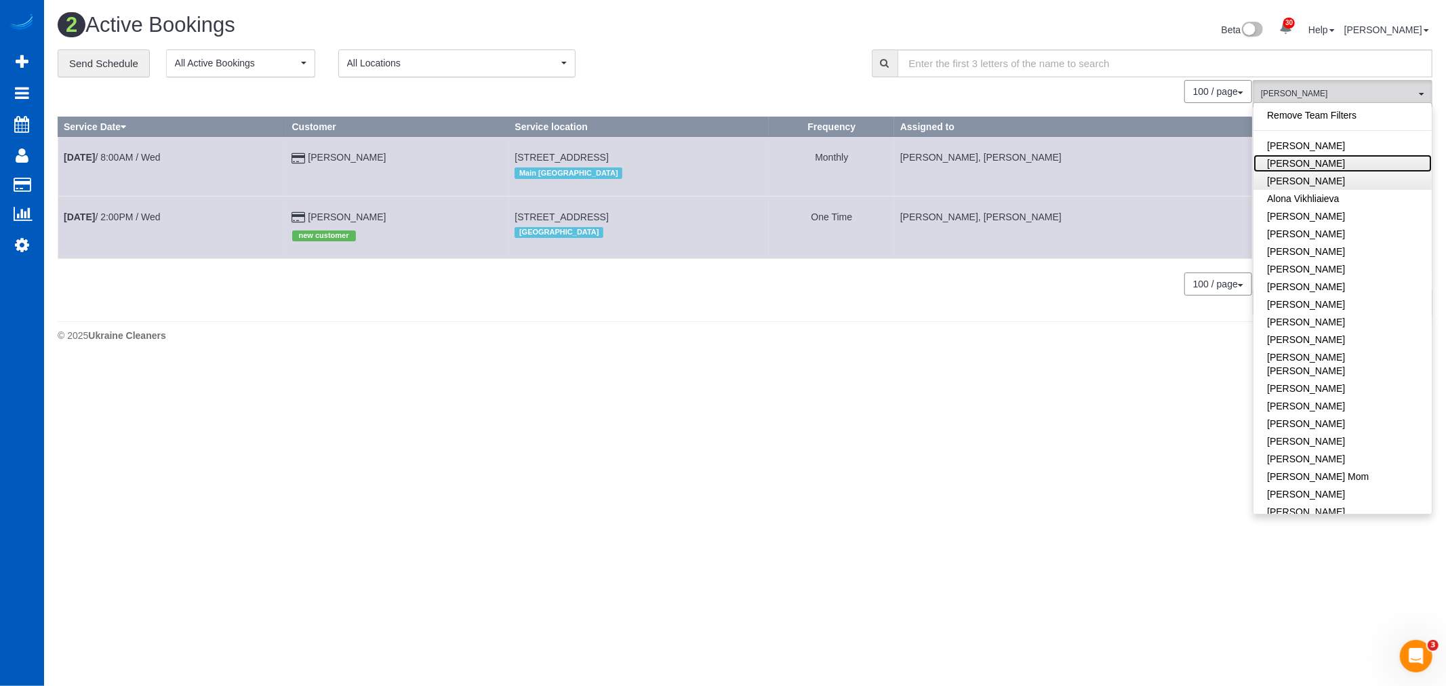
click at [1336, 178] on link "[PERSON_NAME]" at bounding box center [1342, 181] width 178 height 18
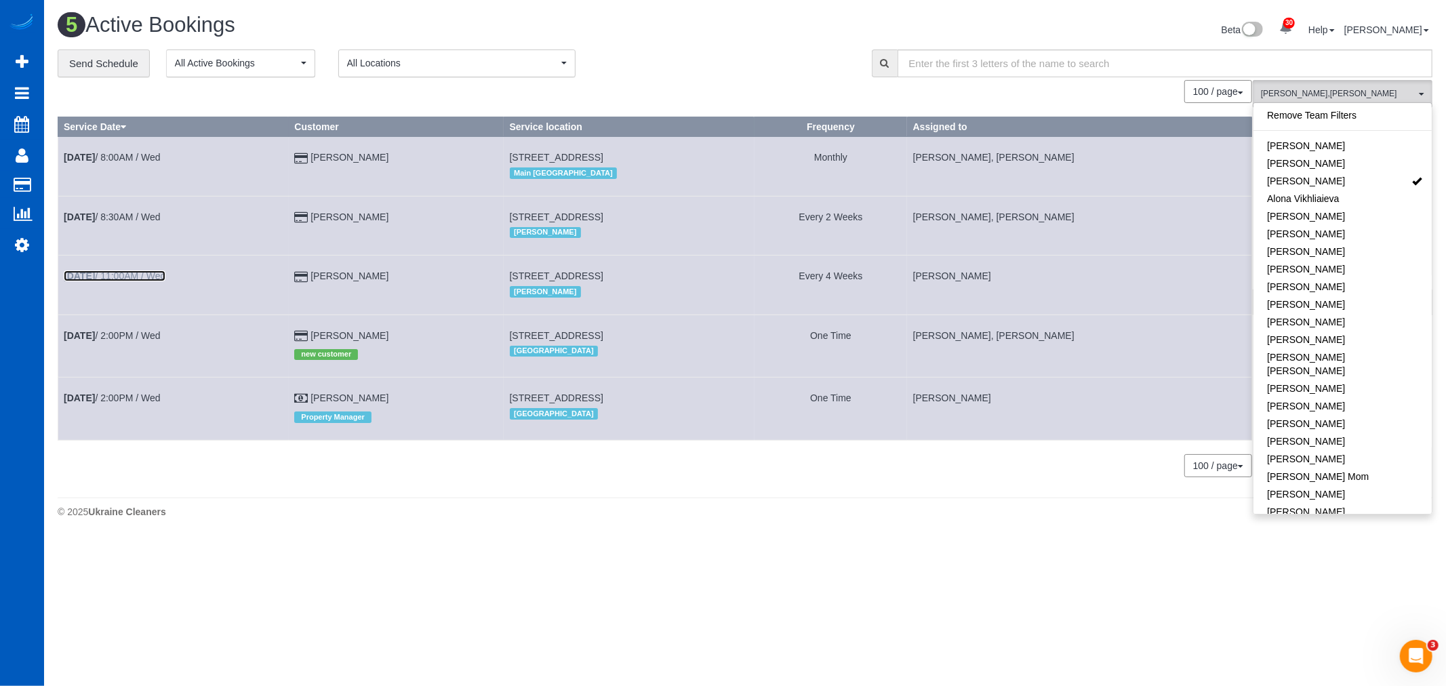
click at [138, 274] on link "[DATE] 11:00AM / Wed" at bounding box center [115, 275] width 102 height 11
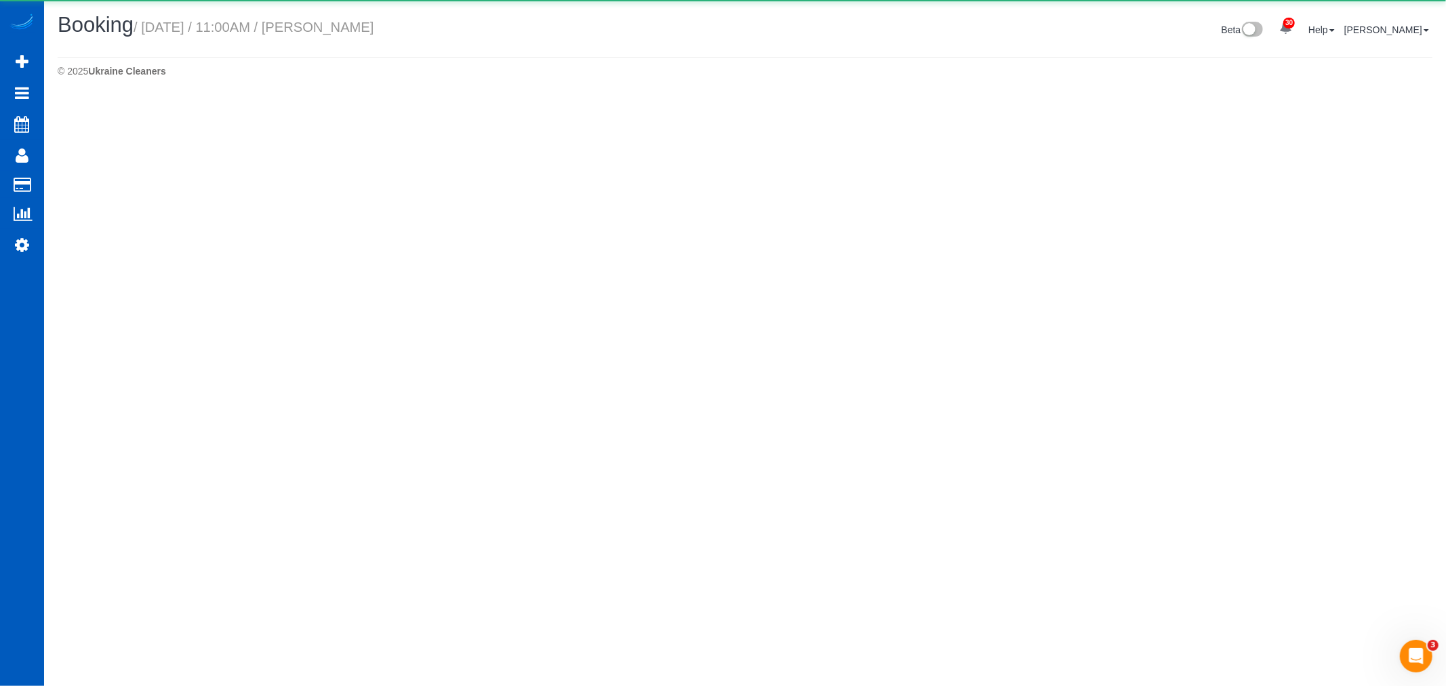
select select "WA"
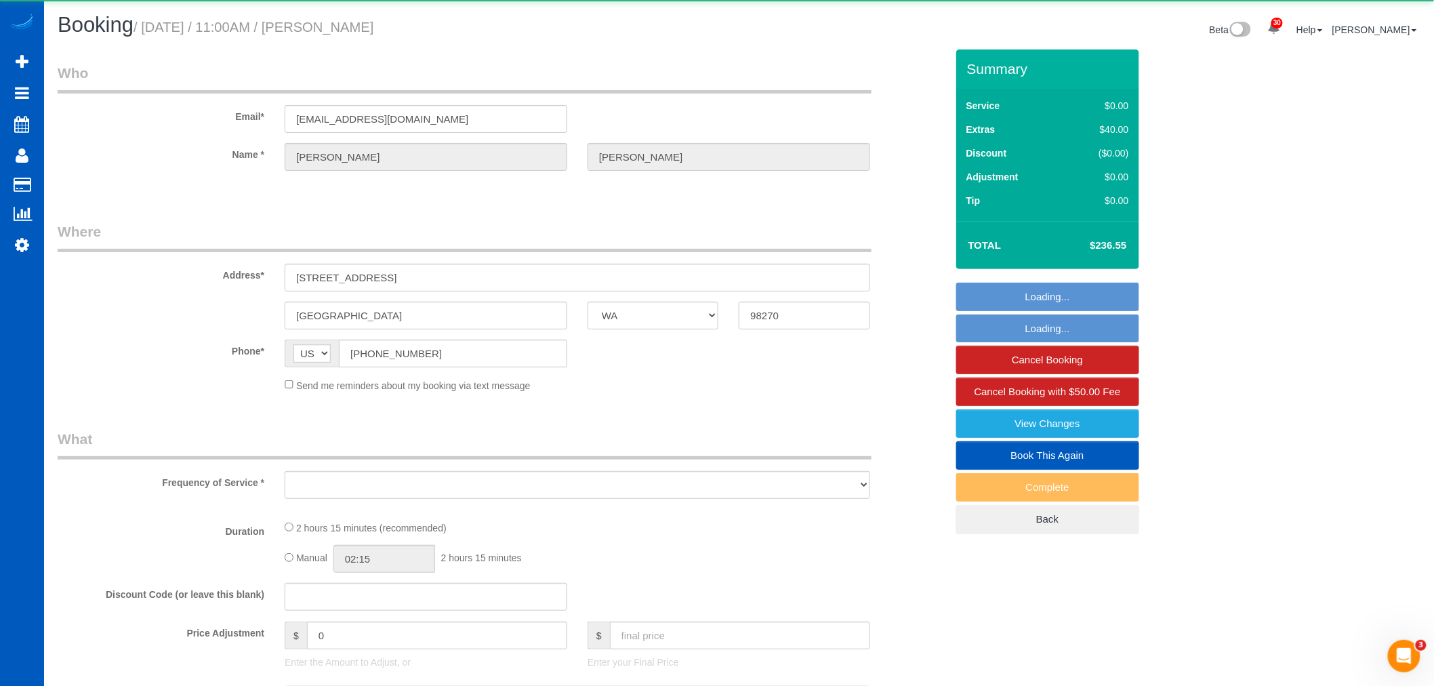
select select "object:159648"
select select "string:fspay-76b6f47c-5e6e-447f-b936-e9ff502c375f"
select select "199"
select select "1501"
select select "3"
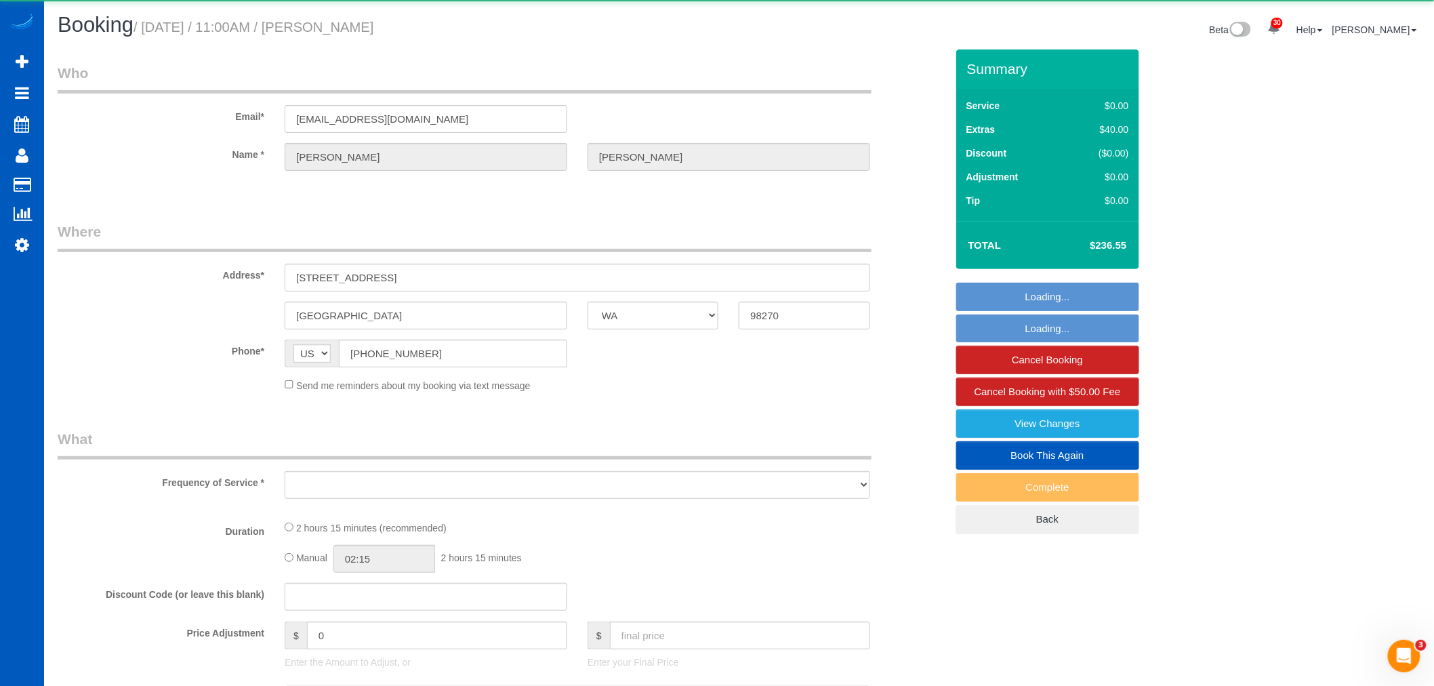
select select "2"
select select "spot475"
select select "number:10"
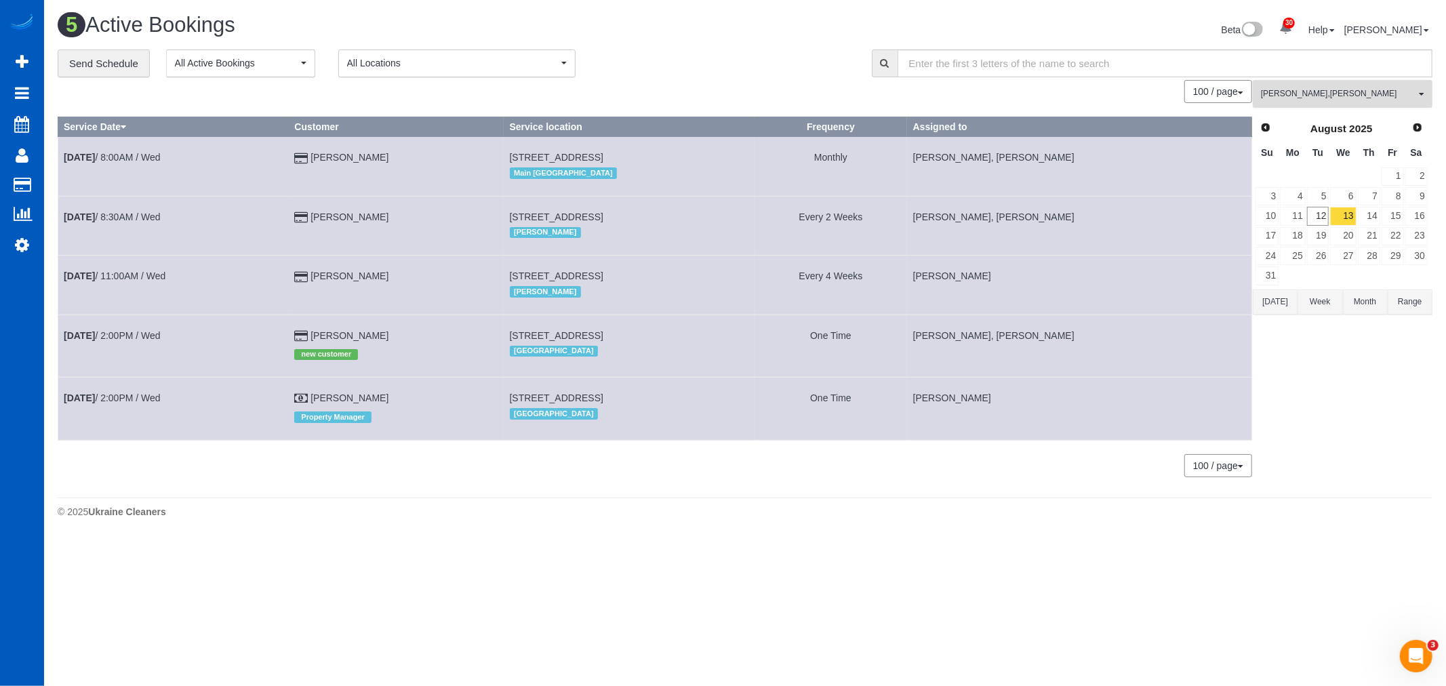
click at [1326, 103] on button "Alona Tarasiuk , Tatiana Sitnik All Teams" at bounding box center [1342, 94] width 180 height 28
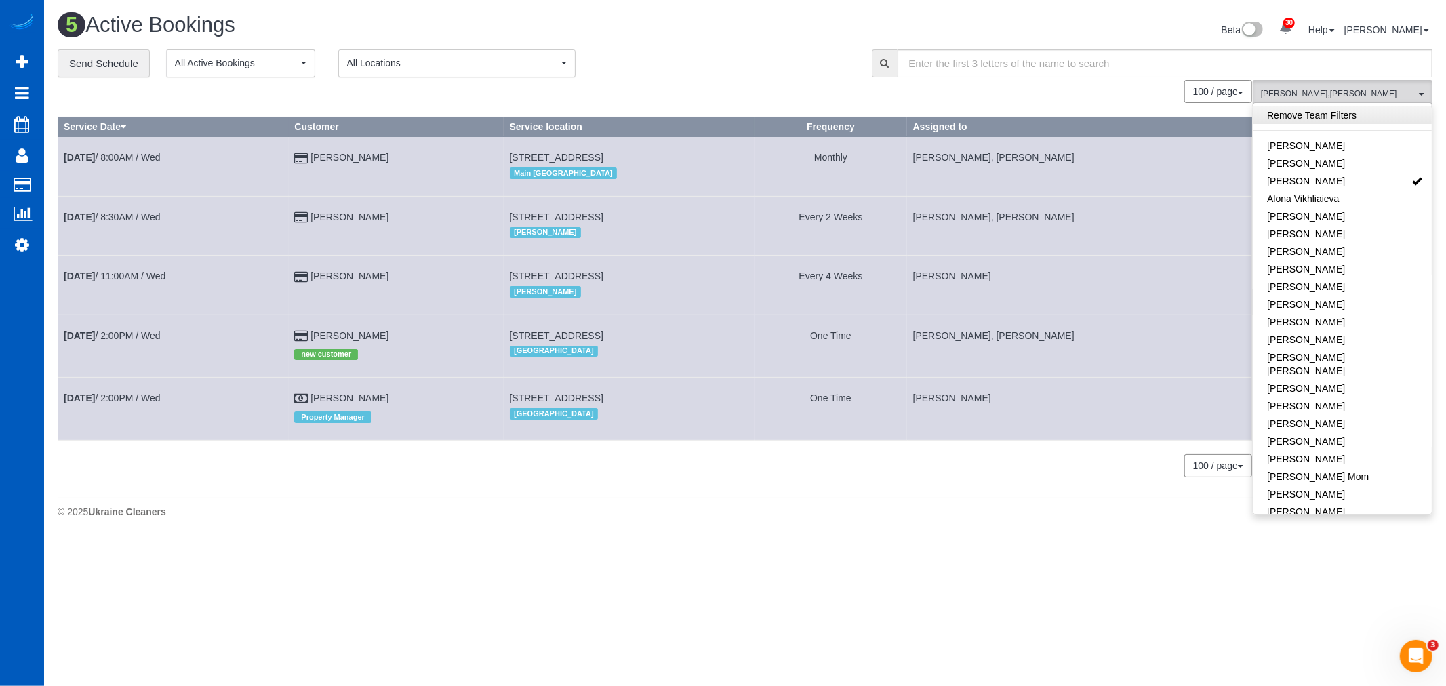
click at [1313, 124] on link "Remove Team Filters" at bounding box center [1342, 115] width 178 height 18
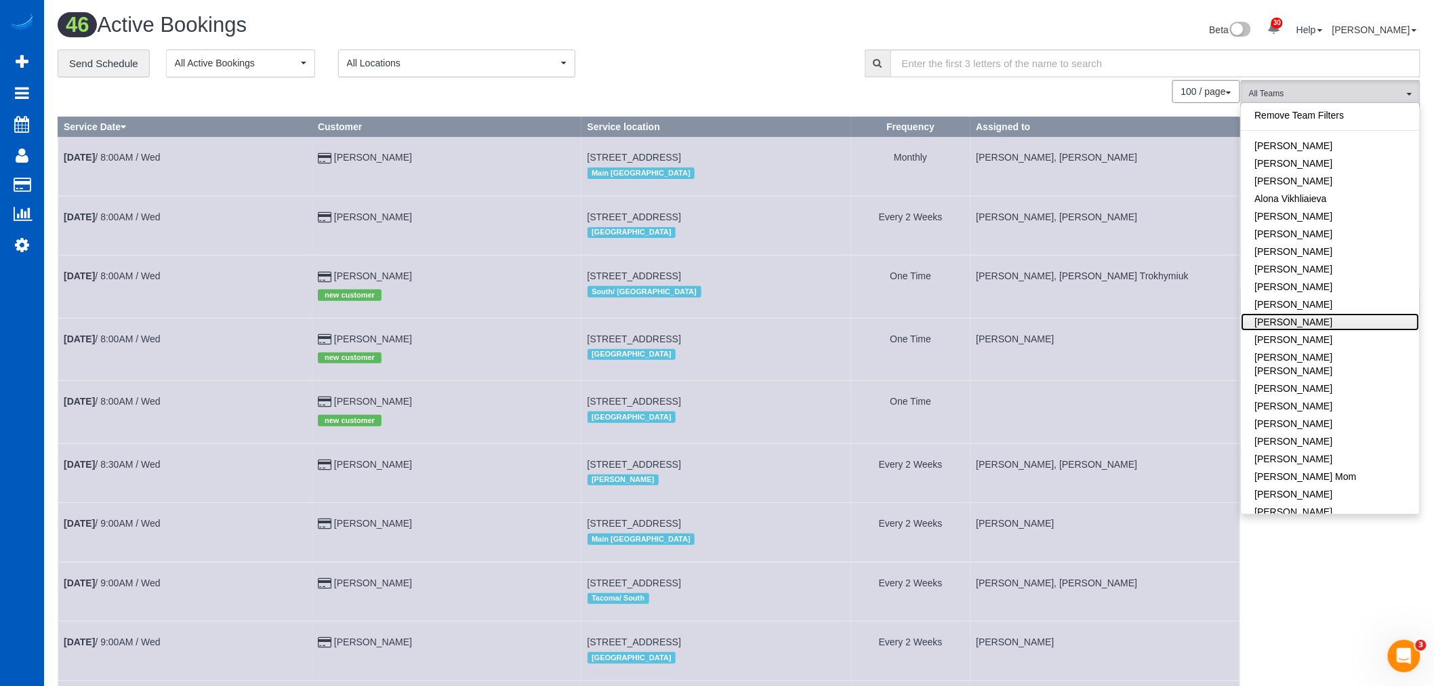
click at [1340, 323] on link "[PERSON_NAME]" at bounding box center [1331, 322] width 178 height 18
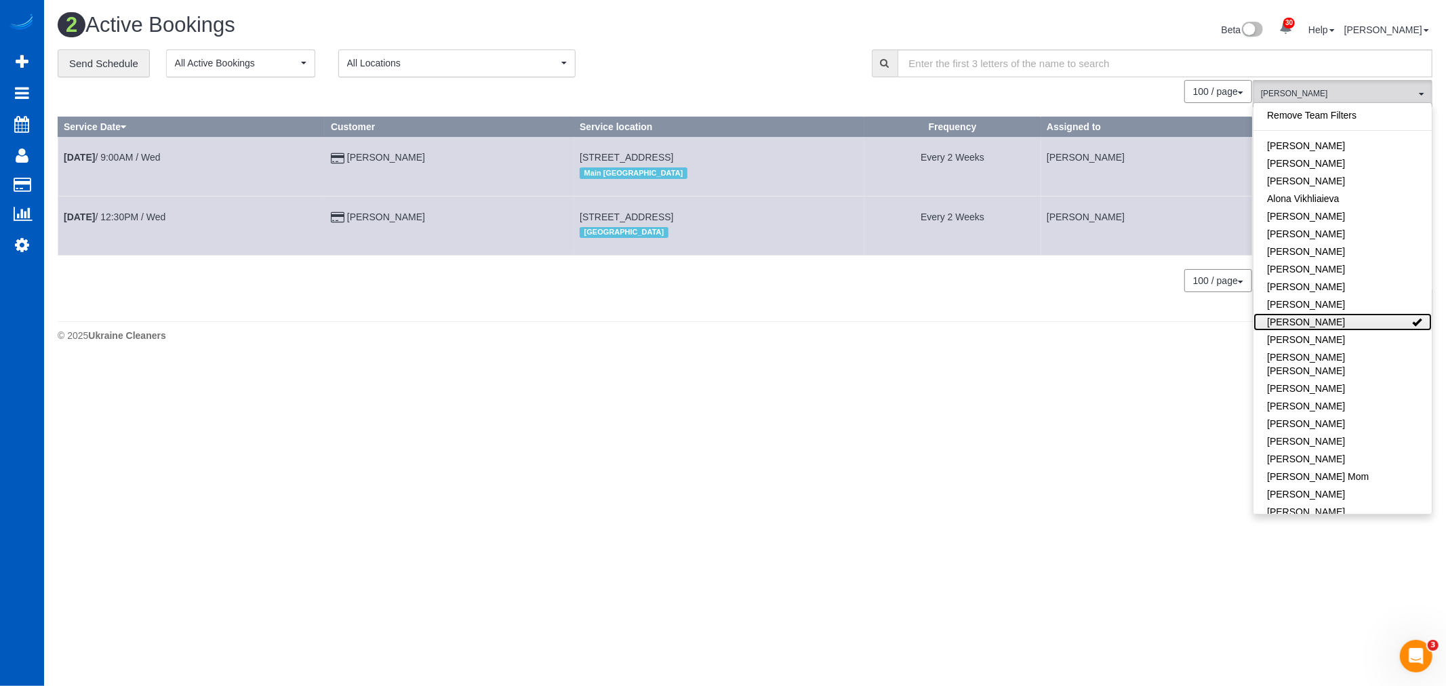
click at [1340, 323] on link "[PERSON_NAME]" at bounding box center [1342, 322] width 178 height 18
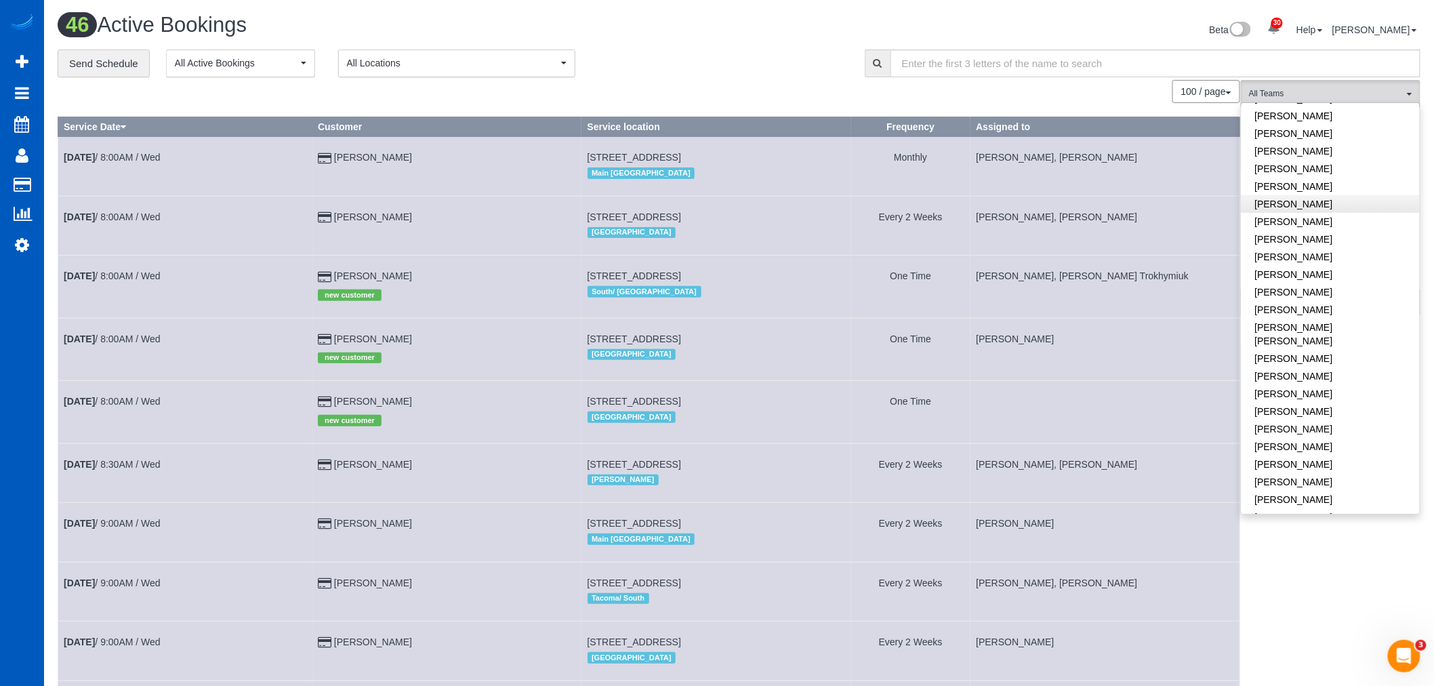
scroll to position [451, 0]
click at [1299, 365] on link "Nataliia Moskalenko" at bounding box center [1331, 374] width 178 height 18
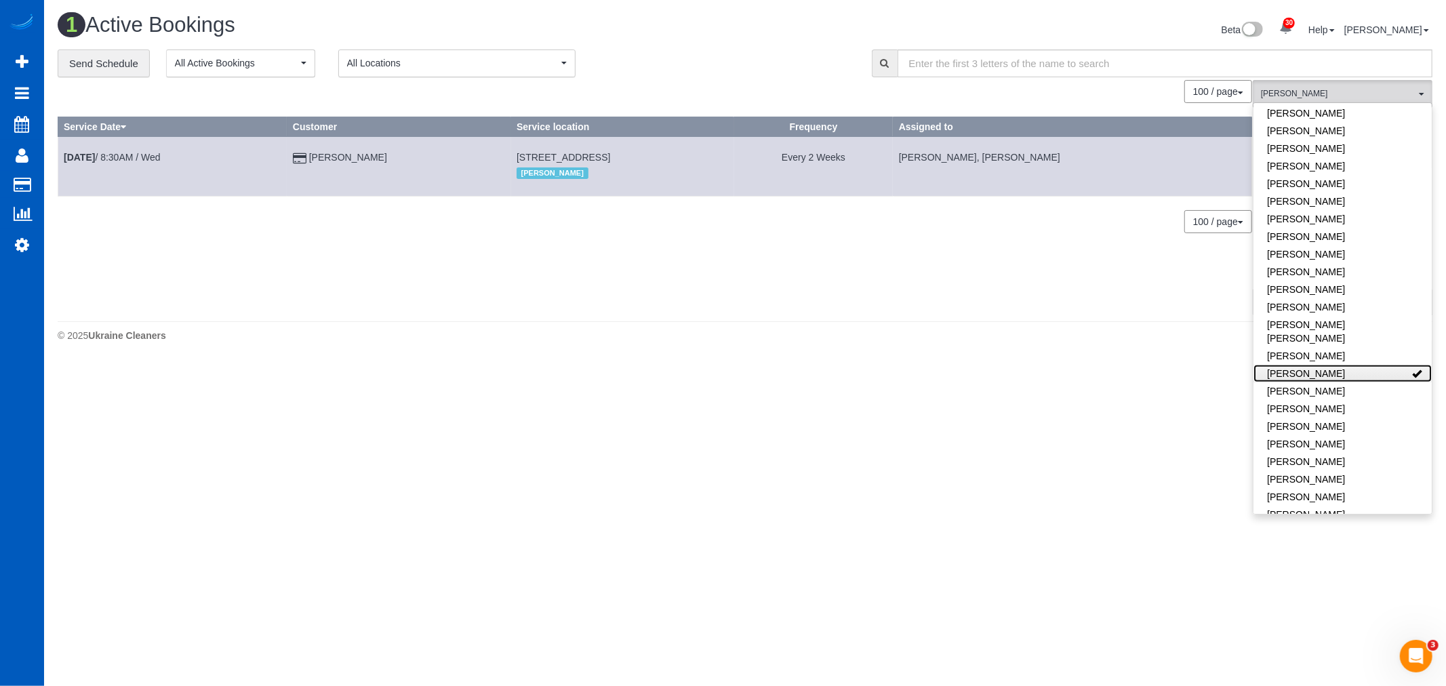
click at [1299, 365] on link "Nataliia Moskalenko" at bounding box center [1342, 374] width 178 height 18
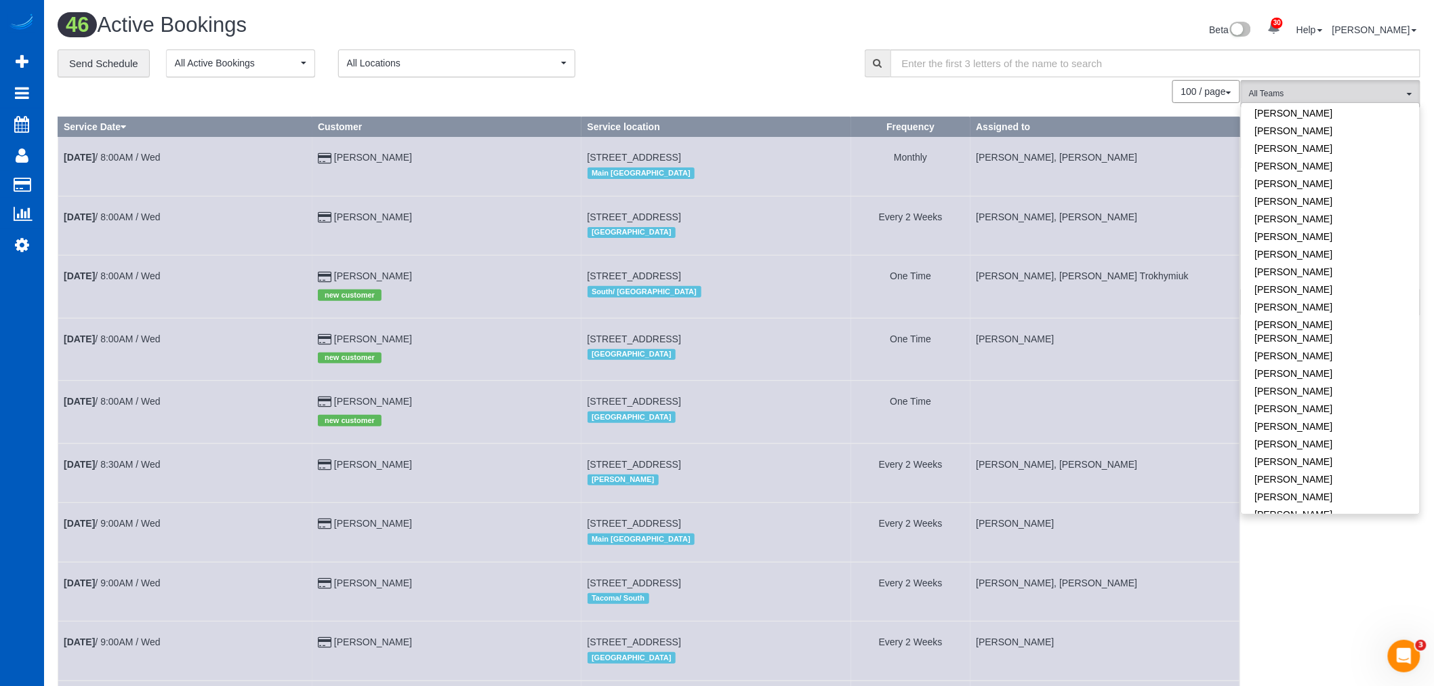
click at [129, 464] on td "Aug 13th / 8:30AM / Wed" at bounding box center [185, 472] width 254 height 59
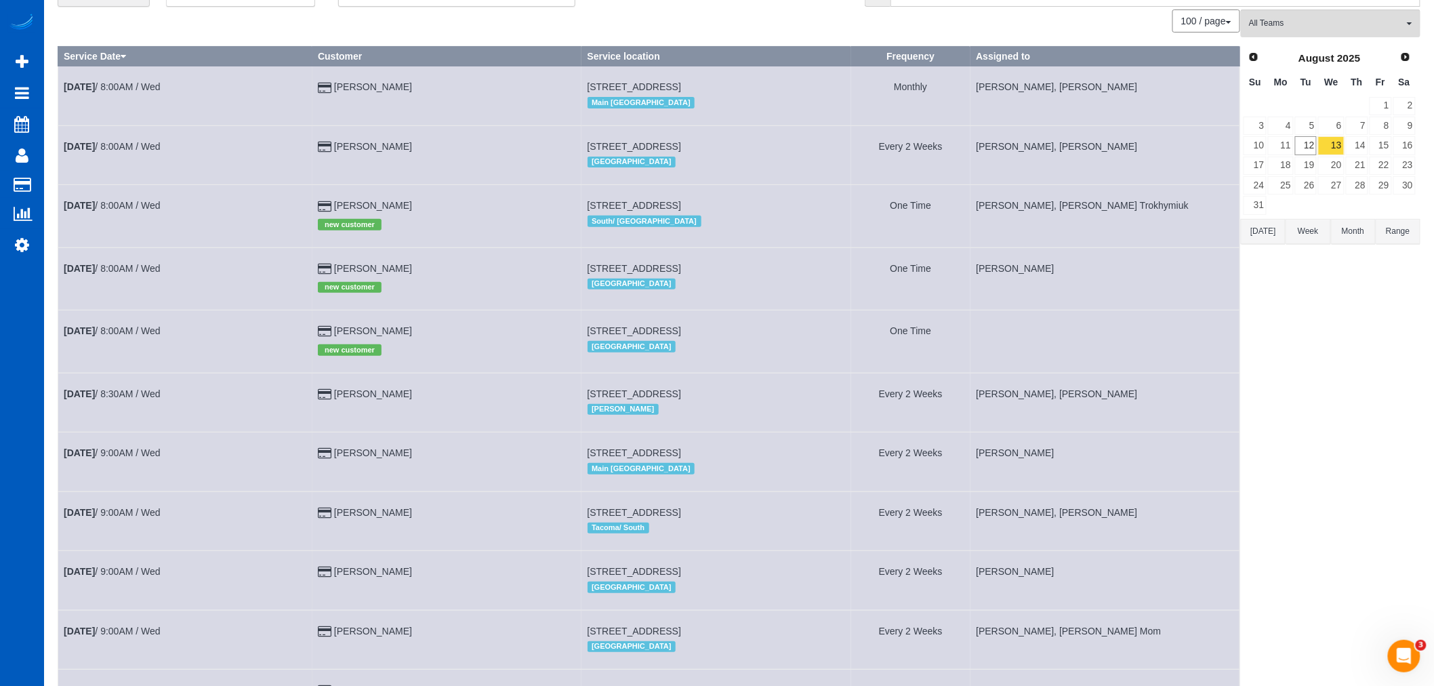
scroll to position [226, 0]
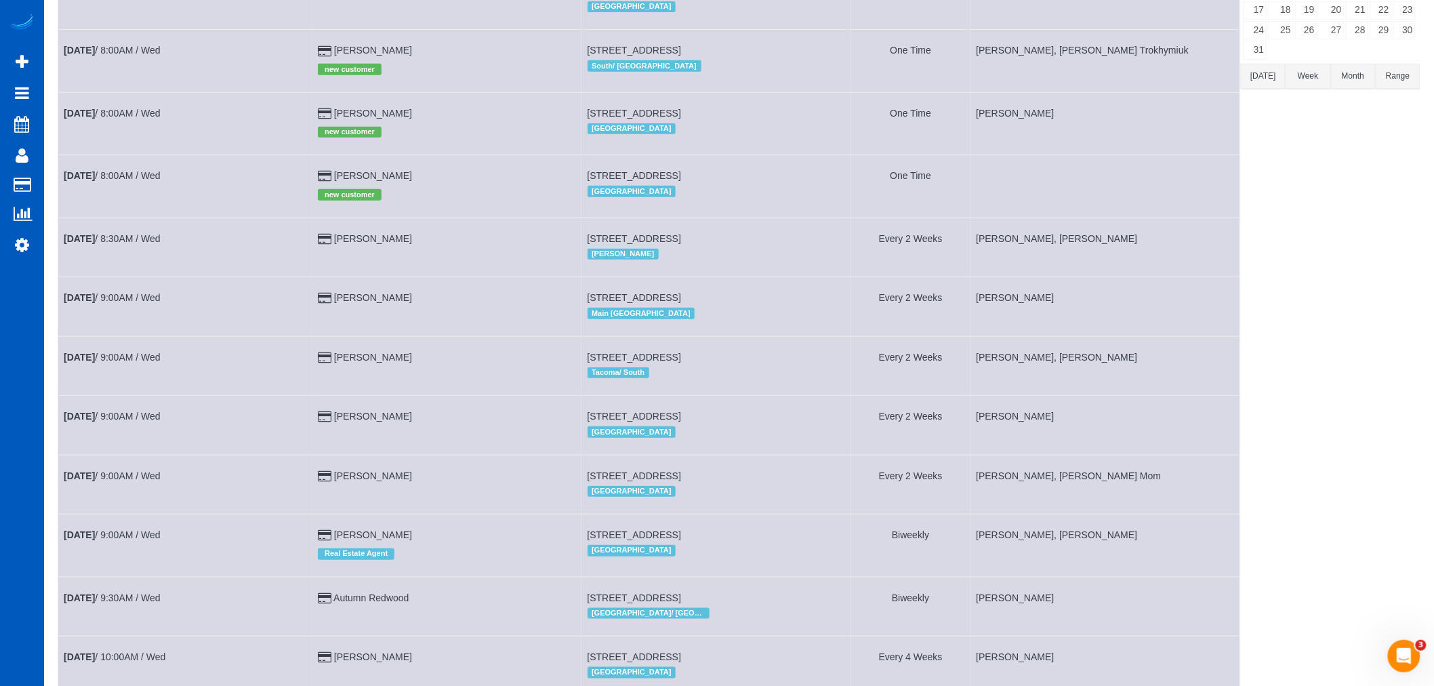
click at [134, 239] on td "Aug 13th / 8:30AM / Wed" at bounding box center [185, 247] width 254 height 59
click at [89, 243] on b "Aug 13th" at bounding box center [79, 238] width 31 height 11
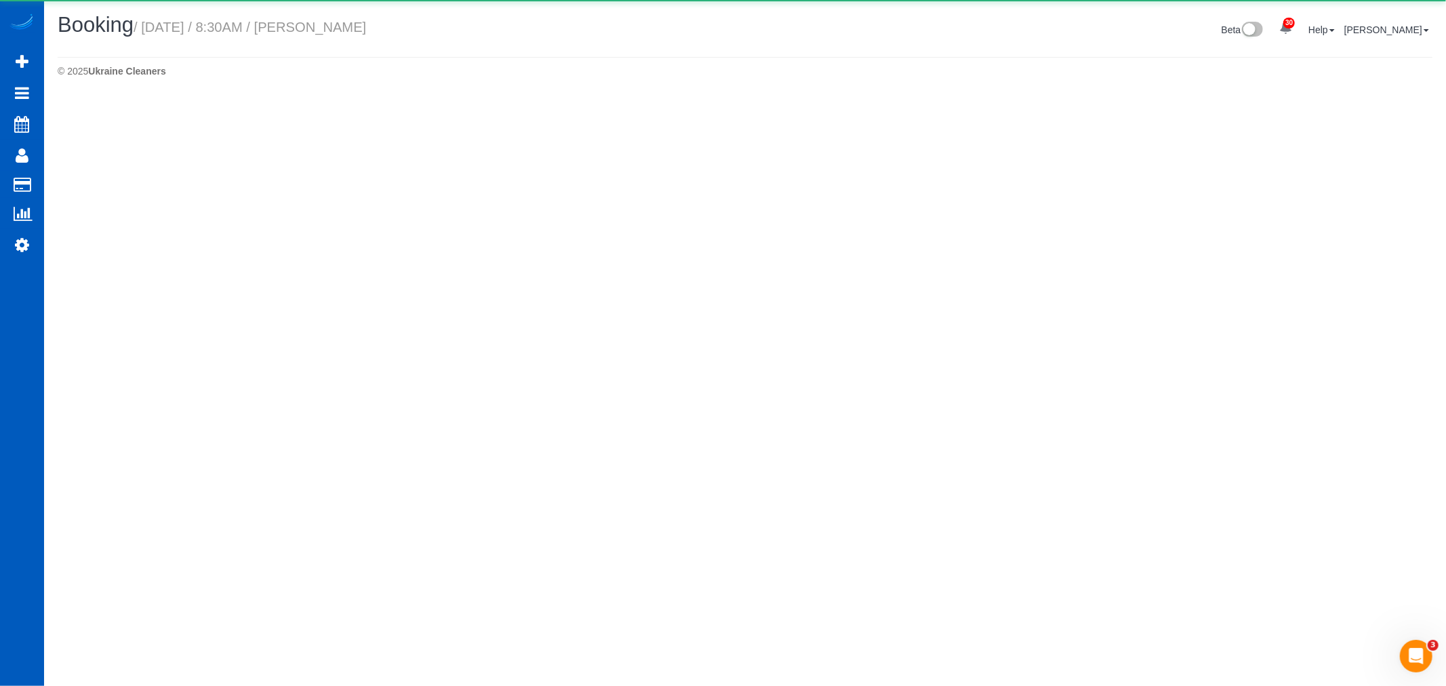
select select "WA"
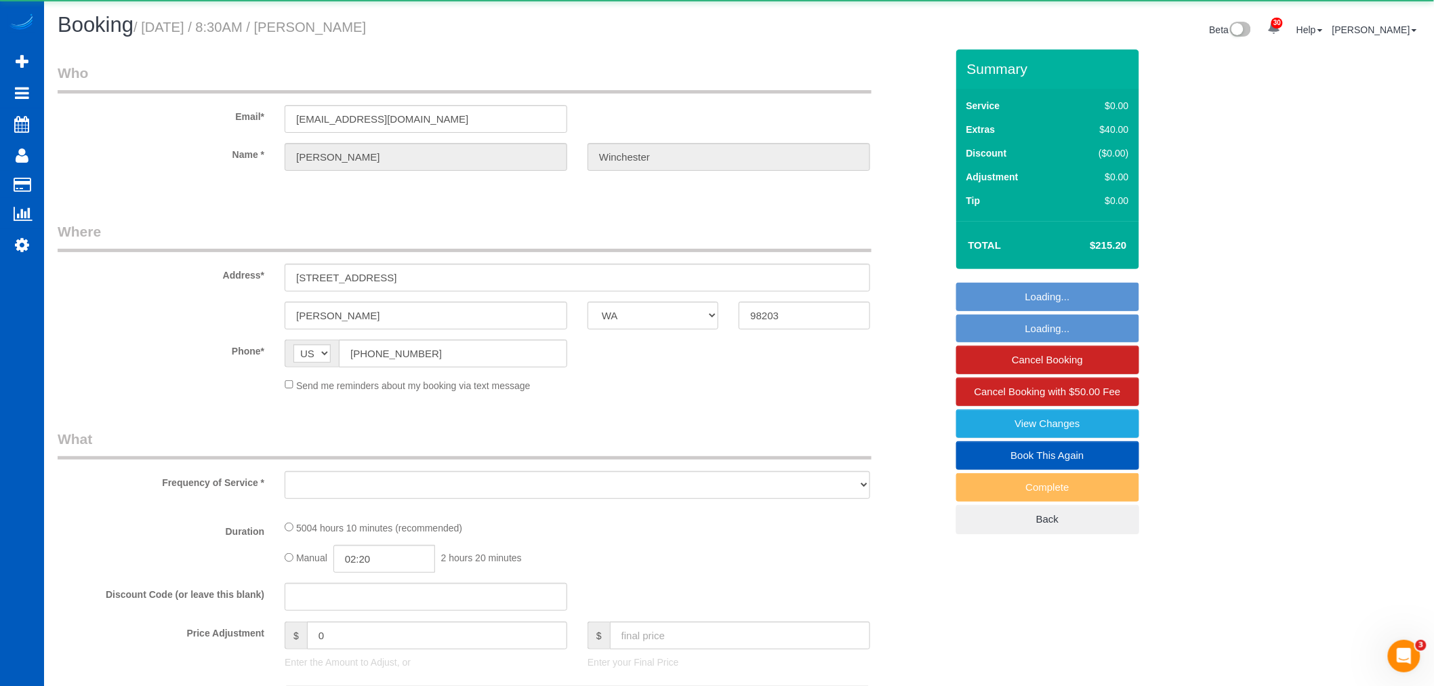
select select "object:162524"
select select "string:fspay-ed8ddd96-c5ca-4d01-affc-1ee9e0113151"
select select "2001"
select select "3"
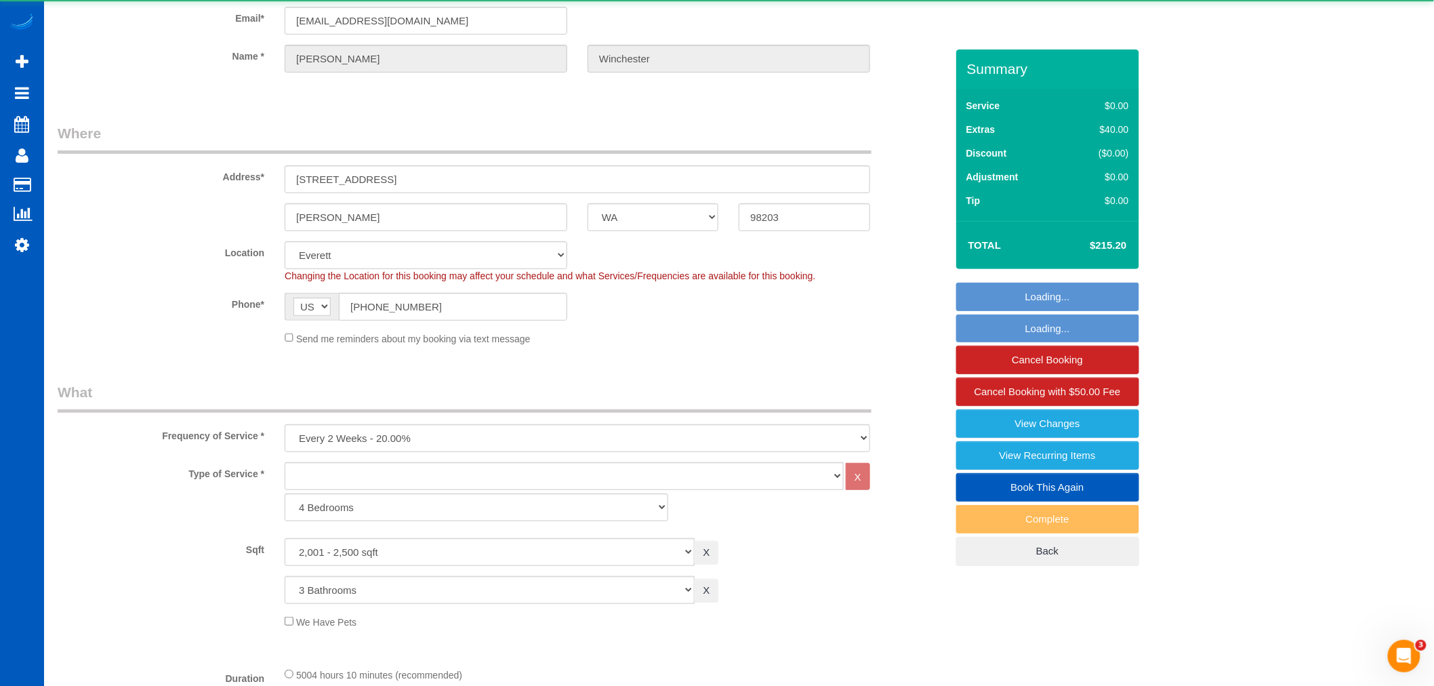
select select "2001"
select select "3"
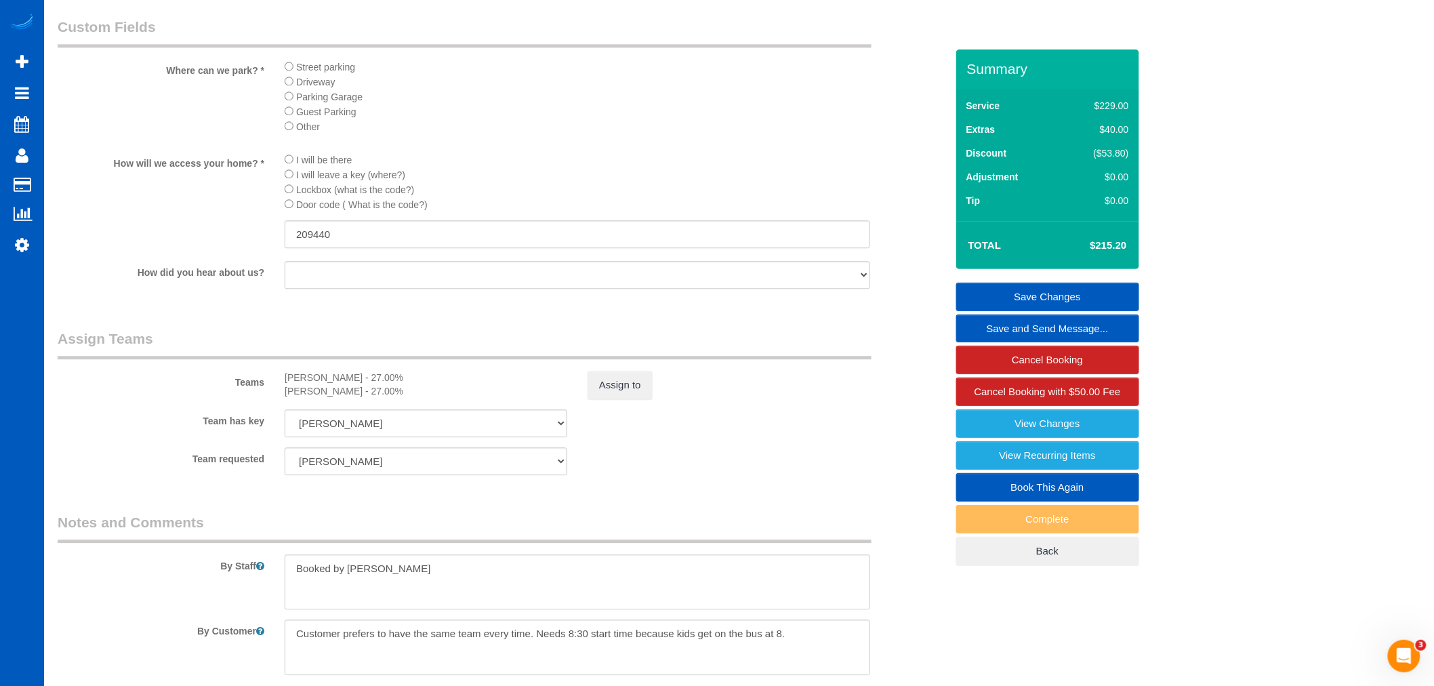
scroll to position [1355, 0]
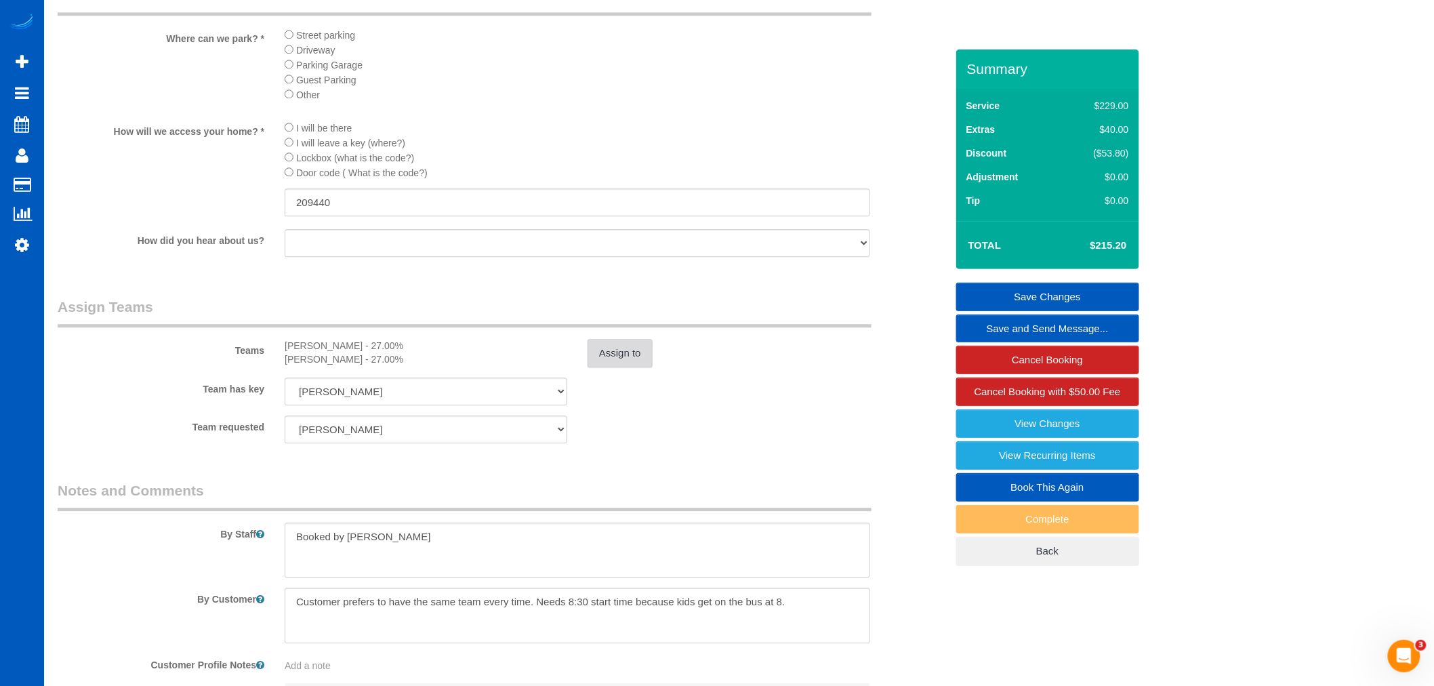
click at [590, 367] on button "Assign to" at bounding box center [620, 353] width 65 height 28
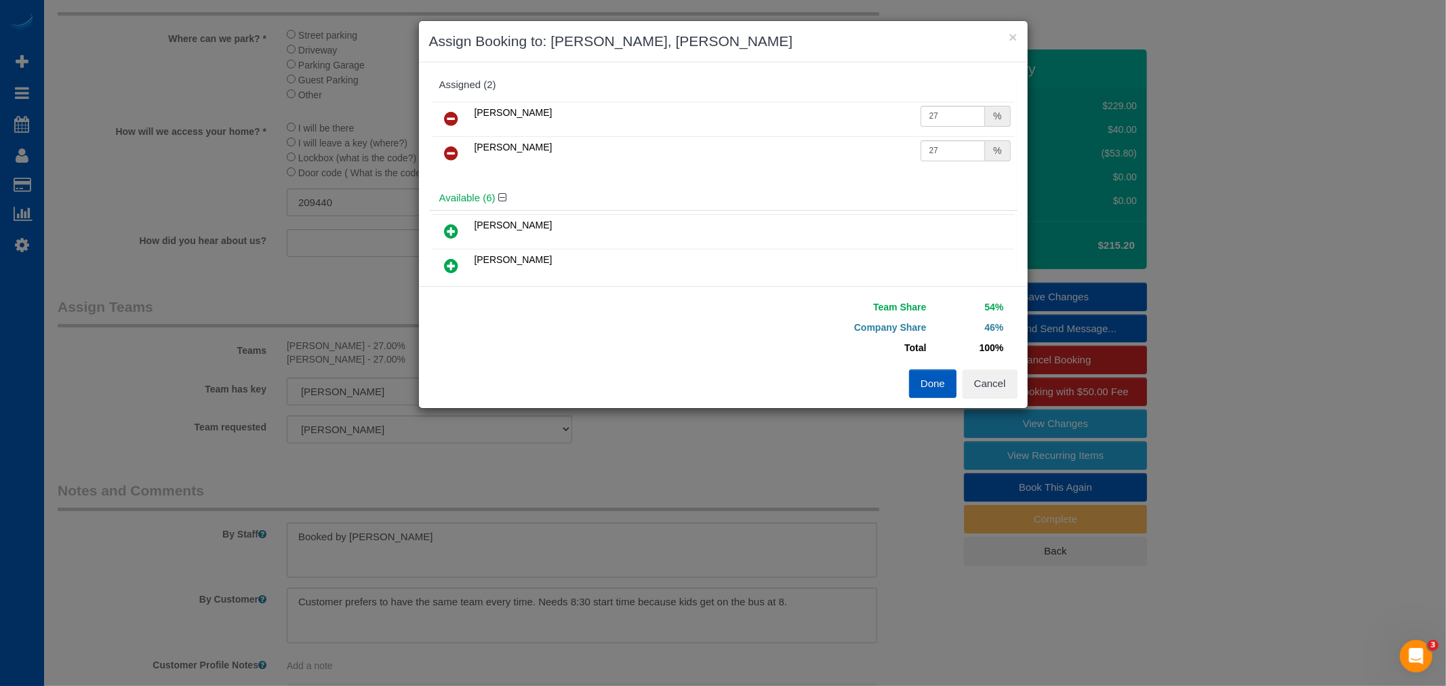
click at [452, 159] on icon at bounding box center [452, 153] width 14 height 16
drag, startPoint x: 940, startPoint y: 122, endPoint x: 777, endPoint y: 110, distance: 163.7
click at [777, 110] on tr "Alona Tarasiuk 27 %" at bounding box center [722, 119] width 581 height 35
type input "55"
click at [929, 388] on button "Done" at bounding box center [932, 383] width 47 height 28
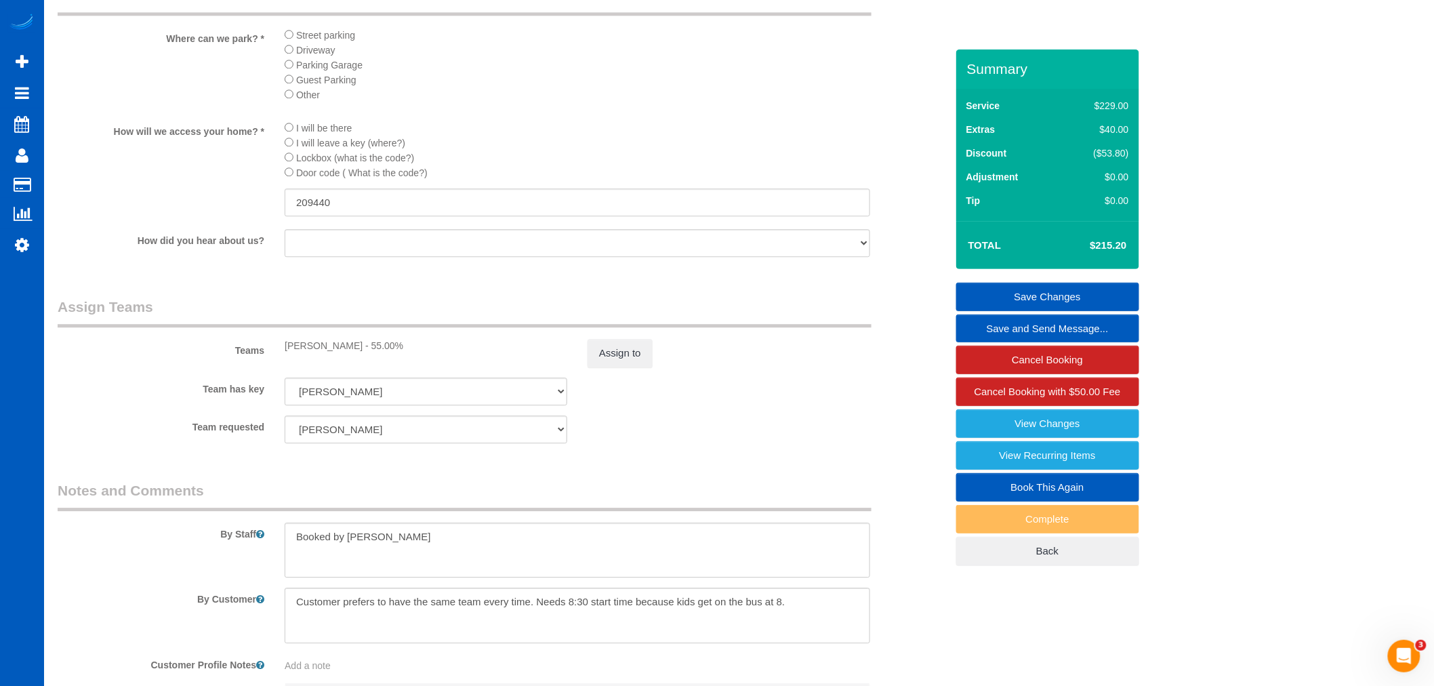
click at [1049, 293] on link "Save Changes" at bounding box center [1047, 297] width 183 height 28
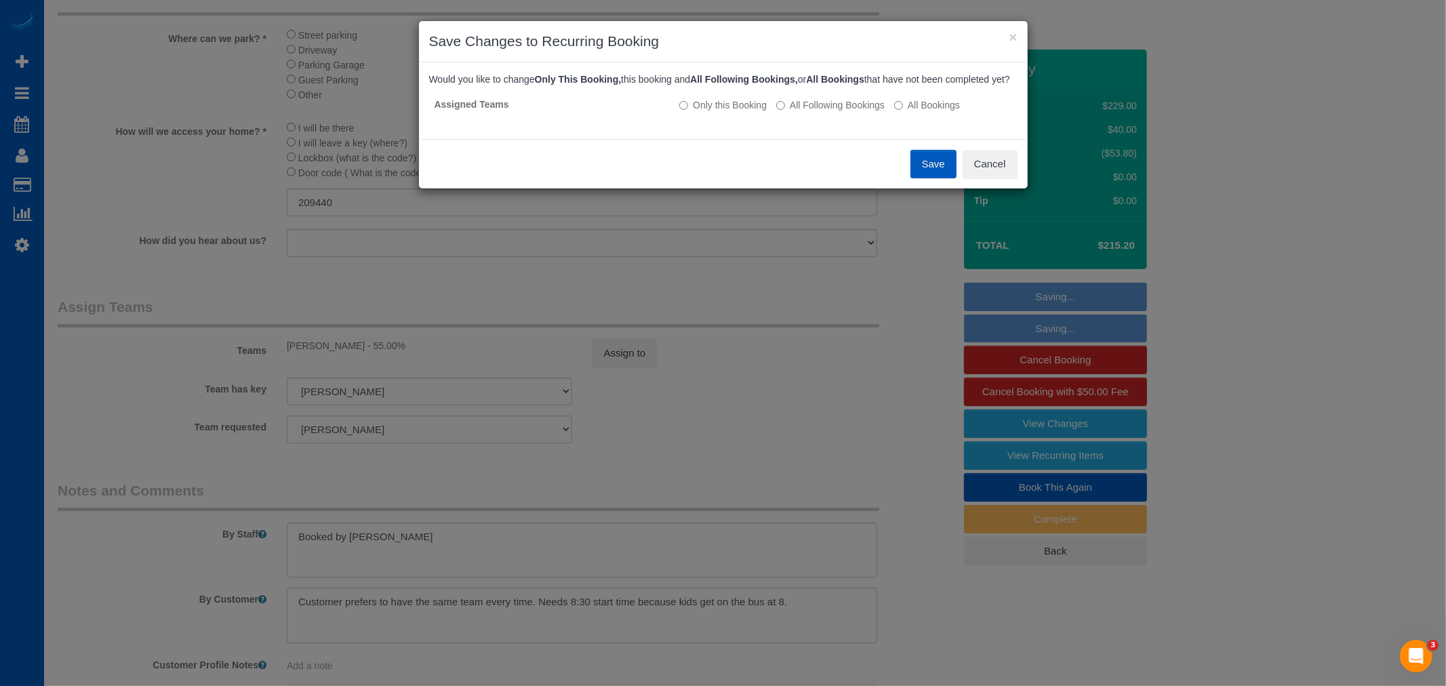
click at [928, 178] on button "Save" at bounding box center [933, 164] width 46 height 28
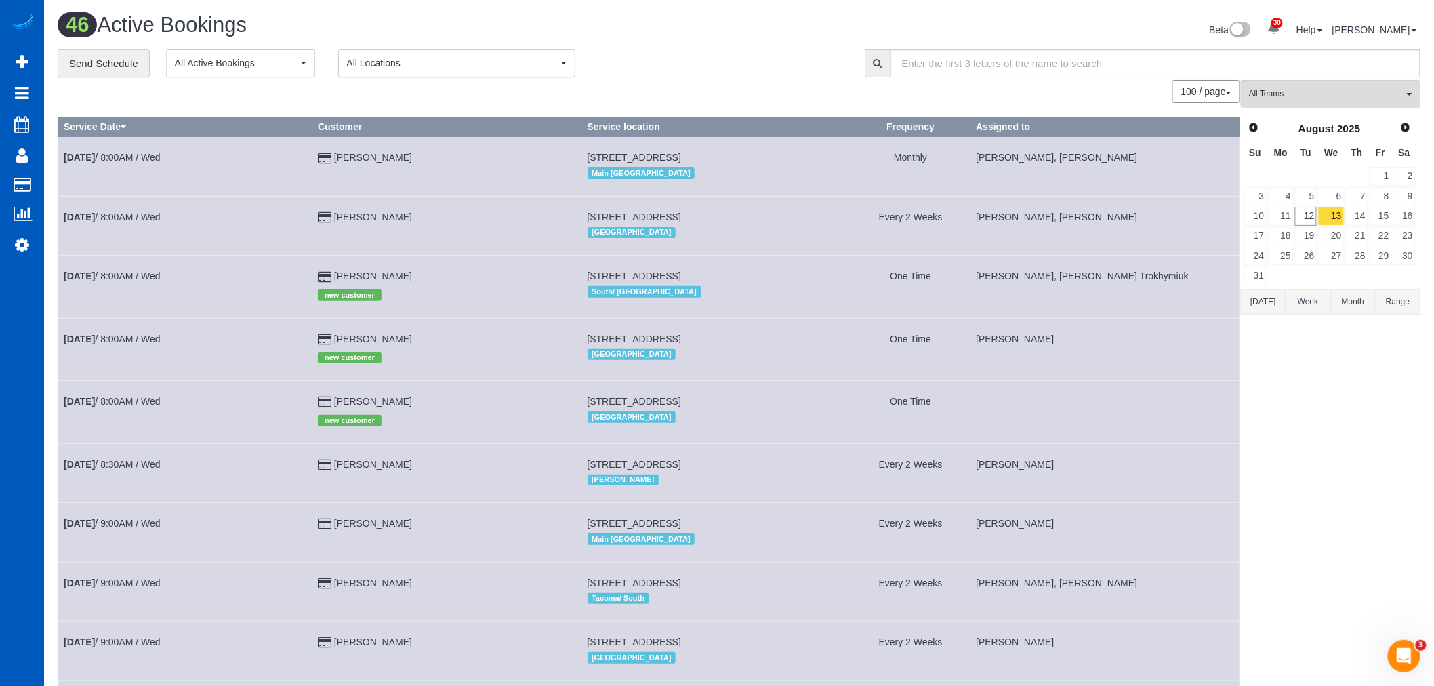
drag, startPoint x: 565, startPoint y: 404, endPoint x: 774, endPoint y: 396, distance: 209.6
click at [774, 396] on td "700 Front St S, Unit D103, Issaquah, WA 98027 South Eastside" at bounding box center [716, 412] width 270 height 62
click at [1330, 85] on button "All Teams" at bounding box center [1331, 94] width 180 height 28
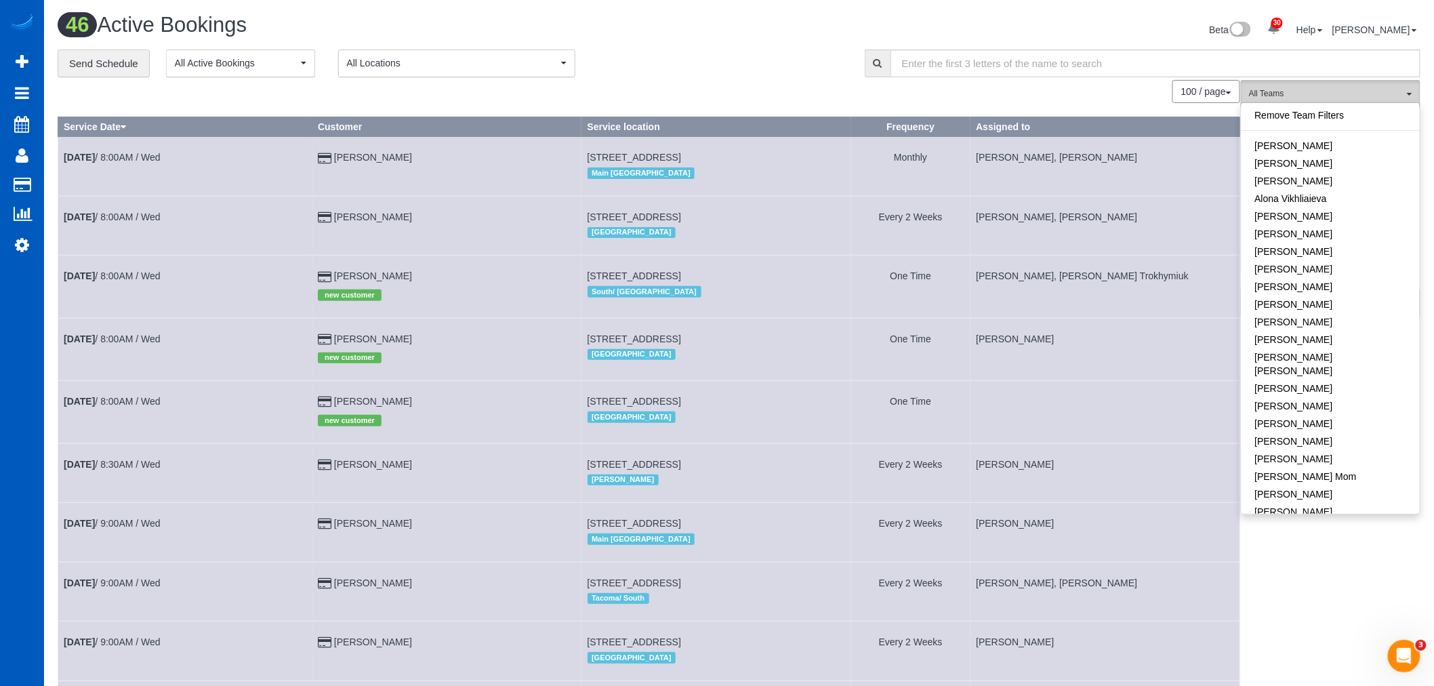
click at [1330, 85] on button "All Teams" at bounding box center [1331, 94] width 180 height 28
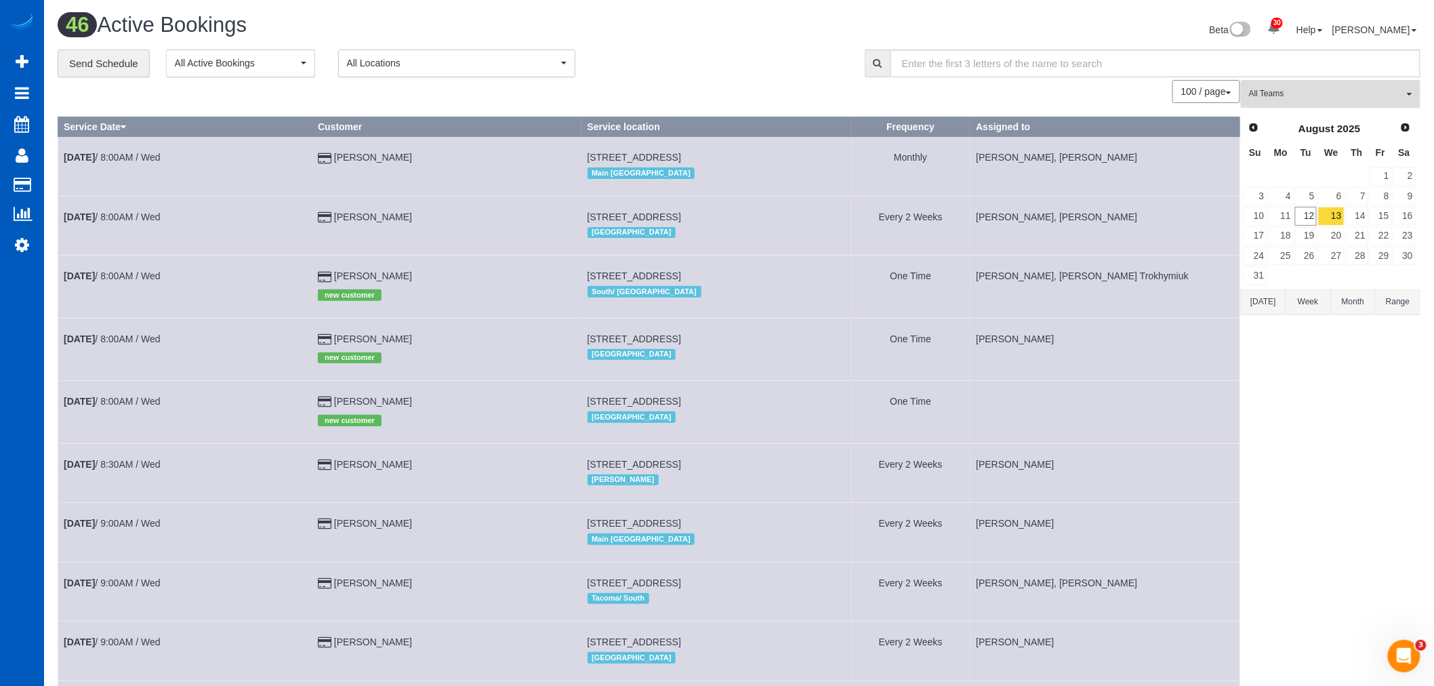
click at [1330, 85] on button "All Teams" at bounding box center [1331, 94] width 180 height 28
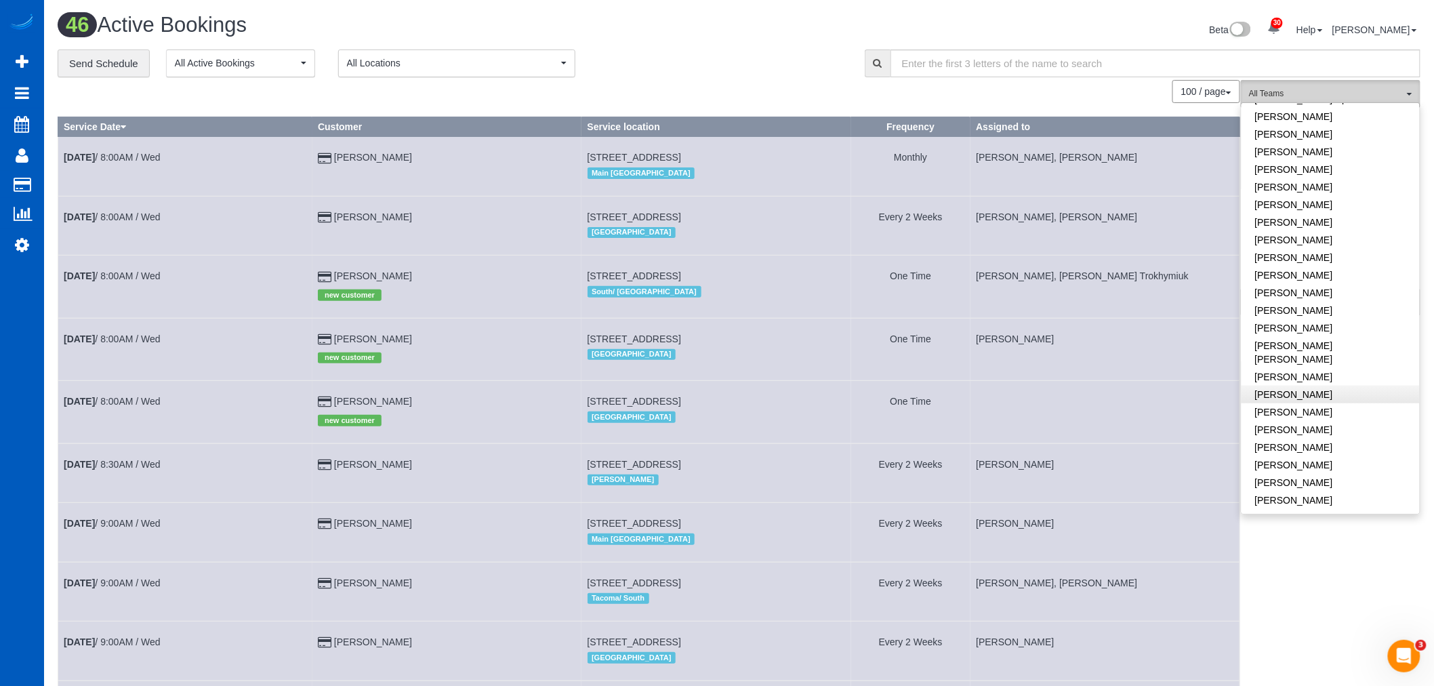
scroll to position [451, 0]
click at [1303, 365] on link "[PERSON_NAME]" at bounding box center [1331, 374] width 178 height 18
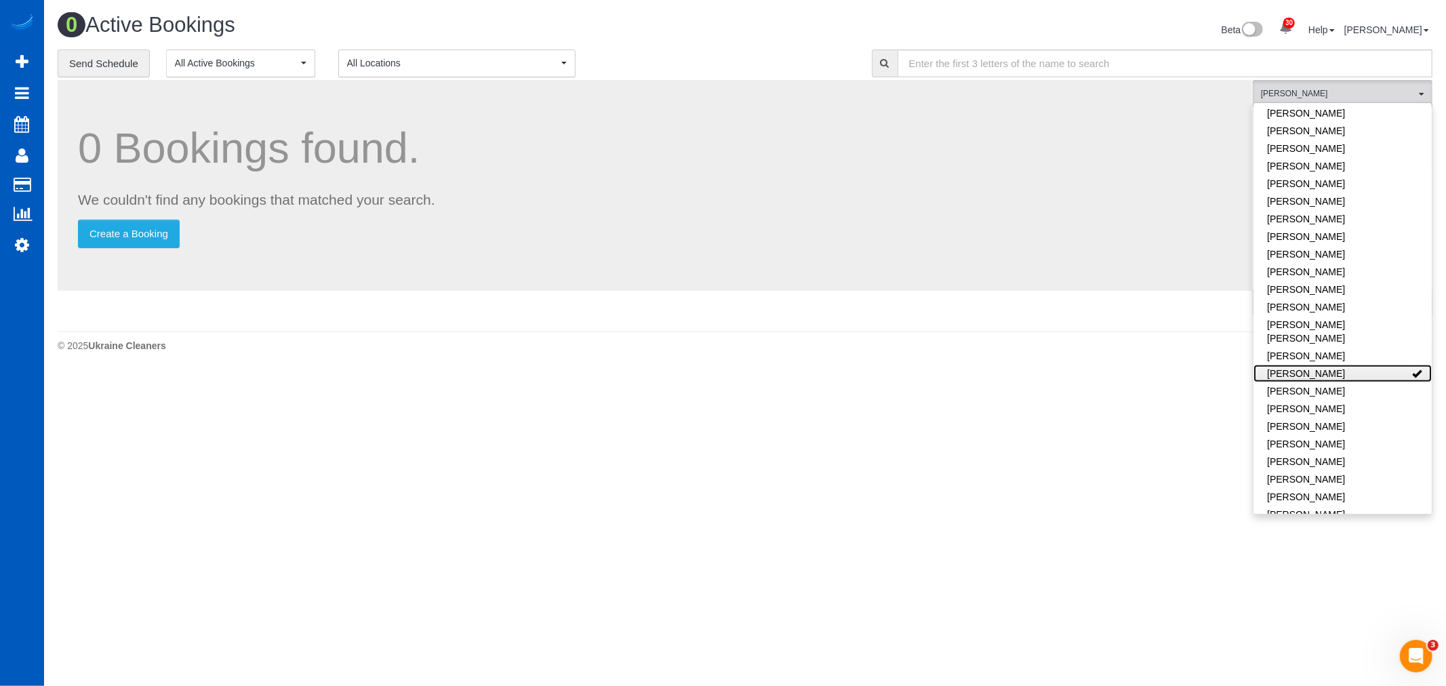
click at [1303, 365] on link "[PERSON_NAME]" at bounding box center [1342, 374] width 178 height 18
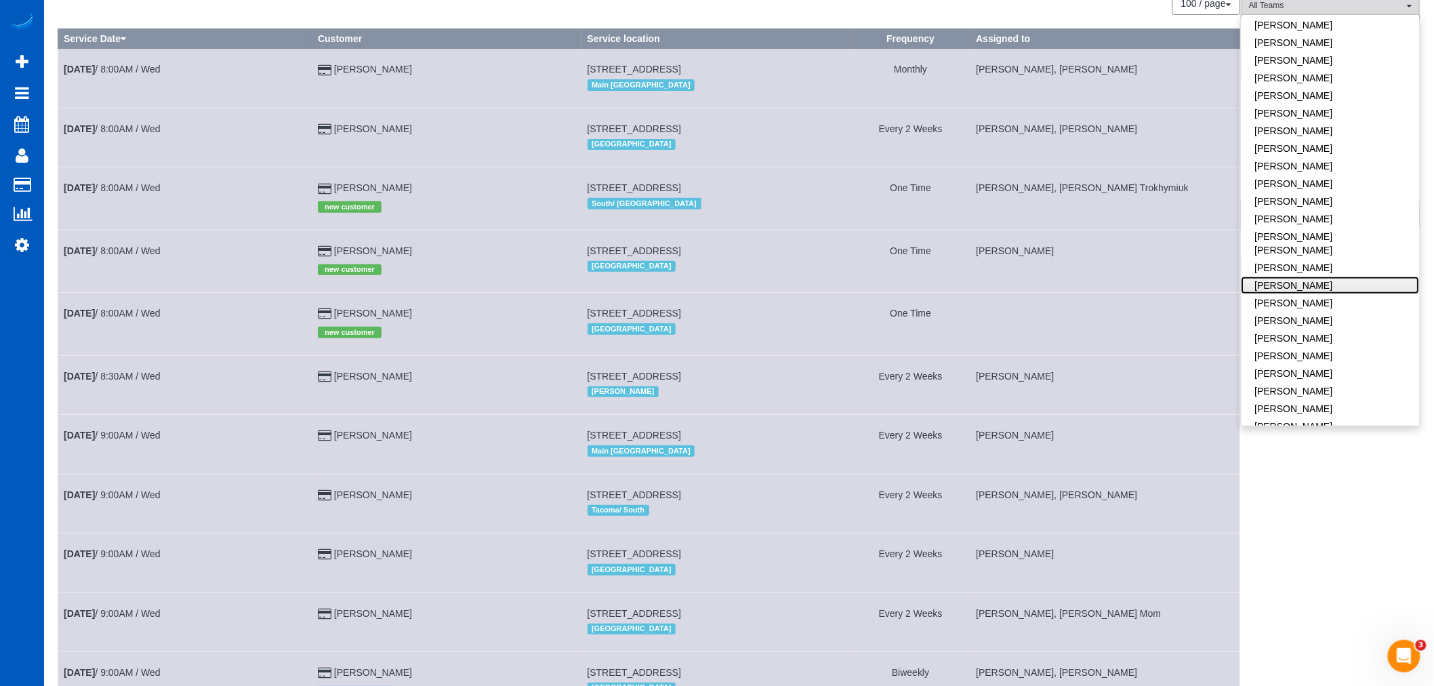
scroll to position [75, 0]
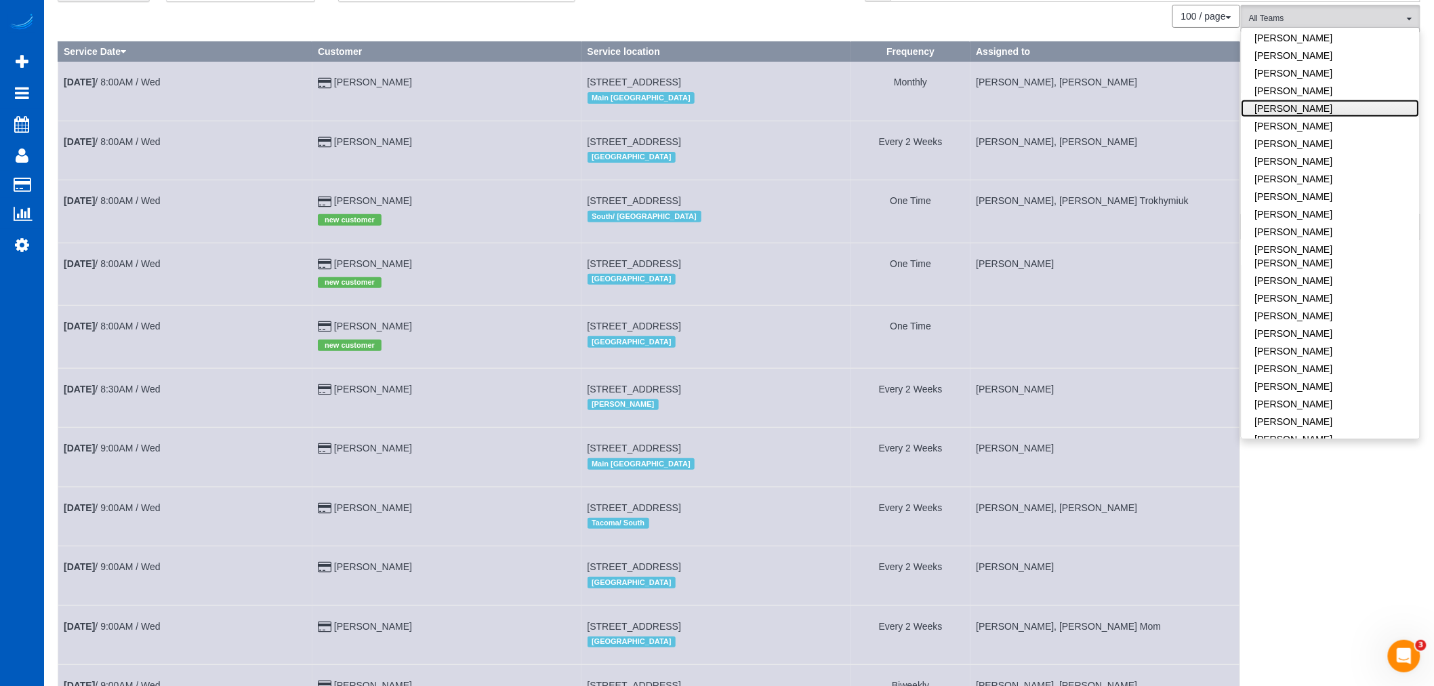
click at [1323, 100] on link "[PERSON_NAME]" at bounding box center [1331, 109] width 178 height 18
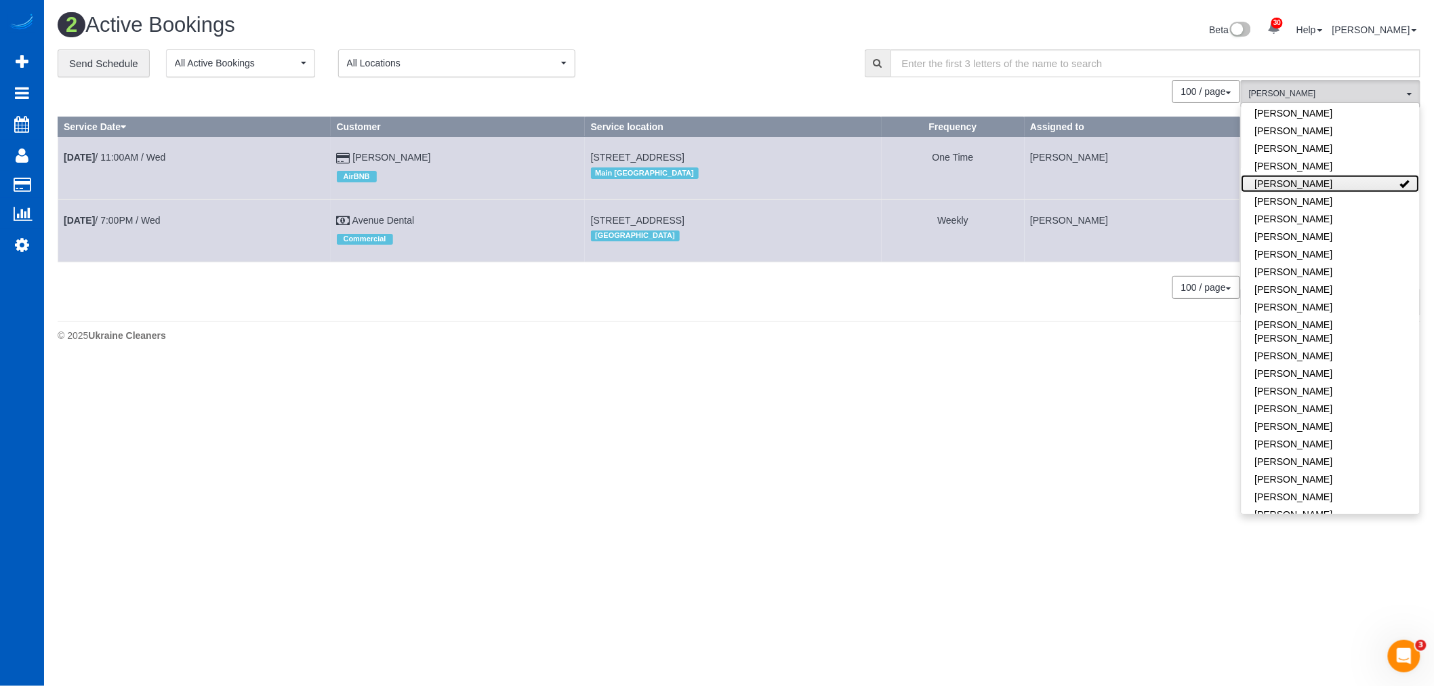
scroll to position [0, 0]
click at [1316, 175] on link "[PERSON_NAME]" at bounding box center [1342, 184] width 178 height 18
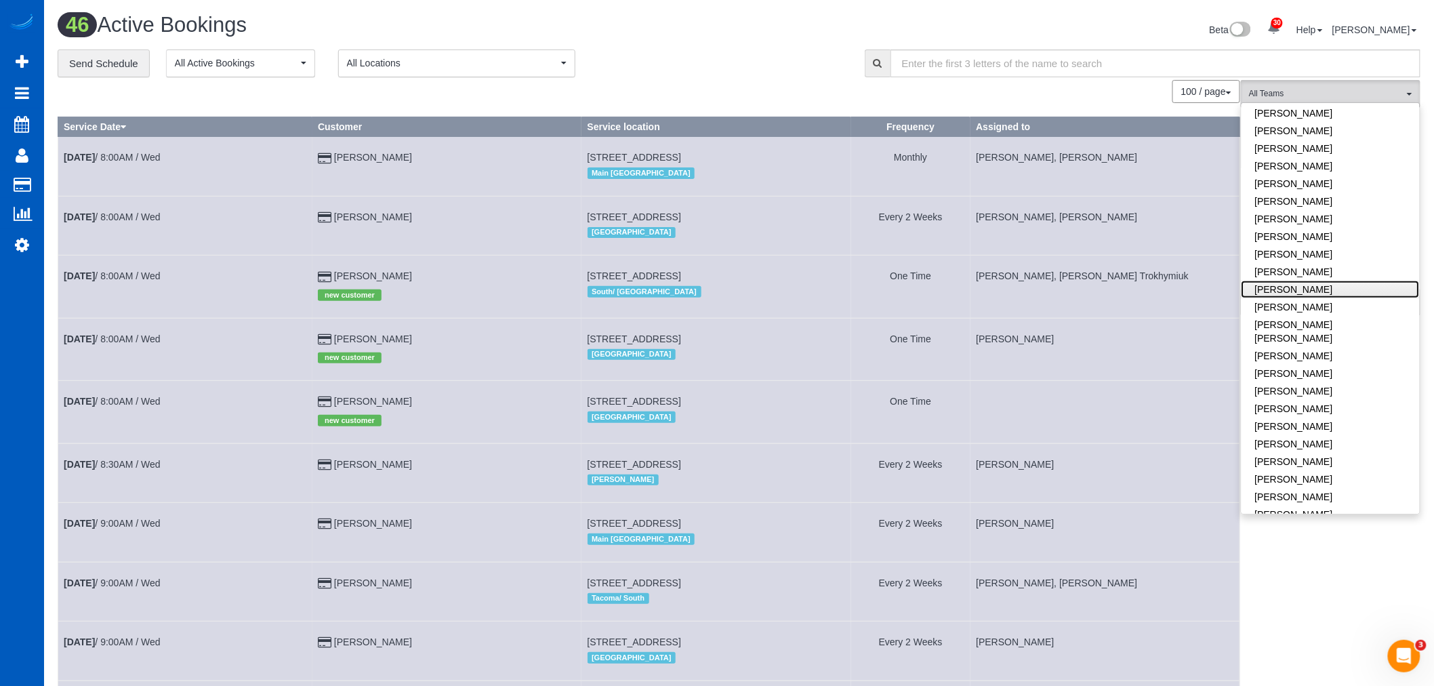
click at [1351, 281] on link "[PERSON_NAME]" at bounding box center [1331, 290] width 178 height 18
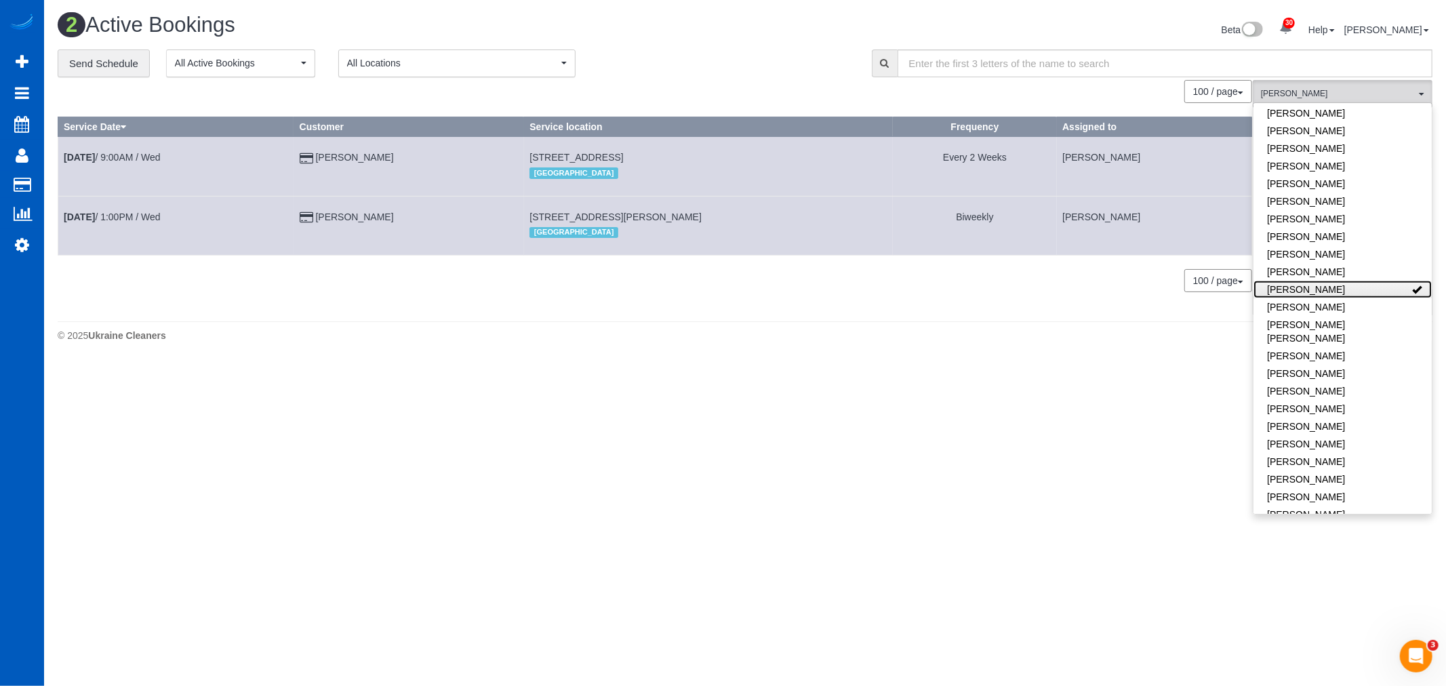
click at [1351, 281] on link "[PERSON_NAME]" at bounding box center [1342, 290] width 178 height 18
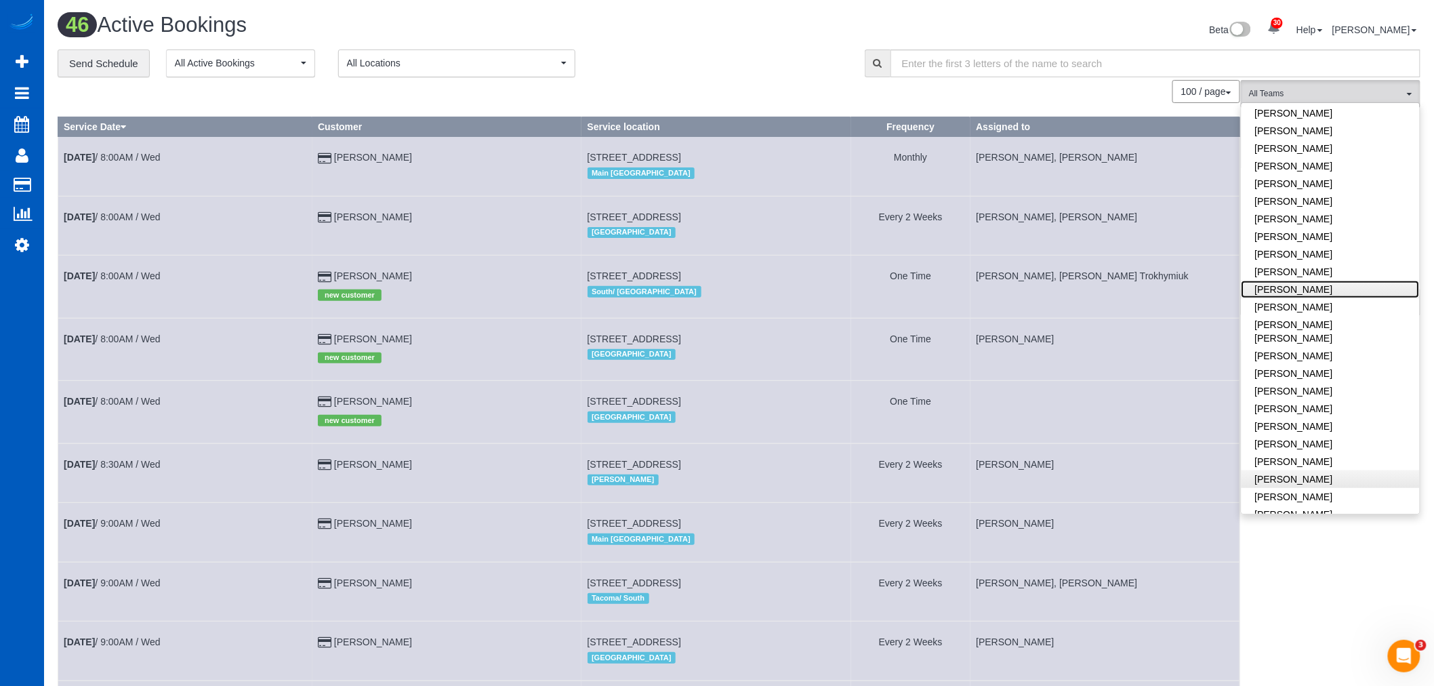
scroll to position [527, 0]
click at [1330, 289] on link "[PERSON_NAME]" at bounding box center [1331, 298] width 178 height 18
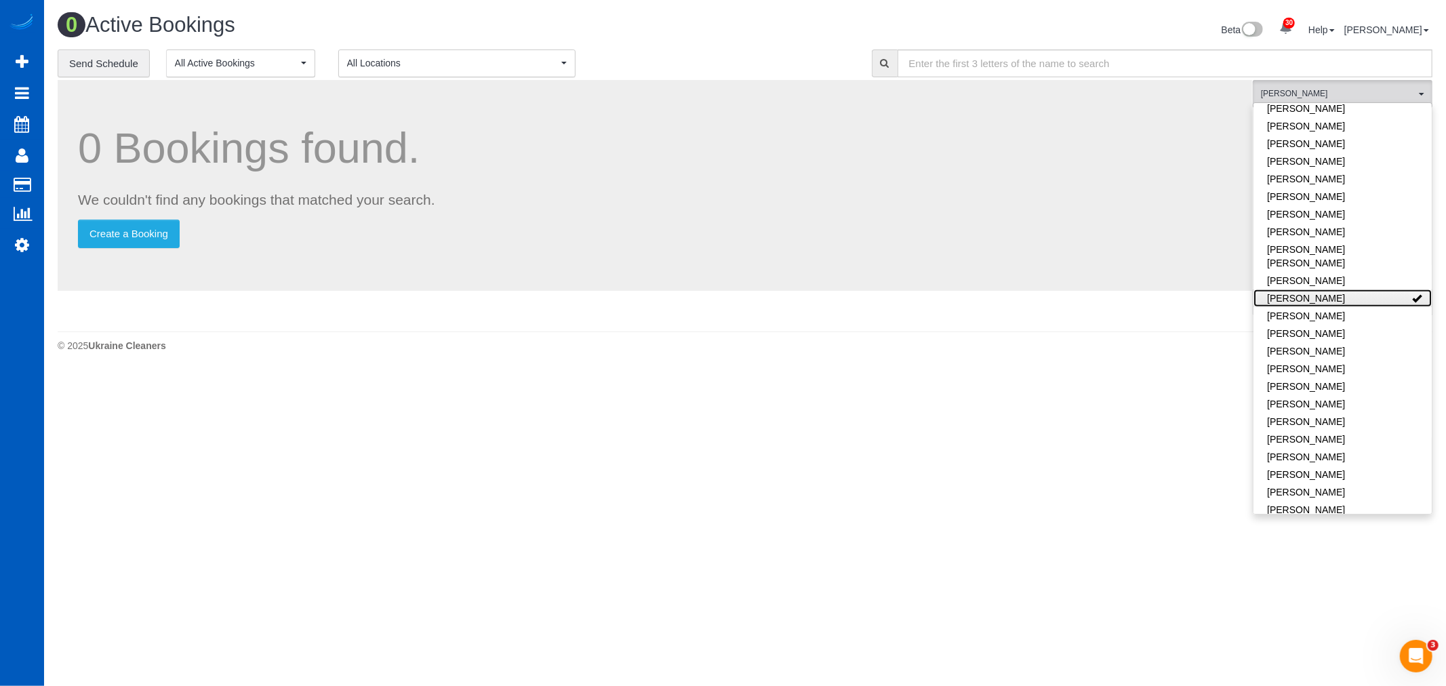
click at [1315, 289] on link "[PERSON_NAME]" at bounding box center [1342, 298] width 178 height 18
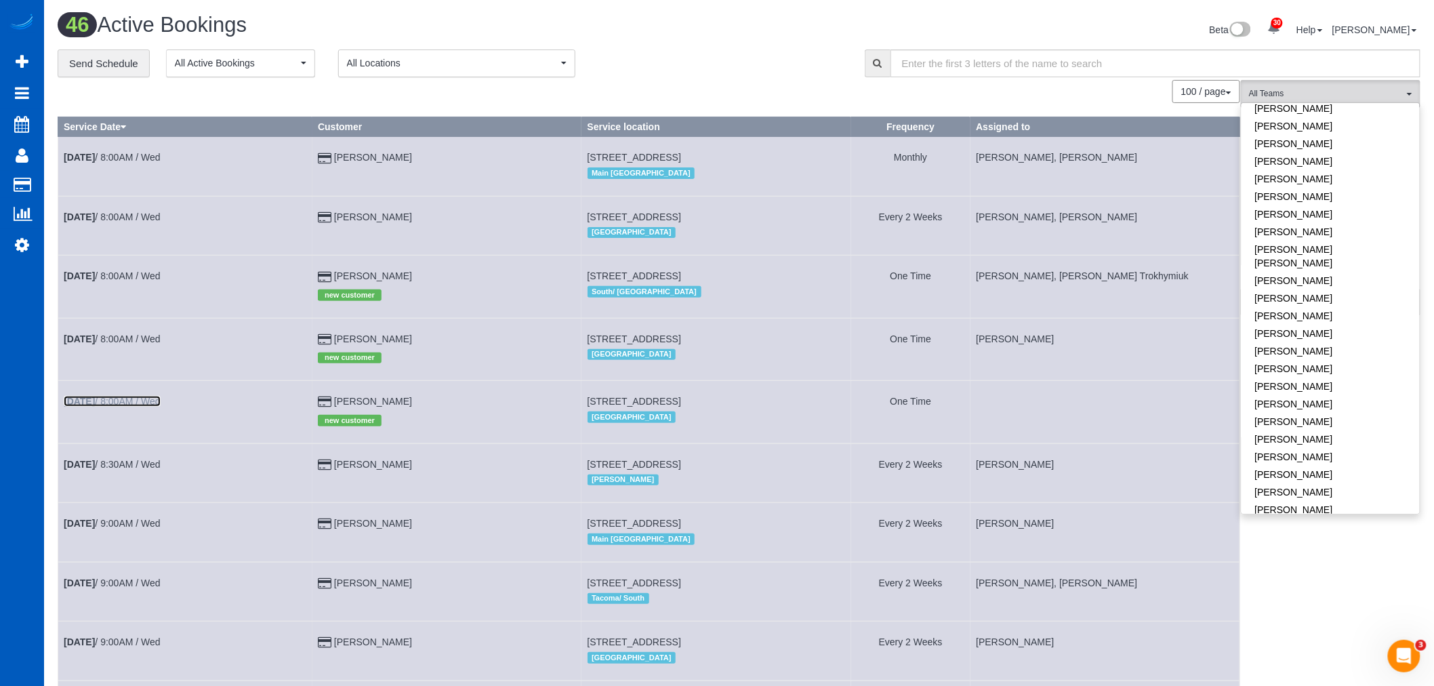
click at [113, 407] on link "Aug 13th / 8:00AM / Wed" at bounding box center [112, 401] width 97 height 11
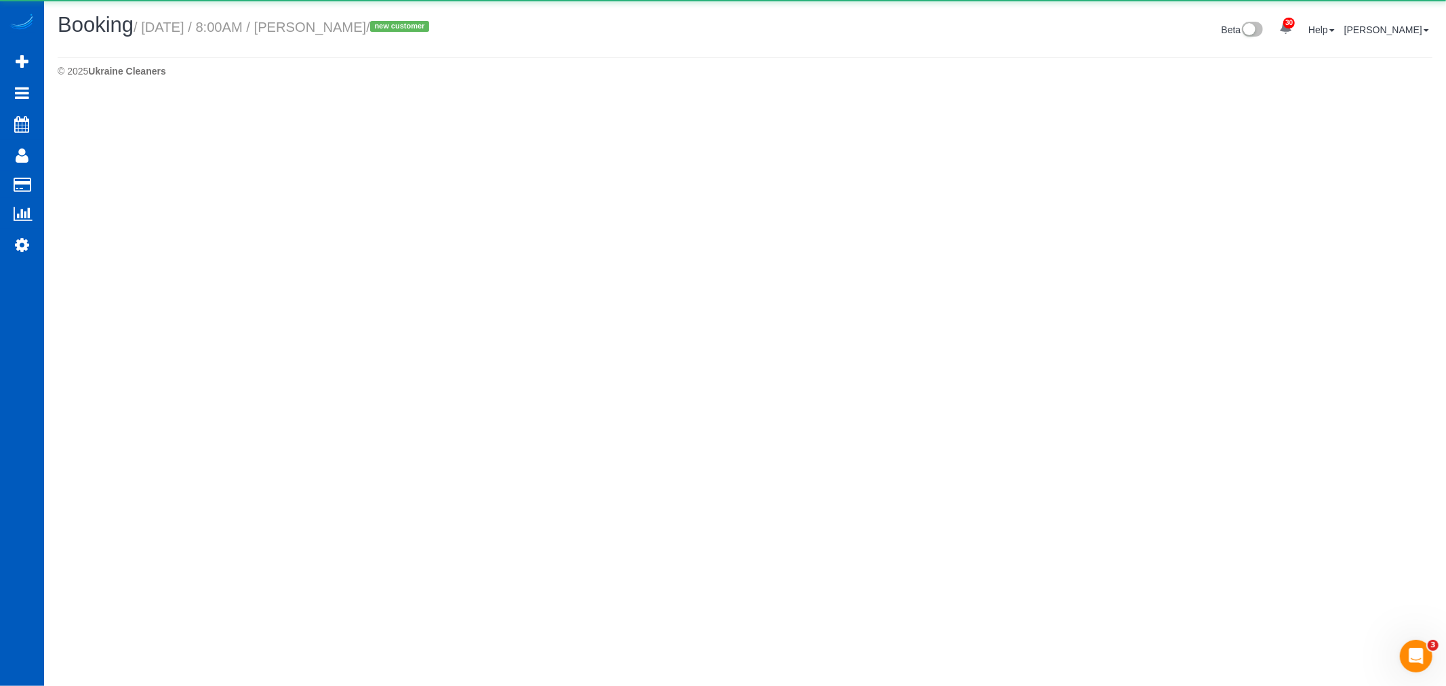
select select "WA"
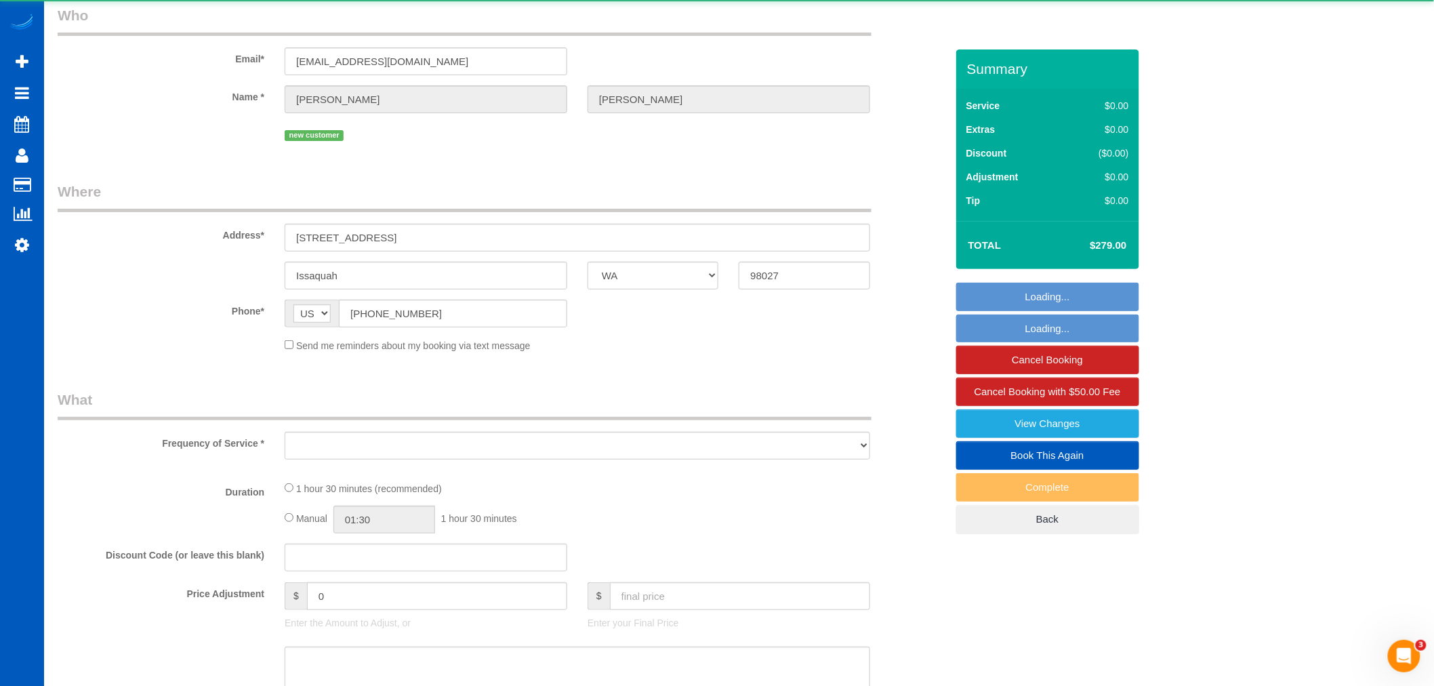
select select "object:166937"
select select "string:fspay-2829192a-4ab6-4c4e-9849-da507fef2871"
select select "199"
select select "spot490"
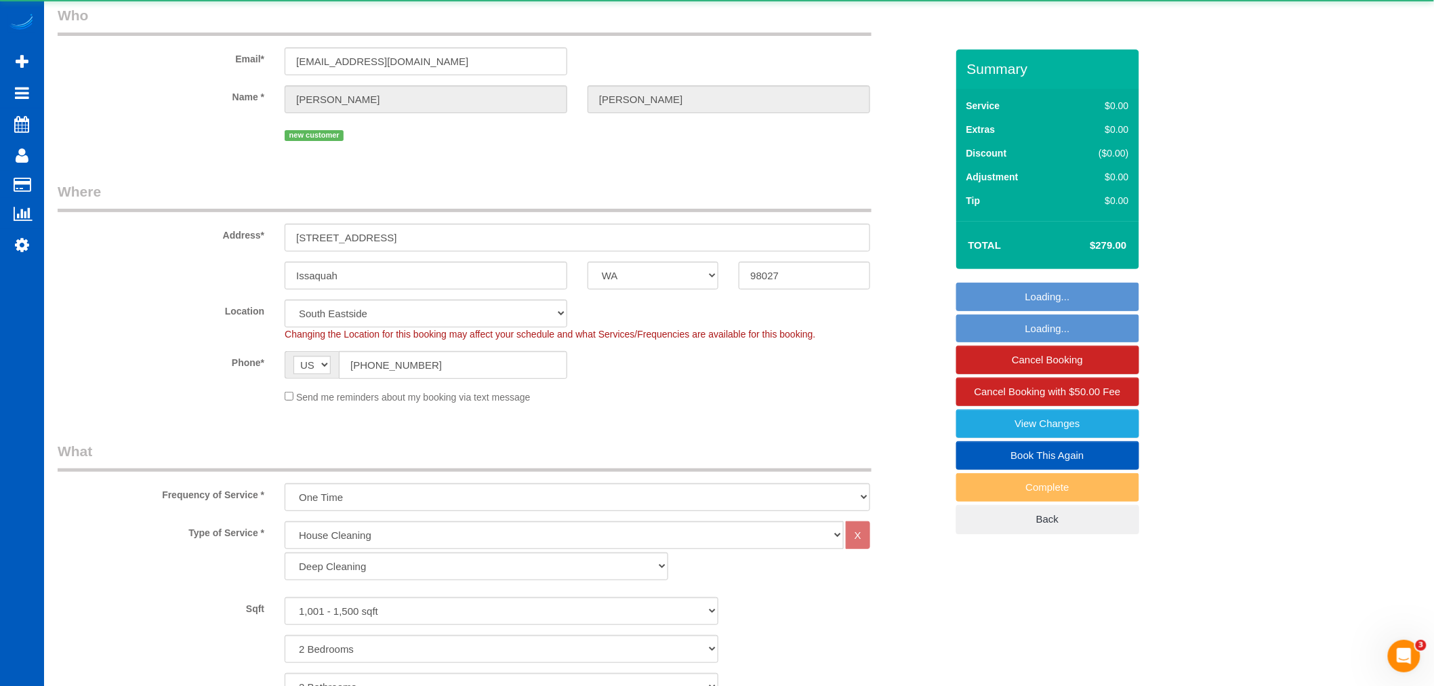
select select "object:167152"
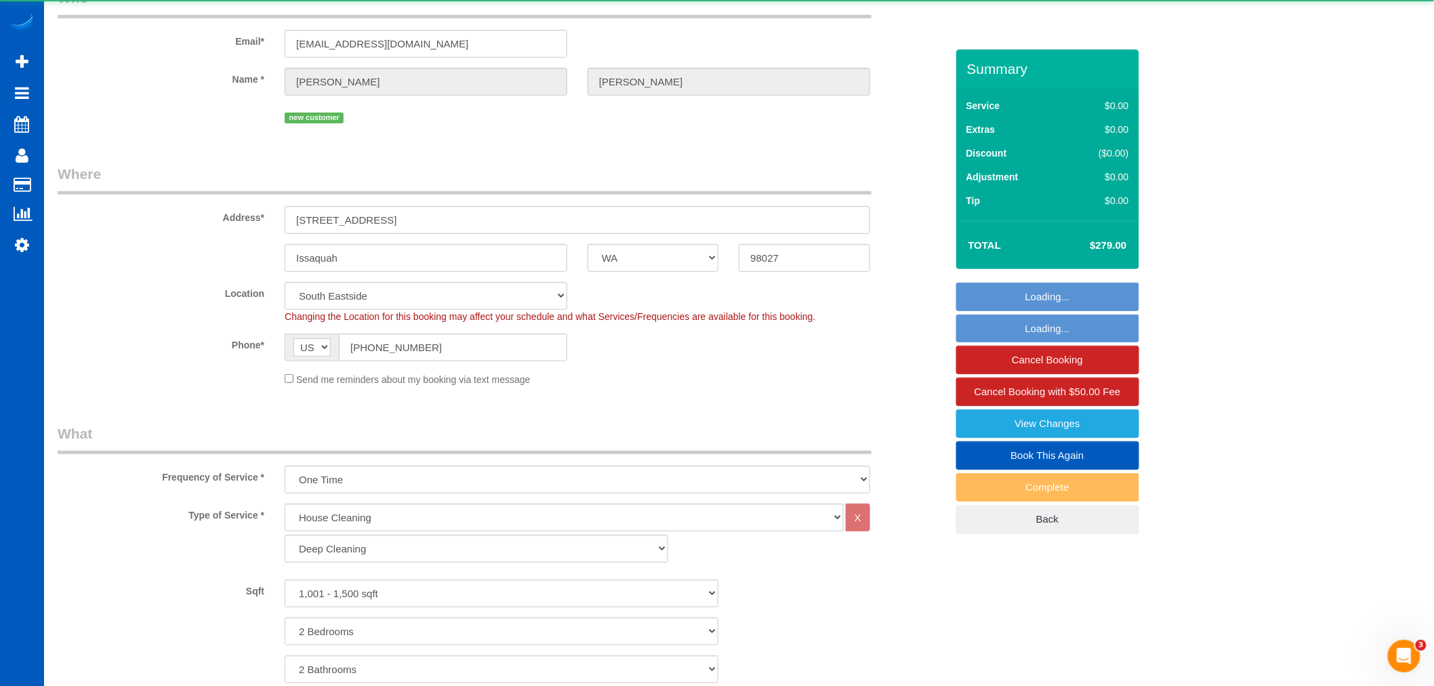
select select "number:8"
select select "1001"
select select "2"
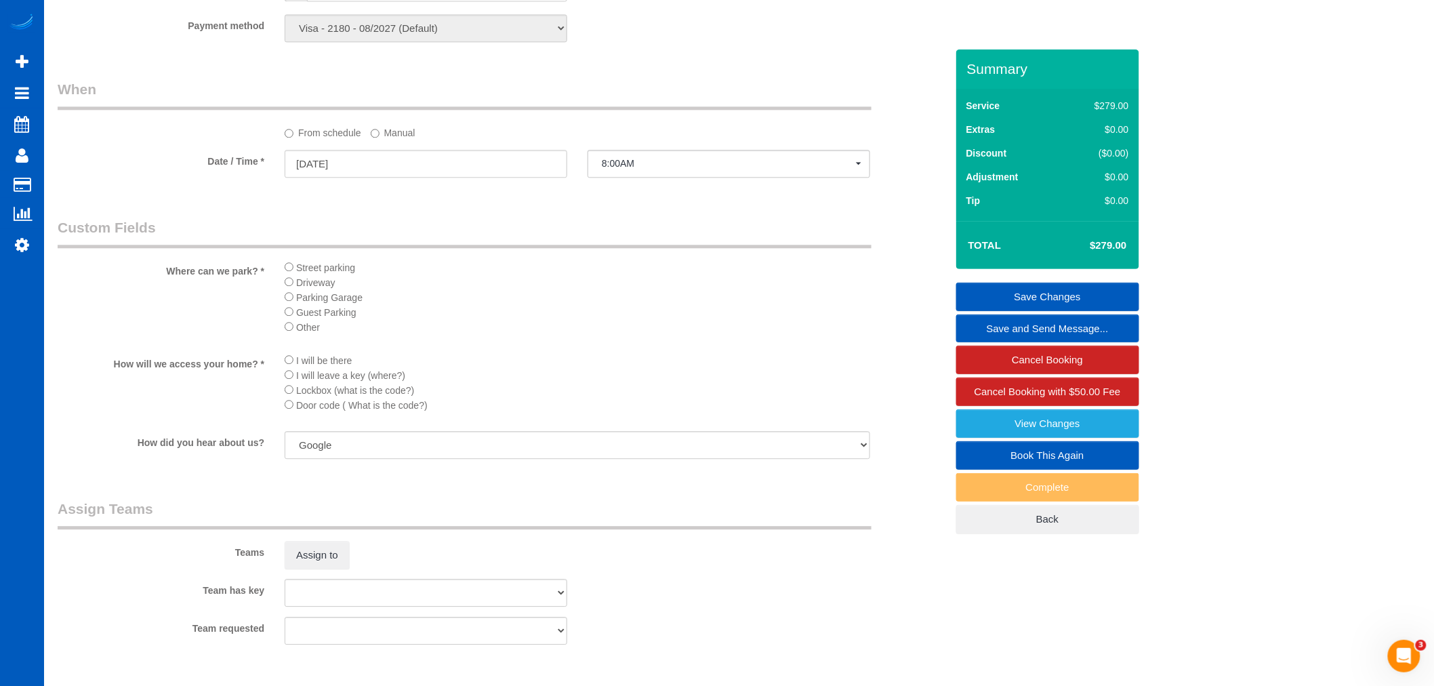
scroll to position [1431, 0]
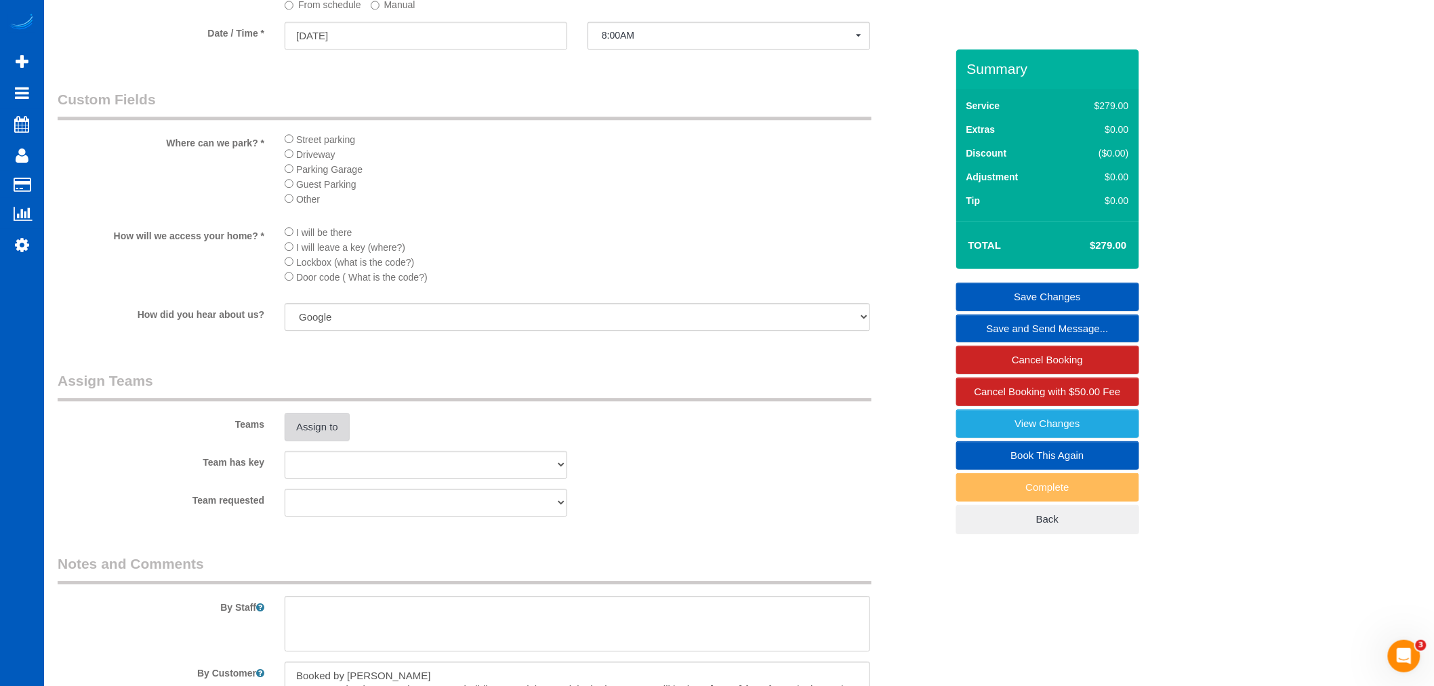
click at [310, 441] on button "Assign to" at bounding box center [317, 427] width 65 height 28
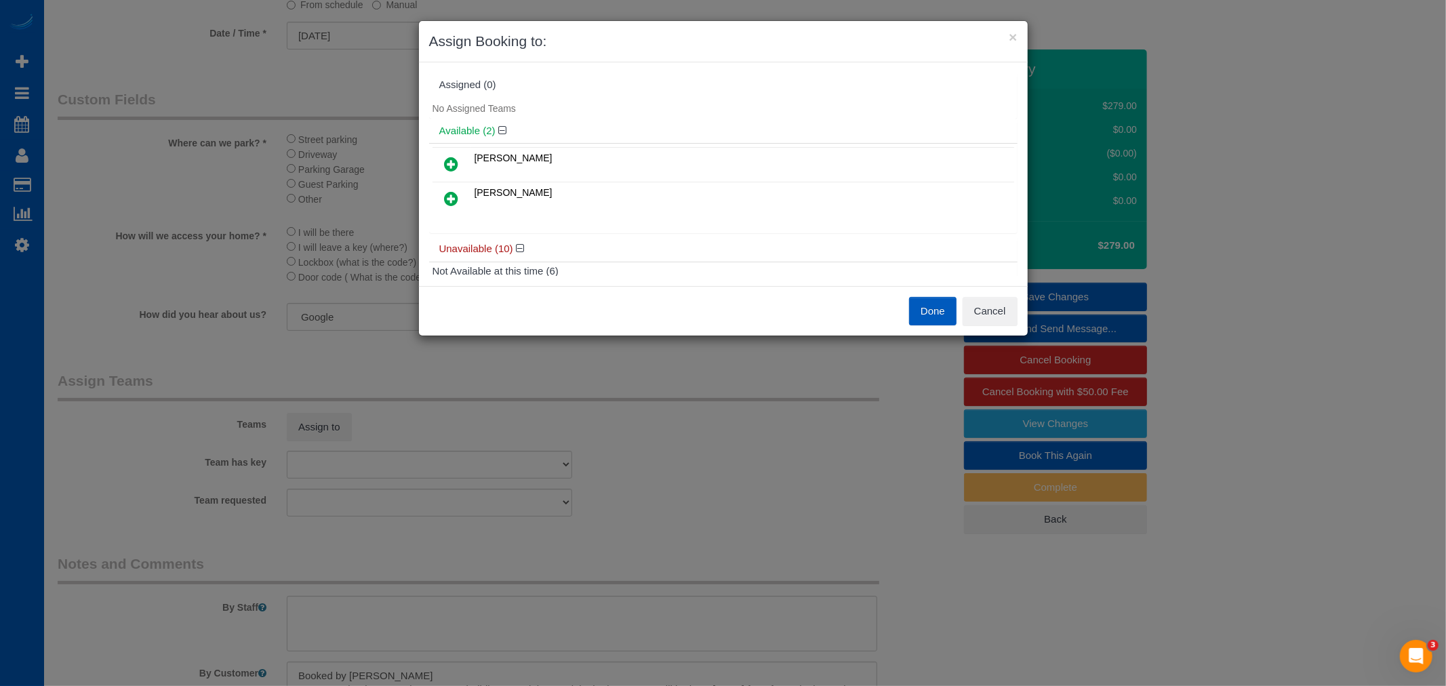
click at [458, 153] on link at bounding box center [452, 164] width 32 height 27
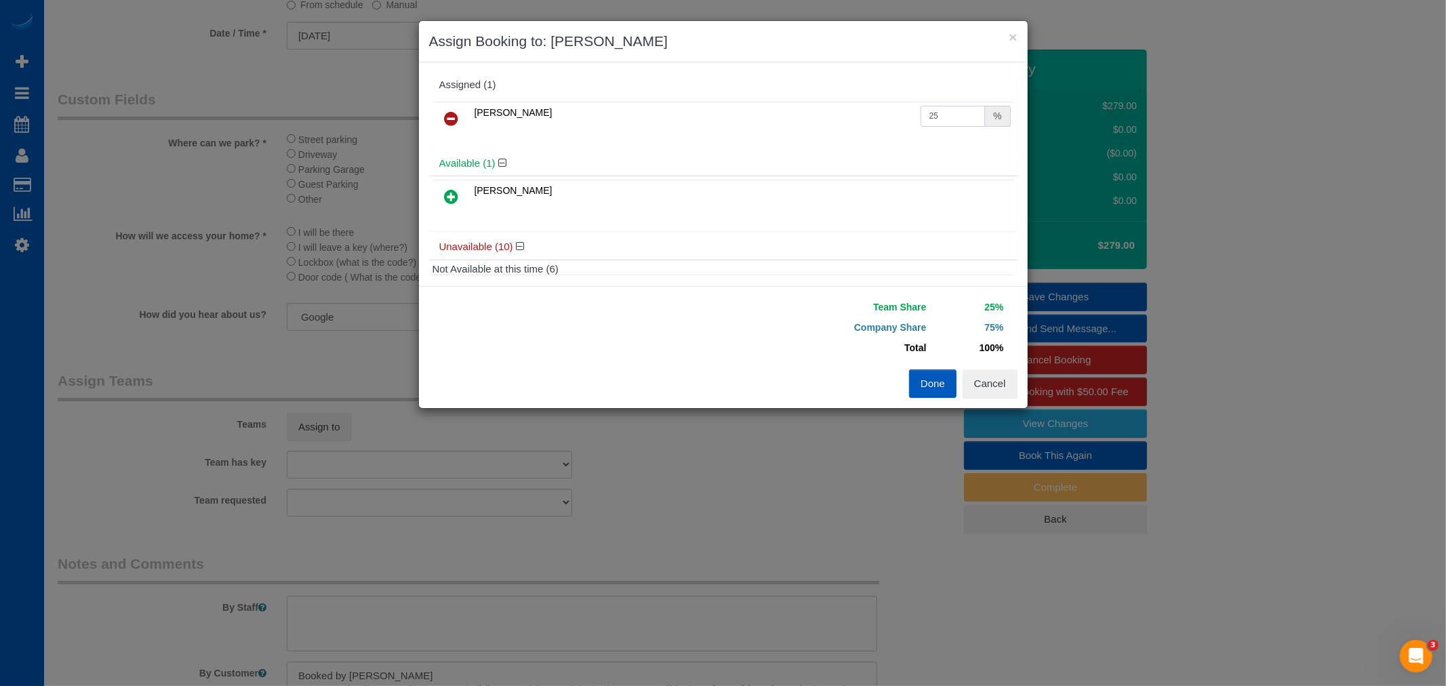
drag, startPoint x: 947, startPoint y: 115, endPoint x: 773, endPoint y: 119, distance: 174.2
click at [773, 119] on tr "Kateryna Polishchuk 25 %" at bounding box center [722, 119] width 581 height 35
type input "50"
click at [973, 384] on button "Cancel" at bounding box center [989, 383] width 55 height 28
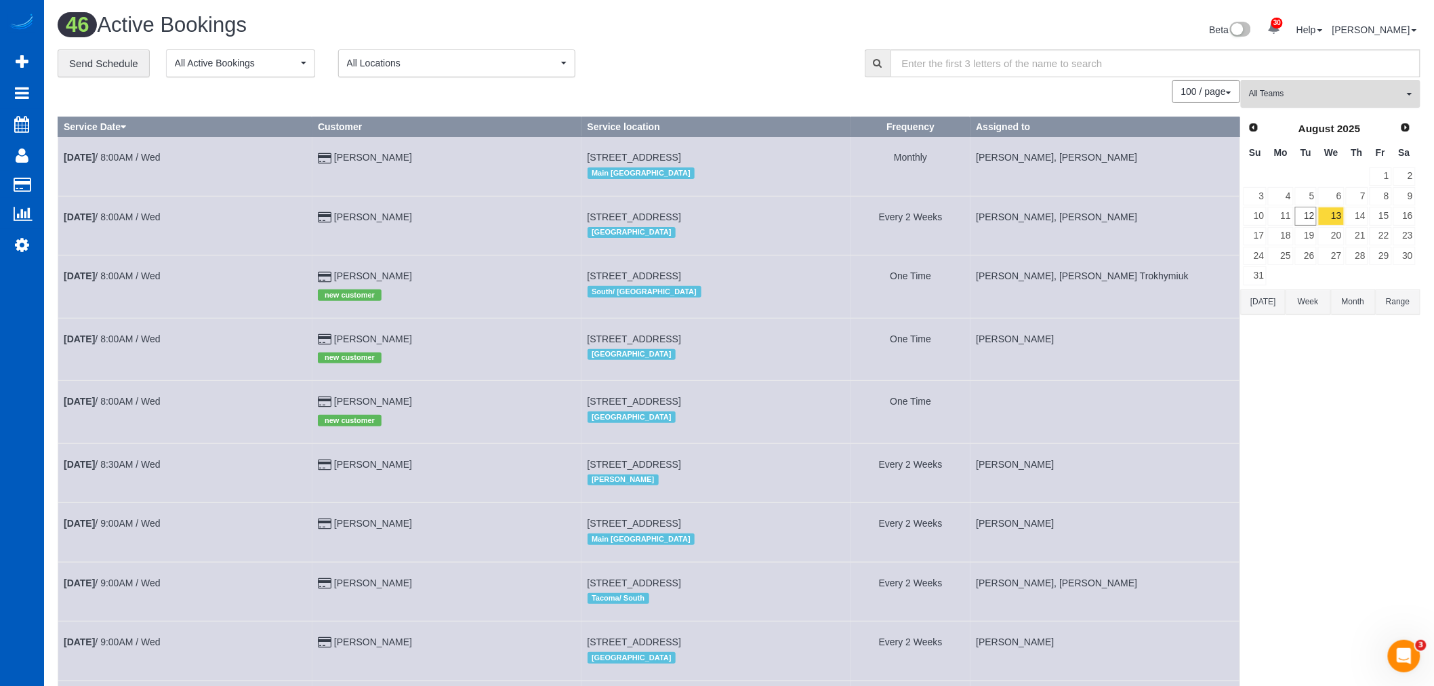
click at [1315, 89] on span "All Teams" at bounding box center [1326, 94] width 155 height 12
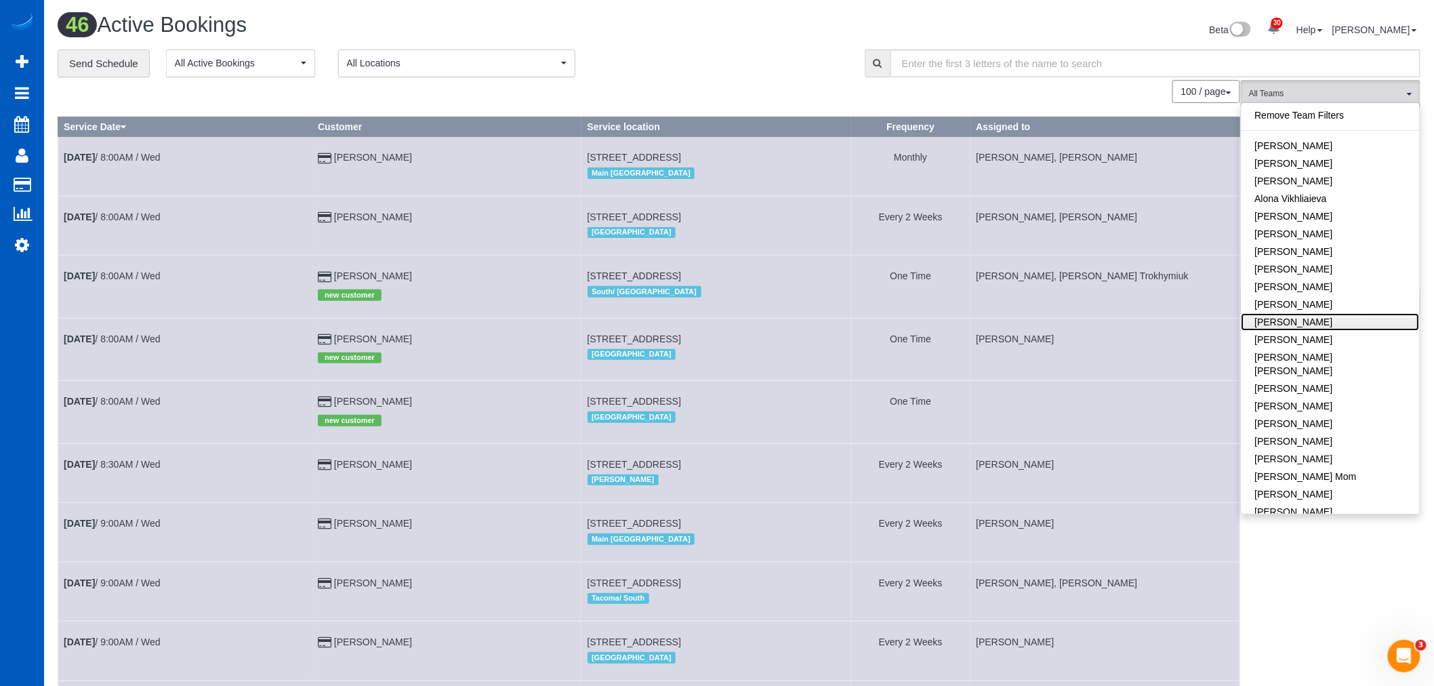
click at [1345, 326] on link "[PERSON_NAME]" at bounding box center [1331, 322] width 178 height 18
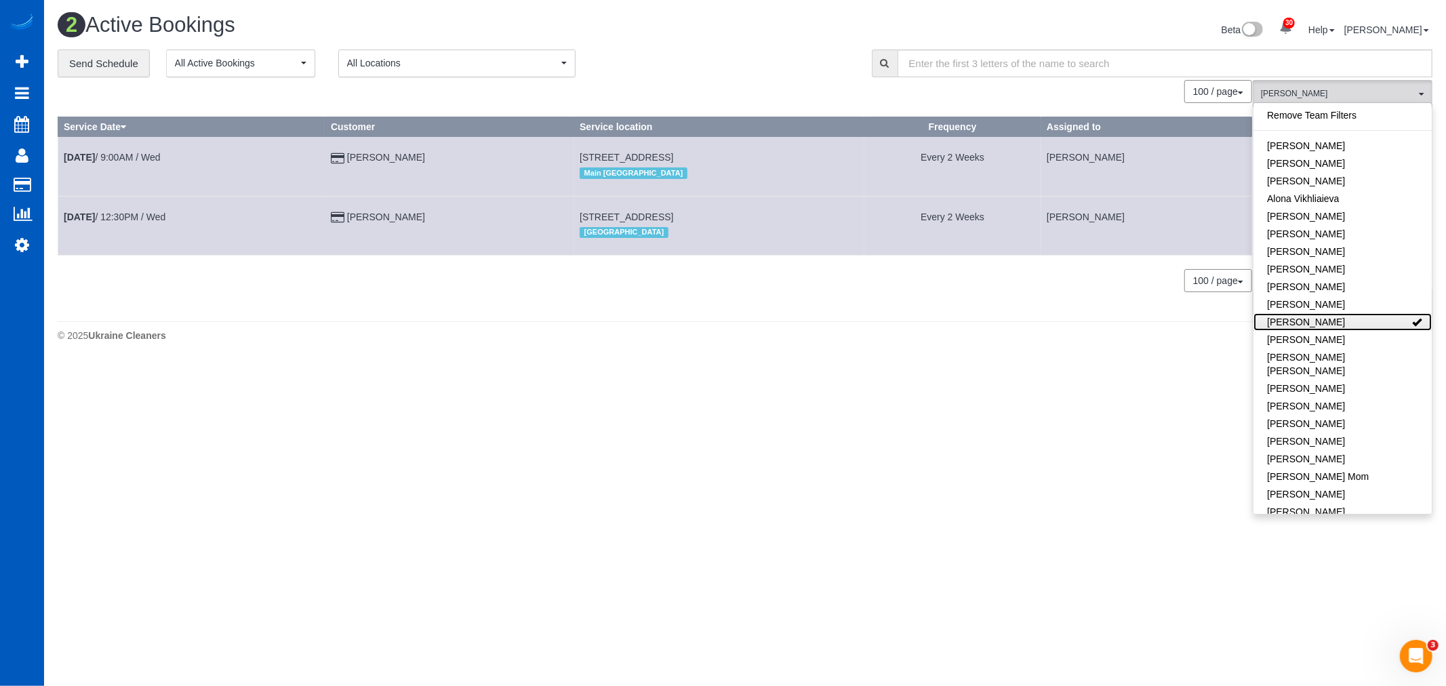
click at [1345, 326] on link "[PERSON_NAME]" at bounding box center [1342, 322] width 178 height 18
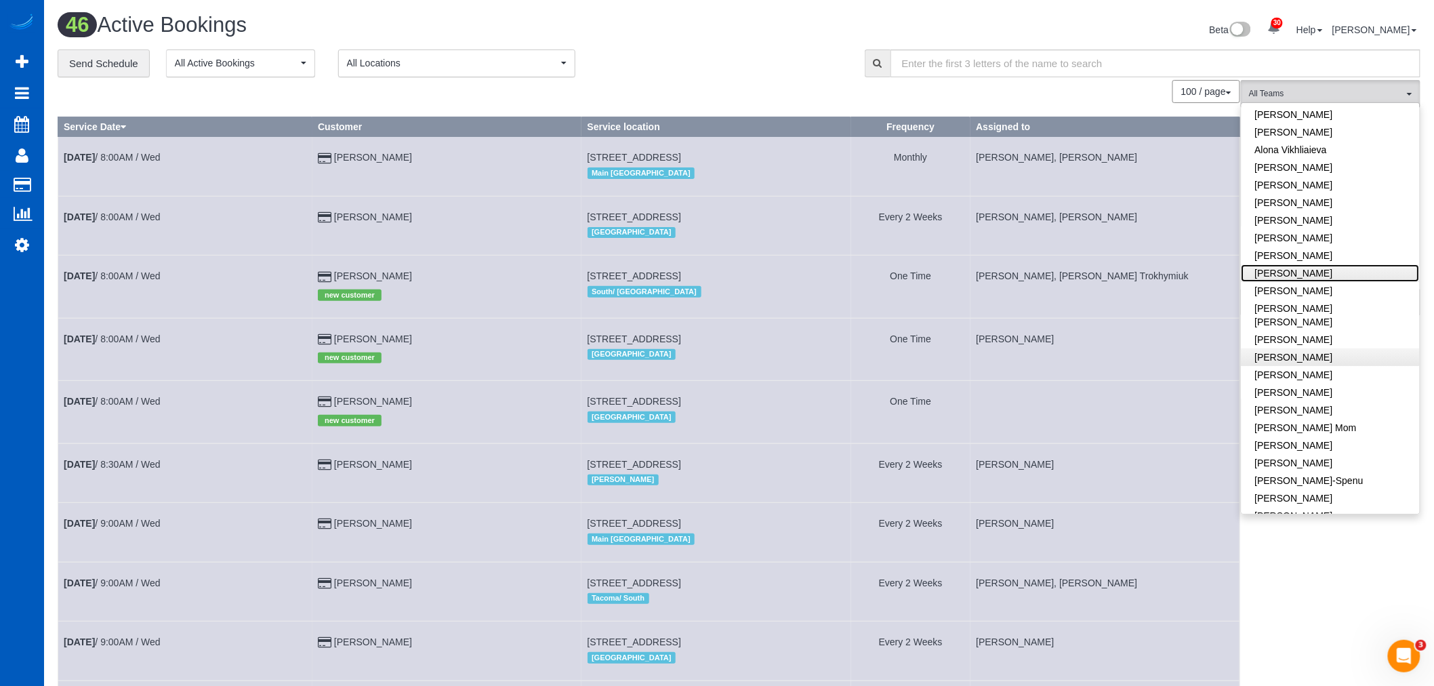
scroll to position [75, 0]
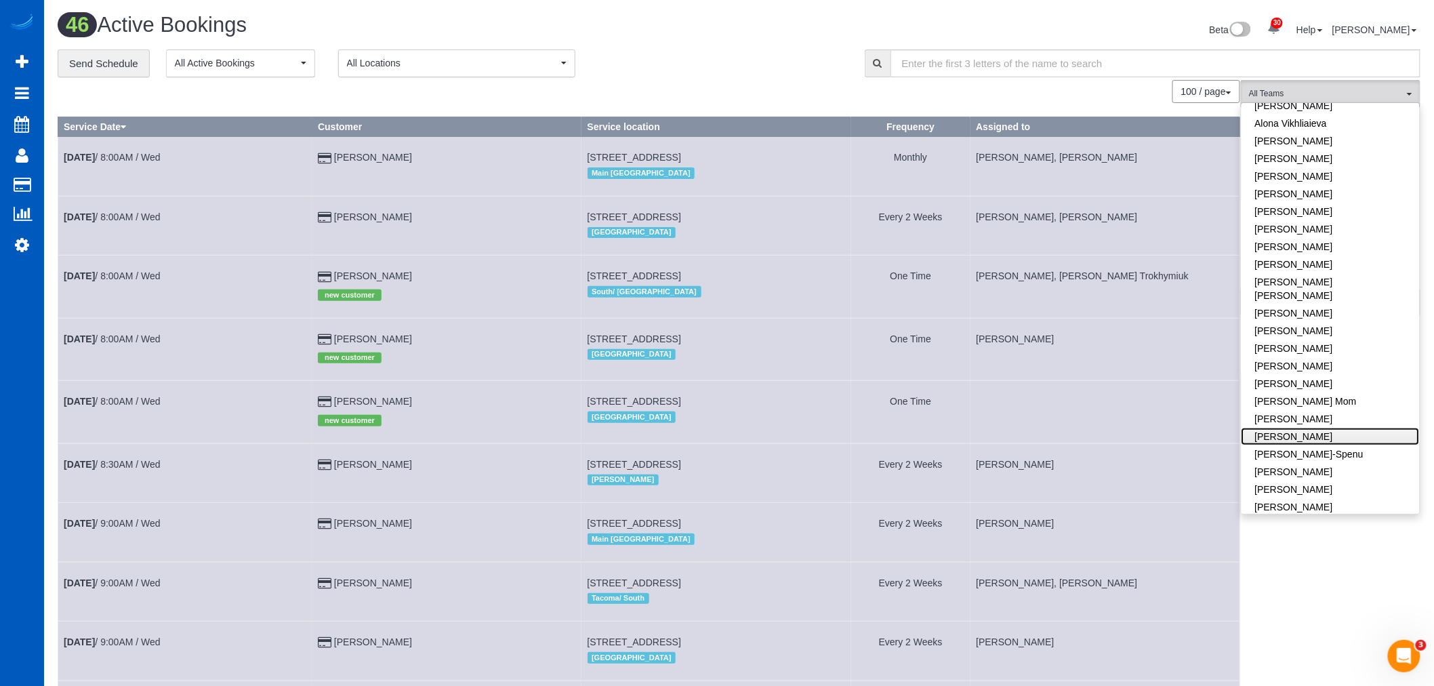
click at [1320, 428] on link "[PERSON_NAME]" at bounding box center [1331, 437] width 178 height 18
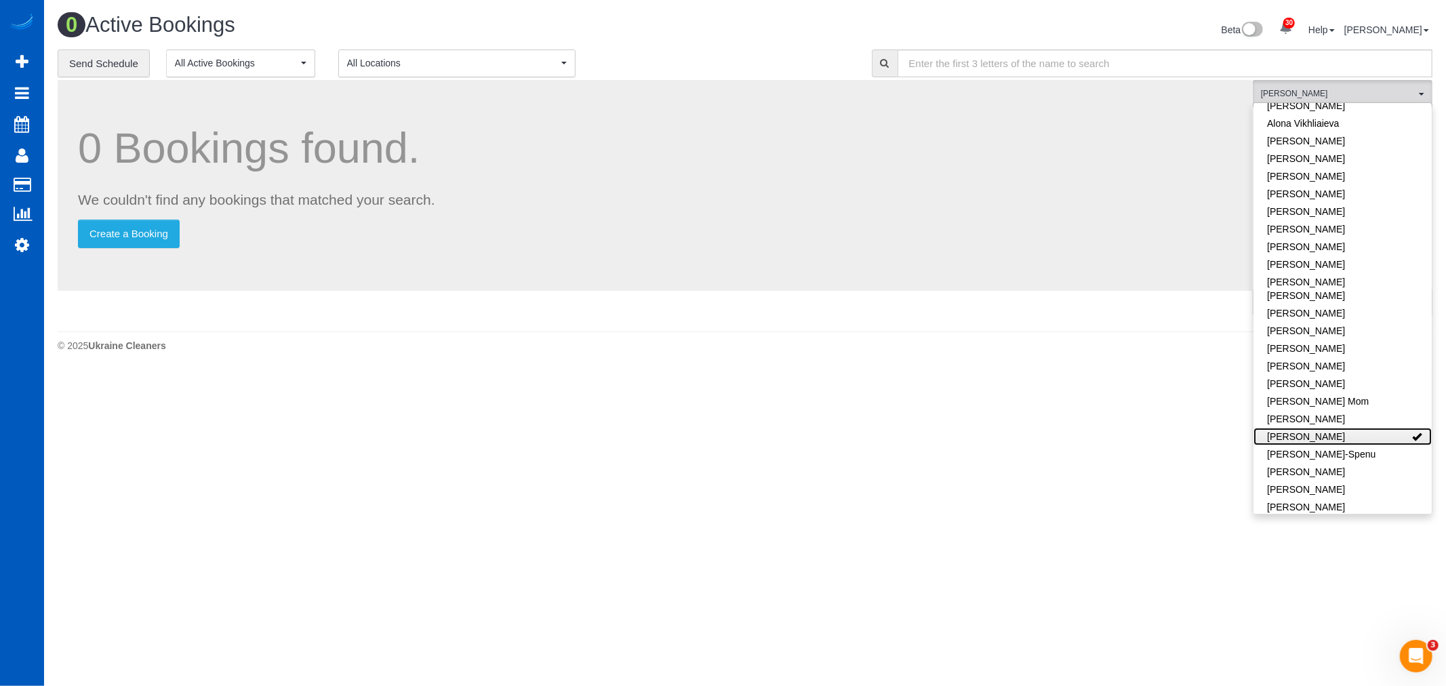
click at [1320, 428] on link "[PERSON_NAME]" at bounding box center [1342, 437] width 178 height 18
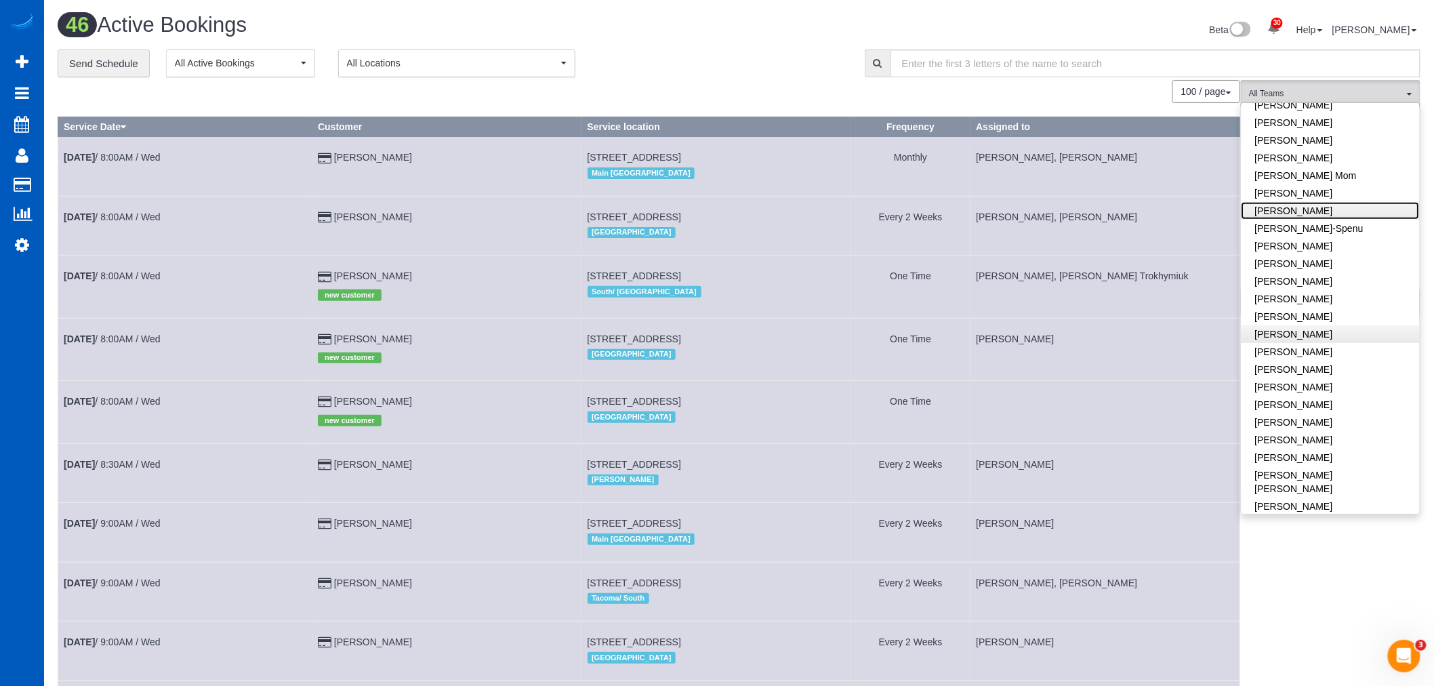
scroll to position [376, 0]
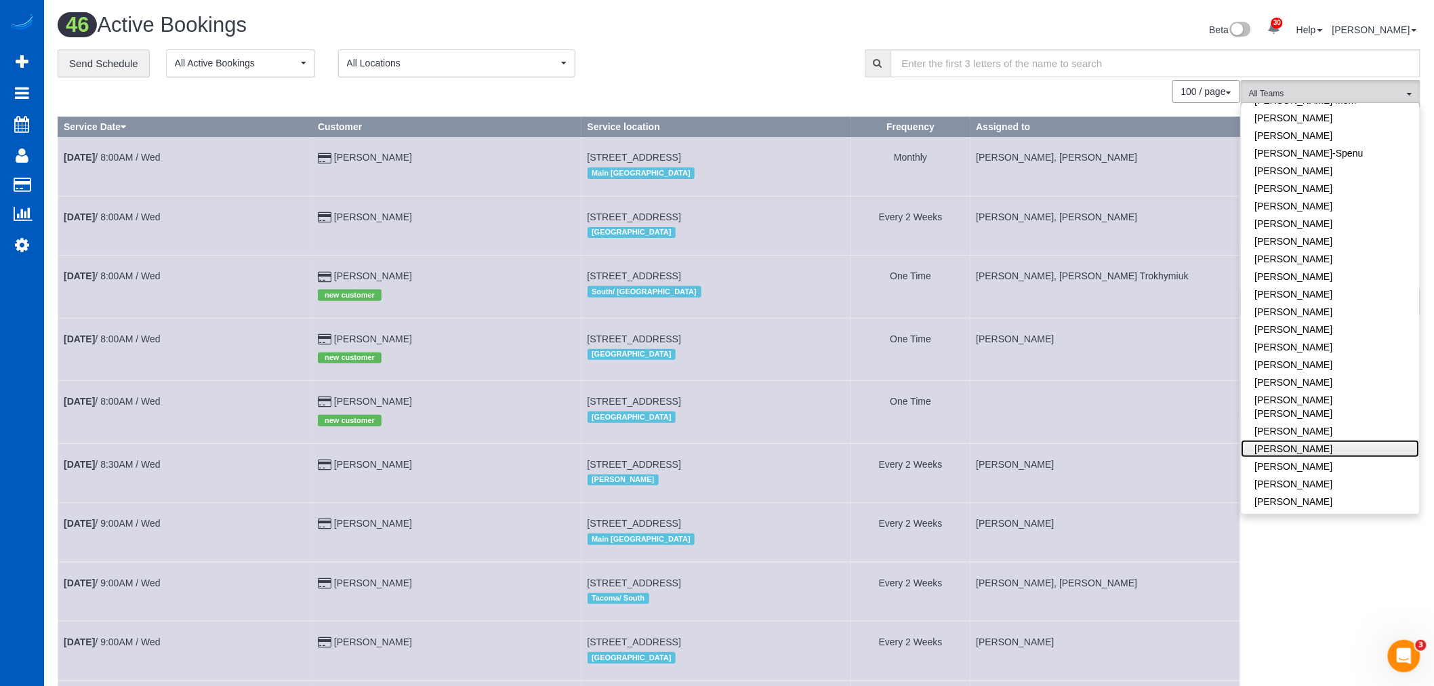
click at [1330, 440] on link "[PERSON_NAME]" at bounding box center [1331, 449] width 178 height 18
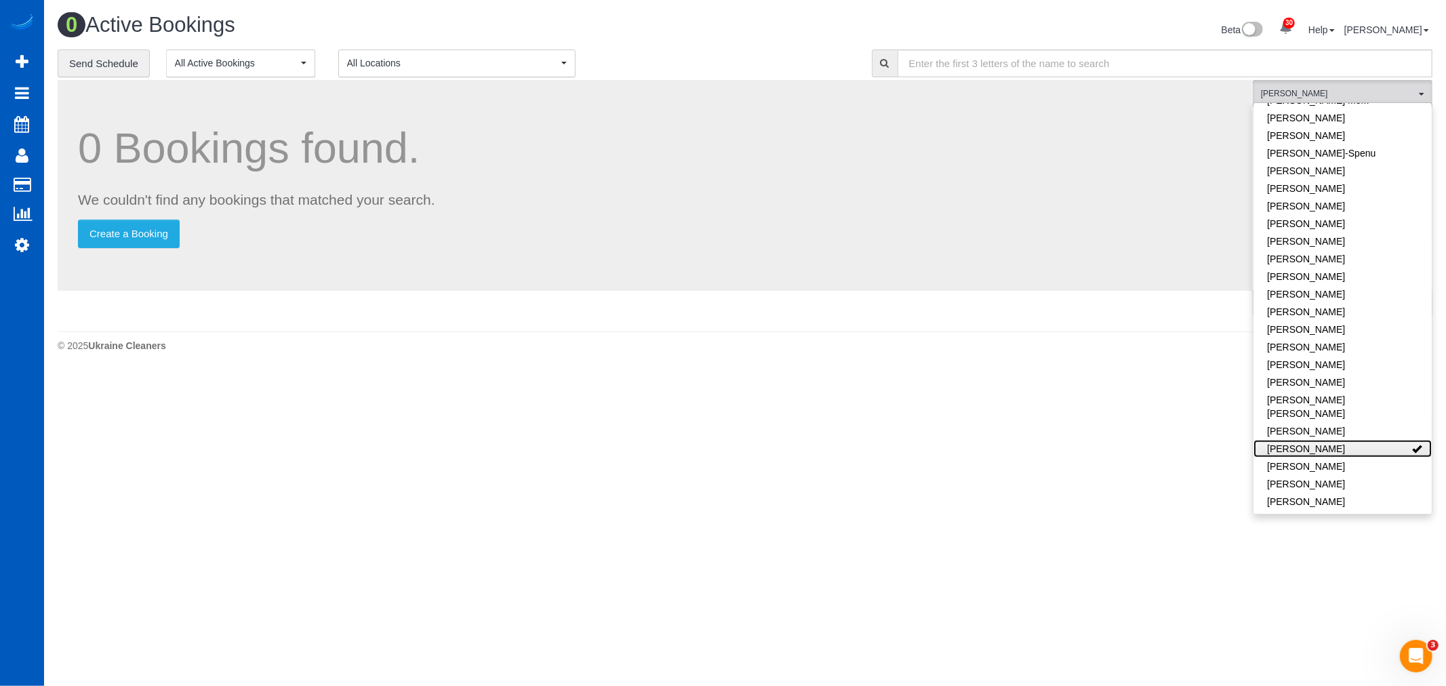
click at [1330, 440] on link "[PERSON_NAME]" at bounding box center [1342, 449] width 178 height 18
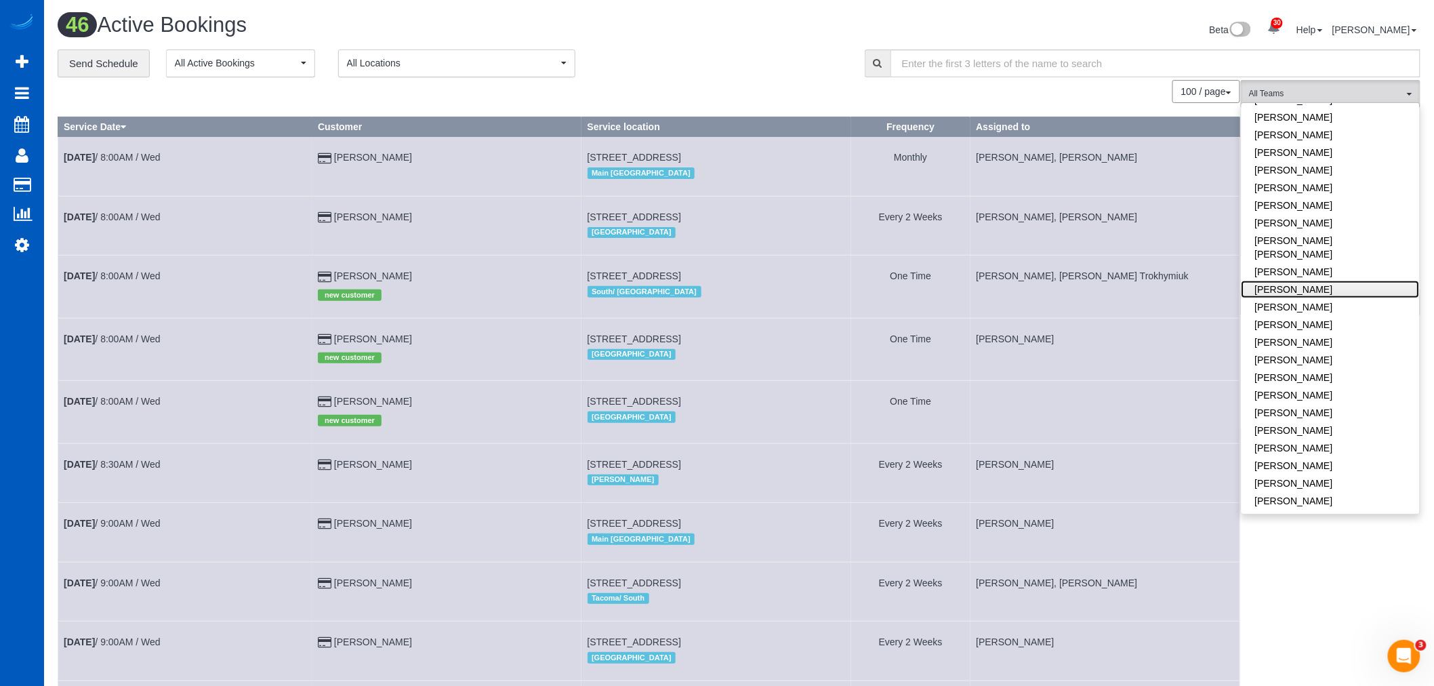
scroll to position [602, 0]
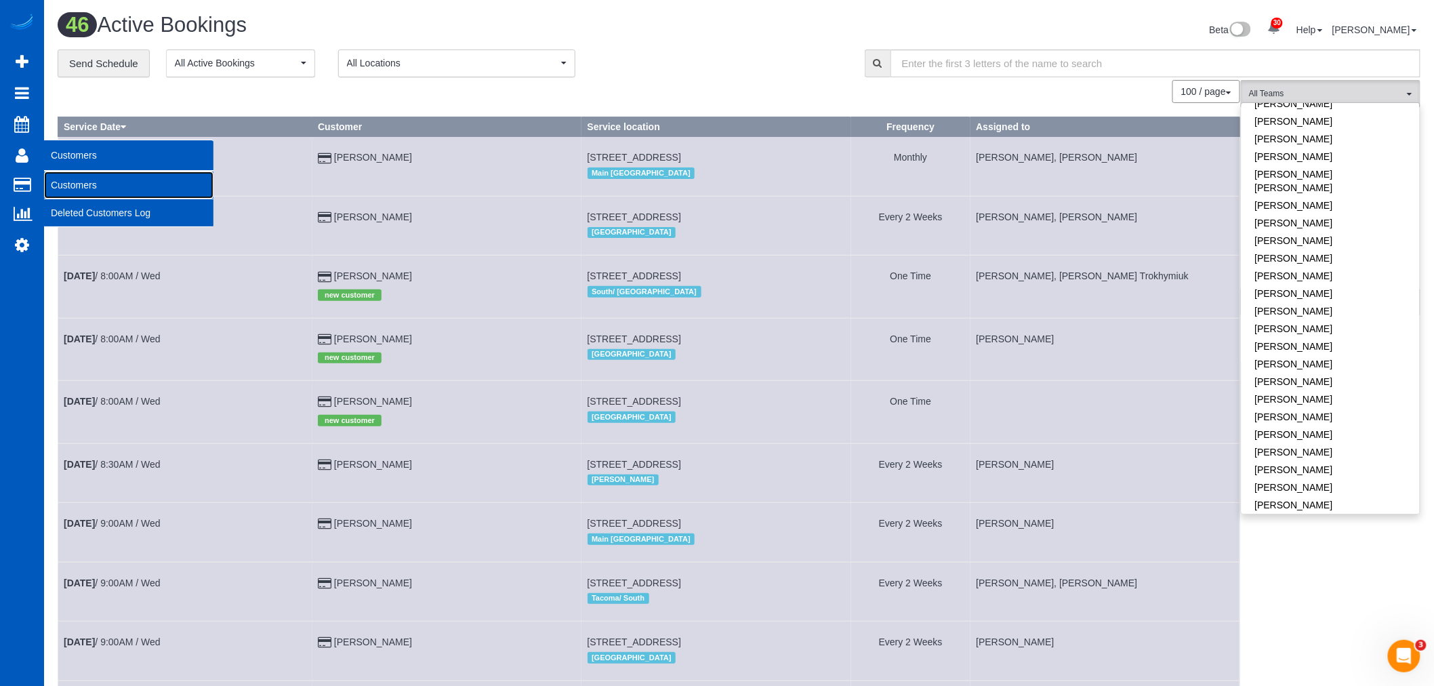
drag, startPoint x: 89, startPoint y: 186, endPoint x: 109, endPoint y: 184, distance: 19.7
click at [89, 186] on link "Customers" at bounding box center [128, 184] width 169 height 27
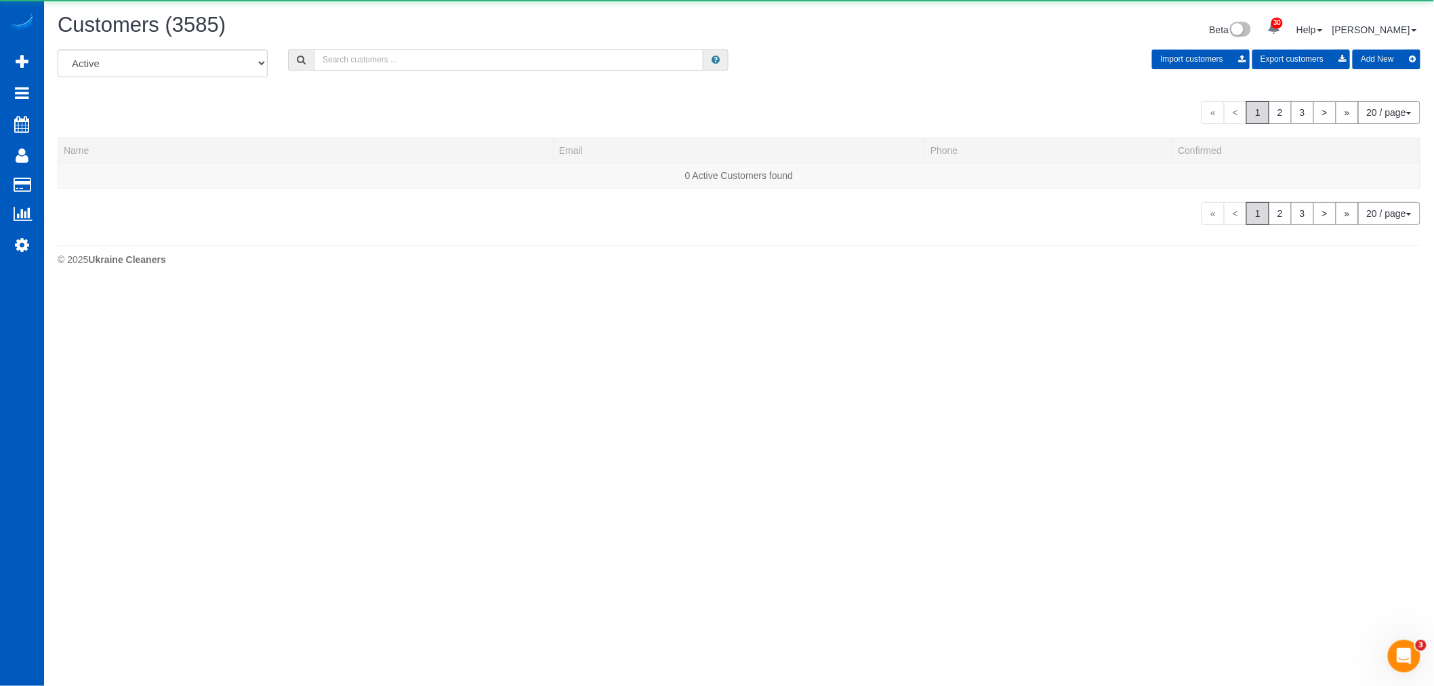
click at [396, 66] on input "text" at bounding box center [509, 59] width 390 height 21
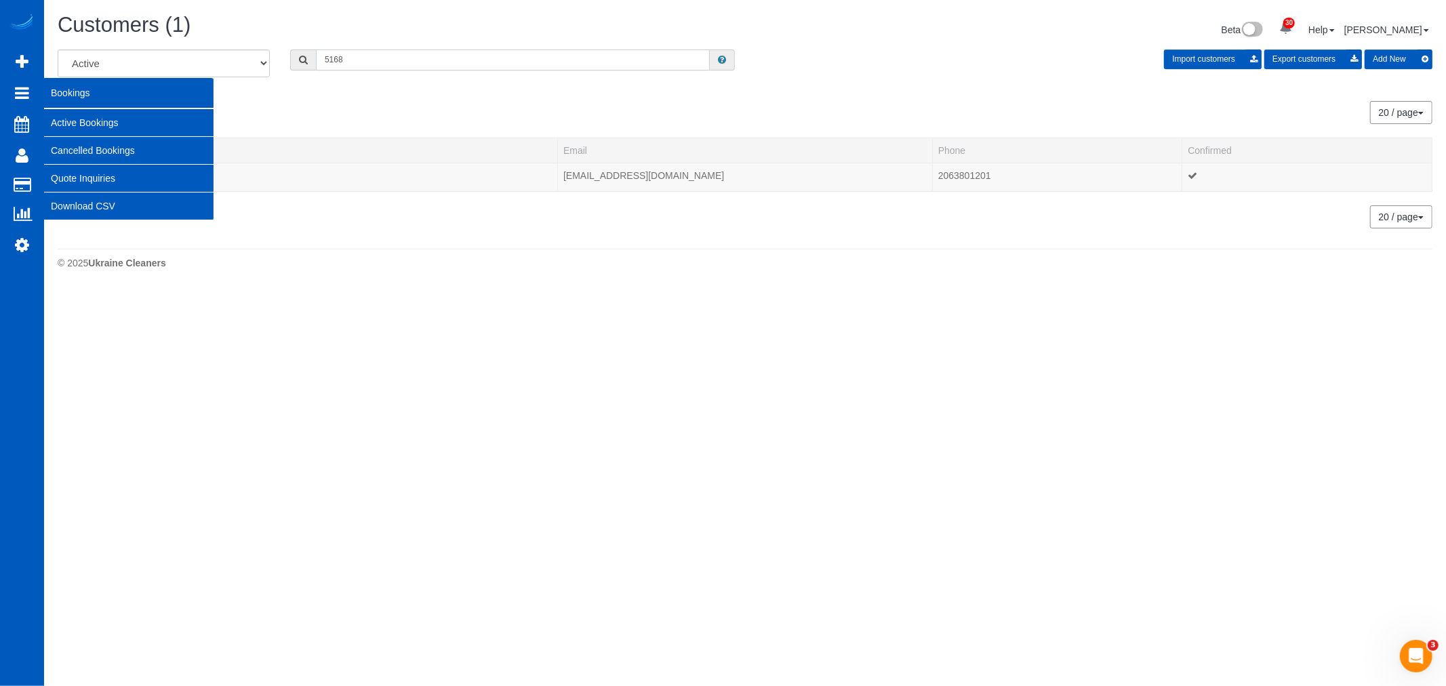
type input "5168"
click at [127, 131] on link "Active Bookings" at bounding box center [128, 122] width 169 height 27
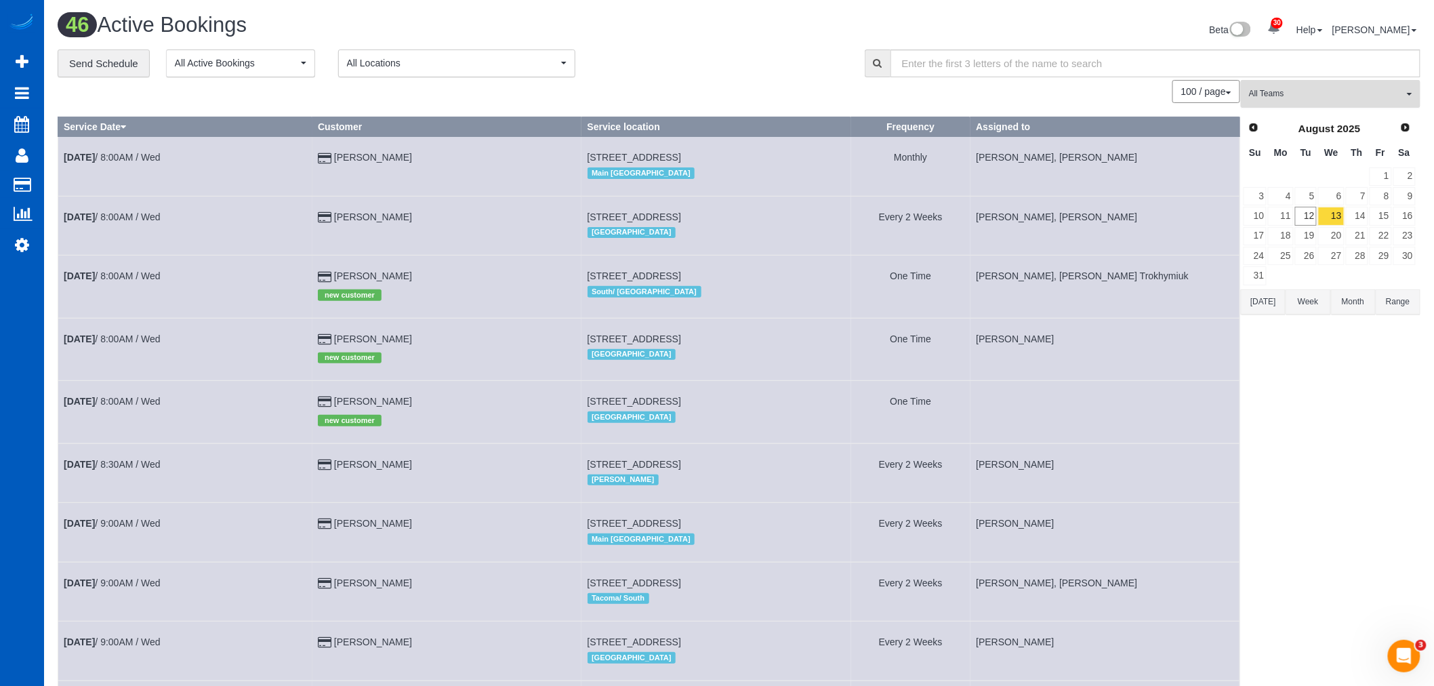
click at [1343, 97] on span "All Teams" at bounding box center [1326, 94] width 155 height 12
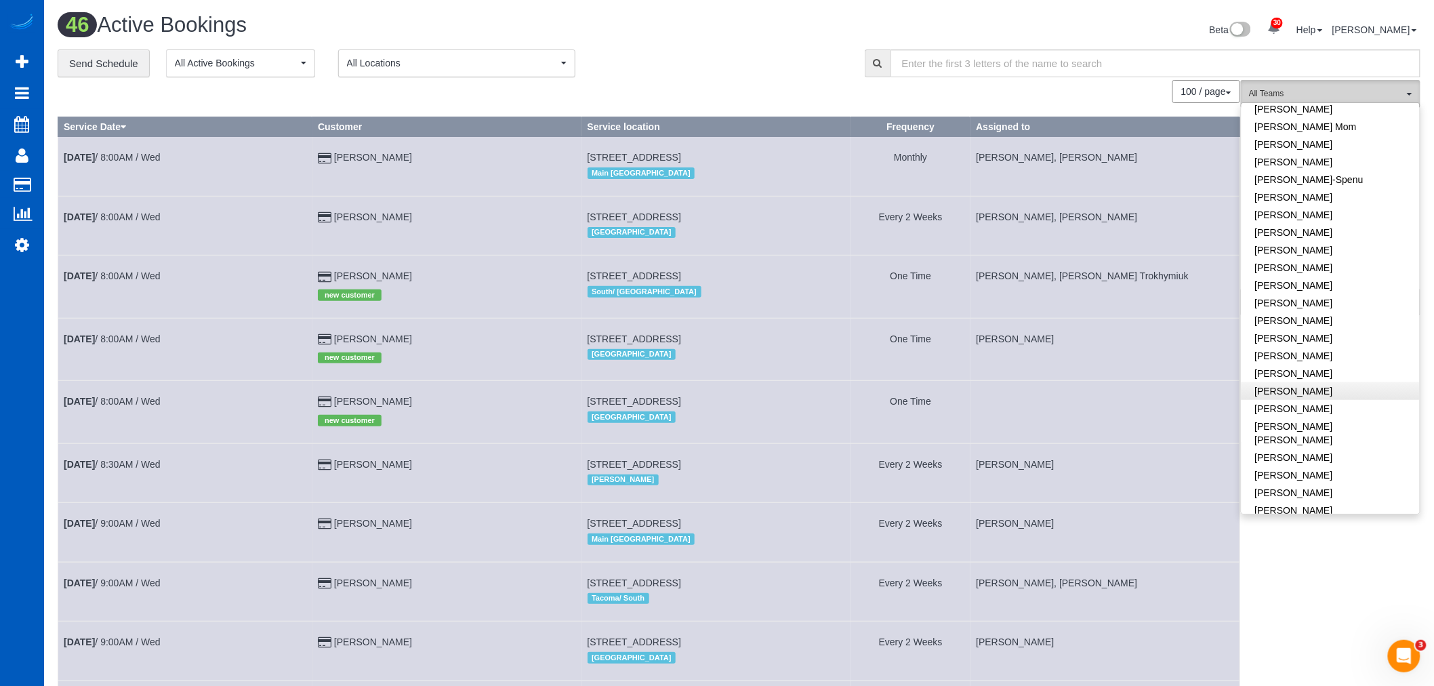
scroll to position [376, 0]
click at [1326, 440] on link "[PERSON_NAME]" at bounding box center [1331, 449] width 178 height 18
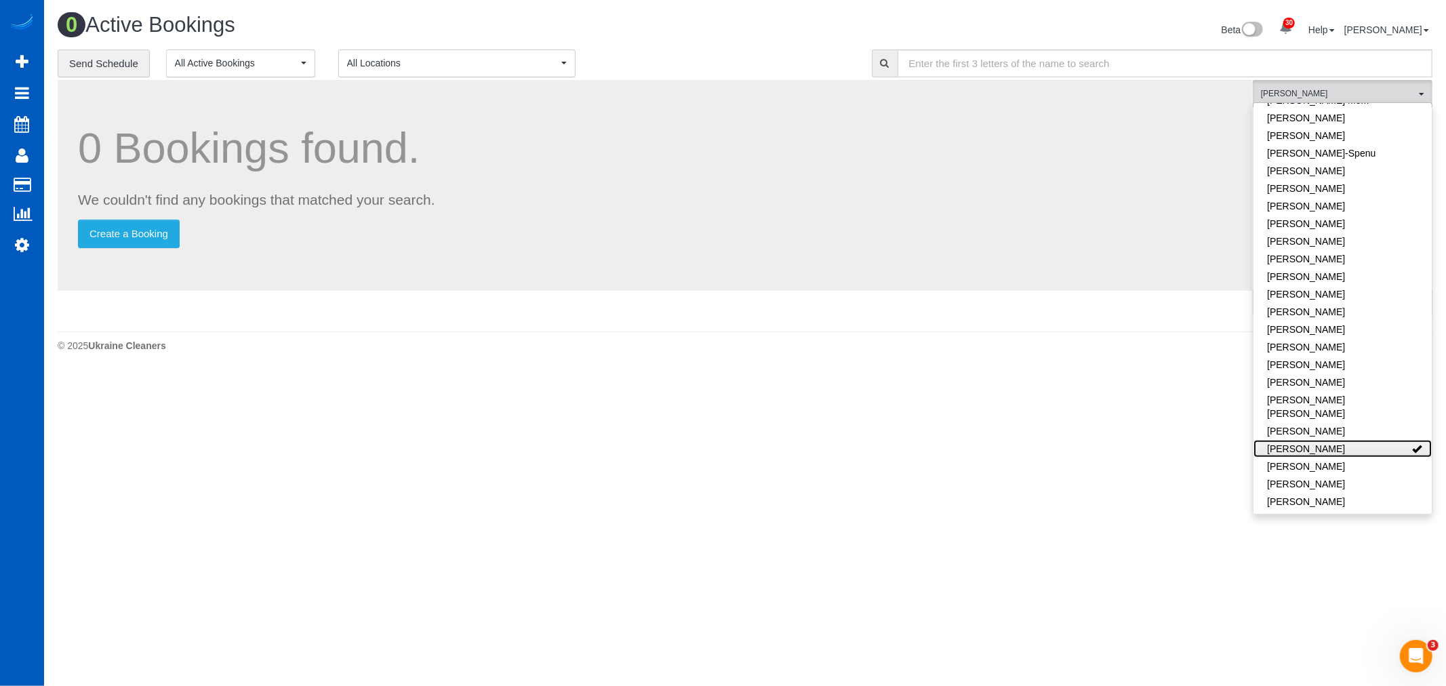
click at [1326, 440] on link "[PERSON_NAME]" at bounding box center [1342, 449] width 178 height 18
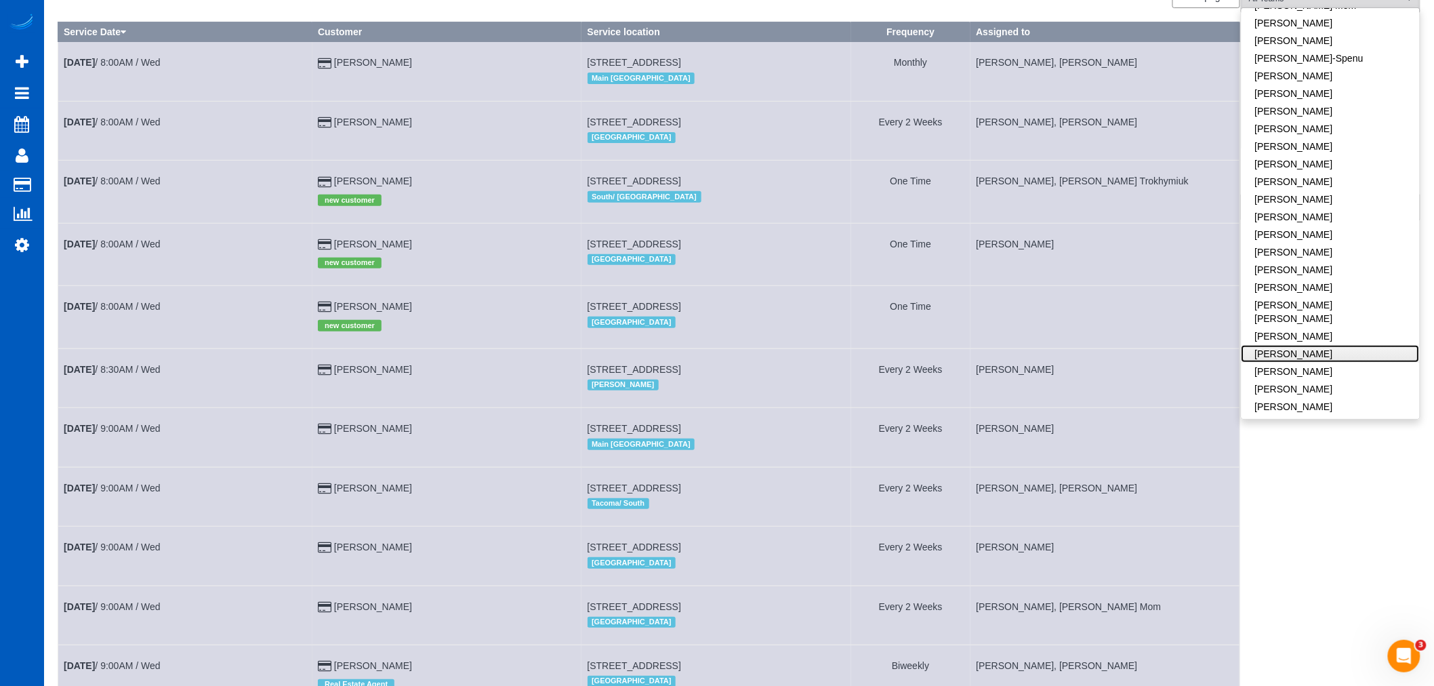
scroll to position [0, 0]
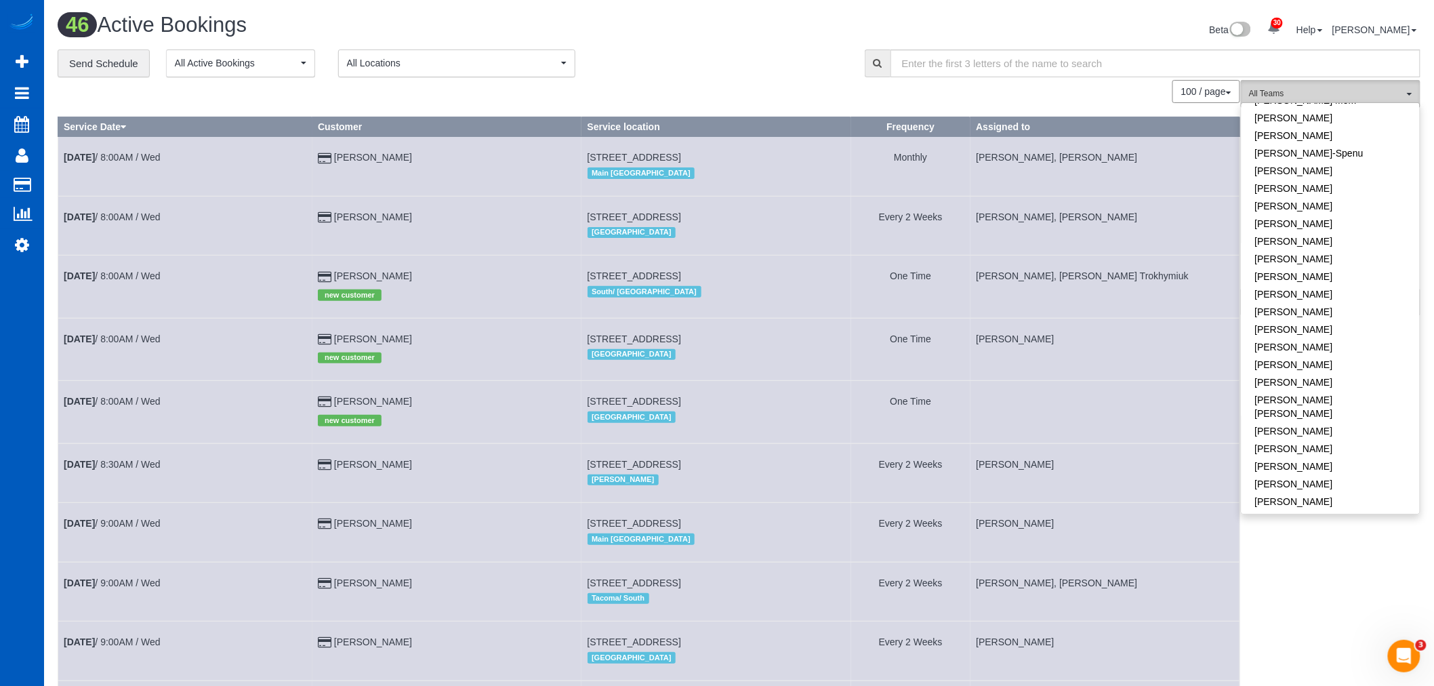
click at [1339, 94] on span "All Teams" at bounding box center [1326, 94] width 155 height 12
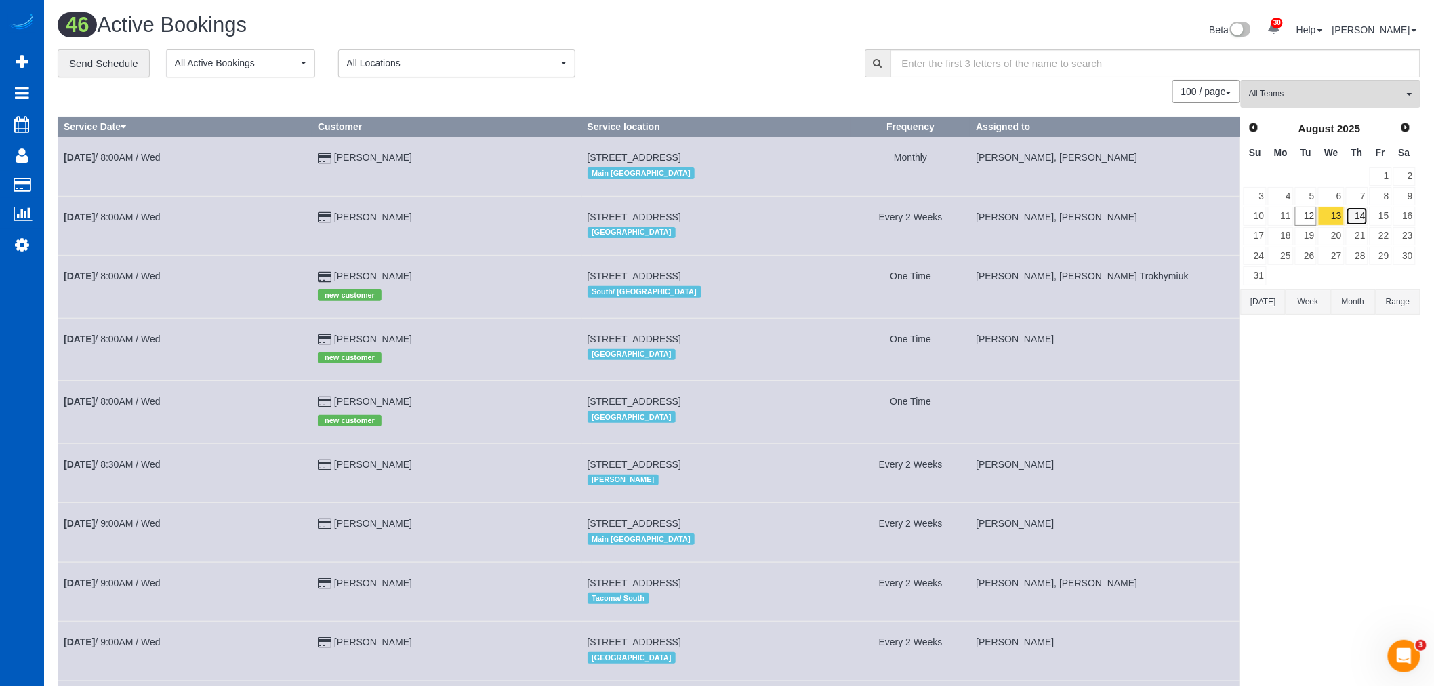
click at [1355, 219] on link "14" at bounding box center [1357, 216] width 22 height 18
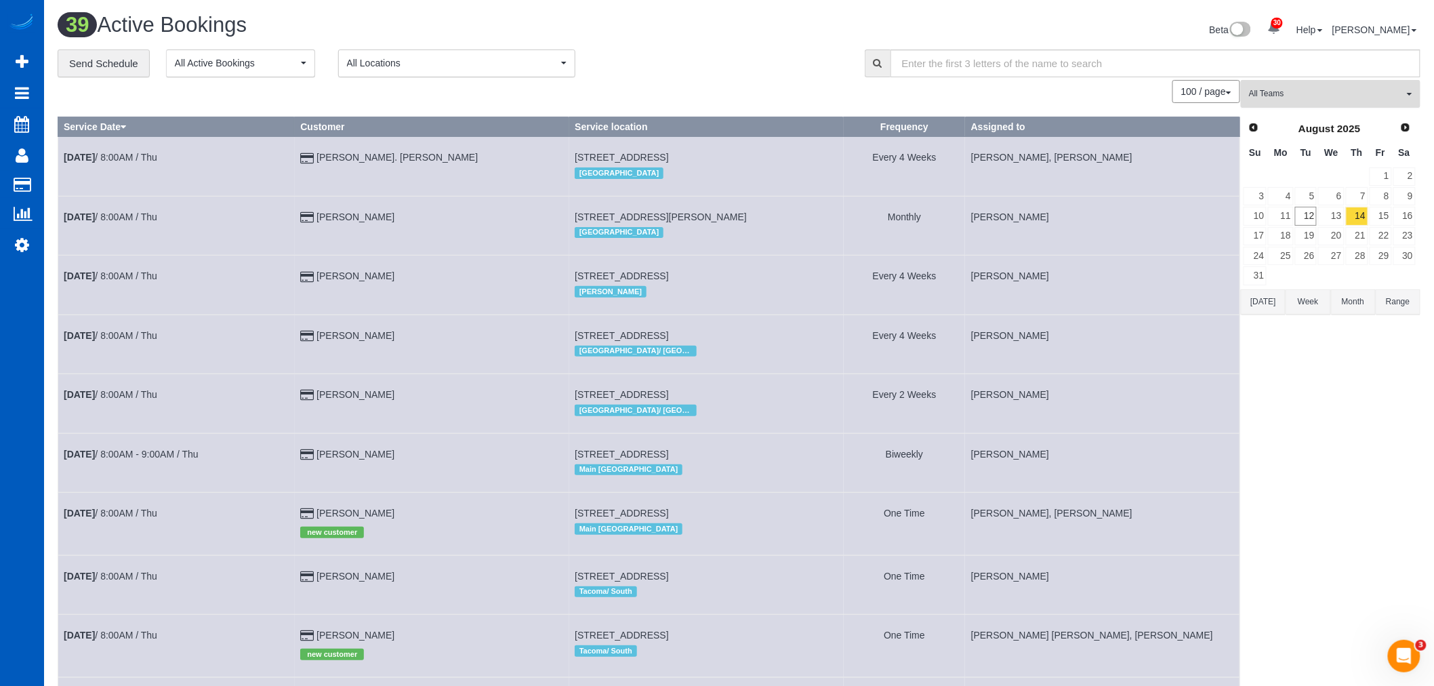
click at [1339, 91] on span "All Teams" at bounding box center [1326, 94] width 155 height 12
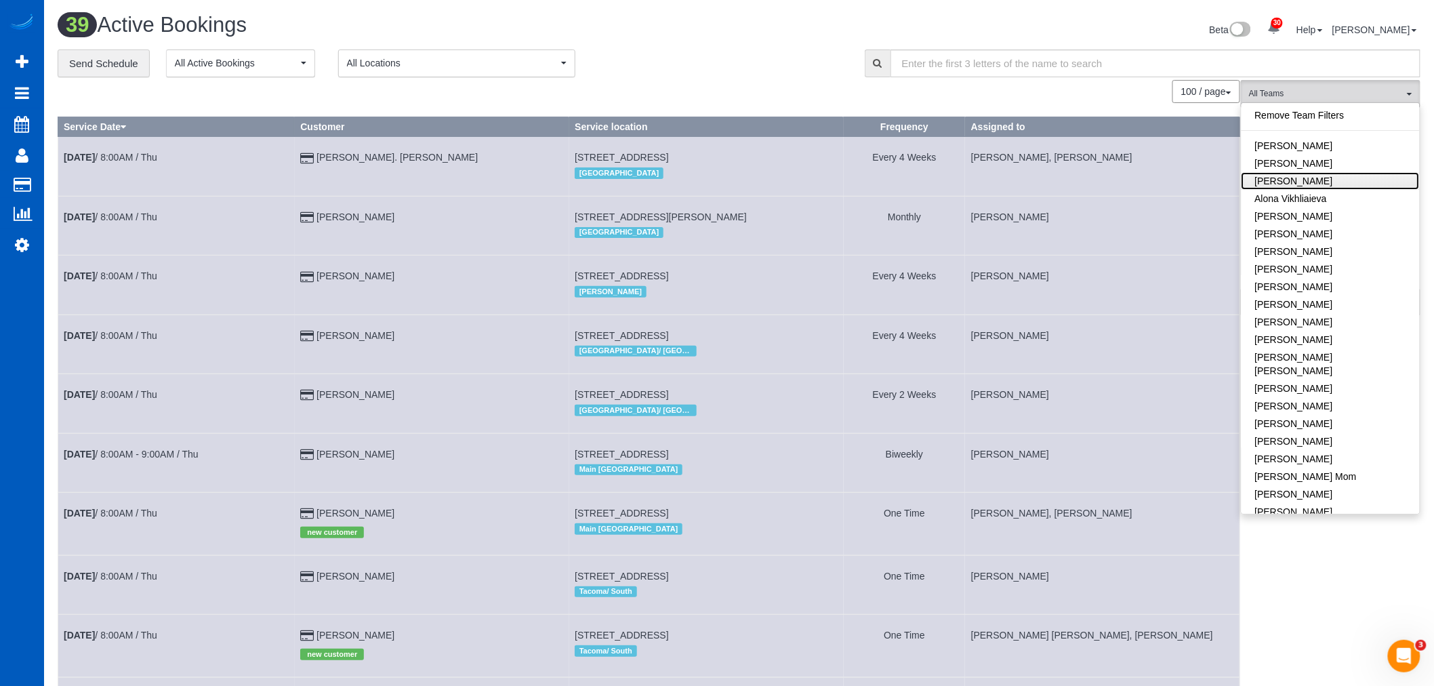
click at [1330, 181] on link "[PERSON_NAME]" at bounding box center [1331, 181] width 178 height 18
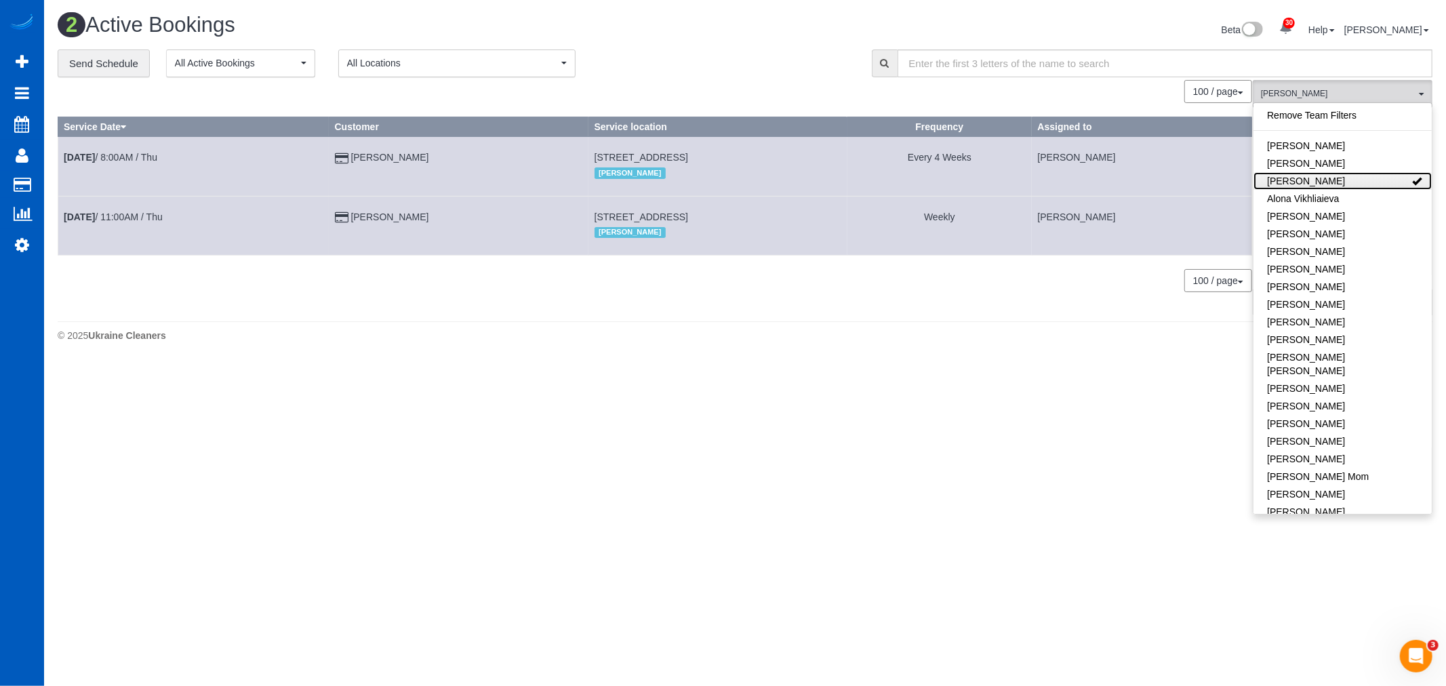
click at [1330, 182] on link "[PERSON_NAME]" at bounding box center [1342, 181] width 178 height 18
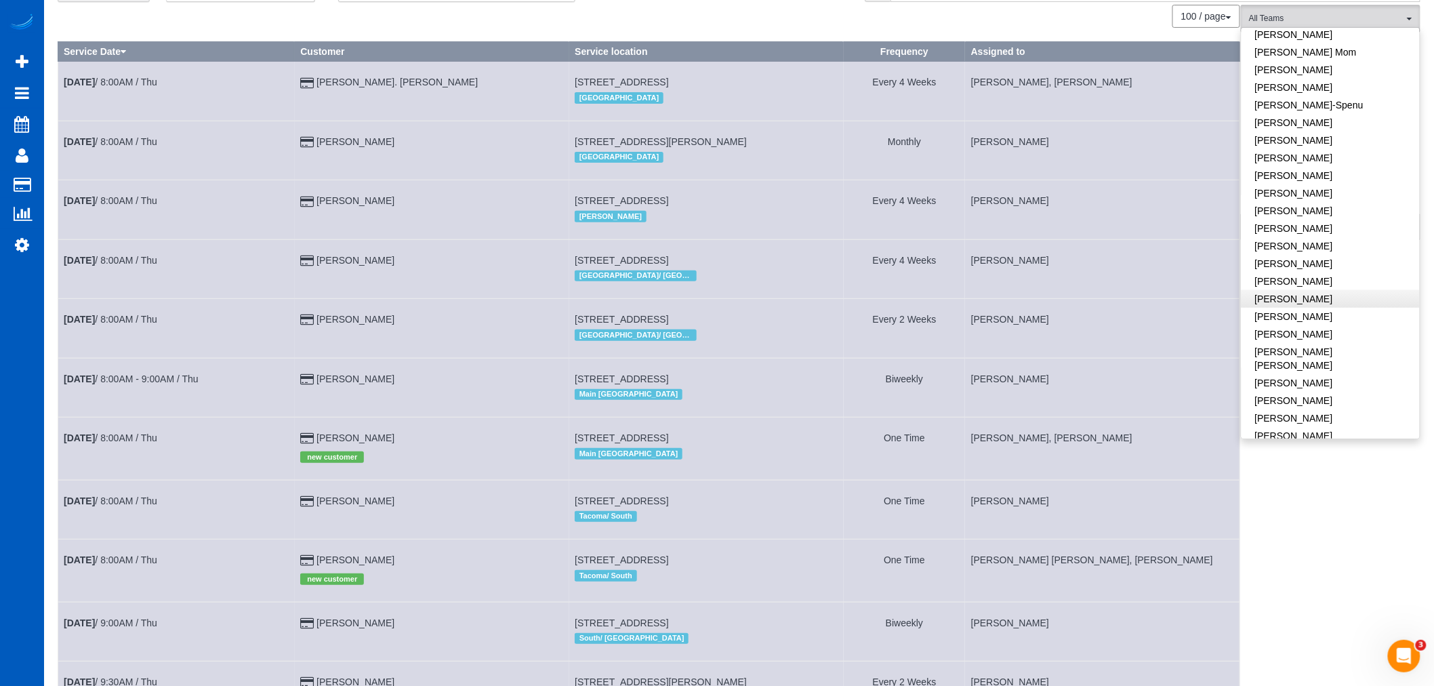
scroll to position [274, 0]
click at [1326, 277] on link "[PERSON_NAME]" at bounding box center [1331, 286] width 178 height 18
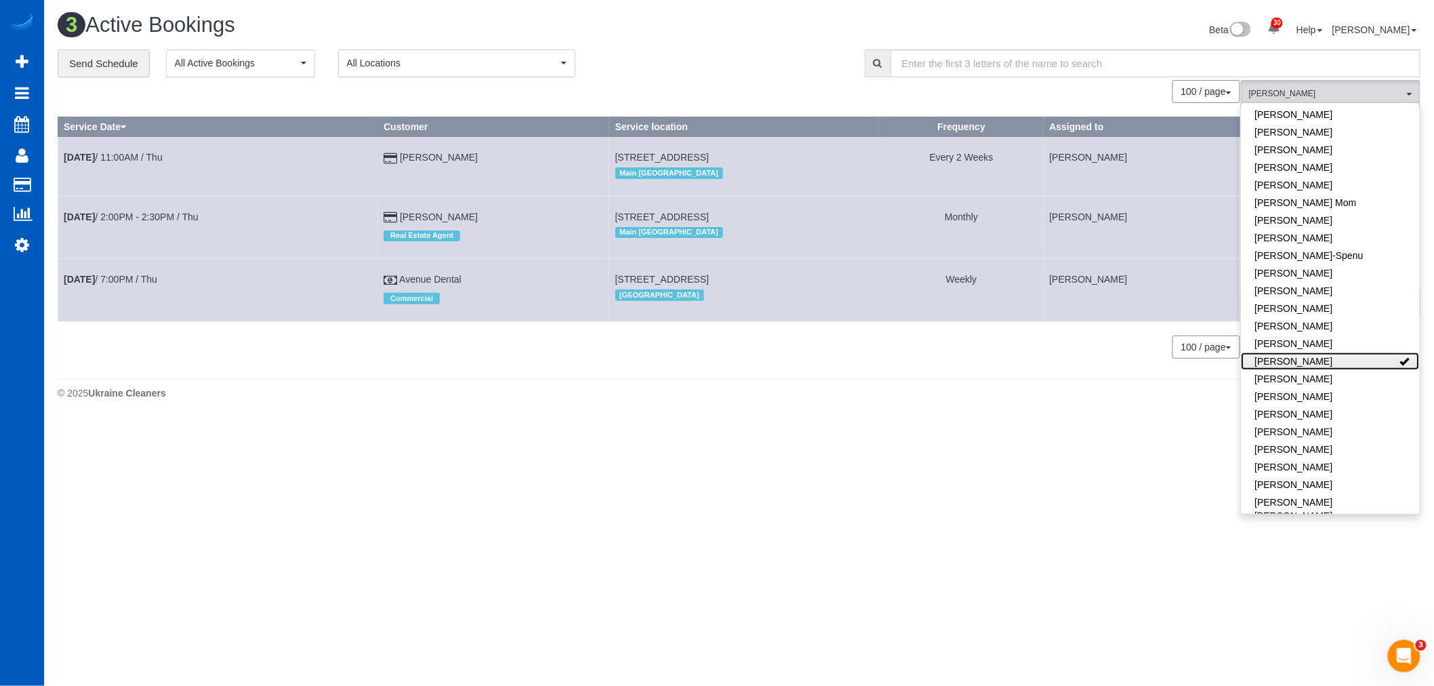
scroll to position [0, 0]
click at [1353, 352] on link "[PERSON_NAME]" at bounding box center [1342, 361] width 178 height 18
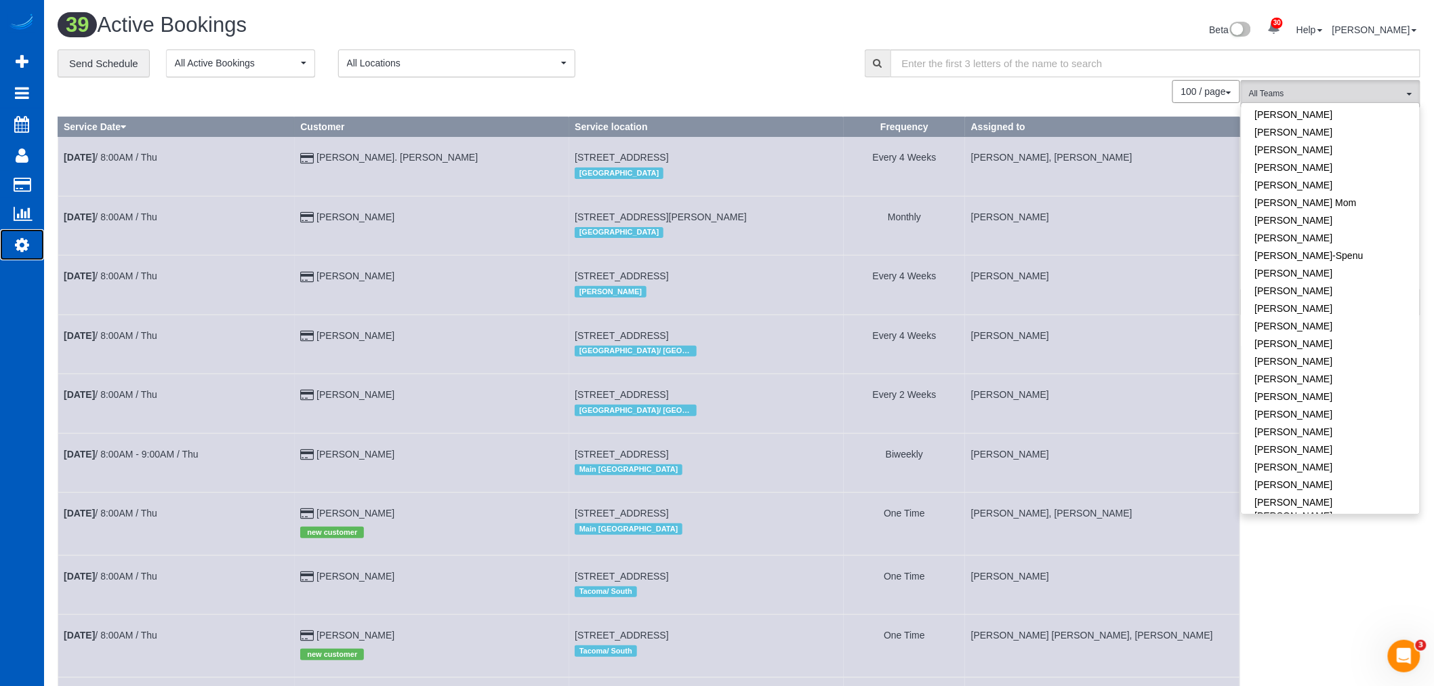
click at [24, 251] on icon at bounding box center [22, 245] width 14 height 16
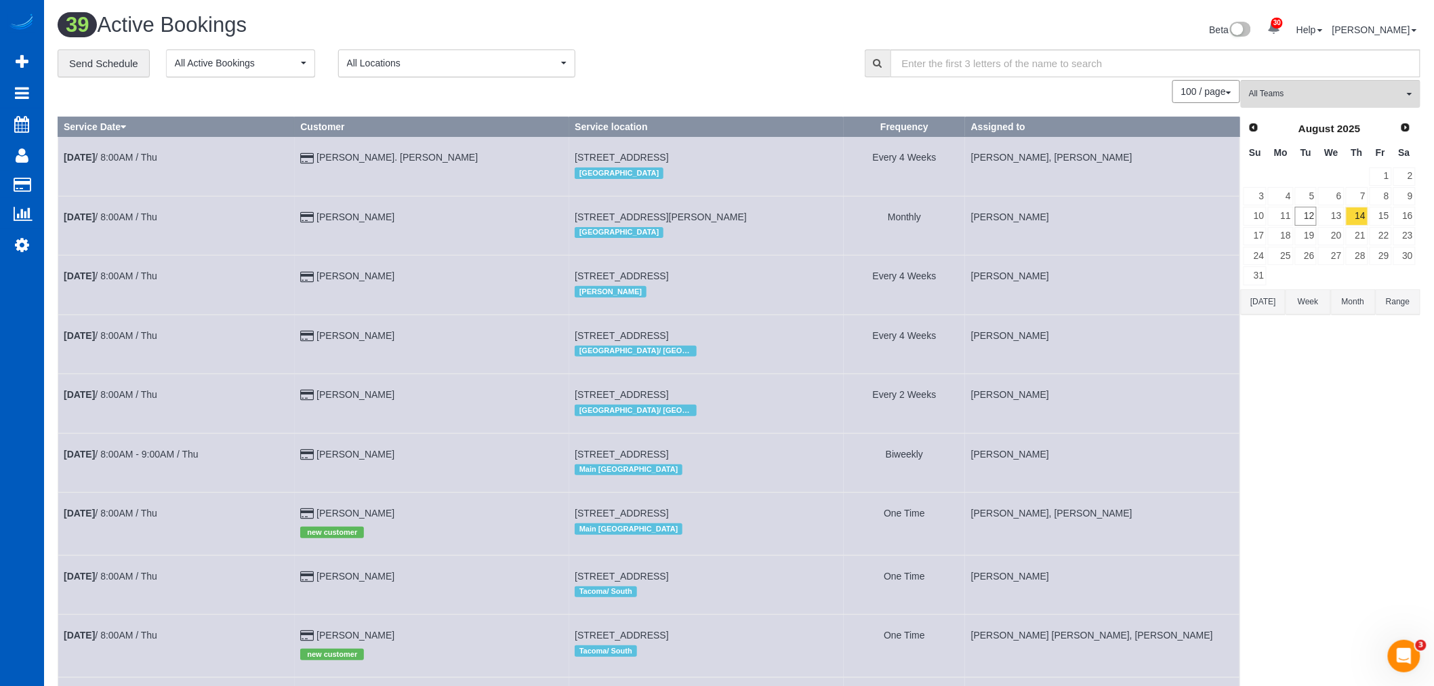
select select "1"
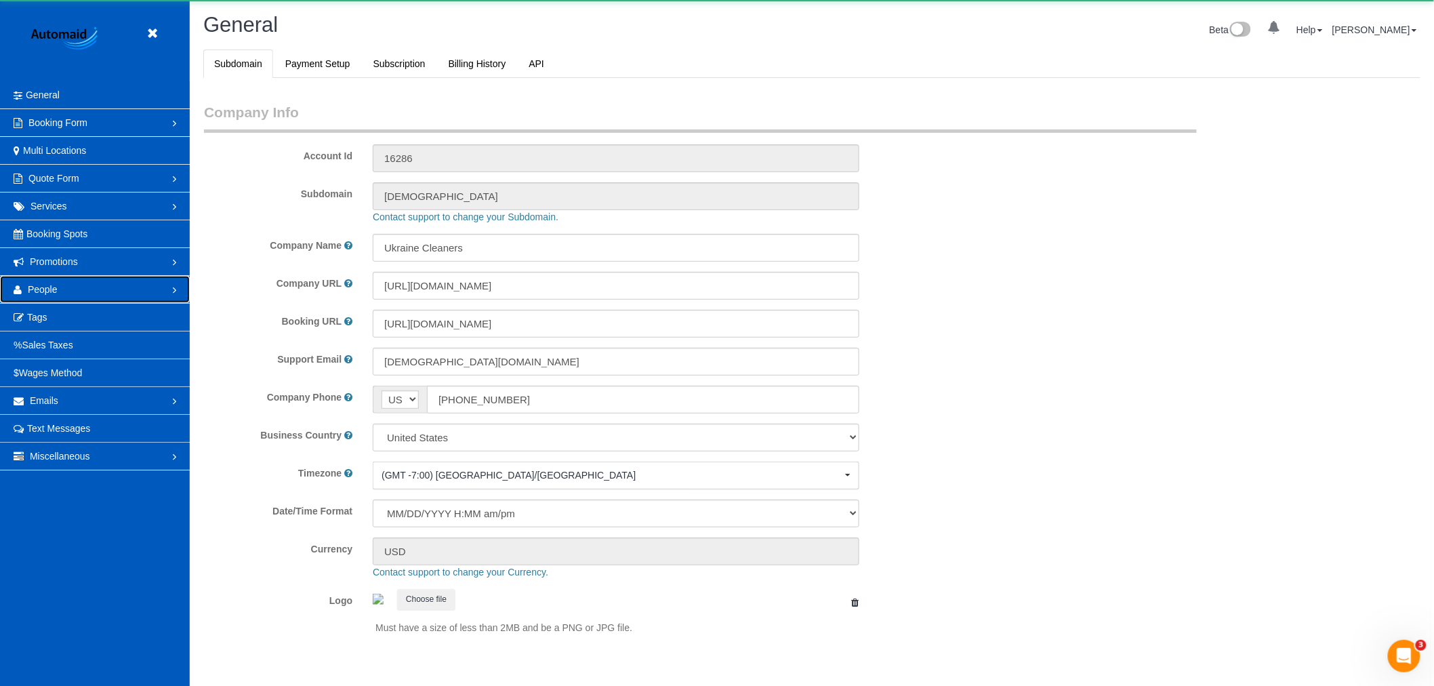
scroll to position [2963, 1434]
click at [66, 285] on link "People" at bounding box center [95, 289] width 190 height 27
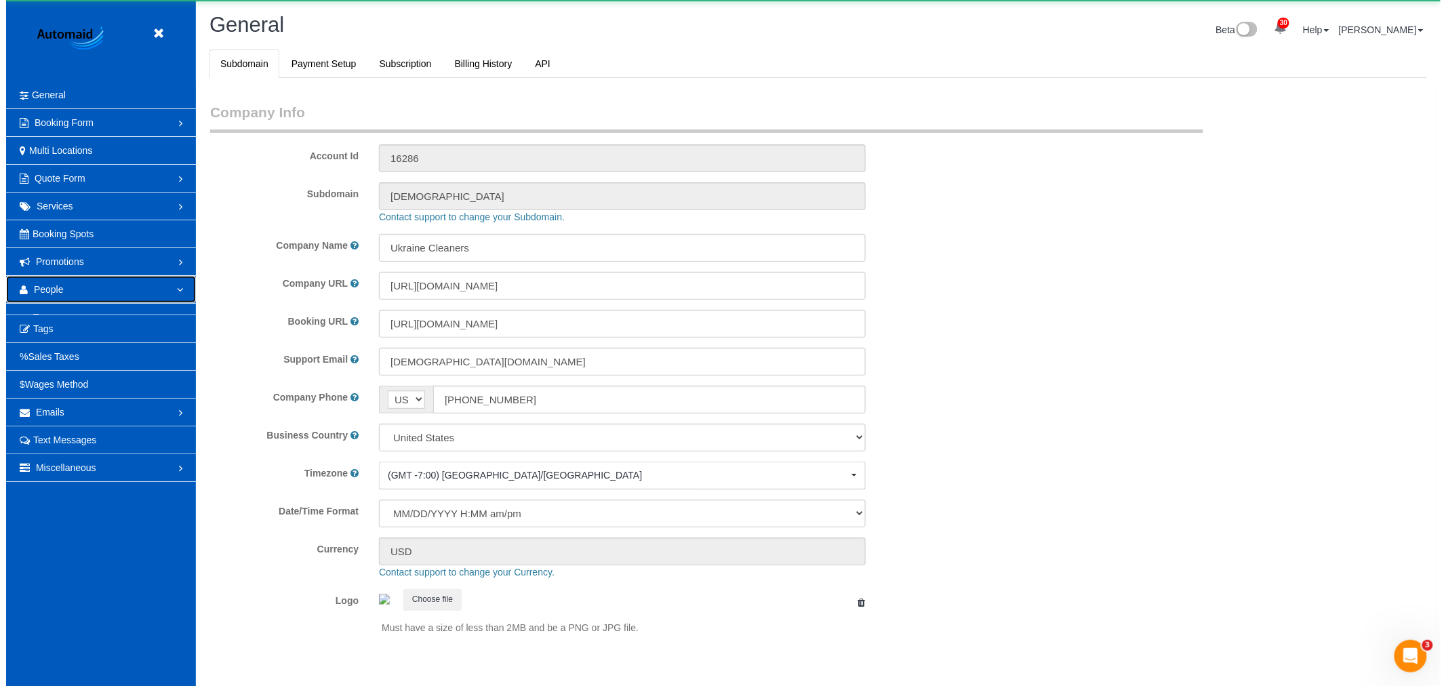
scroll to position [0, 0]
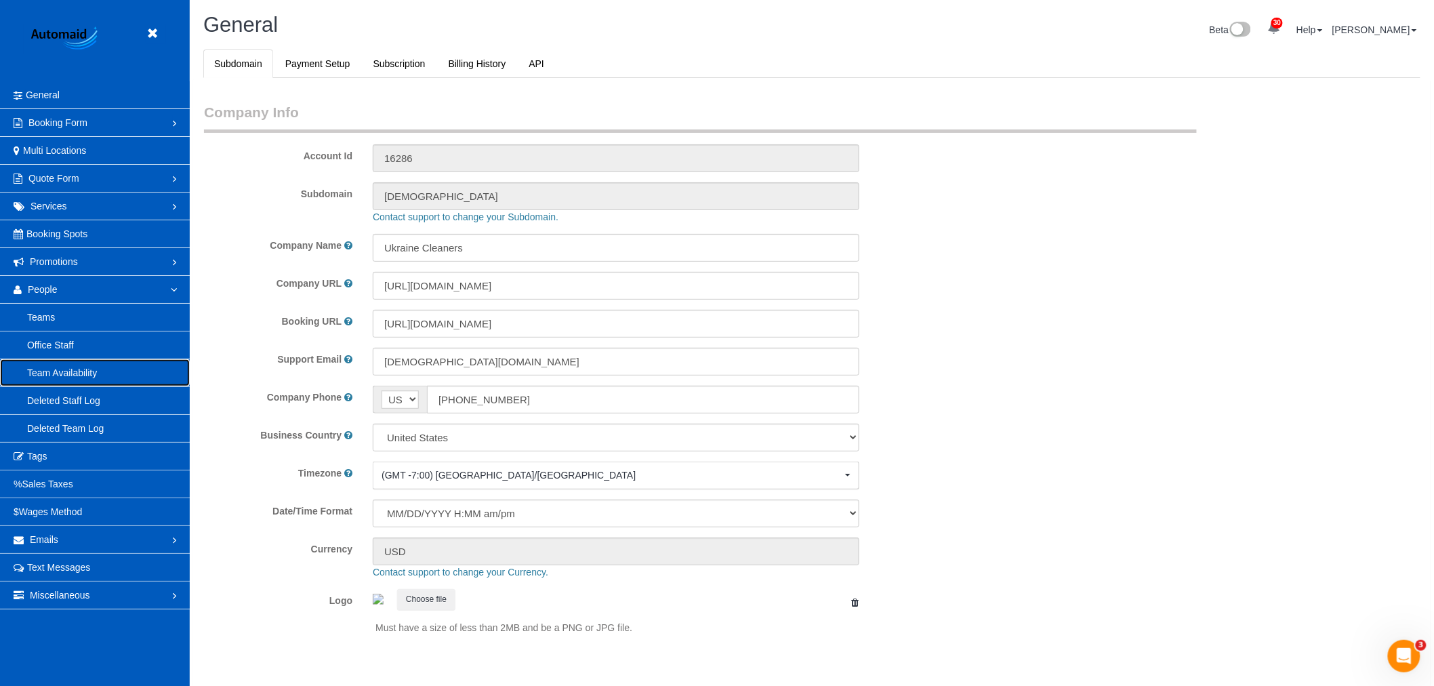
click at [88, 376] on link "Team Availability" at bounding box center [95, 372] width 190 height 27
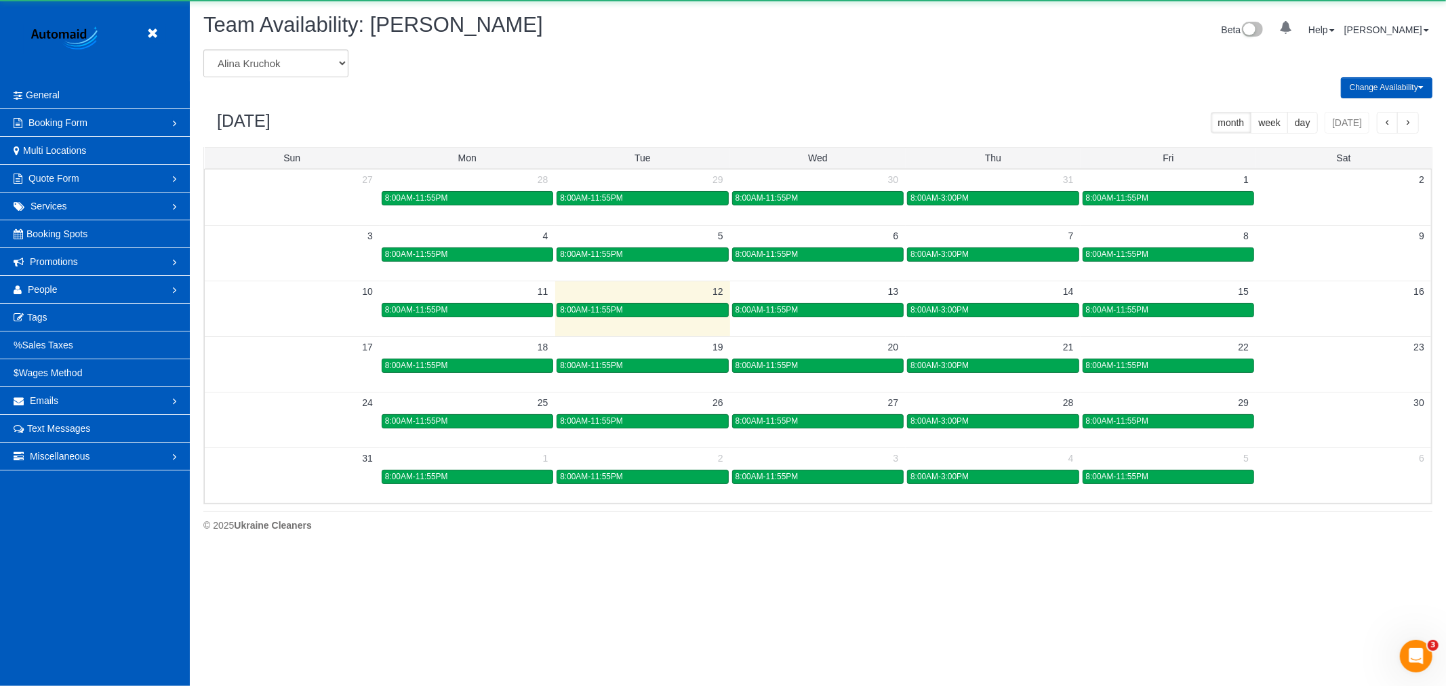
scroll to position [553, 1446]
click at [300, 56] on select "Alina Kruchok Alona Kulish Alona Tarasiuk Alona Vikhliaieva Anastasiia Demchenk…" at bounding box center [275, 63] width 145 height 28
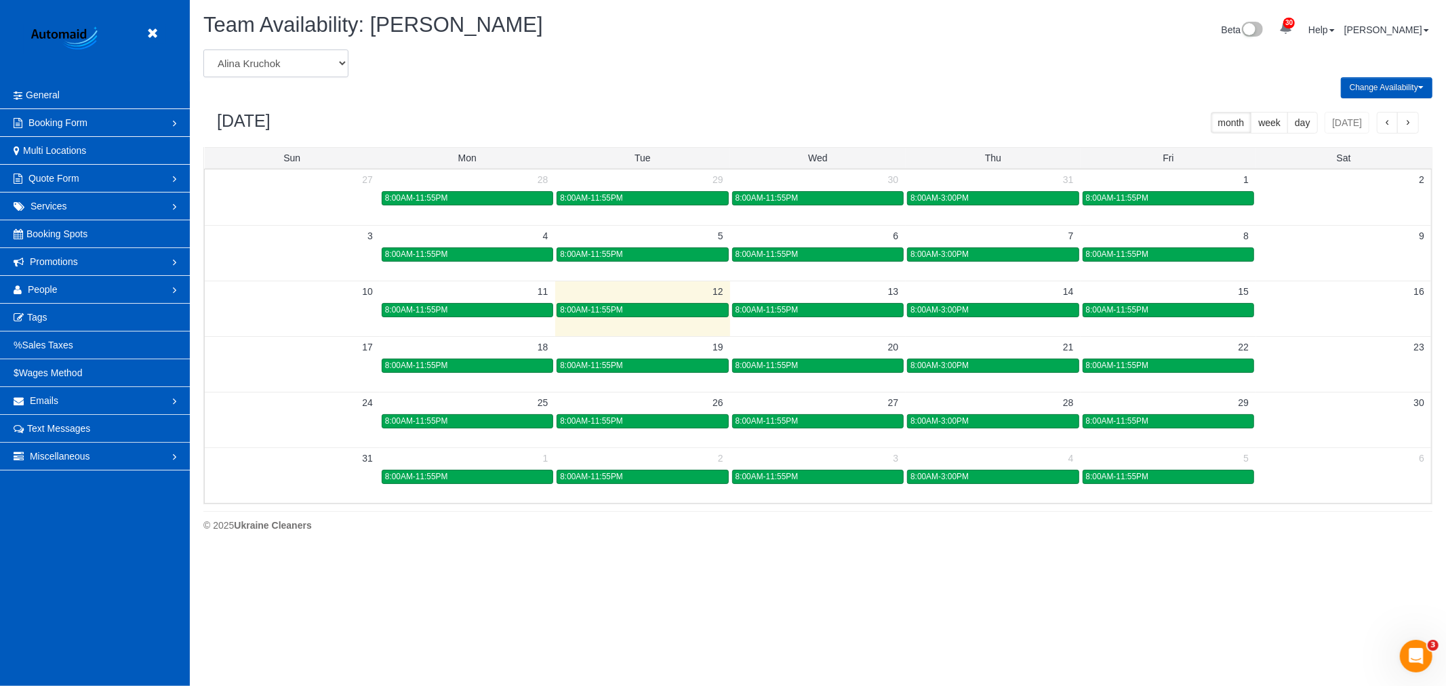
scroll to position [0, 0]
click at [344, 77] on div "Change Availability Default Availability Specific Date Request Time Off Exclude…" at bounding box center [817, 87] width 1249 height 21
drag, startPoint x: 321, startPoint y: 64, endPoint x: 321, endPoint y: 73, distance: 8.8
click at [321, 64] on select "Alina Kruchok Alona Kulish Alona Tarasiuk Alona Vikhliaieva Anastasiia Demchenk…" at bounding box center [275, 63] width 145 height 28
select select "number:19651"
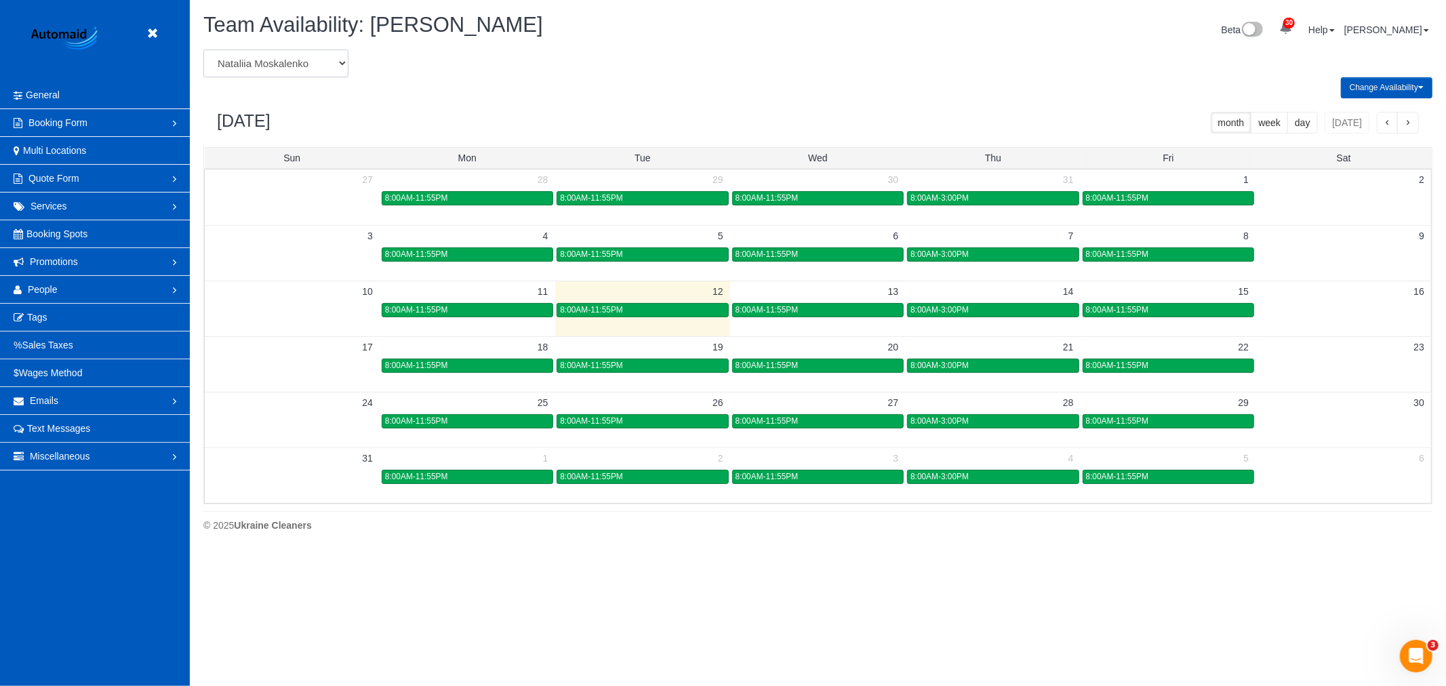
click at [203, 50] on select "Alina Kruchok Alona Kulish Alona Tarasiuk Alona Vikhliaieva Anastasiia Demchenk…" at bounding box center [275, 63] width 145 height 28
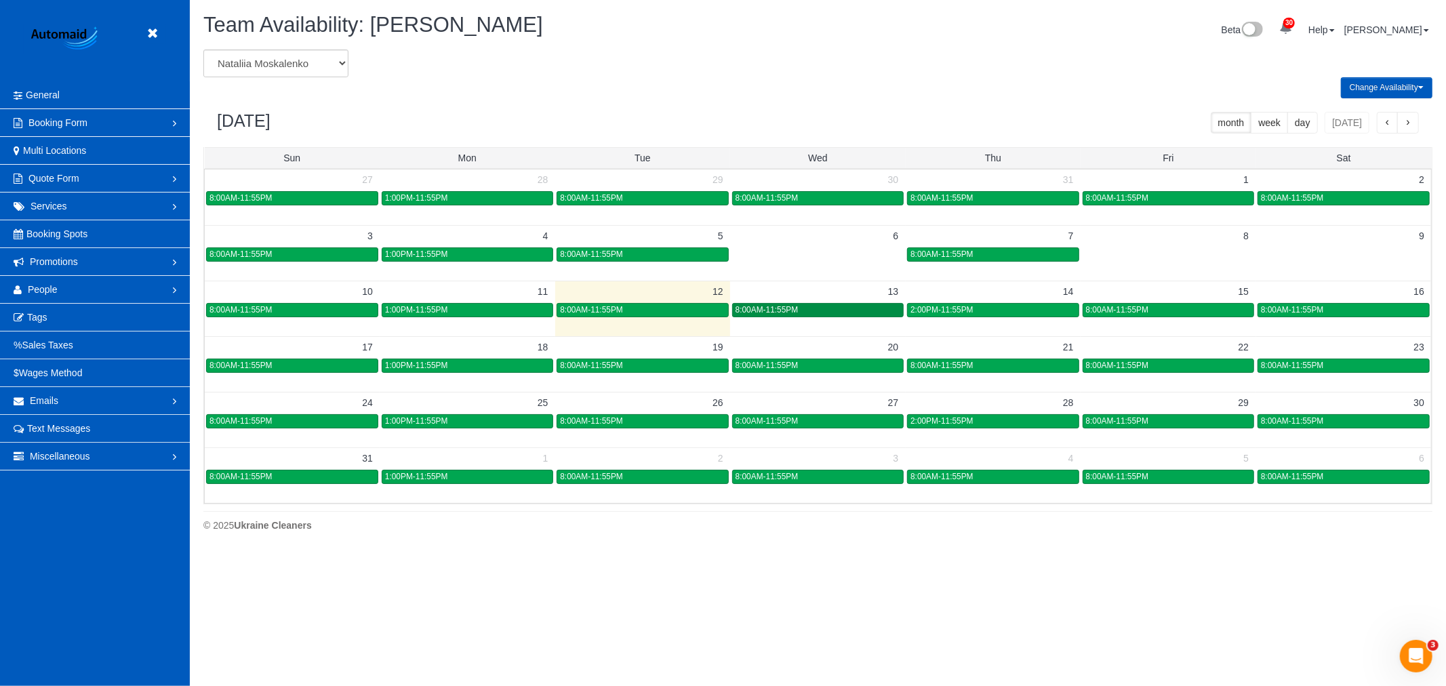
click at [825, 310] on div "8:00AM-11:55PM" at bounding box center [817, 310] width 165 height 10
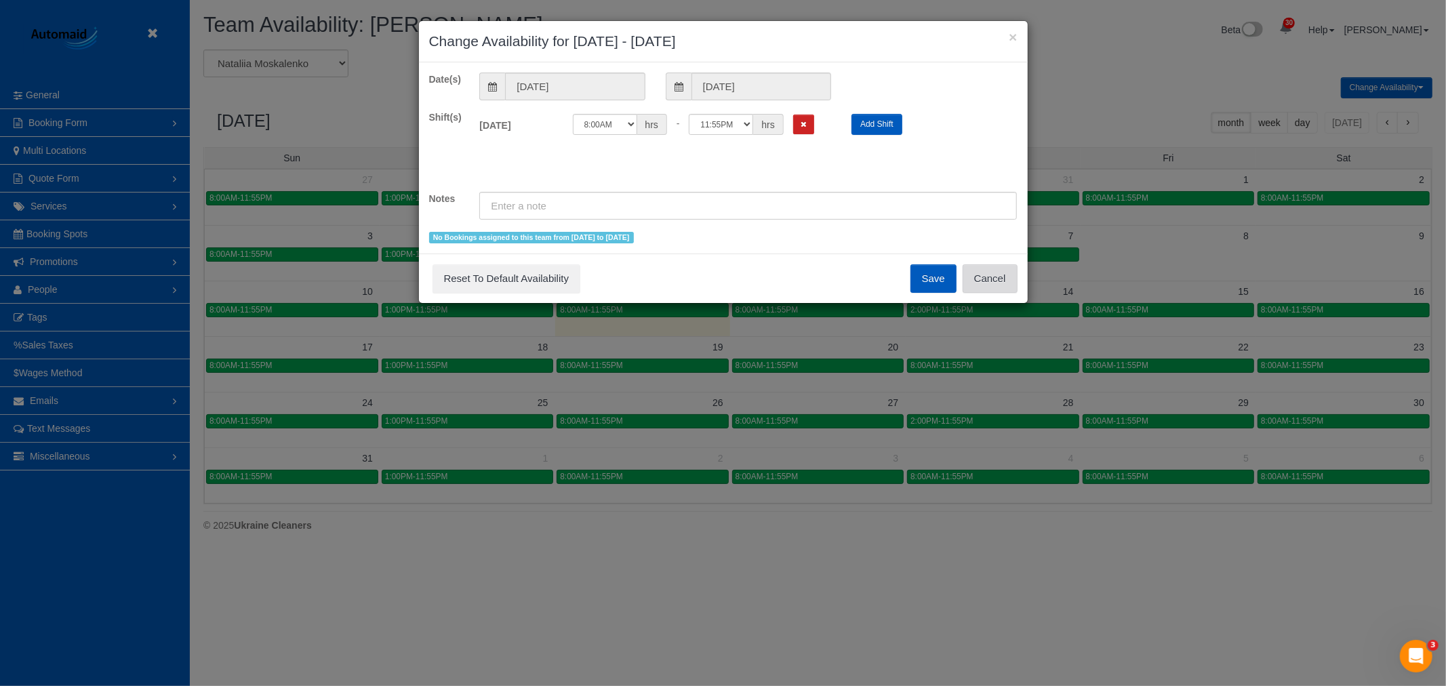
click at [1010, 276] on button "Cancel" at bounding box center [989, 278] width 55 height 28
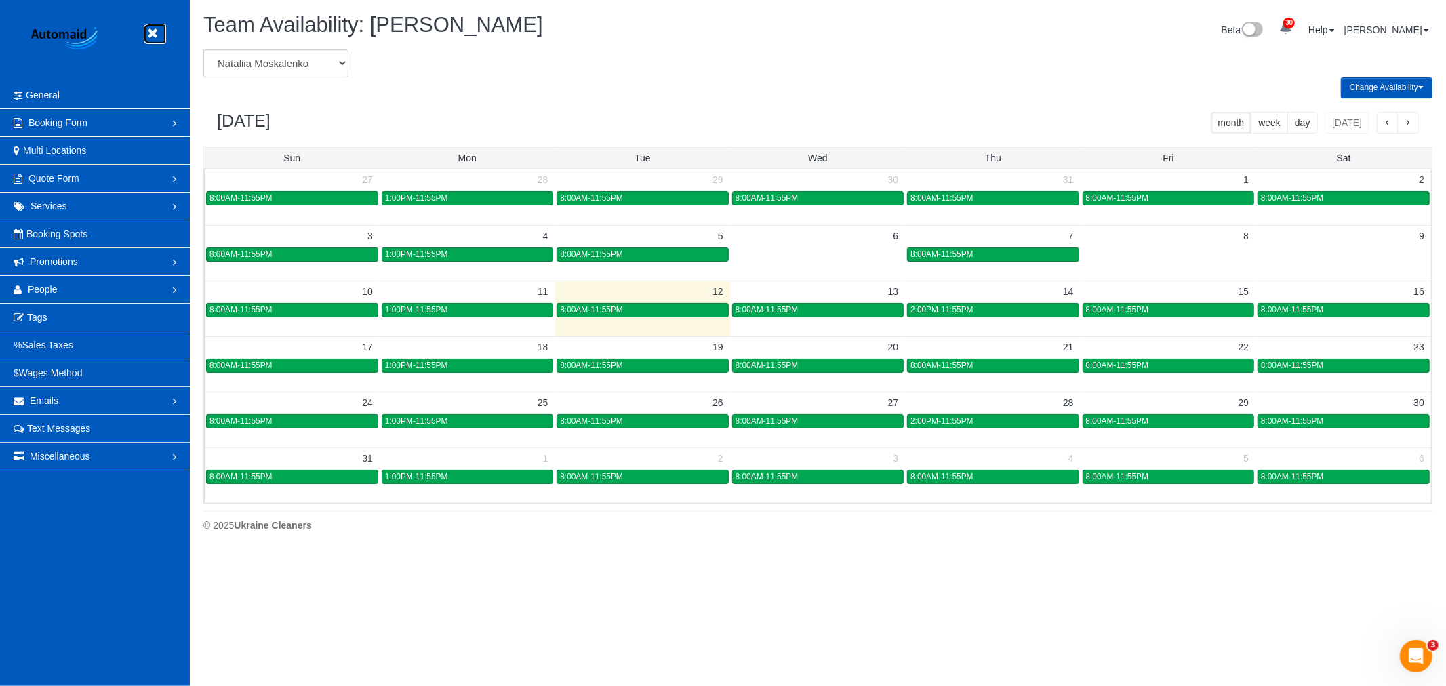
click at [157, 27] on link at bounding box center [156, 34] width 20 height 20
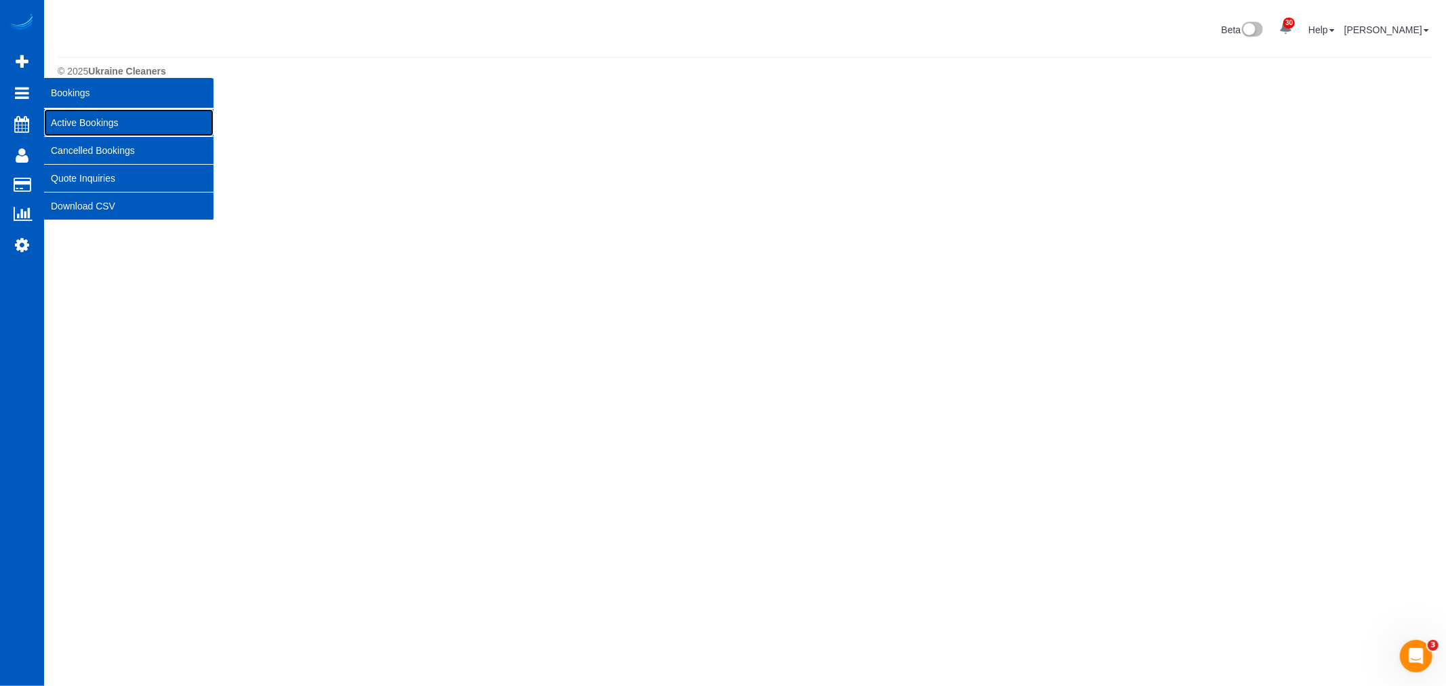
click at [87, 120] on link "Active Bookings" at bounding box center [128, 122] width 169 height 27
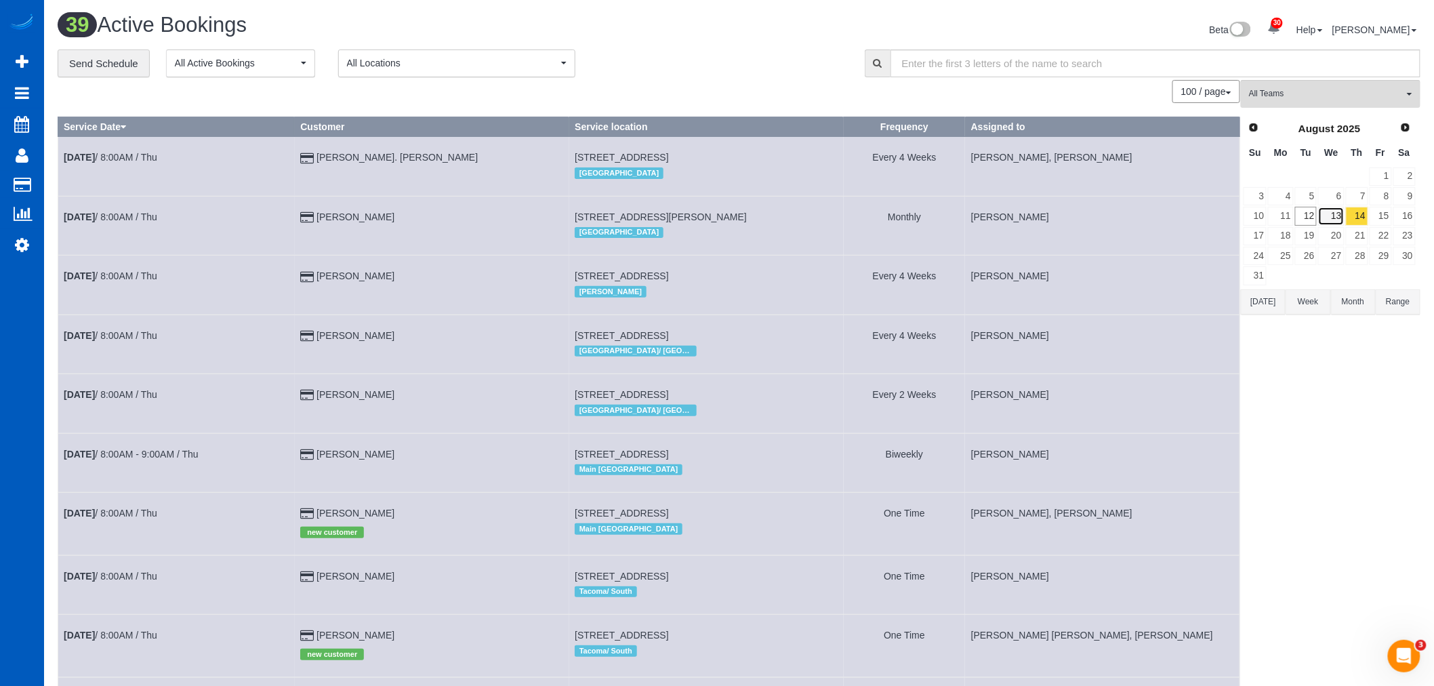
click at [1338, 218] on link "13" at bounding box center [1331, 216] width 26 height 18
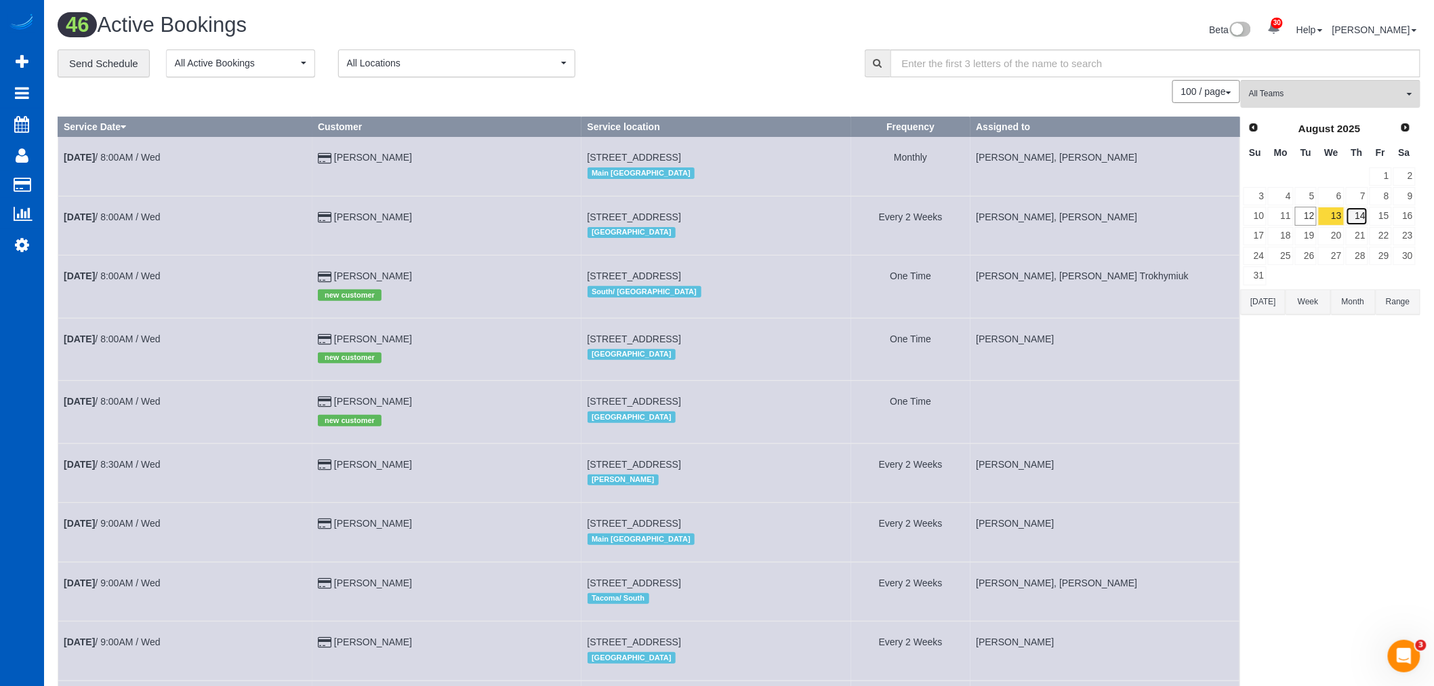
click at [1354, 217] on link "14" at bounding box center [1357, 216] width 22 height 18
click at [1330, 217] on link "13" at bounding box center [1331, 216] width 26 height 18
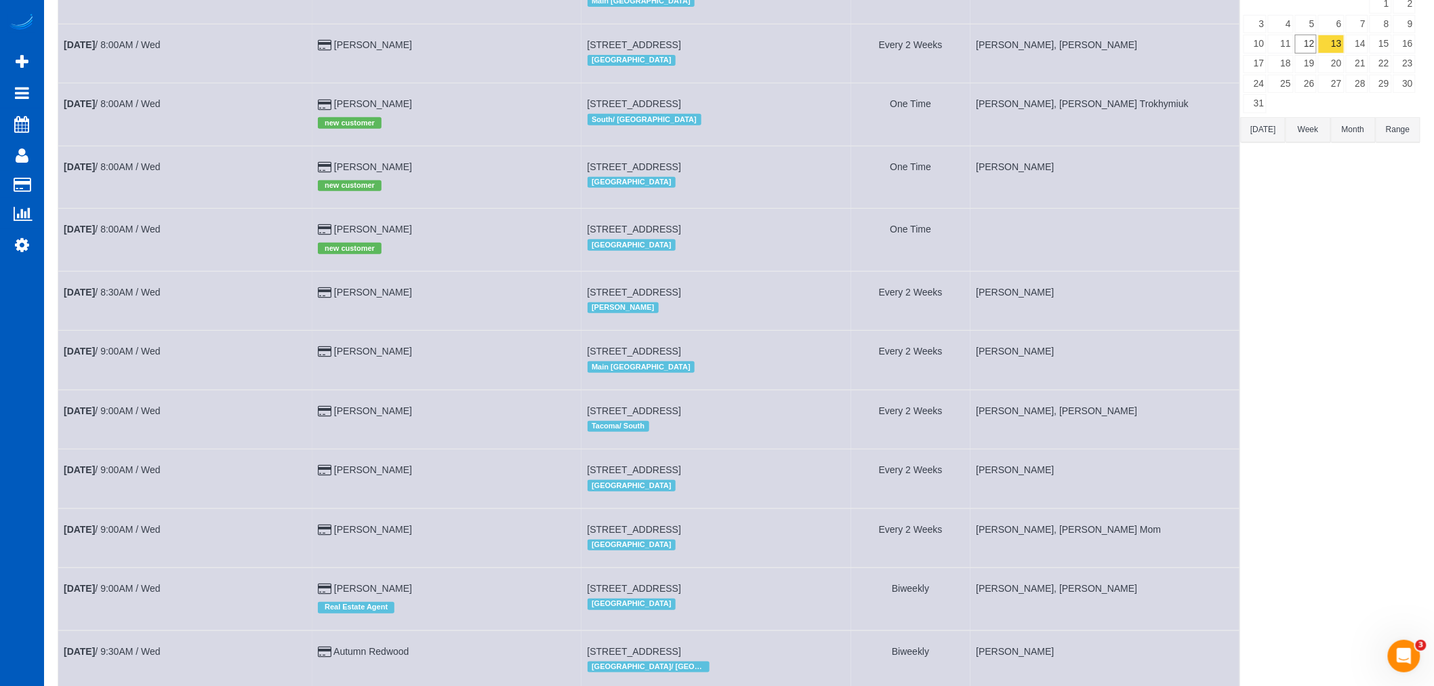
scroll to position [150, 0]
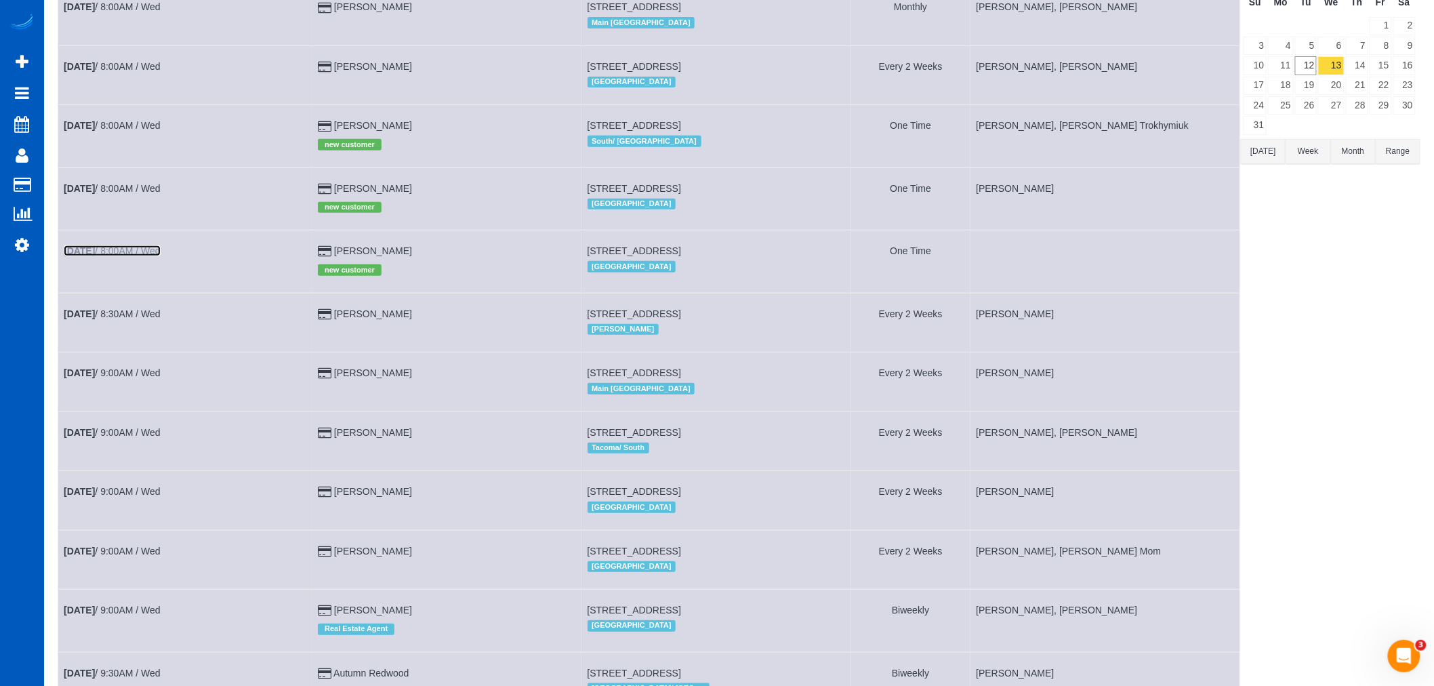
click at [126, 251] on link "Aug 13th / 8:00AM / Wed" at bounding box center [112, 250] width 97 height 11
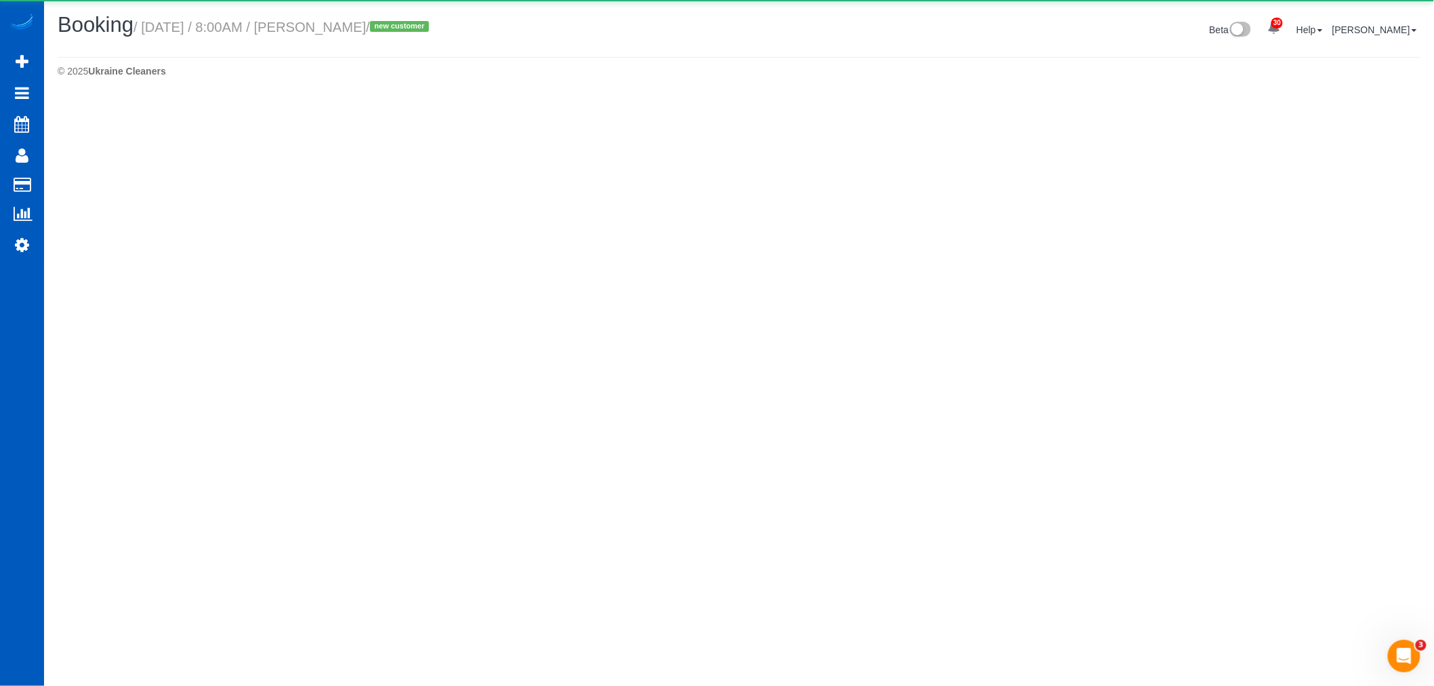
select select "WA"
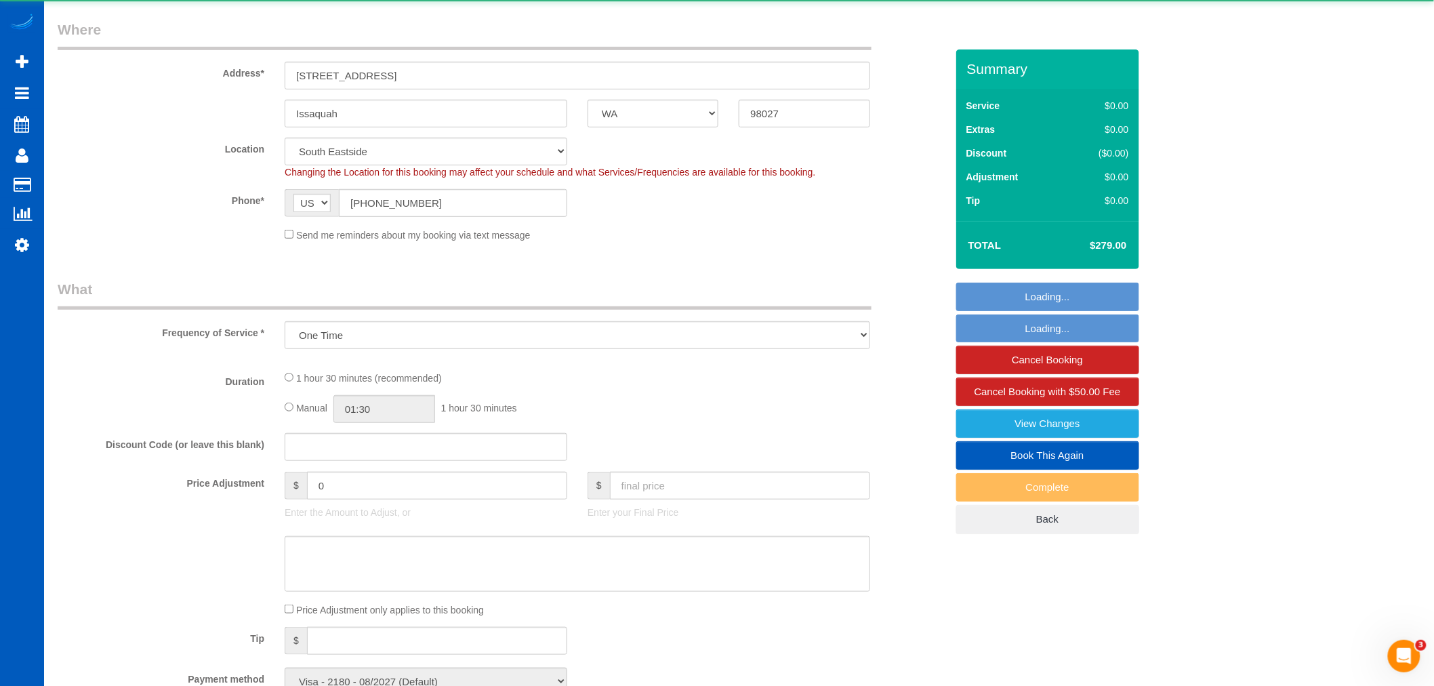
select select "object:179276"
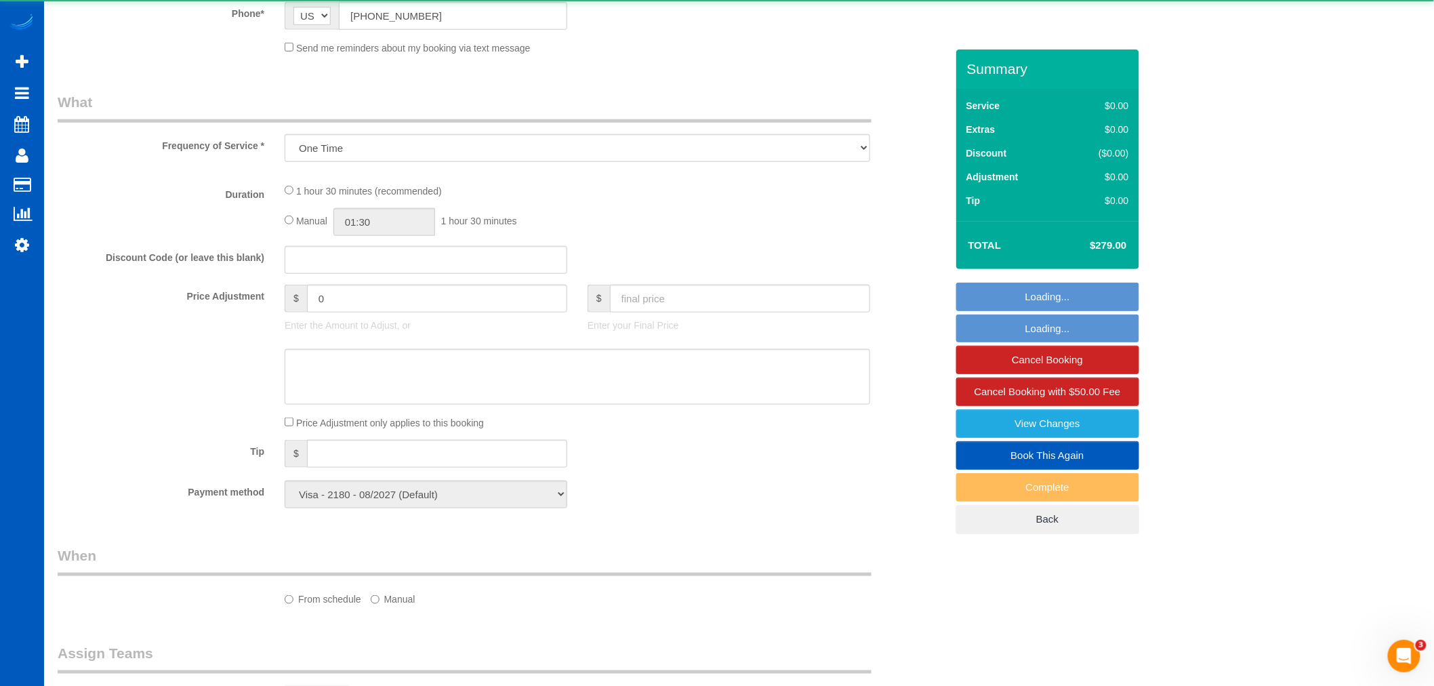
select select "199"
select select "1001"
select select "2"
select select "spot497"
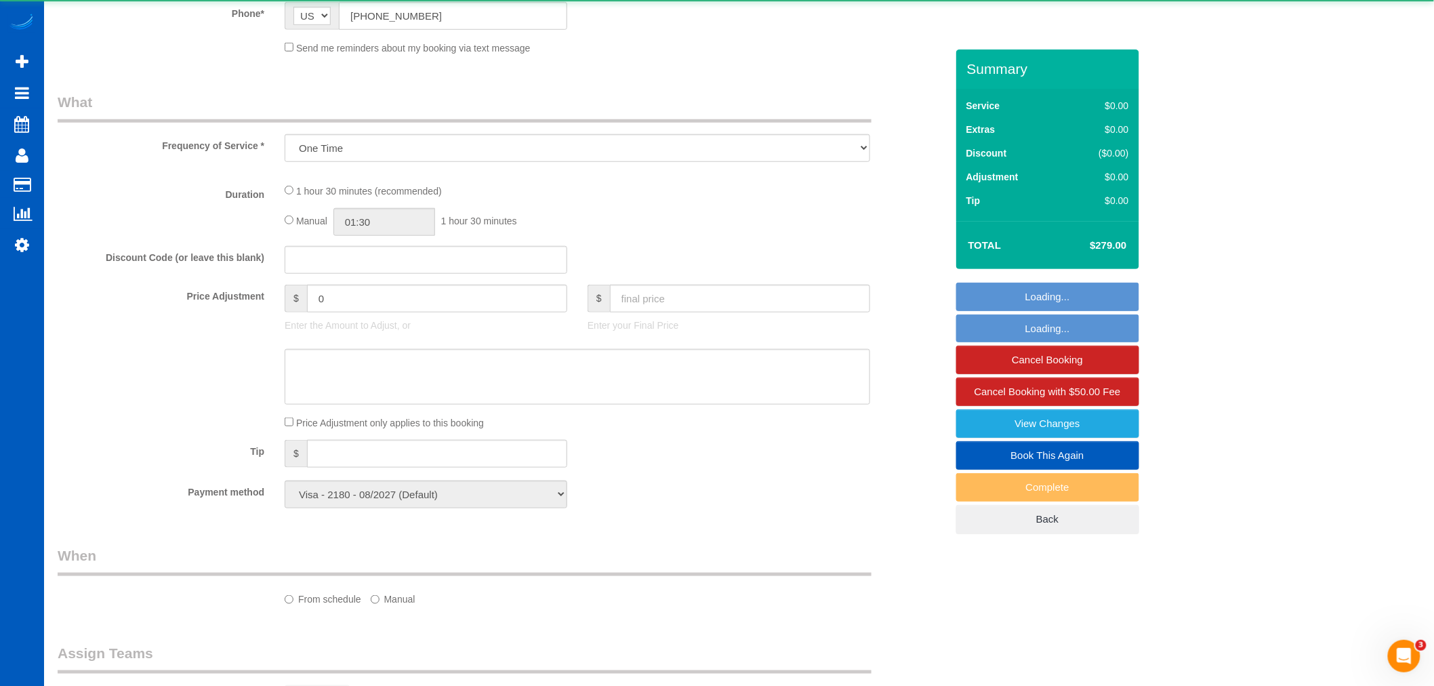
select select "number:8"
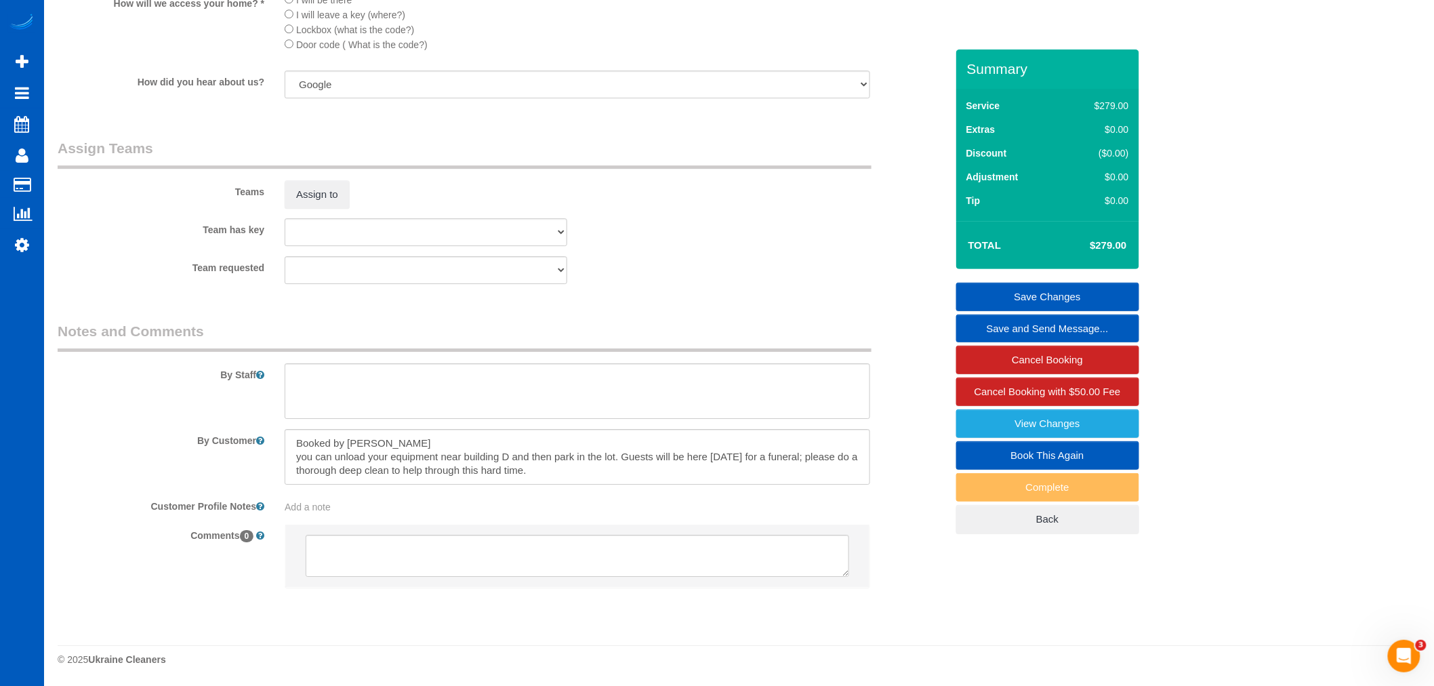
scroll to position [1682, 0]
click at [330, 199] on button "Assign to" at bounding box center [317, 194] width 65 height 28
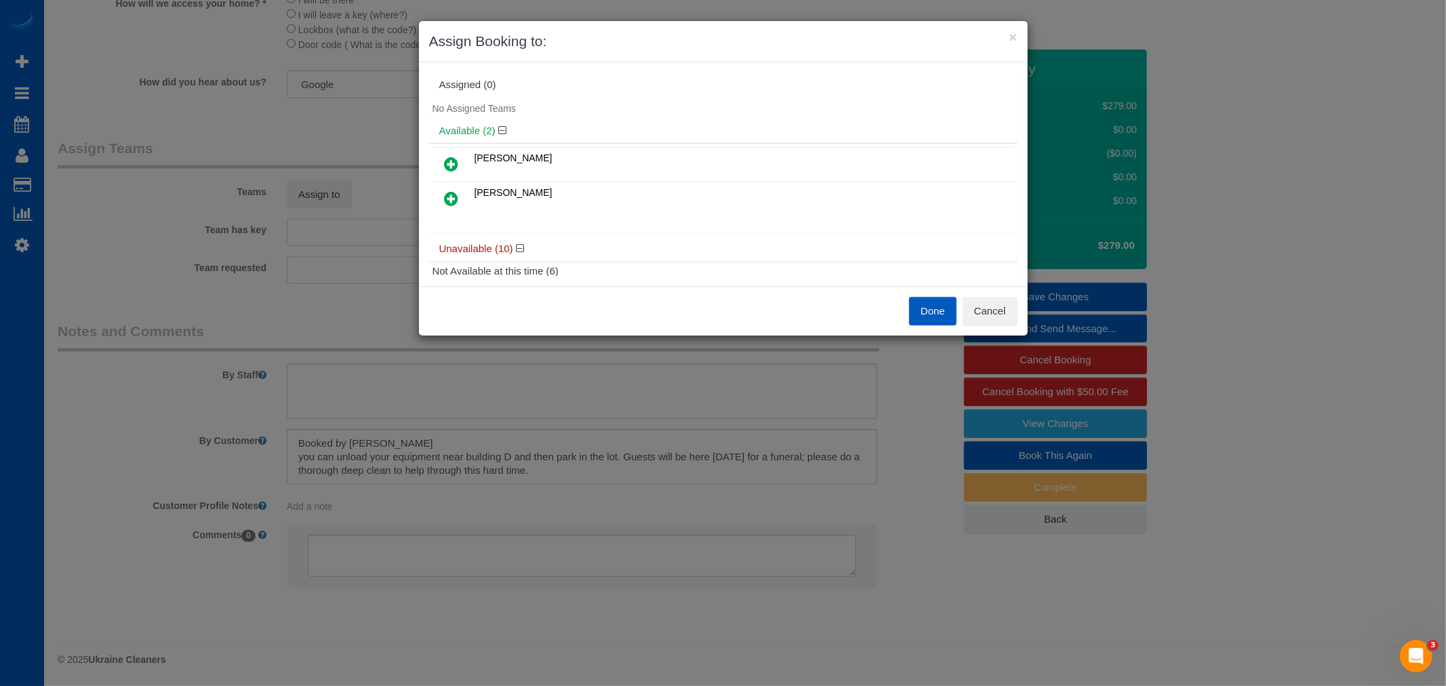
click at [460, 158] on link at bounding box center [452, 164] width 32 height 27
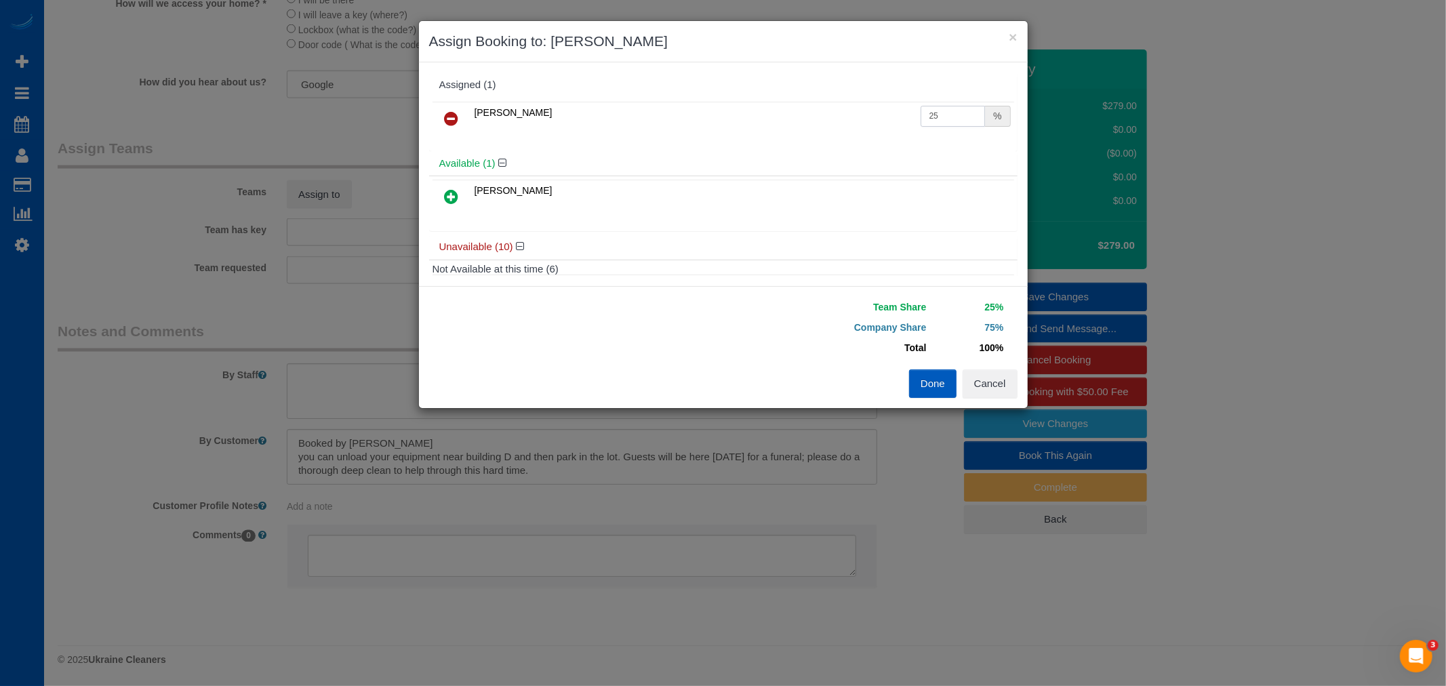
drag, startPoint x: 966, startPoint y: 114, endPoint x: 707, endPoint y: 108, distance: 259.6
click at [707, 108] on tr "Kateryna Polishchuk 25 %" at bounding box center [722, 119] width 581 height 35
type input "50"
click at [937, 399] on div "Team Share 50% Company Share 50% Total 100% Warning: The Company share is 0%. I…" at bounding box center [723, 347] width 609 height 122
click at [929, 385] on button "Done" at bounding box center [932, 383] width 47 height 28
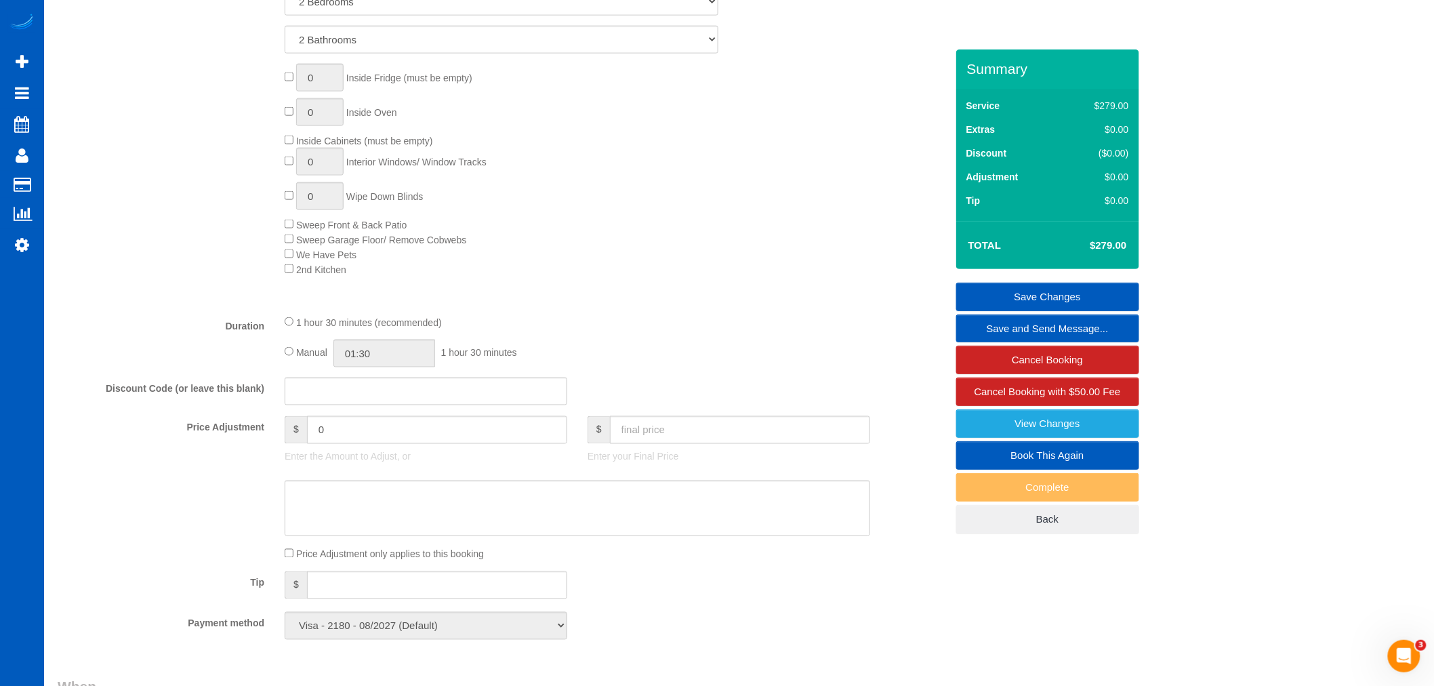
scroll to position [703, 0]
click at [385, 369] on input "01:30" at bounding box center [384, 356] width 102 height 28
type input "05:00"
click at [361, 449] on li "05:00" at bounding box center [370, 454] width 60 height 18
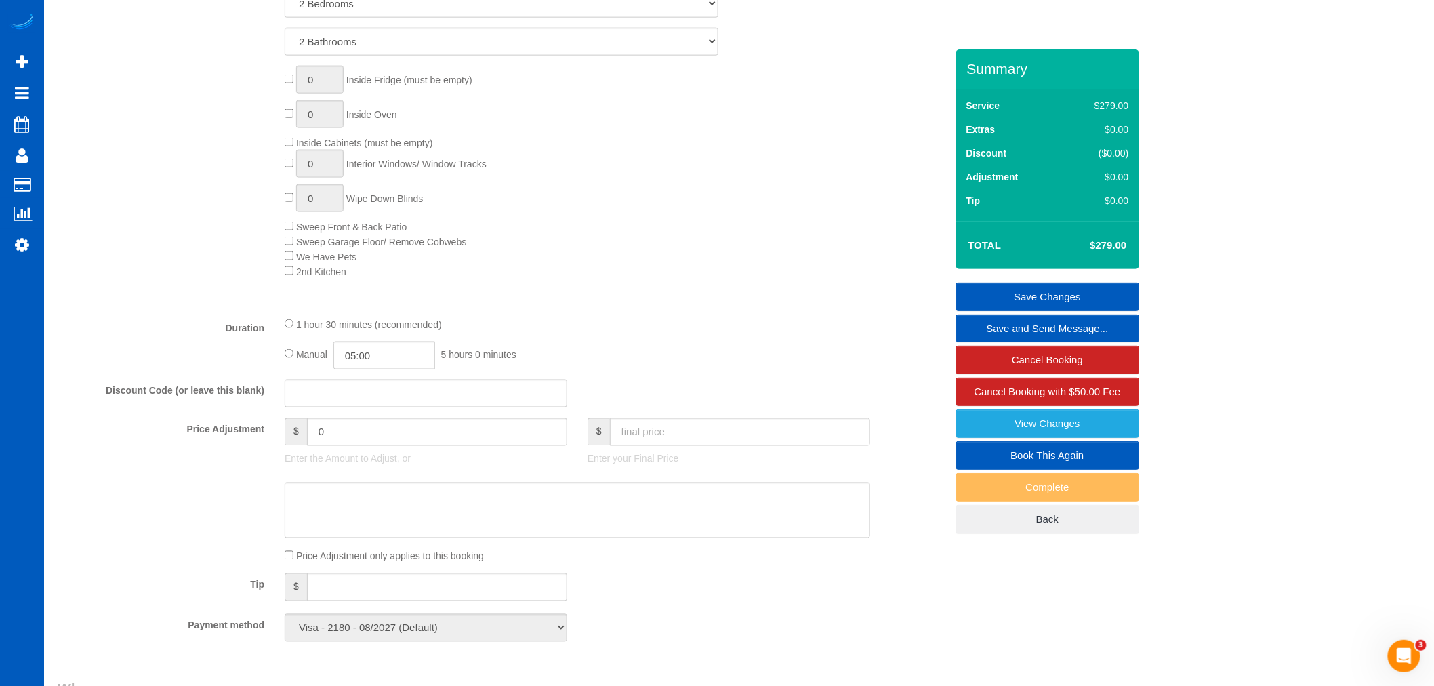
select select "spot504"
click at [653, 331] on div "1 hour 30 minutes (recommended)" at bounding box center [578, 324] width 586 height 15
click at [1103, 292] on link "Save Changes" at bounding box center [1047, 297] width 183 height 28
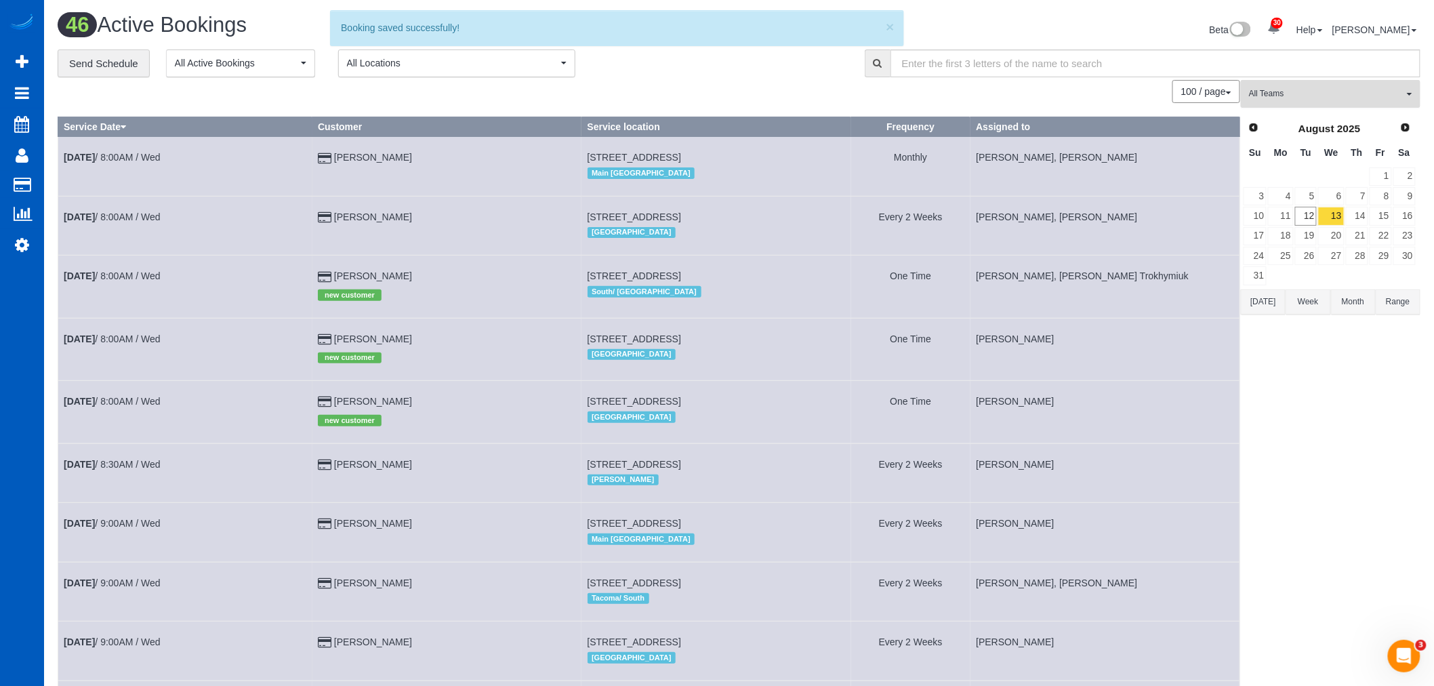
click at [1322, 102] on button "All Teams" at bounding box center [1331, 94] width 180 height 28
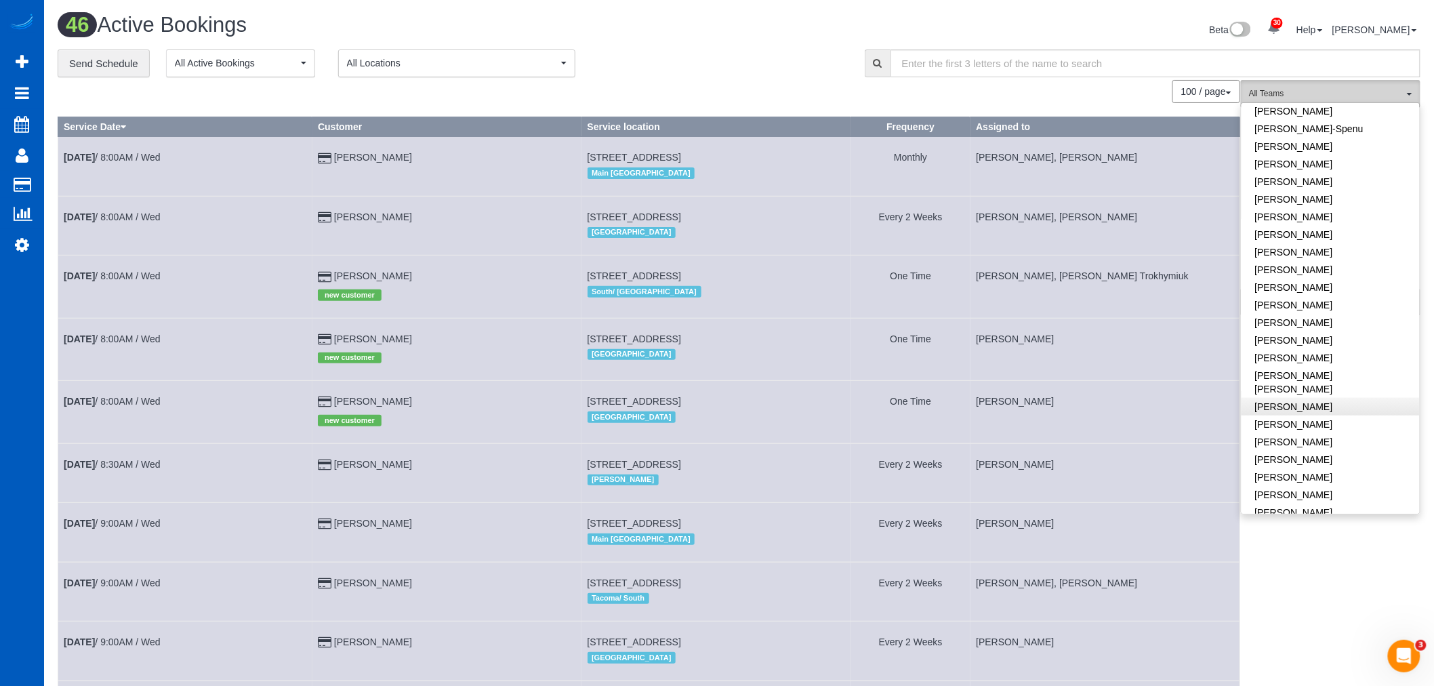
scroll to position [376, 0]
click at [1347, 252] on link "[PERSON_NAME]" at bounding box center [1331, 259] width 178 height 18
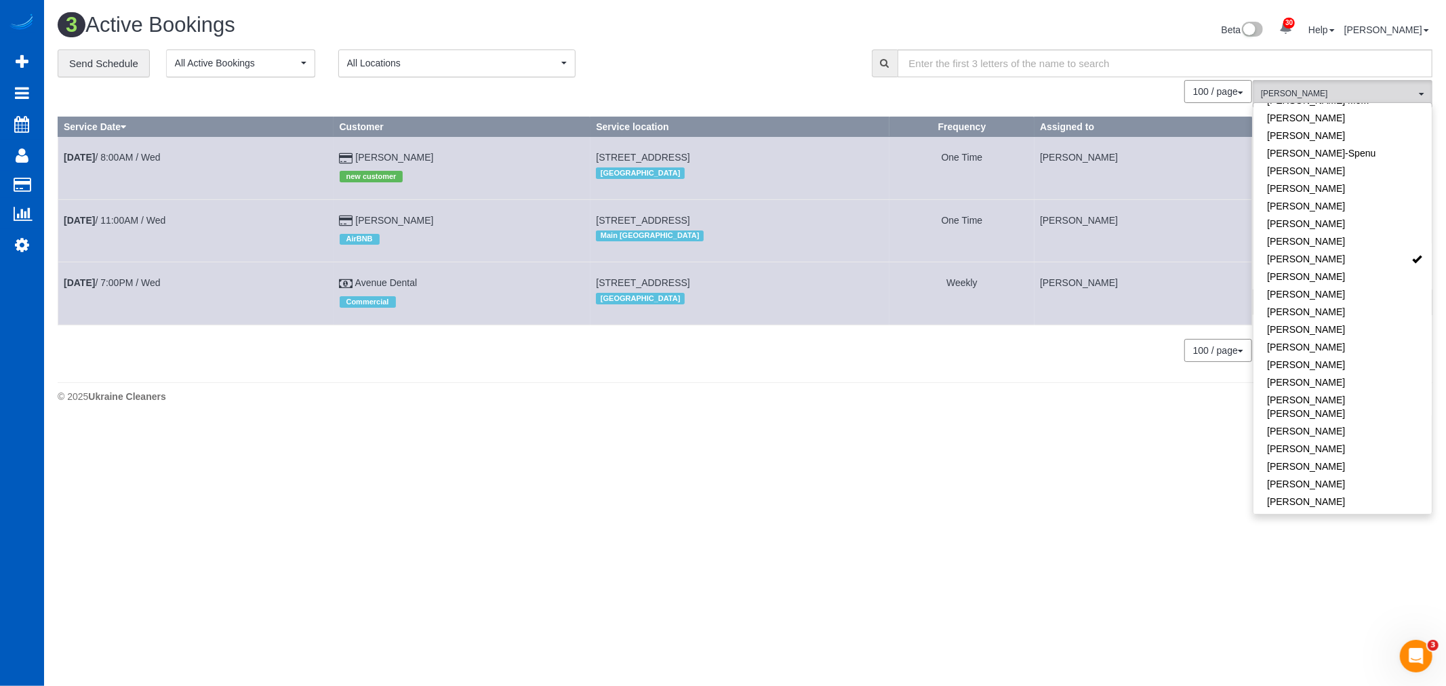
drag, startPoint x: 534, startPoint y: 222, endPoint x: 739, endPoint y: 226, distance: 204.7
click at [739, 226] on td "3616 Palatine Ave N, Seattle, WA 98103 Main Seattle" at bounding box center [740, 230] width 300 height 62
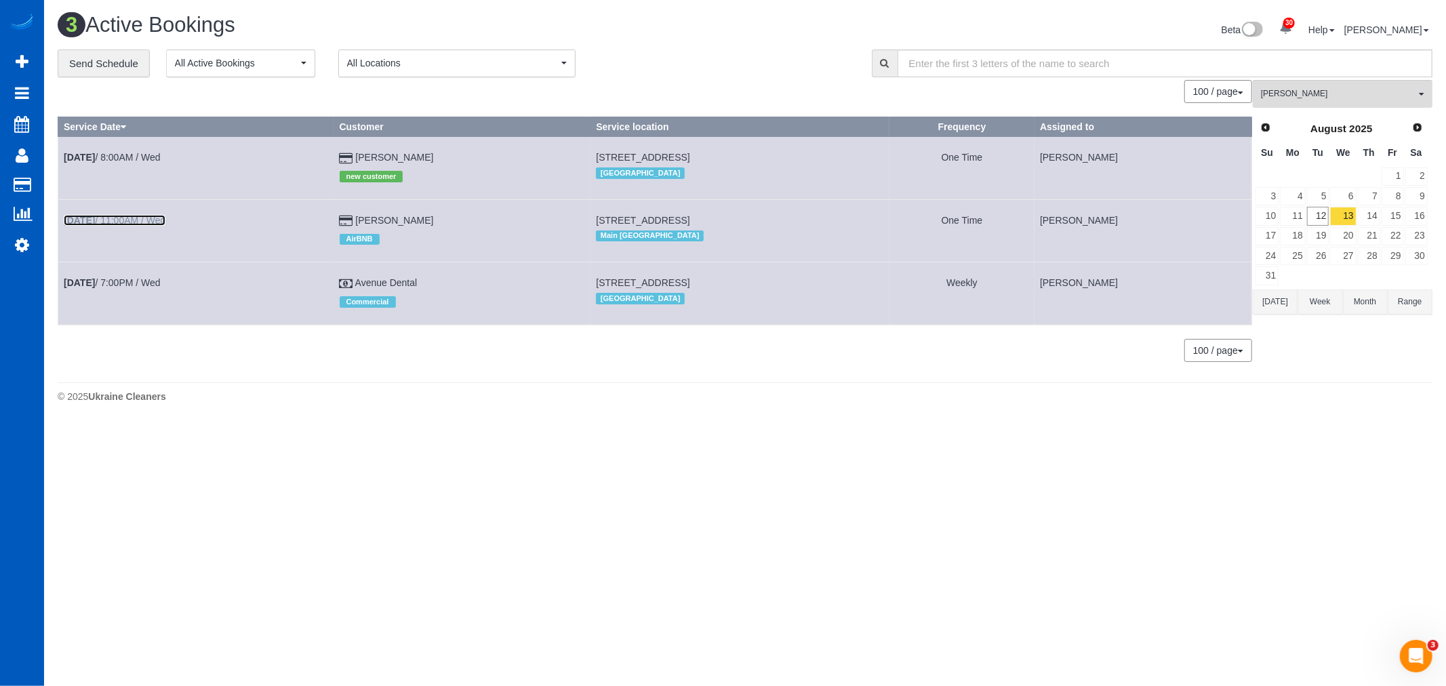
click at [113, 217] on link "Aug 13th / 11:00AM / Wed" at bounding box center [115, 220] width 102 height 11
select select "WA"
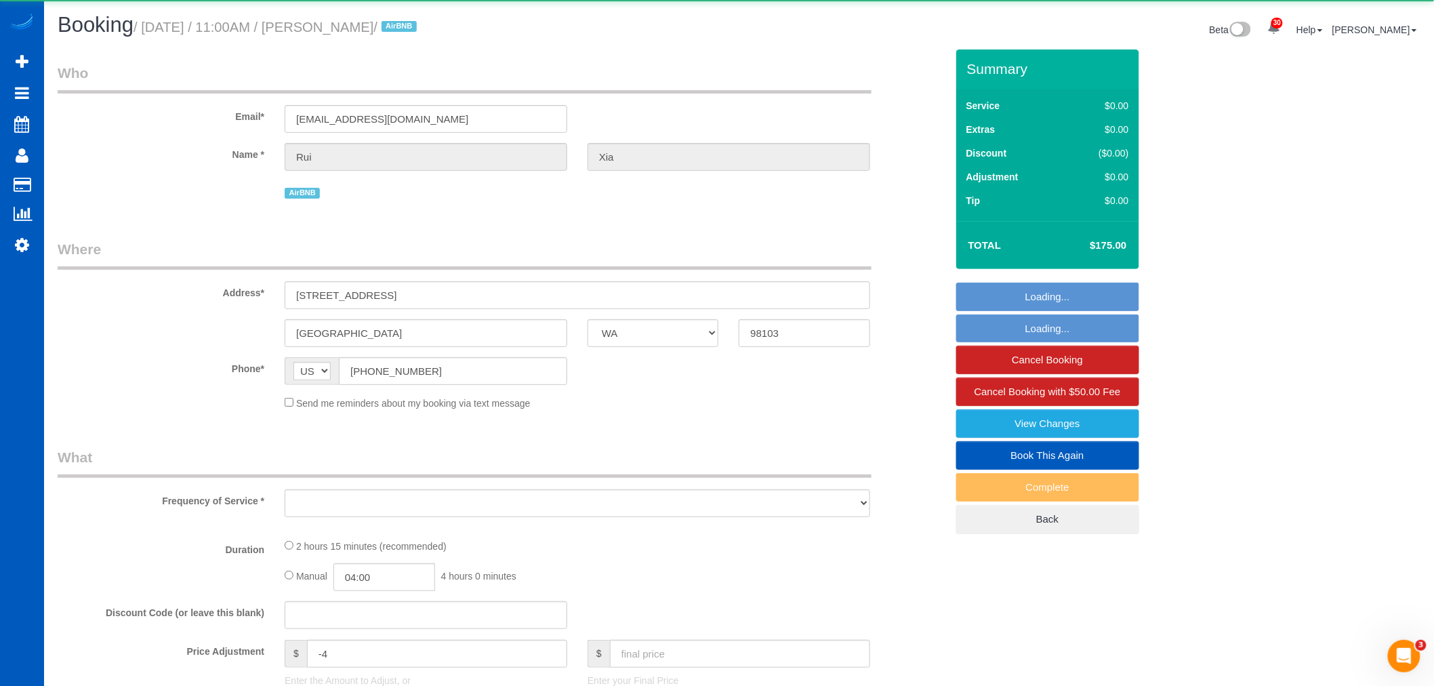
select select "string:fspay-581ee3a3-ef50-4f7b-abd9-92cea8b7e377"
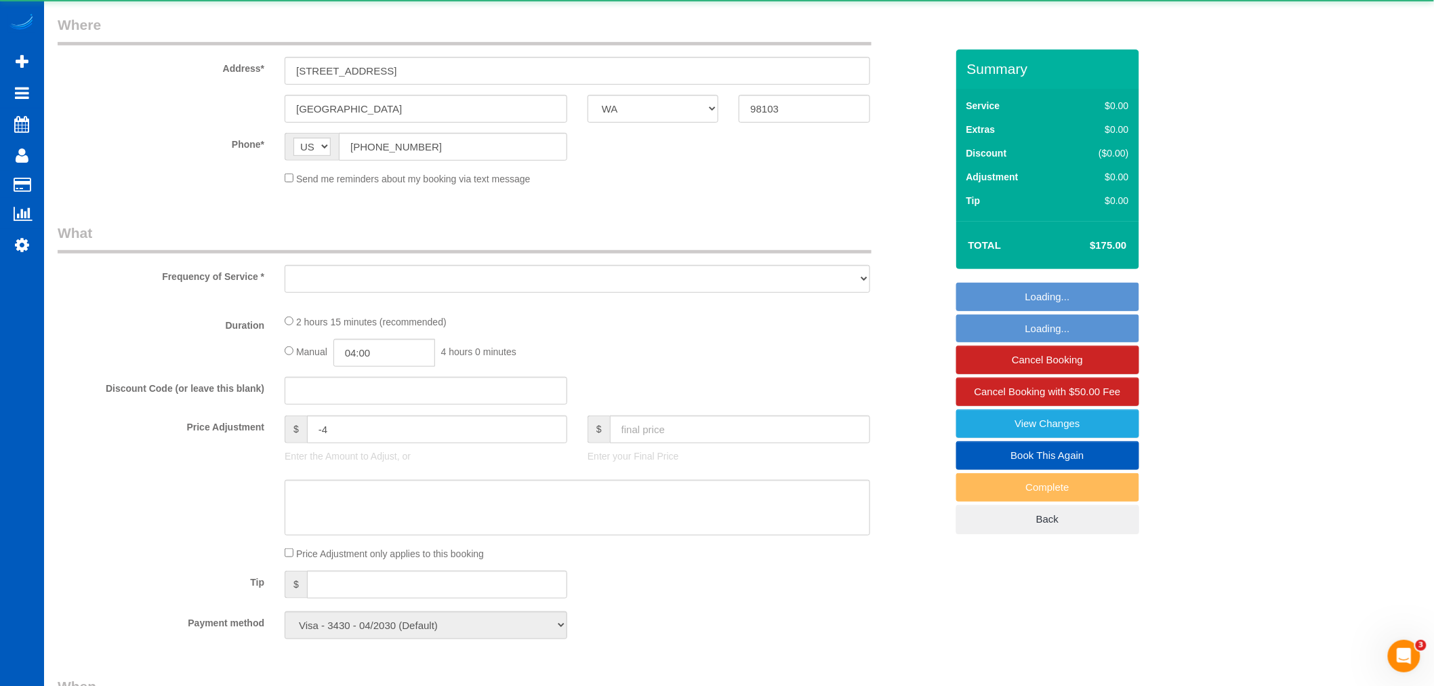
select select "object:181236"
select select "199"
select select "1001"
select select "3"
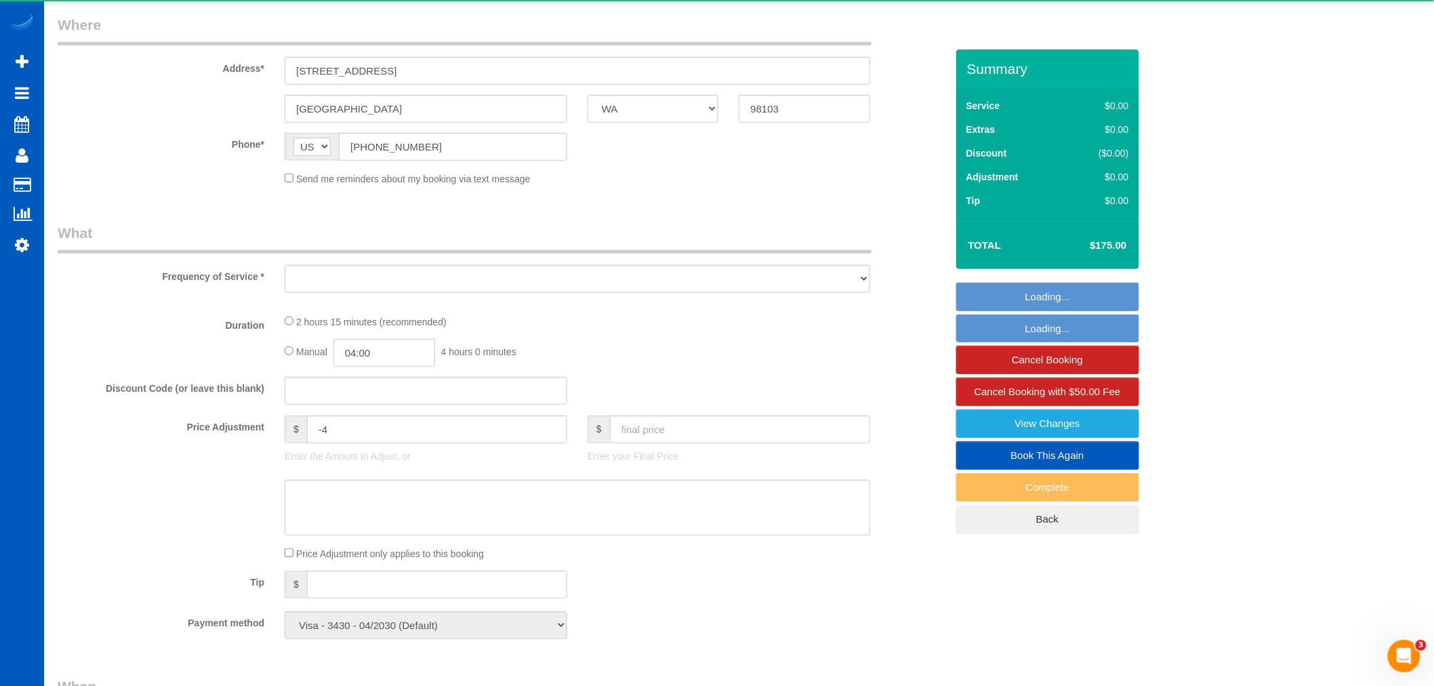
select select "spot511"
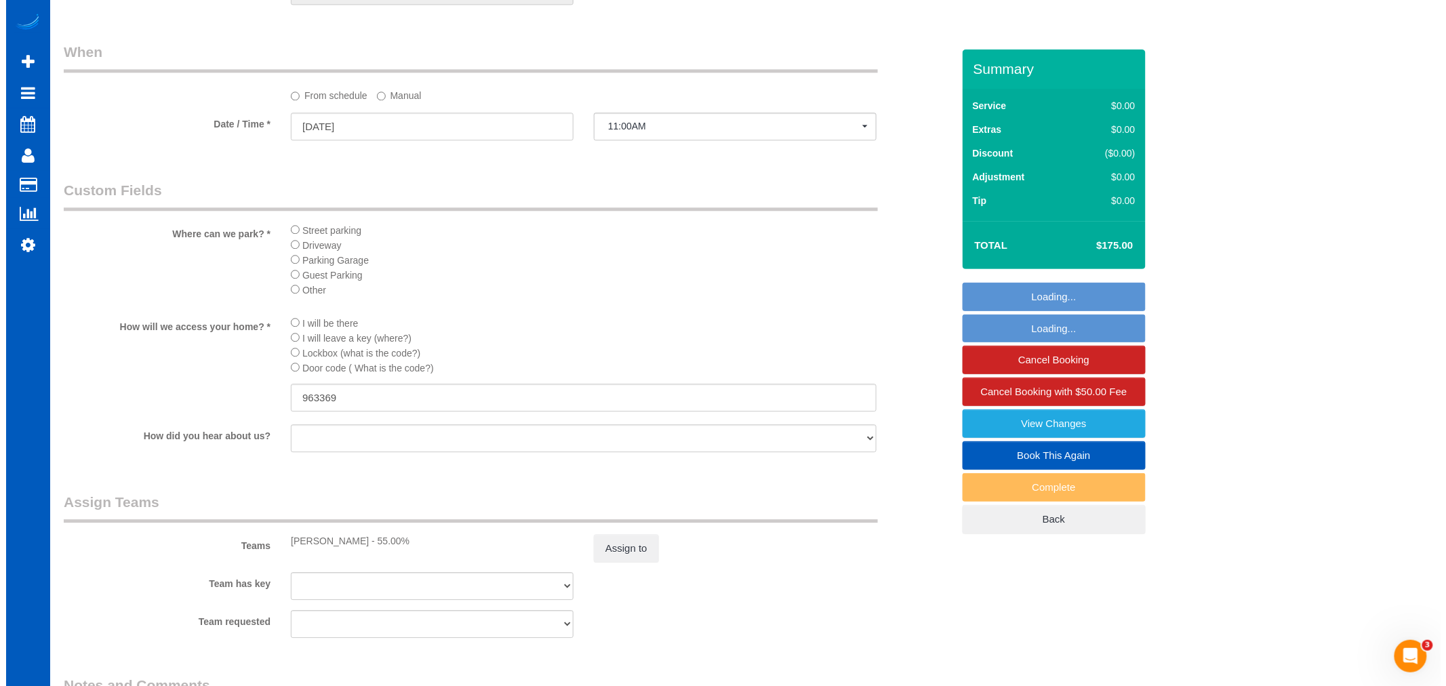
scroll to position [1581, 0]
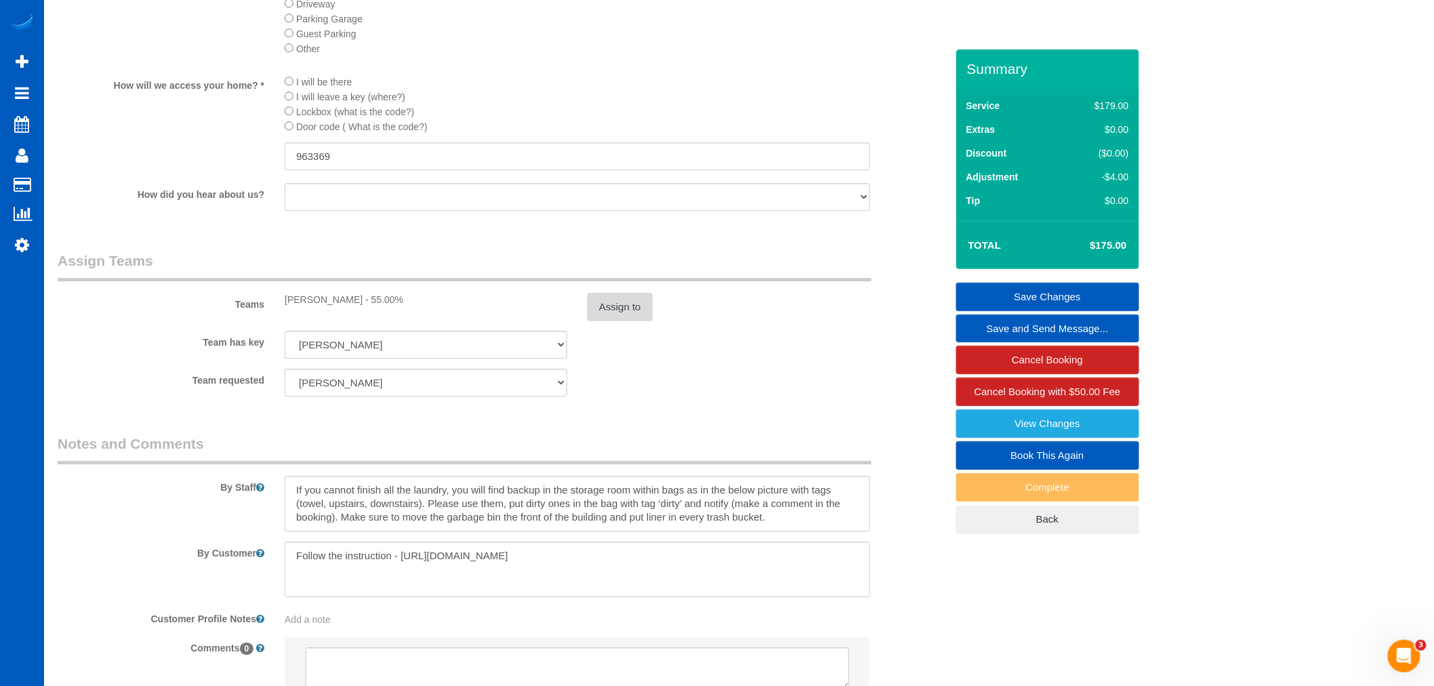
click at [644, 314] on button "Assign to" at bounding box center [620, 307] width 65 height 28
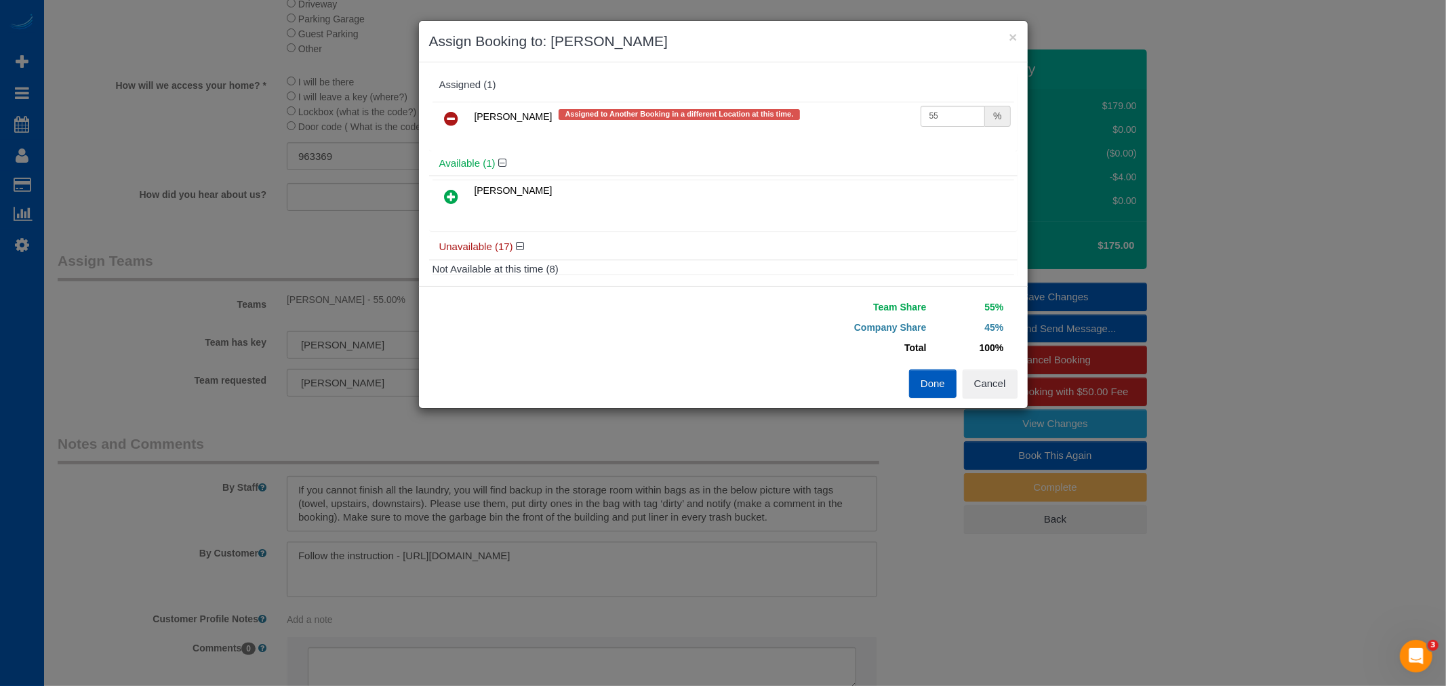
click at [455, 119] on icon at bounding box center [452, 118] width 14 height 16
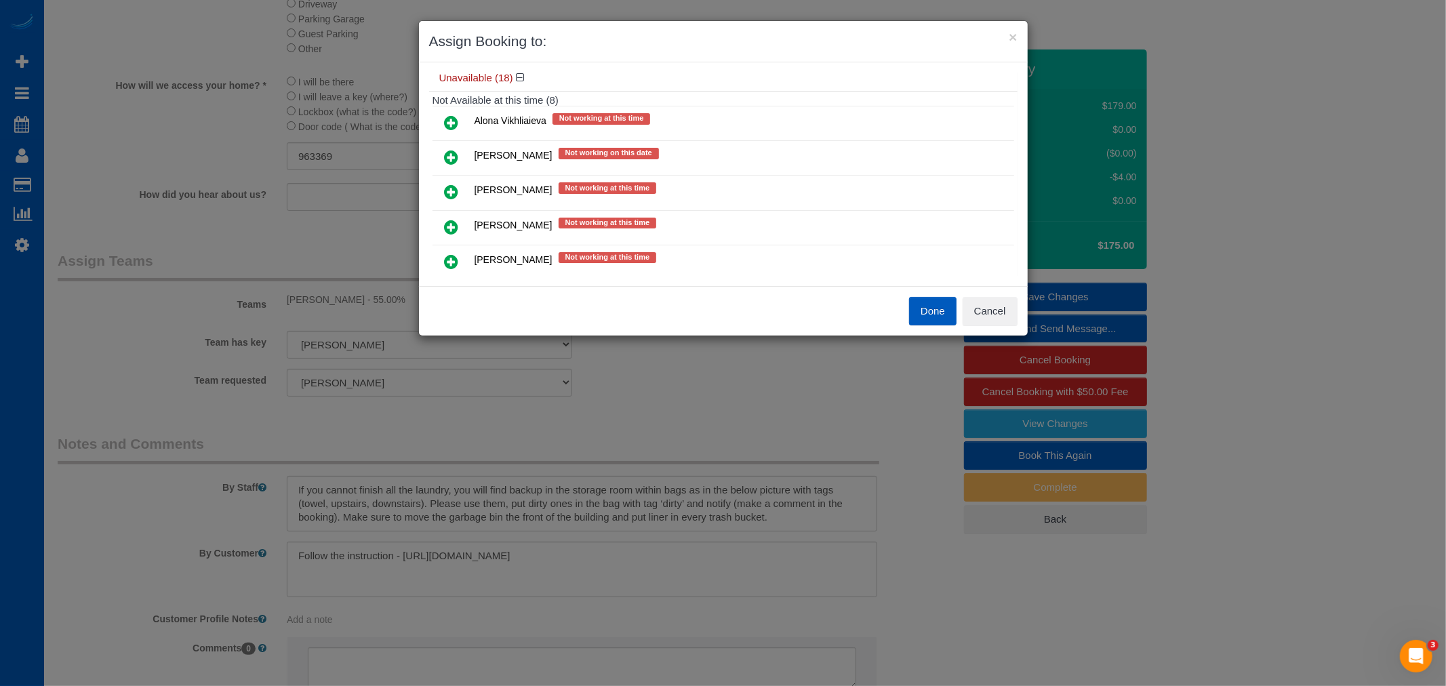
scroll to position [150, 0]
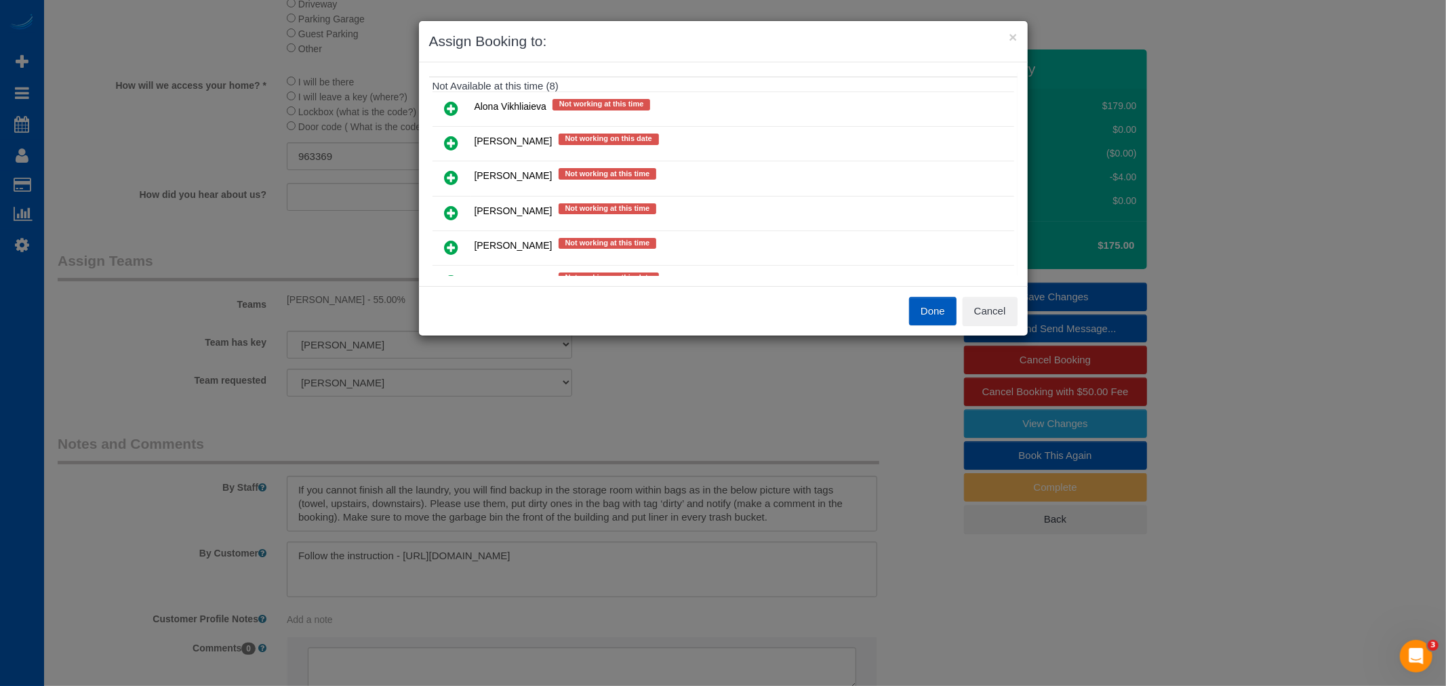
click at [1002, 327] on div "Done Cancel" at bounding box center [723, 310] width 609 height 49
click at [987, 313] on button "Cancel" at bounding box center [989, 311] width 55 height 28
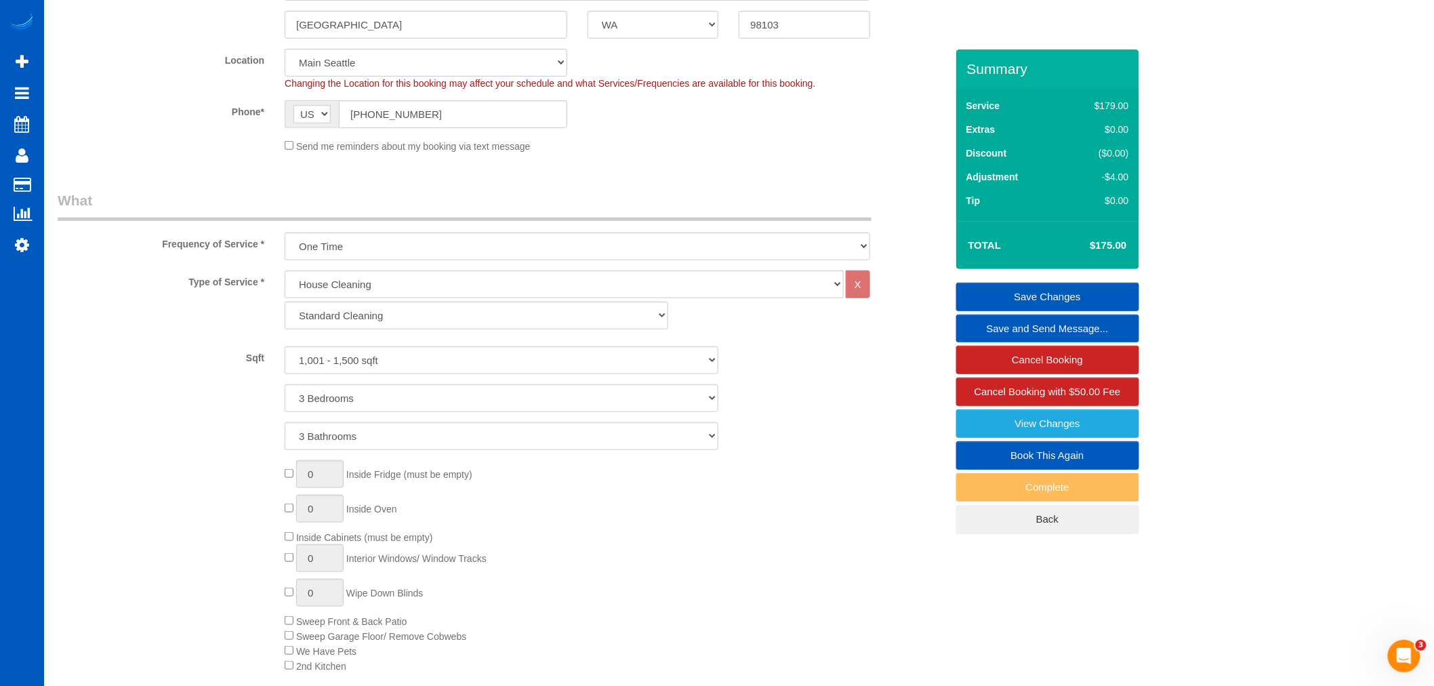
scroll to position [226, 0]
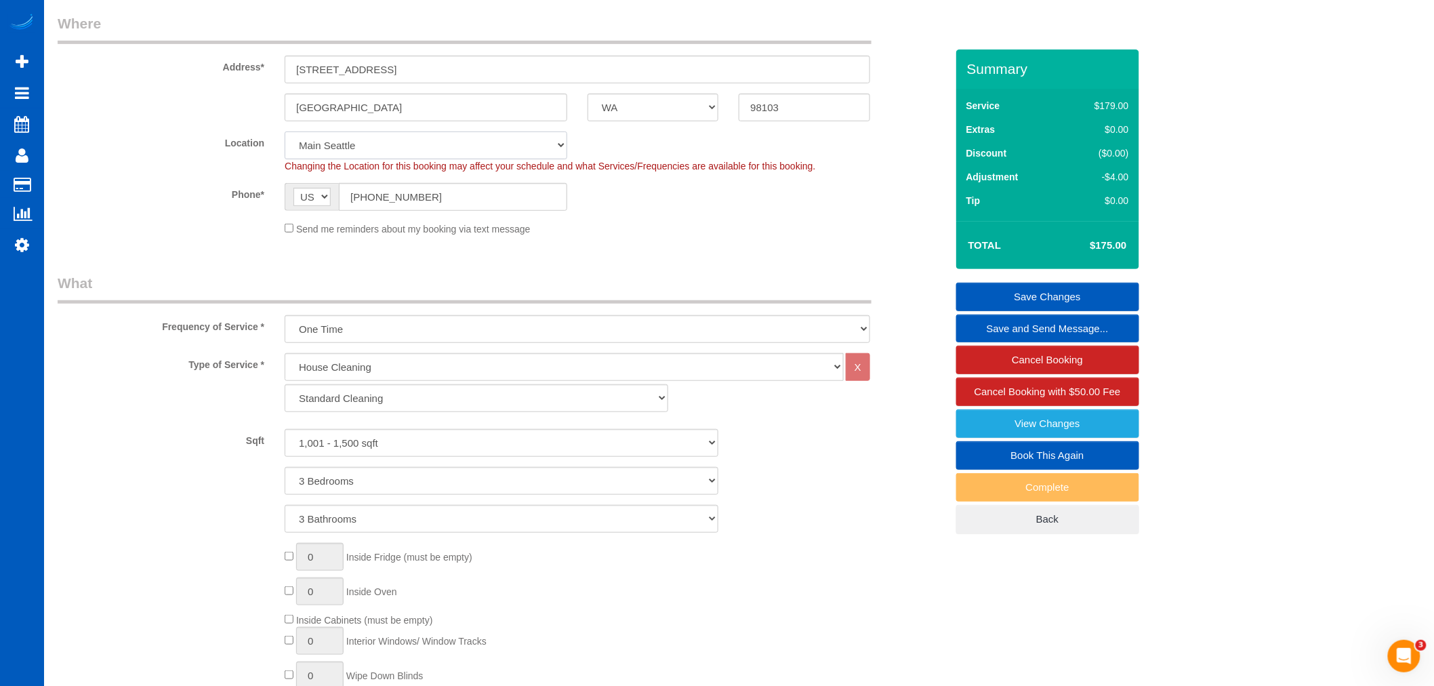
click at [339, 145] on select "North Seattle Denver Everett Fort Worth TX Las Vegas Main Seattle Maryland Nort…" at bounding box center [426, 145] width 283 height 28
select select "1"
click at [285, 132] on select "North Seattle Denver Everett Fort Worth TX Las Vegas Main Seattle Maryland Nort…" at bounding box center [426, 145] width 283 height 28
select select "object:181833"
select select "1001"
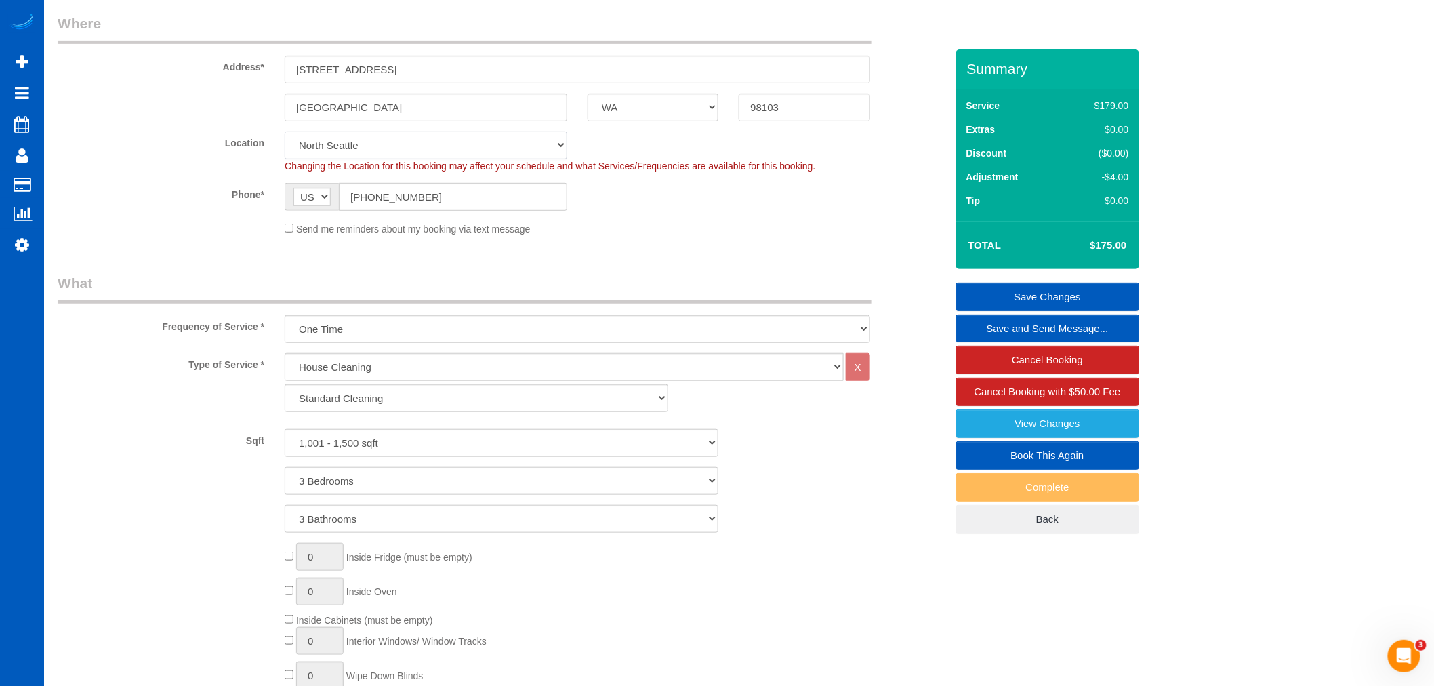
select select "3"
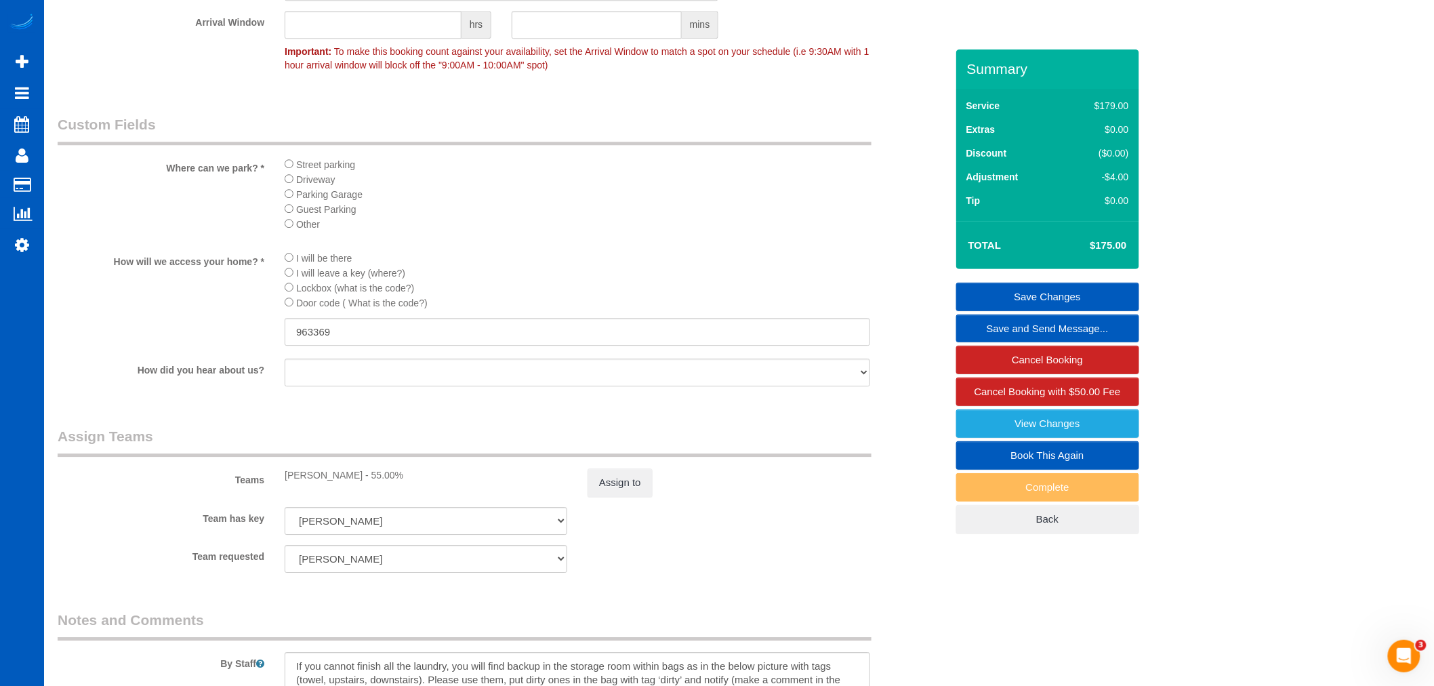
scroll to position [1506, 0]
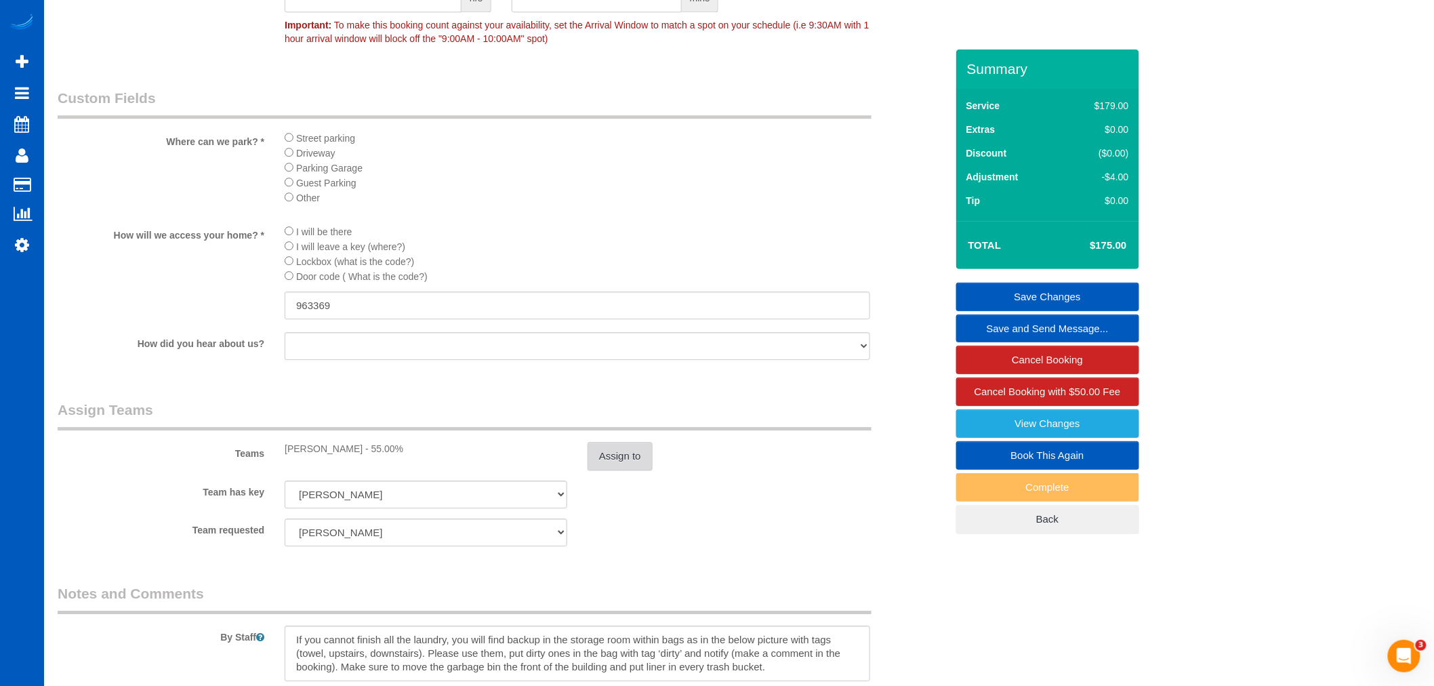
click at [634, 470] on button "Assign to" at bounding box center [620, 456] width 65 height 28
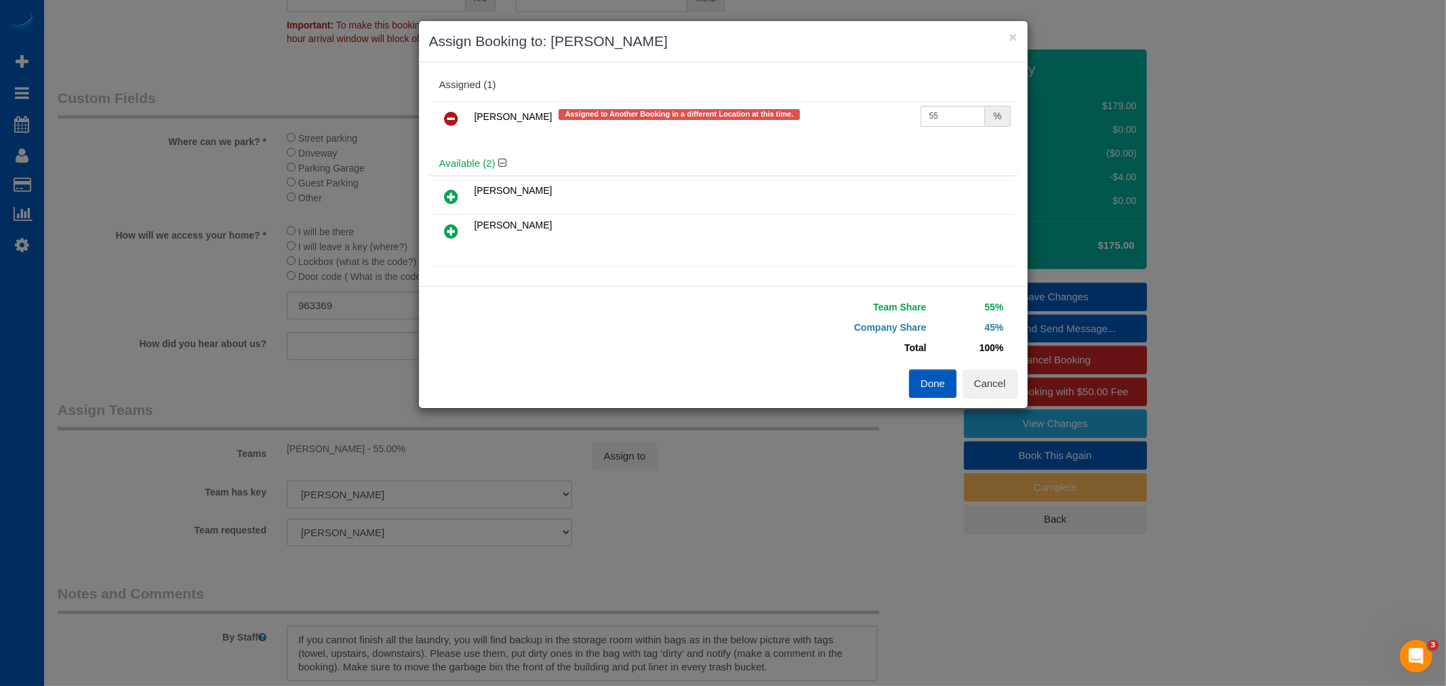
click at [443, 121] on link at bounding box center [452, 119] width 32 height 27
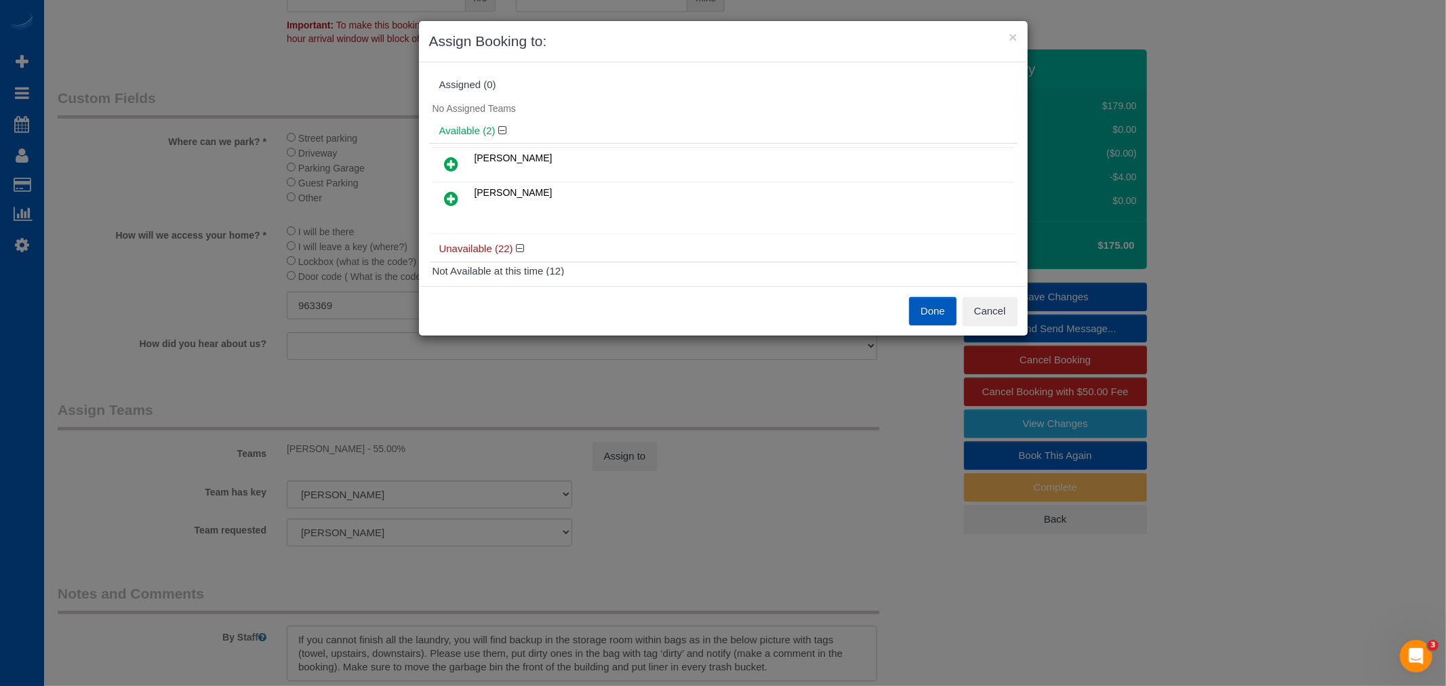
click at [449, 201] on icon at bounding box center [452, 198] width 14 height 16
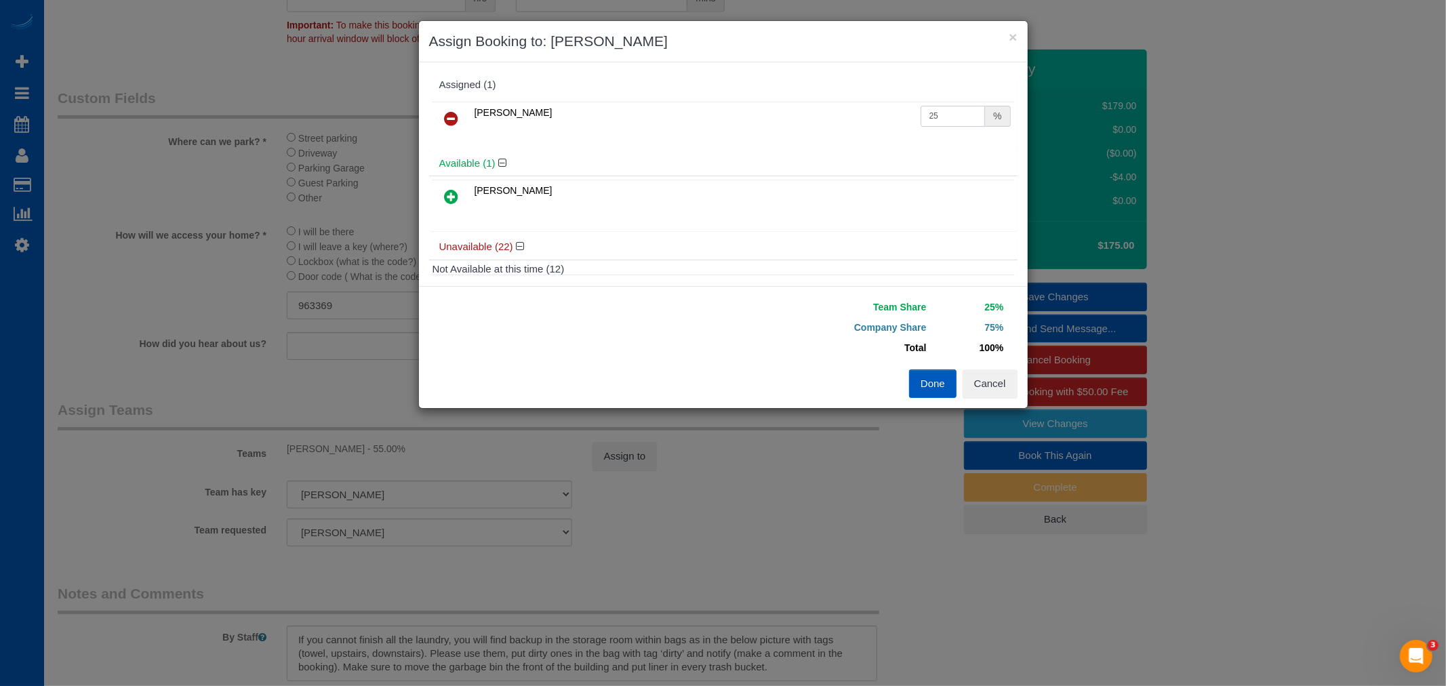
drag, startPoint x: 945, startPoint y: 121, endPoint x: 666, endPoint y: 92, distance: 280.0
click at [666, 92] on div "Assigned (1) Nataliia Moskalenko 25 %" at bounding box center [723, 112] width 588 height 79
type input "55"
click at [923, 377] on button "Done" at bounding box center [932, 383] width 47 height 28
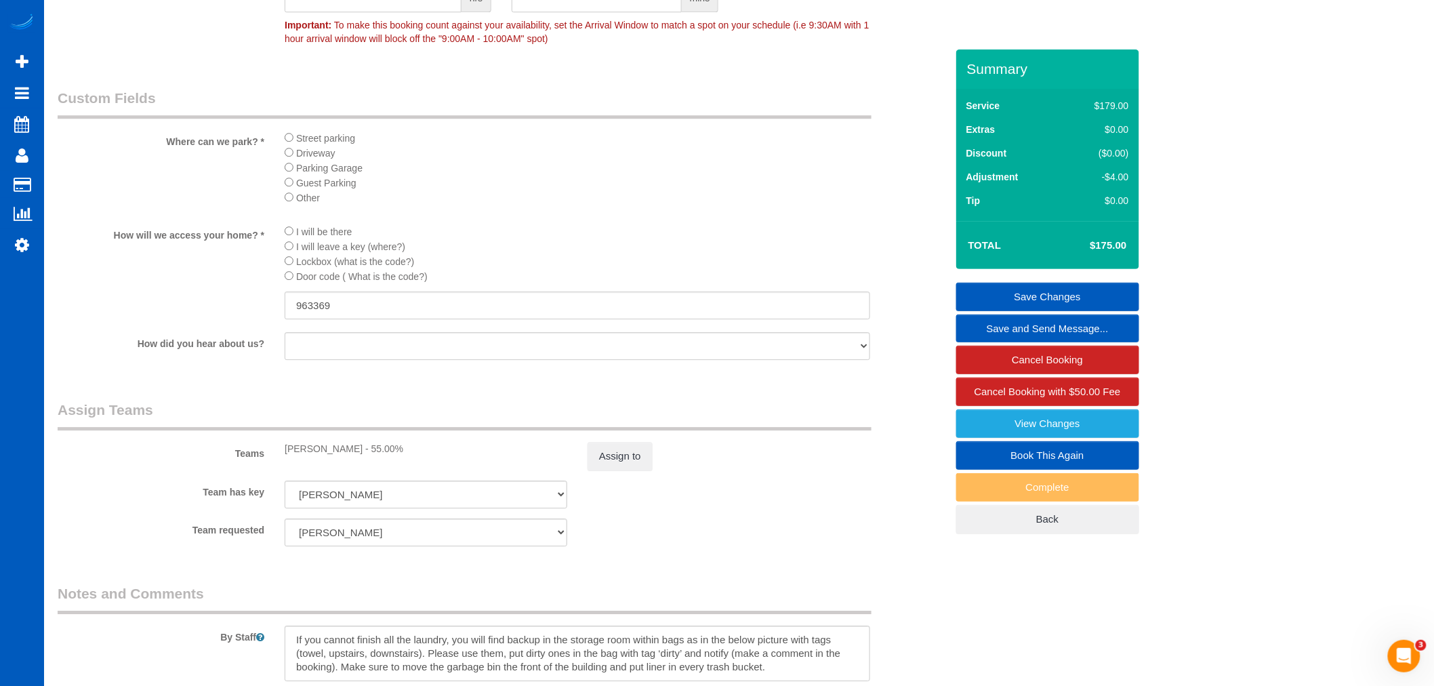
click at [1061, 295] on link "Save Changes" at bounding box center [1047, 297] width 183 height 28
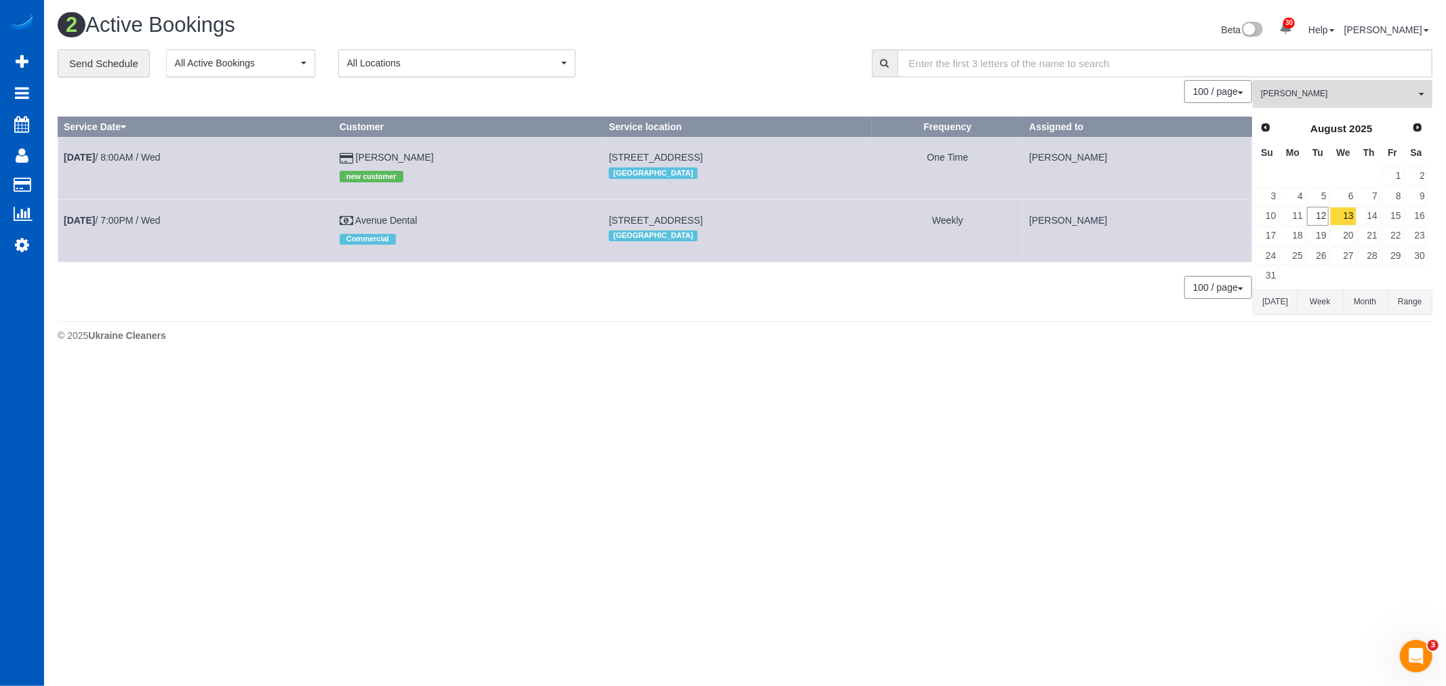
click at [1325, 93] on span "[PERSON_NAME]" at bounding box center [1338, 94] width 155 height 12
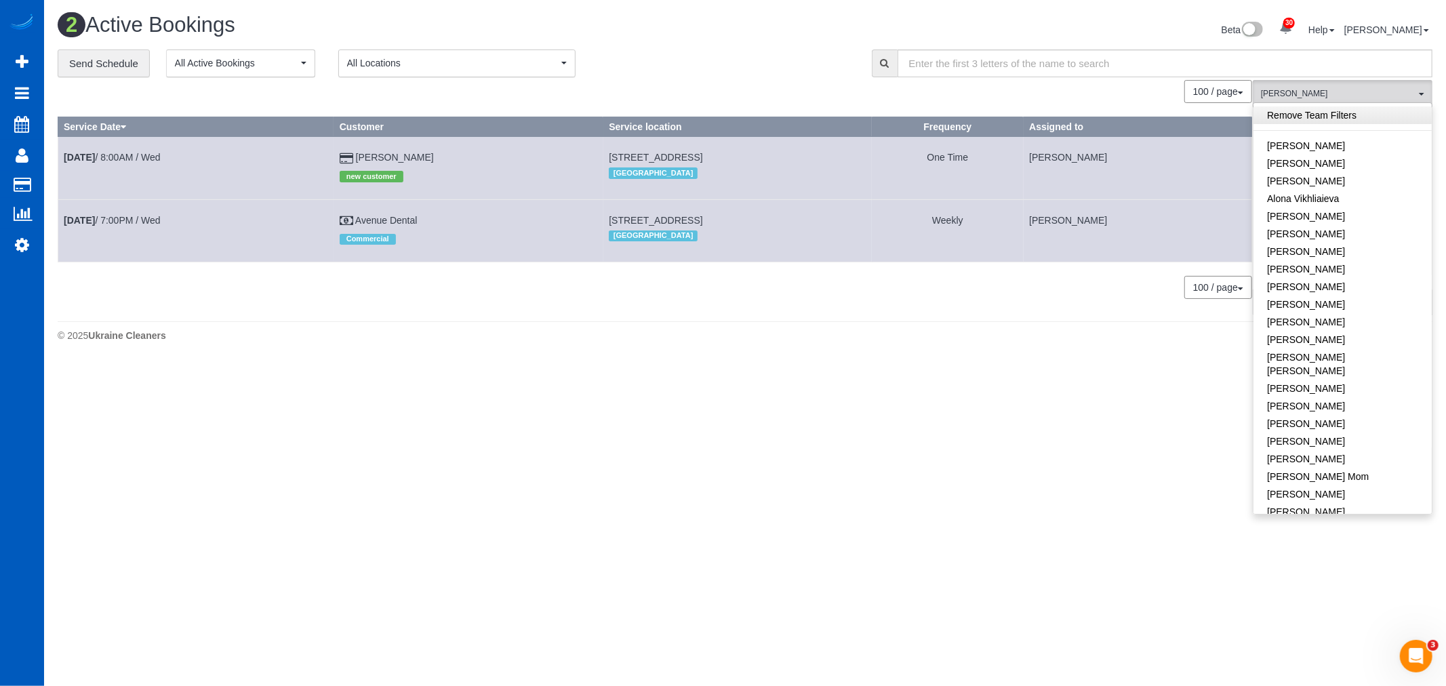
click at [1322, 118] on link "Remove Team Filters" at bounding box center [1342, 115] width 178 height 18
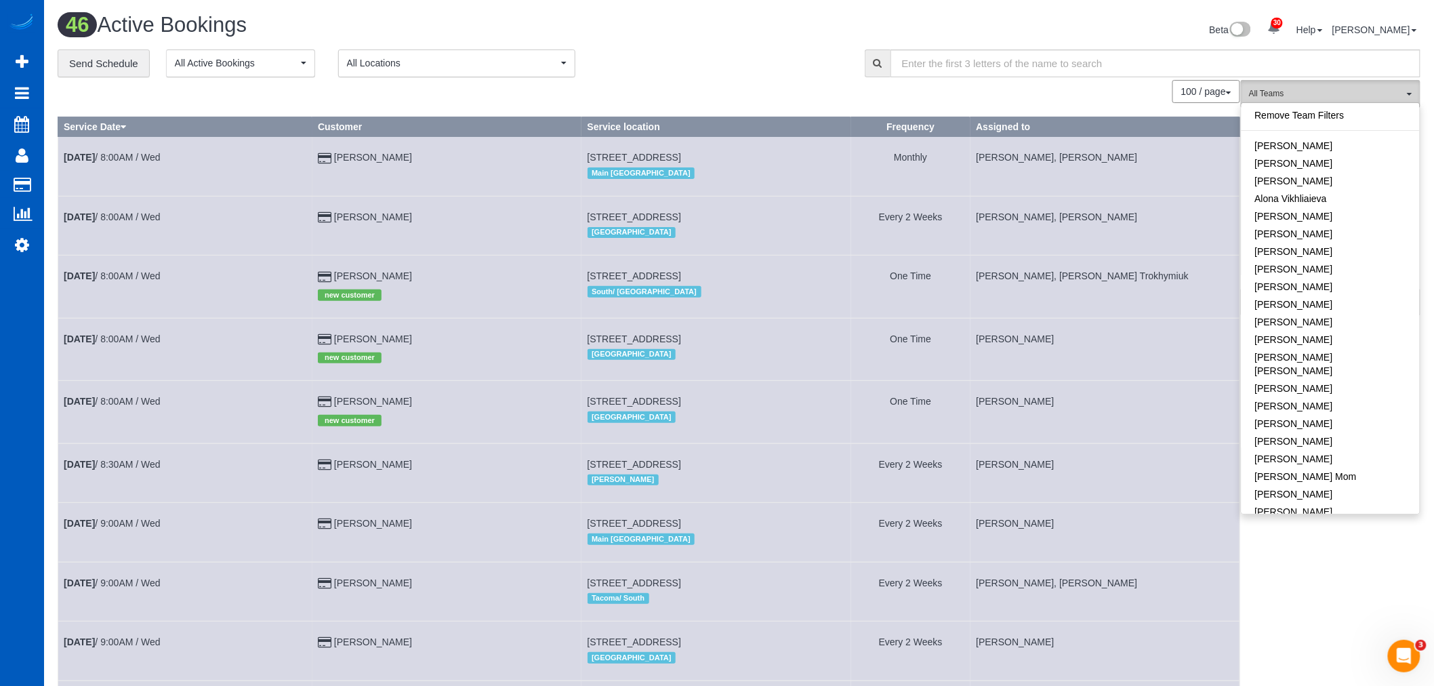
click at [1331, 95] on span "All Teams" at bounding box center [1326, 94] width 155 height 12
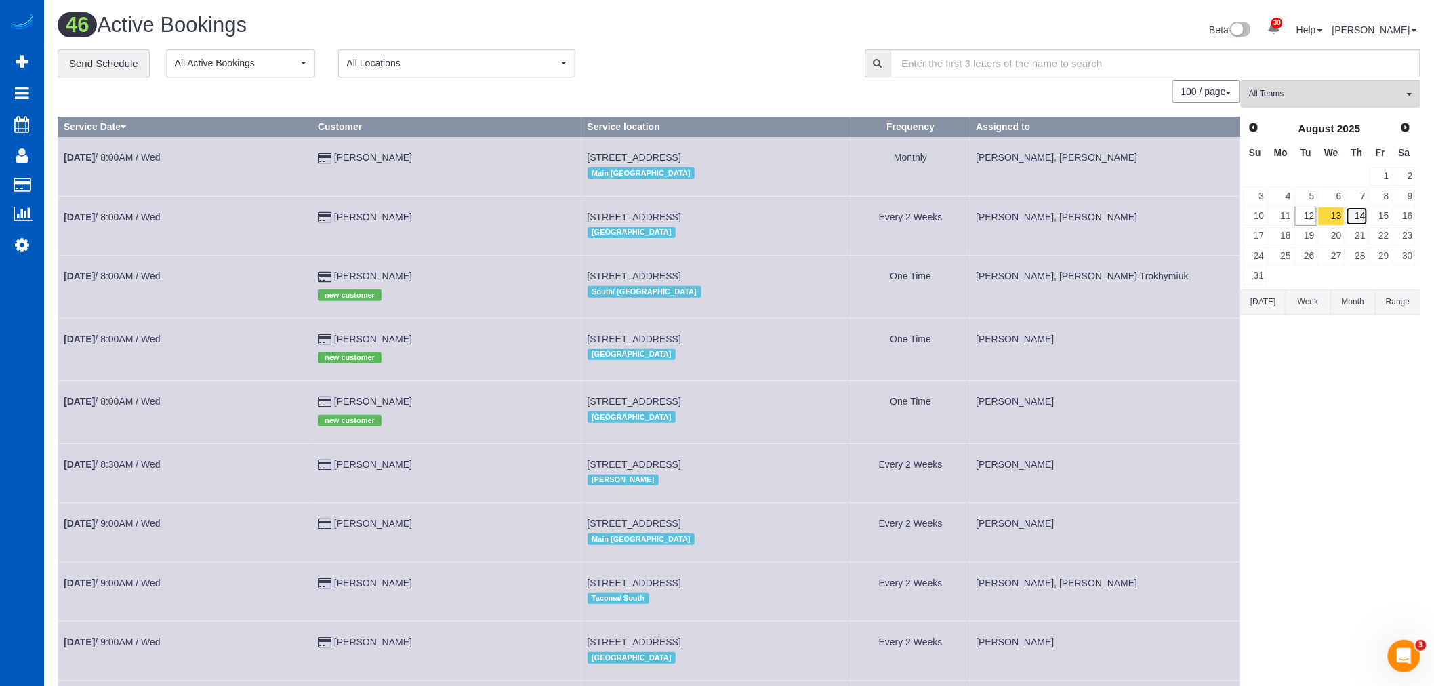
click at [1368, 217] on link "14" at bounding box center [1357, 216] width 22 height 18
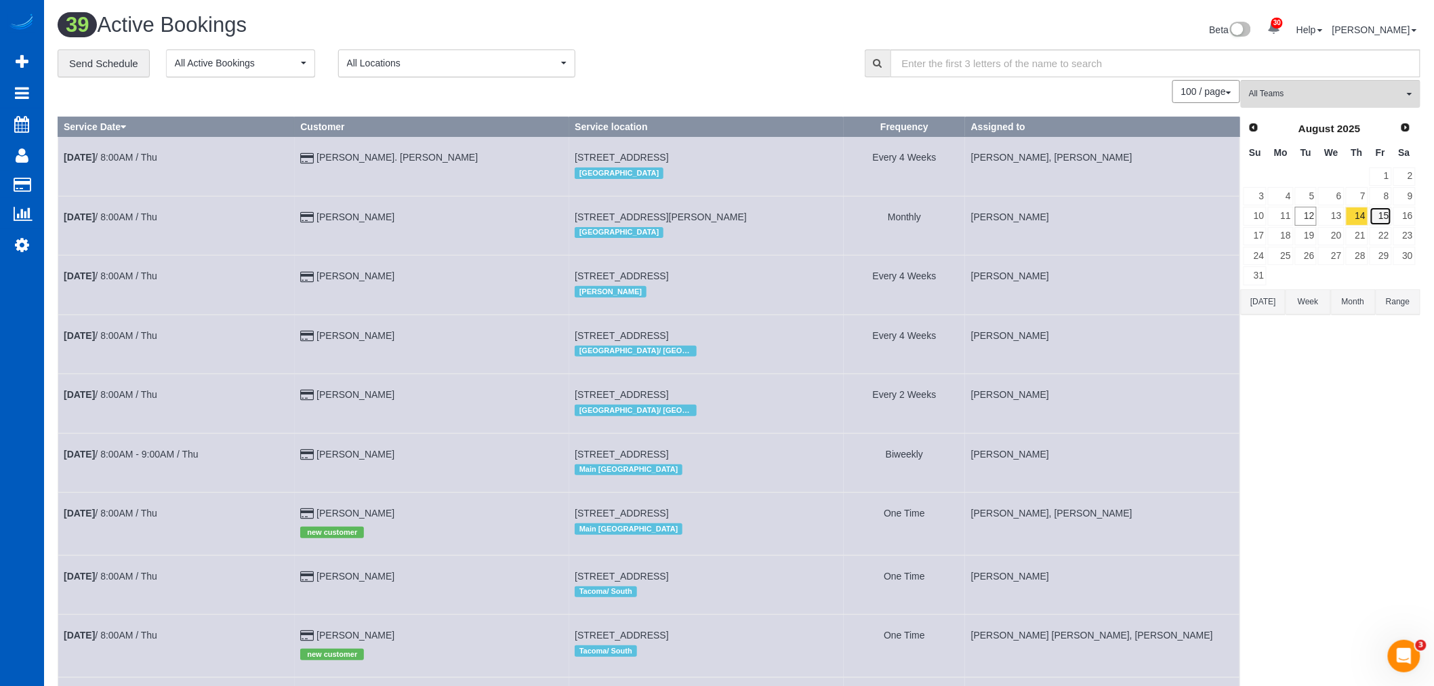
click at [1385, 220] on link "15" at bounding box center [1381, 216] width 22 height 18
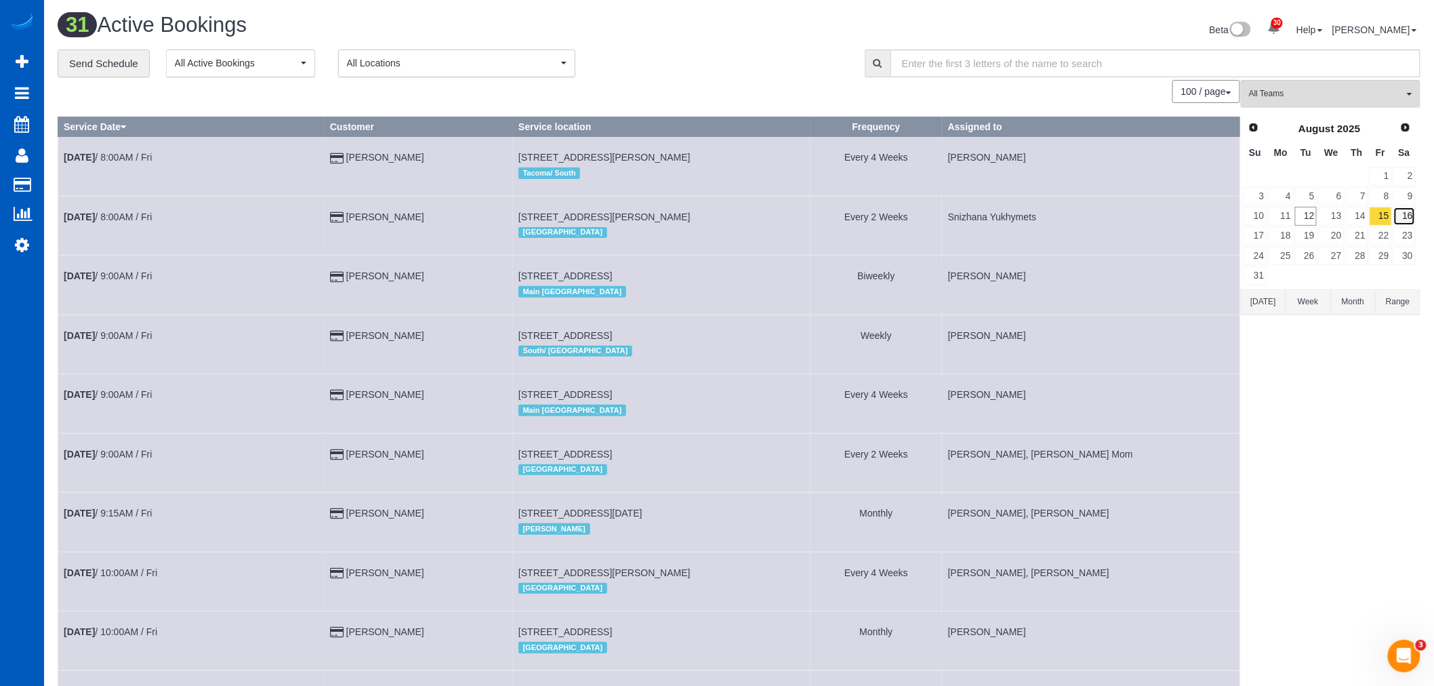
click at [1414, 221] on link "16" at bounding box center [1404, 216] width 22 height 18
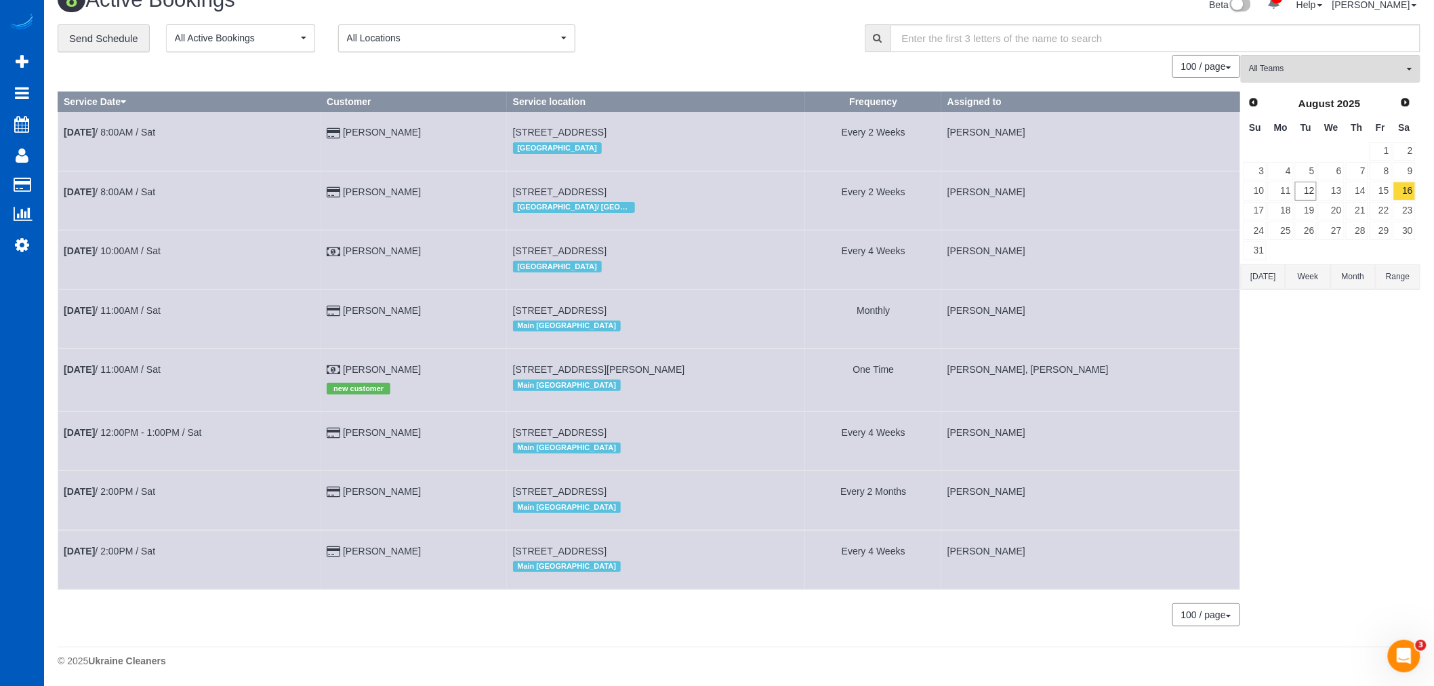
scroll to position [37, 0]
click at [1261, 201] on link "17" at bounding box center [1255, 210] width 23 height 18
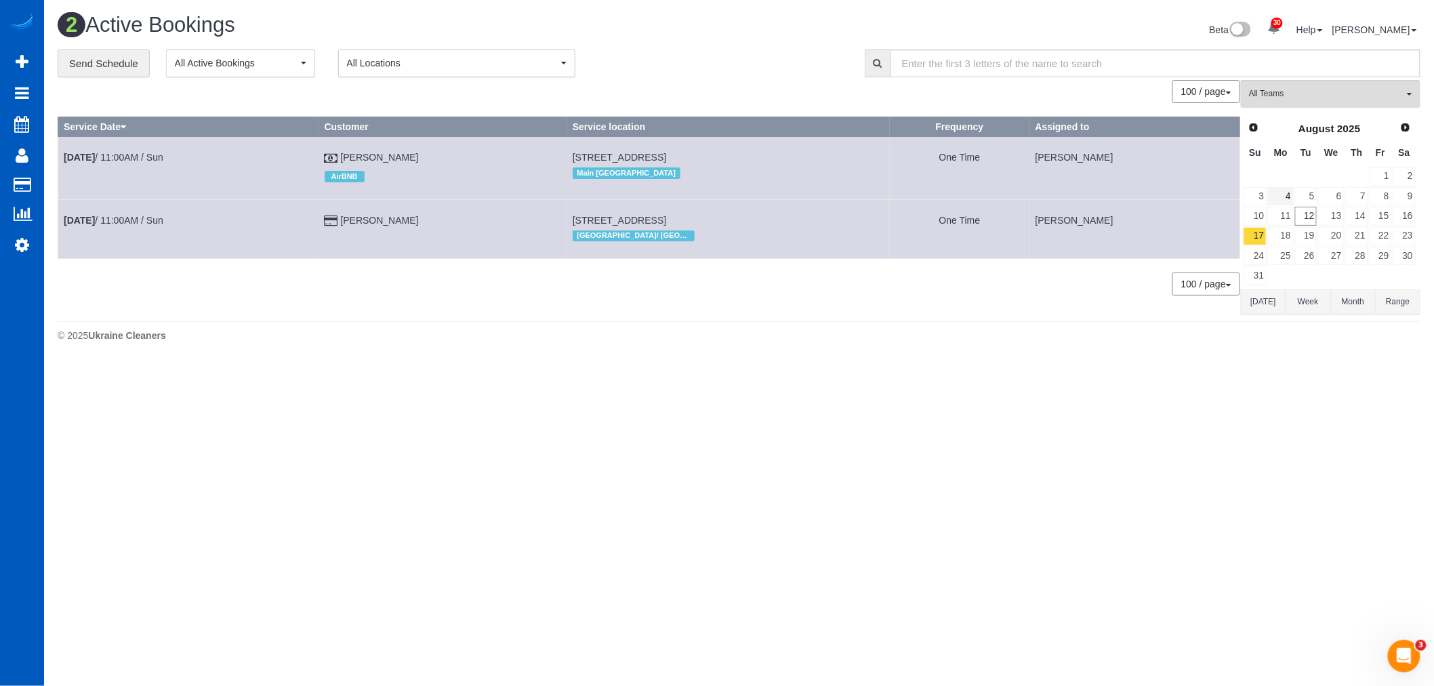
scroll to position [0, 0]
click at [1298, 239] on link "18" at bounding box center [1292, 236] width 25 height 18
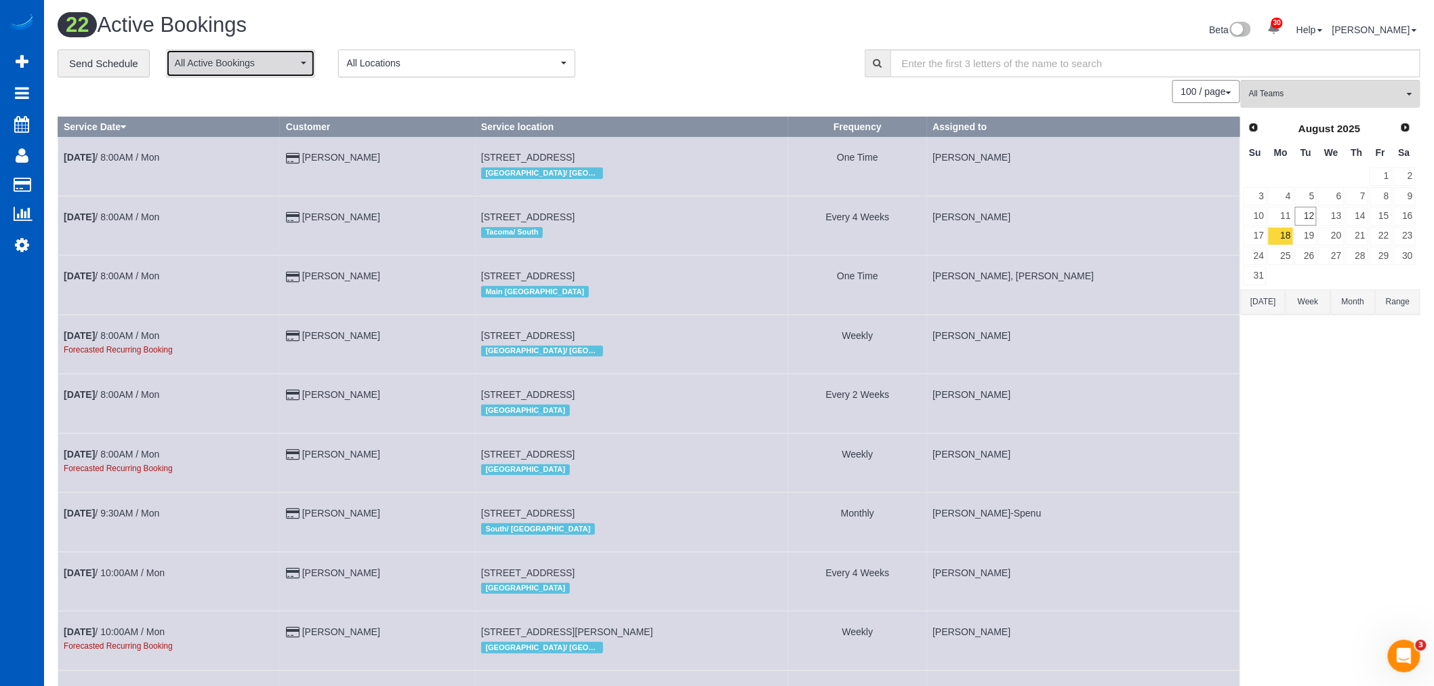
click at [300, 62] on button "All Active Bookings" at bounding box center [240, 63] width 149 height 28
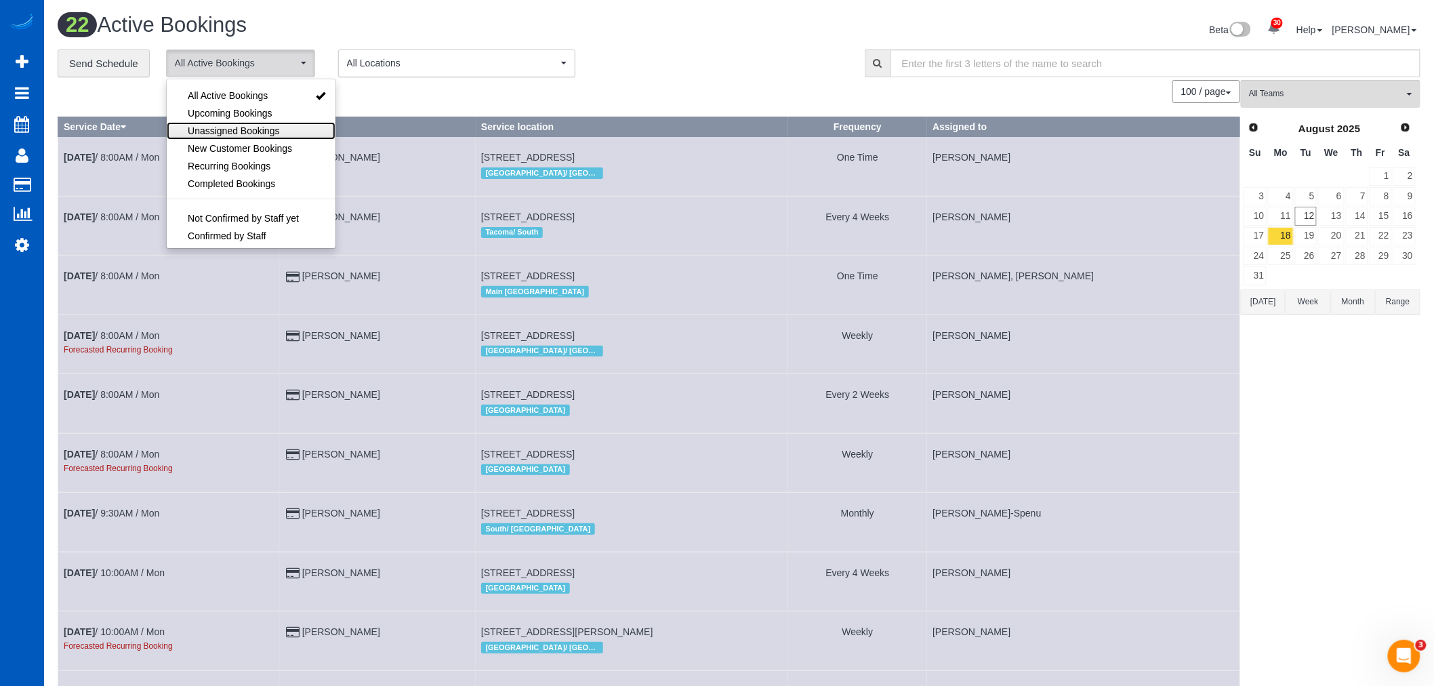
click at [253, 127] on span "Unassigned Bookings" at bounding box center [233, 131] width 91 height 14
select select "**********"
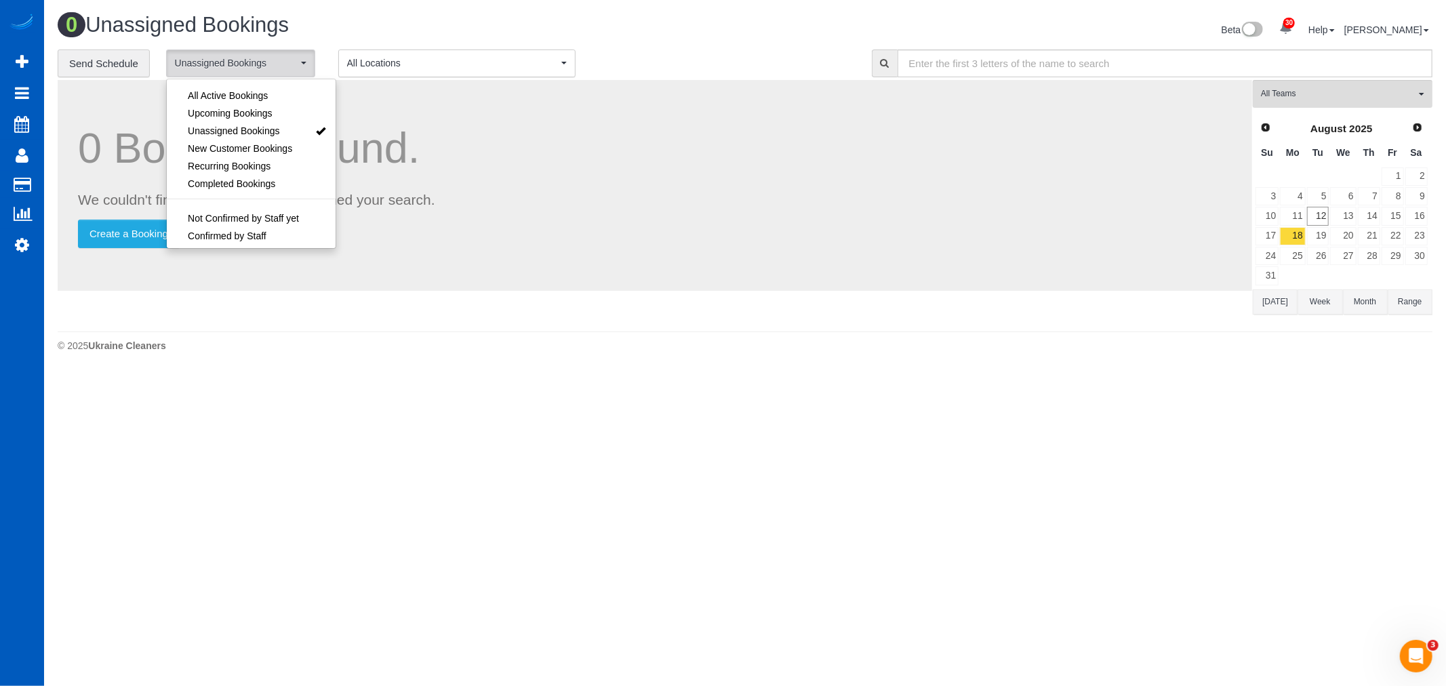
click at [561, 384] on body "30 Beta Your Notifications You have 0 alerts × You have 4 to charge for 08/09/2…" at bounding box center [723, 343] width 1446 height 686
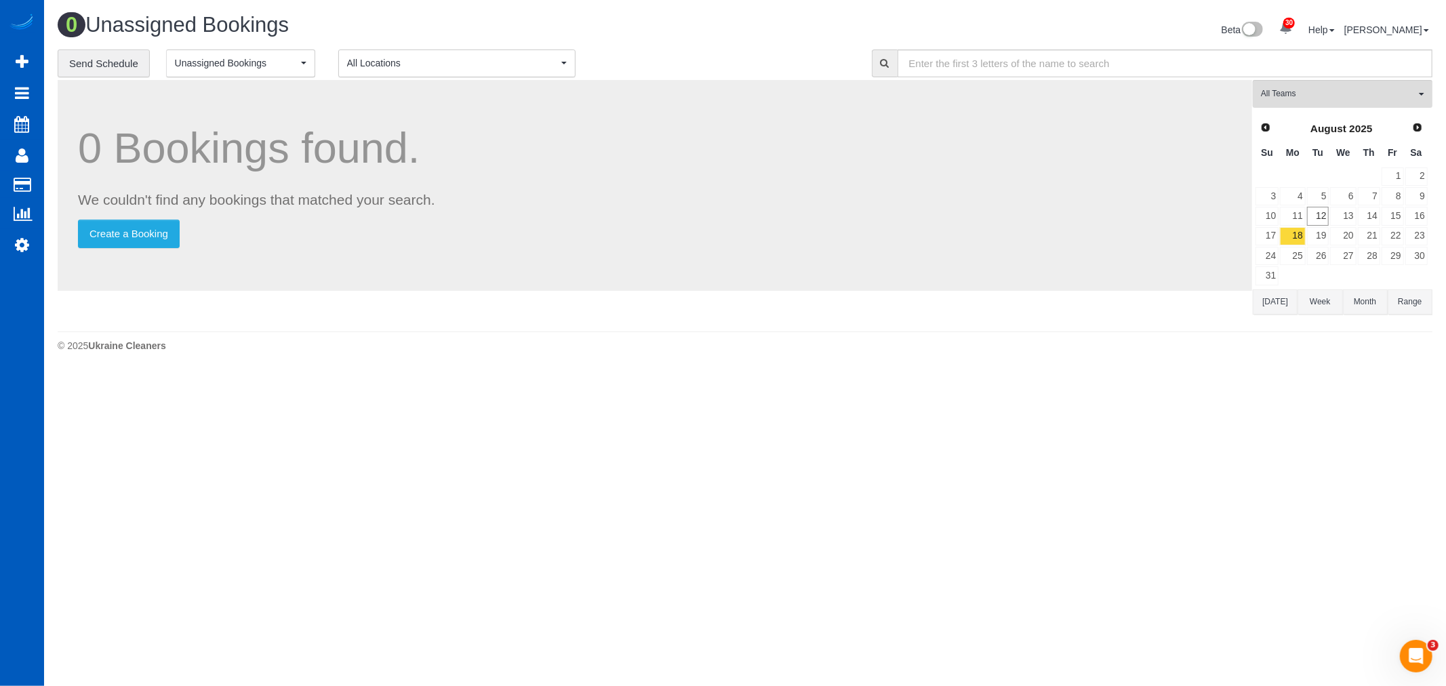
click at [1374, 314] on button "Month" at bounding box center [1365, 301] width 45 height 25
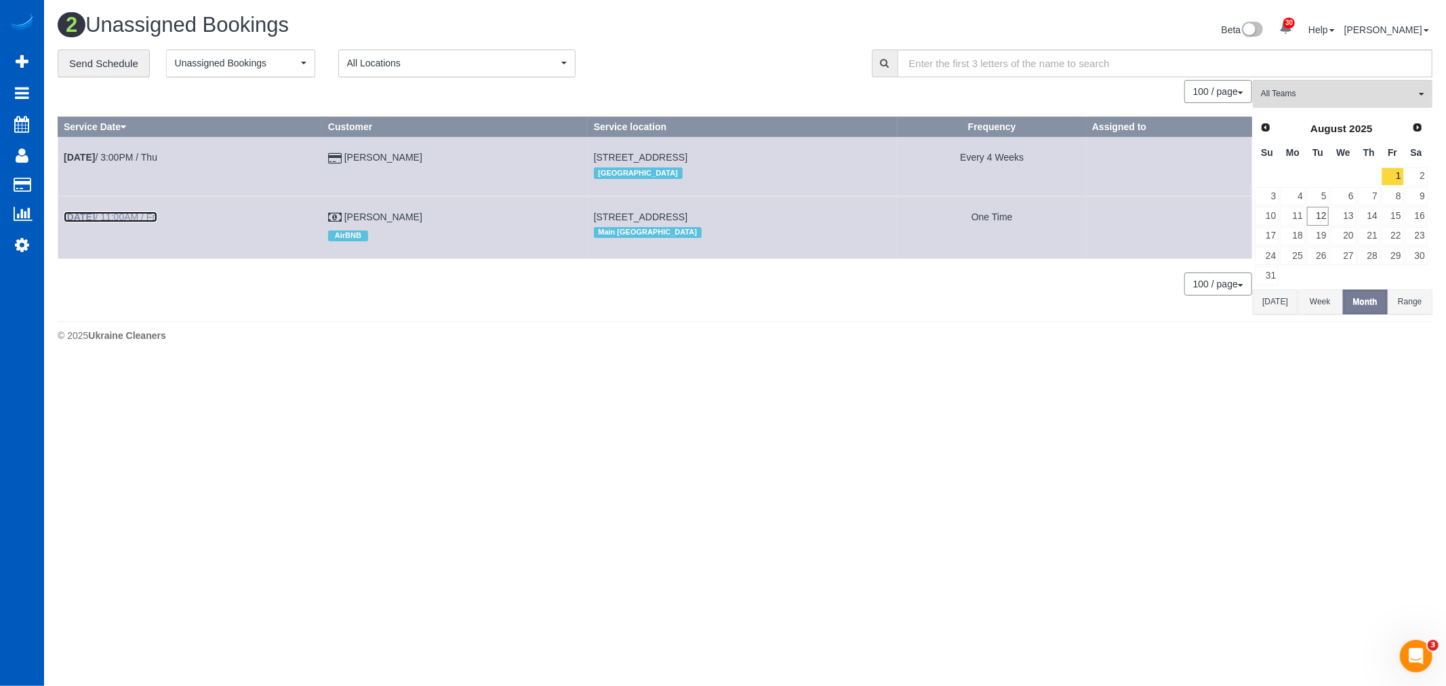
click at [127, 213] on link "Aug 29th / 11:00AM / Fri" at bounding box center [111, 216] width 94 height 11
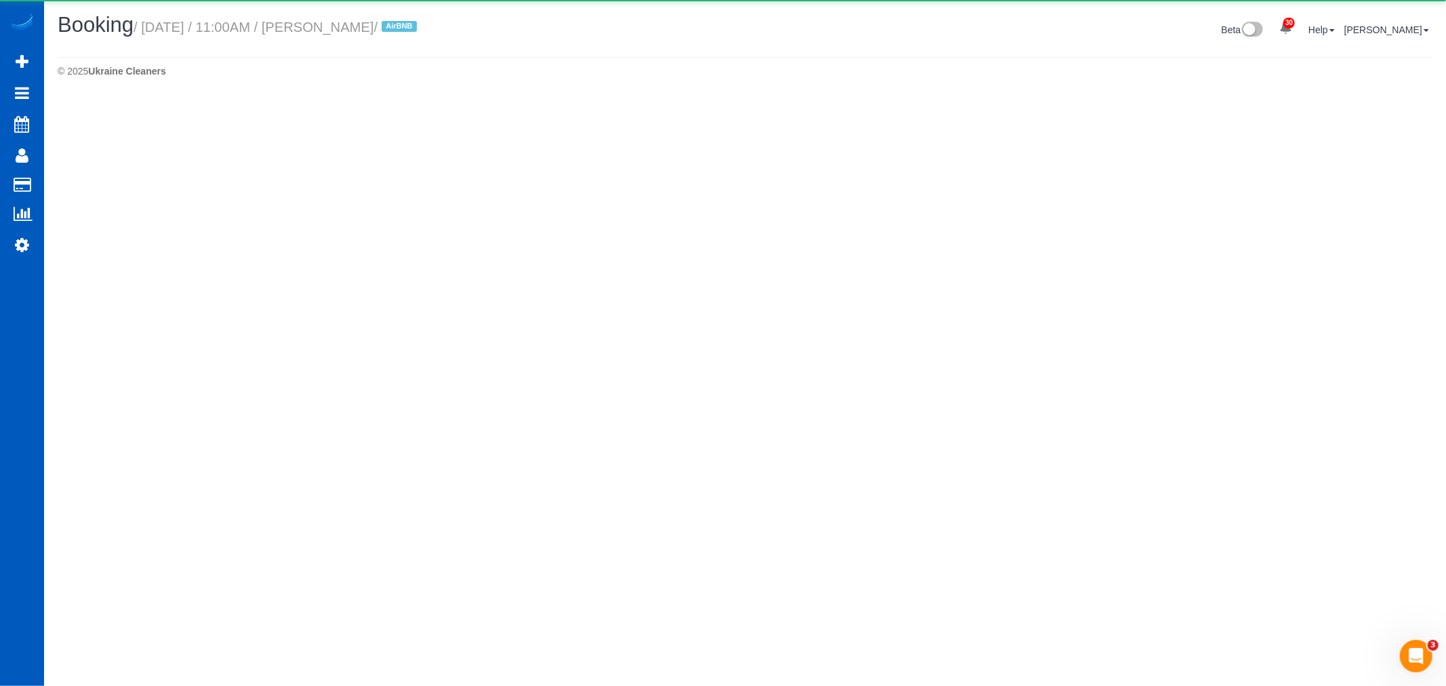
select select "WA"
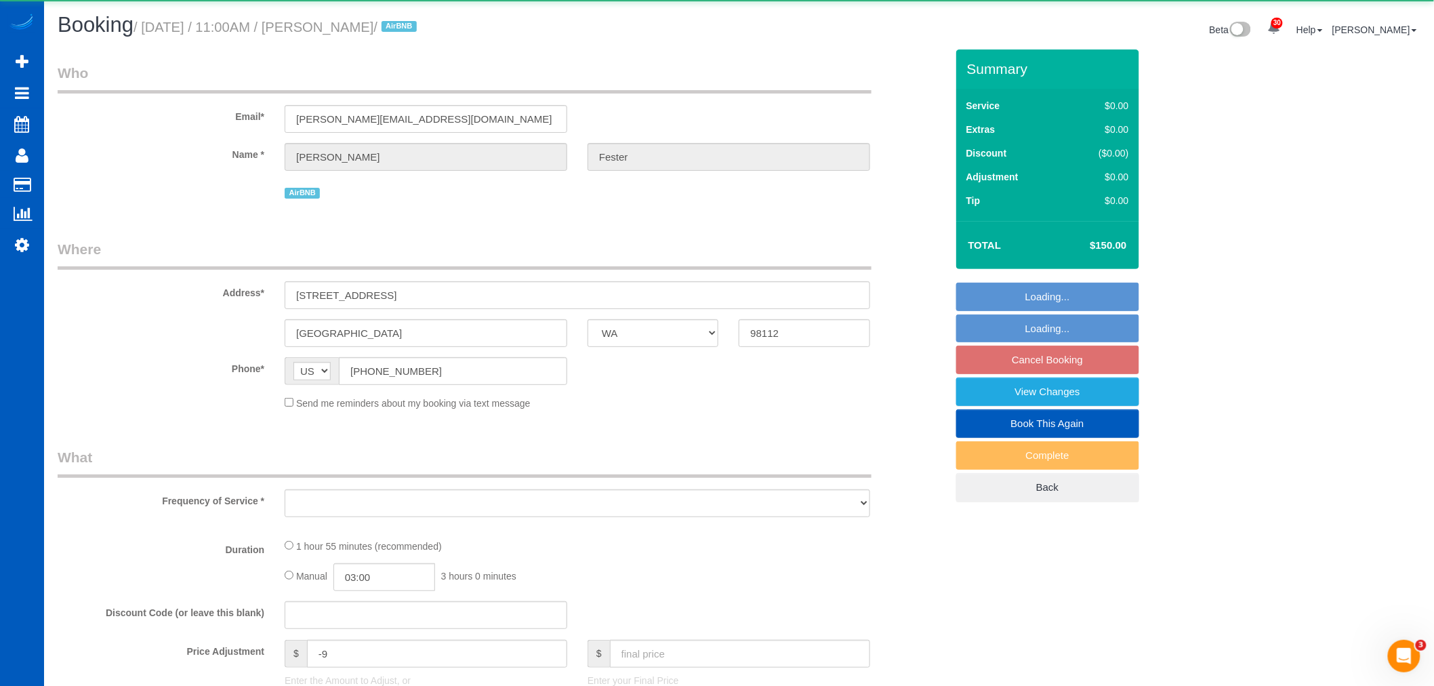
select select "object:185361"
select select "199"
select select "2"
select select "3"
select select "spot525"
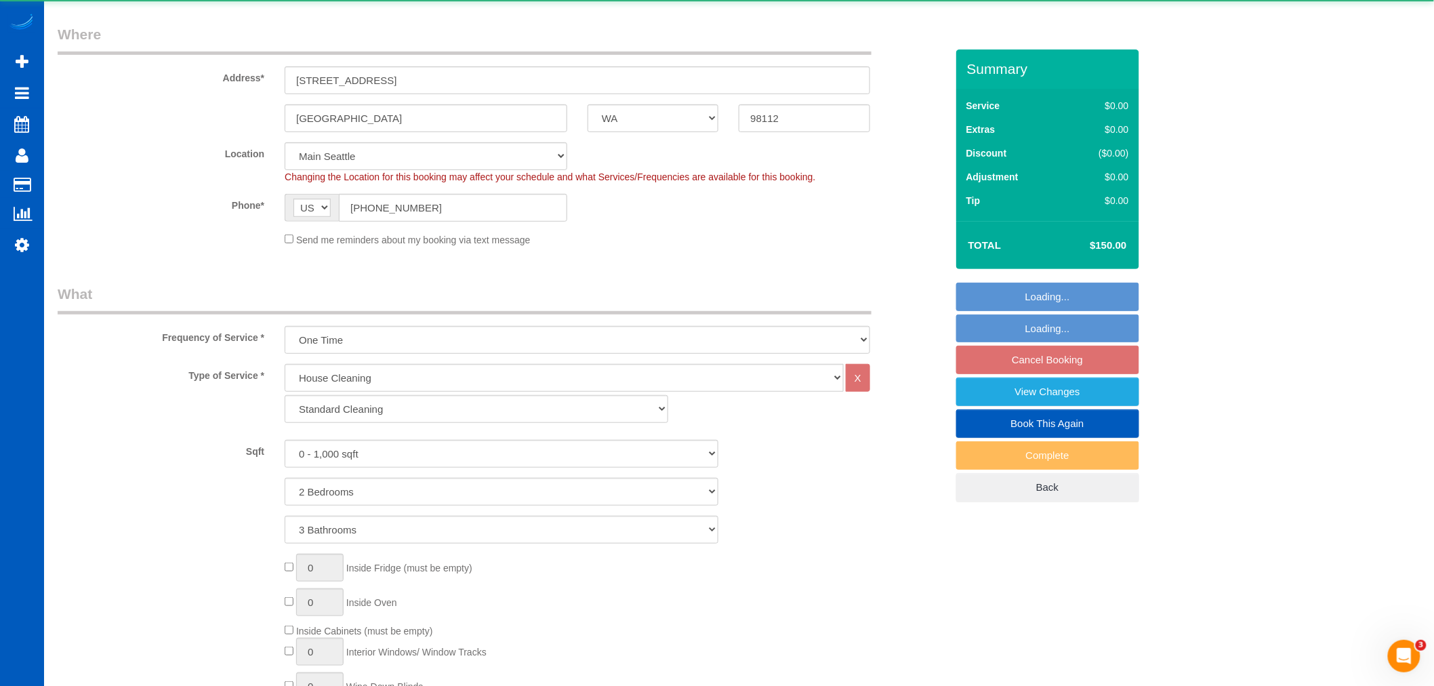
select select "2"
select select "3"
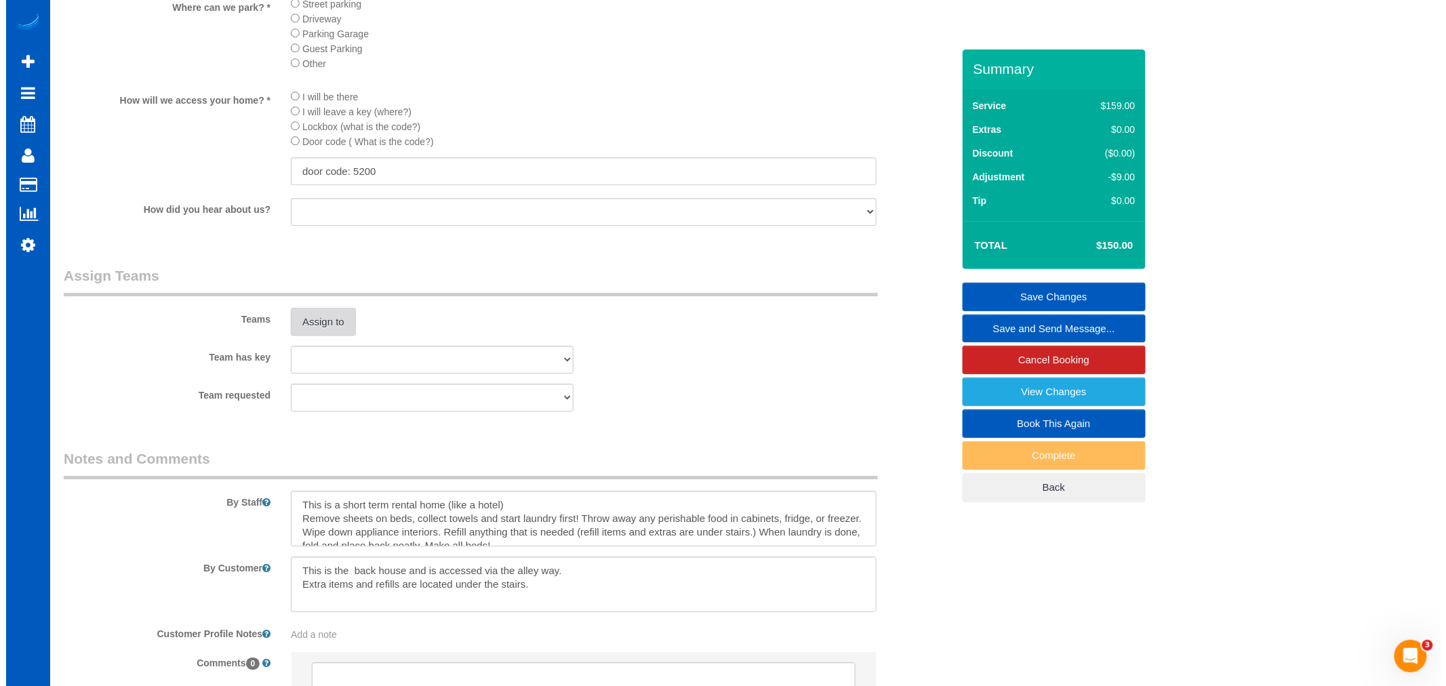
scroll to position [1581, 0]
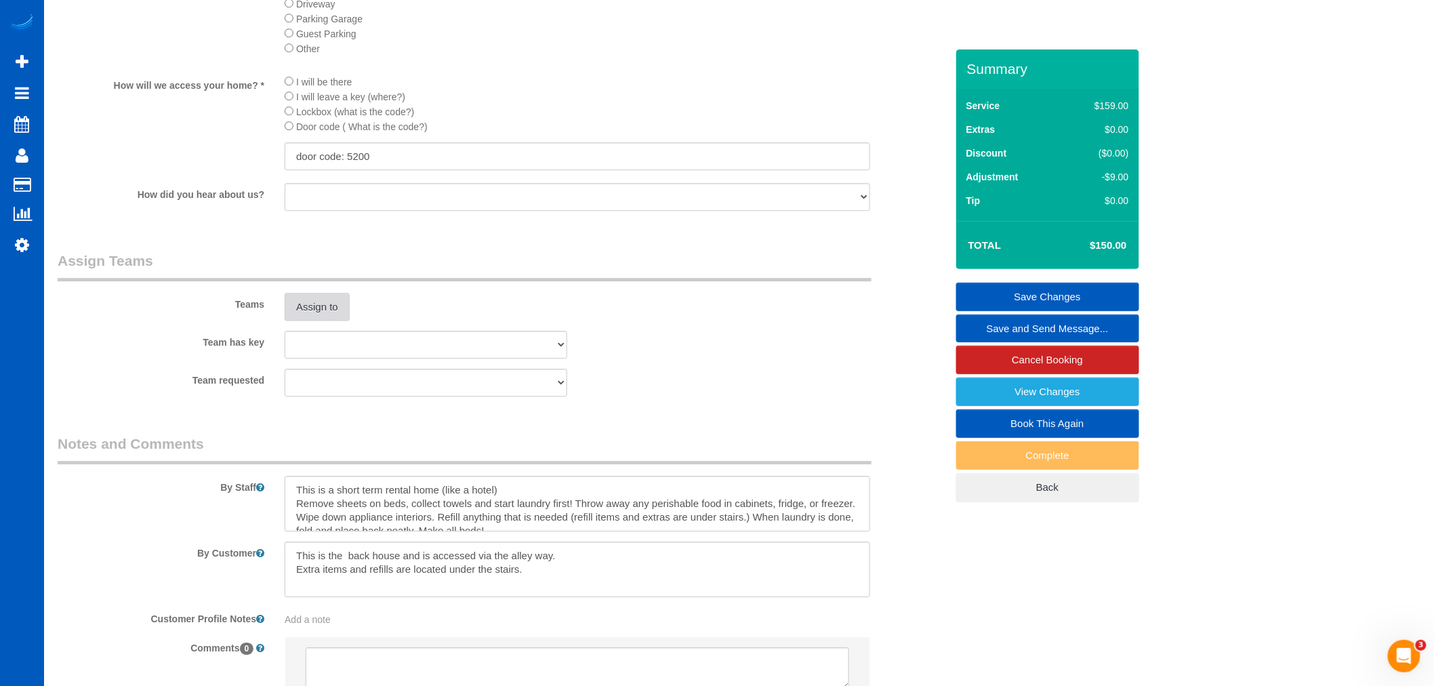
click at [321, 321] on button "Assign to" at bounding box center [317, 307] width 65 height 28
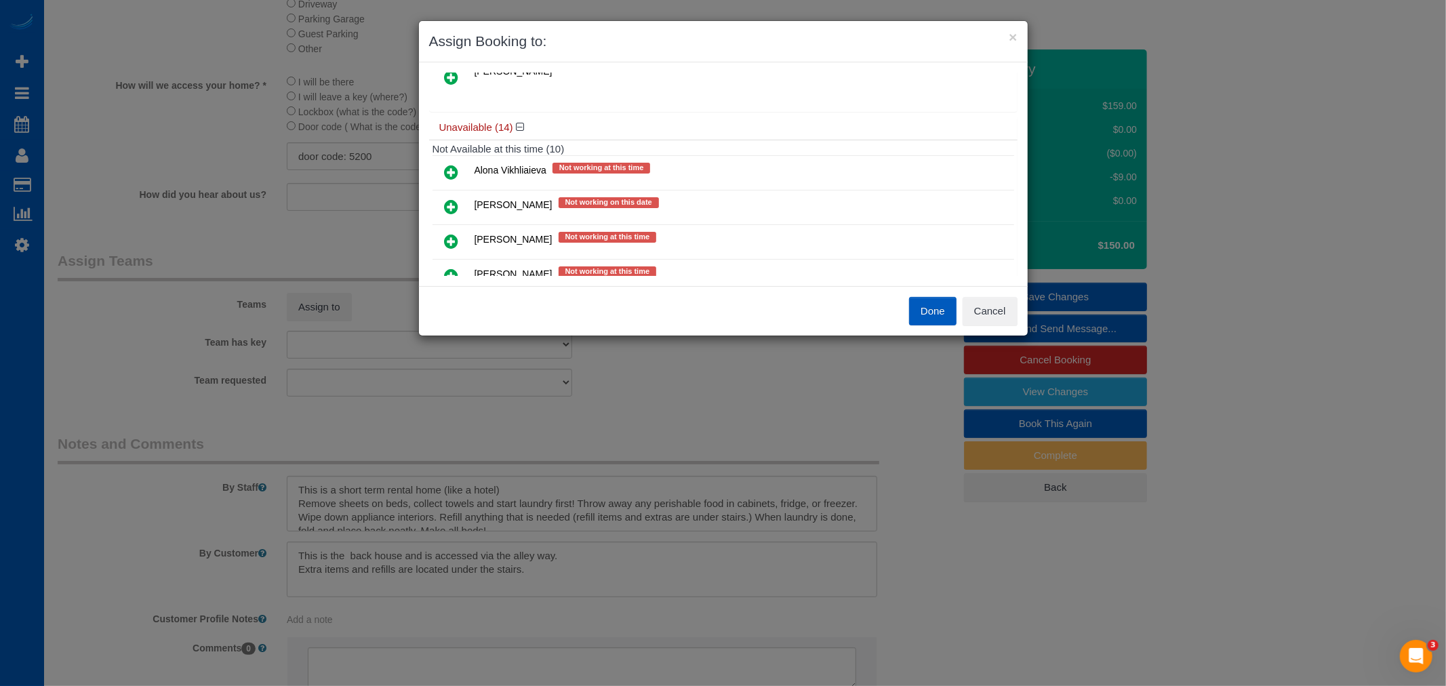
click at [452, 199] on icon at bounding box center [452, 207] width 14 height 16
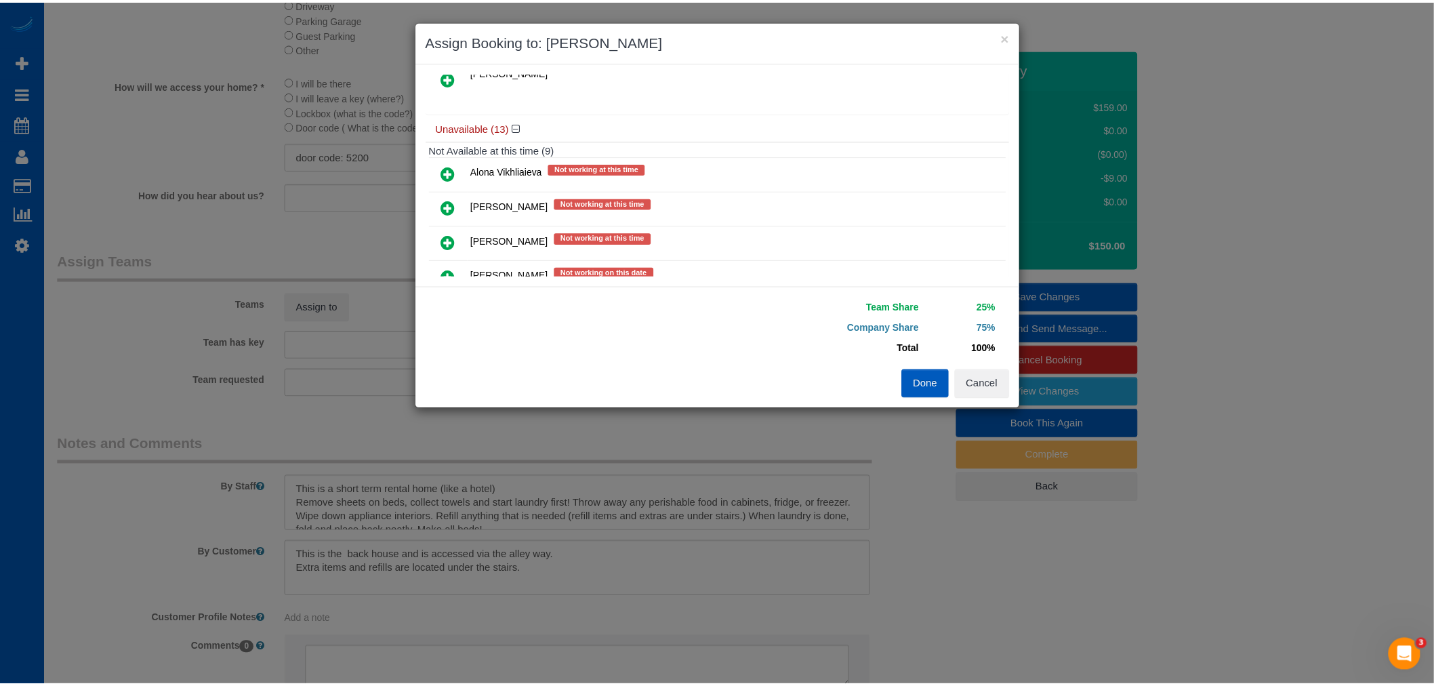
scroll to position [0, 0]
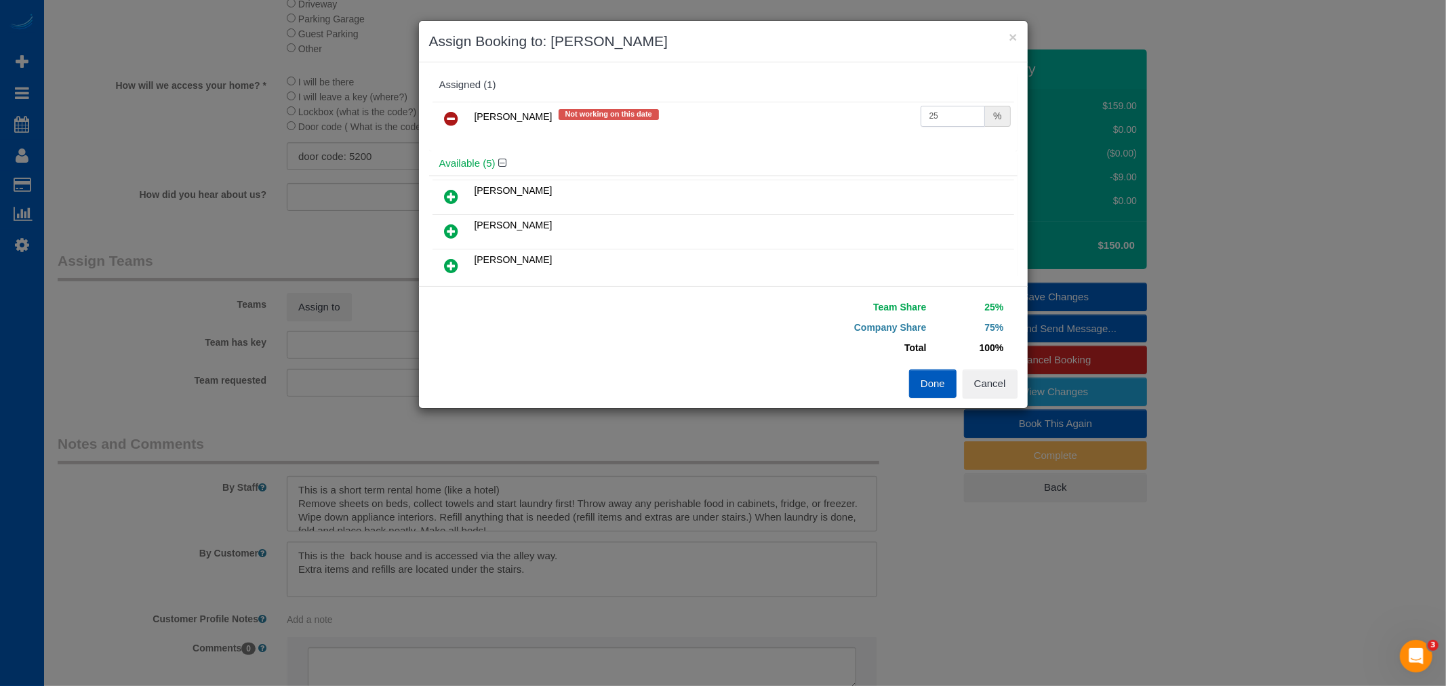
drag, startPoint x: 953, startPoint y: 122, endPoint x: 754, endPoint y: 104, distance: 199.4
click at [754, 104] on tr "Anastasiia Ionova Not working on this date 25 %" at bounding box center [722, 119] width 581 height 35
type input "60"
click at [911, 387] on button "Done" at bounding box center [932, 383] width 47 height 28
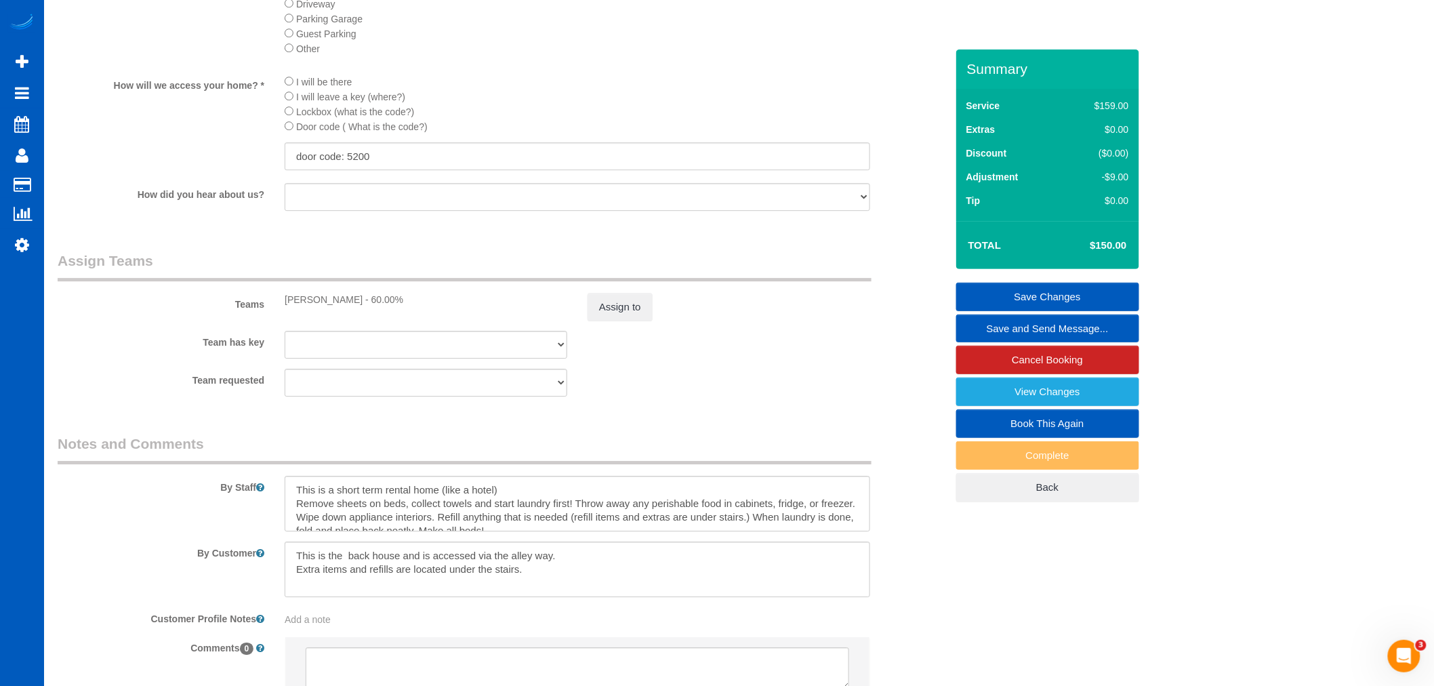
click at [1061, 295] on link "Save Changes" at bounding box center [1047, 297] width 183 height 28
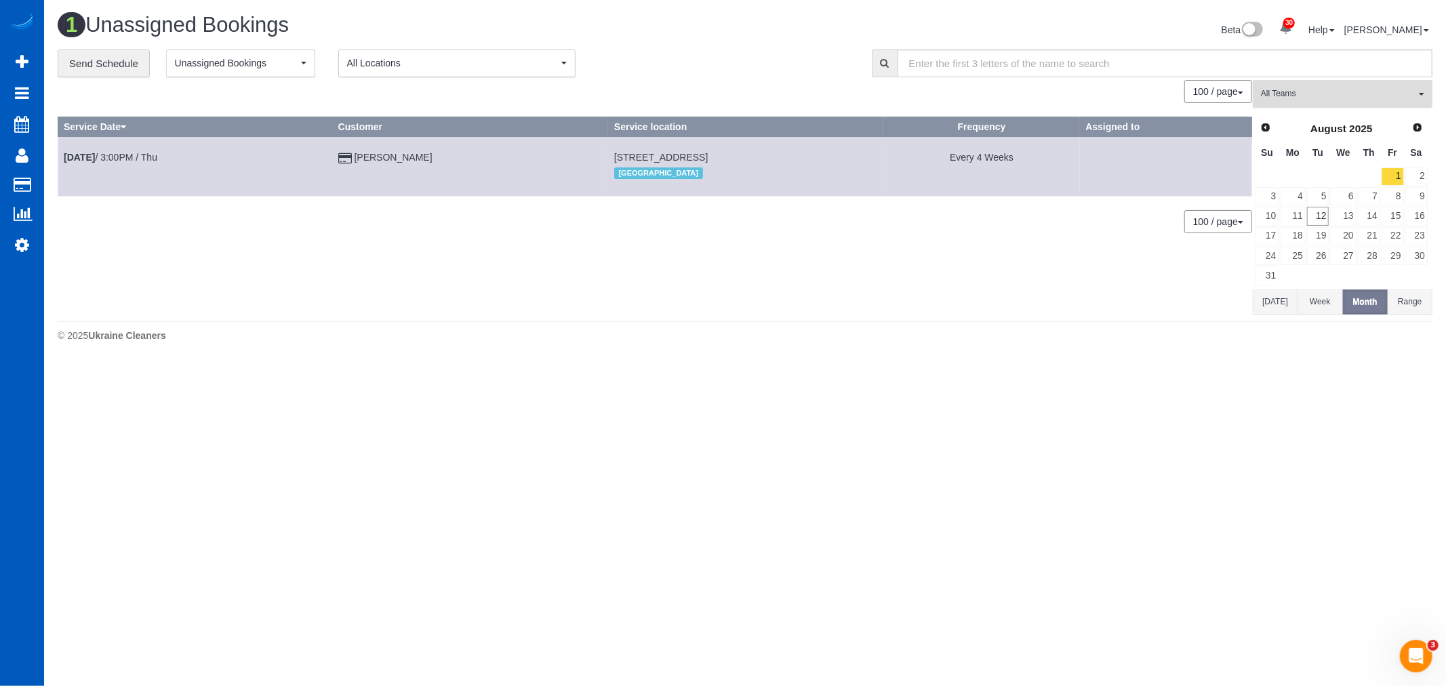
click at [1307, 95] on span "All Teams" at bounding box center [1338, 94] width 155 height 12
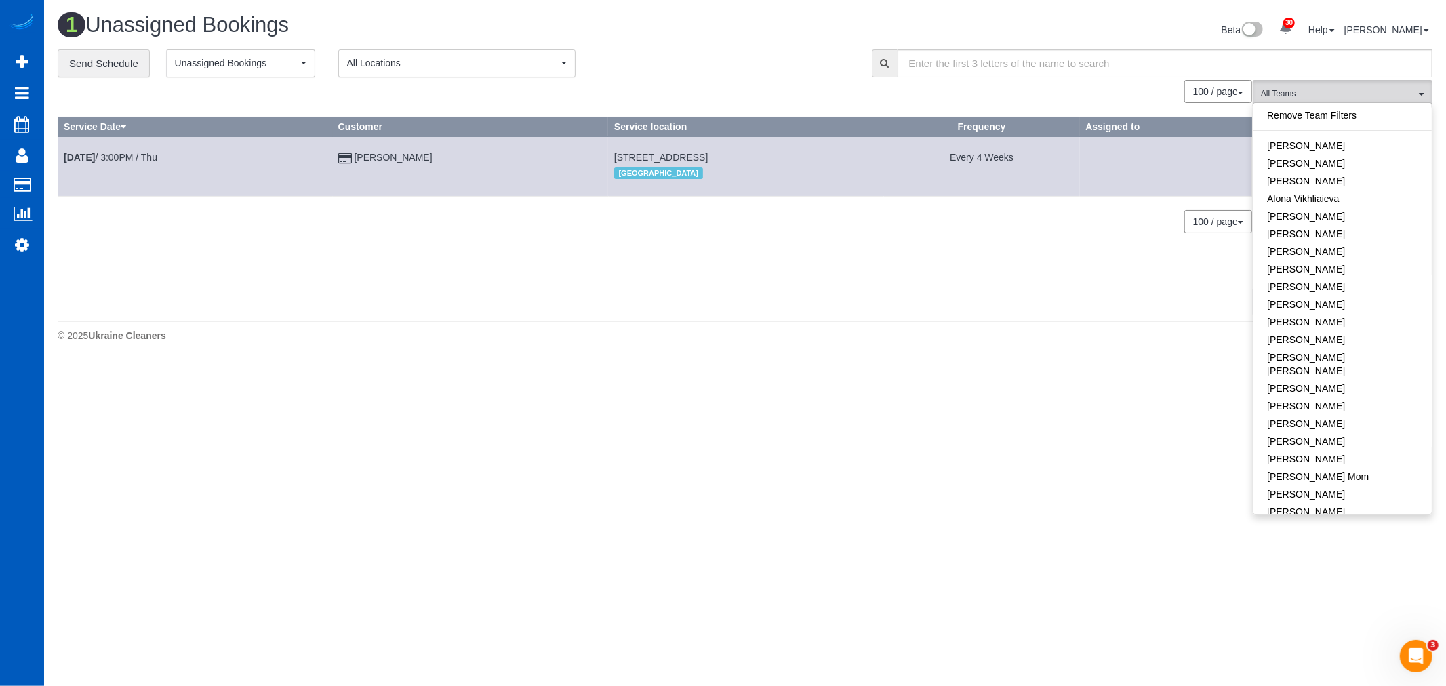
click at [1334, 116] on link "Remove Team Filters" at bounding box center [1342, 115] width 178 height 18
click at [1286, 87] on button "All Teams" at bounding box center [1342, 94] width 180 height 28
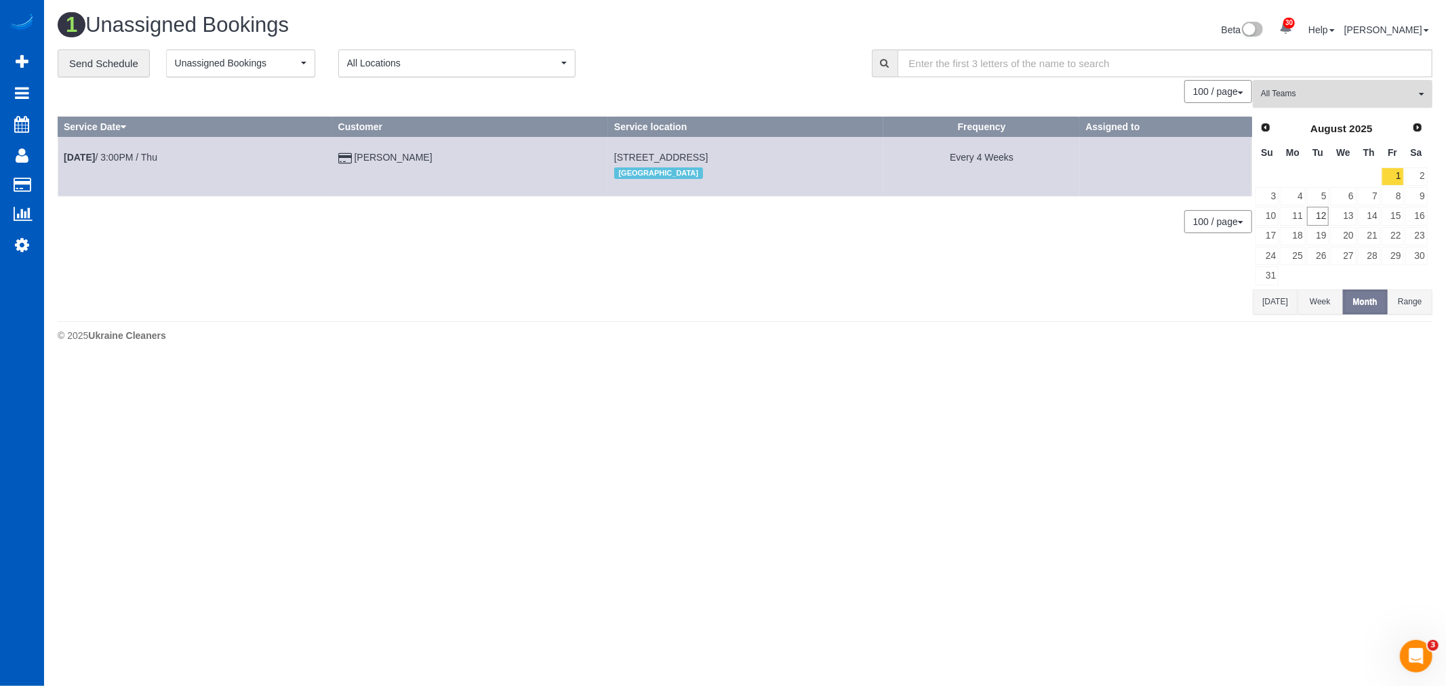
click at [1284, 106] on button "All Teams" at bounding box center [1342, 94] width 180 height 28
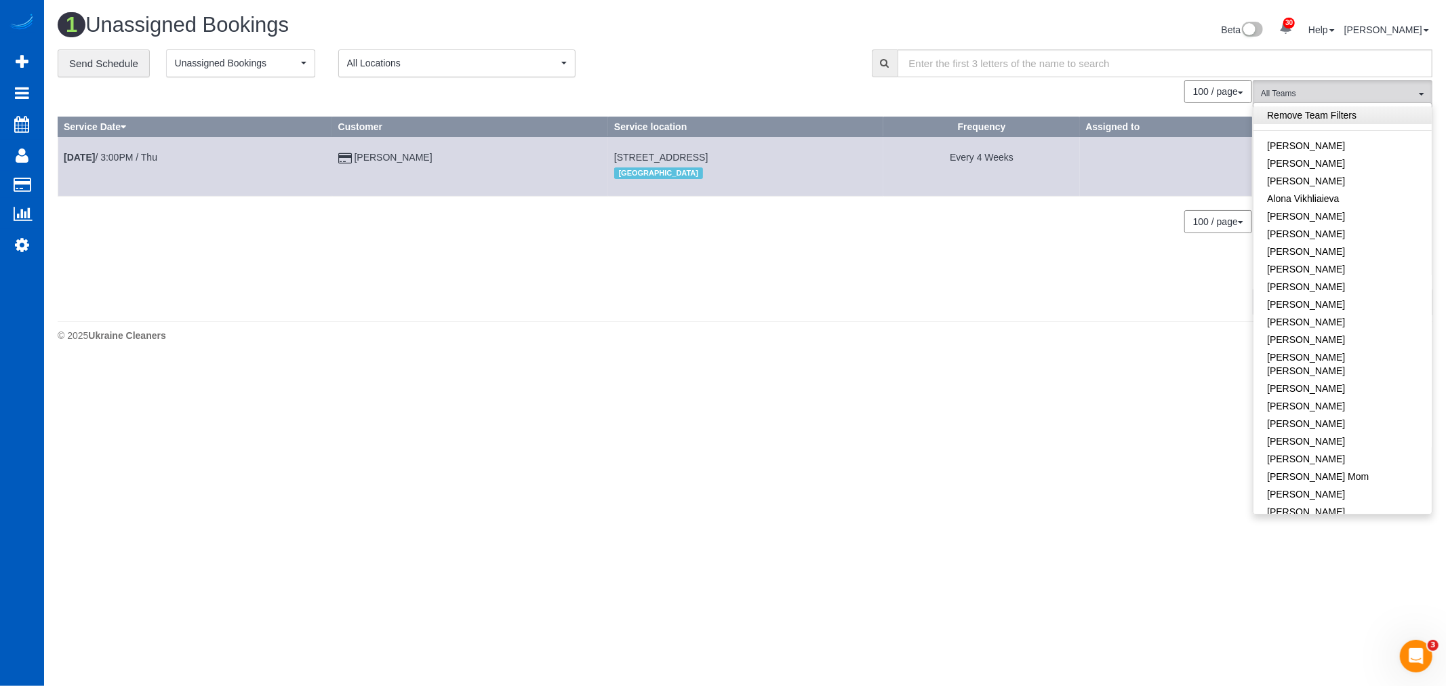
click at [1286, 114] on link "Remove Team Filters" at bounding box center [1342, 115] width 178 height 18
click at [259, 60] on span "Unassigned Bookings" at bounding box center [236, 63] width 123 height 14
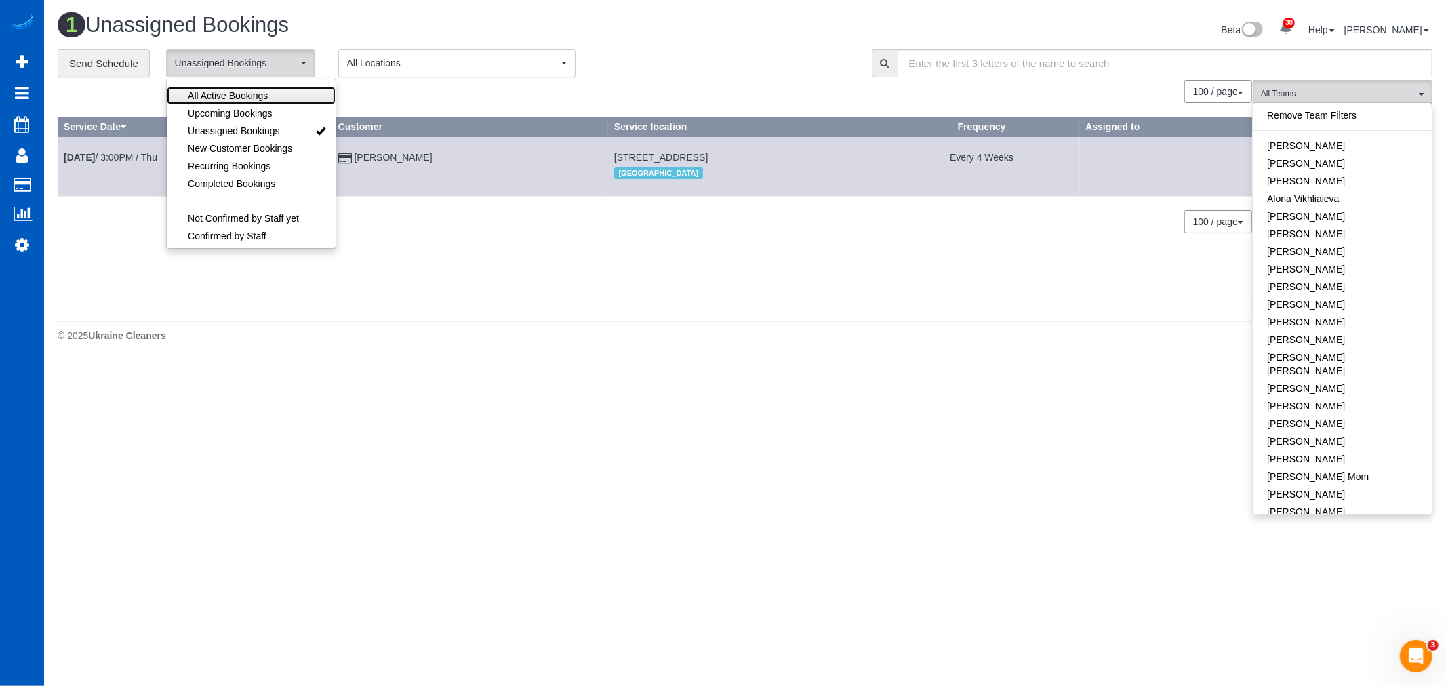
click at [238, 96] on span "All Active Bookings" at bounding box center [228, 96] width 80 height 14
select select "***"
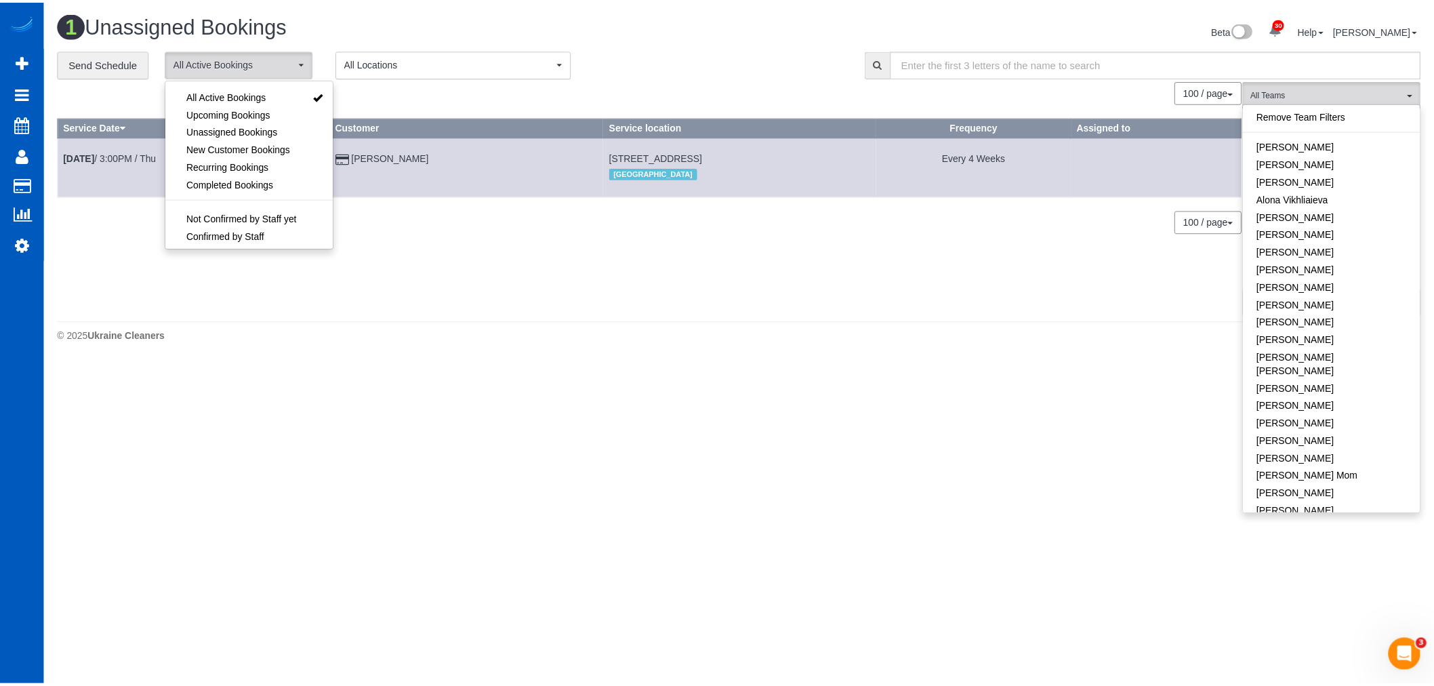
scroll to position [18, 0]
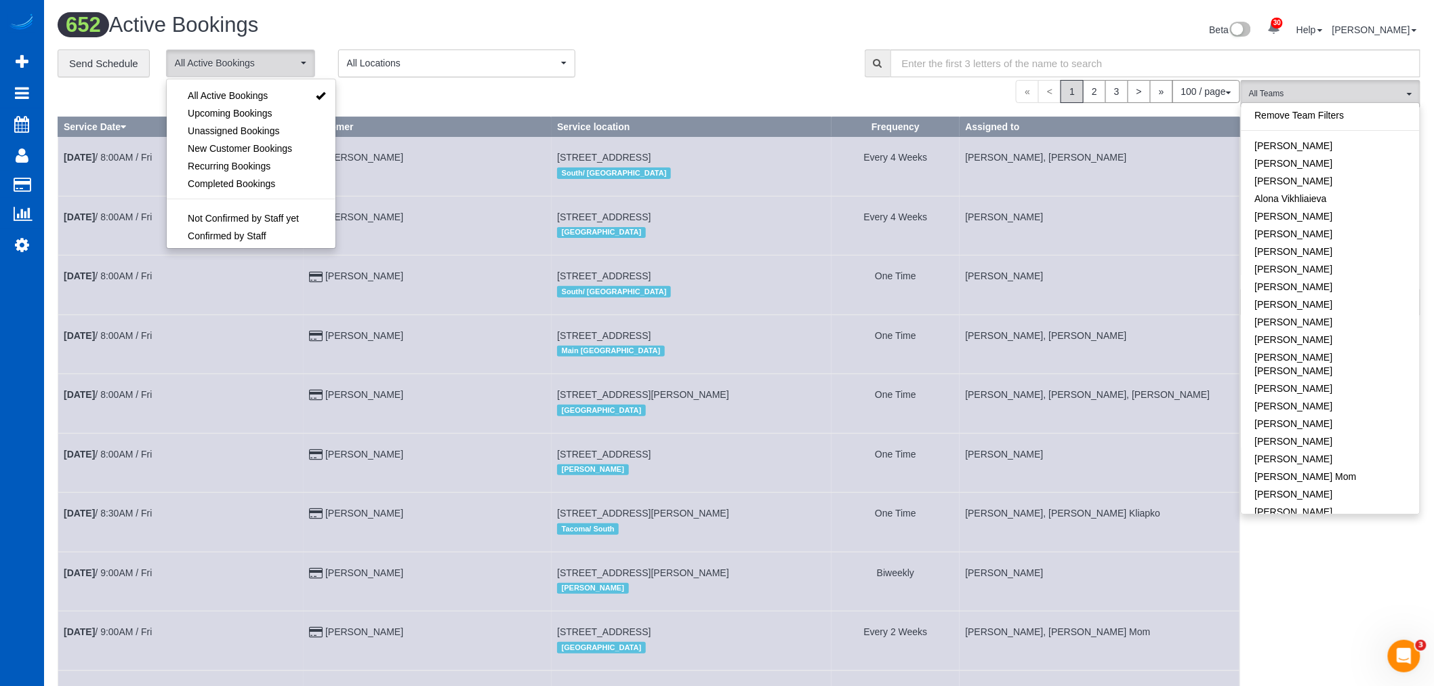
click at [611, 330] on td "1706 16th Ave S #3, Seattle, WA 98144 Main Seattle" at bounding box center [692, 343] width 280 height 59
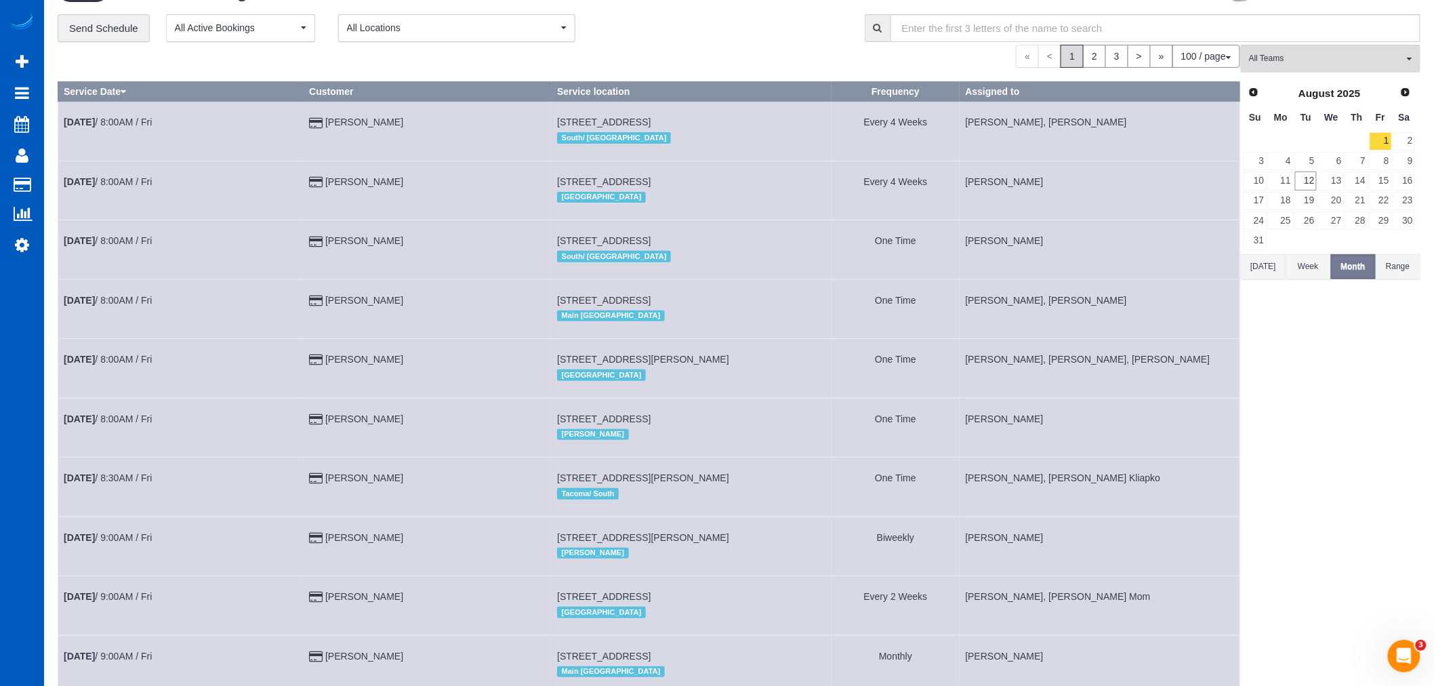
scroll to position [0, 0]
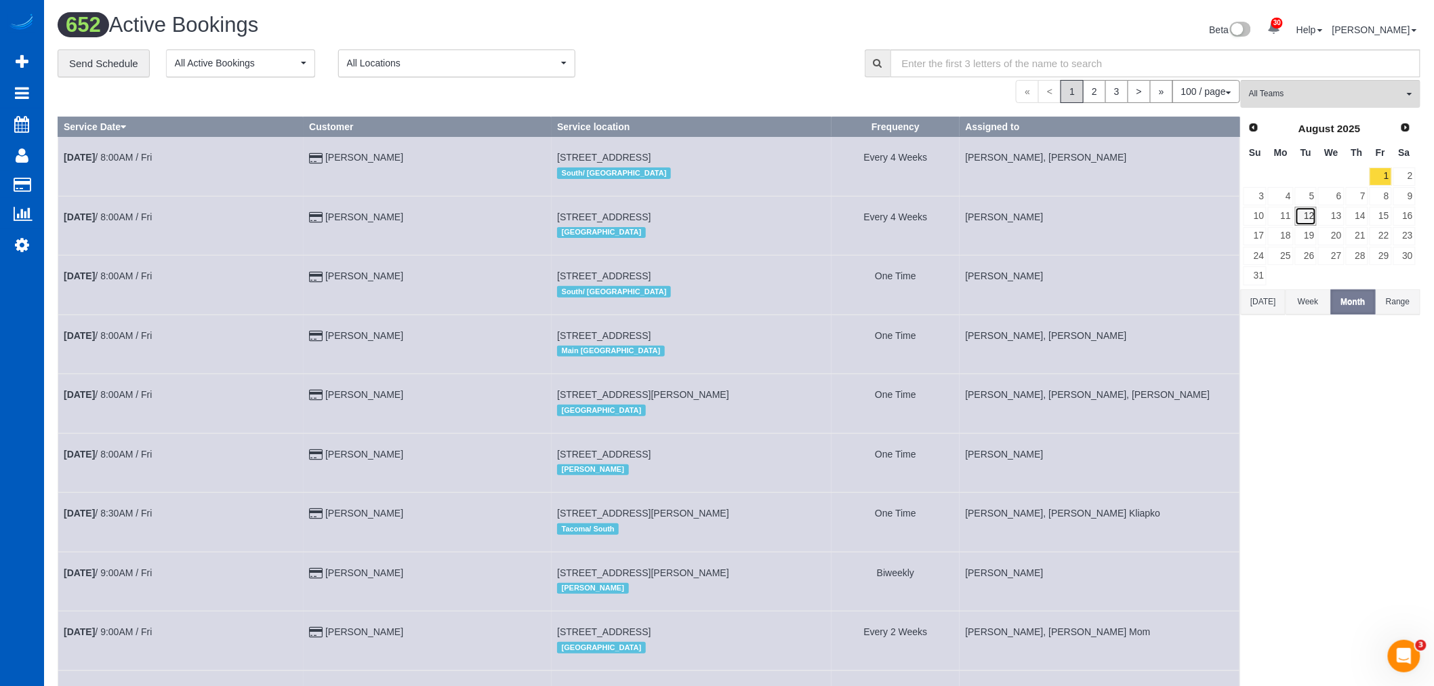
click at [1300, 218] on link "12" at bounding box center [1306, 216] width 22 height 18
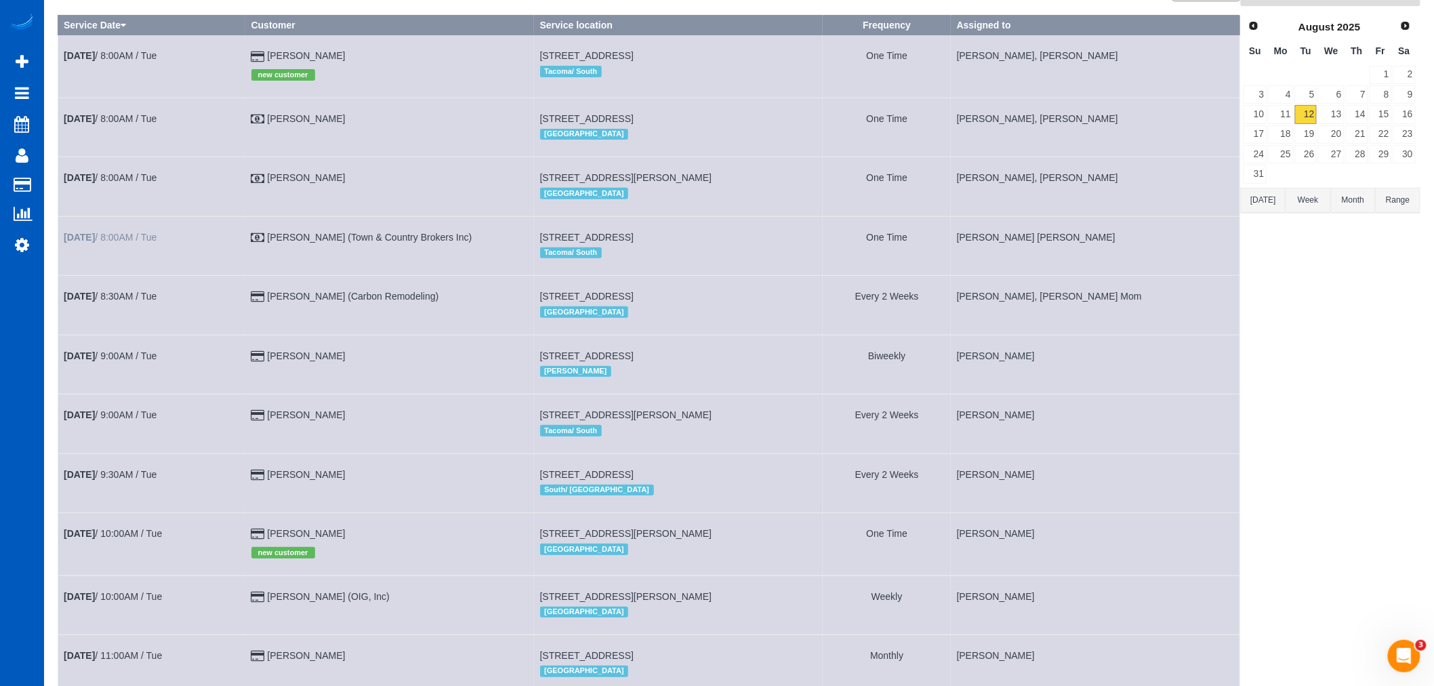
scroll to position [75, 0]
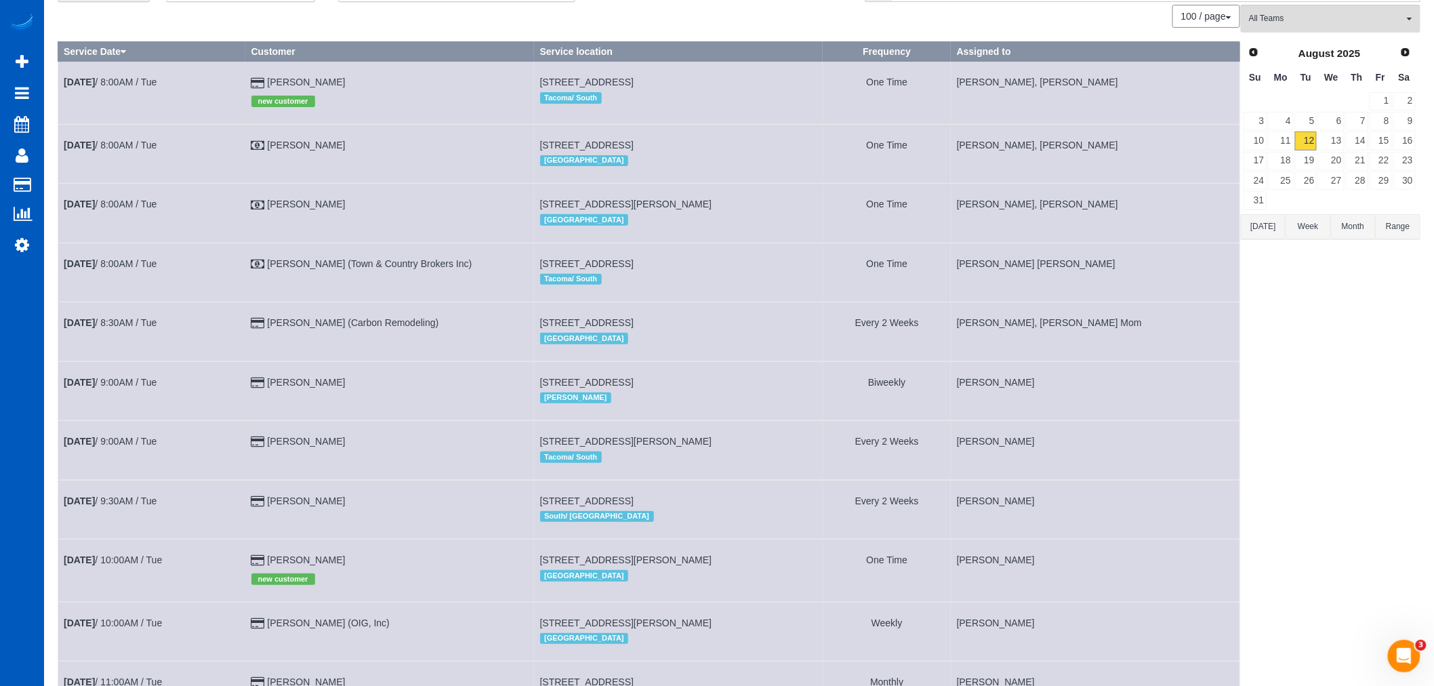
click at [113, 201] on td "Aug 12th / 8:00AM / Tue" at bounding box center [152, 213] width 188 height 59
click at [106, 205] on link "Aug 12th / 8:00AM / Tue" at bounding box center [110, 204] width 93 height 11
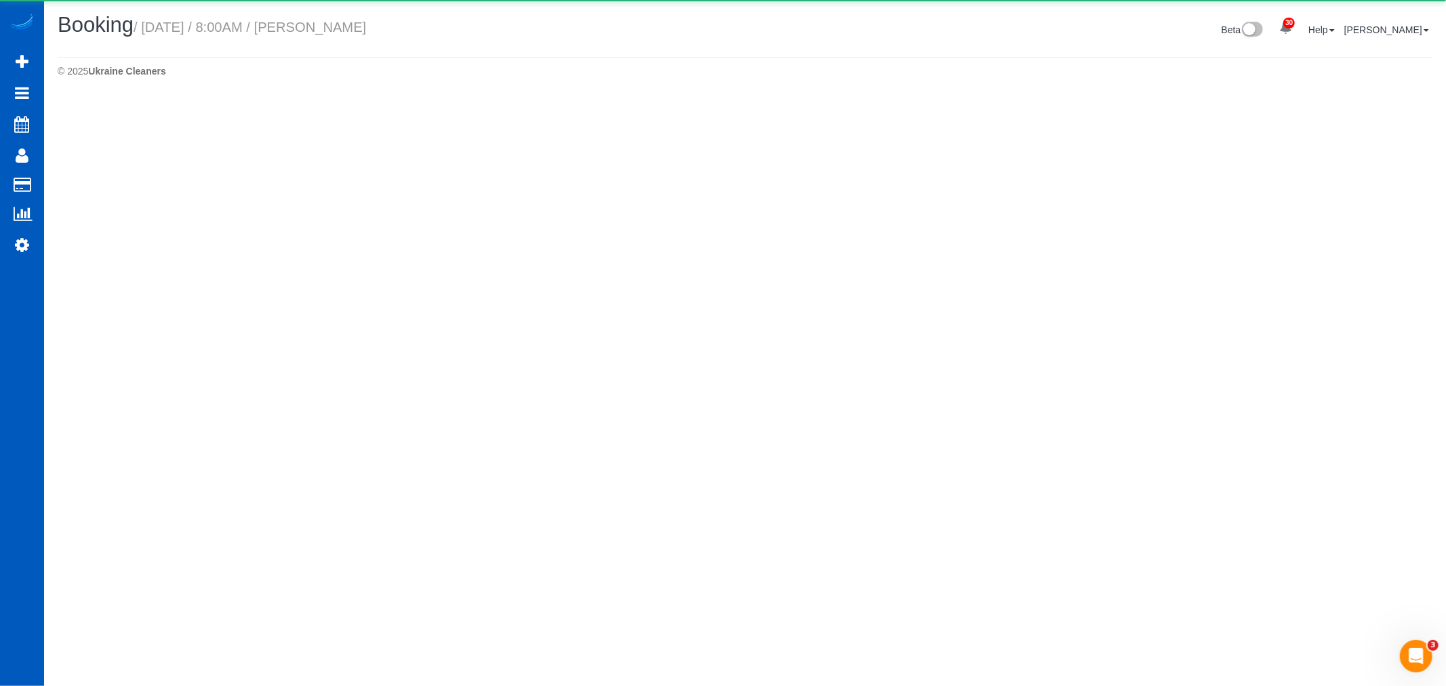
select select "WA"
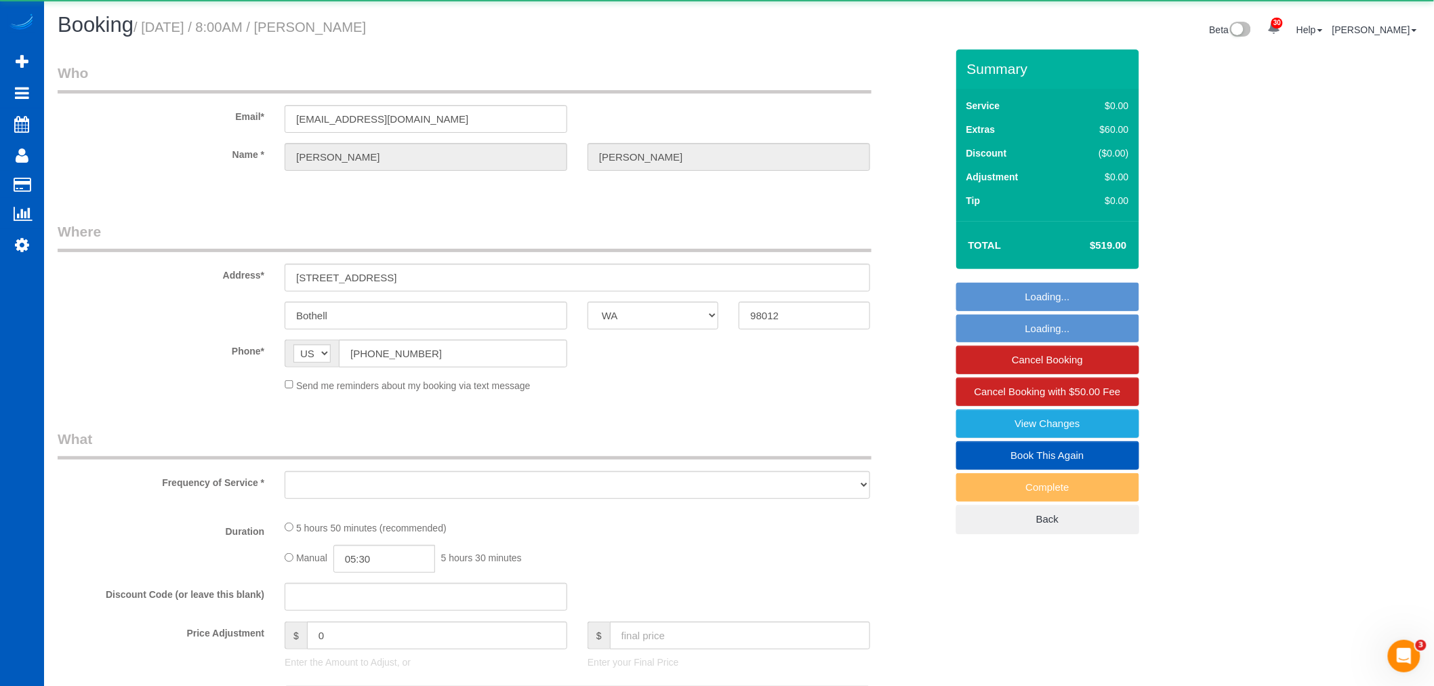
select select "object:188682"
select select "199"
select select "spot541"
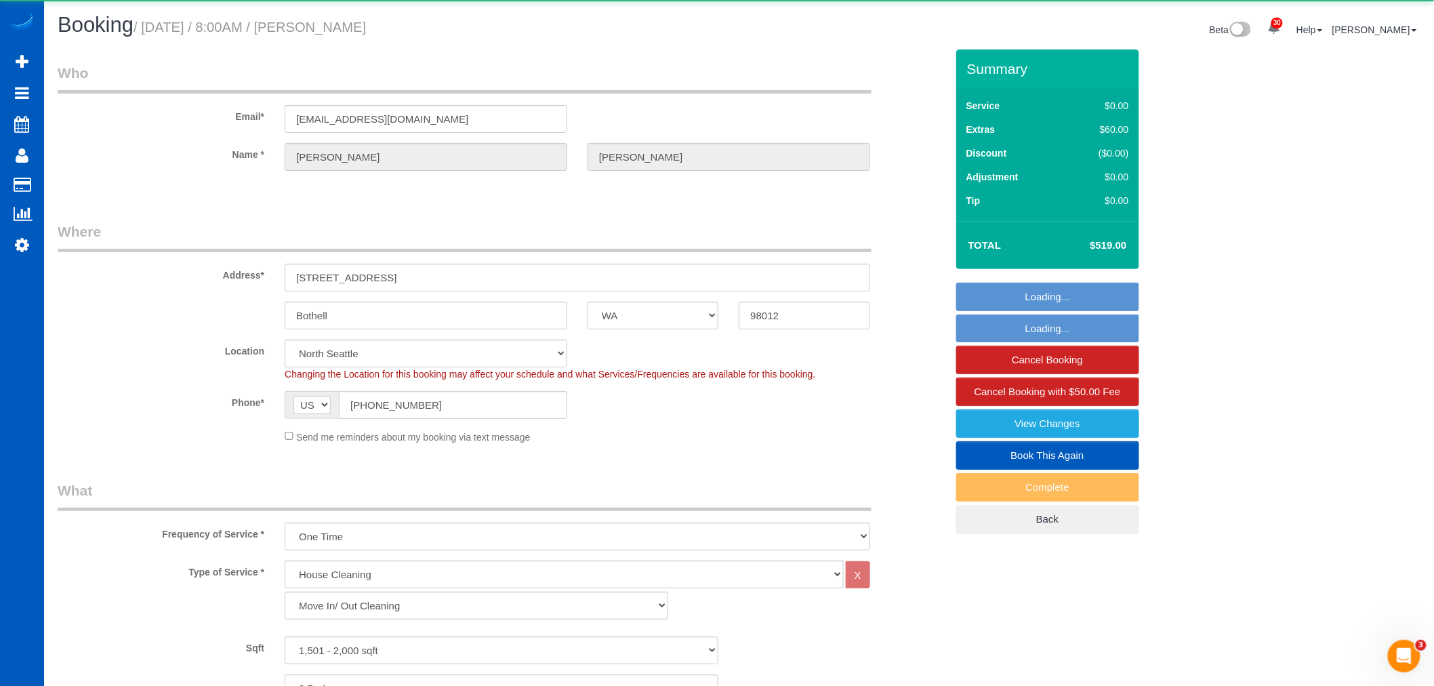
select select "1501"
select select "3"
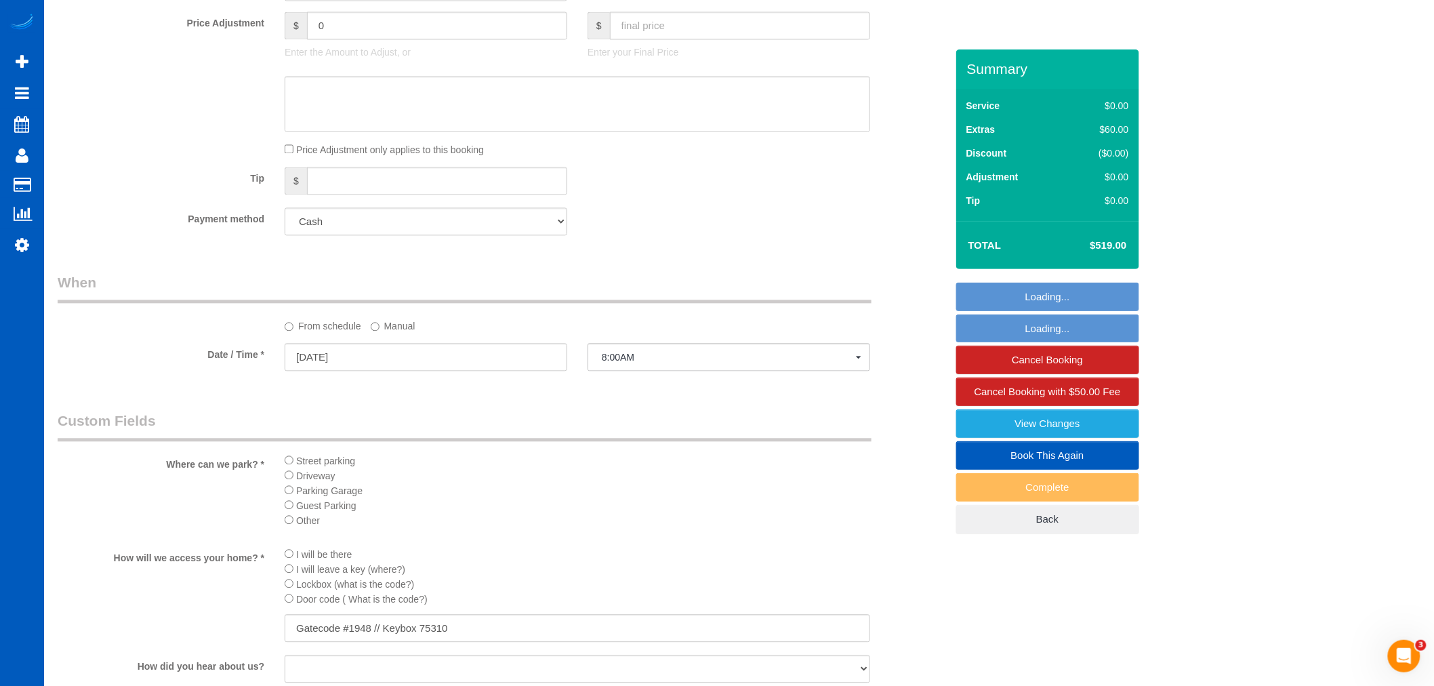
scroll to position [1355, 0]
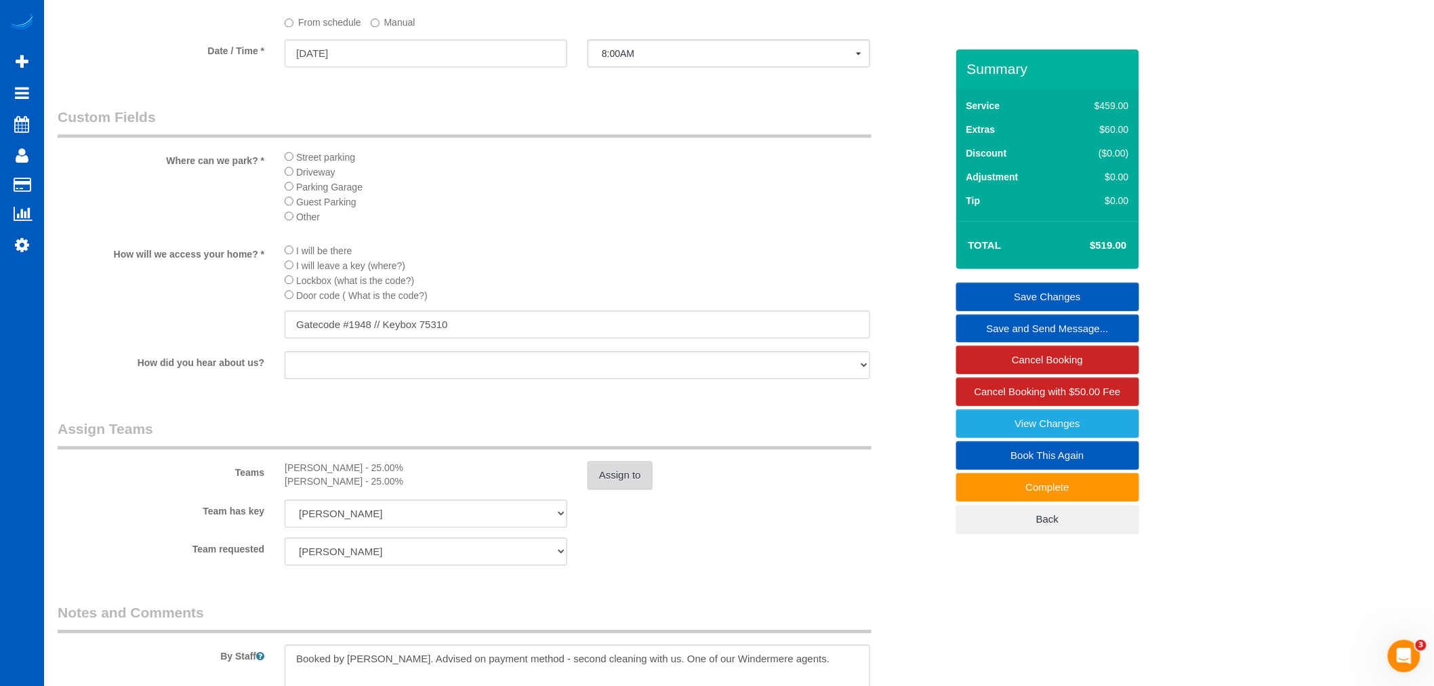
click at [619, 489] on button "Assign to" at bounding box center [620, 475] width 65 height 28
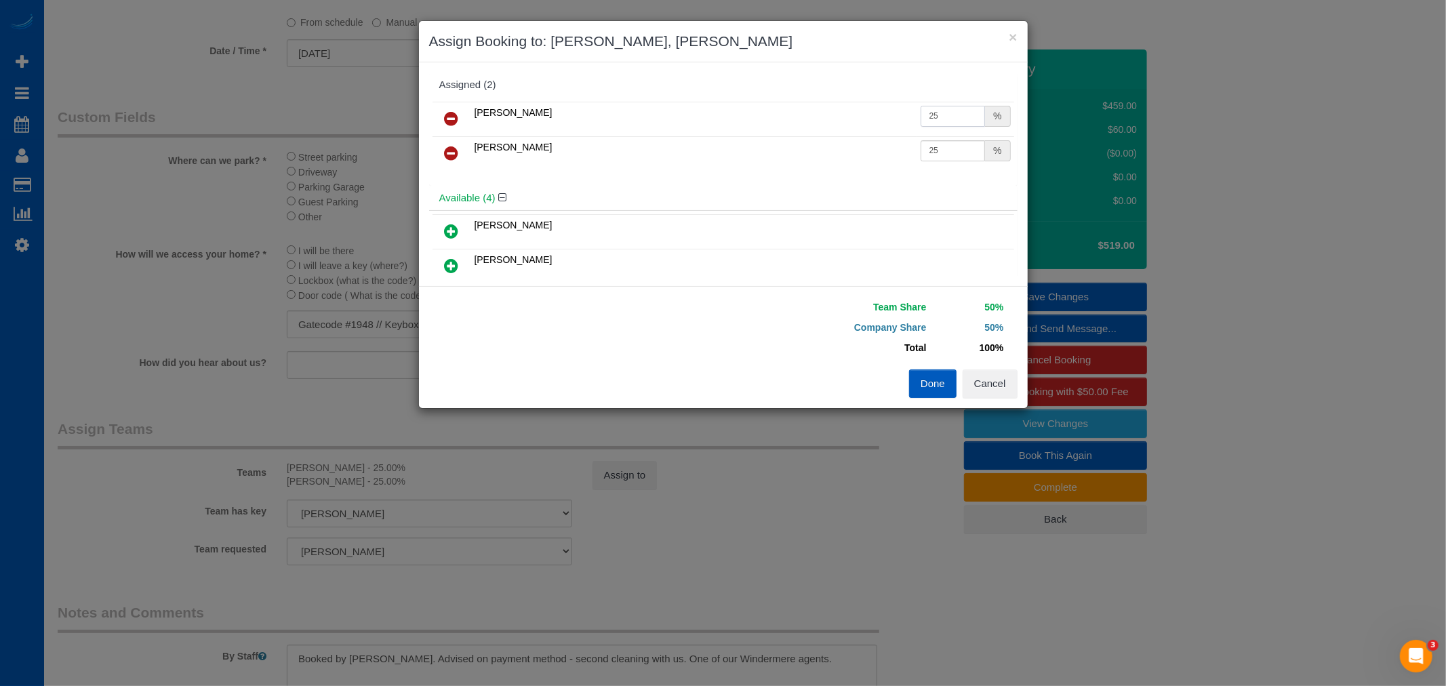
drag, startPoint x: 929, startPoint y: 110, endPoint x: 794, endPoint y: 94, distance: 136.5
click at [794, 94] on div "Assigned (2) Alona Tarasiuk 25 % Kateryna Polishchuk 25 %" at bounding box center [723, 129] width 588 height 113
click at [950, 159] on input "25" at bounding box center [952, 150] width 65 height 21
drag, startPoint x: 949, startPoint y: 157, endPoint x: 800, endPoint y: 152, distance: 149.2
click at [800, 152] on tr "Kateryna Polishchuk 25 %" at bounding box center [722, 153] width 581 height 35
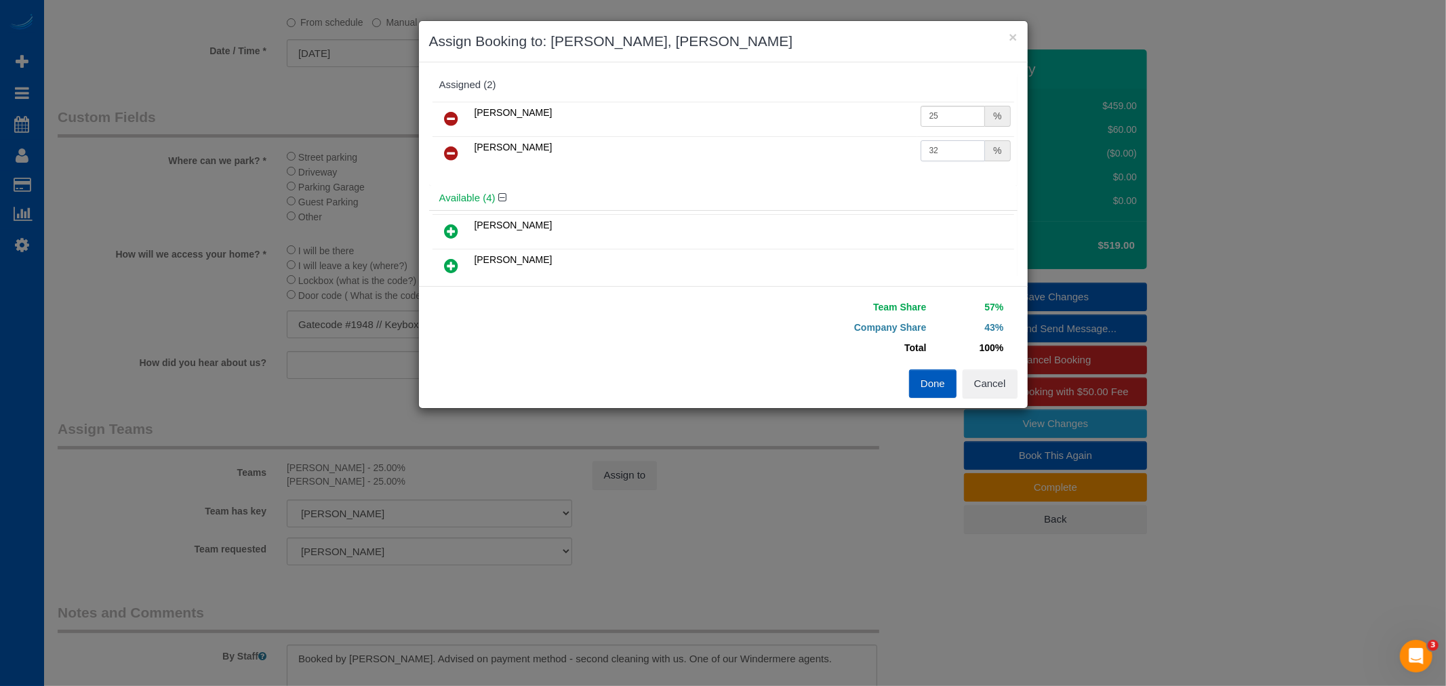
type input "32"
drag, startPoint x: 933, startPoint y: 116, endPoint x: 918, endPoint y: 117, distance: 15.0
click at [920, 117] on input "25" at bounding box center [952, 116] width 65 height 21
drag, startPoint x: 923, startPoint y: 118, endPoint x: 940, endPoint y: 119, distance: 17.0
click at [940, 119] on input "22" at bounding box center [952, 116] width 65 height 21
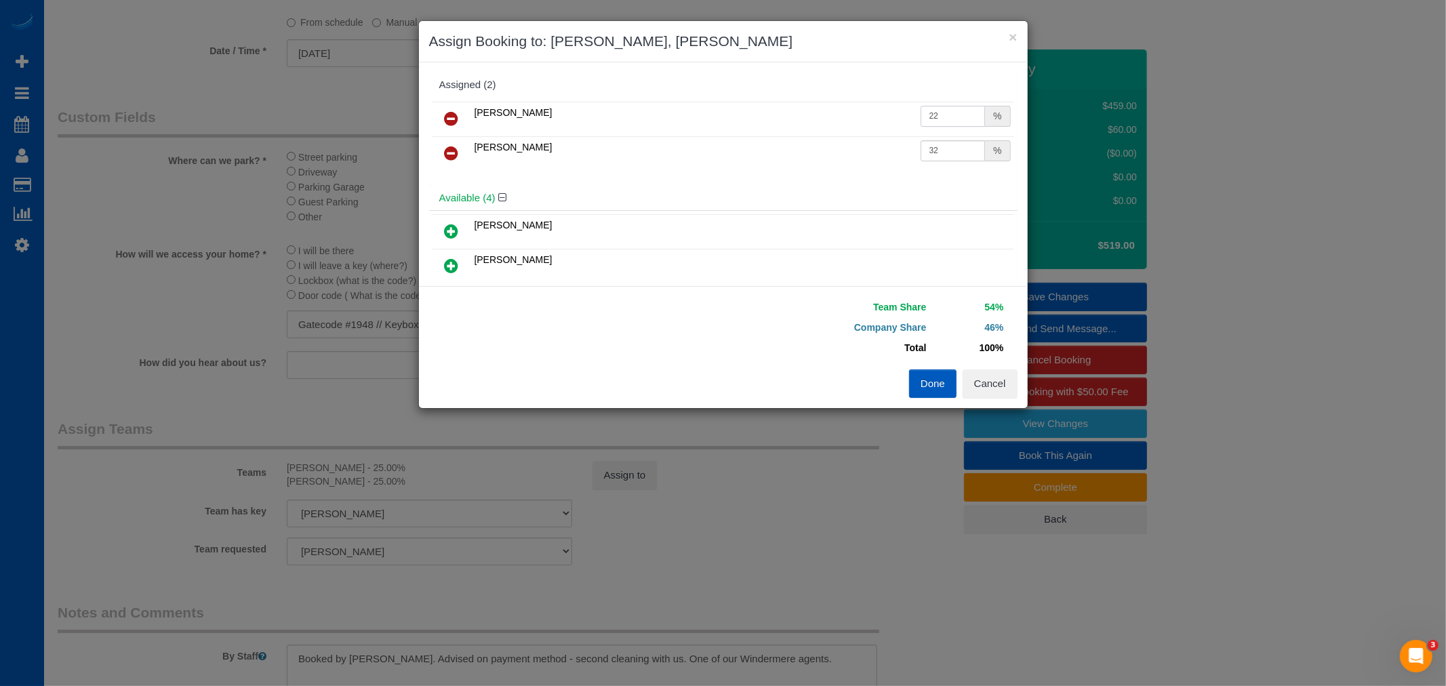
click at [950, 118] on input "22" at bounding box center [952, 116] width 65 height 21
drag, startPoint x: 925, startPoint y: 116, endPoint x: 952, endPoint y: 123, distance: 27.3
click at [952, 123] on input "22" at bounding box center [952, 116] width 65 height 21
type input "20"
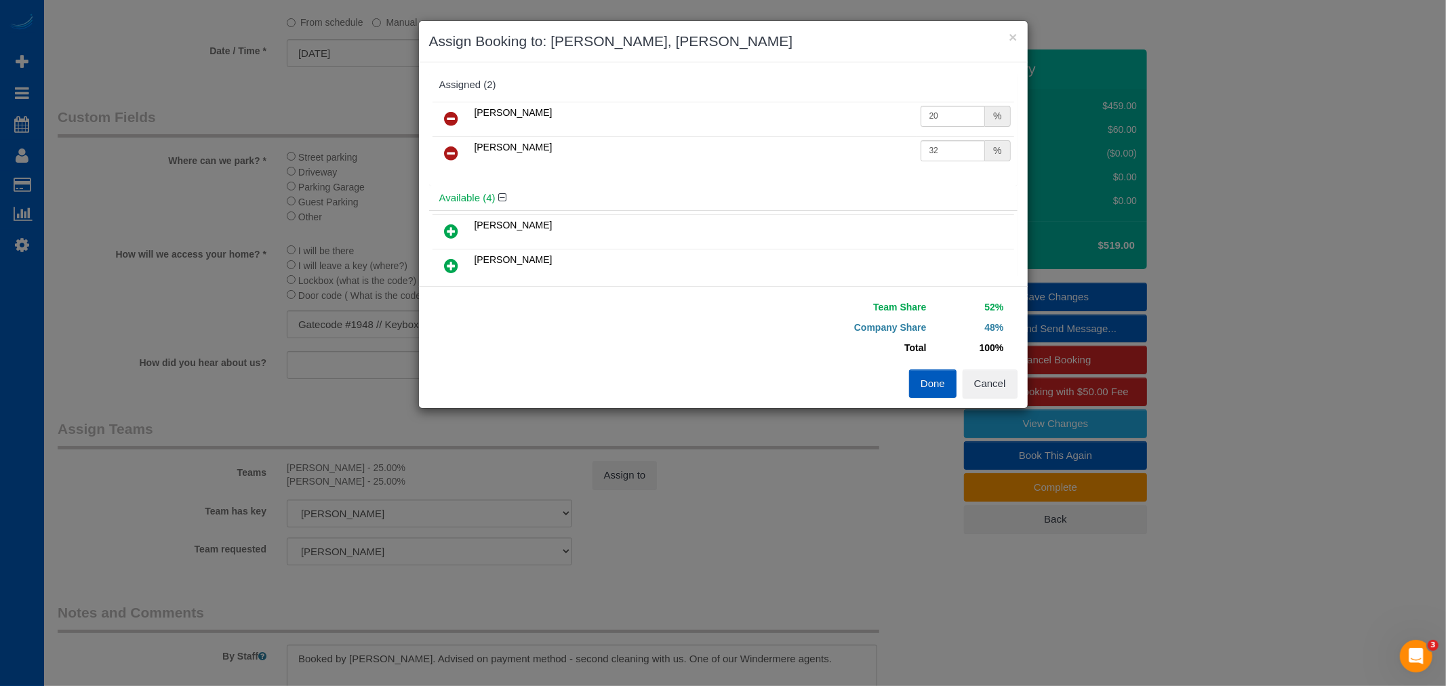
click at [923, 388] on button "Done" at bounding box center [932, 383] width 47 height 28
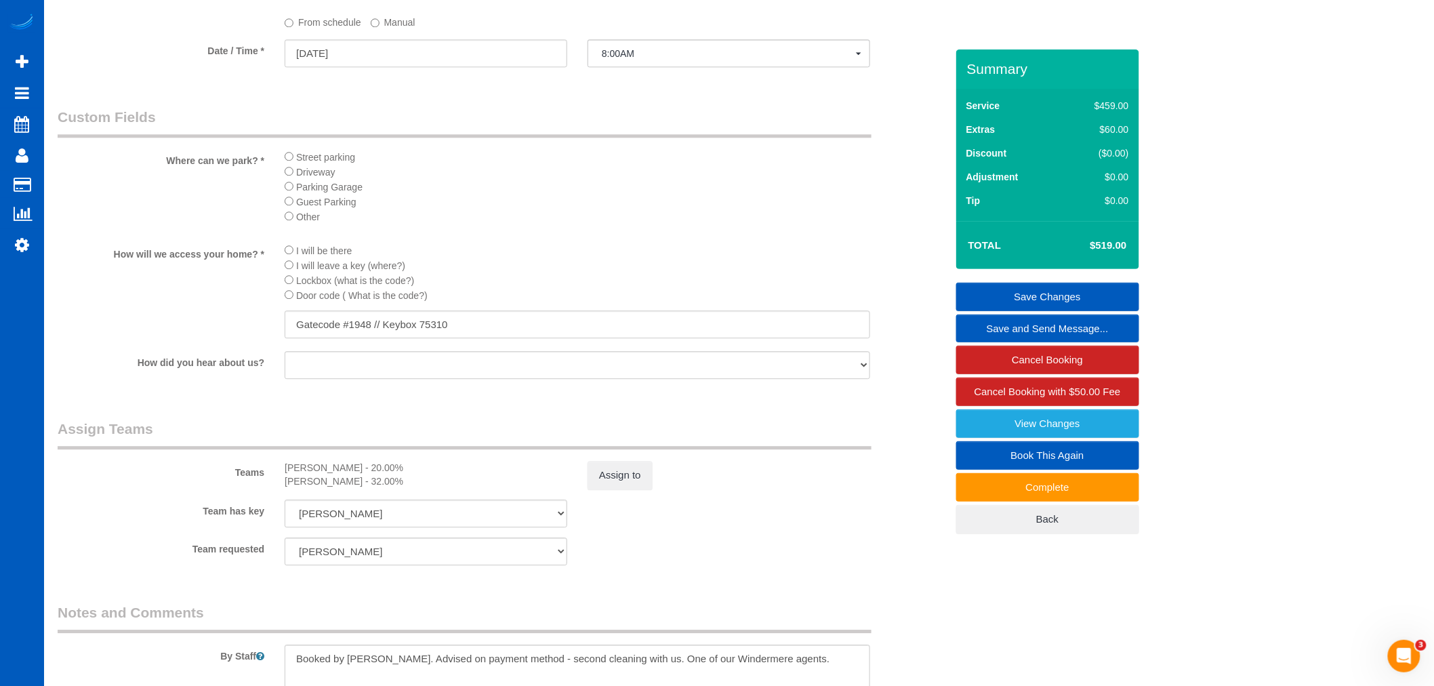
click at [1041, 297] on link "Save Changes" at bounding box center [1047, 297] width 183 height 28
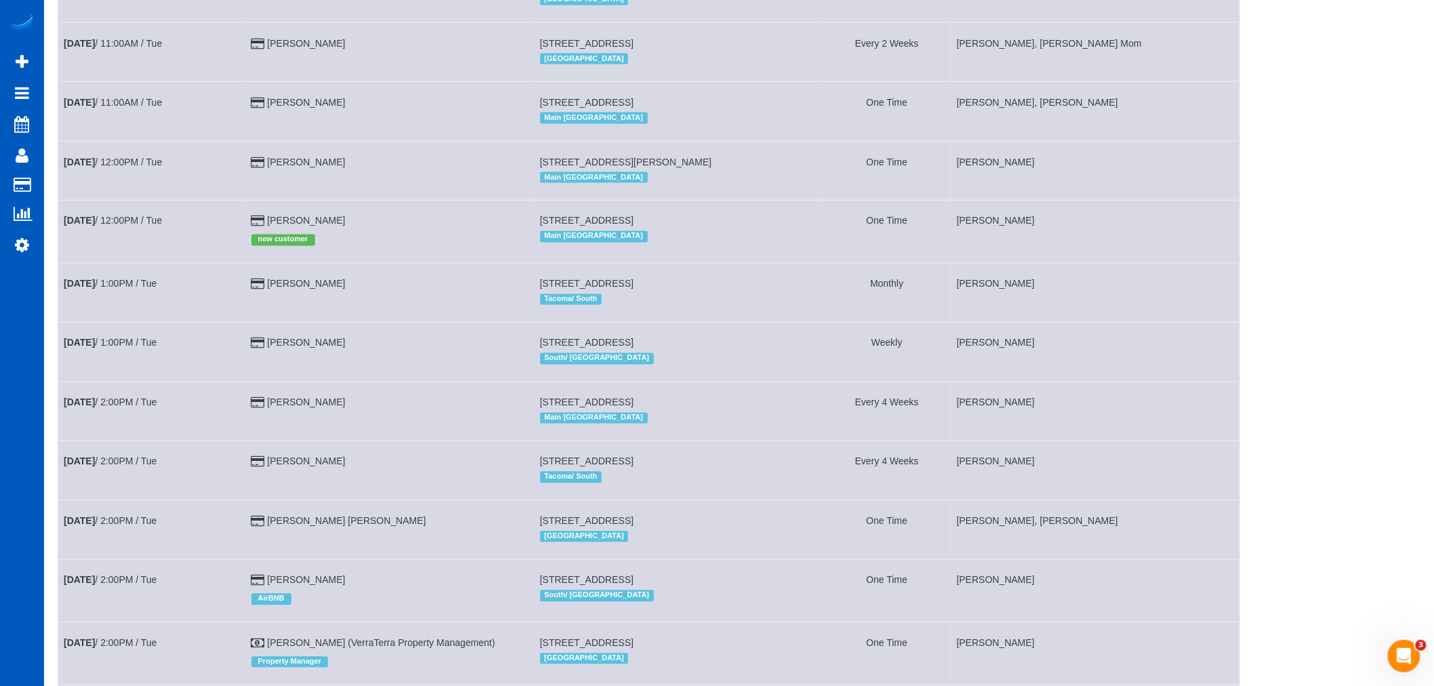
scroll to position [1030, 0]
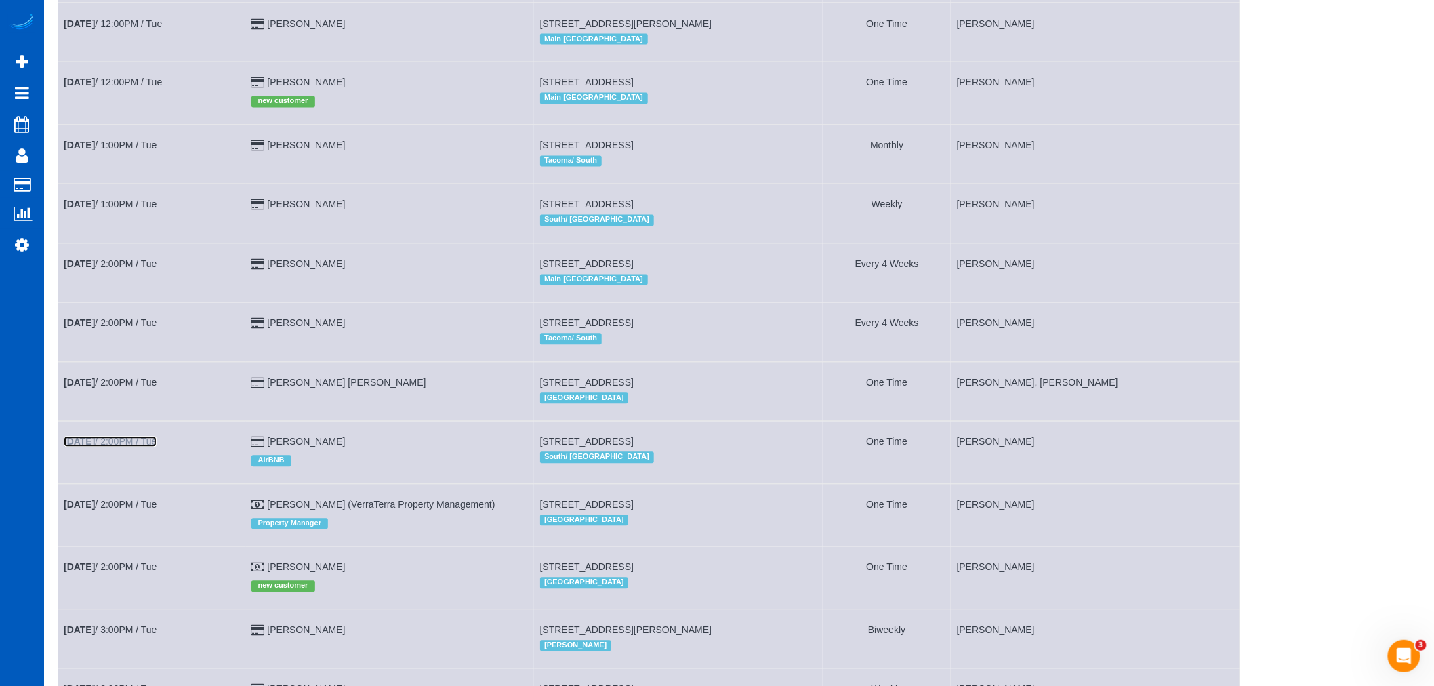
click at [129, 447] on link "Aug 12th / 2:00PM / Tue" at bounding box center [110, 441] width 93 height 11
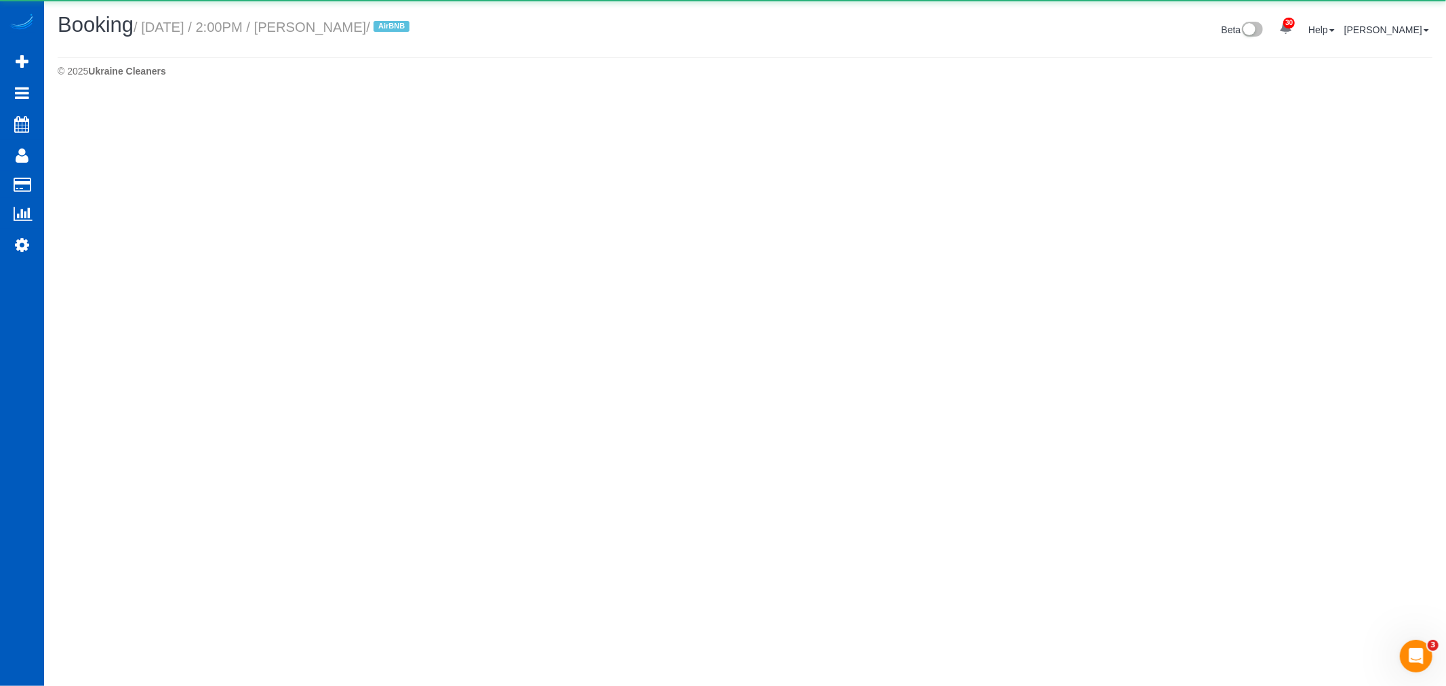
select select "WA"
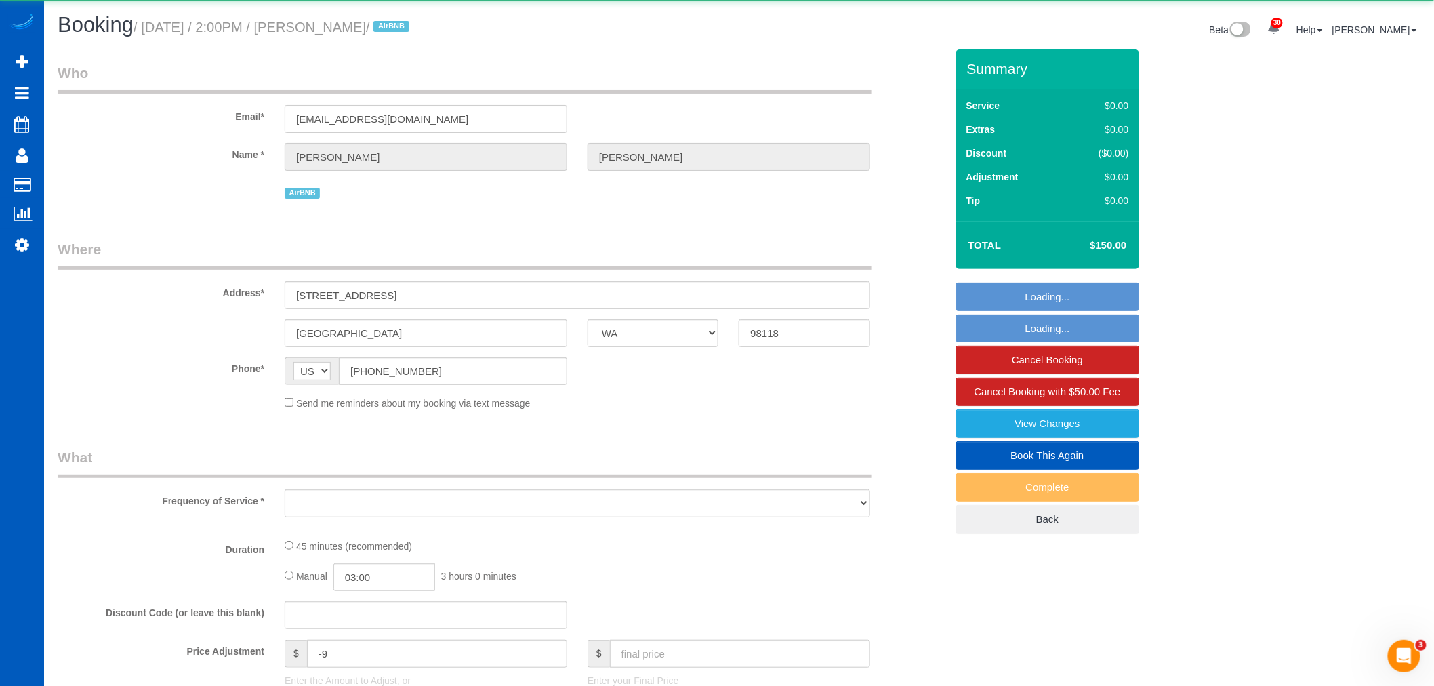
select select "object:190535"
select select "string:fspay-076ad4b8-6a2e-4886-84ef-36741425d543"
select select "199"
select select "spot548"
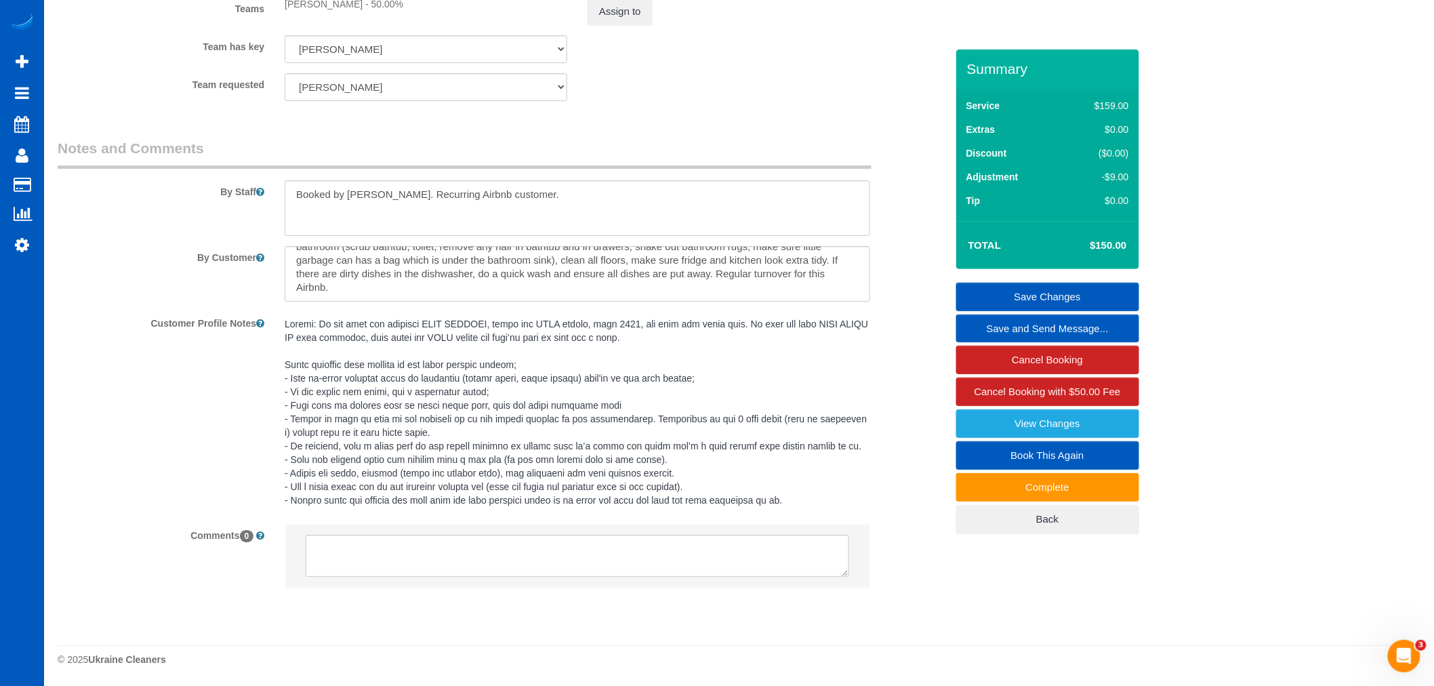
scroll to position [1882, 0]
drag, startPoint x: 502, startPoint y: 377, endPoint x: 286, endPoint y: 366, distance: 215.8
click at [286, 366] on pre at bounding box center [578, 412] width 586 height 190
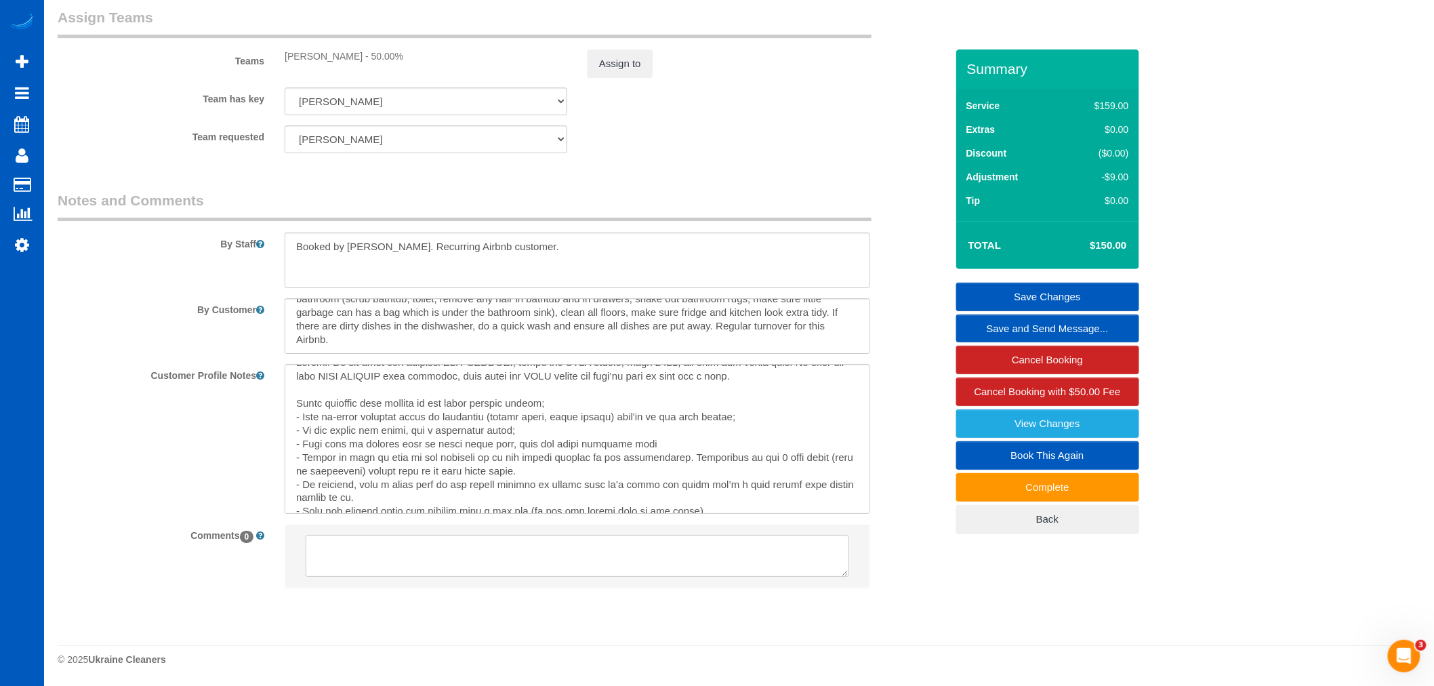
scroll to position [0, 0]
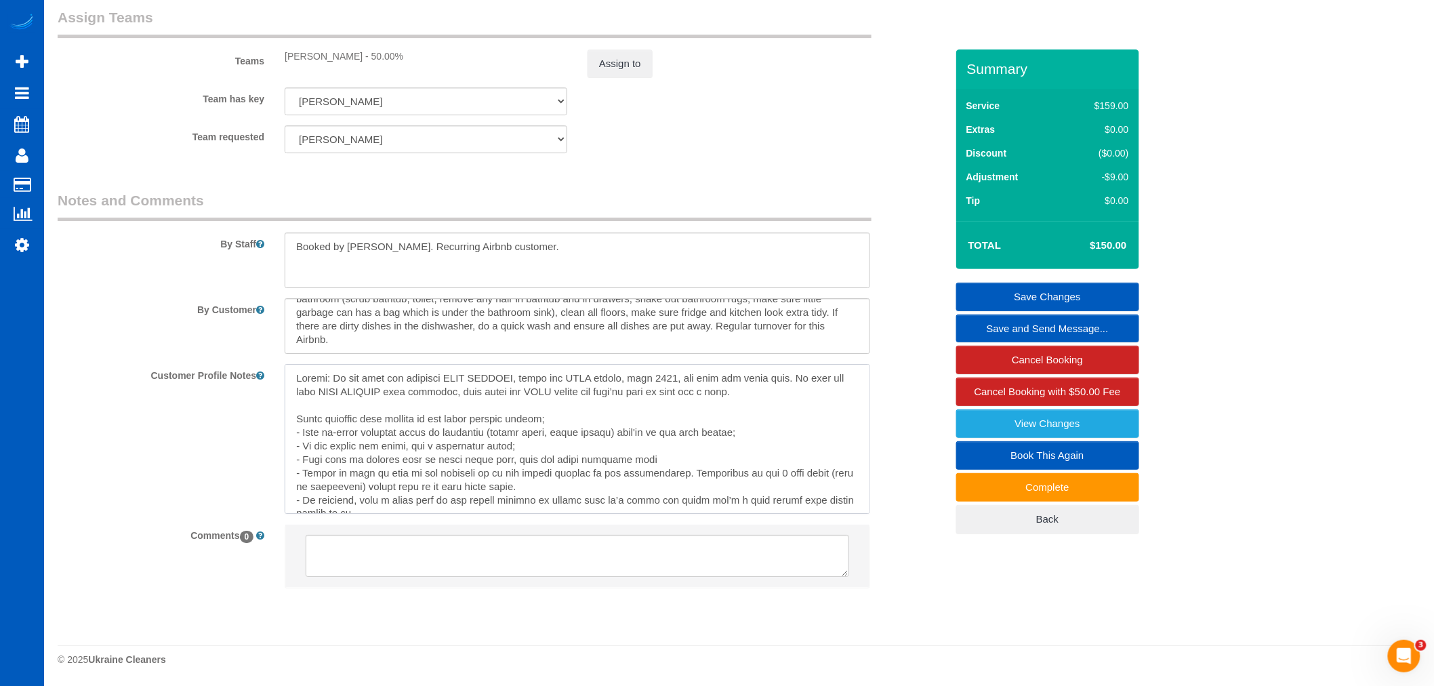
click at [483, 434] on textarea at bounding box center [578, 439] width 586 height 150
click at [553, 454] on textarea at bounding box center [578, 439] width 586 height 150
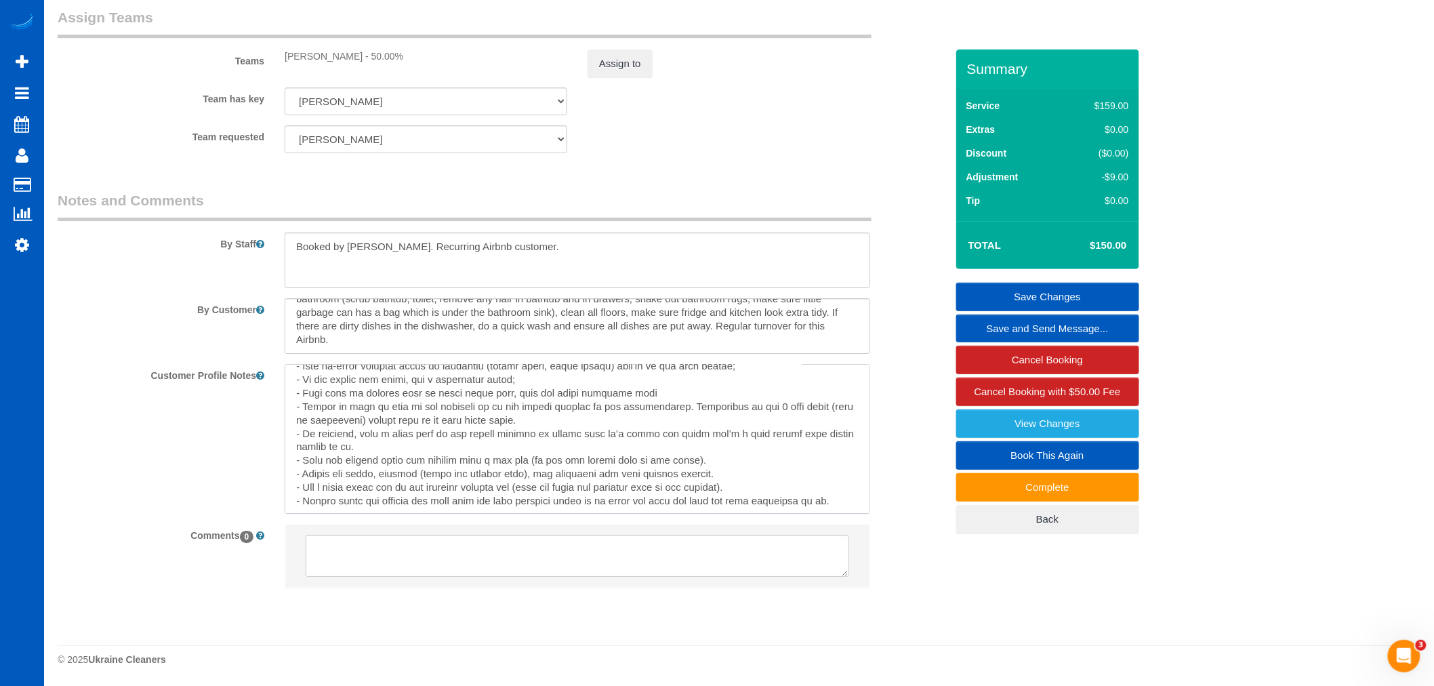
click at [531, 441] on textarea at bounding box center [578, 439] width 586 height 150
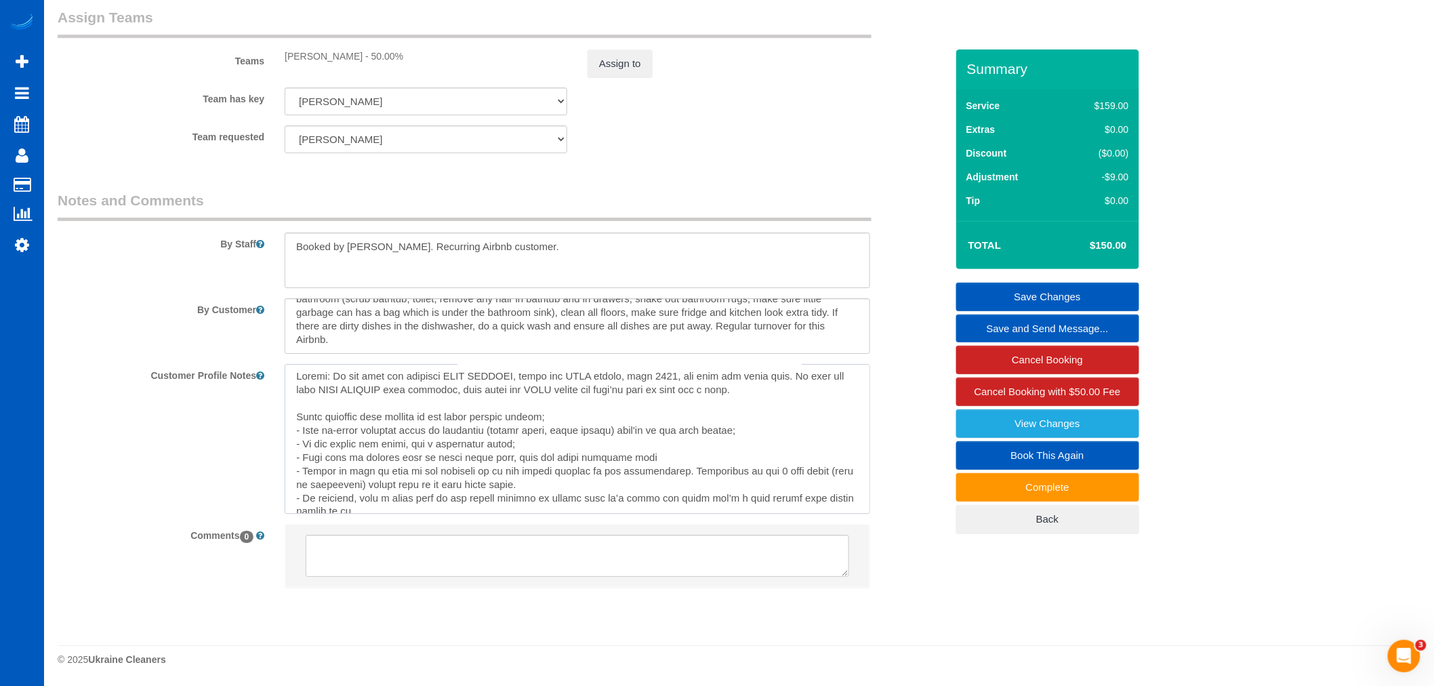
scroll to position [0, 0]
click at [525, 434] on textarea at bounding box center [578, 439] width 586 height 150
click at [668, 441] on textarea at bounding box center [578, 439] width 586 height 150
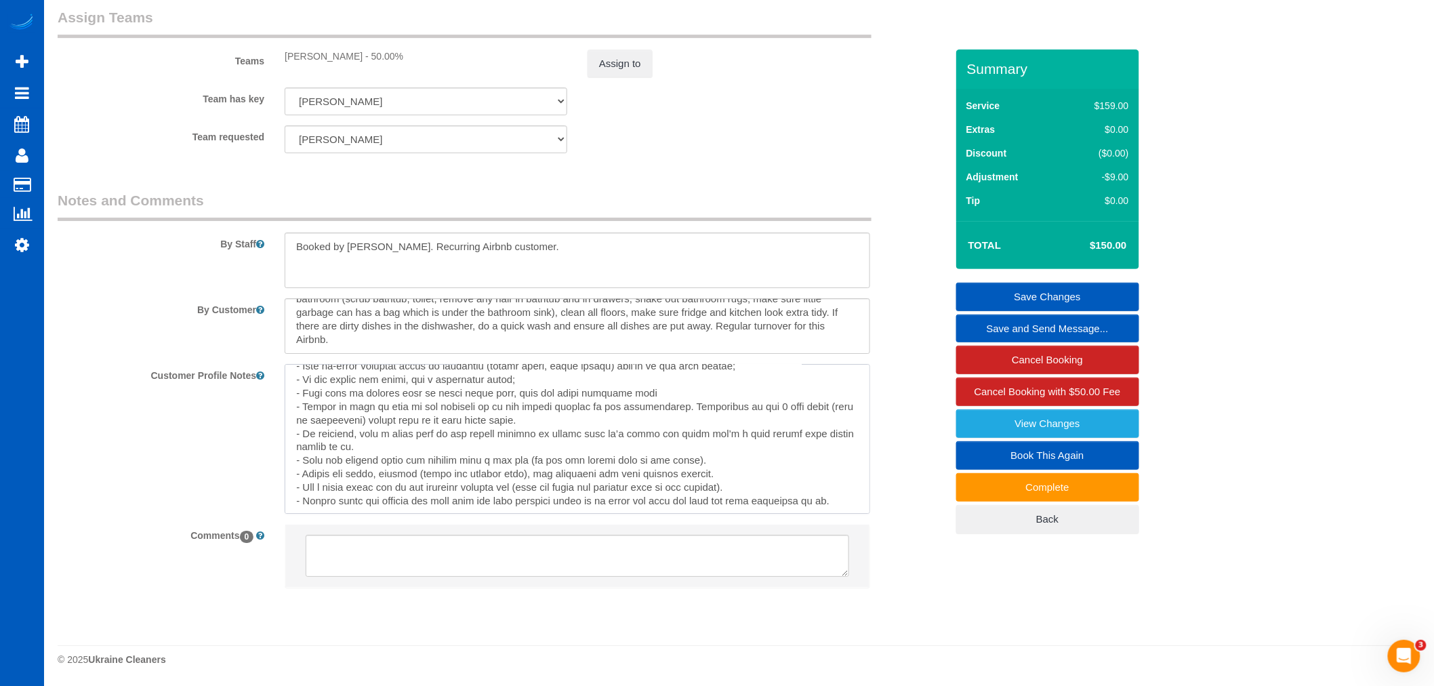
click at [793, 477] on textarea at bounding box center [578, 439] width 586 height 150
click at [802, 483] on textarea at bounding box center [578, 439] width 586 height 150
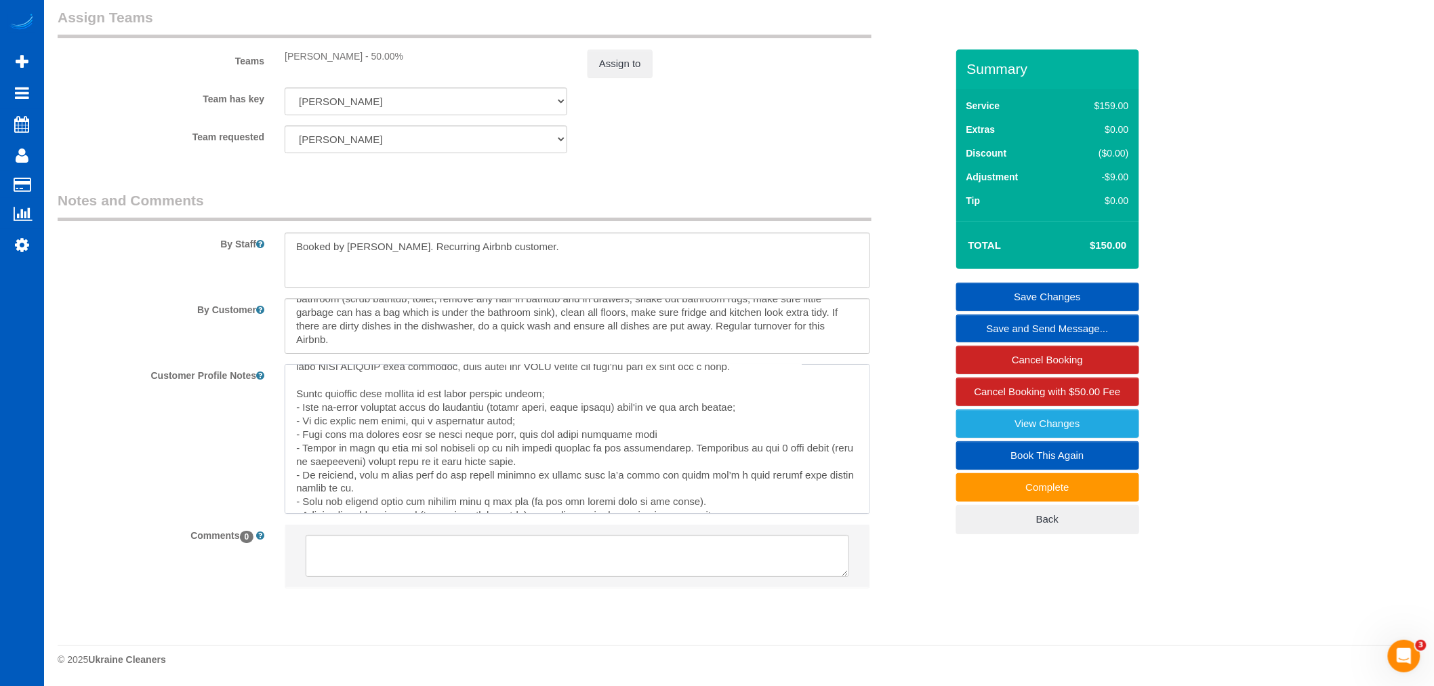
scroll to position [0, 0]
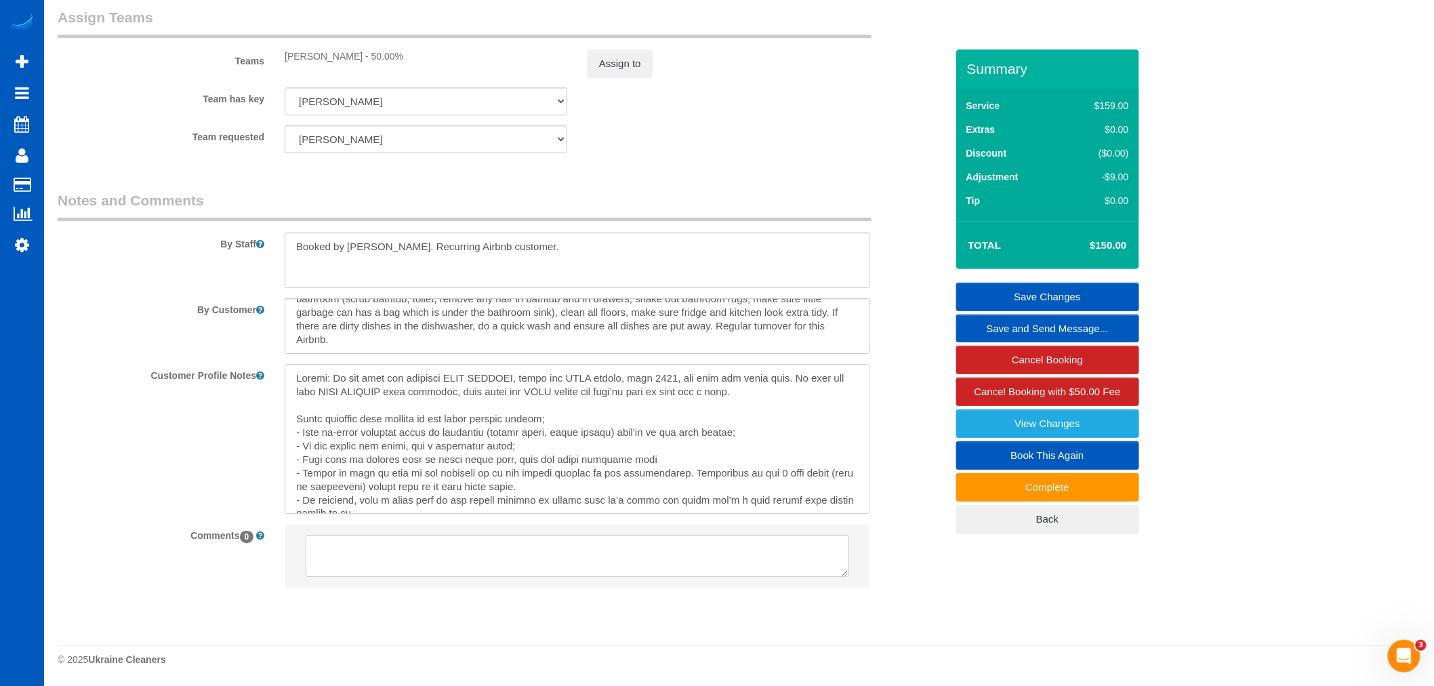
click at [737, 417] on textarea at bounding box center [578, 439] width 586 height 150
click at [748, 401] on textarea at bounding box center [578, 439] width 586 height 150
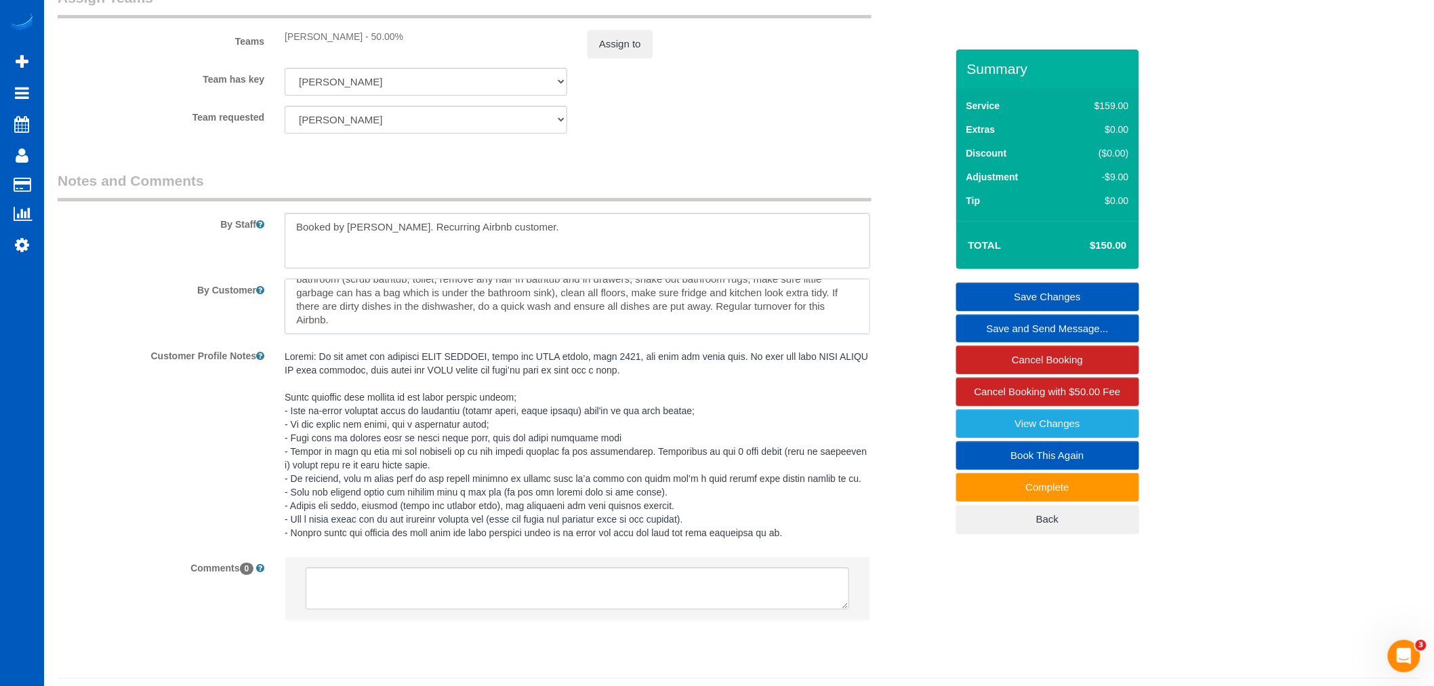
click at [712, 334] on textarea at bounding box center [578, 307] width 586 height 56
drag, startPoint x: 712, startPoint y: 307, endPoint x: 847, endPoint y: 350, distance: 141.5
click at [847, 334] on textarea at bounding box center [578, 307] width 586 height 56
click at [371, 334] on textarea at bounding box center [578, 307] width 586 height 56
click at [356, 334] on textarea at bounding box center [578, 307] width 586 height 56
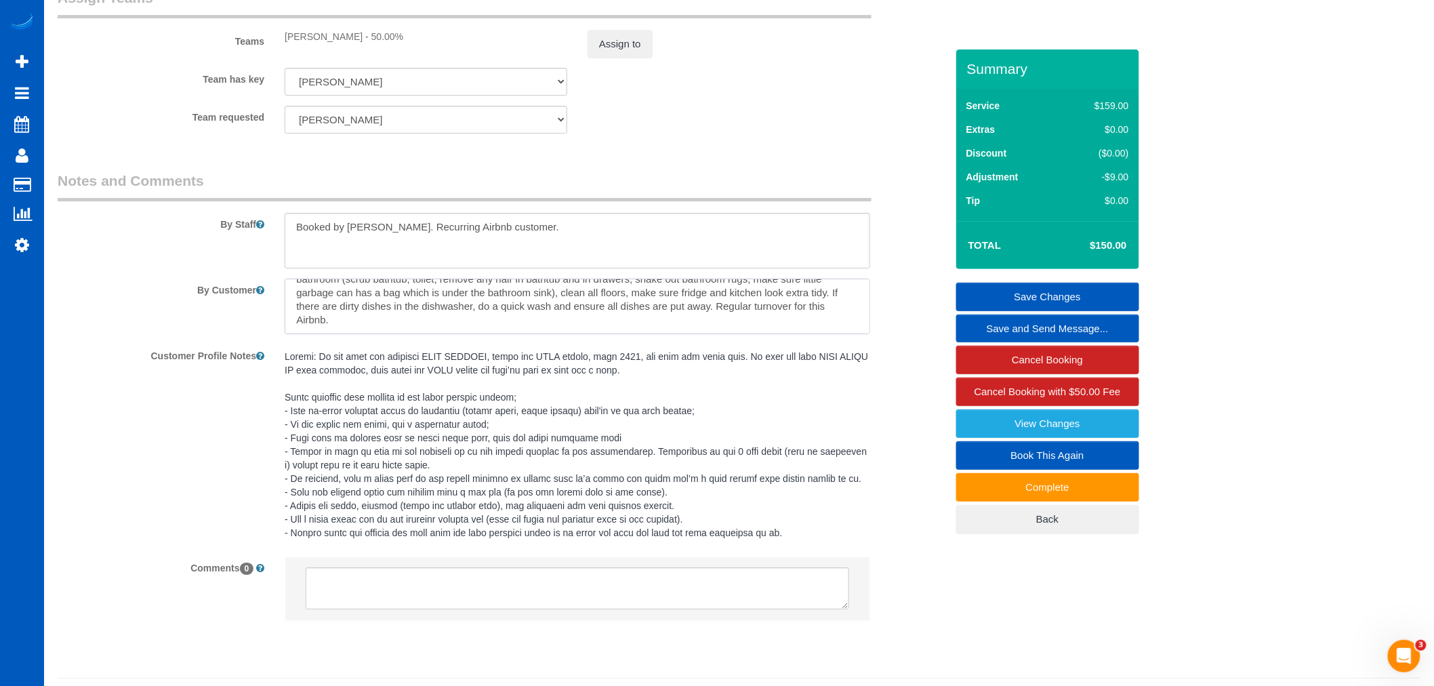
click at [338, 334] on textarea at bounding box center [578, 307] width 586 height 56
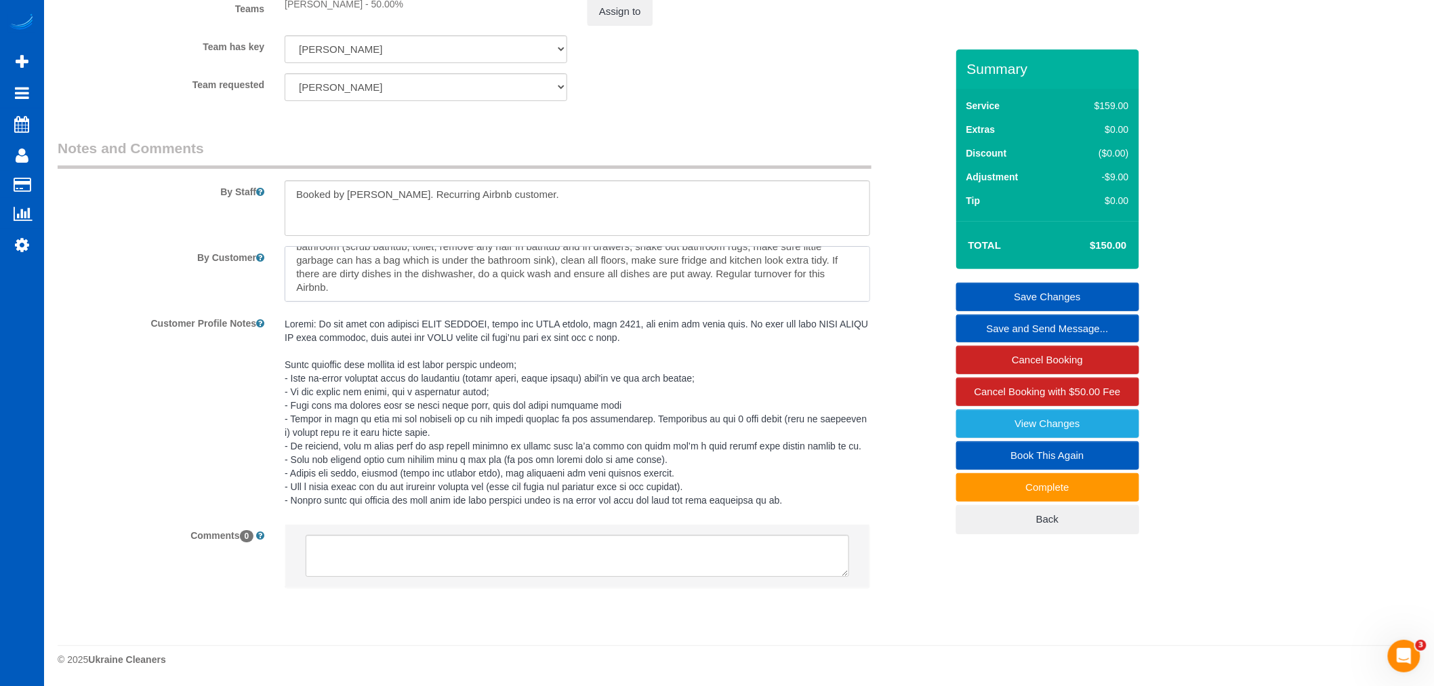
scroll to position [1820, 0]
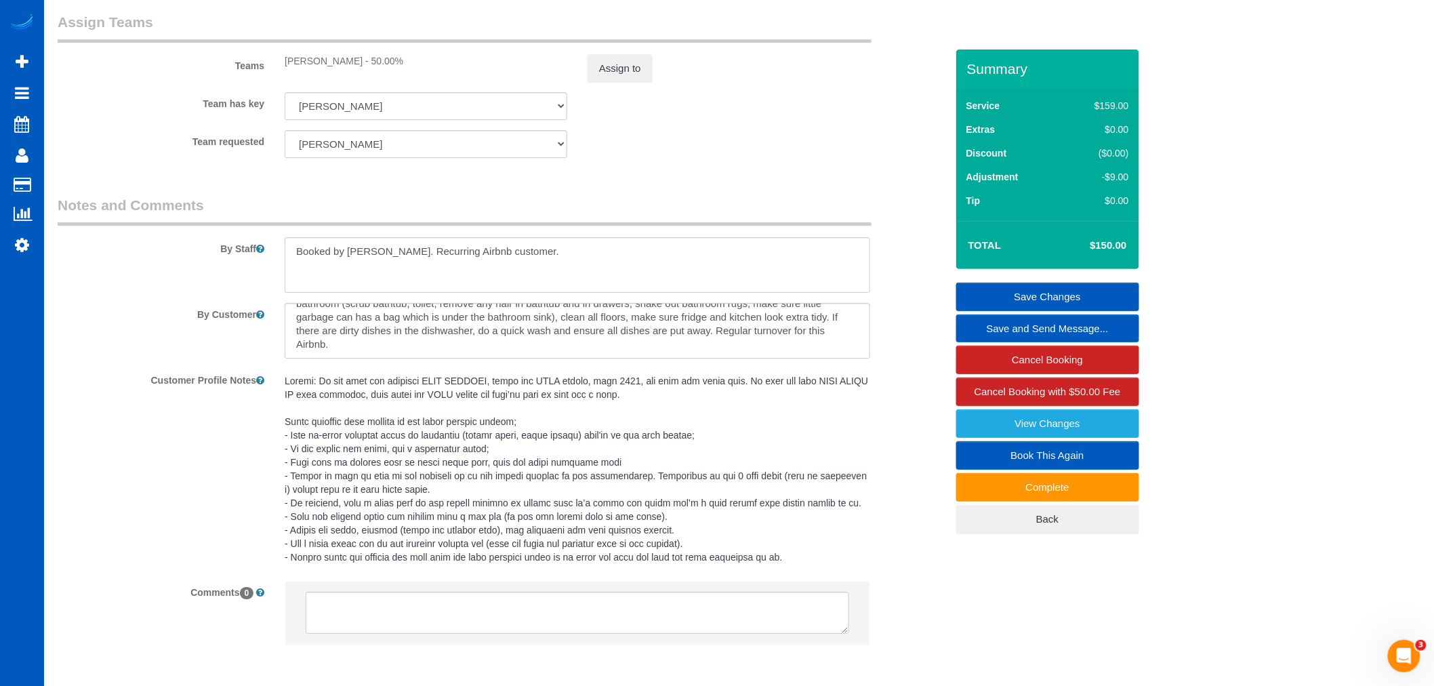
click at [464, 500] on pre at bounding box center [578, 469] width 586 height 190
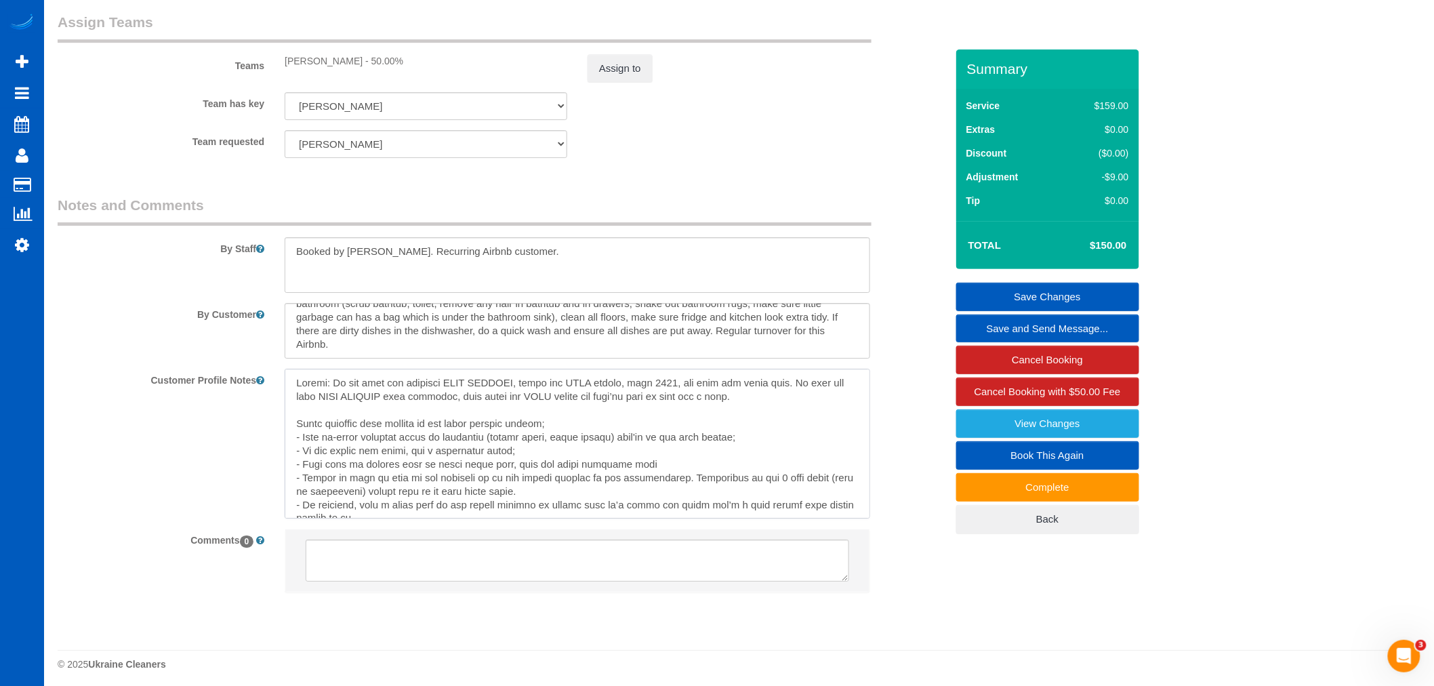
click at [638, 518] on textarea at bounding box center [578, 444] width 586 height 150
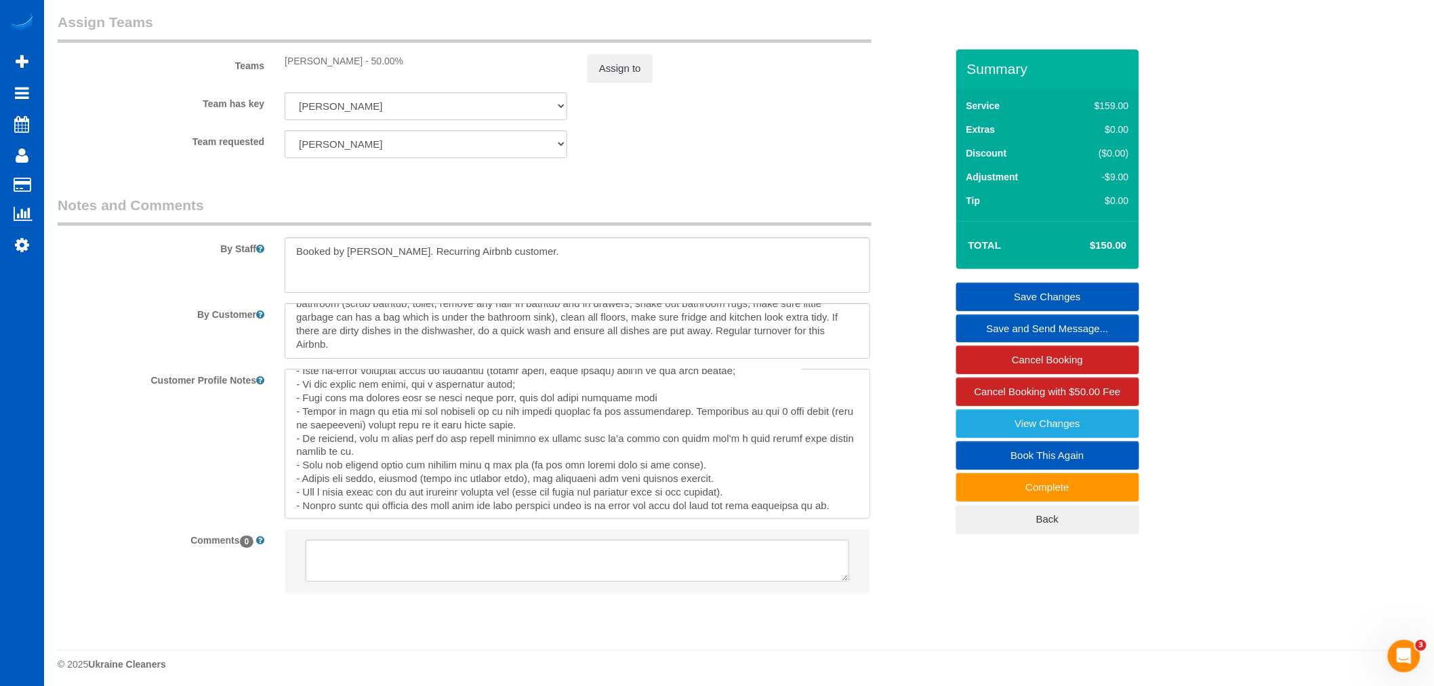
click at [837, 498] on textarea at bounding box center [578, 444] width 586 height 150
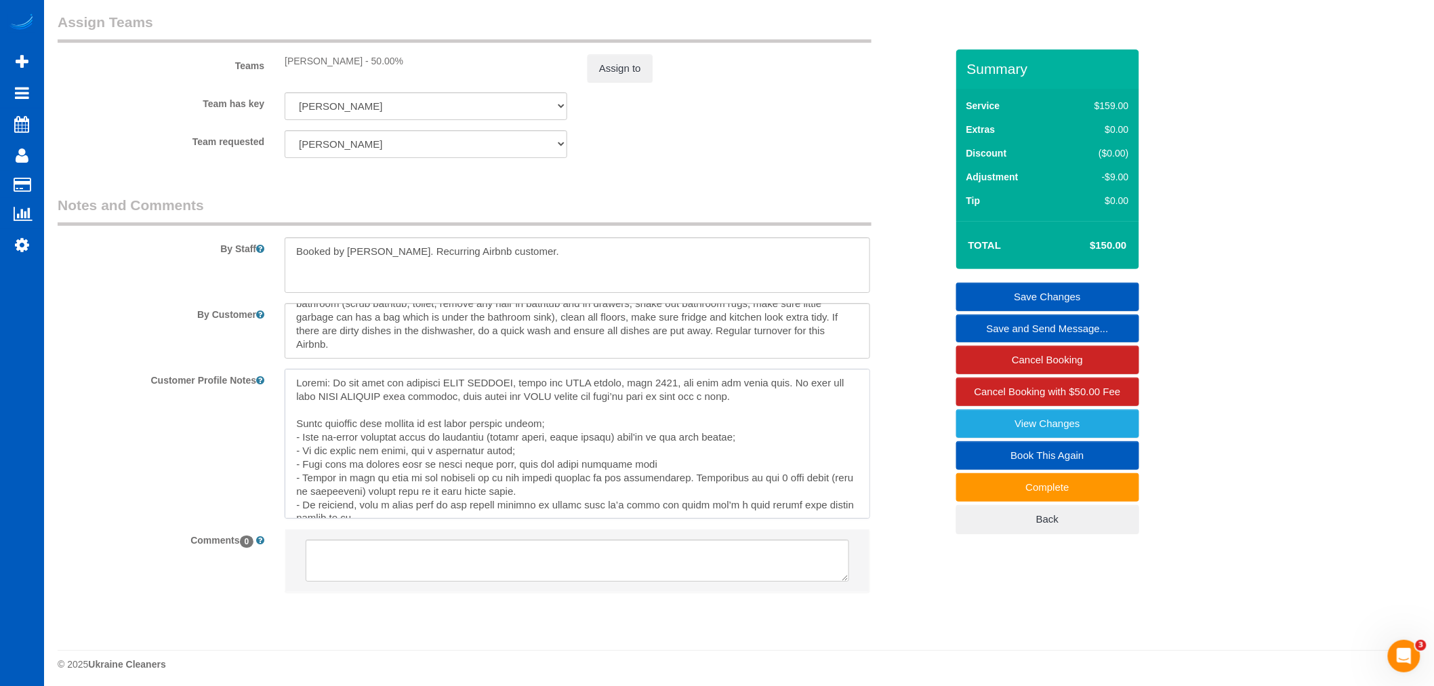
click at [644, 438] on textarea at bounding box center [578, 444] width 586 height 150
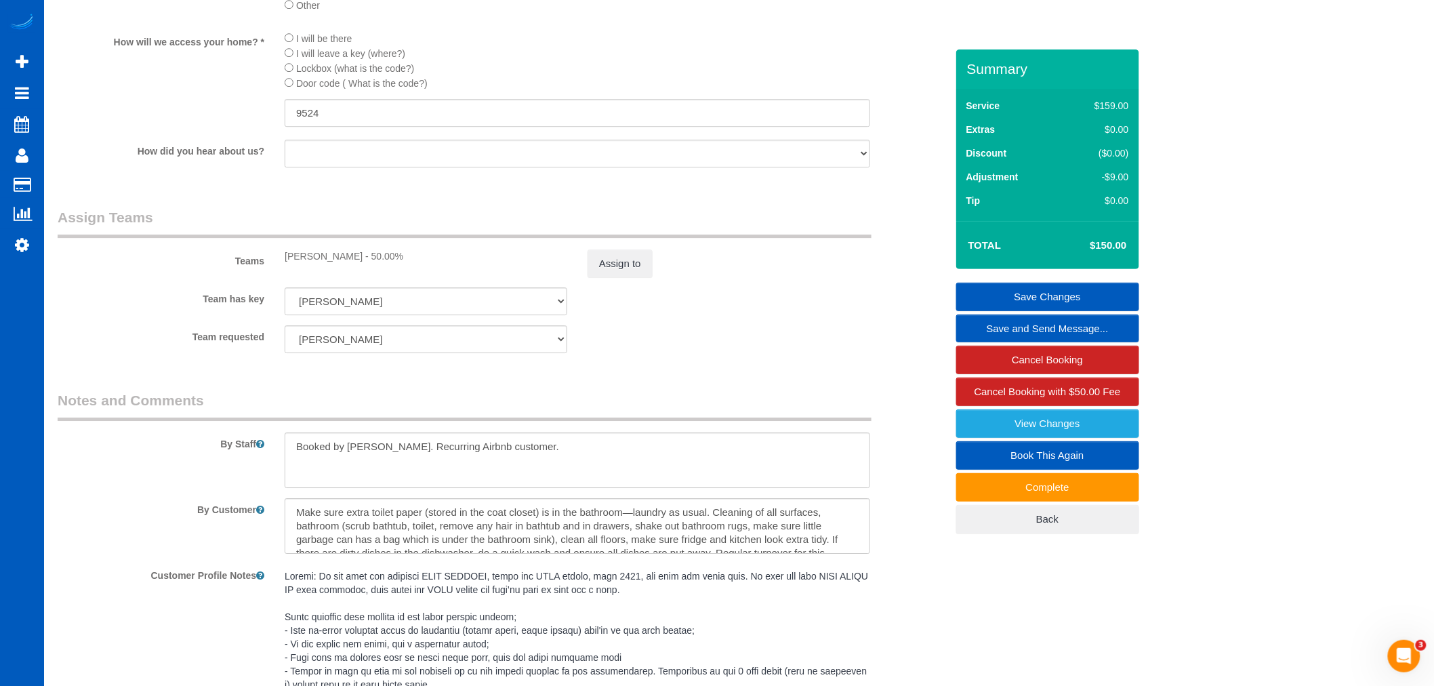
scroll to position [1519, 0]
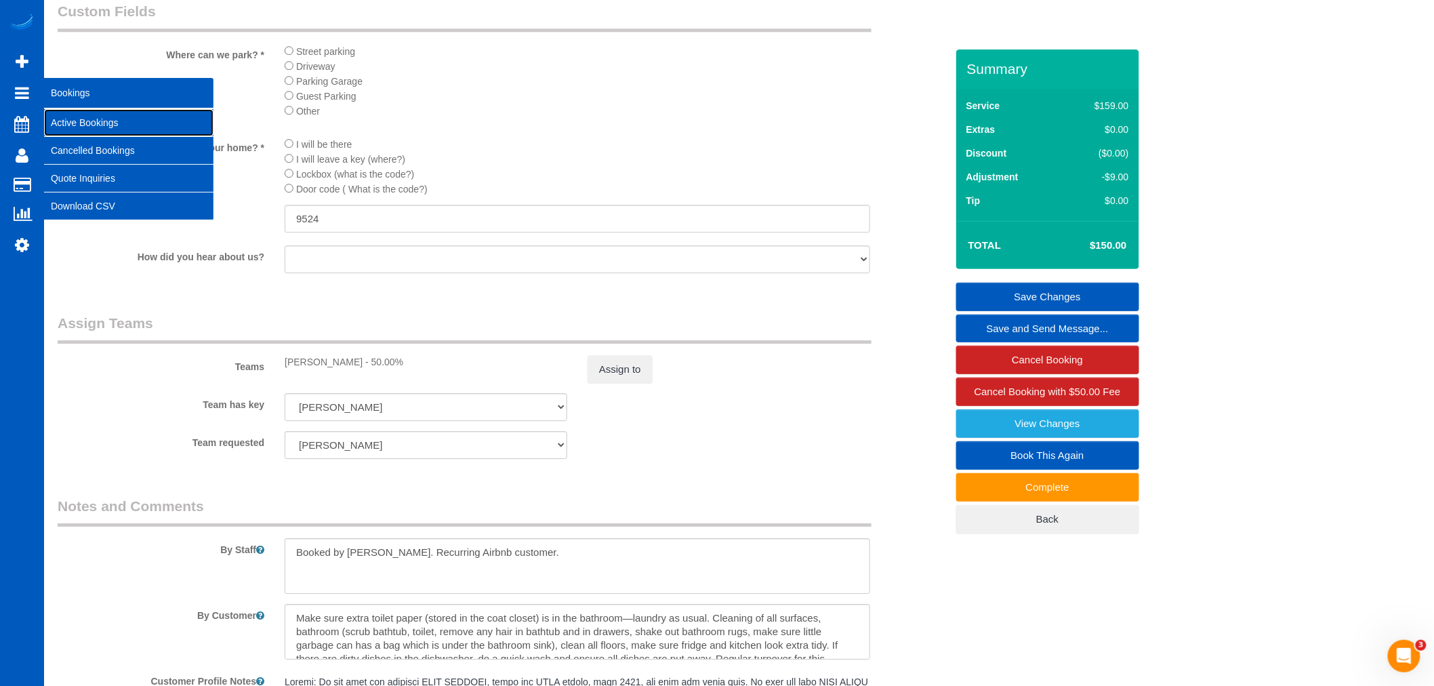
click at [77, 123] on link "Active Bookings" at bounding box center [128, 122] width 169 height 27
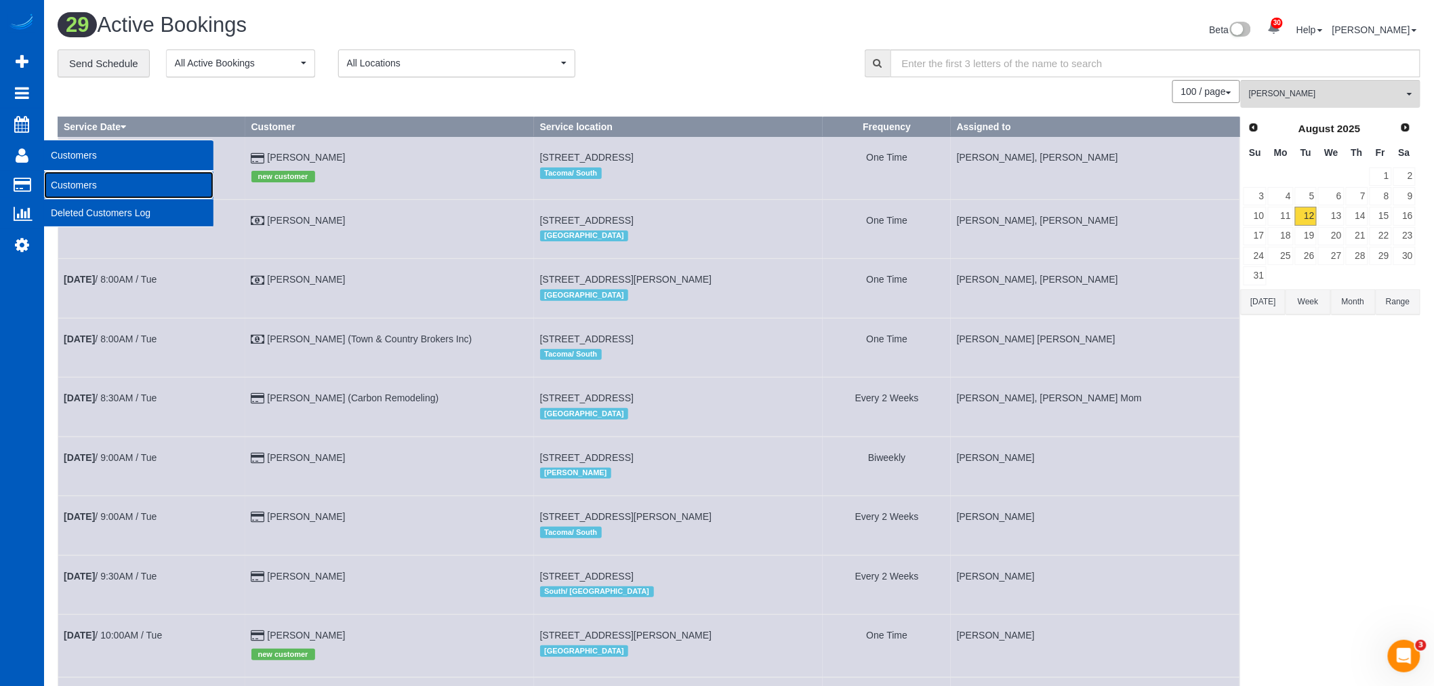
click at [88, 188] on link "Customers" at bounding box center [128, 184] width 169 height 27
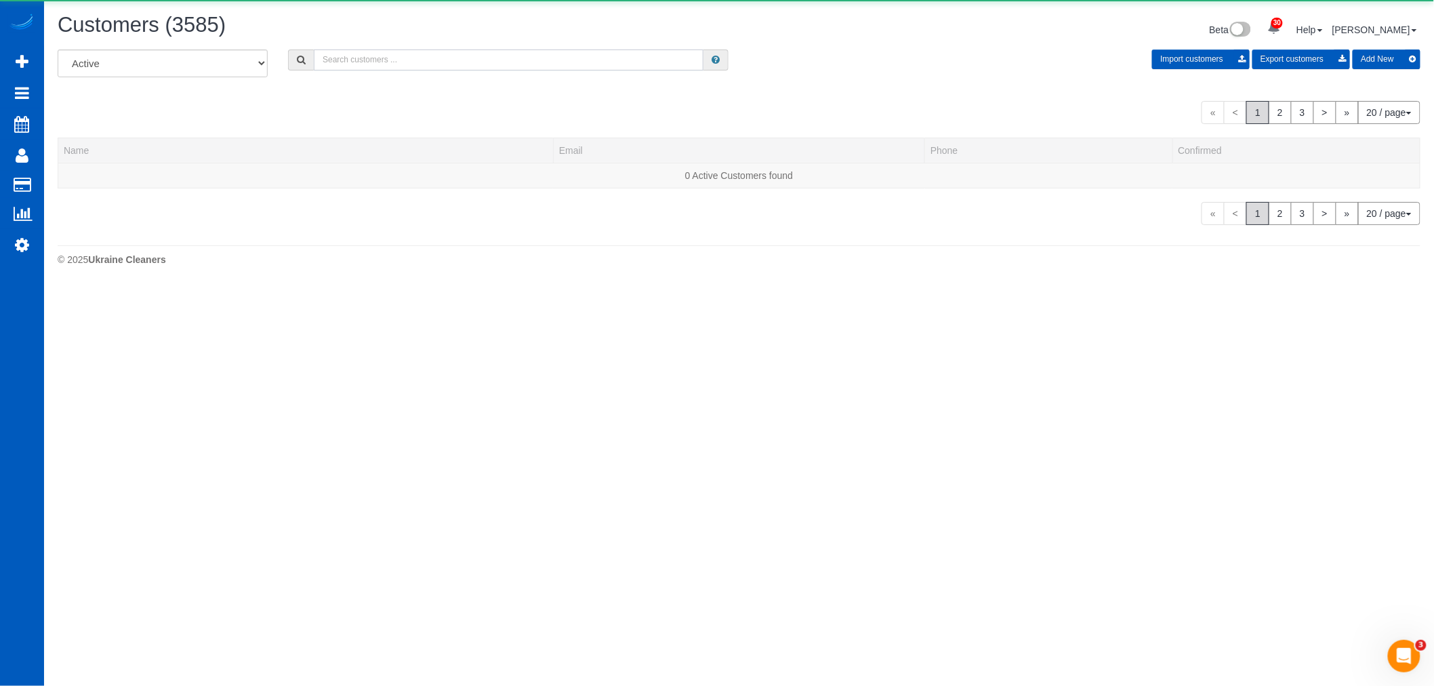
click at [485, 55] on input "text" at bounding box center [509, 59] width 390 height 21
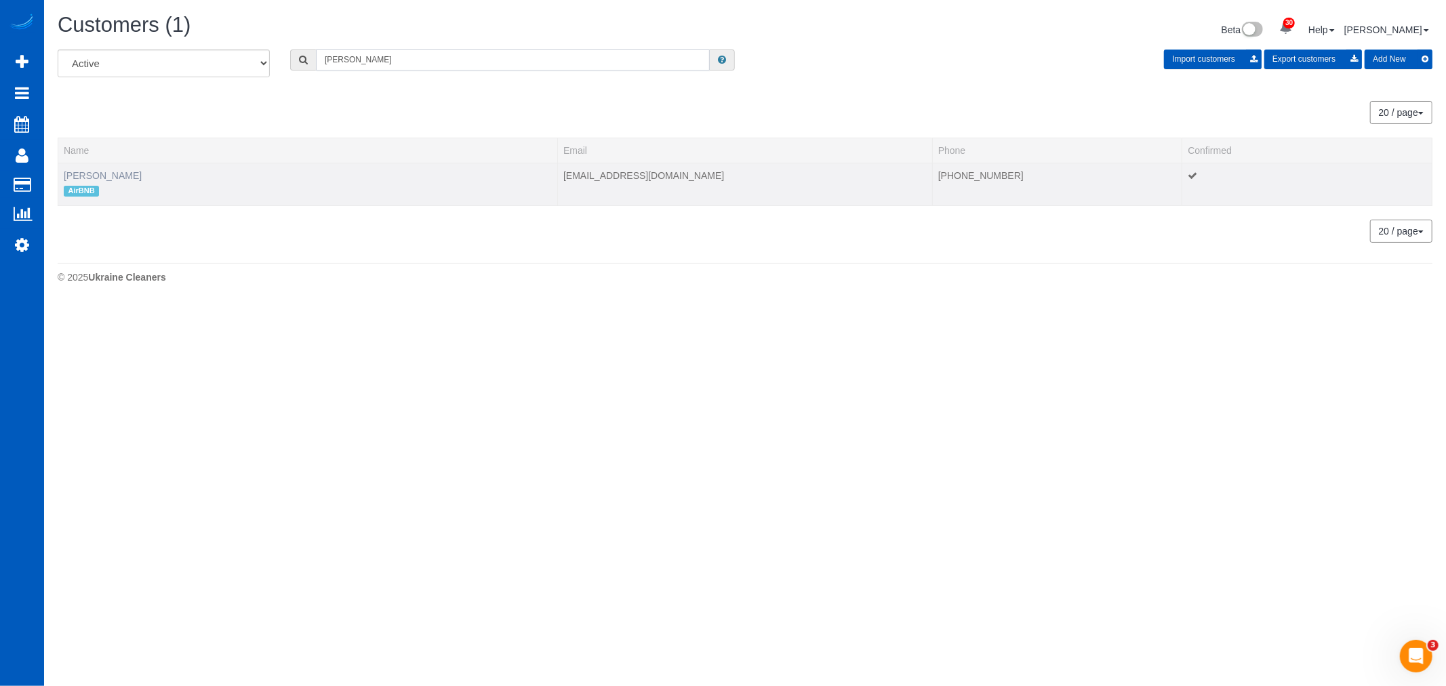
type input "marisa"
click at [124, 174] on link "Marisa Montalvo" at bounding box center [103, 175] width 78 height 11
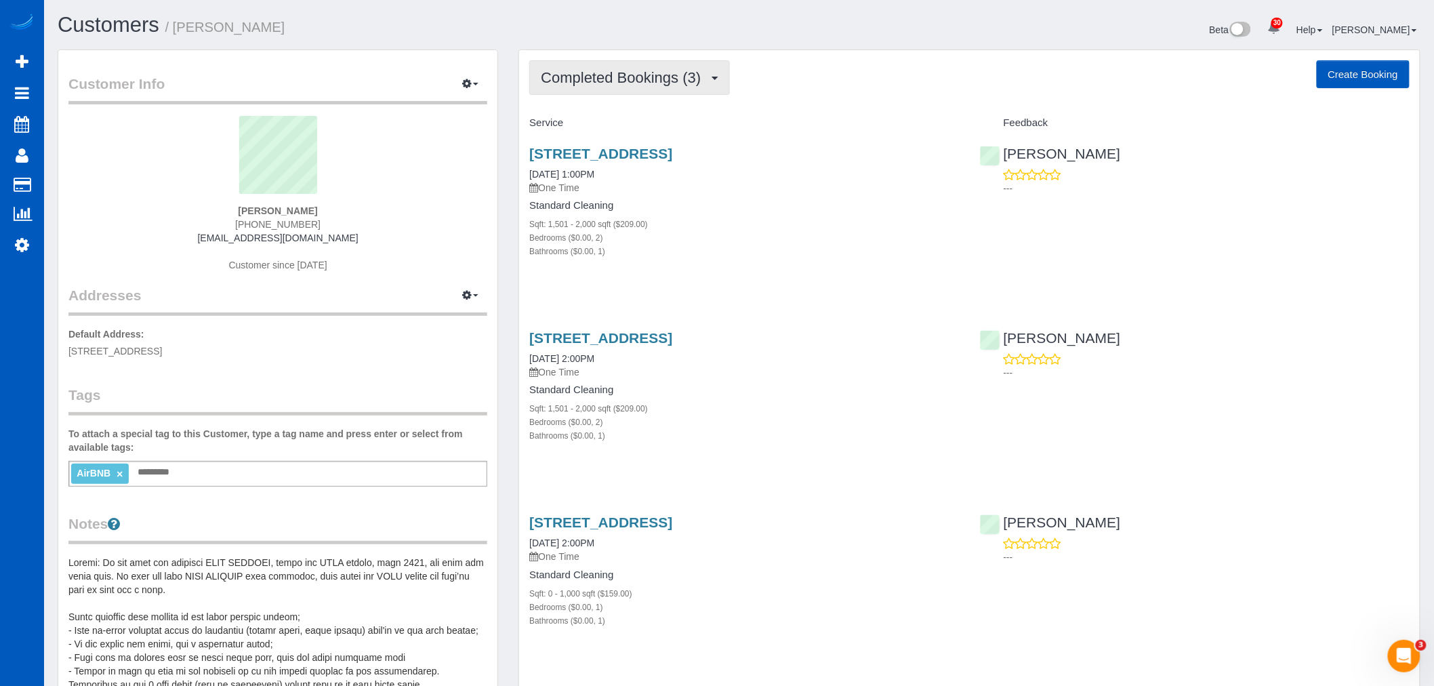
click at [603, 68] on button "Completed Bookings (3)" at bounding box center [629, 77] width 201 height 35
click at [605, 122] on link "Upcoming Bookings (1)" at bounding box center [600, 127] width 141 height 18
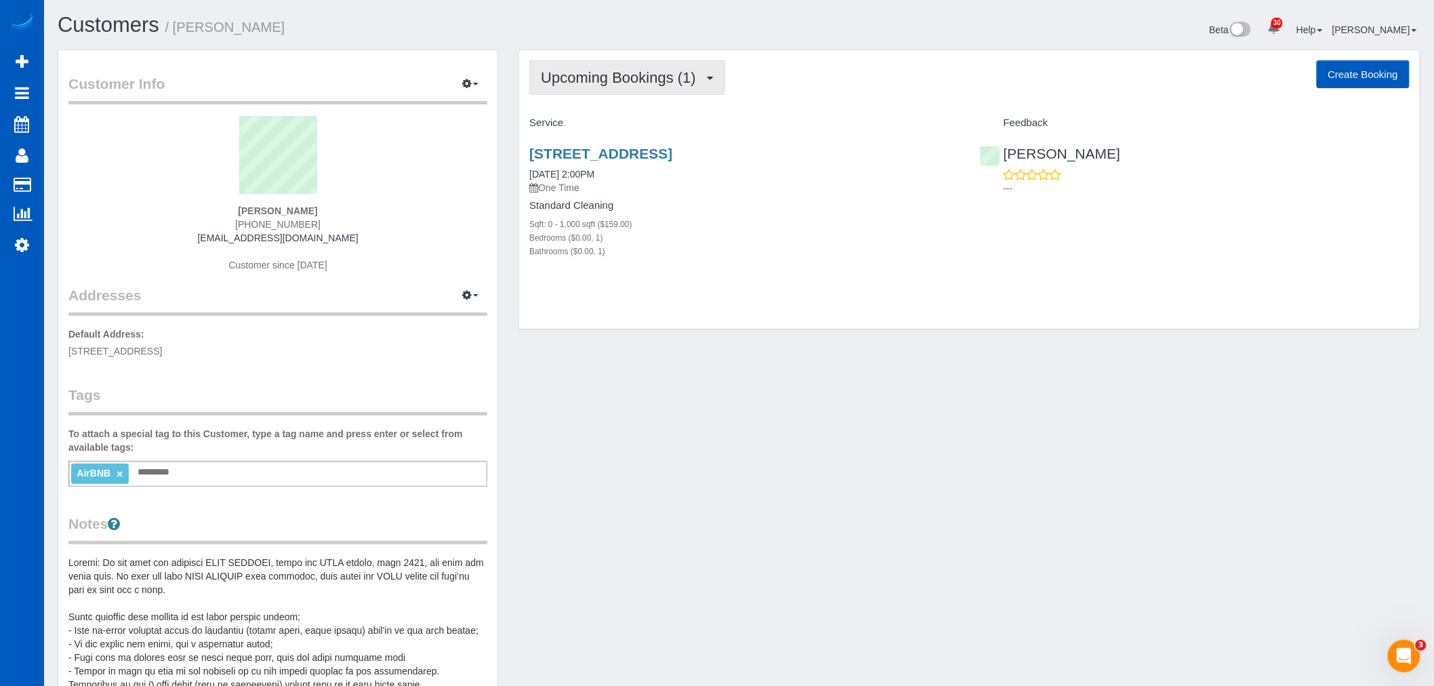
click at [605, 73] on span "Upcoming Bookings (1)" at bounding box center [622, 77] width 162 height 17
click at [611, 100] on link "Completed Bookings (3)" at bounding box center [600, 109] width 141 height 18
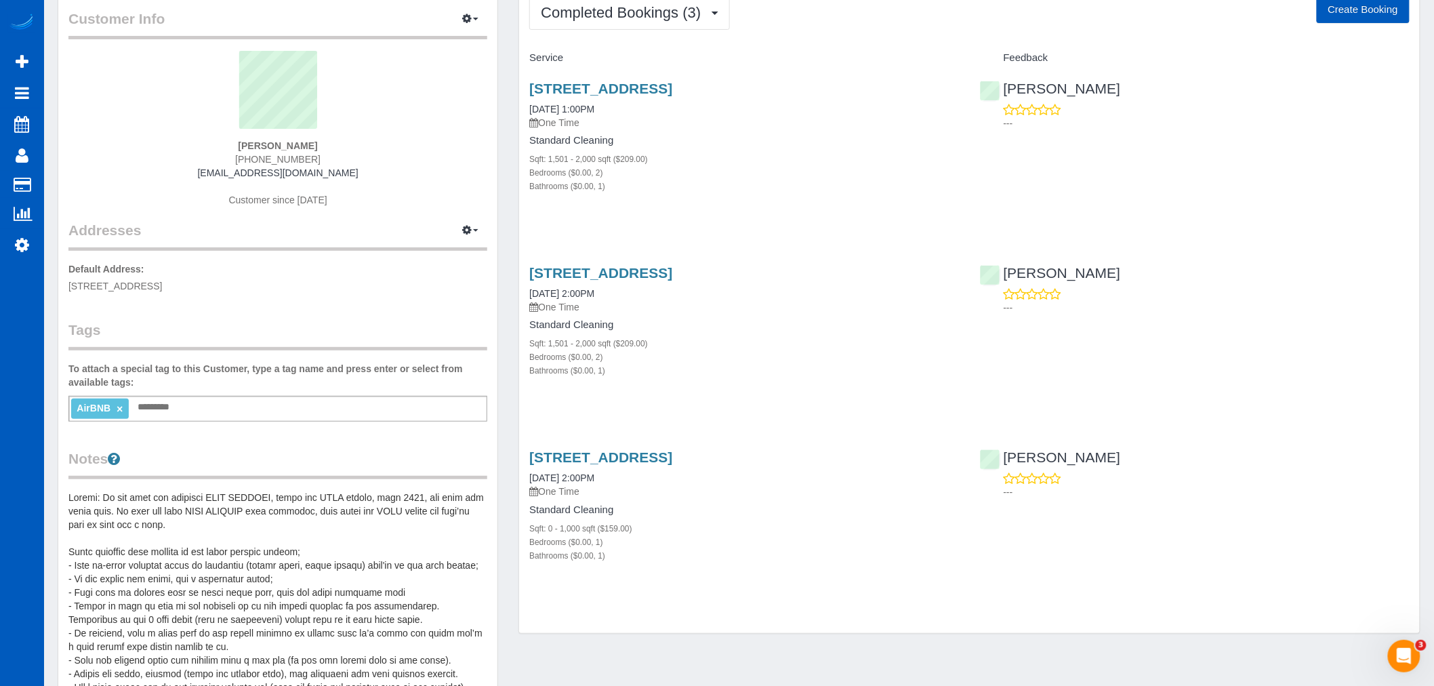
scroll to position [150, 0]
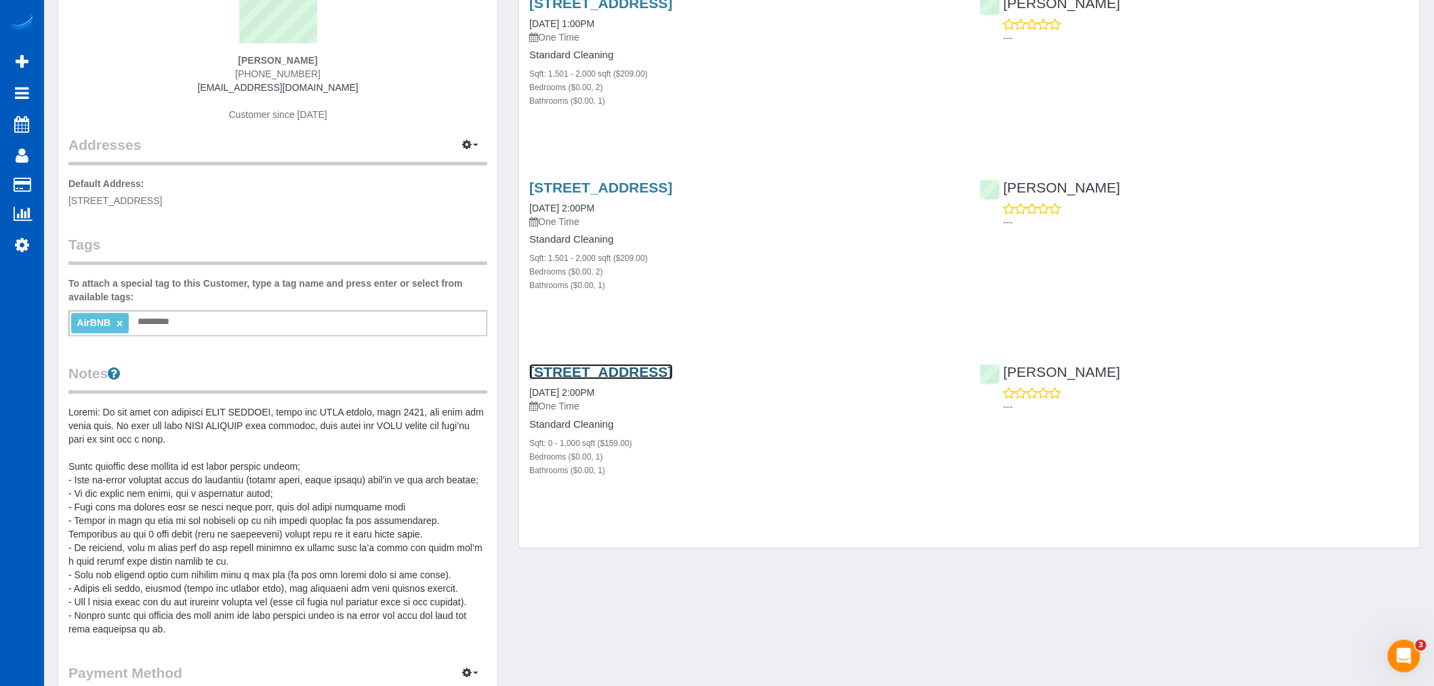
click at [613, 368] on link "4142 41st Ave S, Seattle, WA 98118" at bounding box center [600, 372] width 143 height 16
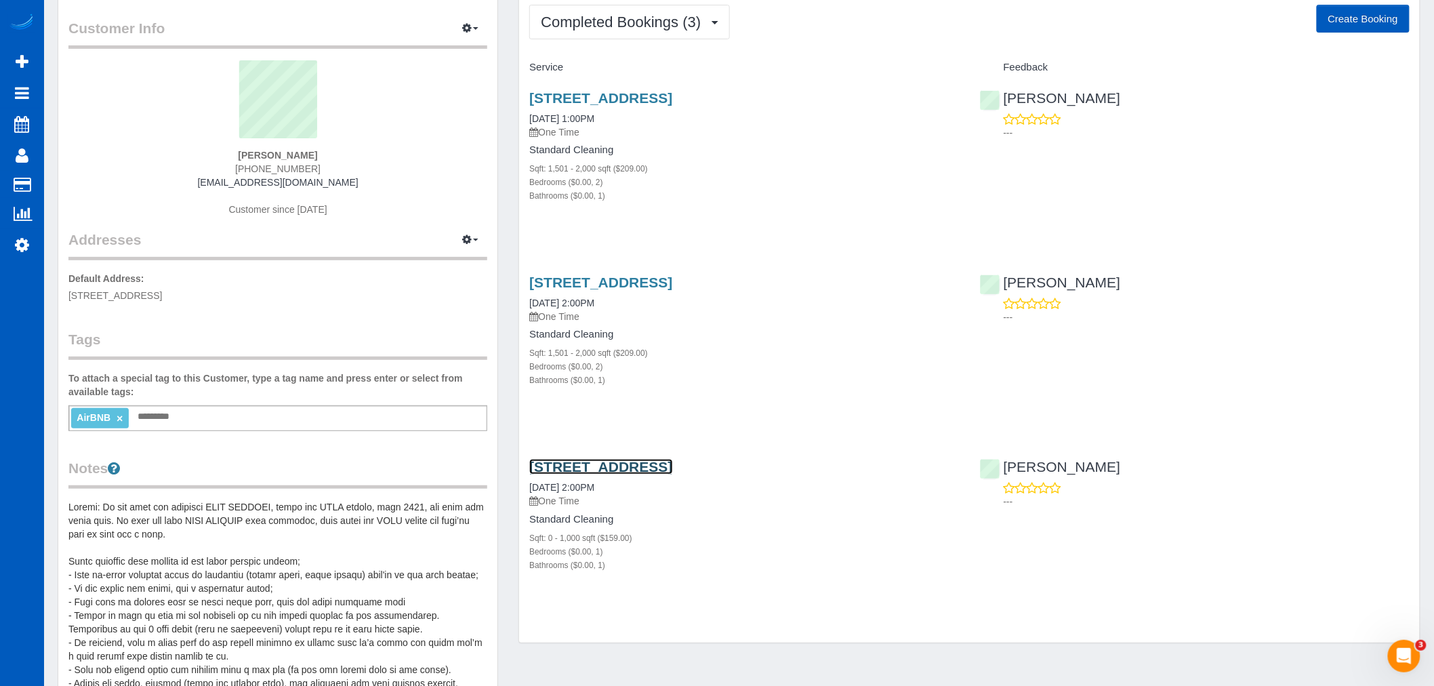
scroll to position [0, 0]
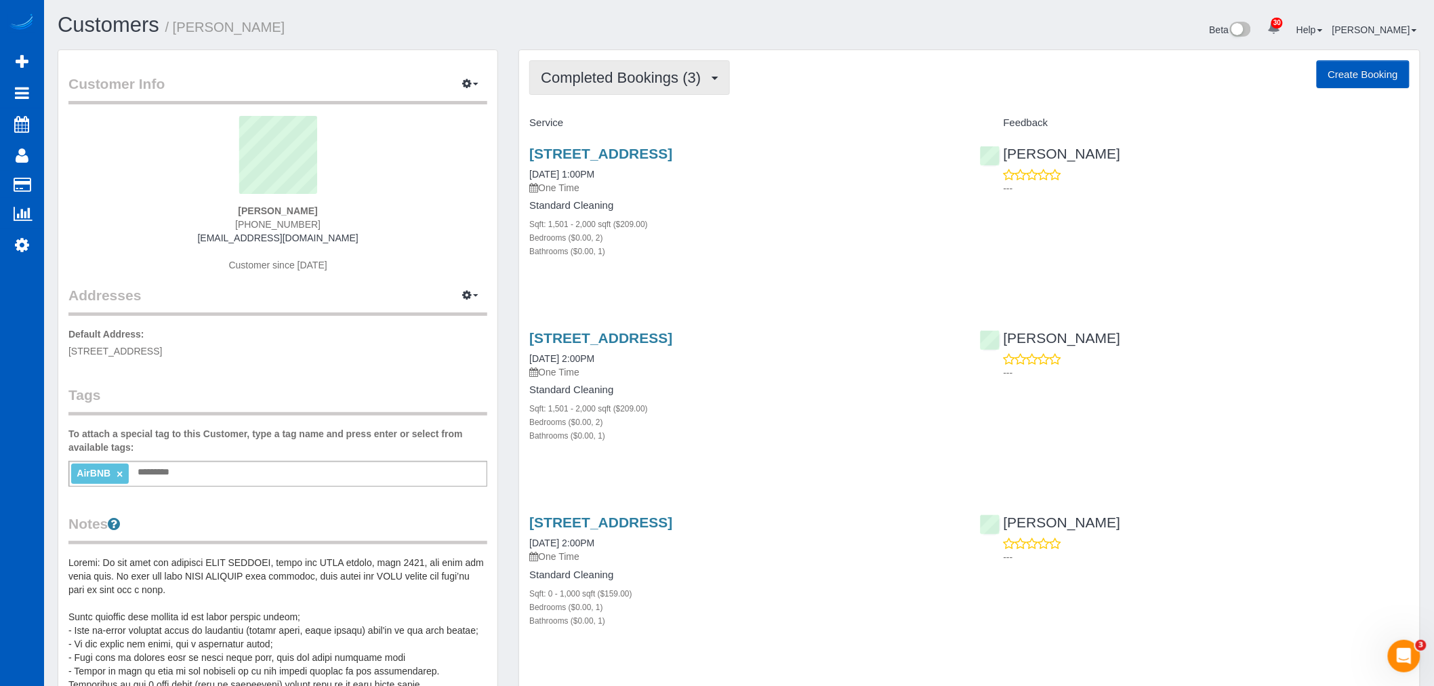
click at [619, 79] on span "Completed Bookings (3)" at bounding box center [624, 77] width 167 height 17
click at [618, 122] on link "Upcoming Bookings (1)" at bounding box center [600, 127] width 141 height 18
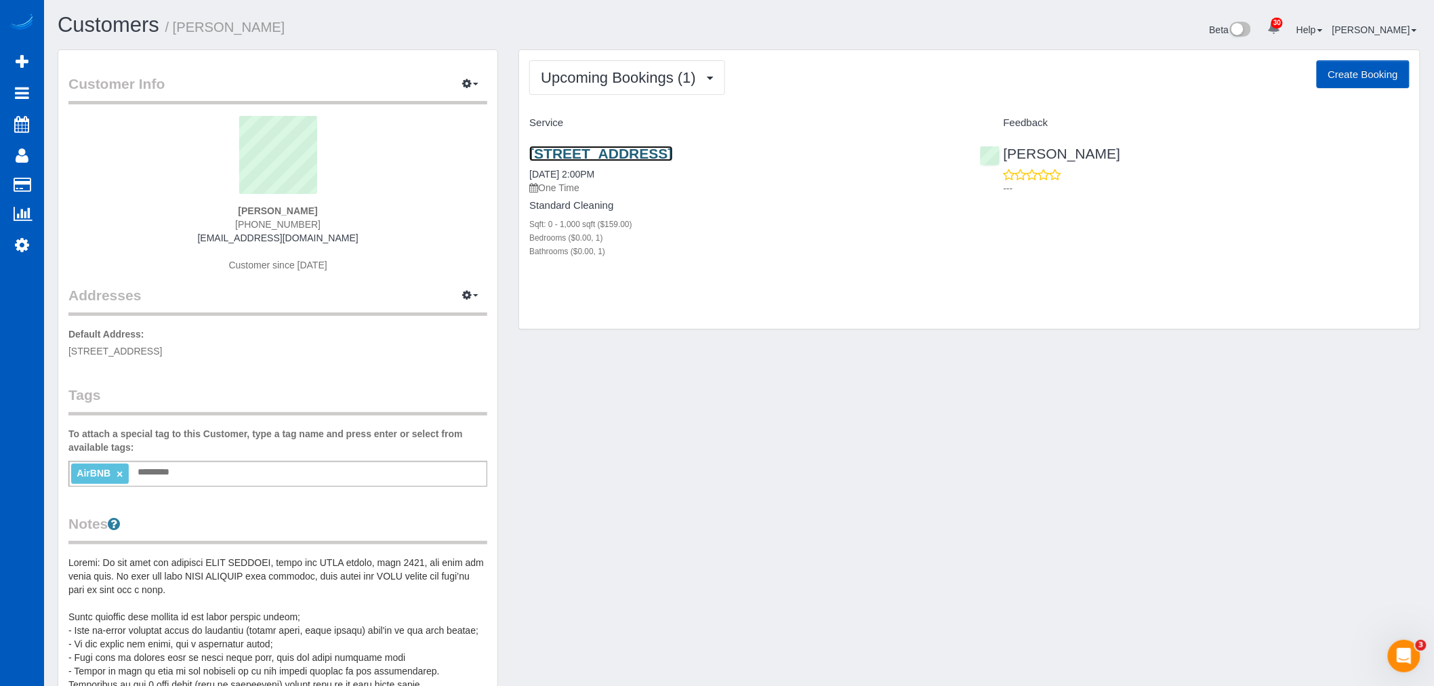
click at [618, 153] on link "4142 41st Ave S, Seattle, WA 98118" at bounding box center [600, 154] width 143 height 16
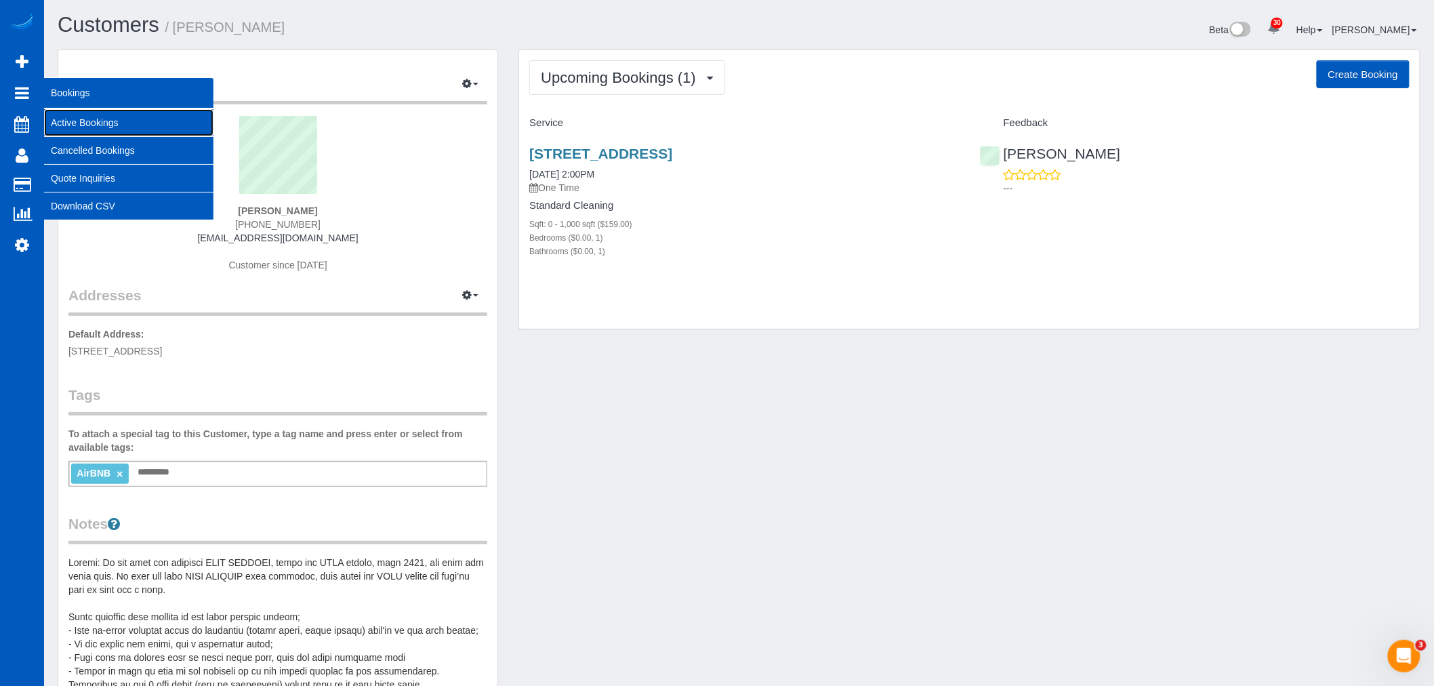
click at [85, 126] on link "Active Bookings" at bounding box center [128, 122] width 169 height 27
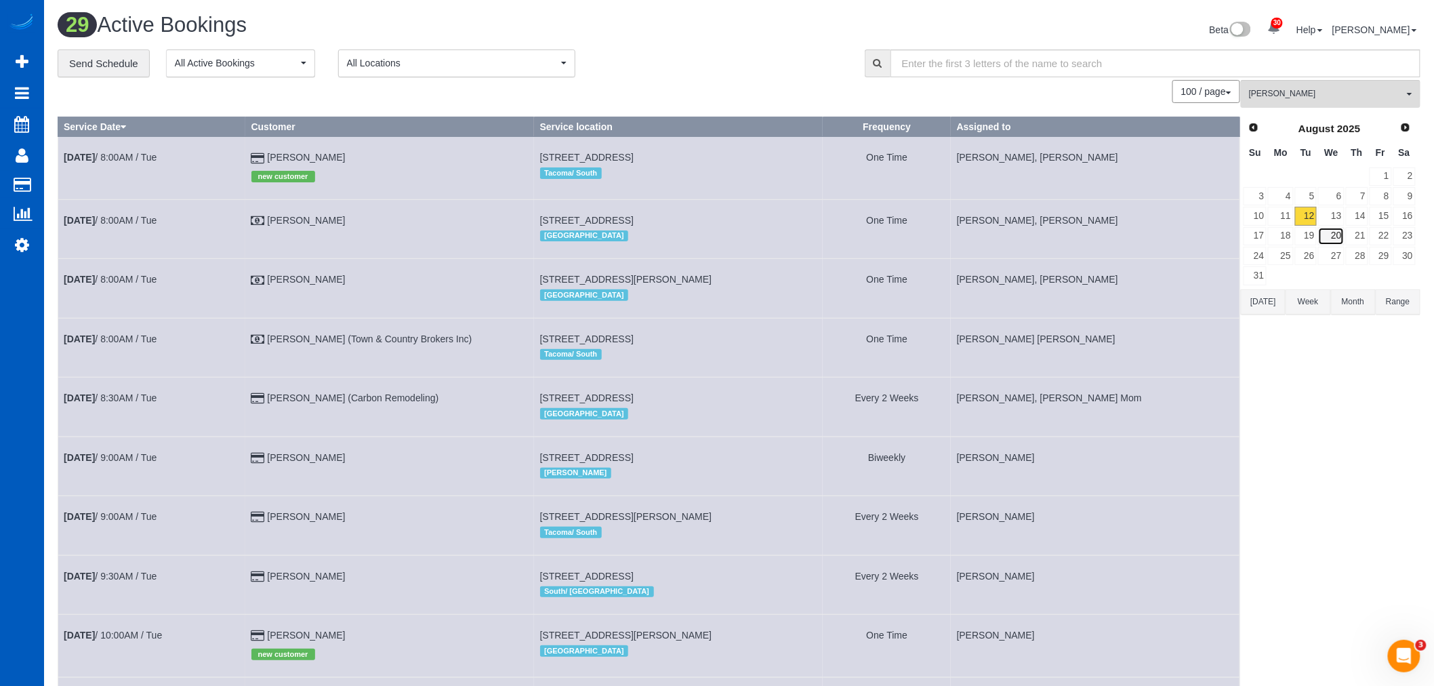
click at [1341, 236] on link "20" at bounding box center [1331, 236] width 26 height 18
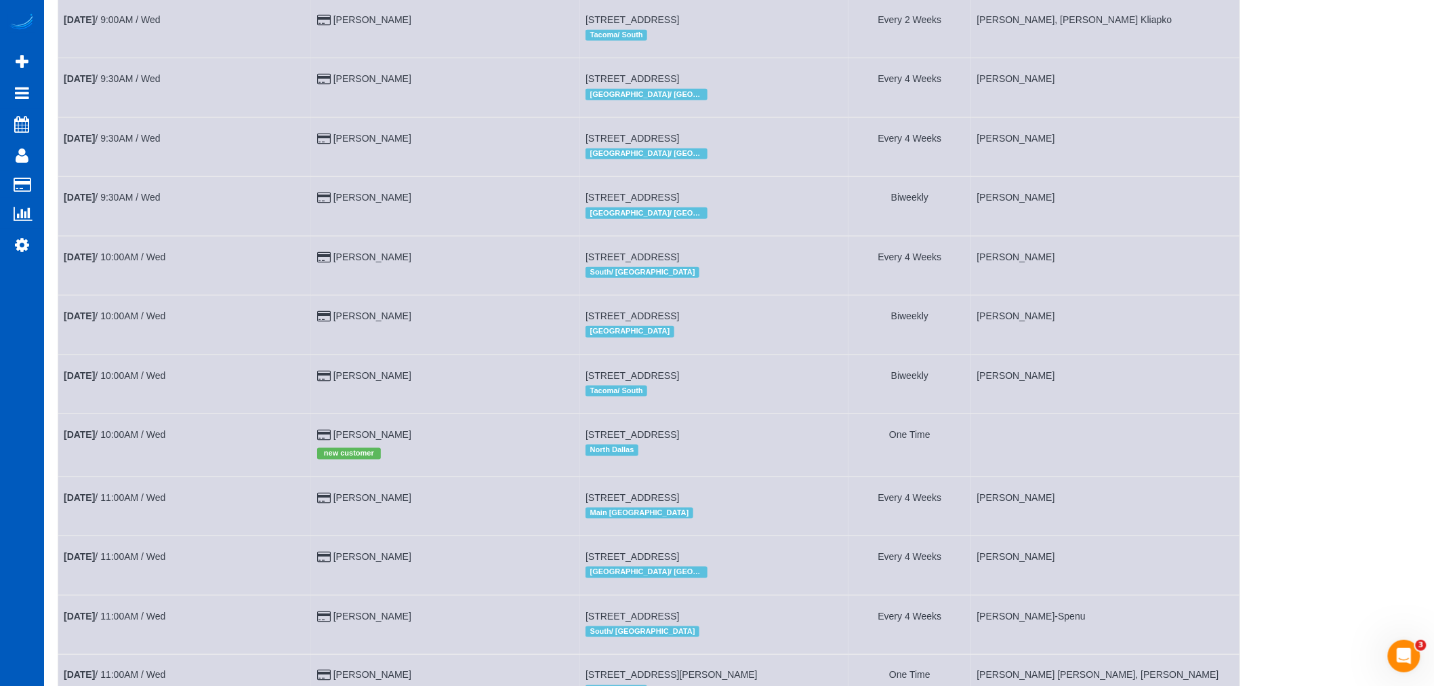
scroll to position [451, 0]
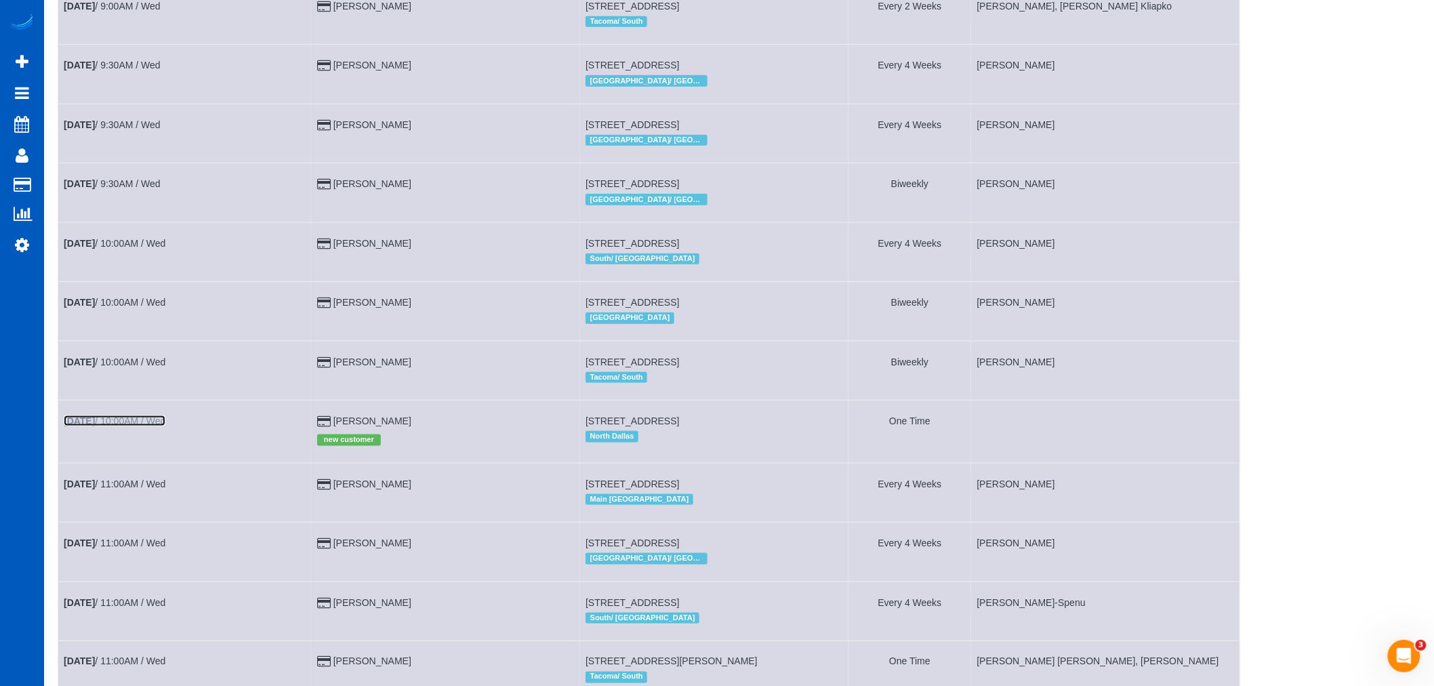
click at [138, 426] on link "Aug 20th / 10:00AM / Wed" at bounding box center [115, 420] width 102 height 11
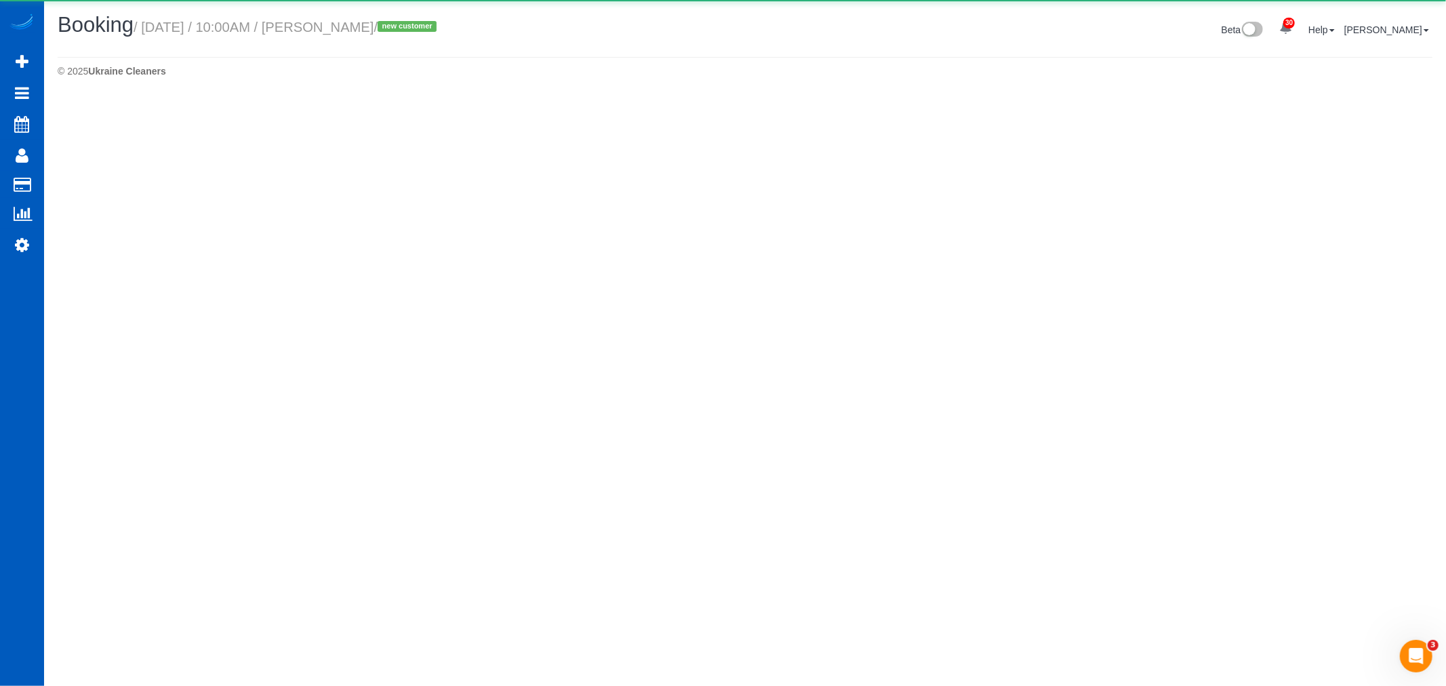
select select "[GEOGRAPHIC_DATA]"
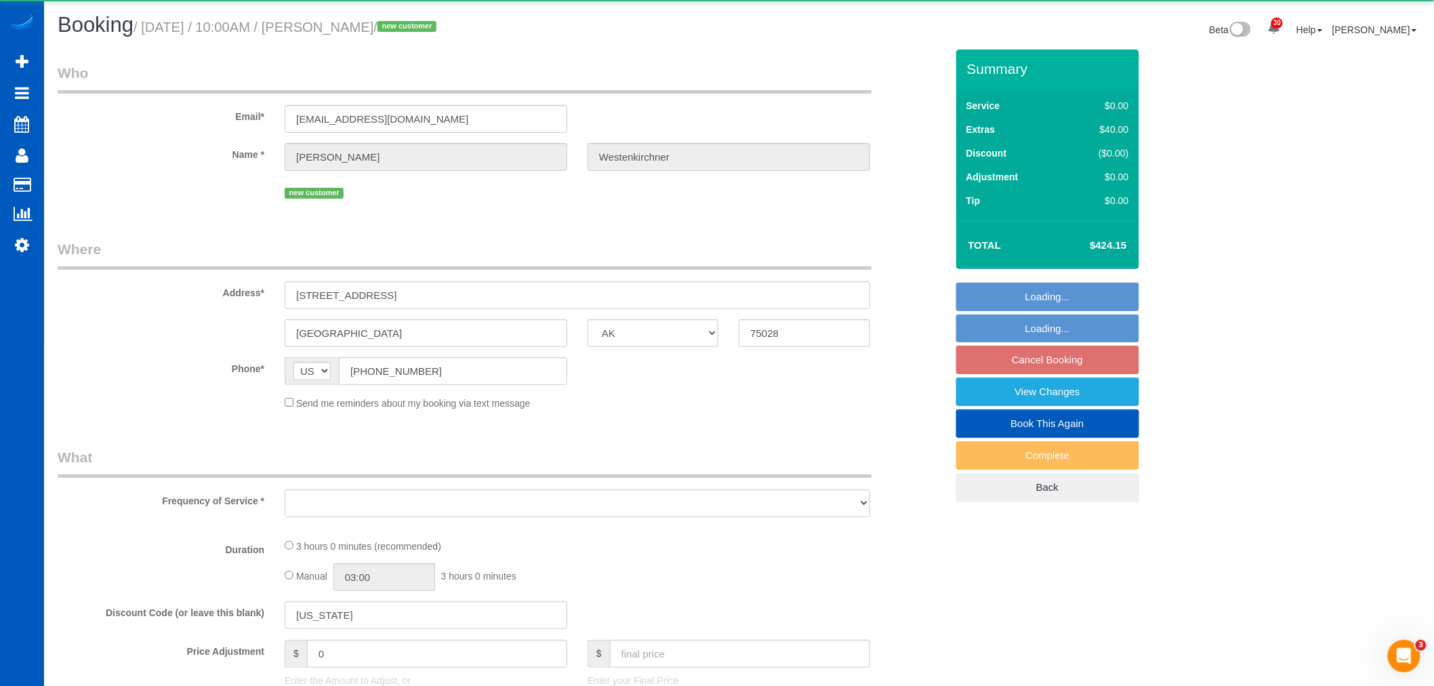
select select "object:193971"
select select "string:fspay-374f50f5-b5bc-47f8-9c19-4bbd31035c5a"
select select "199"
select select "number:8"
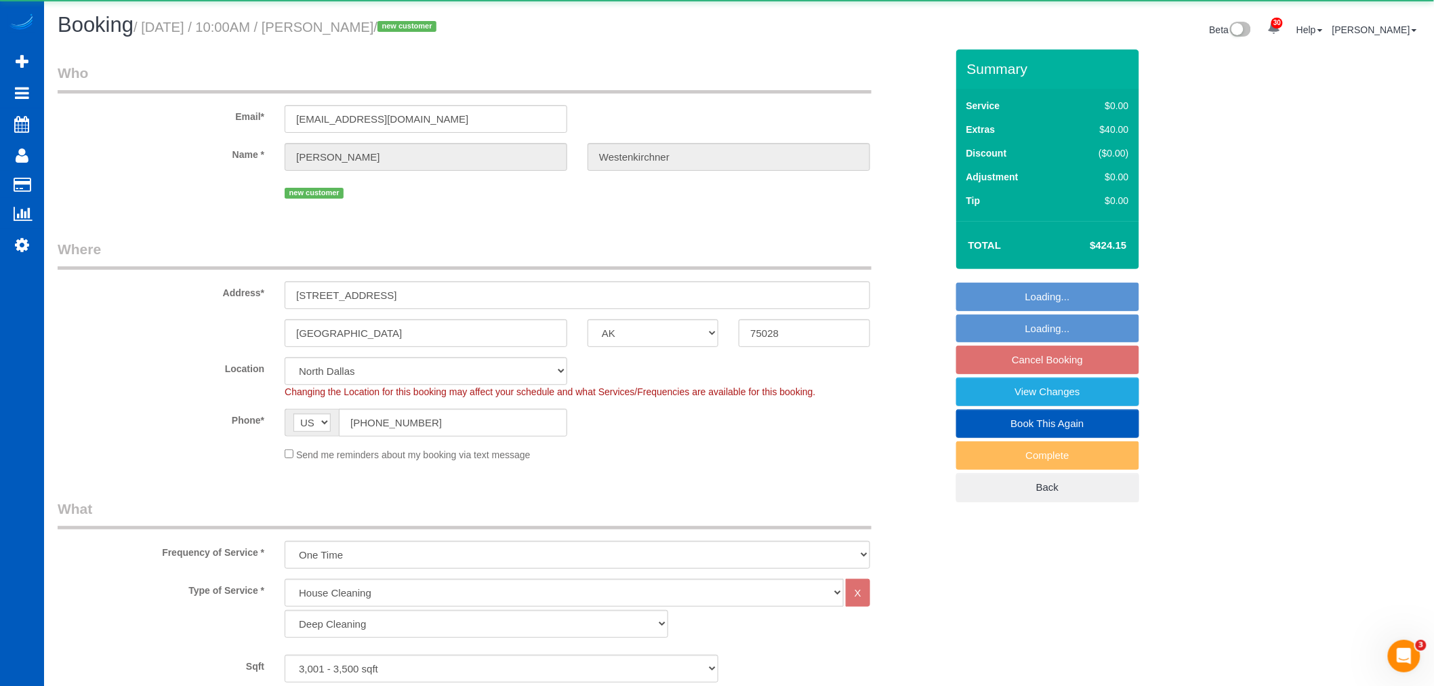
select select "spot555"
select select "3001"
select select "4"
select select "3"
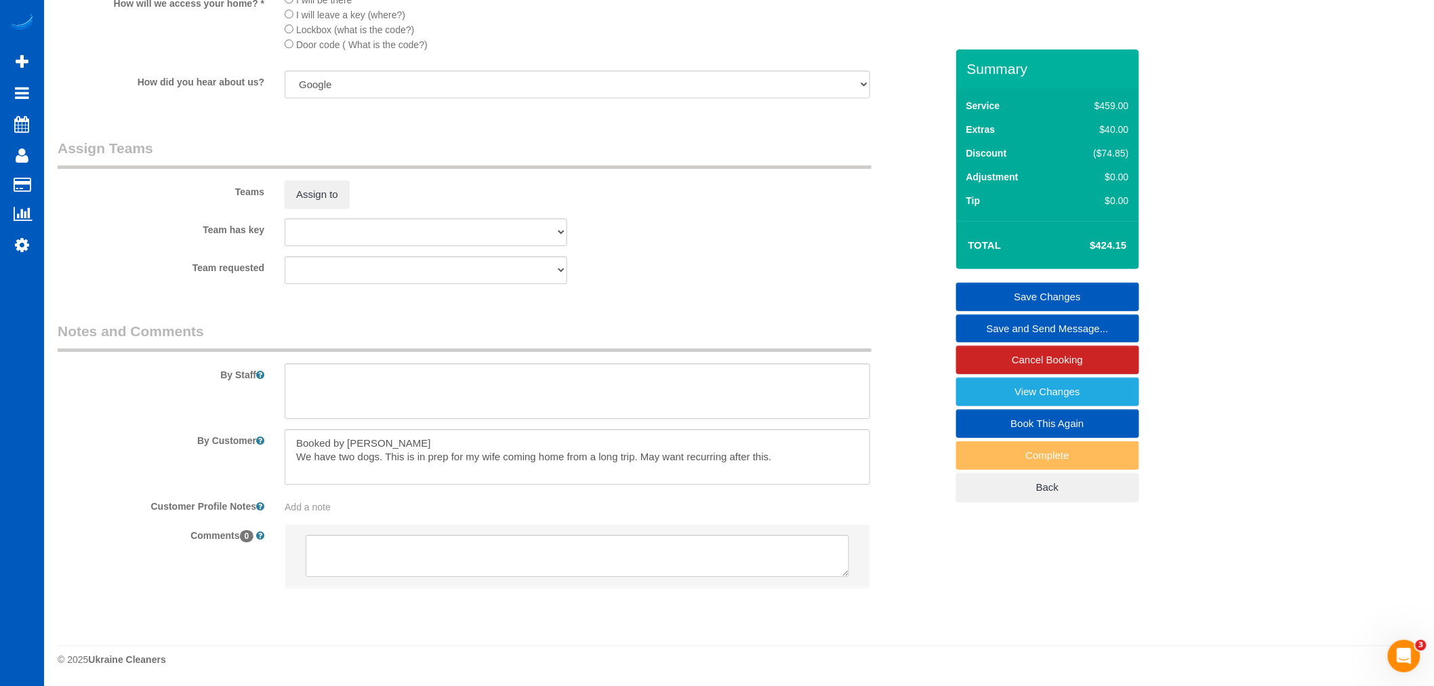
scroll to position [1682, 0]
click at [327, 206] on button "Assign to" at bounding box center [317, 194] width 65 height 28
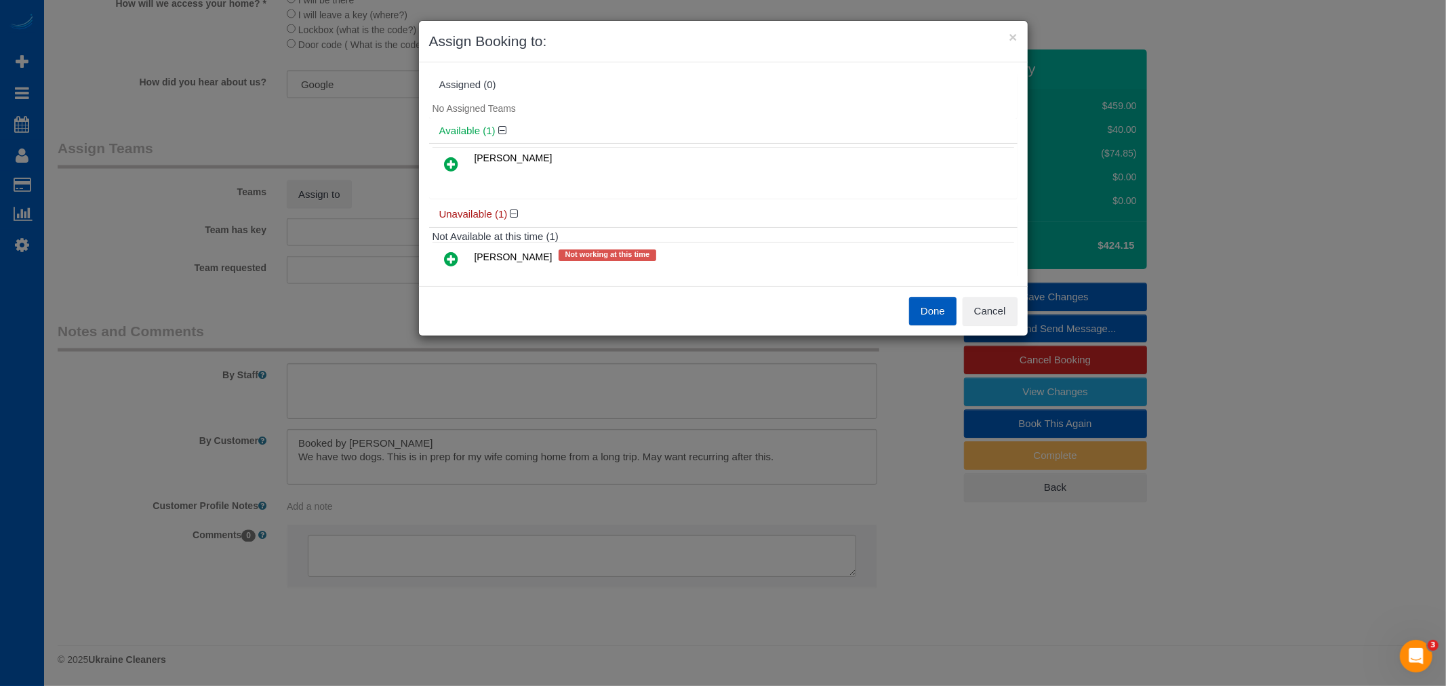
click at [471, 168] on td "Viktoriia Nazarenko" at bounding box center [742, 165] width 543 height 35
click at [450, 166] on icon at bounding box center [452, 164] width 14 height 16
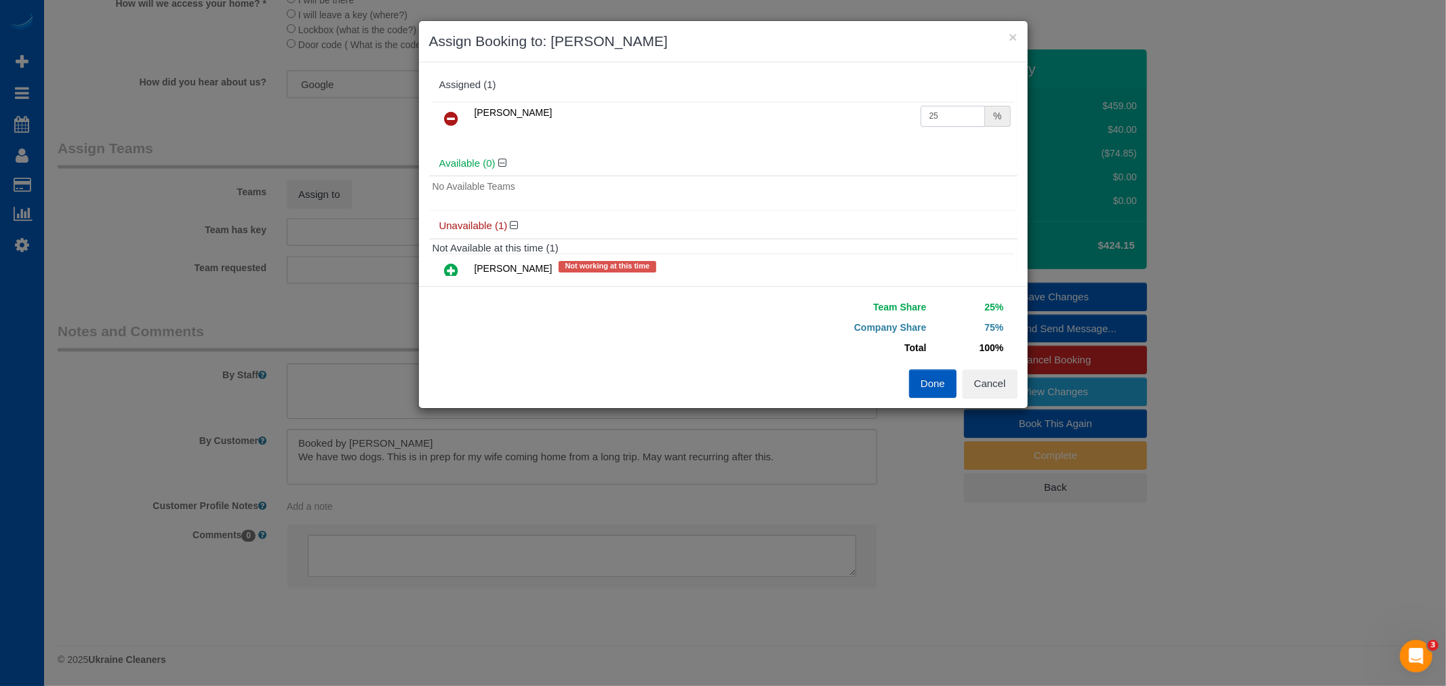
click at [935, 114] on input "25" at bounding box center [952, 116] width 65 height 21
drag, startPoint x: 936, startPoint y: 114, endPoint x: 710, endPoint y: 95, distance: 227.2
click at [710, 95] on div "Assigned (1) Viktoriia Nazarenko 25 %" at bounding box center [723, 112] width 588 height 79
type input "50"
click at [912, 382] on button "Done" at bounding box center [932, 383] width 47 height 28
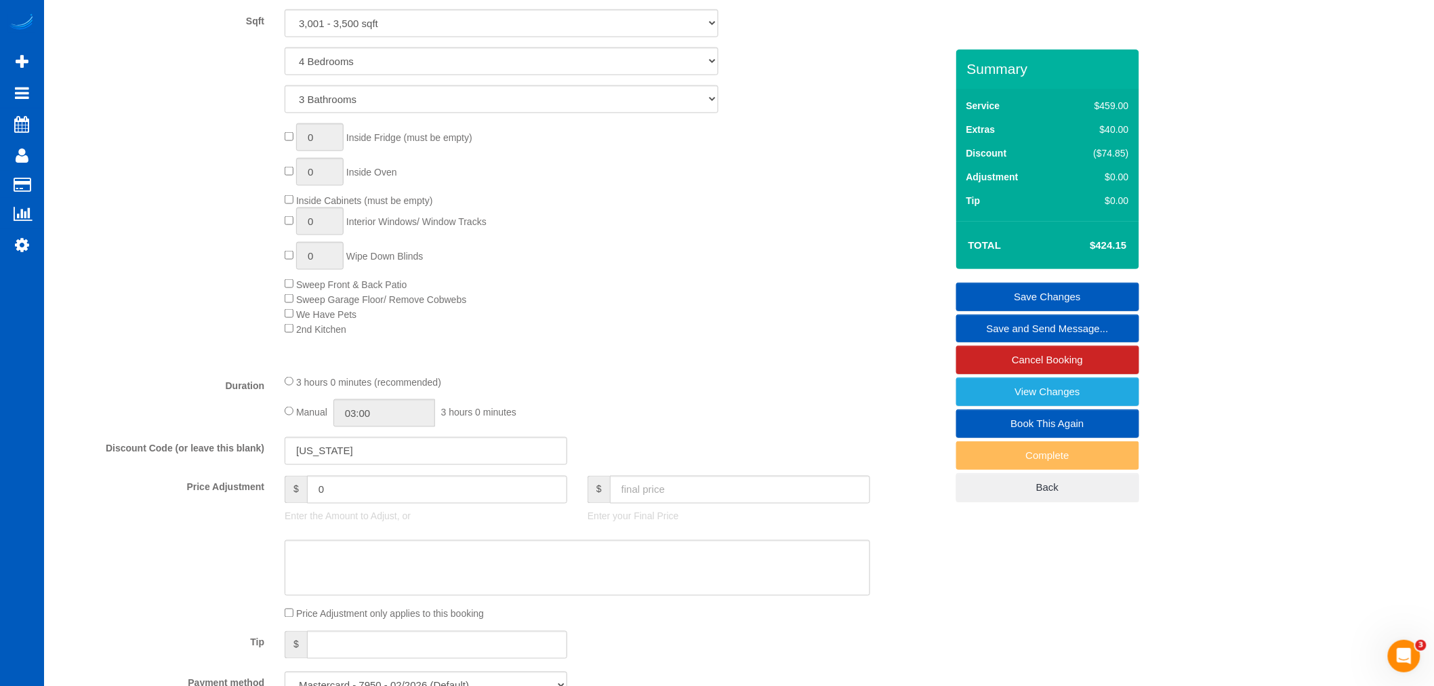
scroll to position [628, 0]
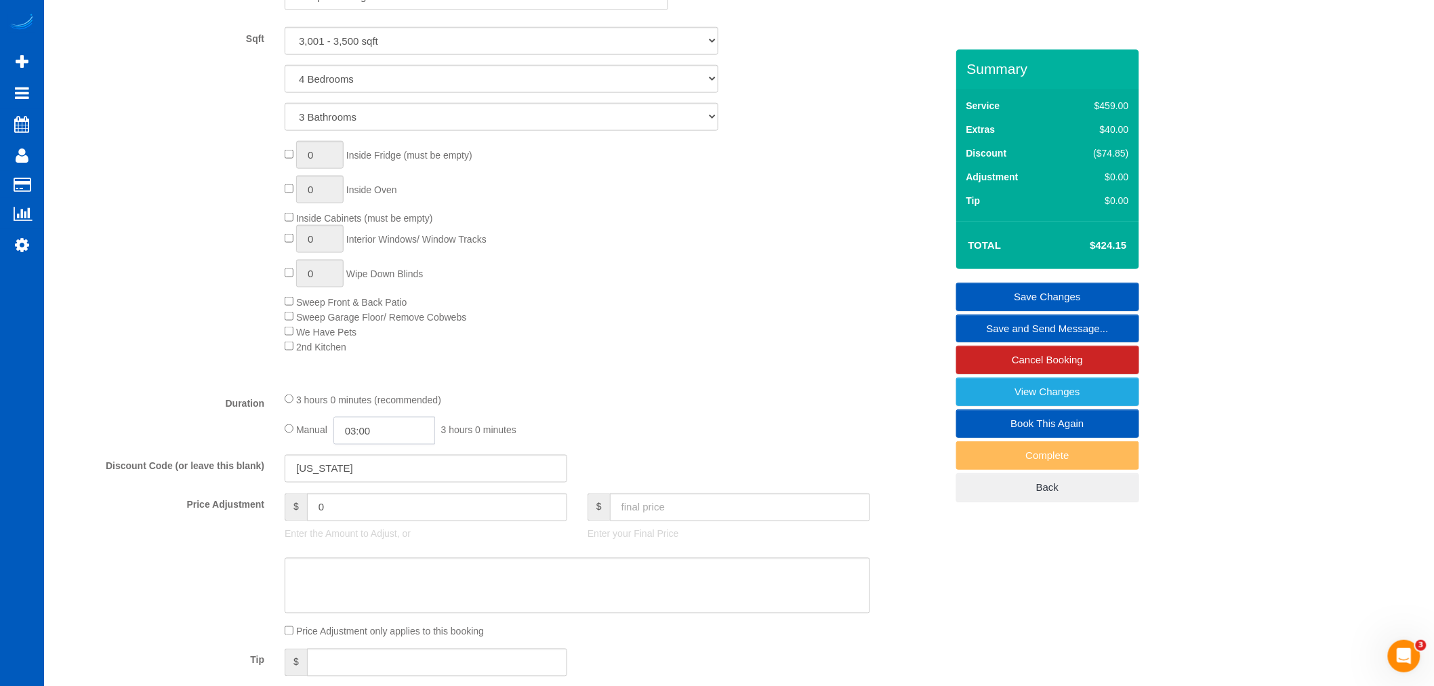
click at [396, 438] on input "03:00" at bounding box center [384, 431] width 102 height 28
type input "08:00"
click at [363, 500] on li "08:00" at bounding box center [370, 506] width 60 height 18
select select "spot564"
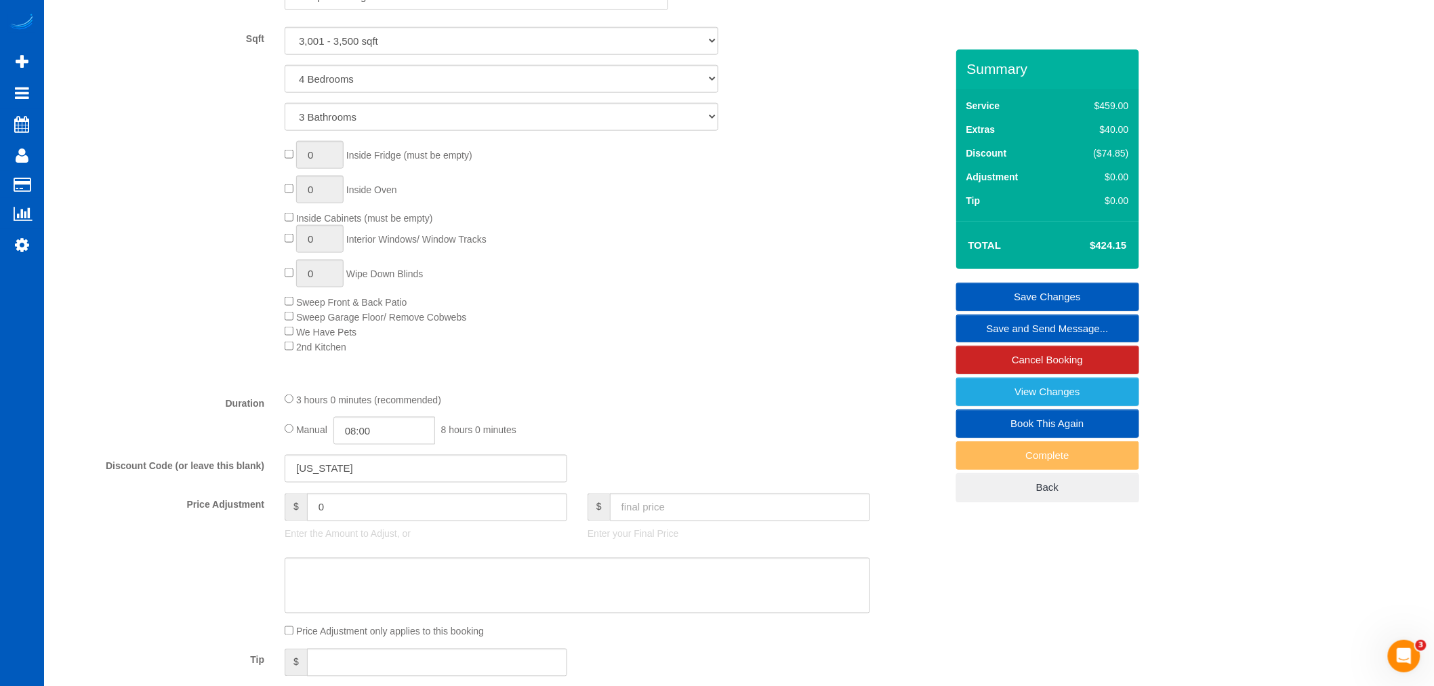
click at [687, 394] on fieldset "What Frequency of Service * One Time Weekly - 15.00% Every 2 Weeks - 10.00% Eve…" at bounding box center [502, 299] width 889 height 856
click at [1032, 299] on link "Save Changes" at bounding box center [1047, 297] width 183 height 28
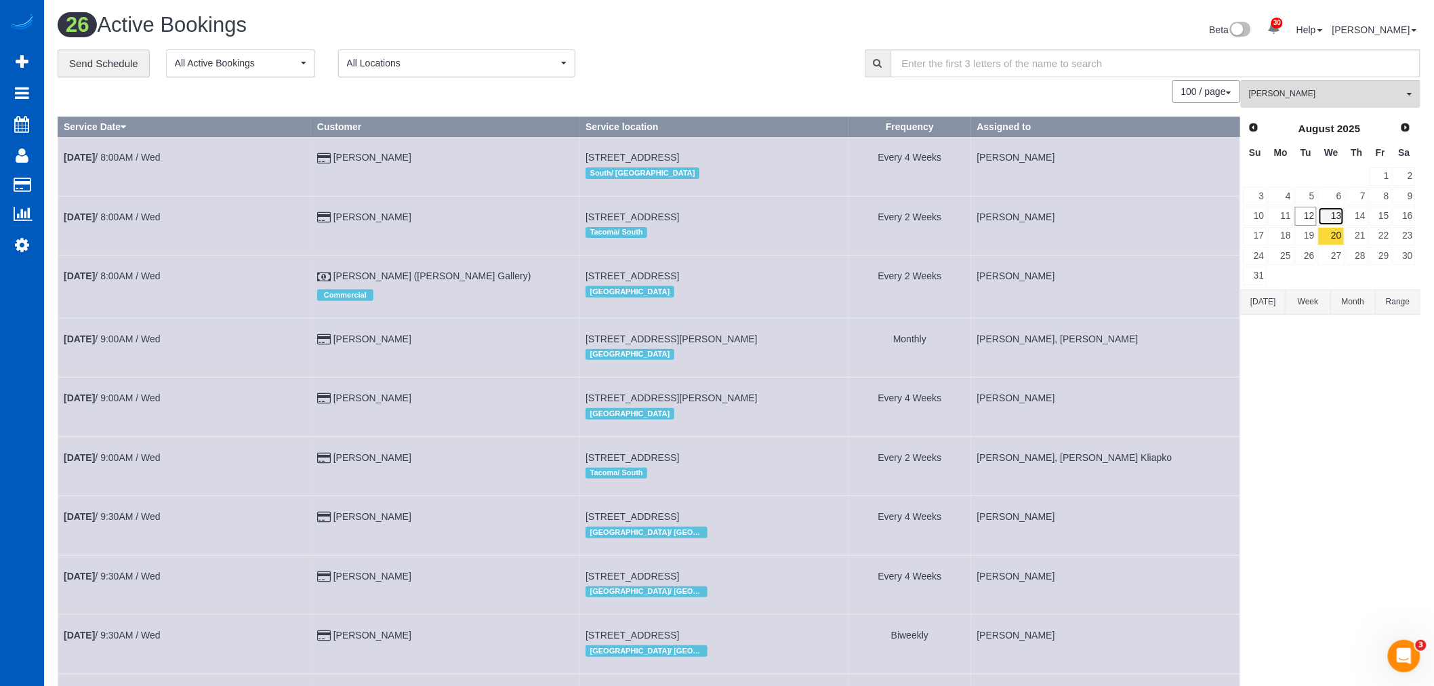
click at [1333, 216] on link "13" at bounding box center [1331, 216] width 26 height 18
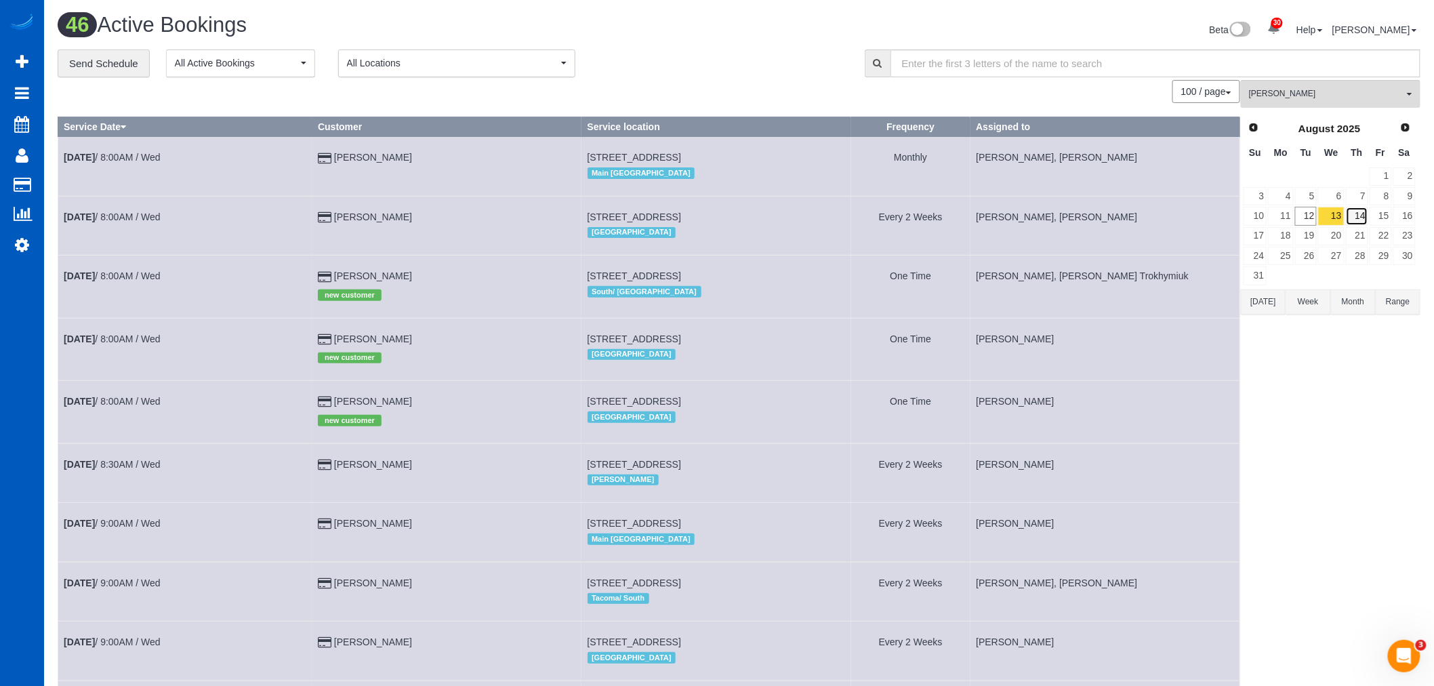
click at [1367, 222] on link "14" at bounding box center [1357, 216] width 22 height 18
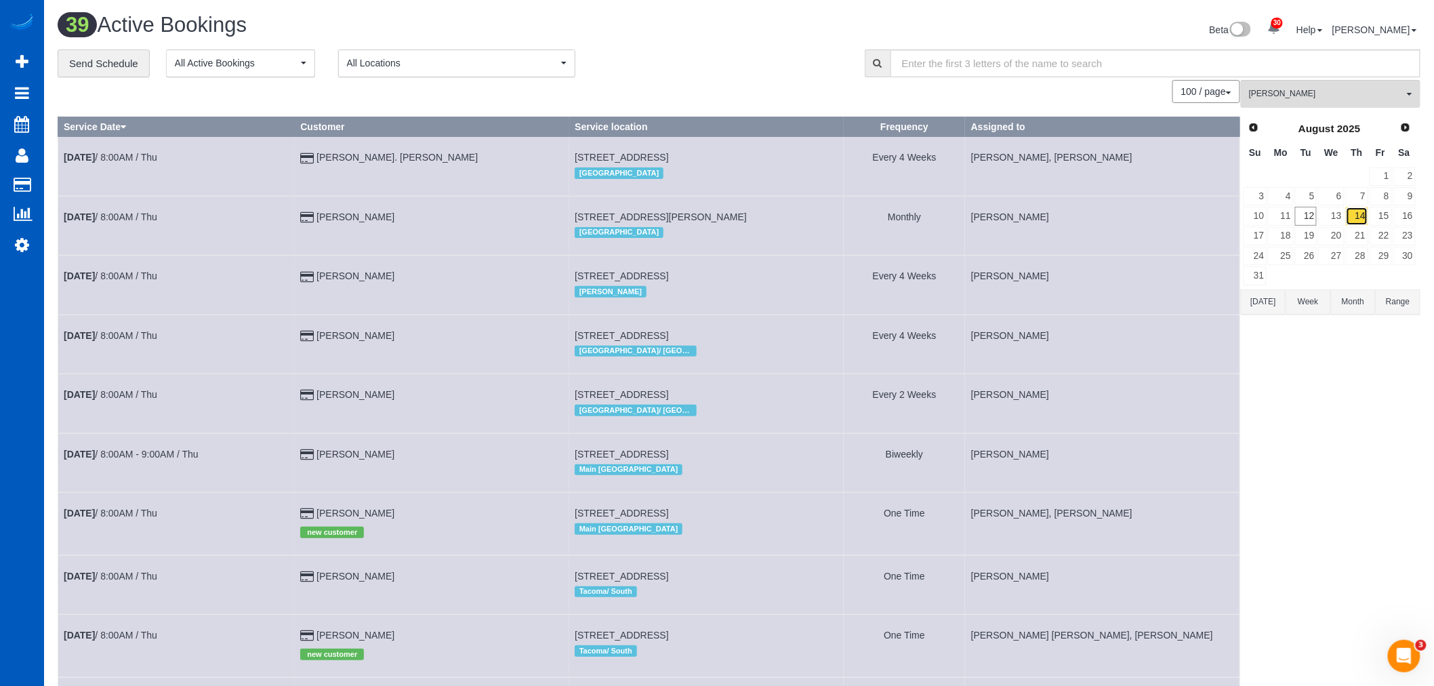
click at [1366, 215] on link "14" at bounding box center [1357, 216] width 22 height 18
click at [1381, 215] on link "15" at bounding box center [1381, 216] width 22 height 18
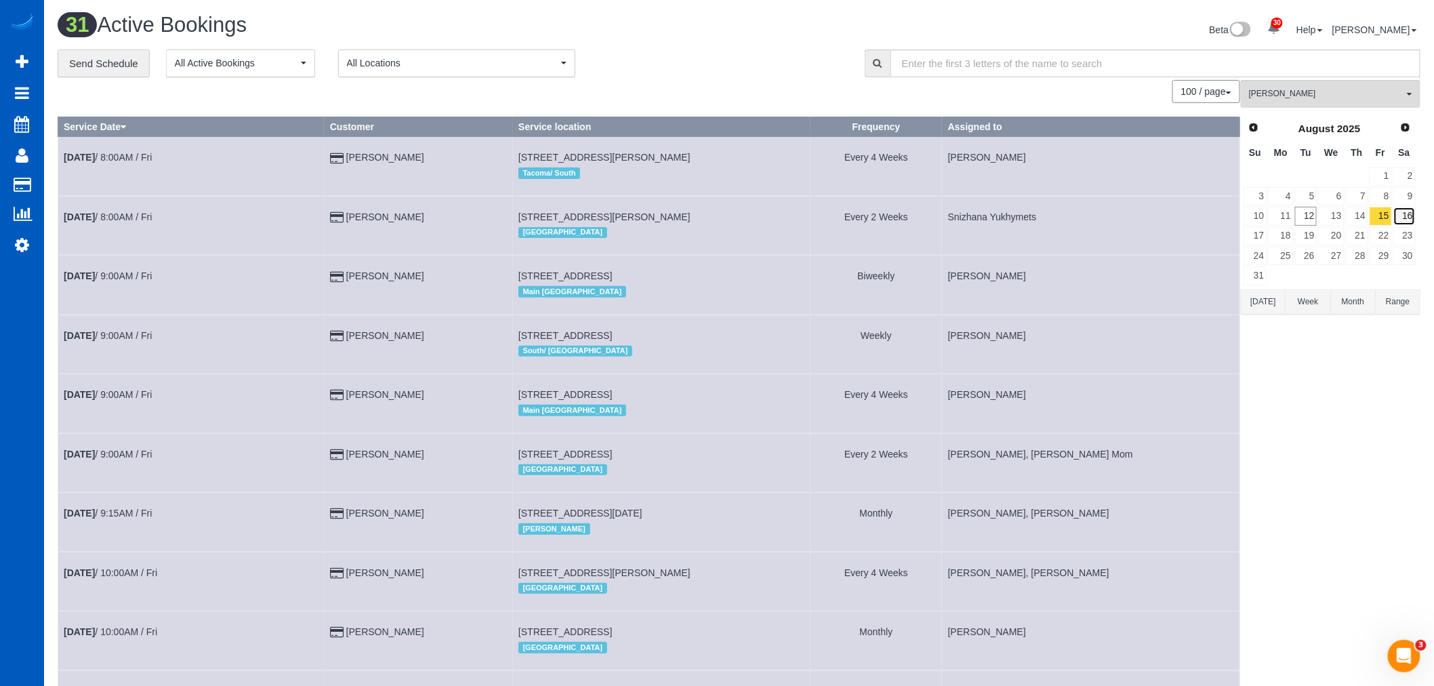
click at [1406, 218] on link "16" at bounding box center [1404, 216] width 22 height 18
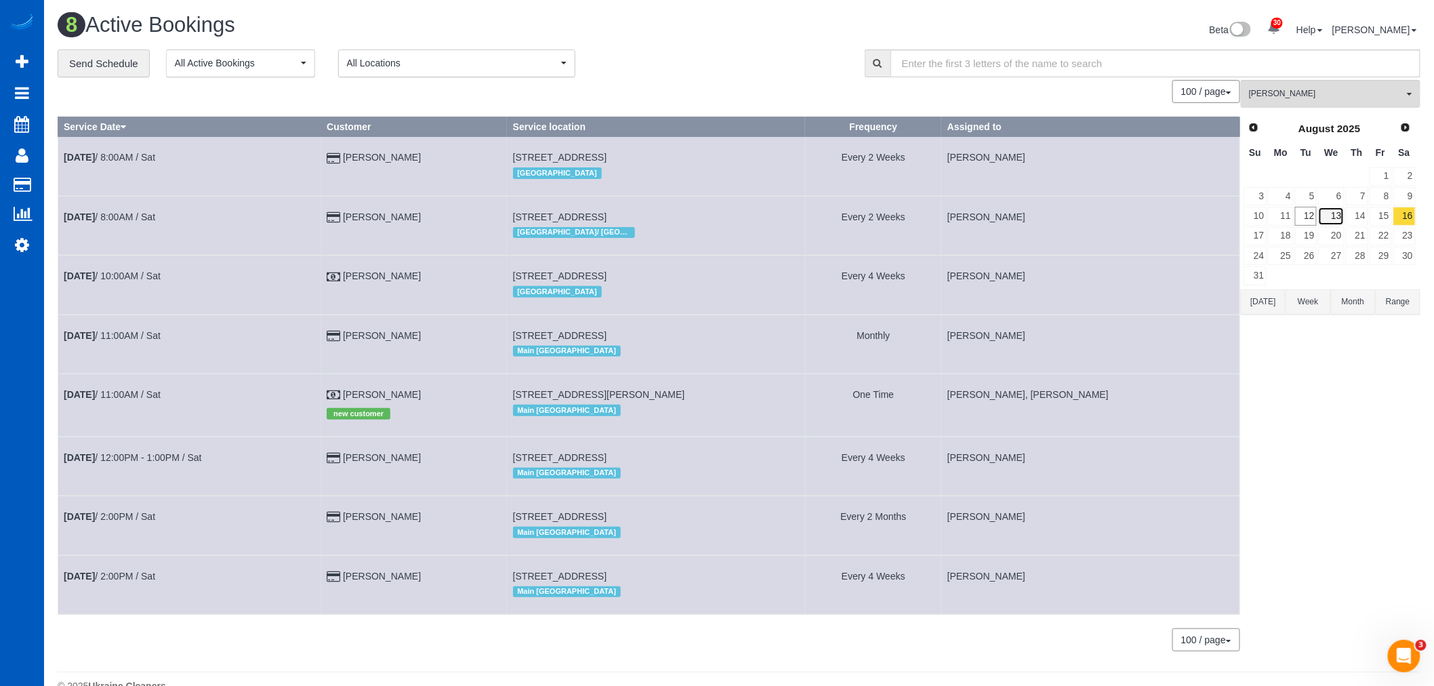
click at [1343, 218] on link "13" at bounding box center [1331, 216] width 26 height 18
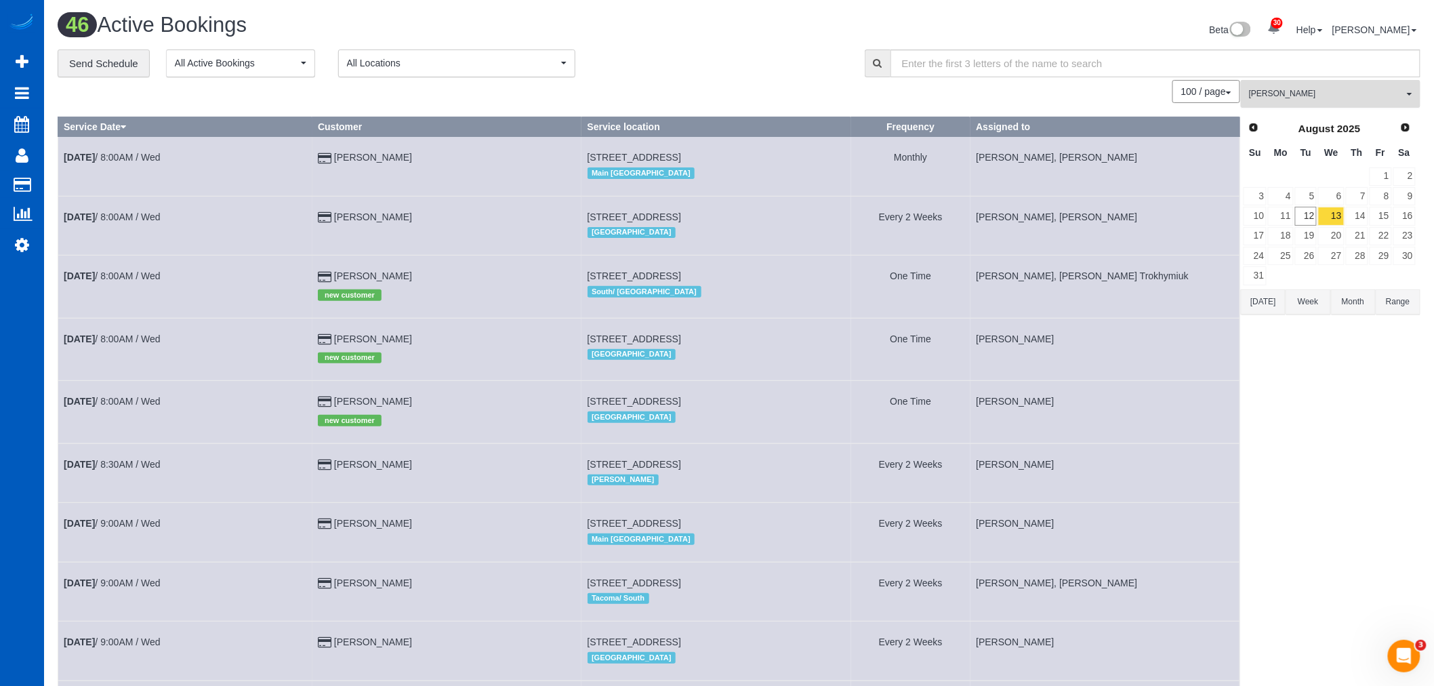
click at [1271, 92] on span "Inna Novytska" at bounding box center [1326, 94] width 155 height 12
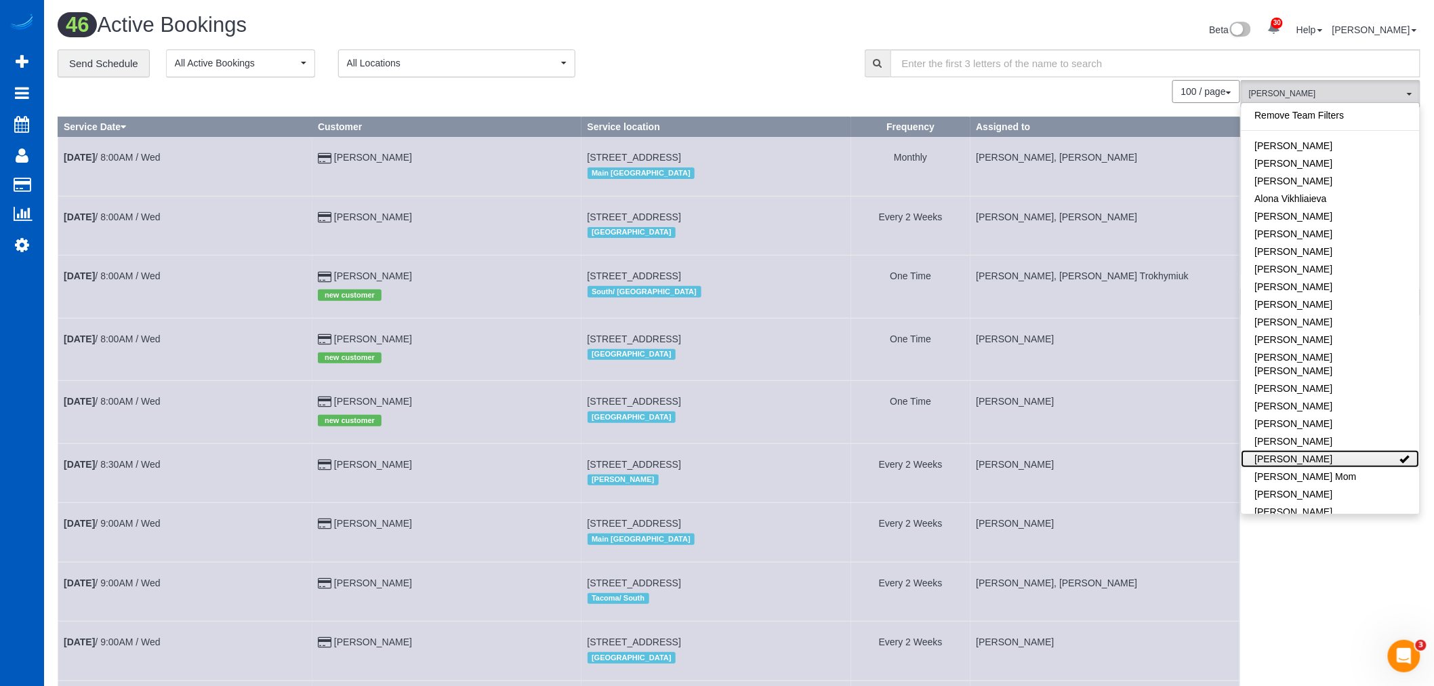
click at [1301, 450] on link "Inna Novytska" at bounding box center [1331, 459] width 178 height 18
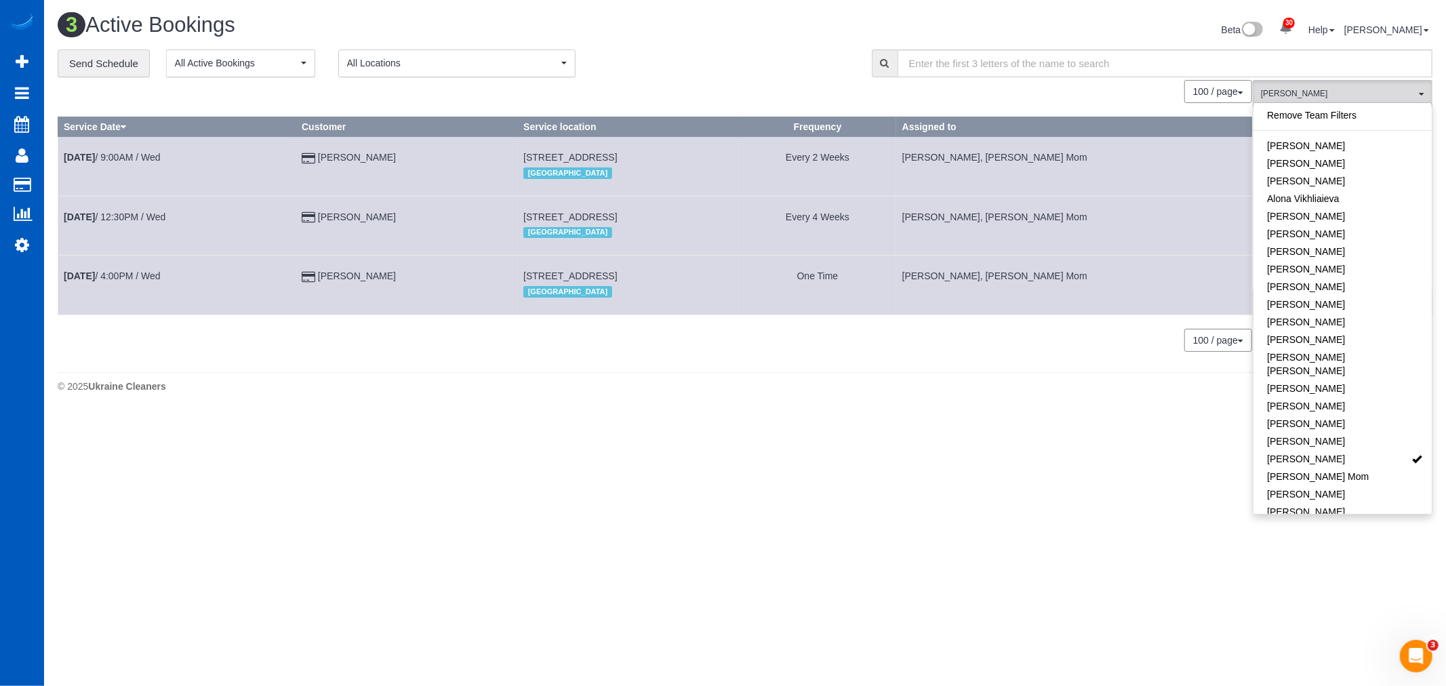
click at [766, 490] on body "30 Beta Your Notifications You have 0 alerts × You have 4 to charge for 08/09/2…" at bounding box center [723, 343] width 1446 height 686
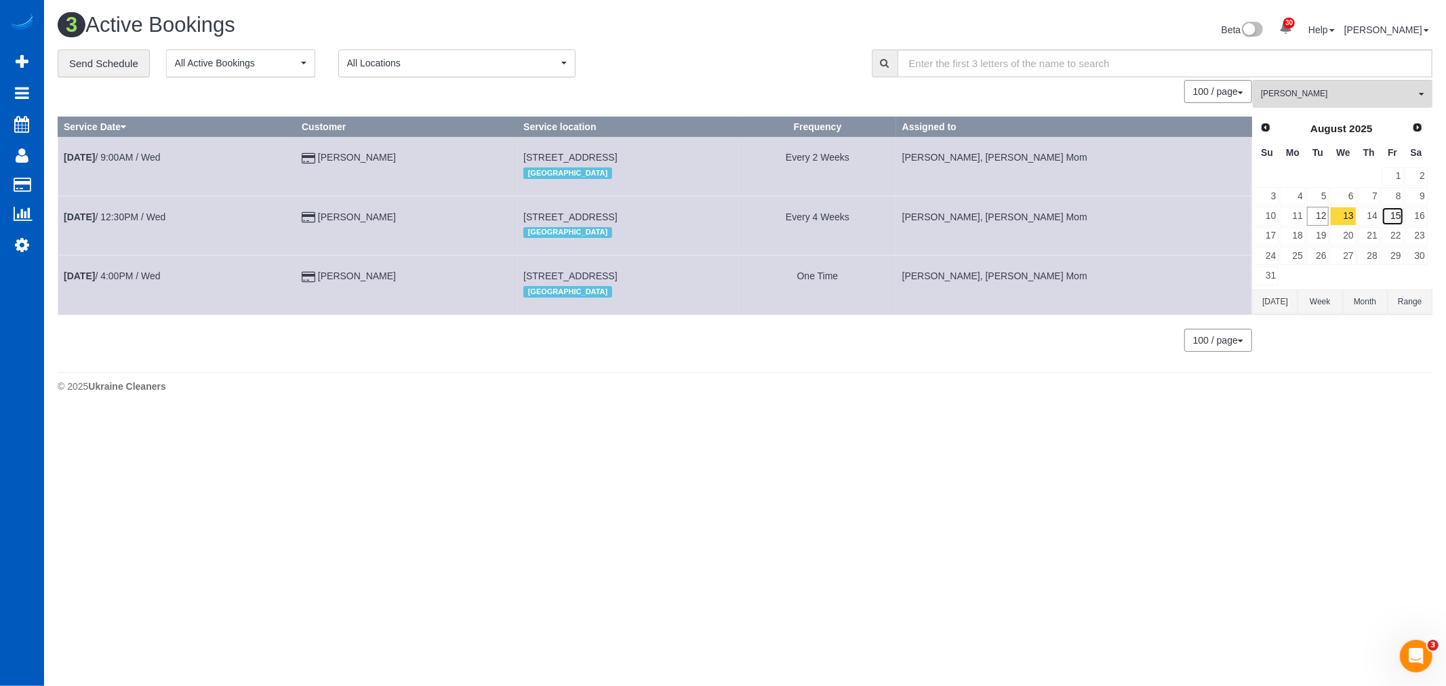
click at [1385, 220] on link "15" at bounding box center [1392, 216] width 22 height 18
click at [1381, 219] on link "15" at bounding box center [1392, 216] width 22 height 18
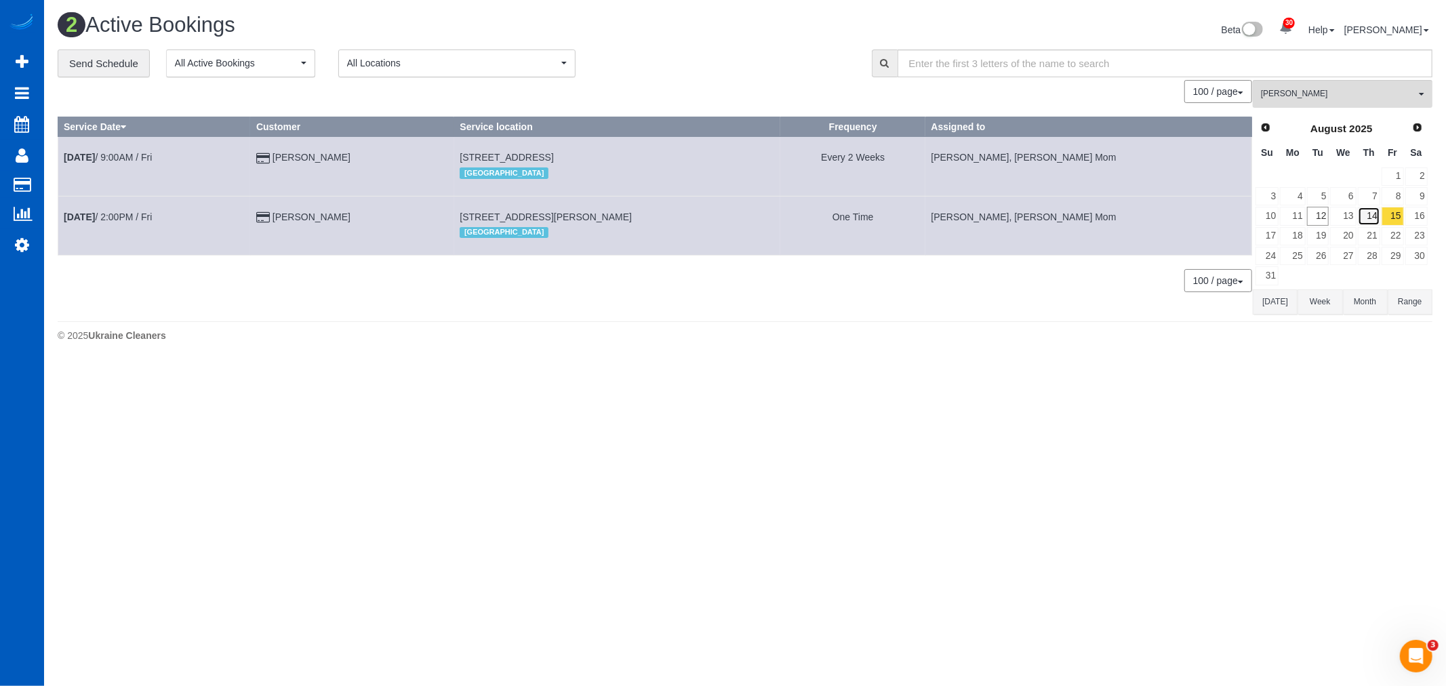
click at [1368, 211] on link "14" at bounding box center [1369, 216] width 22 height 18
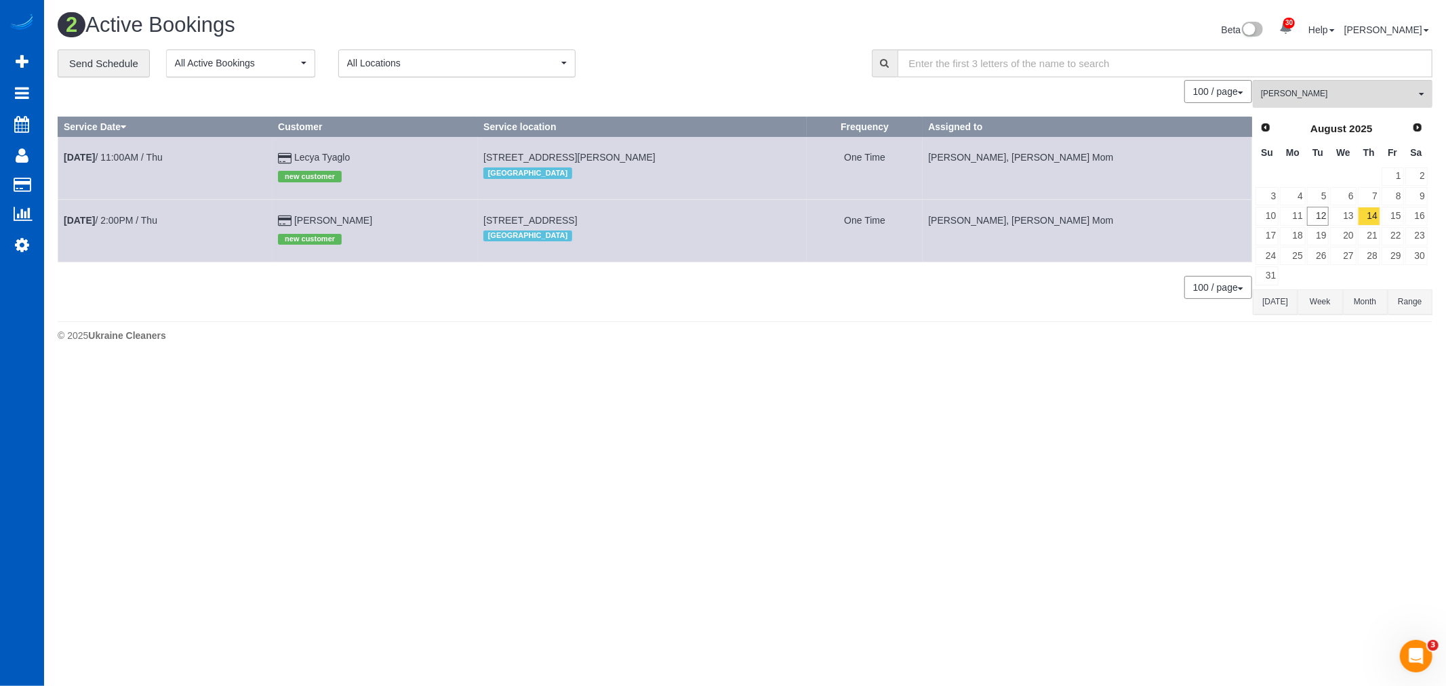
drag, startPoint x: 507, startPoint y: 158, endPoint x: 693, endPoint y: 159, distance: 185.7
click at [693, 159] on td "161 Mangano Cir, Encinitas, CA 92024 San Diego" at bounding box center [642, 168] width 329 height 62
click at [1387, 222] on link "15" at bounding box center [1392, 216] width 22 height 18
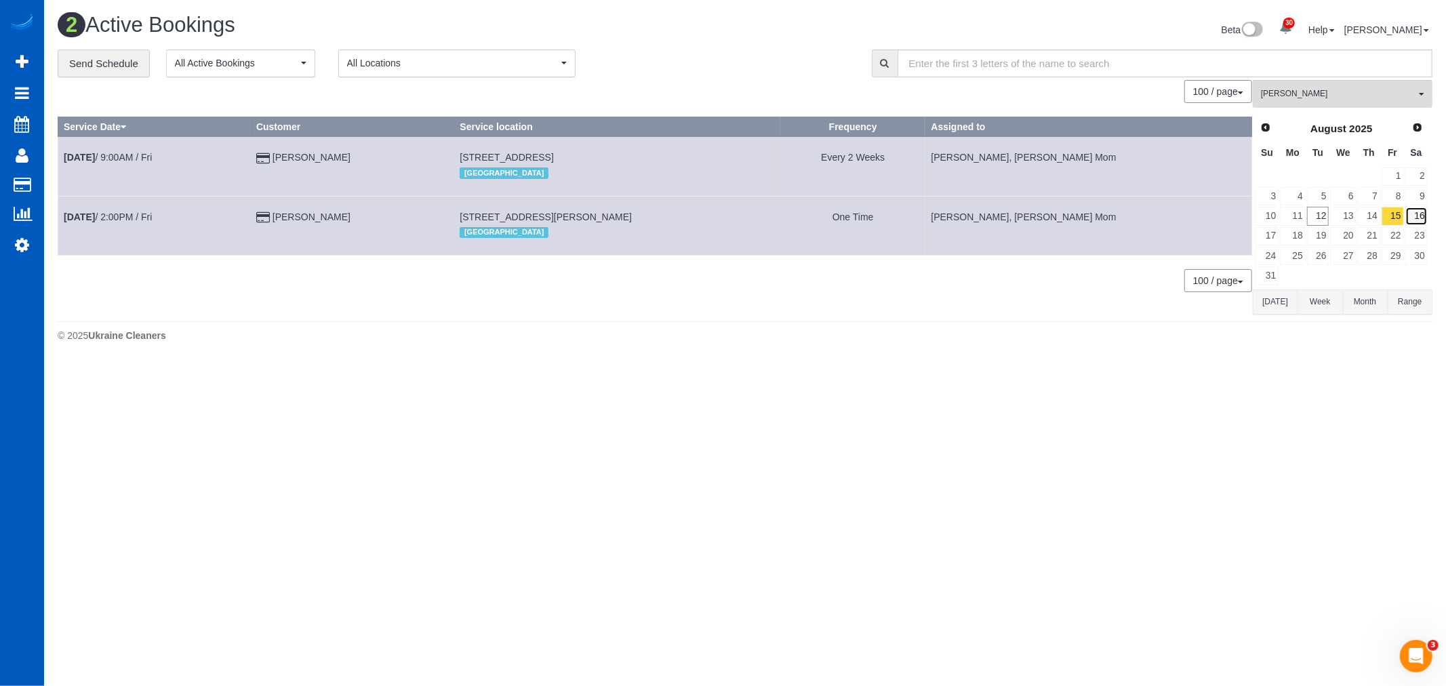
click at [1412, 220] on link "16" at bounding box center [1416, 216] width 22 height 18
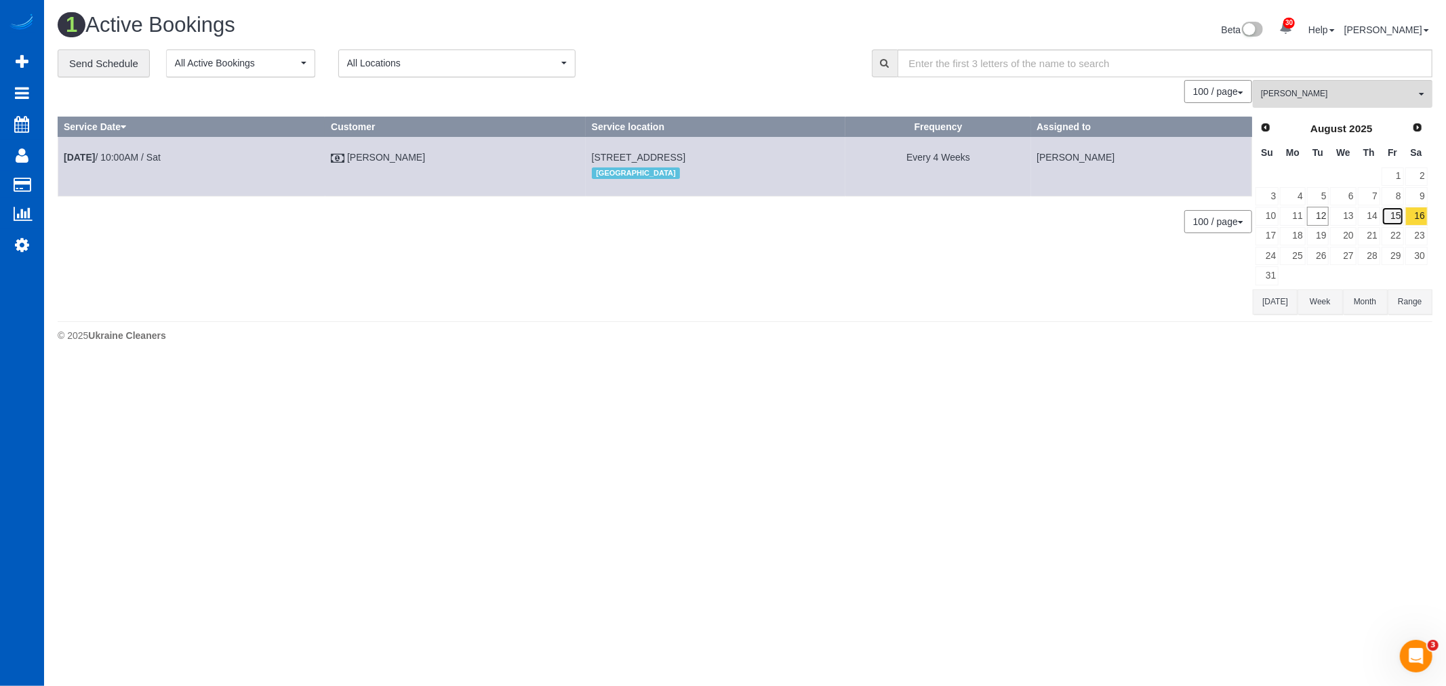
click at [1393, 220] on link "15" at bounding box center [1392, 216] width 22 height 18
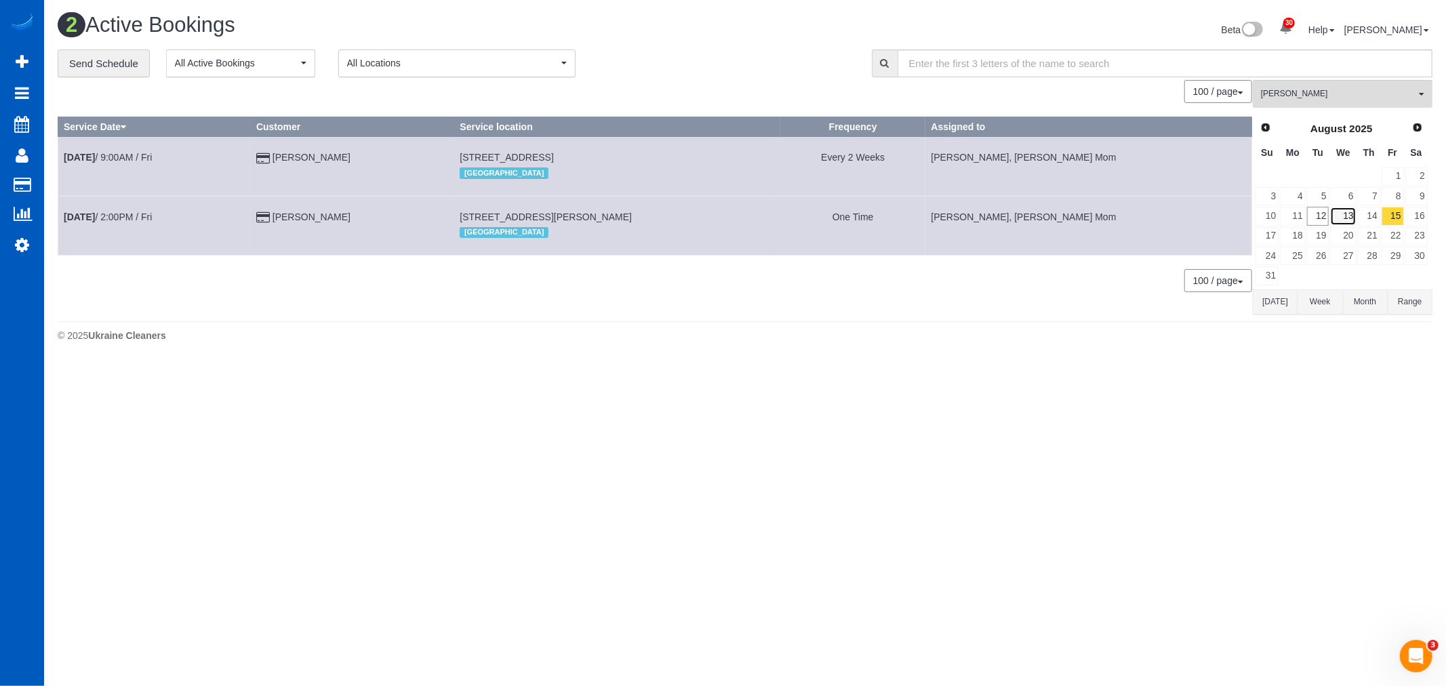
click at [1332, 215] on link "13" at bounding box center [1343, 216] width 26 height 18
click at [1317, 215] on link "12" at bounding box center [1318, 216] width 22 height 18
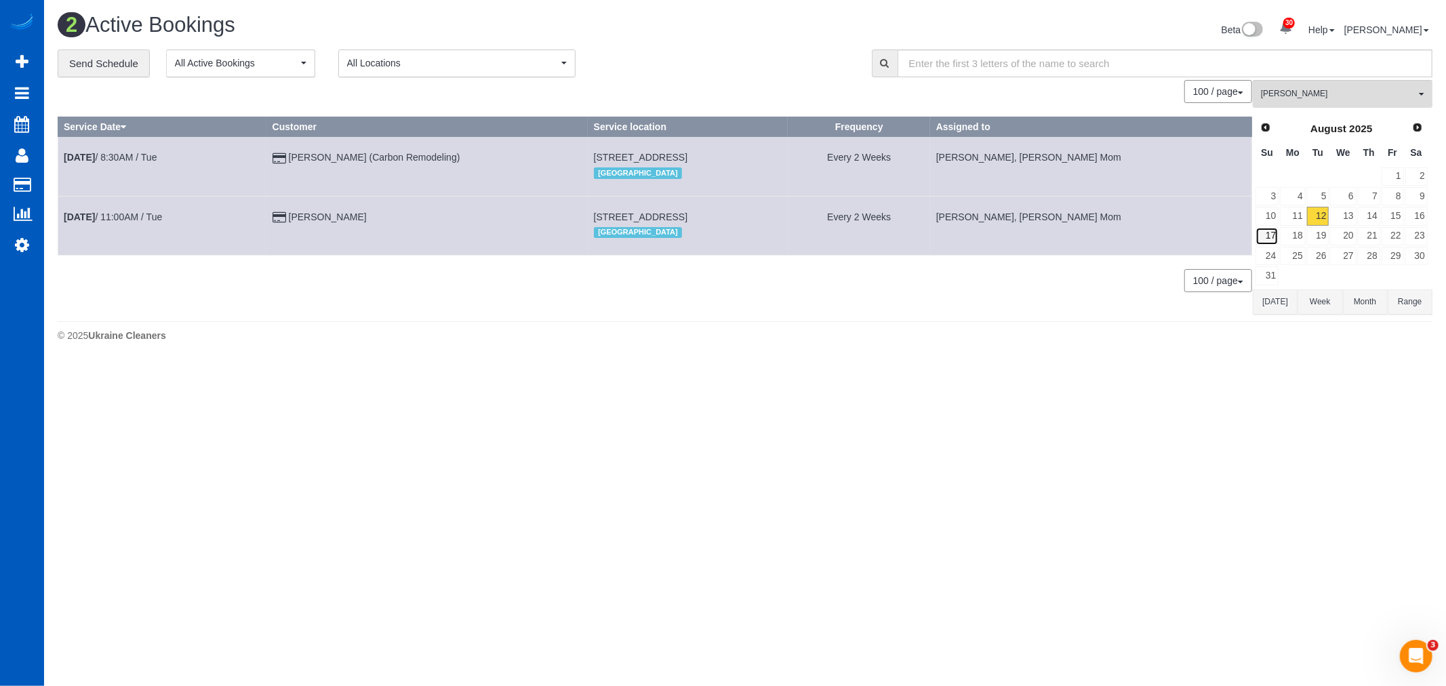
click at [1275, 236] on link "17" at bounding box center [1266, 236] width 23 height 18
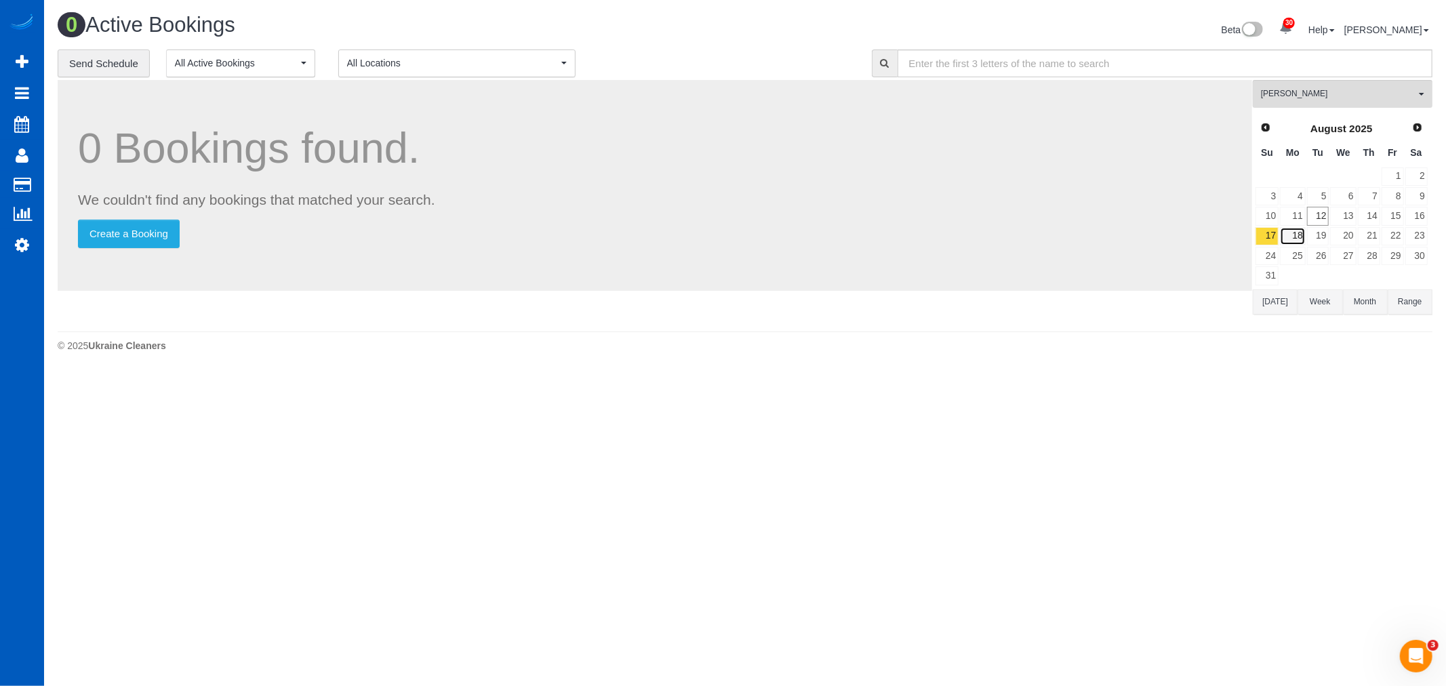
click at [1288, 241] on link "18" at bounding box center [1292, 236] width 25 height 18
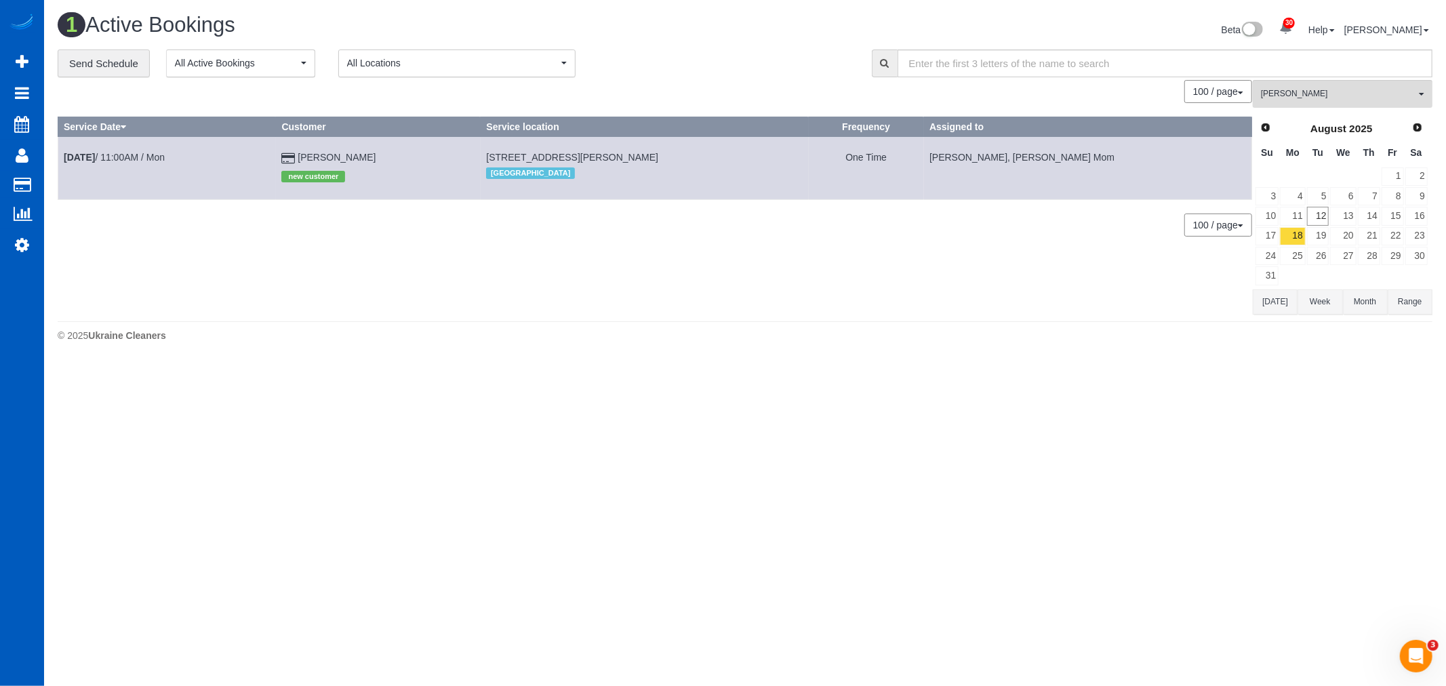
click at [1306, 221] on td "12" at bounding box center [1318, 216] width 24 height 20
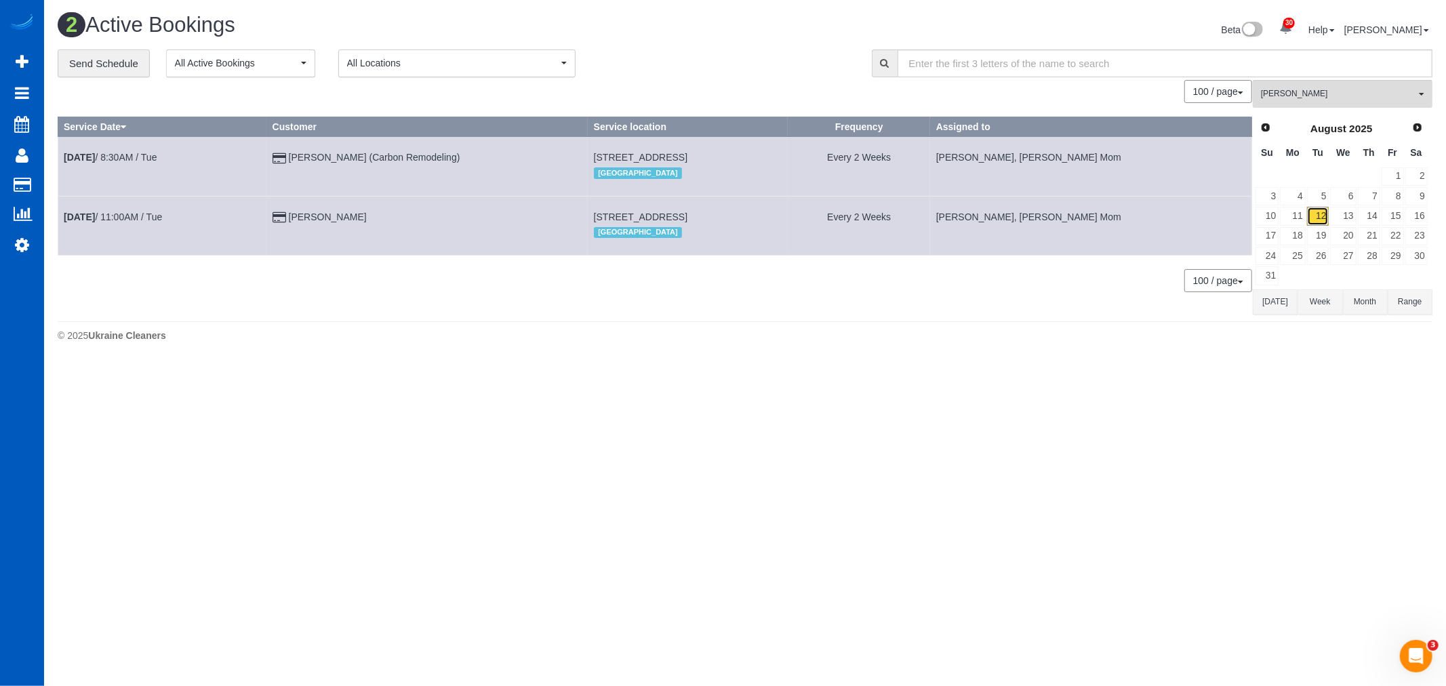
drag, startPoint x: 1305, startPoint y: 221, endPoint x: 1318, endPoint y: 219, distance: 13.0
click at [1318, 219] on link "12" at bounding box center [1318, 216] width 22 height 18
click at [1350, 219] on link "13" at bounding box center [1343, 216] width 26 height 18
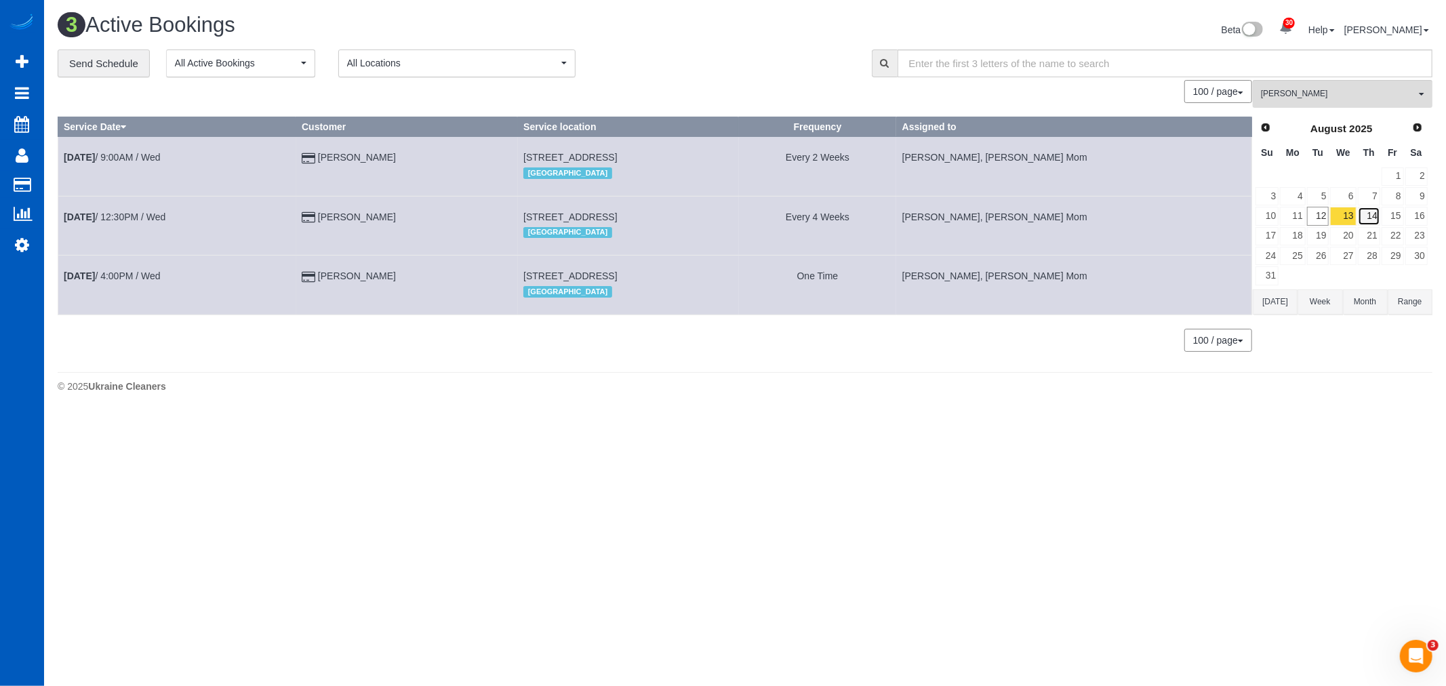
click at [1367, 219] on link "14" at bounding box center [1369, 216] width 22 height 18
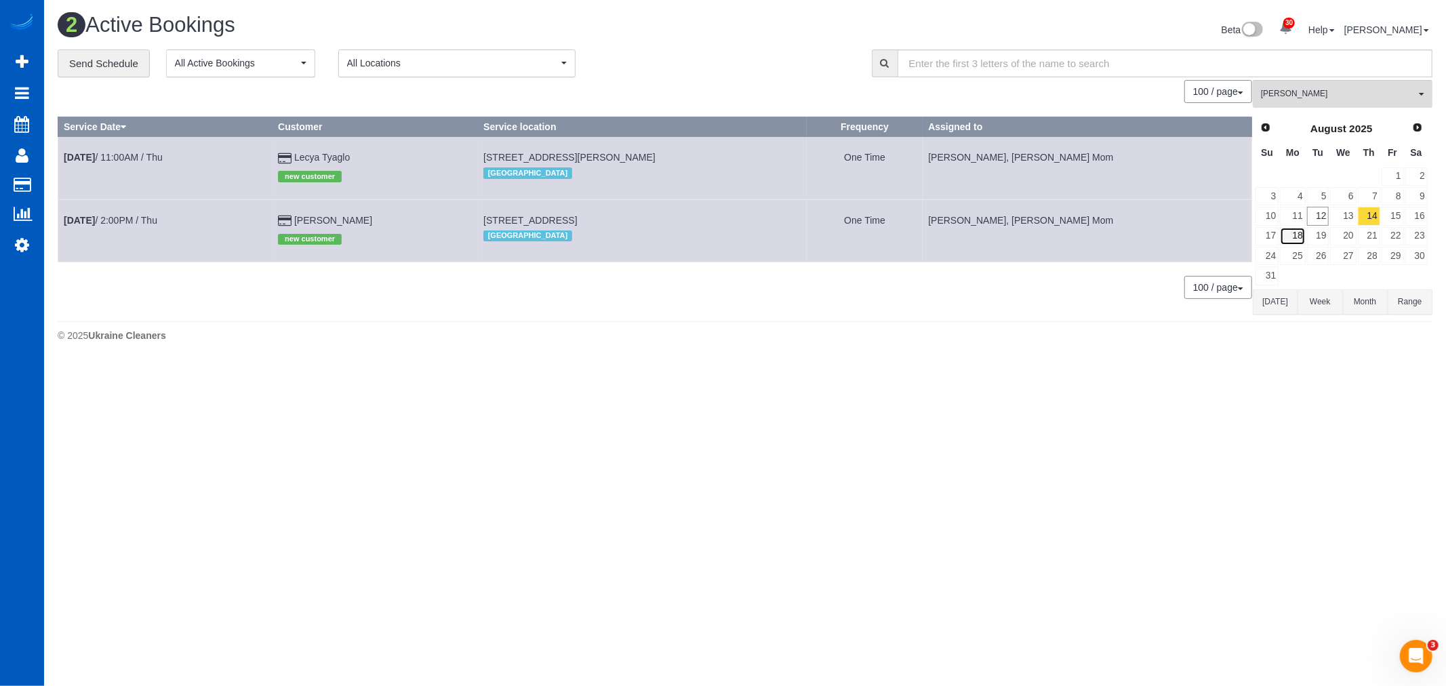
click at [1297, 240] on link "18" at bounding box center [1292, 236] width 25 height 18
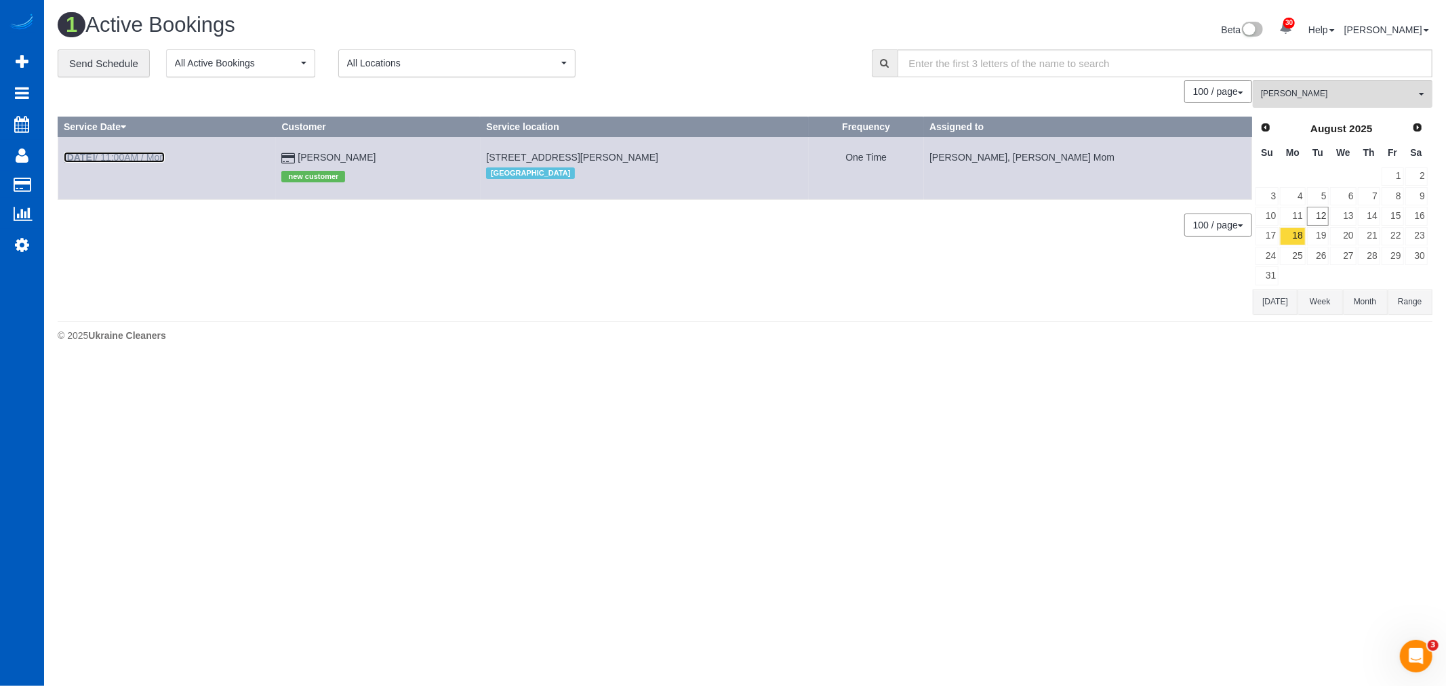
click at [93, 161] on b "Aug 18th" at bounding box center [79, 157] width 31 height 11
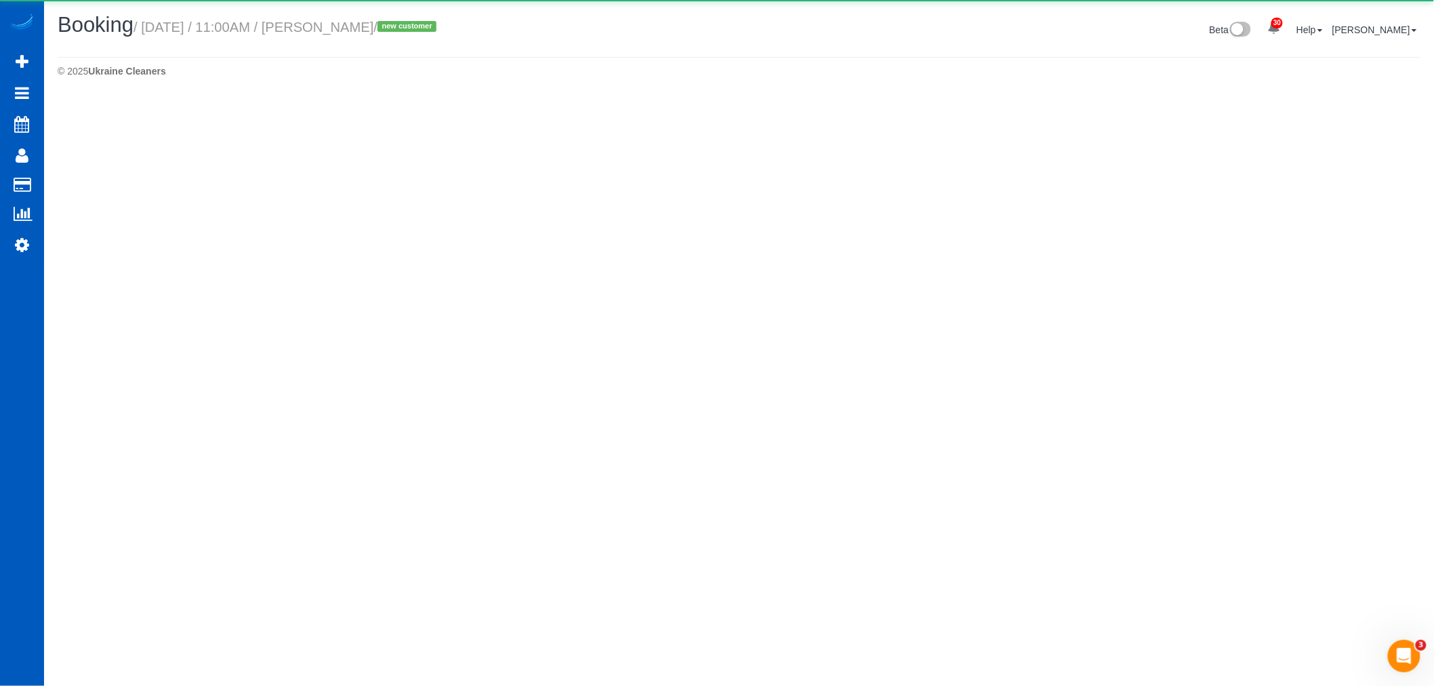
select select "CA"
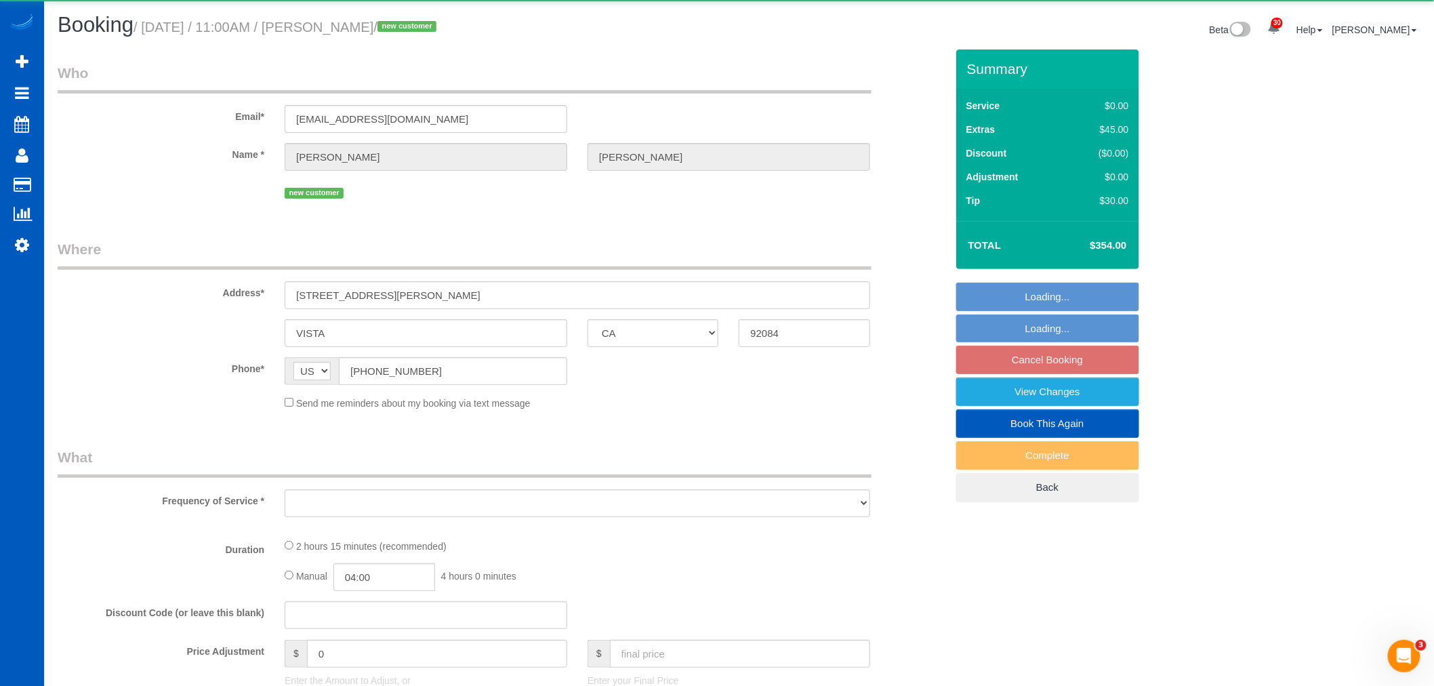
select select "object:199134"
select select "199"
select select "1001"
select select "2"
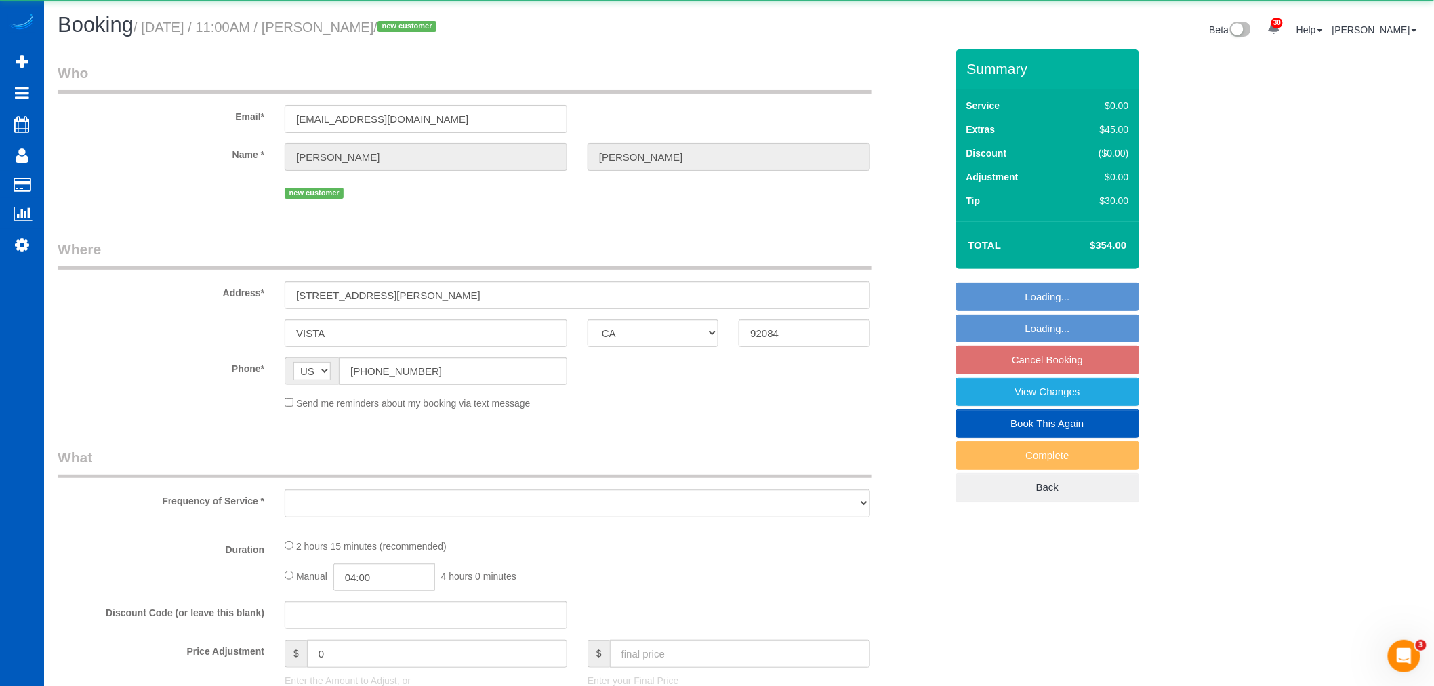
select select "spot573"
select select "number:8"
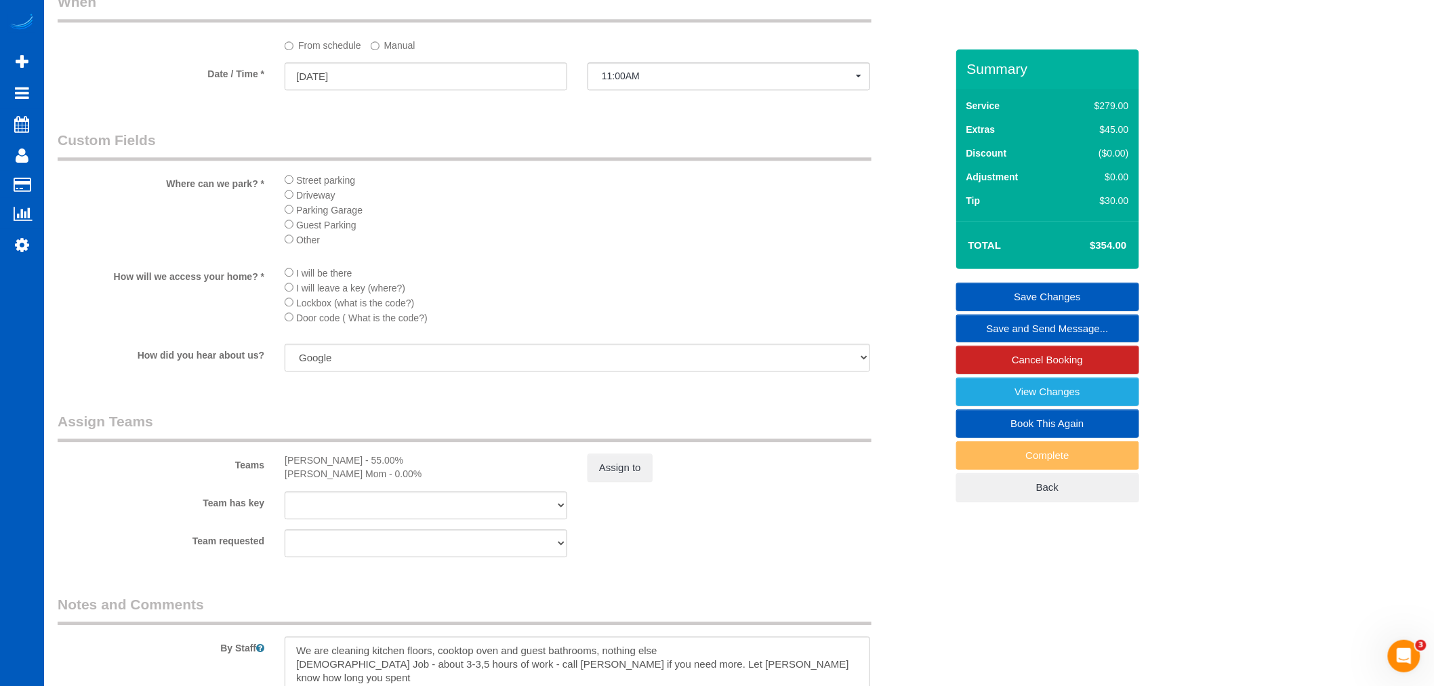
scroll to position [1204, 0]
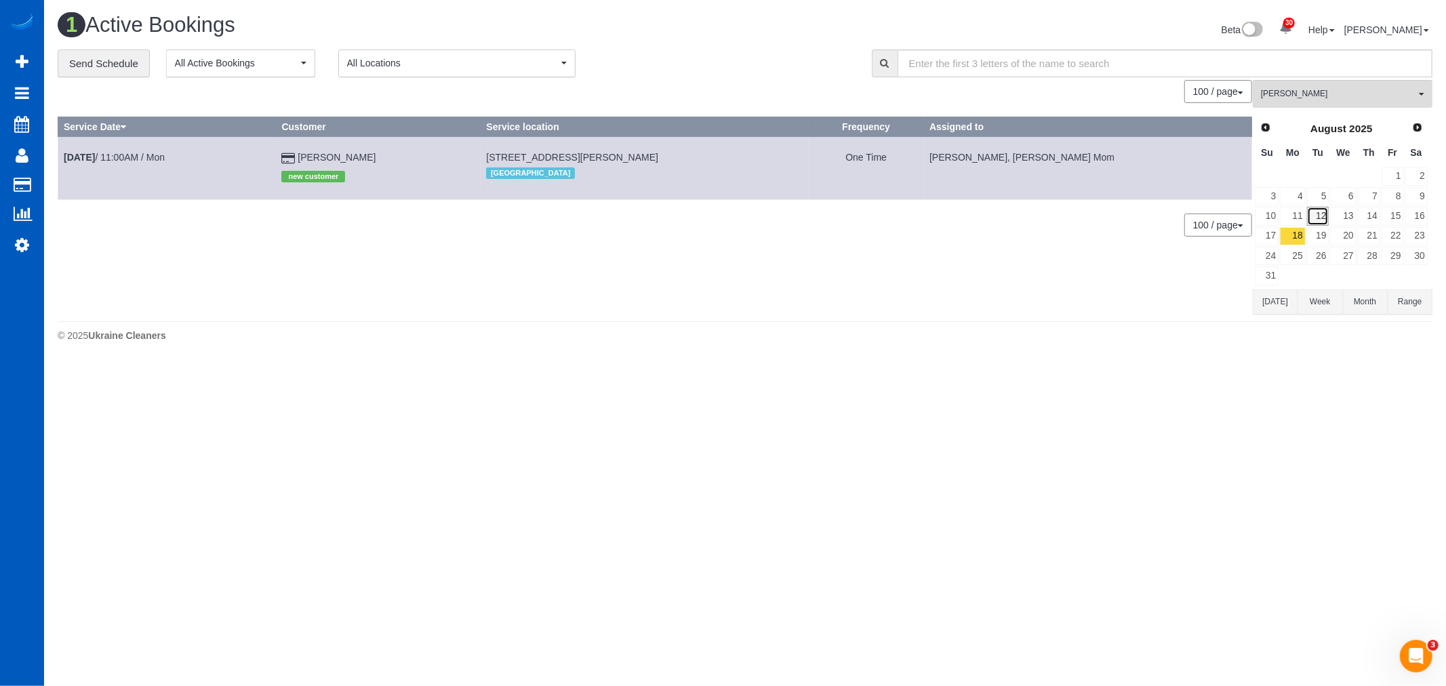
click at [1318, 214] on link "12" at bounding box center [1318, 216] width 22 height 18
click at [1346, 214] on link "13" at bounding box center [1343, 216] width 26 height 18
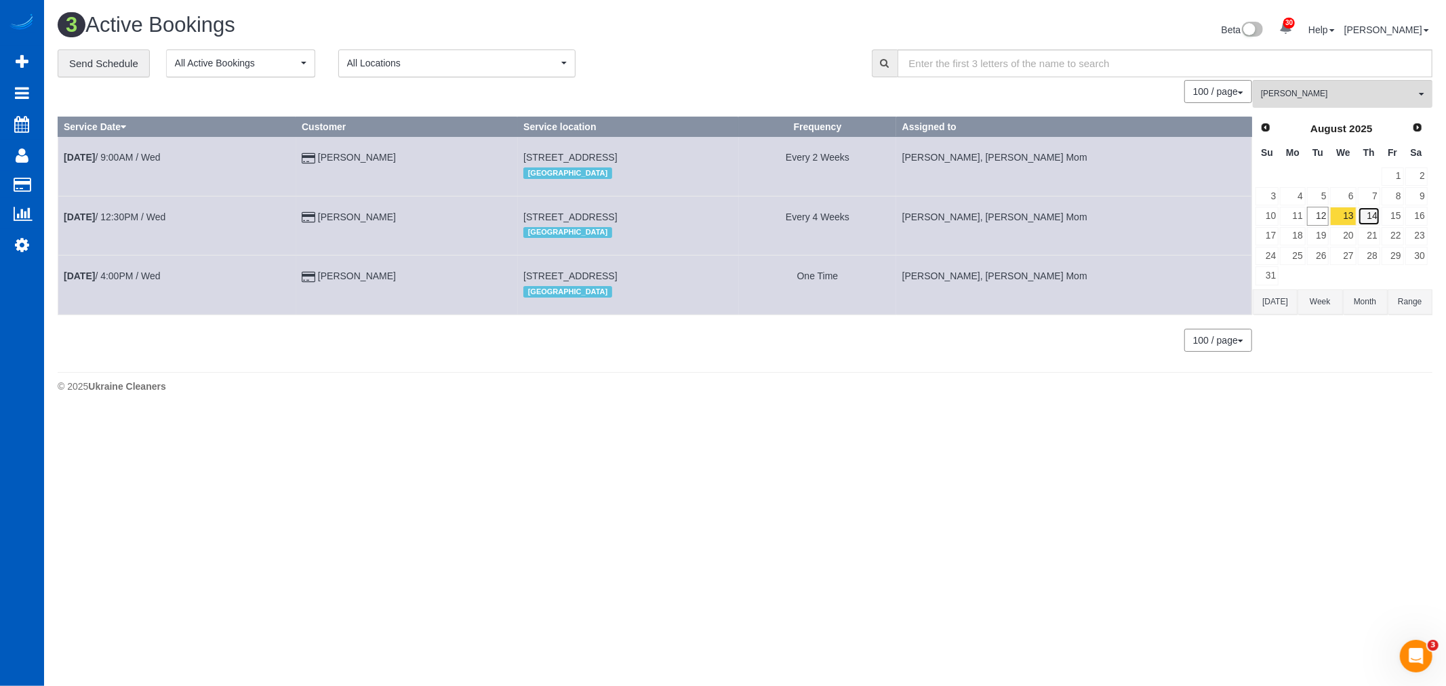
click at [1362, 216] on link "14" at bounding box center [1369, 216] width 22 height 18
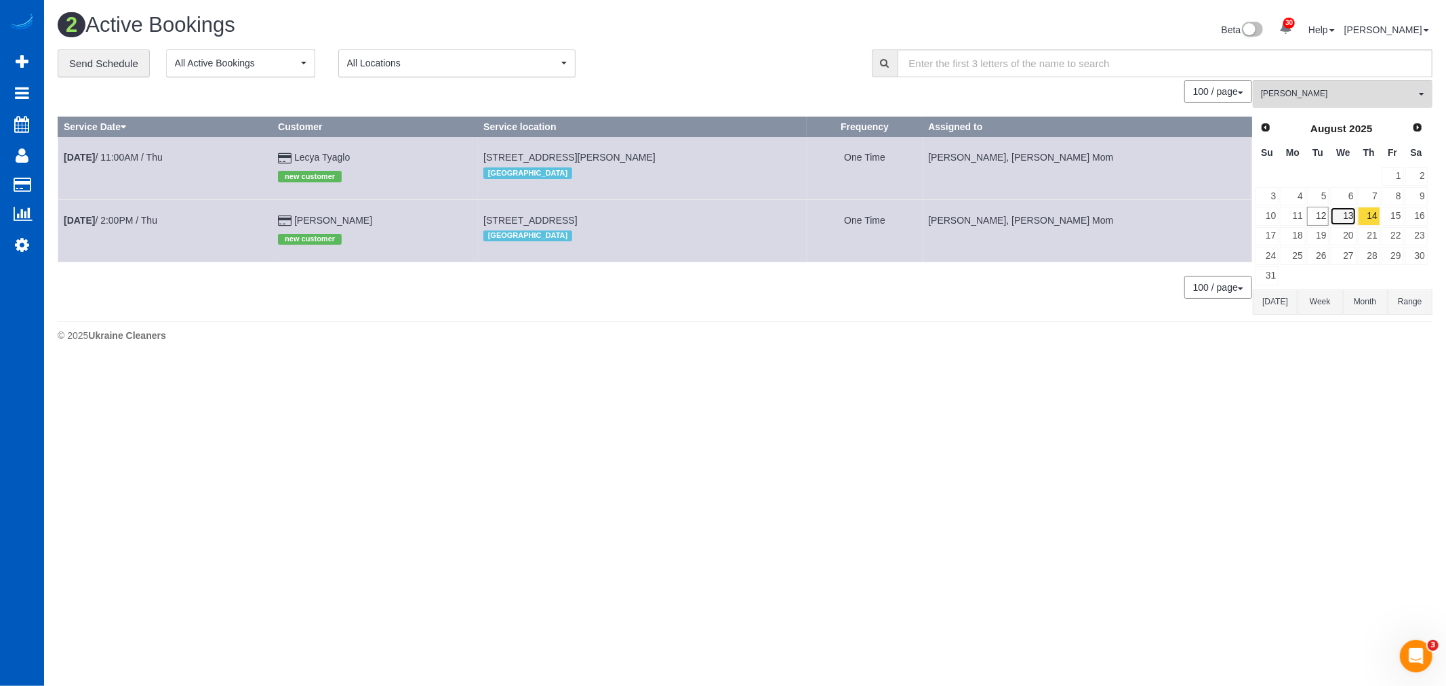
click at [1345, 219] on link "13" at bounding box center [1343, 216] width 26 height 18
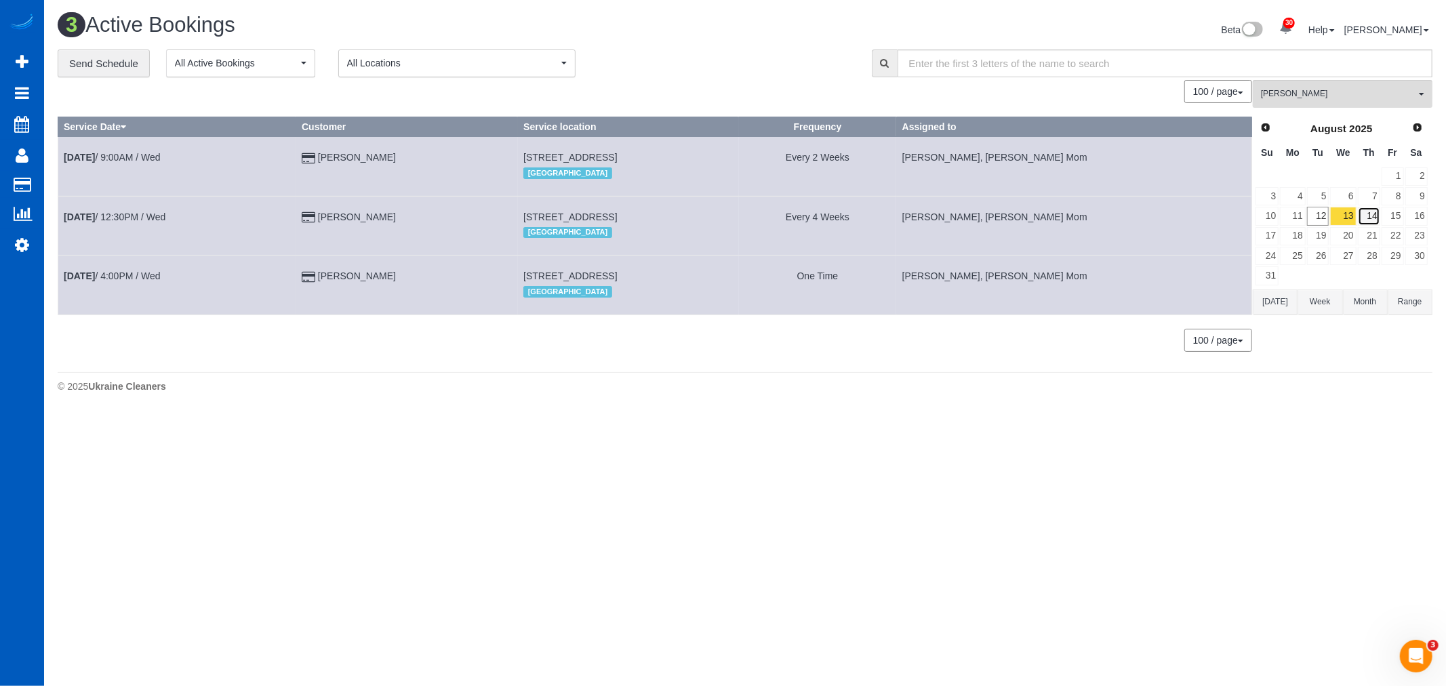
click at [1376, 219] on link "14" at bounding box center [1369, 216] width 22 height 18
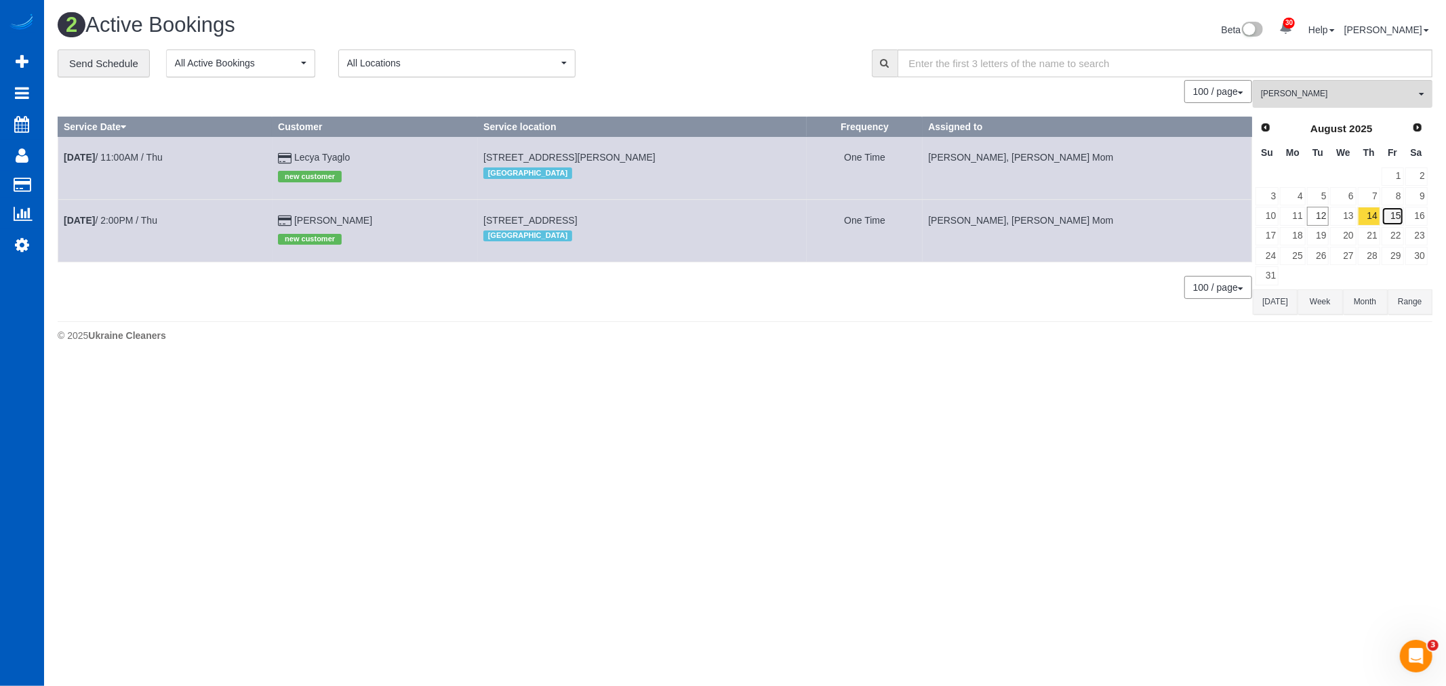
click at [1392, 219] on link "15" at bounding box center [1392, 216] width 22 height 18
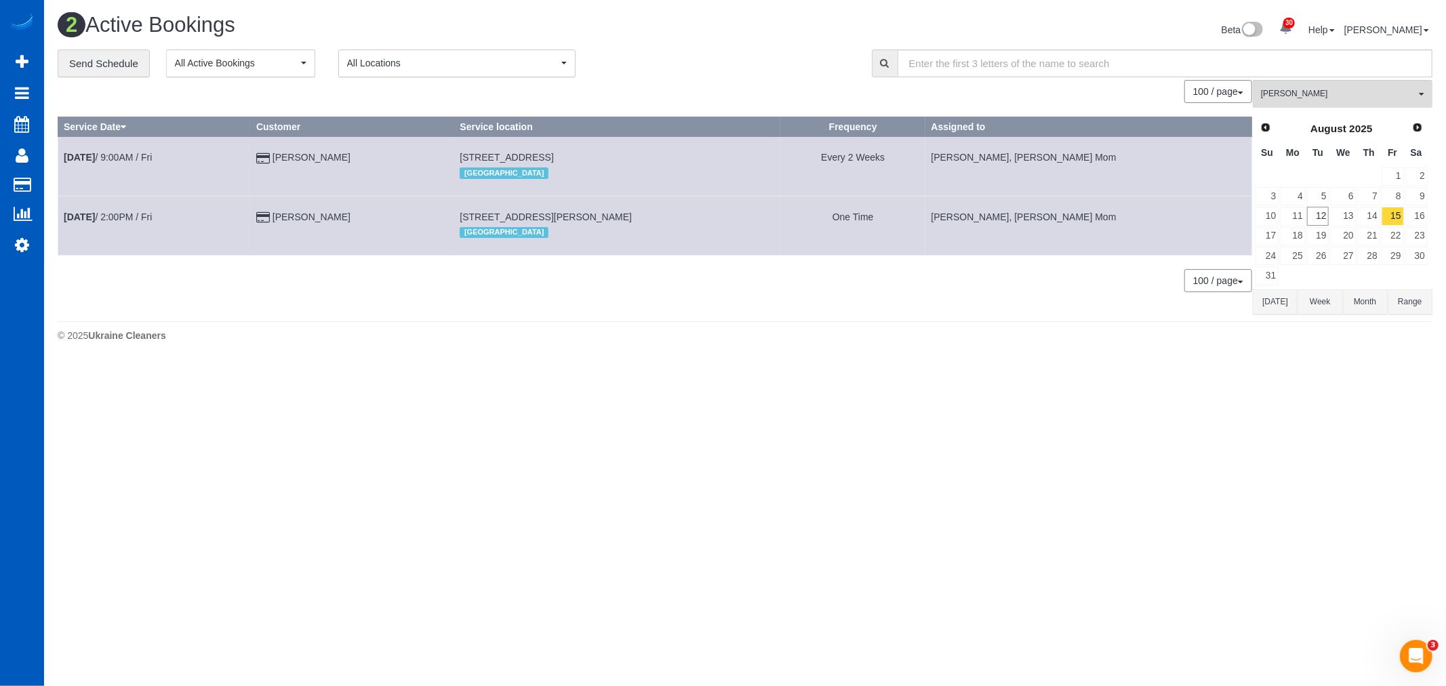
click at [1433, 217] on div "**********" at bounding box center [744, 182] width 1395 height 266
click at [1334, 212] on link "13" at bounding box center [1343, 216] width 26 height 18
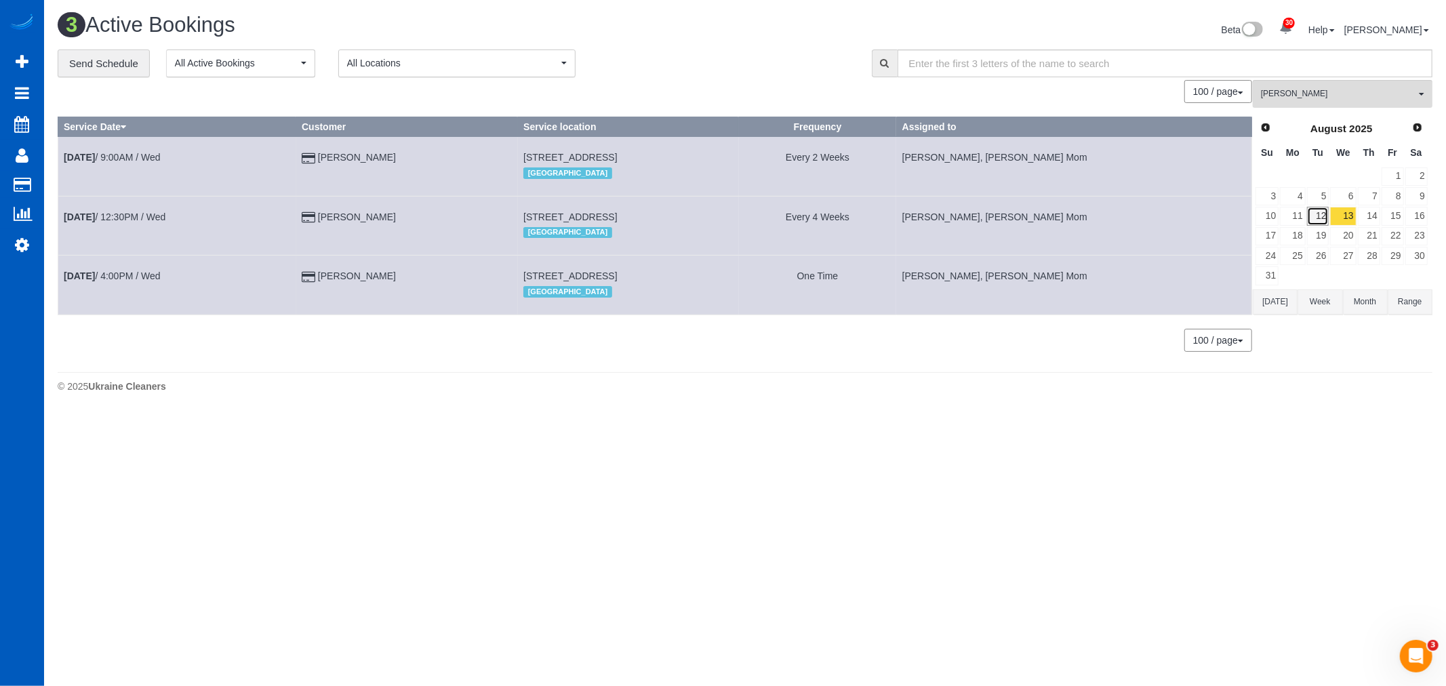
click at [1322, 218] on link "12" at bounding box center [1318, 216] width 22 height 18
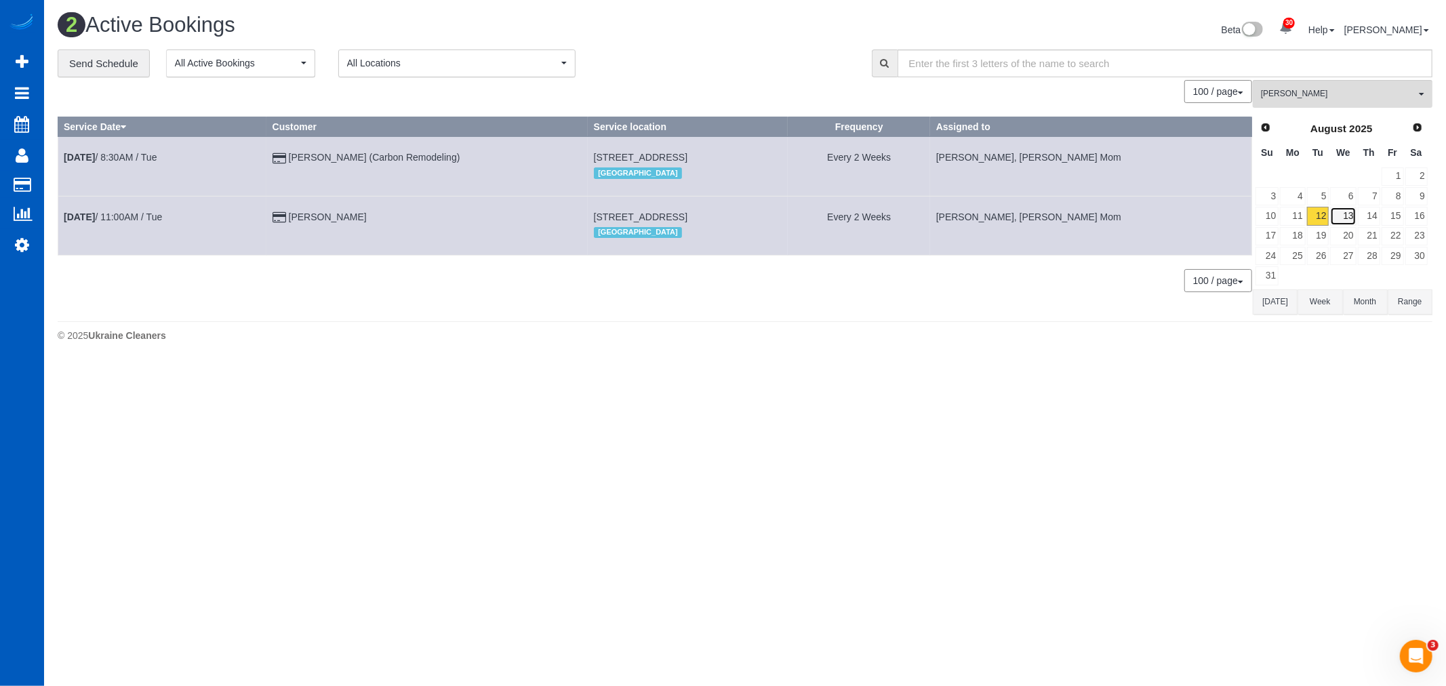
click at [1334, 222] on link "13" at bounding box center [1343, 216] width 26 height 18
click at [1376, 218] on link "14" at bounding box center [1369, 216] width 22 height 18
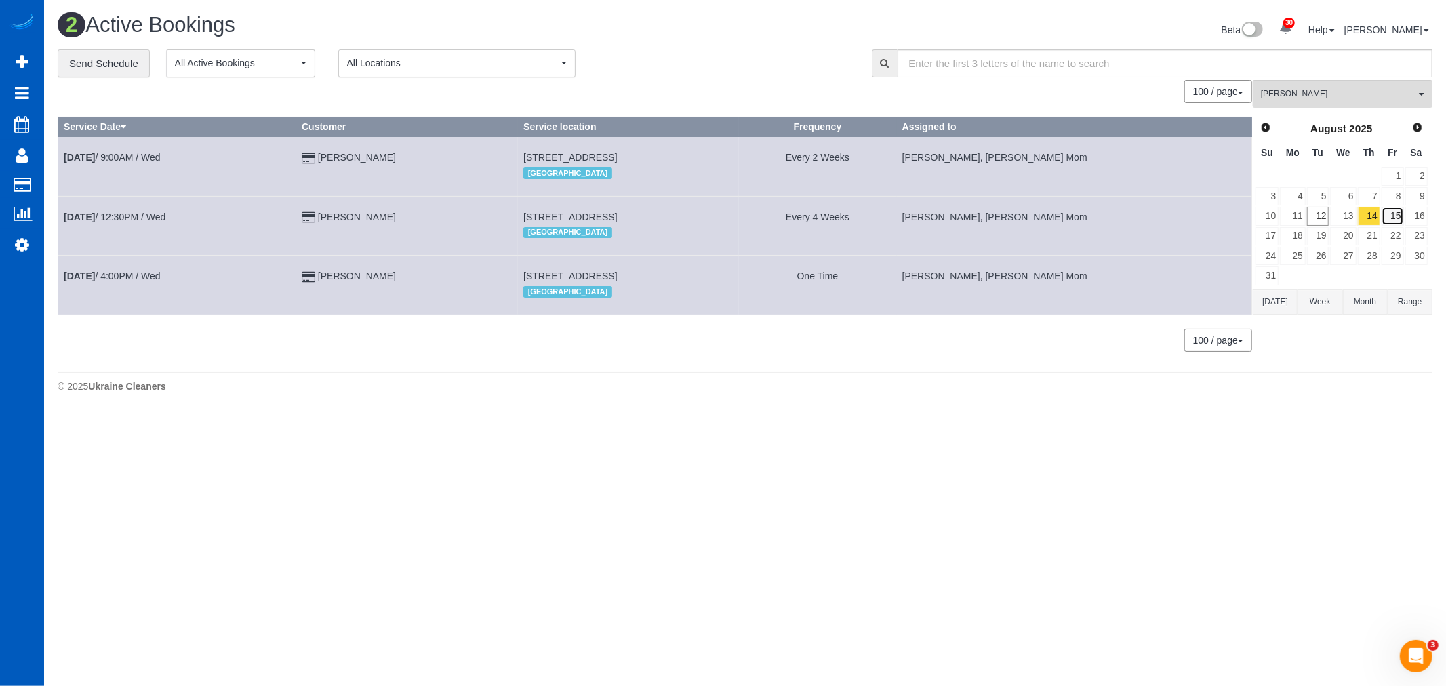
click at [1398, 218] on link "15" at bounding box center [1392, 216] width 22 height 18
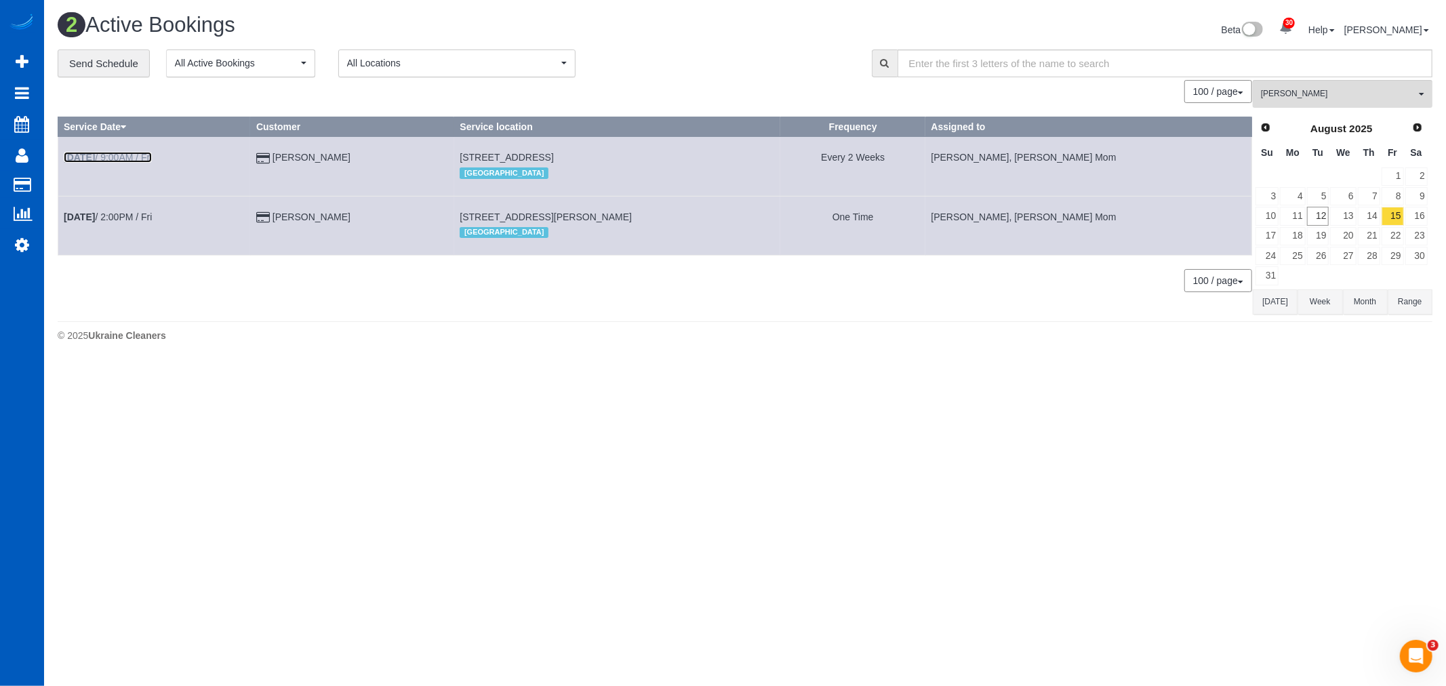
click at [126, 158] on link "Aug 15th / 9:00AM / Fri" at bounding box center [108, 157] width 88 height 11
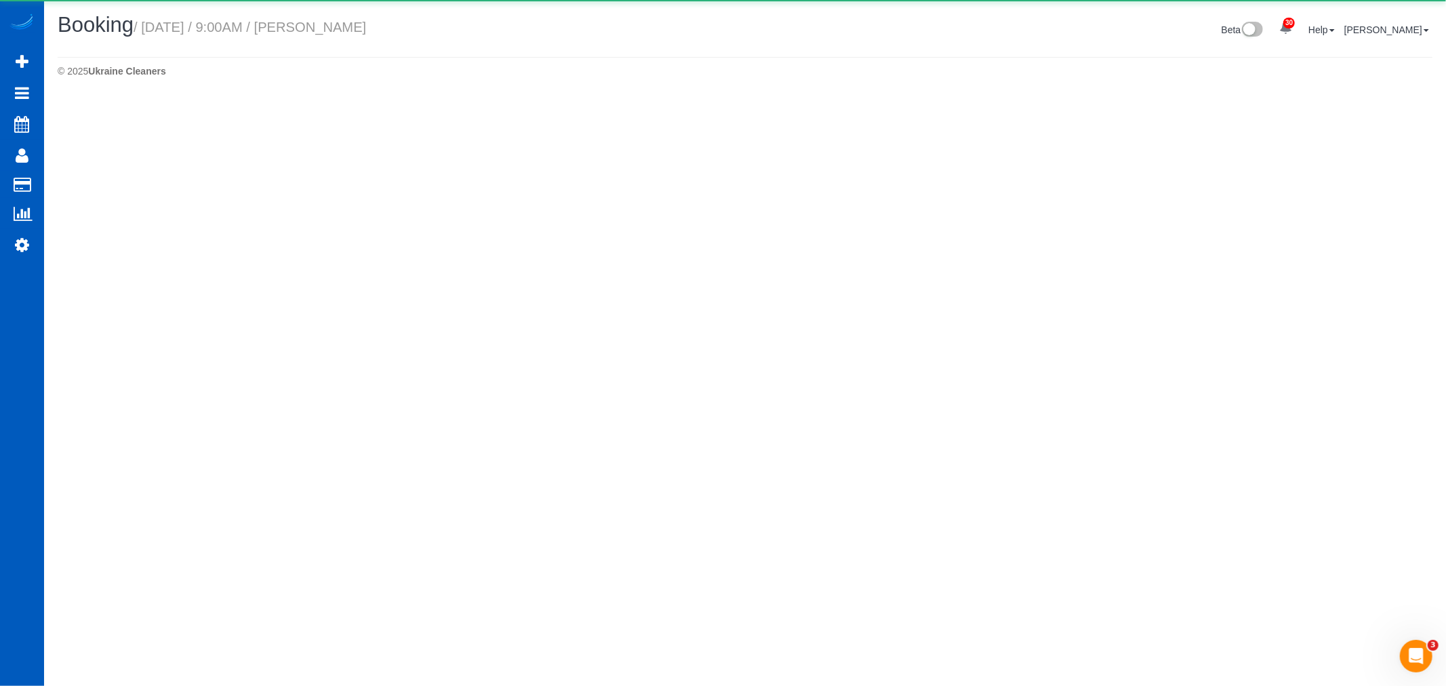
select select "CA"
select select "string:fspay-1020054f-b03e-446e-85e6-81bb3a816db4"
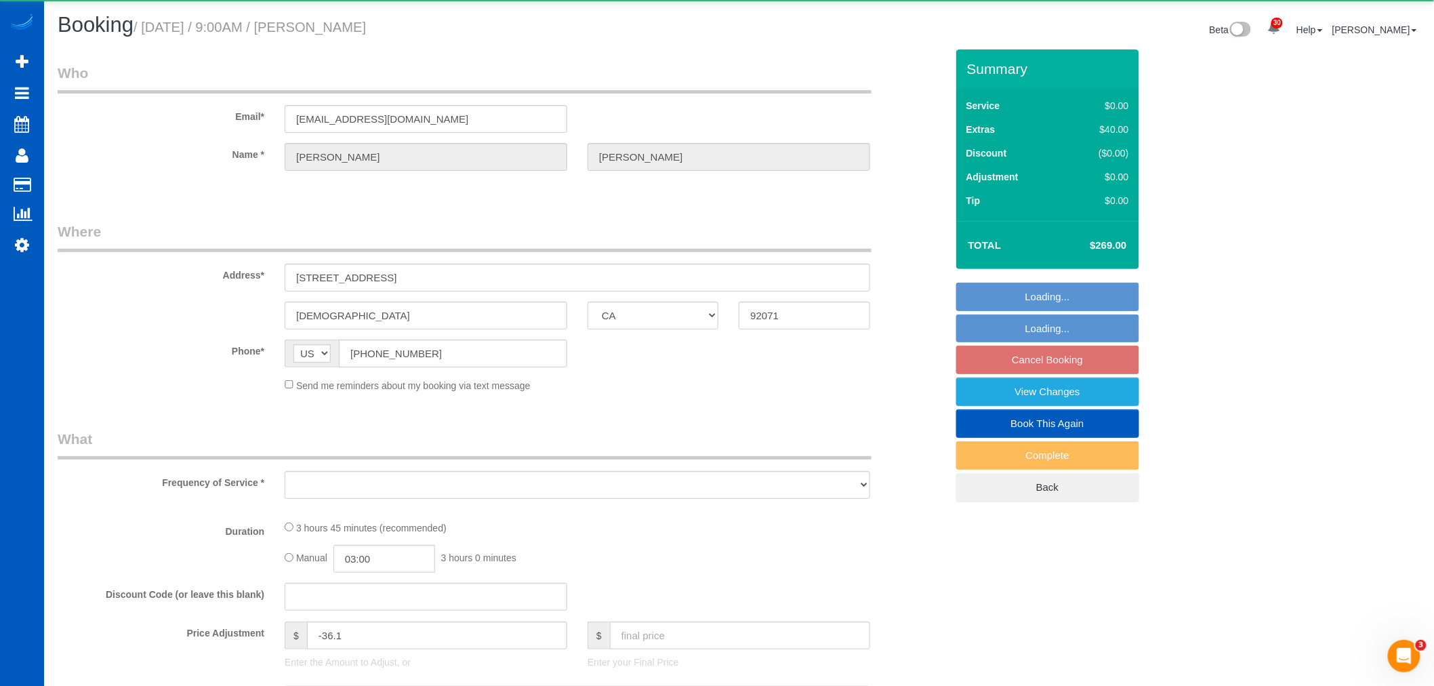
select select "object:200339"
select select "199"
select select "2501"
select select "5"
select select "4"
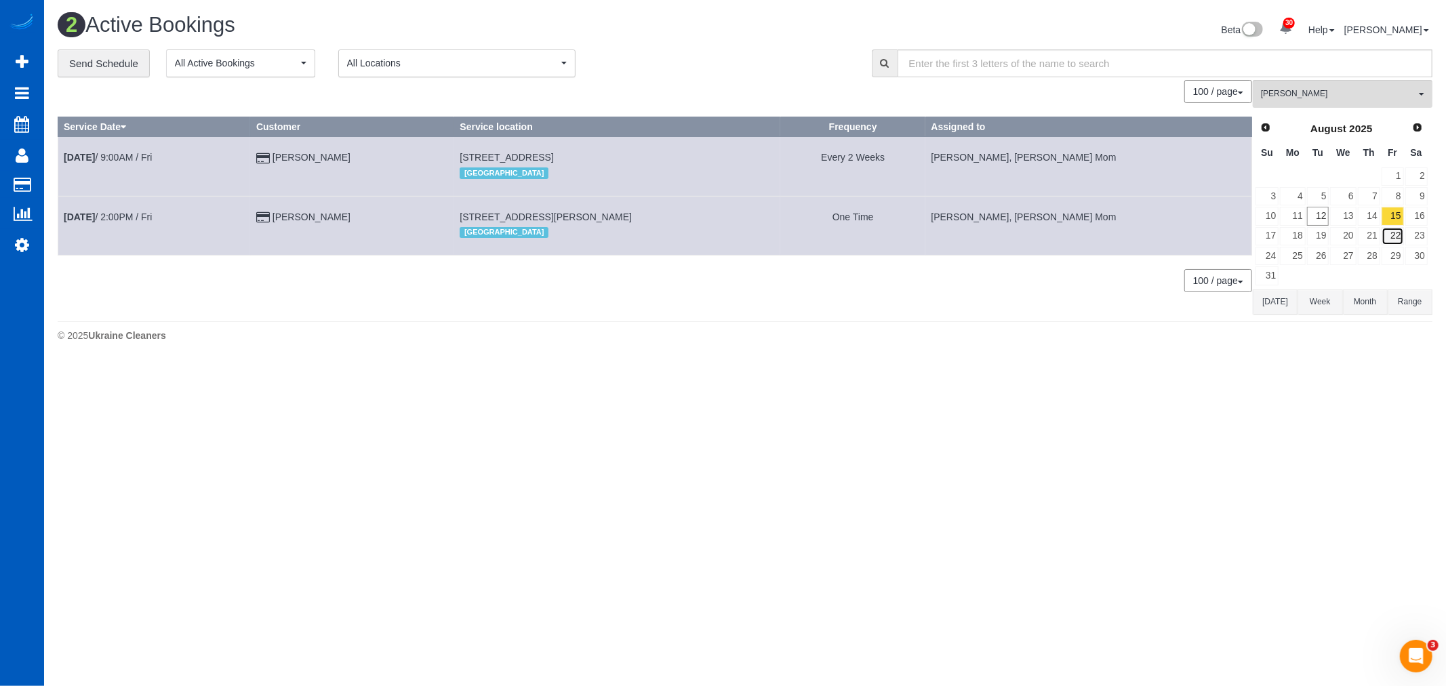
click at [1396, 234] on link "22" at bounding box center [1392, 236] width 22 height 18
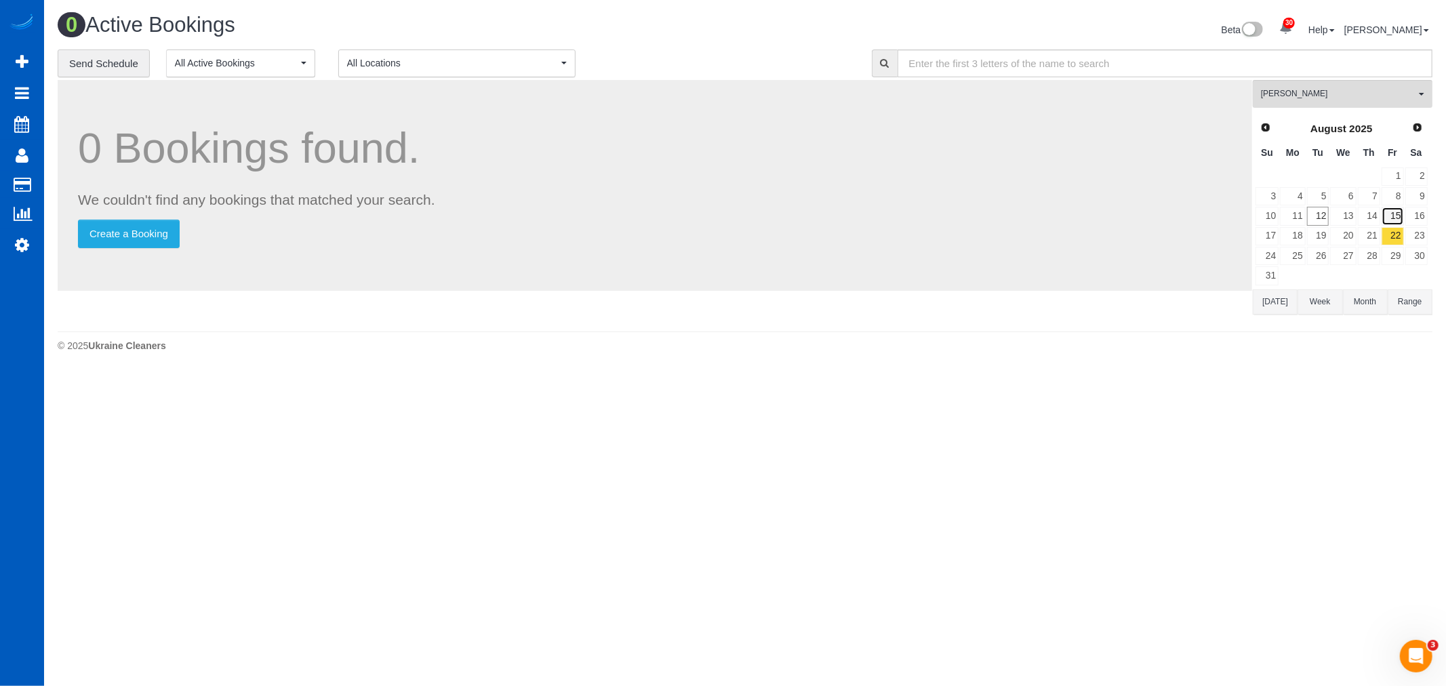
click at [1393, 218] on link "15" at bounding box center [1392, 216] width 22 height 18
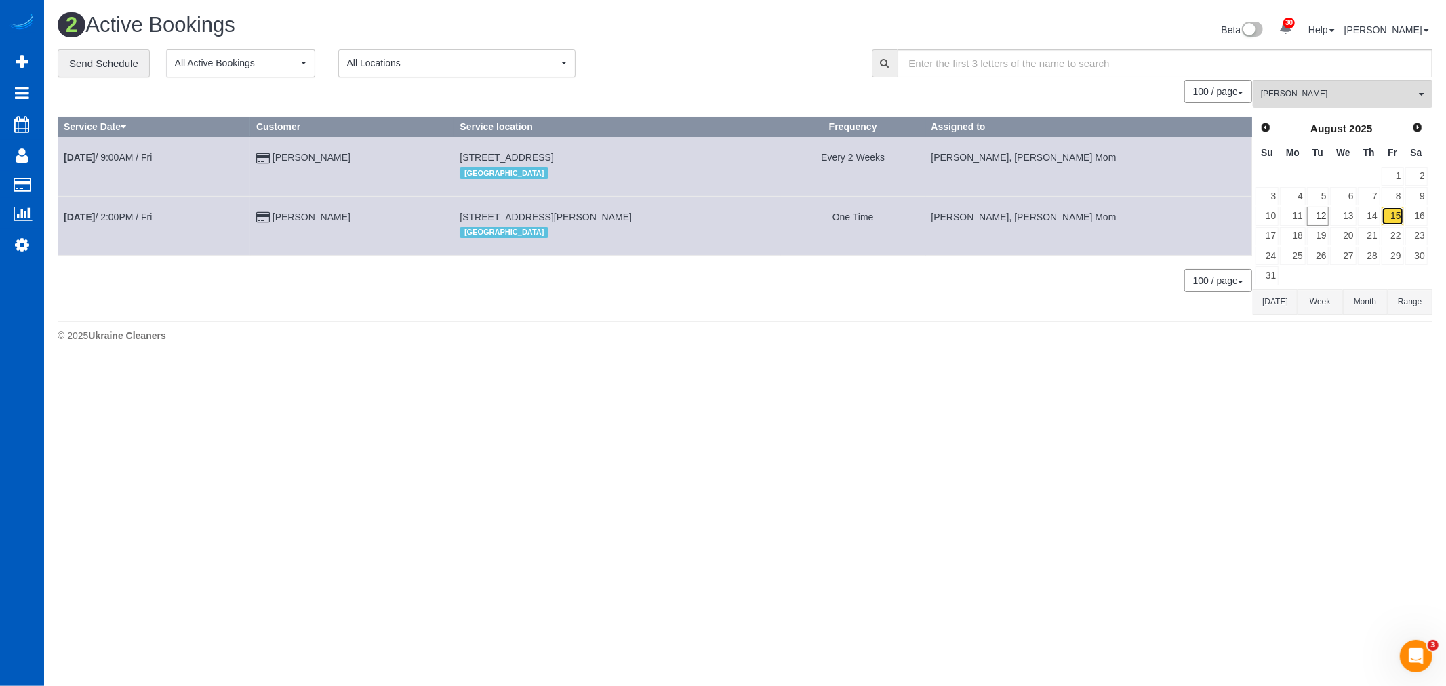
click at [1400, 222] on link "15" at bounding box center [1392, 216] width 22 height 18
click at [1397, 232] on link "22" at bounding box center [1392, 236] width 22 height 18
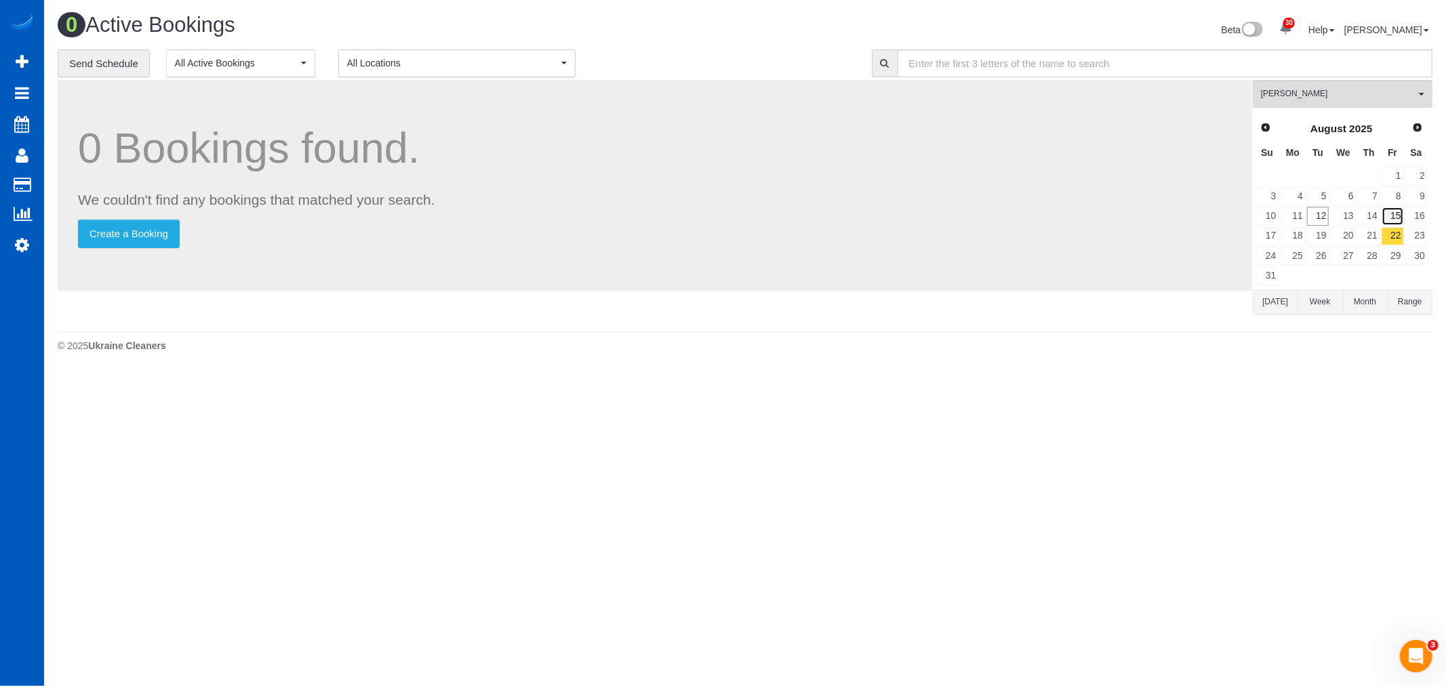
click at [1397, 213] on link "15" at bounding box center [1392, 216] width 22 height 18
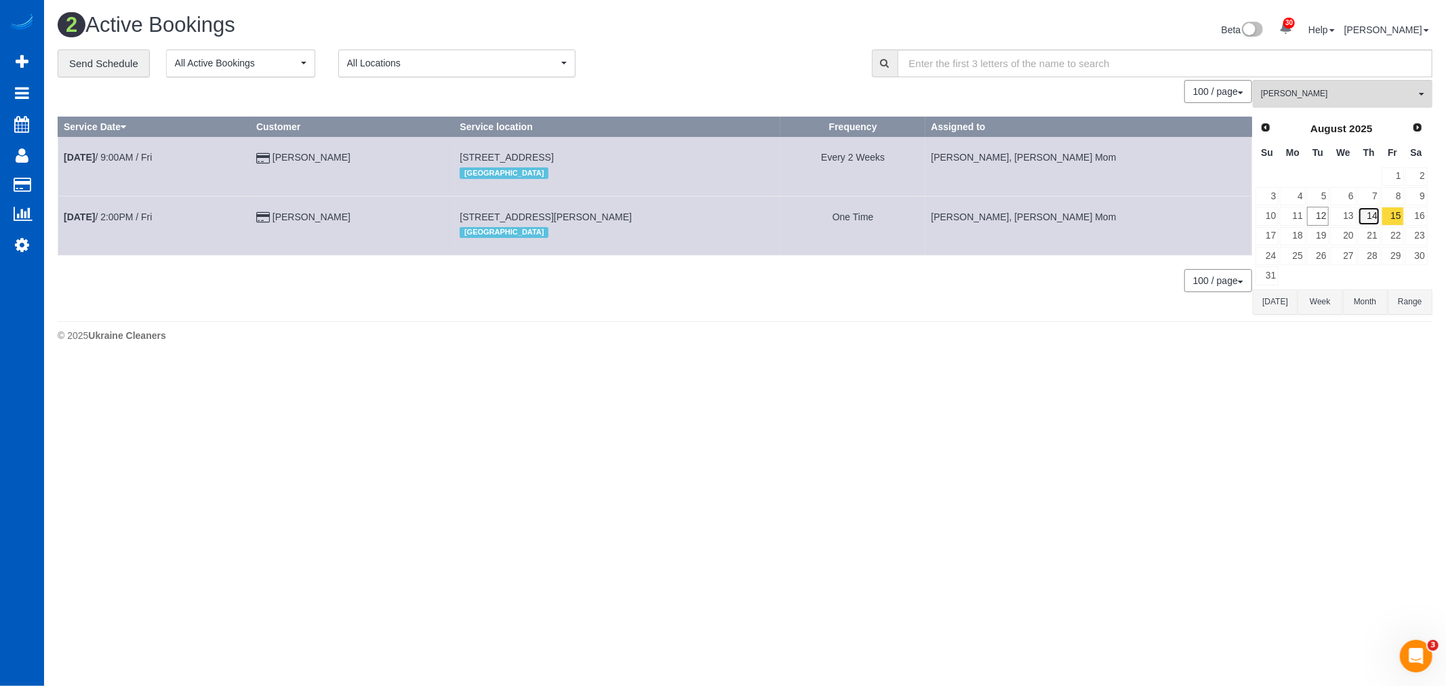
click at [1364, 218] on link "14" at bounding box center [1369, 216] width 22 height 18
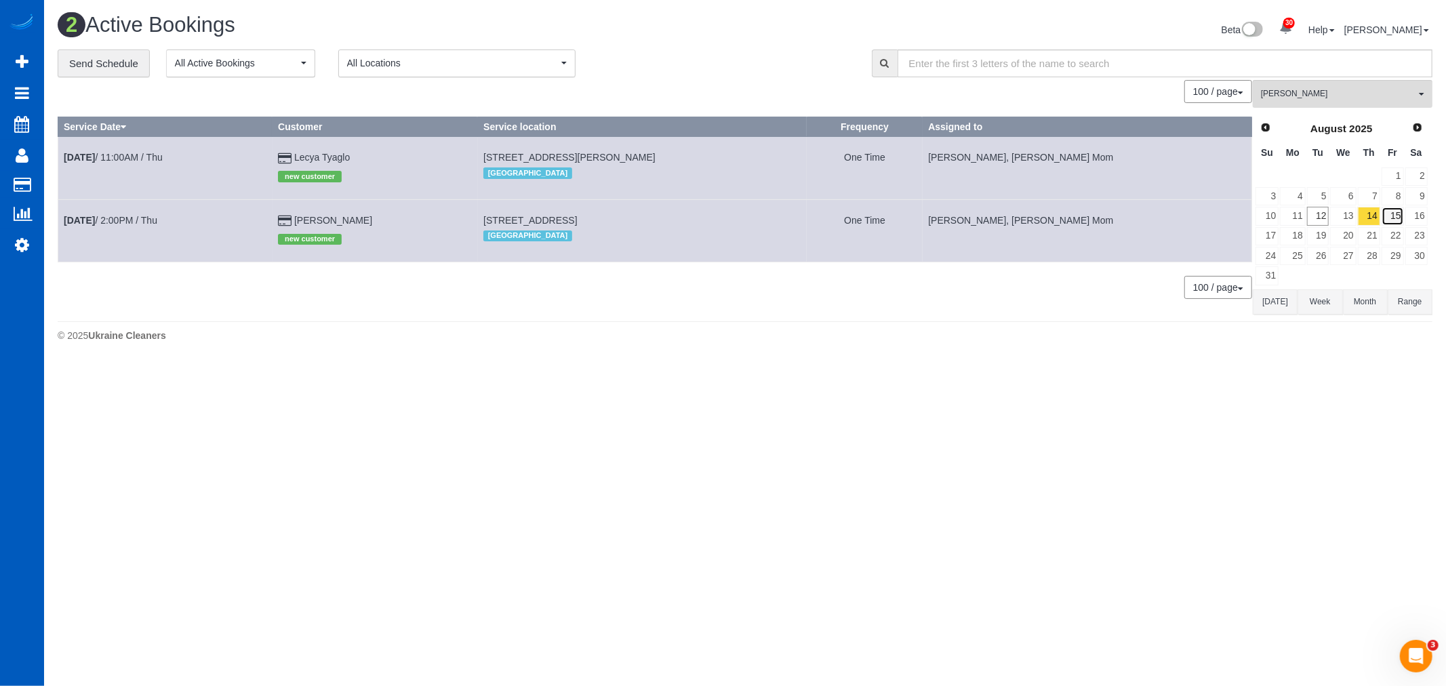
click at [1394, 214] on link "15" at bounding box center [1392, 216] width 22 height 18
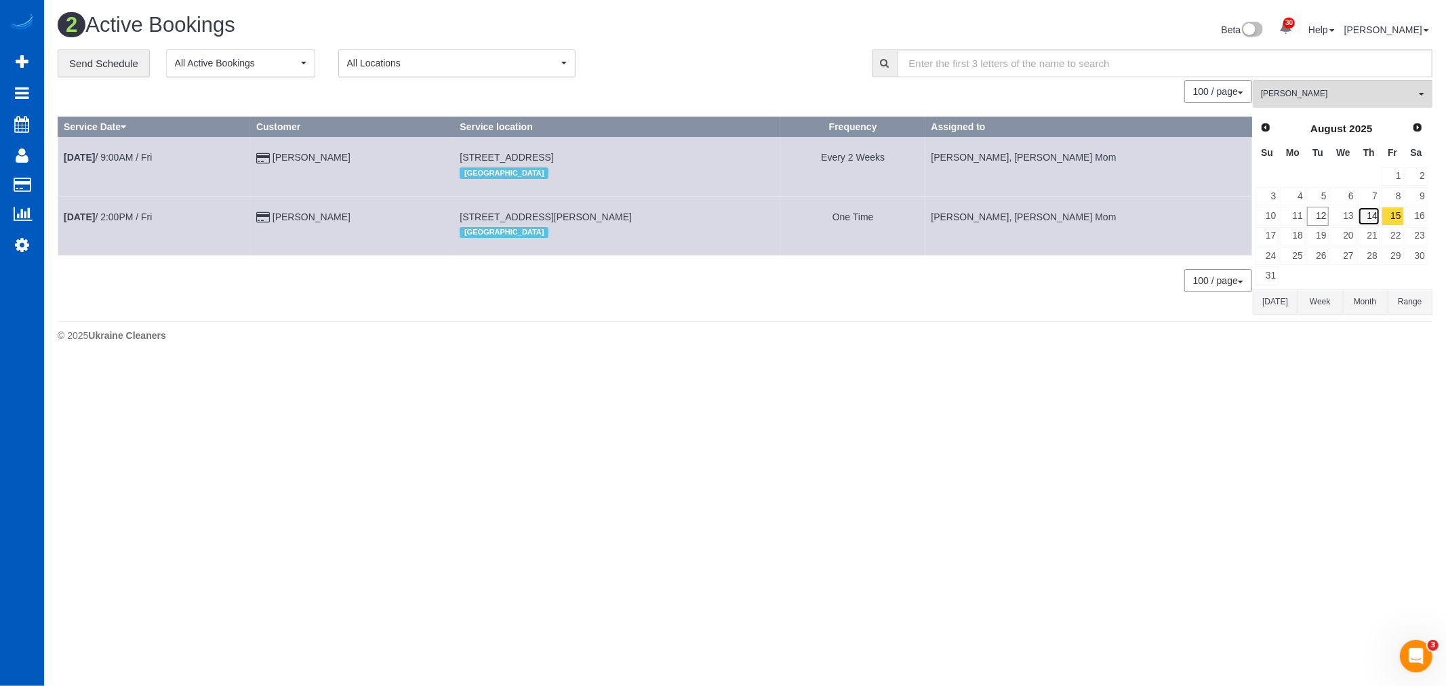
click at [1366, 219] on link "14" at bounding box center [1369, 216] width 22 height 18
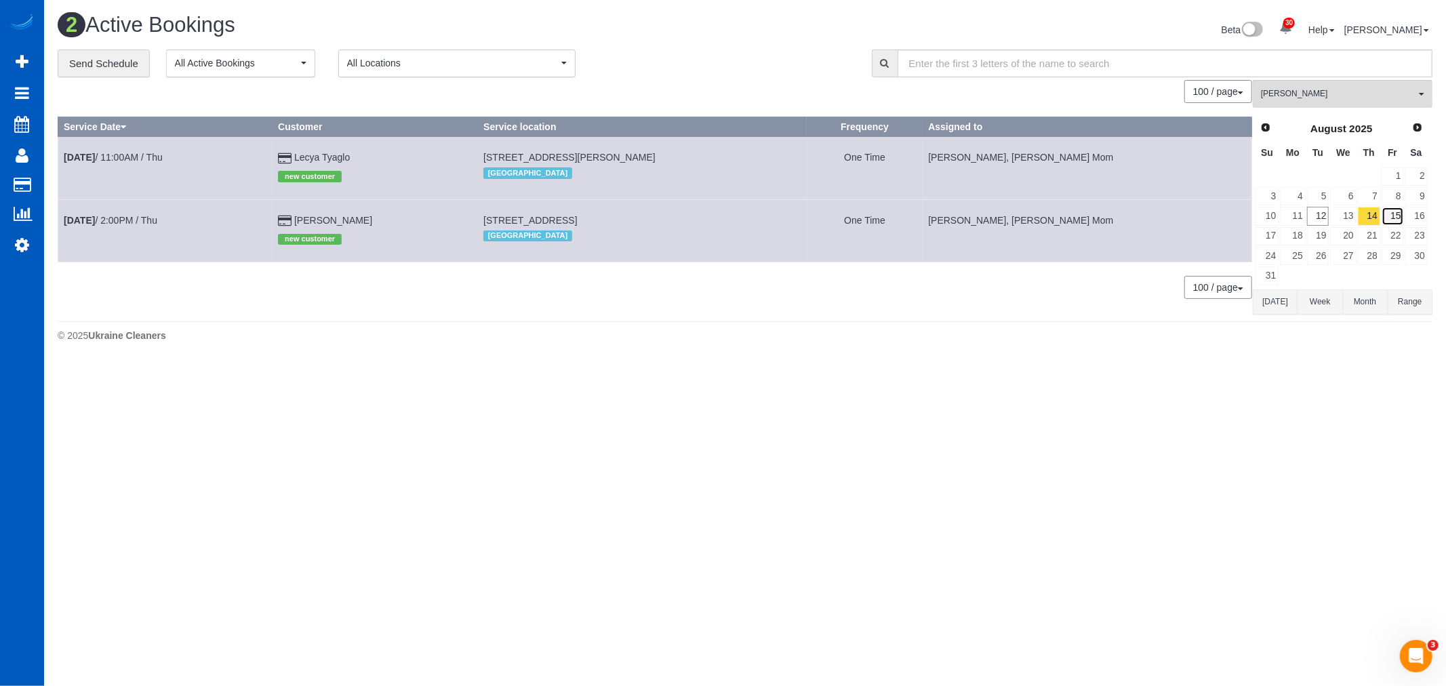
click at [1393, 218] on link "15" at bounding box center [1392, 216] width 22 height 18
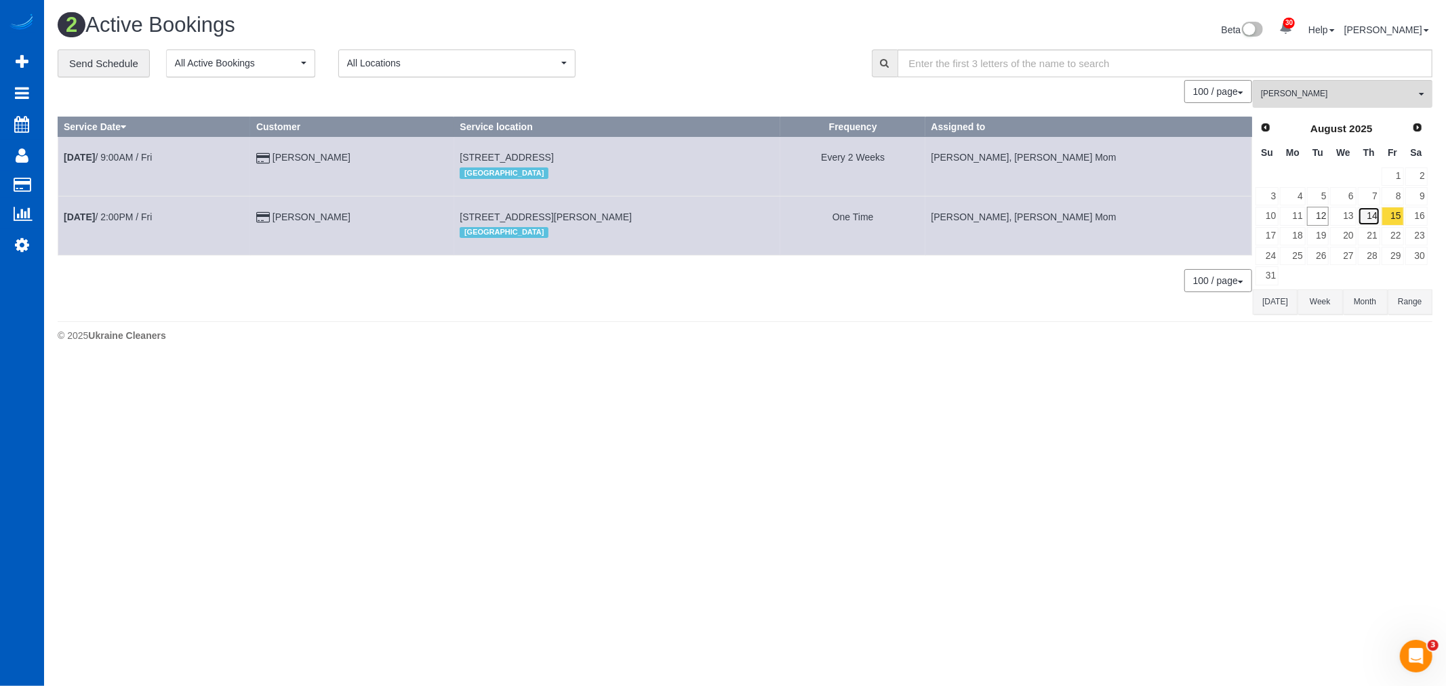
click at [1376, 218] on link "14" at bounding box center [1369, 216] width 22 height 18
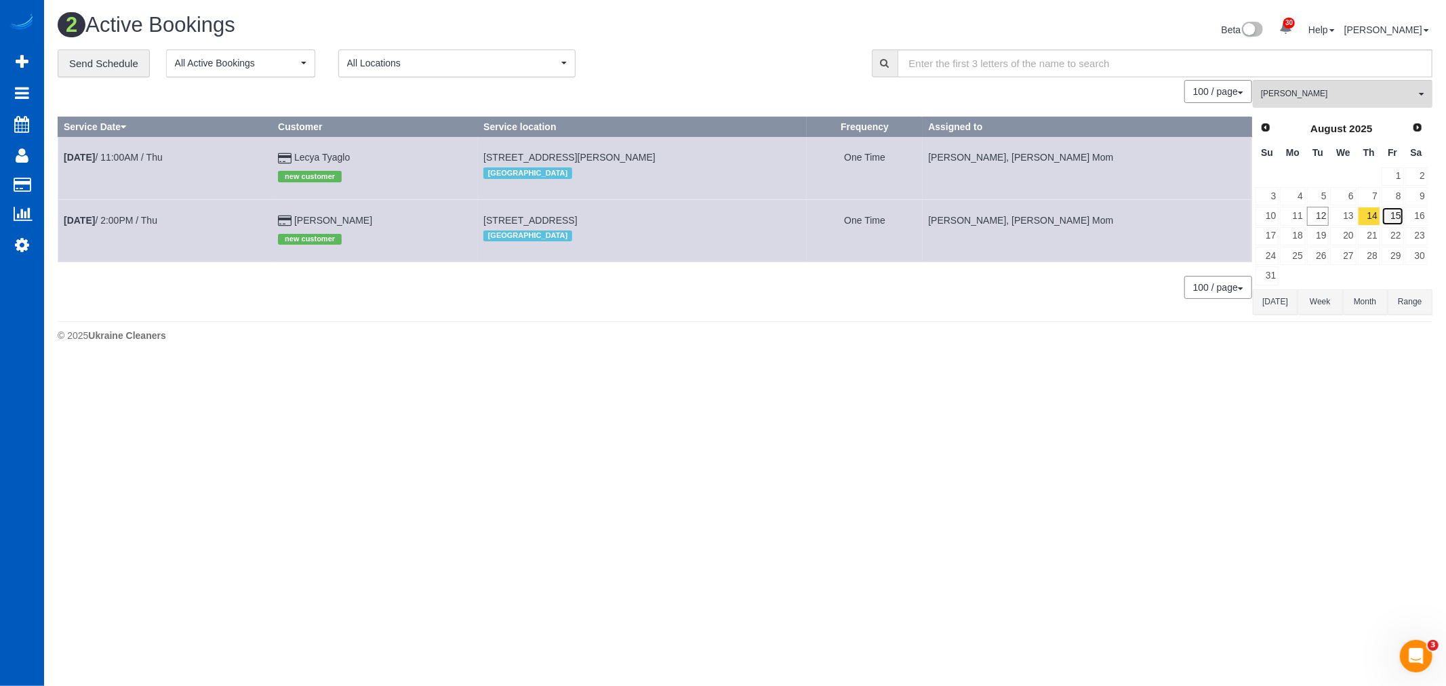
click at [1395, 211] on link "15" at bounding box center [1392, 216] width 22 height 18
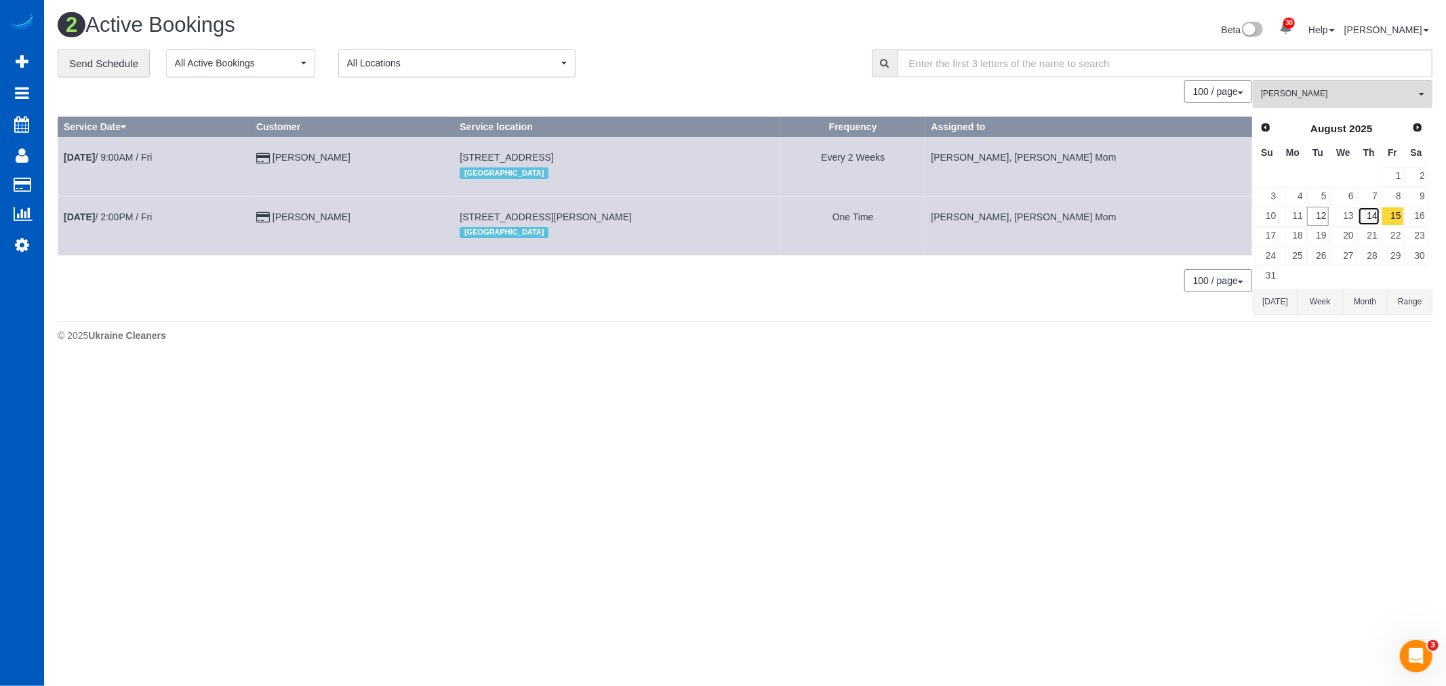
click at [1372, 216] on link "14" at bounding box center [1369, 216] width 22 height 18
click at [1340, 216] on link "13" at bounding box center [1343, 216] width 26 height 18
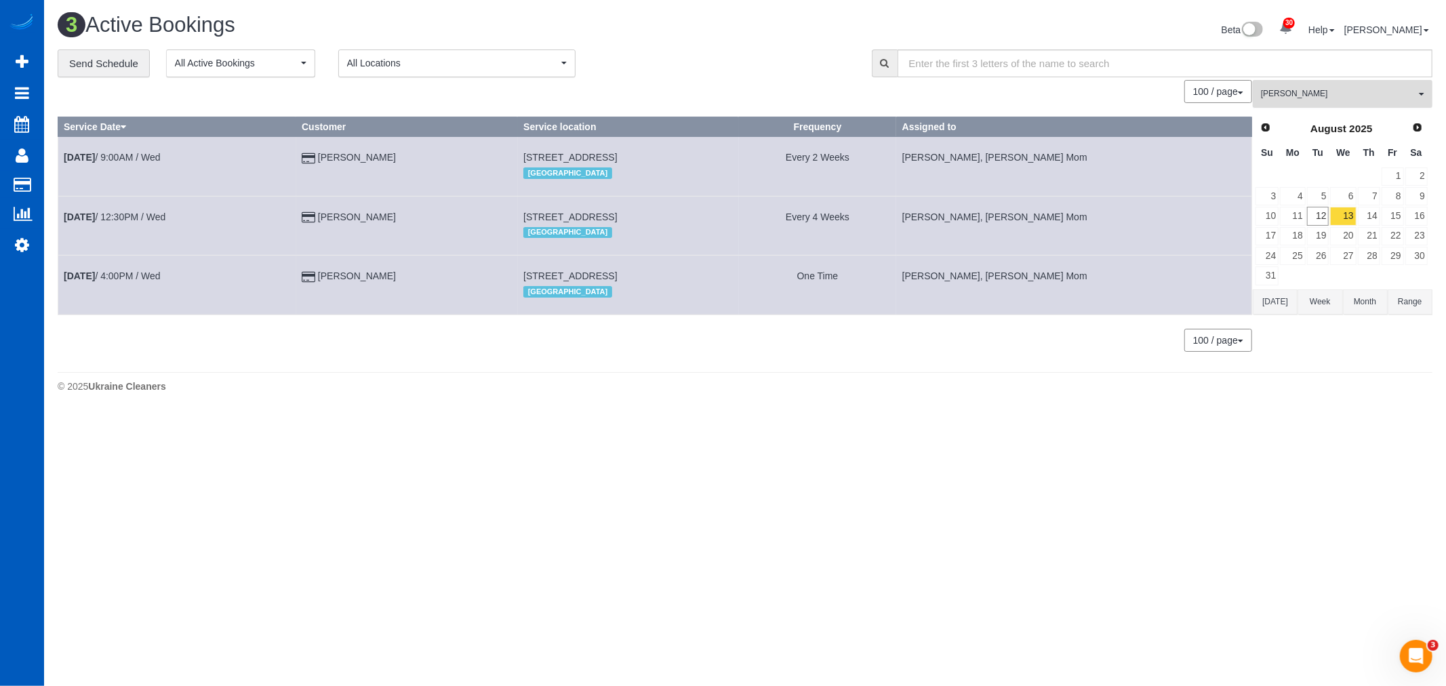
click at [1343, 88] on button "Inna Novytska All Teams" at bounding box center [1342, 94] width 180 height 28
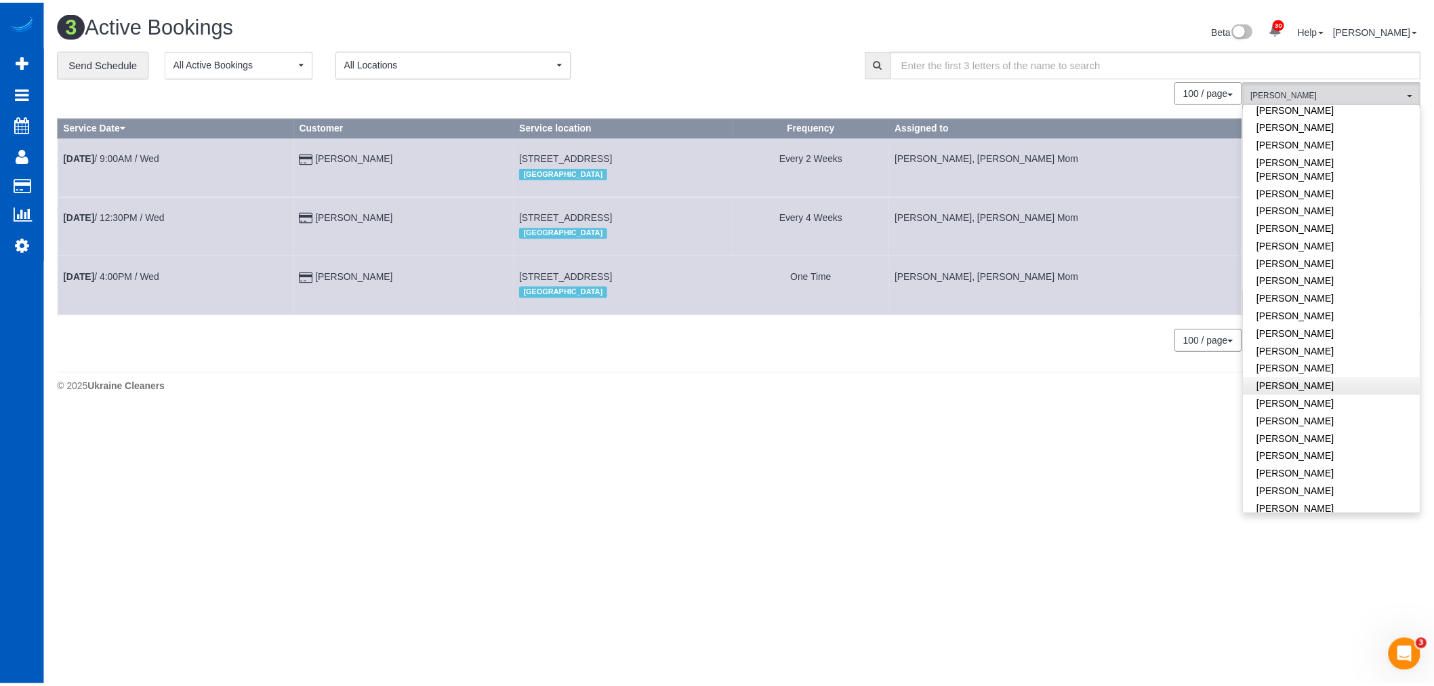
scroll to position [602, 0]
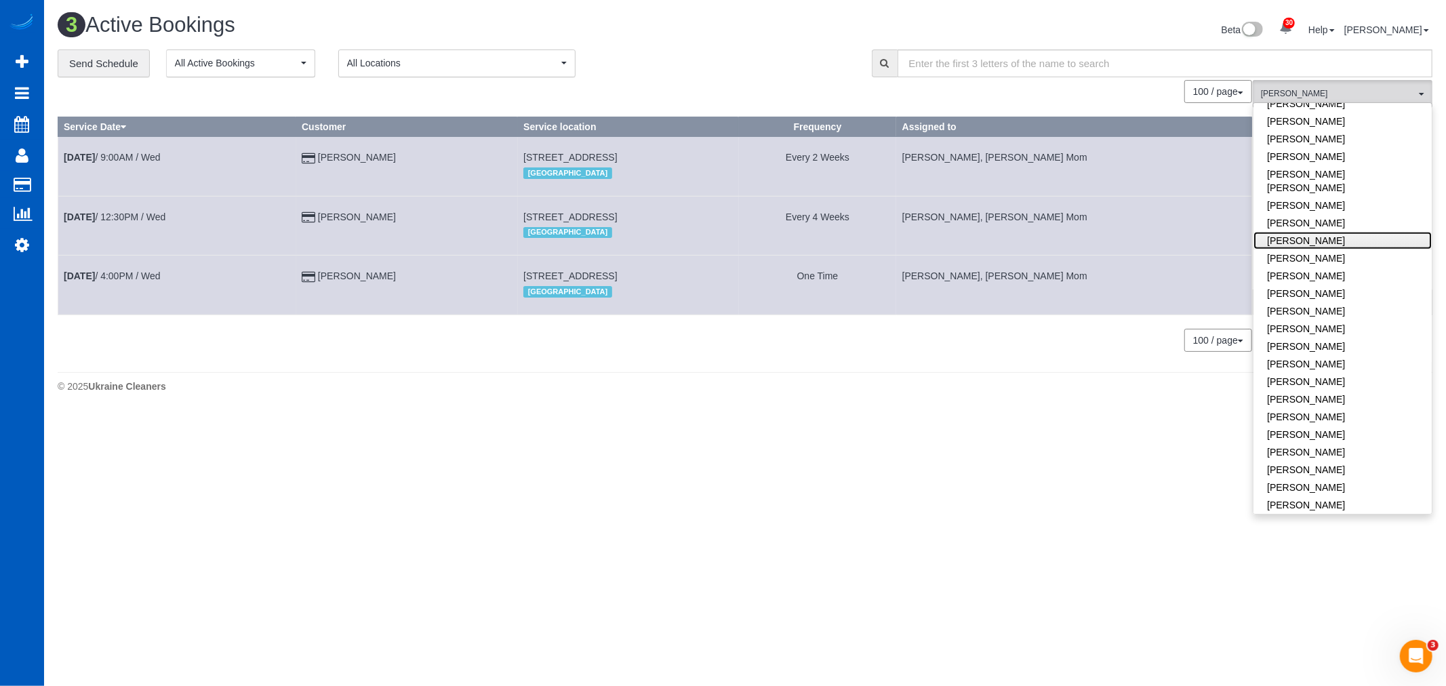
click at [1308, 232] on link "Oksana Kosiuk" at bounding box center [1342, 241] width 178 height 18
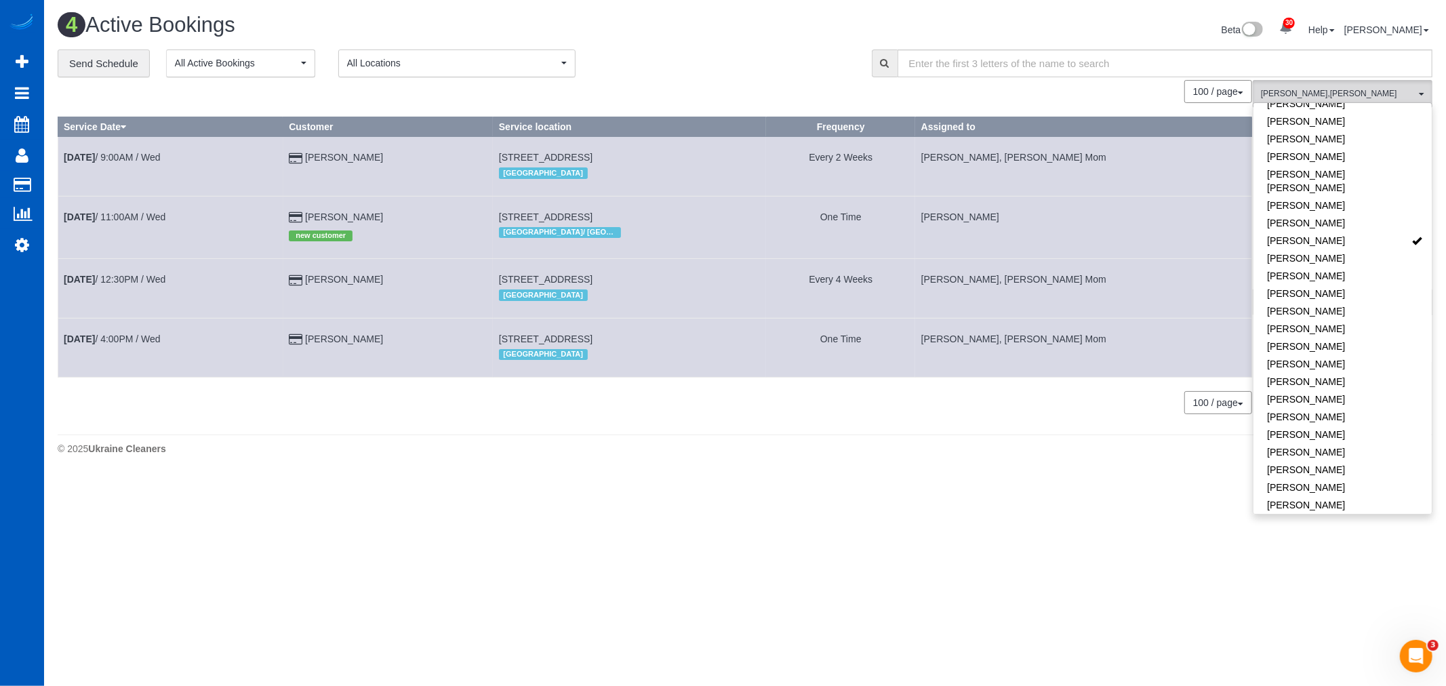
click at [987, 441] on footer "© 2025 Ukraine Cleaners" at bounding box center [745, 447] width 1374 height 27
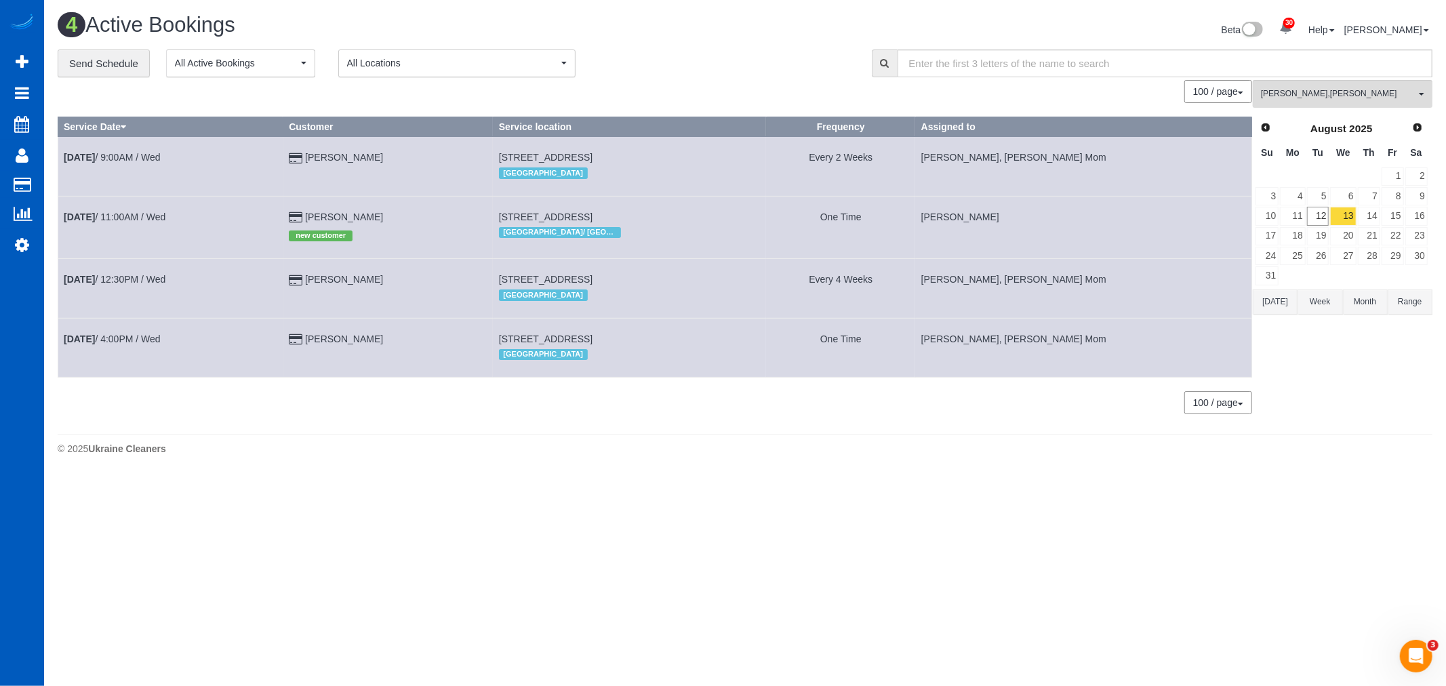
click at [152, 212] on td "Aug 13th / 11:00AM / Wed" at bounding box center [170, 227] width 225 height 62
click at [136, 215] on link "Aug 13th / 11:00AM / Wed" at bounding box center [115, 216] width 102 height 11
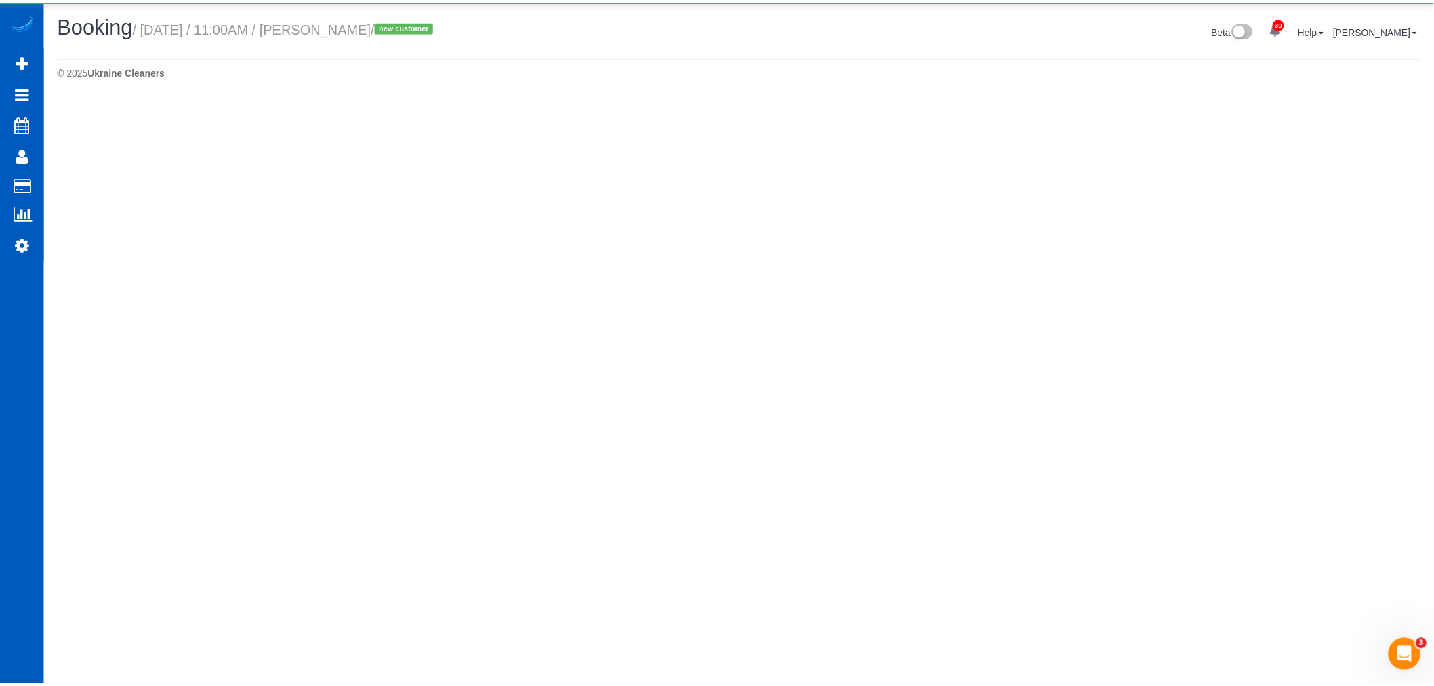
select select "OR"
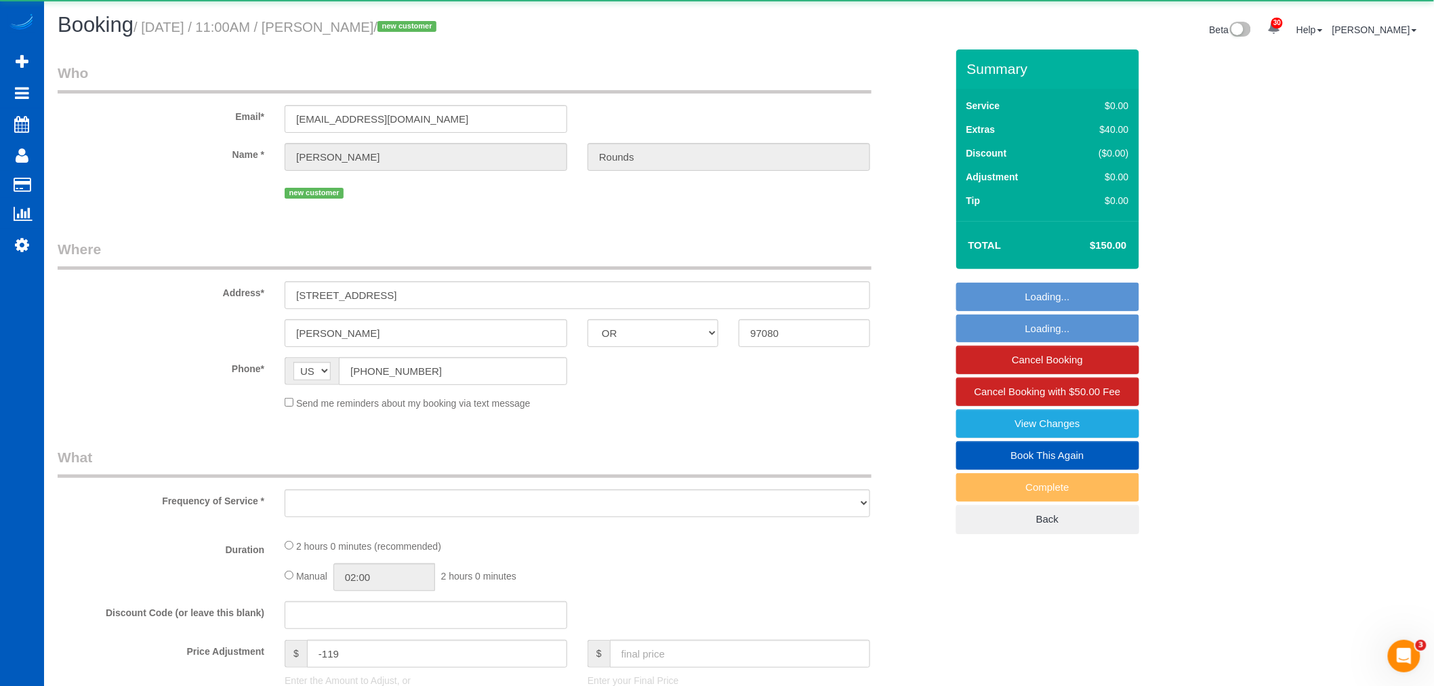
select select "object:201507"
select select "string:fspay-76df73c8-3669-46c9-9d8f-161e9ffda788"
select select "199"
select select "3"
select select "spot587"
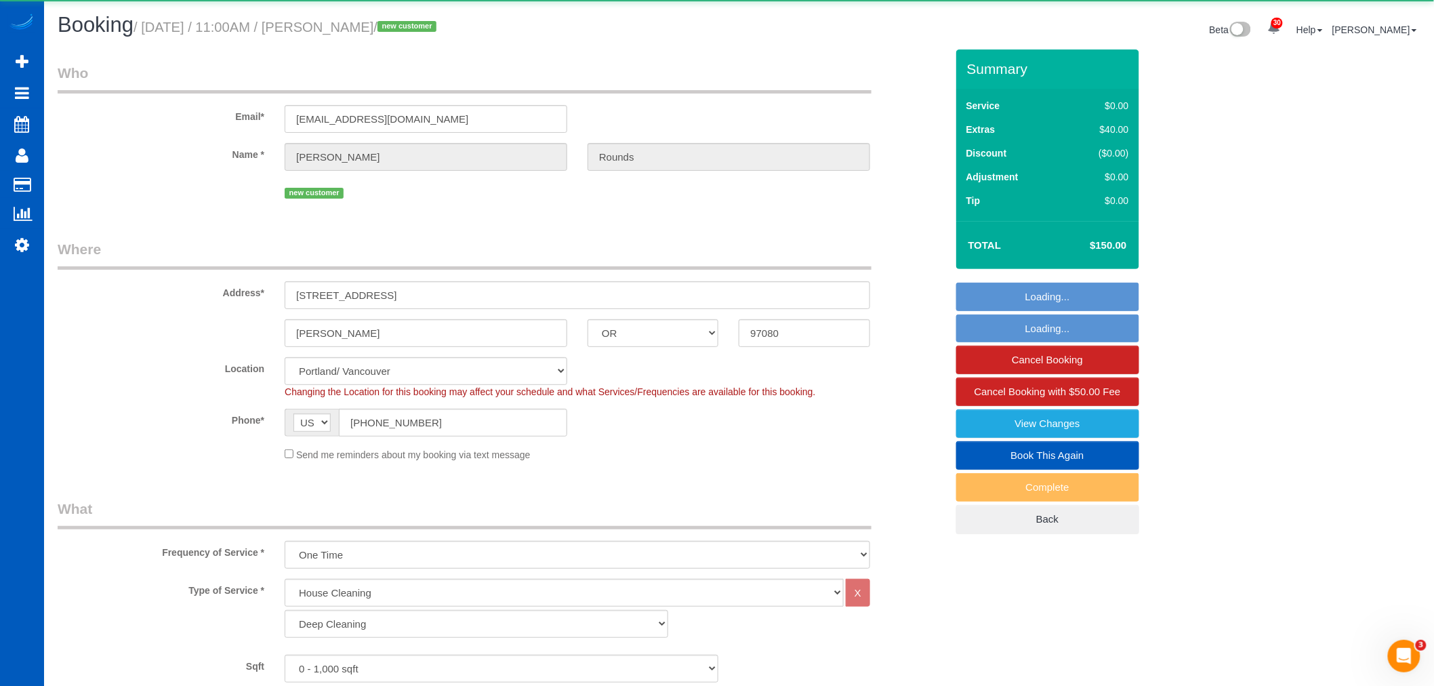
select select "3"
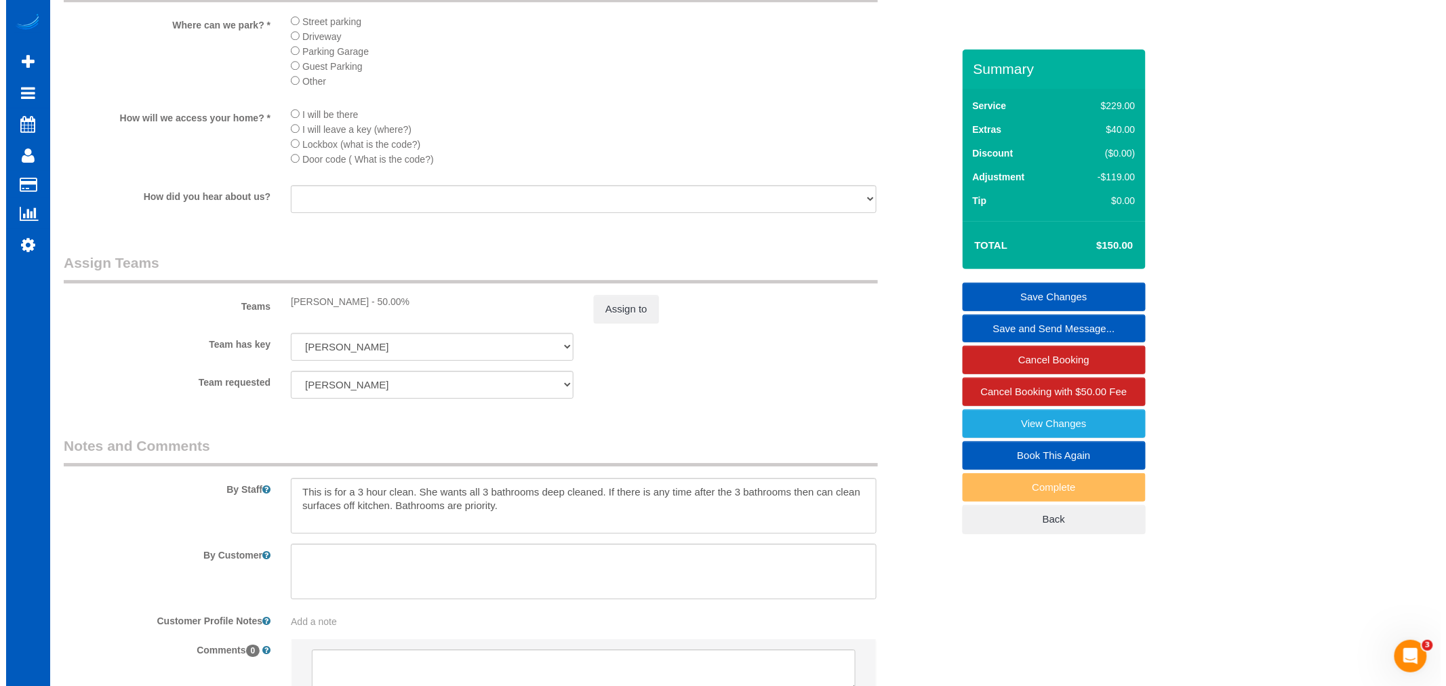
scroll to position [1581, 0]
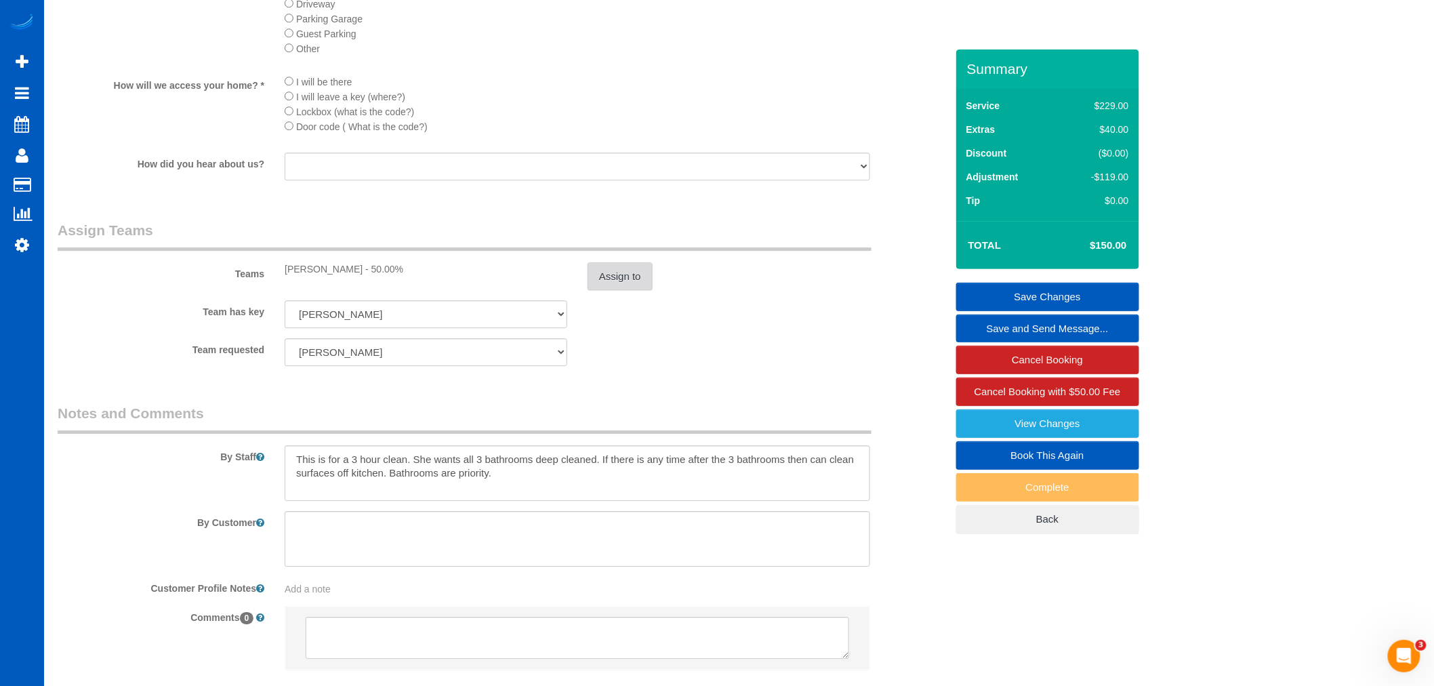
click at [620, 291] on button "Assign to" at bounding box center [620, 276] width 65 height 28
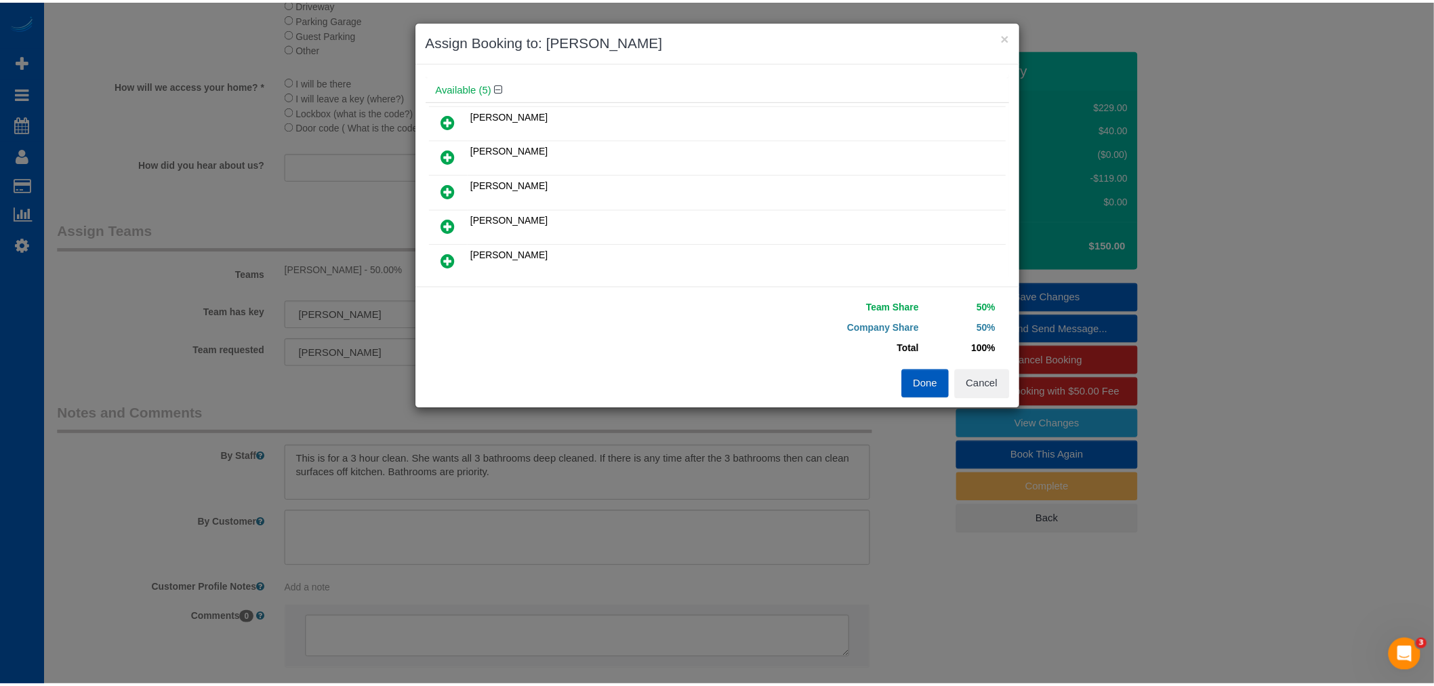
scroll to position [0, 0]
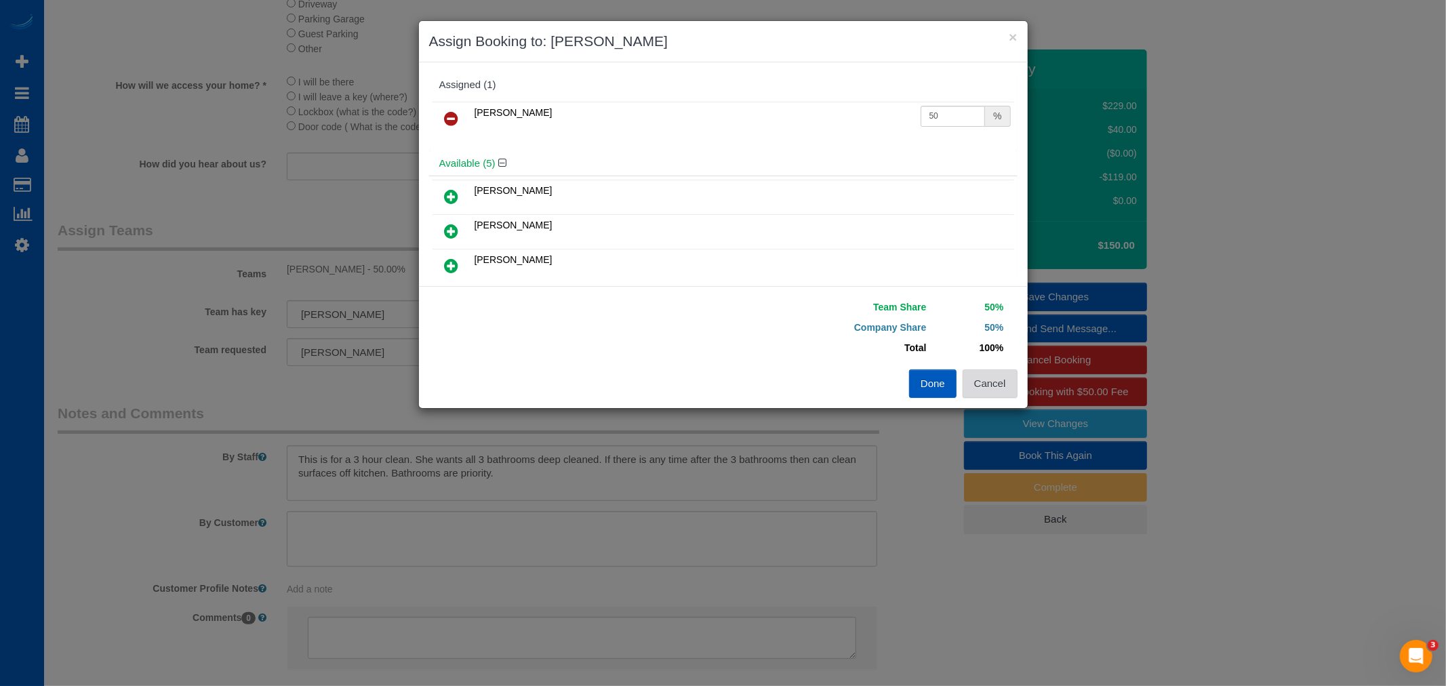
click at [994, 373] on button "Cancel" at bounding box center [989, 383] width 55 height 28
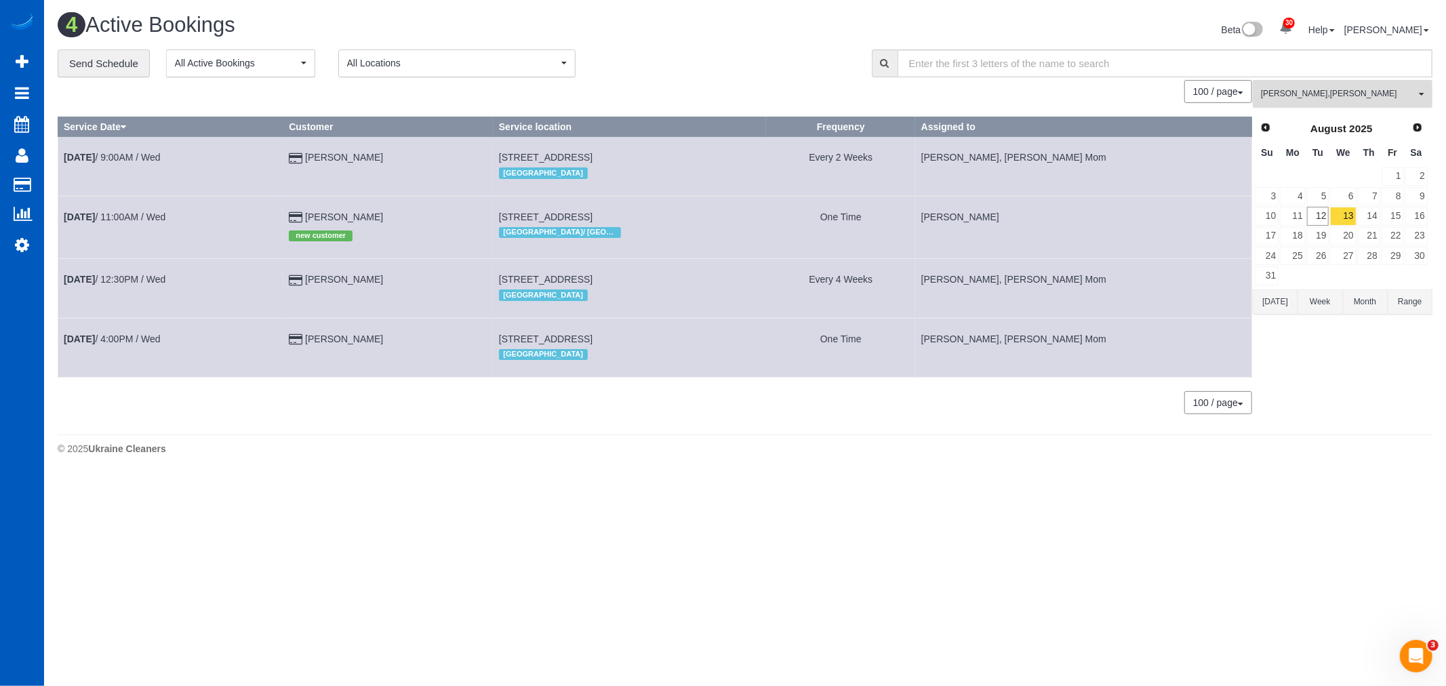
click at [1389, 108] on button "Inna Novytska , Oksana Kosiuk All Teams" at bounding box center [1342, 94] width 180 height 28
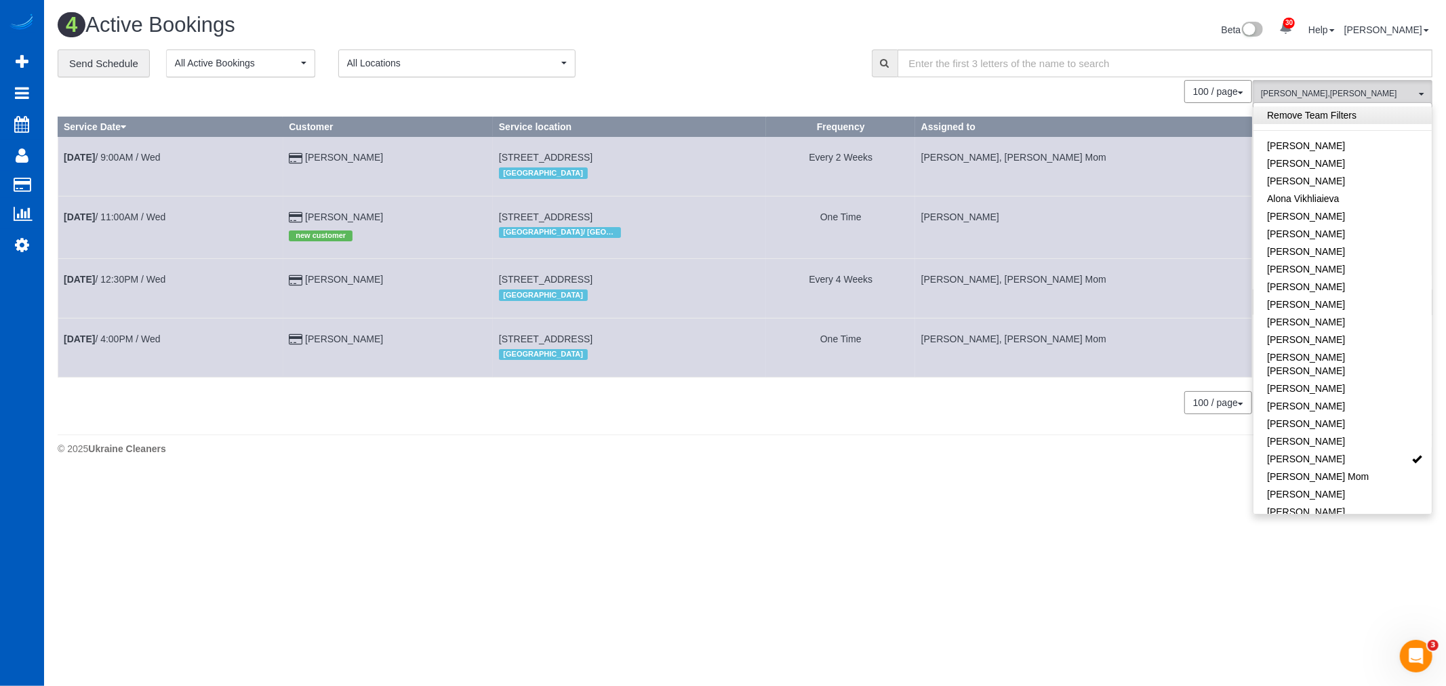
click at [1358, 122] on link "Remove Team Filters" at bounding box center [1342, 115] width 178 height 18
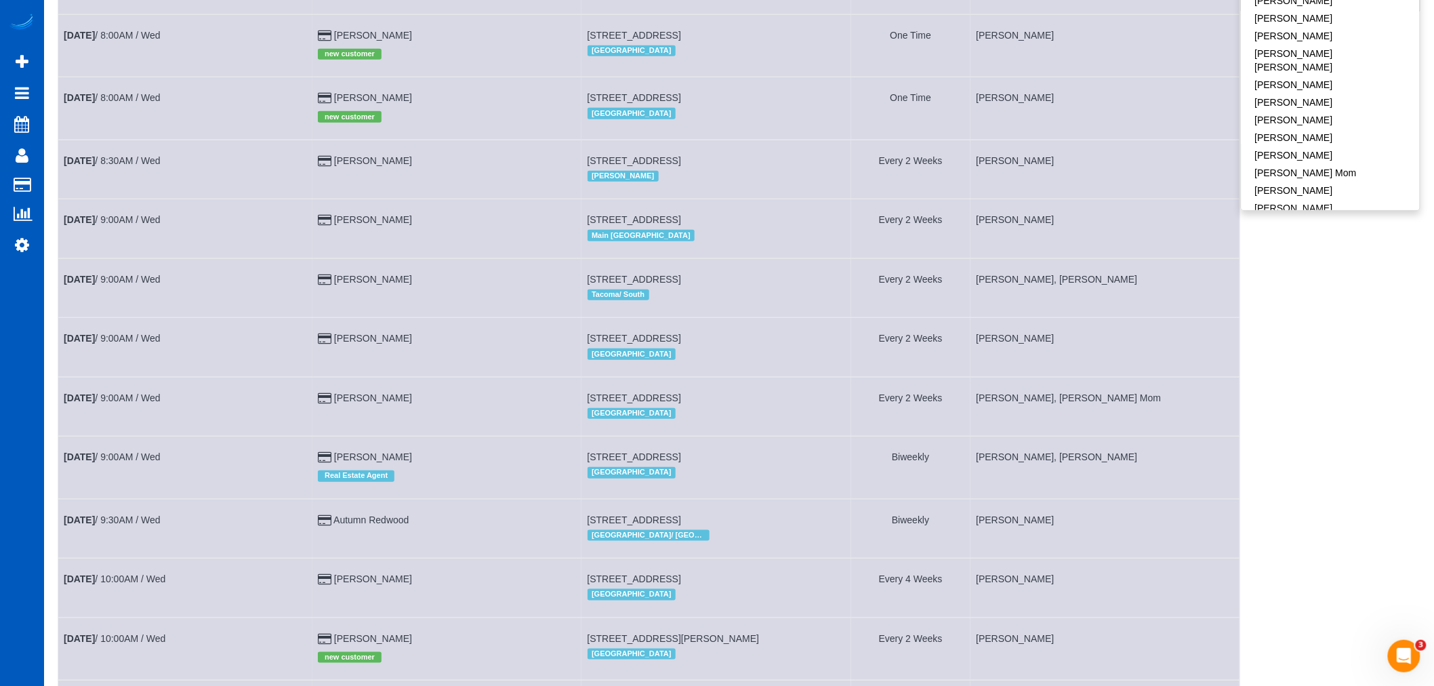
scroll to position [68, 0]
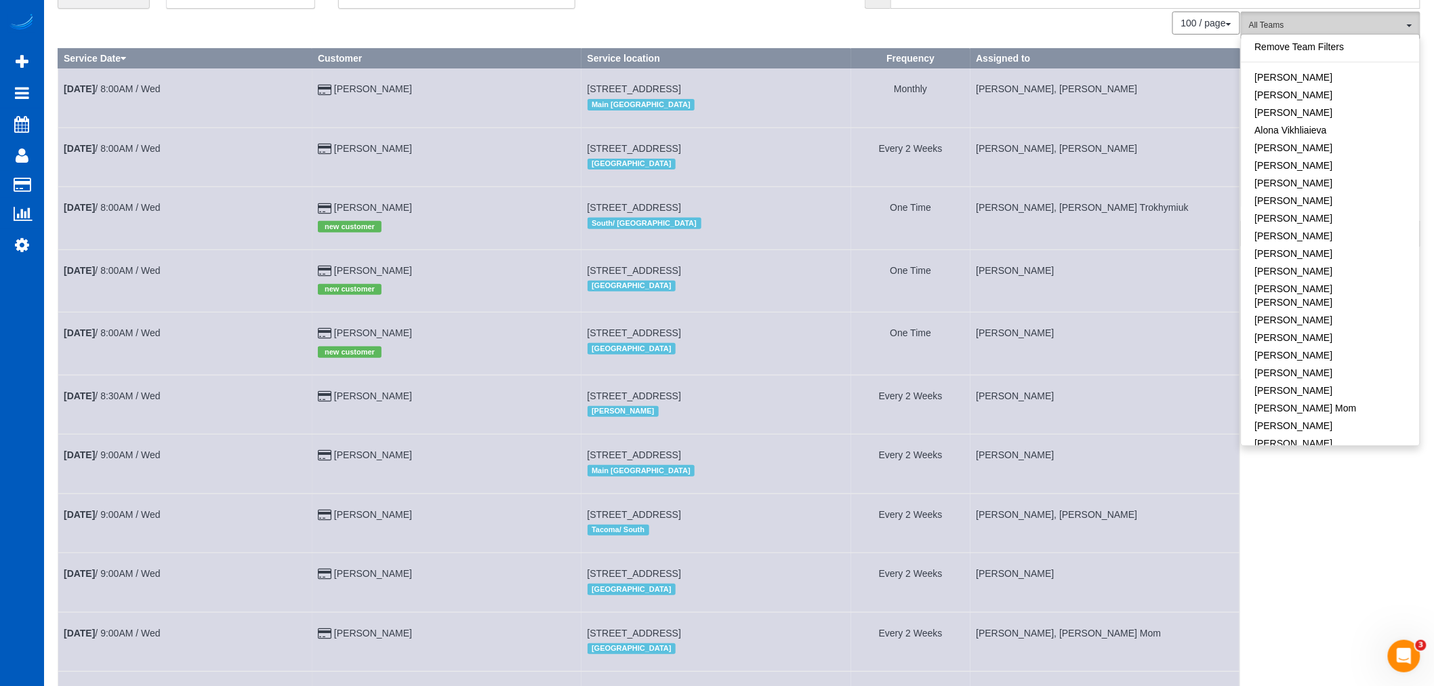
click at [1358, 20] on span "All Teams" at bounding box center [1326, 26] width 155 height 12
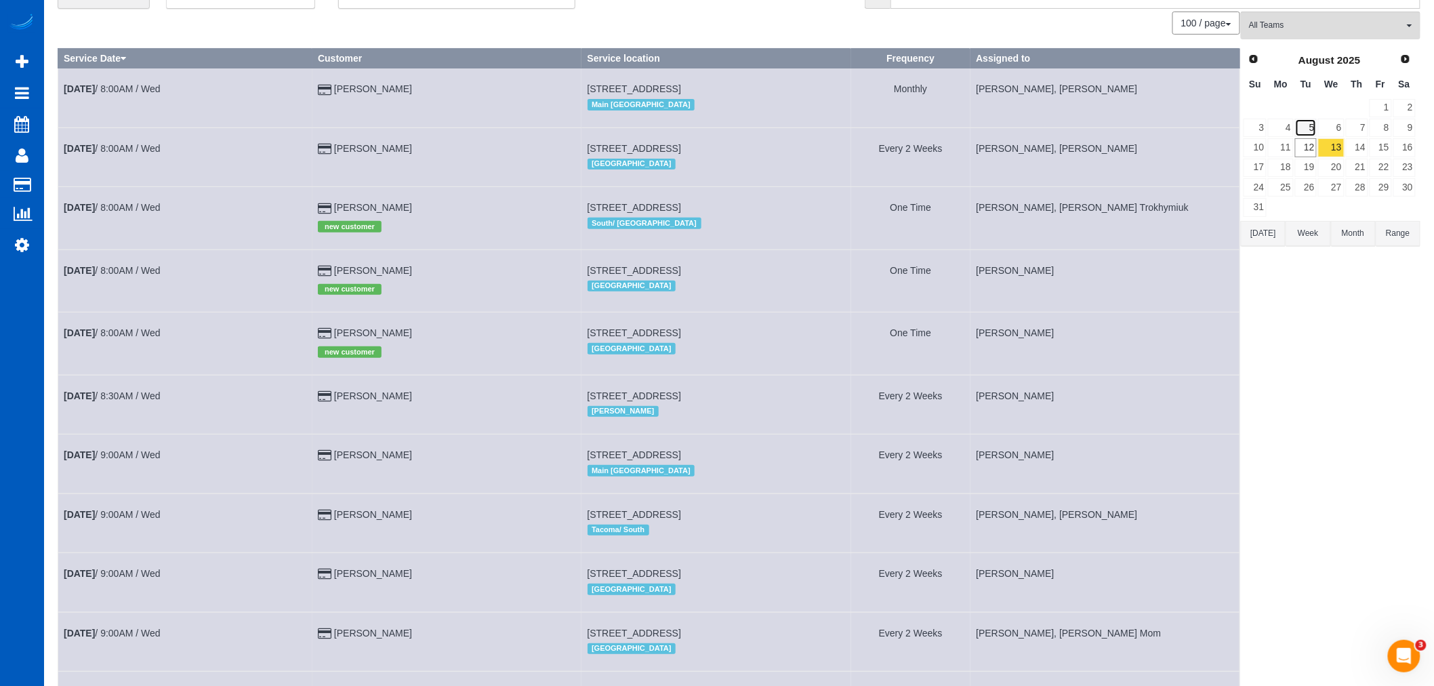
click at [1309, 134] on link "5" at bounding box center [1306, 128] width 22 height 18
click at [1309, 148] on link "12" at bounding box center [1306, 147] width 22 height 18
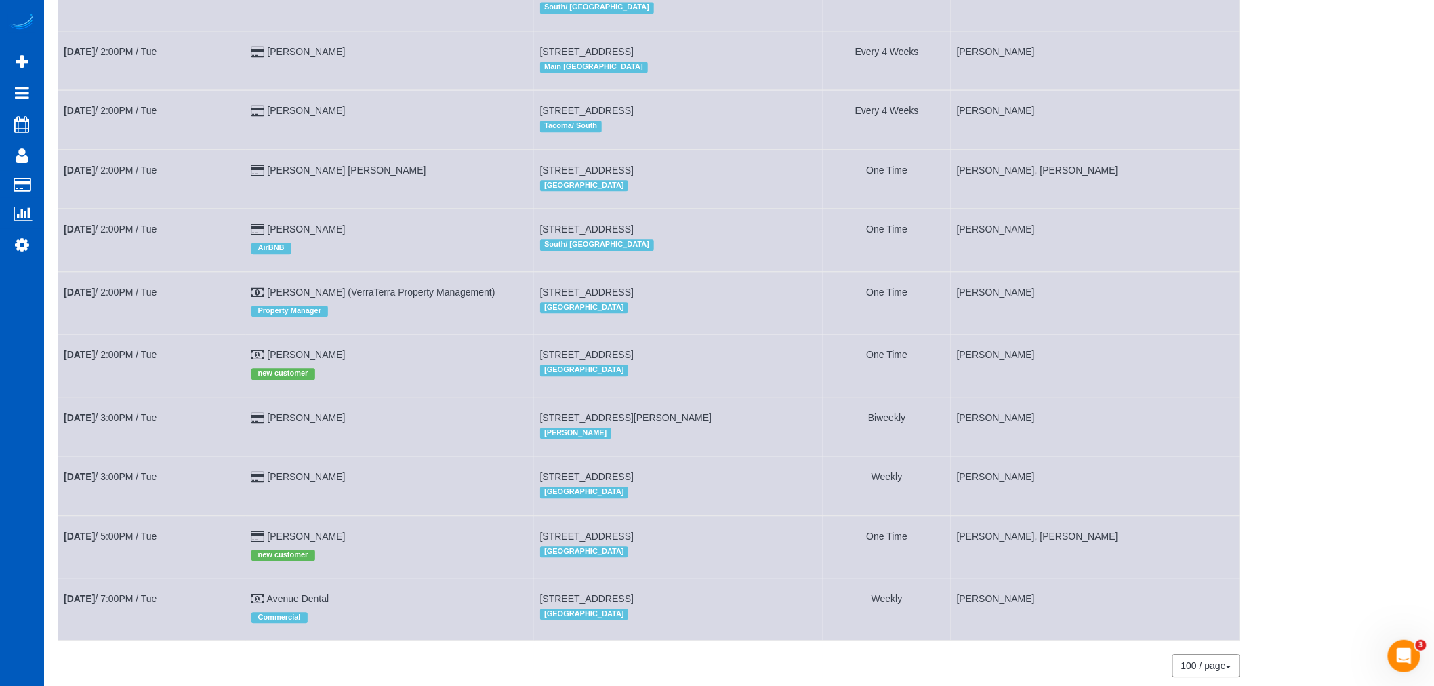
scroll to position [1331, 0]
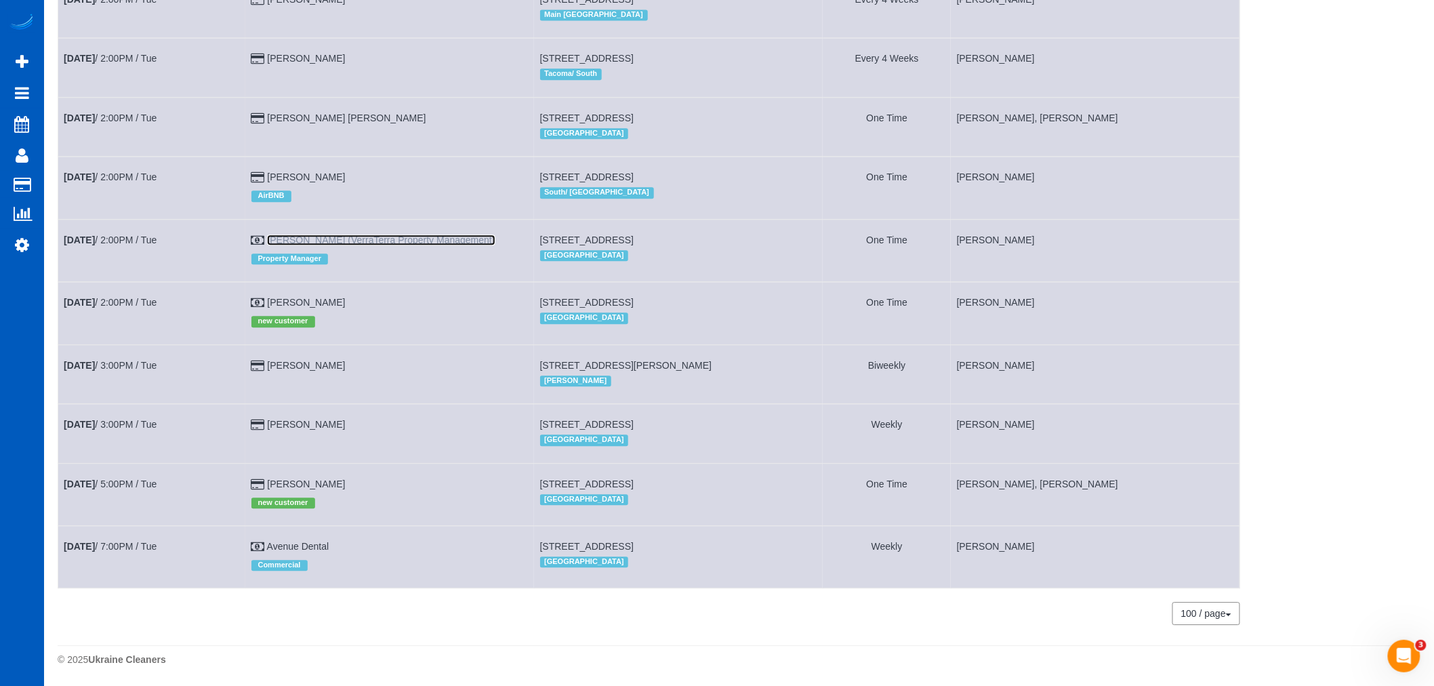
click at [417, 234] on link "Jessica Welch (VerraTerra Property Management)" at bounding box center [381, 239] width 228 height 11
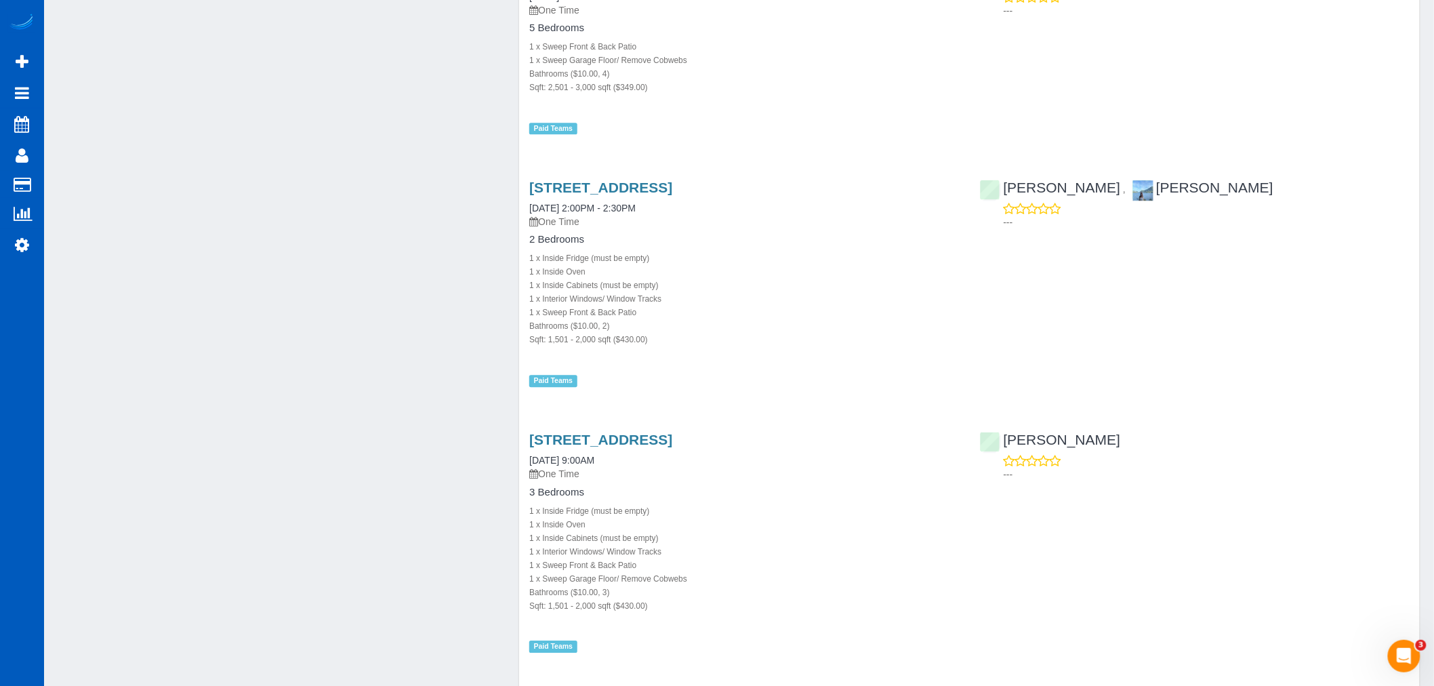
scroll to position [5798, 0]
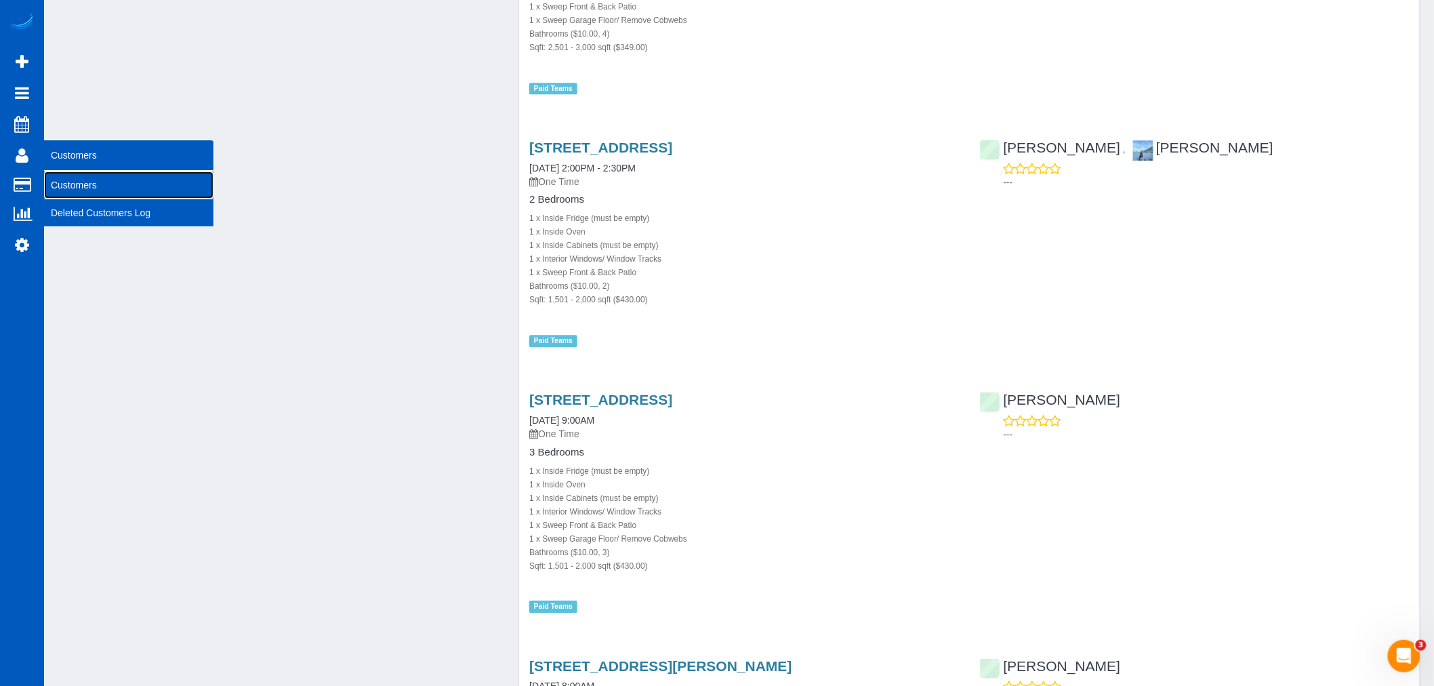
click at [66, 176] on link "Customers" at bounding box center [128, 184] width 169 height 27
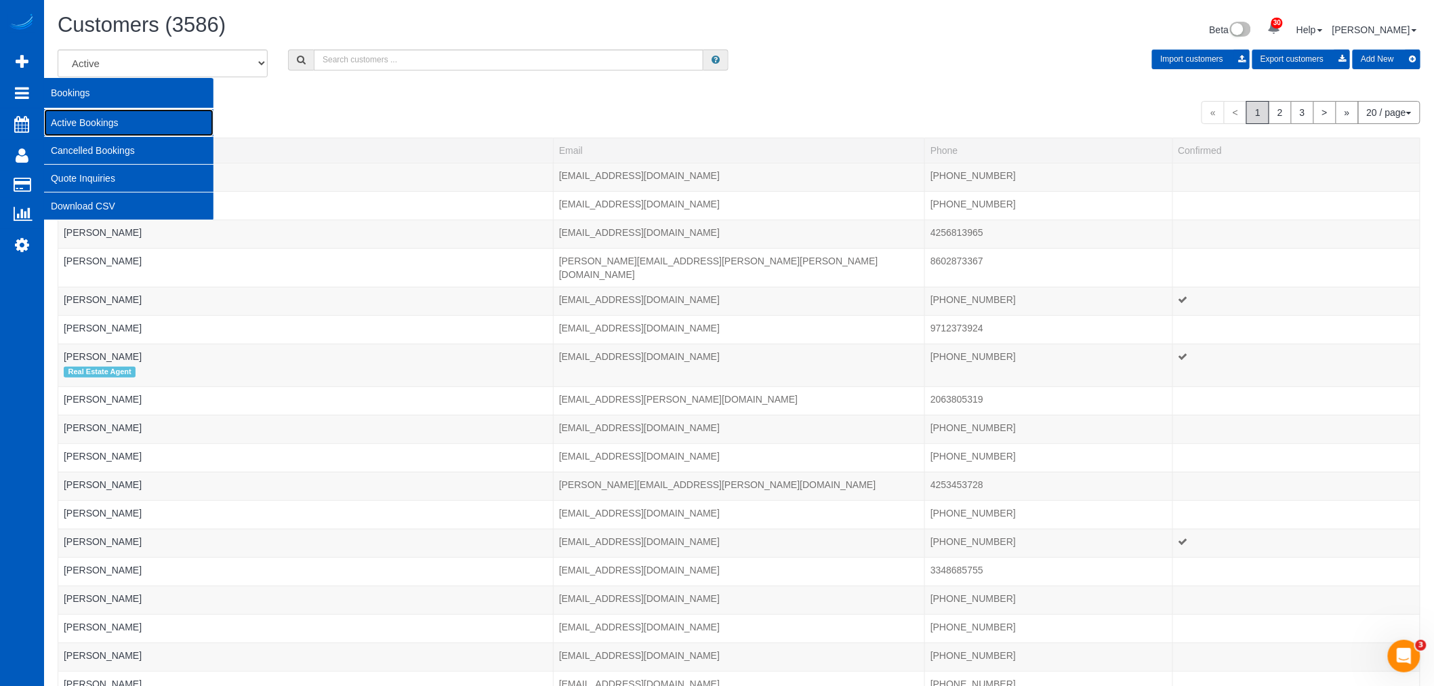
click at [111, 122] on link "Active Bookings" at bounding box center [128, 122] width 169 height 27
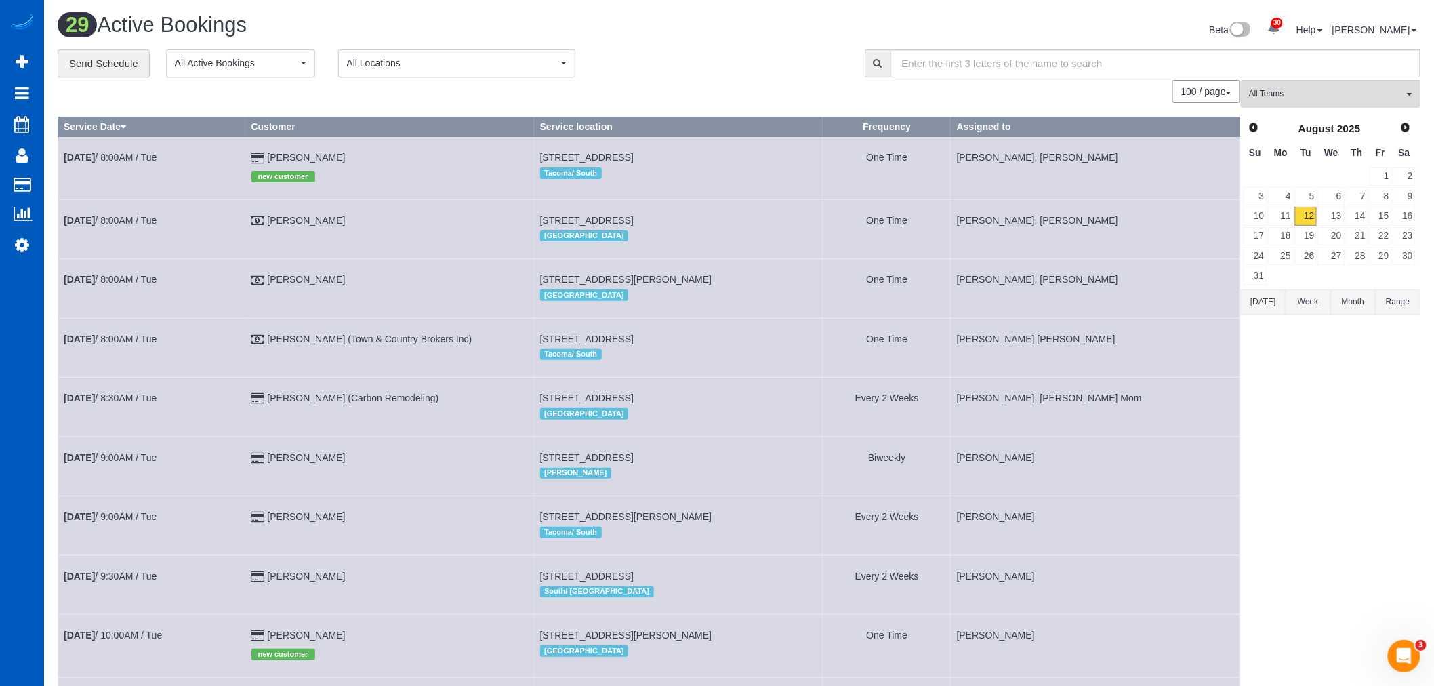
click at [1312, 104] on button "All Teams" at bounding box center [1331, 94] width 180 height 28
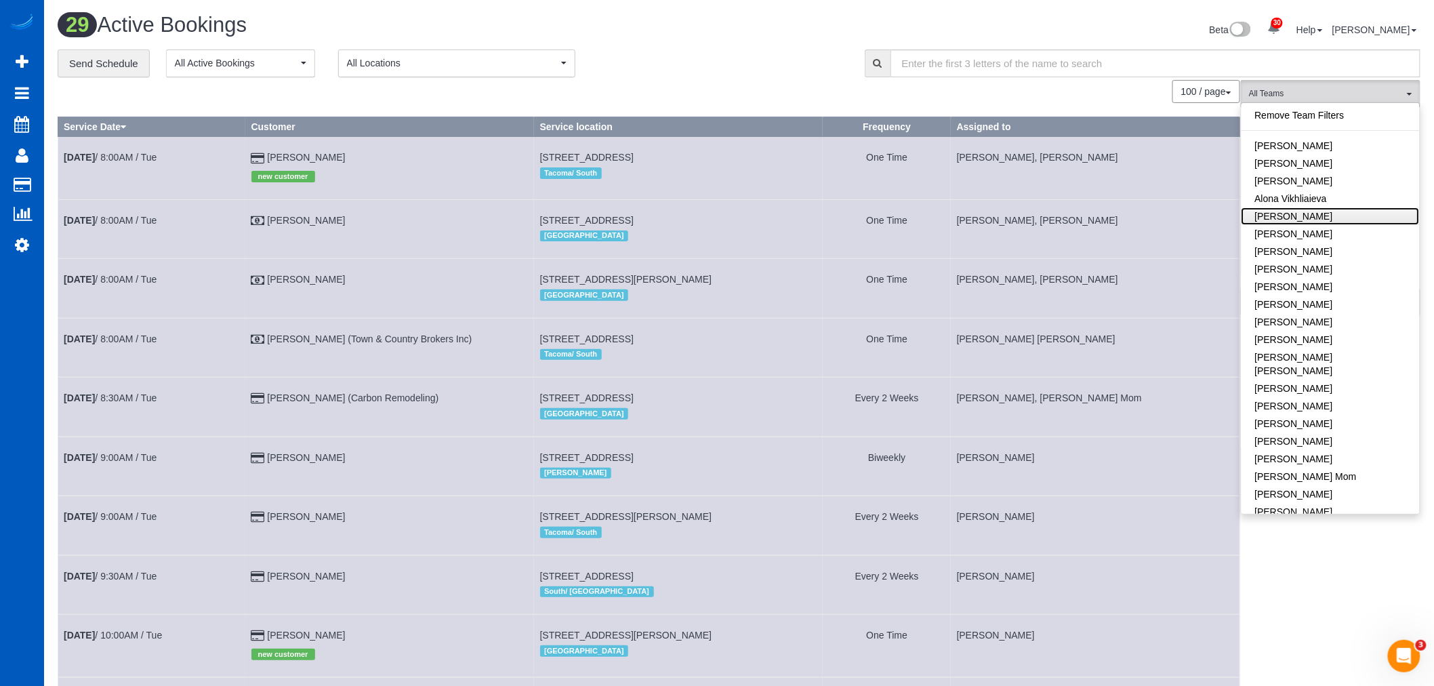
click at [1344, 216] on link "[PERSON_NAME]" at bounding box center [1331, 216] width 178 height 18
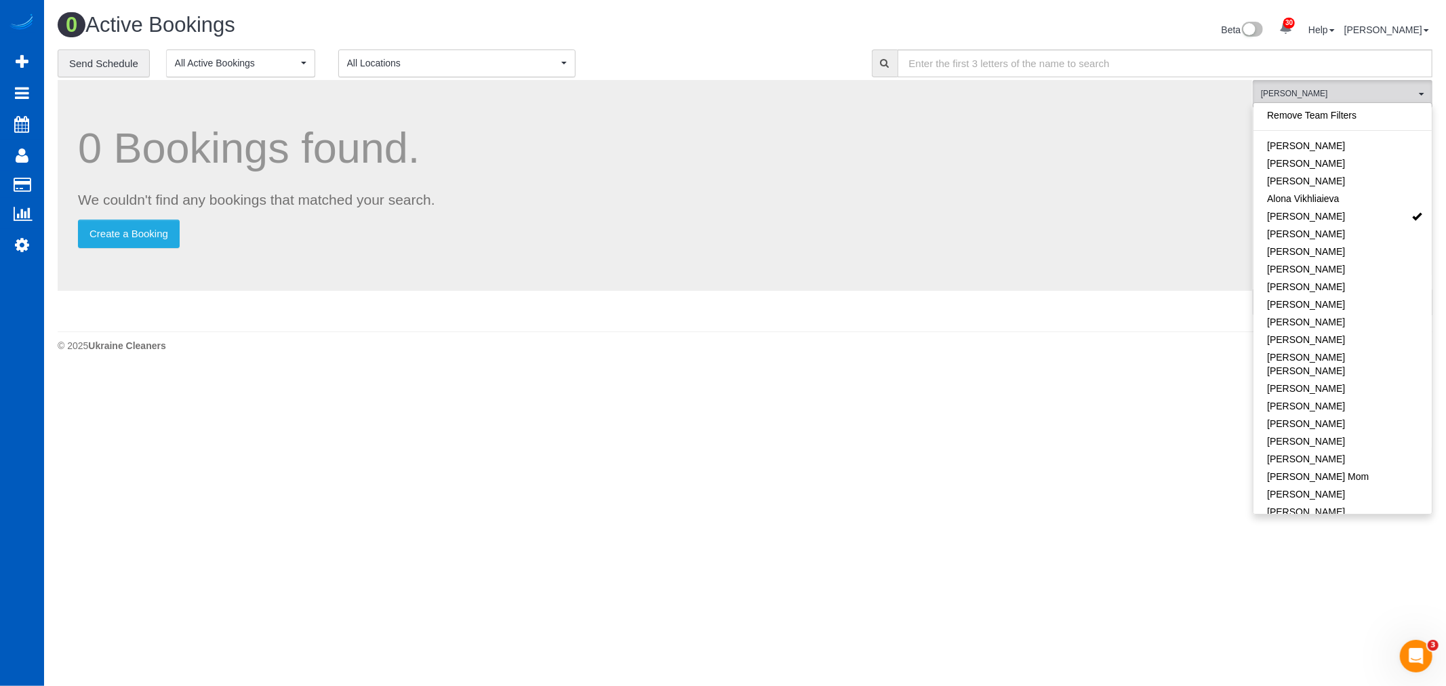
drag, startPoint x: 960, startPoint y: 382, endPoint x: 1300, endPoint y: 280, distance: 354.4
click at [1004, 387] on body "30 Beta Your Notifications You have 0 alerts × You have 4 to charge for 08/09/2…" at bounding box center [723, 343] width 1446 height 686
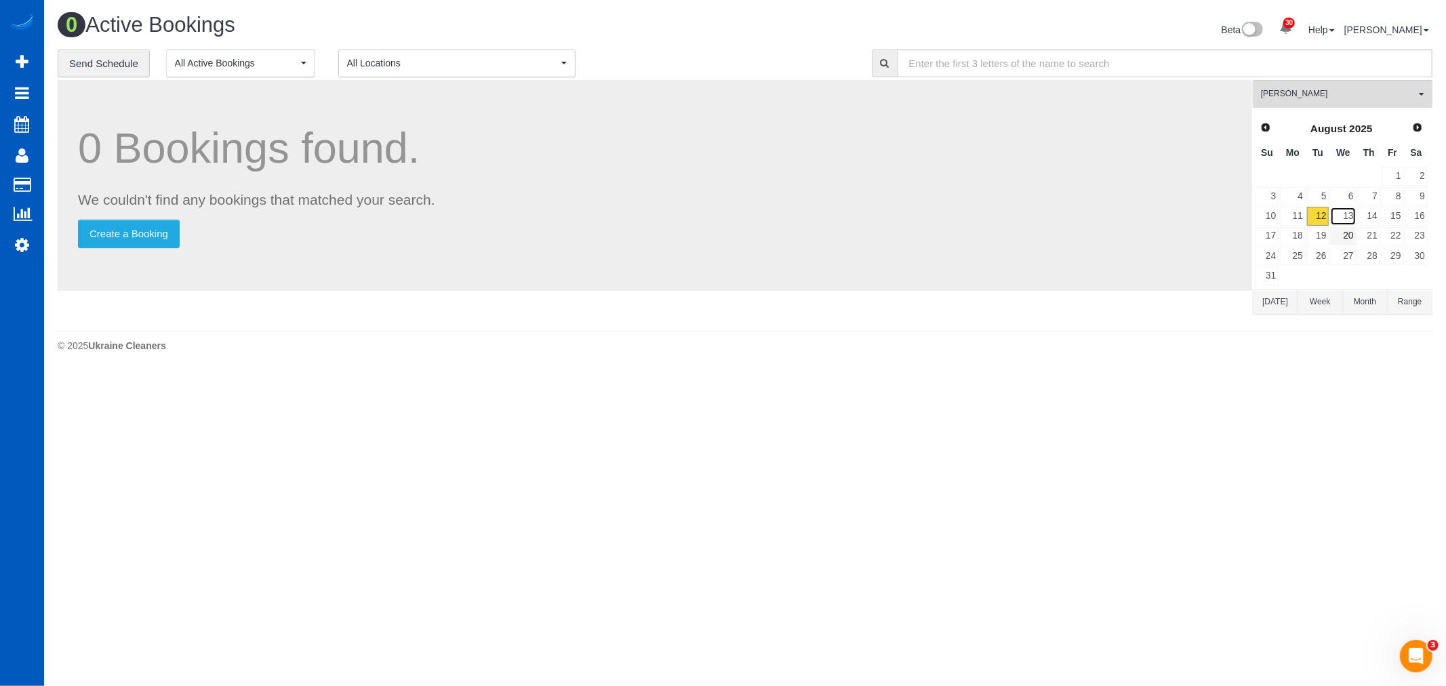
click at [1338, 217] on link "13" at bounding box center [1343, 216] width 26 height 18
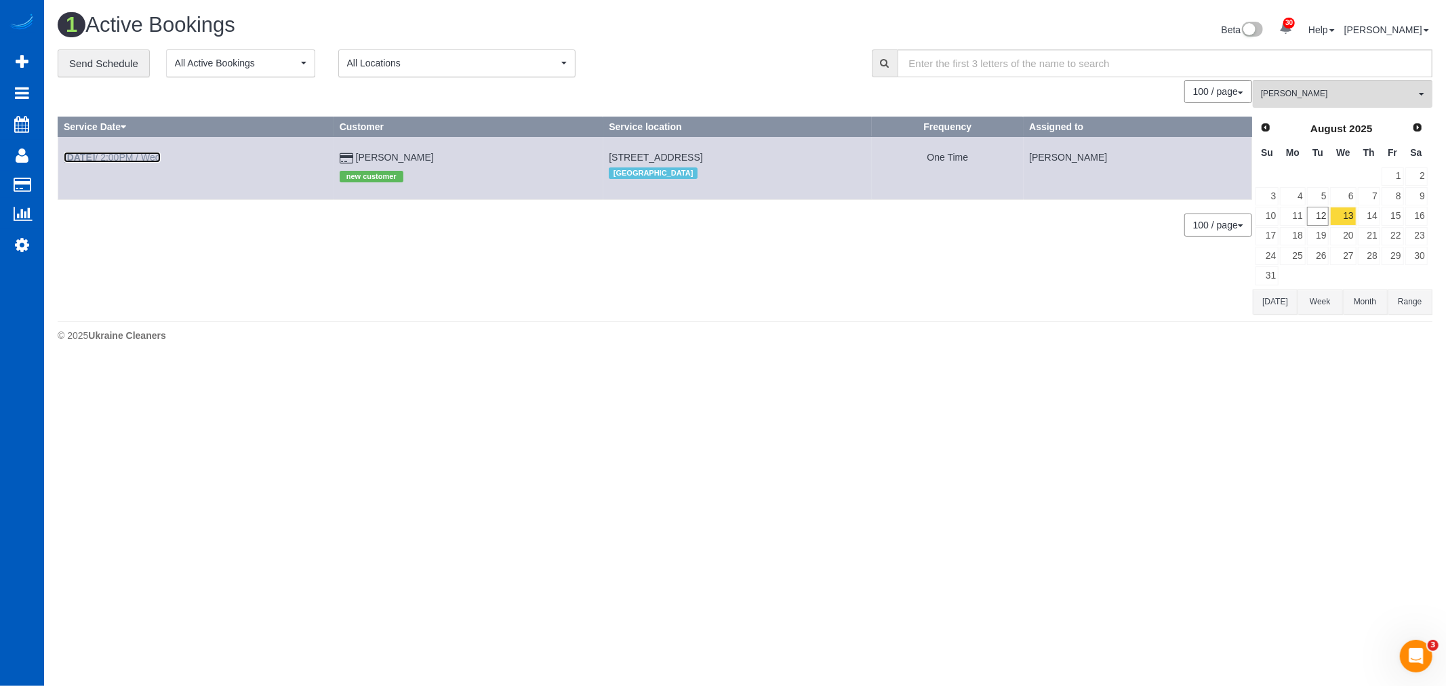
click at [150, 154] on link "Aug 13th / 2:00PM / Wed" at bounding box center [112, 157] width 97 height 11
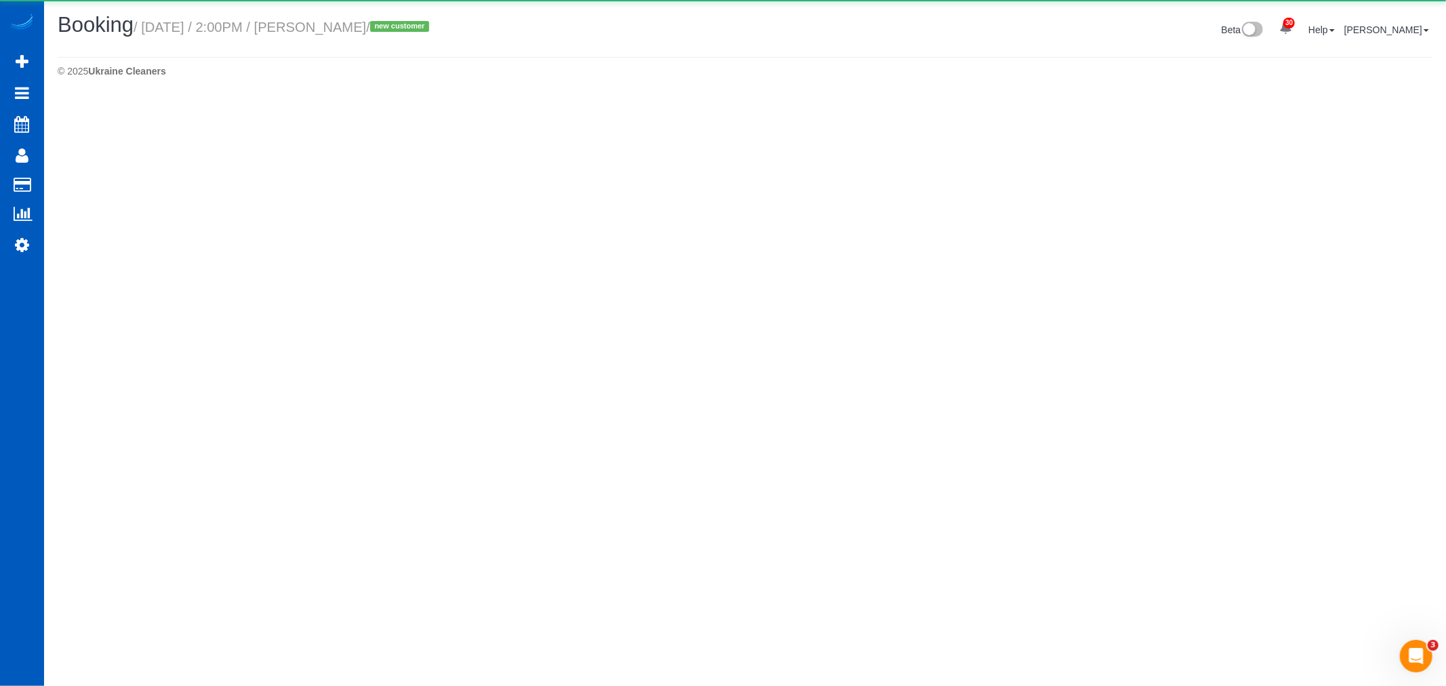
select select "WA"
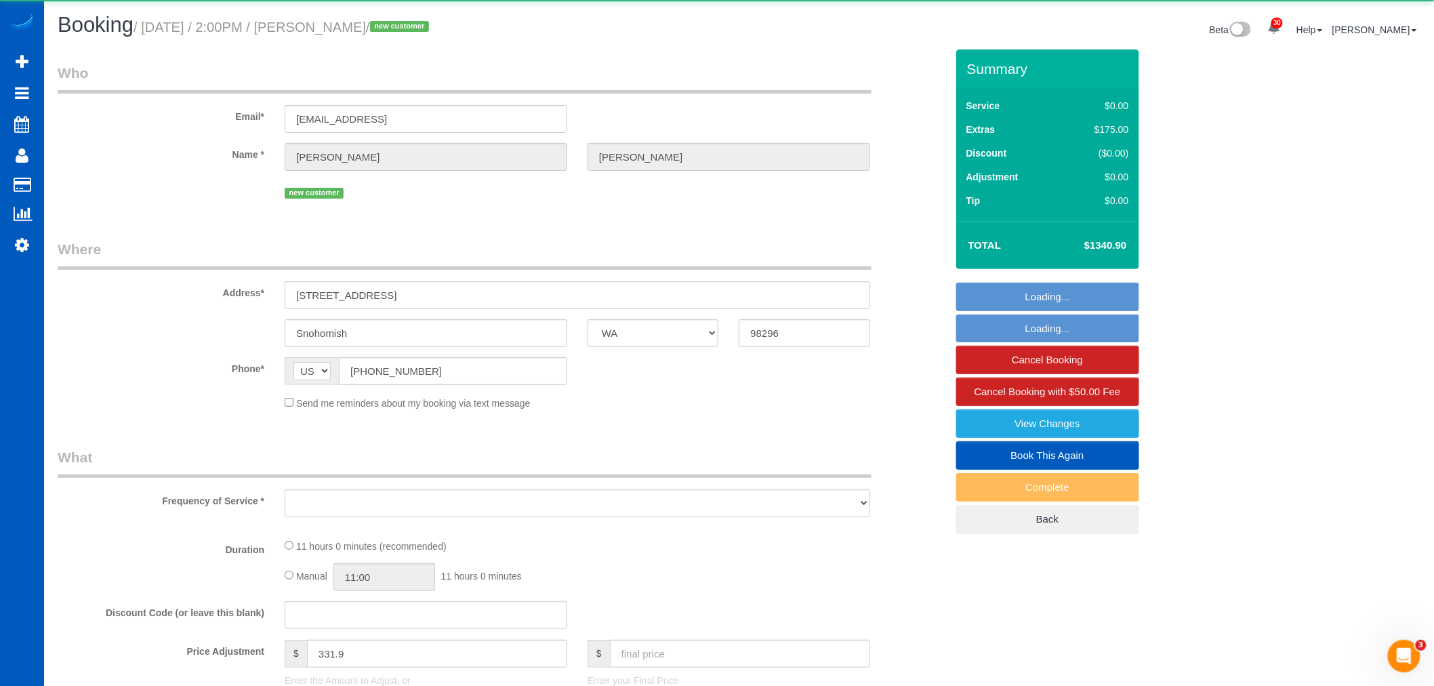
select select "string:fspay-2e8fc606-b510-4e3c-a294-8036278919f9"
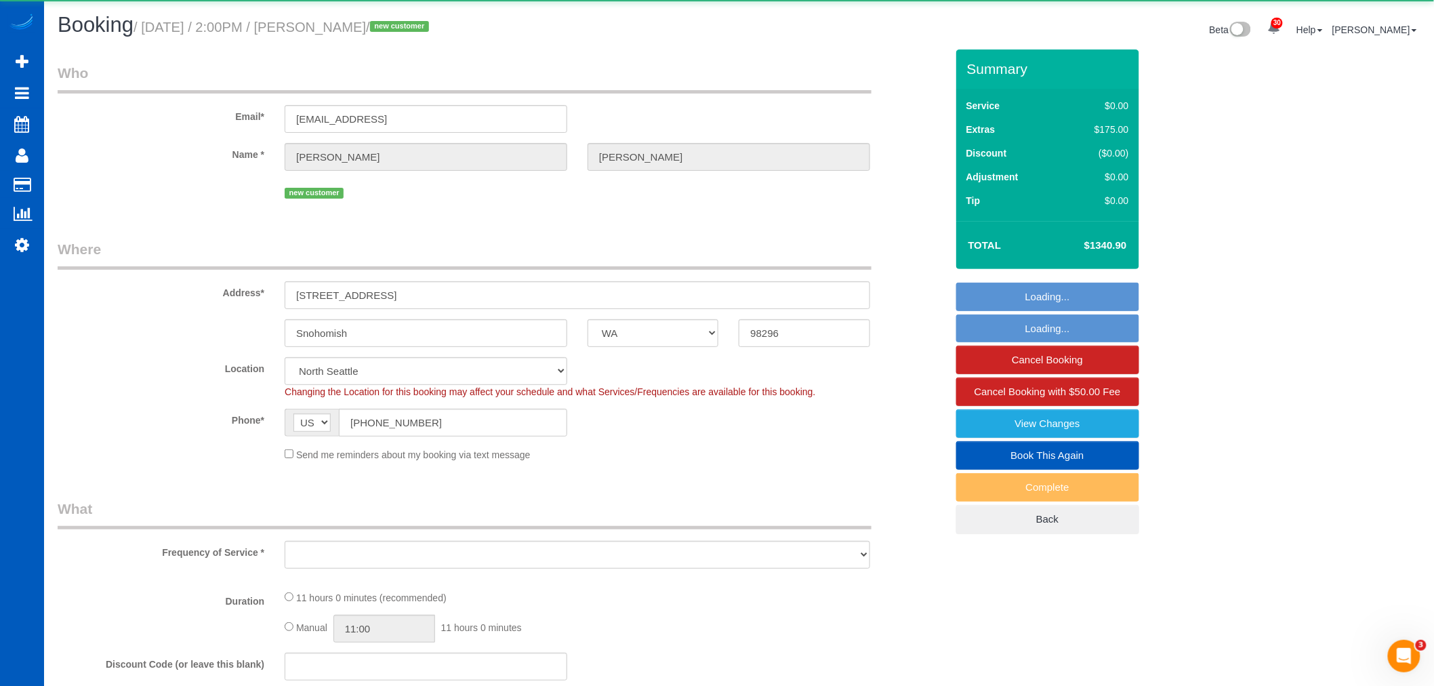
select select "object:207079"
select select "199"
select select "4501"
select select "4"
select select "5"
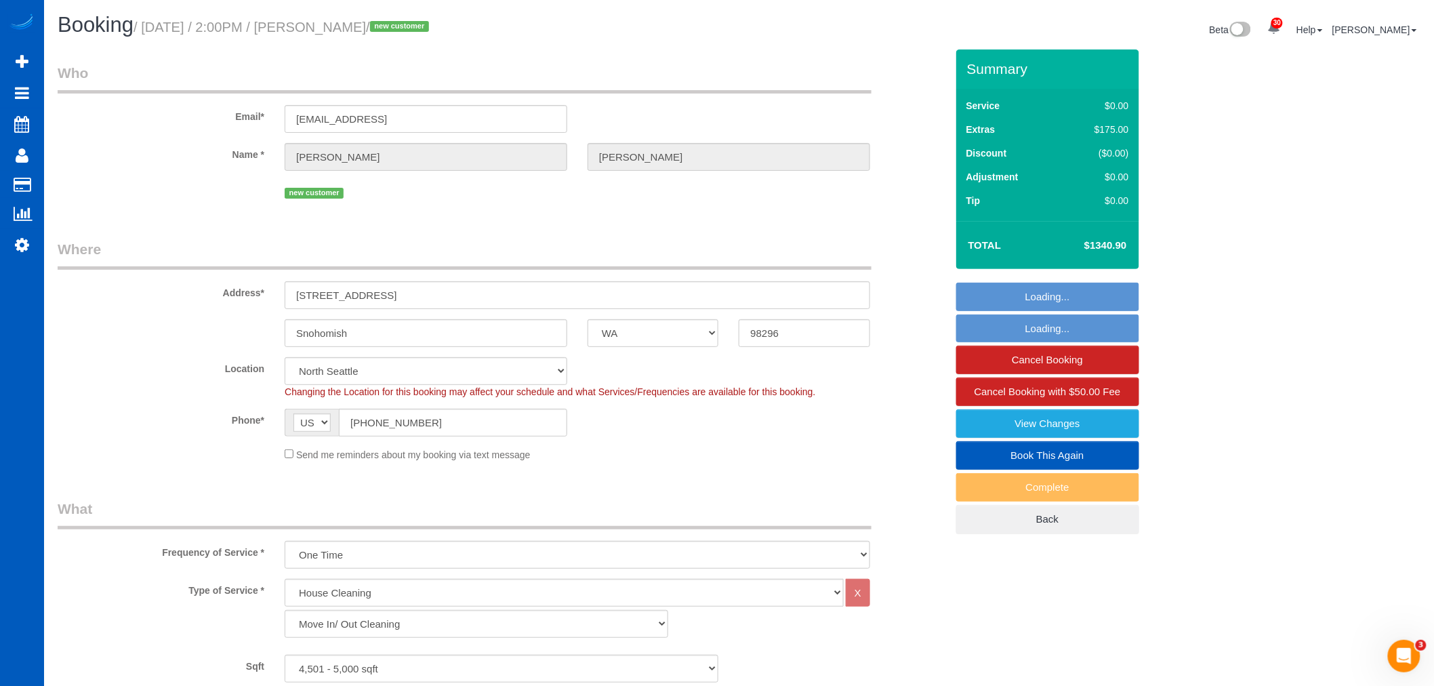
select select "spot602"
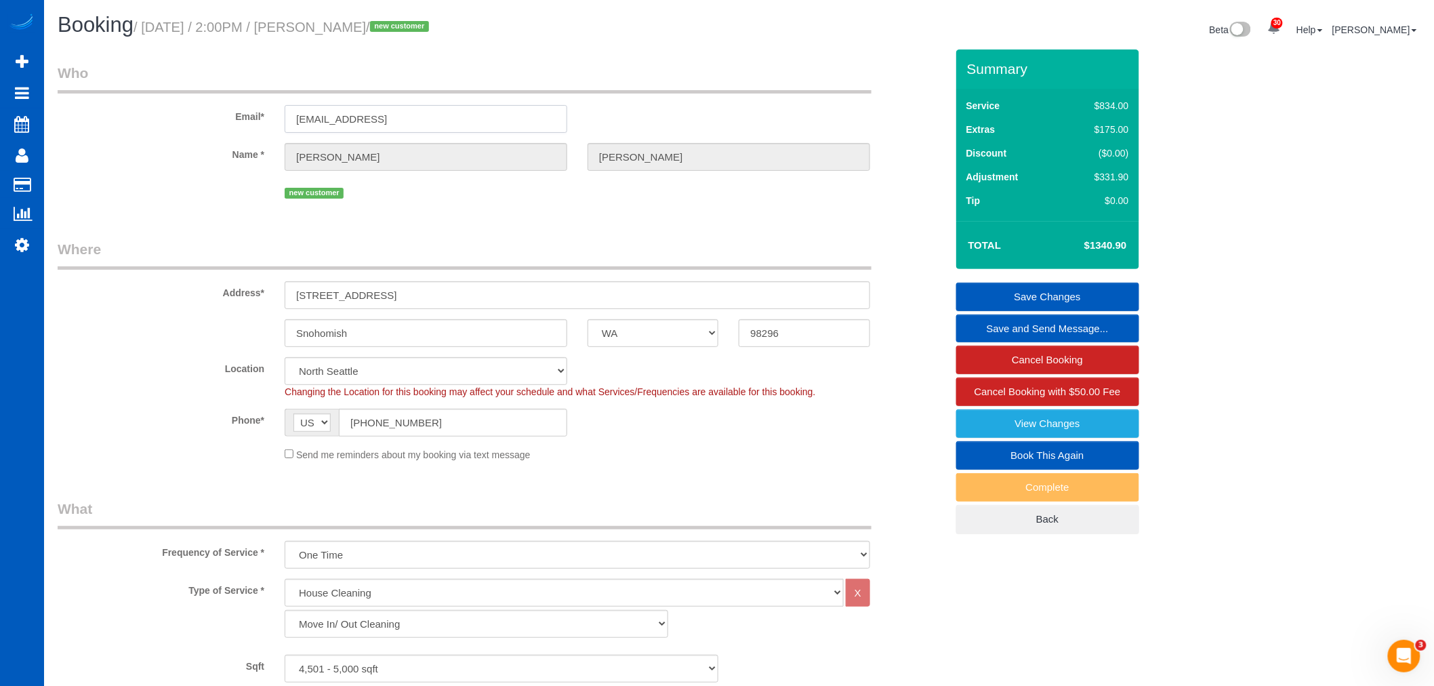
drag, startPoint x: 359, startPoint y: 118, endPoint x: 291, endPoint y: 120, distance: 67.8
click at [291, 120] on input "[EMAIL_ADDRESS]" at bounding box center [426, 119] width 283 height 28
click at [502, 105] on input "[EMAIL_ADDRESS]" at bounding box center [426, 119] width 283 height 28
drag, startPoint x: 485, startPoint y: 107, endPoint x: 242, endPoint y: 105, distance: 242.6
click at [242, 105] on div "Email* kristinmarie69@icloud.con" at bounding box center [501, 98] width 909 height 70
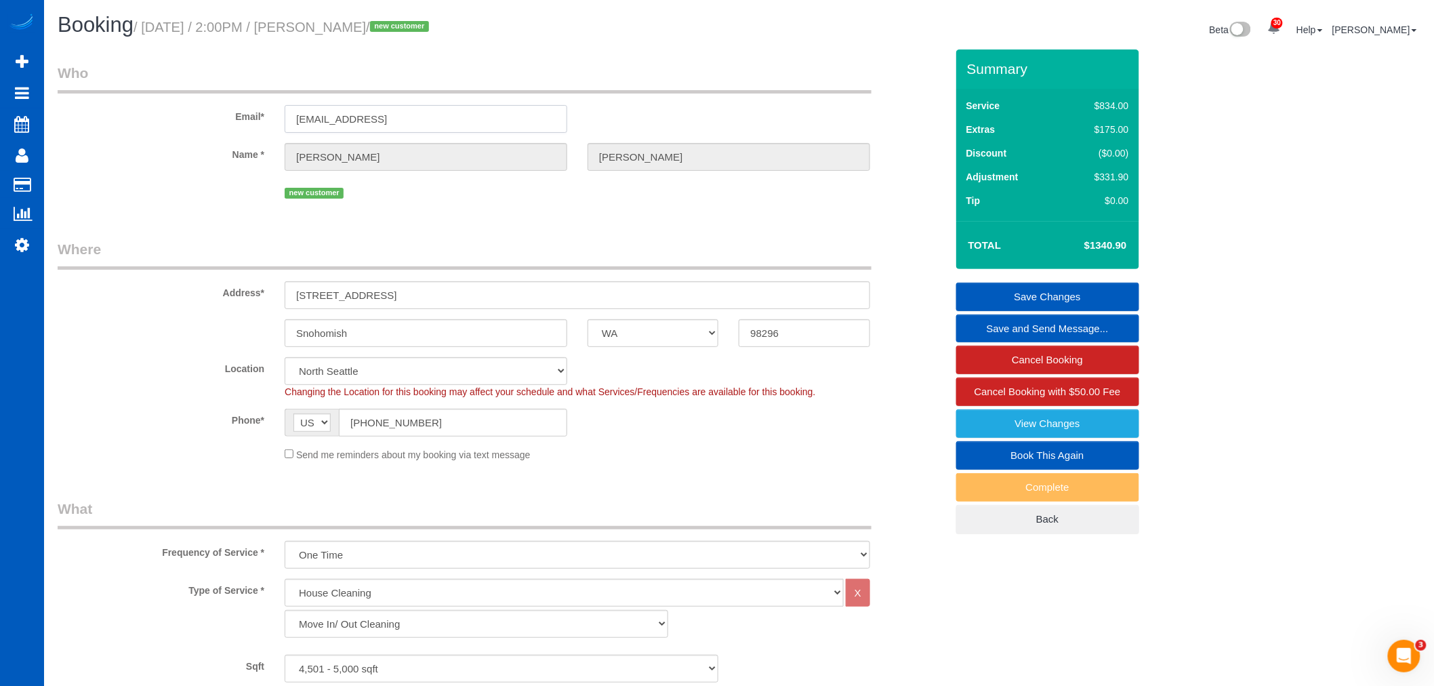
click at [484, 123] on input "[EMAIL_ADDRESS]" at bounding box center [426, 119] width 283 height 28
drag, startPoint x: 412, startPoint y: 116, endPoint x: 424, endPoint y: 119, distance: 11.8
click at [424, 119] on input "[EMAIL_ADDRESS]" at bounding box center [426, 119] width 283 height 28
type input "kristinmarie69@icloud.com"
select select "string:fspay"
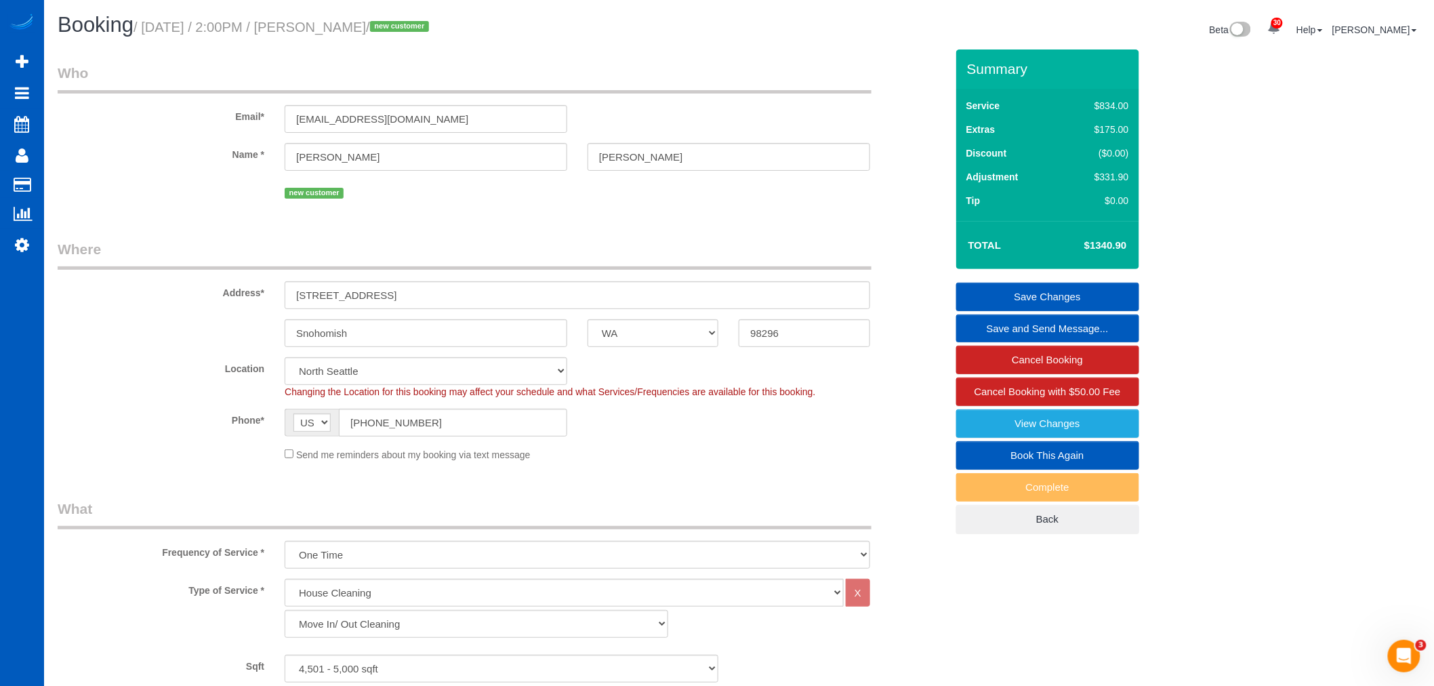
click at [536, 202] on div "new customer" at bounding box center [578, 191] width 586 height 21
select select "spot609"
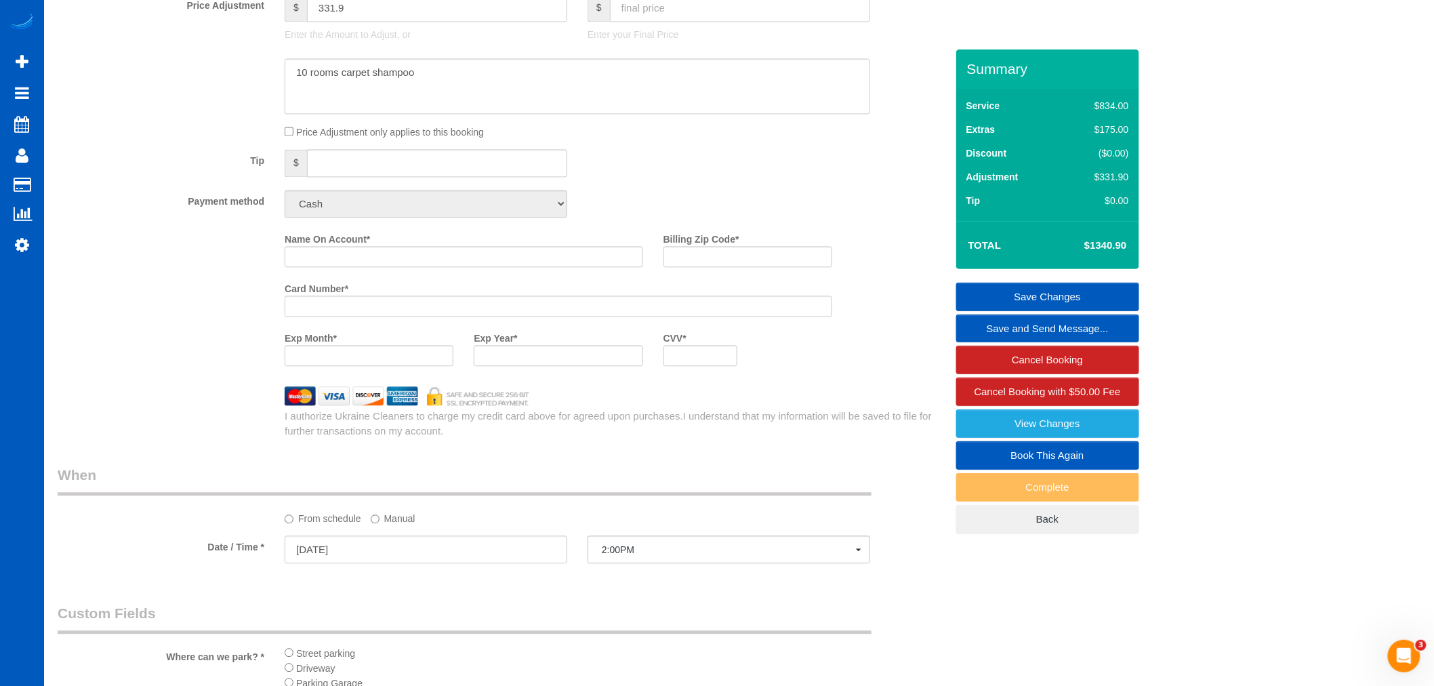
scroll to position [903, 0]
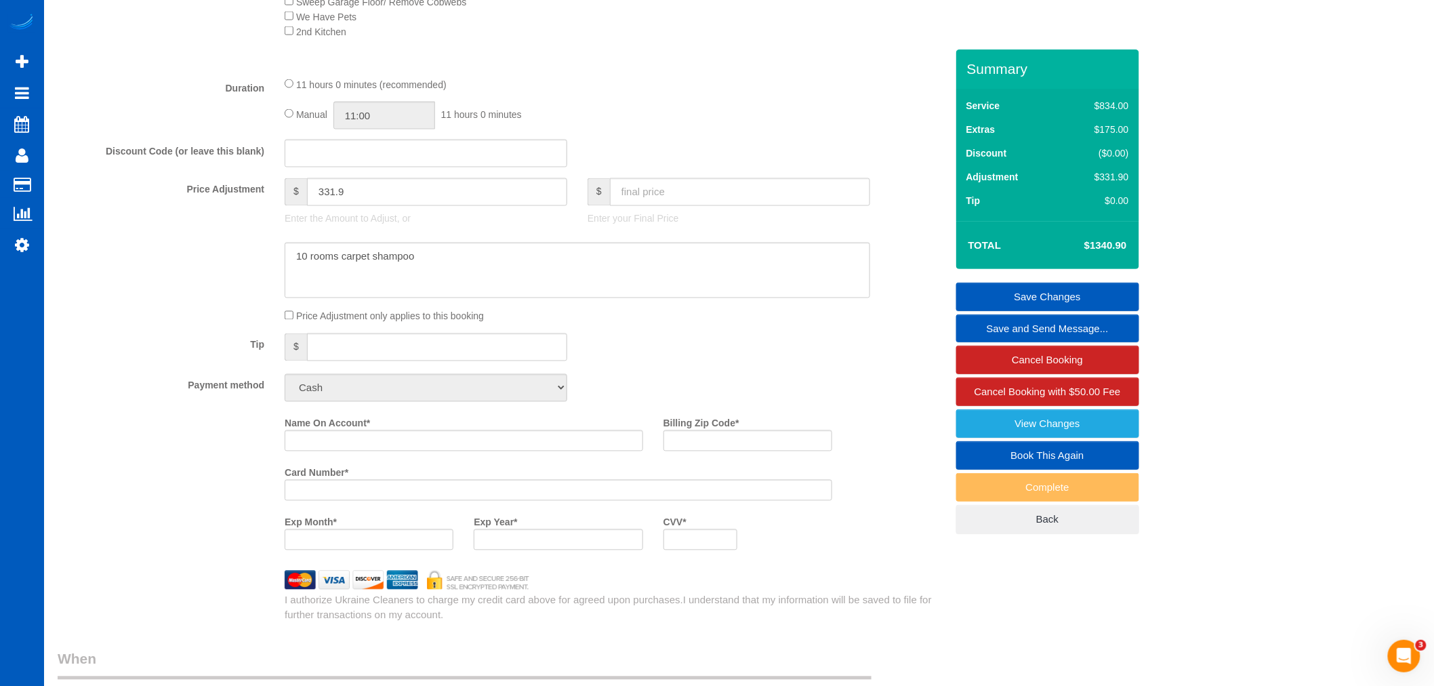
drag, startPoint x: 812, startPoint y: 329, endPoint x: 803, endPoint y: 335, distance: 10.7
click at [812, 323] on div "Price Adjustment only applies to this booking" at bounding box center [577, 315] width 606 height 15
click at [737, 353] on div "Tip $" at bounding box center [501, 348] width 909 height 30
click at [658, 381] on fieldset "What Frequency of Service * One Time Weekly - 15.00% Every 2 Weeks - 10.00% Eve…" at bounding box center [502, 108] width 889 height 1027
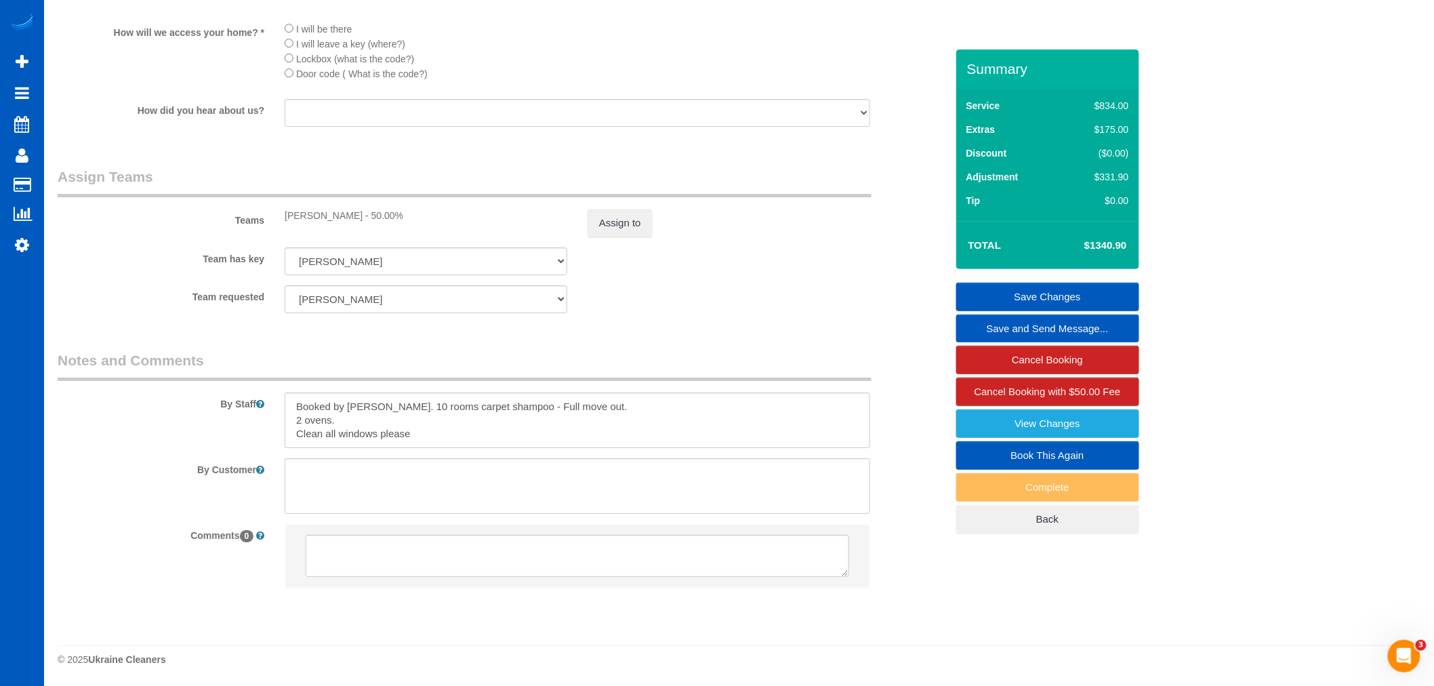
scroll to position [1826, 0]
click at [658, 390] on div "By Staff" at bounding box center [501, 399] width 909 height 98
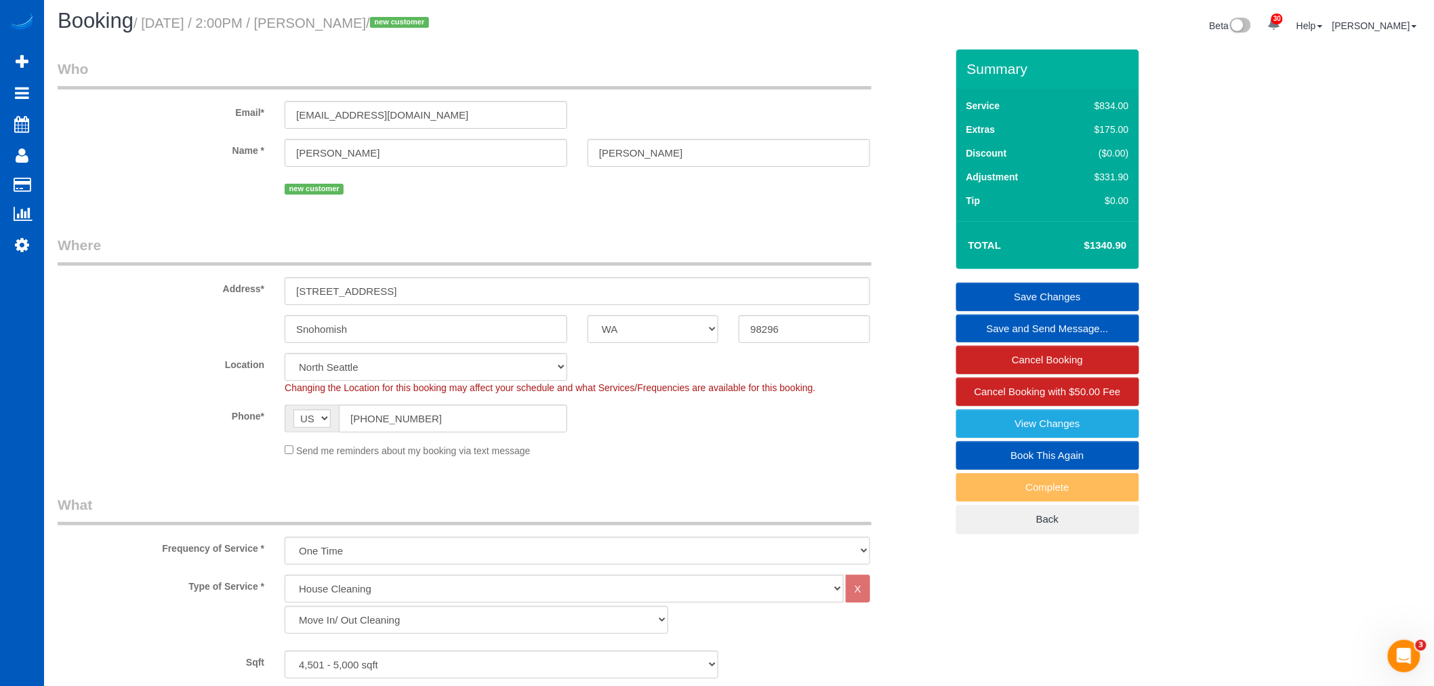
scroll to position [0, 0]
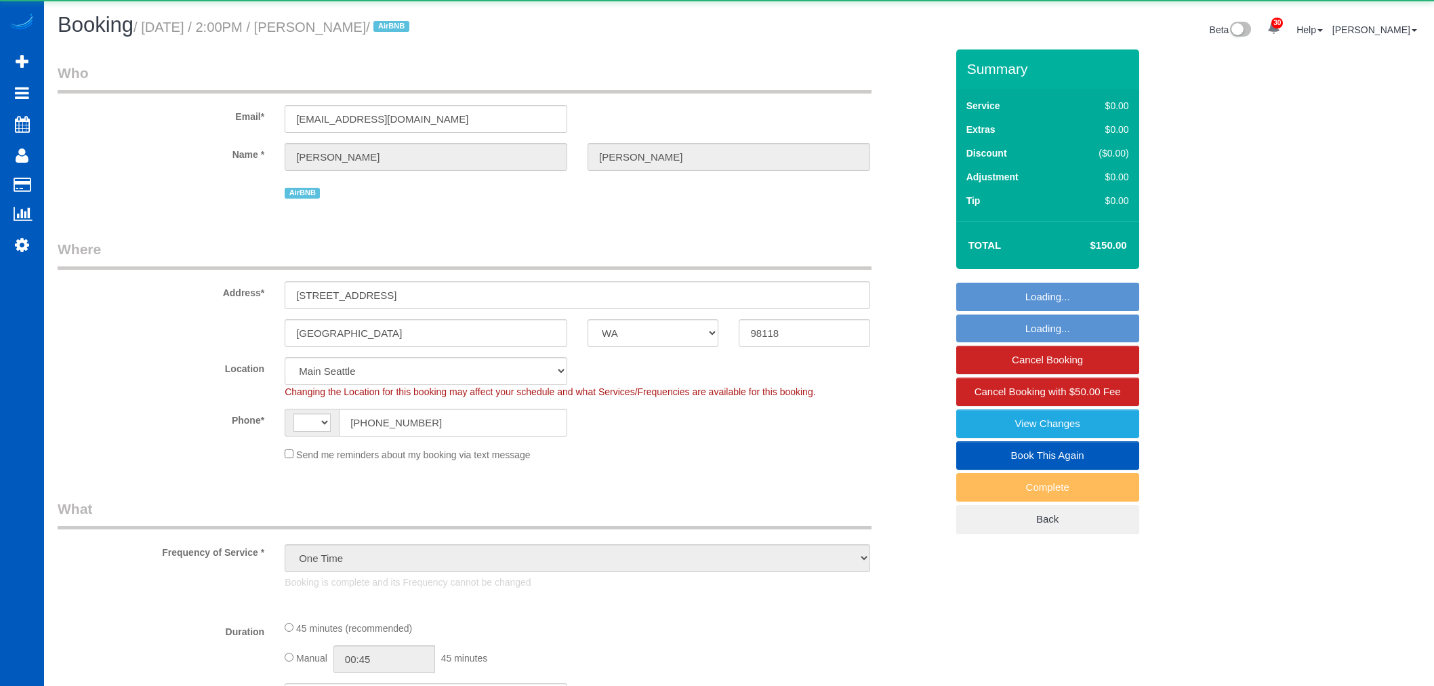
select select "WA"
select select "object:1181"
select select "string:[GEOGRAPHIC_DATA]"
select select "199"
select select "spot1"
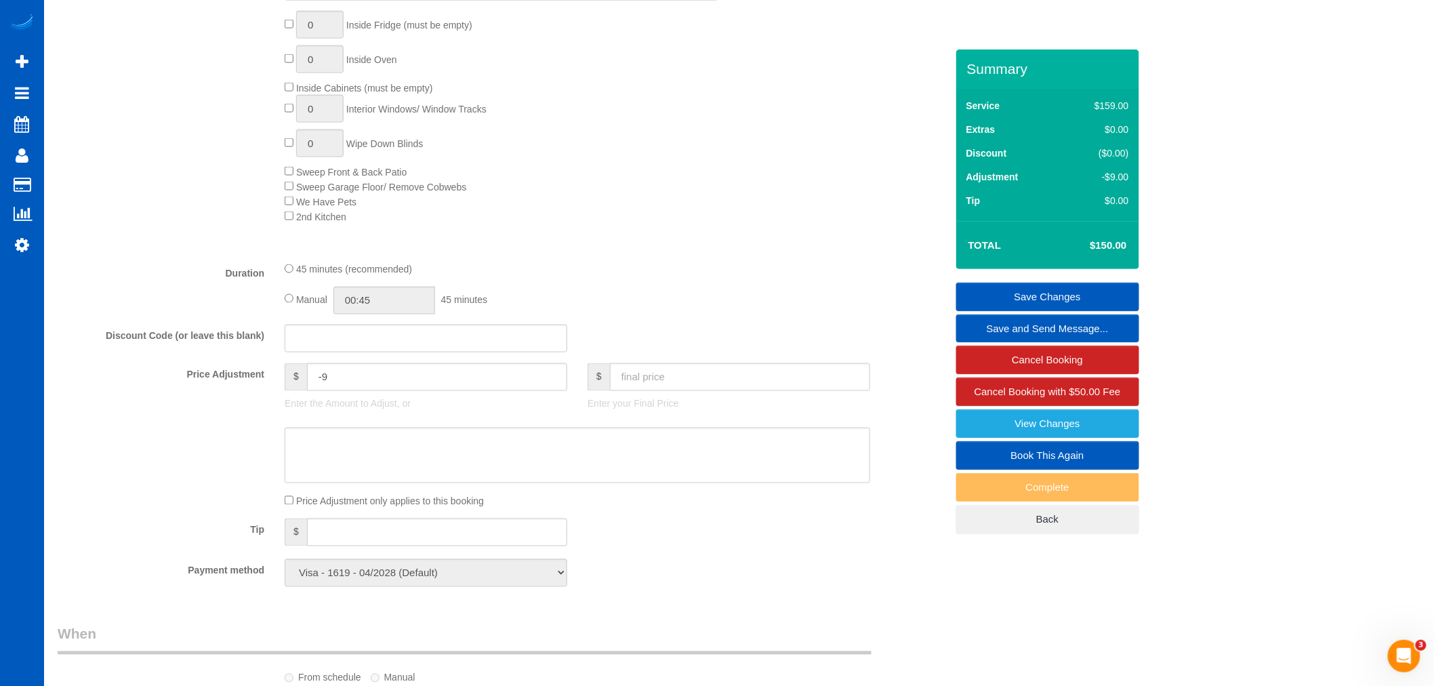
scroll to position [693, 0]
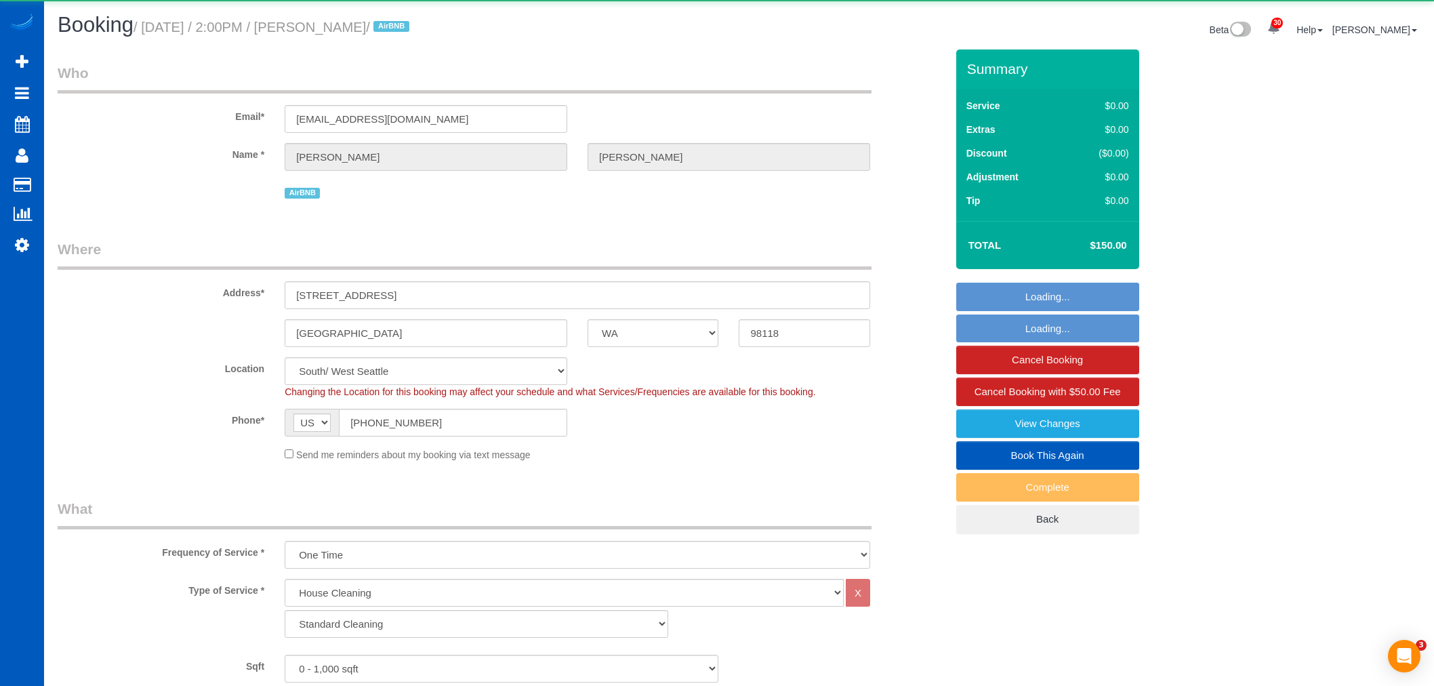
select select "WA"
select select "199"
select select "spot1"
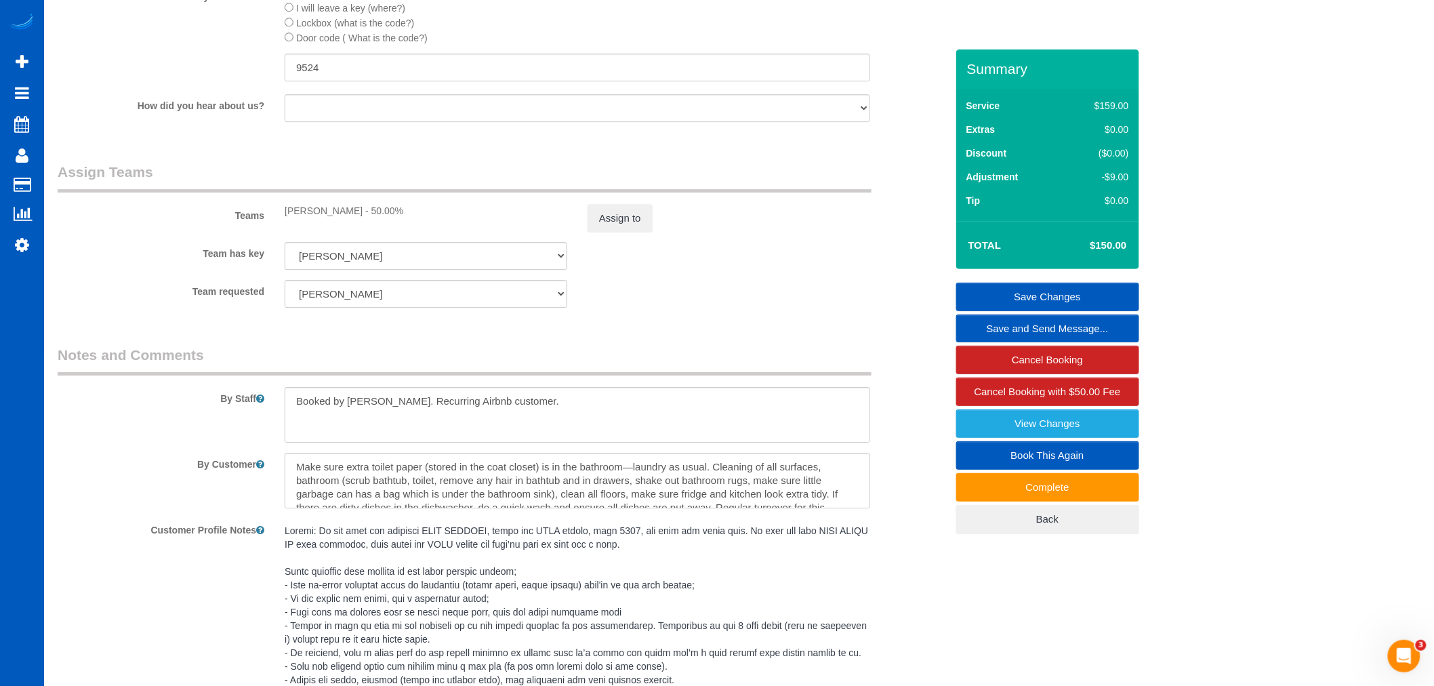
scroll to position [1895, 0]
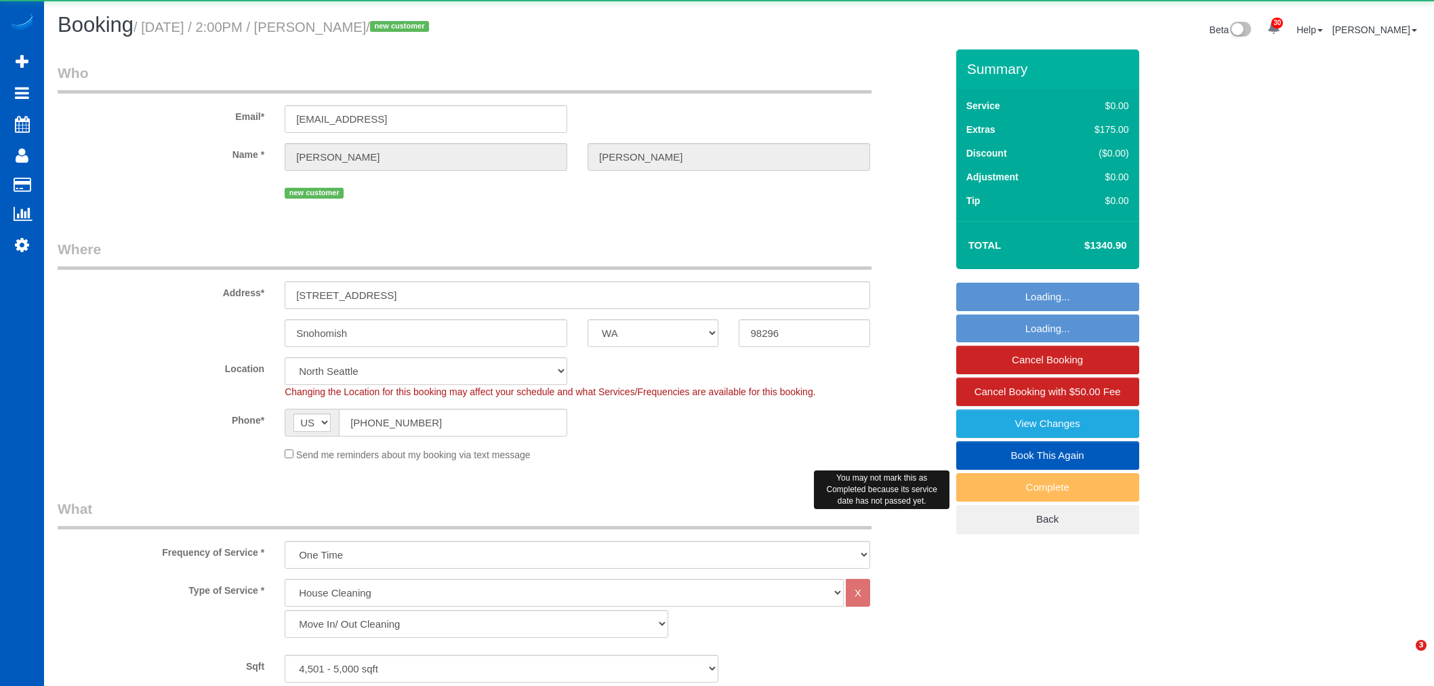
select select "WA"
select select "199"
select select "object:1196"
select select "4501"
select select "4"
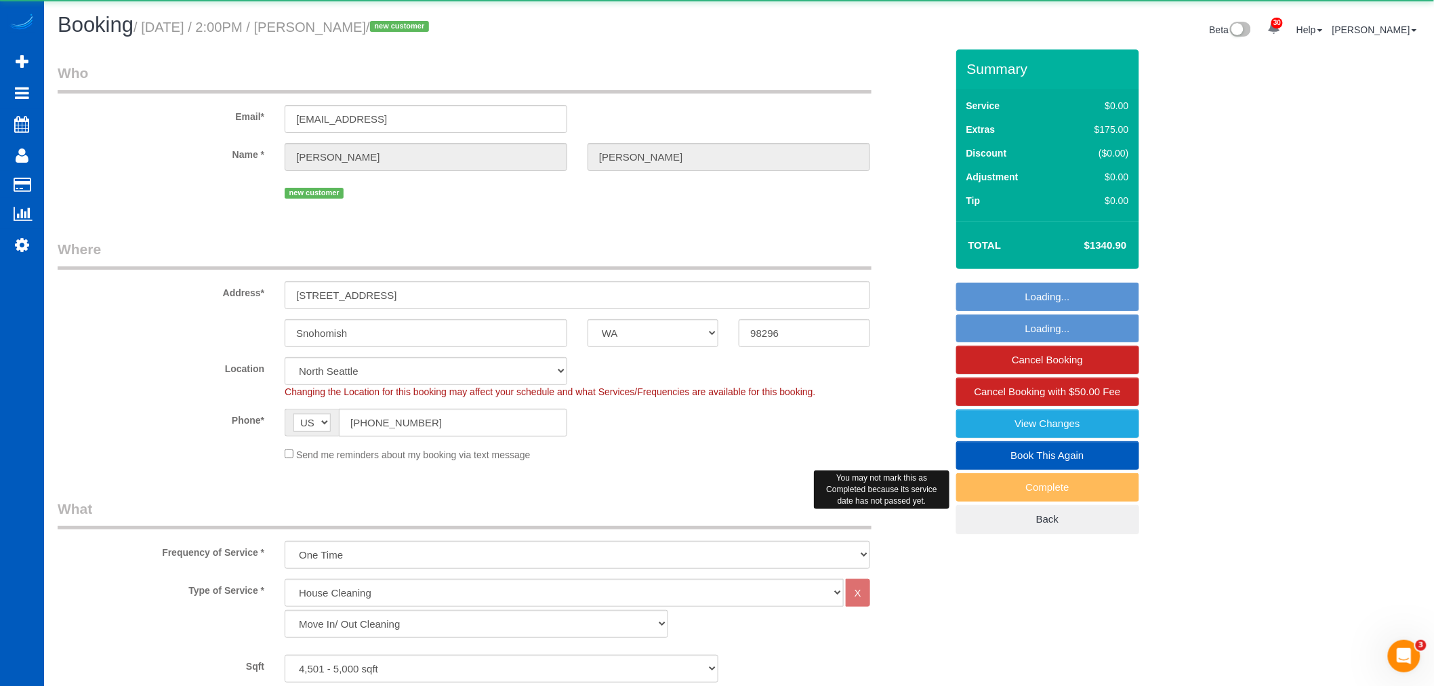
select select "5"
select select "spot1"
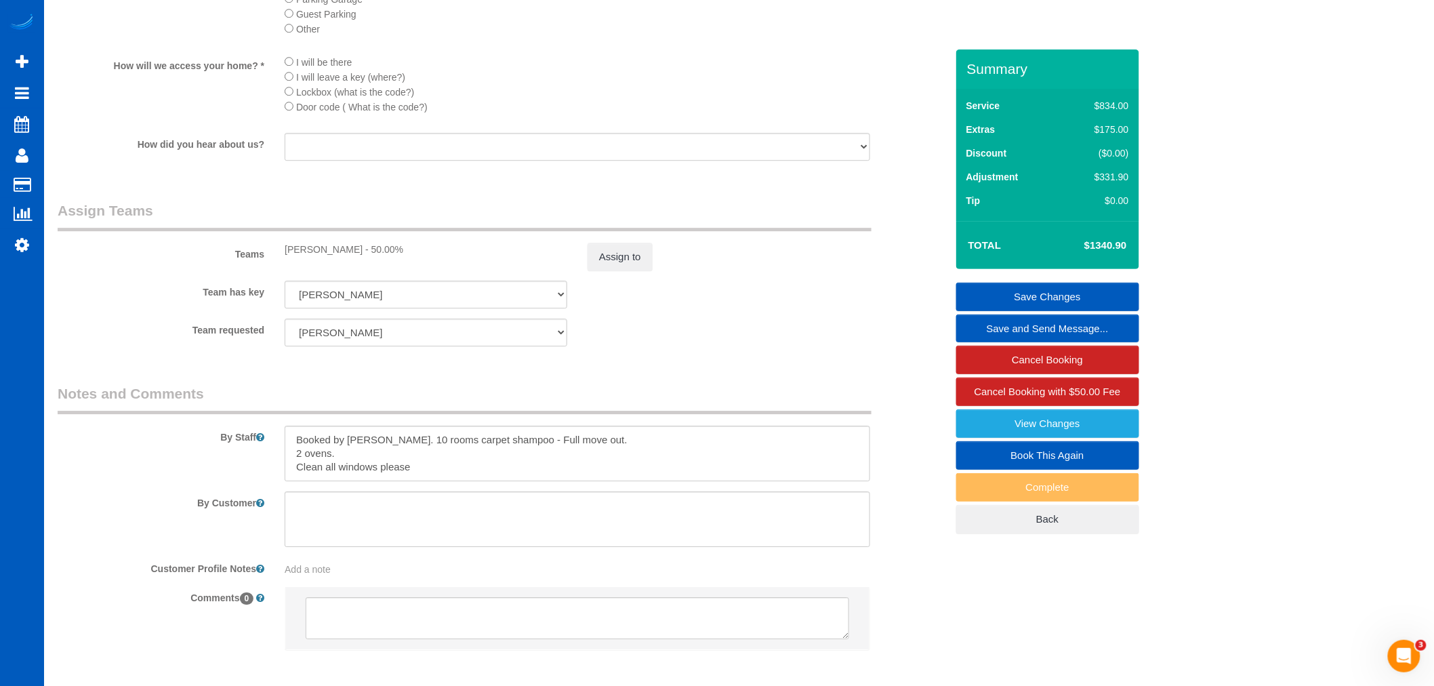
scroll to position [1581, 0]
